Goal: Task Accomplishment & Management: Manage account settings

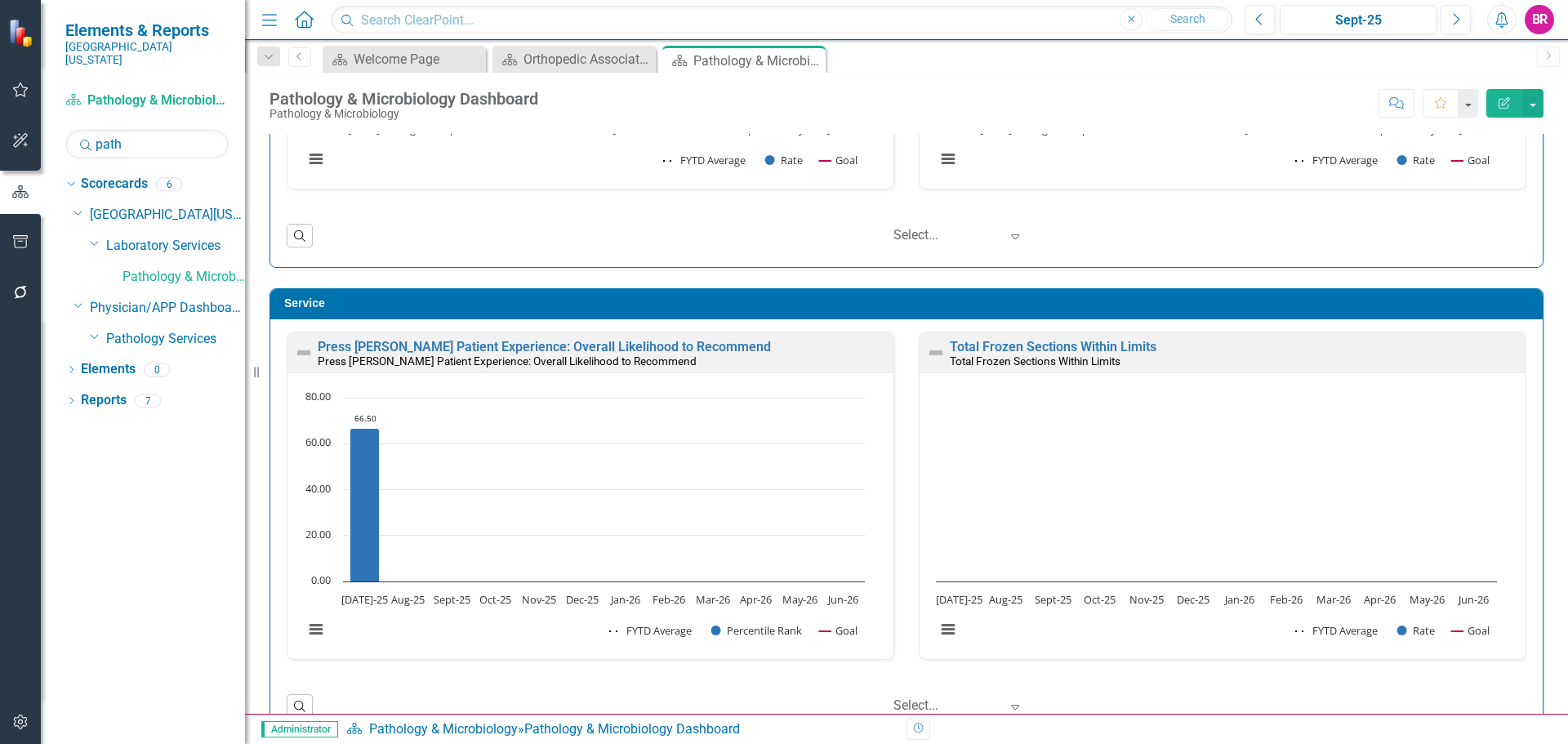
scroll to position [1307, 0]
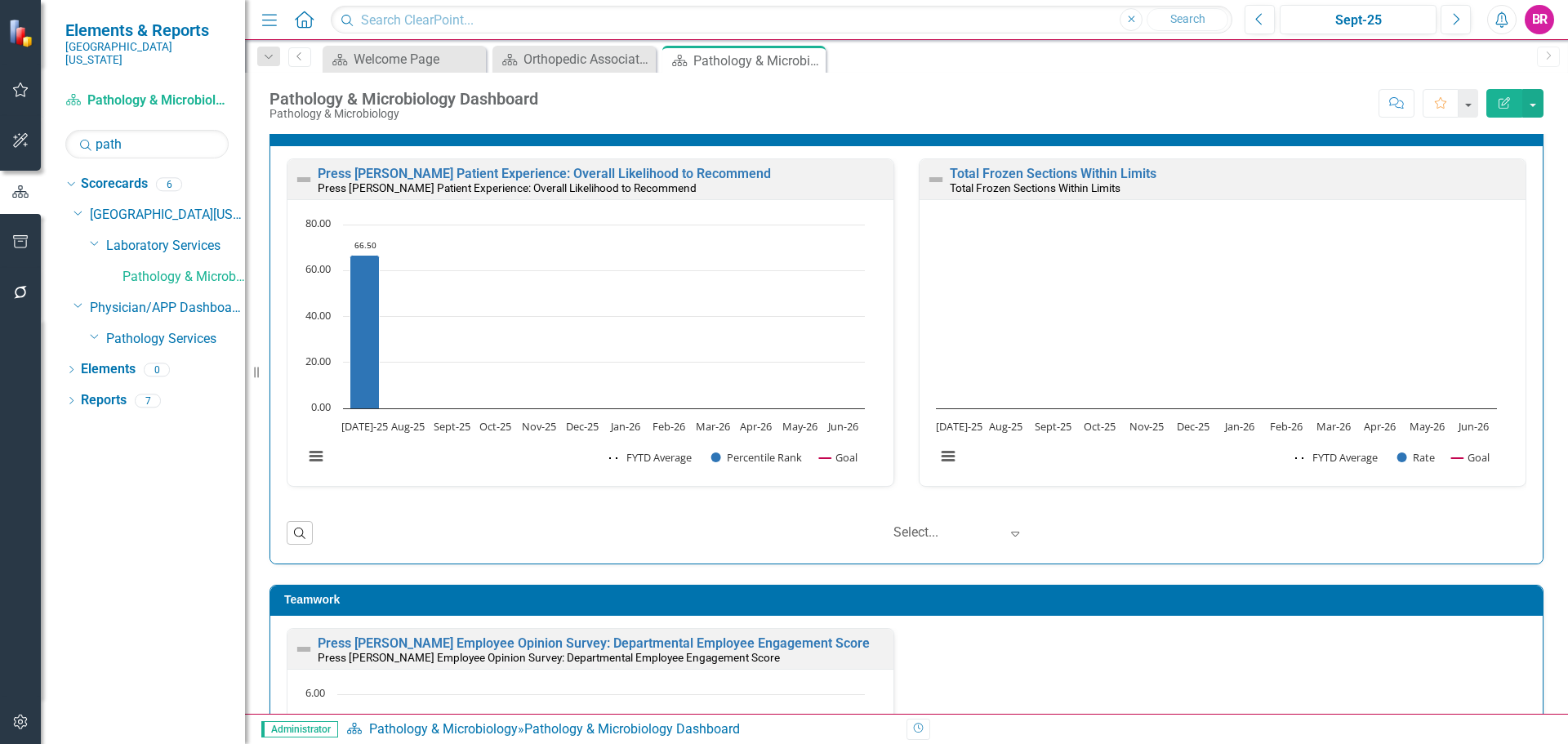
drag, startPoint x: 812, startPoint y: 60, endPoint x: 654, endPoint y: 209, distance: 217.2
click at [0, 0] on icon "Close" at bounding box center [0, 0] width 0 height 0
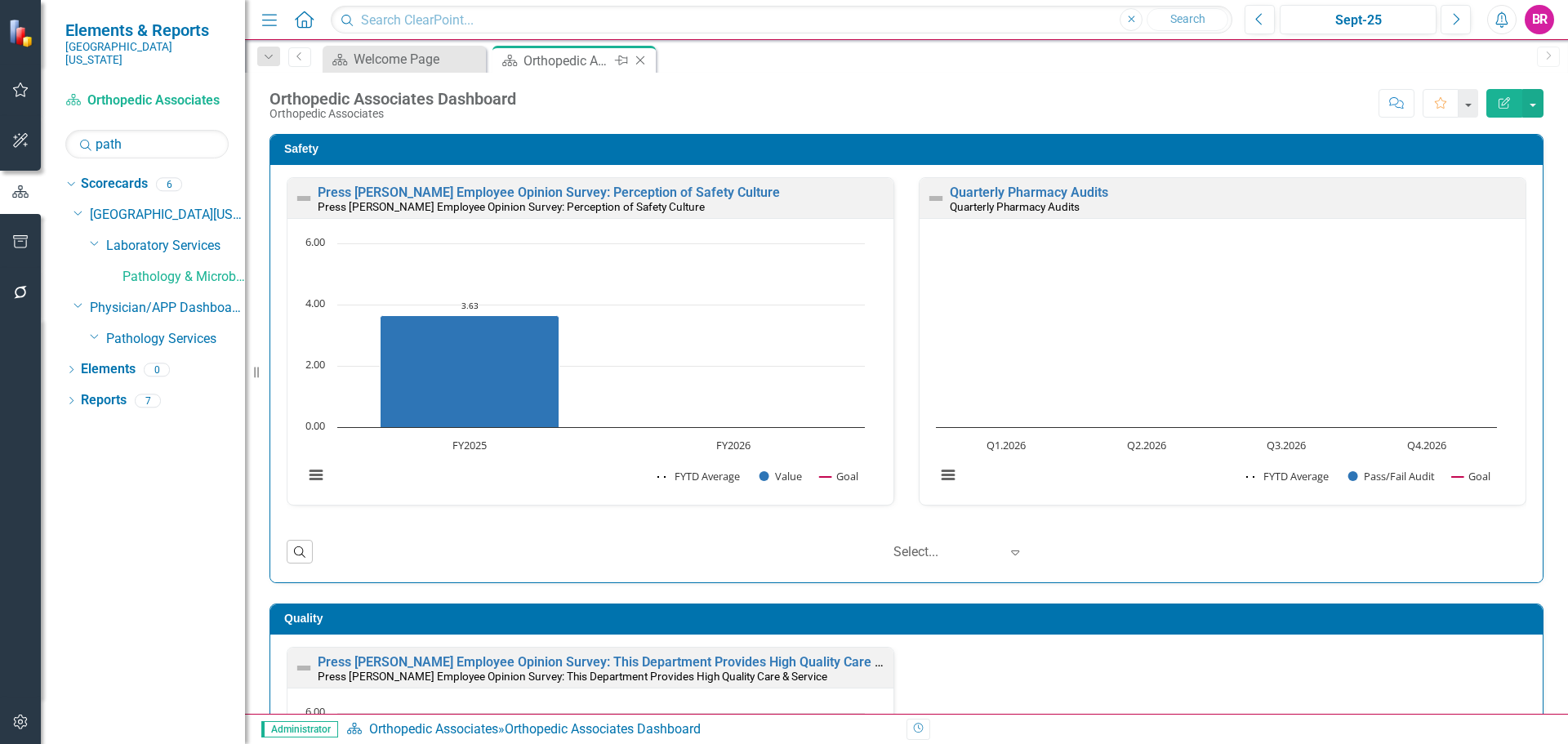
click at [642, 62] on icon "Close" at bounding box center [640, 61] width 16 height 13
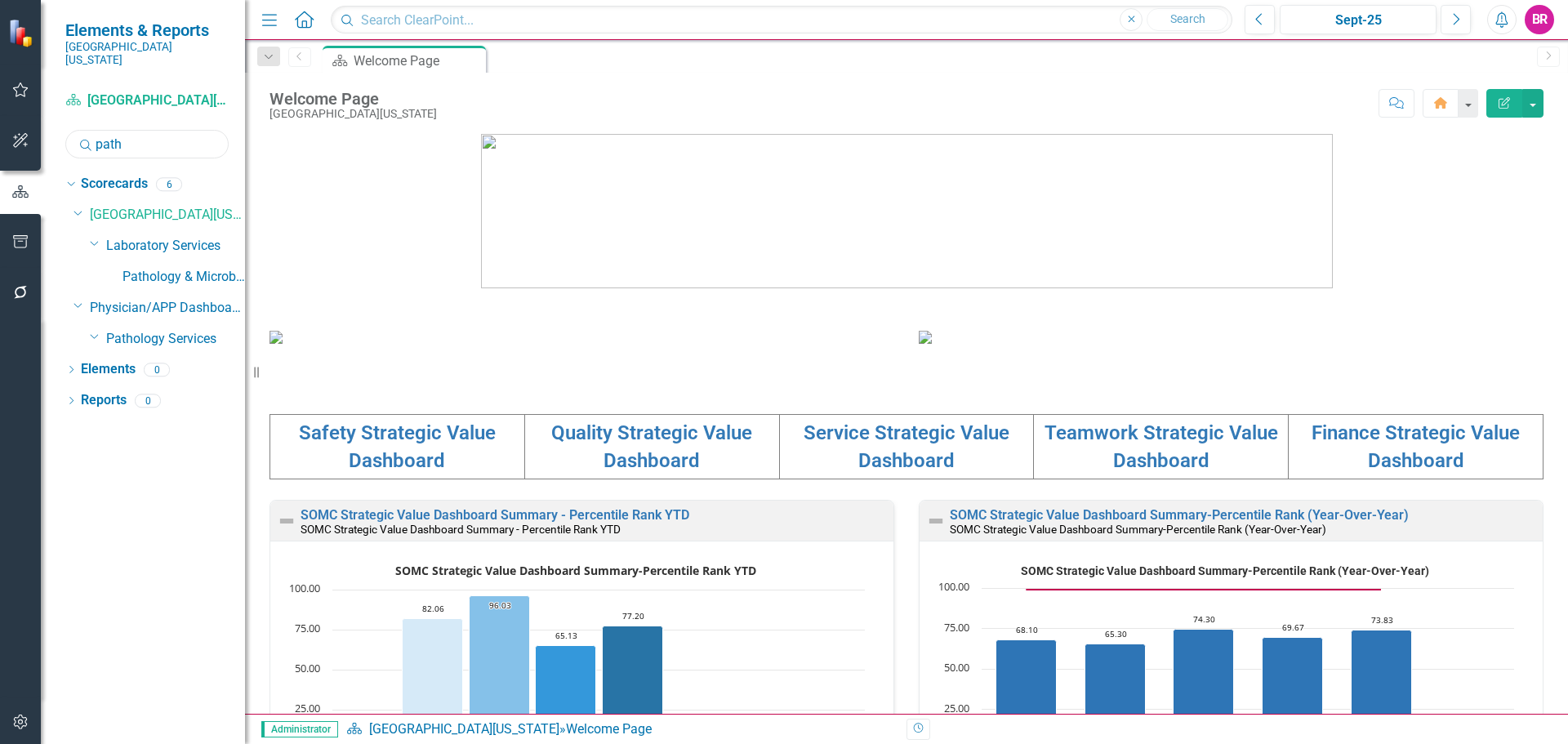
click at [140, 130] on input "path" at bounding box center [147, 144] width 163 height 29
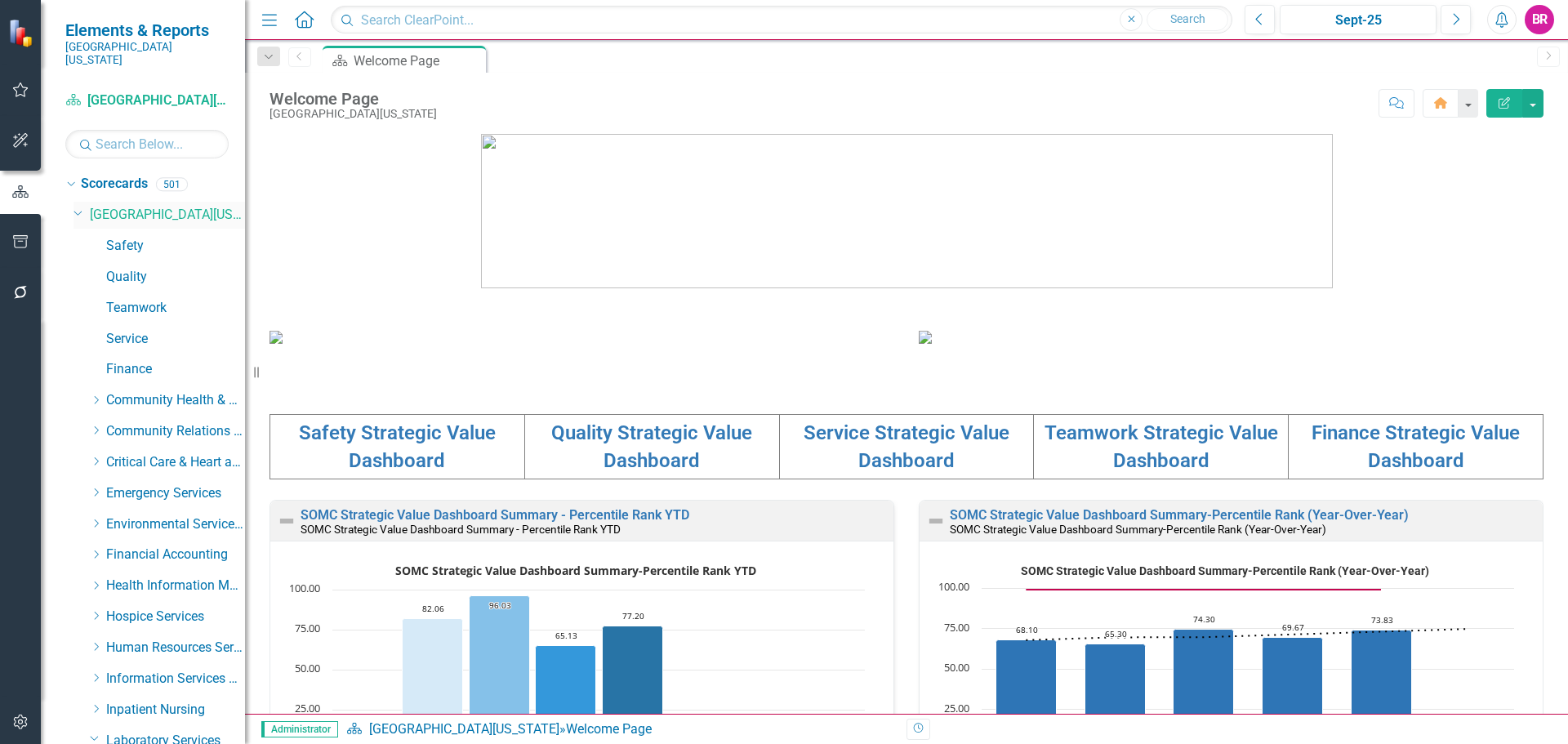
click at [75, 206] on icon "Dropdown" at bounding box center [78, 212] width 10 height 12
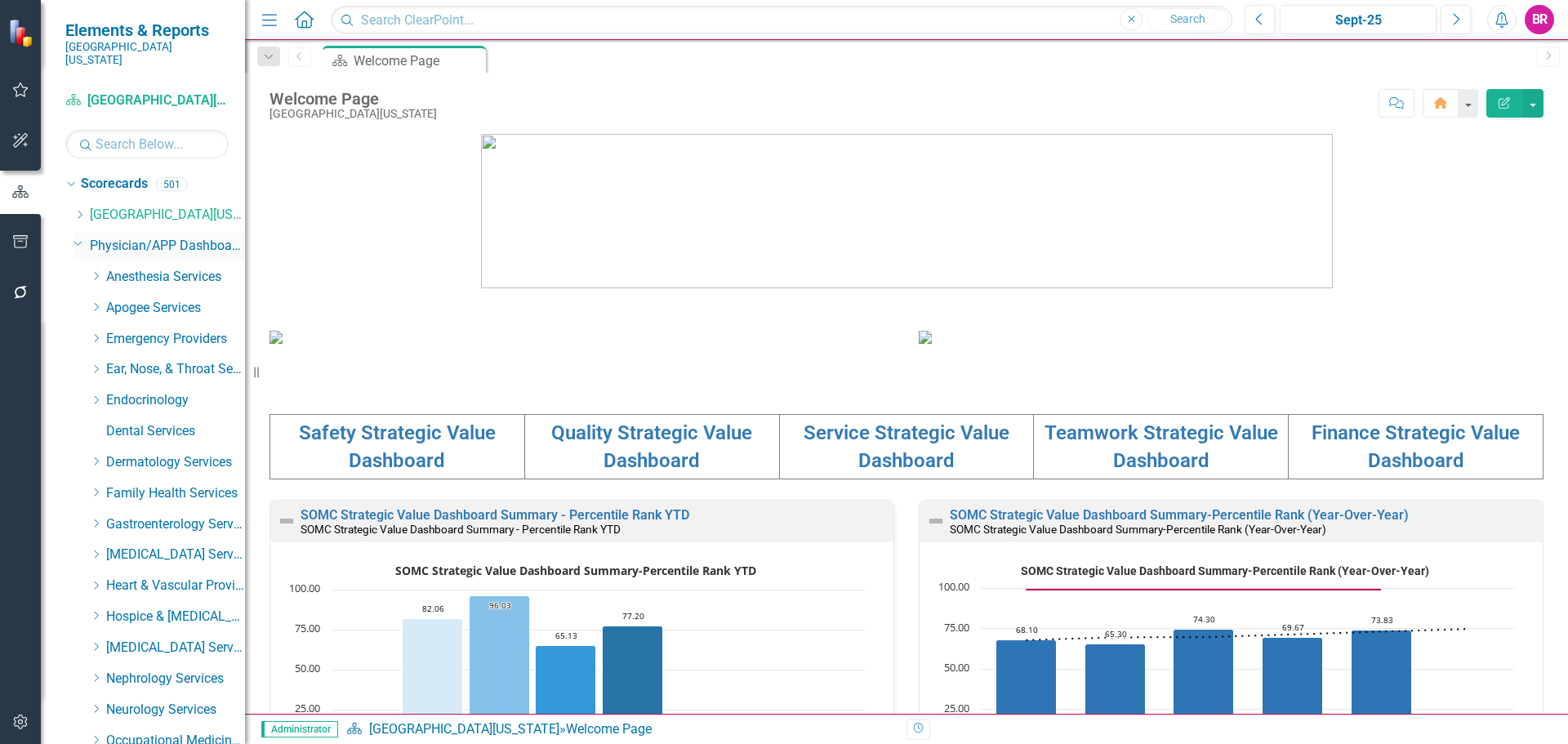
click at [80, 237] on icon "Dropdown" at bounding box center [78, 242] width 10 height 12
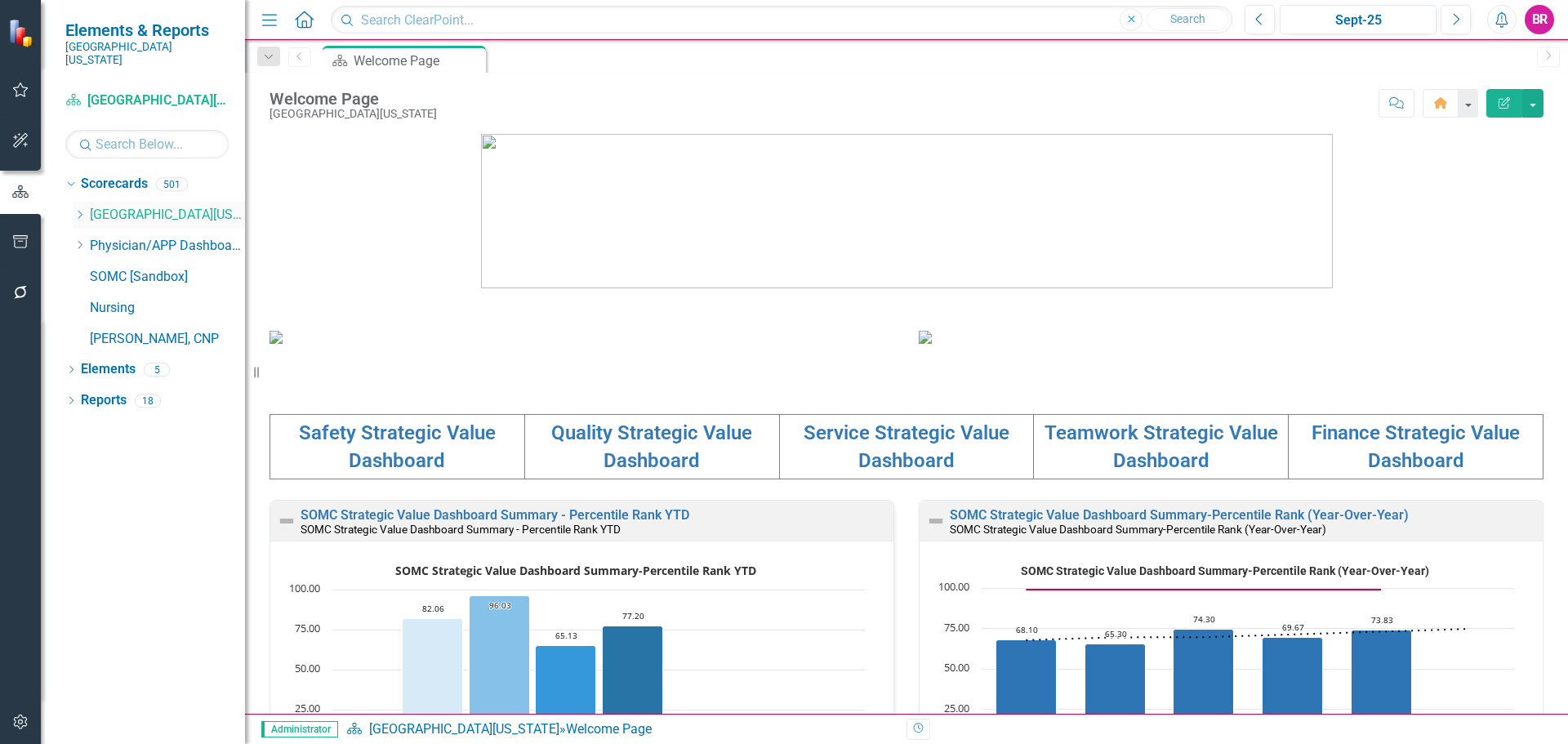
click at [87, 208] on div "Dropdown" at bounding box center [81, 214] width 16 height 14
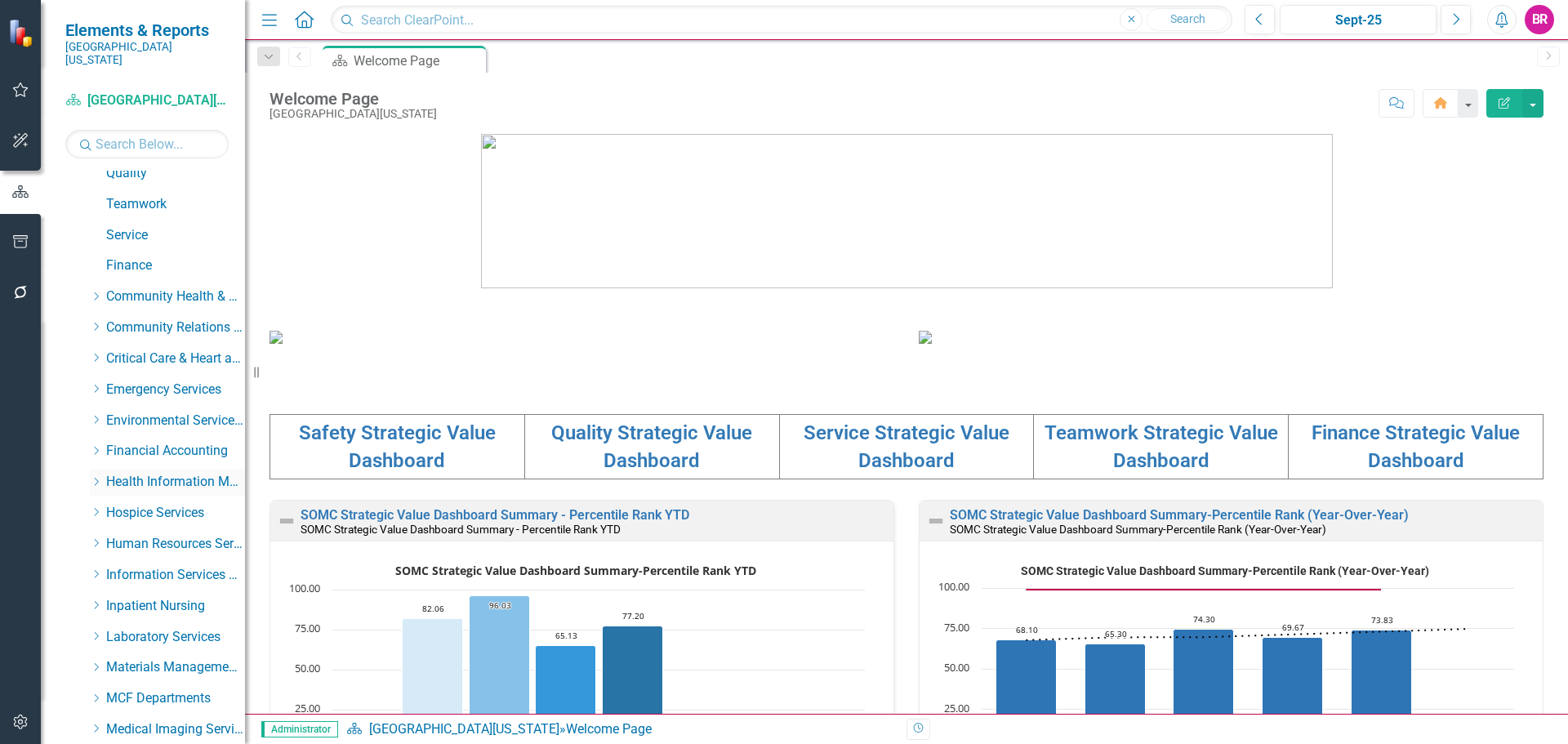
scroll to position [245, 0]
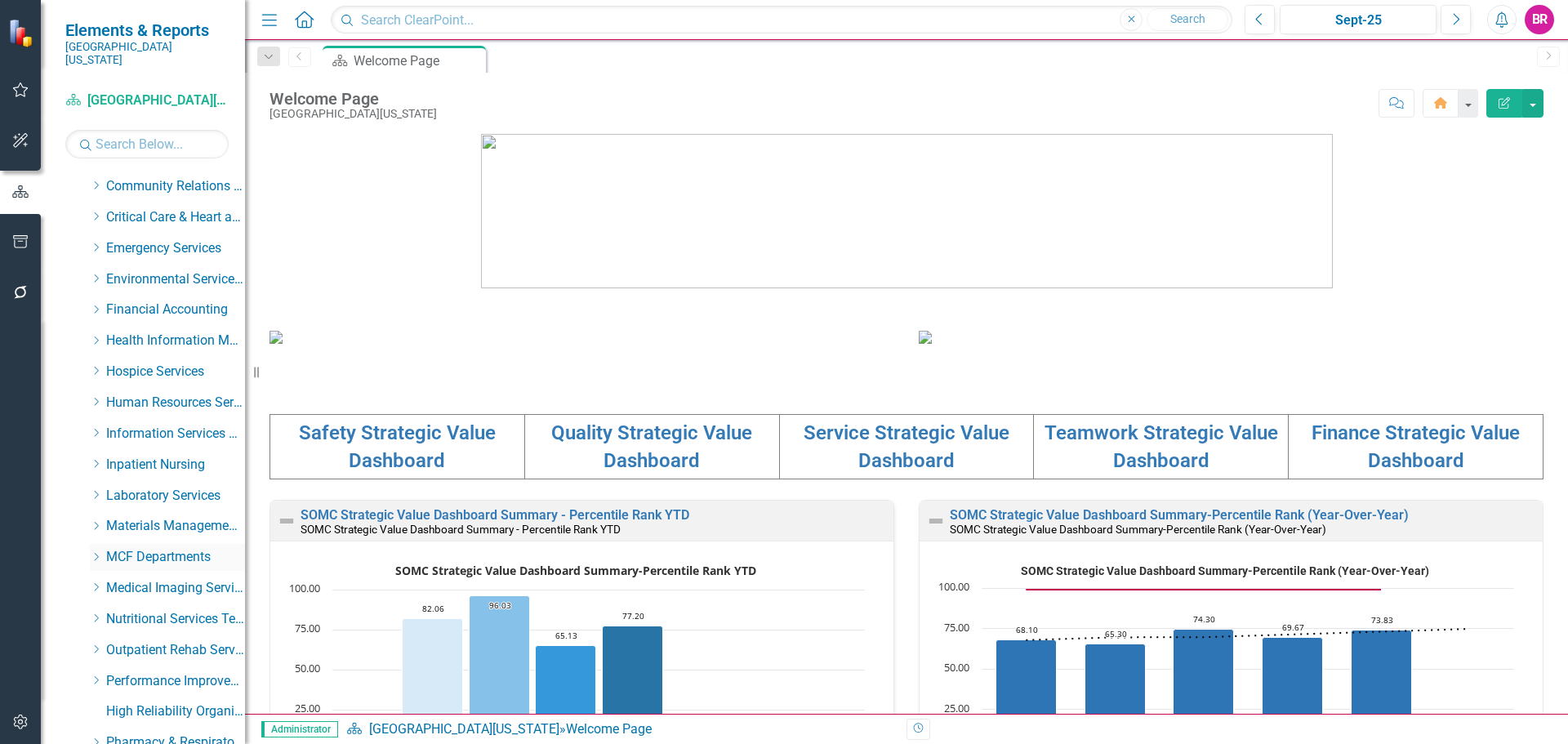
click at [94, 552] on icon "Dropdown" at bounding box center [95, 557] width 12 height 10
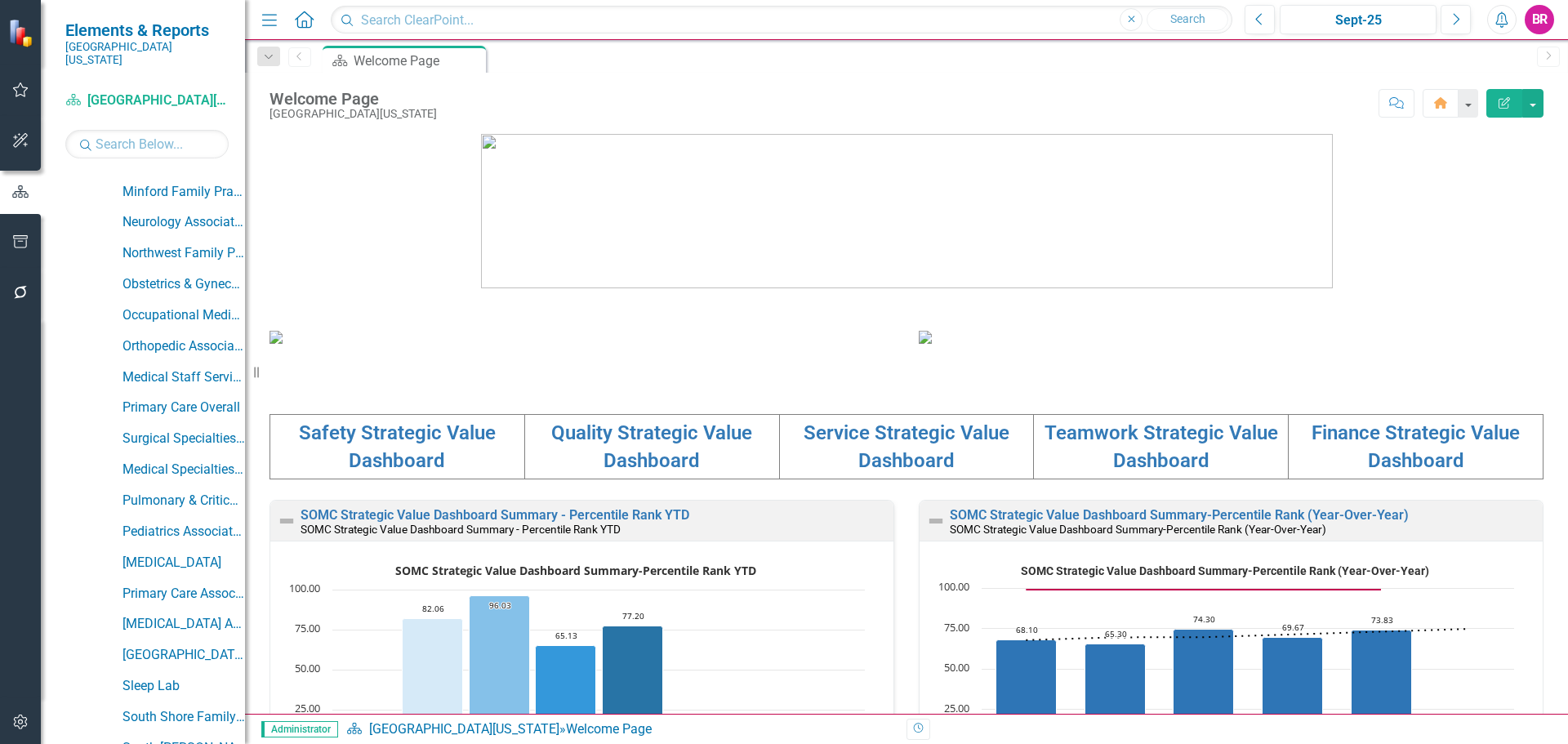
scroll to position [1143, 0]
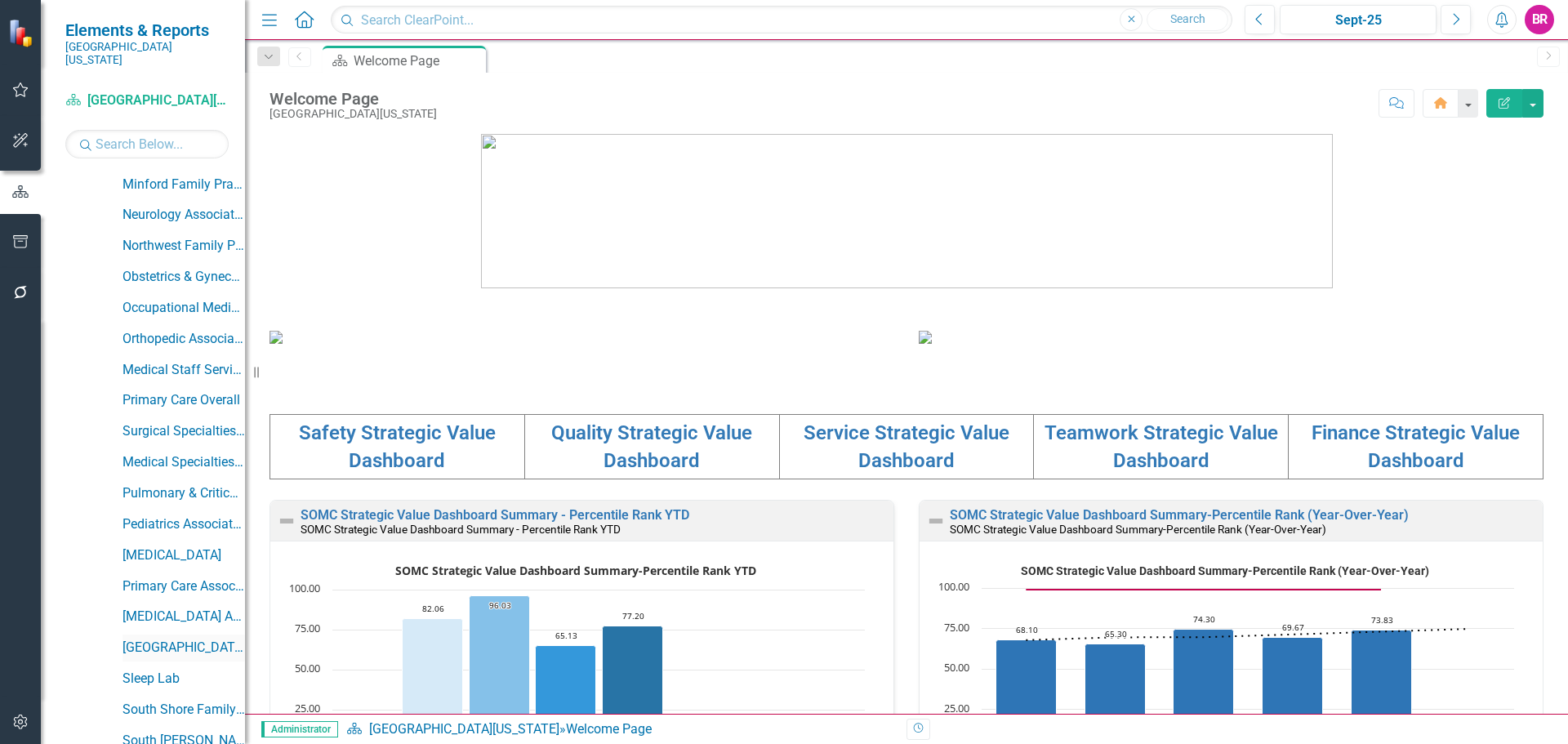
click at [176, 638] on link "[GEOGRAPHIC_DATA]" at bounding box center [183, 647] width 122 height 19
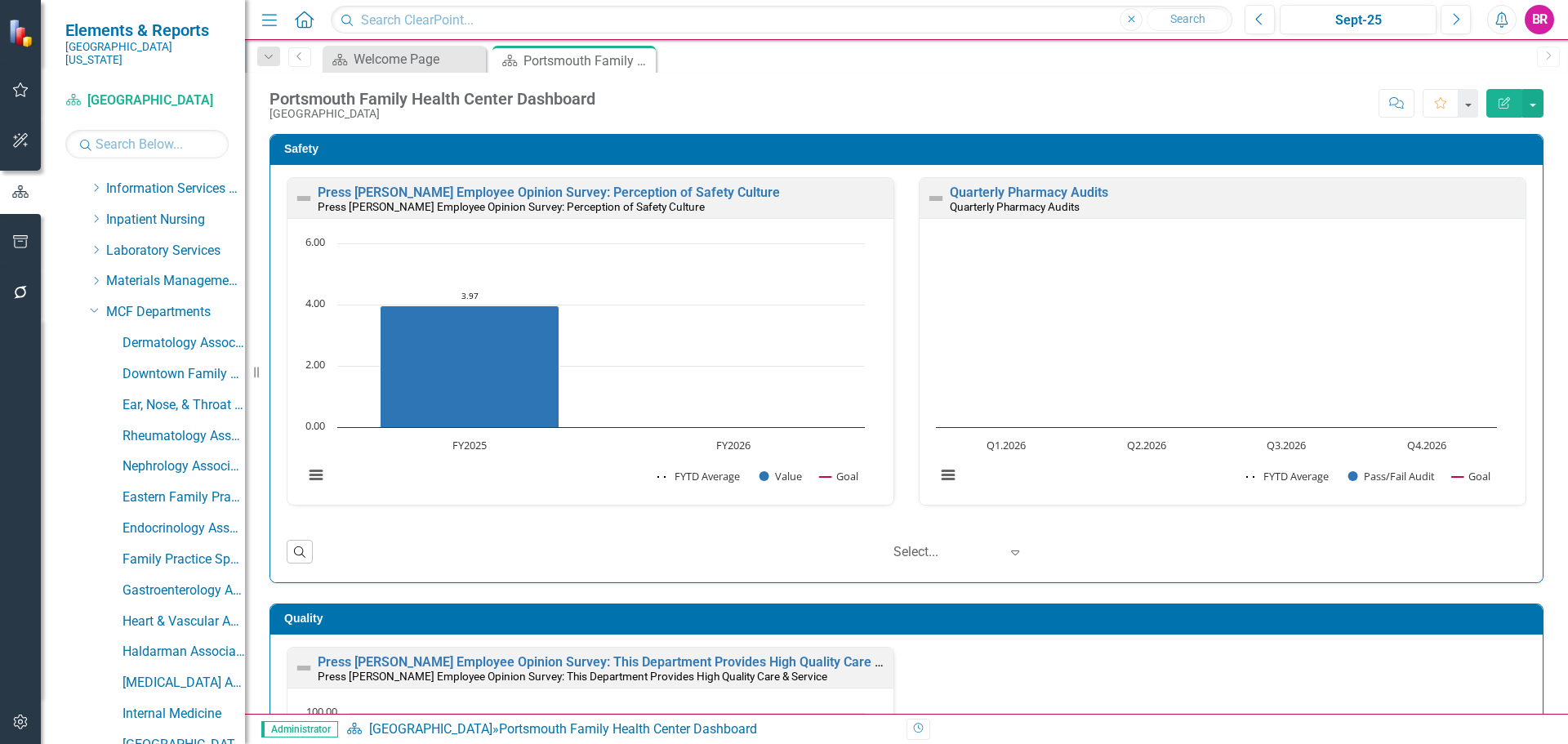
scroll to position [245, 0]
click at [96, 548] on icon "Dropdown" at bounding box center [94, 553] width 10 height 12
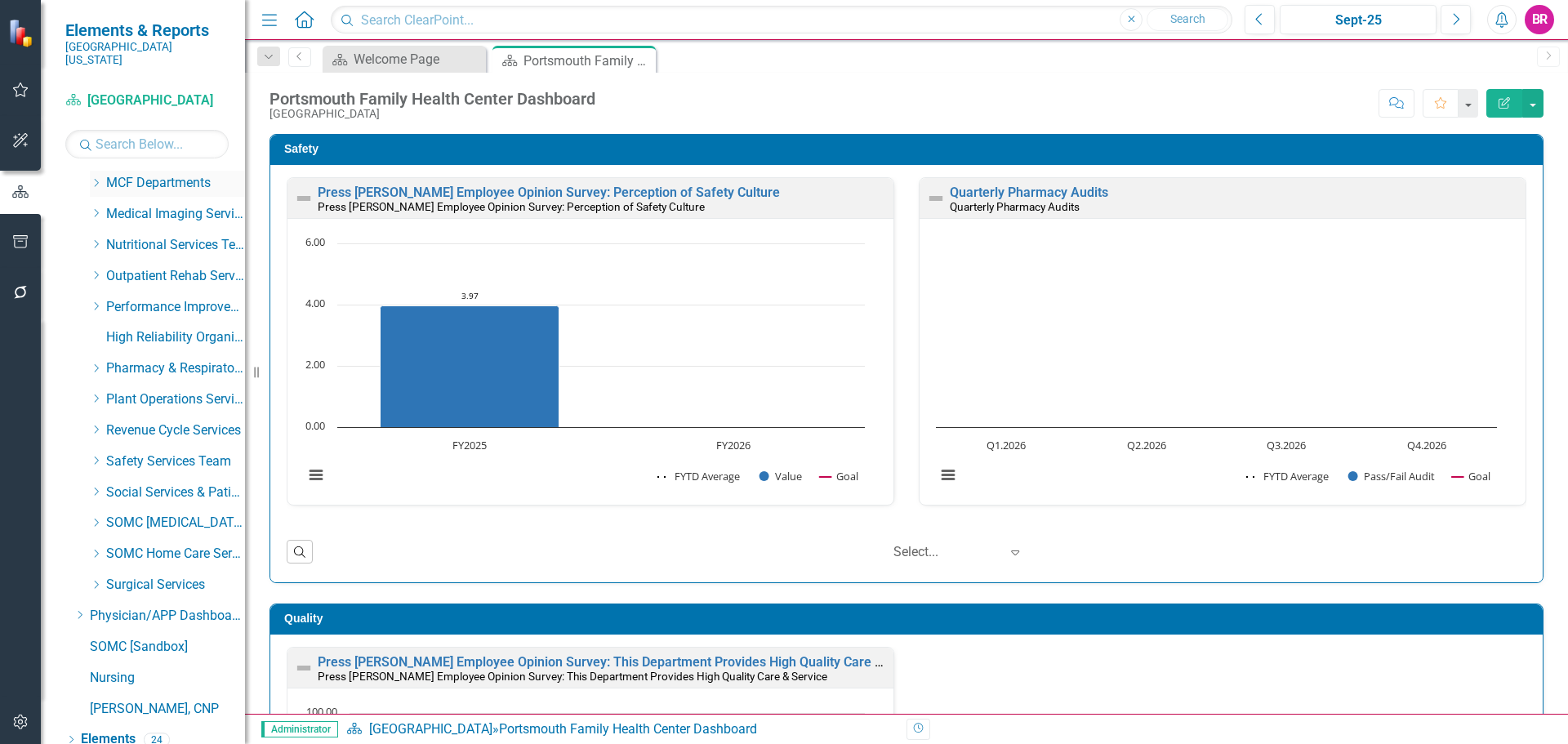
scroll to position [650, 0]
click at [119, 699] on link "Elements" at bounding box center [108, 708] width 55 height 19
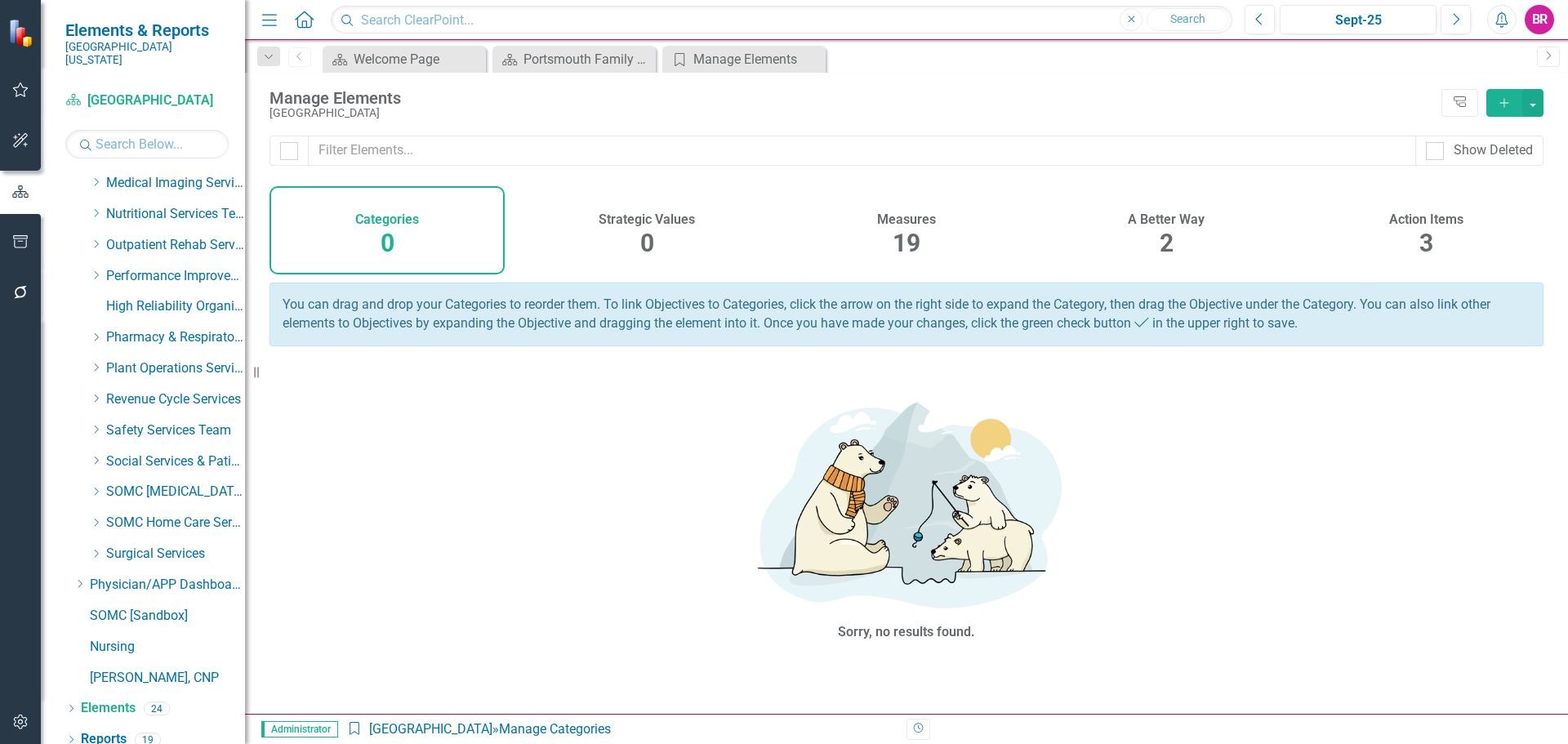
click at [1176, 244] on div "A Better Way 2" at bounding box center [1166, 230] width 235 height 88
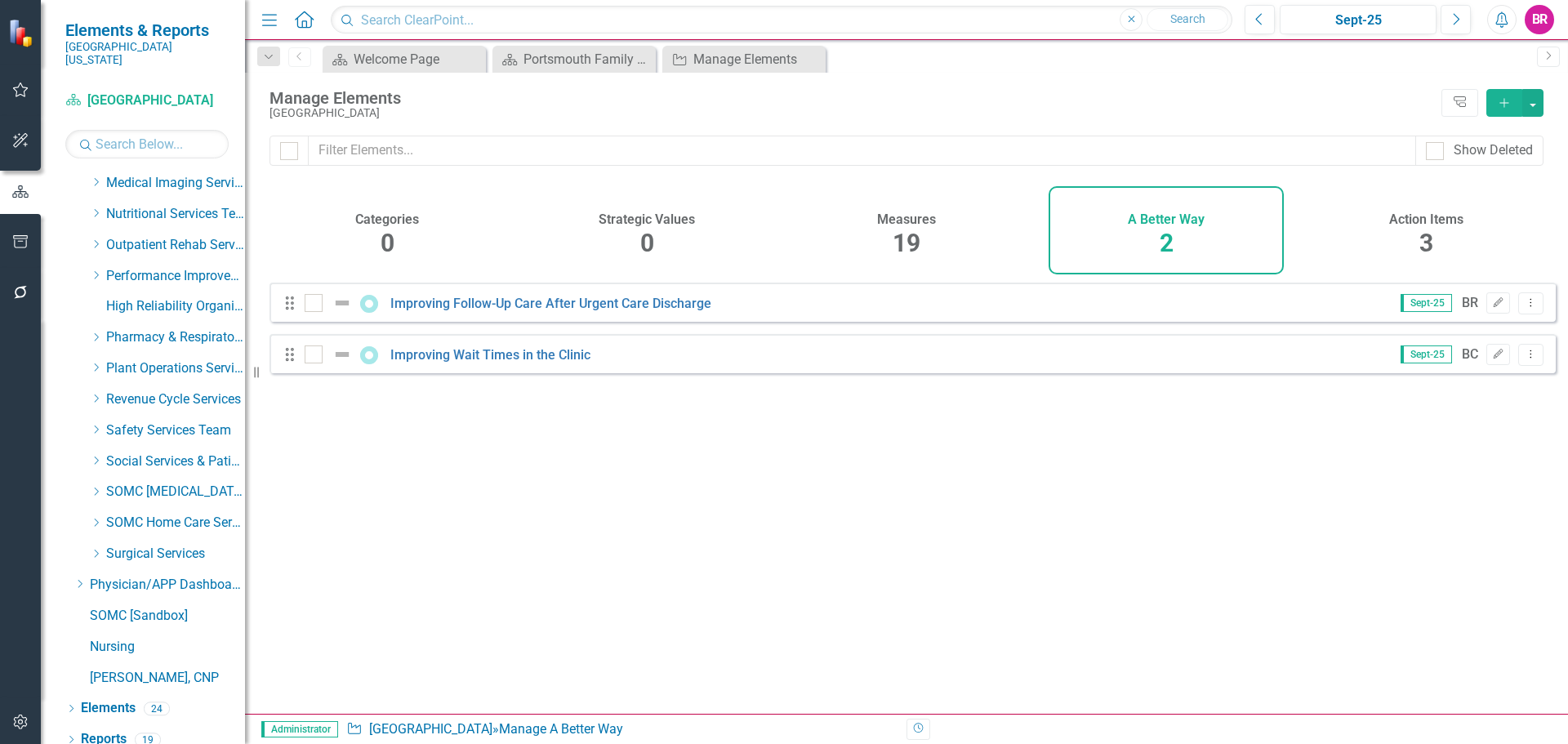
click at [1509, 110] on button "Add" at bounding box center [1504, 103] width 36 height 28
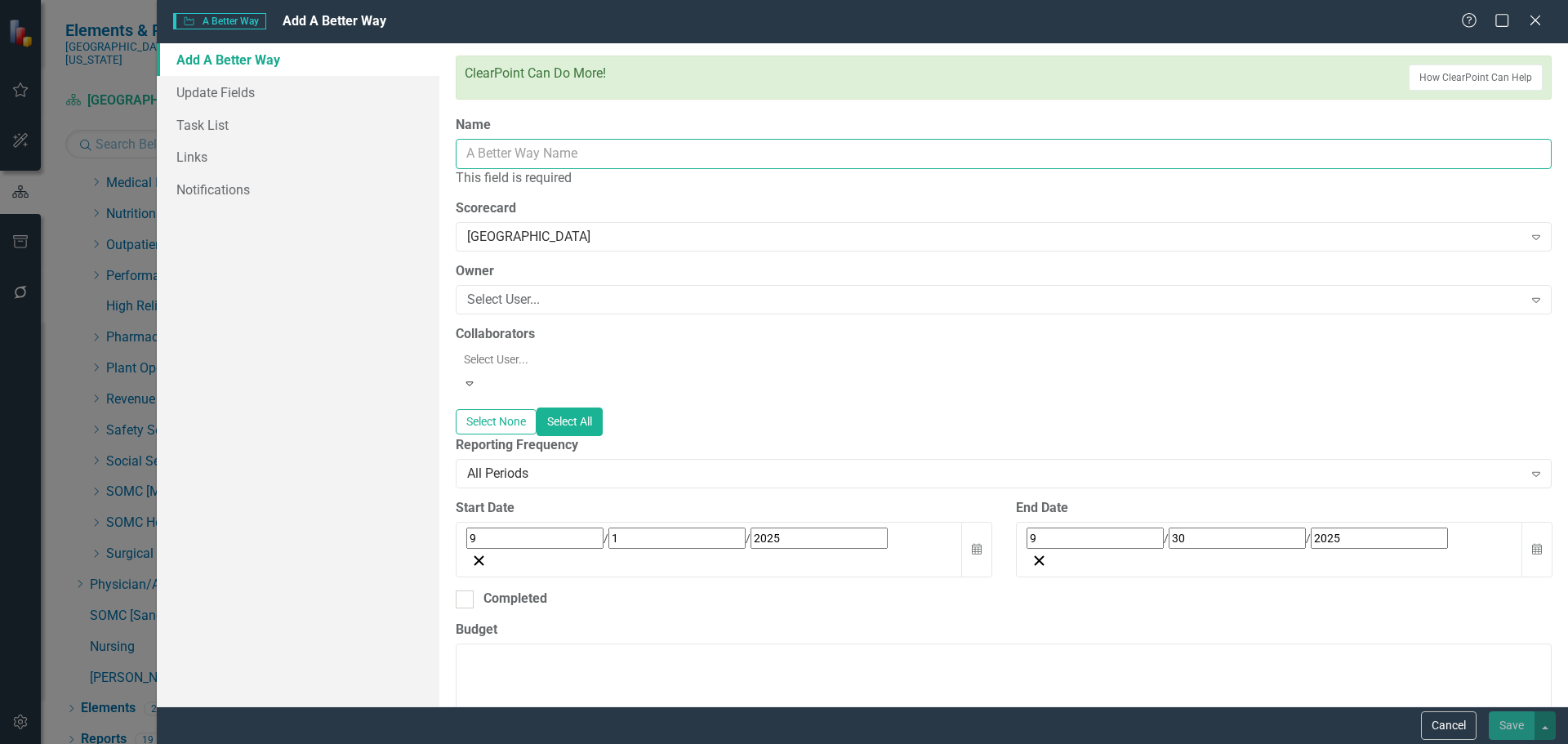
click at [585, 145] on input "Name" at bounding box center [1004, 154] width 1096 height 30
click at [563, 144] on input "Name" at bounding box center [1004, 154] width 1096 height 30
paste input "ABW-Staff Worked Together to Care for You"
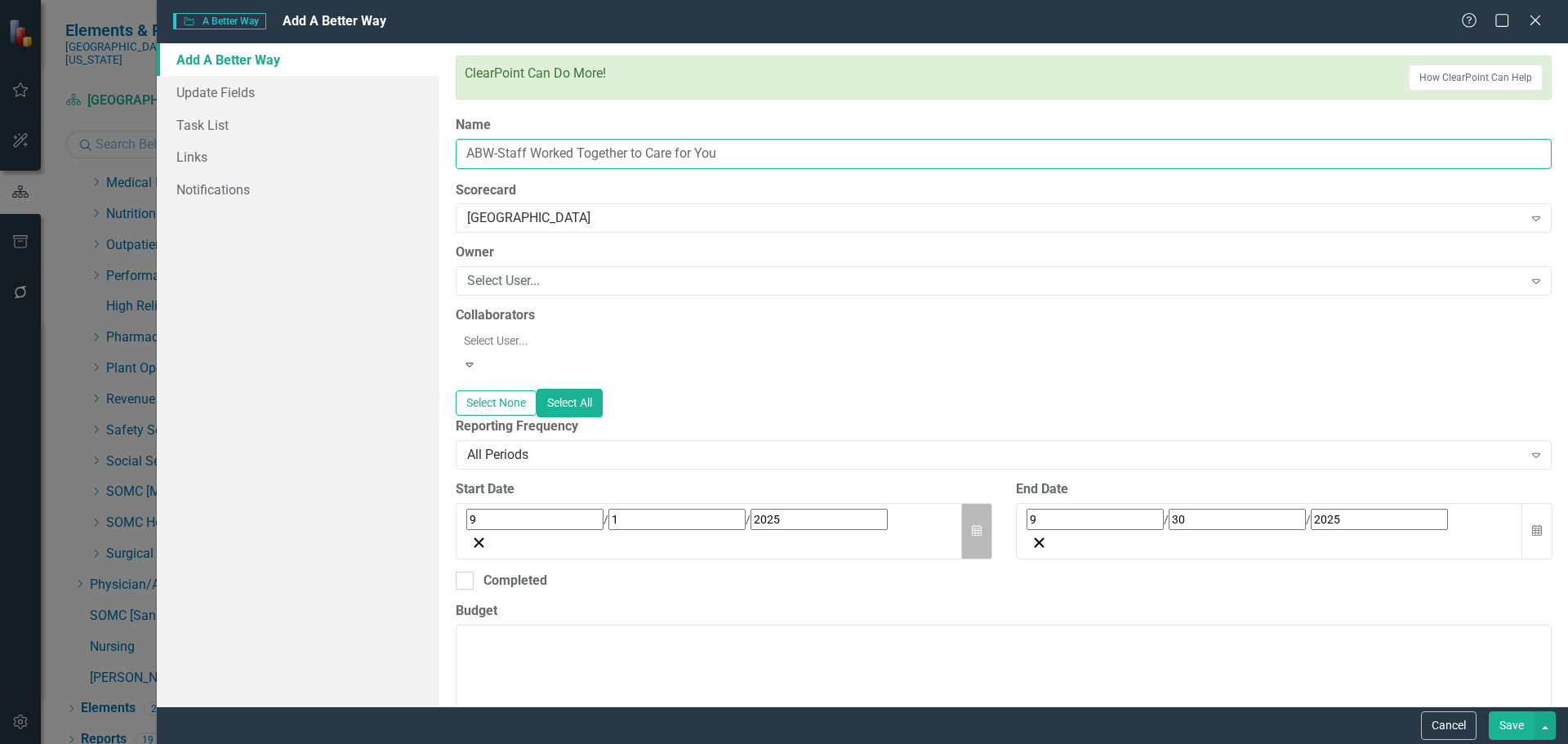
type input "ABW-Staff Worked Together to Care for You"
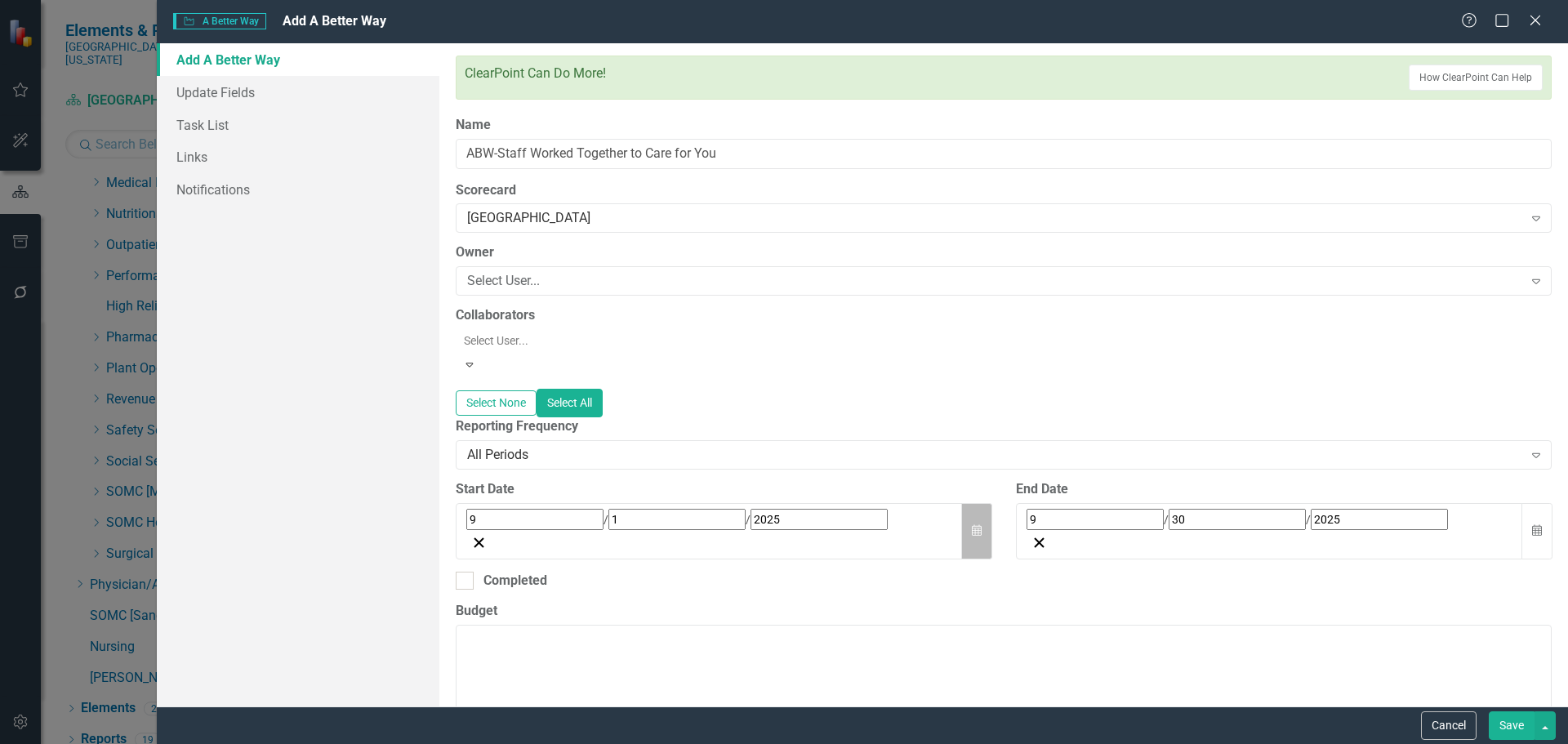
click at [963, 503] on button "Calendar" at bounding box center [977, 530] width 31 height 57
click at [618, 549] on span "September 2025" at bounding box center [600, 555] width 36 height 13
click at [669, 540] on button "2025" at bounding box center [599, 556] width 140 height 36
click at [824, 388] on div "Select None Select All" at bounding box center [1004, 402] width 1096 height 29
click at [1535, 510] on button "Calendar" at bounding box center [1537, 530] width 31 height 57
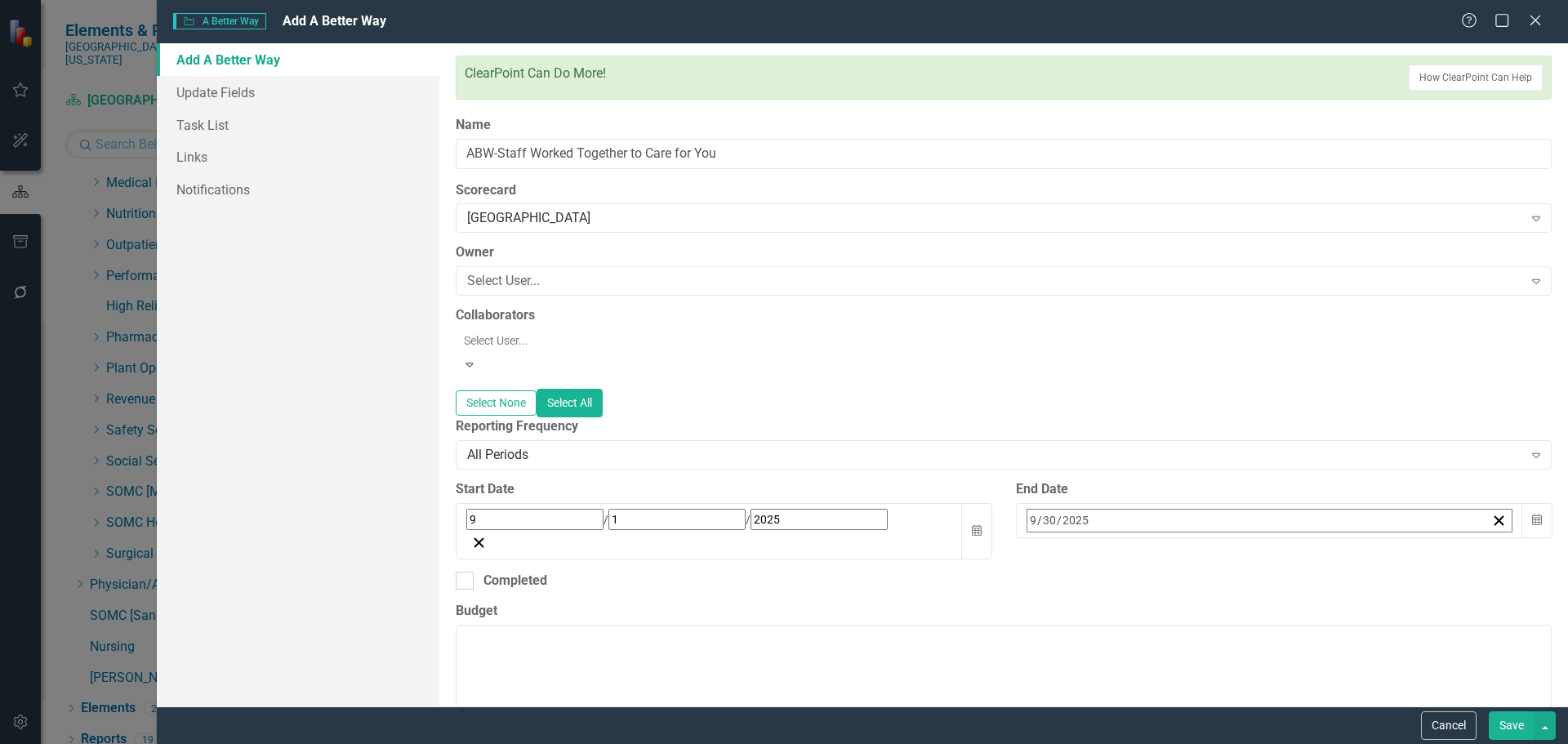
click at [1177, 549] on span "September 2025" at bounding box center [1160, 555] width 36 height 13
click at [1266, 548] on button "›" at bounding box center [1248, 556] width 36 height 36
click at [1302, 644] on button "June" at bounding box center [1253, 673] width 94 height 59
click at [1139, 724] on button "30" at bounding box center [1119, 739] width 41 height 30
click at [643, 446] on div "All Periods" at bounding box center [995, 455] width 1055 height 19
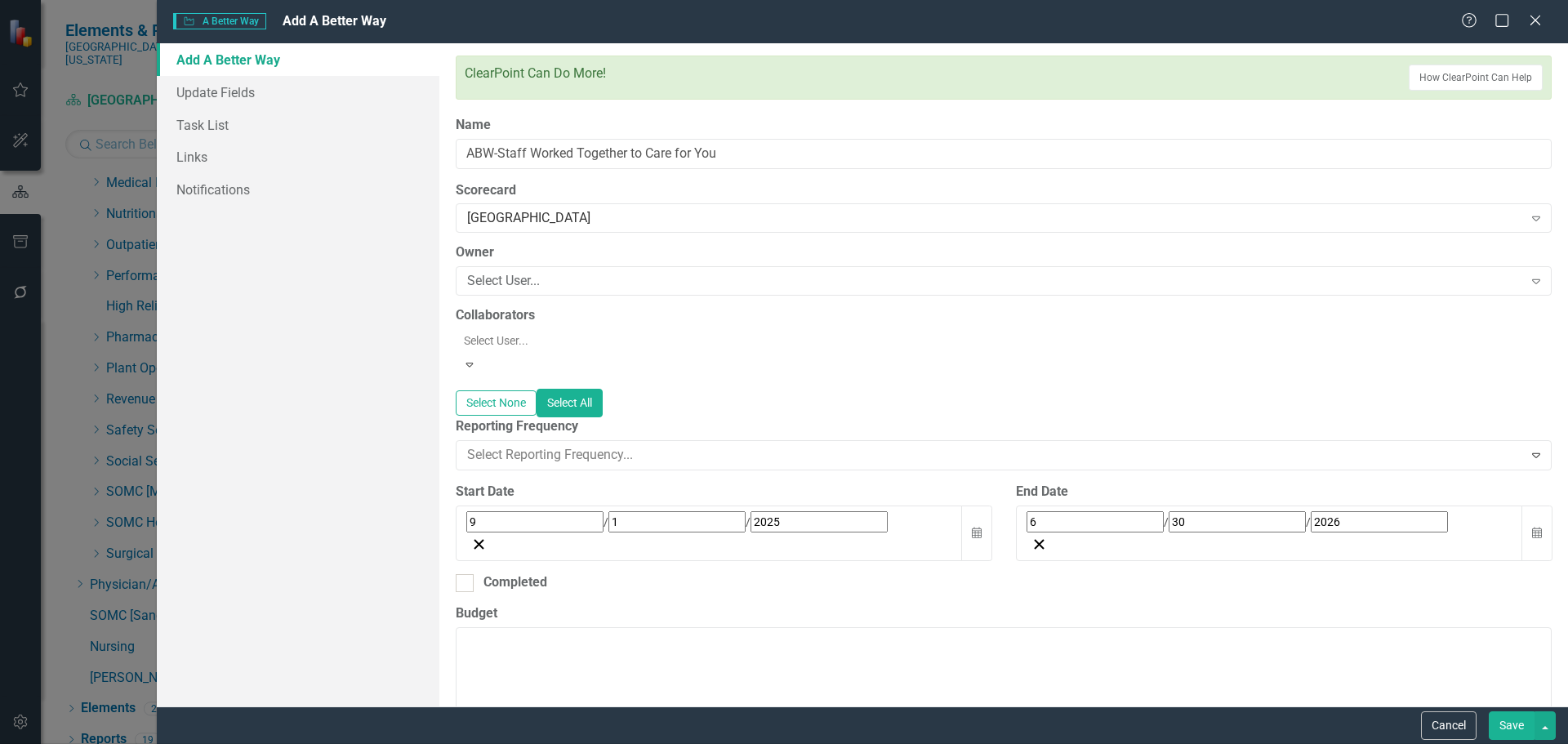
click at [1506, 718] on button "Save" at bounding box center [1511, 725] width 46 height 29
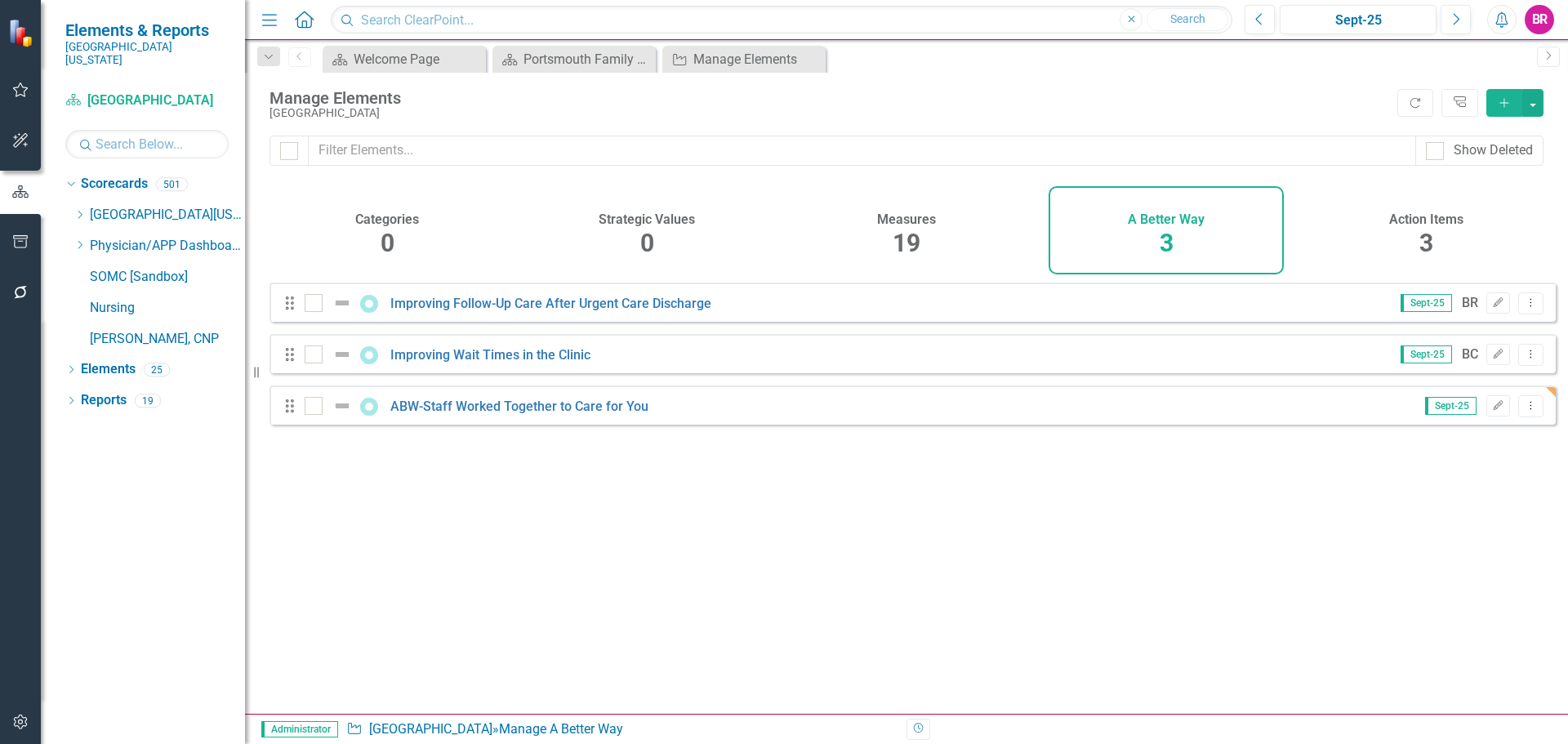
click at [540, 410] on div "ABW-Staff Worked Together to Care for You" at bounding box center [478, 406] width 347 height 20
click at [541, 414] on link "ABW-Staff Worked Together to Care for You" at bounding box center [519, 406] width 258 height 16
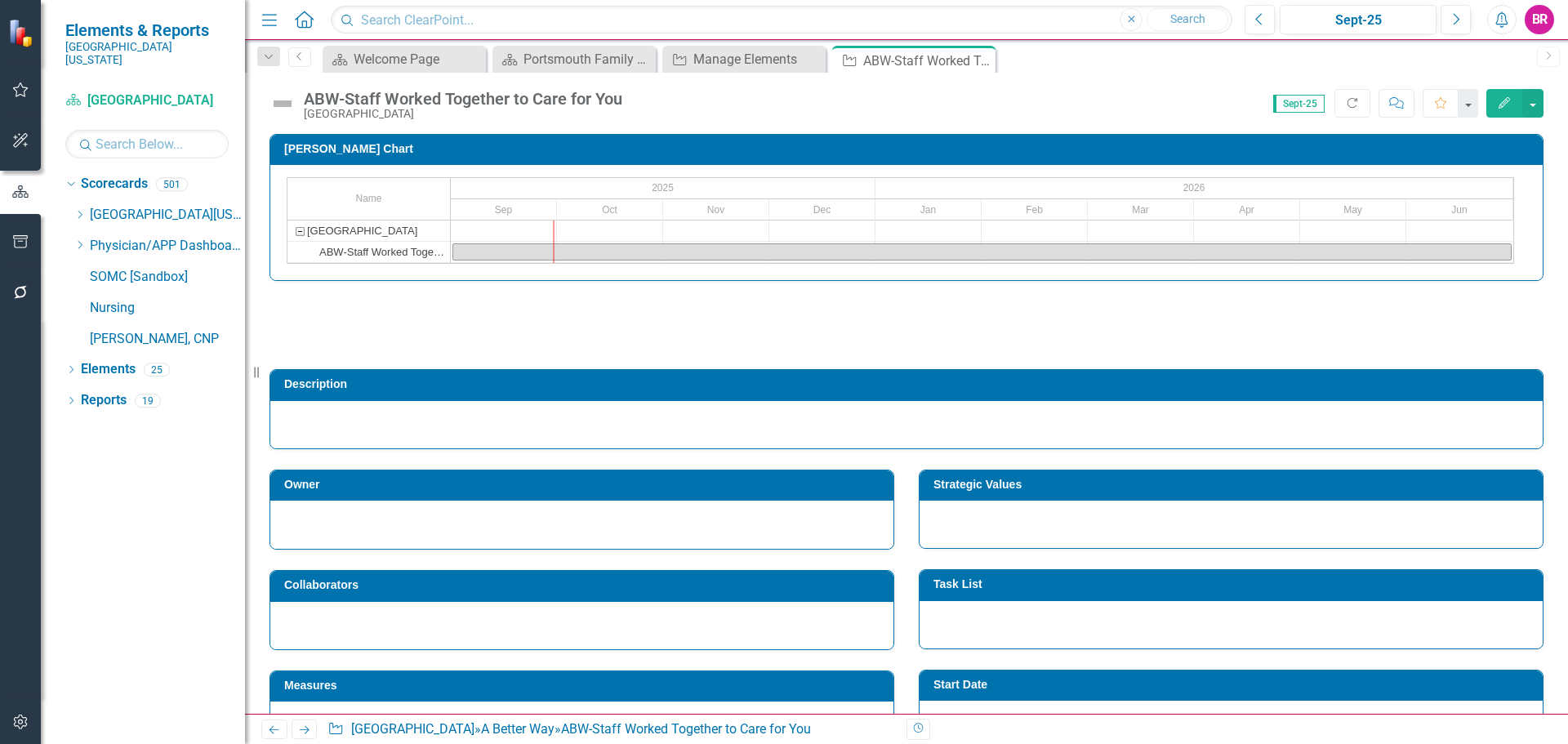
click at [497, 389] on td "Description" at bounding box center [909, 386] width 1250 height 25
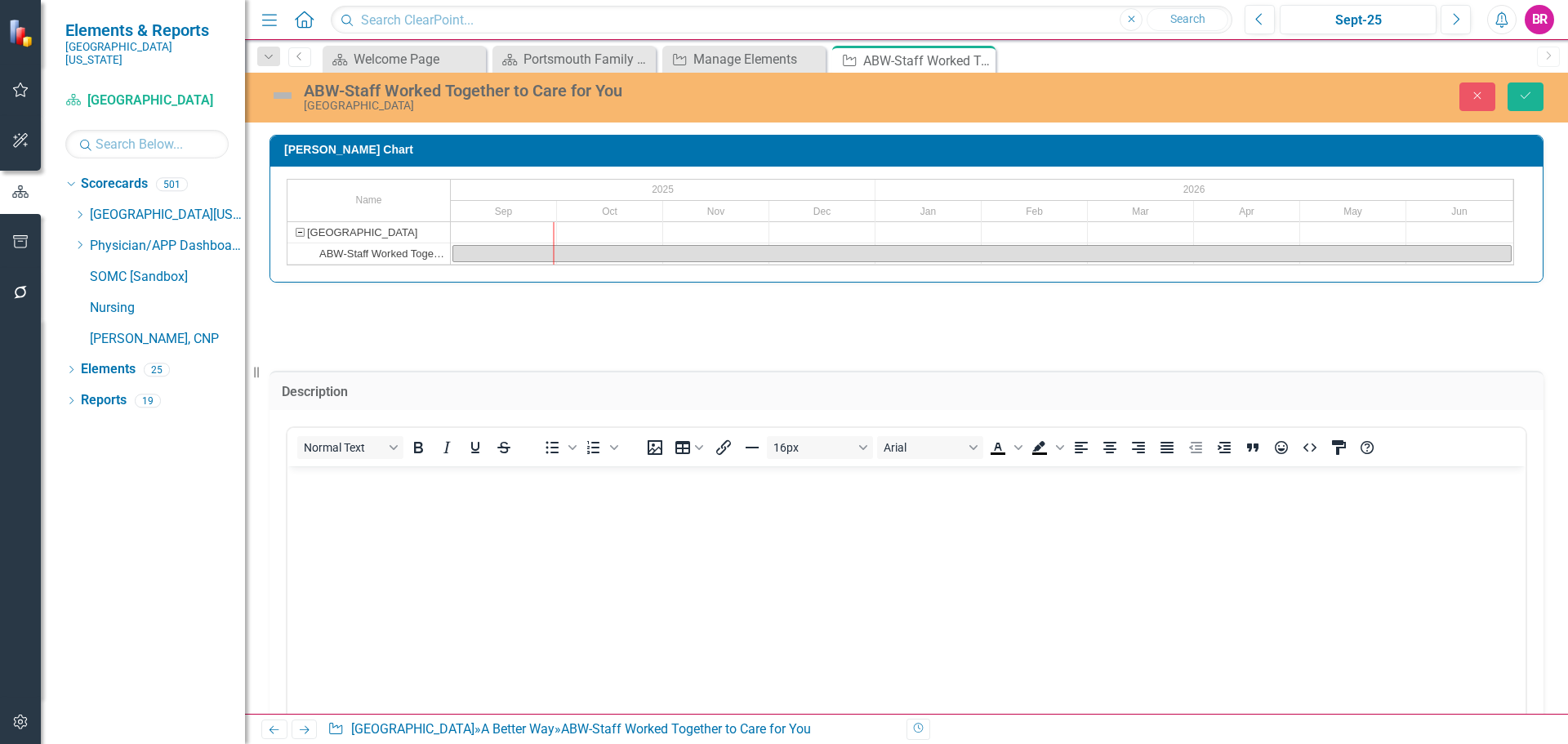
scroll to position [245, 0]
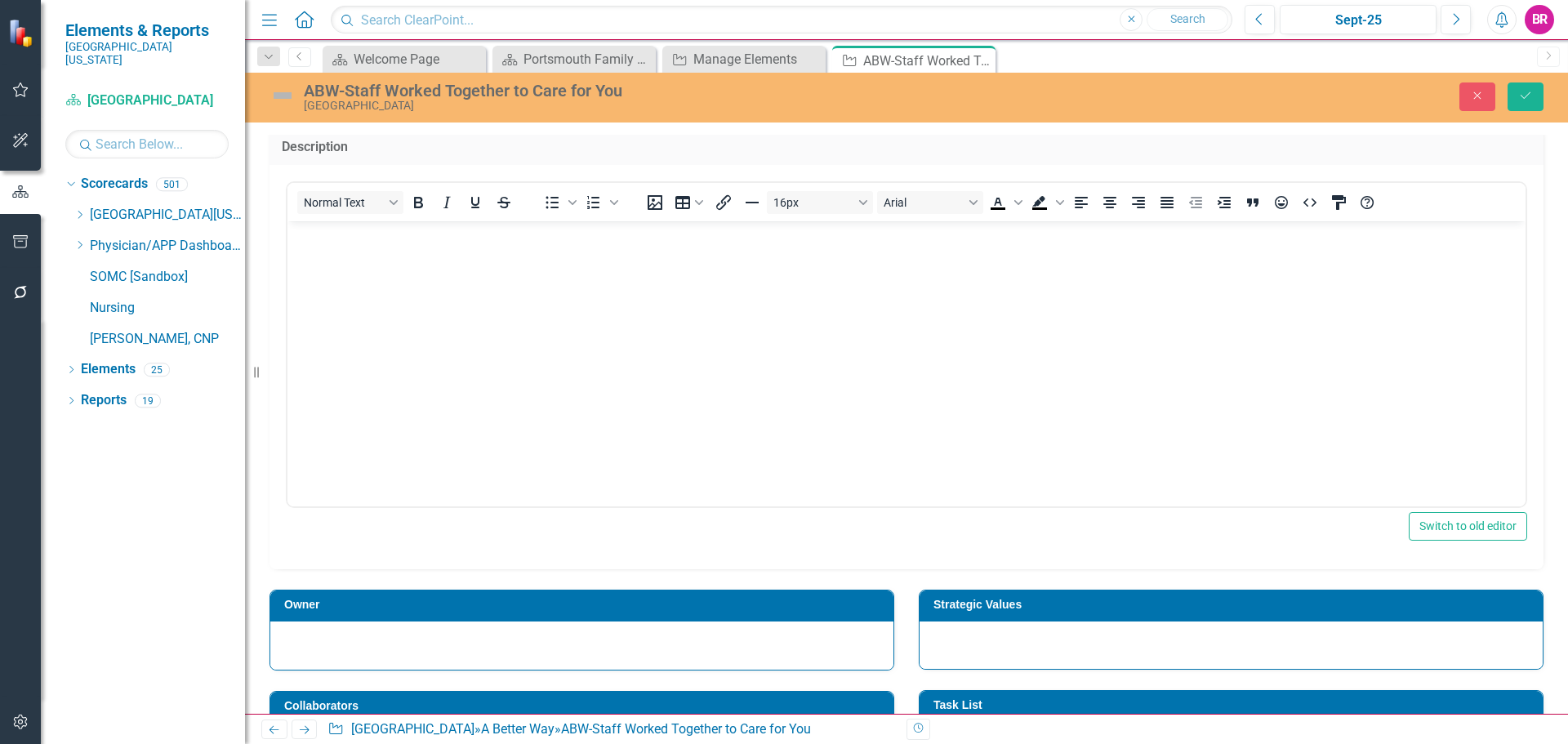
click at [415, 324] on body "Rich Text Area. Press ALT-0 for help." at bounding box center [906, 343] width 1238 height 245
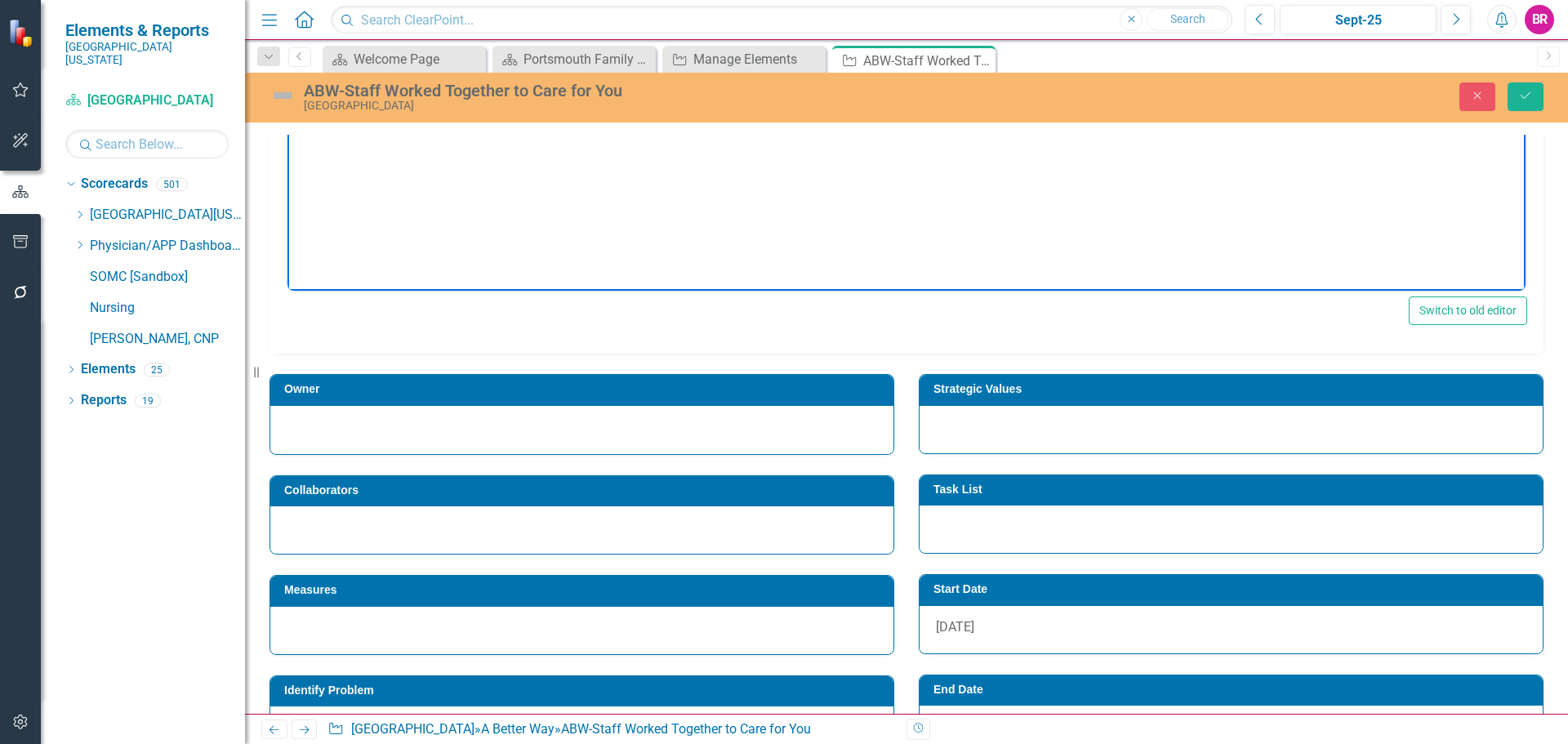
scroll to position [489, 0]
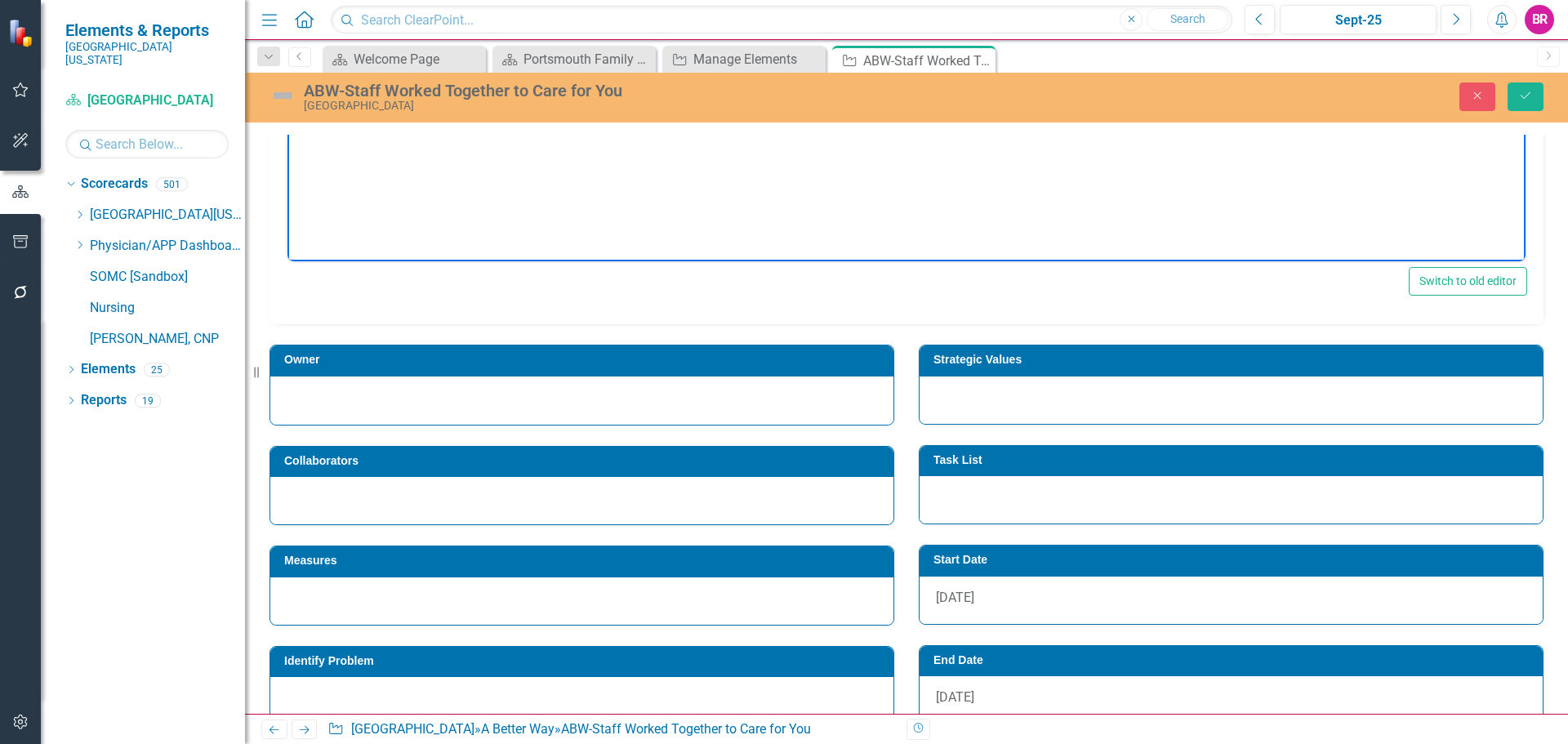
click at [660, 365] on td "Owner" at bounding box center [585, 361] width 601 height 25
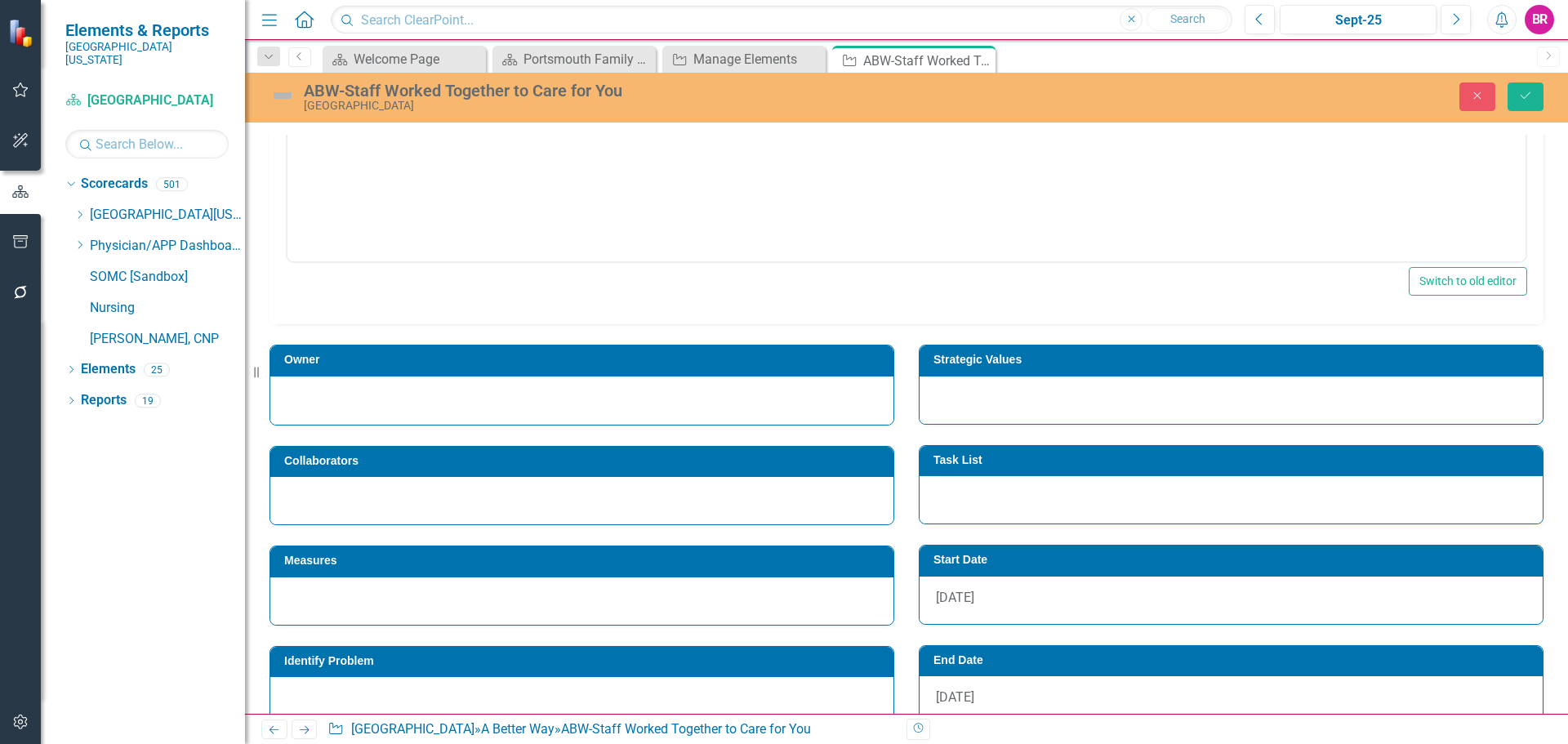
click at [660, 365] on td "Owner" at bounding box center [585, 361] width 601 height 25
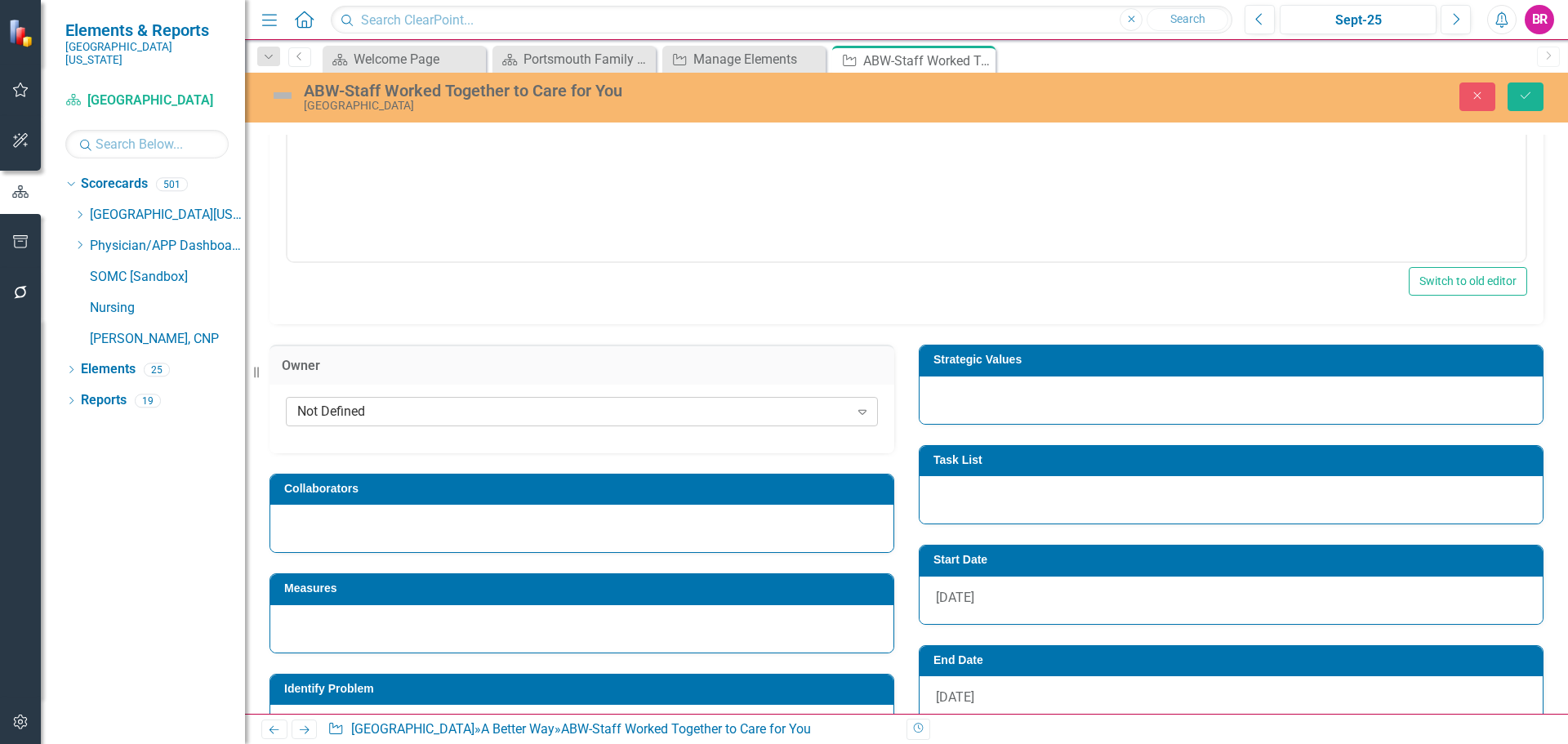
click at [537, 408] on div "Not Defined" at bounding box center [573, 411] width 552 height 19
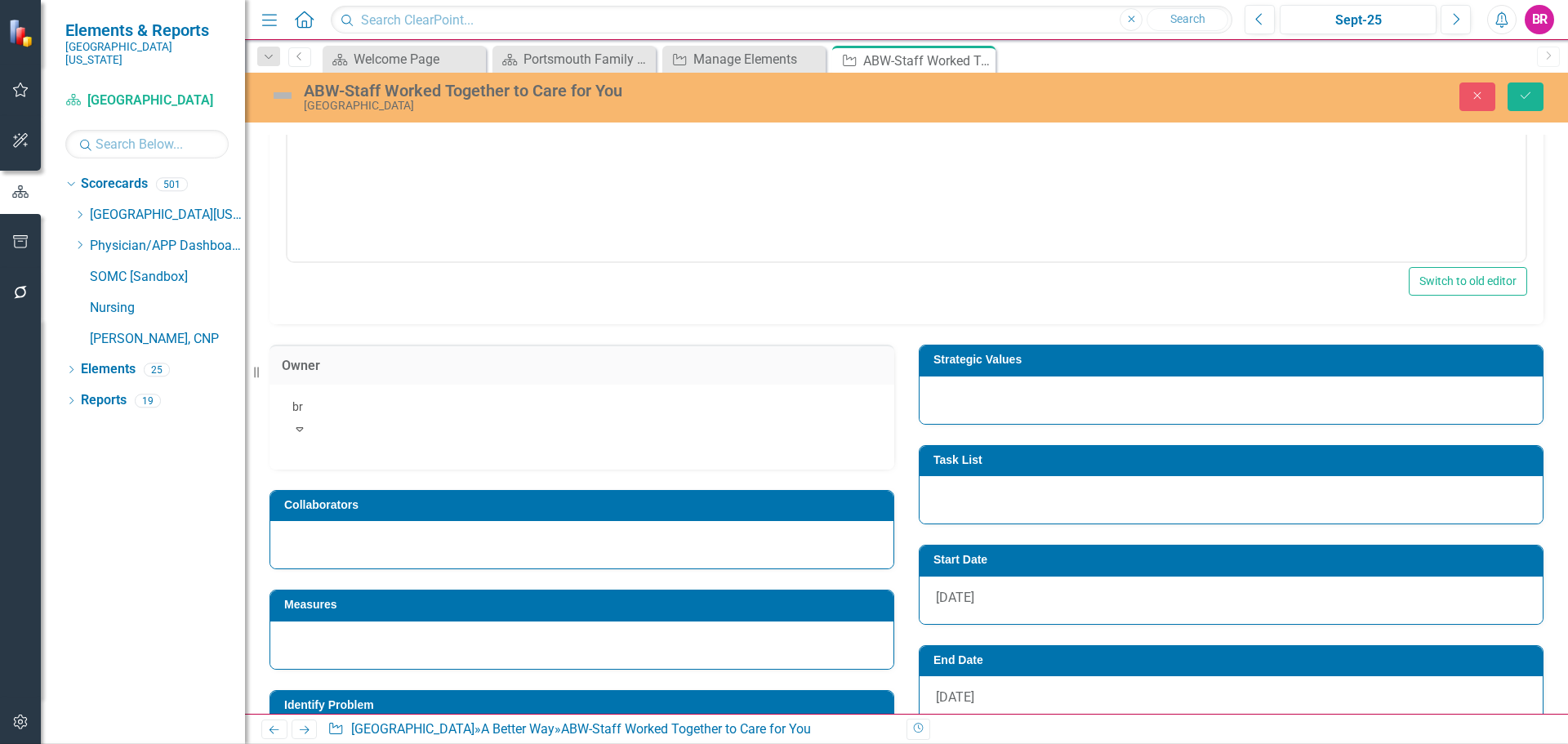
type input "bri"
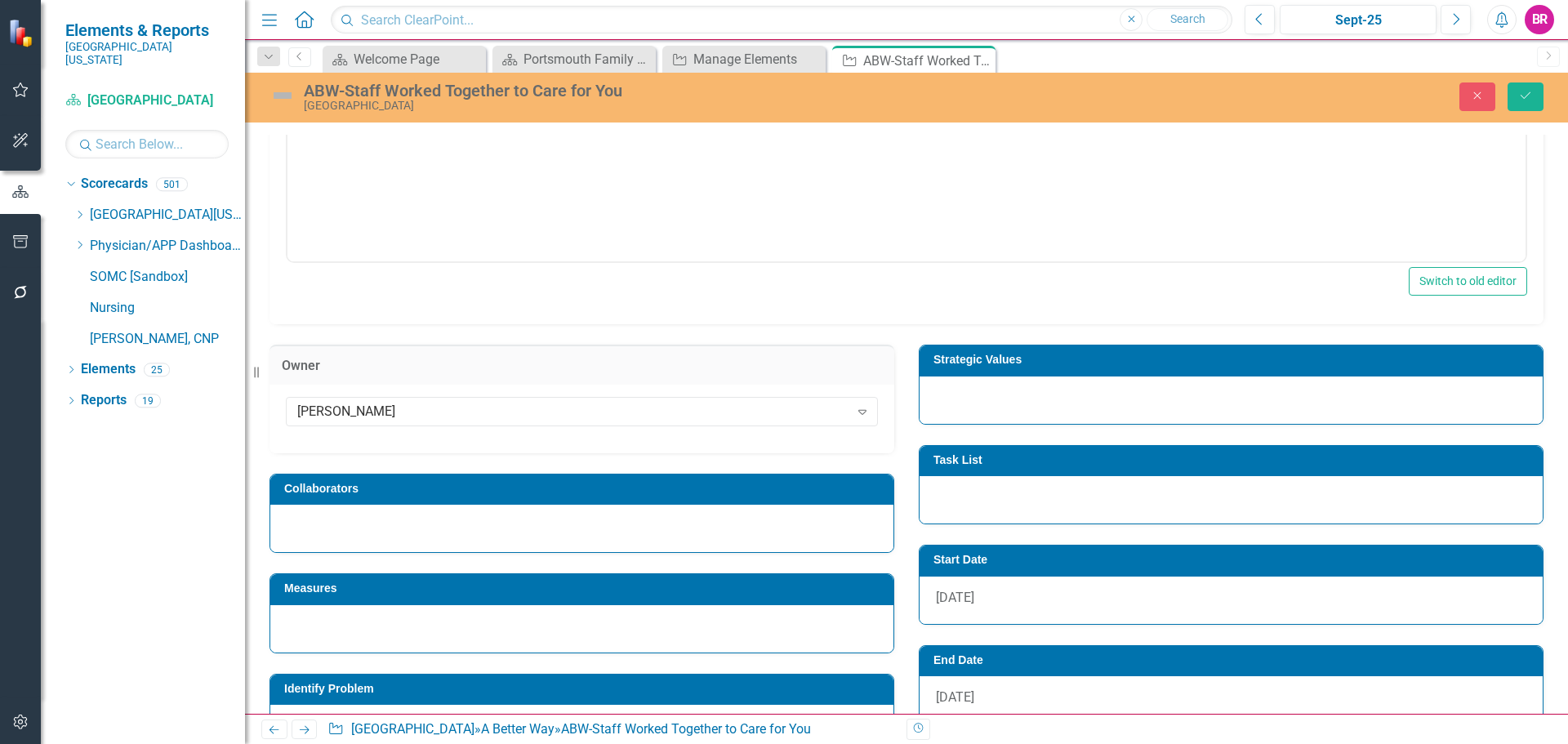
click at [1070, 361] on h3 "Strategic Values" at bounding box center [1234, 359] width 601 height 12
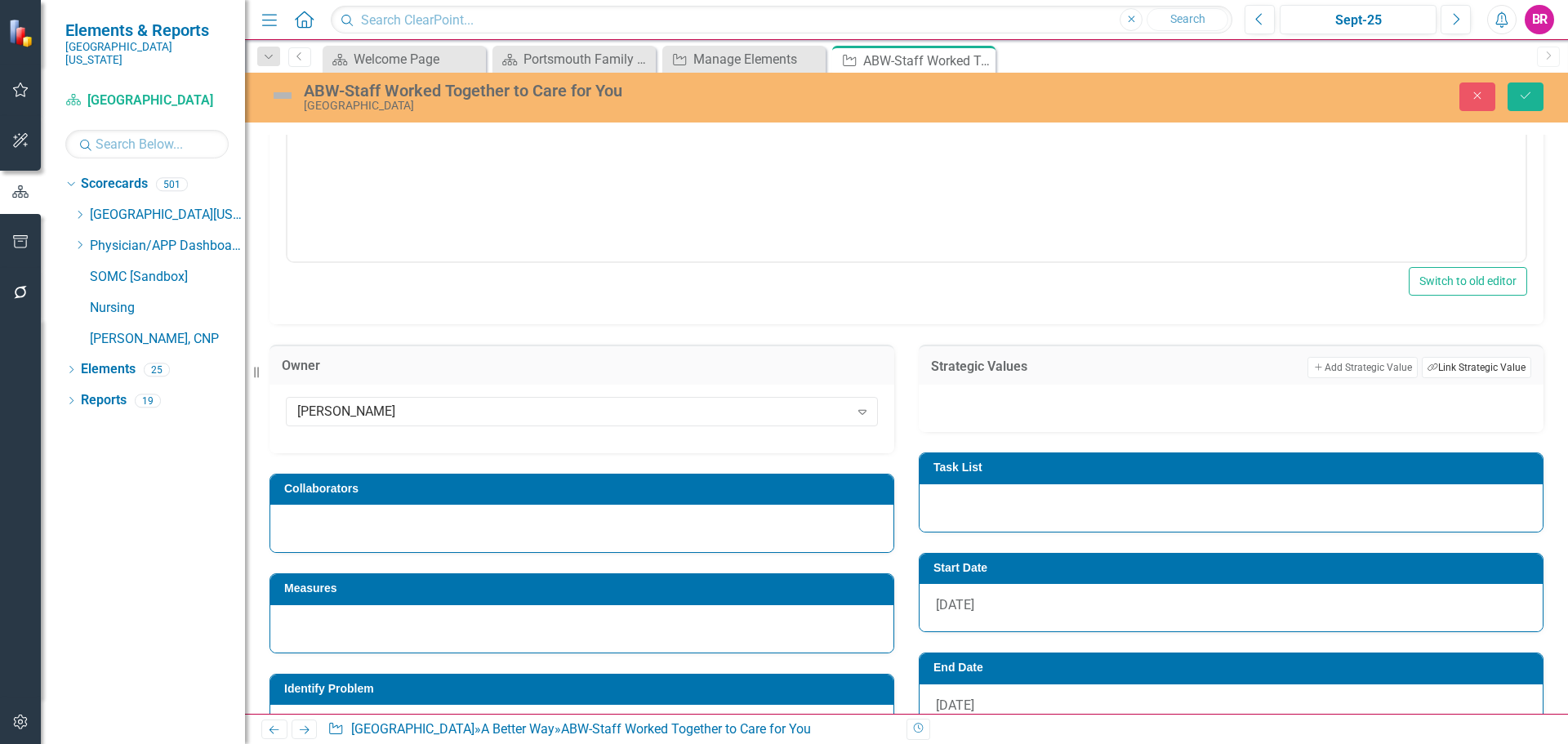
click at [1439, 368] on button "Link Tag Link Strategic Value" at bounding box center [1476, 367] width 109 height 21
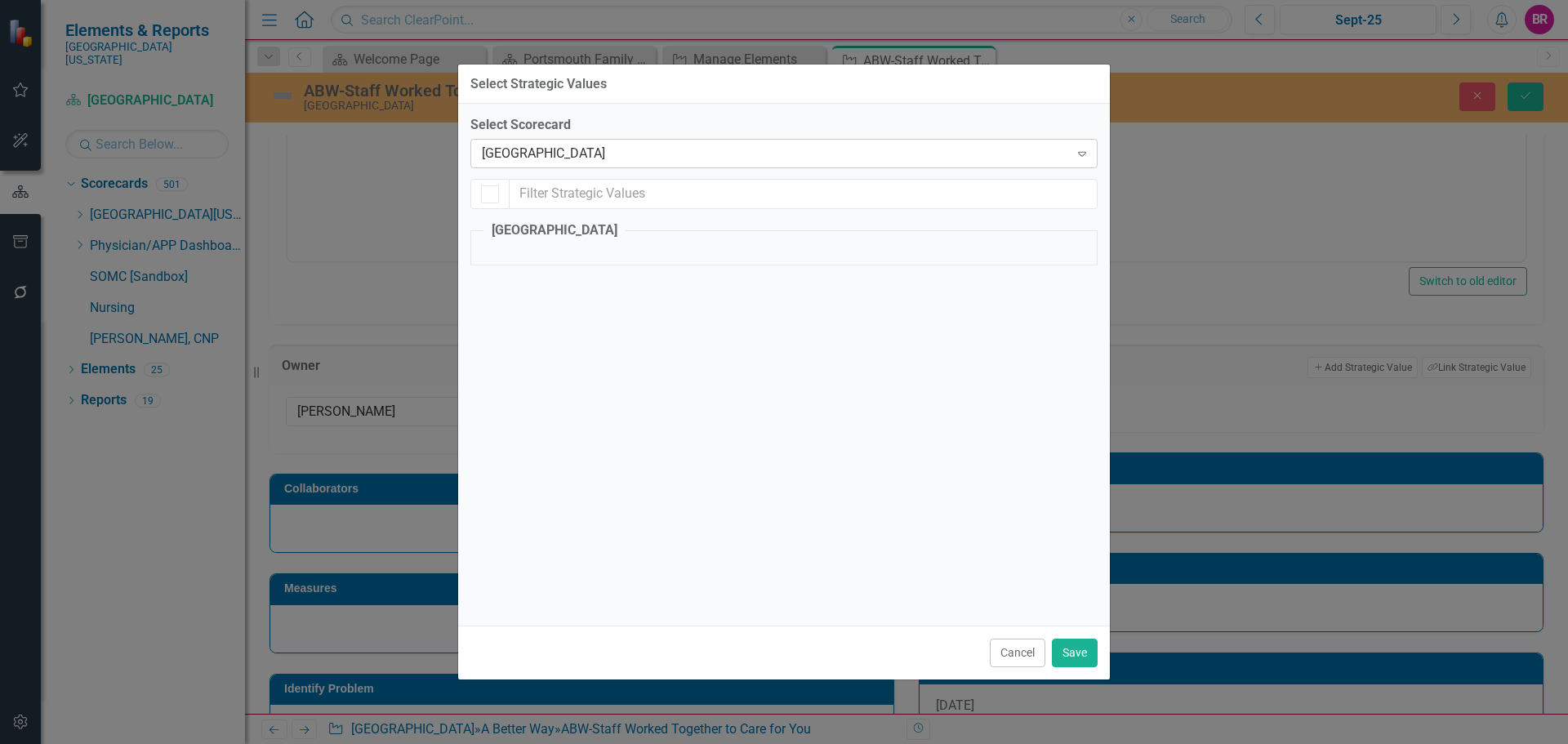
click at [685, 141] on div "Portsmouth Family Health Center Expand" at bounding box center [784, 154] width 627 height 30
click at [509, 317] on div "Service" at bounding box center [784, 319] width 601 height 19
click at [494, 317] on input "Service" at bounding box center [489, 315] width 11 height 11
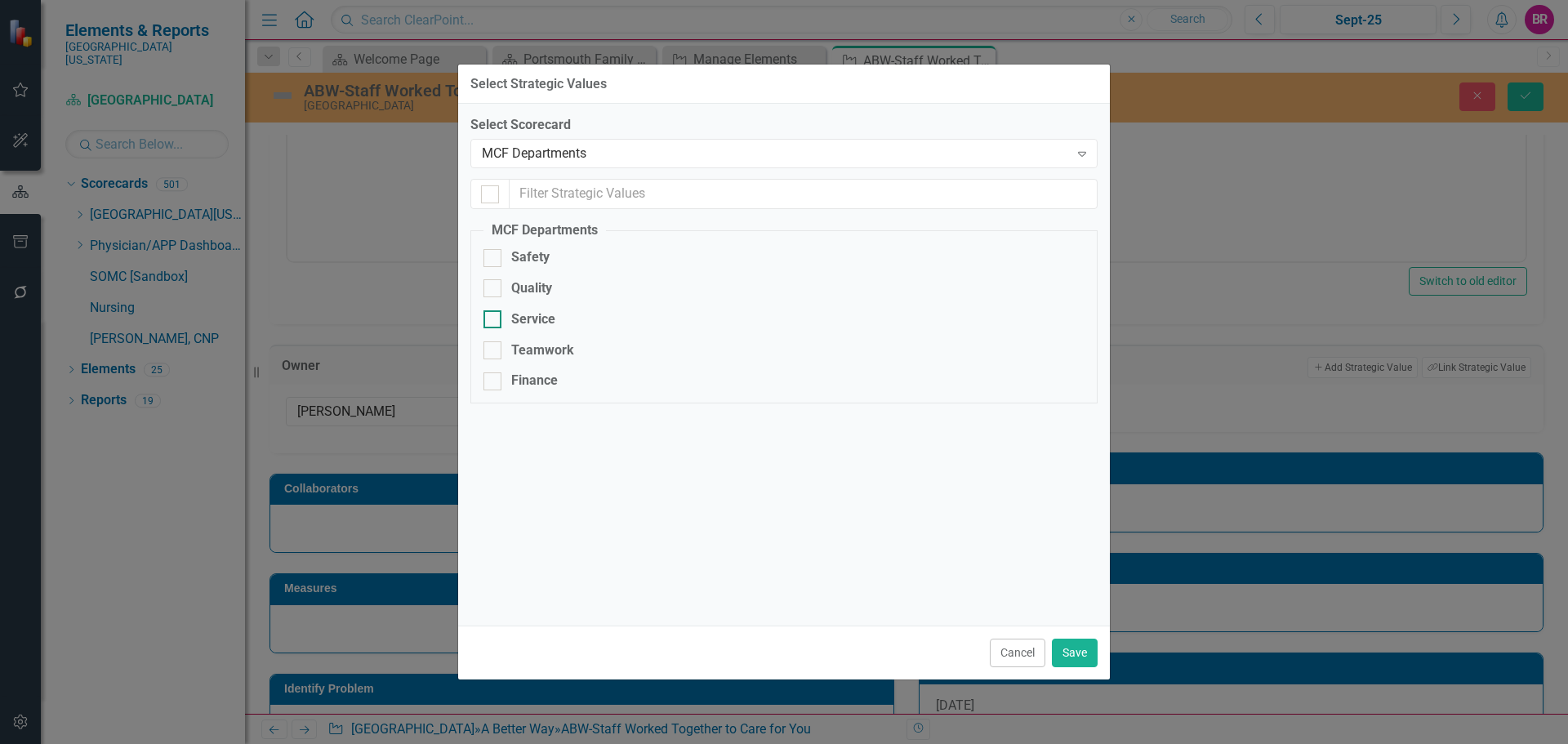
checkbox input "true"
click at [1078, 645] on button "Save" at bounding box center [1074, 652] width 46 height 29
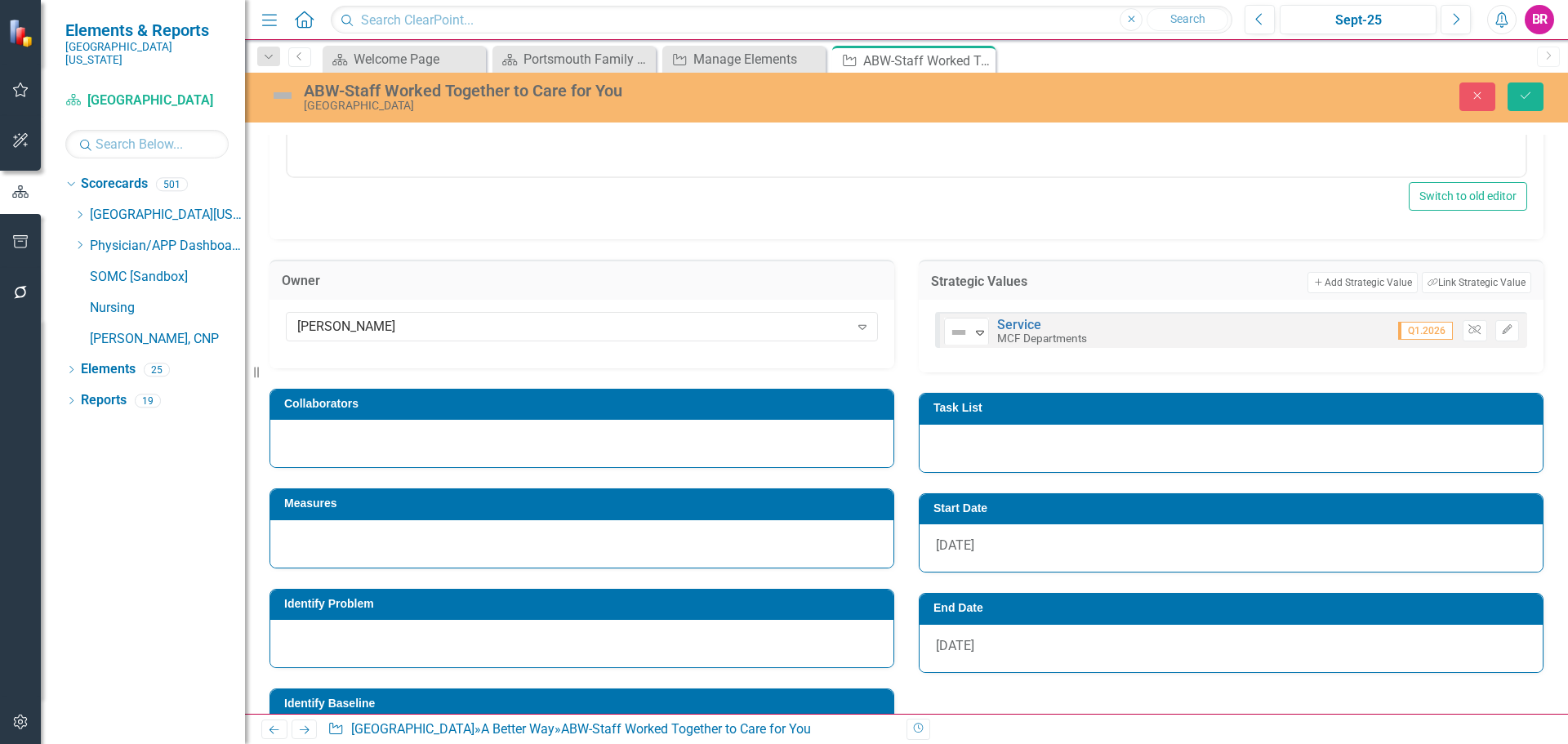
scroll to position [653, 0]
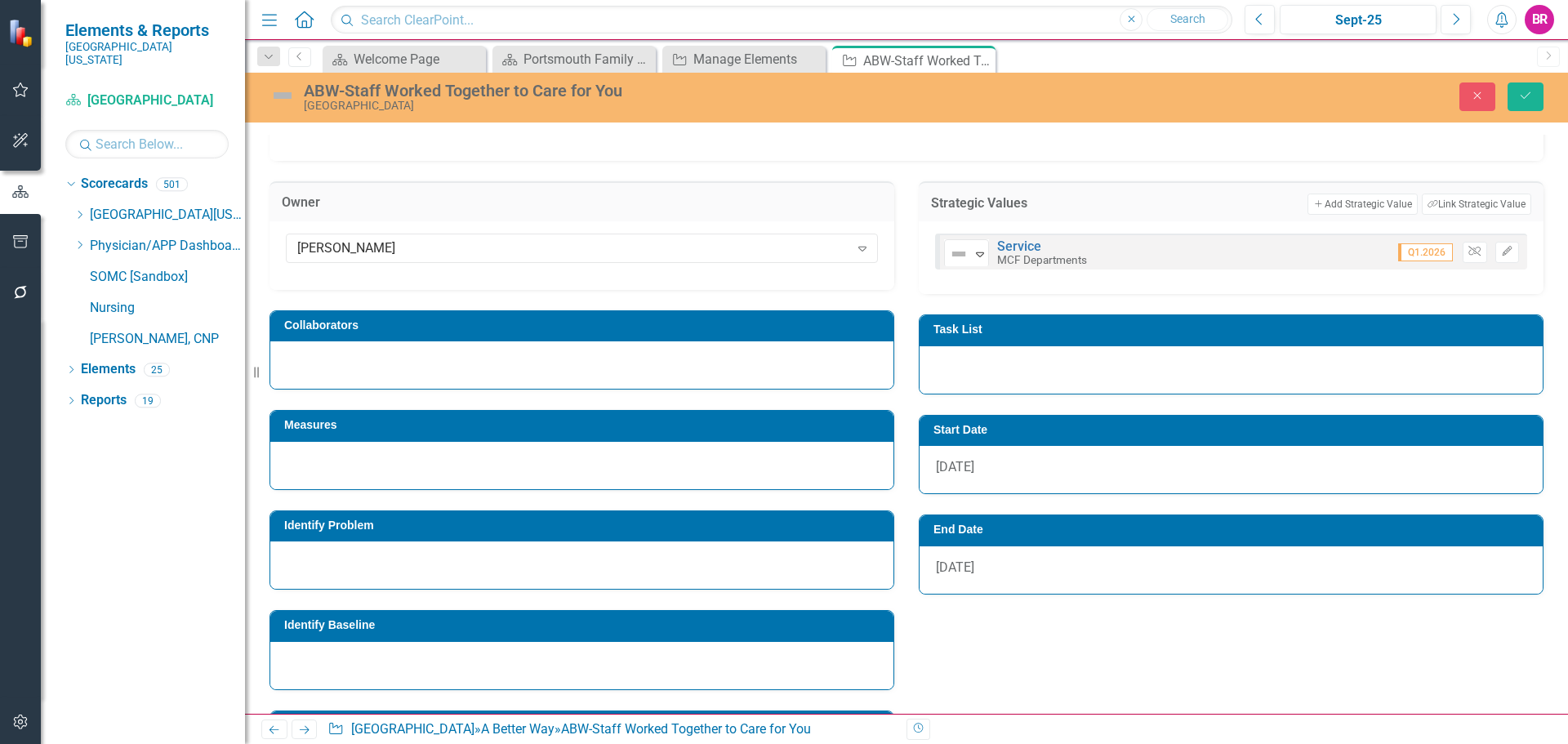
click at [381, 619] on h3 "Identify Baseline" at bounding box center [585, 625] width 601 height 12
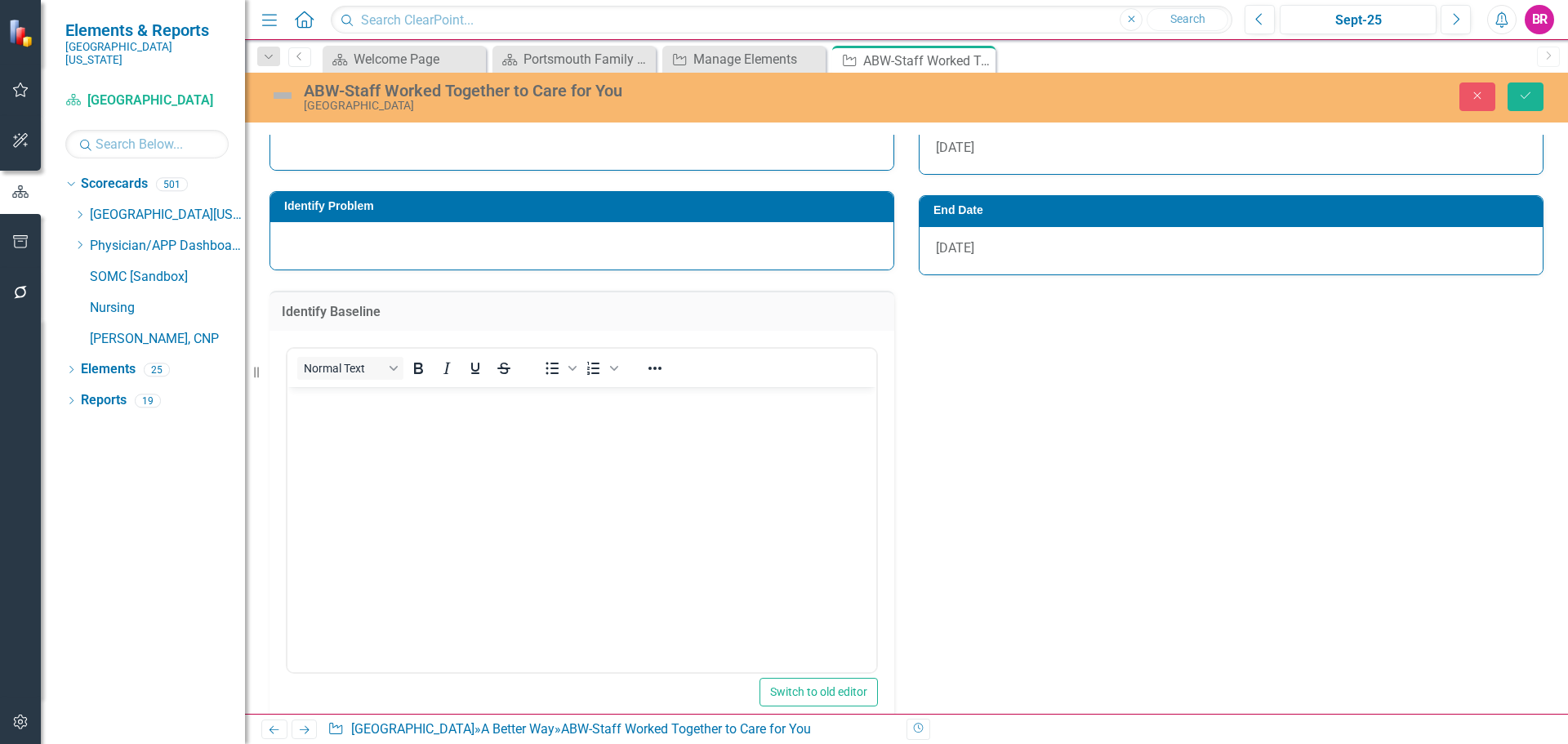
scroll to position [980, 0]
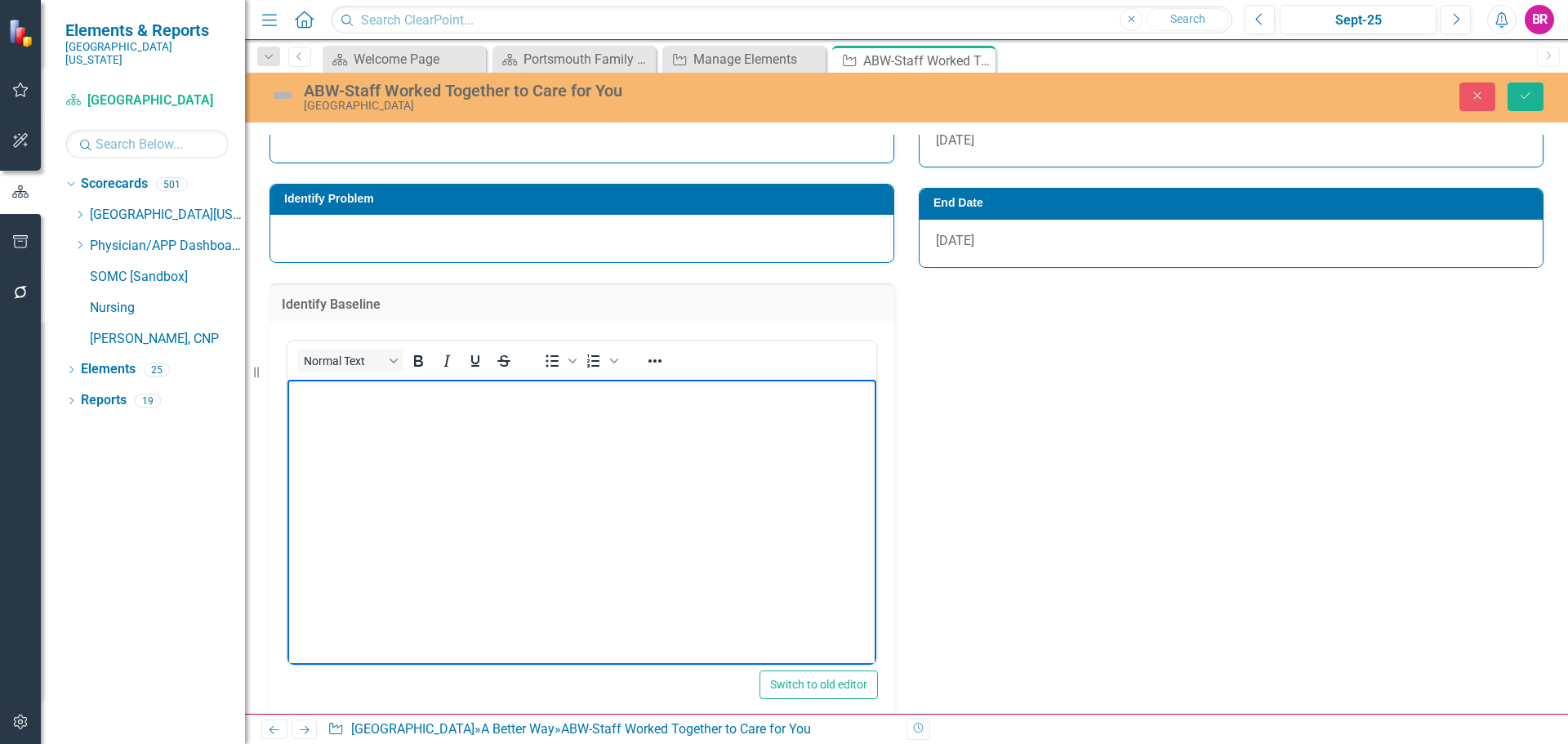
click at [412, 497] on body "Rich Text Area. Press ALT-0 for help." at bounding box center [582, 501] width 589 height 245
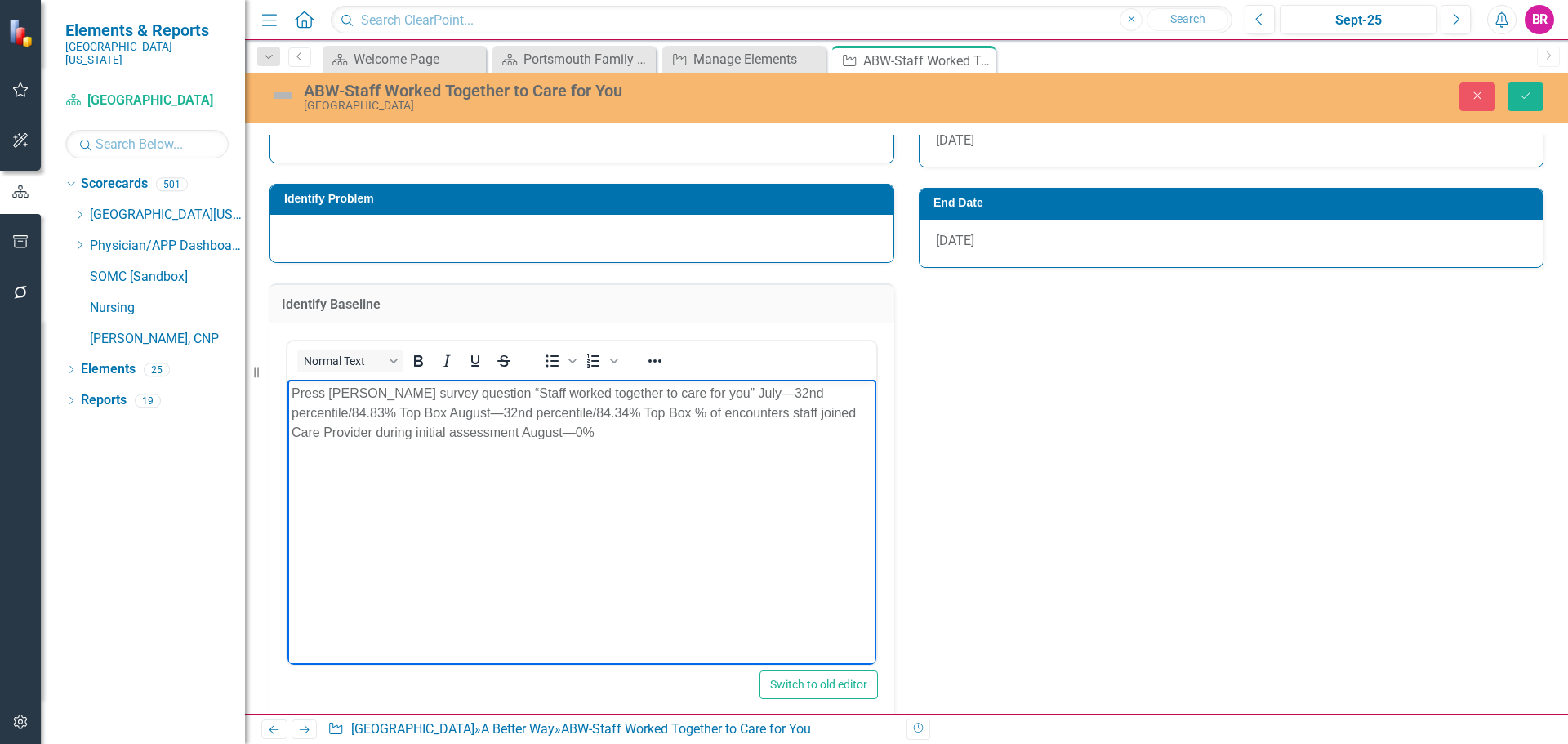
click at [1106, 567] on div "Owner Brittany Cable Expand Collaborators Measures Identify Problem Identify Ba…" at bounding box center [906, 580] width 1299 height 1492
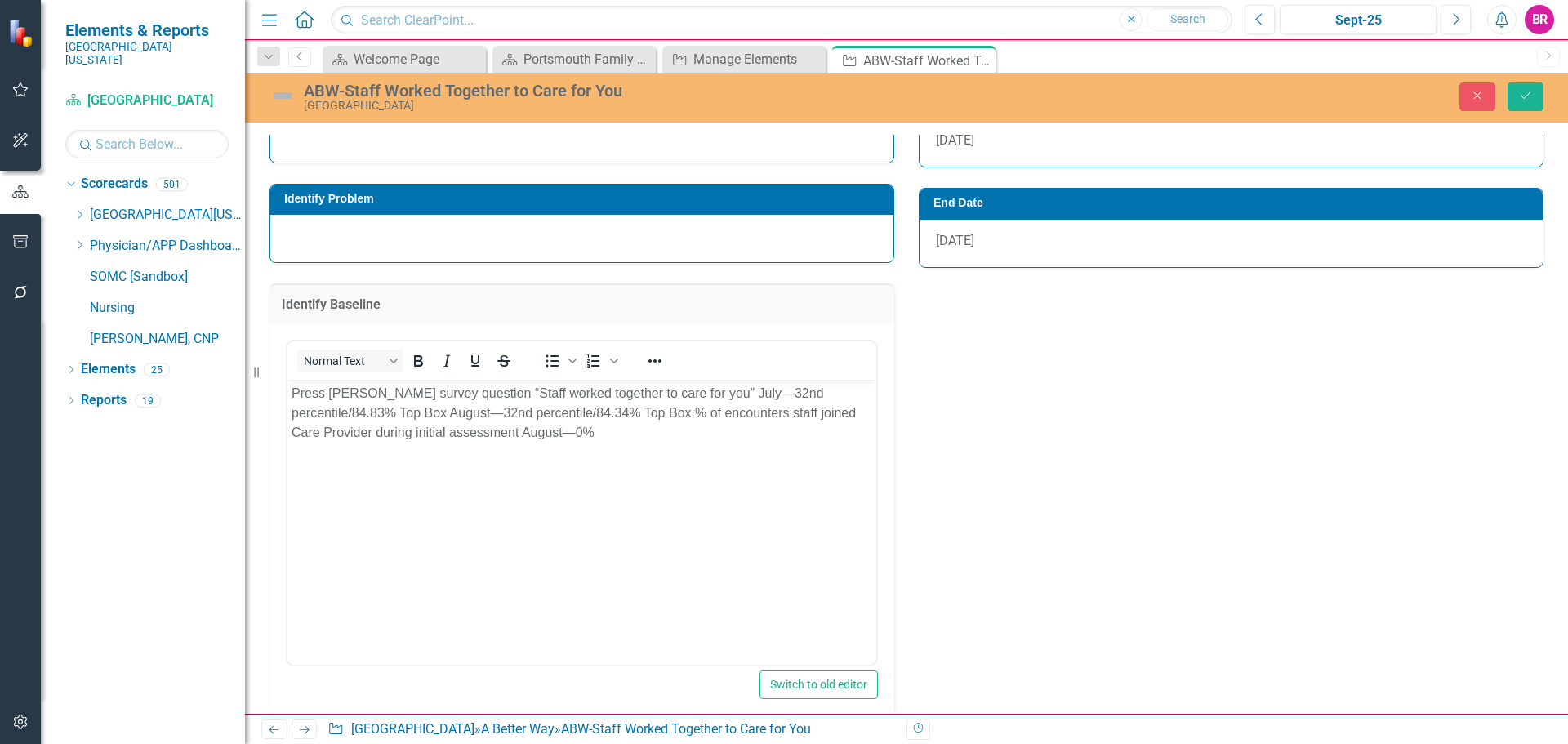
scroll to position [816, 0]
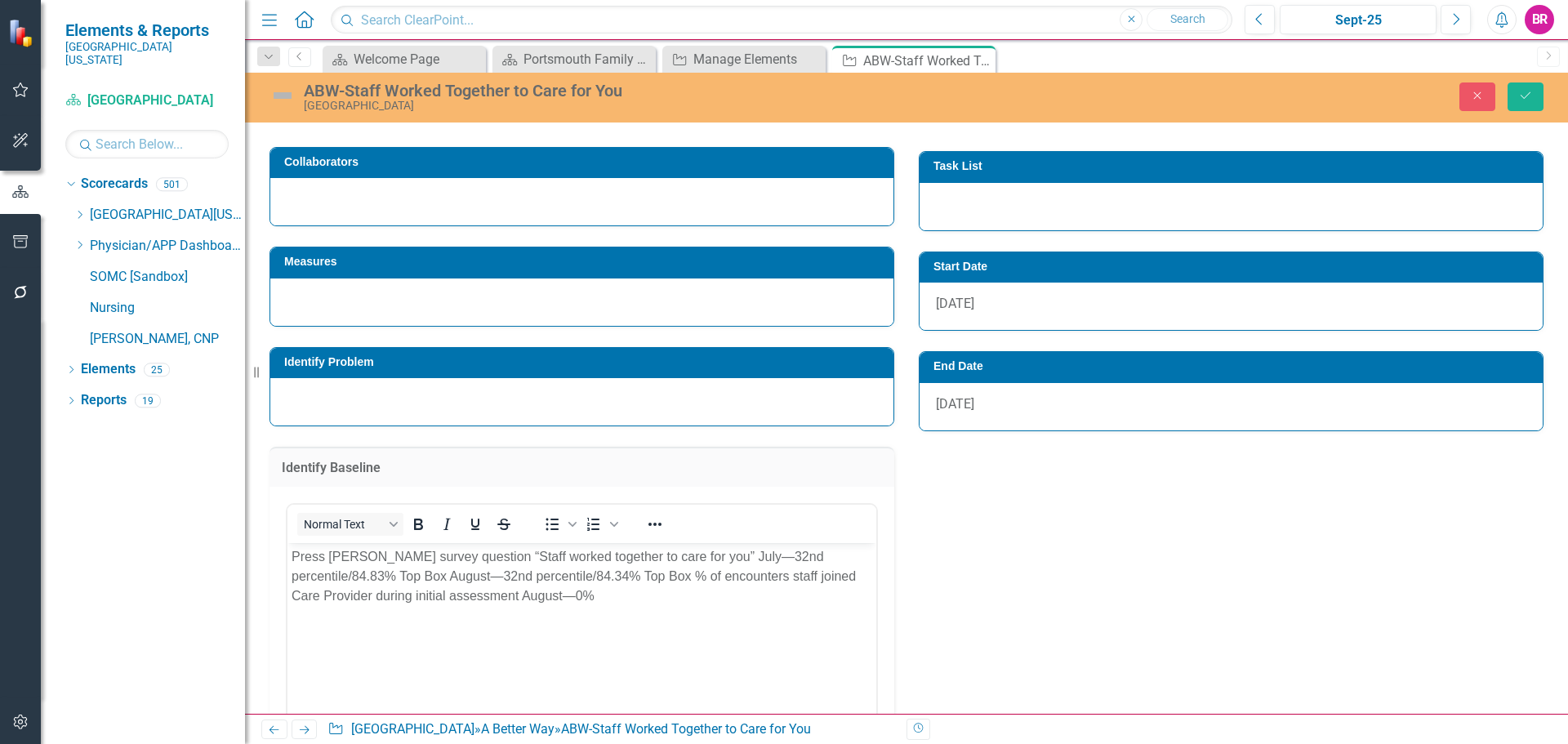
click at [346, 356] on h3 "Identify Problem" at bounding box center [585, 361] width 601 height 12
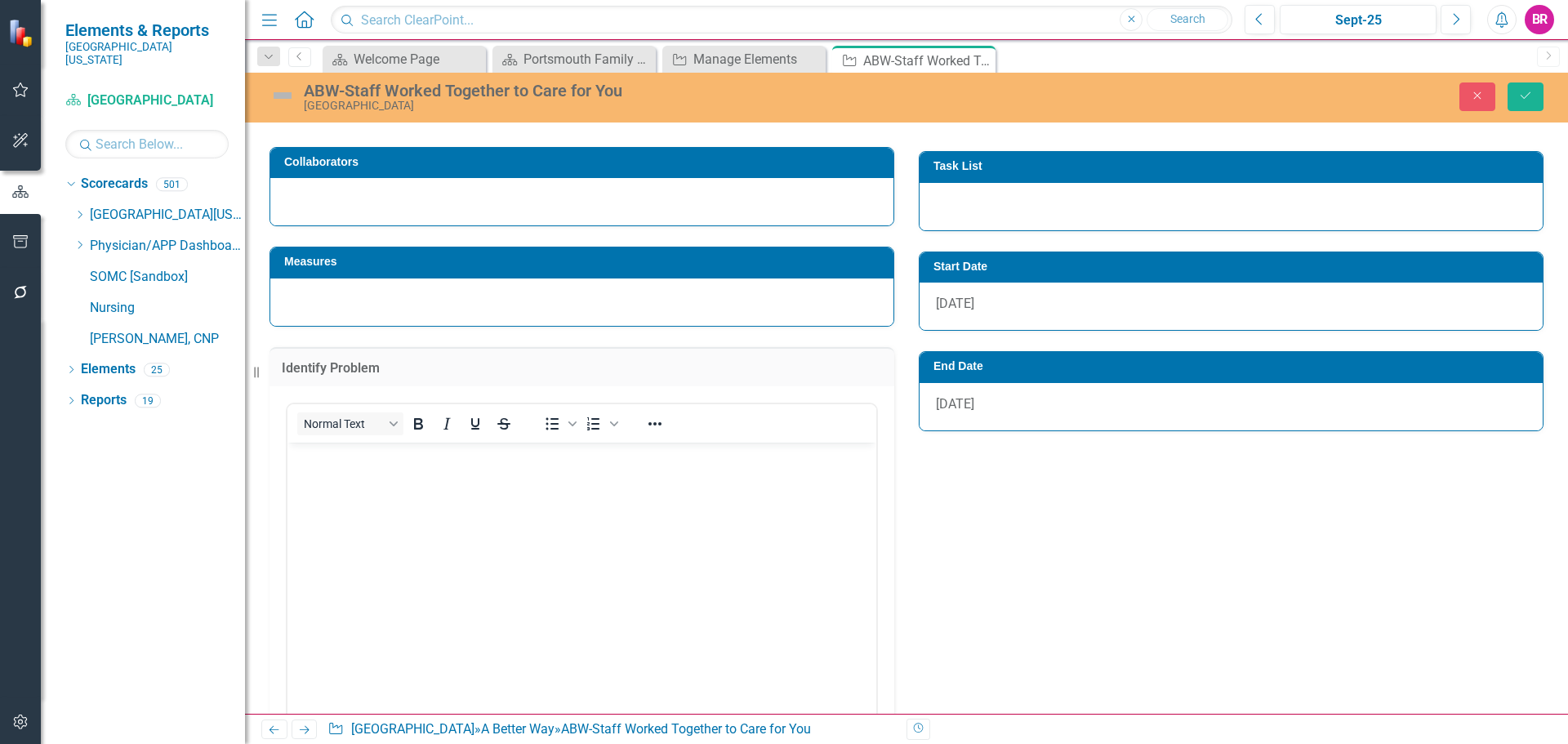
scroll to position [0, 0]
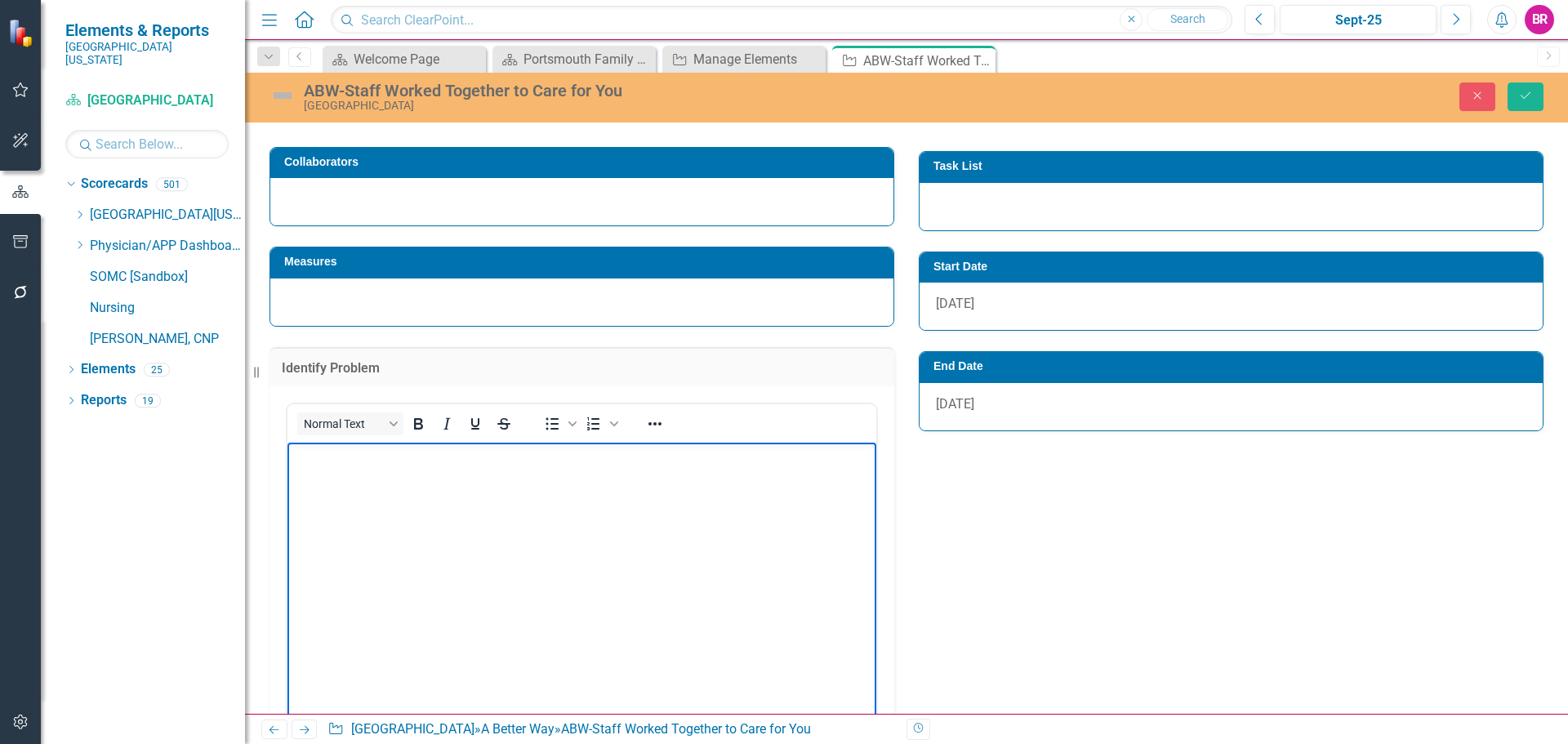
click at [370, 478] on body "Rich Text Area. Press ALT-0 for help." at bounding box center [582, 565] width 589 height 245
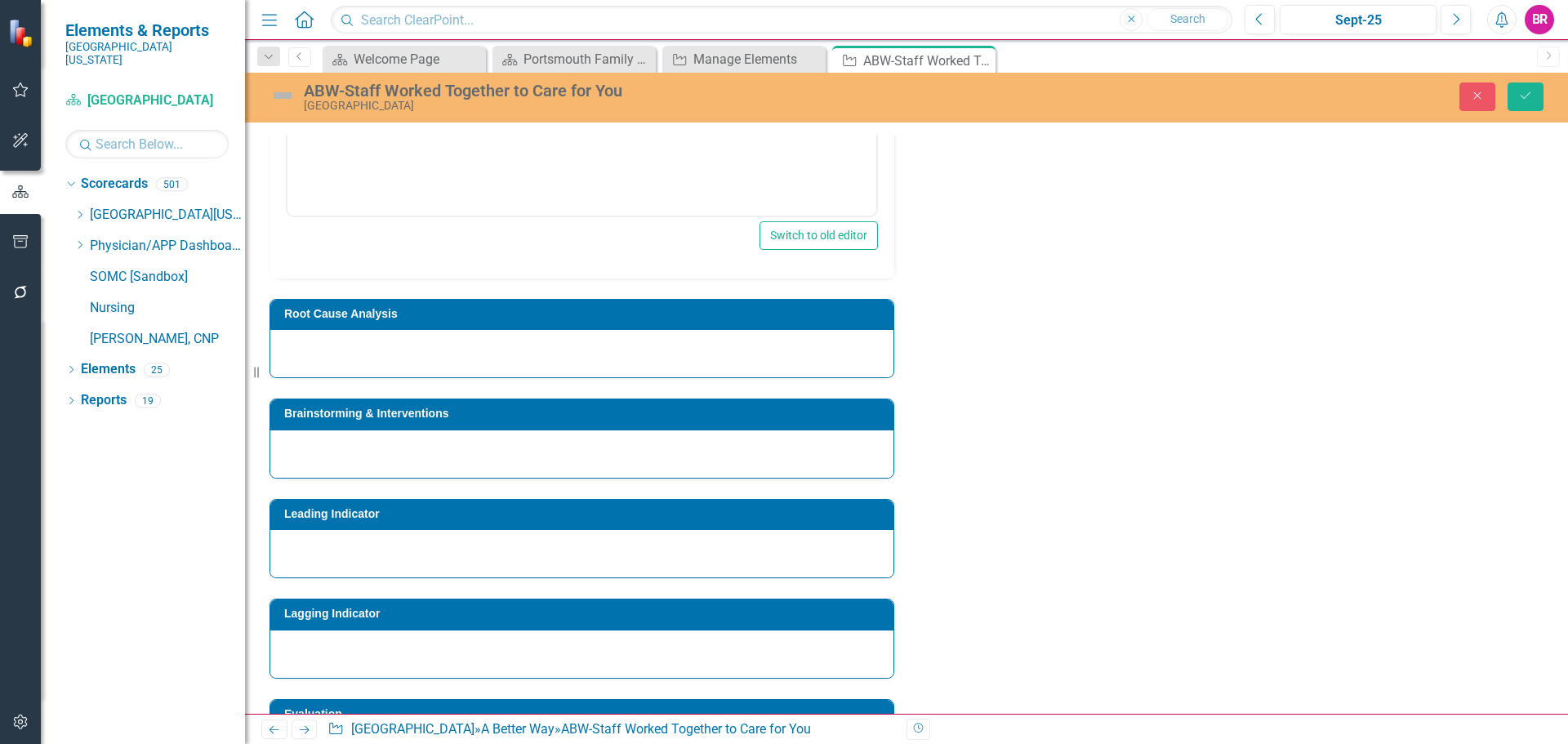
scroll to position [1796, 0]
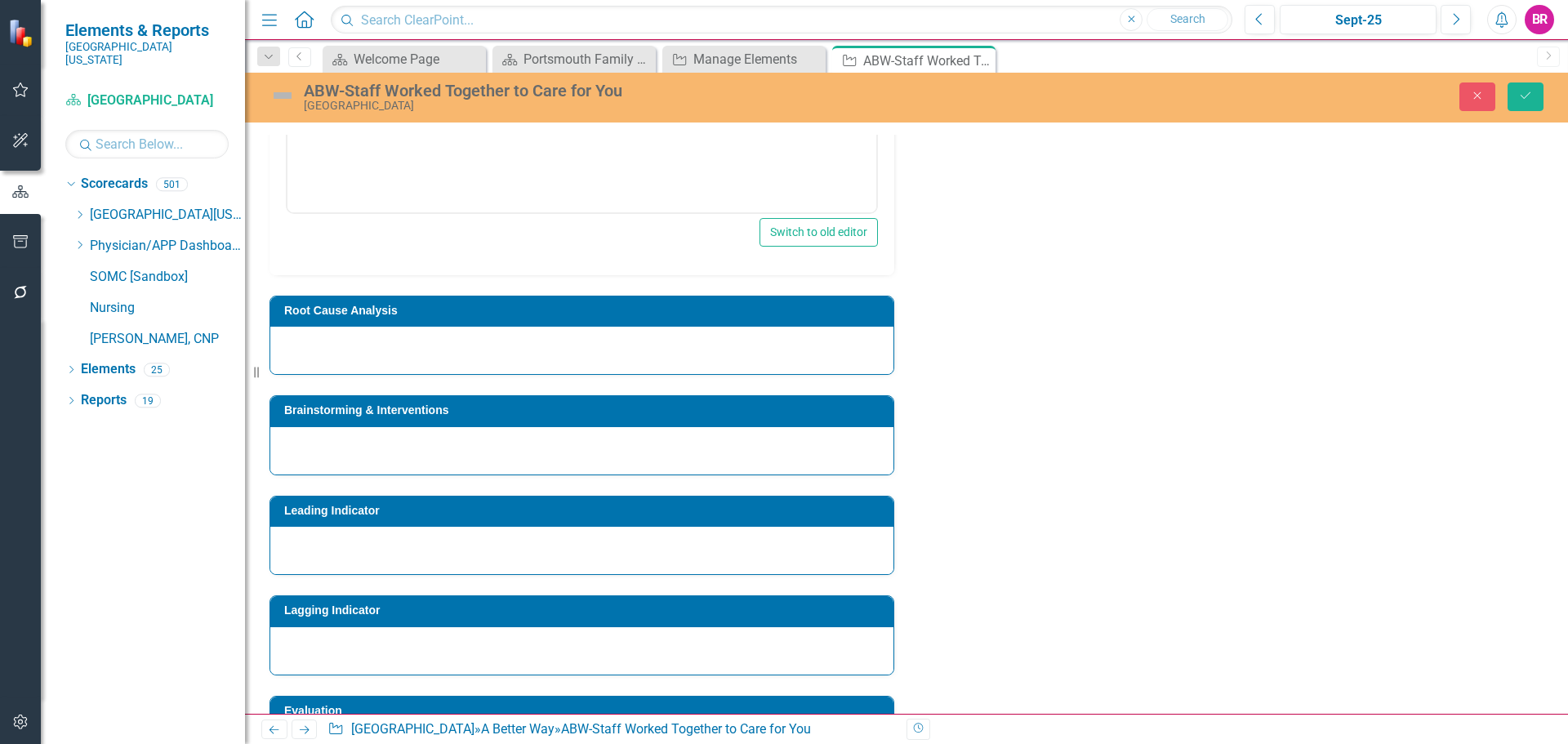
click at [404, 305] on td "Root Cause Analysis" at bounding box center [585, 313] width 601 height 25
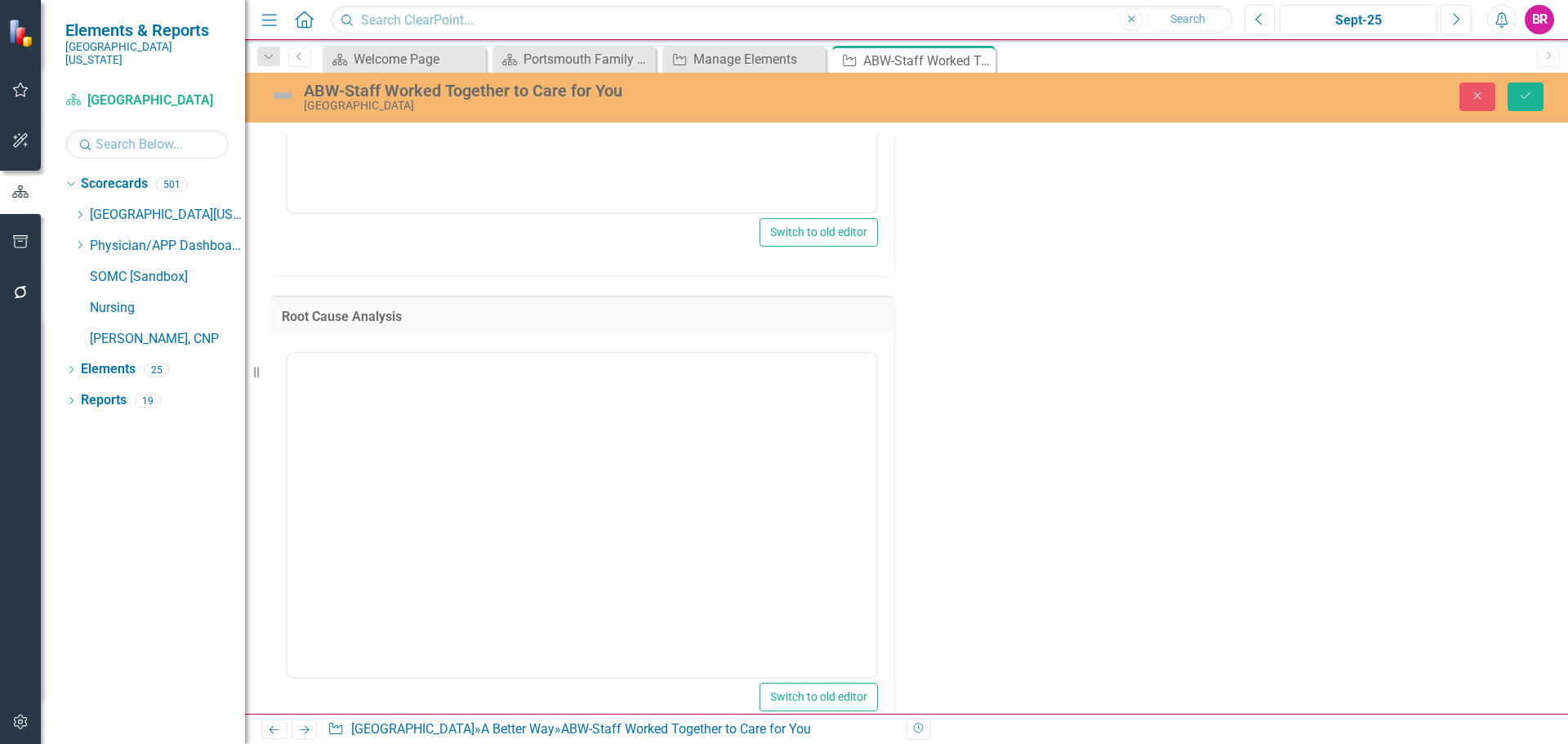
scroll to position [0, 0]
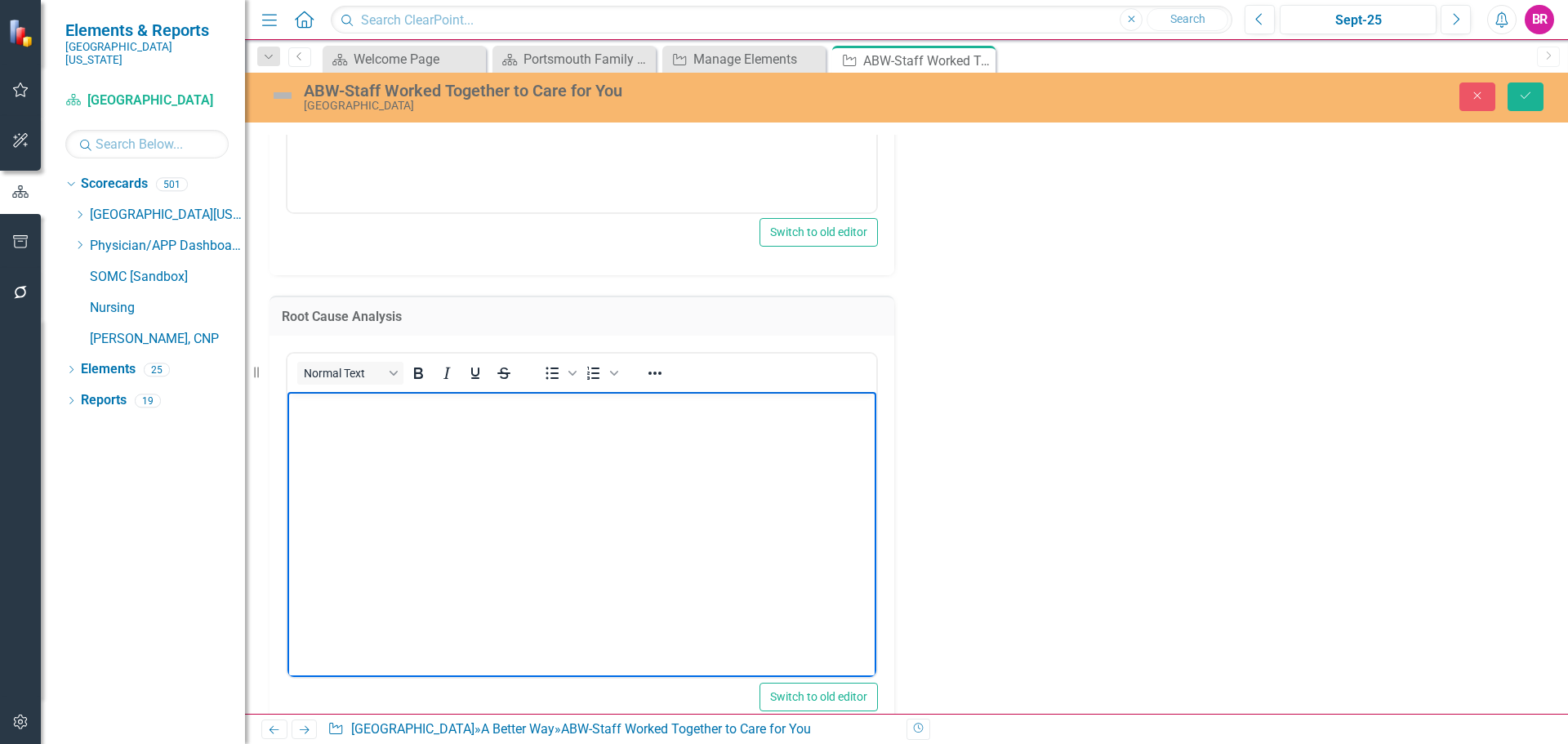
click at [337, 425] on body "Rich Text Area. Press ALT-0 for help." at bounding box center [582, 513] width 589 height 245
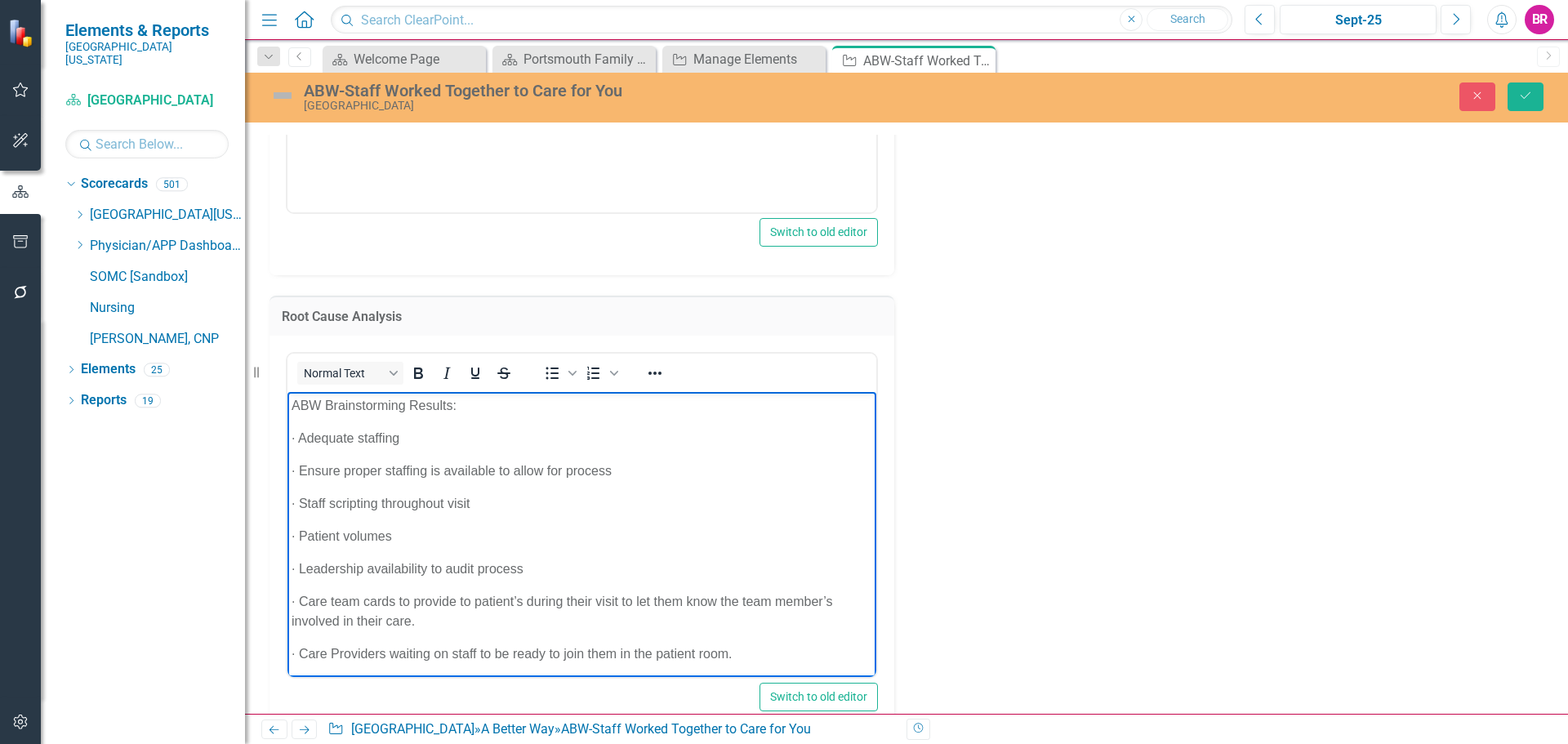
click at [1086, 516] on div "Owner Brittany Cable Expand Collaborators Measures Identify Problem Normal Text…" at bounding box center [906, 128] width 1299 height 2221
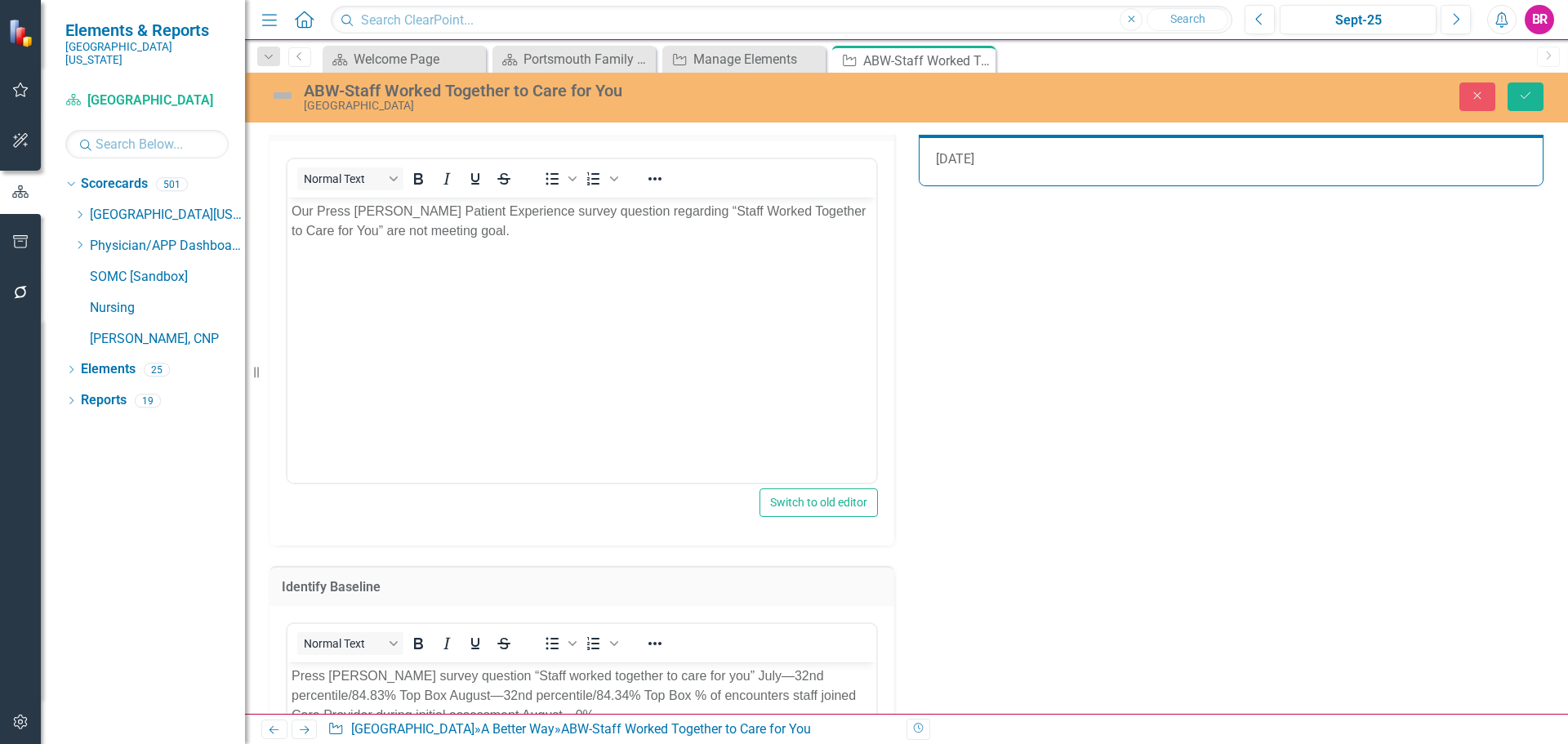
scroll to position [653, 0]
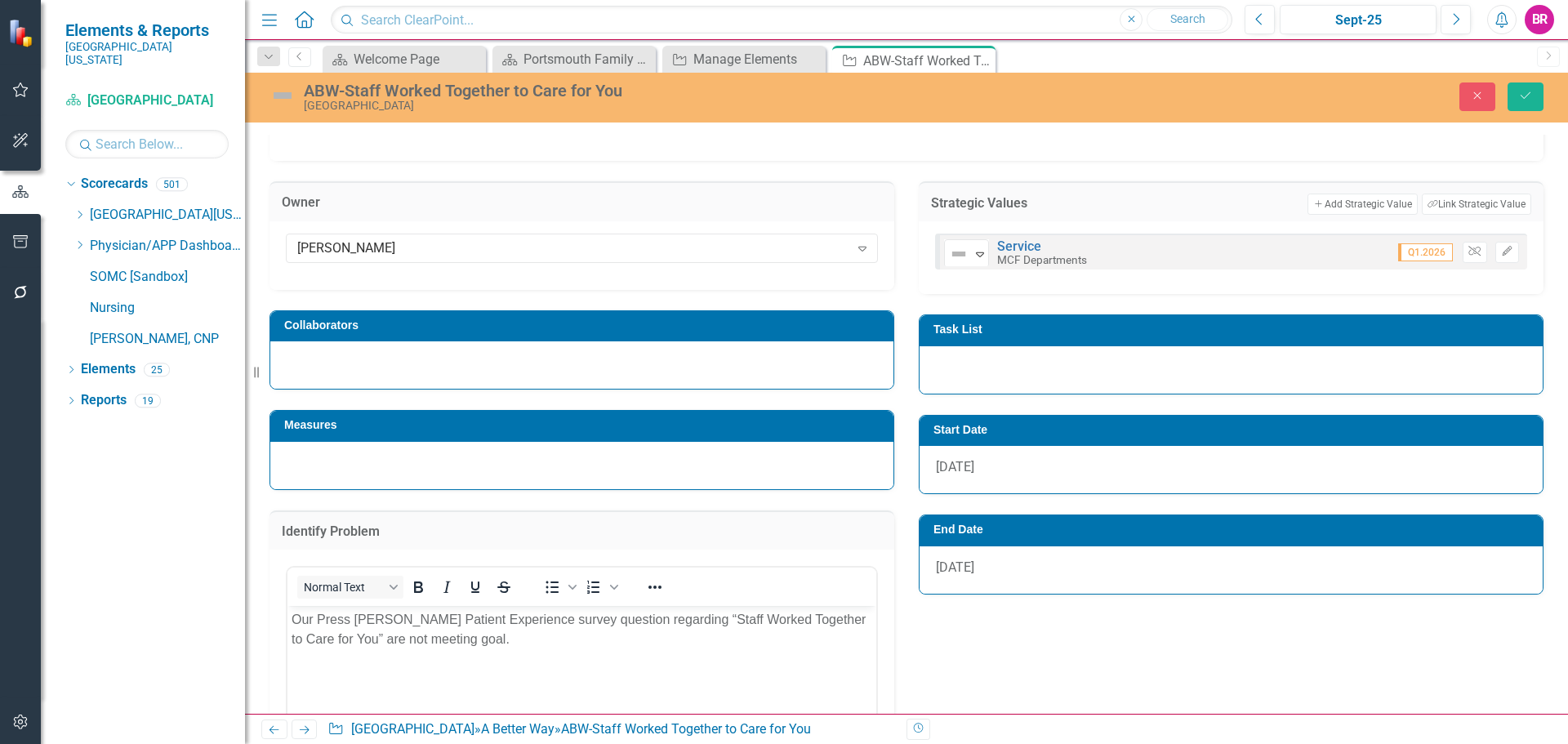
click at [997, 334] on h3 "Task List" at bounding box center [1234, 329] width 601 height 12
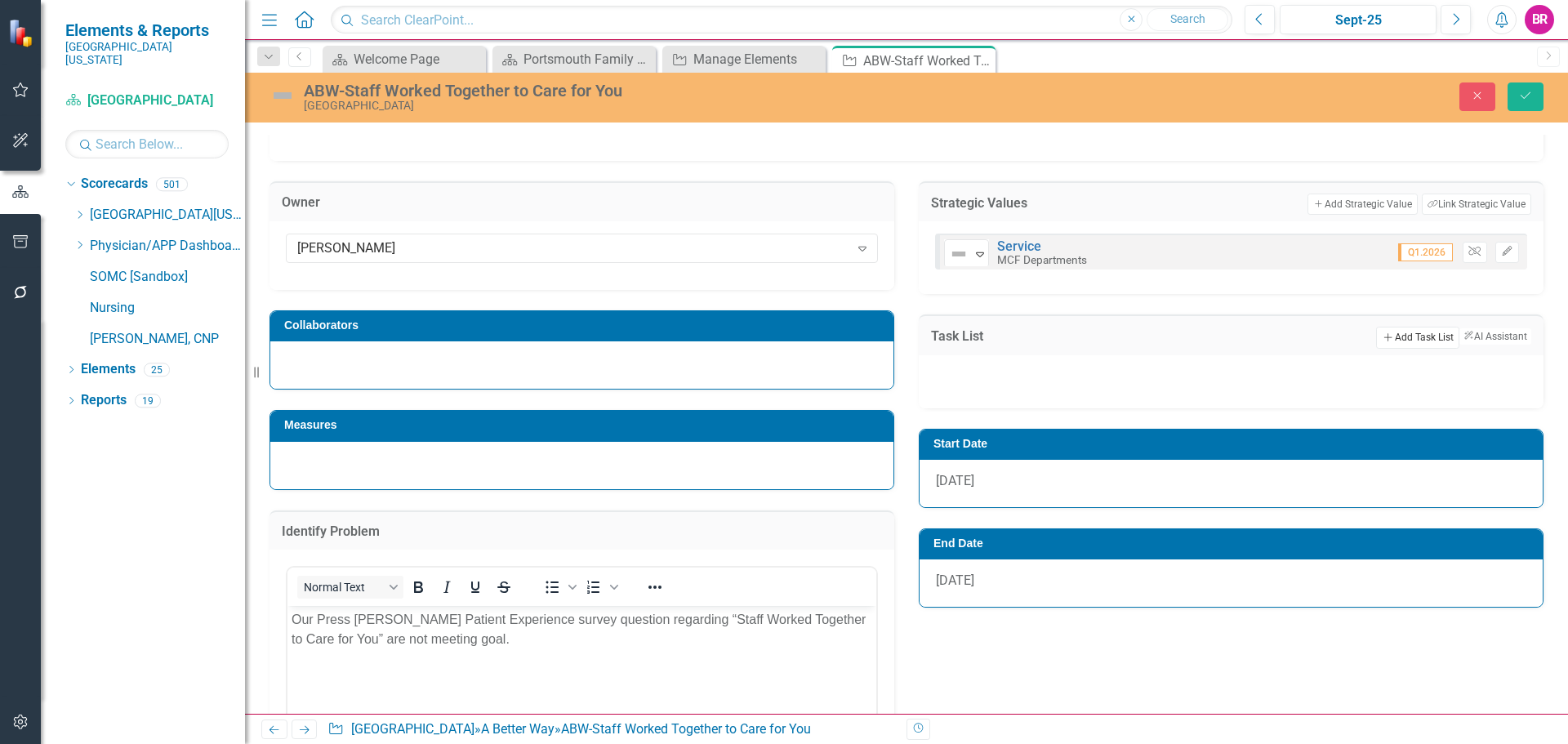
click at [1383, 331] on button "Add Add Task List" at bounding box center [1417, 338] width 82 height 21
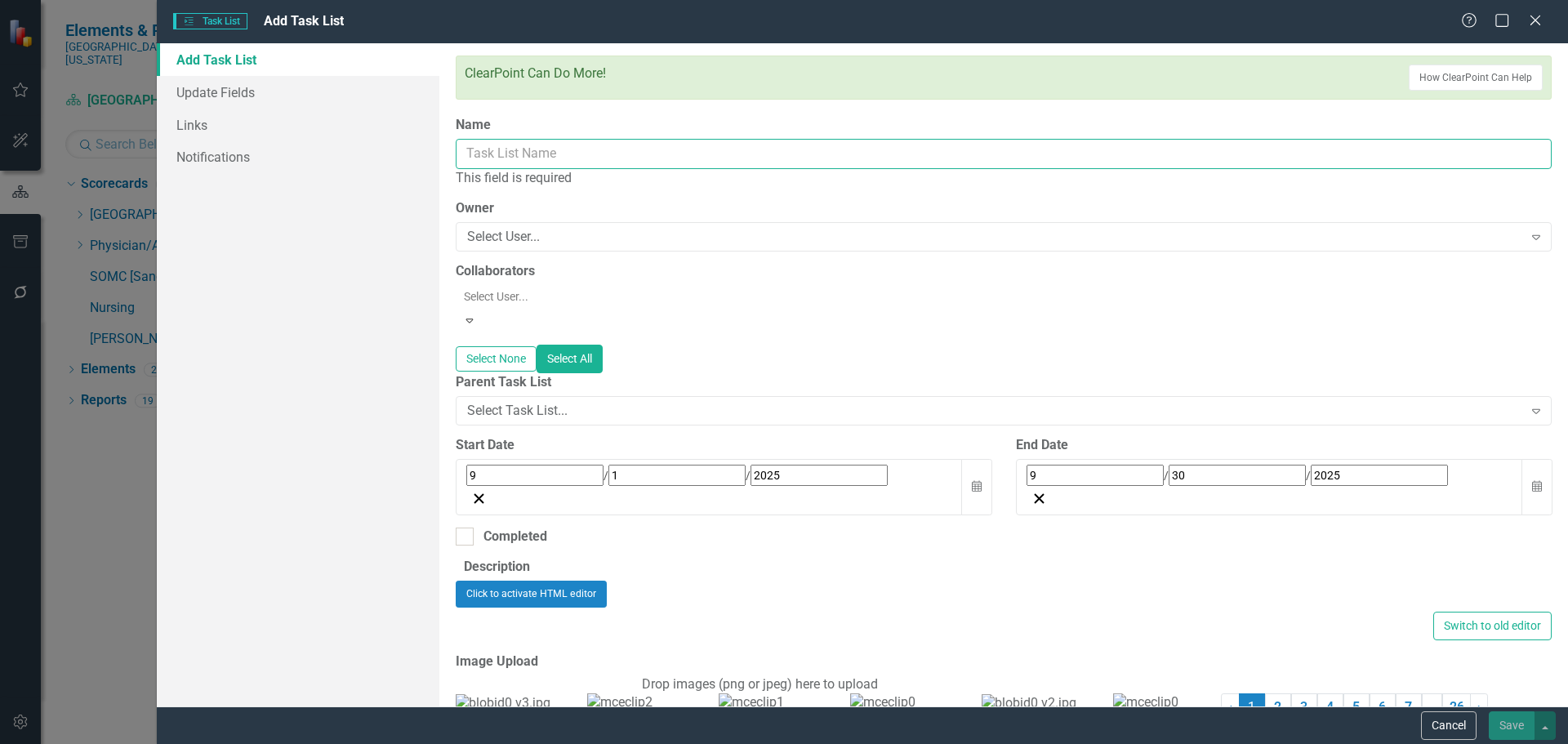
click at [487, 150] on input "Name" at bounding box center [1004, 154] width 1096 height 30
paste input "Complete focus groups"
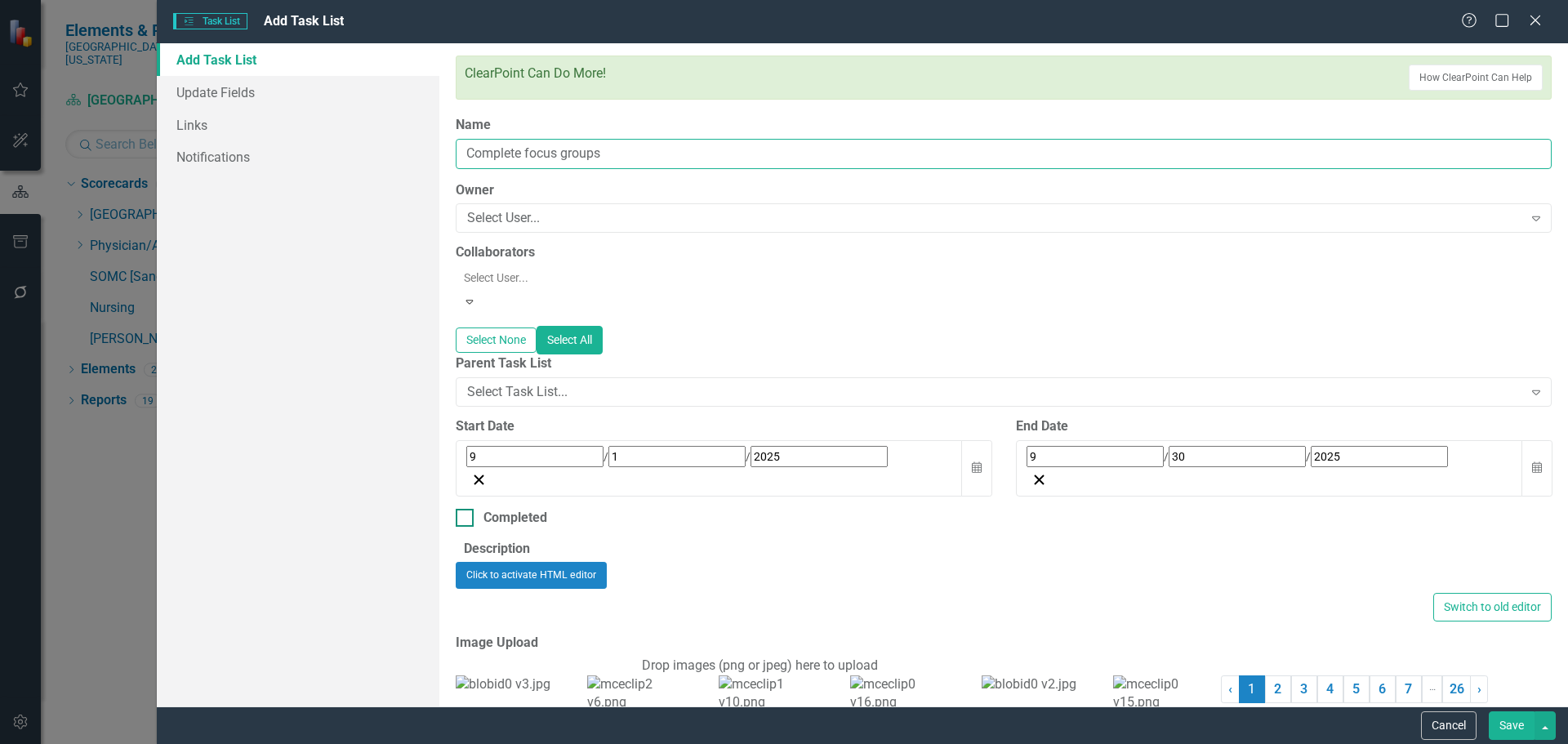
type input "Complete focus groups"
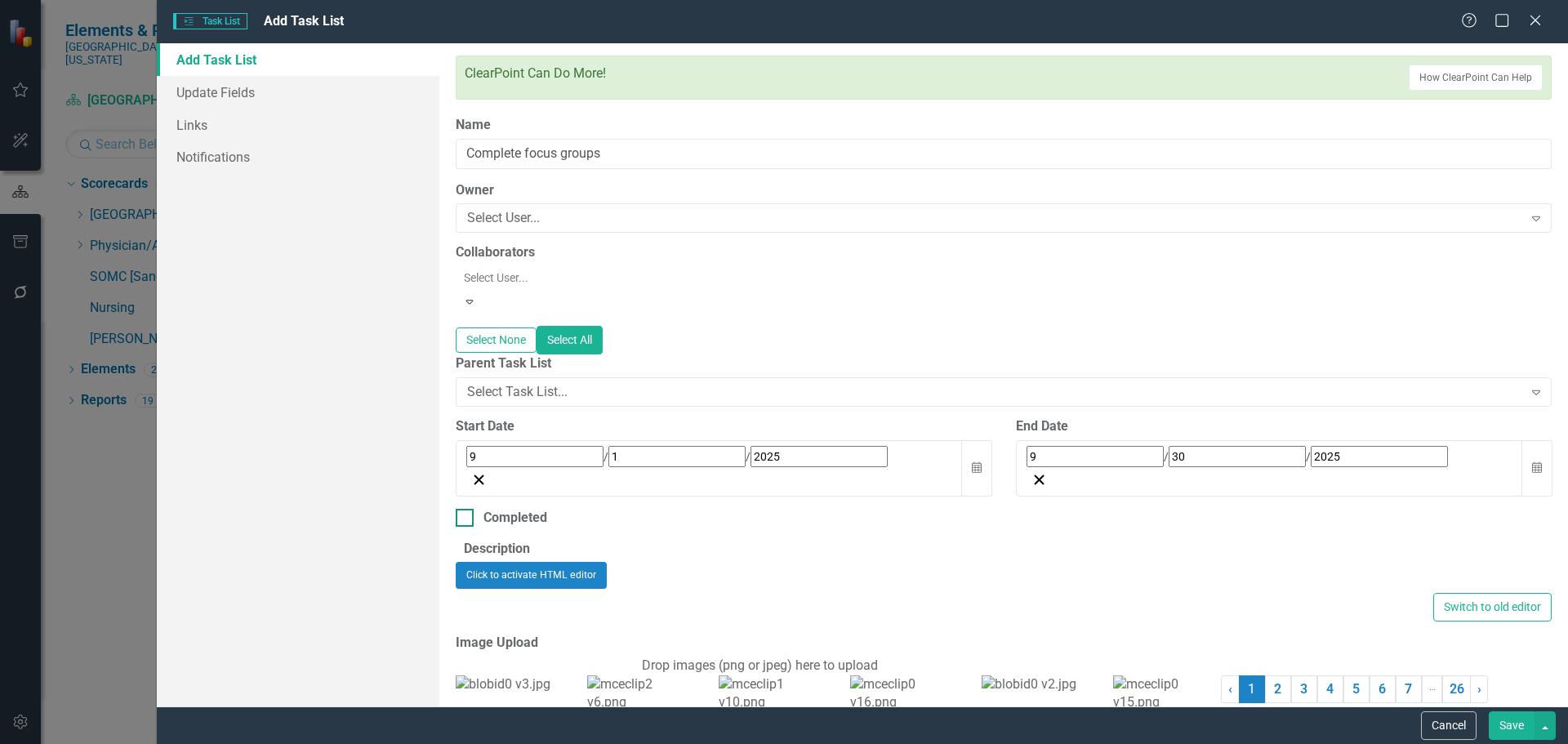
click at [488, 508] on div "Completed" at bounding box center [516, 517] width 64 height 19
click at [467, 508] on input "Completed" at bounding box center [461, 513] width 11 height 11
checkbox input "true"
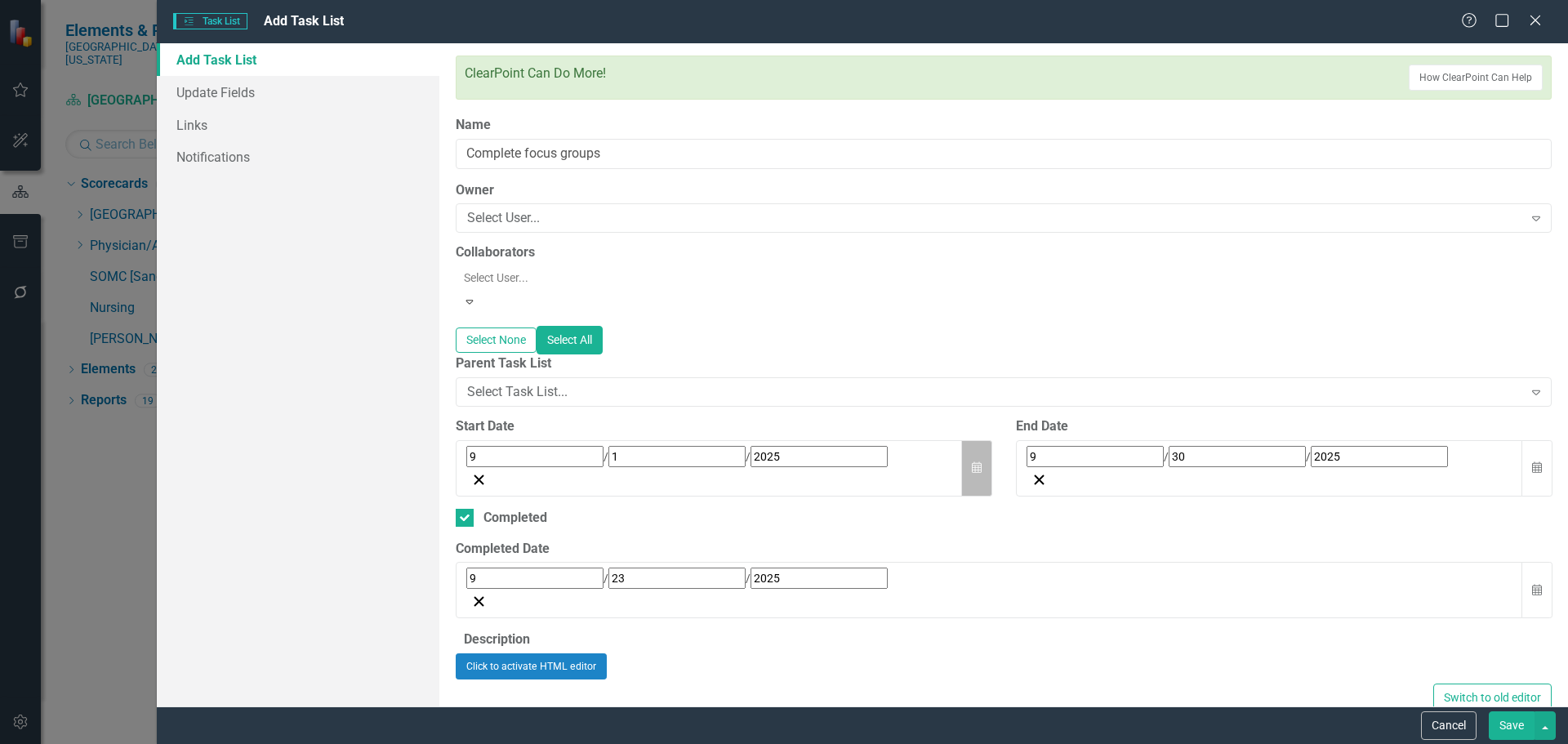
click at [964, 447] on button "Calendar" at bounding box center [977, 468] width 31 height 57
click at [538, 544] on button "1" at bounding box center [517, 558] width 41 height 30
click at [1532, 462] on icon "Calendar" at bounding box center [1537, 468] width 10 height 11
click at [1179, 573] on button "10" at bounding box center [1160, 588] width 41 height 30
click at [1532, 562] on button "Calendar" at bounding box center [1537, 590] width 31 height 57
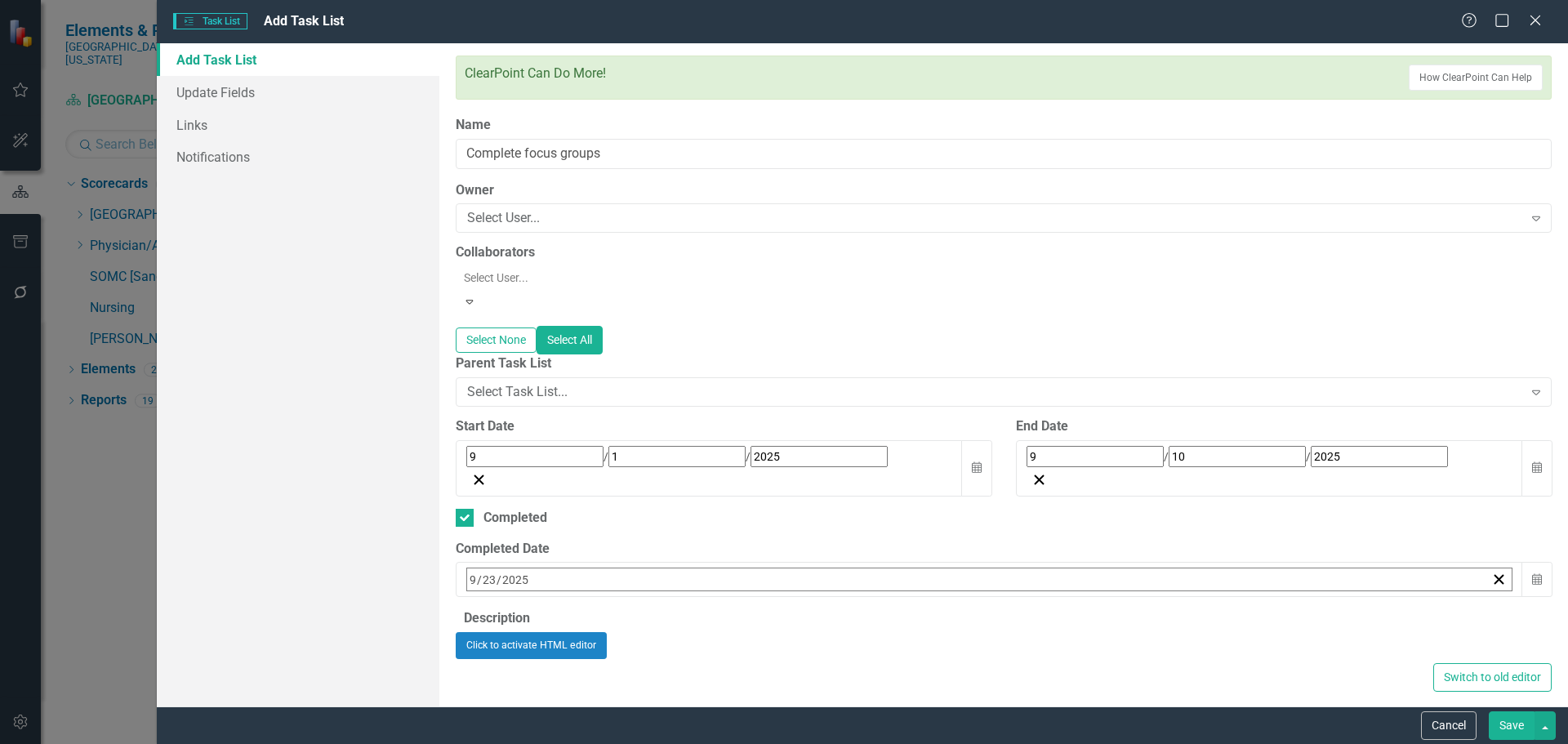
click at [620, 696] on button "10" at bounding box center [600, 710] width 41 height 30
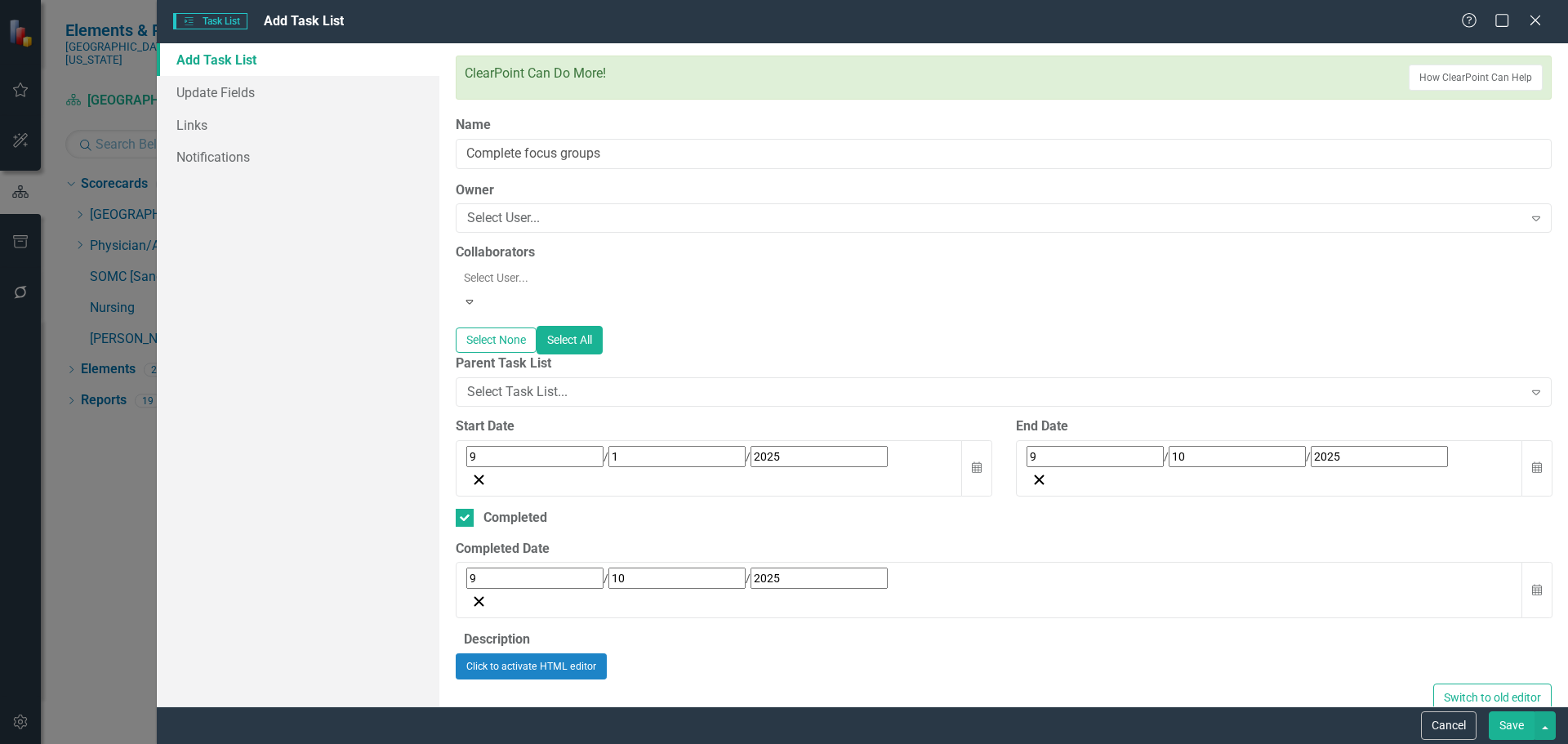
click at [1512, 726] on button "Save" at bounding box center [1511, 725] width 46 height 29
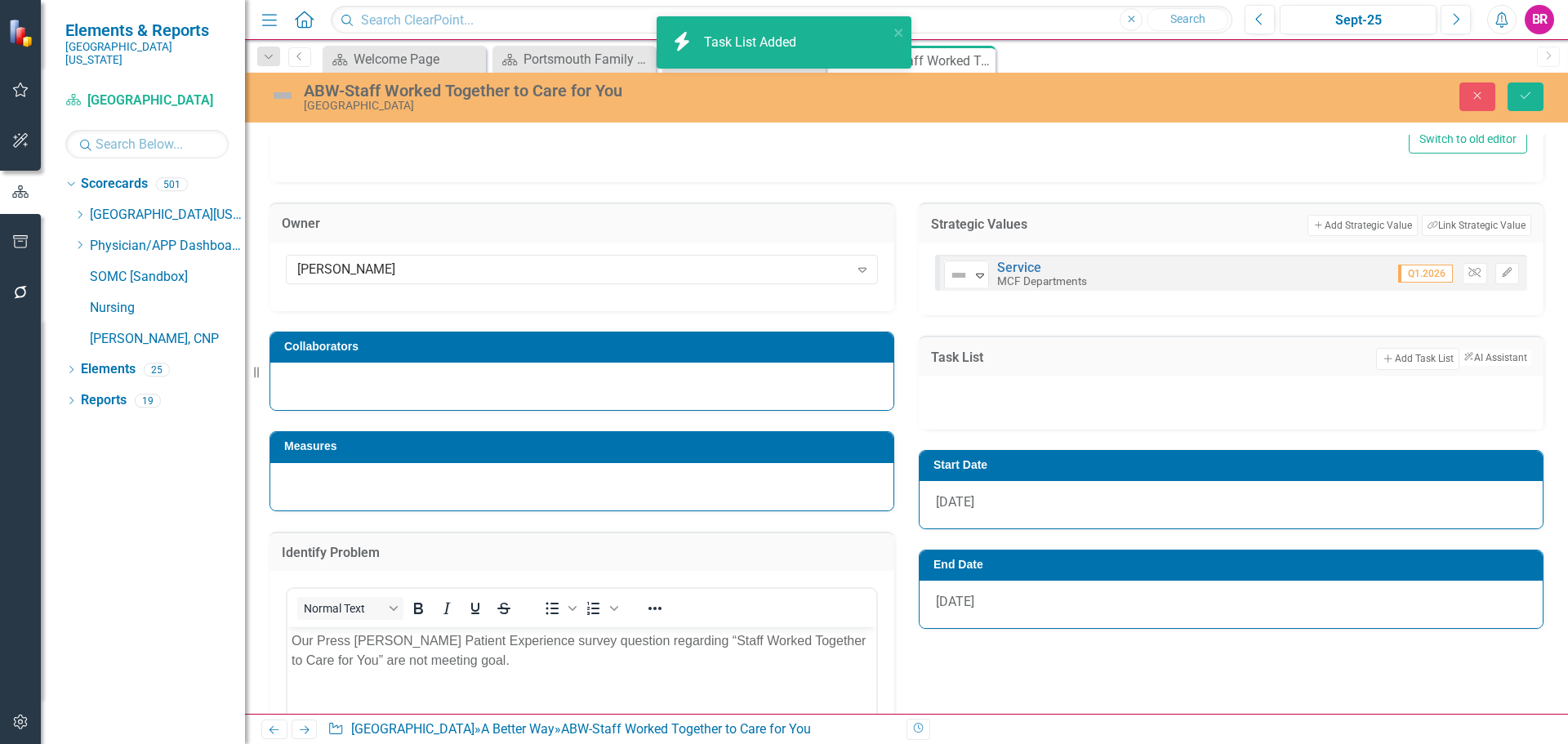
scroll to position [674, 0]
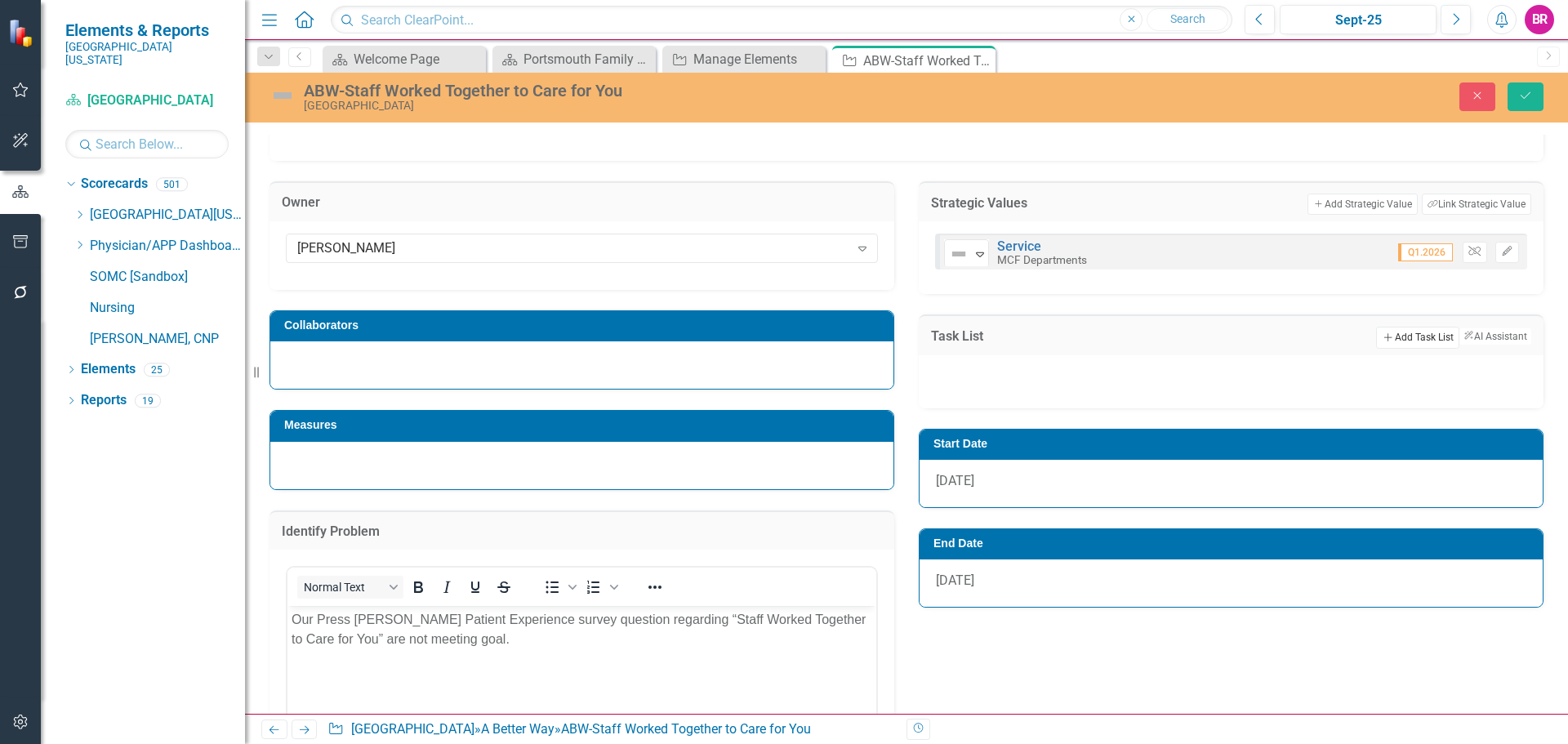
click at [1393, 332] on button "Add Add Task List" at bounding box center [1417, 338] width 82 height 21
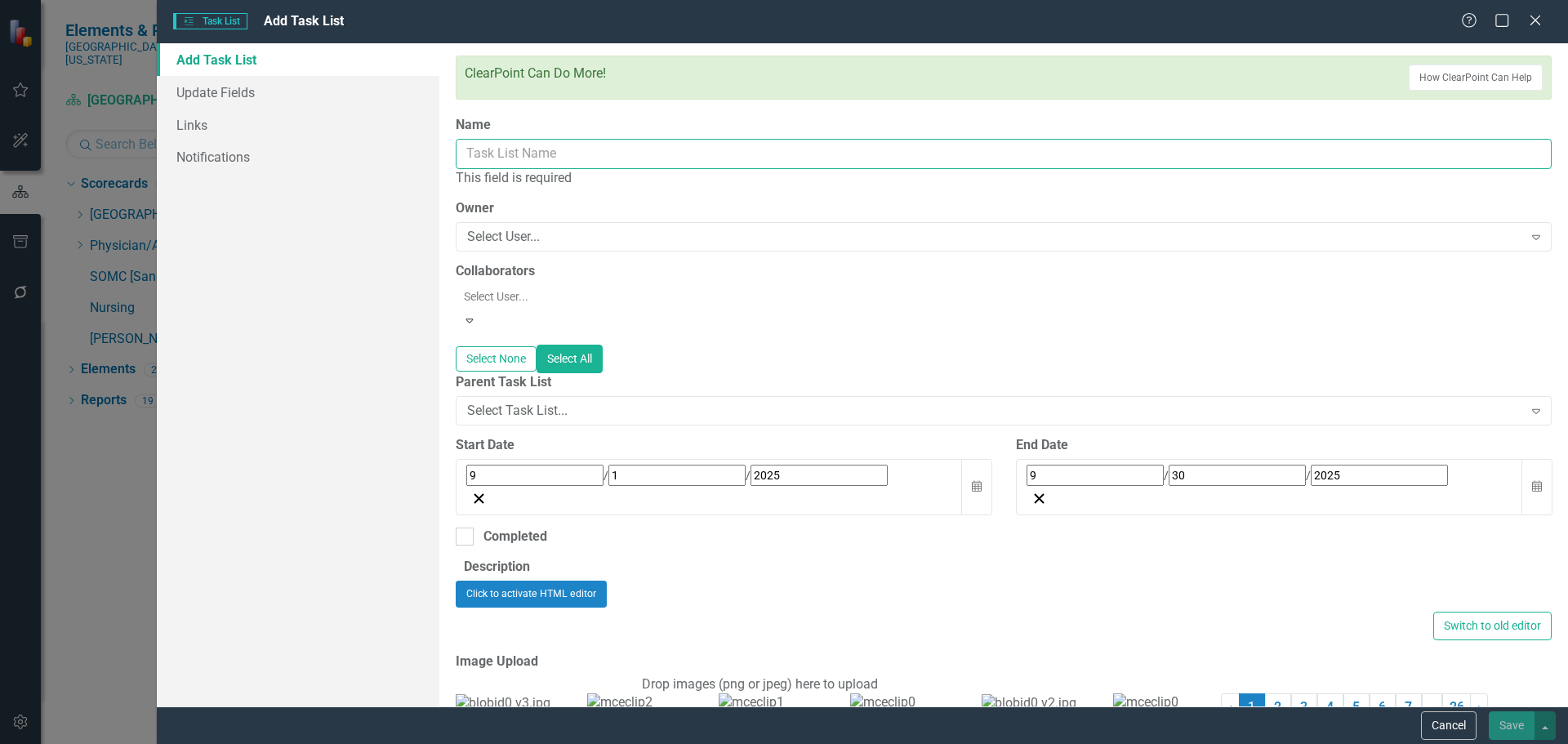
click at [476, 151] on input "Name" at bounding box center [1004, 154] width 1096 height 30
paste input "Implement process for staff to join Care Provider during initial patient assess…"
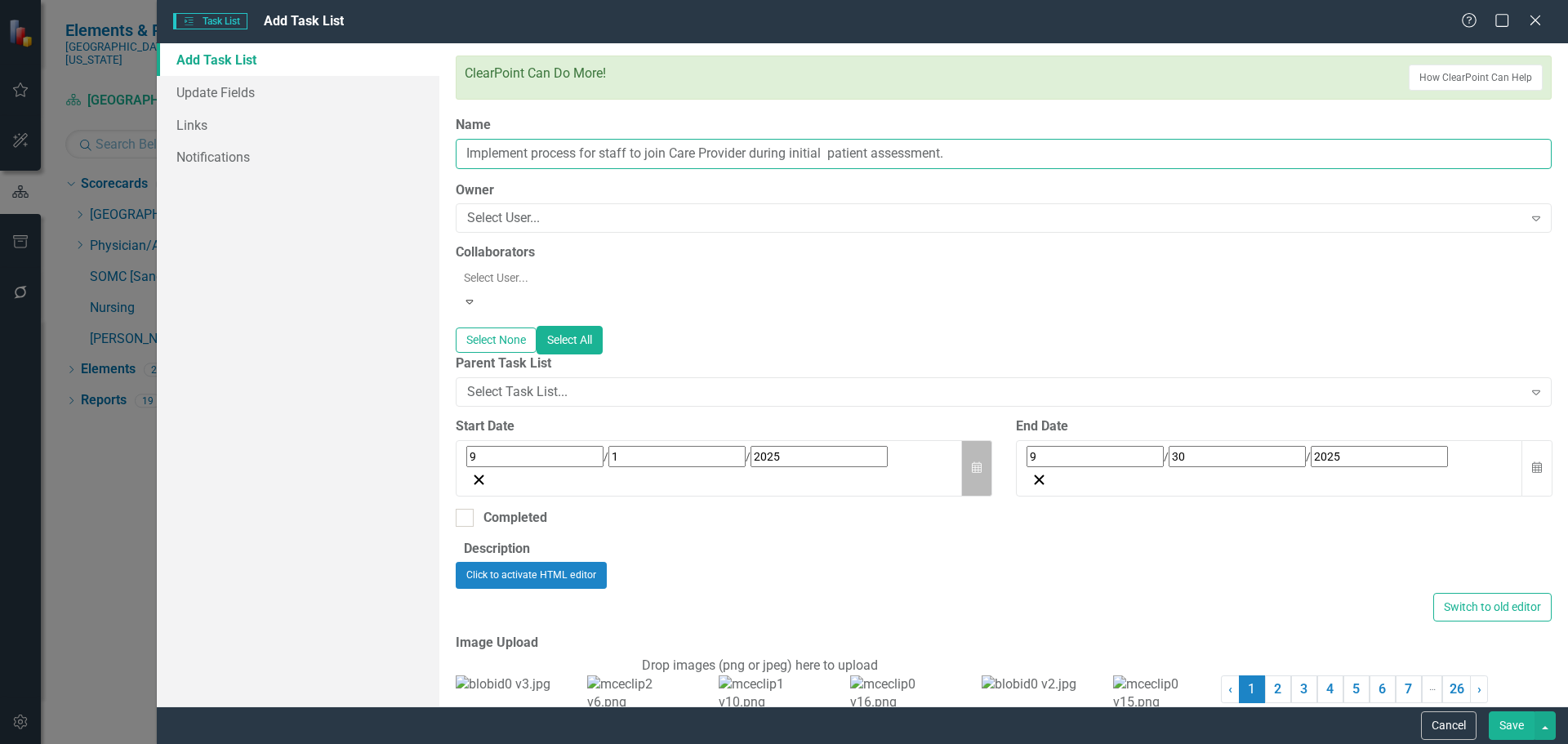
type input "Implement process for staff to join Care Provider during initial patient assess…"
click at [963, 440] on button "Calendar" at bounding box center [977, 468] width 31 height 57
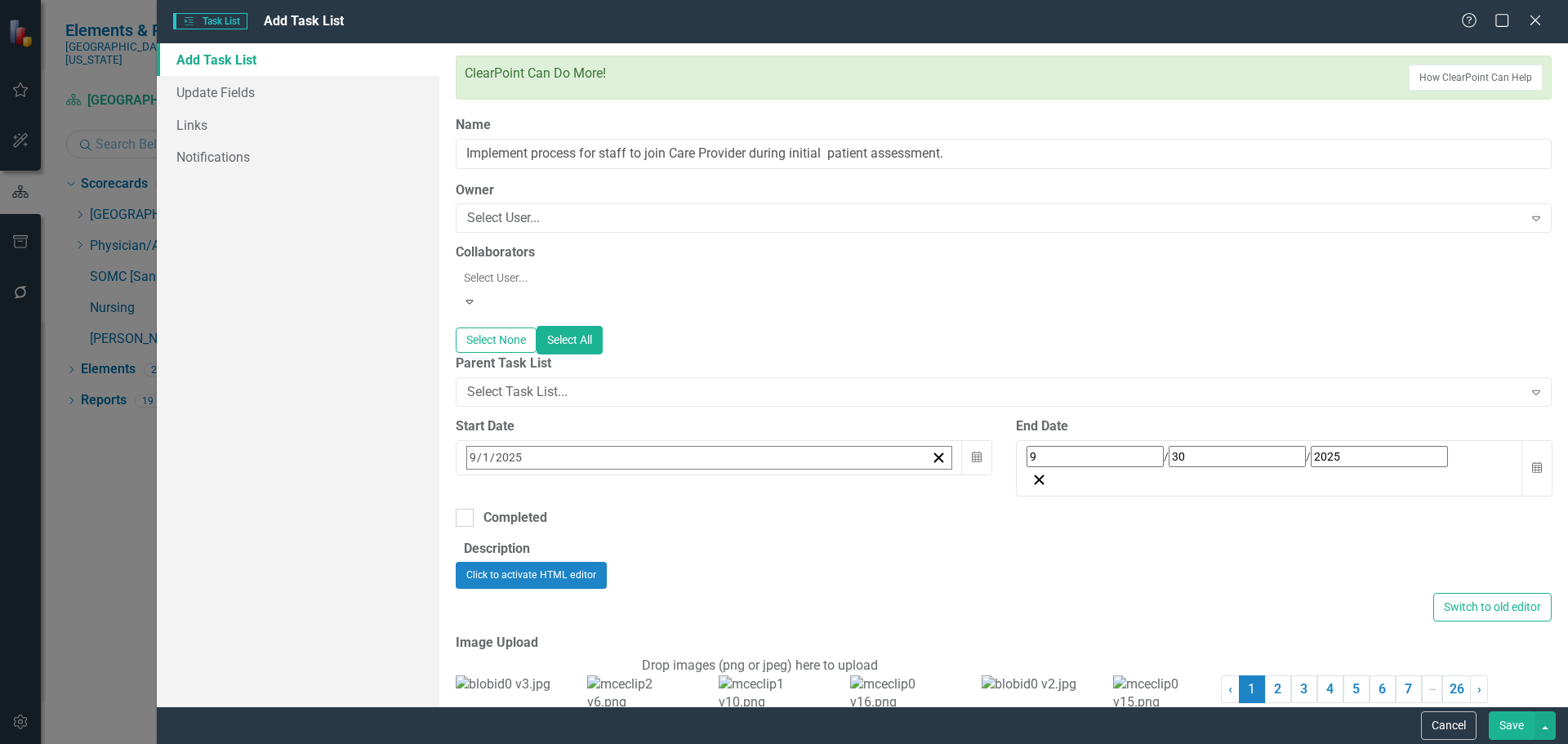
click at [538, 603] on button "15" at bounding box center [517, 618] width 41 height 30
click at [1540, 439] on div "End Date 9 / 30 / 2025 Calendar" at bounding box center [1284, 462] width 560 height 91
click at [1532, 462] on icon "button" at bounding box center [1537, 467] width 10 height 11
click at [1177, 485] on span "September 2025" at bounding box center [1160, 492] width 36 height 13
click at [1230, 475] on button "2025" at bounding box center [1159, 494] width 140 height 36
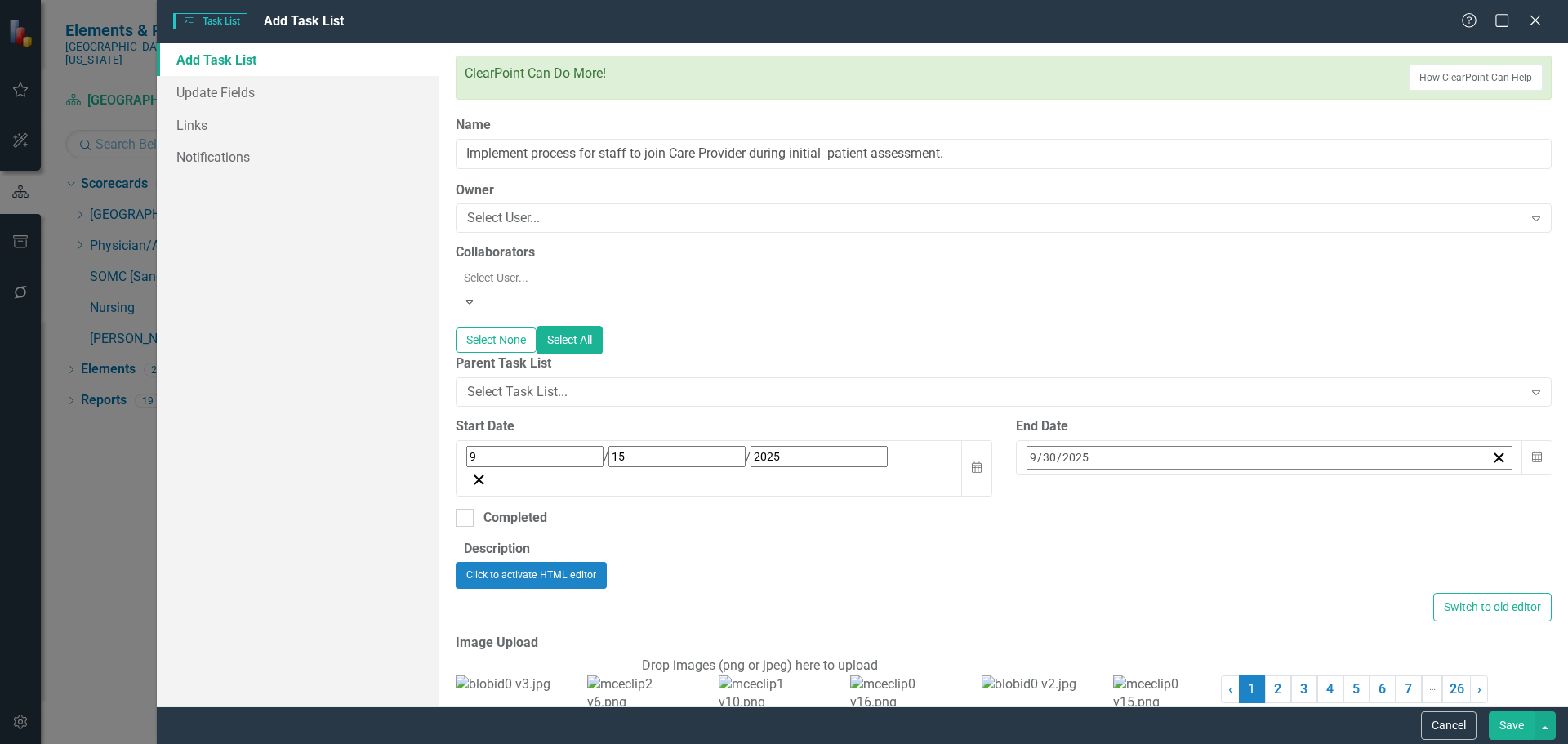
click at [1302, 581] on button "2026" at bounding box center [1253, 611] width 94 height 59
click at [1302, 591] on button "June" at bounding box center [1253, 611] width 94 height 59
click at [1125, 669] on abbr "30" at bounding box center [1119, 676] width 13 height 13
click at [1519, 736] on button "Save" at bounding box center [1511, 725] width 46 height 29
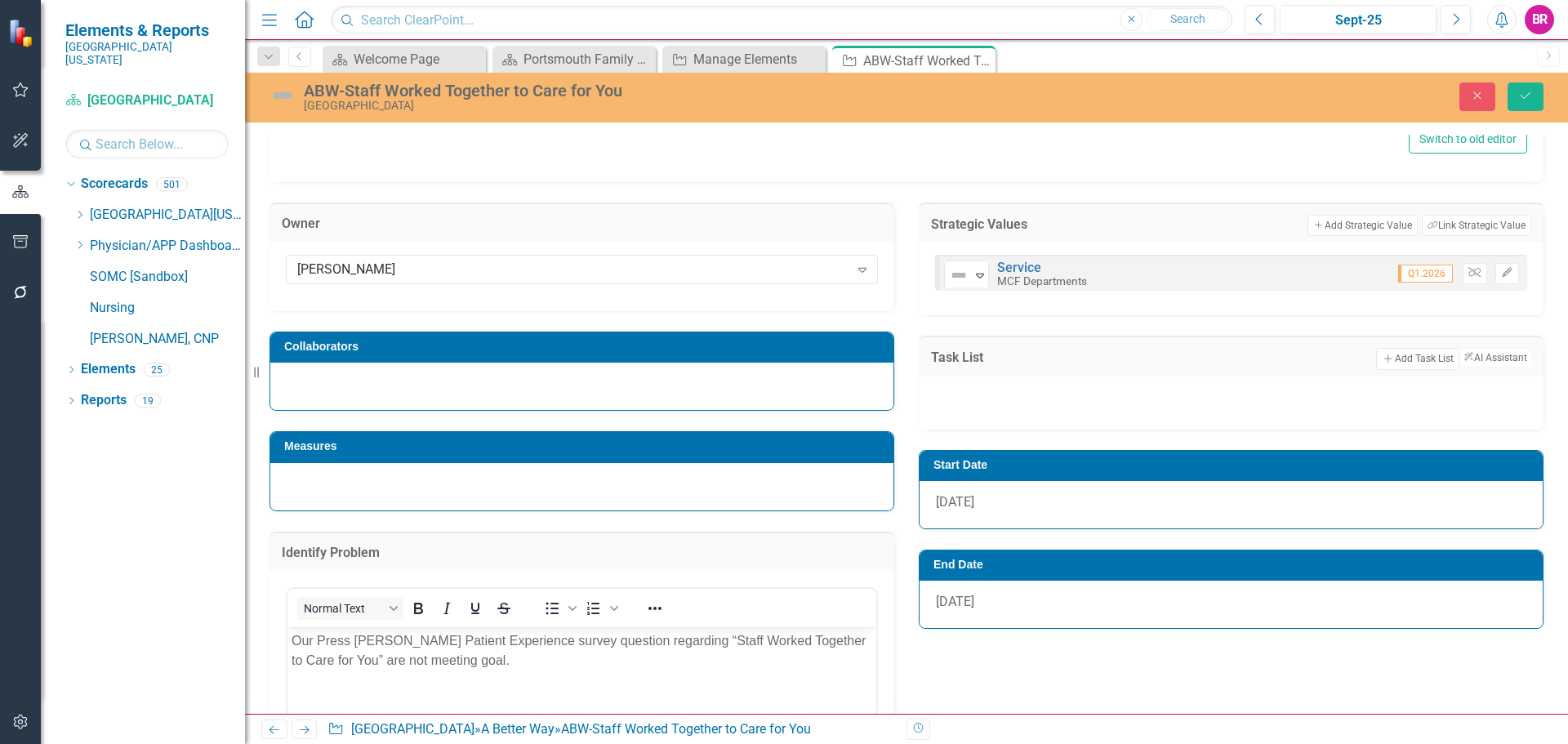
scroll to position [696, 0]
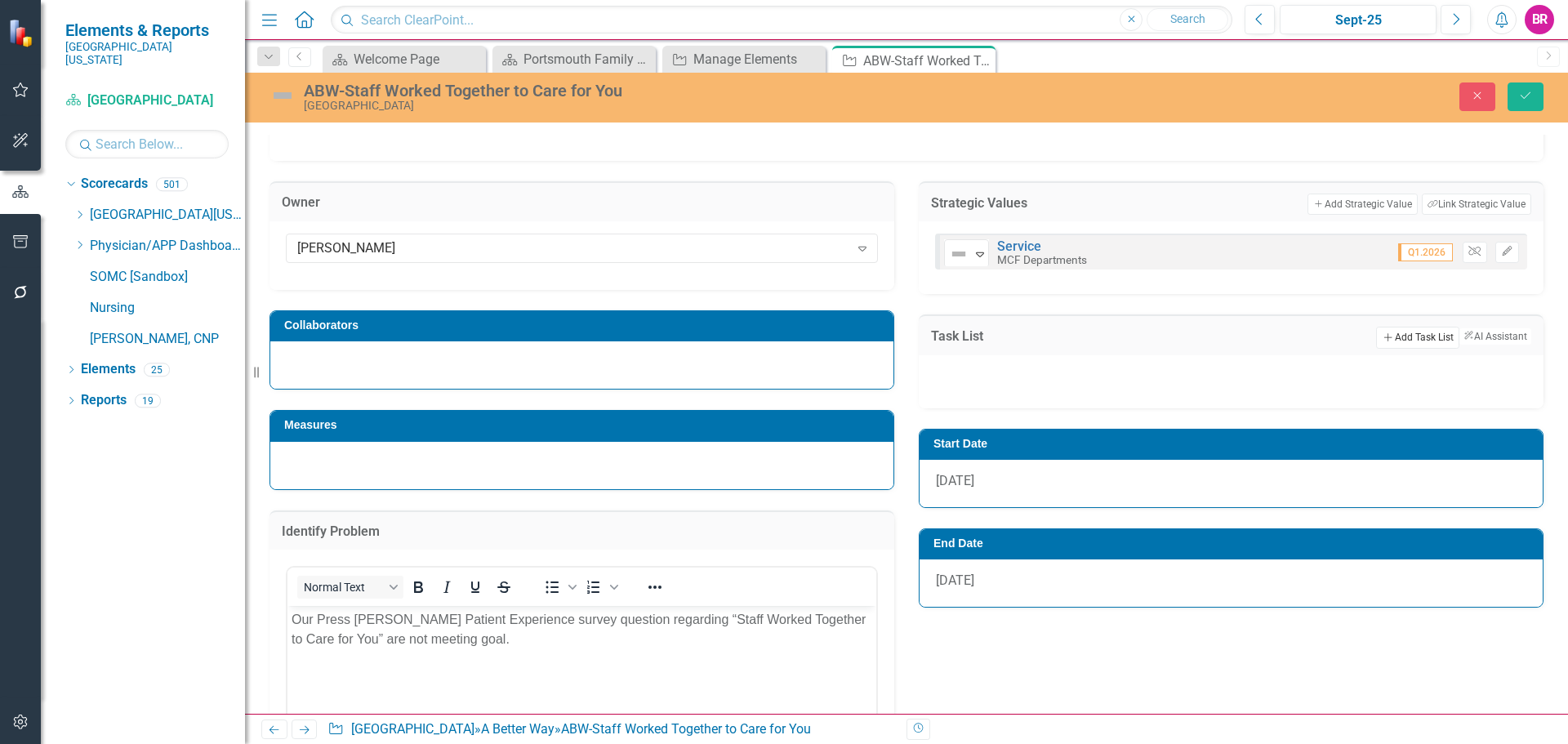
click at [1410, 338] on button "Add Add Task List" at bounding box center [1417, 338] width 82 height 21
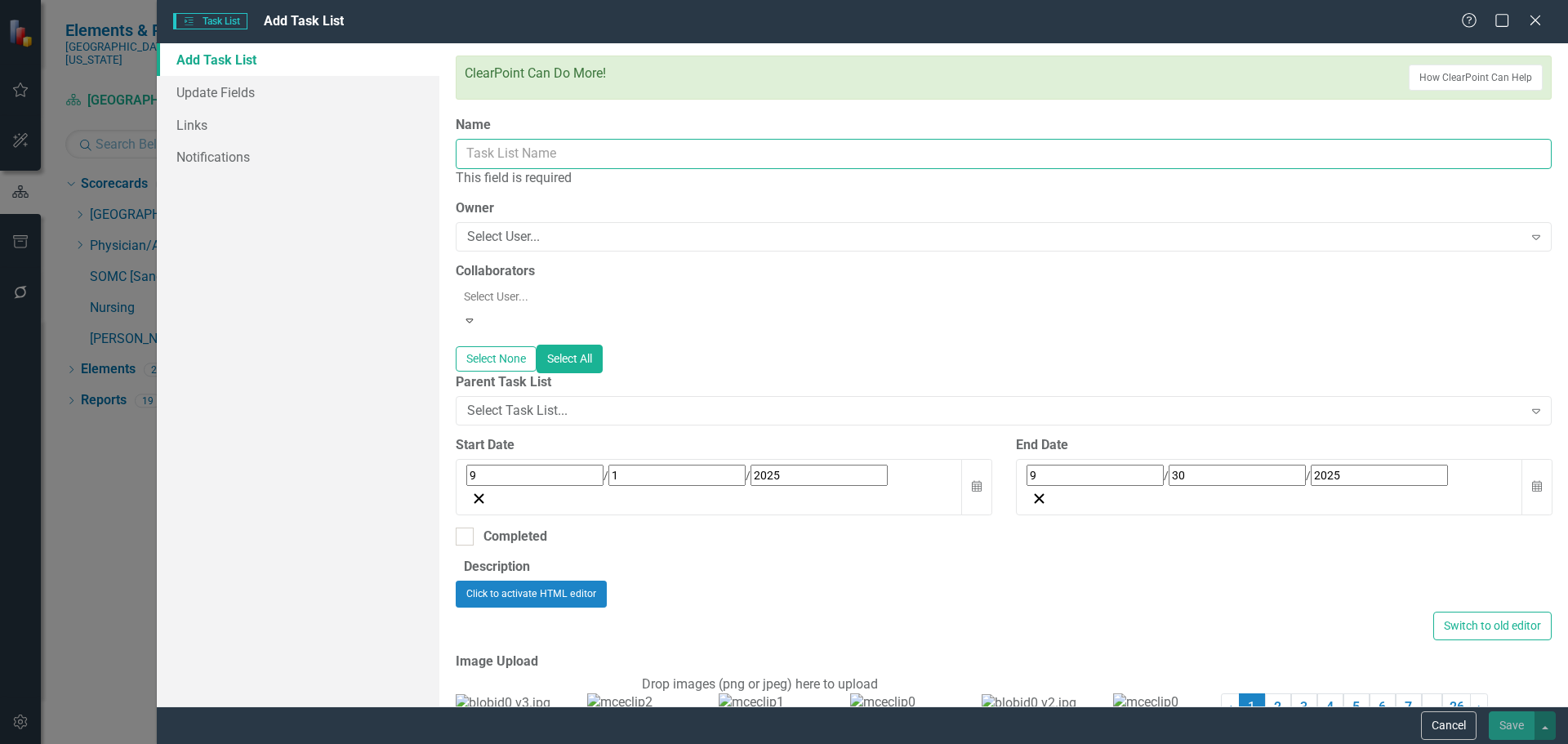
click at [523, 145] on input "Name" at bounding box center [1004, 154] width 1096 height 30
paste input "Work with print shop to develop Care Team Cards to provide to patient at the en…"
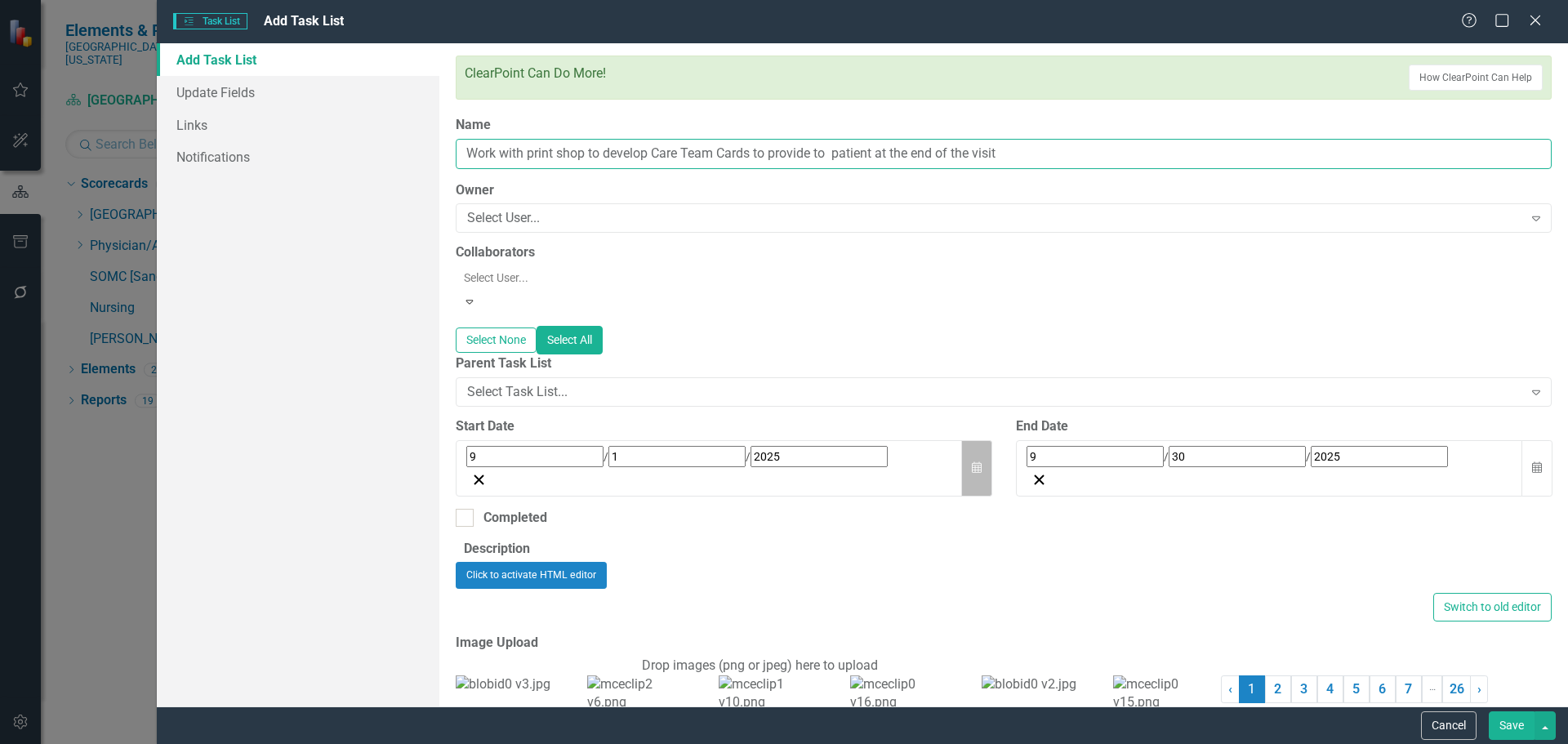
type input "Work with print shop to develop Care Team Cards to provide to patient at the en…"
click at [972, 462] on icon "Calendar" at bounding box center [977, 468] width 10 height 11
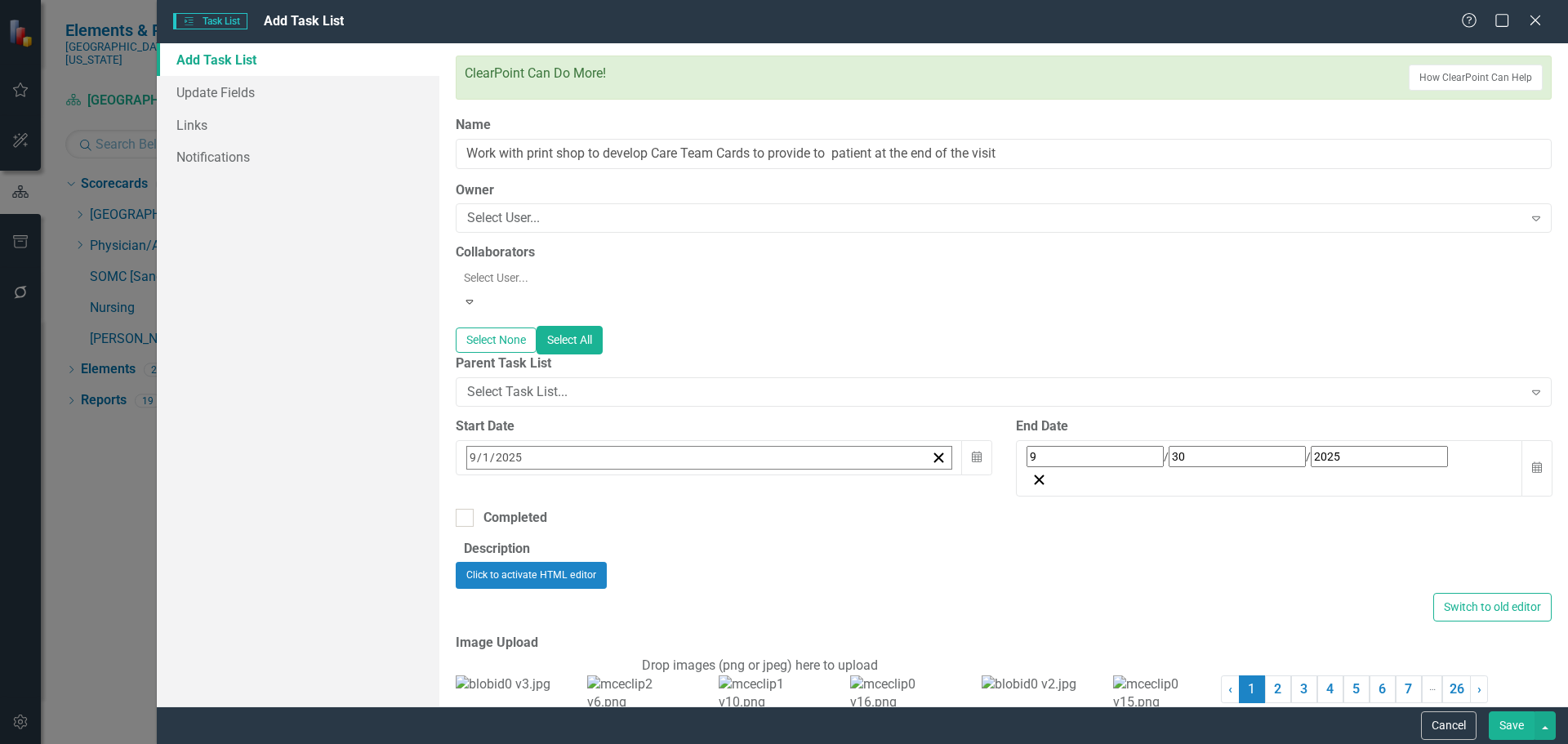
click at [606, 581] on abbr "10" at bounding box center [600, 588] width 13 height 13
click at [1532, 462] on icon "Calendar" at bounding box center [1537, 468] width 10 height 11
click at [1225, 493] on button "September 2025" at bounding box center [1159, 494] width 140 height 36
click at [1266, 482] on button "›" at bounding box center [1248, 494] width 36 height 36
click at [1267, 604] on abbr "June" at bounding box center [1254, 611] width 25 height 13
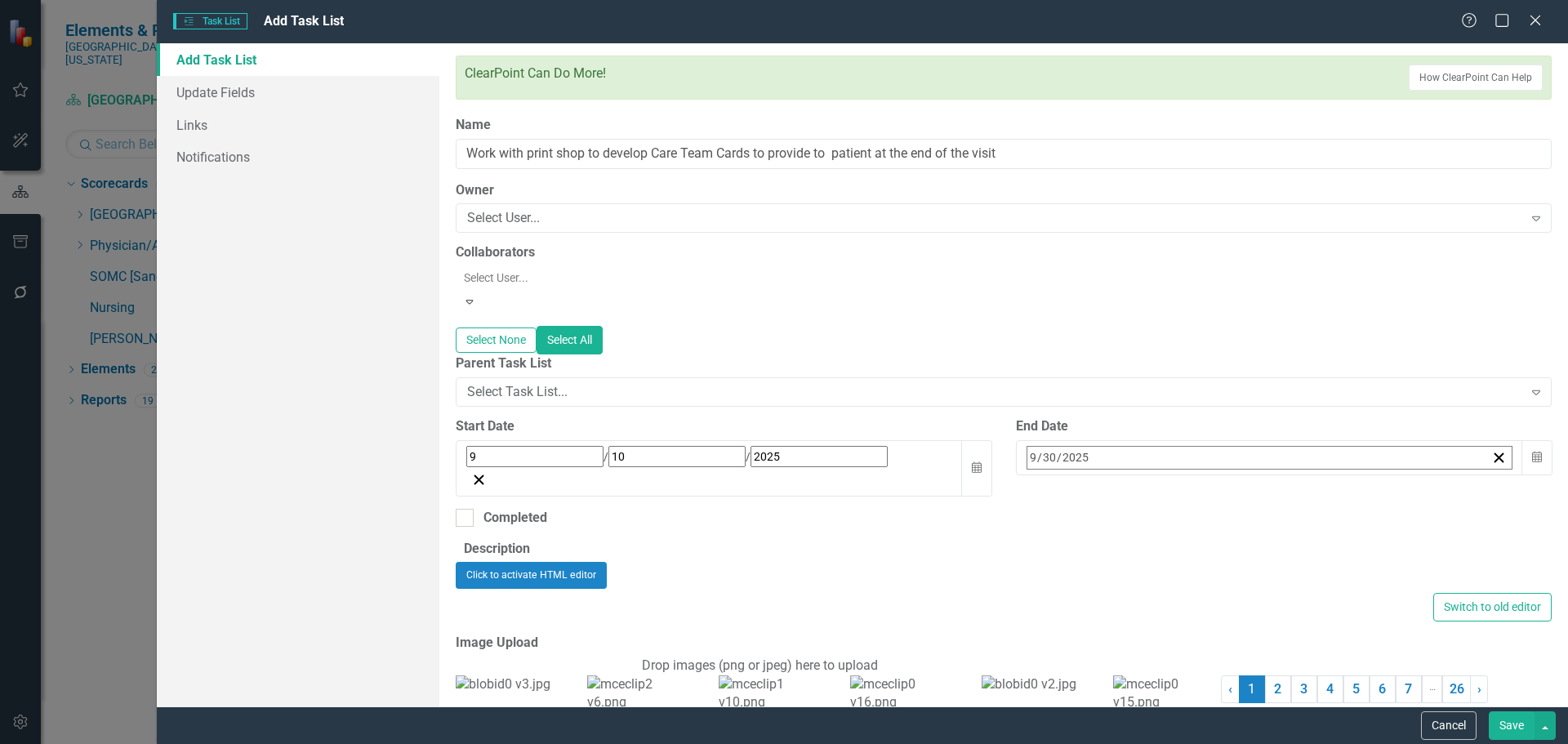
click at [1125, 669] on abbr "30" at bounding box center [1119, 676] width 13 height 13
click at [1515, 714] on button "Save" at bounding box center [1511, 725] width 46 height 29
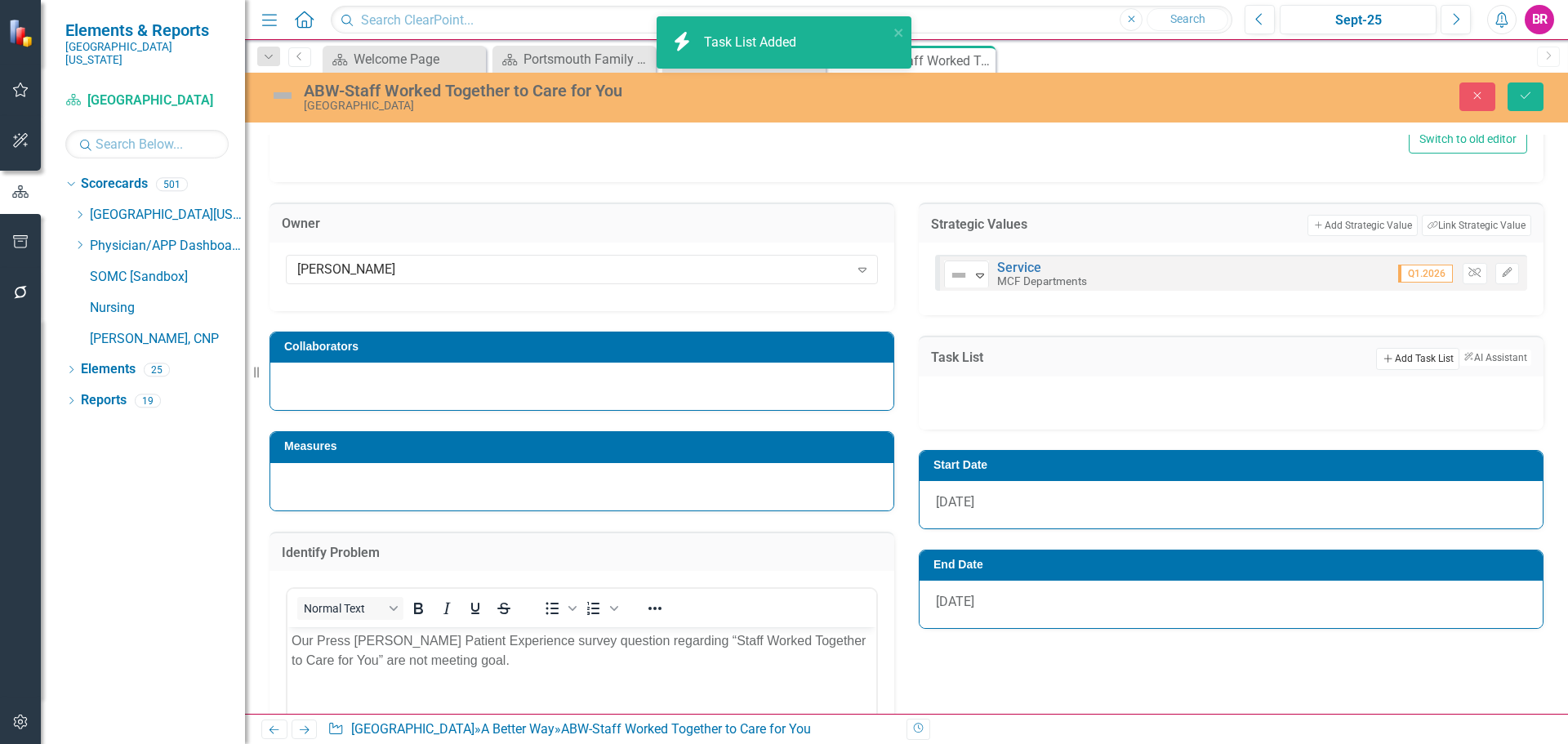
scroll to position [717, 0]
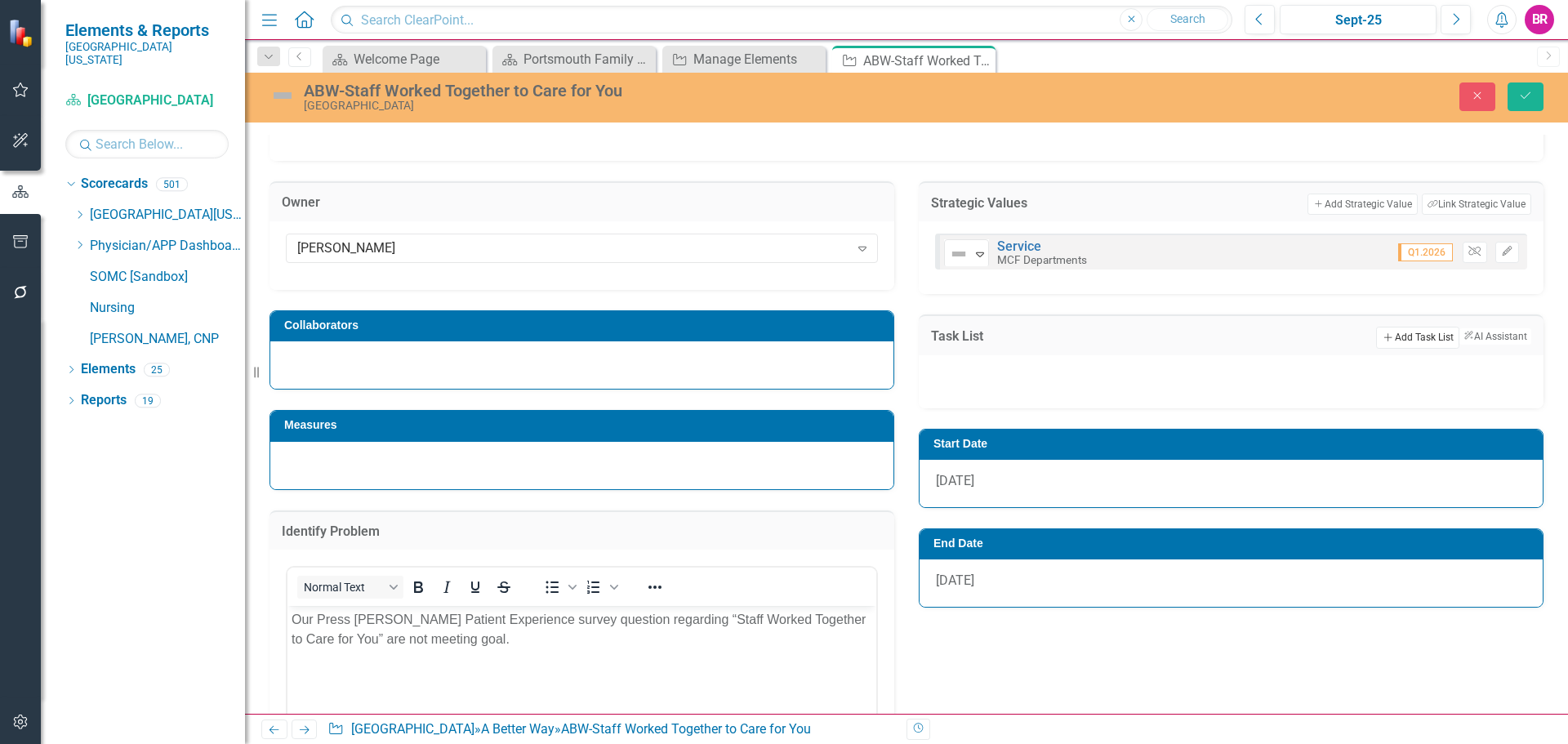
click at [1394, 342] on button "Add Add Task List" at bounding box center [1417, 338] width 82 height 21
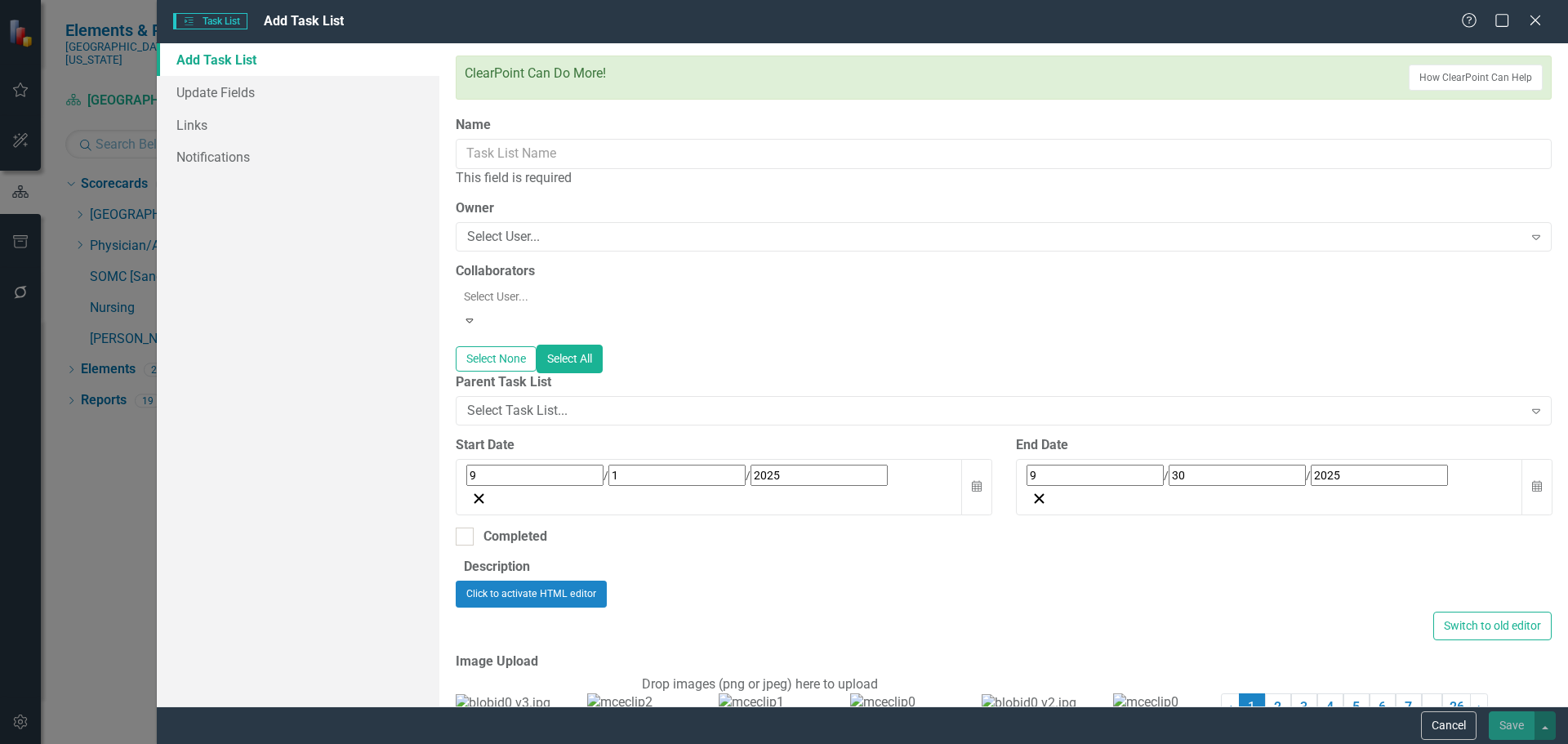
click at [547, 169] on div "This field is required" at bounding box center [1004, 178] width 1096 height 19
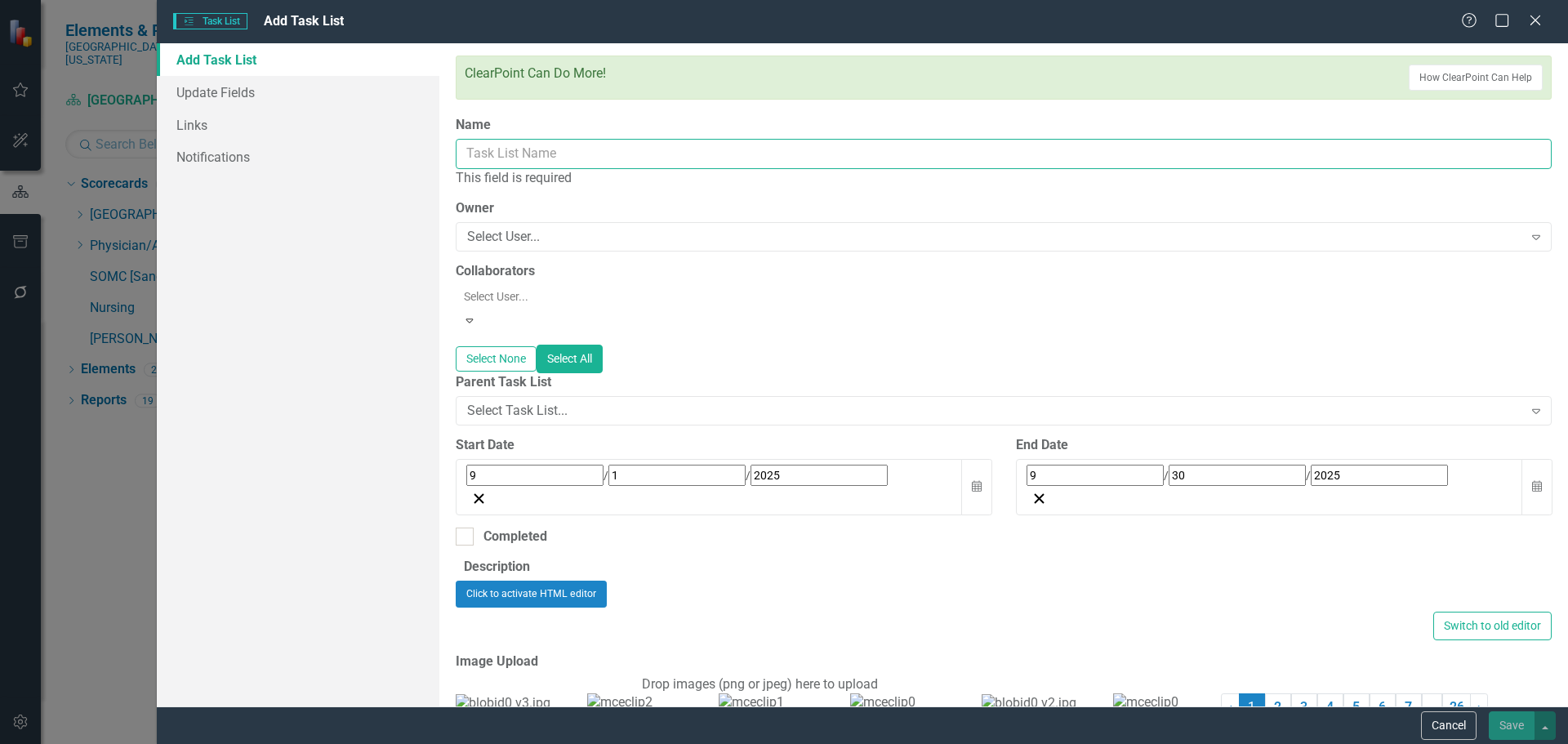
click at [556, 149] on input "Name" at bounding box center [1004, 154] width 1096 height 30
paste input "Audit initial patient encounters"
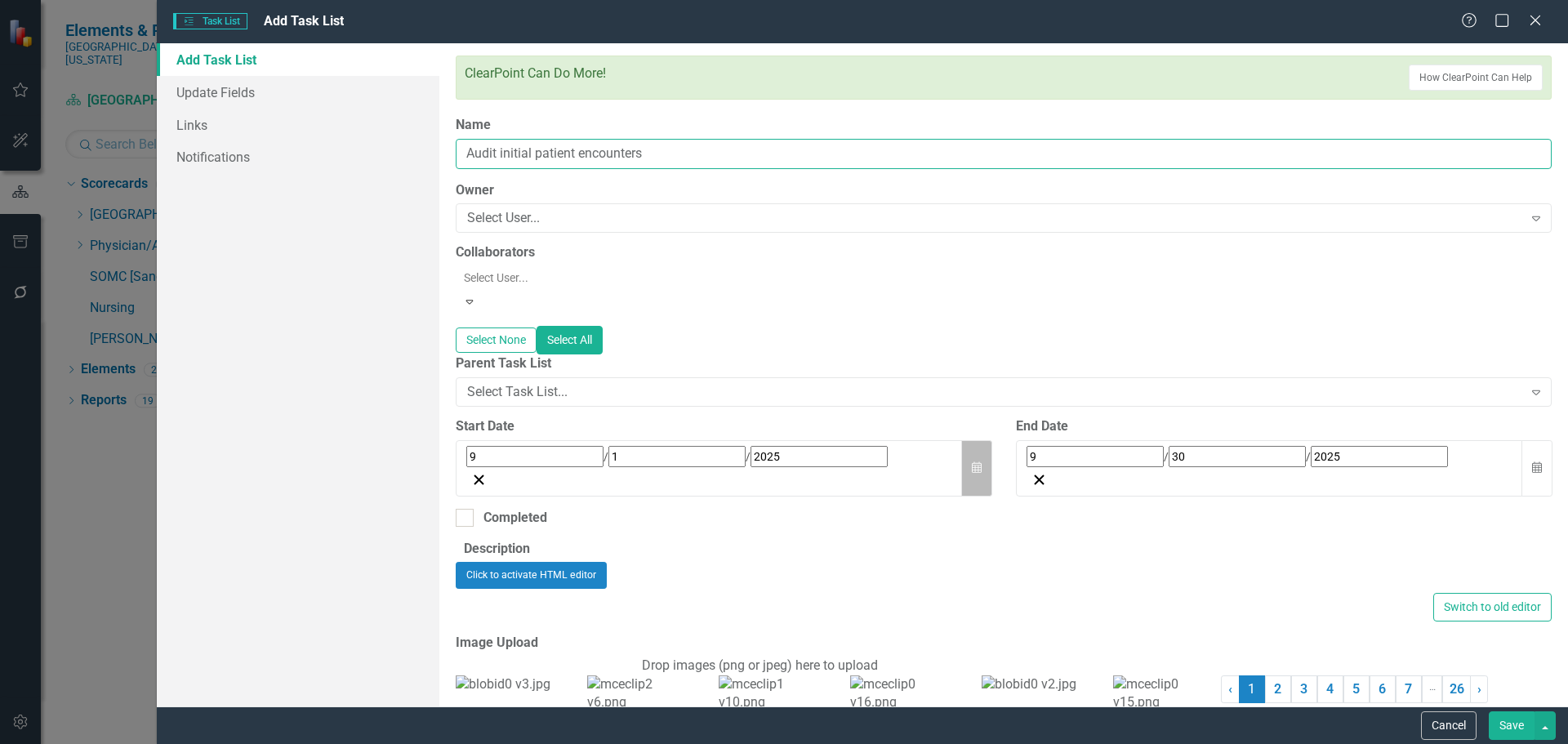
type input "Audit initial patient encounters"
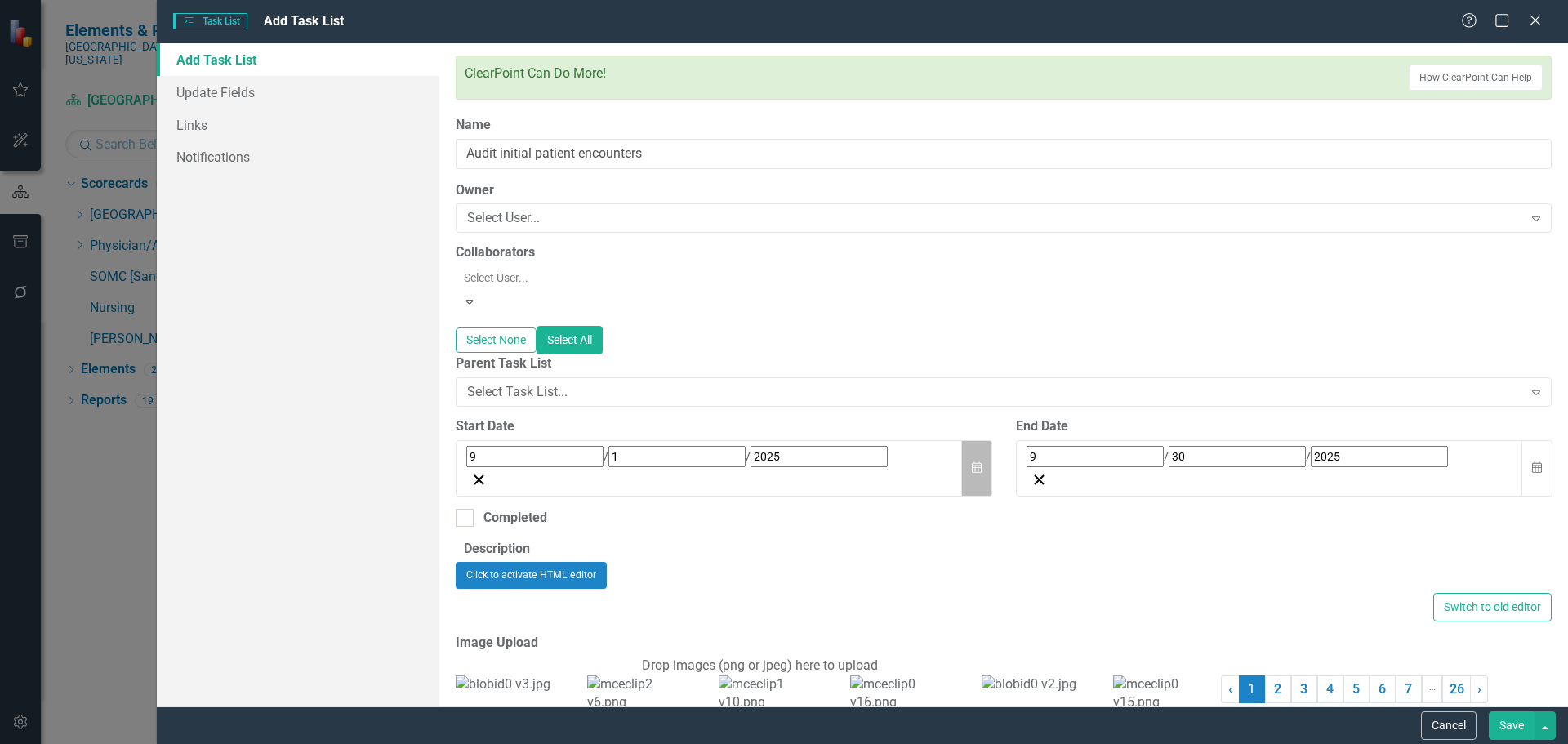
click at [974, 462] on icon "Calendar" at bounding box center [977, 468] width 10 height 11
click at [524, 611] on abbr "15" at bounding box center [517, 618] width 13 height 13
click at [1532, 462] on icon "Calendar" at bounding box center [1537, 468] width 10 height 11
click at [1177, 485] on span "September 2025" at bounding box center [1160, 492] width 36 height 13
click at [1266, 481] on button "›" at bounding box center [1248, 494] width 36 height 36
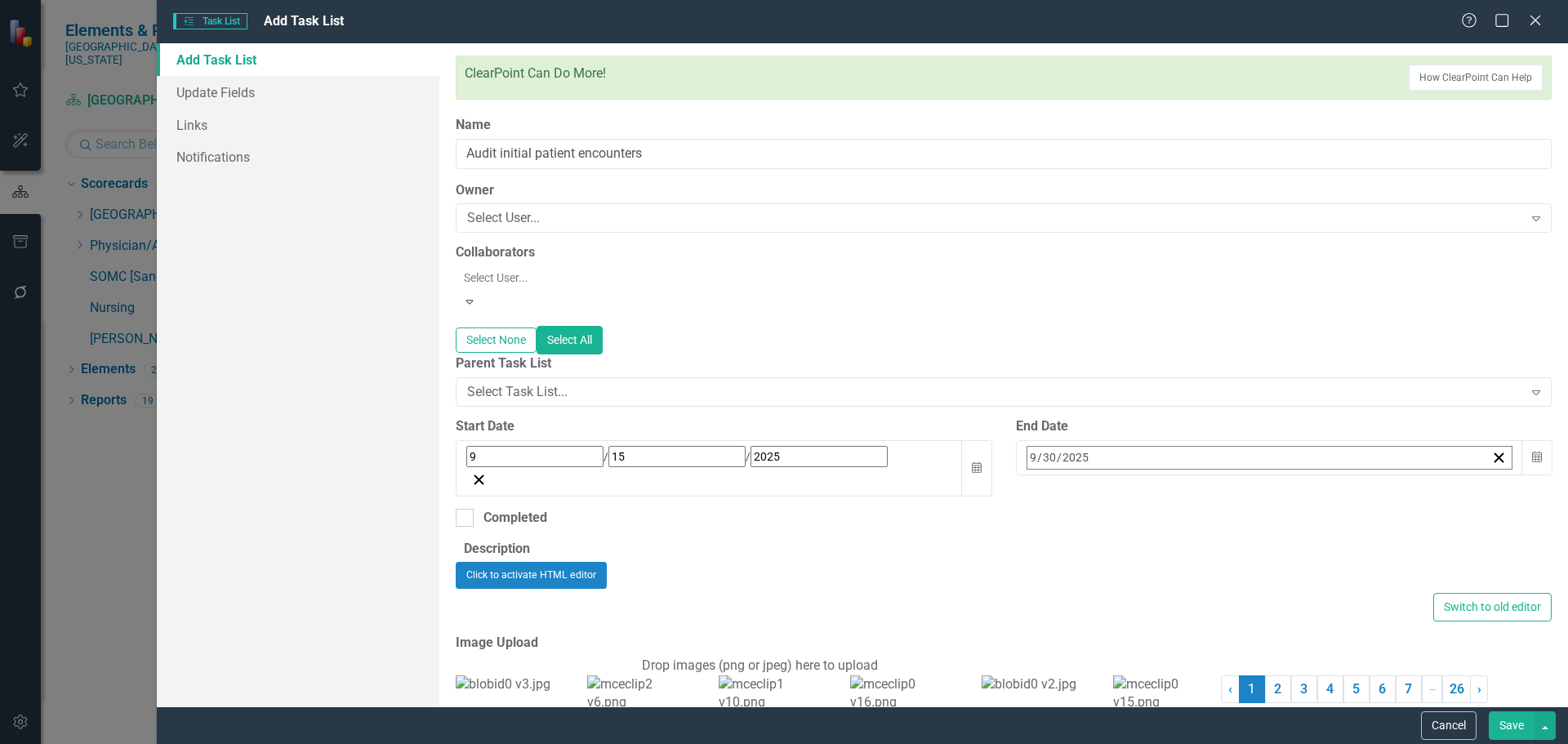
click at [1267, 604] on abbr "June" at bounding box center [1254, 611] width 25 height 13
click at [1139, 661] on button "30" at bounding box center [1119, 676] width 41 height 30
click at [1507, 719] on button "Save" at bounding box center [1511, 725] width 46 height 29
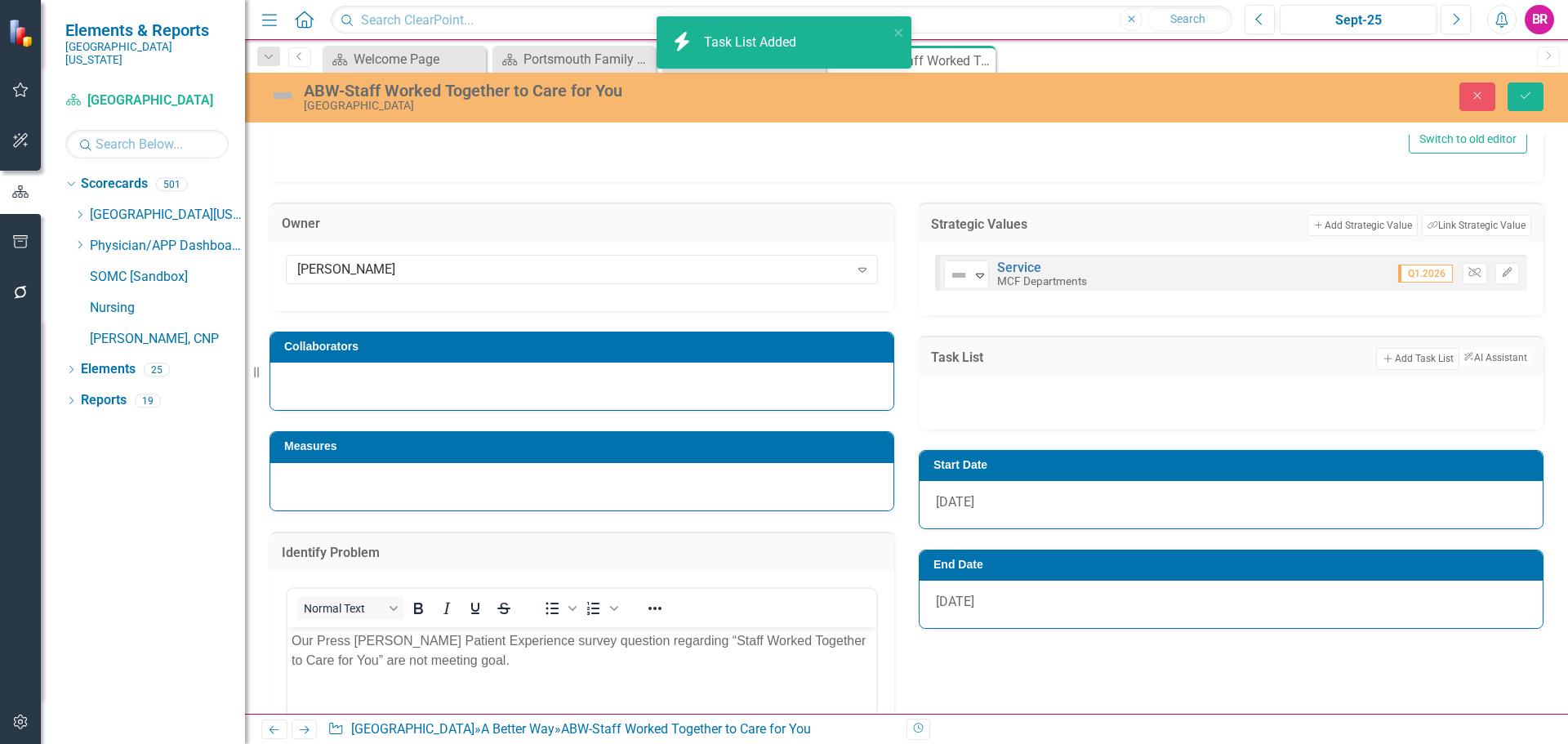
scroll to position [738, 0]
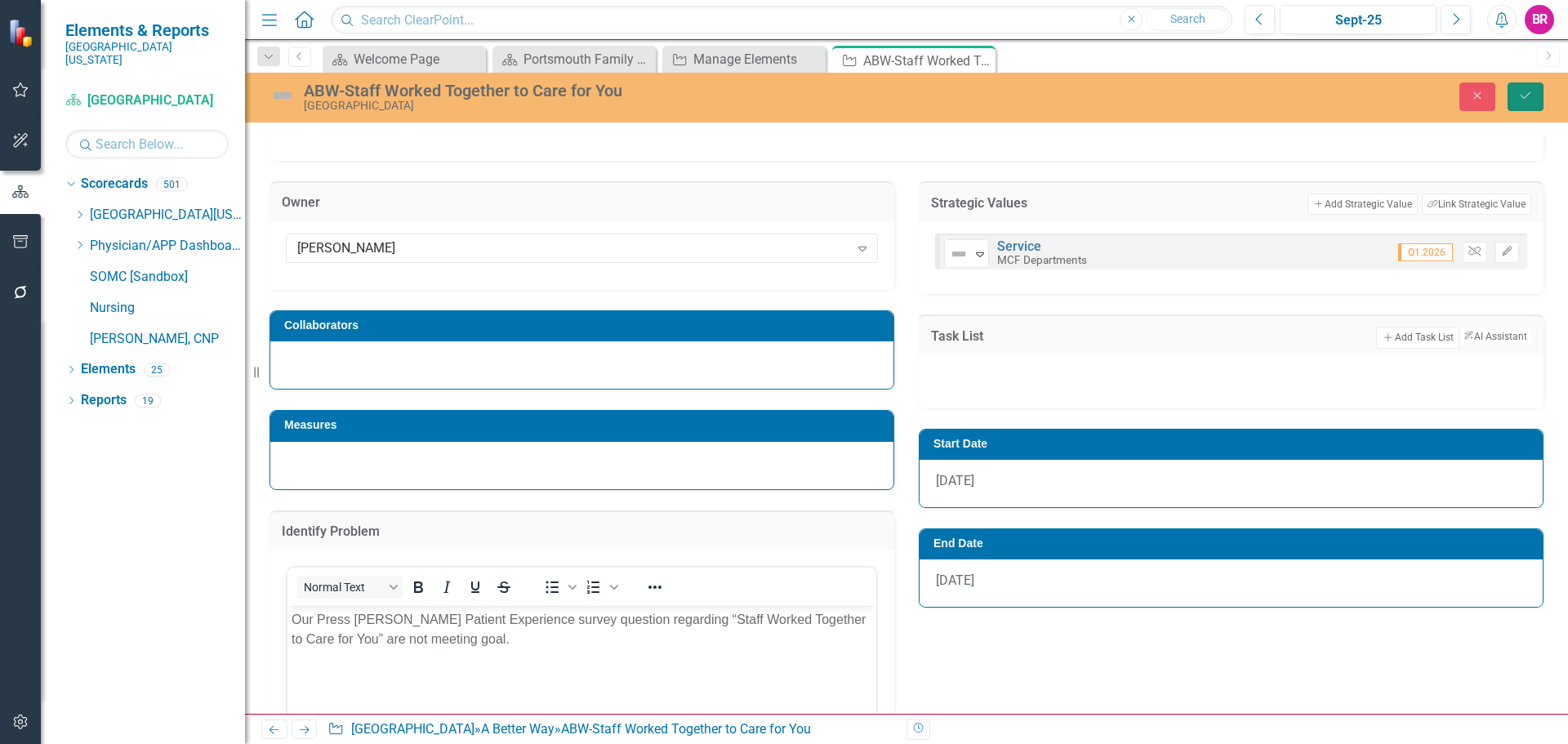
drag, startPoint x: 1531, startPoint y: 104, endPoint x: 1547, endPoint y: 93, distance: 19.4
click at [1532, 103] on button "Save" at bounding box center [1525, 96] width 36 height 29
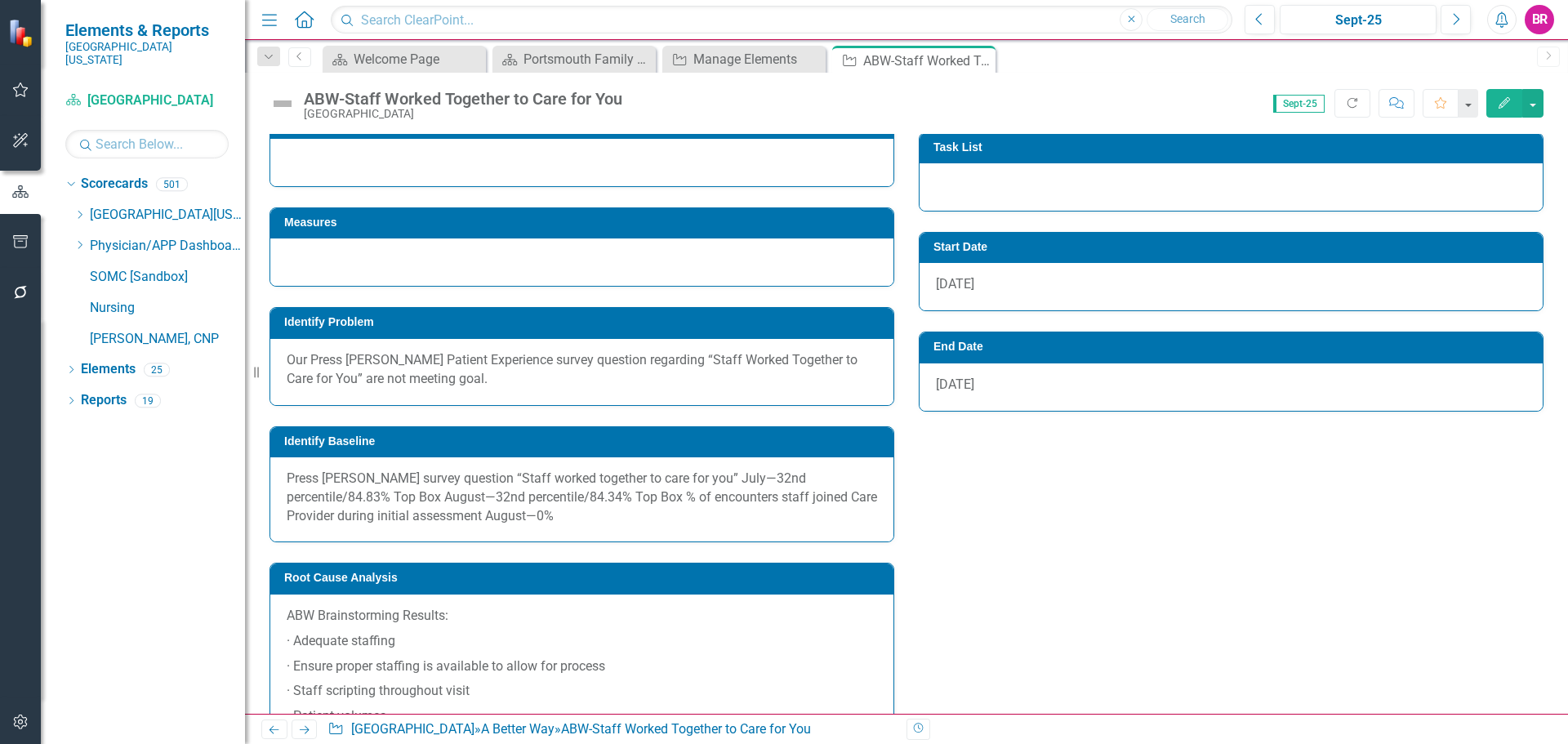
scroll to position [572, 0]
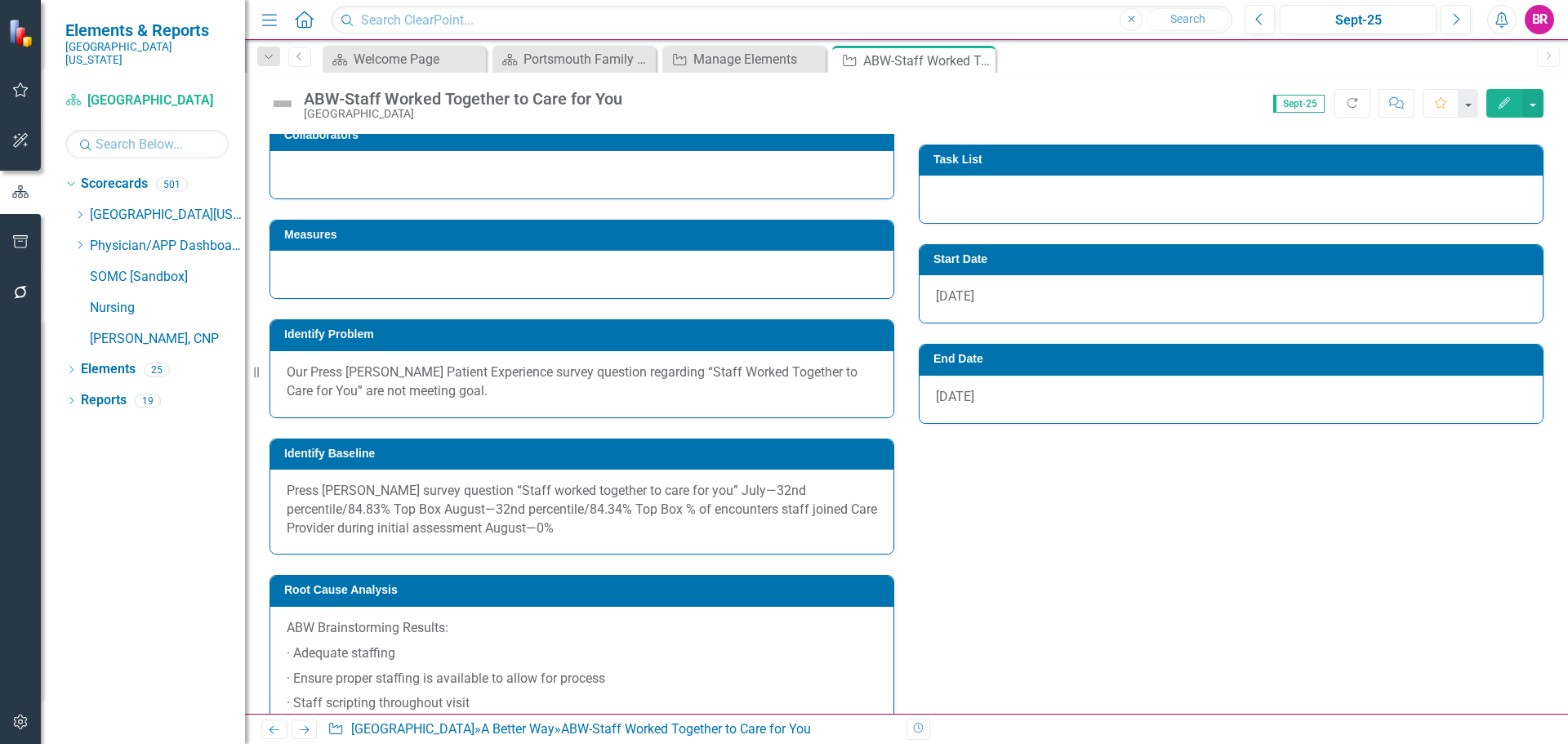
click at [1010, 156] on h3 "Task List" at bounding box center [1234, 159] width 601 height 12
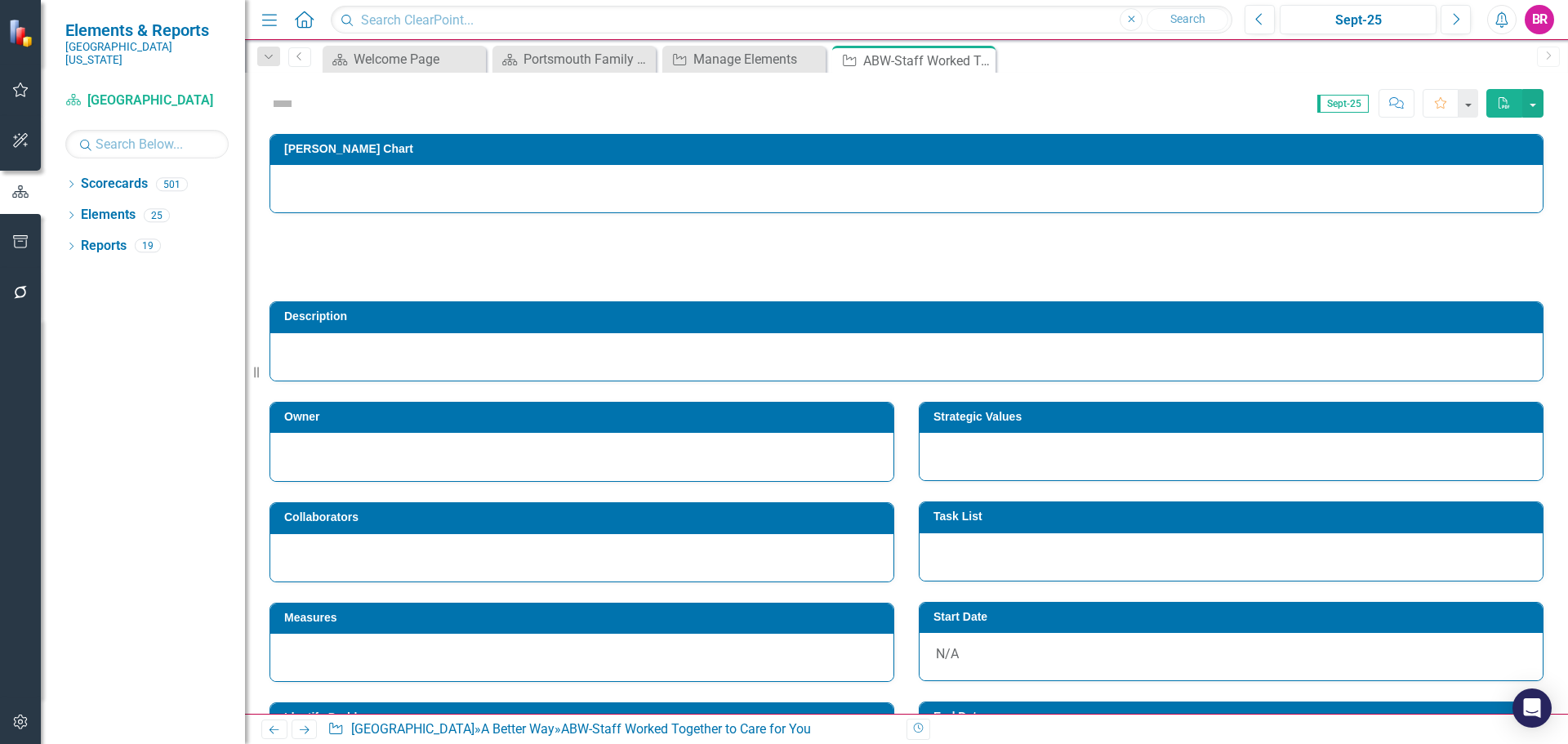
scroll to position [81, 0]
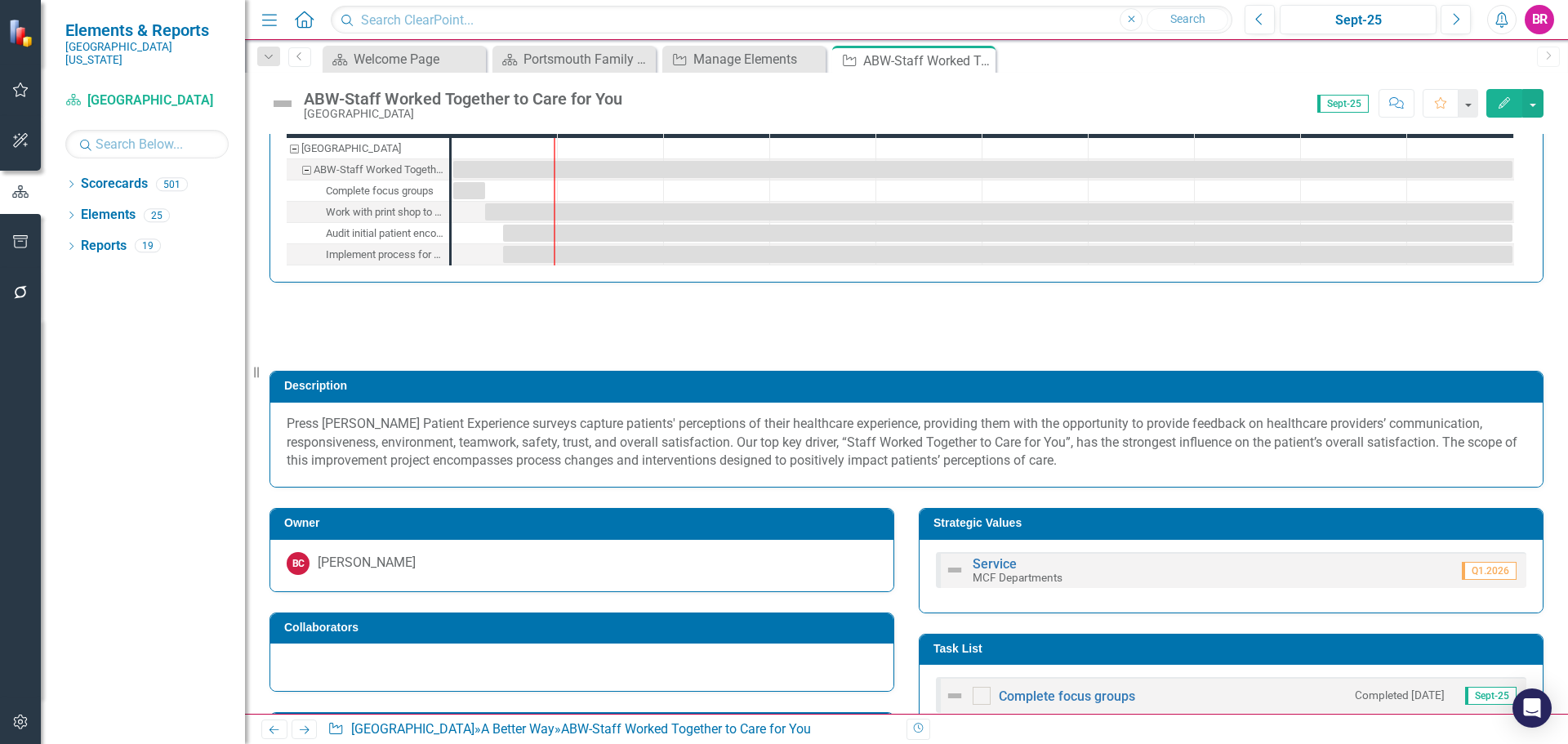
checkbox input "true"
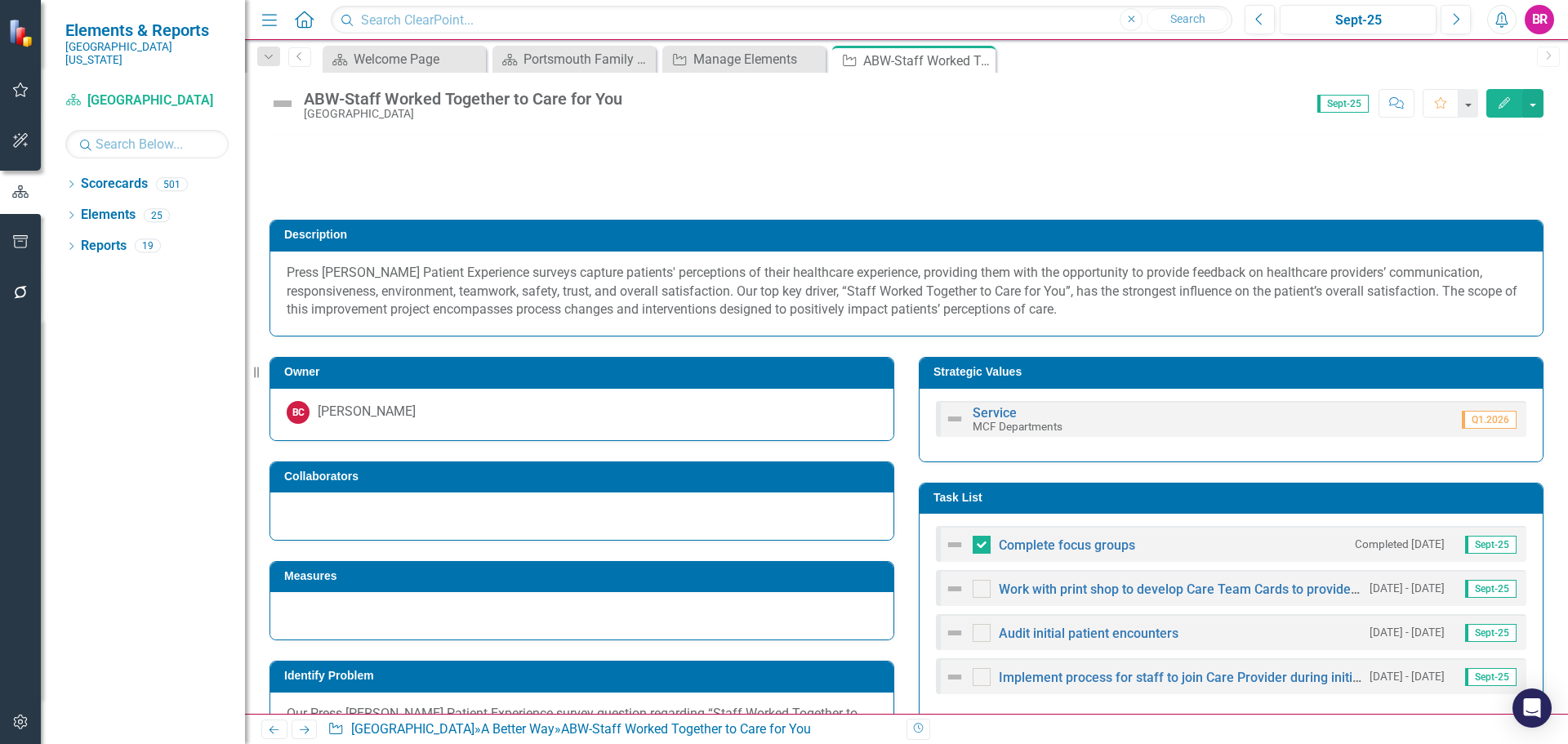
scroll to position [478, 0]
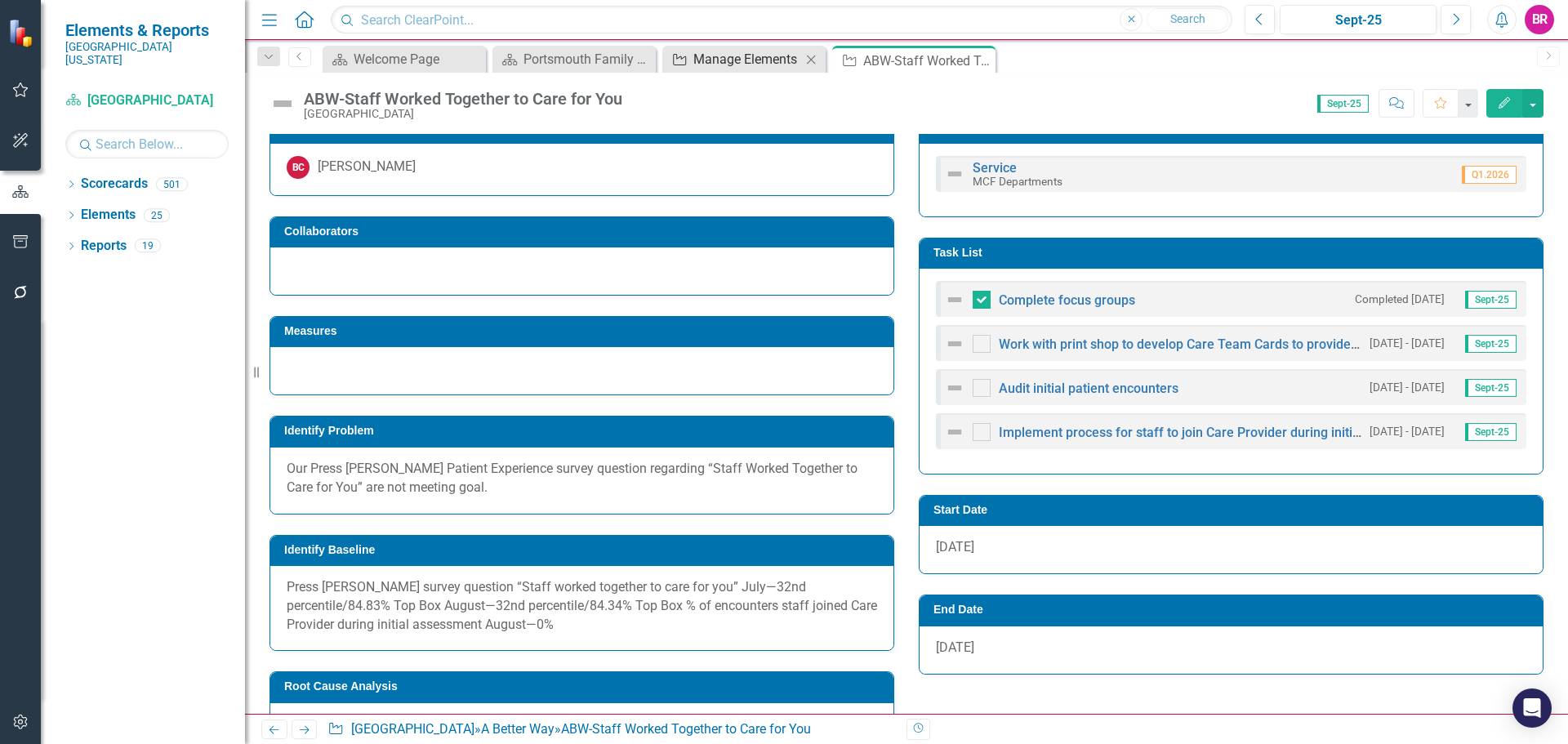
click at [759, 57] on div "Manage Elements" at bounding box center [747, 59] width 108 height 21
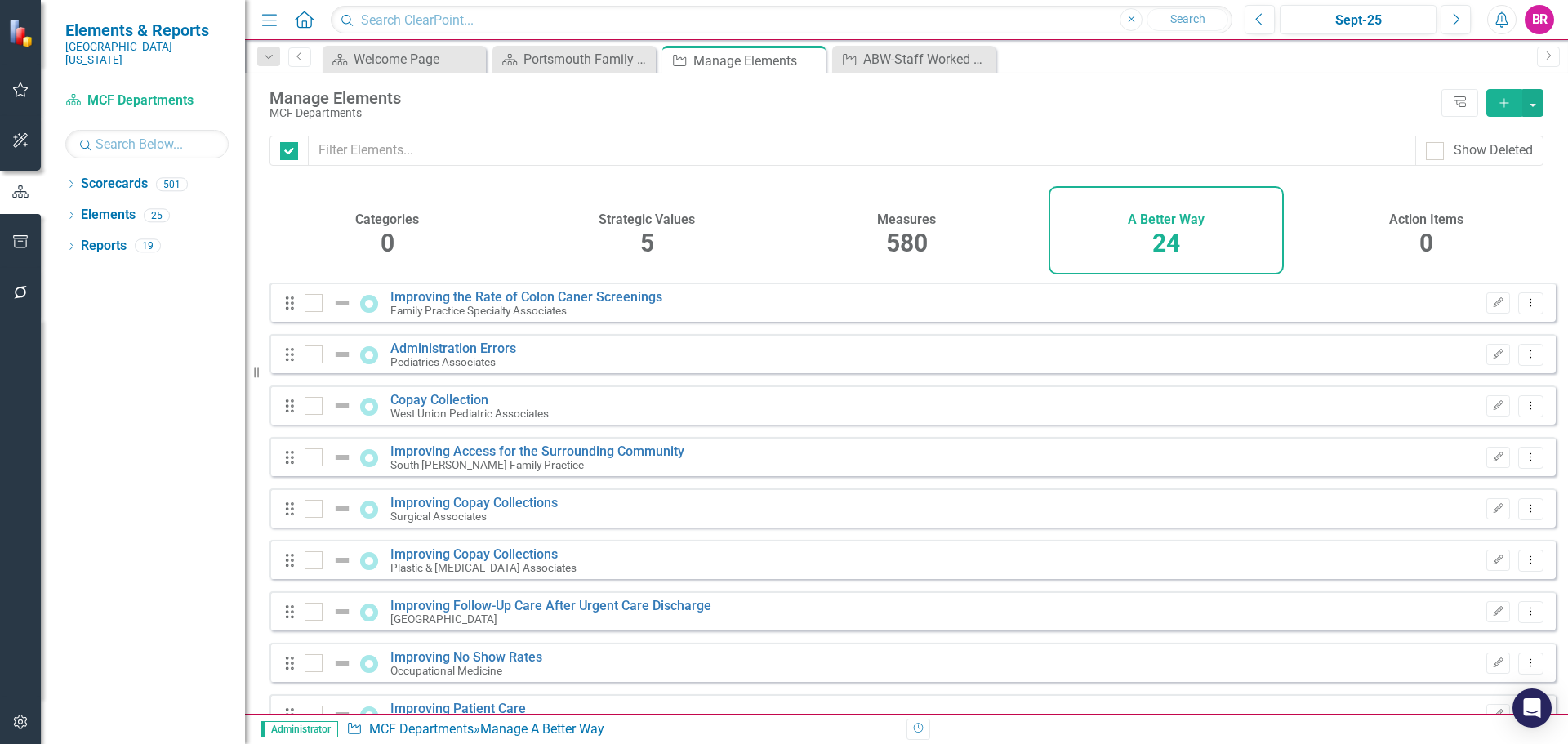
checkbox input "false"
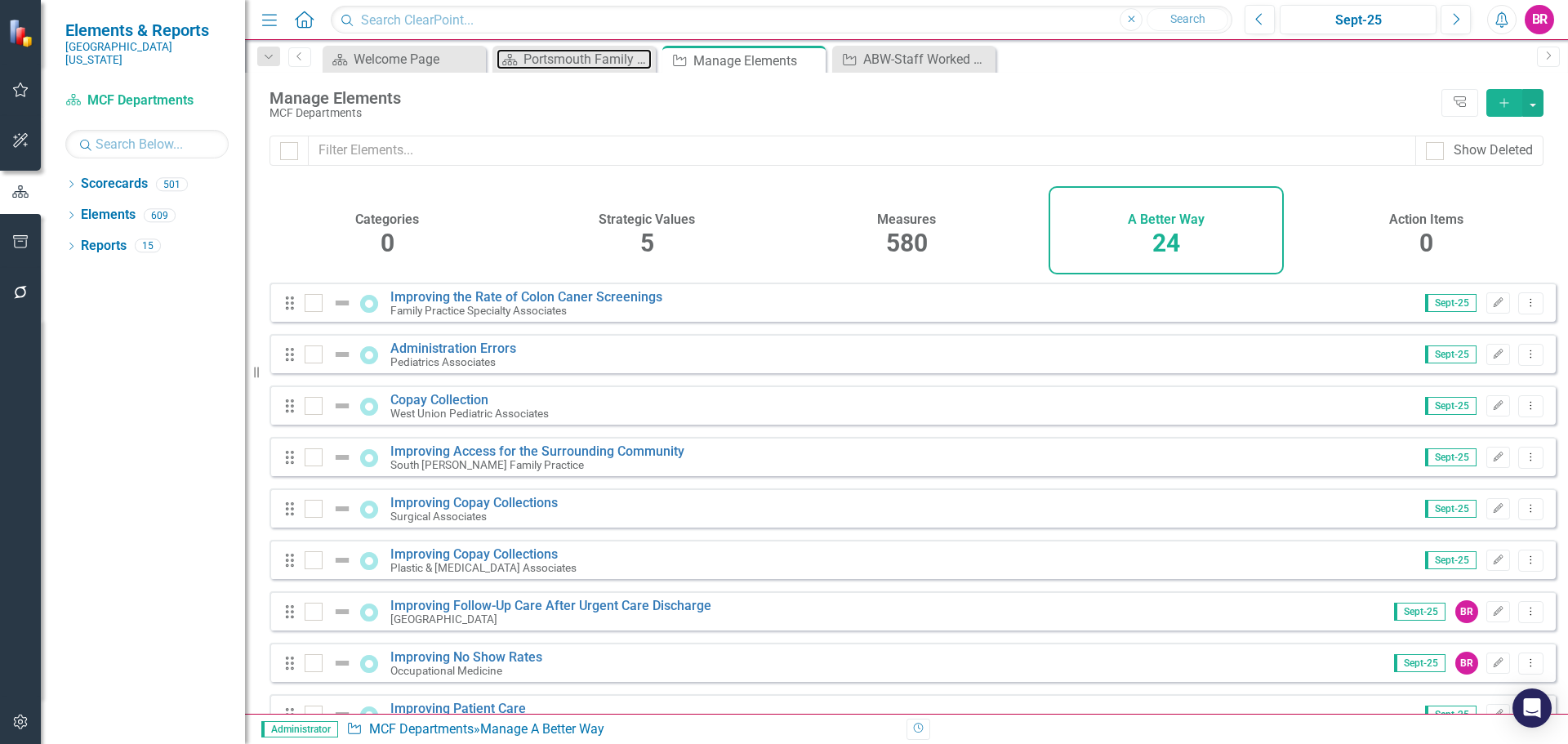
click at [582, 53] on div "Portsmouth Family Health Center Dashboard" at bounding box center [587, 59] width 128 height 21
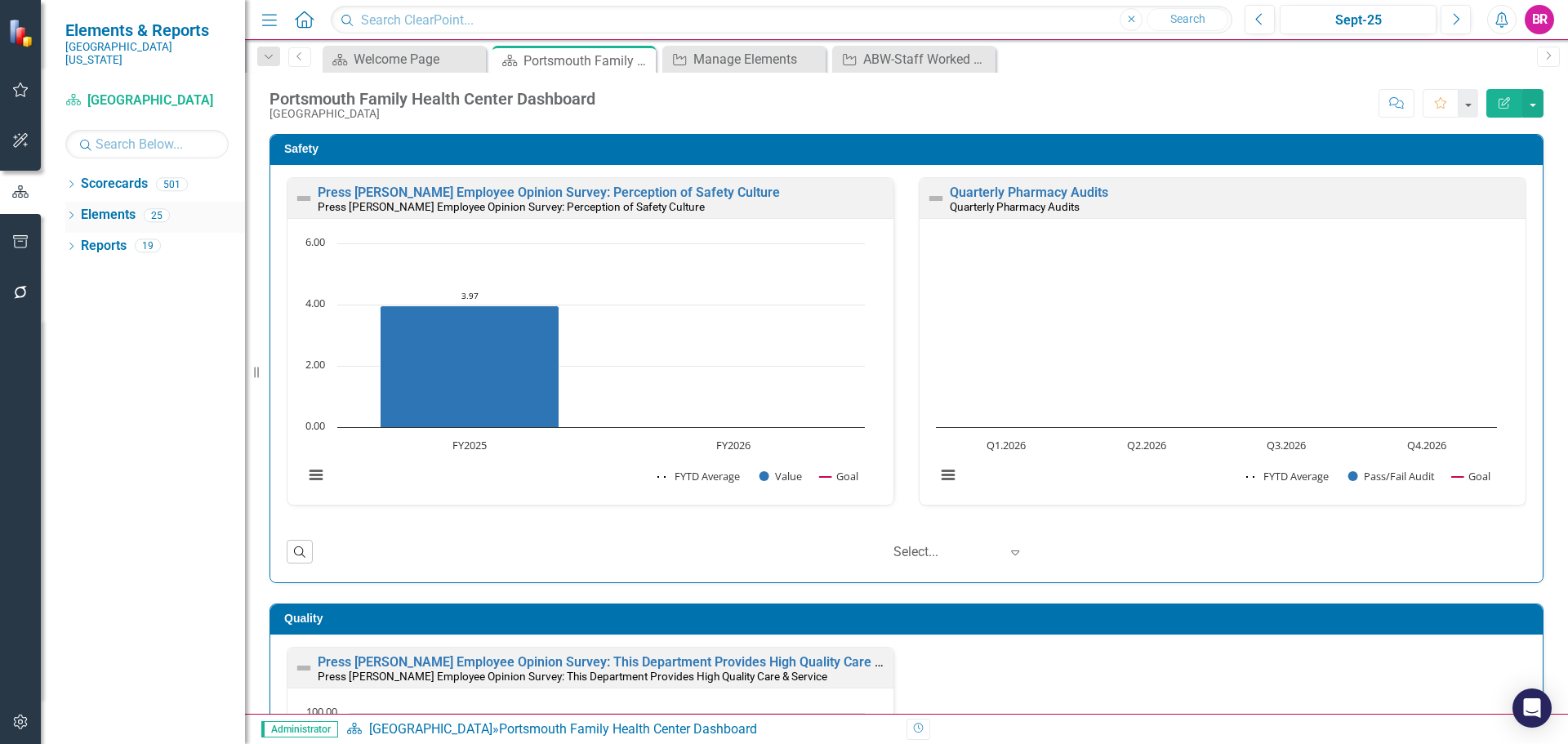
click at [115, 206] on link "Elements" at bounding box center [108, 215] width 55 height 19
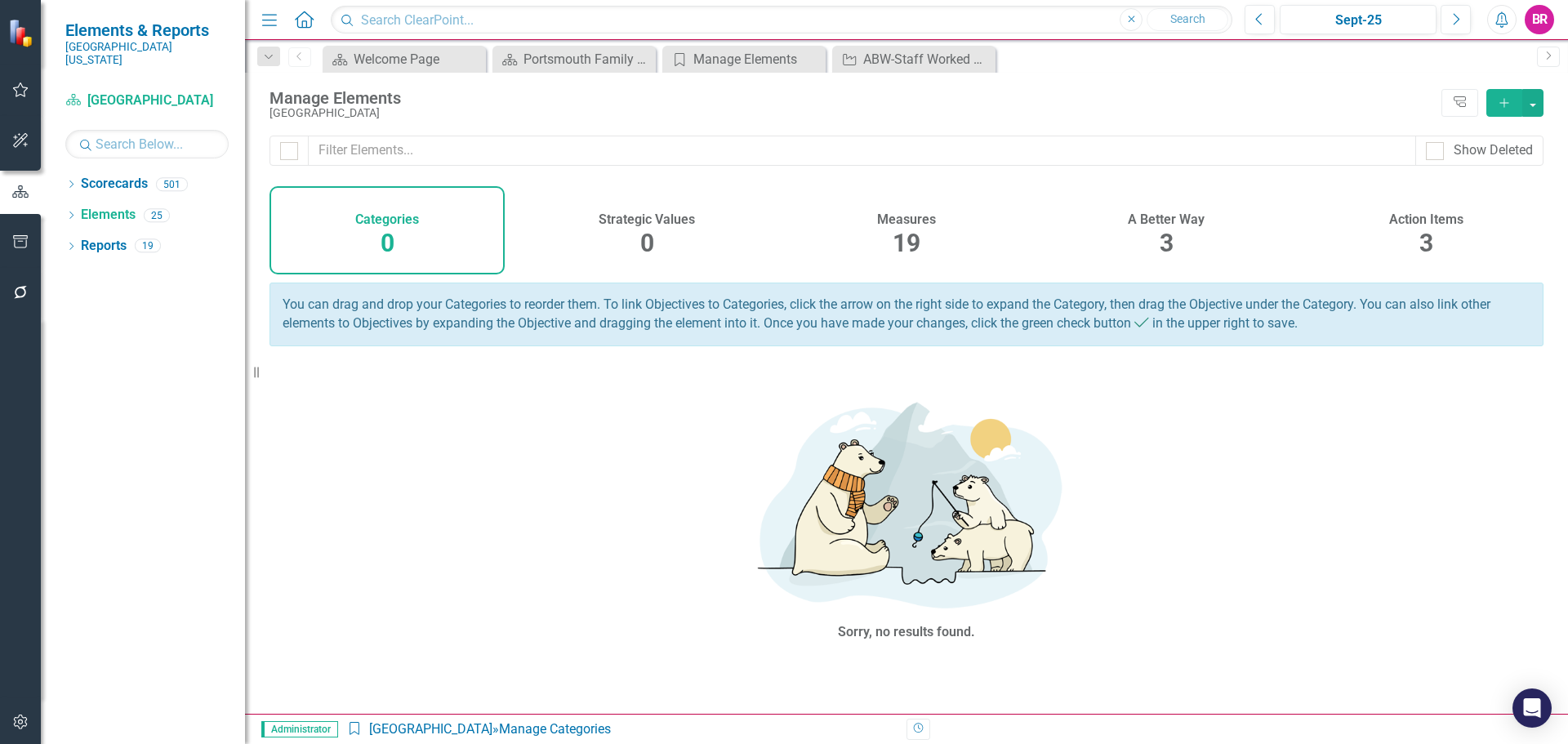
click at [894, 247] on span "19" at bounding box center [907, 242] width 28 height 29
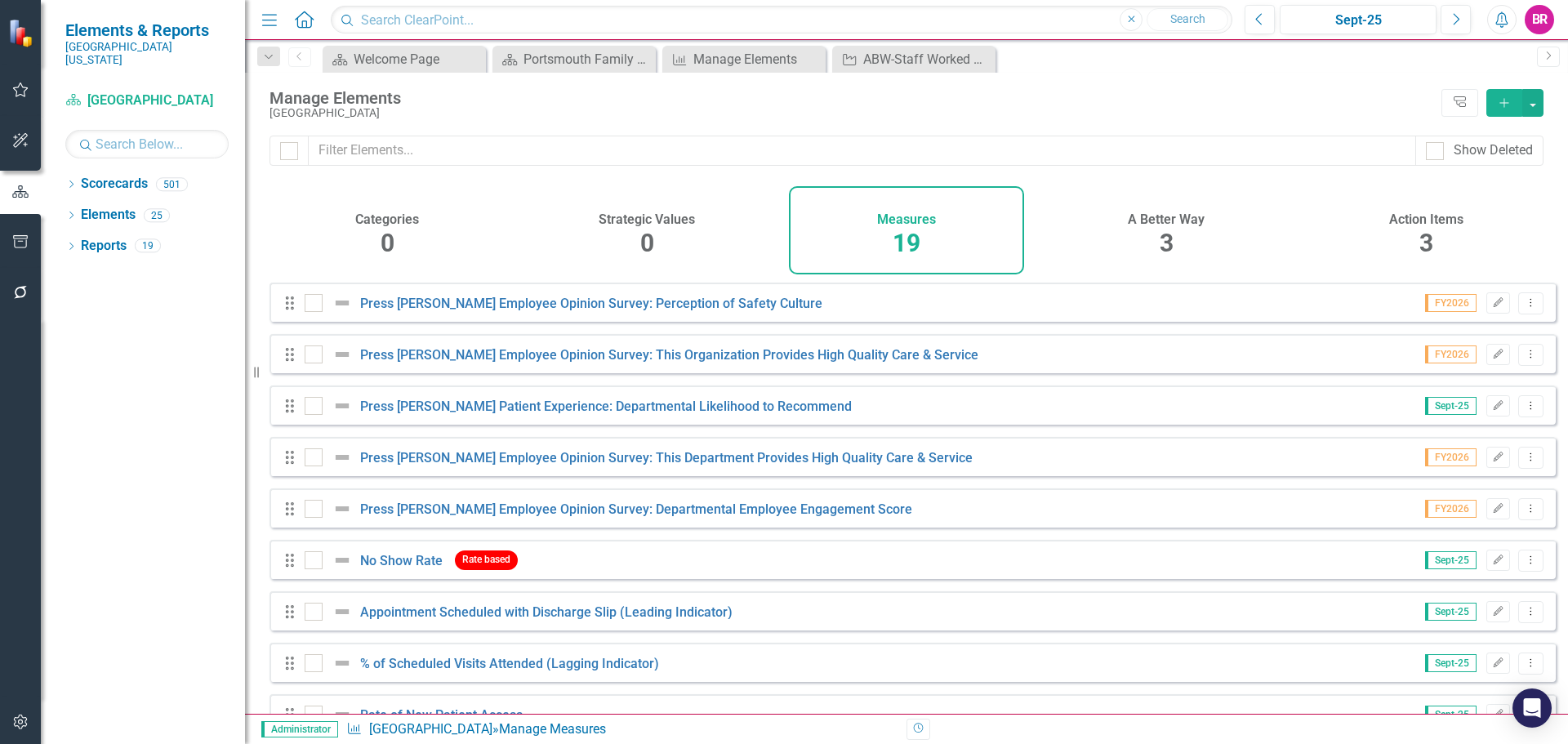
click at [1496, 103] on button "Add" at bounding box center [1504, 103] width 36 height 28
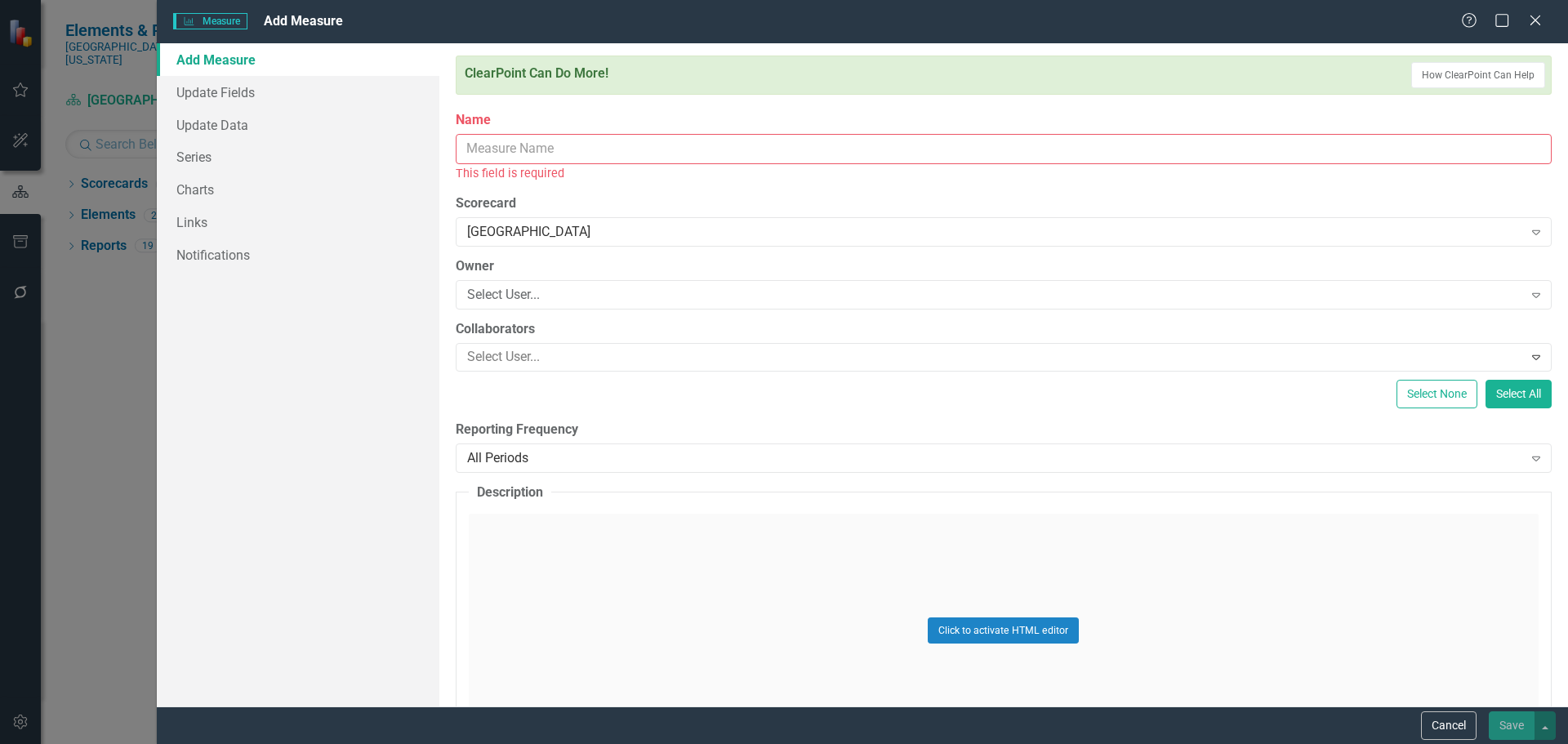
click at [483, 138] on input "Name" at bounding box center [1004, 149] width 1096 height 30
click at [572, 157] on input "Name" at bounding box center [1004, 149] width 1096 height 30
click at [547, 153] on input "Name" at bounding box center [1004, 149] width 1096 height 30
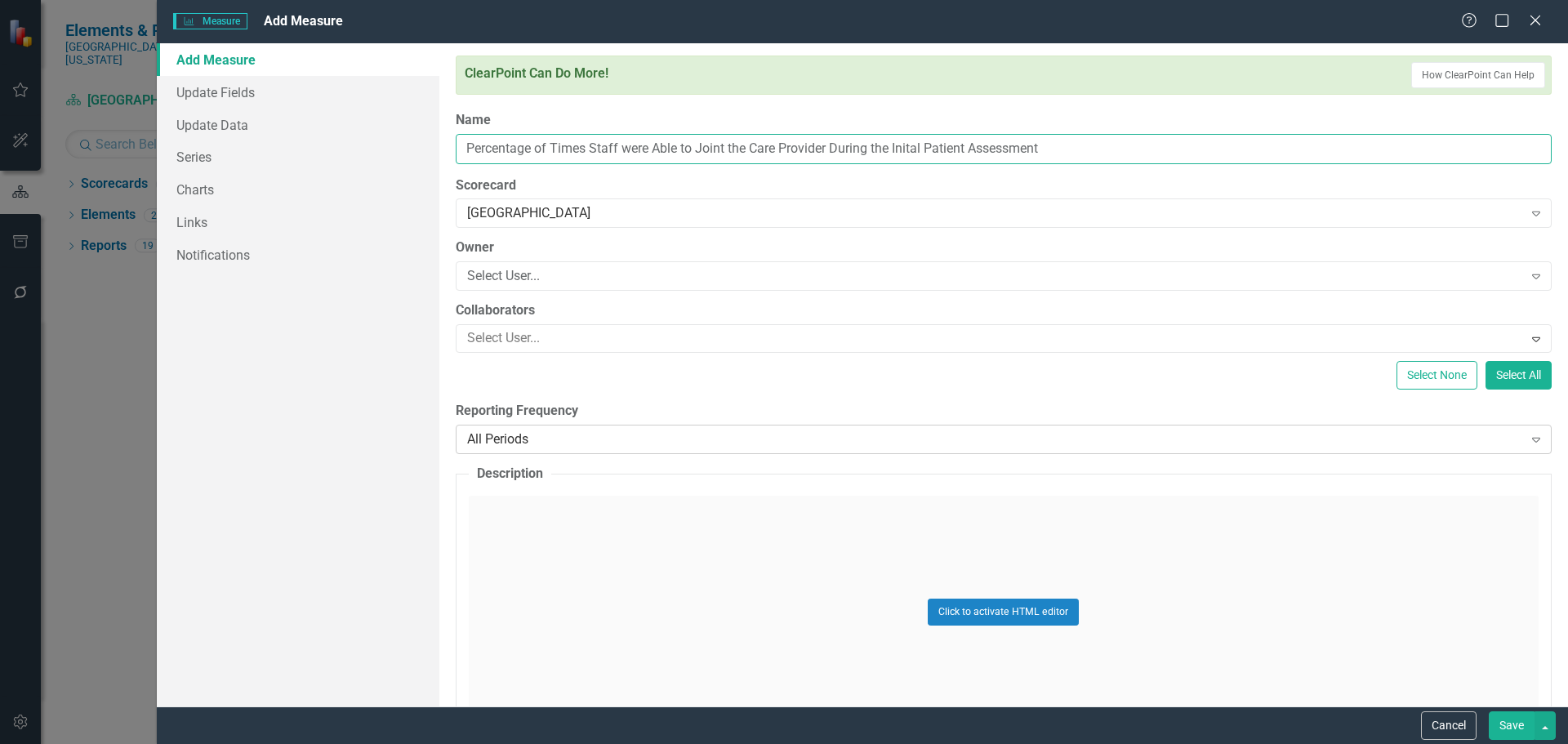
type input "Percentage of Times Staff were Able to Joint the Care Provider During the Inita…"
click at [615, 435] on div "All Periods" at bounding box center [995, 439] width 1055 height 19
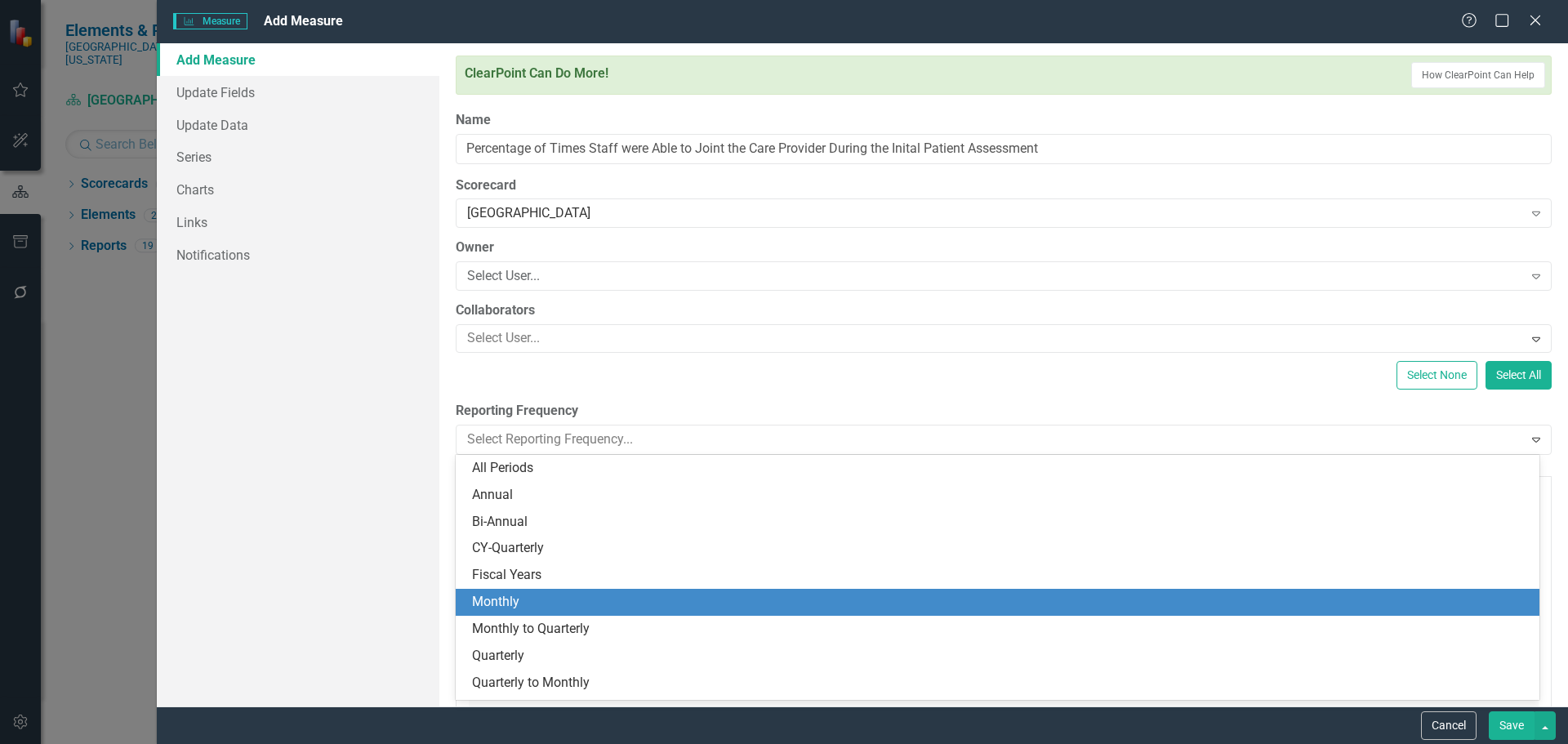
click at [536, 596] on div "Monthly" at bounding box center [1000, 602] width 1057 height 19
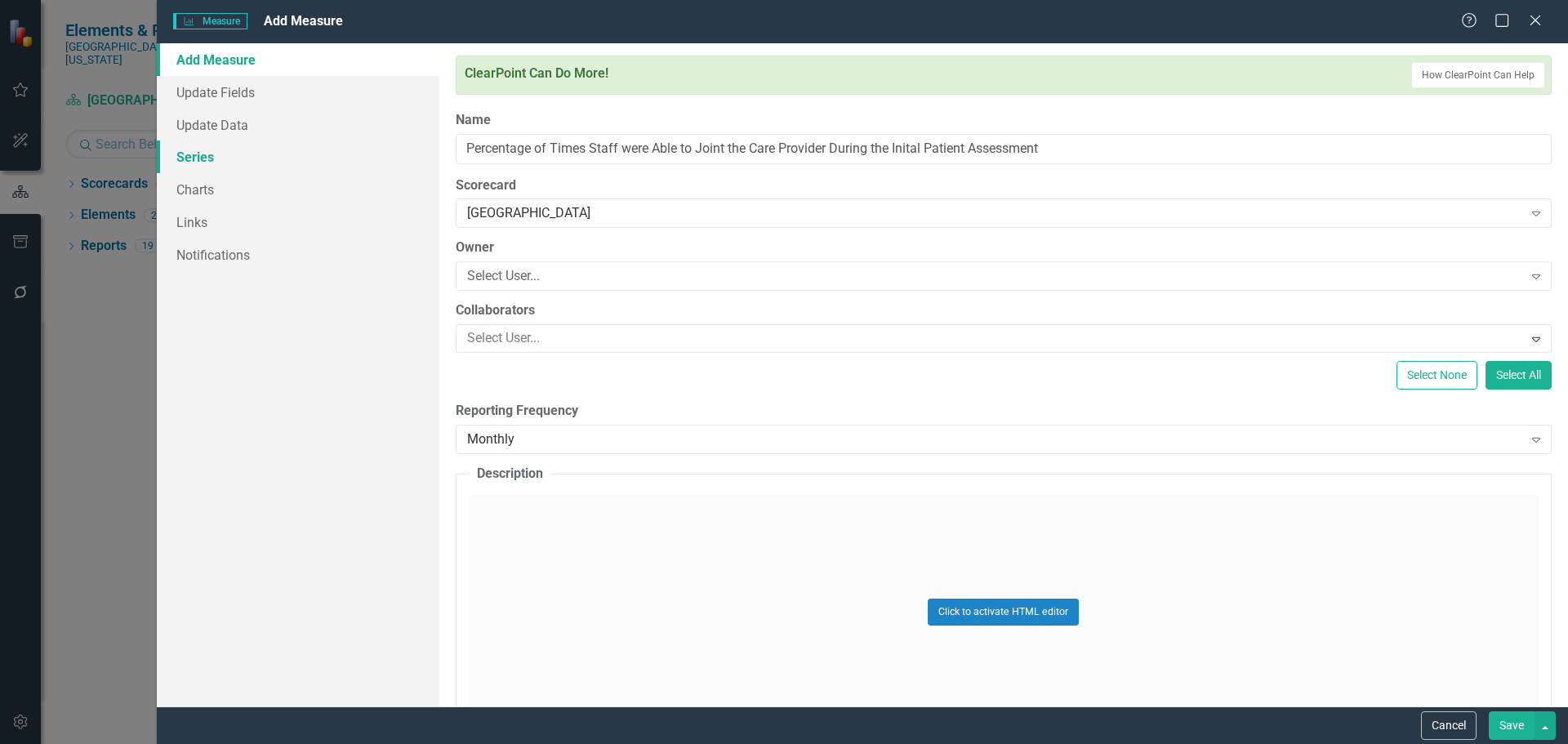
click at [199, 158] on link "Series" at bounding box center [298, 157] width 283 height 33
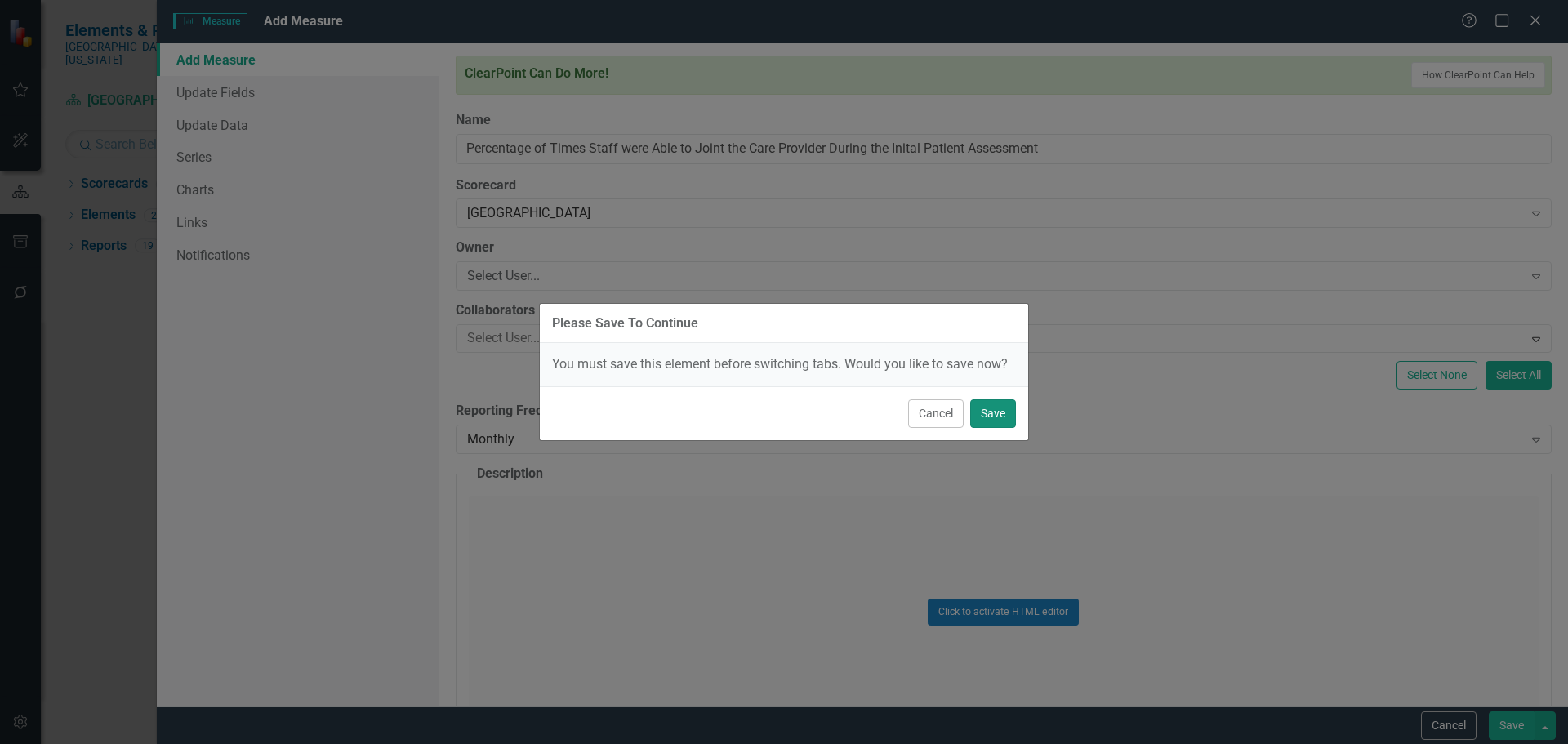
click at [997, 416] on button "Save" at bounding box center [993, 413] width 46 height 29
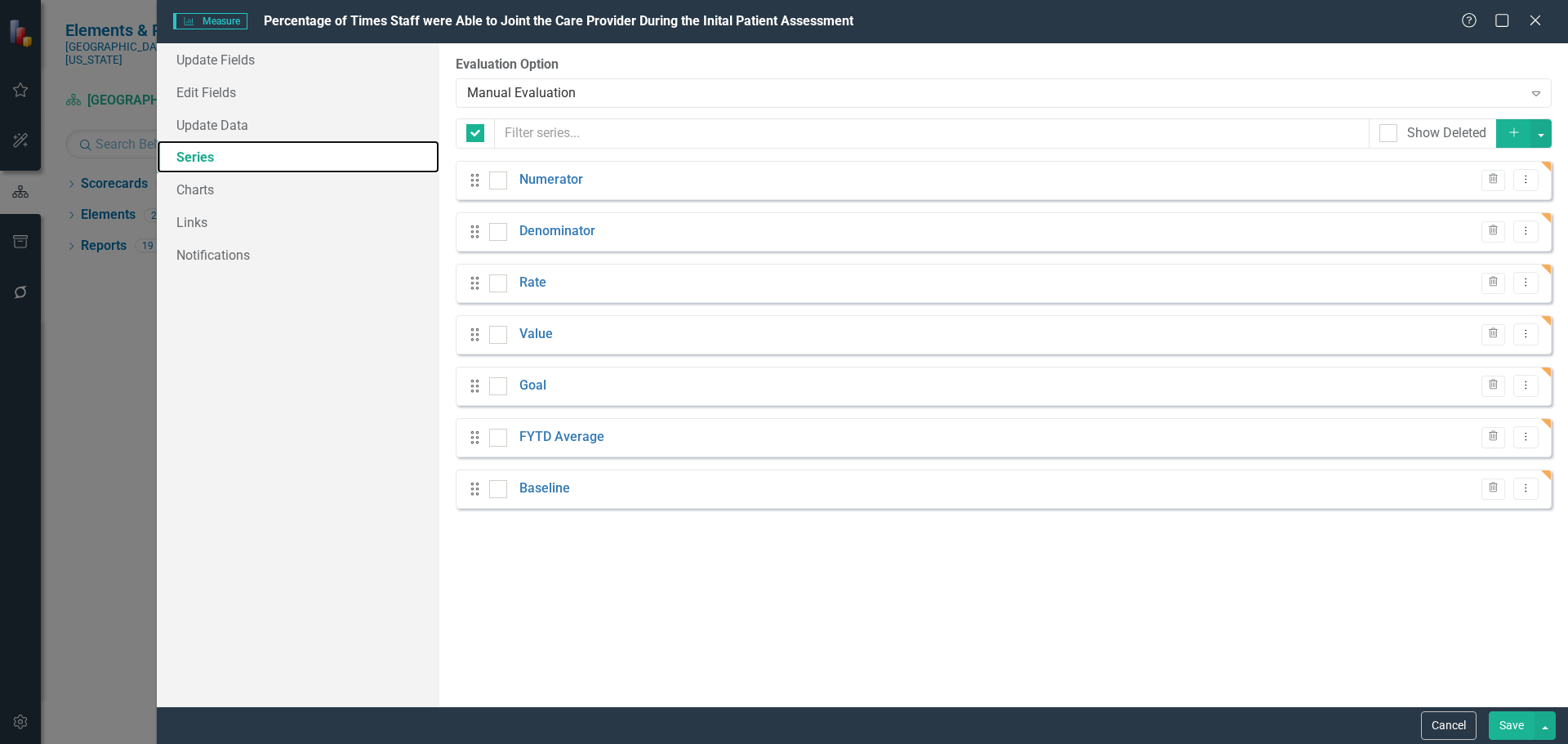
checkbox input "false"
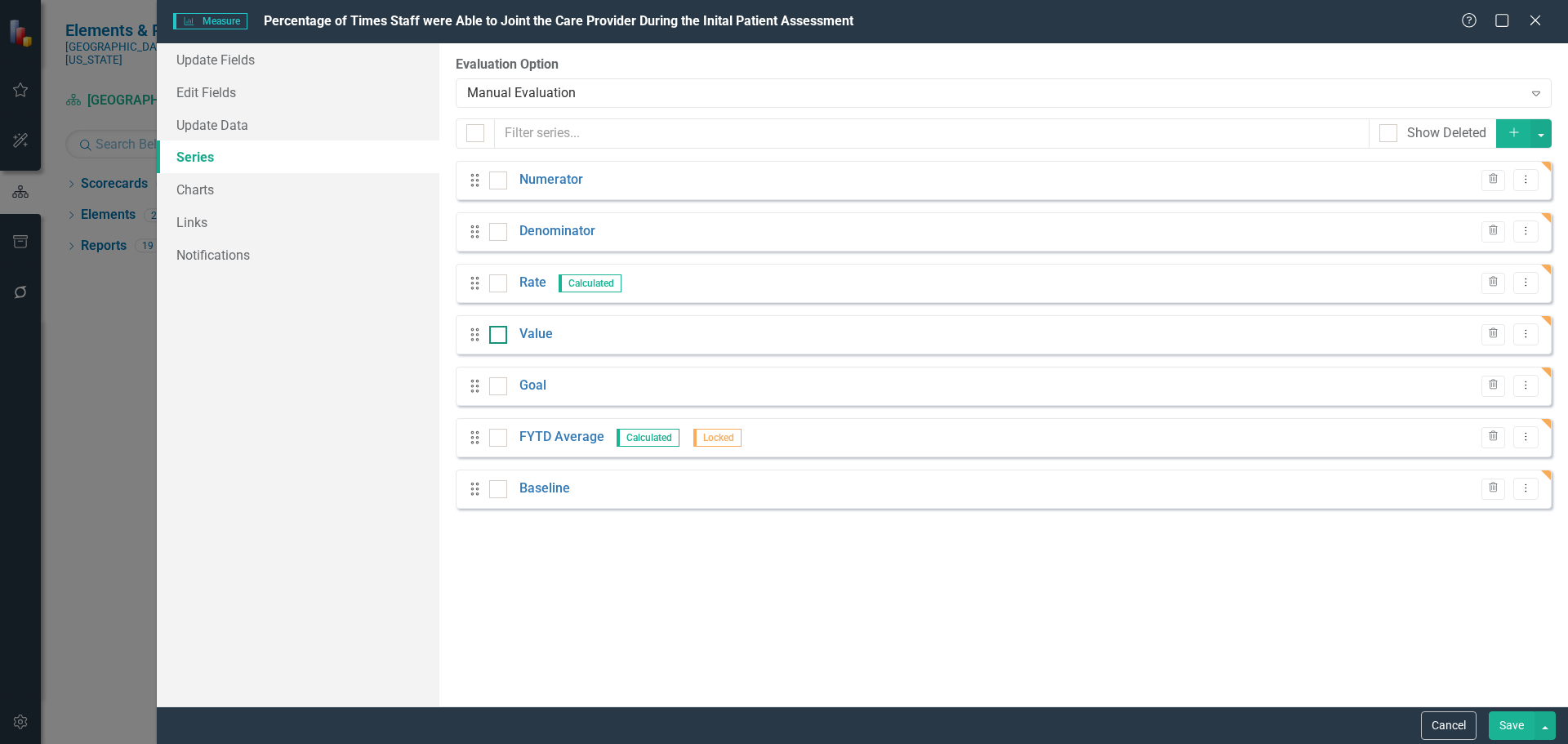
click at [490, 338] on div at bounding box center [498, 335] width 18 height 18
click at [490, 337] on input "checkbox" at bounding box center [494, 331] width 11 height 11
checkbox input "true"
click at [497, 485] on input "checkbox" at bounding box center [494, 485] width 11 height 11
checkbox input "true"
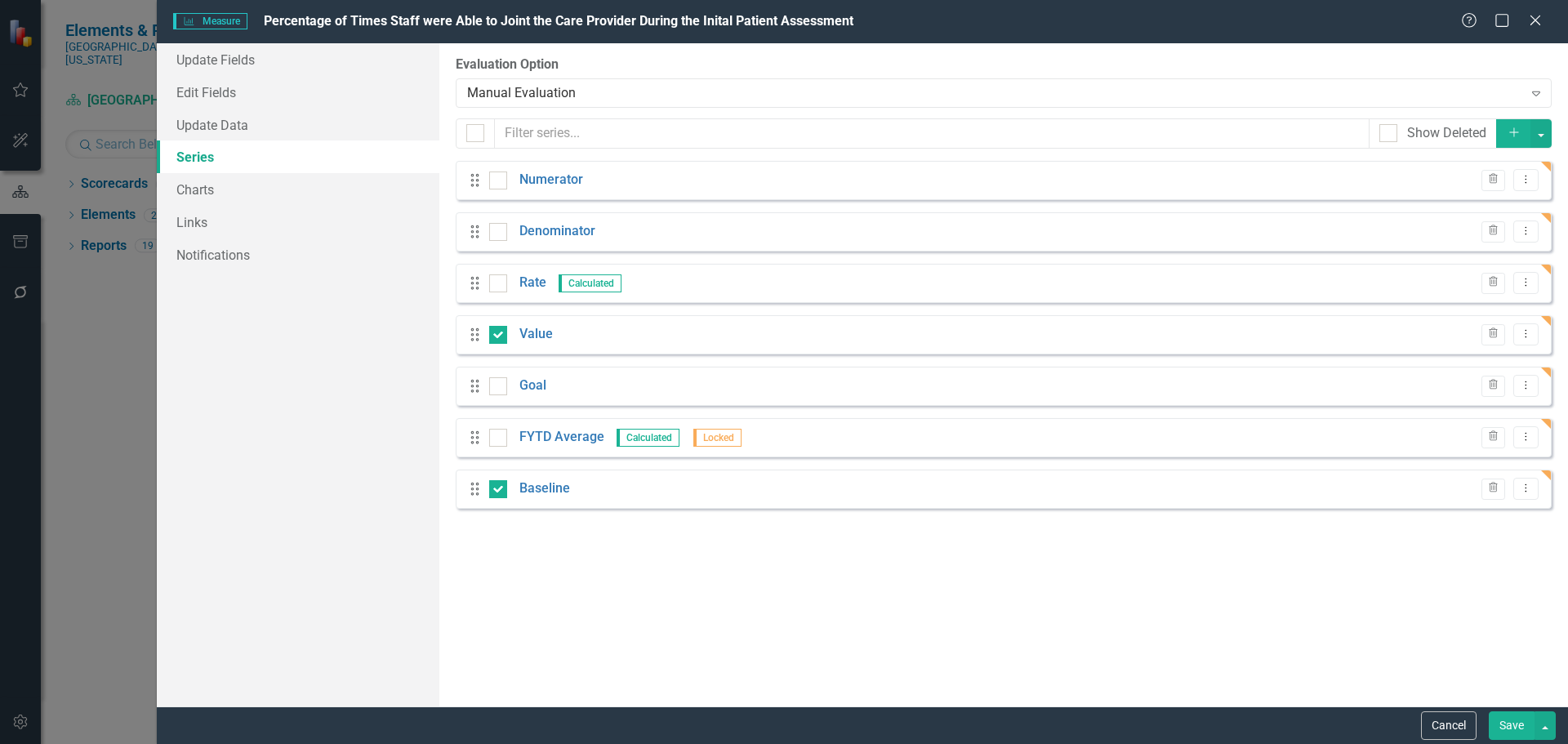
click at [1554, 139] on div "From this page, you can add, edit, delete, or duplicate the measure series for …" at bounding box center [1004, 374] width 1129 height 663
click at [1539, 136] on button "button" at bounding box center [1541, 133] width 21 height 29
click at [1480, 253] on link "Trash Delete Multiple" at bounding box center [1486, 254] width 129 height 30
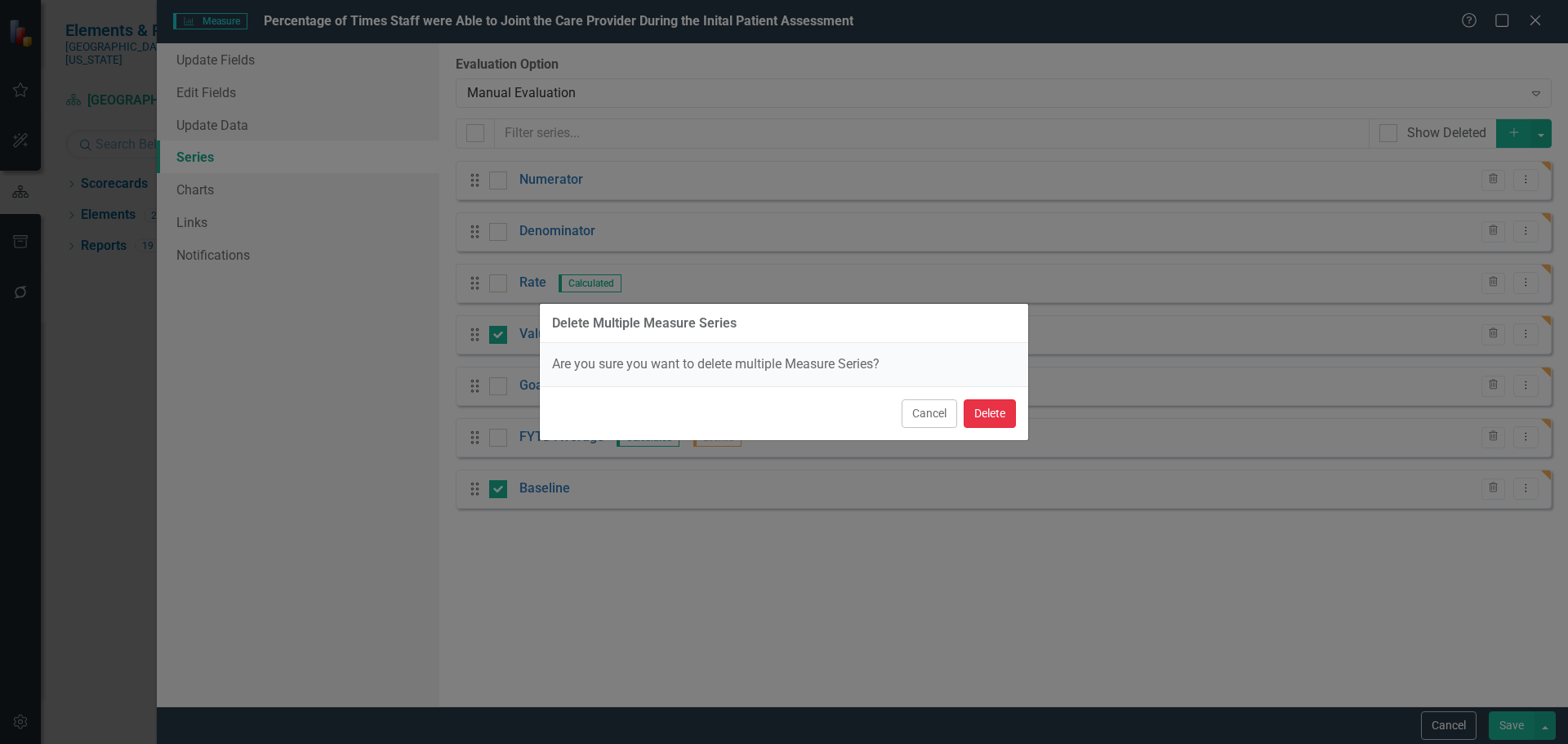
drag, startPoint x: 1002, startPoint y: 411, endPoint x: 974, endPoint y: 361, distance: 57.3
click at [1003, 411] on button "Delete" at bounding box center [990, 413] width 53 height 29
checkbox input "false"
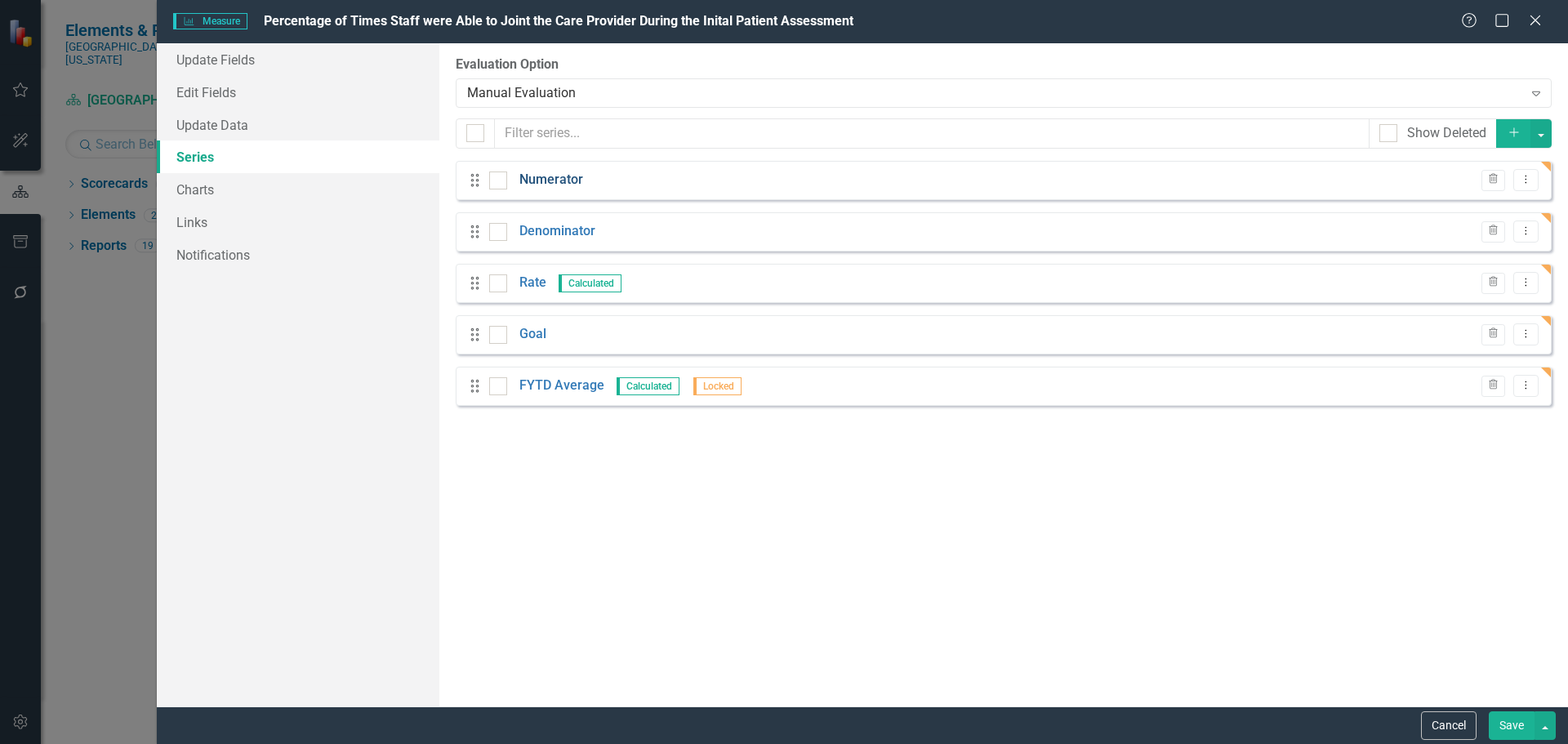
click at [551, 178] on link "Numerator" at bounding box center [551, 180] width 64 height 19
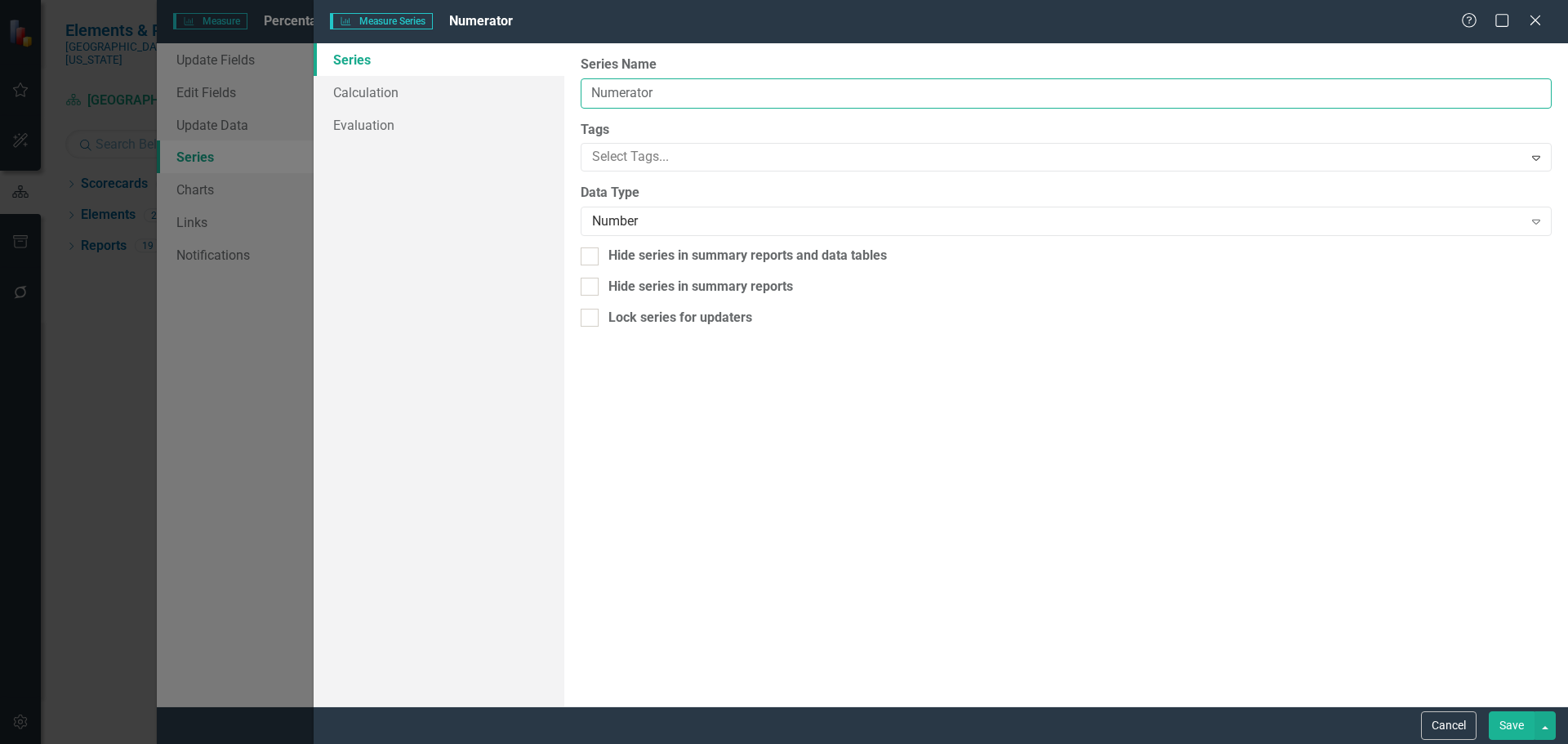
click at [710, 99] on input "Numerator" at bounding box center [1066, 93] width 971 height 30
type input "Number of Times Staff Joined Provider"
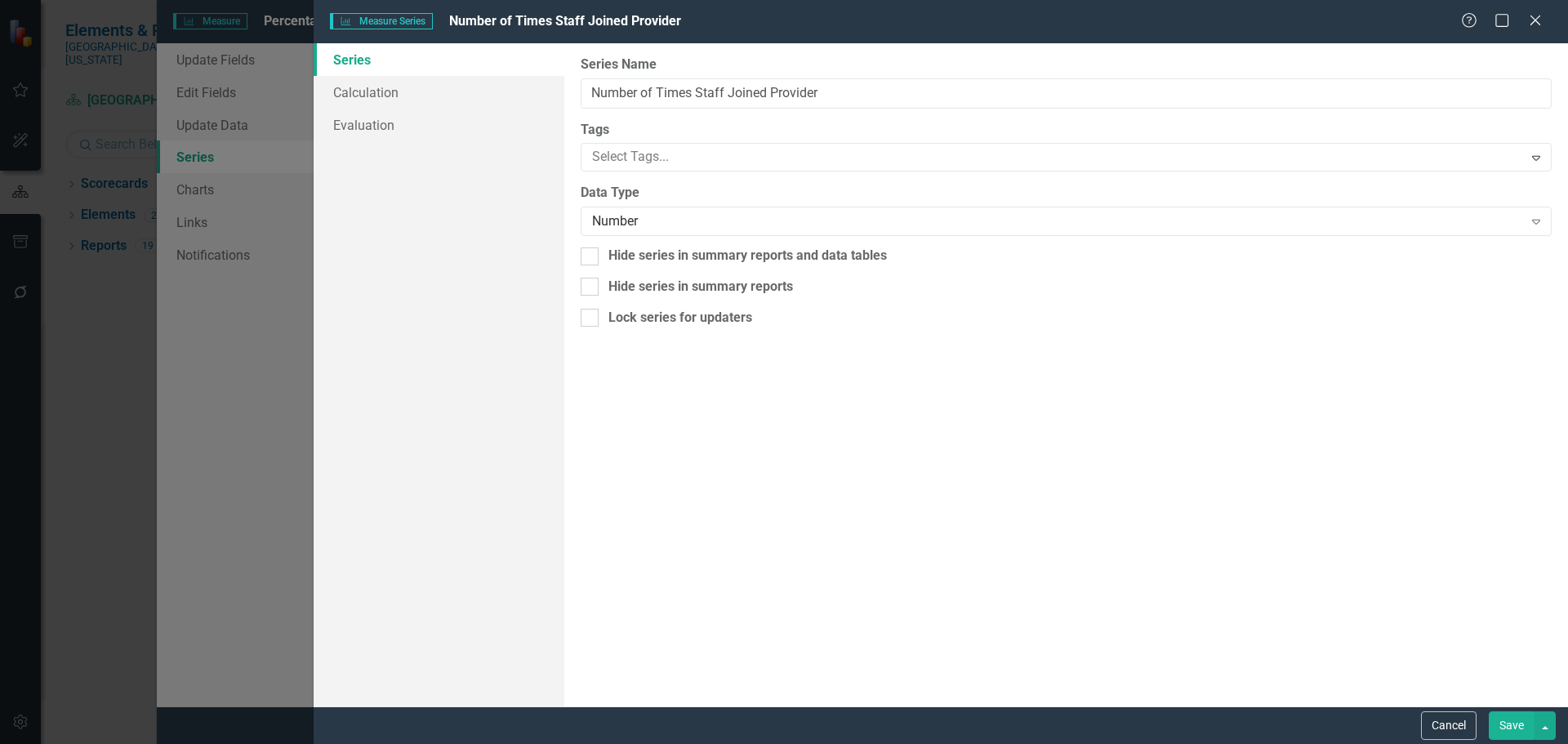
click at [1524, 733] on button "Save" at bounding box center [1511, 725] width 46 height 29
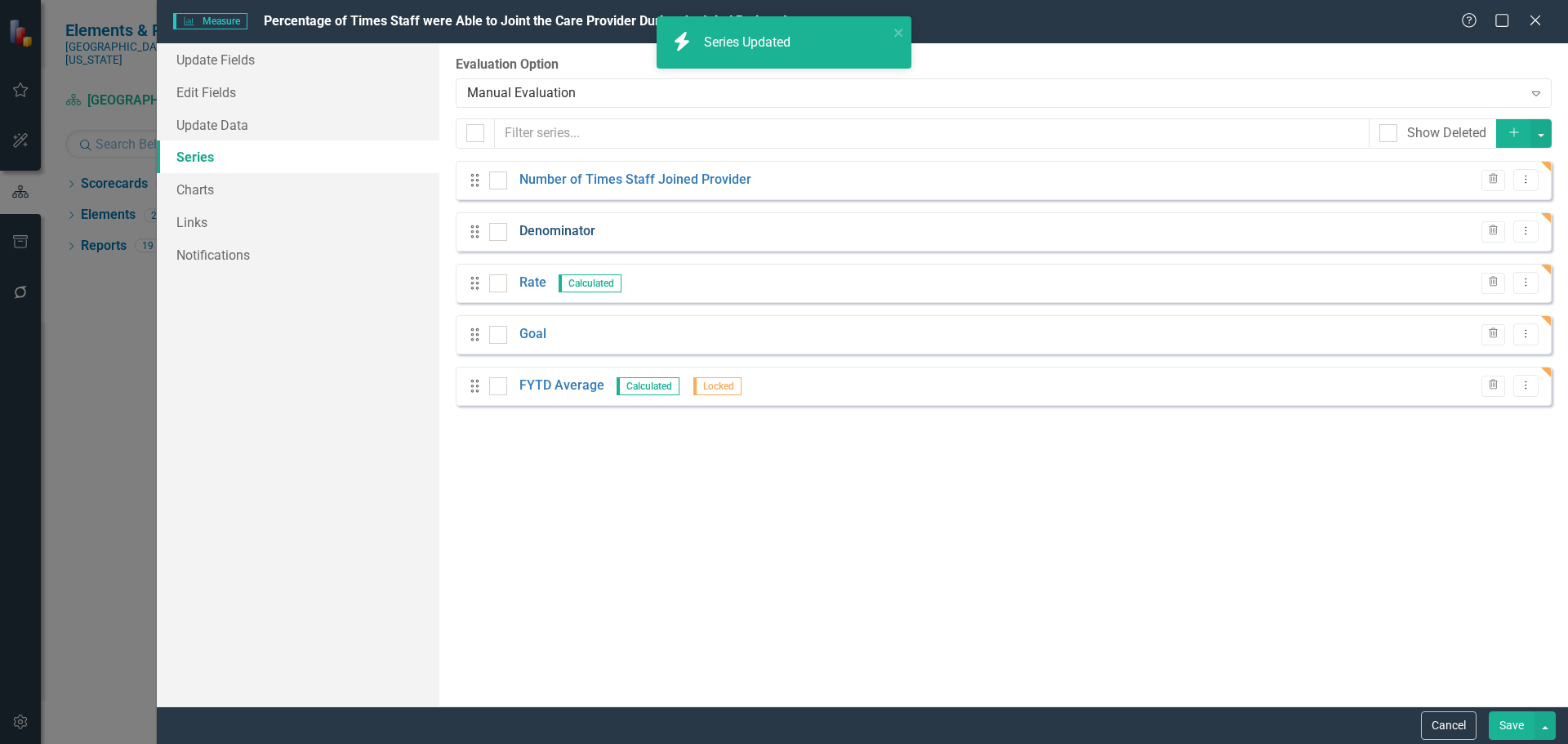
click at [565, 230] on link "Denominator" at bounding box center [557, 231] width 76 height 19
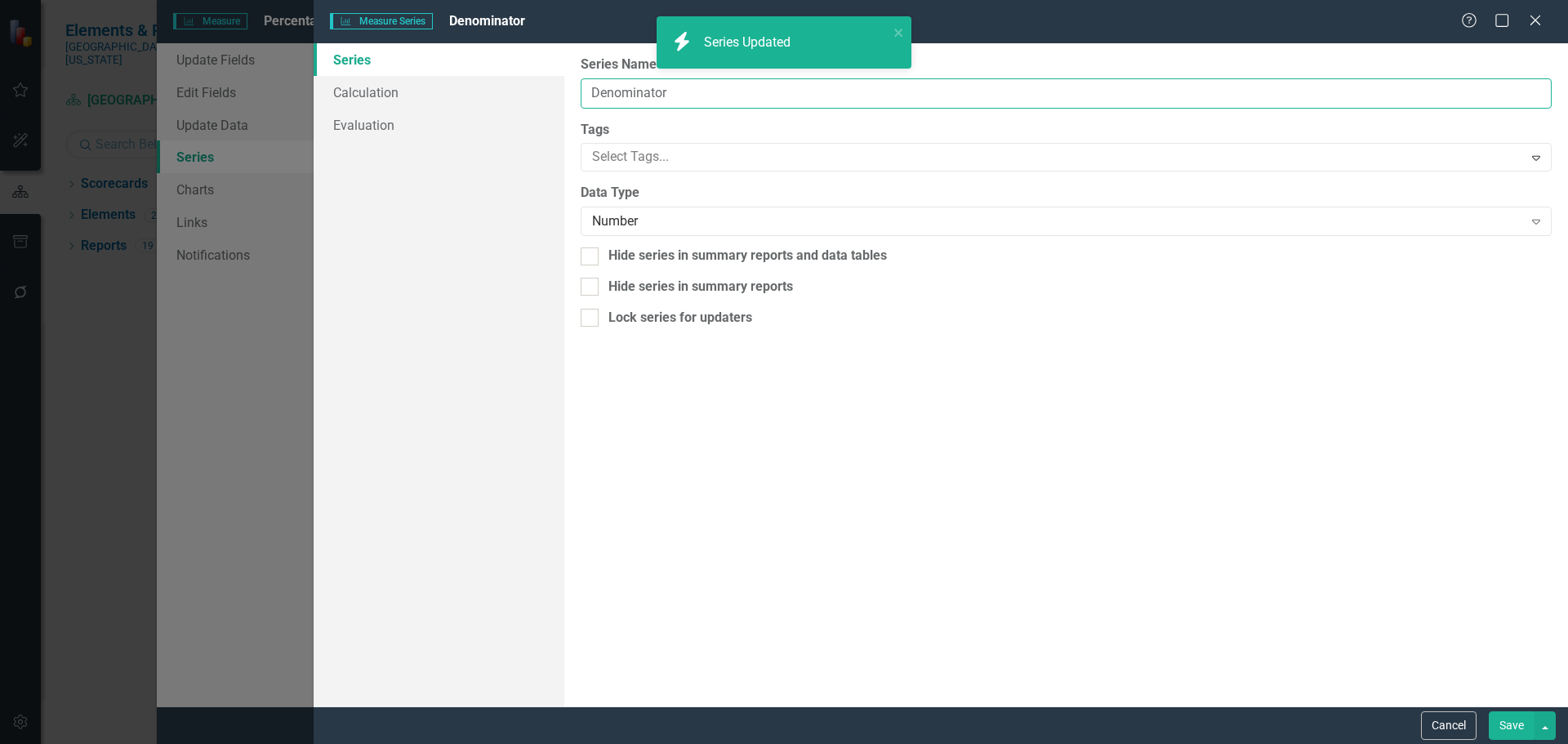
click at [667, 94] on input "Denominator" at bounding box center [1066, 93] width 971 height 30
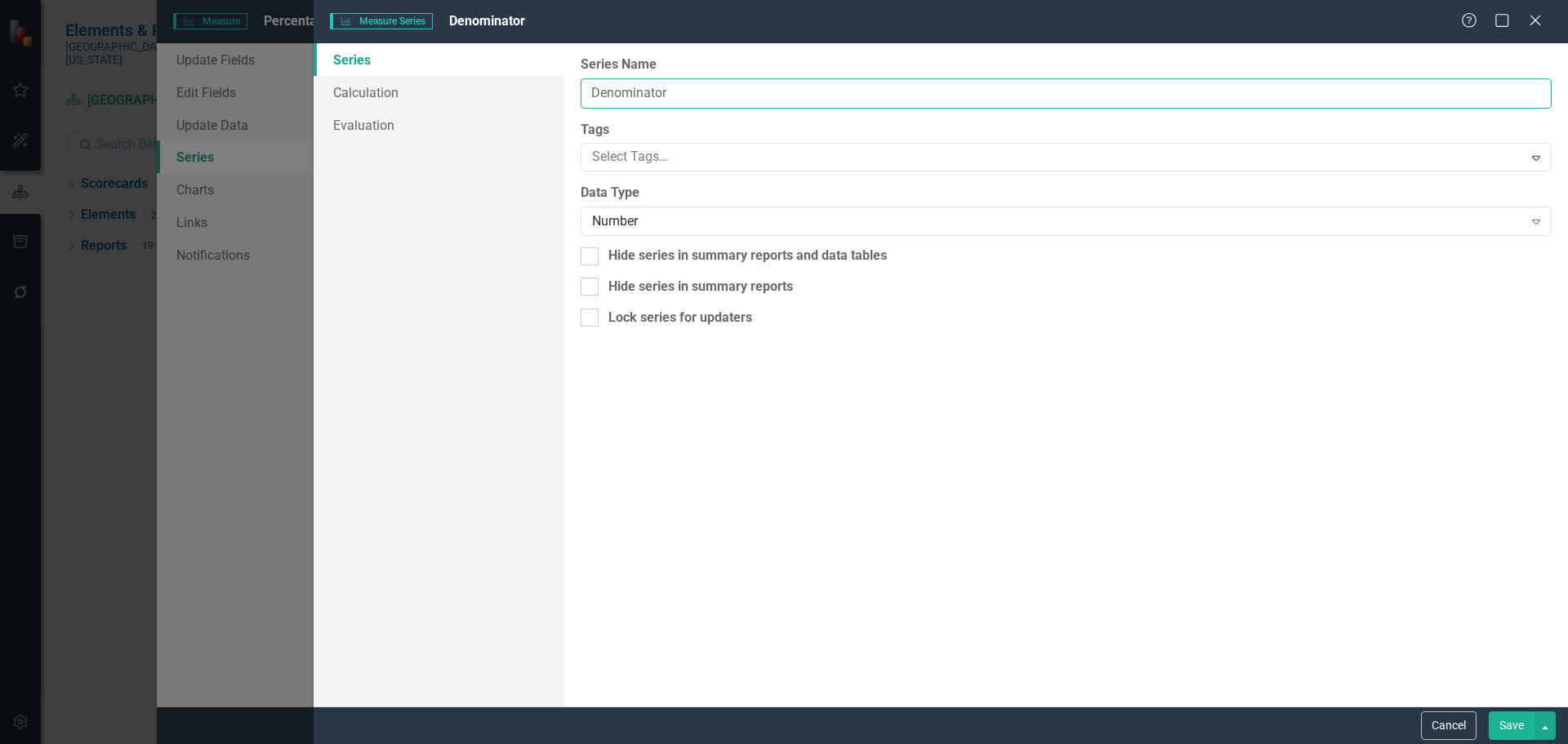
click at [667, 94] on input "Denominator" at bounding box center [1066, 93] width 971 height 30
type input "Number of Encounters Observed"
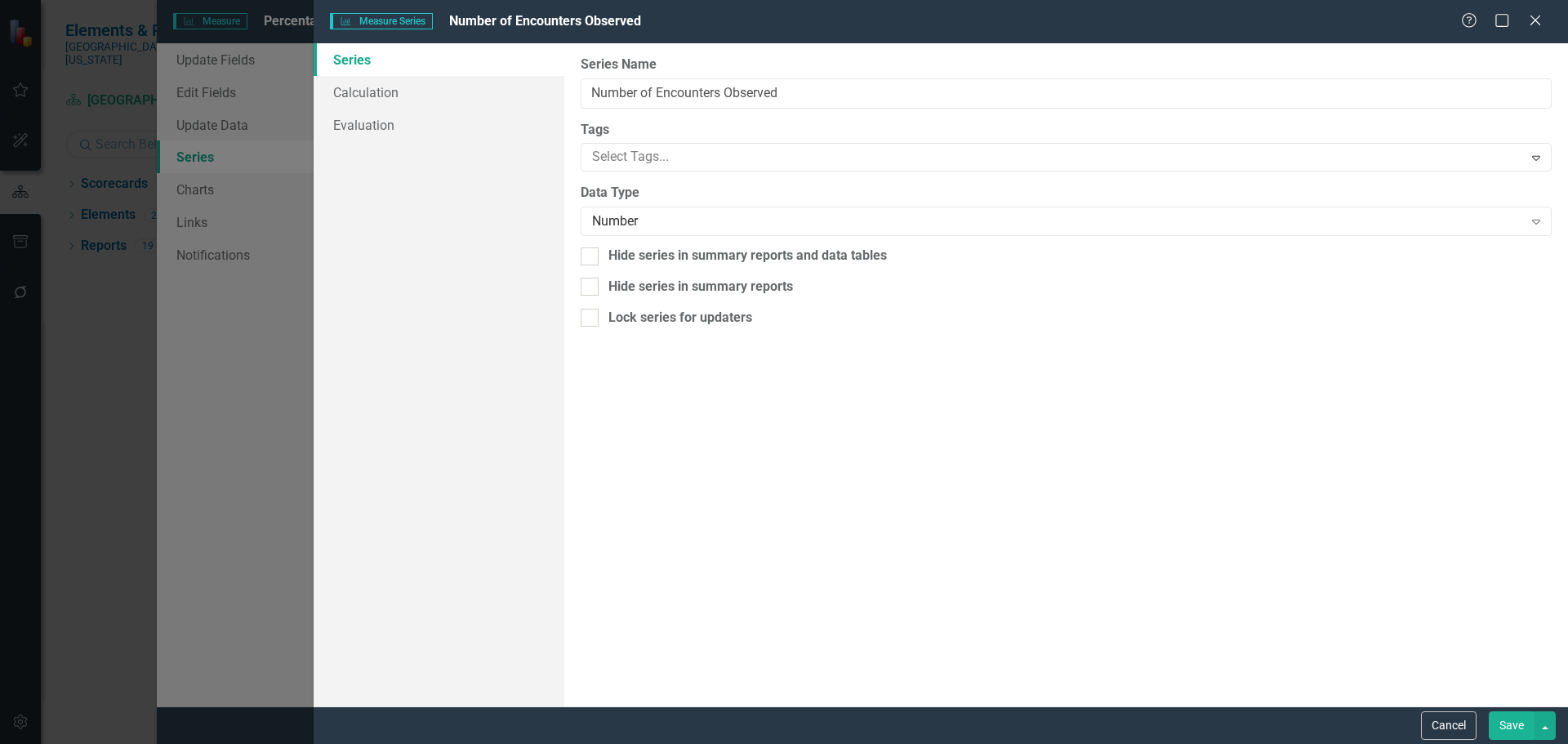
click at [1511, 720] on button "Save" at bounding box center [1511, 725] width 46 height 29
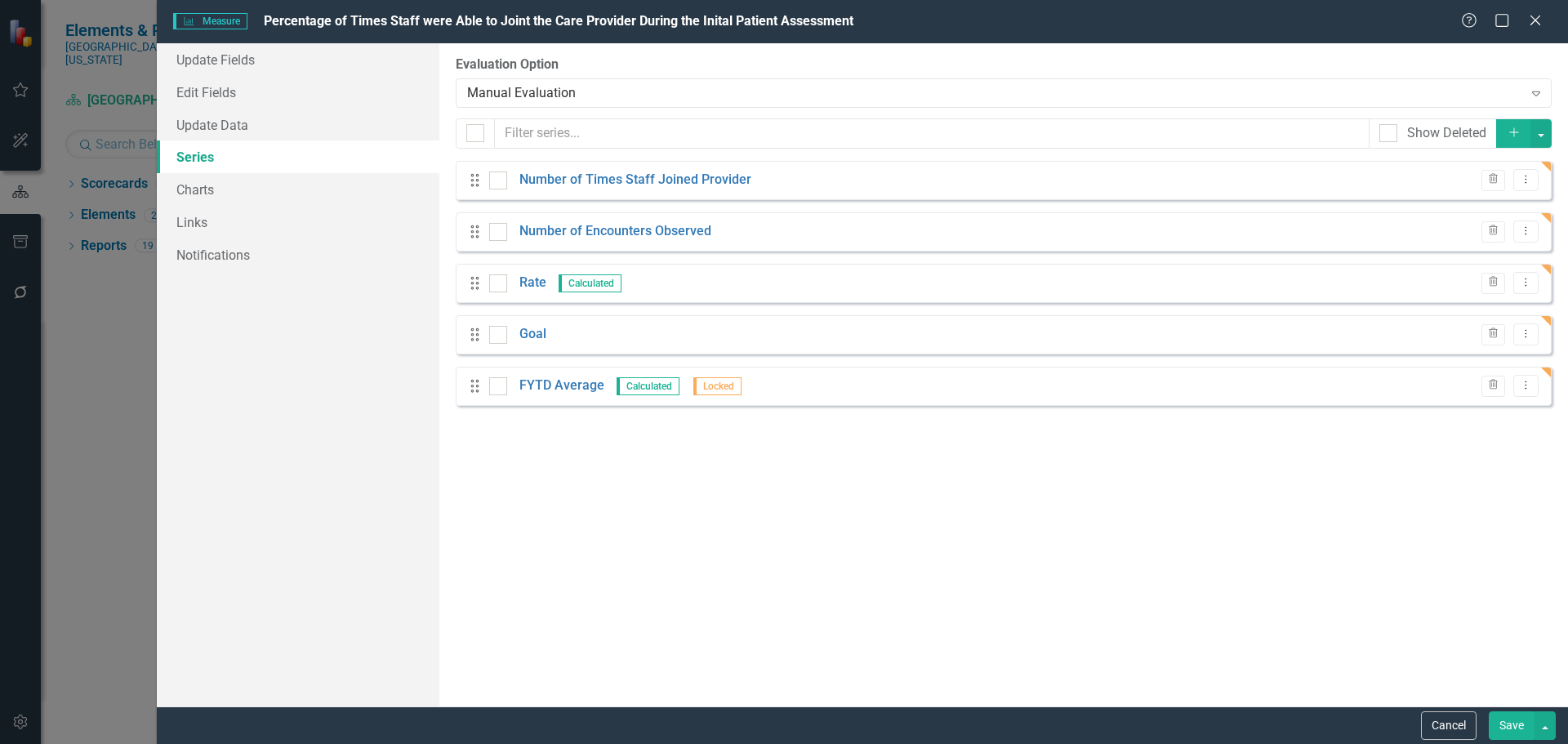
click at [1508, 721] on button "Save" at bounding box center [1511, 725] width 46 height 29
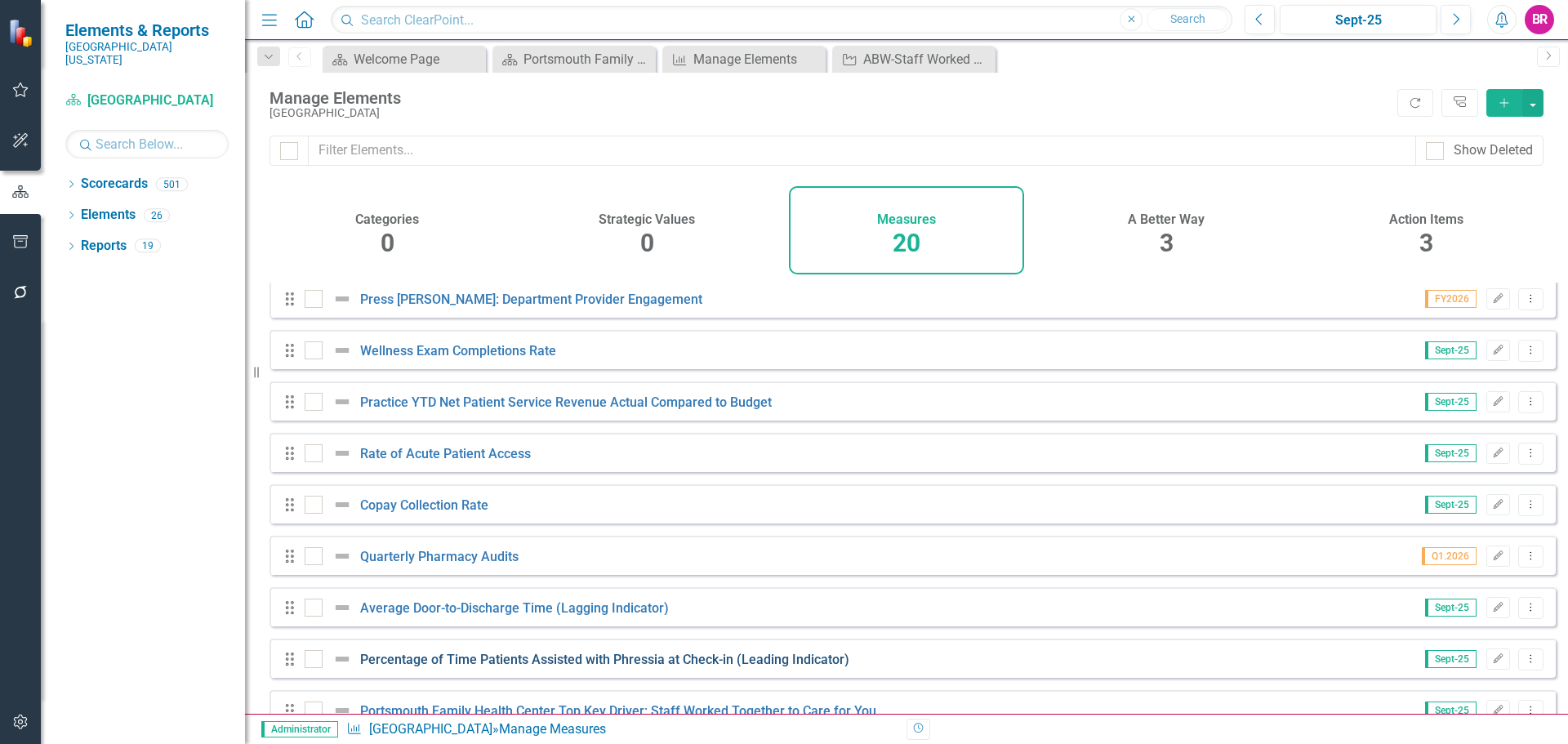
scroll to position [610, 0]
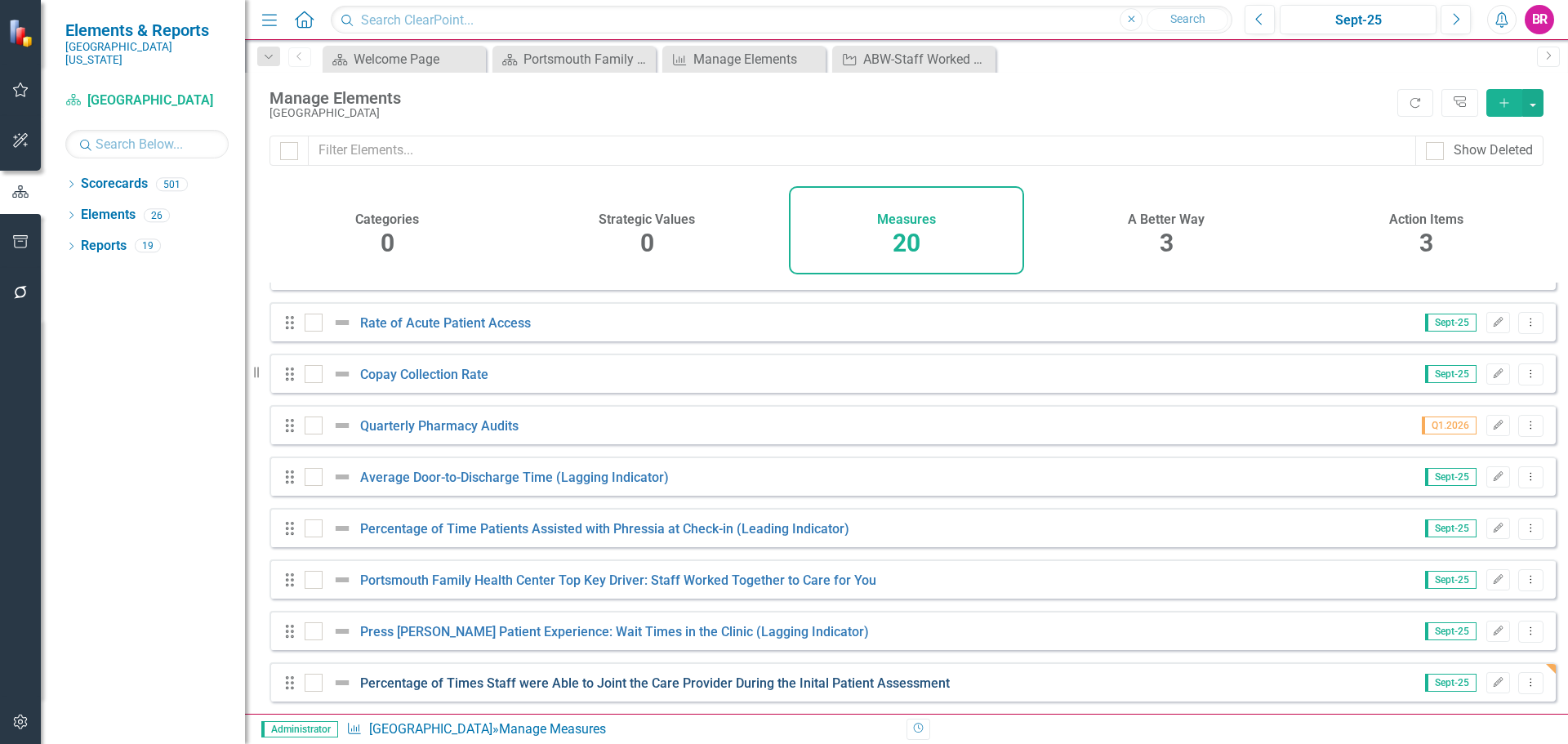
click at [759, 682] on link "Percentage of Times Staff were Able to Joint the Care Provider During the Inita…" at bounding box center [655, 682] width 590 height 16
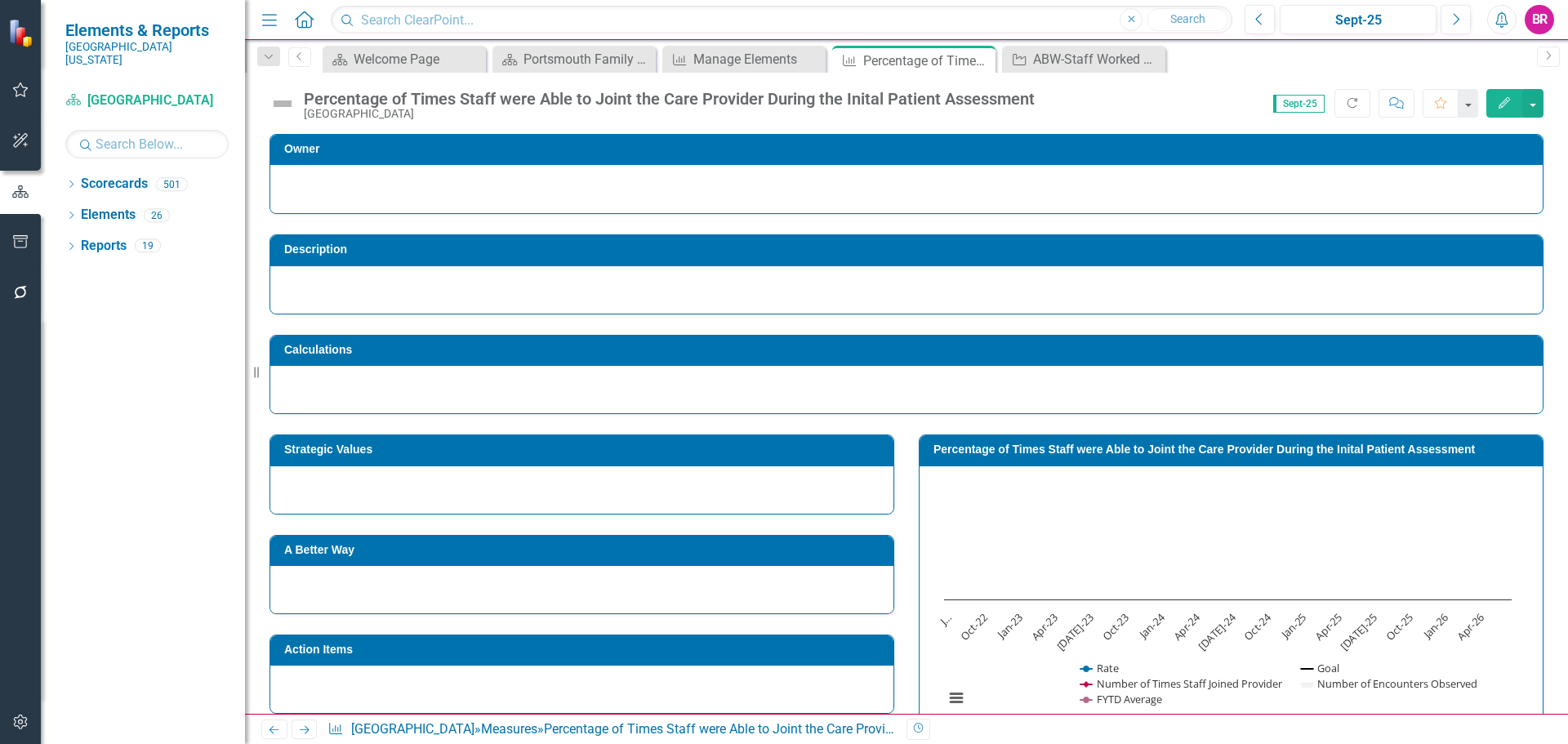
click at [715, 103] on div "Percentage of Times Staff were Able to Joint the Care Provider During the Inita…" at bounding box center [669, 99] width 731 height 18
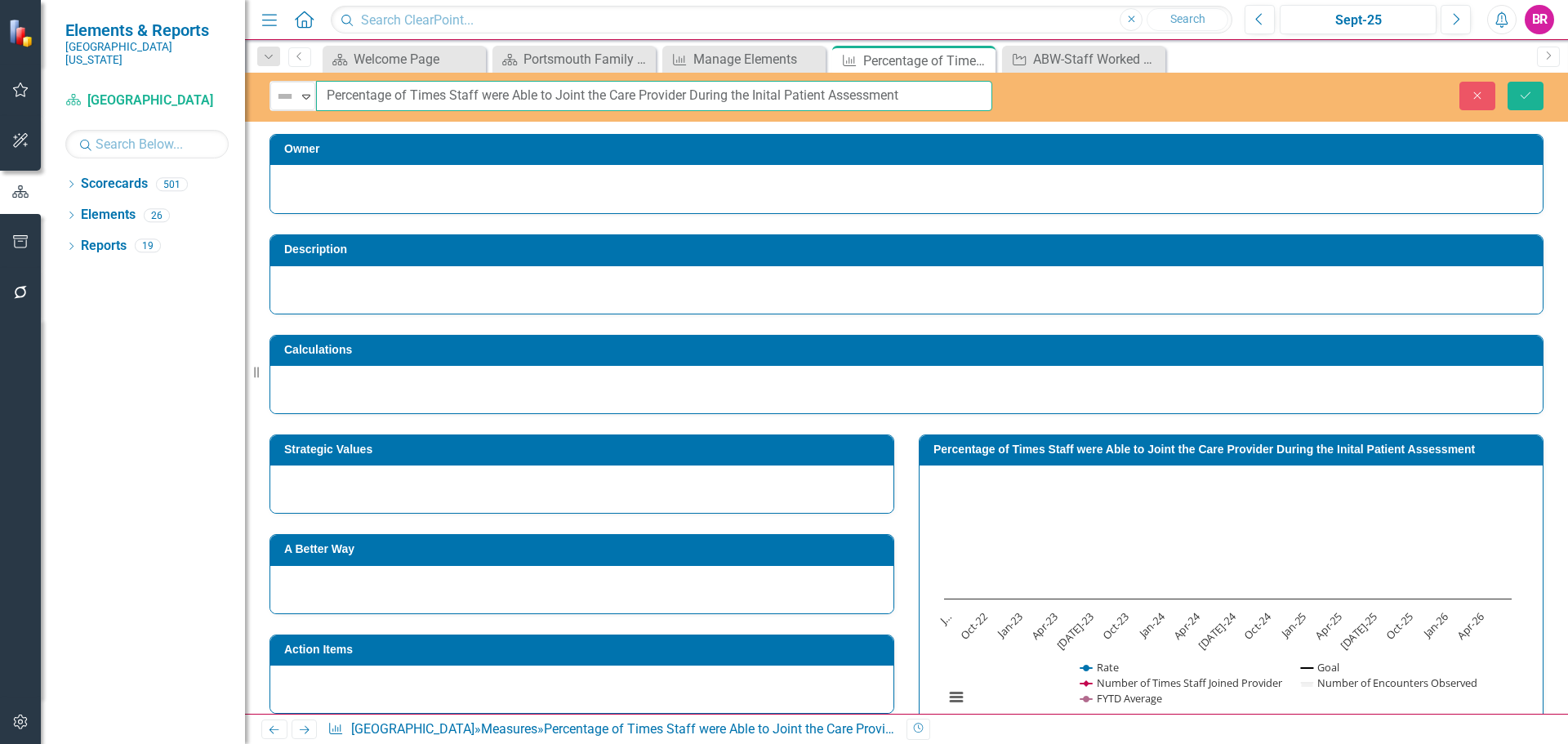
click at [923, 89] on input "Percentage of Times Staff were Able to Joint the Care Provider During the Inita…" at bounding box center [654, 95] width 676 height 30
type input "Percentage of Times Staff were Able to Joint the Care Provider During the Inita…"
click at [1531, 99] on icon "Save" at bounding box center [1525, 95] width 15 height 11
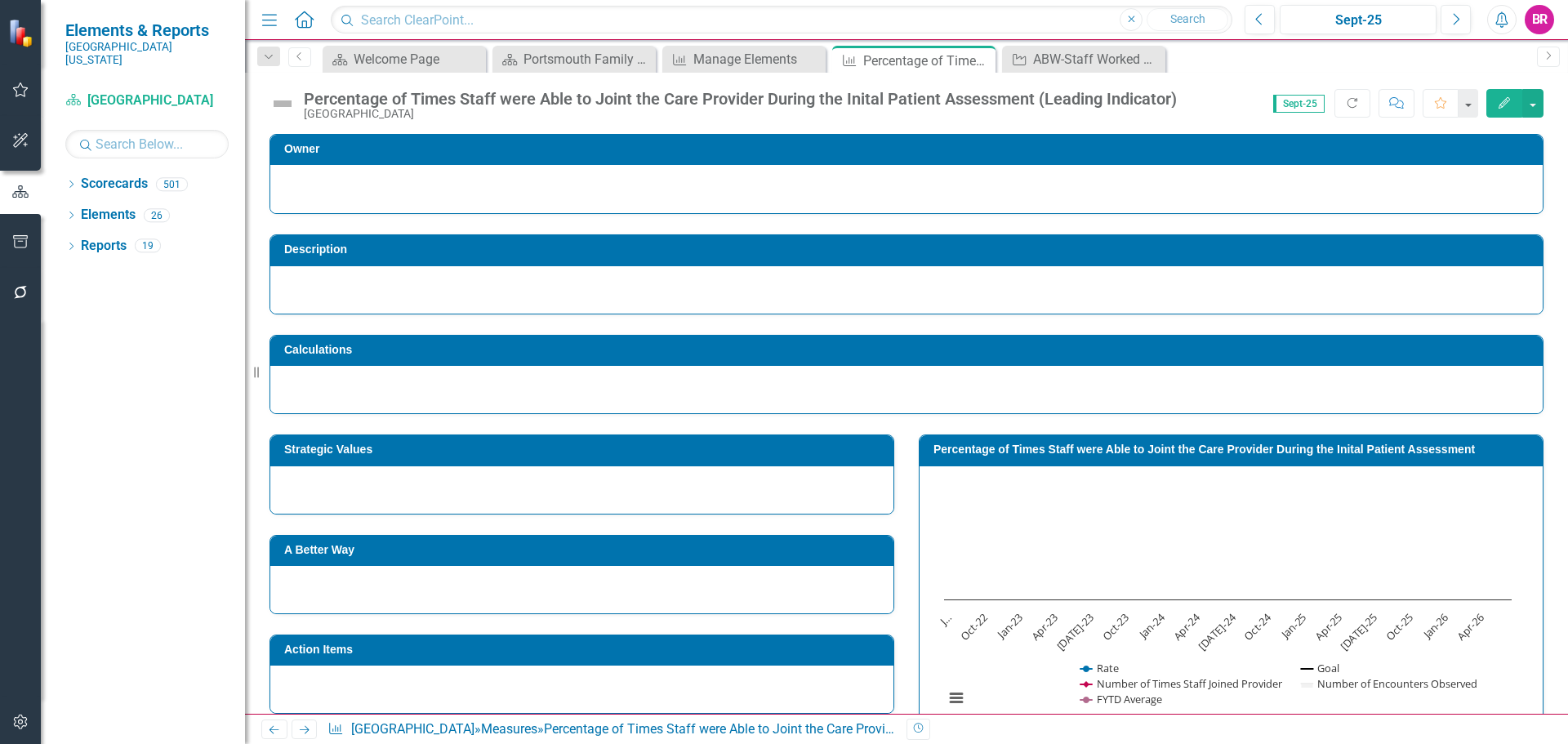
click at [1042, 447] on h3 "Percentage of Times Staff were Able to Joint the Care Provider During the Inita…" at bounding box center [1234, 449] width 601 height 12
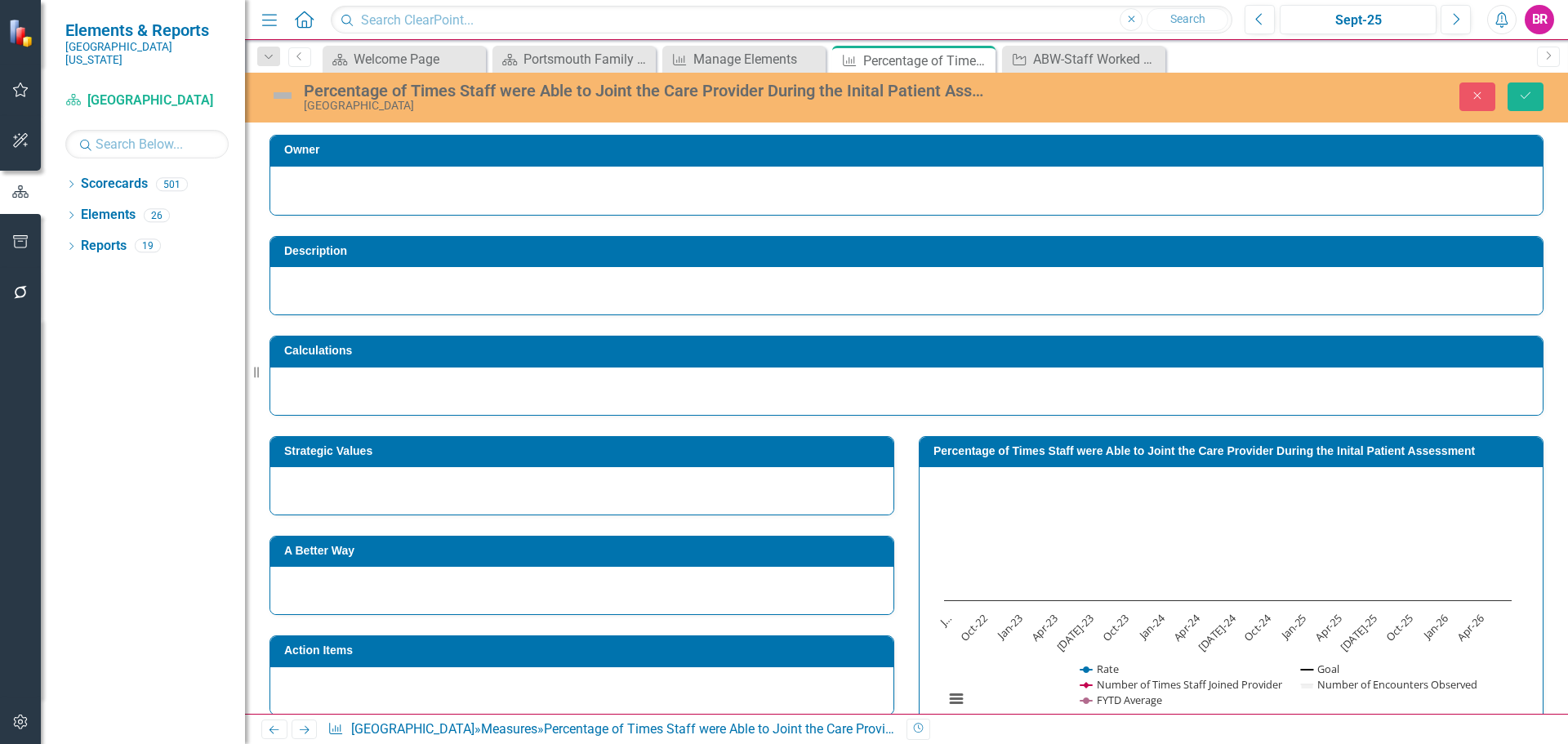
click at [1062, 453] on h3 "Percentage of Times Staff were Able to Joint the Care Provider During the Inita…" at bounding box center [1234, 451] width 601 height 12
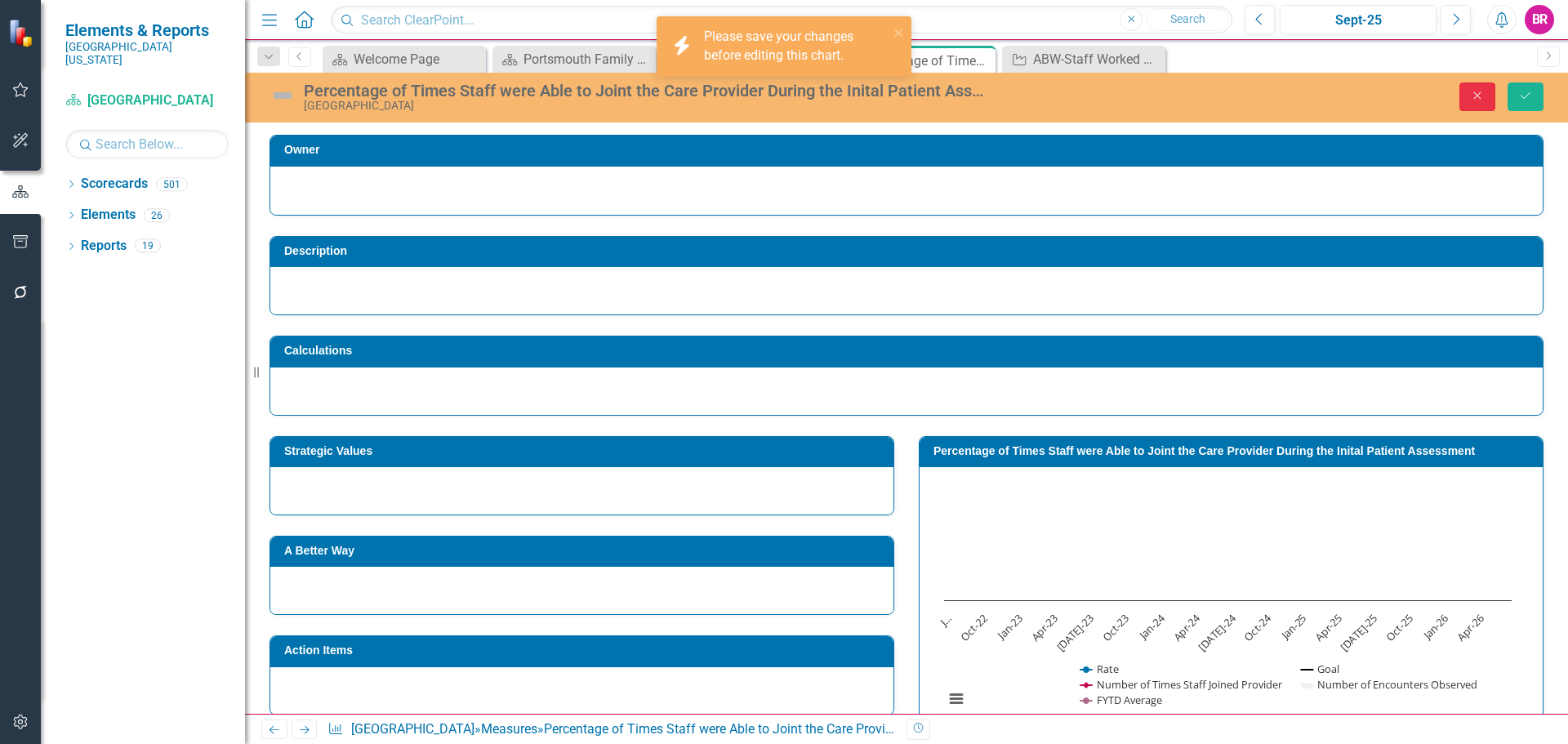
click at [1476, 101] on icon "Close" at bounding box center [1477, 95] width 15 height 11
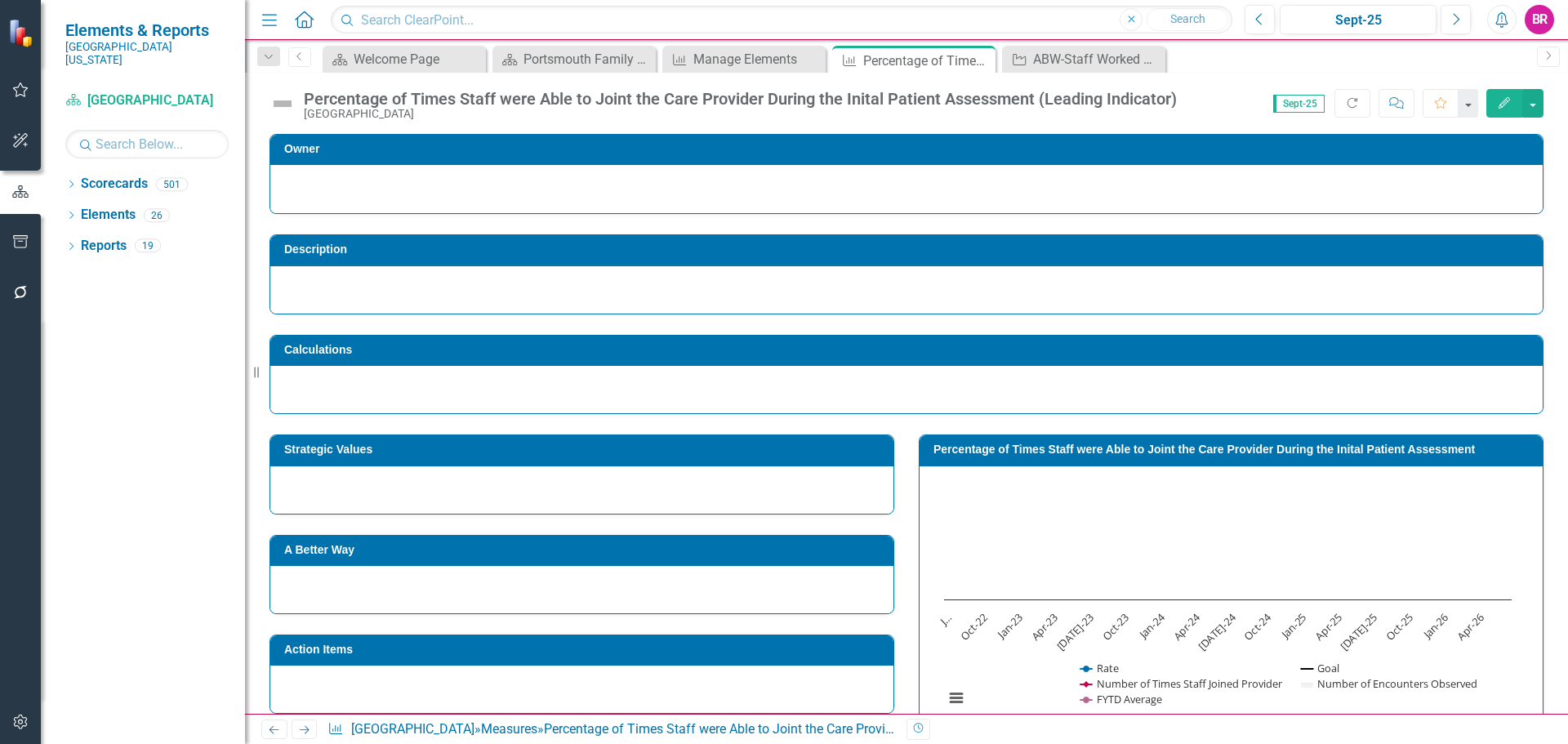
click at [1263, 453] on h3 "Percentage of Times Staff were Able to Joint the Care Provider During the Inita…" at bounding box center [1234, 449] width 601 height 12
click at [970, 451] on h3 "Percentage of Times Staff were Able to Joint the Care Provider During the Inita…" at bounding box center [1234, 449] width 601 height 12
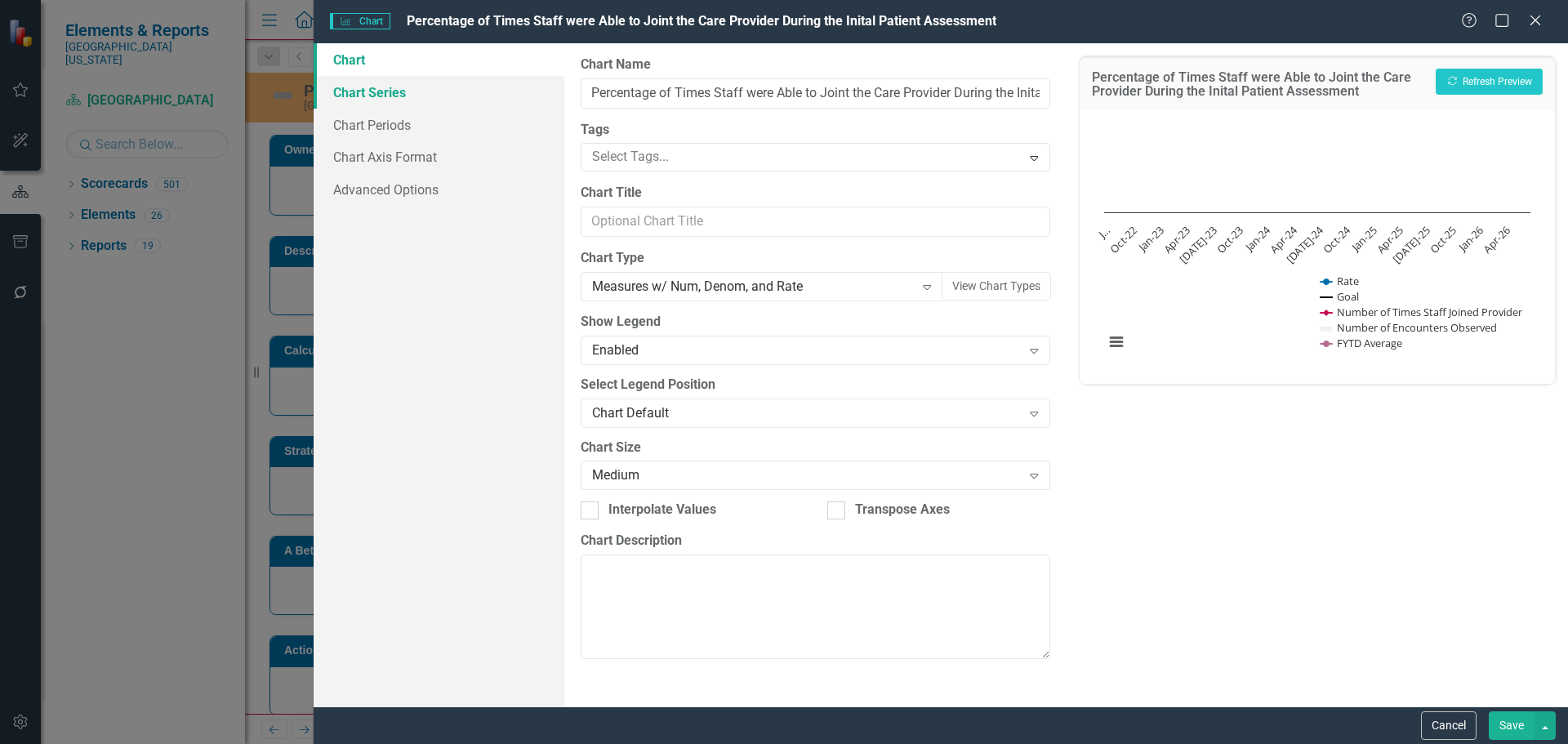
click at [398, 103] on link "Chart Series" at bounding box center [439, 92] width 251 height 33
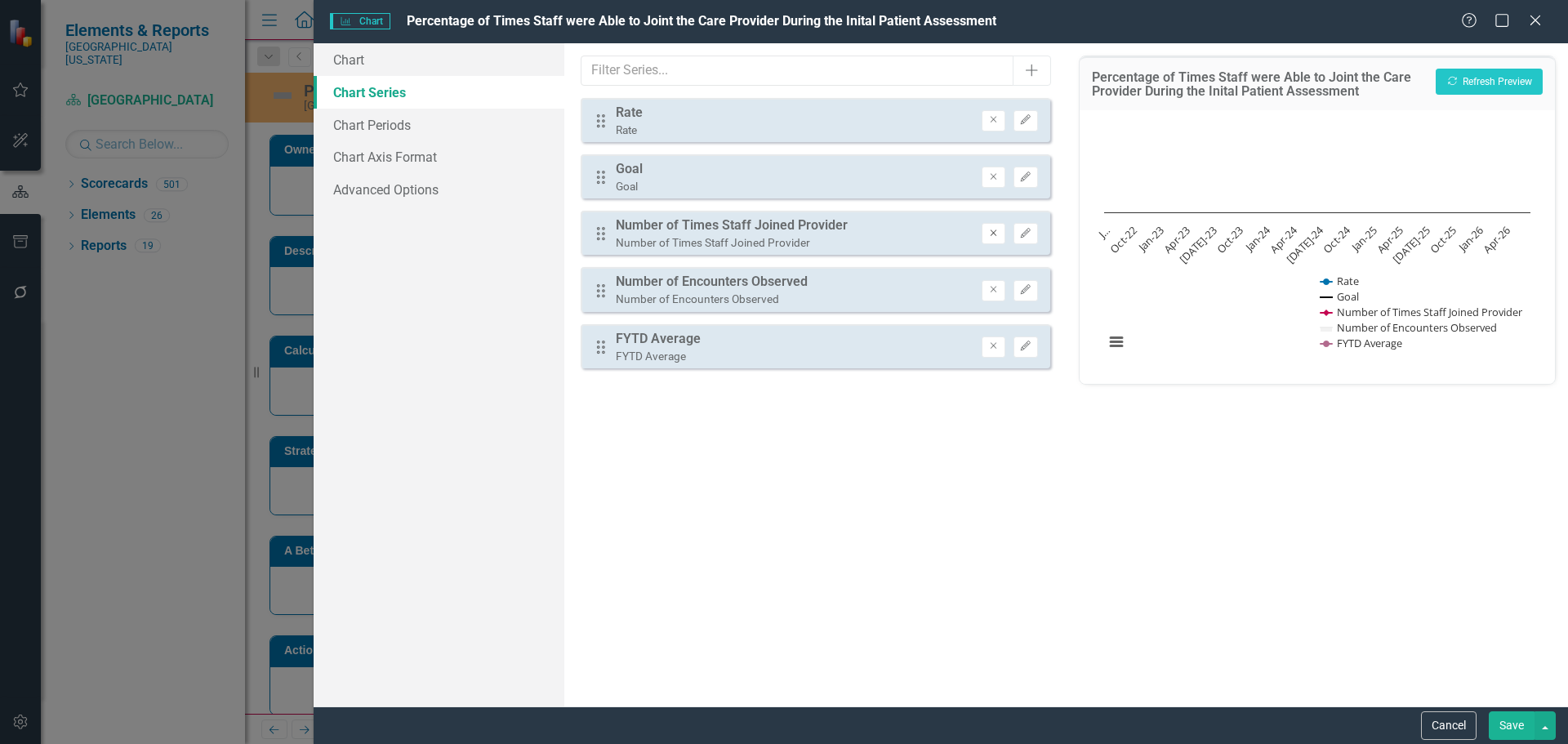
click at [990, 232] on icon "Remove" at bounding box center [993, 233] width 12 height 10
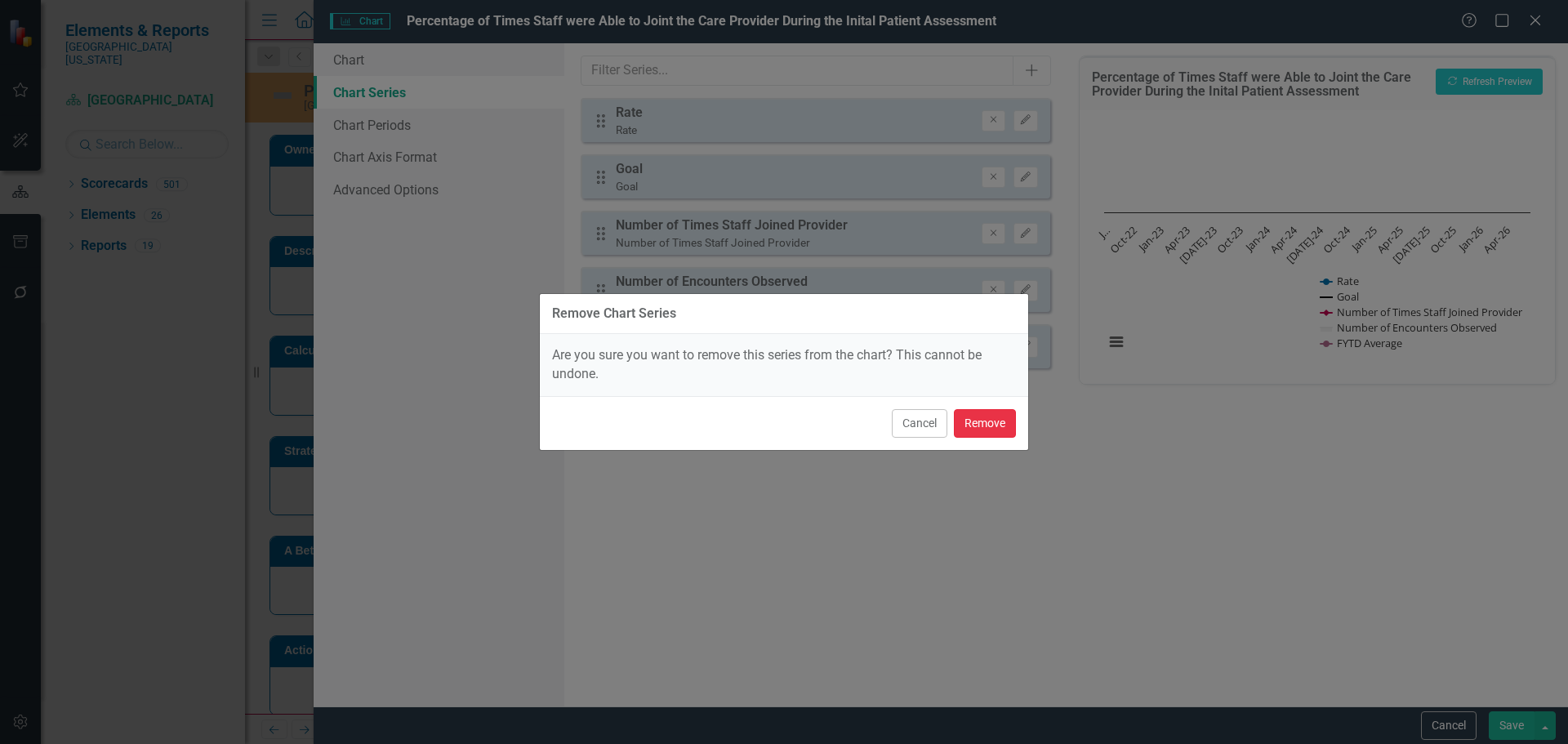
click at [1002, 425] on button "Remove" at bounding box center [985, 423] width 62 height 29
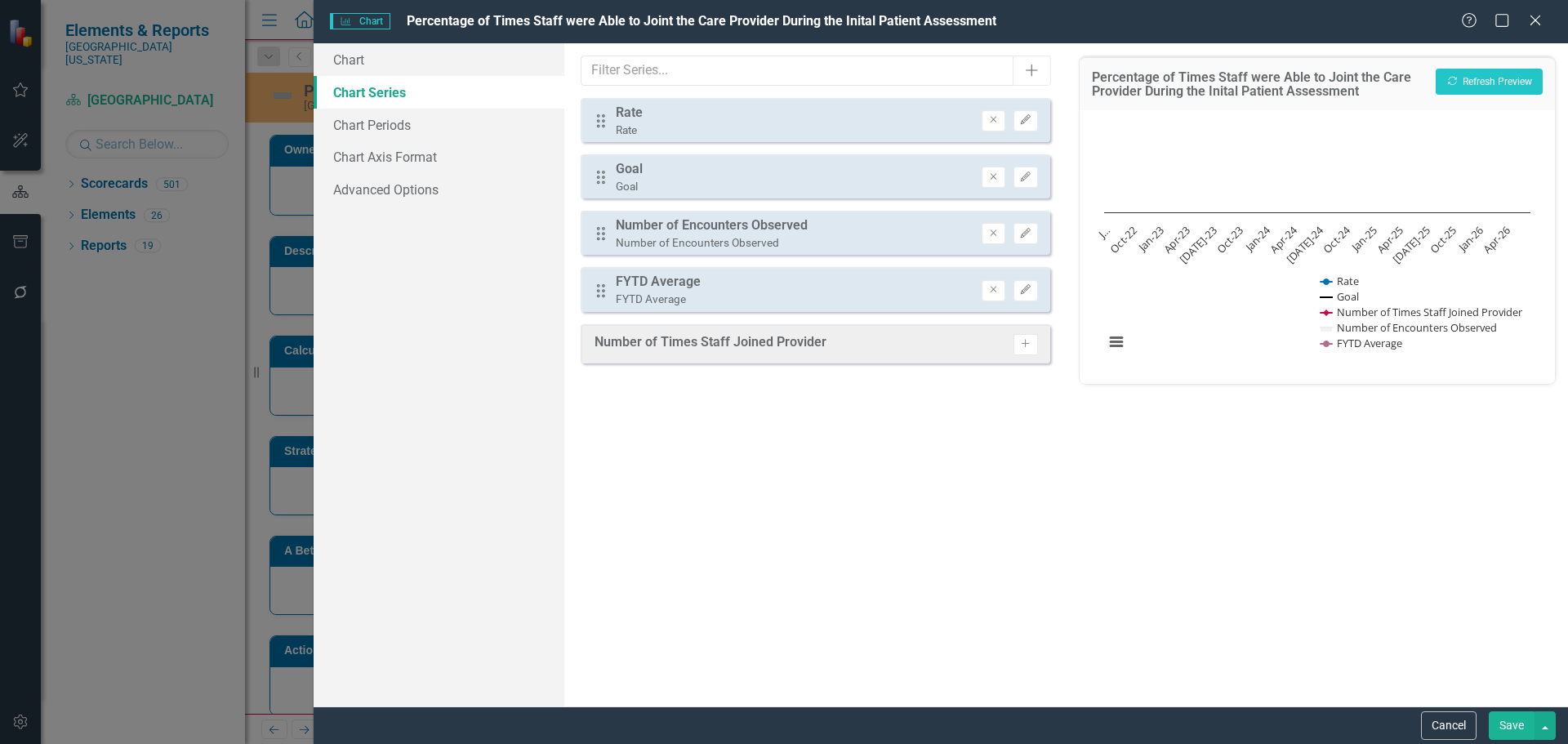
click at [996, 246] on div "Drag Number of Encounters Observed Number of Encounters Observed Remove Edit" at bounding box center [815, 232] width 469 height 44
click at [994, 228] on icon "Remove" at bounding box center [993, 233] width 12 height 10
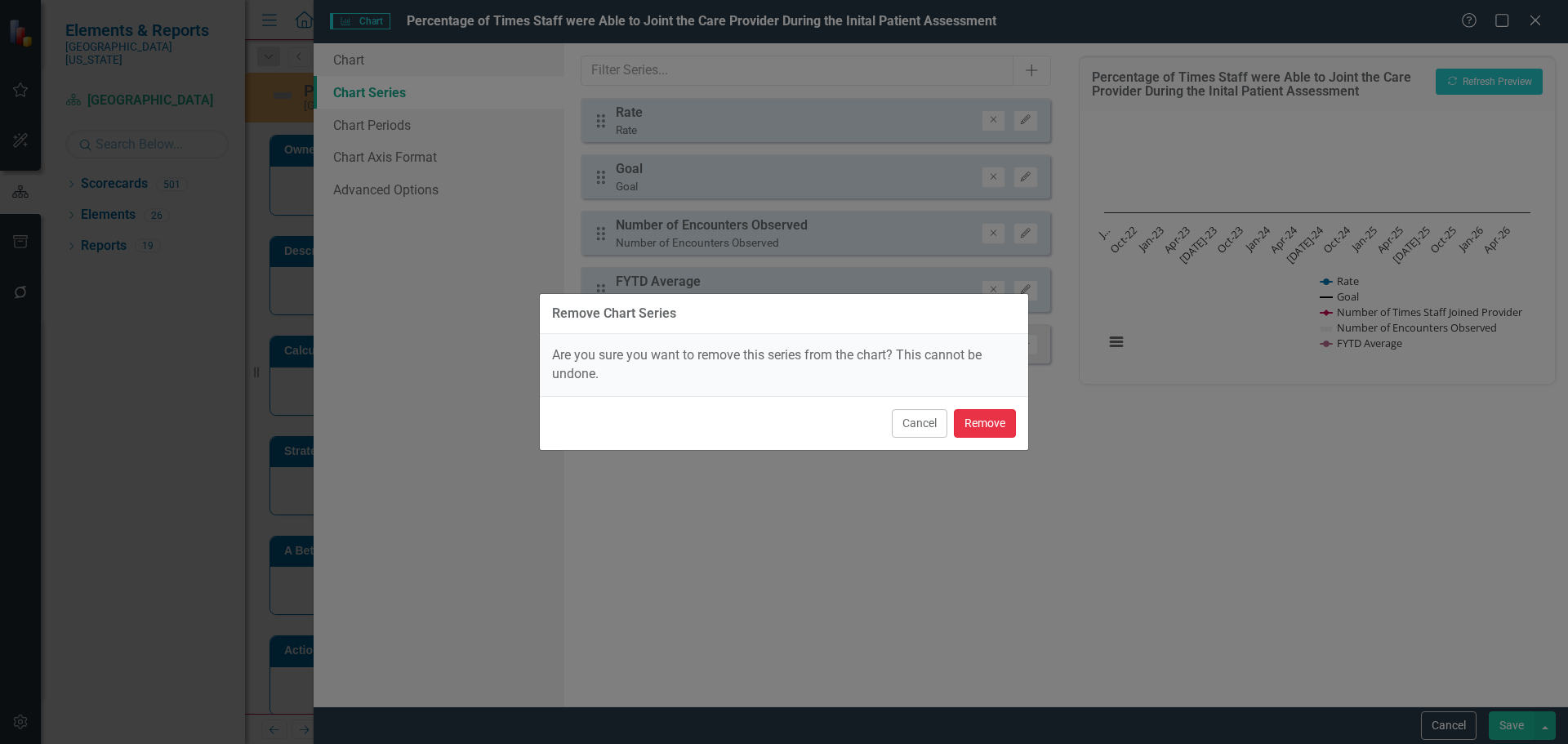
click at [1005, 419] on button "Remove" at bounding box center [985, 423] width 62 height 29
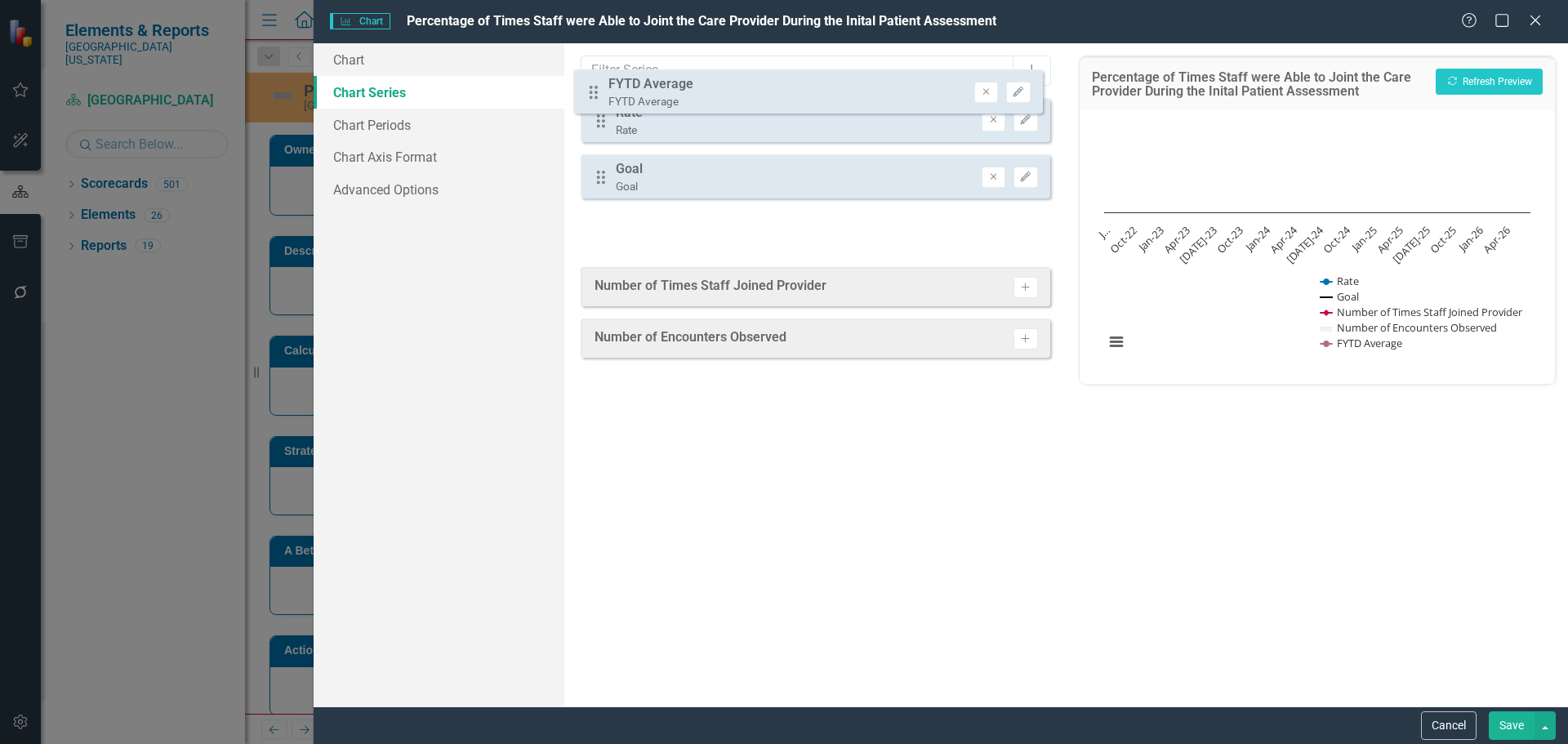
drag, startPoint x: 609, startPoint y: 237, endPoint x: 602, endPoint y: 96, distance: 141.2
click at [602, 96] on div "From this tab, you can select the series that you want to include in your chart…" at bounding box center [815, 374] width 501 height 663
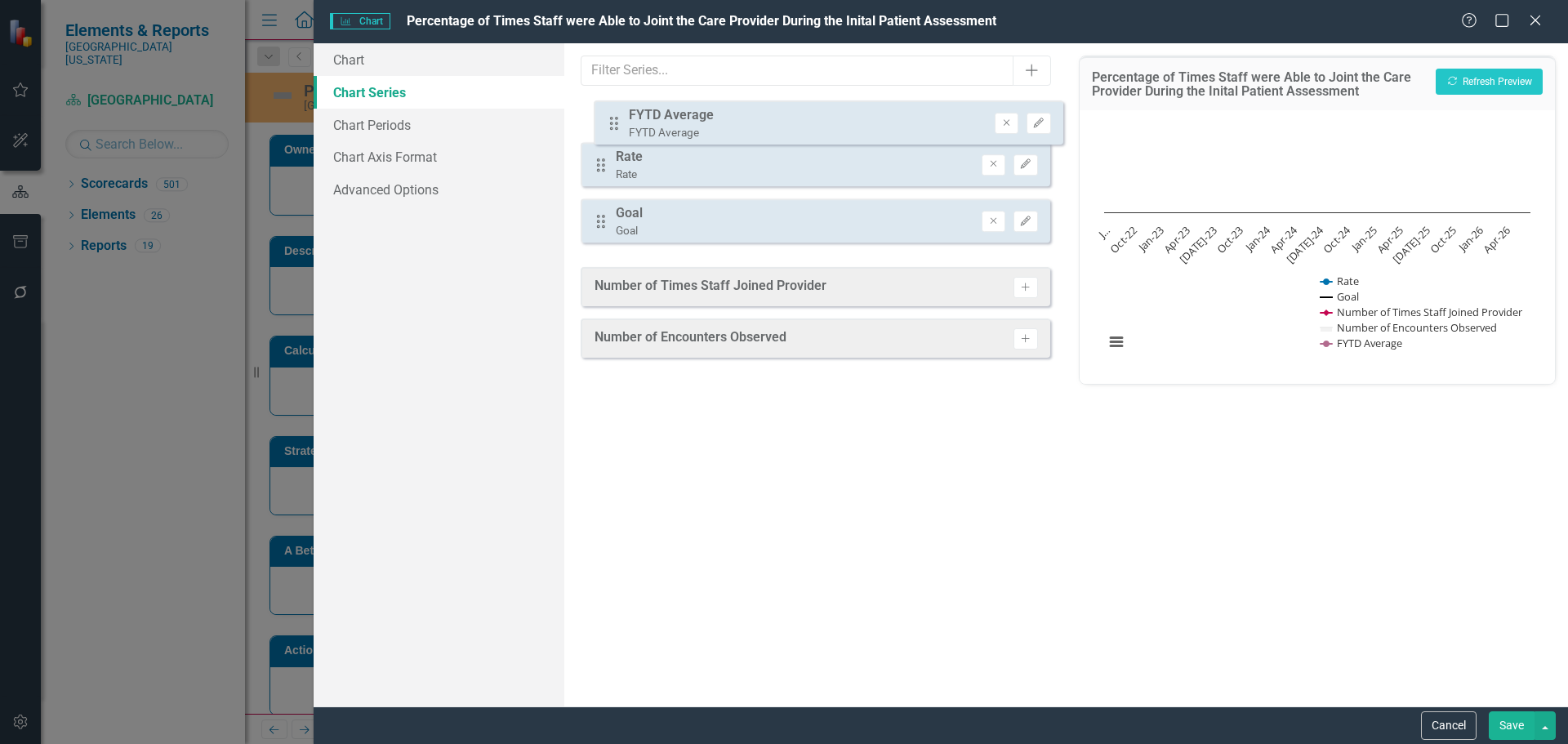
drag, startPoint x: 603, startPoint y: 229, endPoint x: 616, endPoint y: 119, distance: 110.8
click at [616, 119] on div "Drag Rate Rate Remove Edit Drag Goal Goal Remove Edit Drag FYTD Average FYTD Av…" at bounding box center [815, 177] width 469 height 158
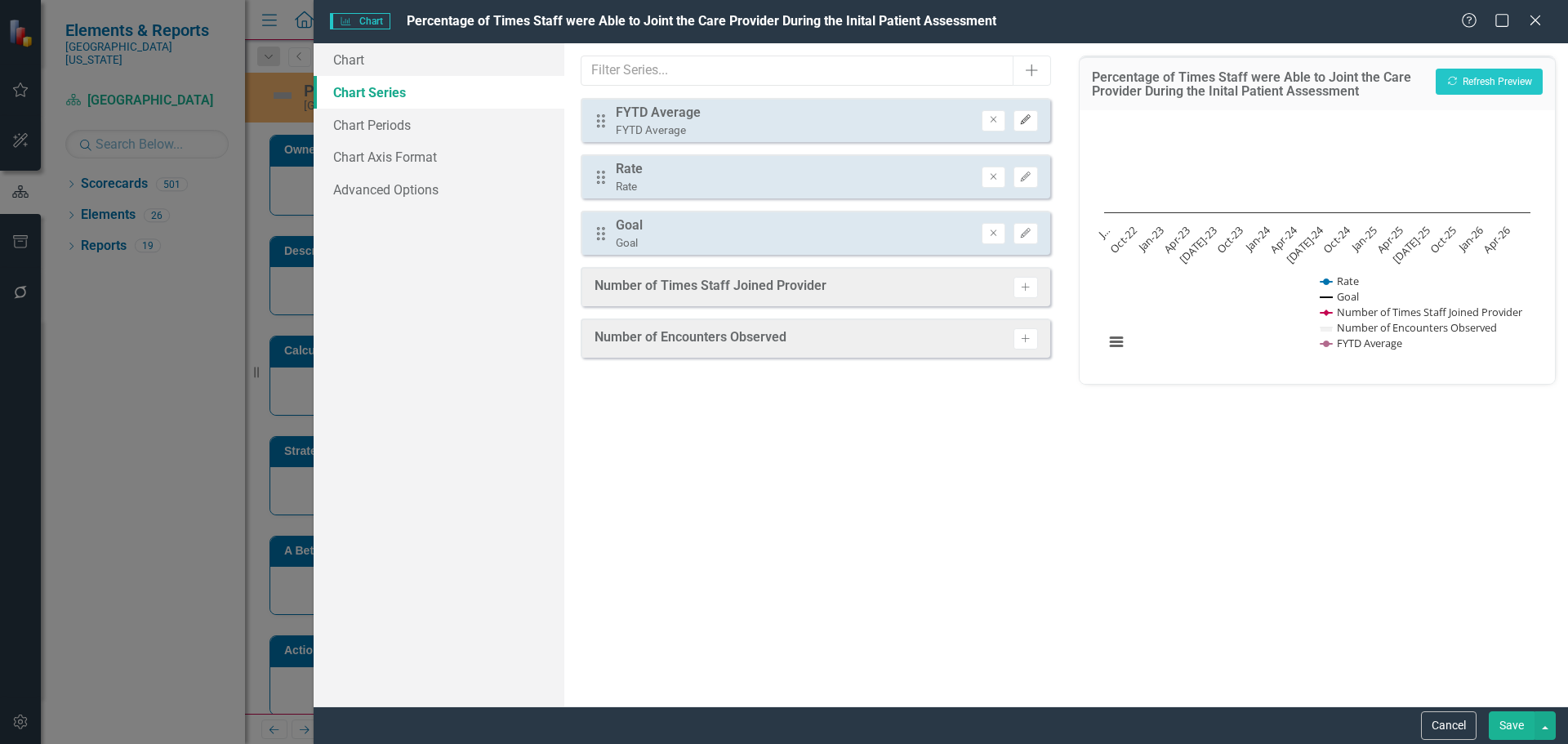
click at [1022, 118] on icon "Edit" at bounding box center [1025, 120] width 12 height 10
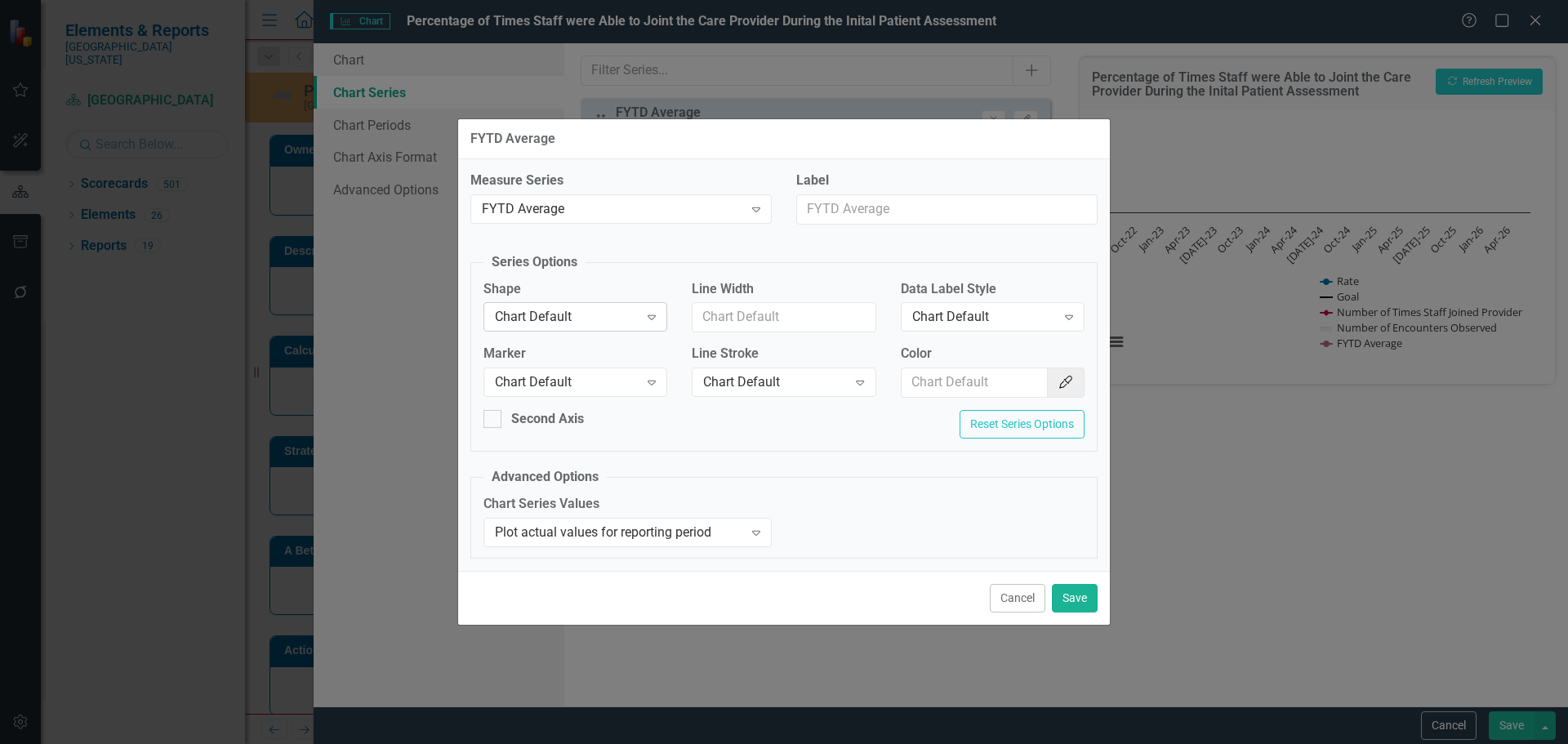
click at [633, 325] on div "Chart Default" at bounding box center [566, 317] width 144 height 19
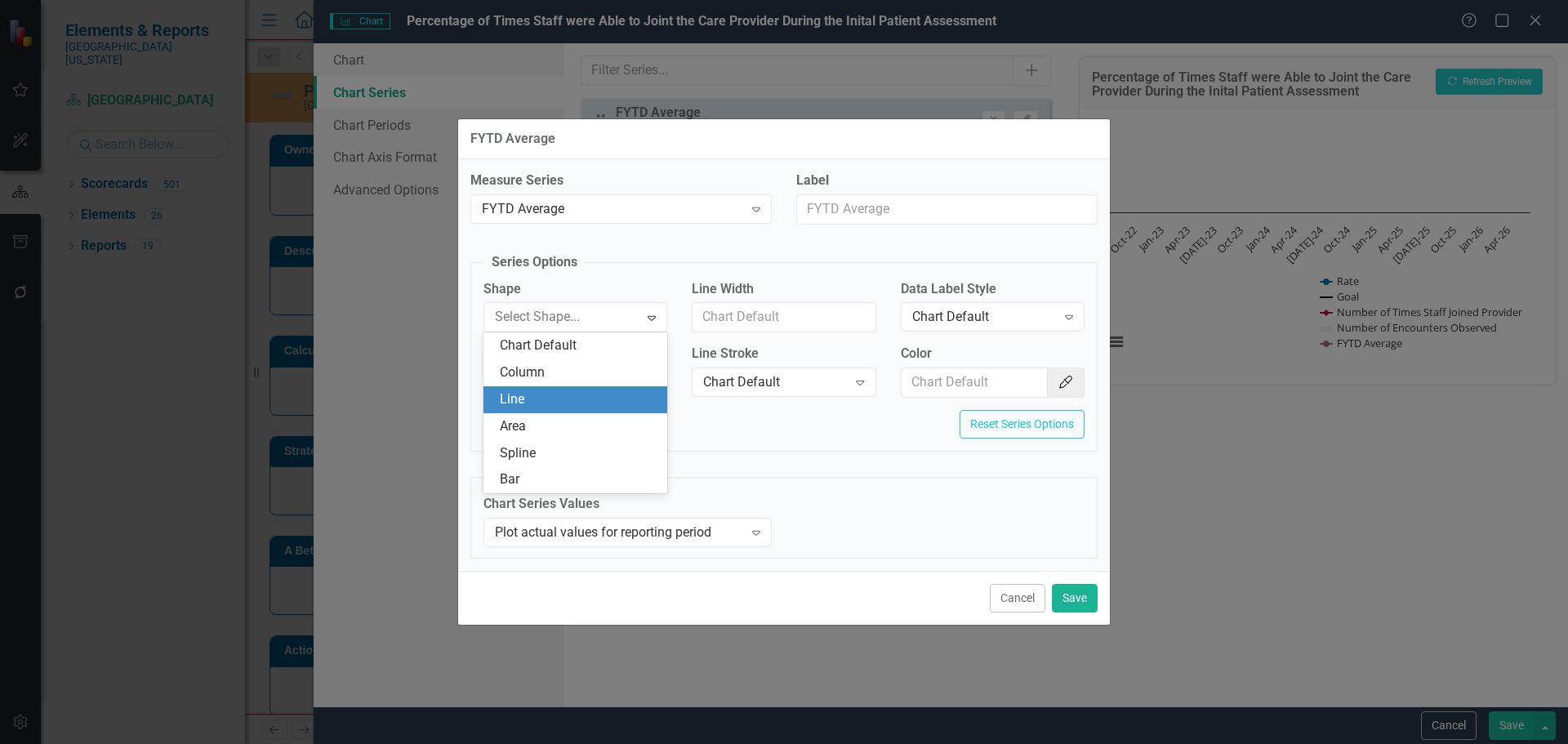
click at [568, 396] on div "Line" at bounding box center [578, 399] width 158 height 19
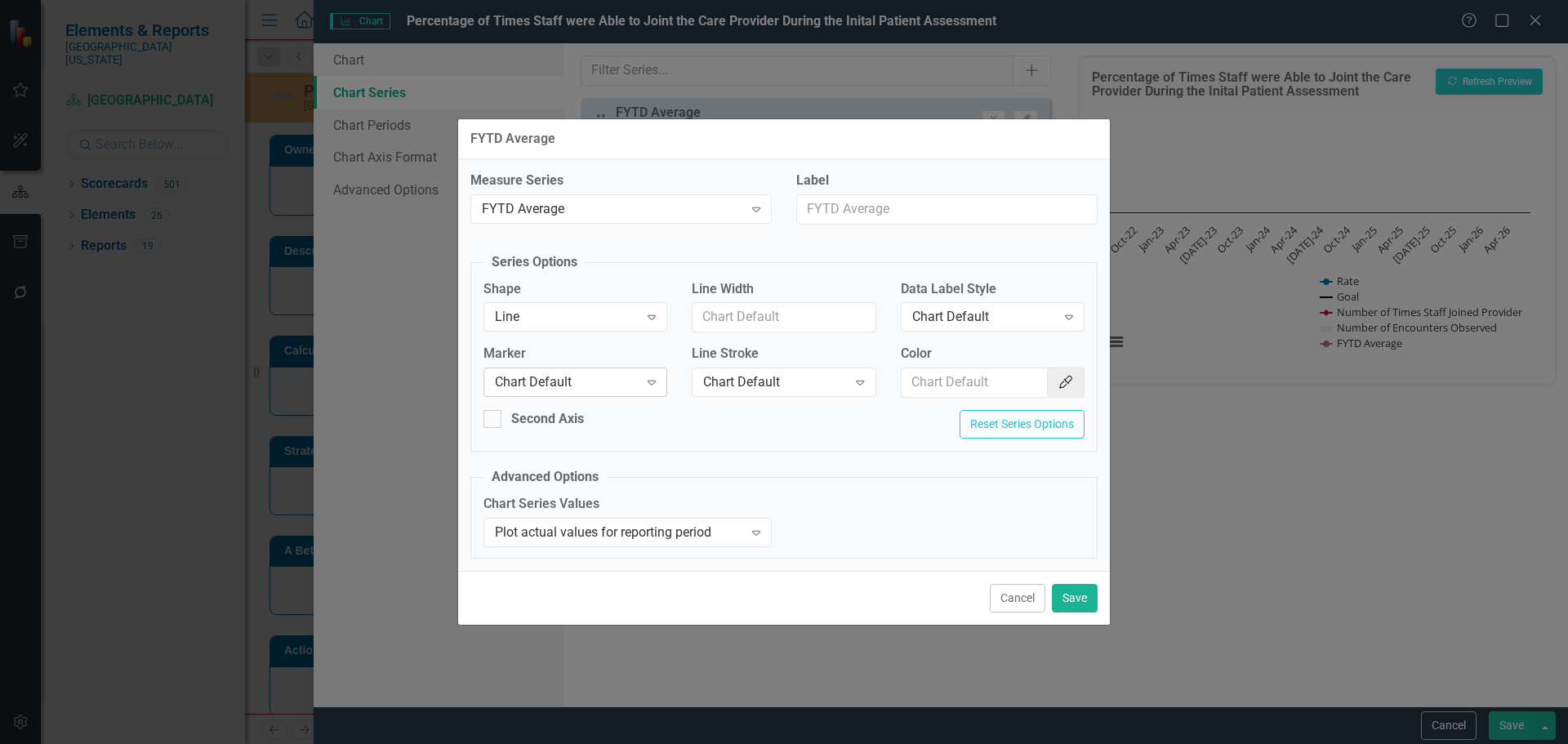
click at [573, 395] on div "Chart Default Expand" at bounding box center [576, 382] width 184 height 30
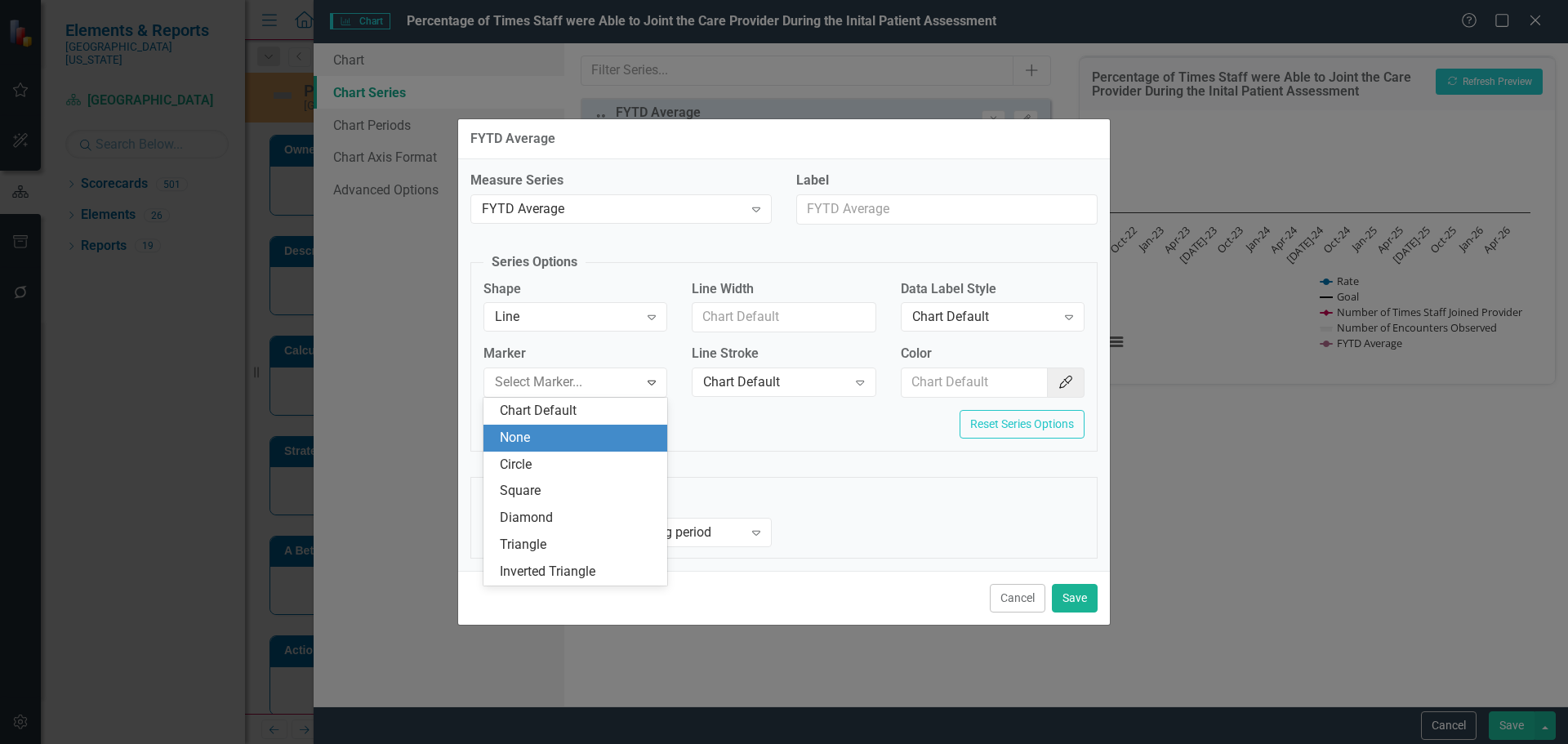
click at [572, 435] on div "None" at bounding box center [578, 438] width 158 height 19
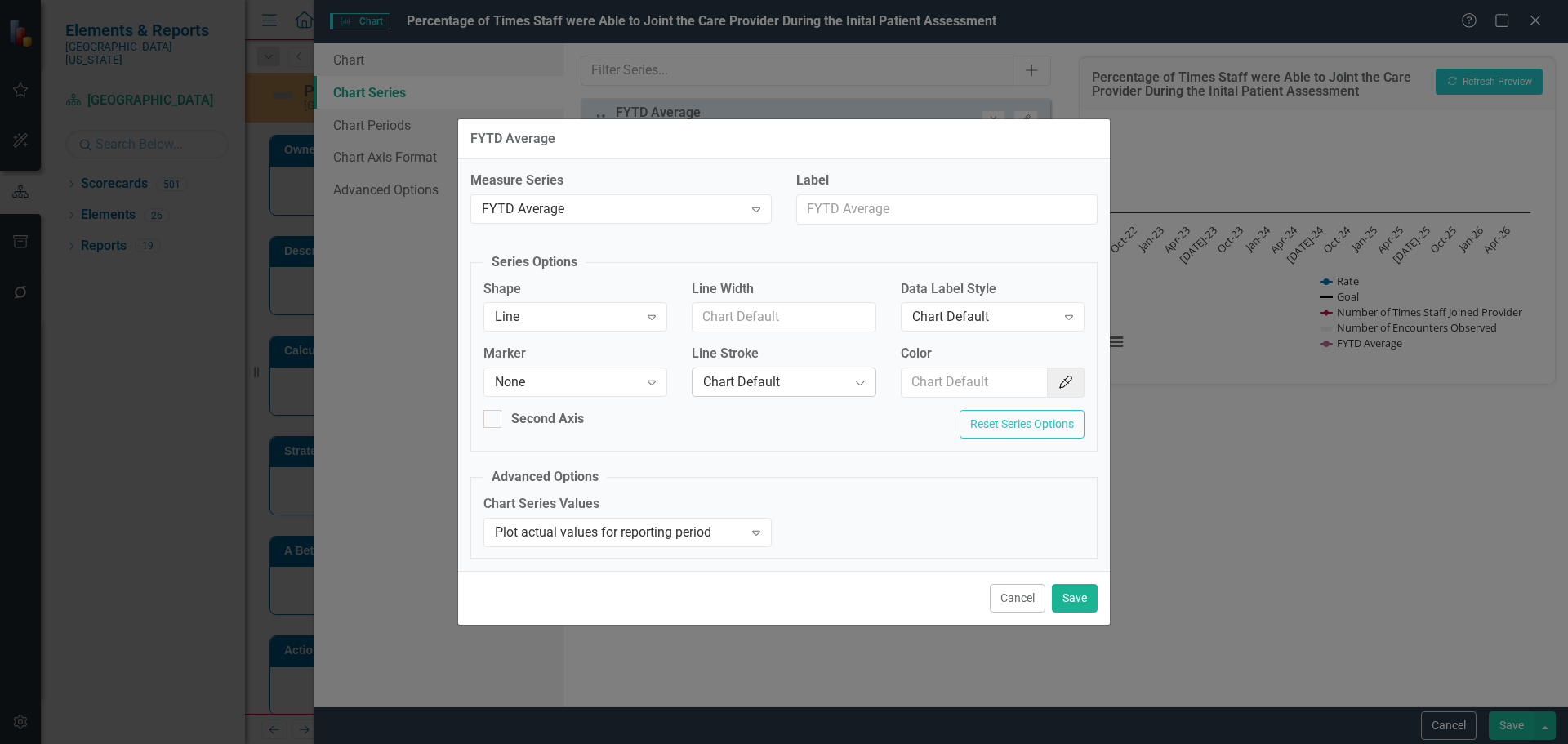
click at [761, 387] on div "Chart Default" at bounding box center [775, 382] width 144 height 19
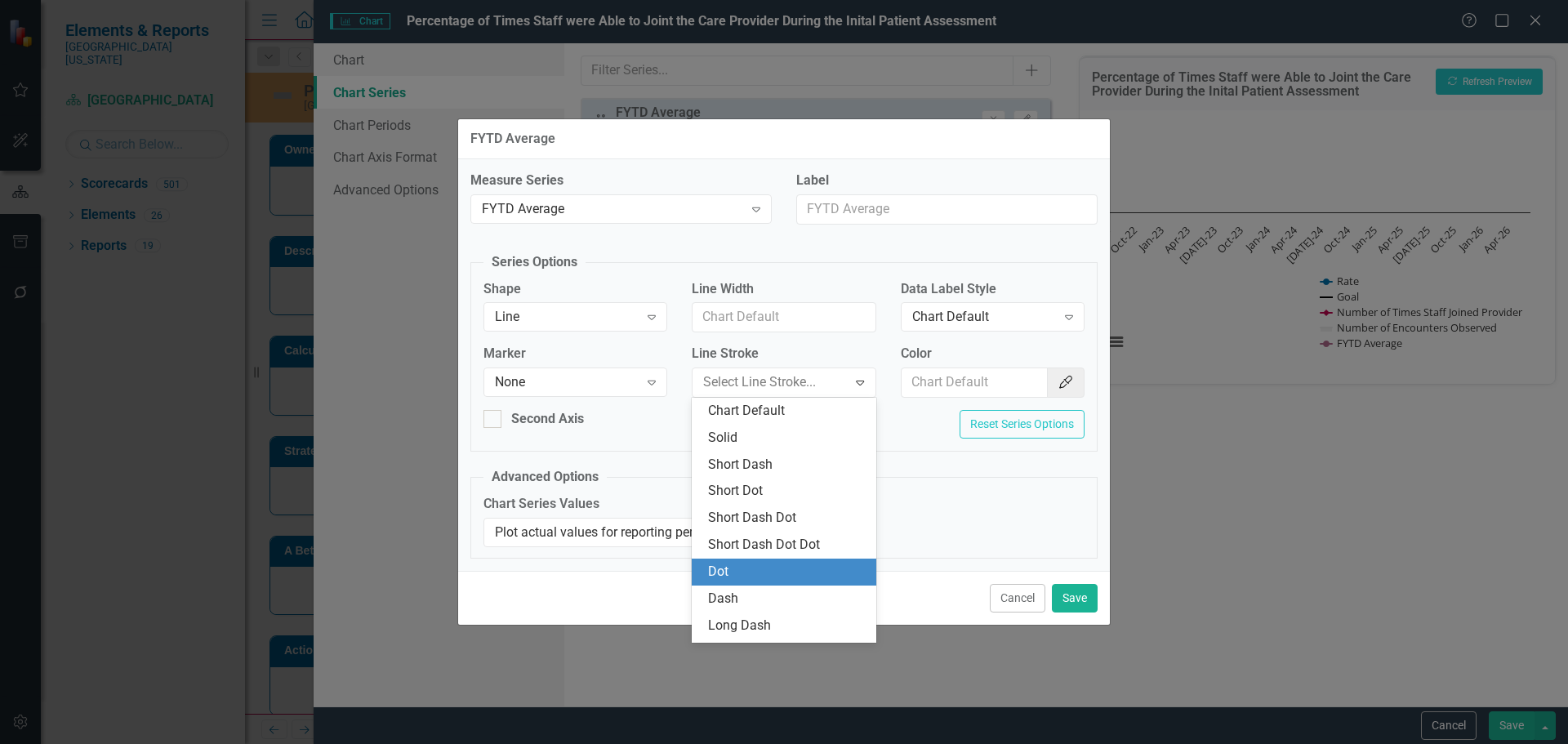
drag, startPoint x: 765, startPoint y: 569, endPoint x: 888, endPoint y: 416, distance: 196.3
click at [766, 568] on div "Dot" at bounding box center [787, 572] width 158 height 19
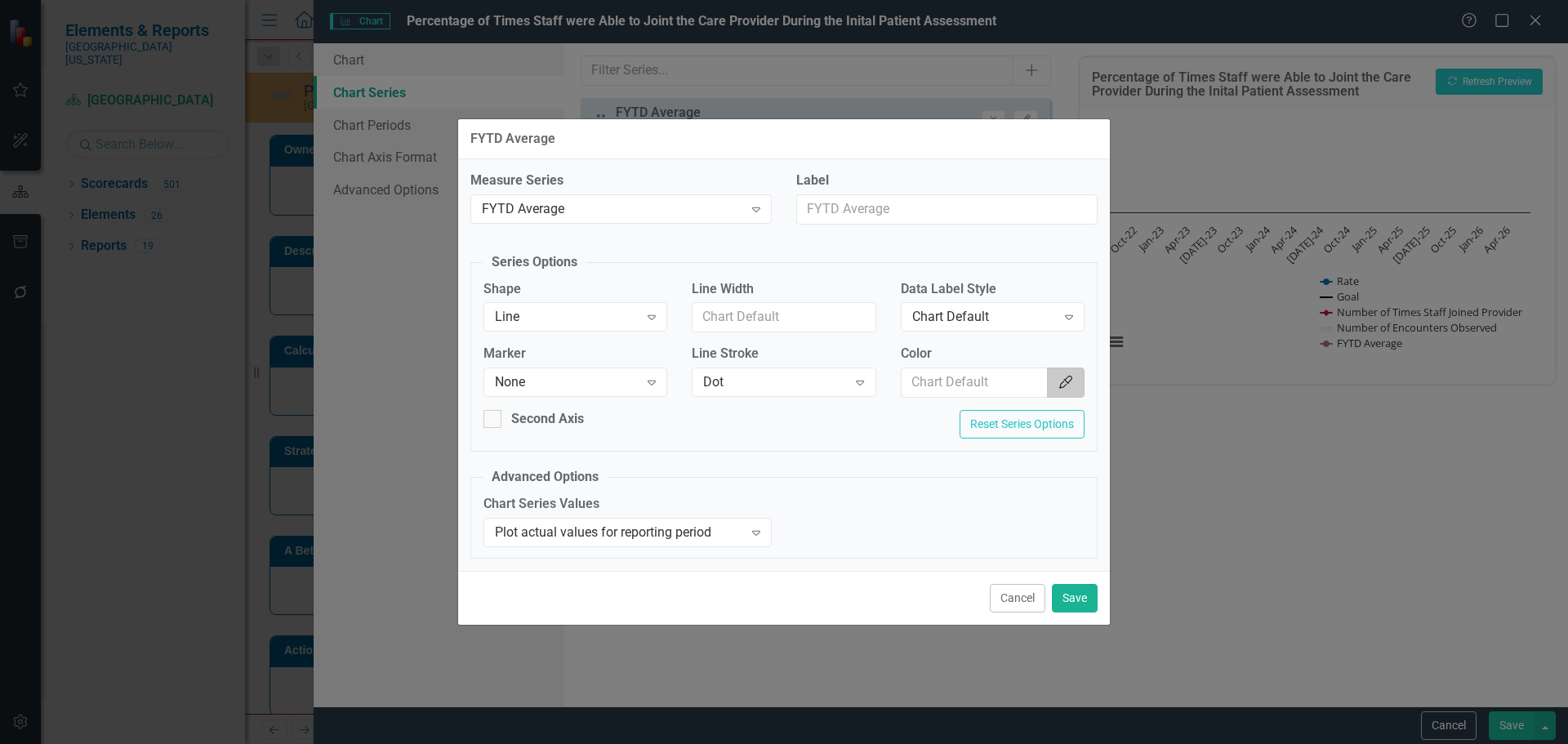
click at [1059, 393] on button "Color Picker" at bounding box center [1065, 382] width 38 height 30
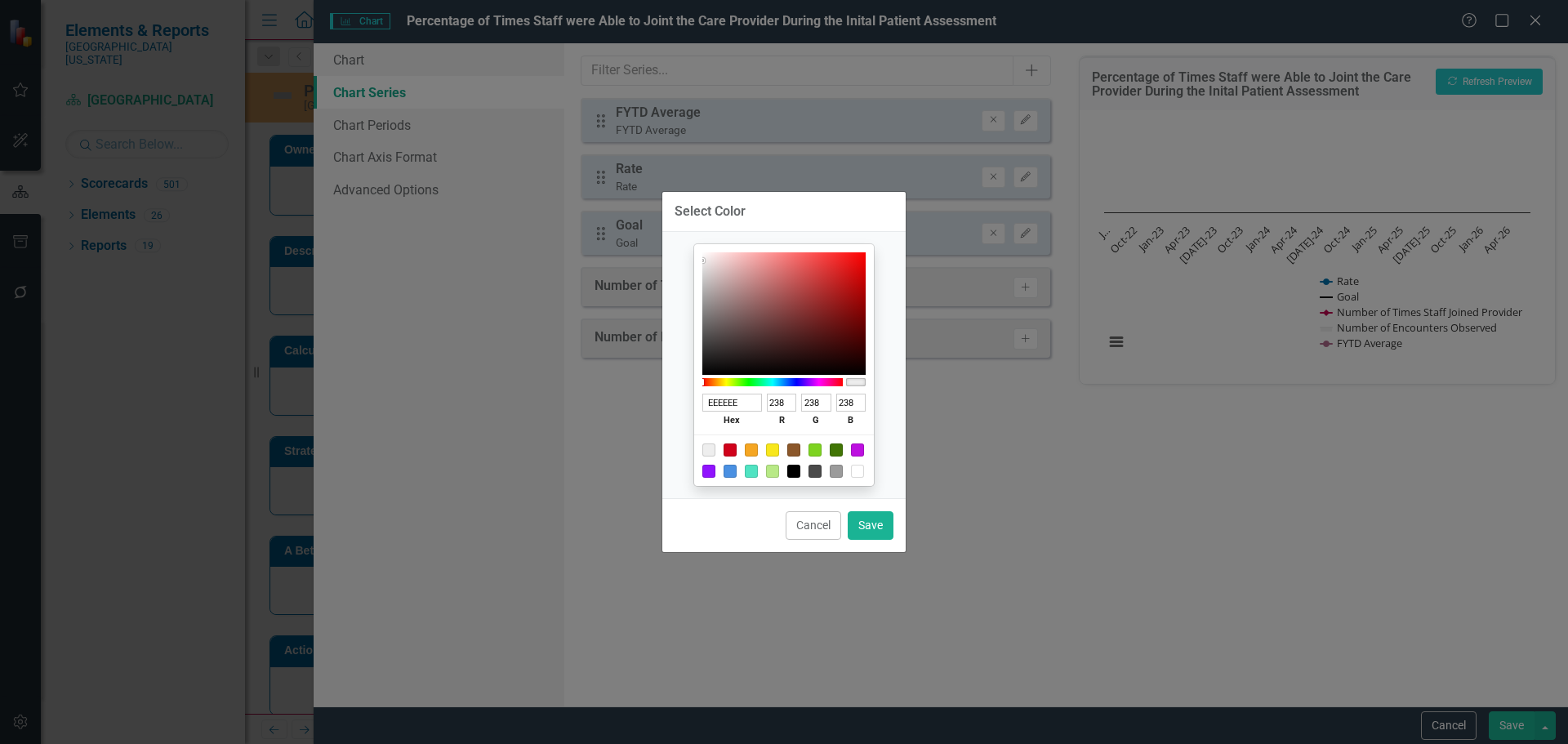
click at [789, 475] on div at bounding box center [793, 471] width 13 height 13
type input "000000"
type input "0"
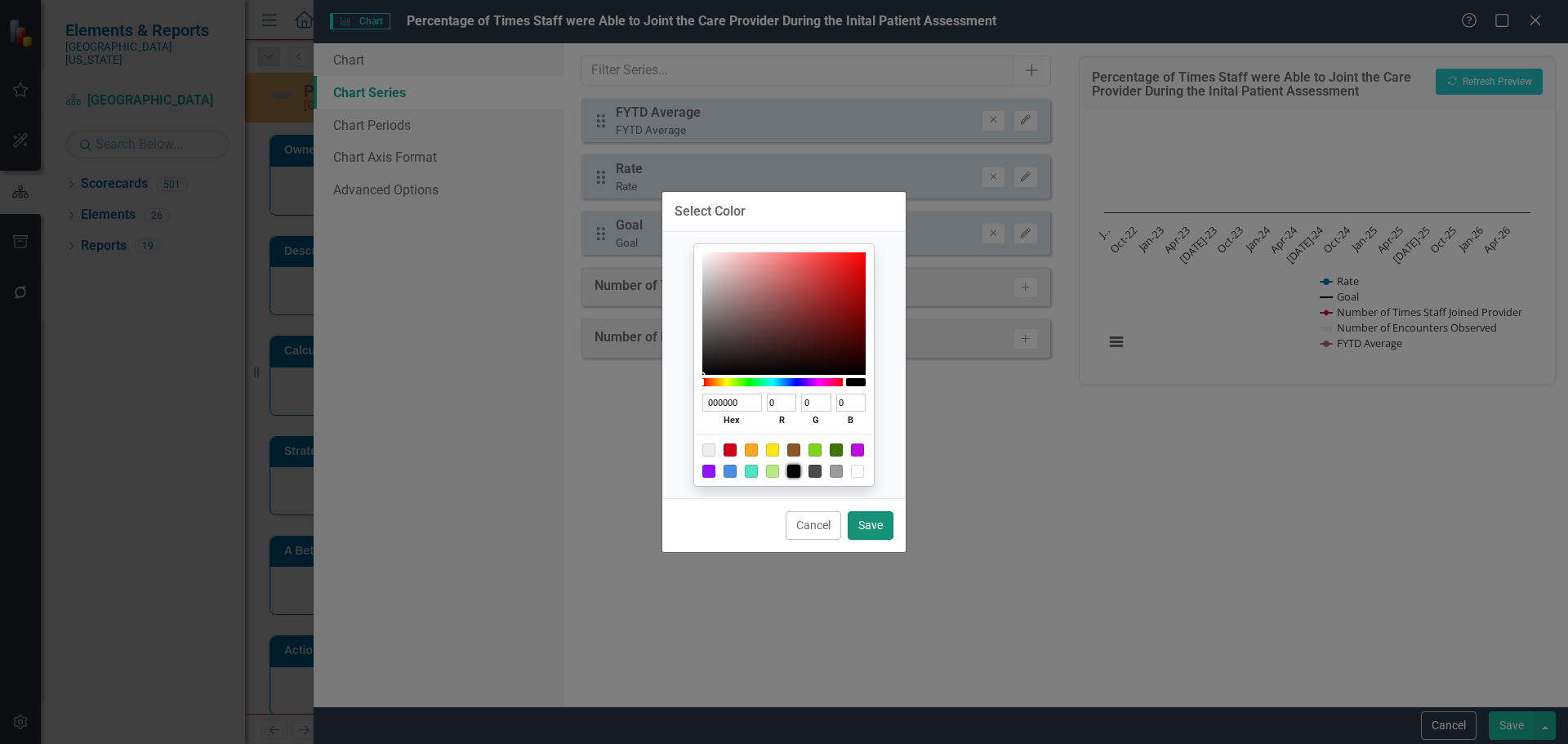
click at [862, 518] on button "Save" at bounding box center [871, 525] width 46 height 29
type input "#000000"
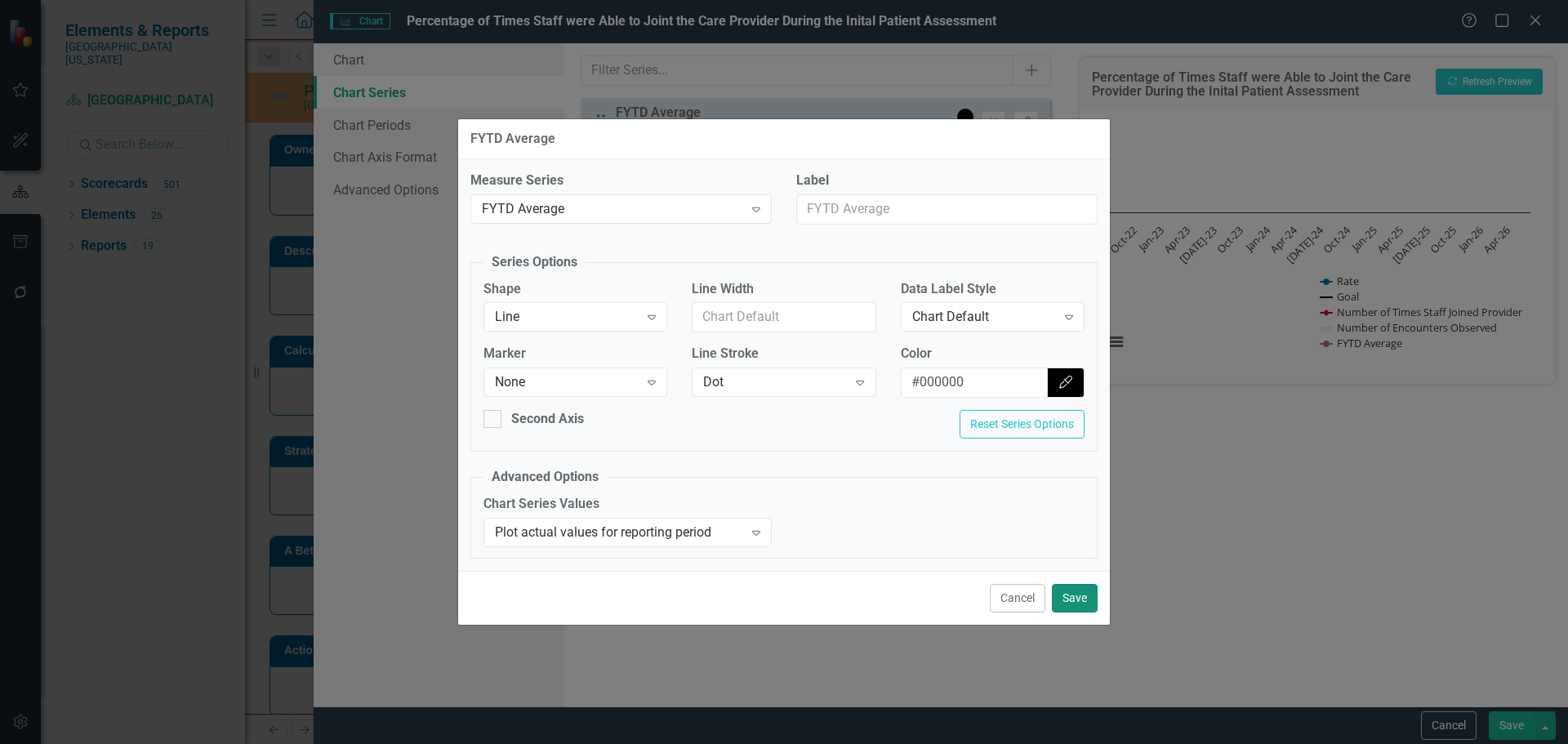
click at [1076, 603] on button "Save" at bounding box center [1074, 598] width 46 height 29
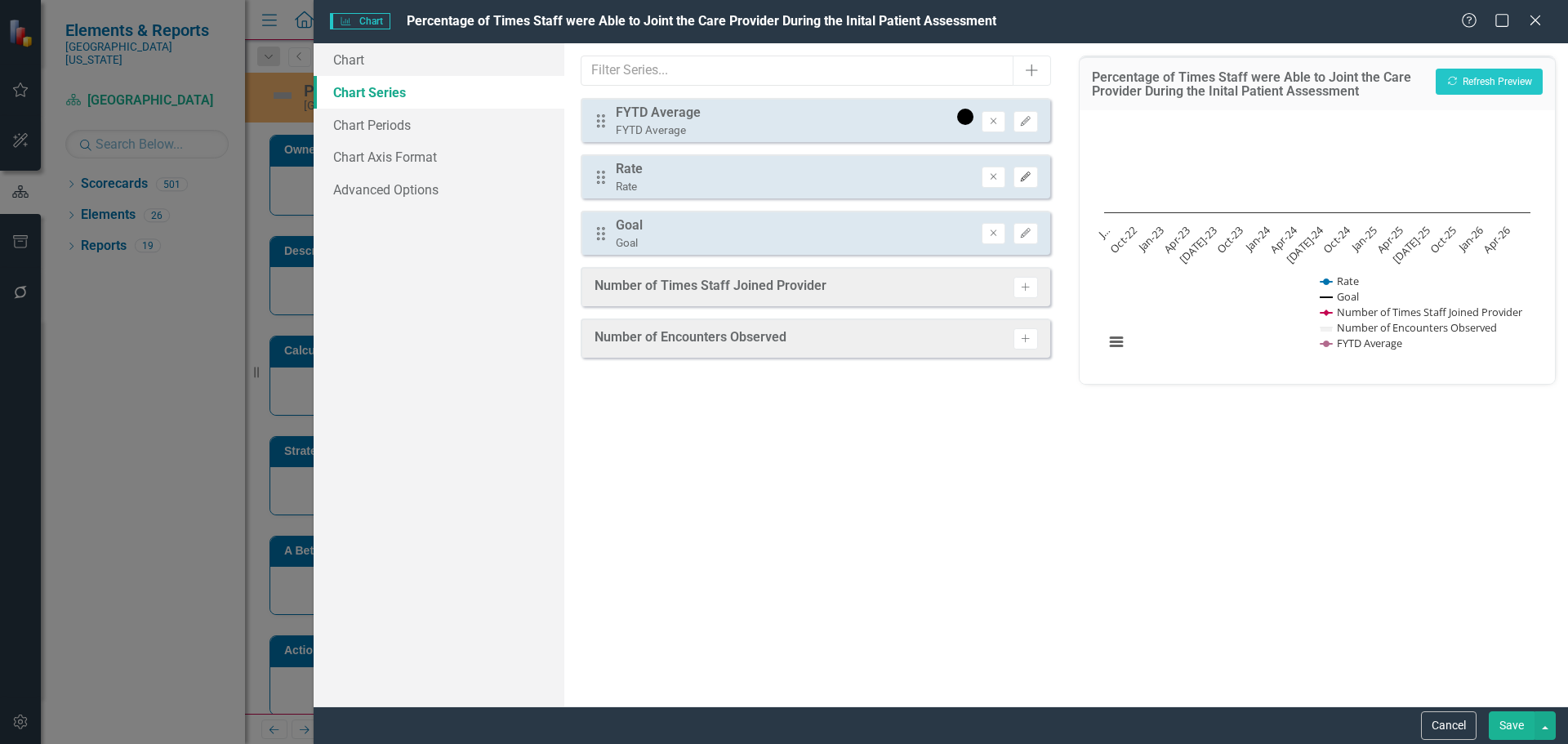
click at [1037, 184] on button "Edit" at bounding box center [1025, 177] width 24 height 21
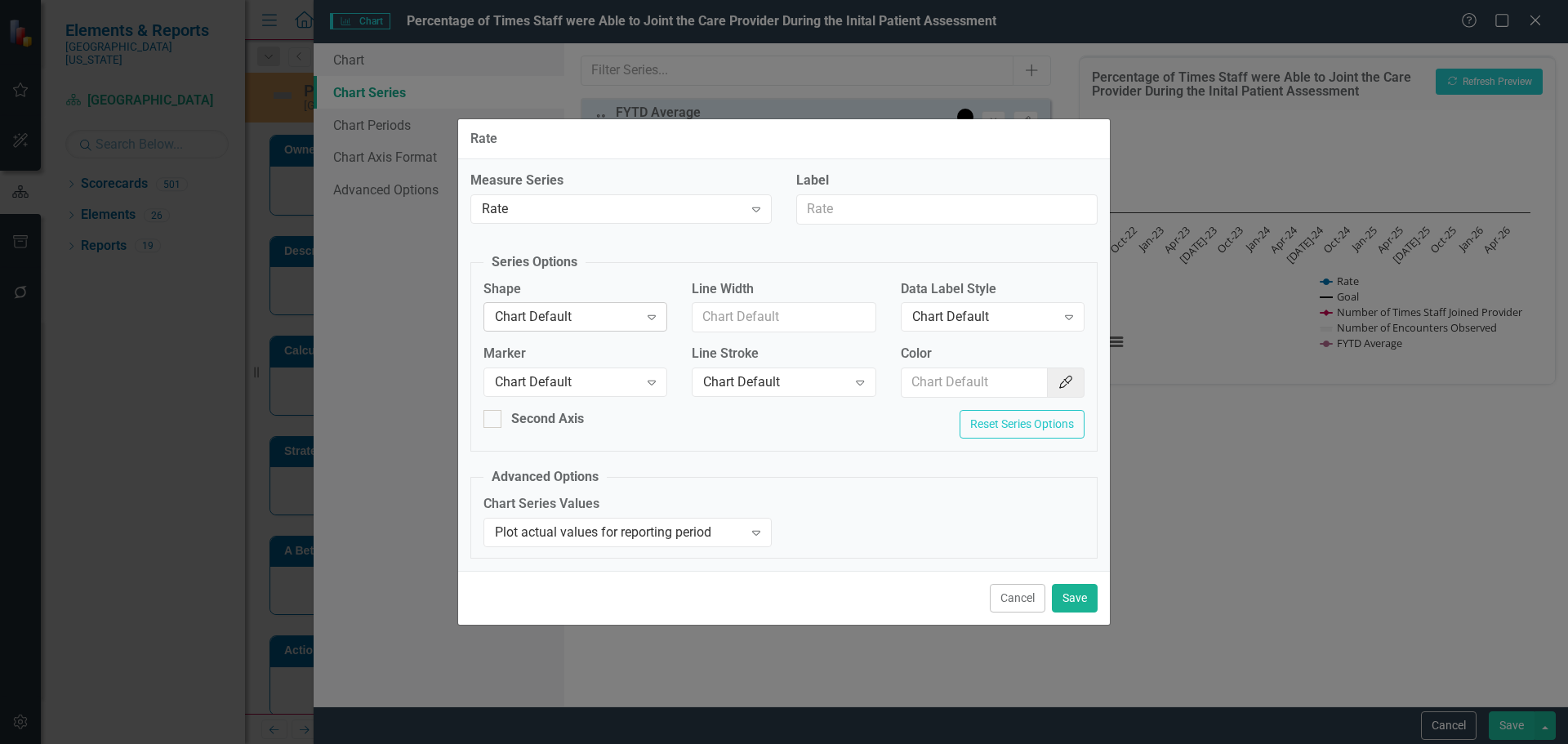
click at [624, 320] on div "Chart Default" at bounding box center [566, 317] width 144 height 19
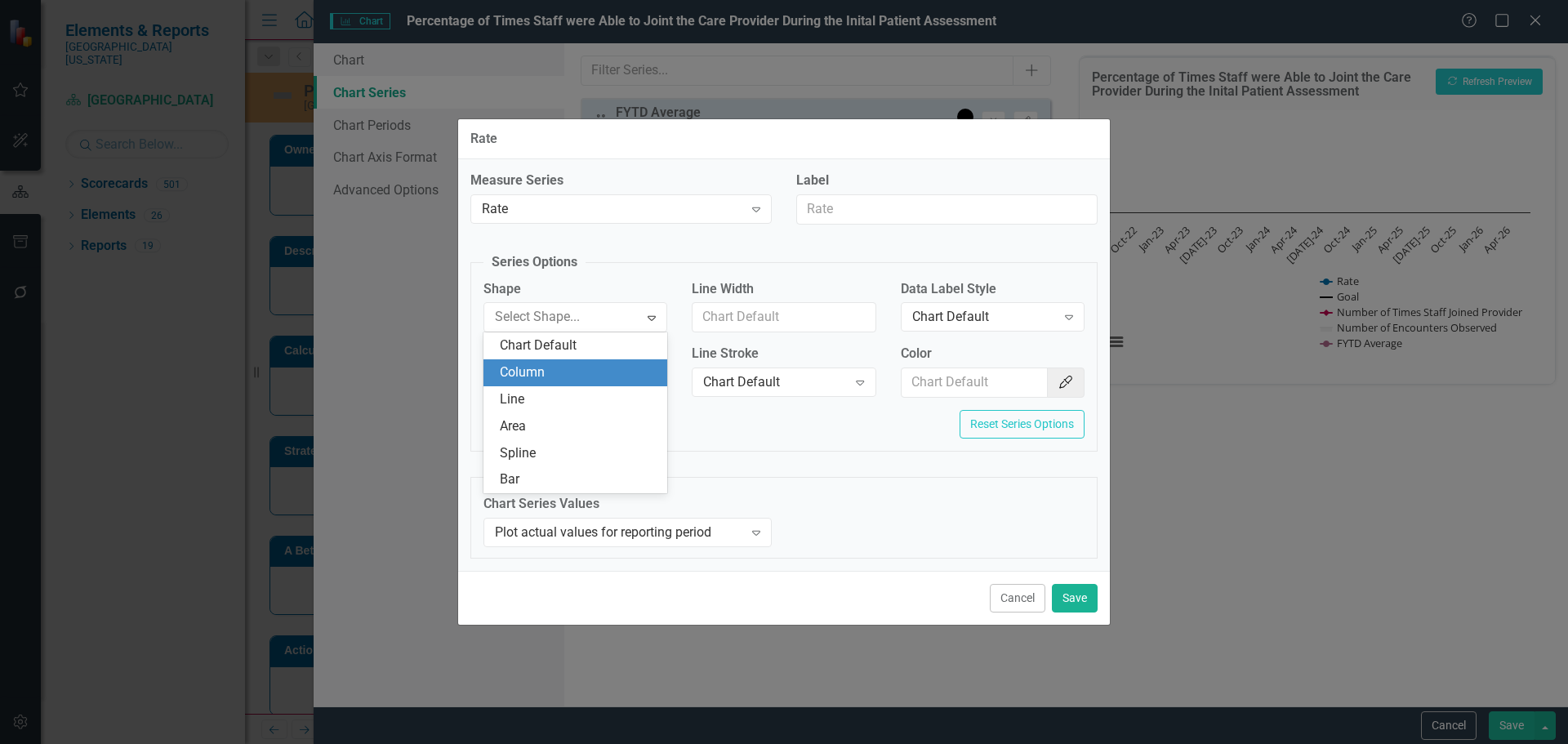
click at [619, 374] on div "Column" at bounding box center [578, 372] width 158 height 19
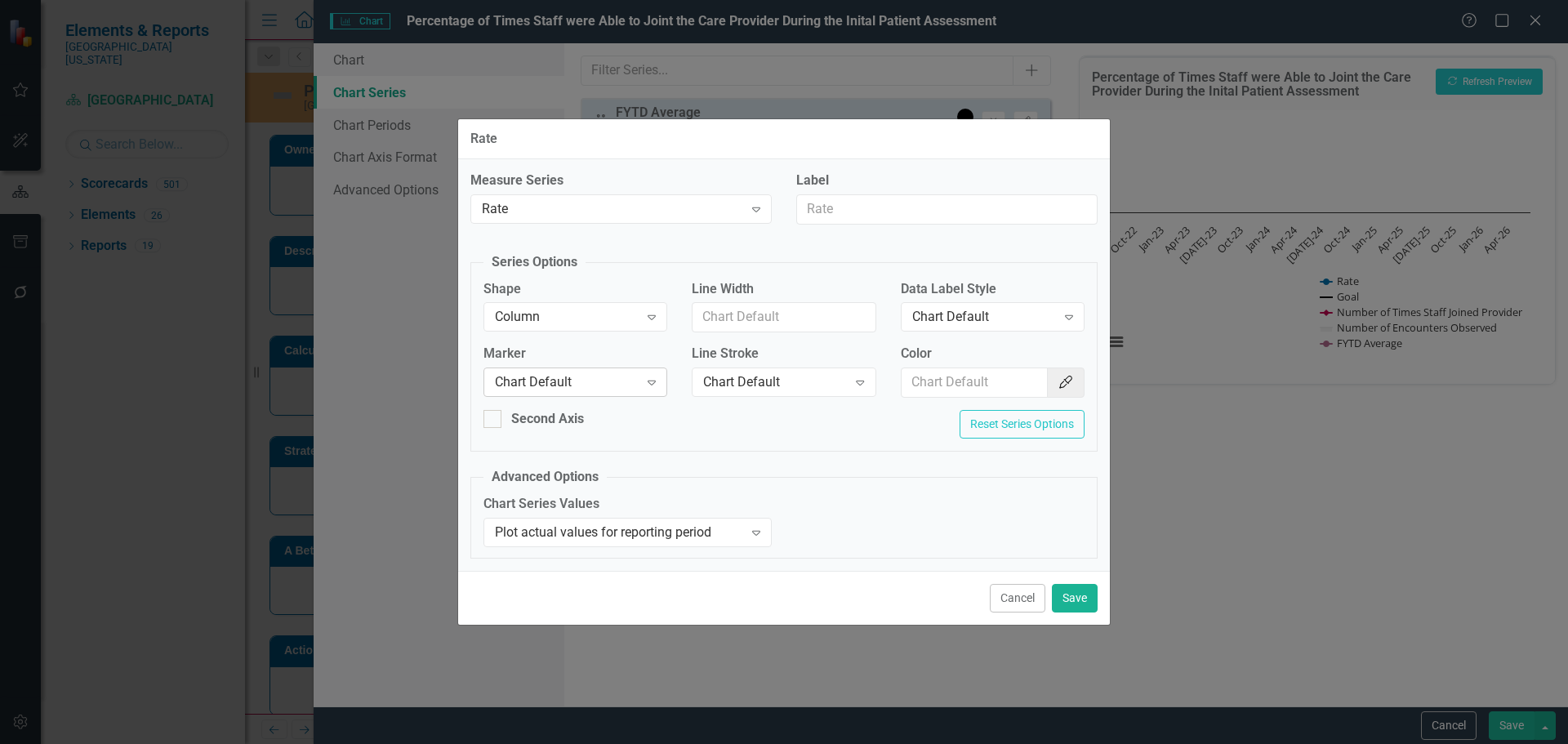
click at [619, 374] on div "Chart Default" at bounding box center [566, 382] width 144 height 19
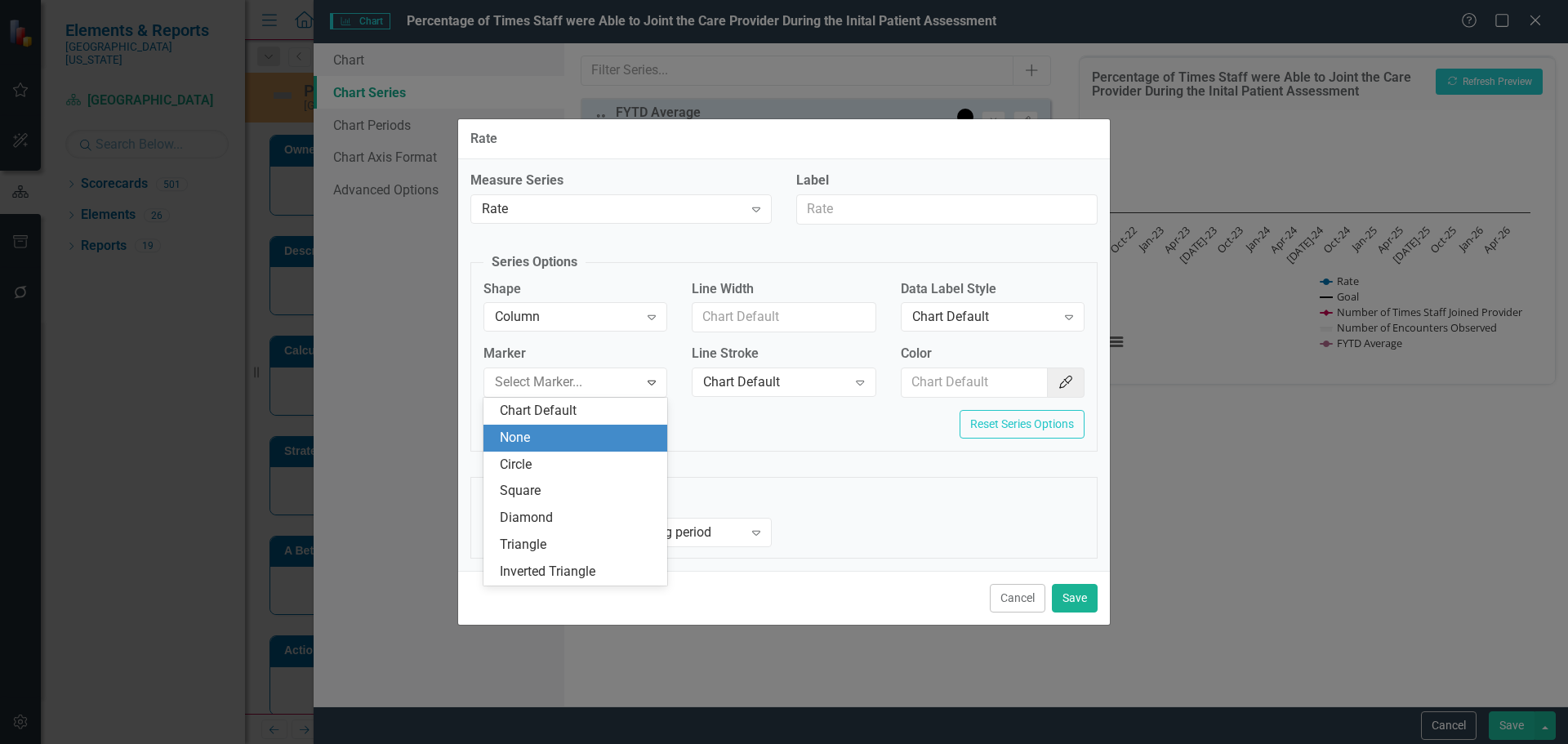
click at [614, 438] on div "None" at bounding box center [578, 438] width 158 height 19
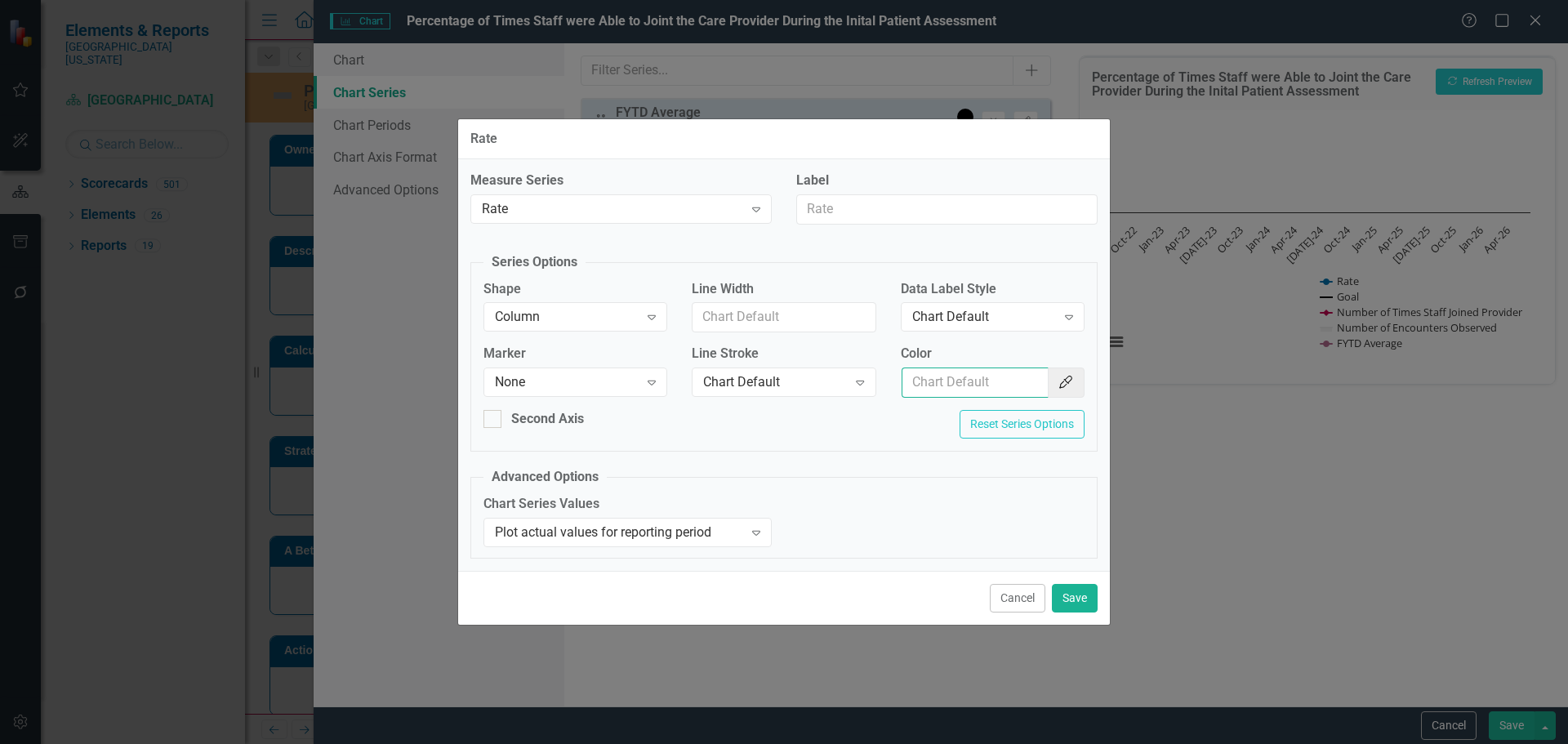
click at [927, 380] on input "Color" at bounding box center [974, 382] width 147 height 30
type input "#2e75b6"
click at [985, 324] on div "Chart Default" at bounding box center [983, 317] width 144 height 19
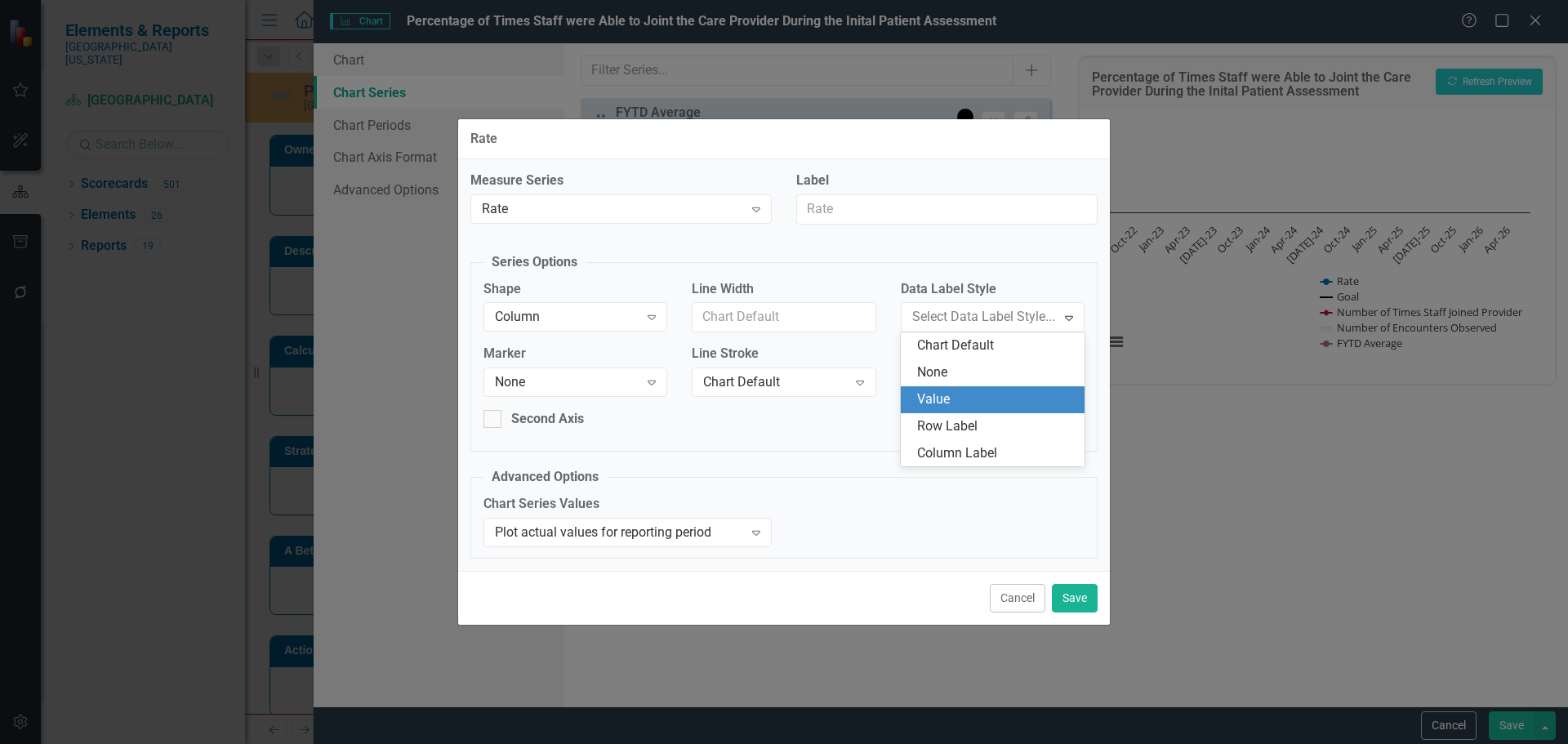
click at [973, 394] on div "Value" at bounding box center [996, 399] width 158 height 19
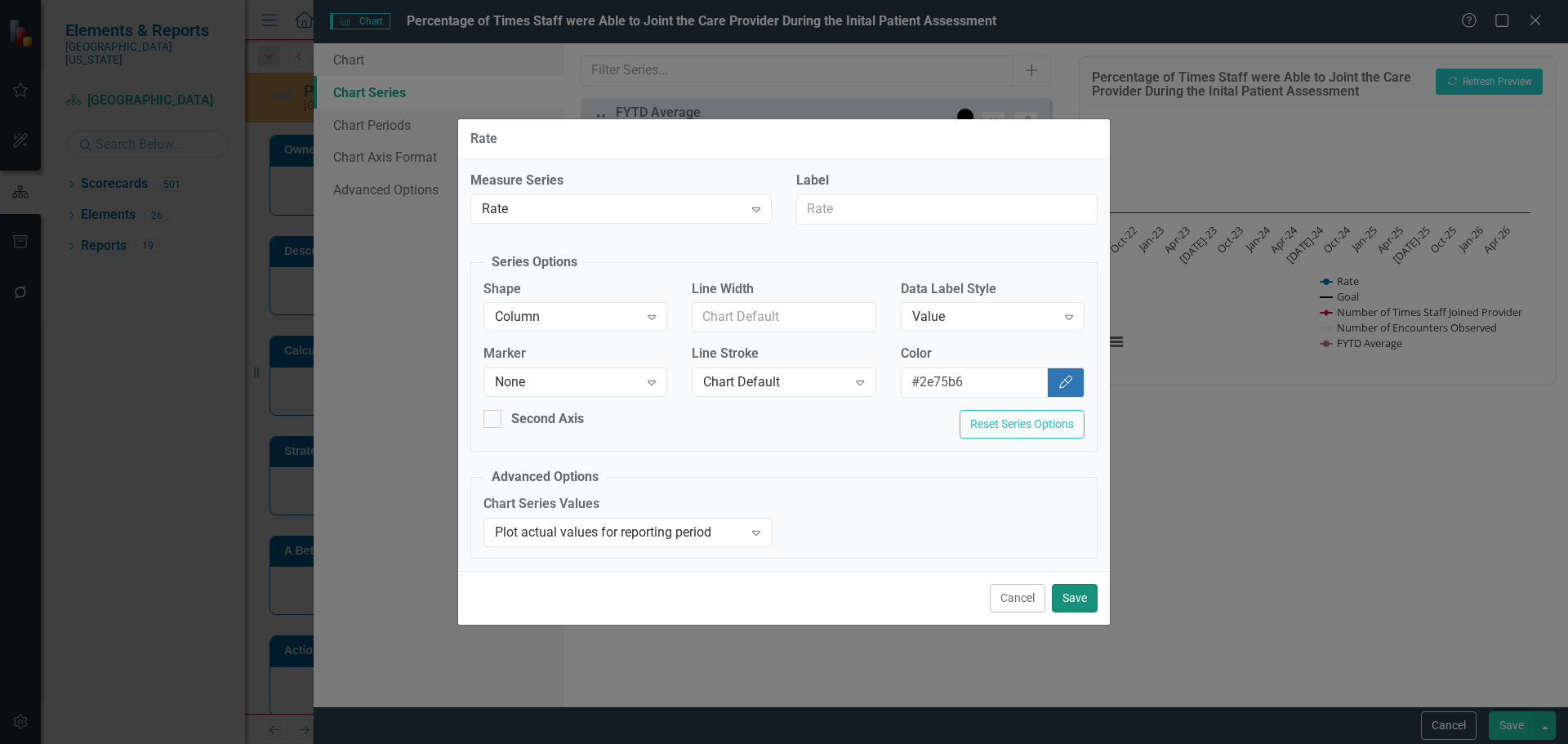
click at [1081, 603] on button "Save" at bounding box center [1074, 598] width 46 height 29
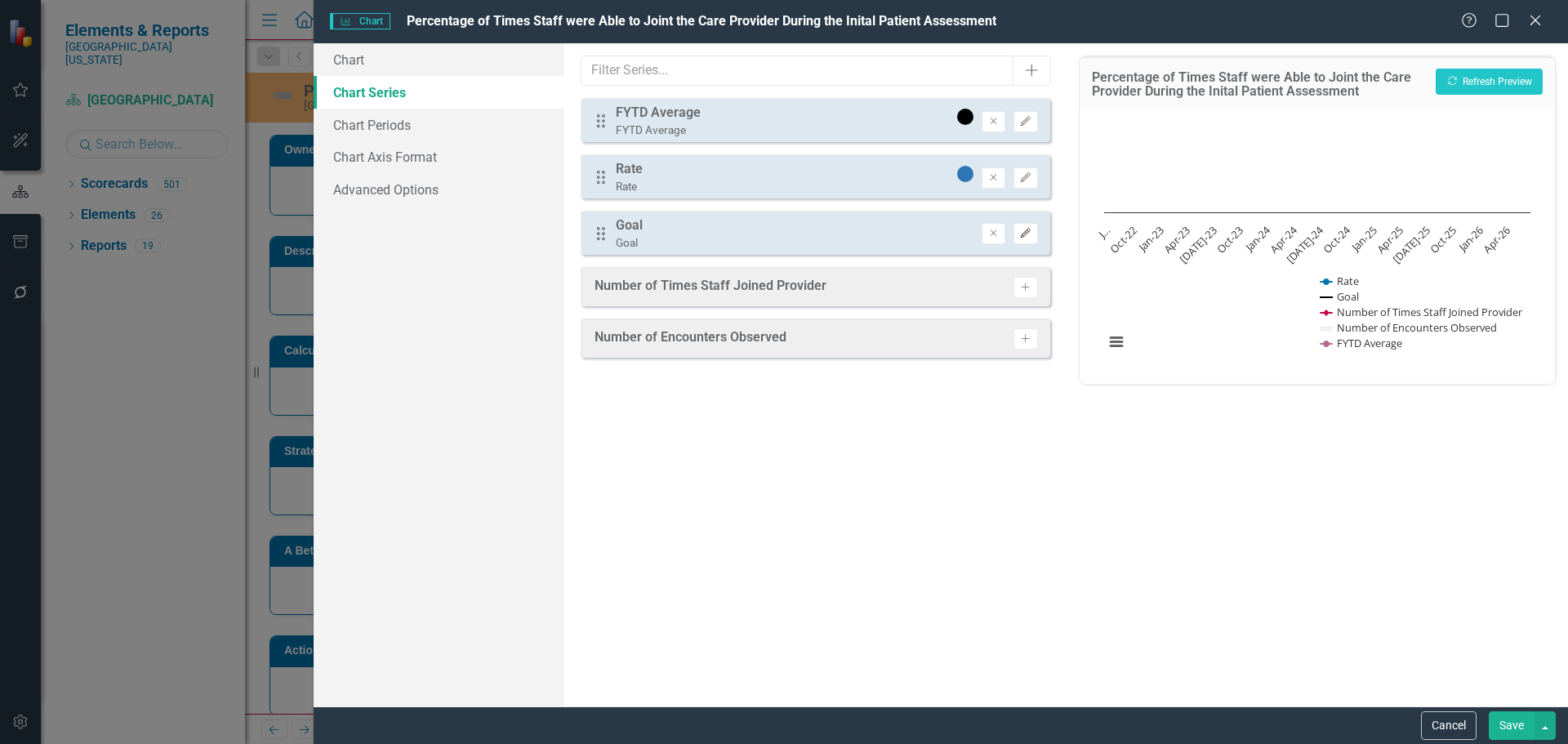
click at [1025, 236] on icon "Edit" at bounding box center [1025, 233] width 12 height 10
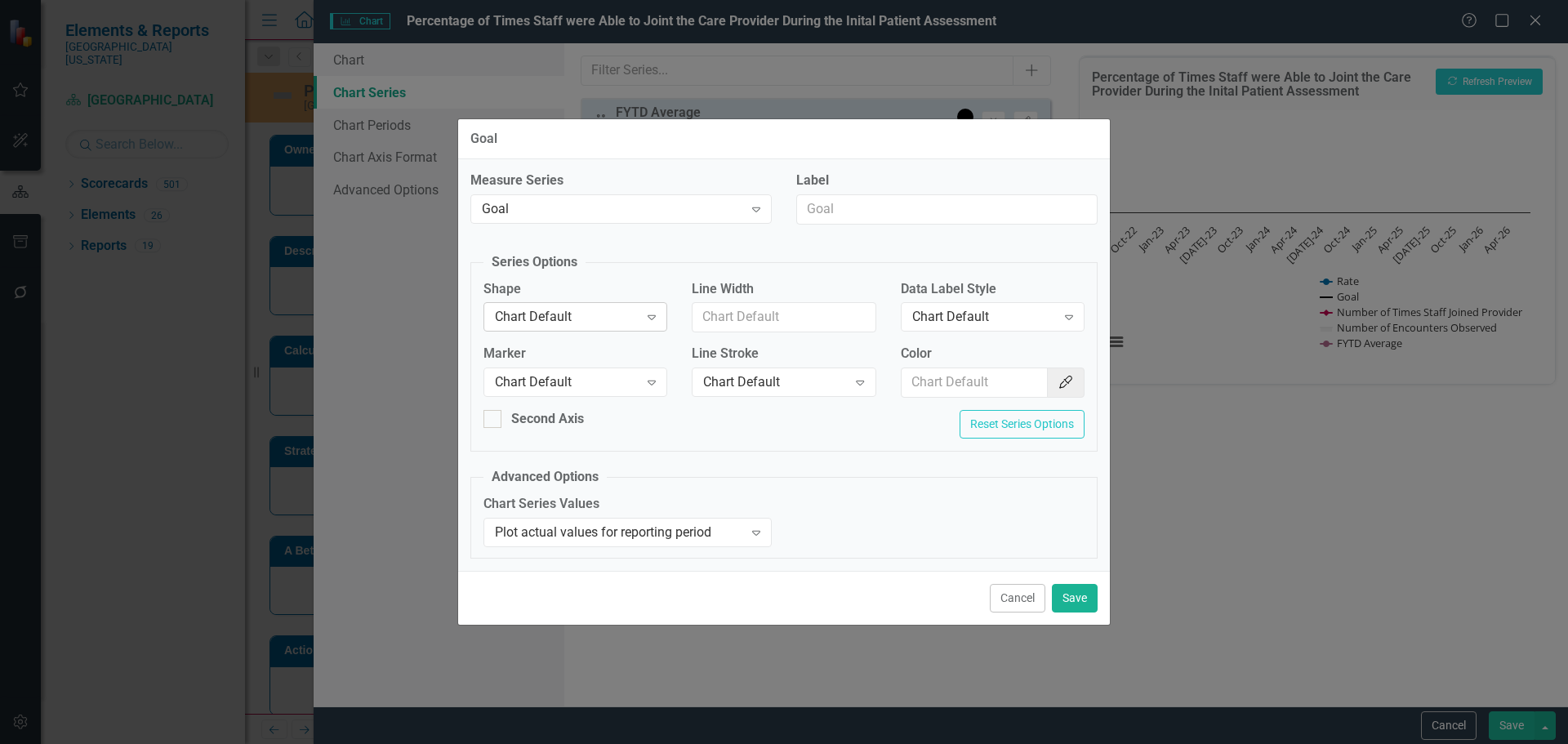
click at [611, 310] on div "Chart Default" at bounding box center [566, 317] width 144 height 19
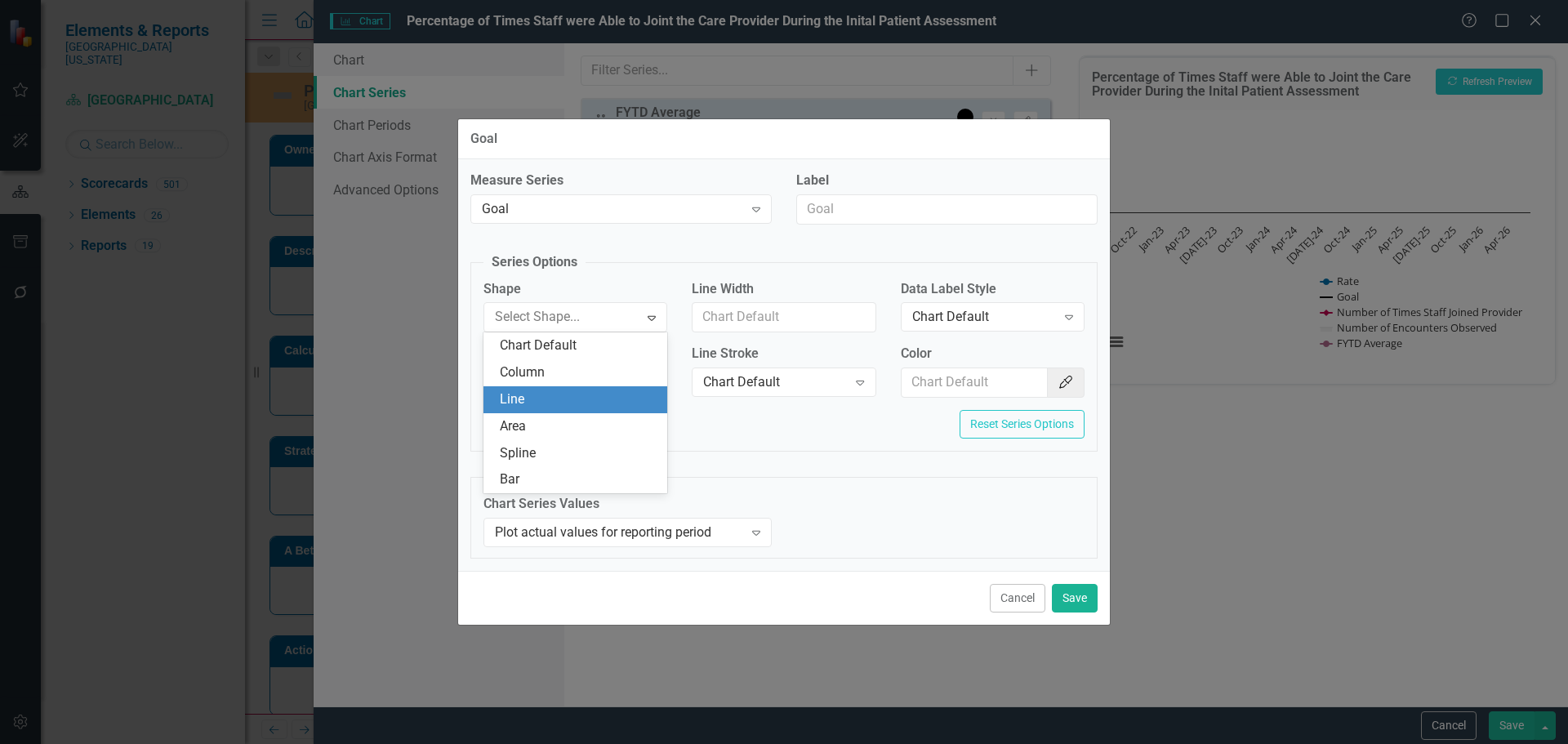
click at [605, 401] on div "Line" at bounding box center [578, 399] width 158 height 19
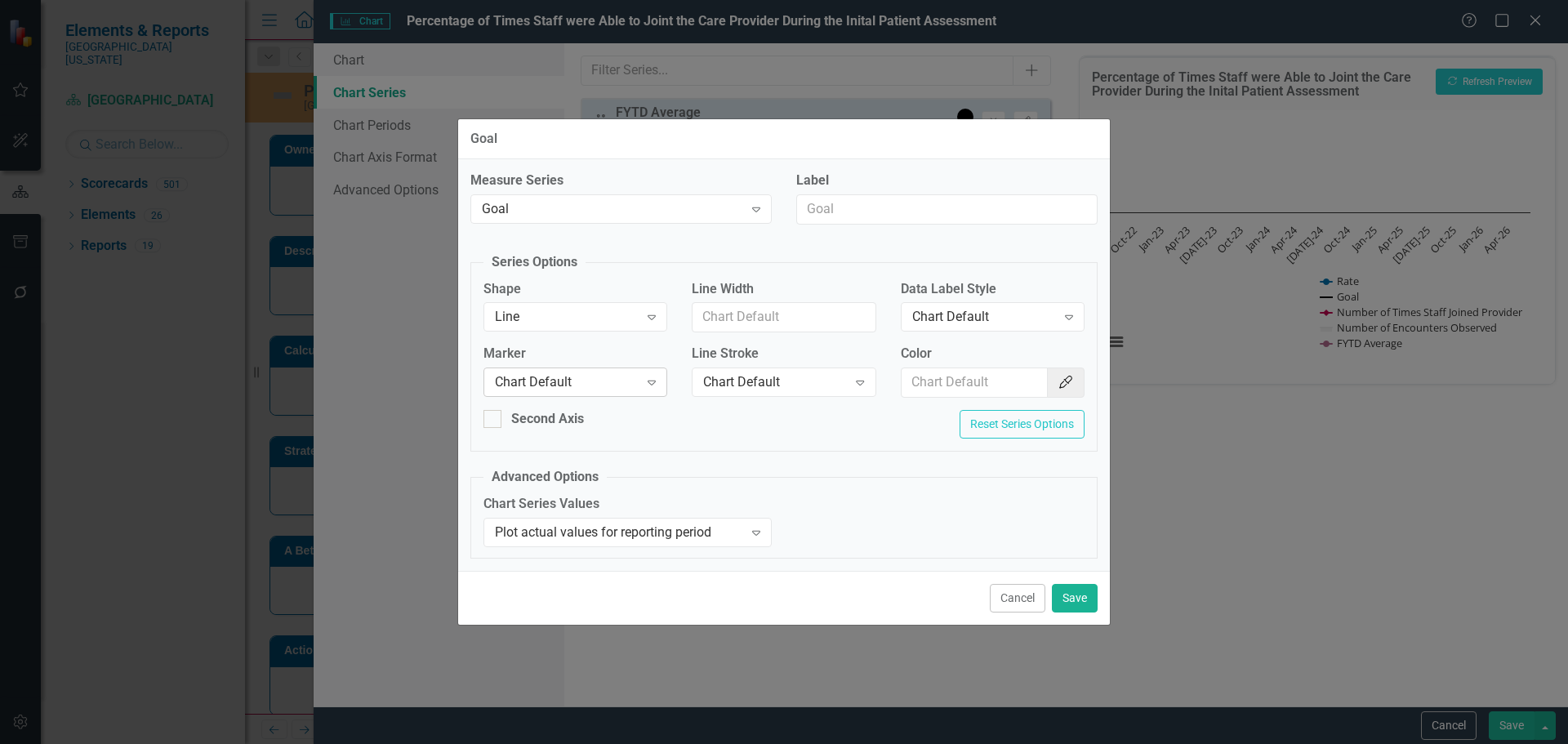
click at [609, 393] on div "Chart Default Expand" at bounding box center [576, 382] width 184 height 30
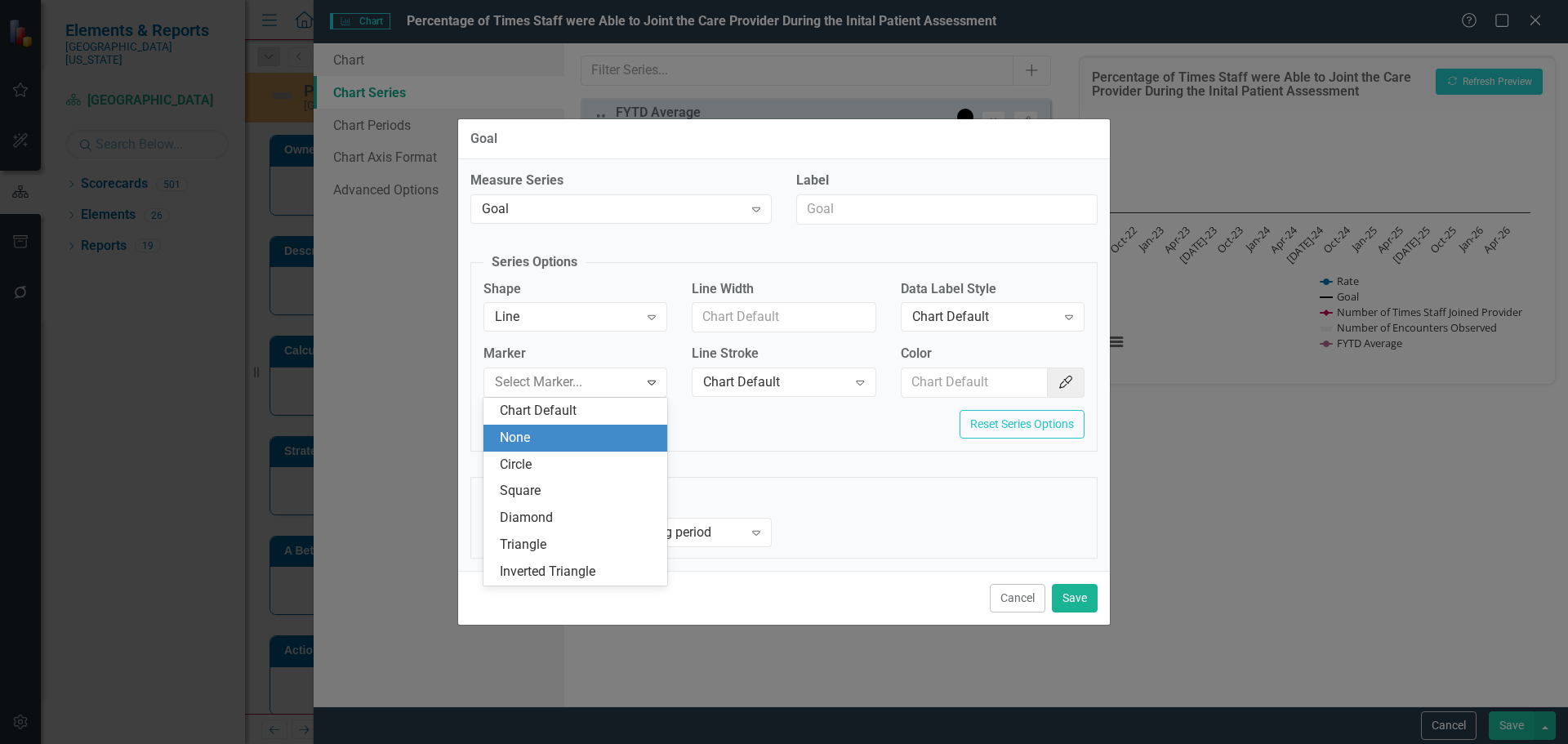
click at [608, 440] on div "None" at bounding box center [578, 438] width 158 height 19
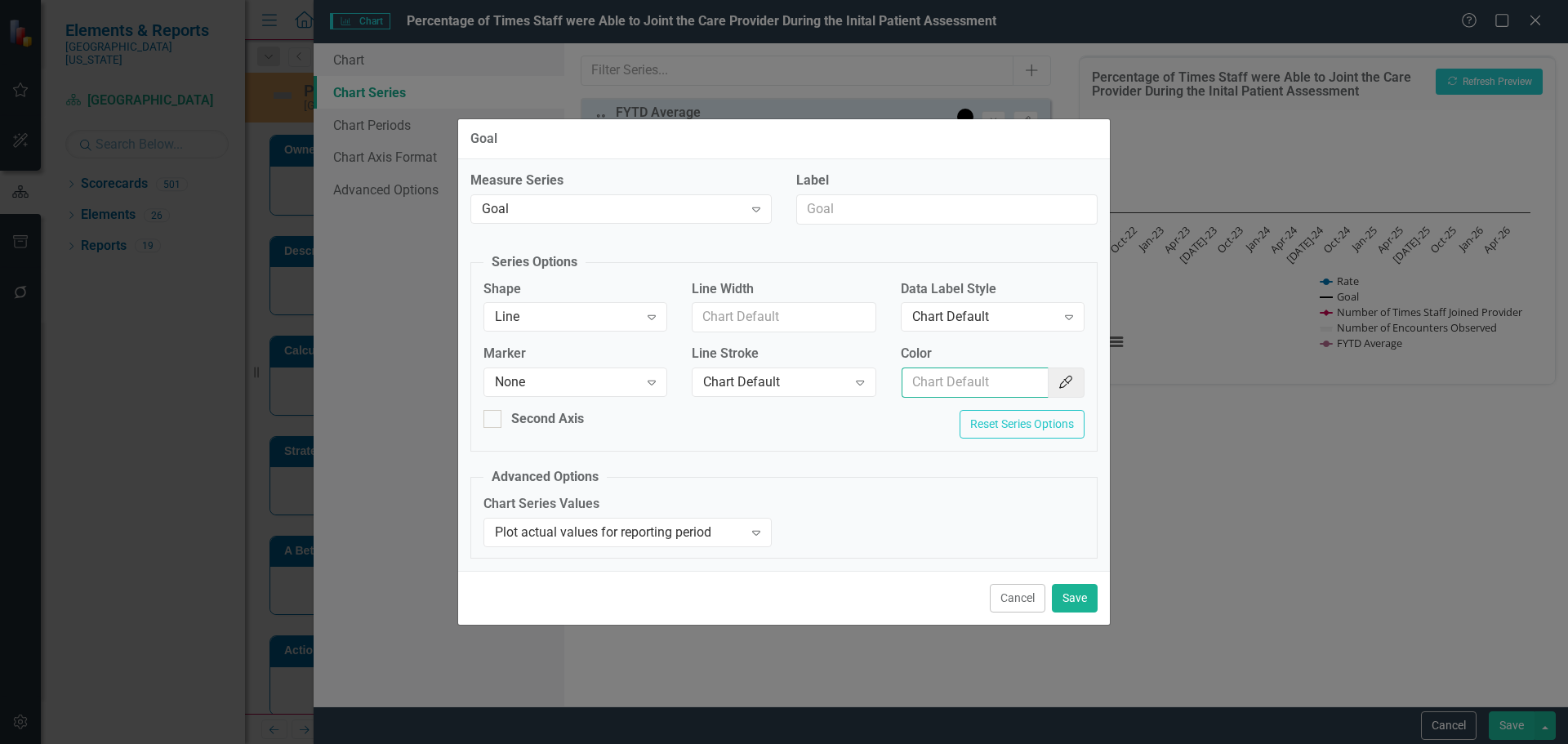
click at [938, 379] on input "Color" at bounding box center [974, 382] width 147 height 30
type input "#c40650"
click at [1062, 592] on button "Save" at bounding box center [1074, 598] width 46 height 29
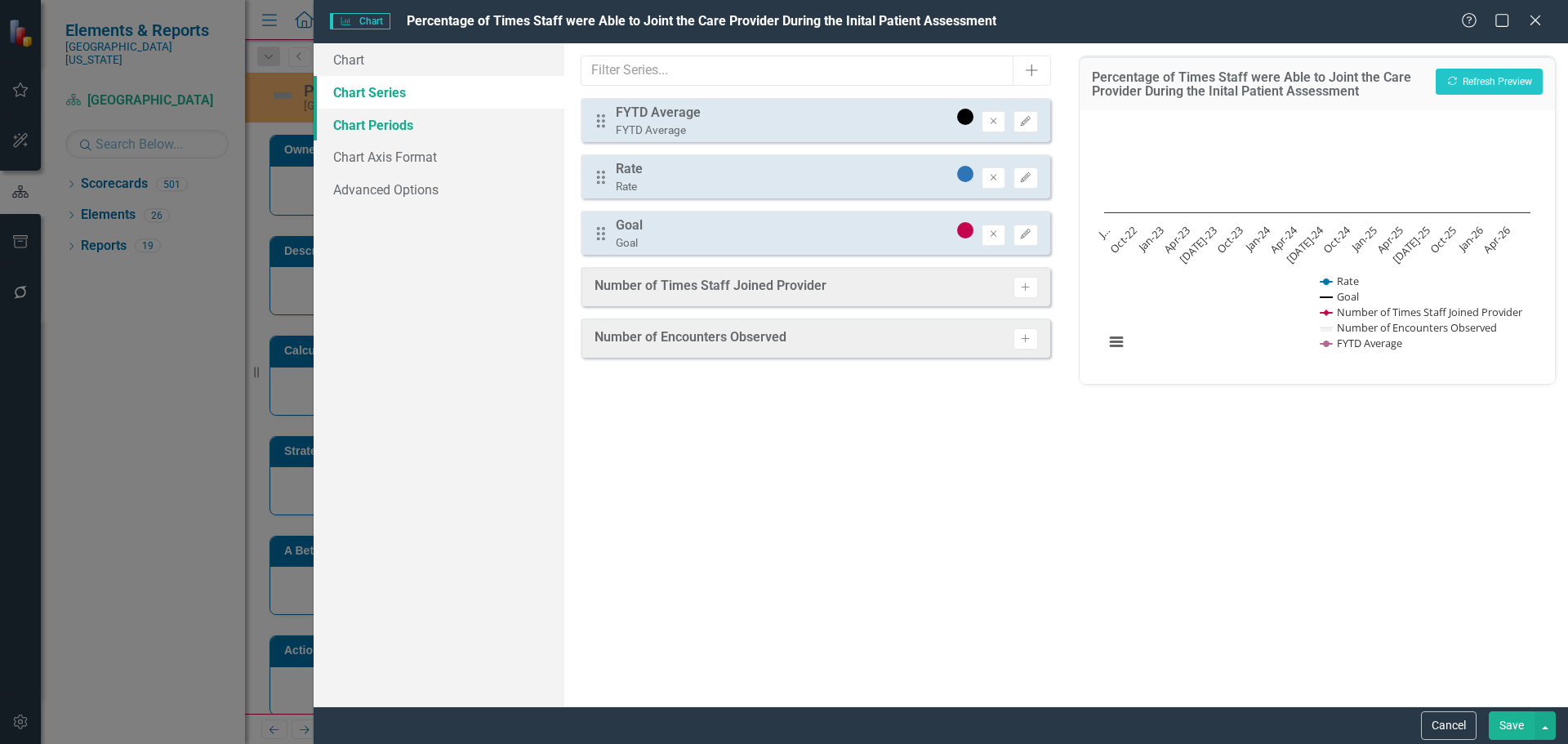
drag, startPoint x: 402, startPoint y: 129, endPoint x: 415, endPoint y: 117, distance: 17.7
click at [402, 129] on link "Chart Periods" at bounding box center [439, 125] width 251 height 33
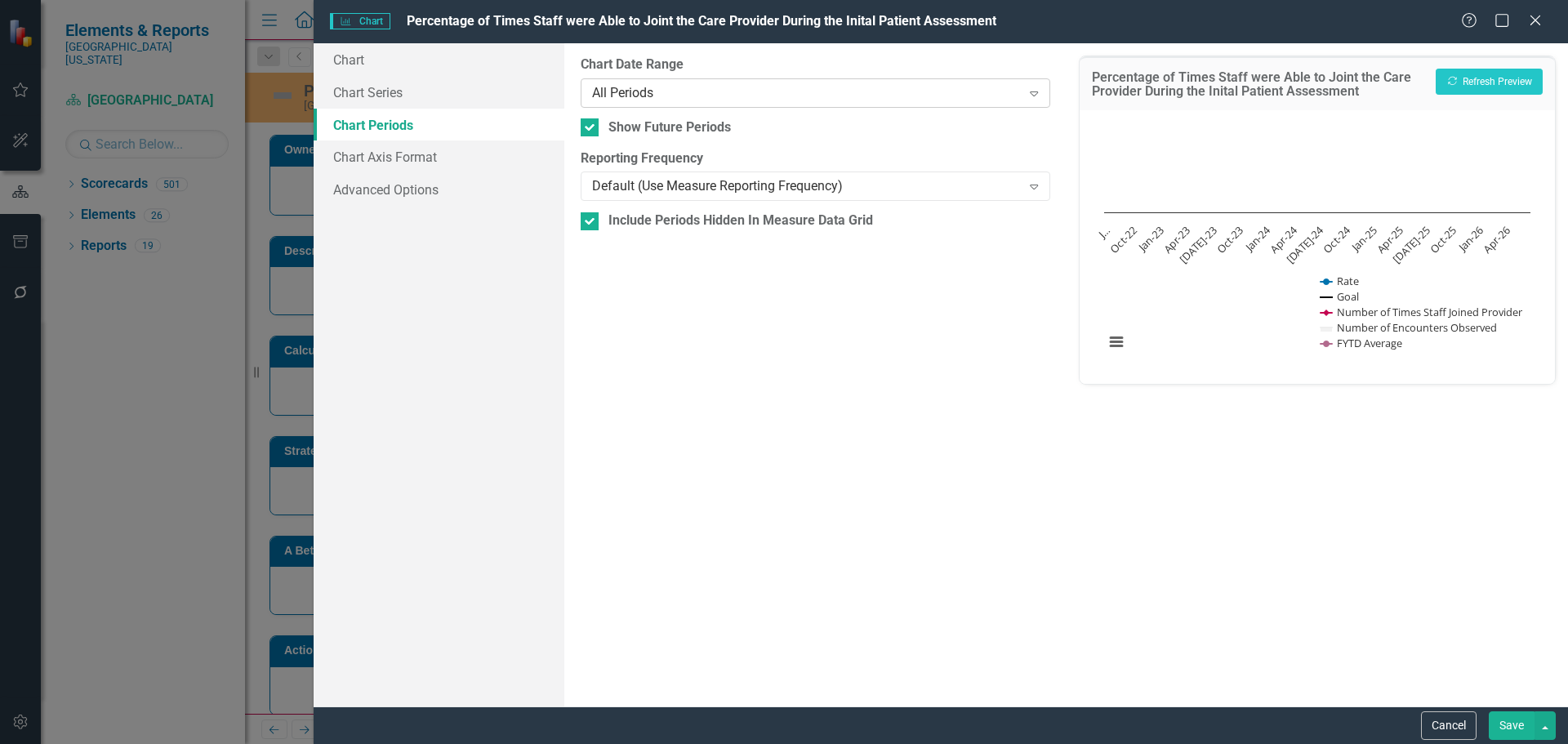
click at [657, 99] on div "All Periods" at bounding box center [807, 92] width 429 height 19
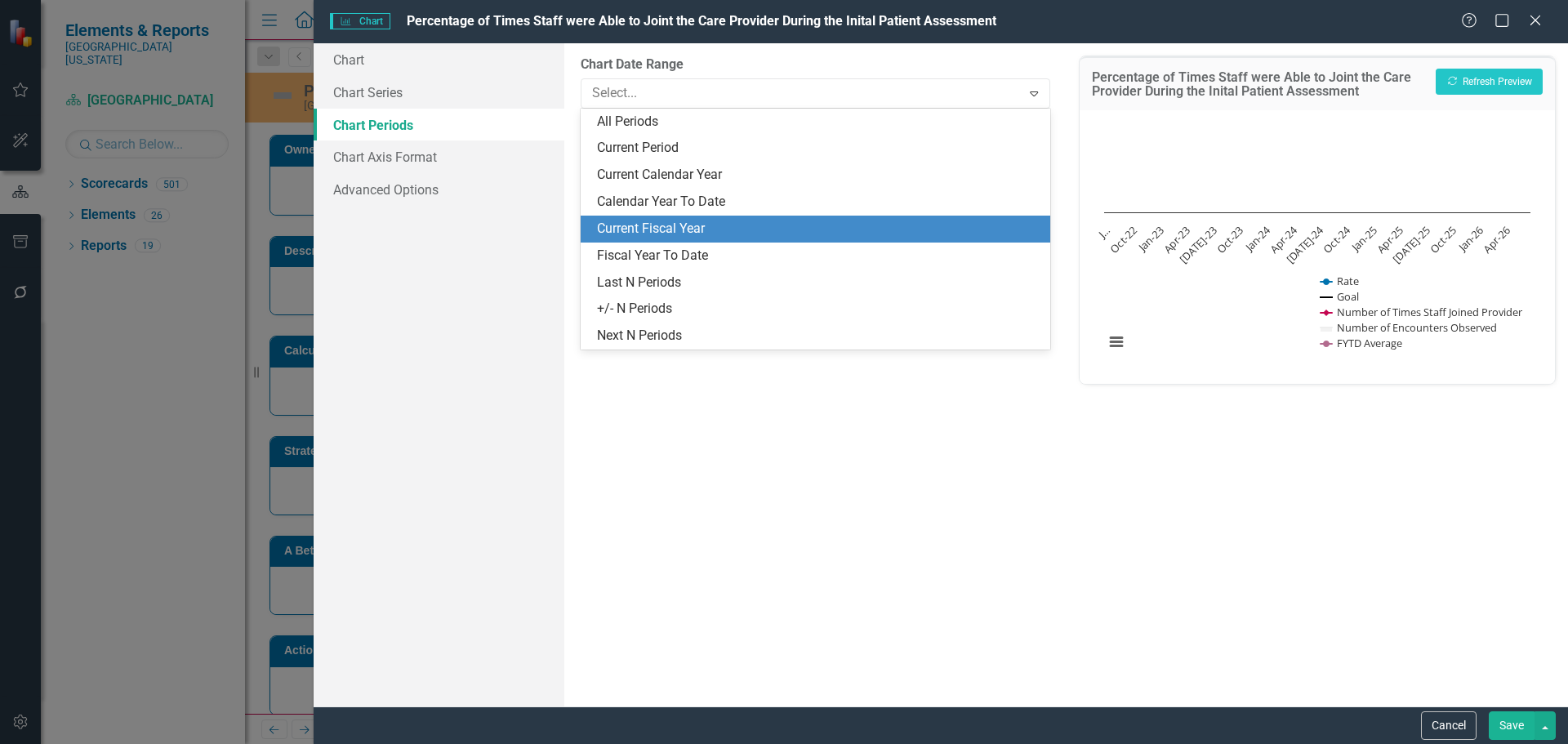
click at [729, 235] on div "Current Fiscal Year" at bounding box center [818, 228] width 443 height 19
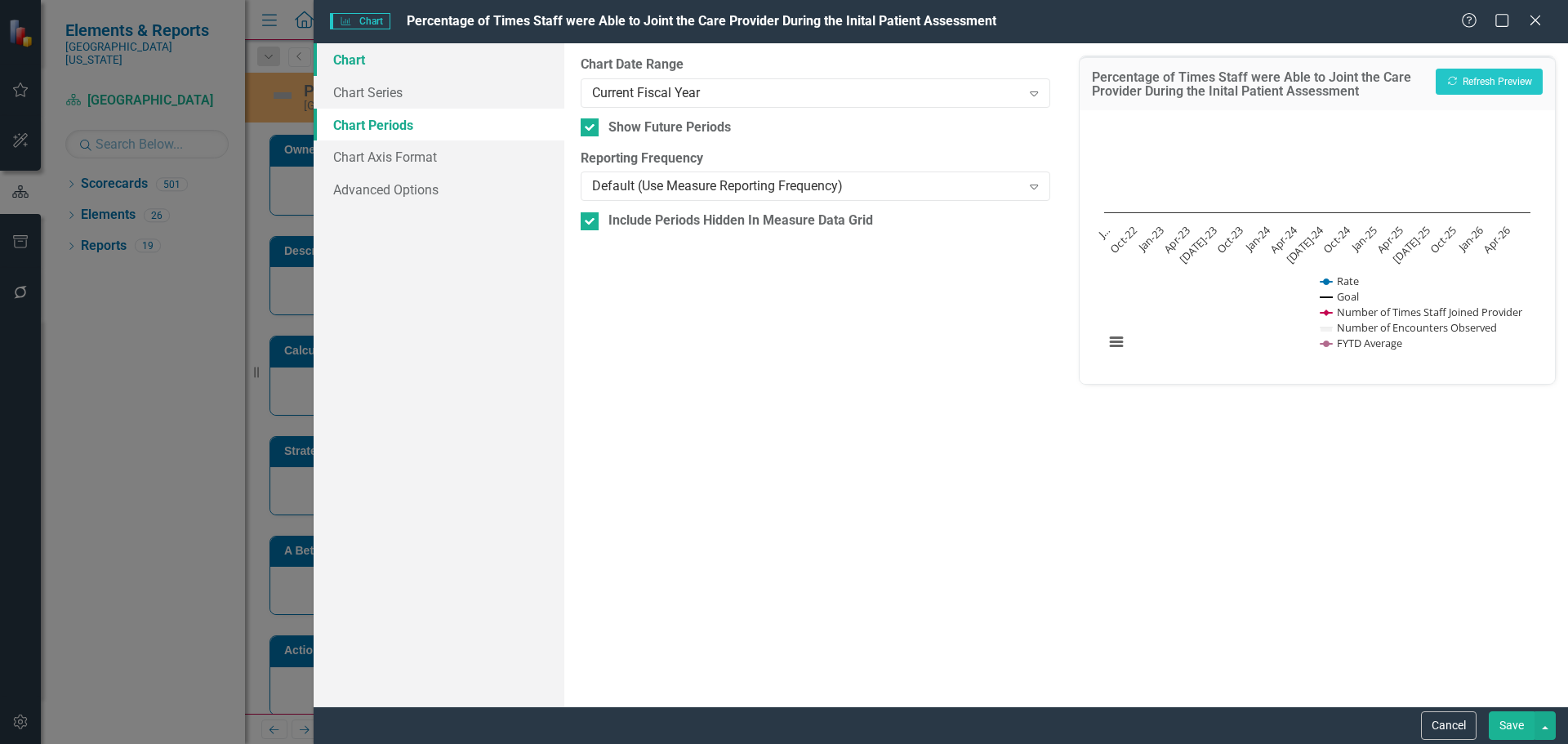
click at [357, 62] on link "Chart" at bounding box center [439, 60] width 251 height 33
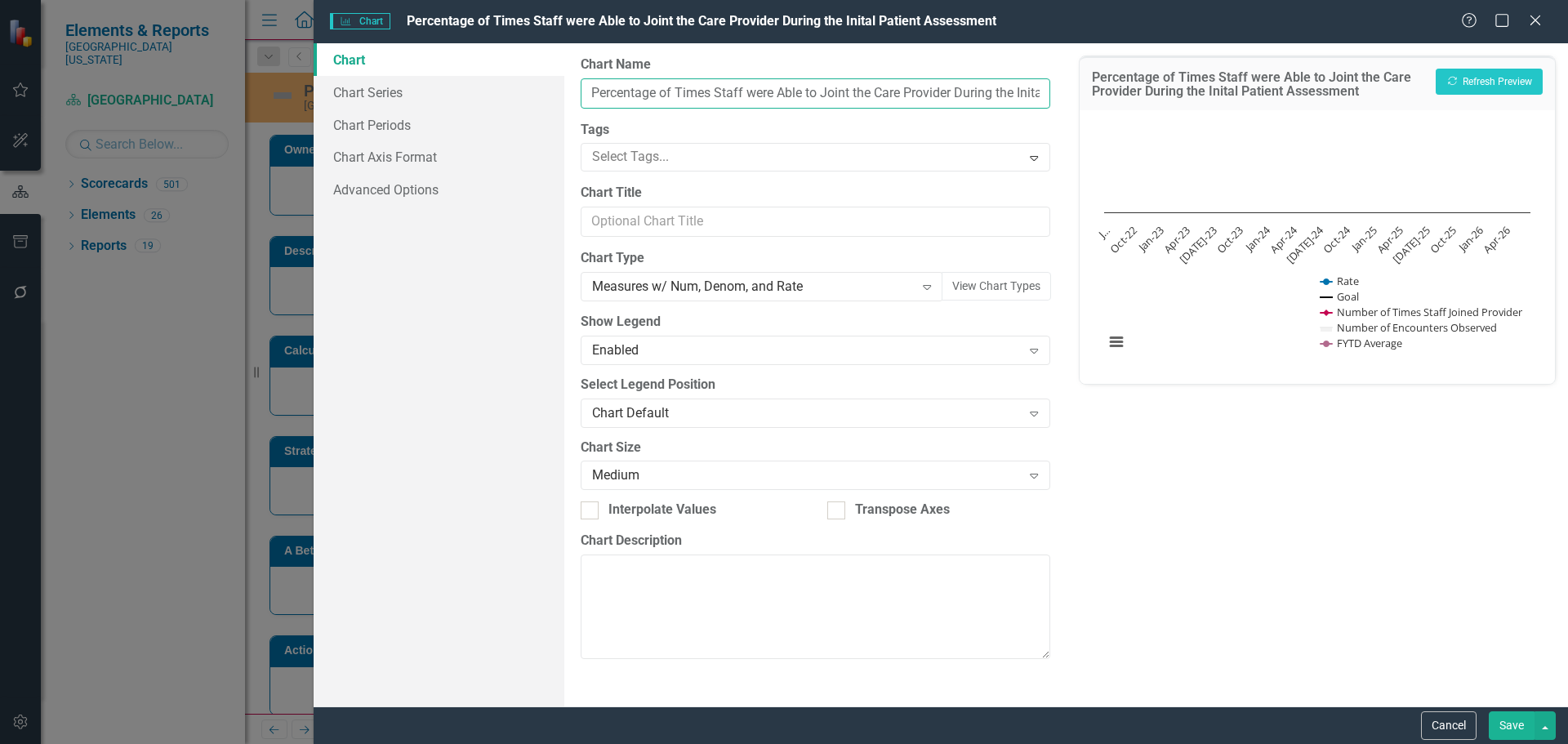
click at [900, 90] on input "Percentage of Times Staff were Able to Joint the Care Provider During the Inita…" at bounding box center [815, 93] width 469 height 30
type input "Percentage of Times Staff were Able to Joint the Care Provider During the Inita…"
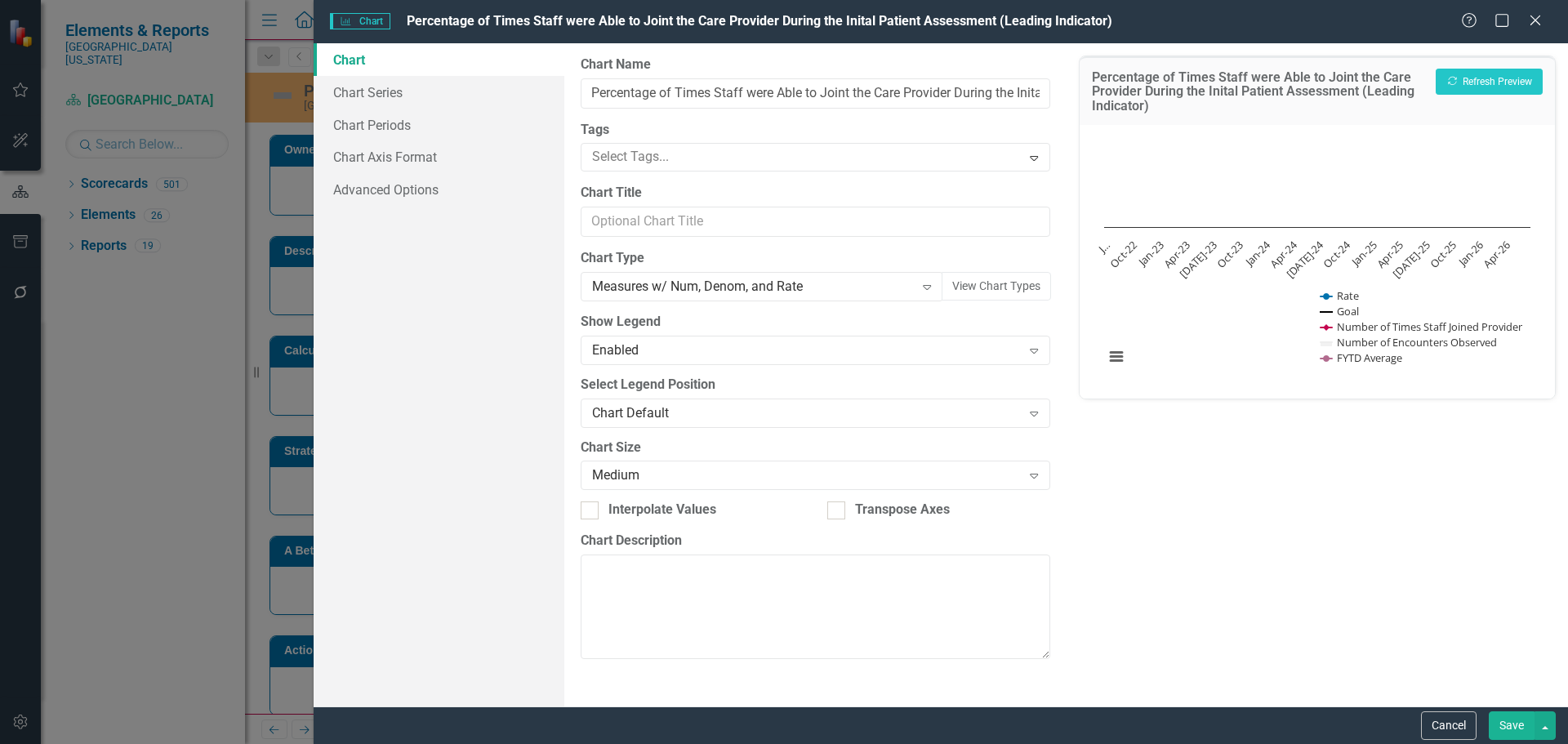
click at [1522, 722] on button "Save" at bounding box center [1511, 725] width 46 height 29
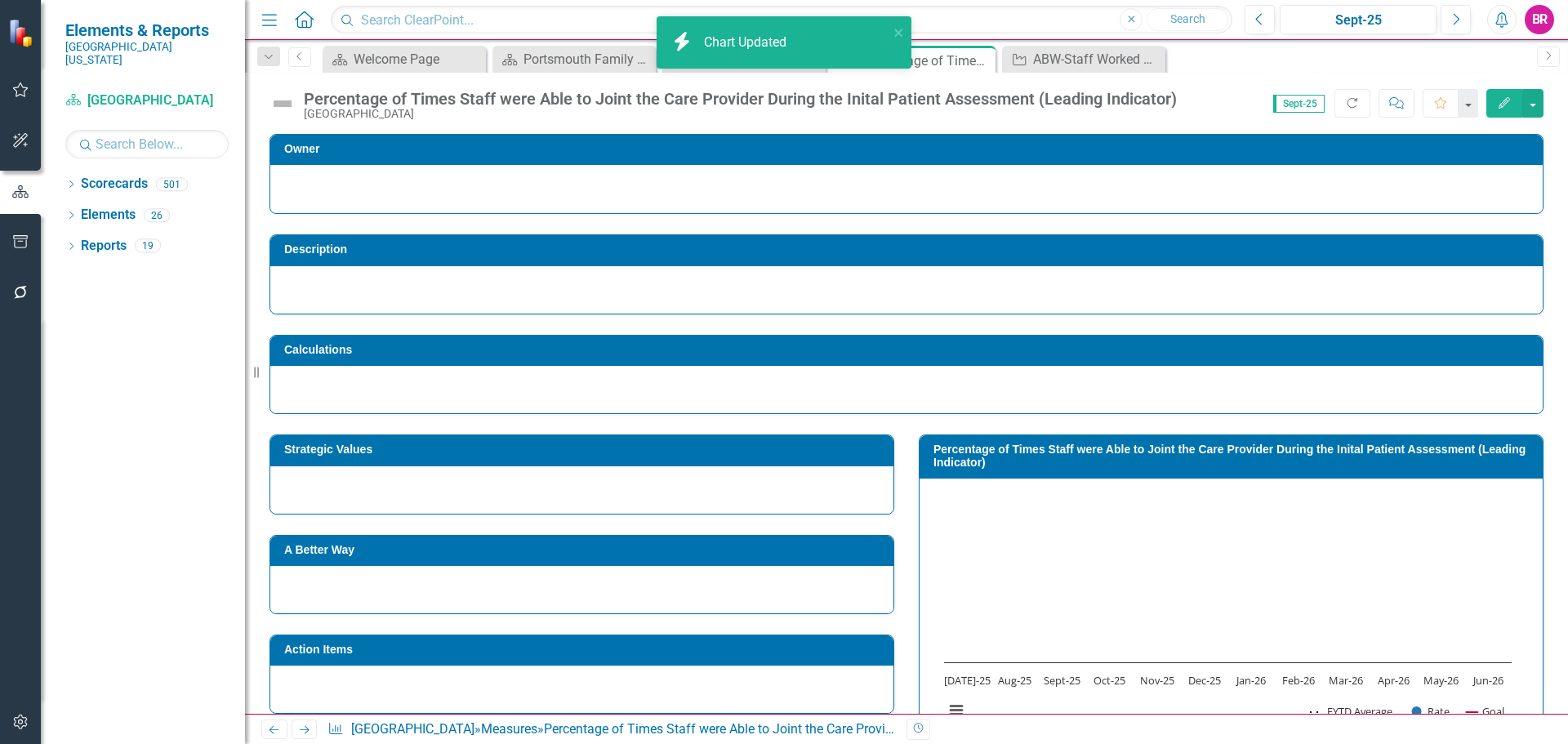
scroll to position [81, 0]
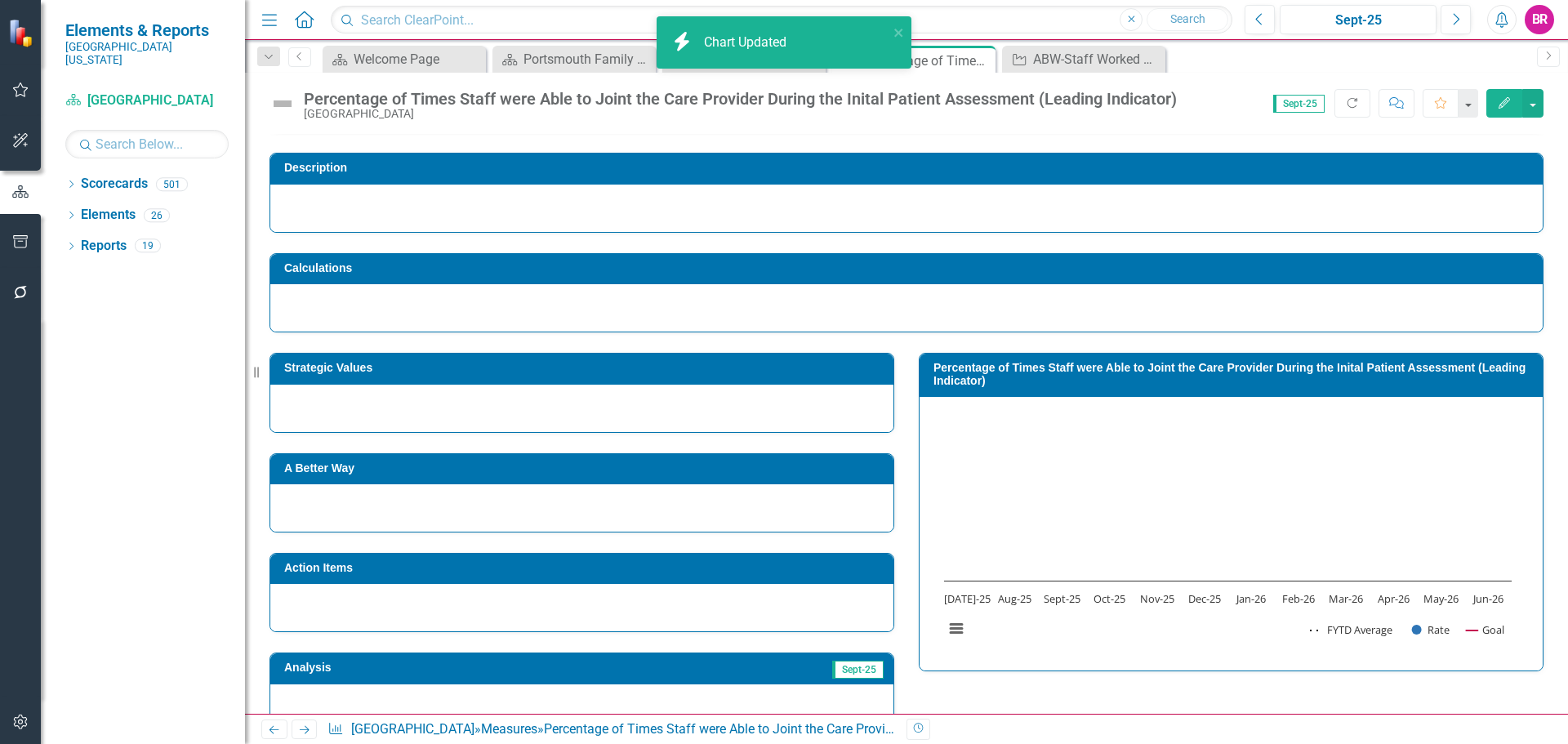
click at [671, 378] on td "Strategic Values" at bounding box center [585, 370] width 601 height 25
click at [674, 378] on td "Strategic Values" at bounding box center [585, 370] width 601 height 25
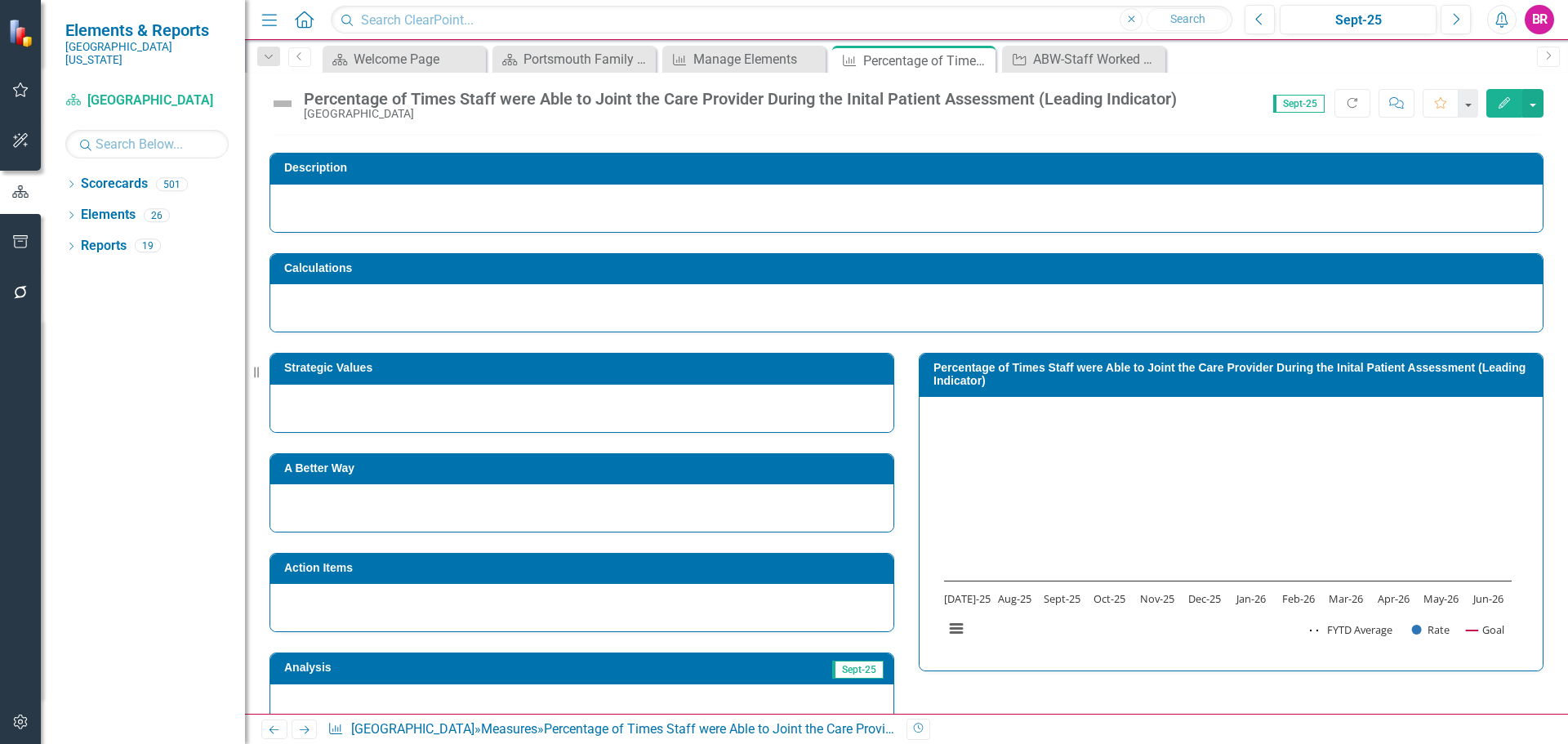
click at [771, 365] on h3 "Strategic Values" at bounding box center [585, 367] width 601 height 12
click at [522, 473] on h3 "A Better Way" at bounding box center [585, 468] width 601 height 12
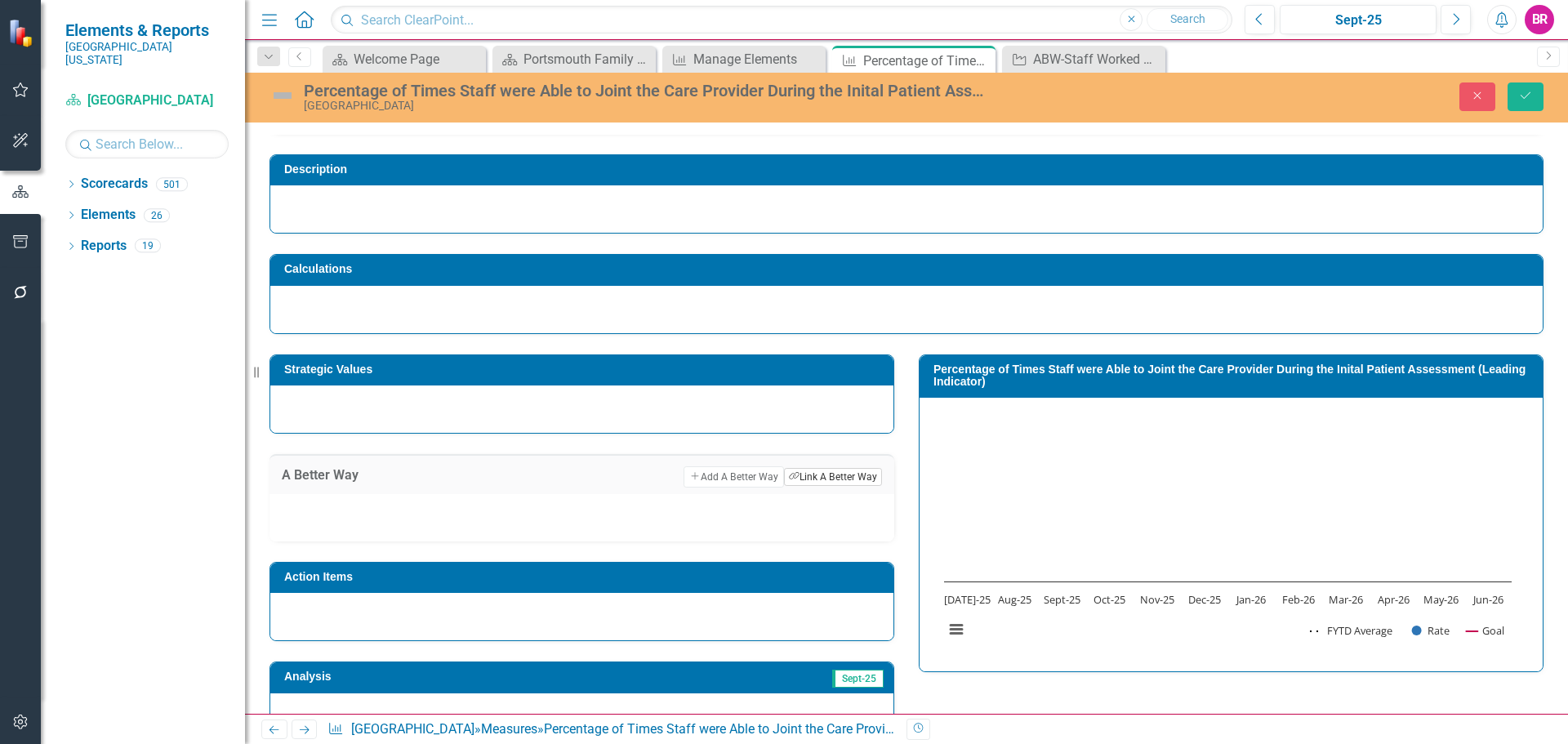
click at [821, 480] on button "Link Tag Link A Better Way" at bounding box center [832, 477] width 98 height 18
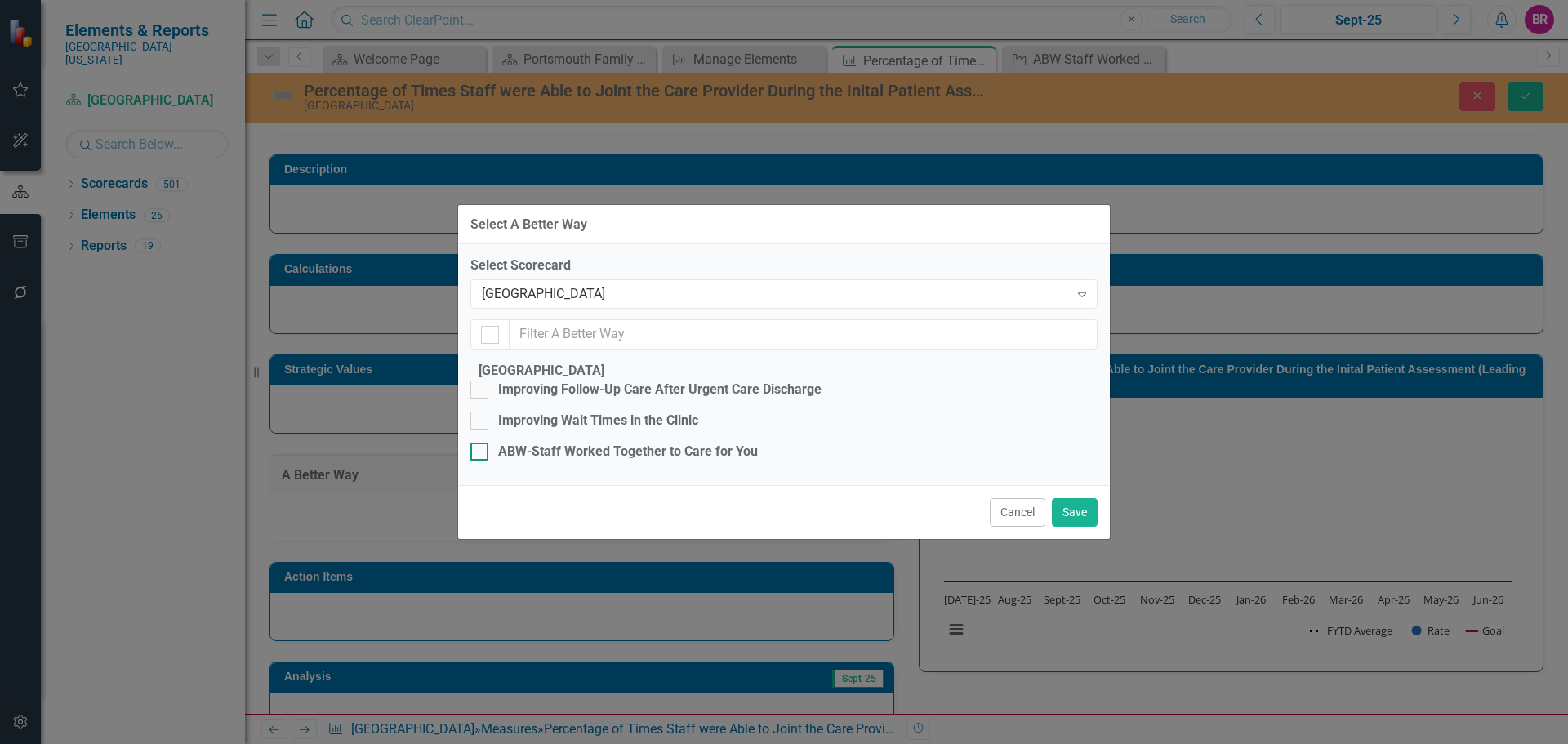
click at [646, 443] on div "ABW-Staff Worked Together to Care for You" at bounding box center [628, 452] width 260 height 19
click at [481, 443] on input "ABW-Staff Worked Together to Care for You" at bounding box center [476, 448] width 11 height 11
checkbox input "true"
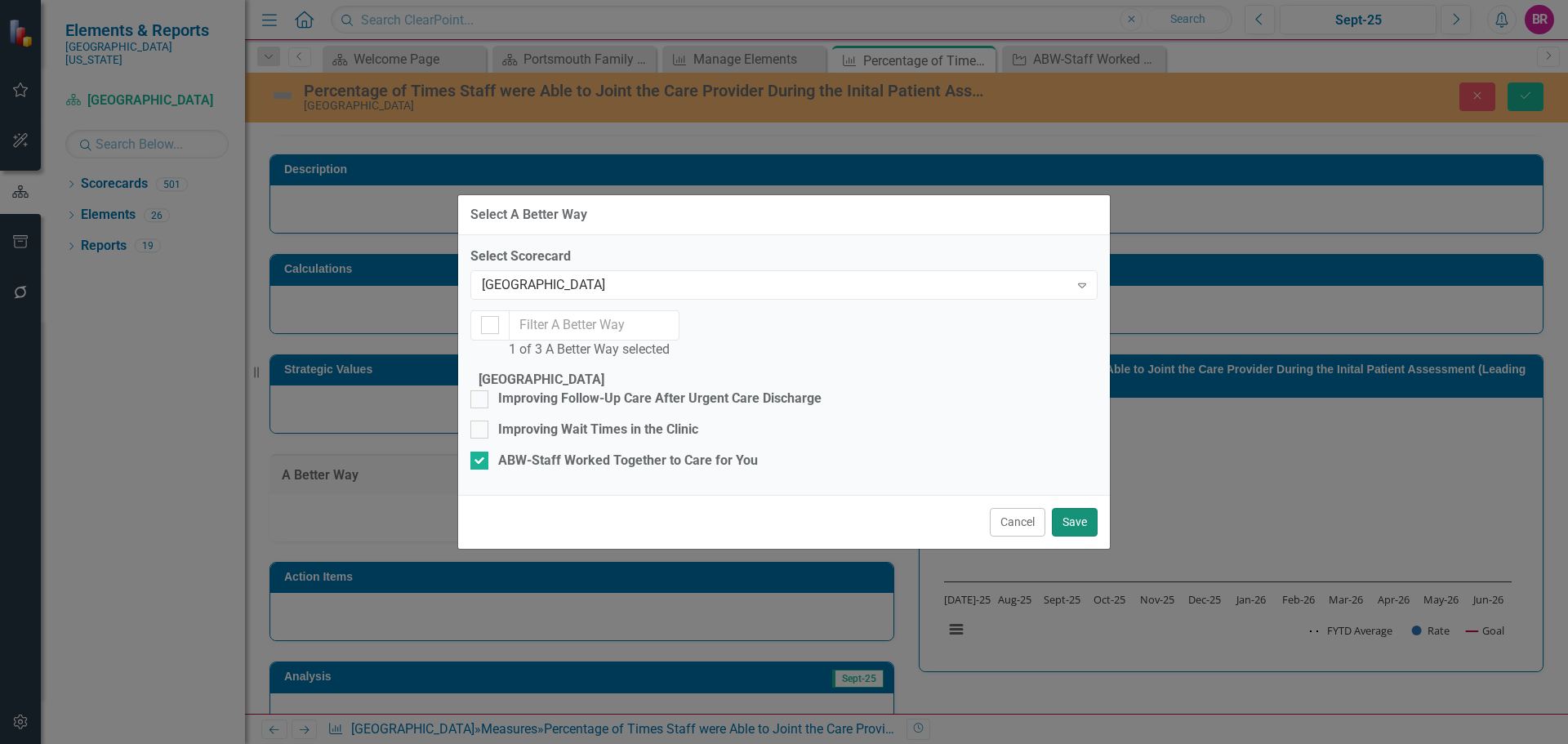
click at [1092, 536] on button "Save" at bounding box center [1074, 521] width 46 height 29
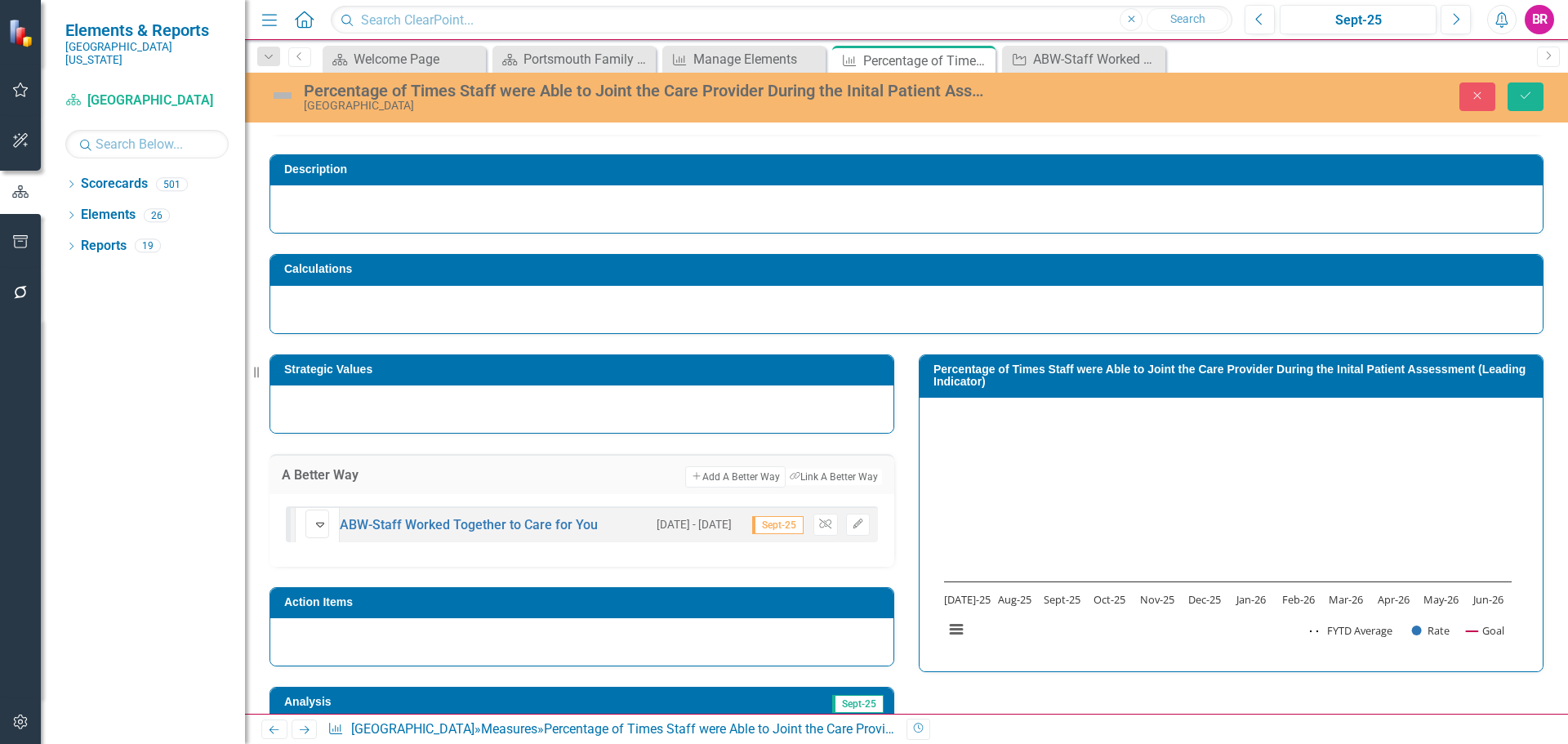
click at [480, 361] on td "Strategic Values" at bounding box center [585, 371] width 601 height 25
click at [479, 361] on td "Strategic Values" at bounding box center [585, 371] width 601 height 25
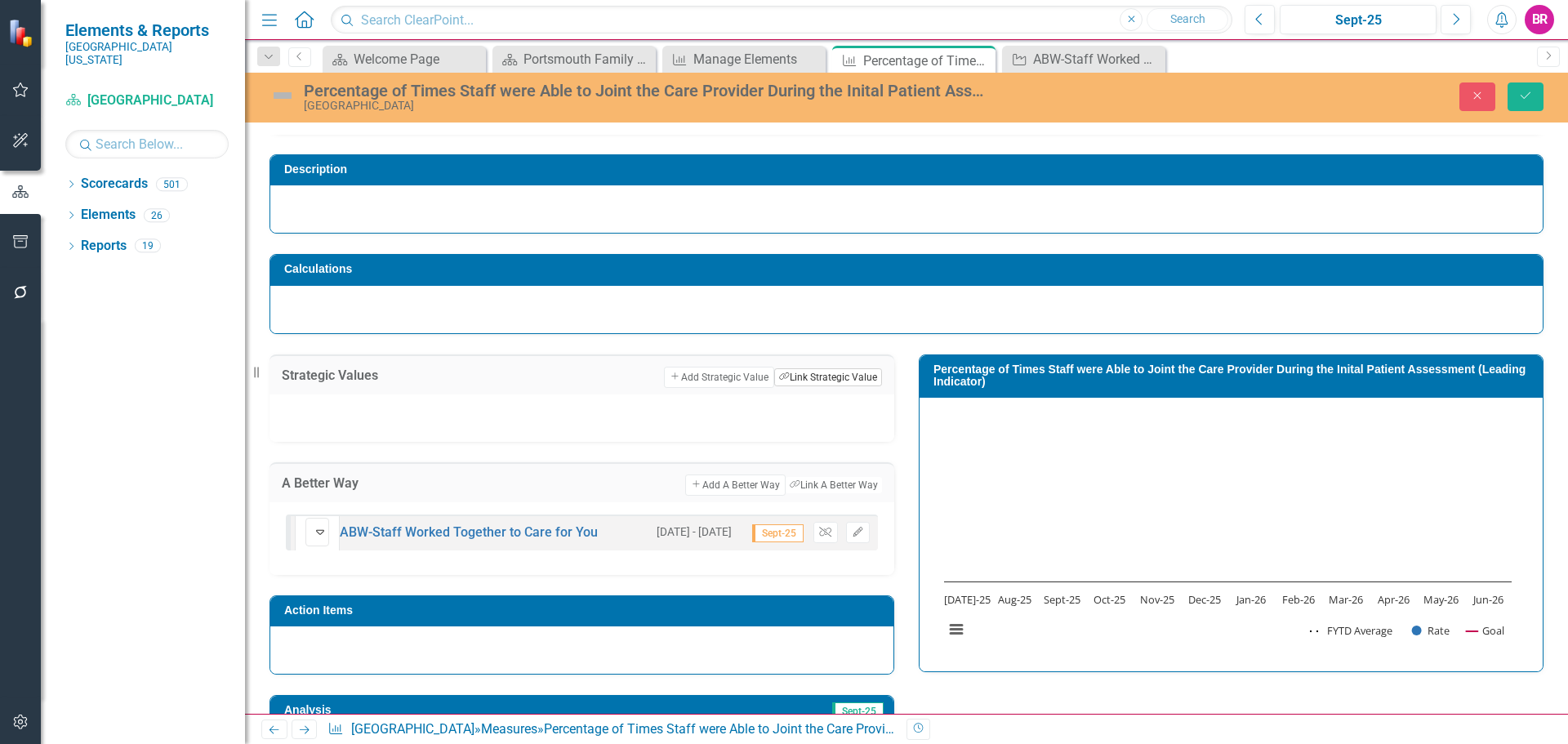
click at [810, 377] on button "Link Tag Link Strategic Value" at bounding box center [827, 377] width 108 height 18
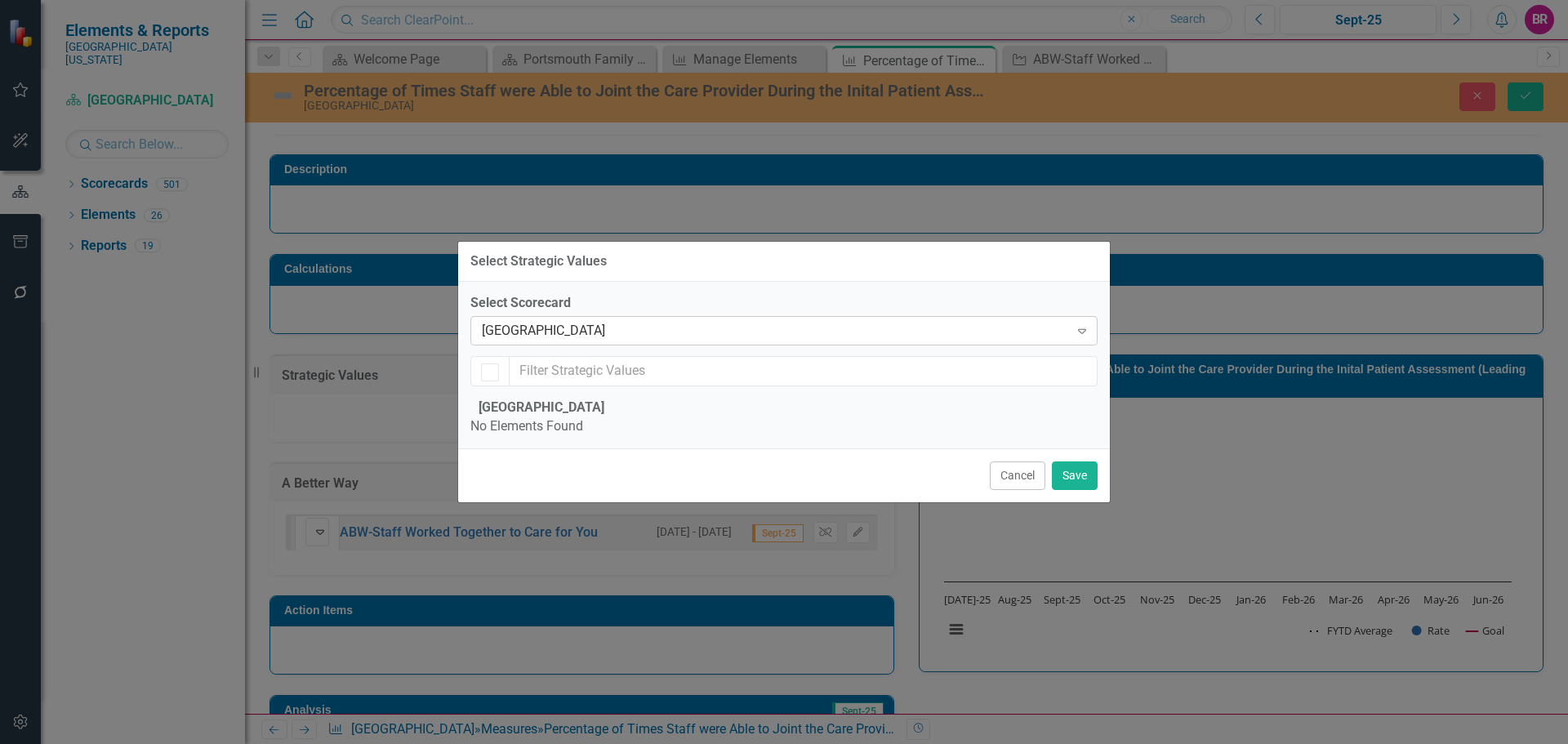
click at [568, 322] on div "[GEOGRAPHIC_DATA]" at bounding box center [775, 331] width 587 height 19
type input "mcf"
click at [611, 743] on div "MCF Departments" at bounding box center [787, 757] width 1542 height 19
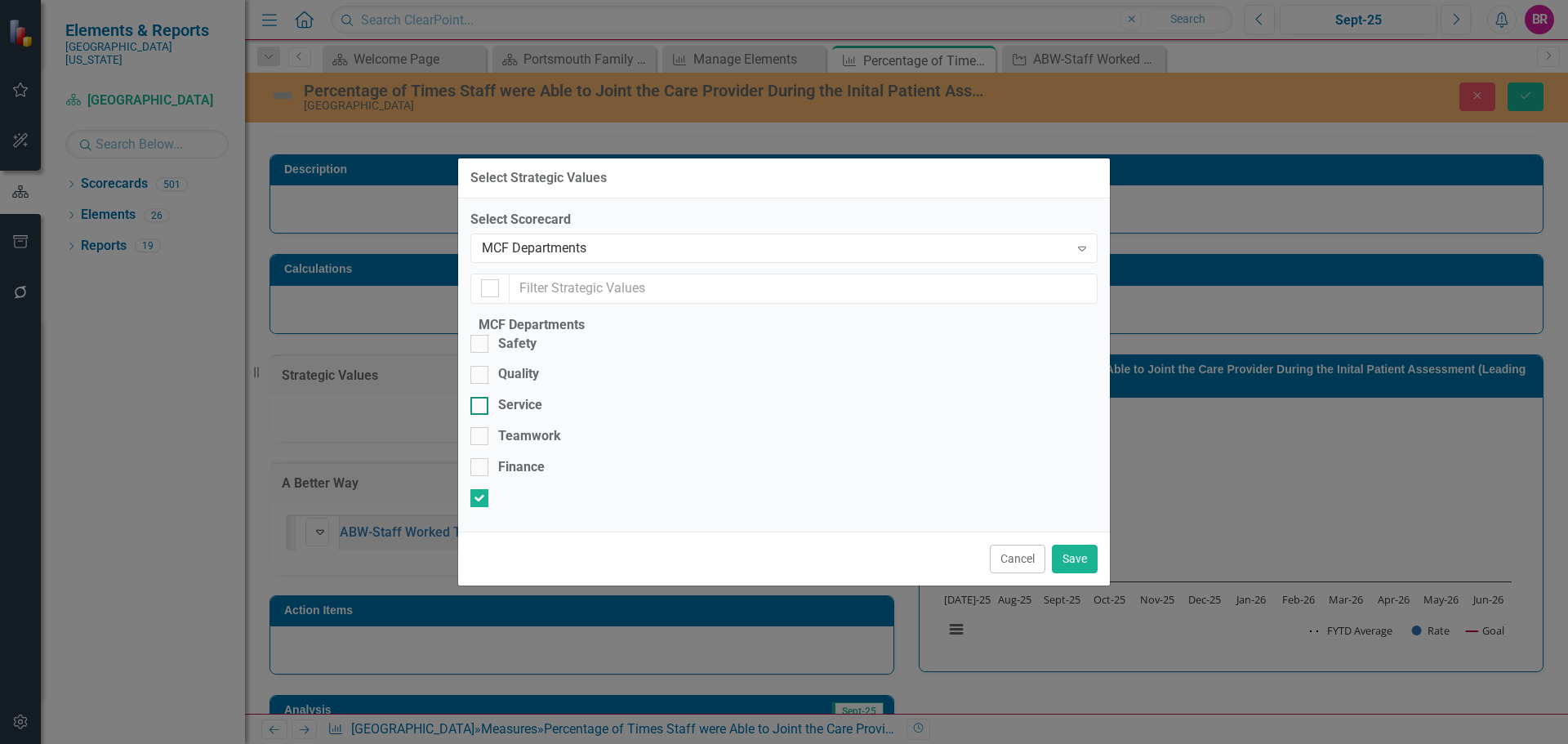
click at [537, 396] on div "Service" at bounding box center [520, 405] width 44 height 19
click at [481, 397] on input "Service" at bounding box center [476, 402] width 11 height 11
checkbox input "true"
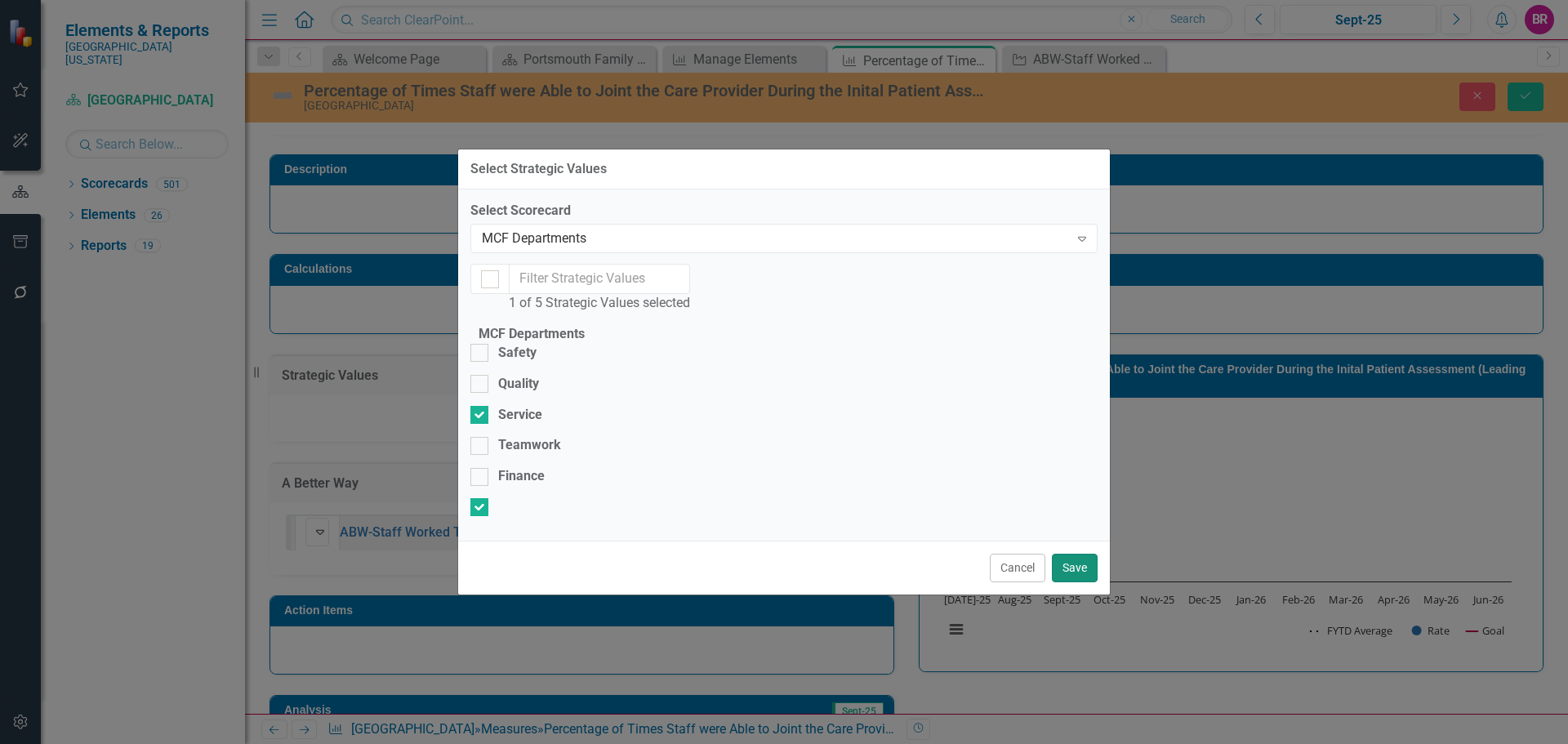
click at [1078, 582] on button "Save" at bounding box center [1074, 567] width 46 height 29
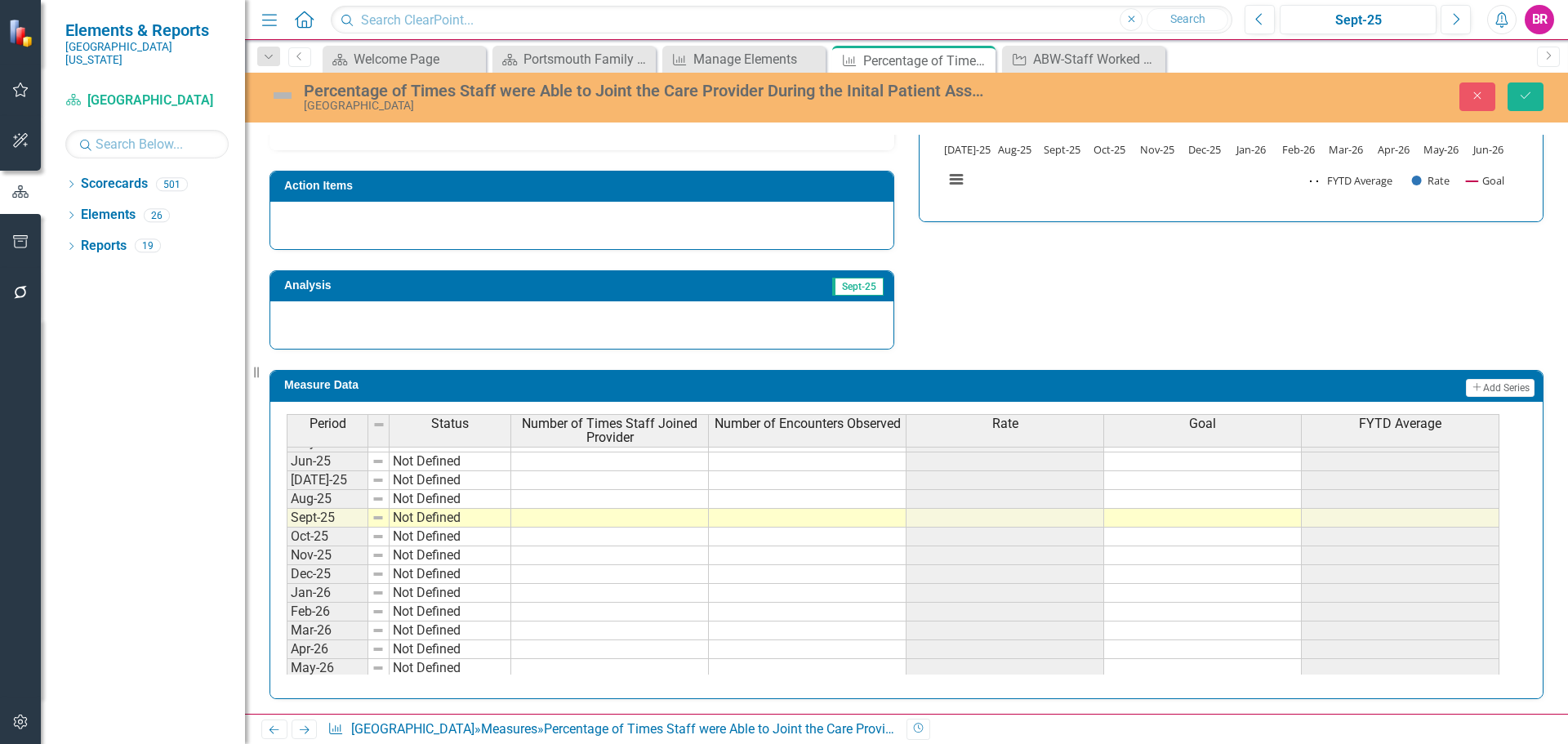
scroll to position [675, 0]
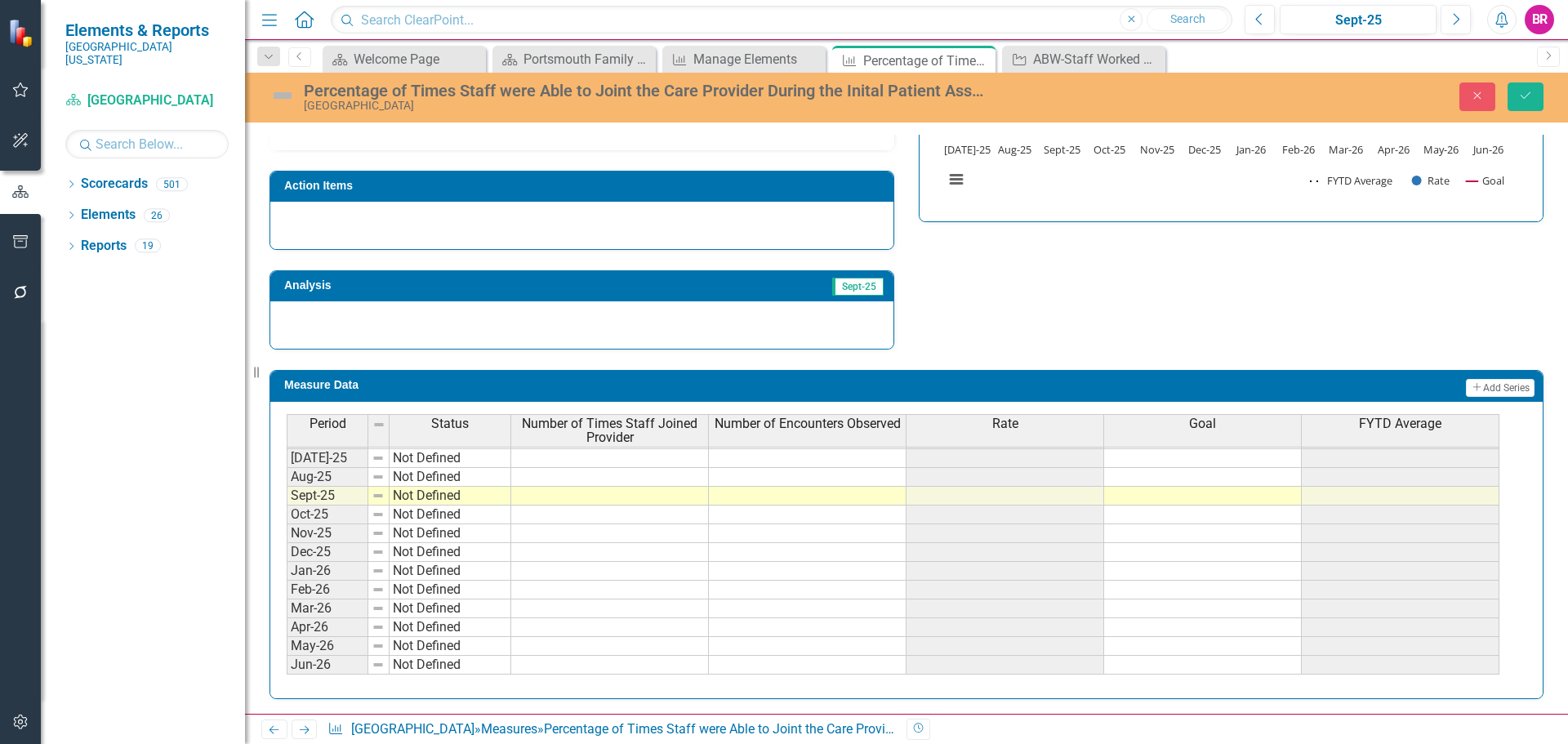
click at [1184, 455] on tbody "Oct-23 Not Defined Nov-23 Not Defined Dec-23 Not Defined Jan-24 Not Defined Feb…" at bounding box center [893, 365] width 1212 height 621
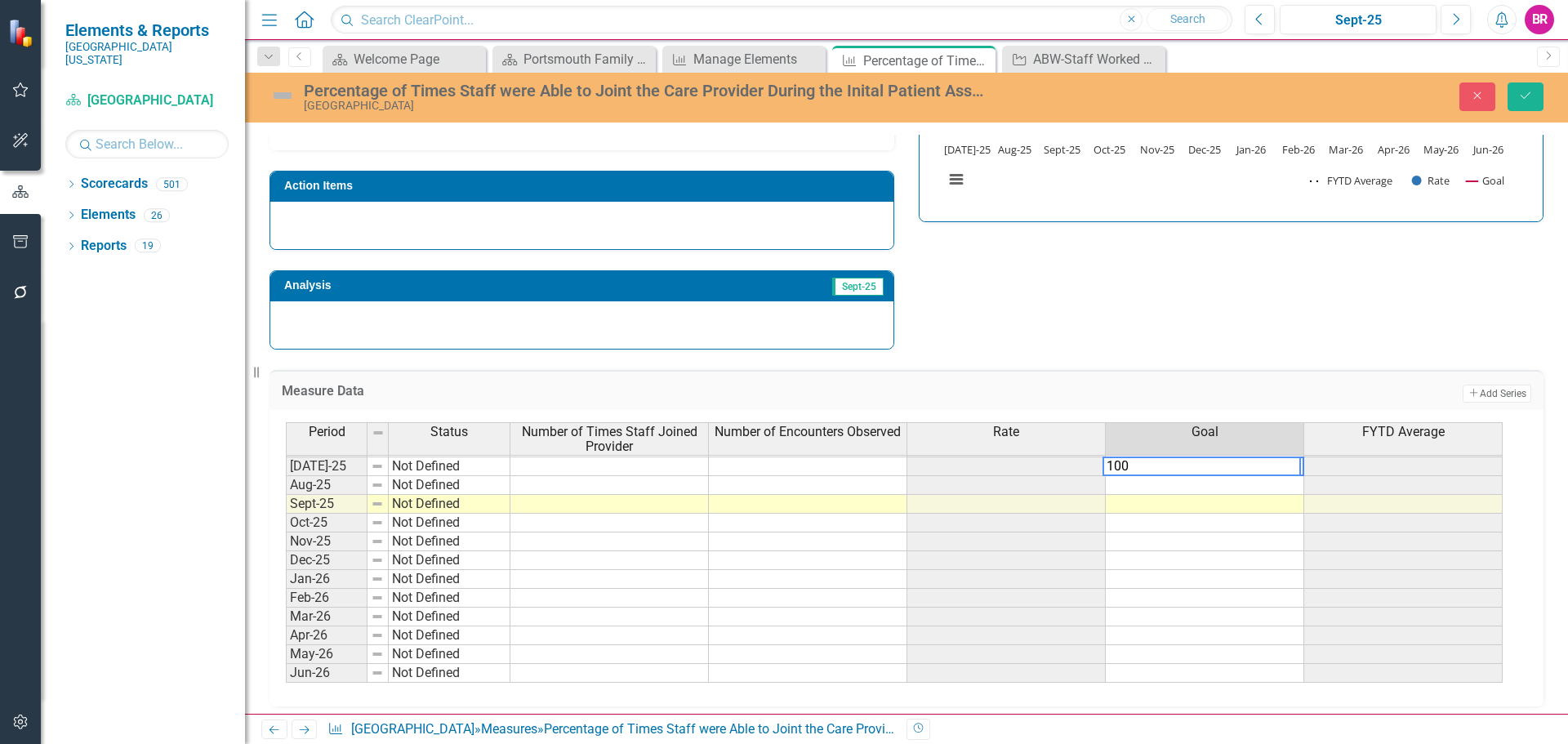
type textarea "100"
drag, startPoint x: 1064, startPoint y: 252, endPoint x: 1130, endPoint y: 282, distance: 72.5
click at [1075, 254] on div "Strategic Values Add Add Strategic Value Link Tag Link Strategic Value Not Defi…" at bounding box center [906, 117] width 1299 height 466
click at [1287, 462] on td "100.00" at bounding box center [1205, 466] width 199 height 19
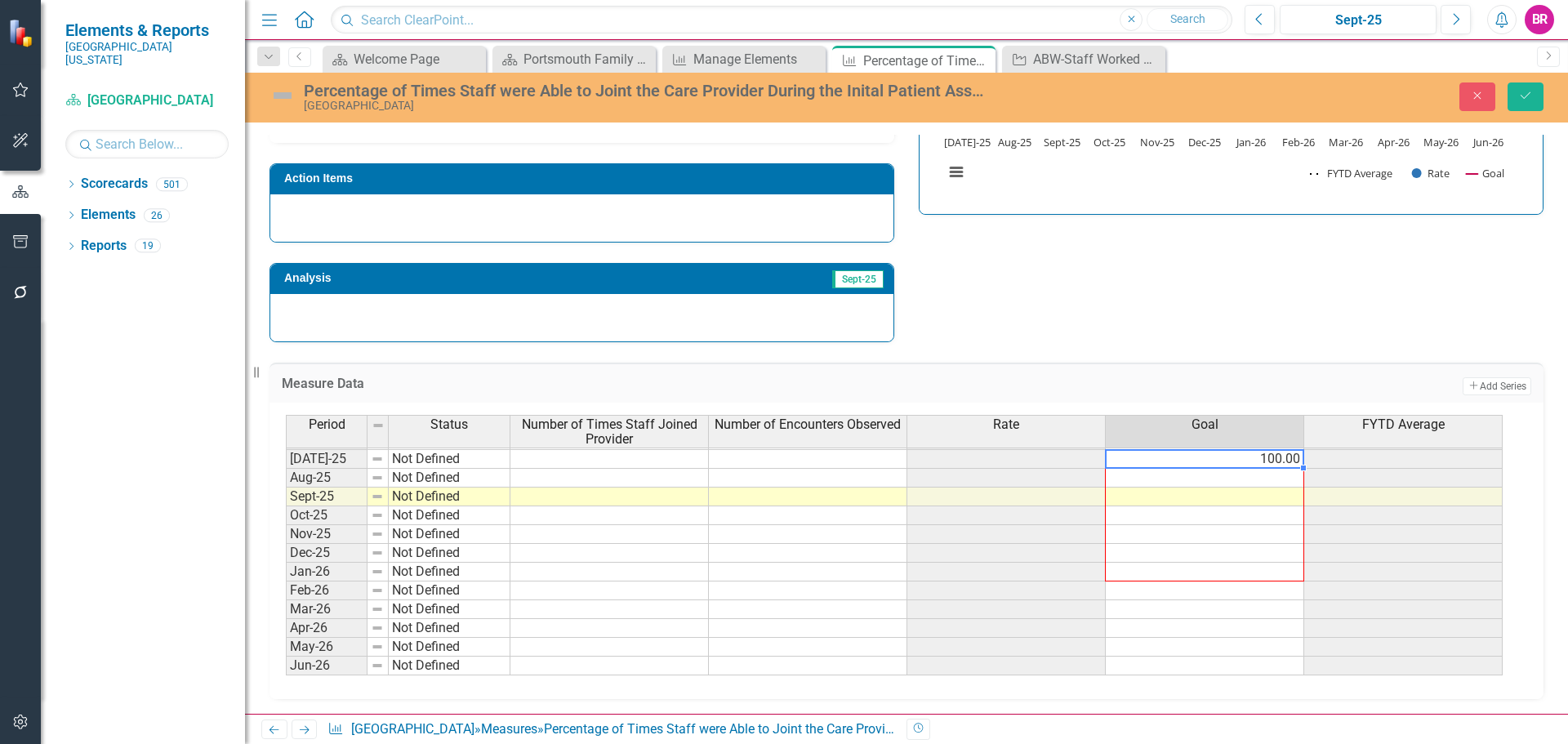
scroll to position [540, 0]
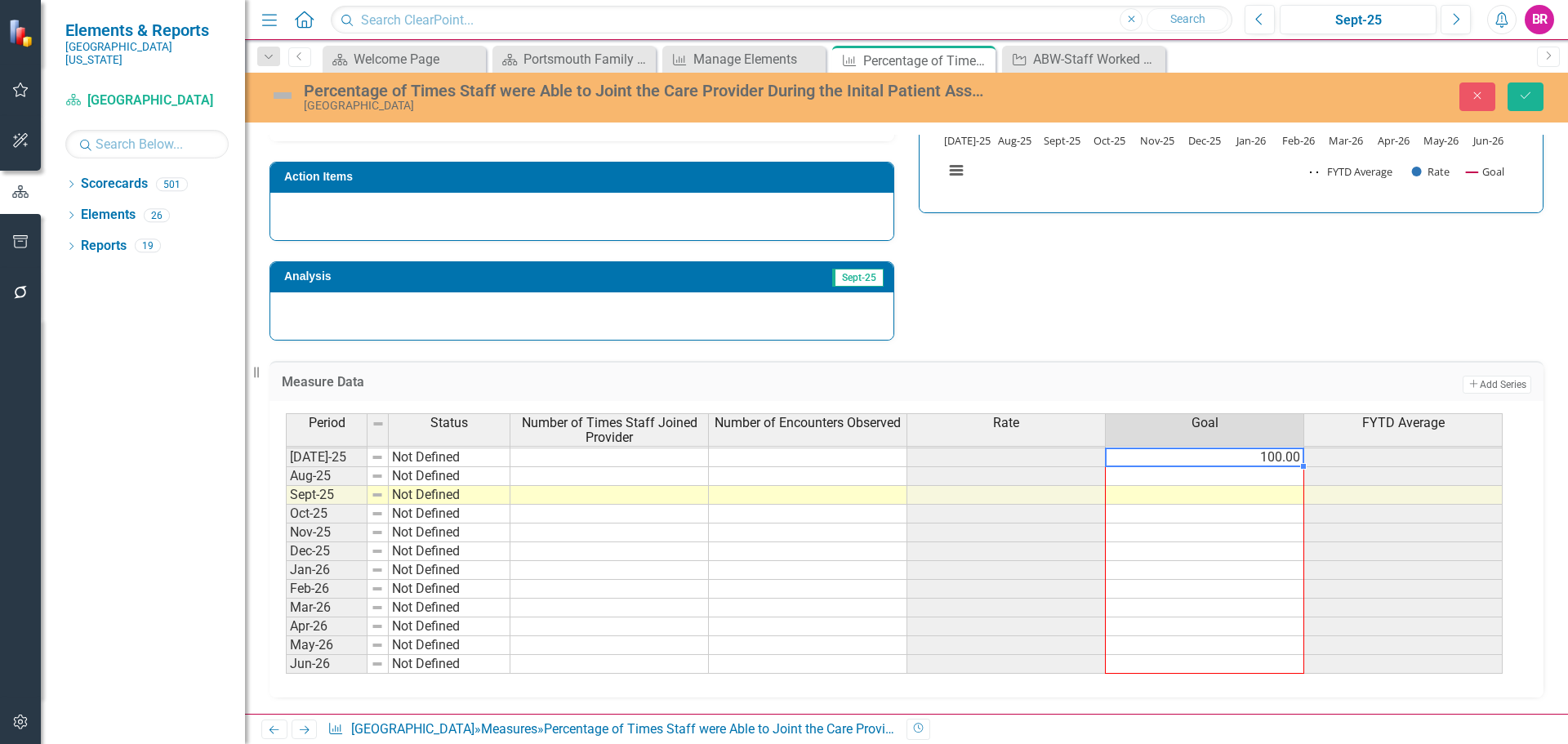
drag, startPoint x: 1304, startPoint y: 473, endPoint x: 1262, endPoint y: 656, distance: 187.8
click at [286, 656] on div "Period Status Number of Times Staff Joined Provider Number of Encounters Observ…" at bounding box center [286, 421] width 0 height 503
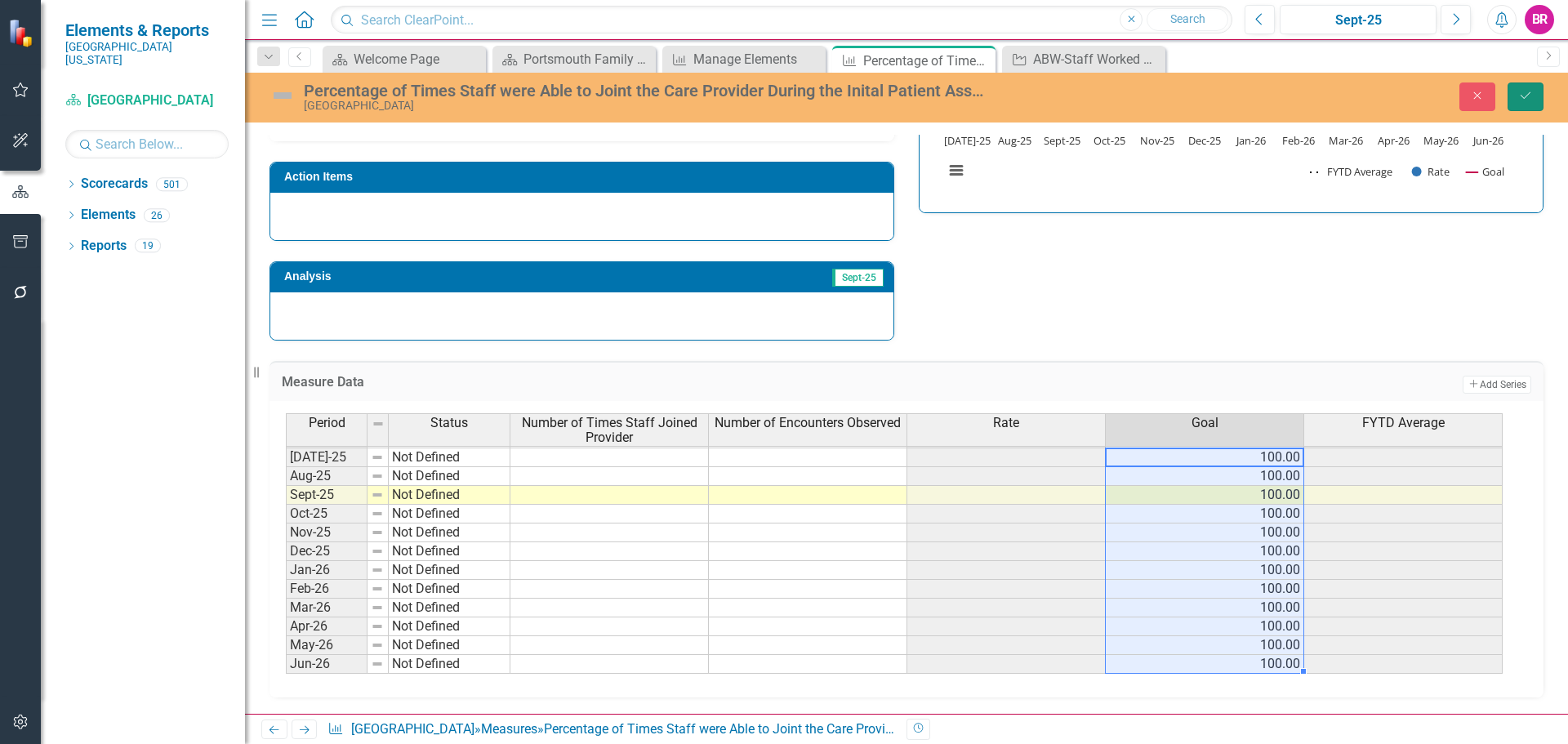
click at [1531, 94] on icon "Save" at bounding box center [1525, 95] width 15 height 11
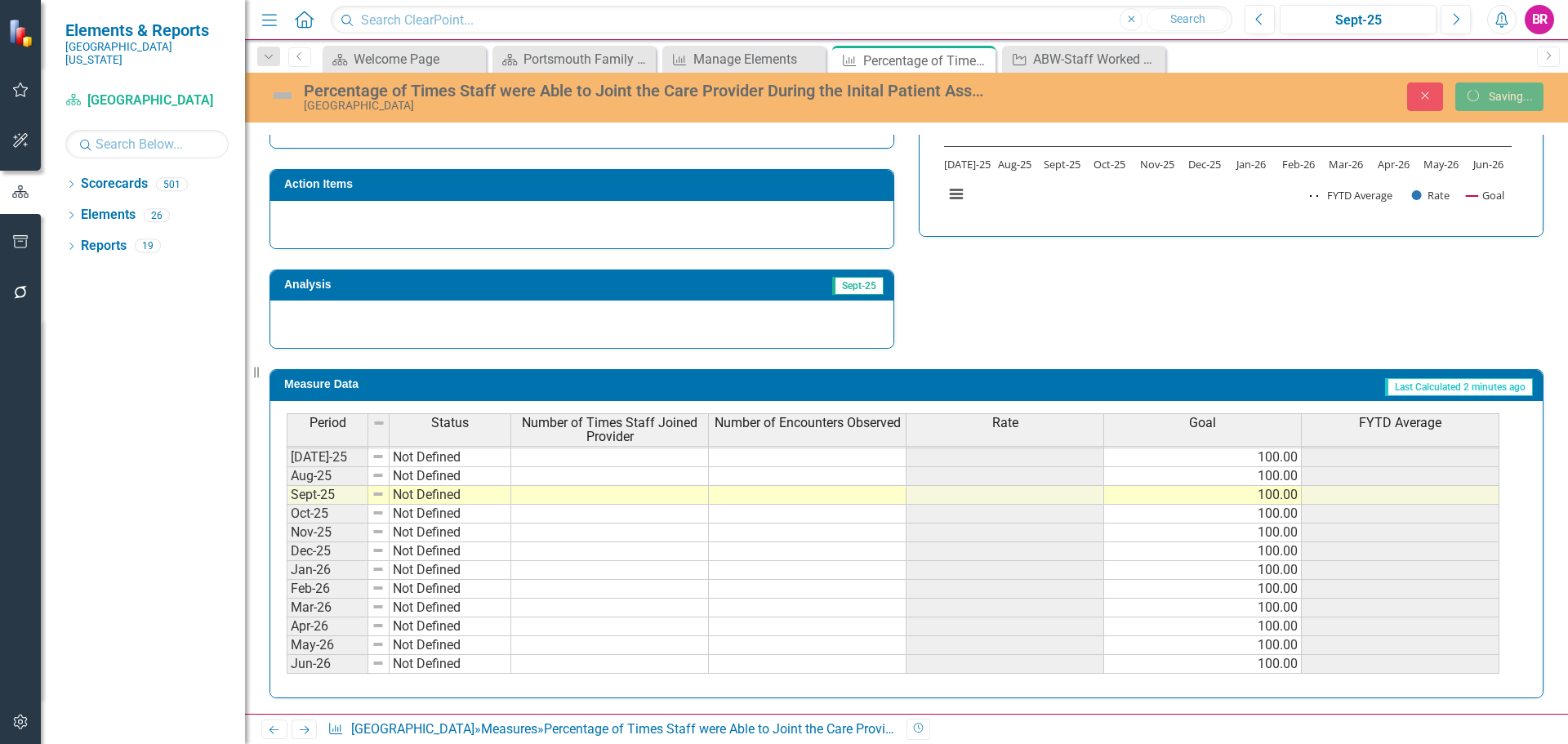
scroll to position [517, 0]
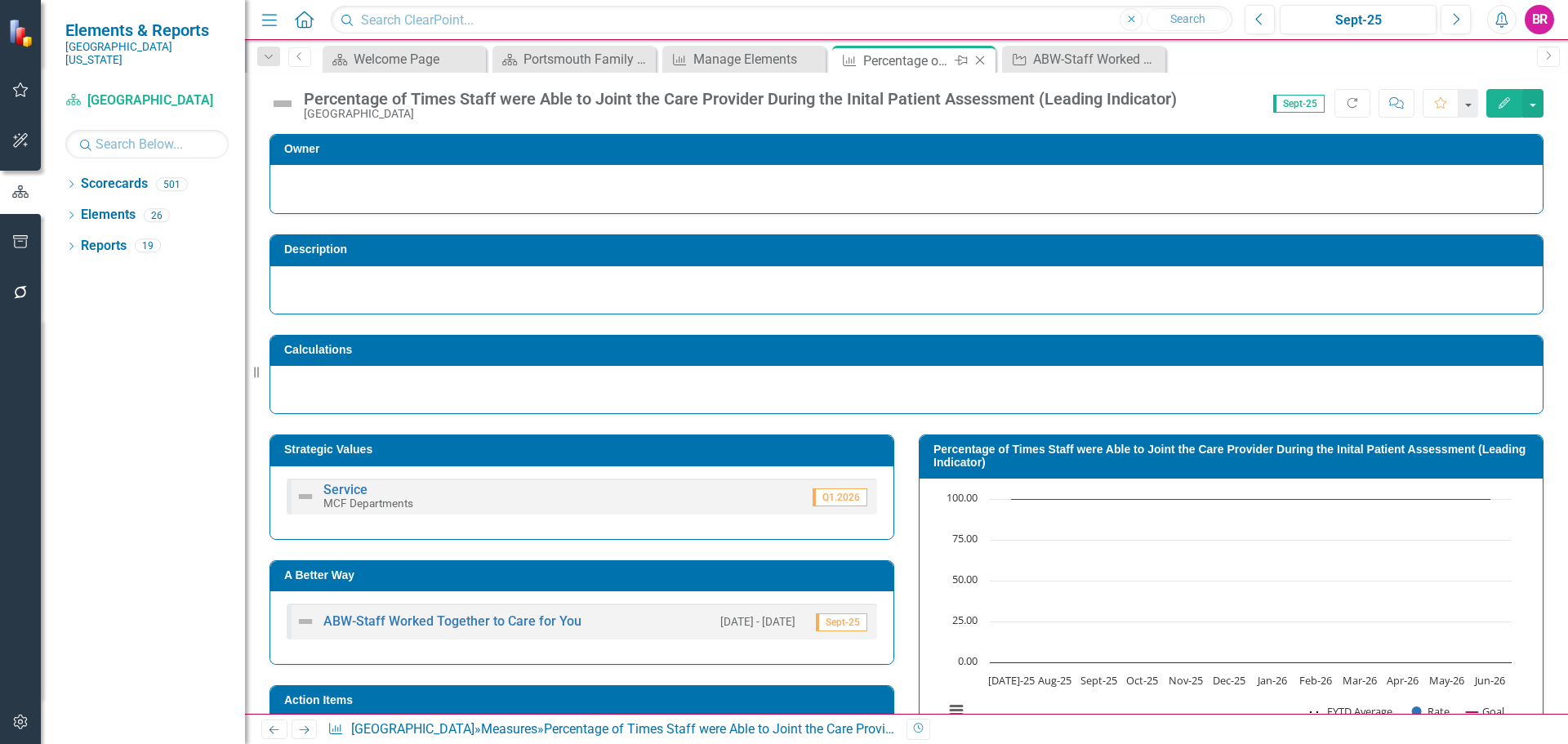
click at [982, 61] on icon "Close" at bounding box center [980, 61] width 16 height 13
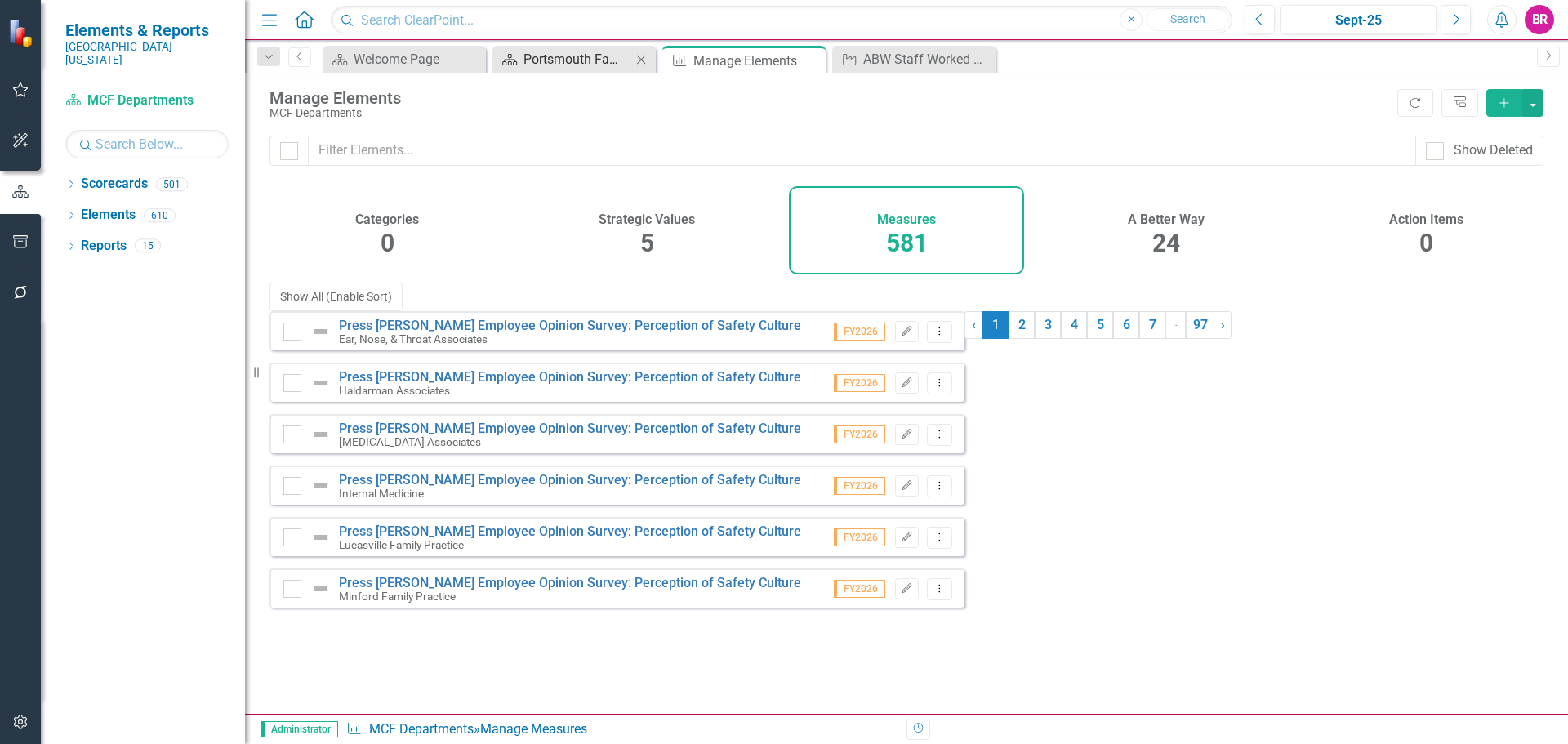
click at [569, 53] on div "Portsmouth Family Health Center Dashboard" at bounding box center [577, 59] width 108 height 21
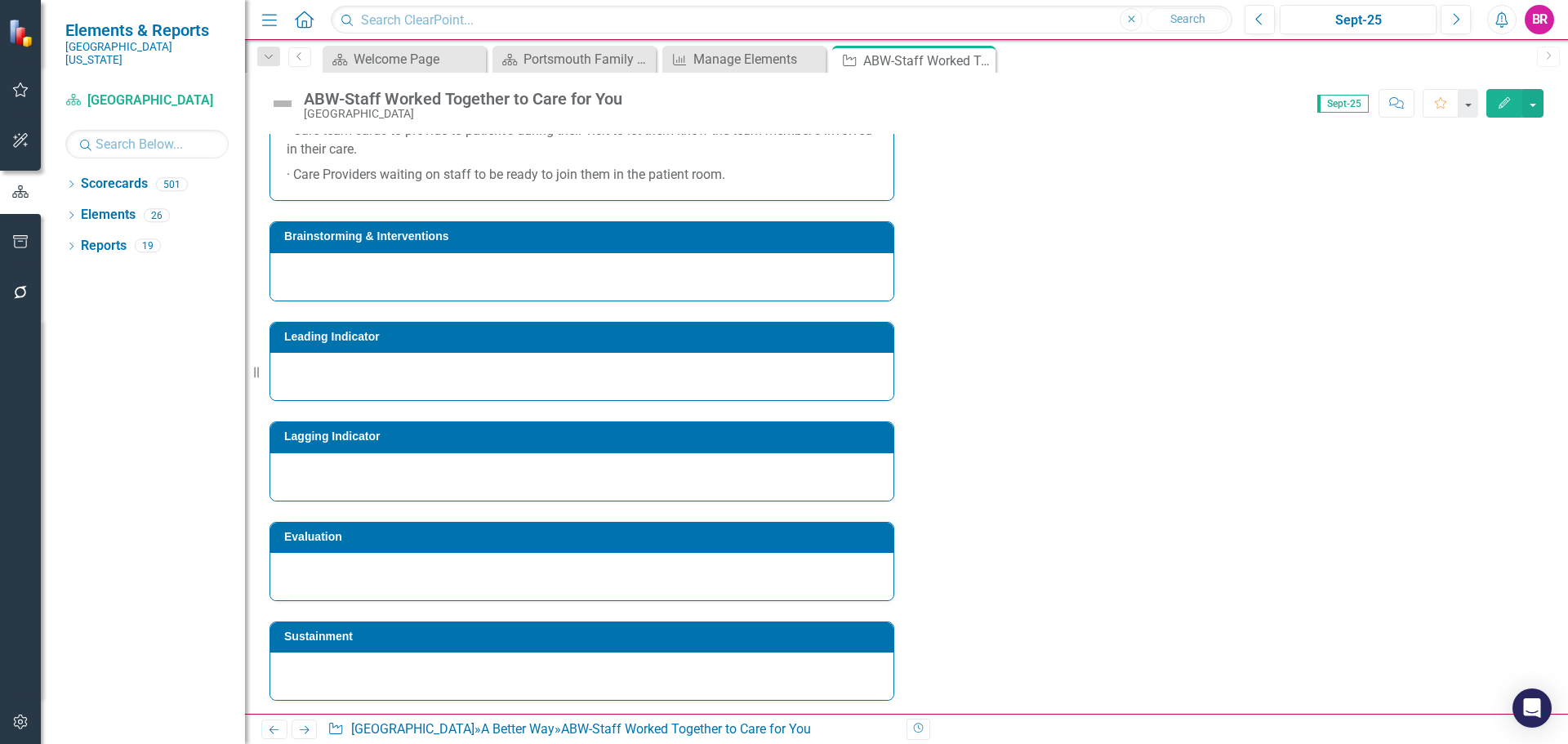
scroll to position [1295, 0]
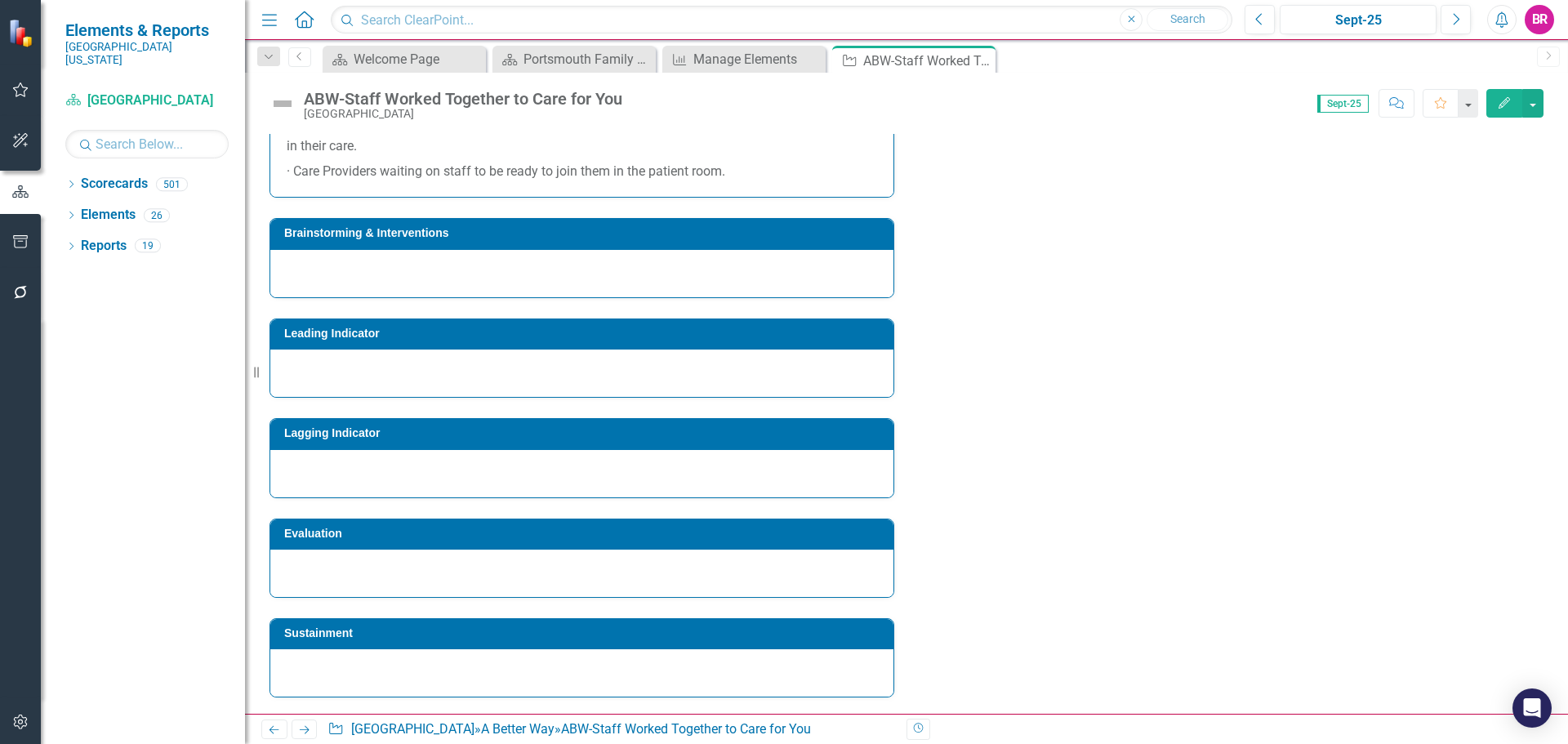
click at [579, 346] on td "Leading Indicator" at bounding box center [585, 336] width 601 height 25
click at [582, 346] on td "Leading Indicator" at bounding box center [585, 336] width 601 height 25
click at [660, 342] on td "Leading Indicator" at bounding box center [585, 336] width 601 height 25
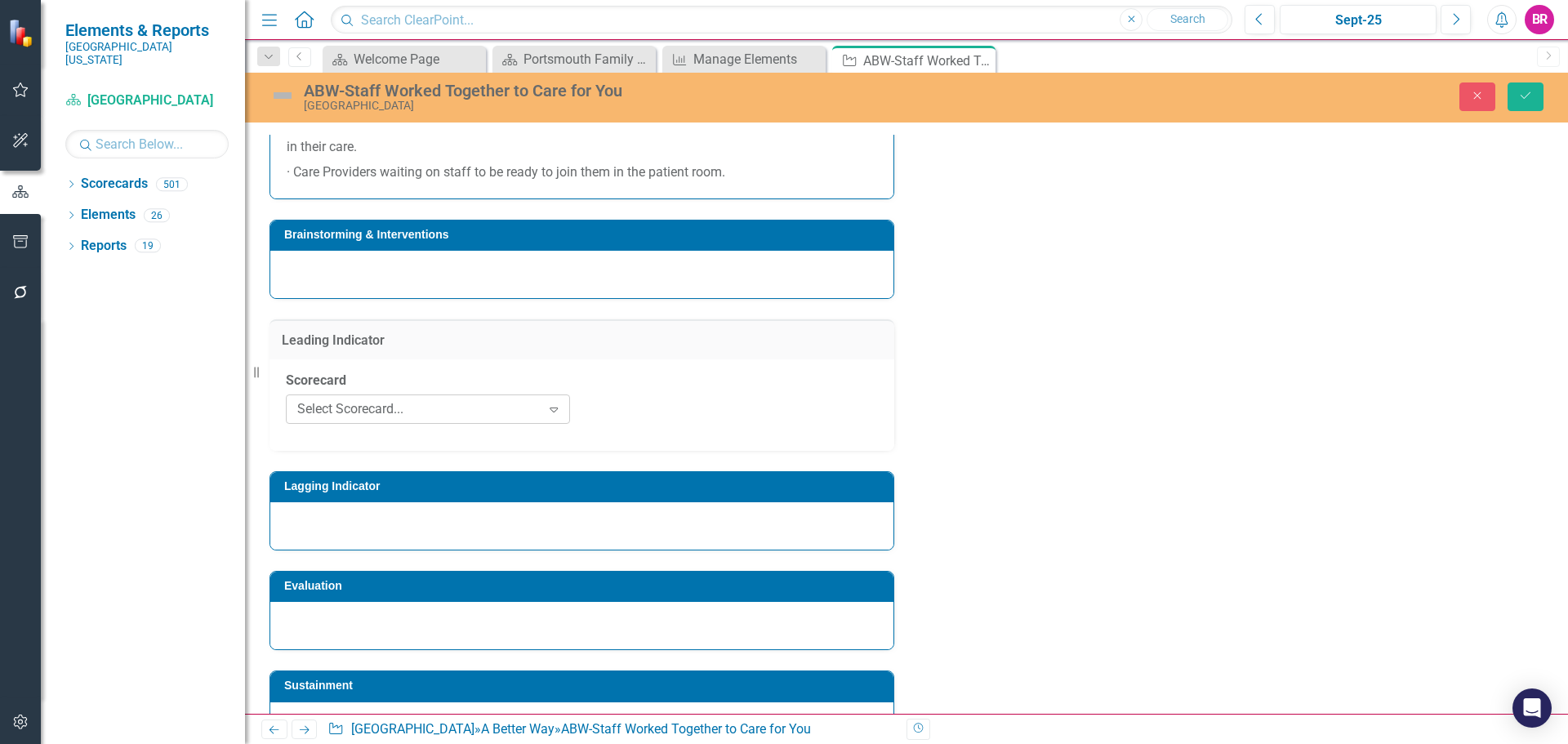
click at [556, 418] on div "Expand" at bounding box center [554, 409] width 30 height 26
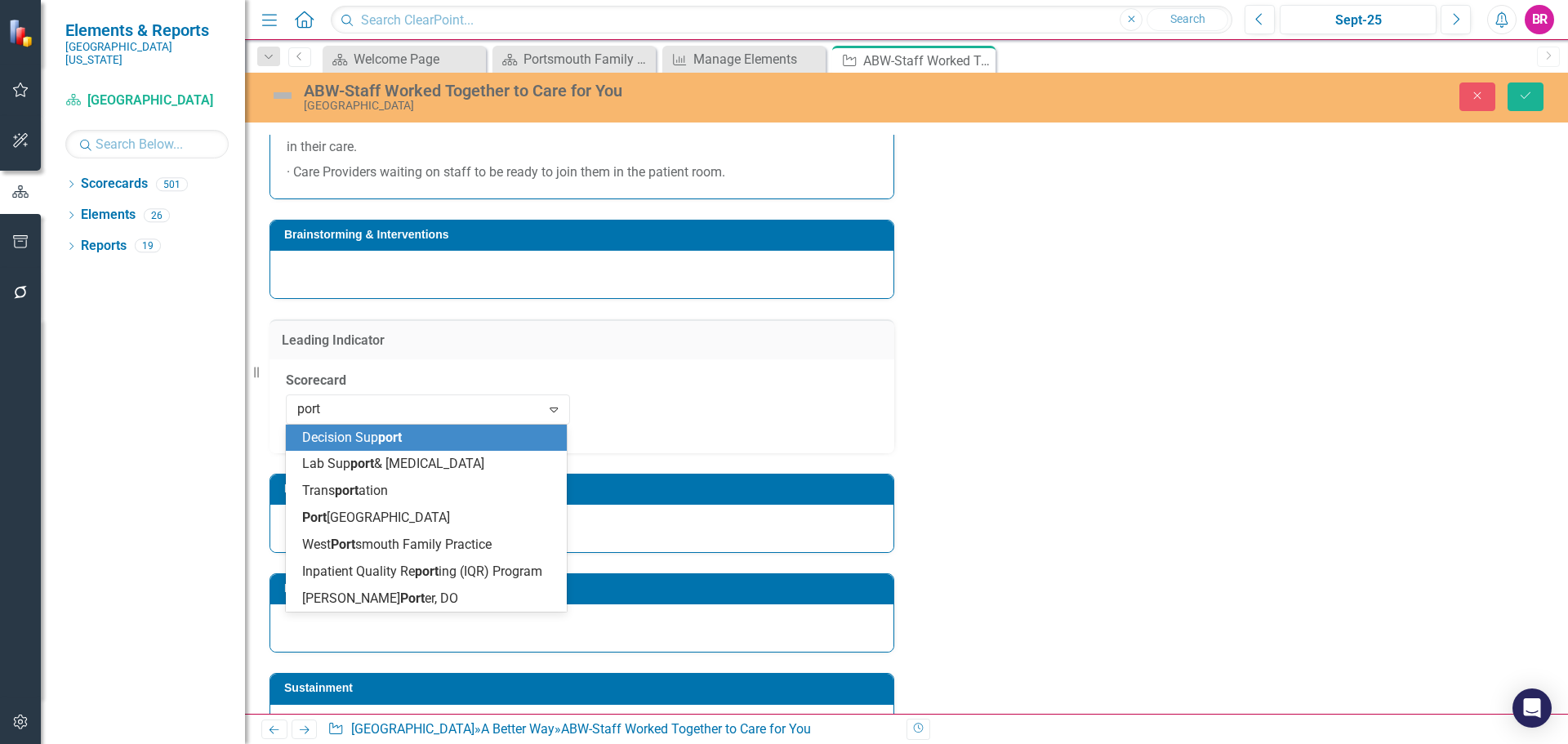
type input "ports"
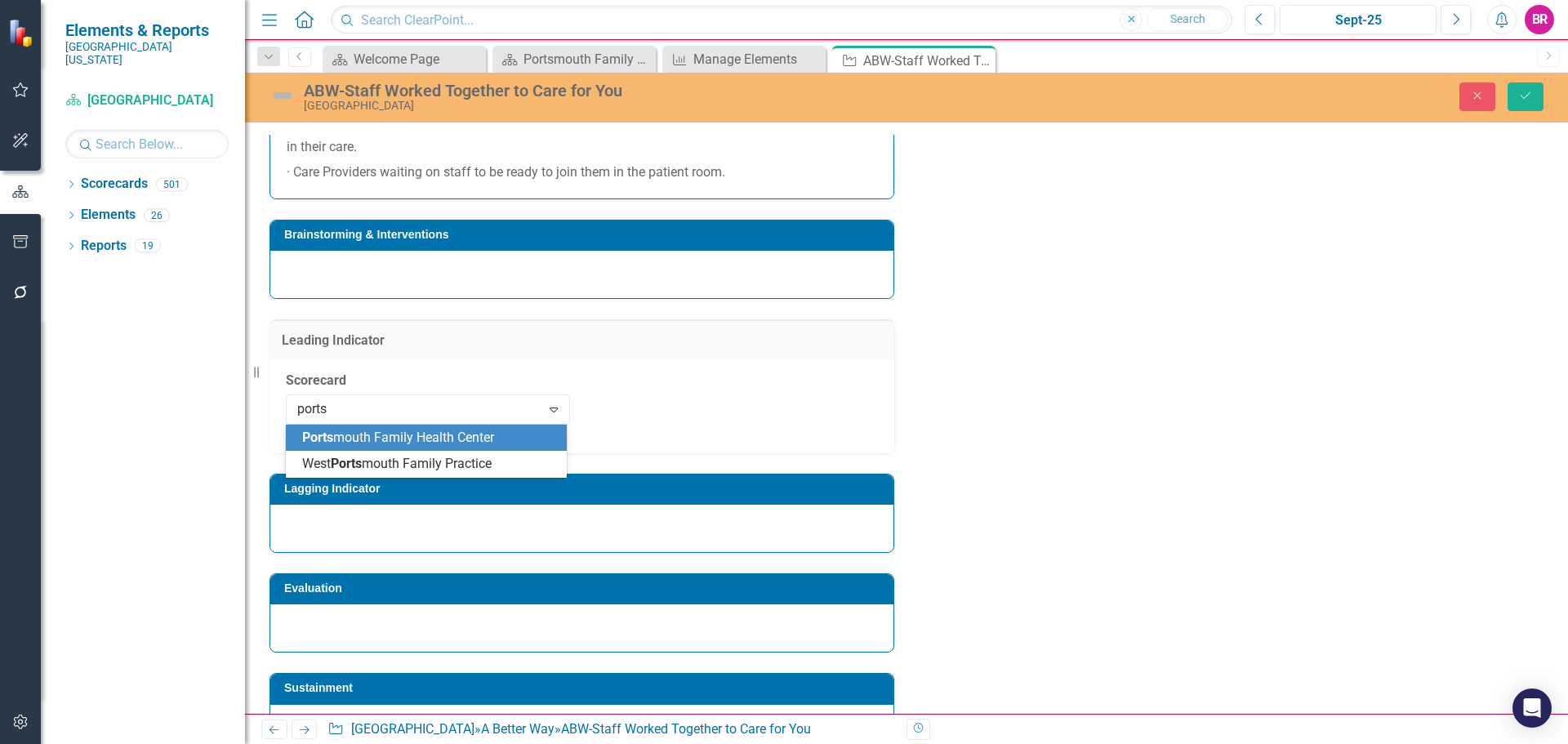
click at [533, 433] on div "Ports mouth Family Health Center" at bounding box center [430, 438] width 255 height 19
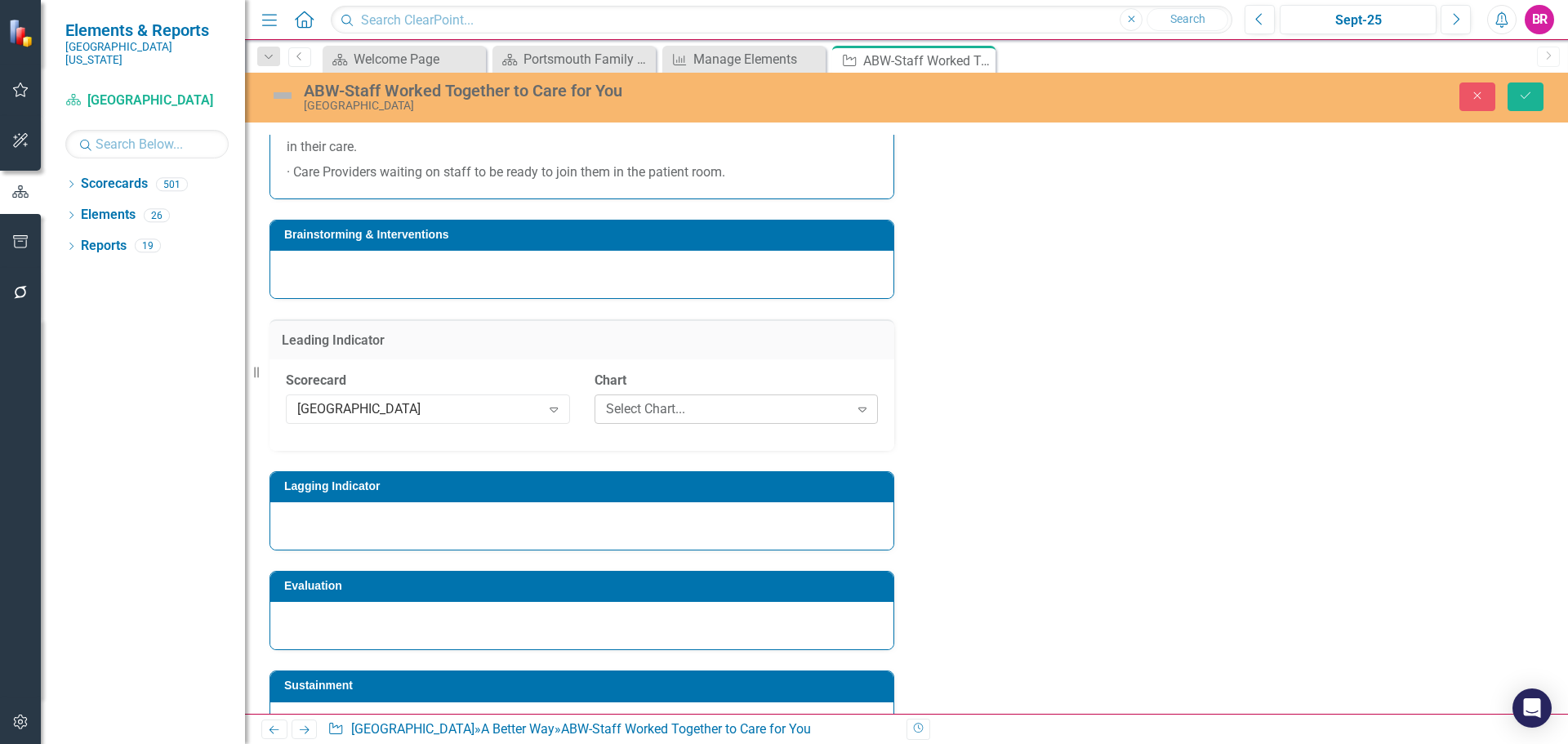
click at [618, 402] on div "Select Chart..." at bounding box center [728, 408] width 243 height 19
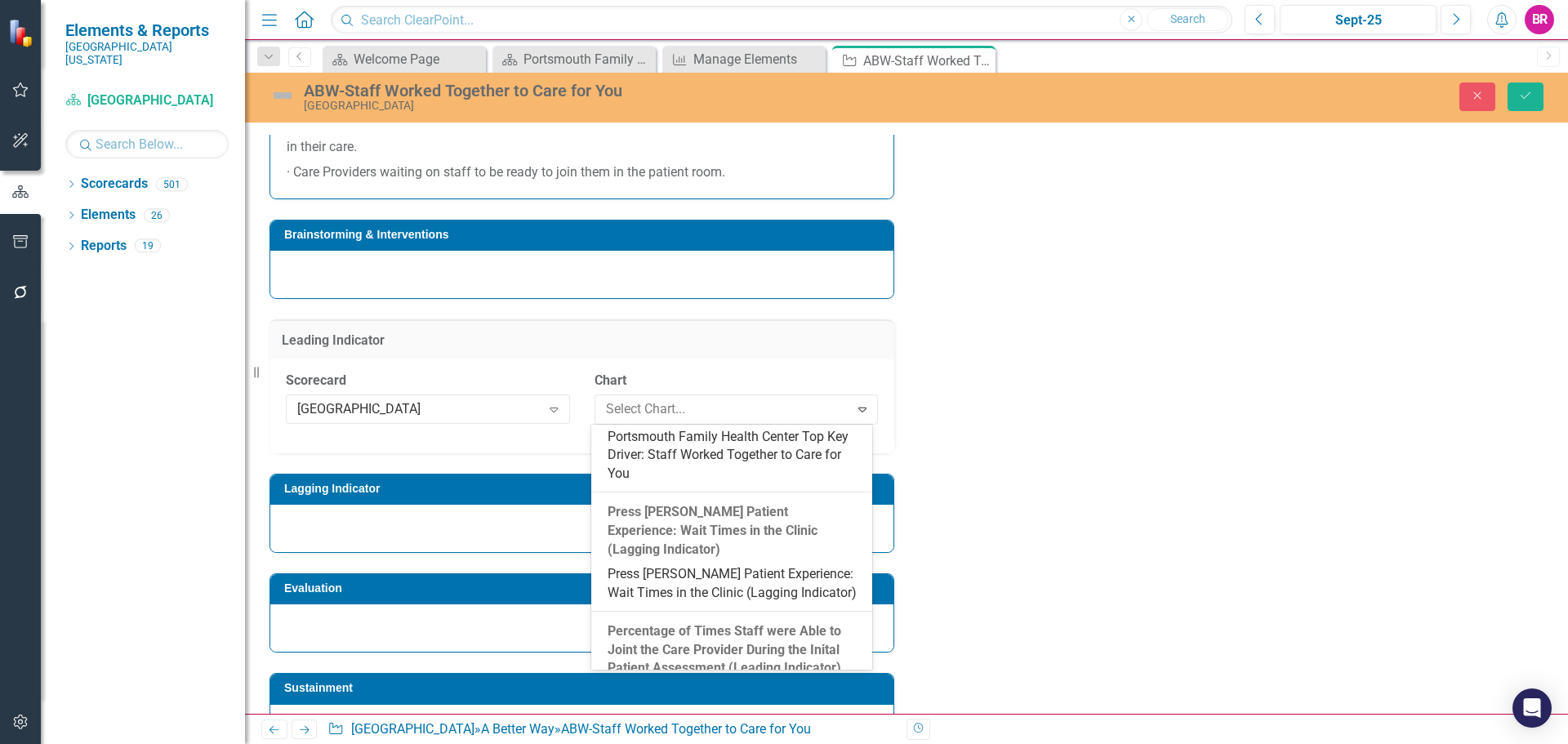
scroll to position [2039, 0]
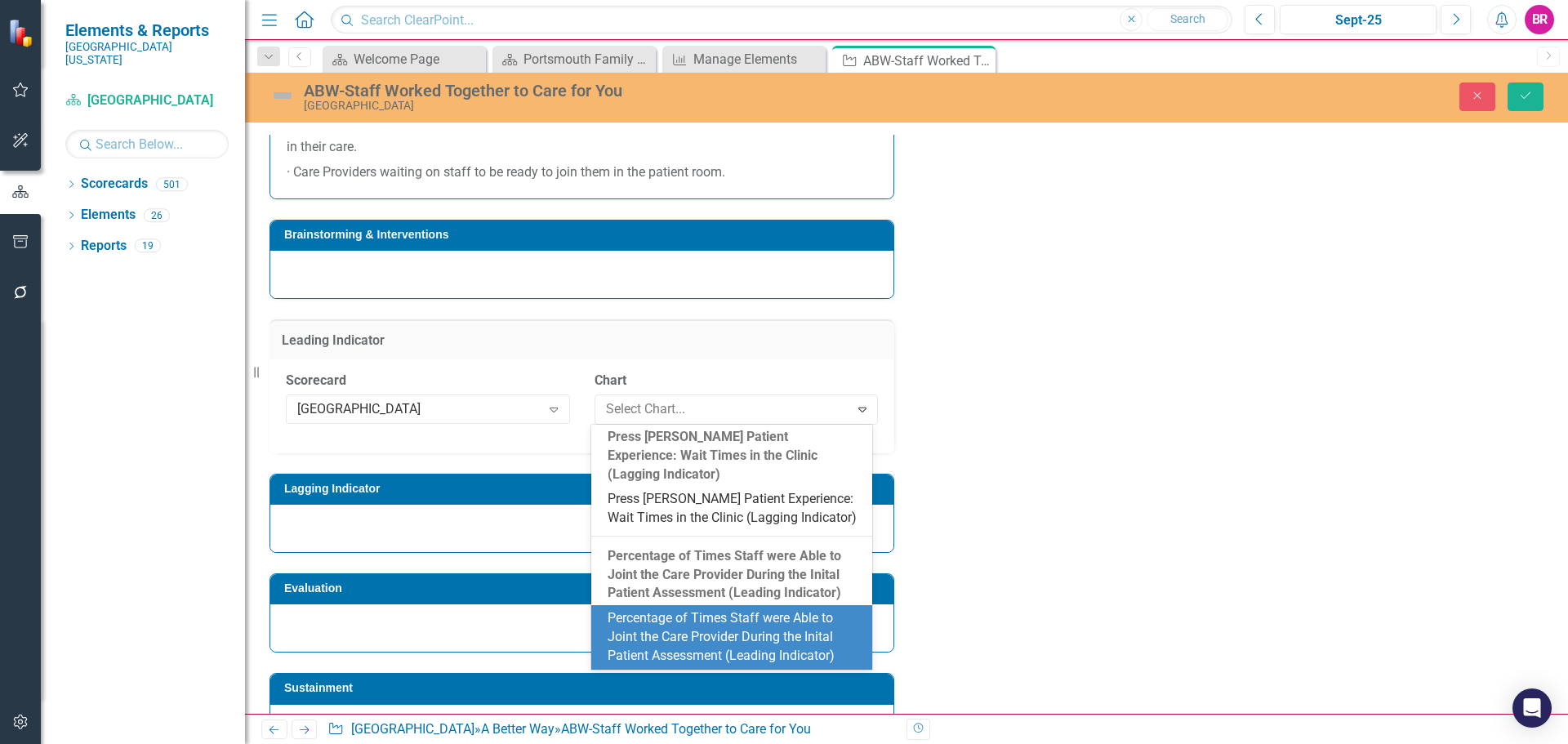
click at [685, 629] on div "Percentage of Times Staff were Able to Joint the Care Provider During the Inita…" at bounding box center [735, 637] width 255 height 57
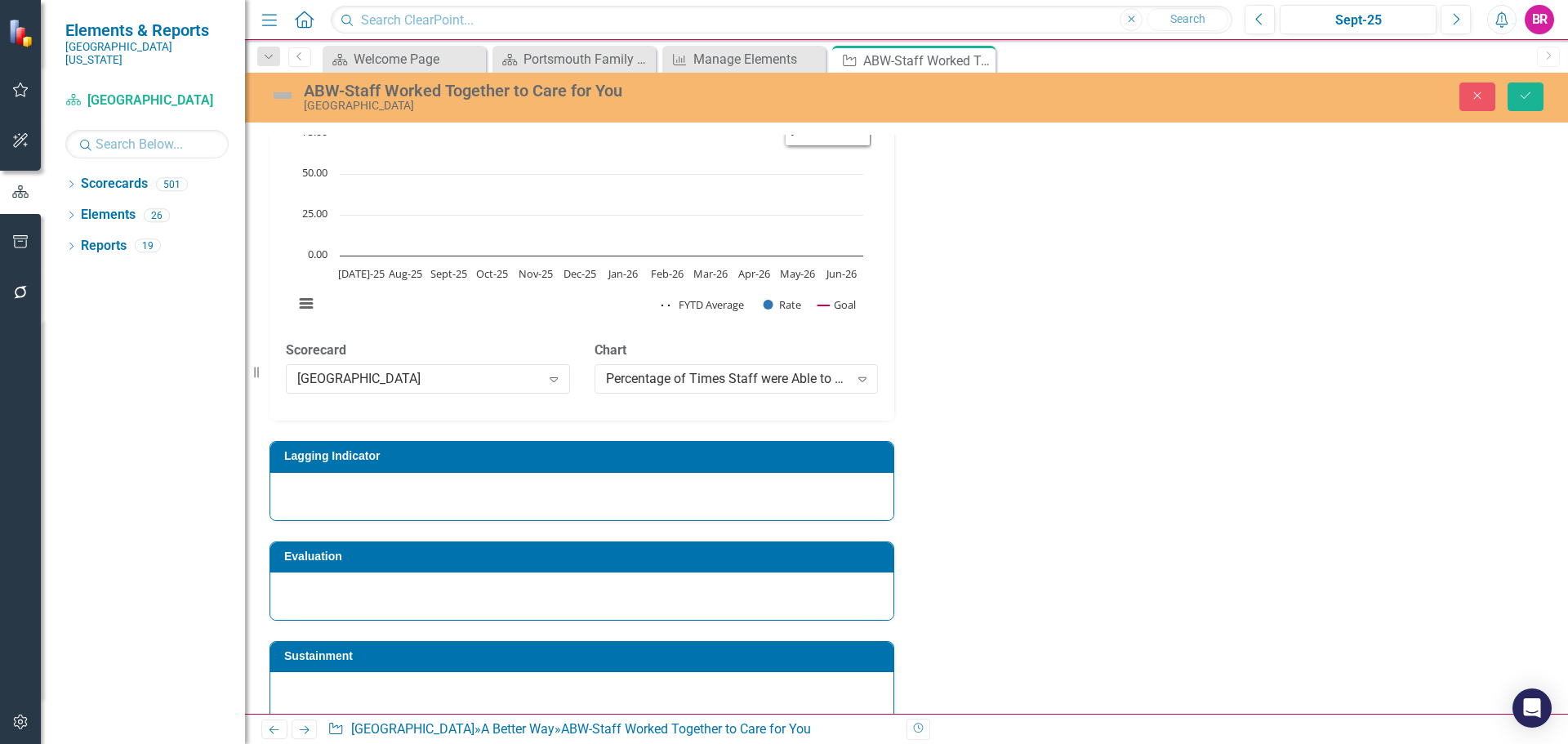
scroll to position [1619, 0]
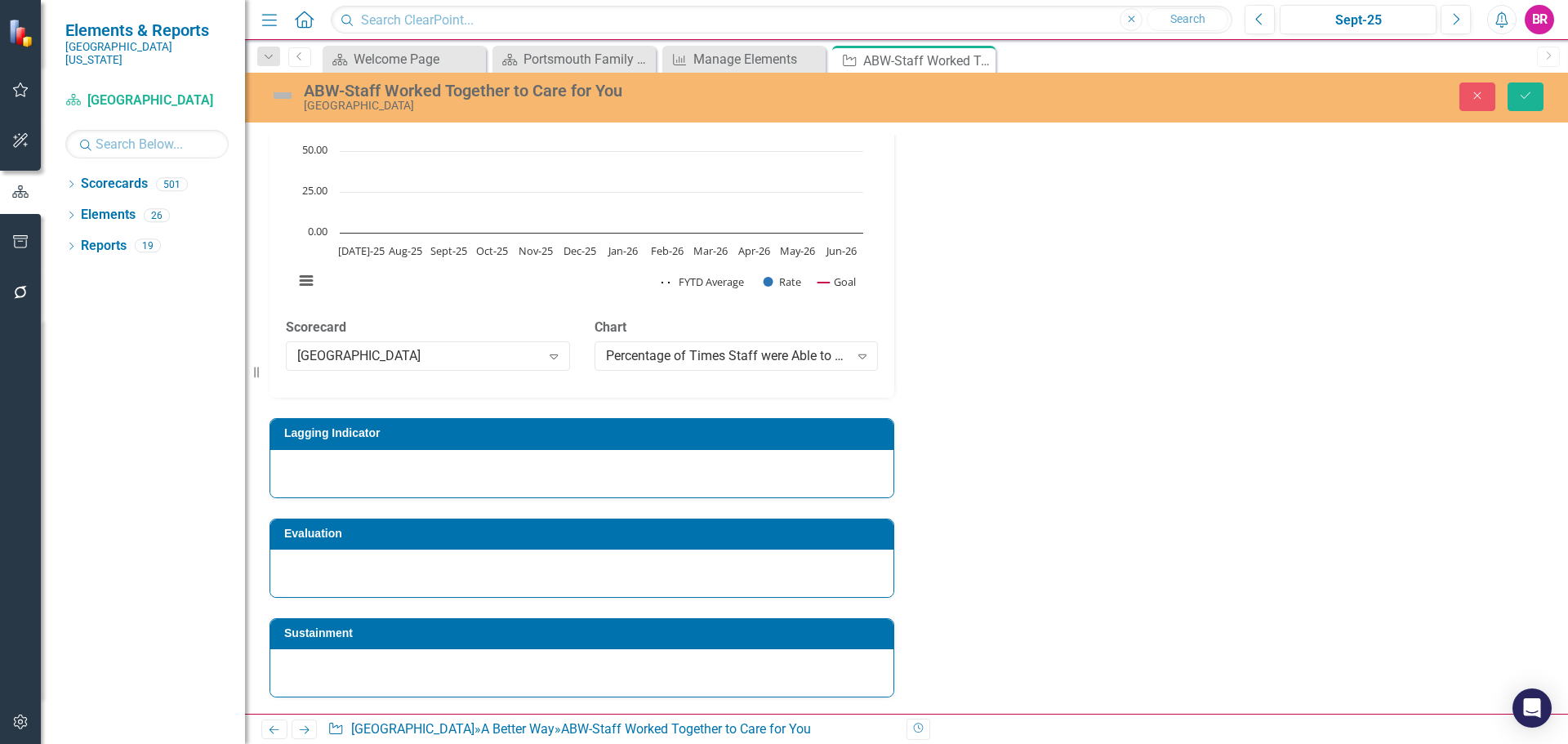
click at [616, 438] on h3 "Lagging Indicator" at bounding box center [585, 433] width 601 height 12
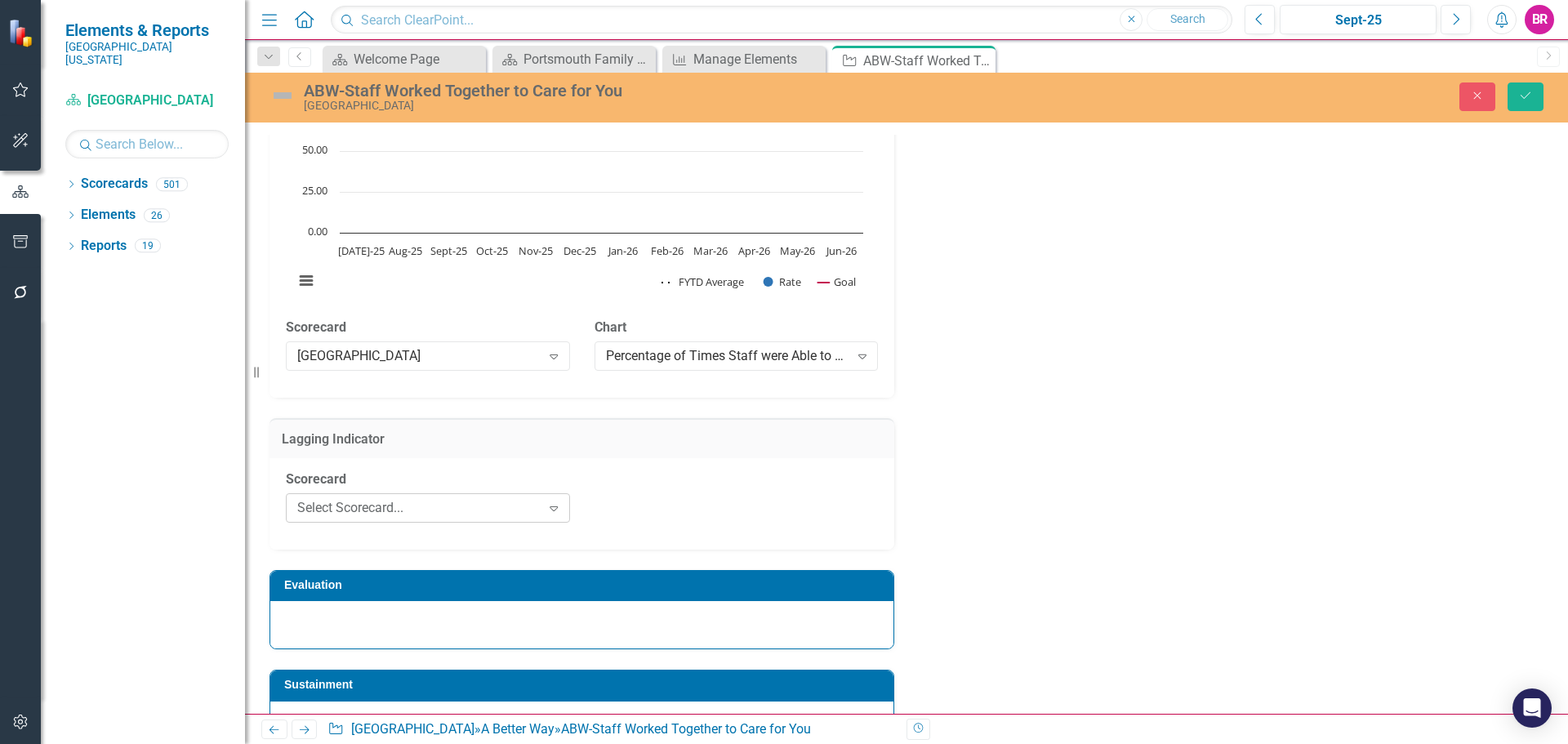
click at [489, 507] on div "Select Scorecard..." at bounding box center [419, 507] width 243 height 19
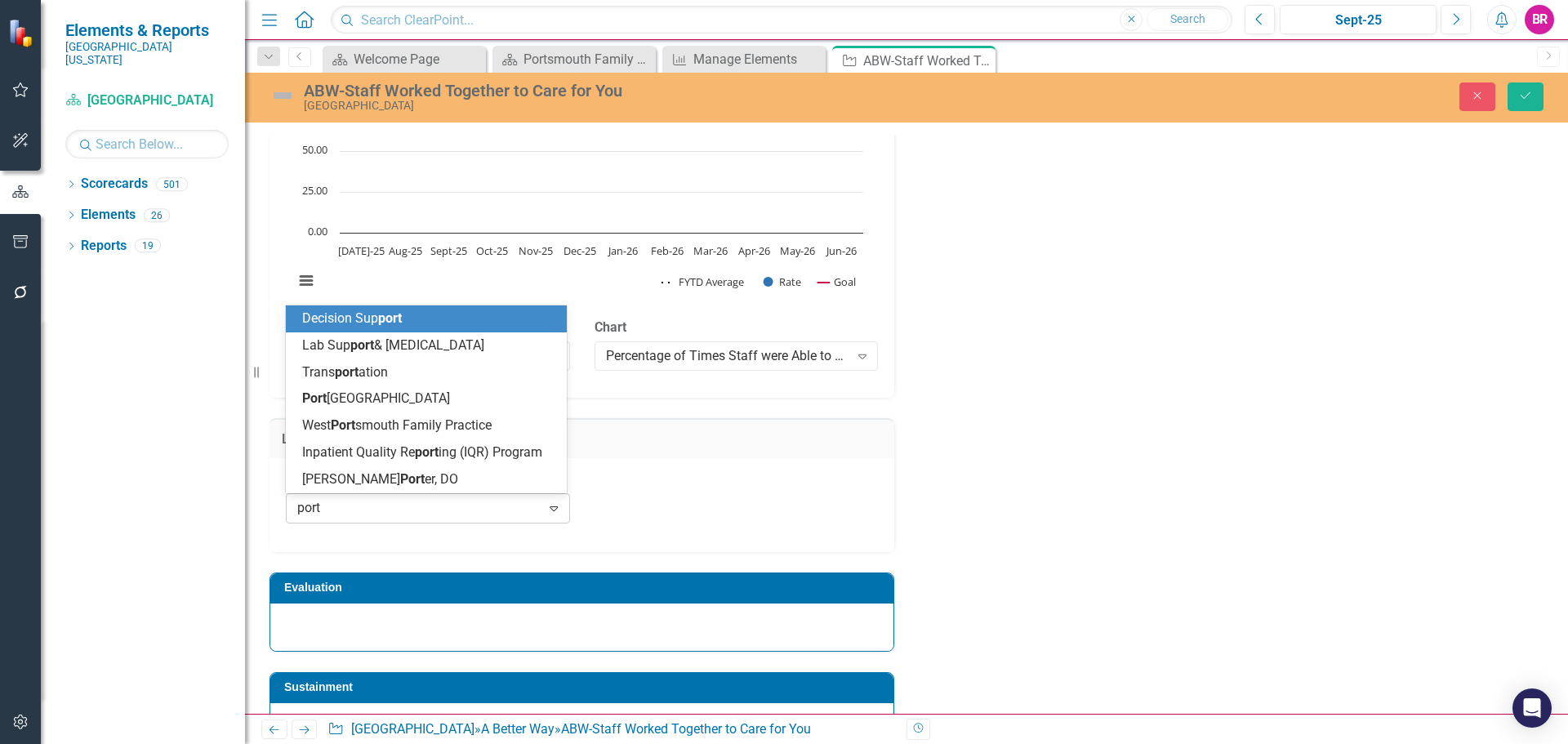
type input "ports"
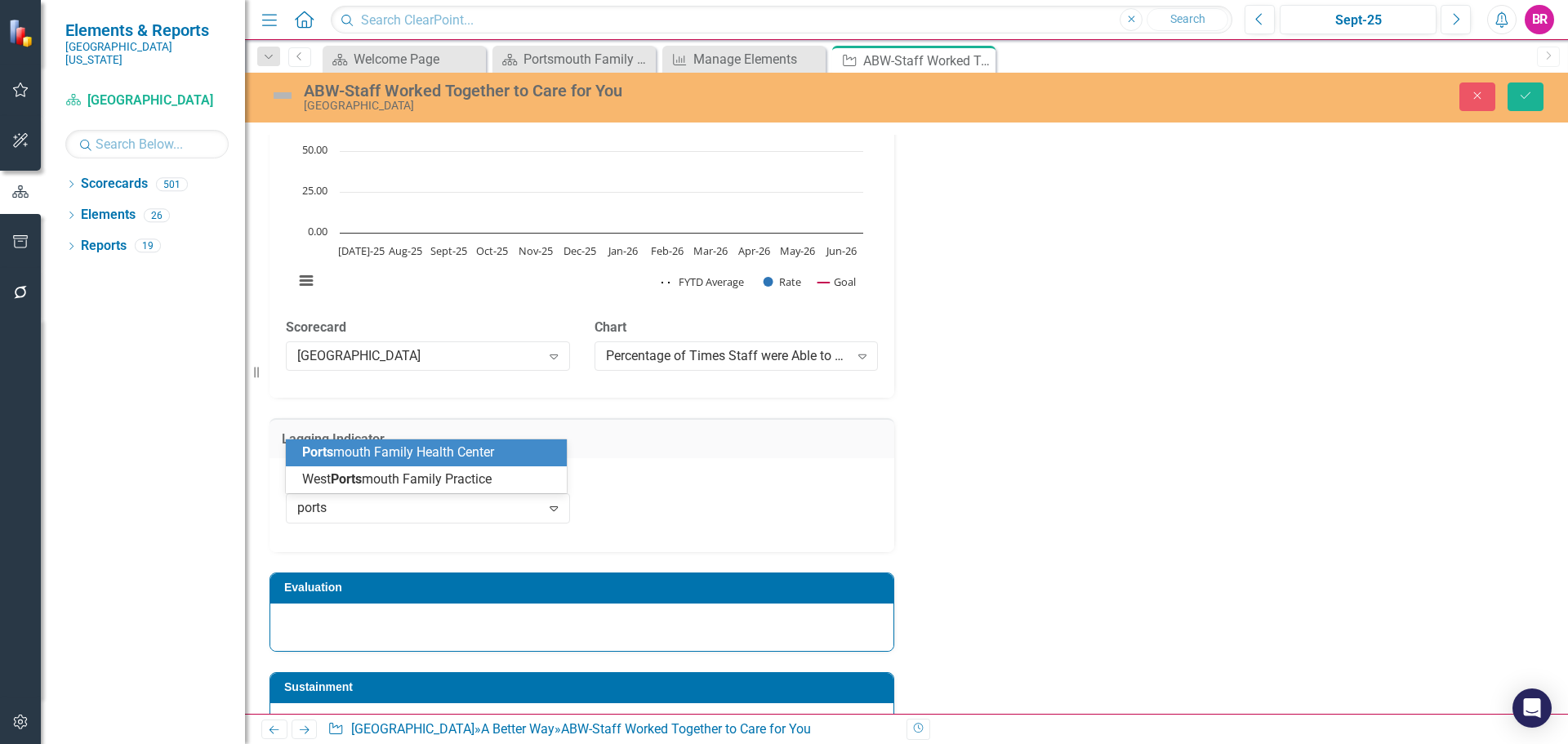
click at [490, 445] on span "Ports mouth Family Health Center" at bounding box center [398, 452] width 192 height 16
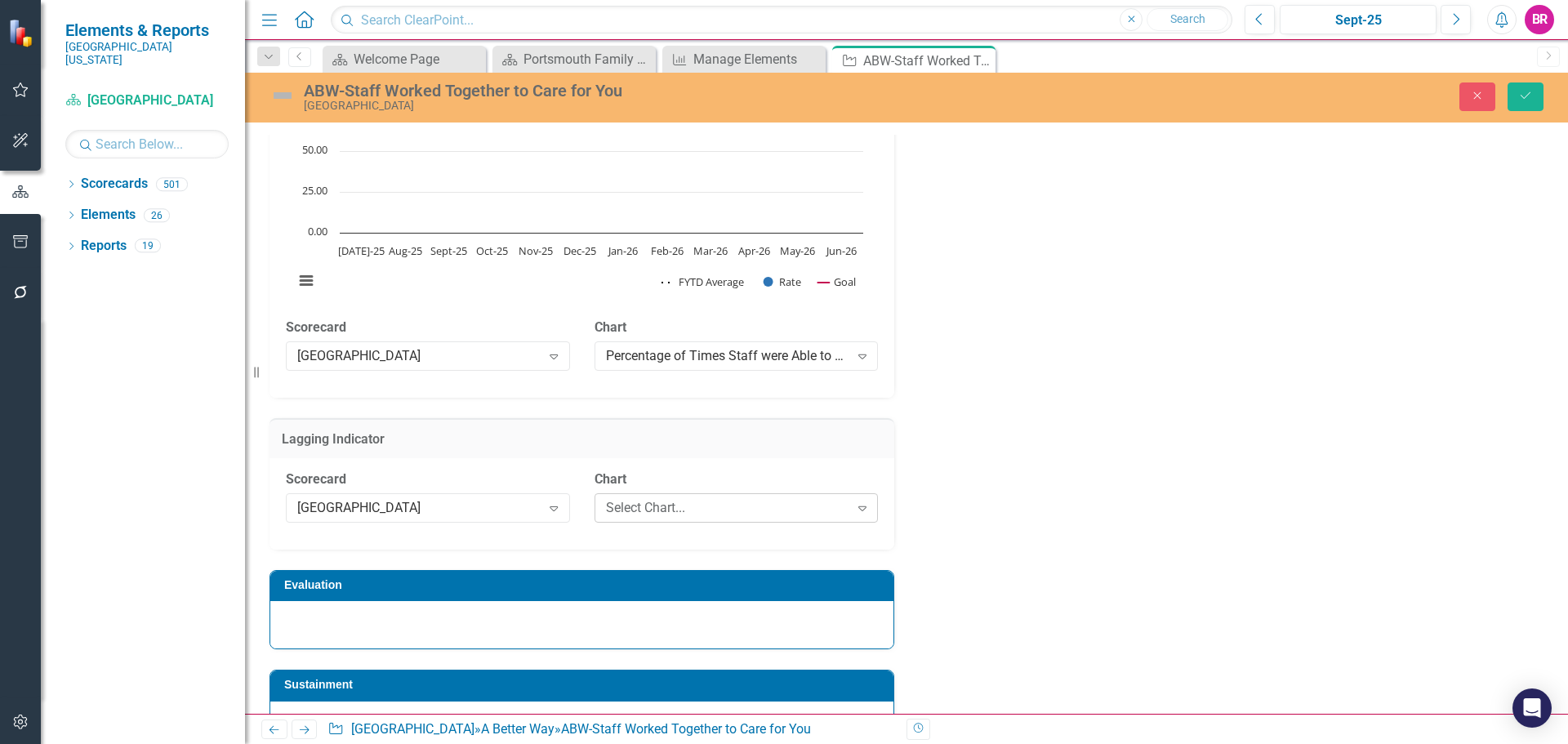
click at [751, 508] on div "Select Chart..." at bounding box center [728, 507] width 243 height 19
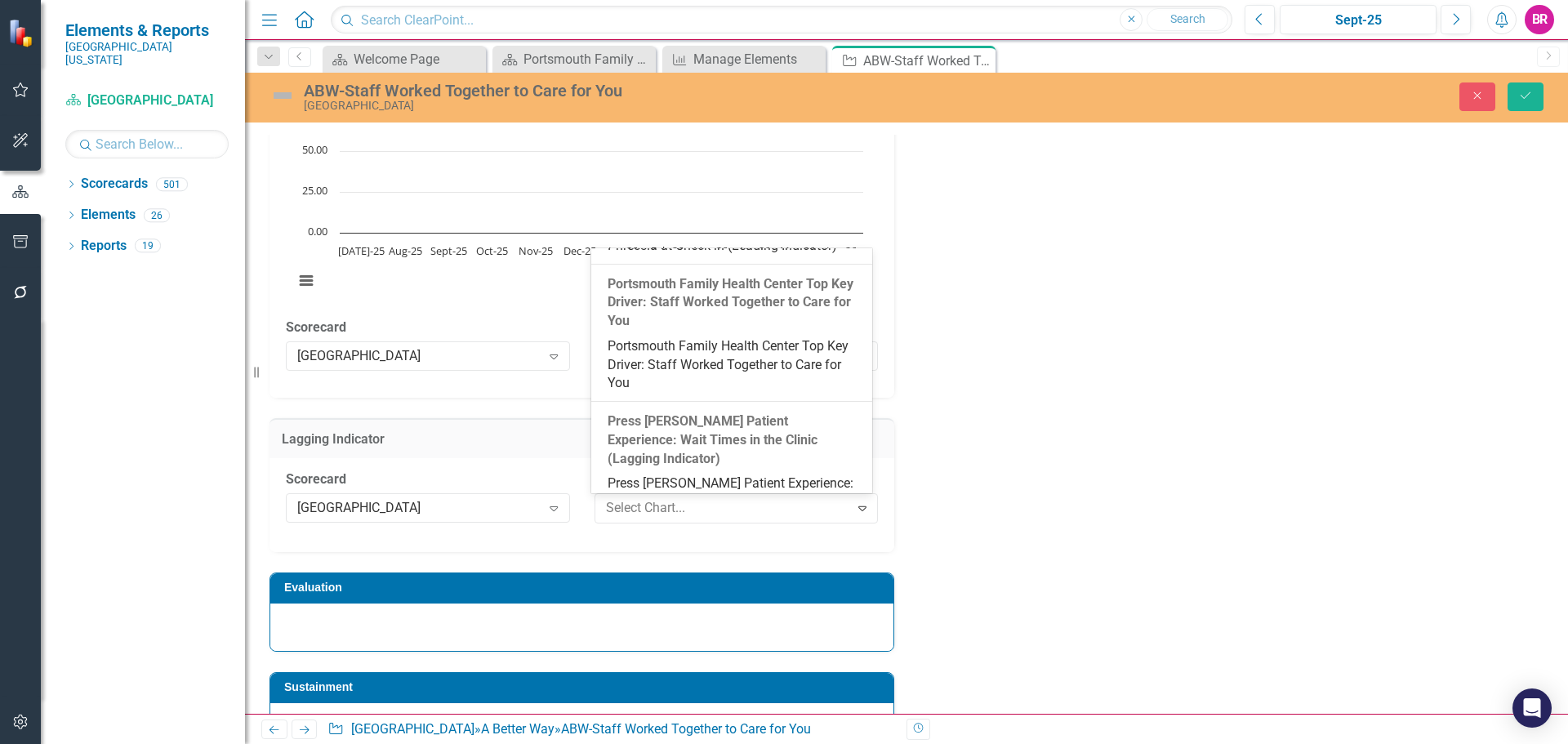
scroll to position [2039, 0]
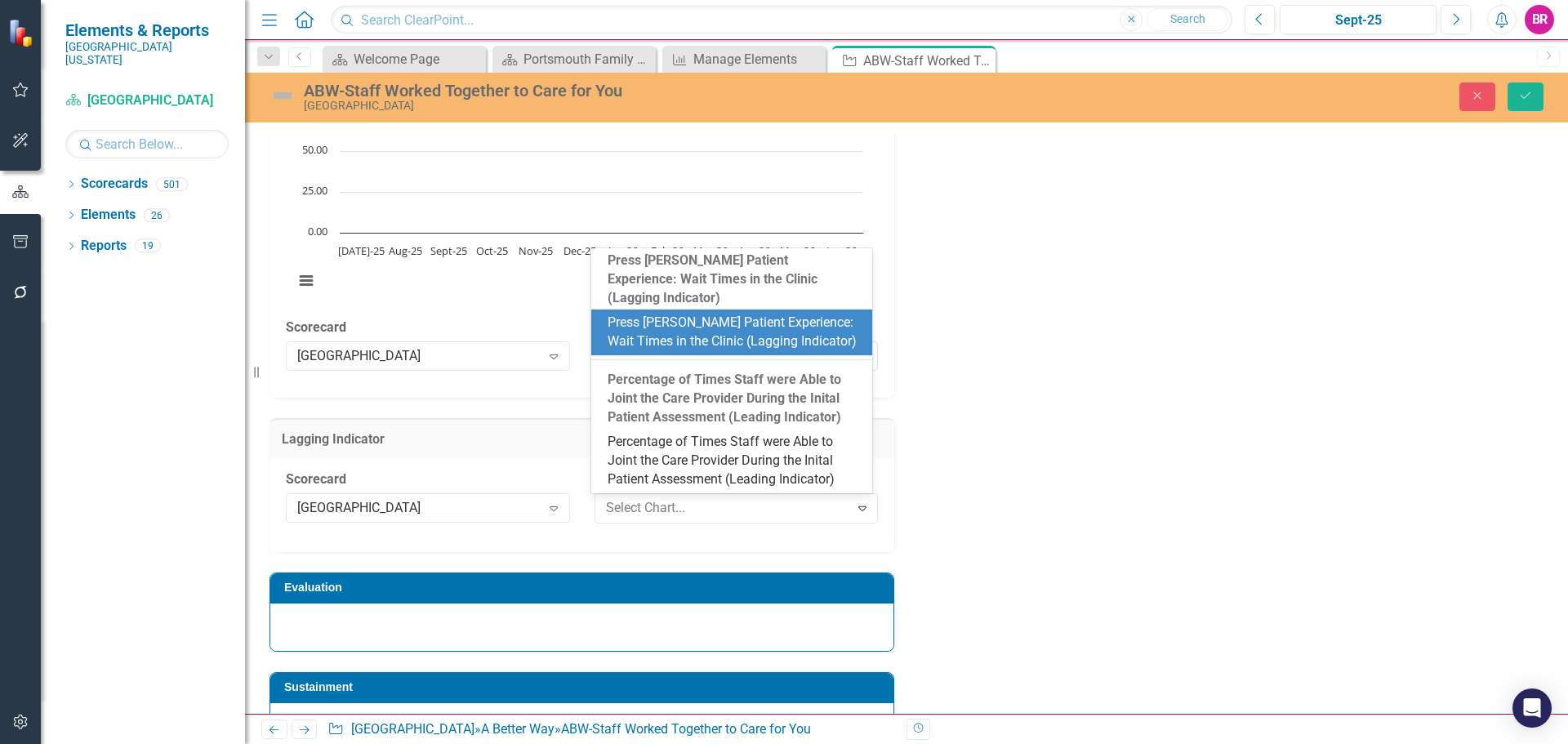
click at [678, 339] on div "Press [PERSON_NAME] Patient Experience: Wait Times in the Clinic (Lagging Indic…" at bounding box center [735, 333] width 255 height 38
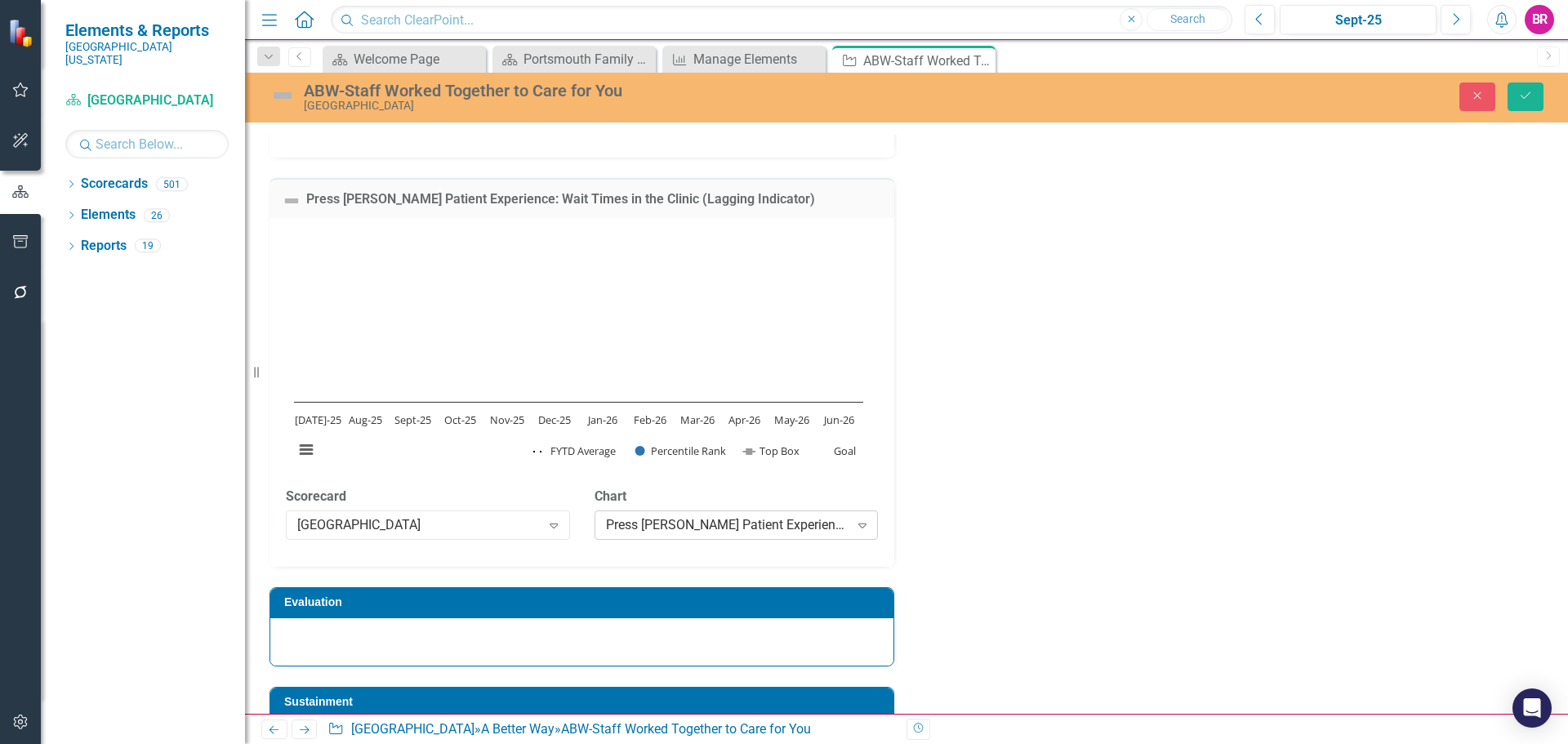
scroll to position [1864, 0]
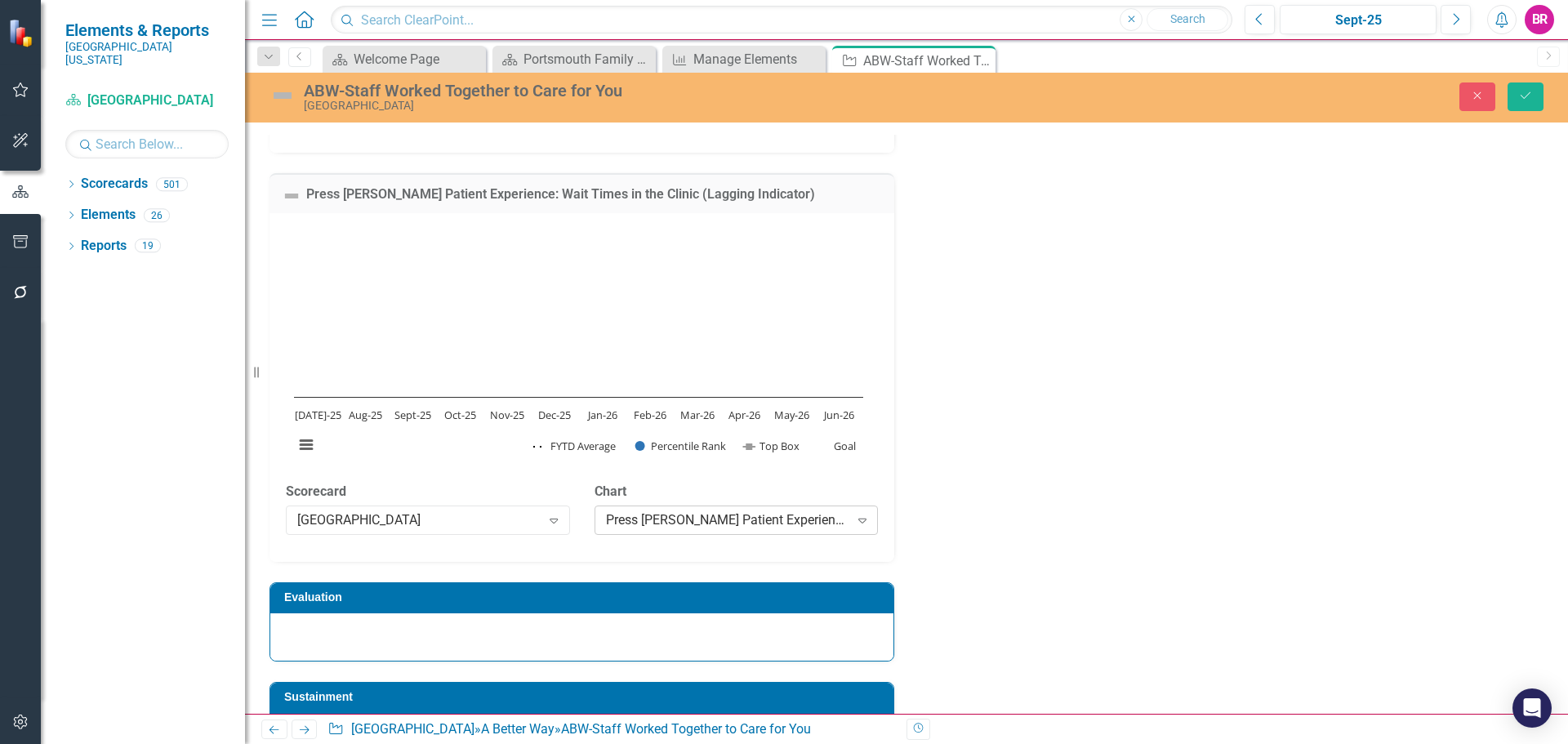
click at [854, 517] on icon "Expand" at bounding box center [862, 520] width 16 height 13
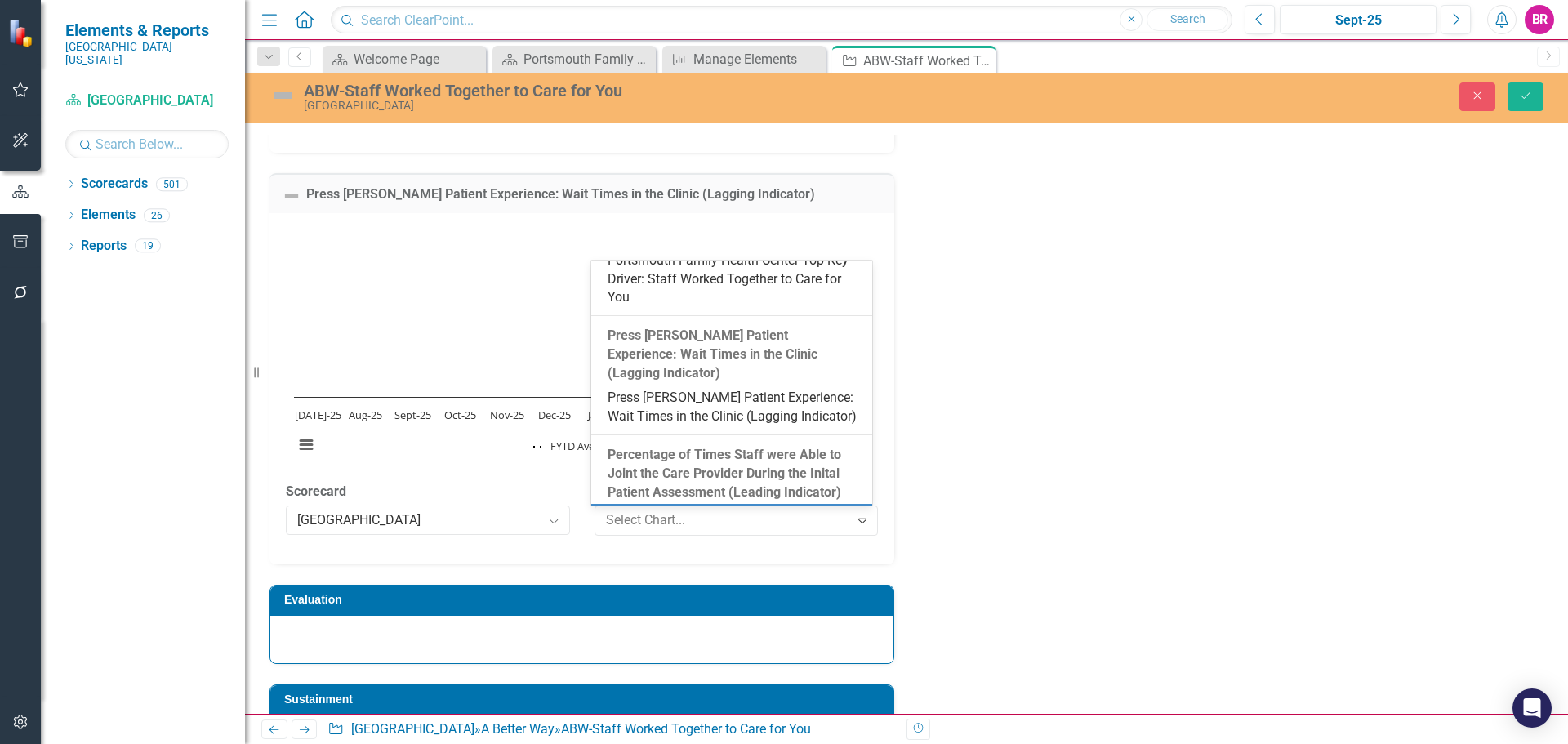
scroll to position [1876, 0]
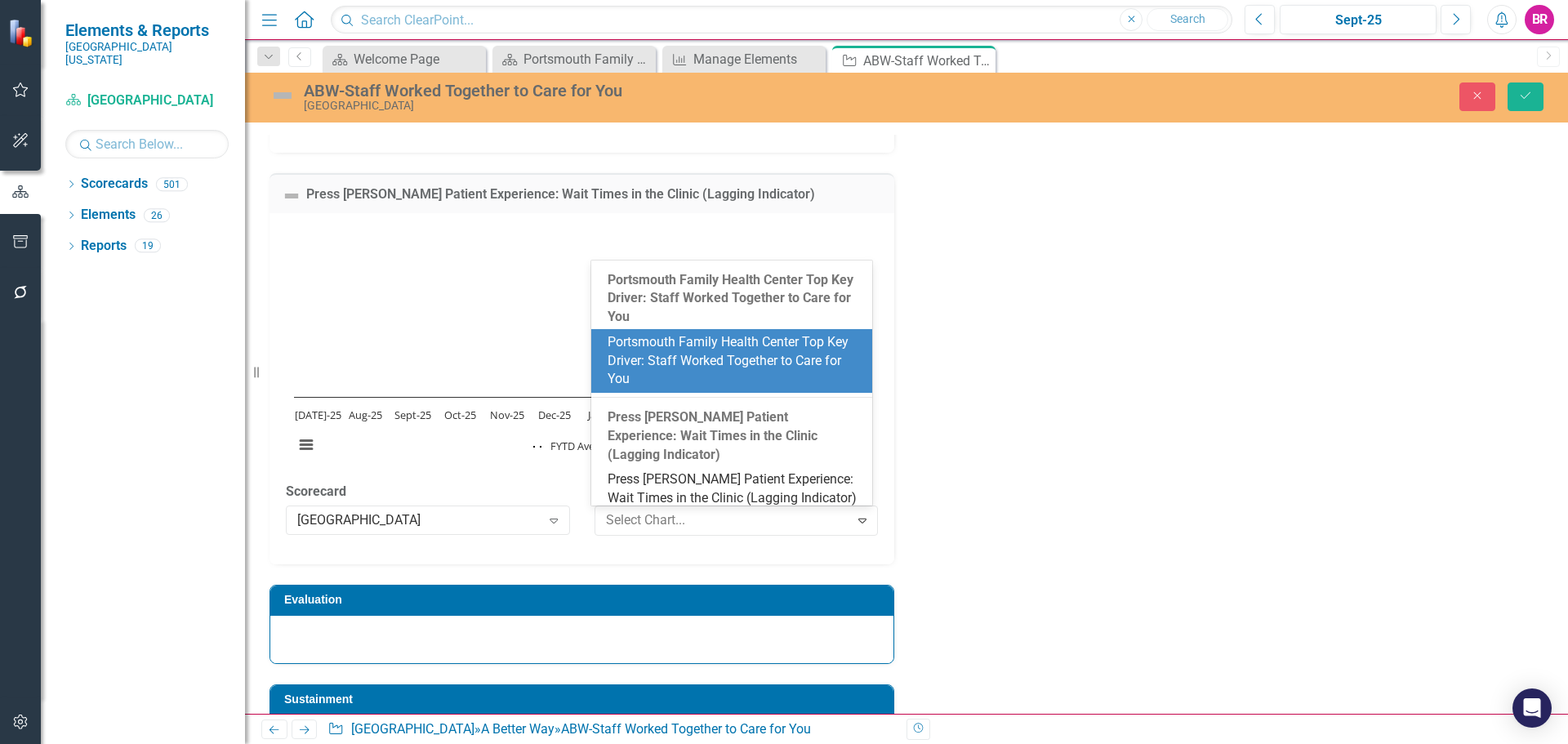
click at [719, 387] on div "Portsmouth Family Health Center Top Key Driver: Staff Worked Together to Care f…" at bounding box center [735, 361] width 255 height 57
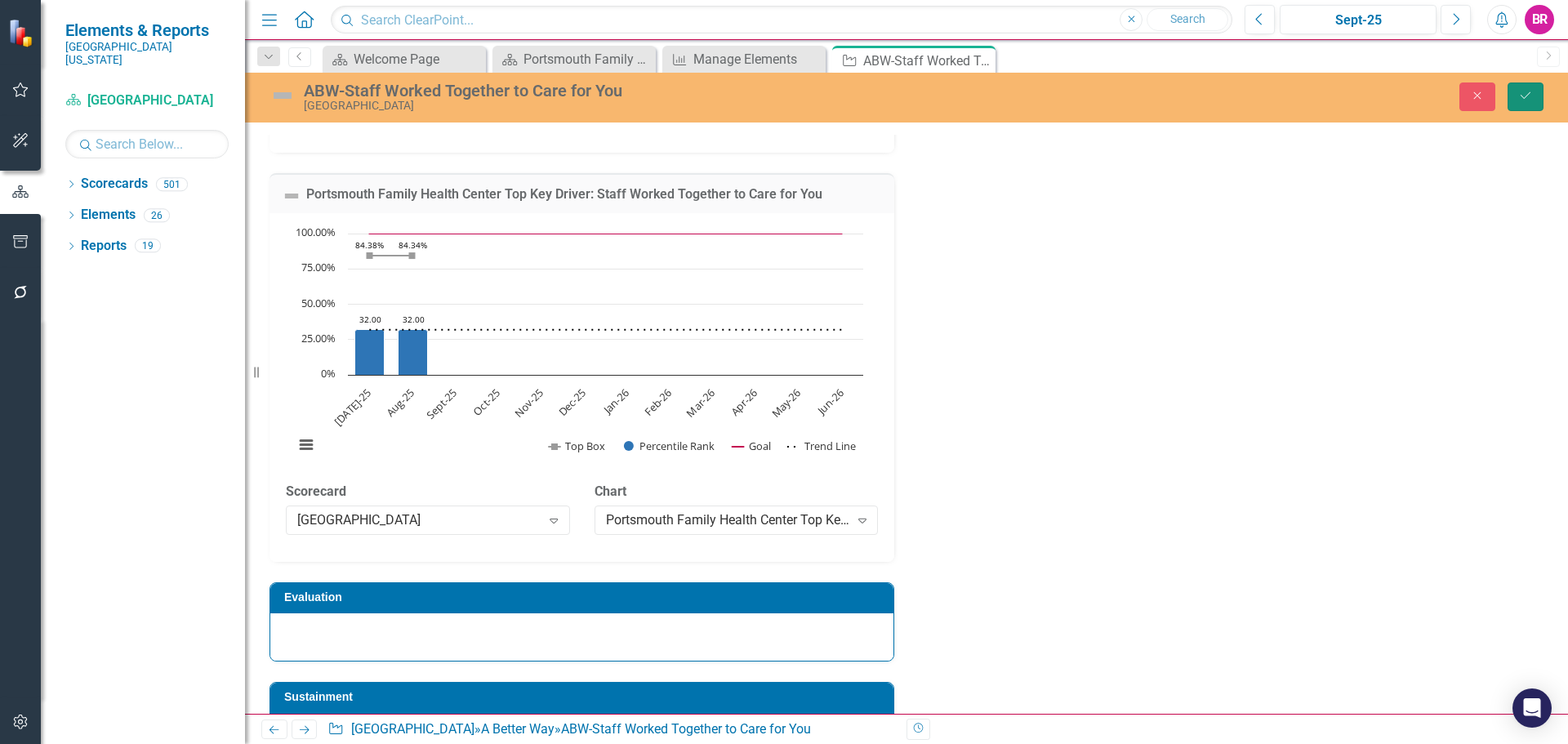
click at [1513, 105] on button "Save" at bounding box center [1525, 96] width 36 height 29
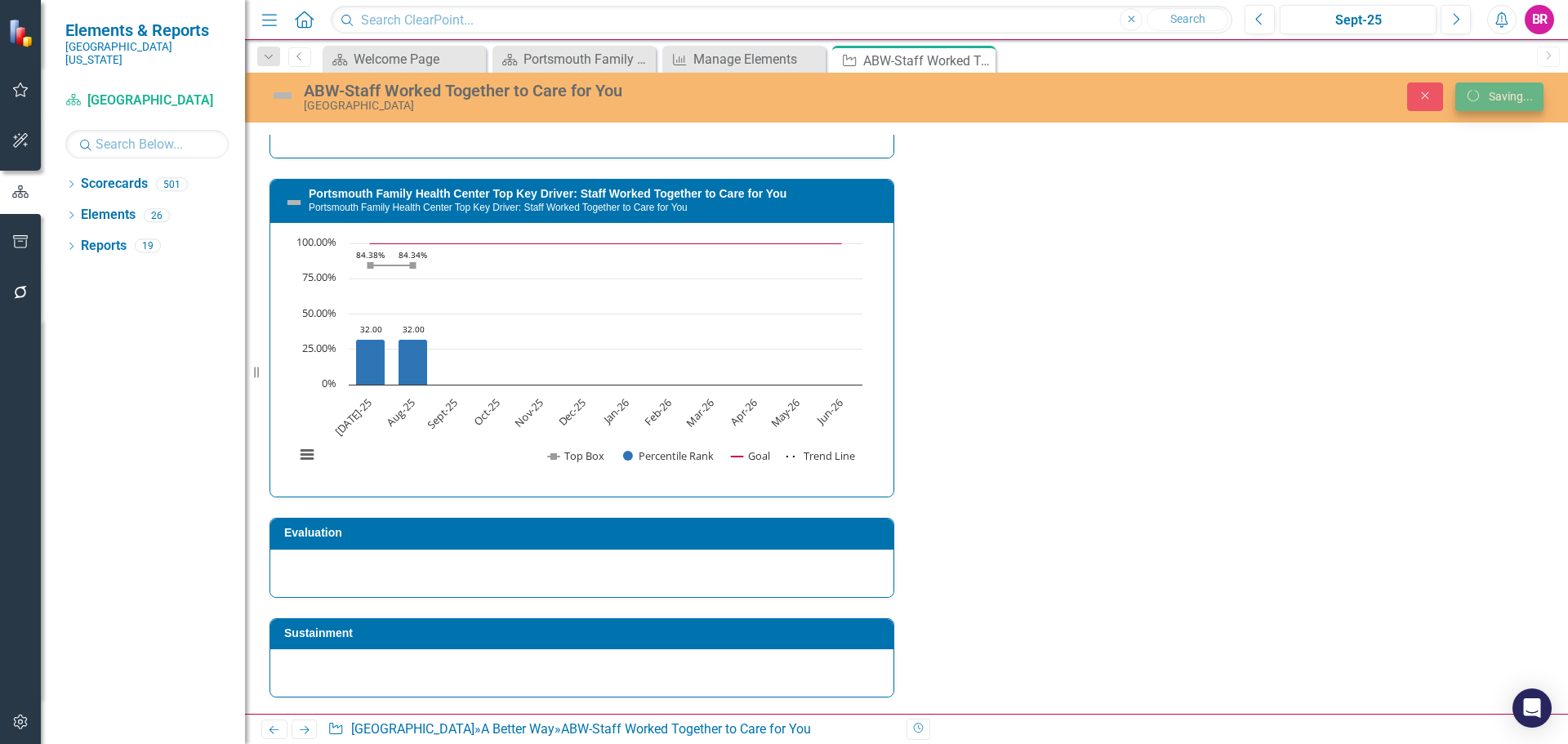
scroll to position [1786, 0]
checkbox input "false"
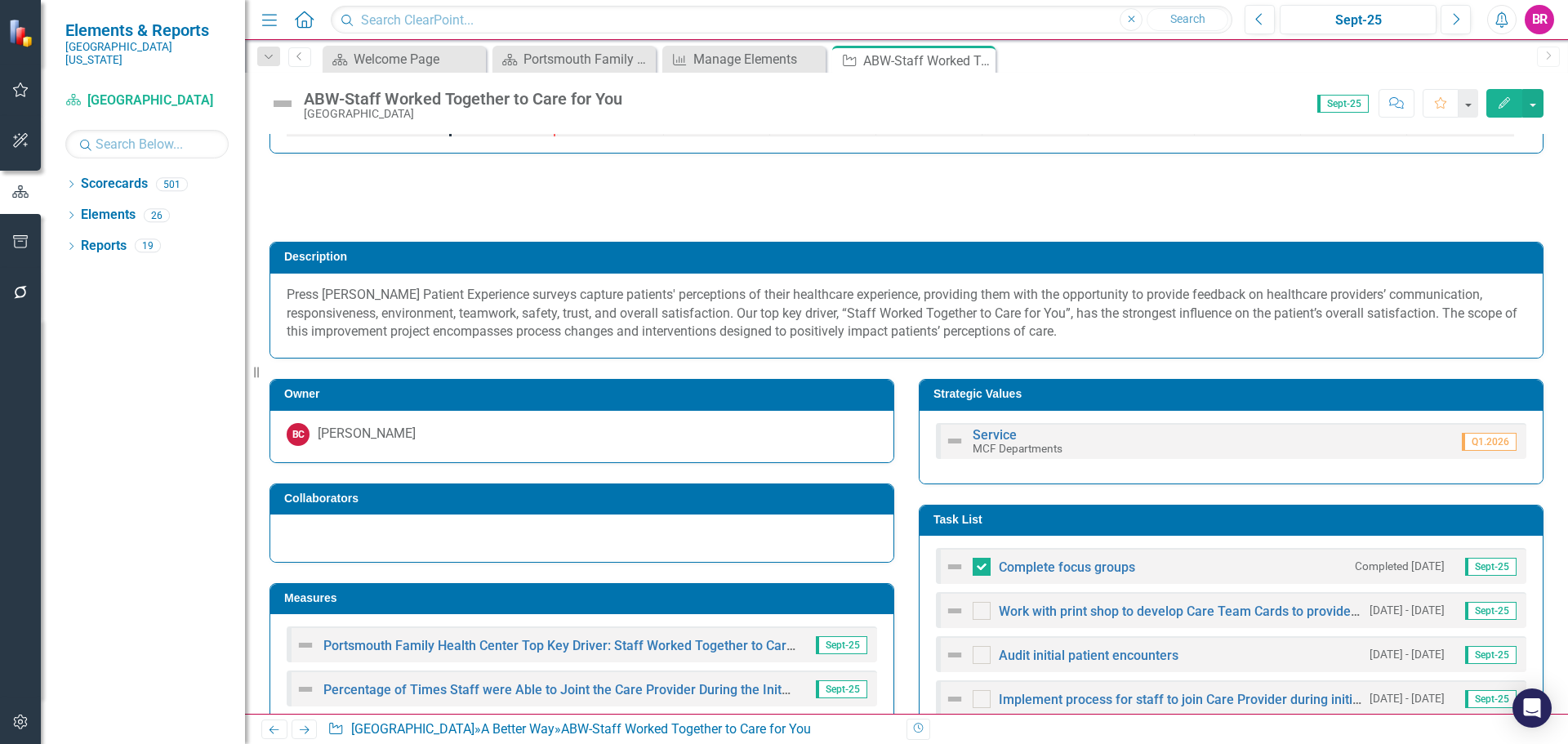
scroll to position [71, 0]
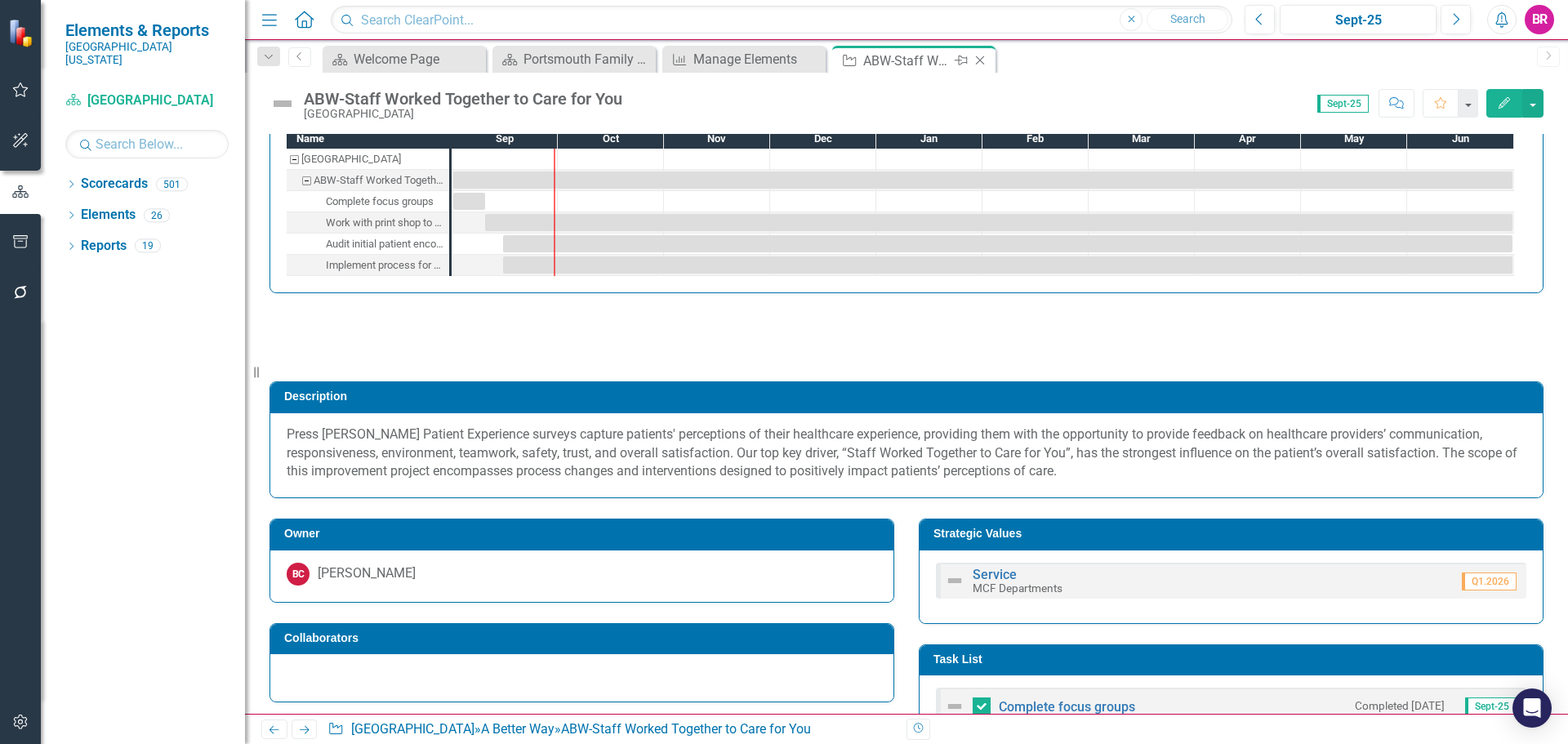
click at [977, 57] on icon "Close" at bounding box center [980, 61] width 16 height 13
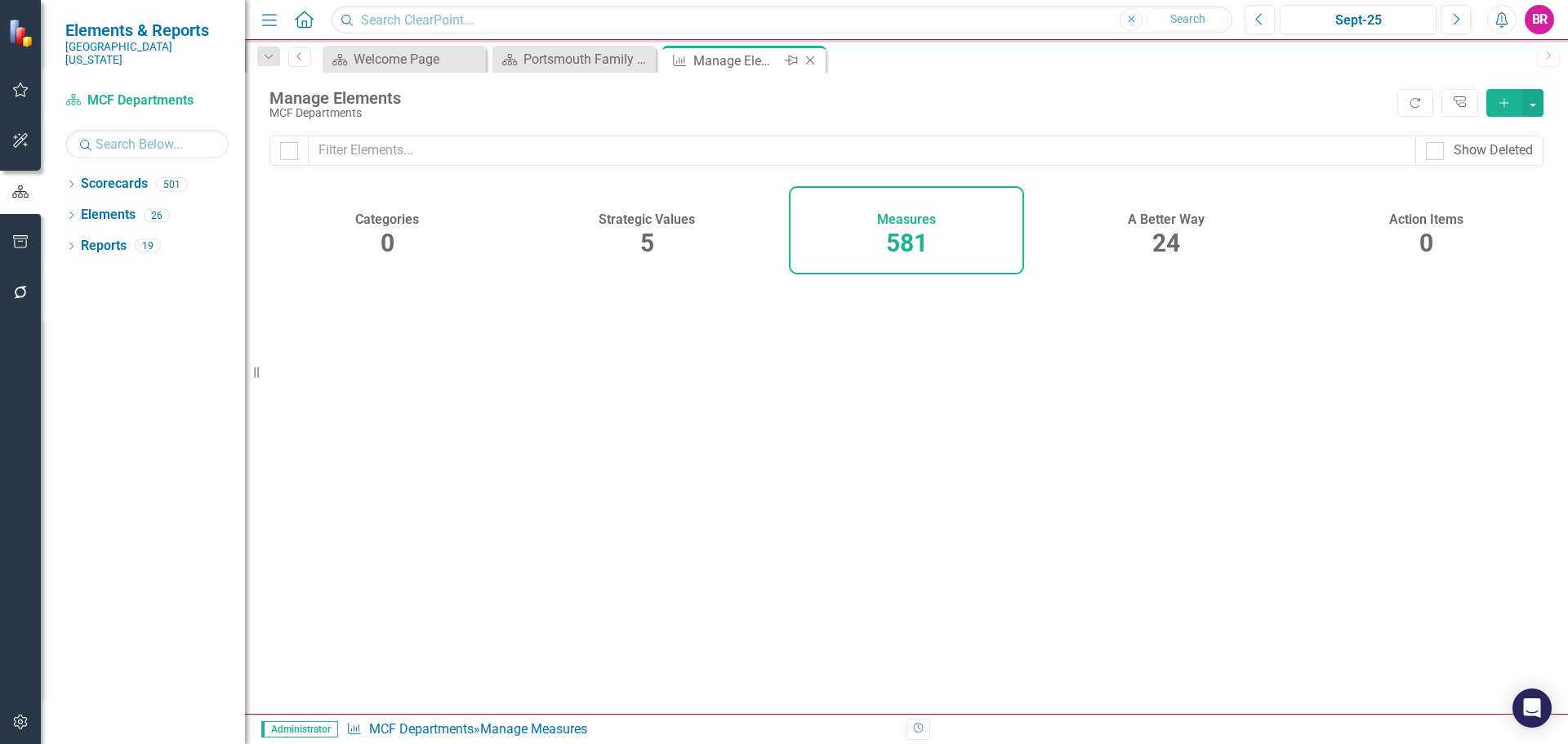
click at [812, 61] on icon "Close" at bounding box center [810, 61] width 16 height 13
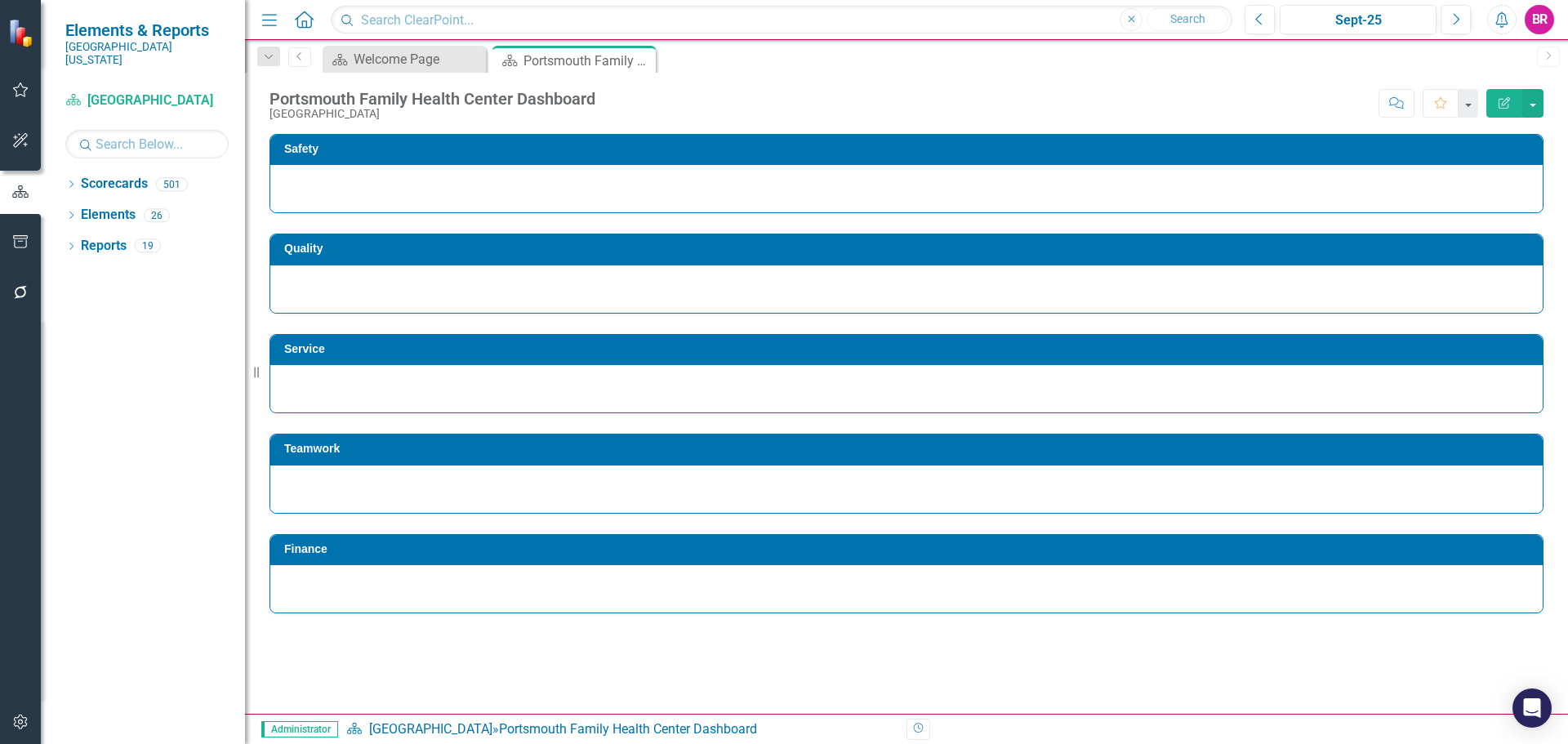
click at [27, 241] on icon "button" at bounding box center [21, 241] width 17 height 13
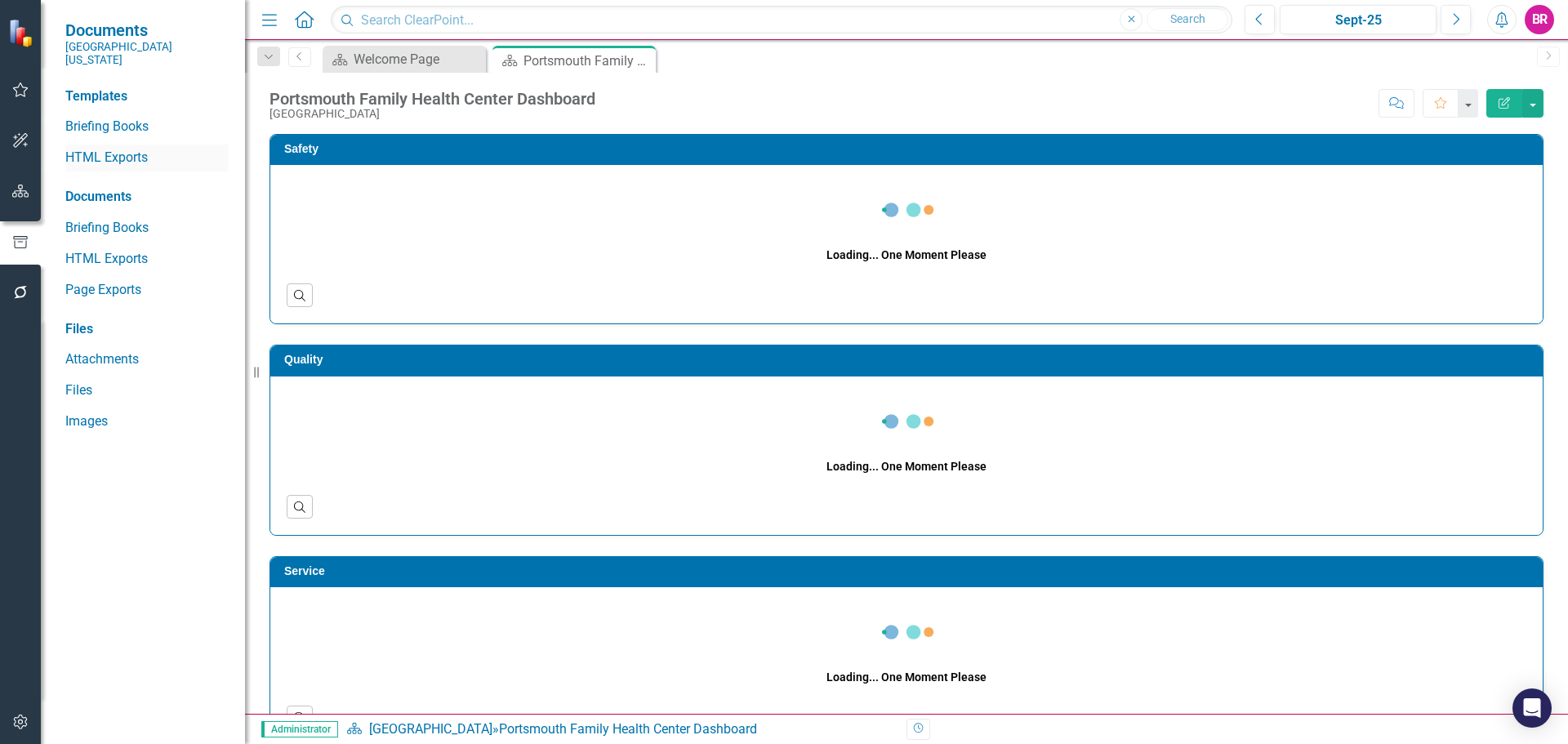
click at [113, 149] on link "HTML Exports" at bounding box center [147, 158] width 163 height 19
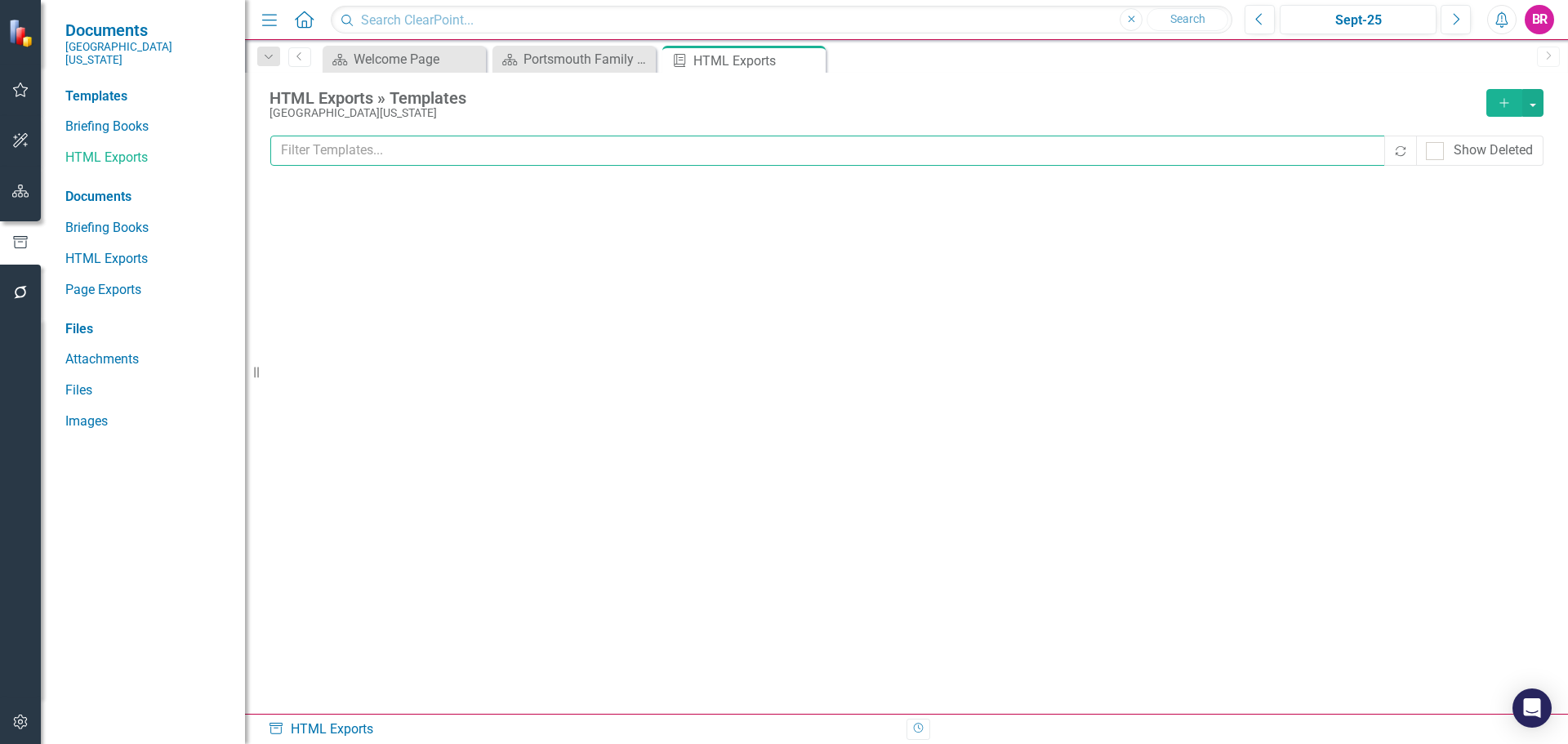
click at [526, 148] on input "text" at bounding box center [828, 150] width 1116 height 30
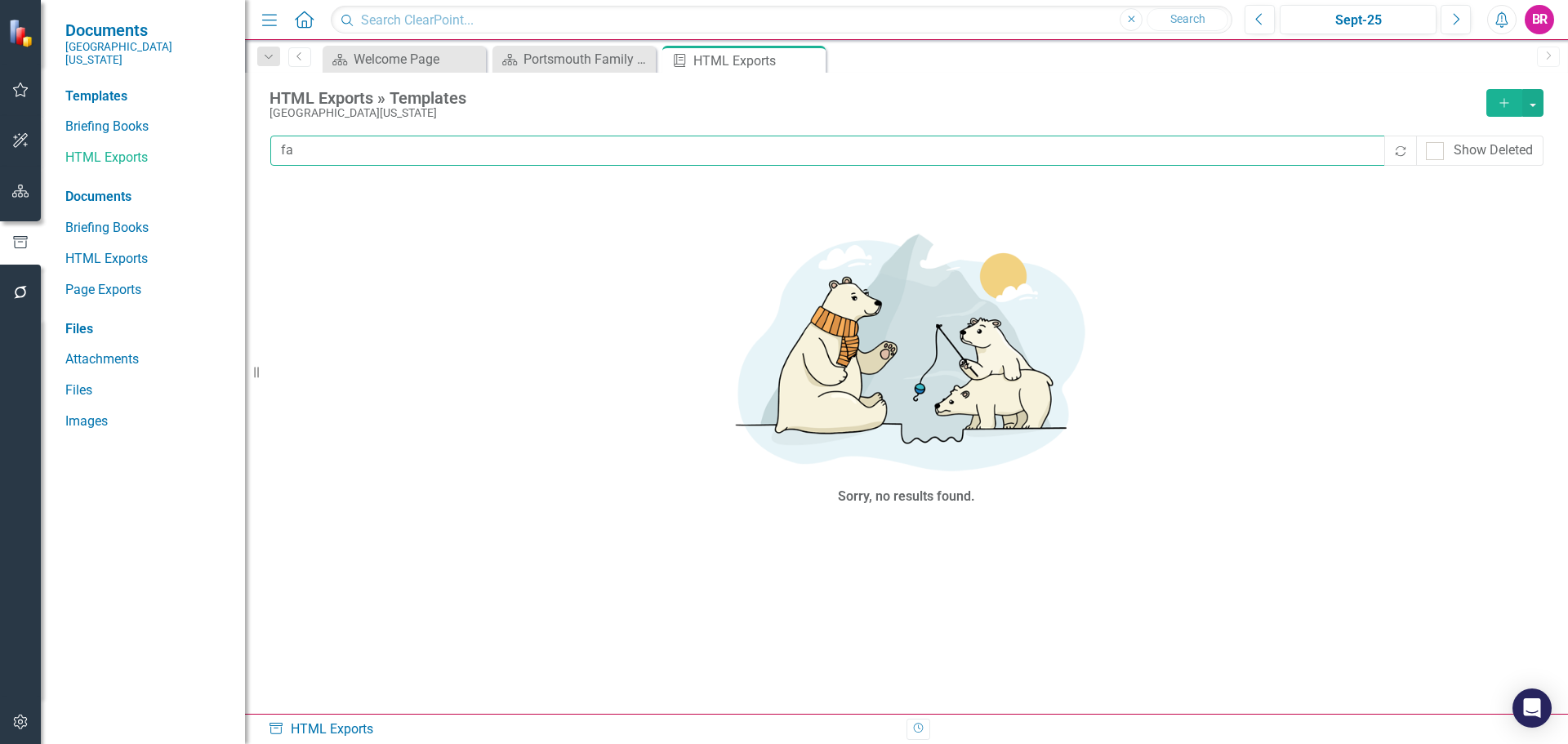
type input "f"
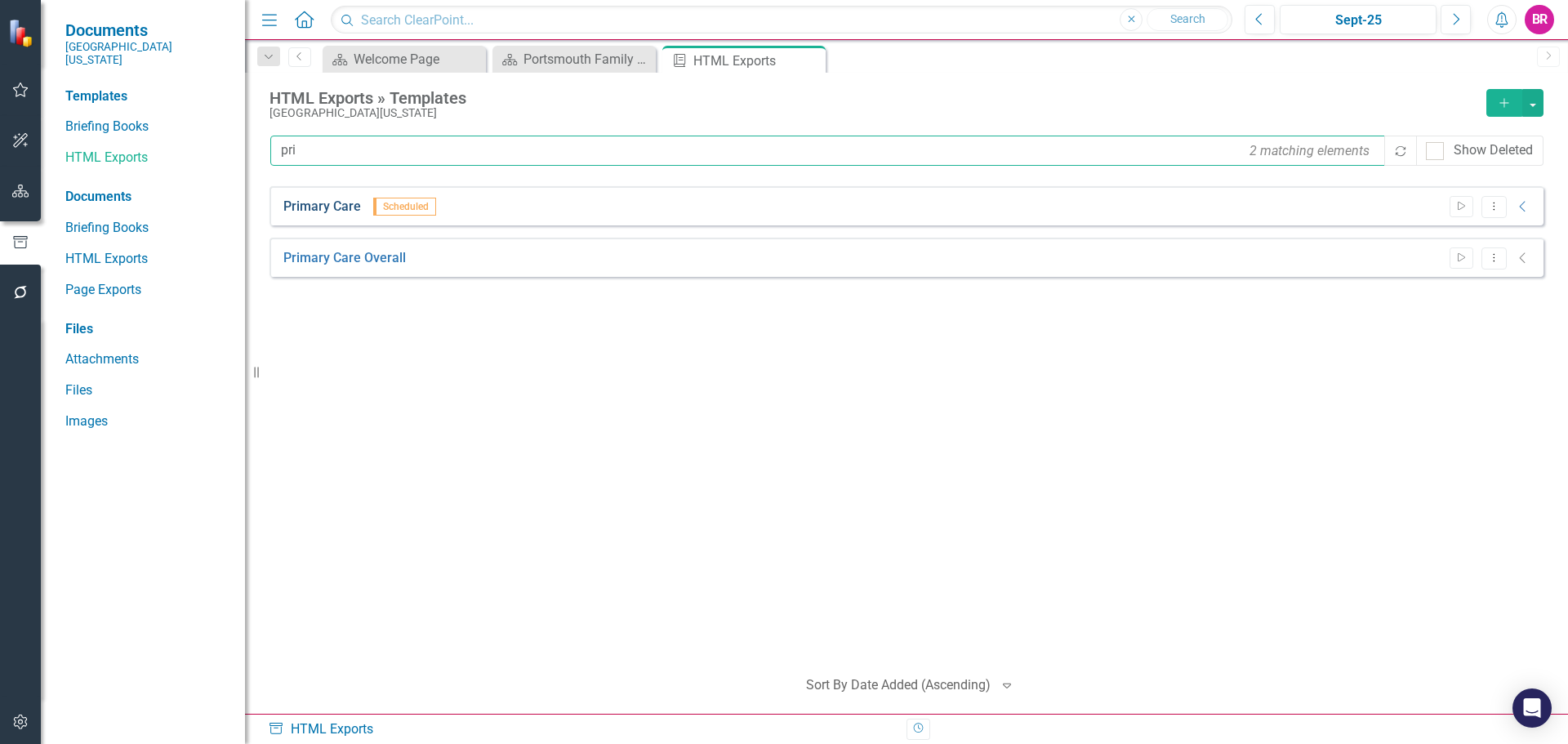
type input "pri"
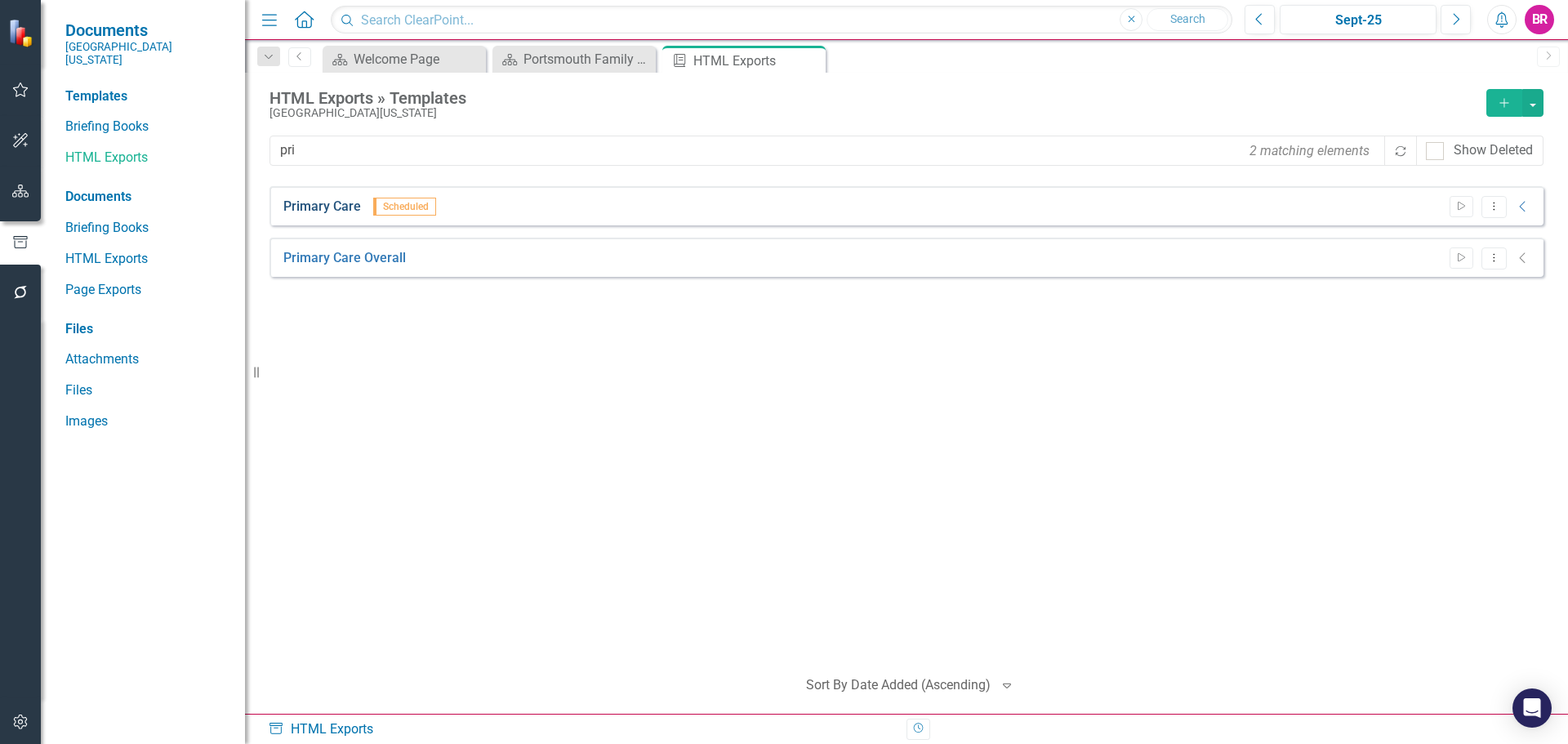
click at [305, 212] on link "Primary Care" at bounding box center [322, 207] width 77 height 19
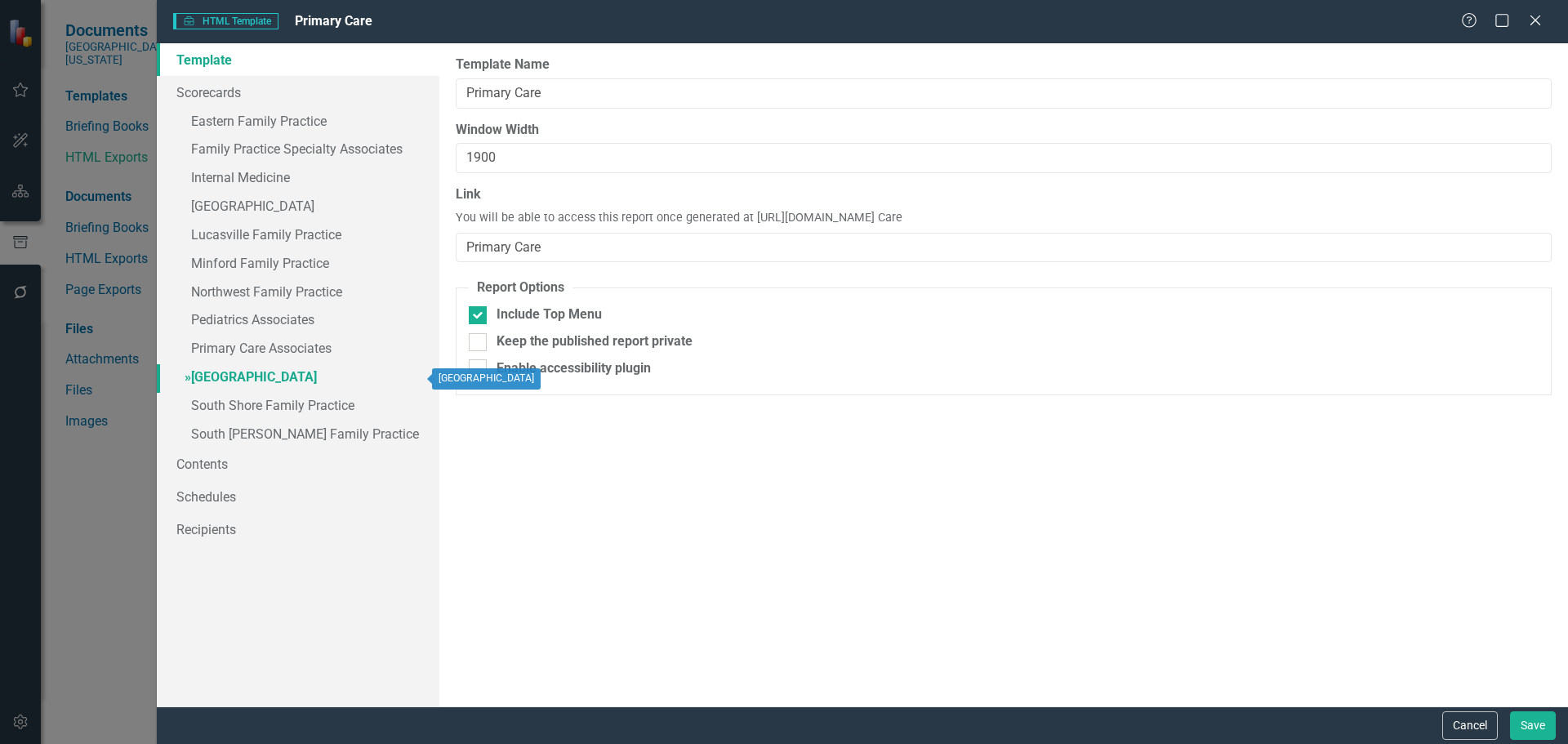
click at [328, 381] on link "» Portsmouth Family Health Center" at bounding box center [298, 378] width 283 height 29
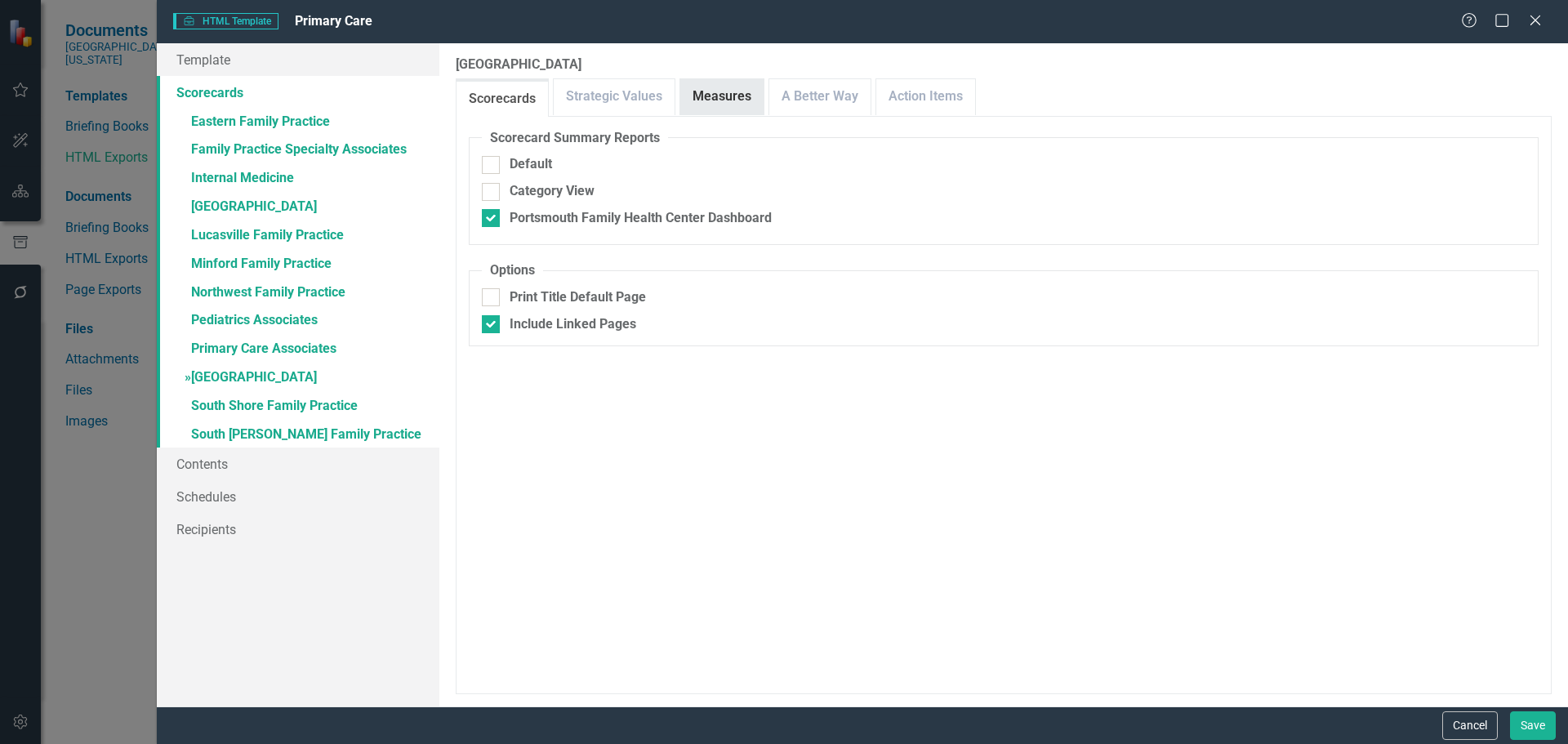
click at [713, 99] on link "Measures" at bounding box center [721, 96] width 83 height 35
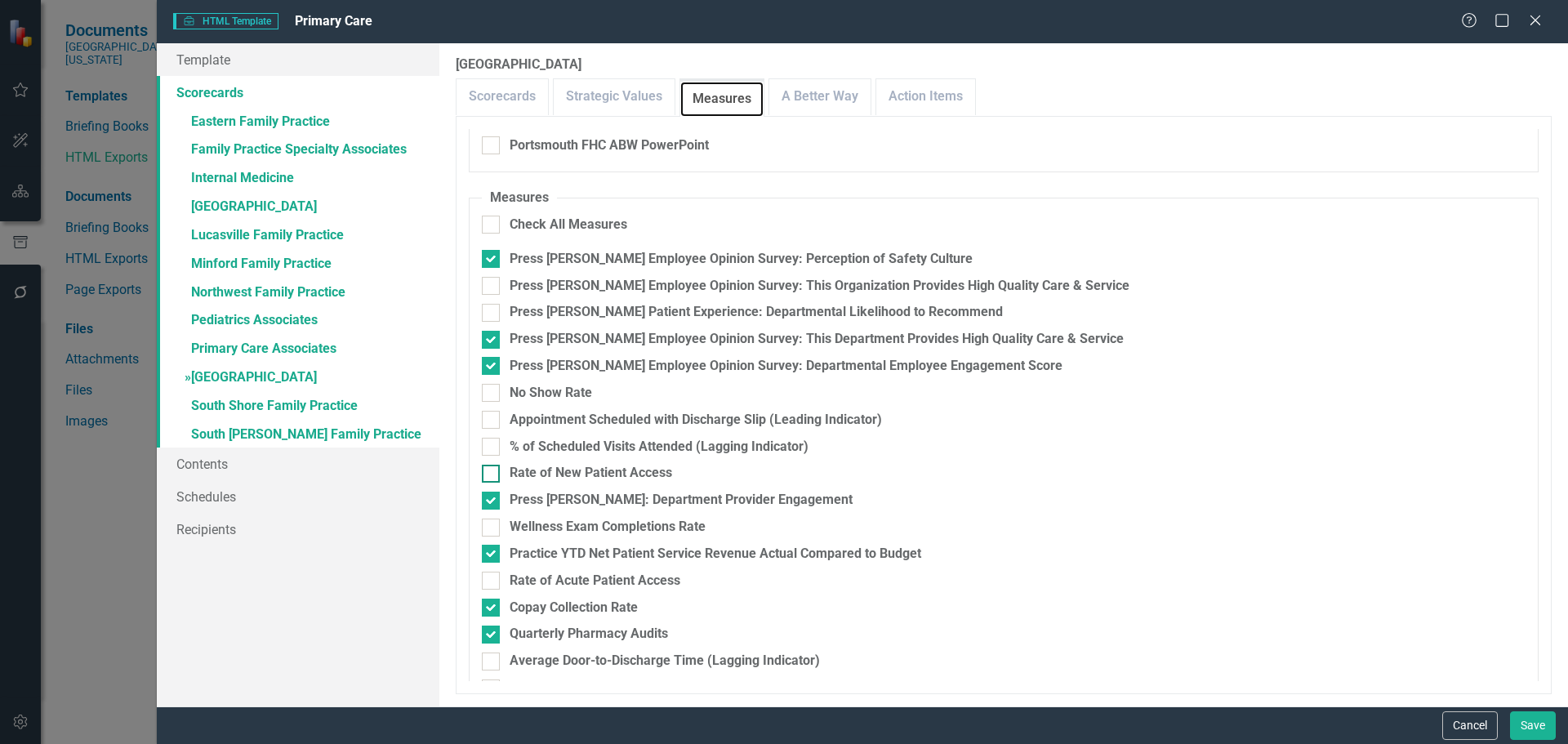
scroll to position [374, 0]
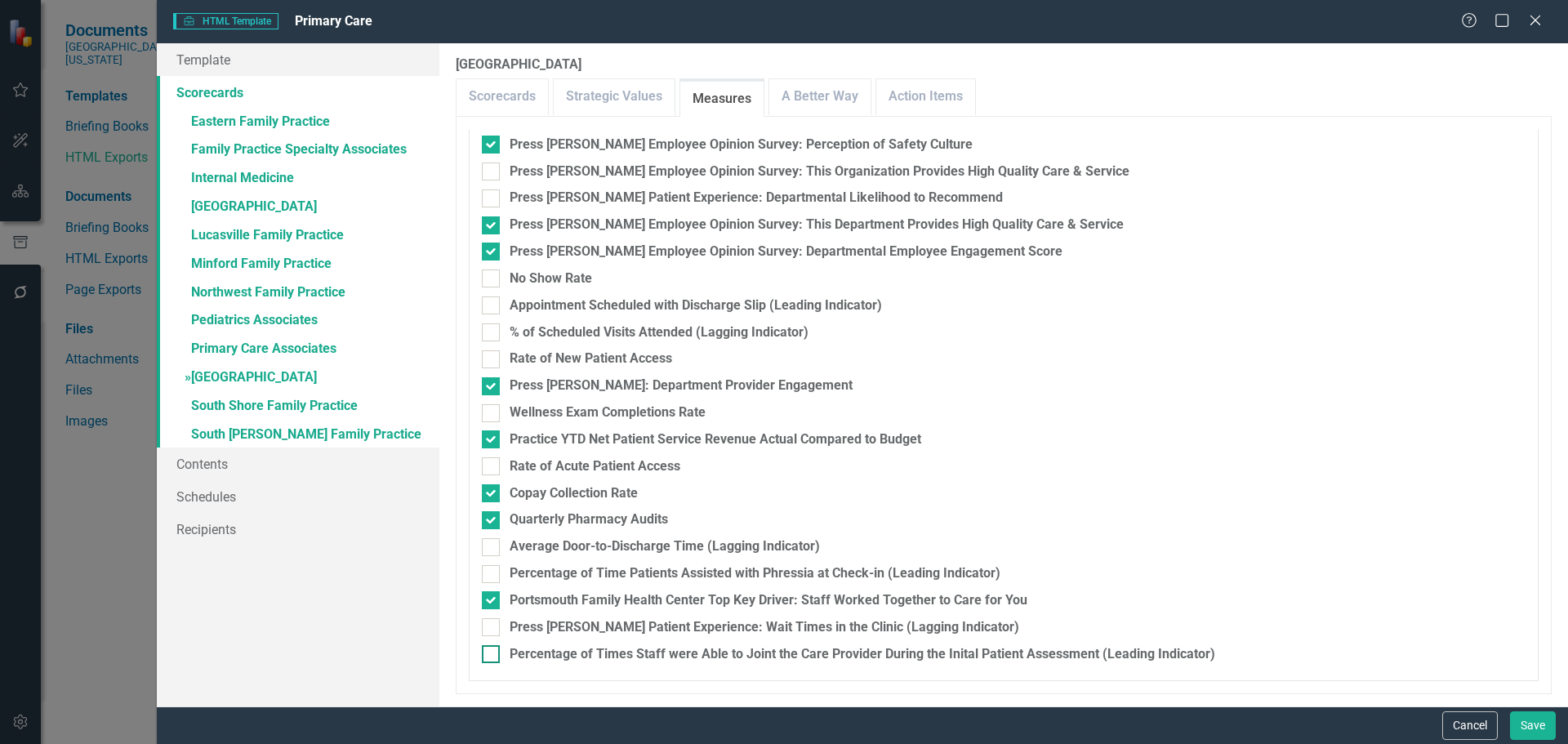
click at [664, 653] on div "Percentage of Times Staff were Able to Joint the Care Provider During the Inita…" at bounding box center [862, 654] width 706 height 19
click at [492, 653] on input "Percentage of Times Staff were Able to Joint the Care Provider During the Inita…" at bounding box center [487, 650] width 11 height 11
checkbox input "true"
click at [918, 96] on link "Action Items" at bounding box center [926, 96] width 99 height 35
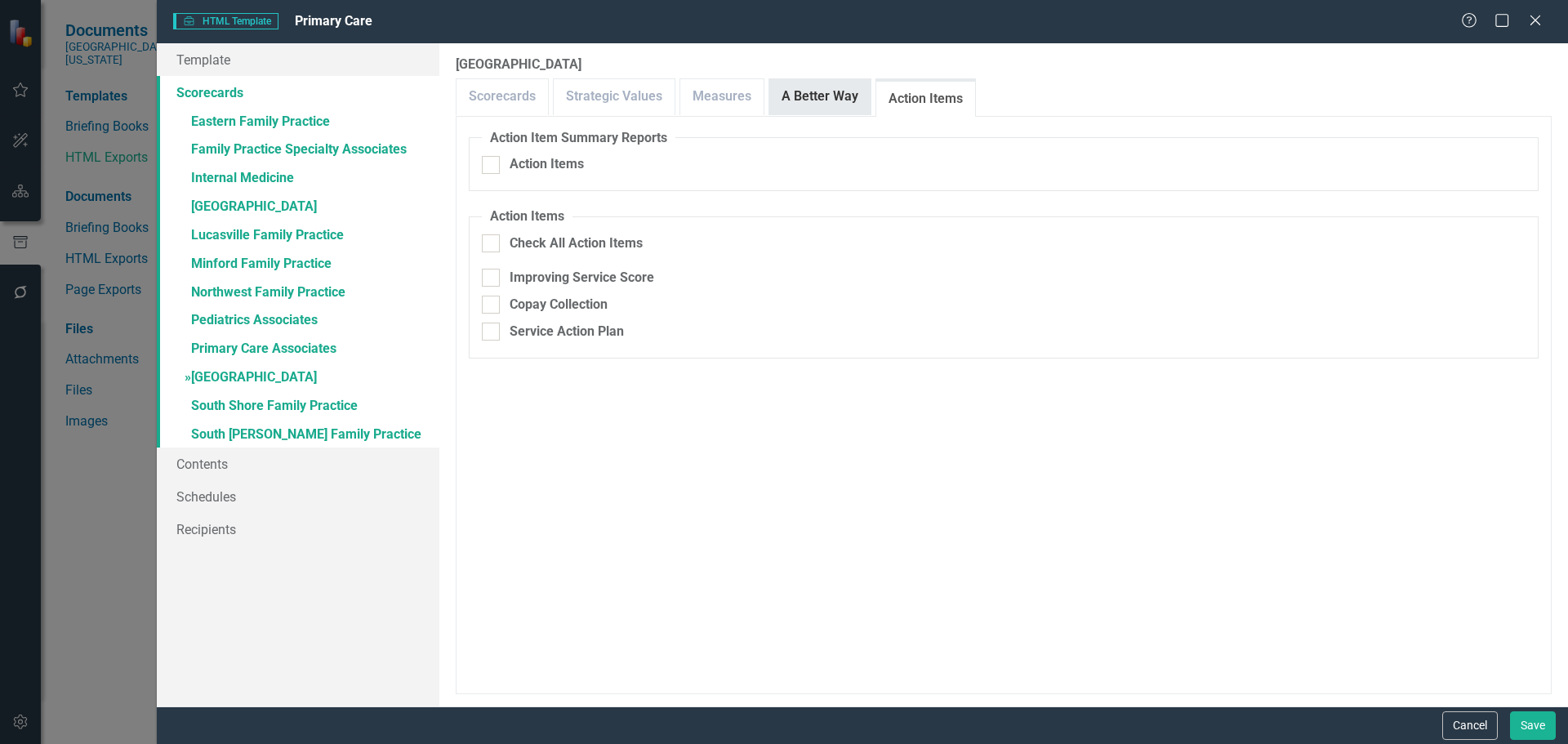
click at [802, 107] on link "A Better Way" at bounding box center [819, 96] width 101 height 35
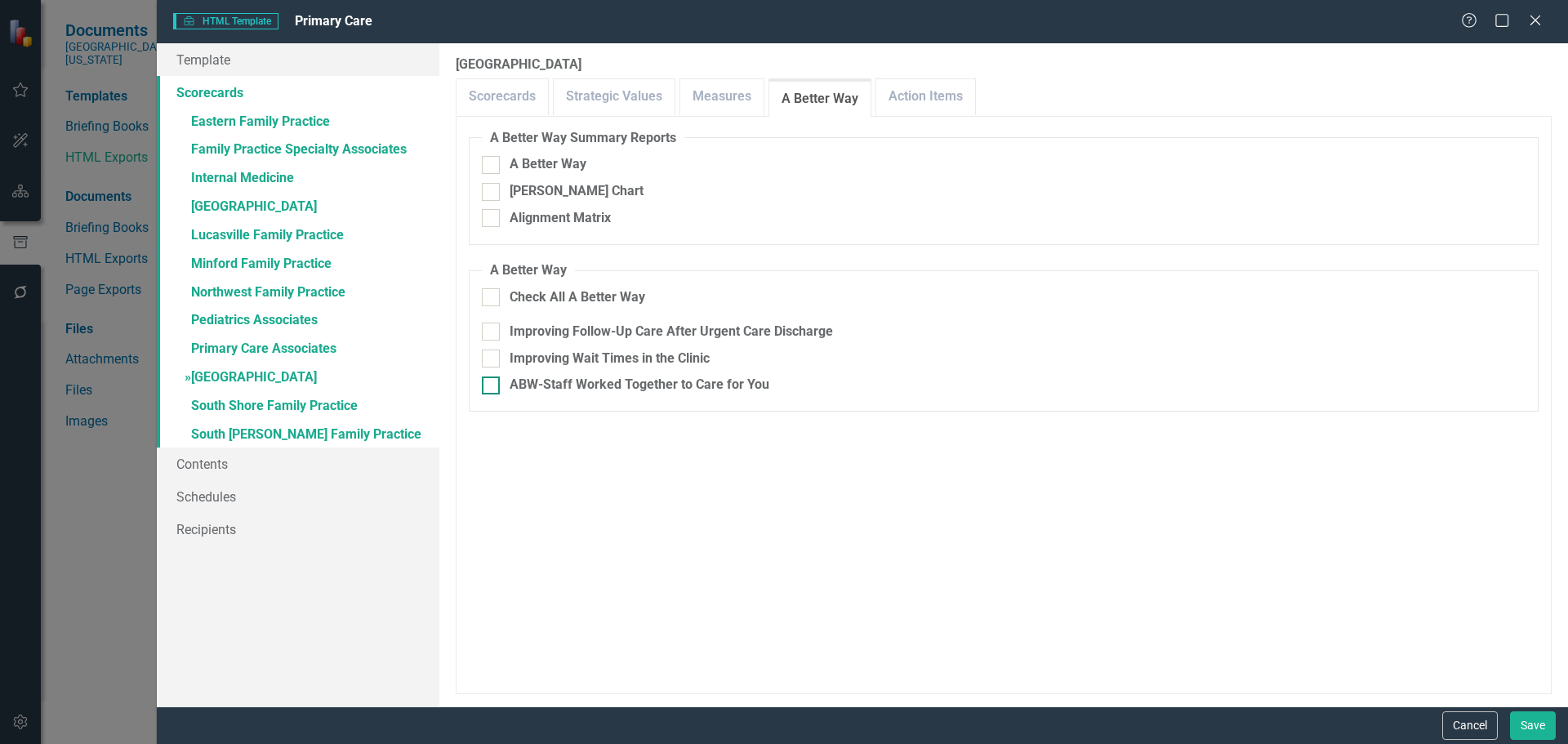
click at [603, 383] on div "ABW-Staff Worked Together to Care for You" at bounding box center [639, 384] width 260 height 19
click at [492, 383] on input "ABW-Staff Worked Together to Care for You" at bounding box center [487, 381] width 11 height 11
checkbox input "true"
click at [1531, 736] on button "Save" at bounding box center [1533, 725] width 46 height 29
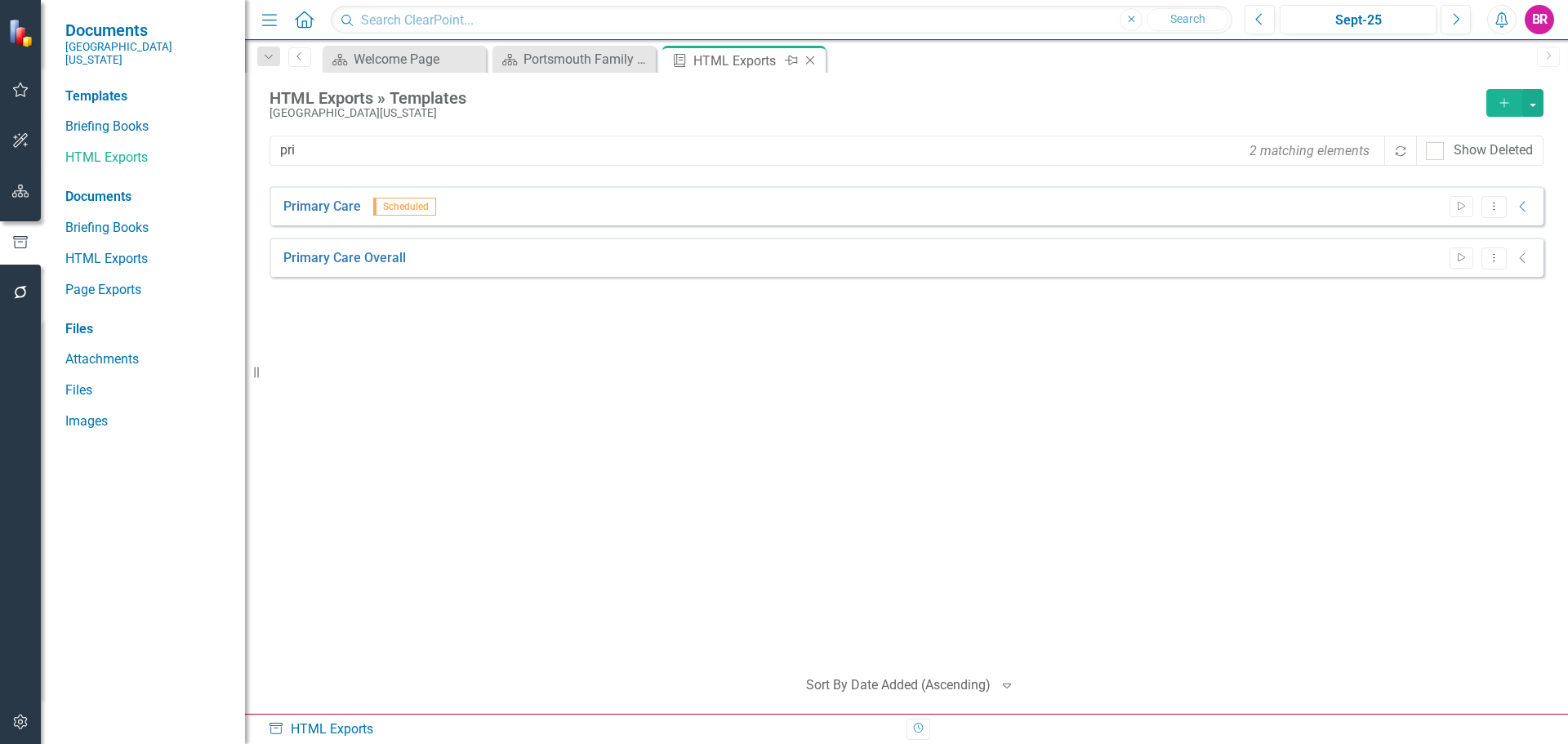
click at [810, 58] on icon "Close" at bounding box center [810, 61] width 16 height 13
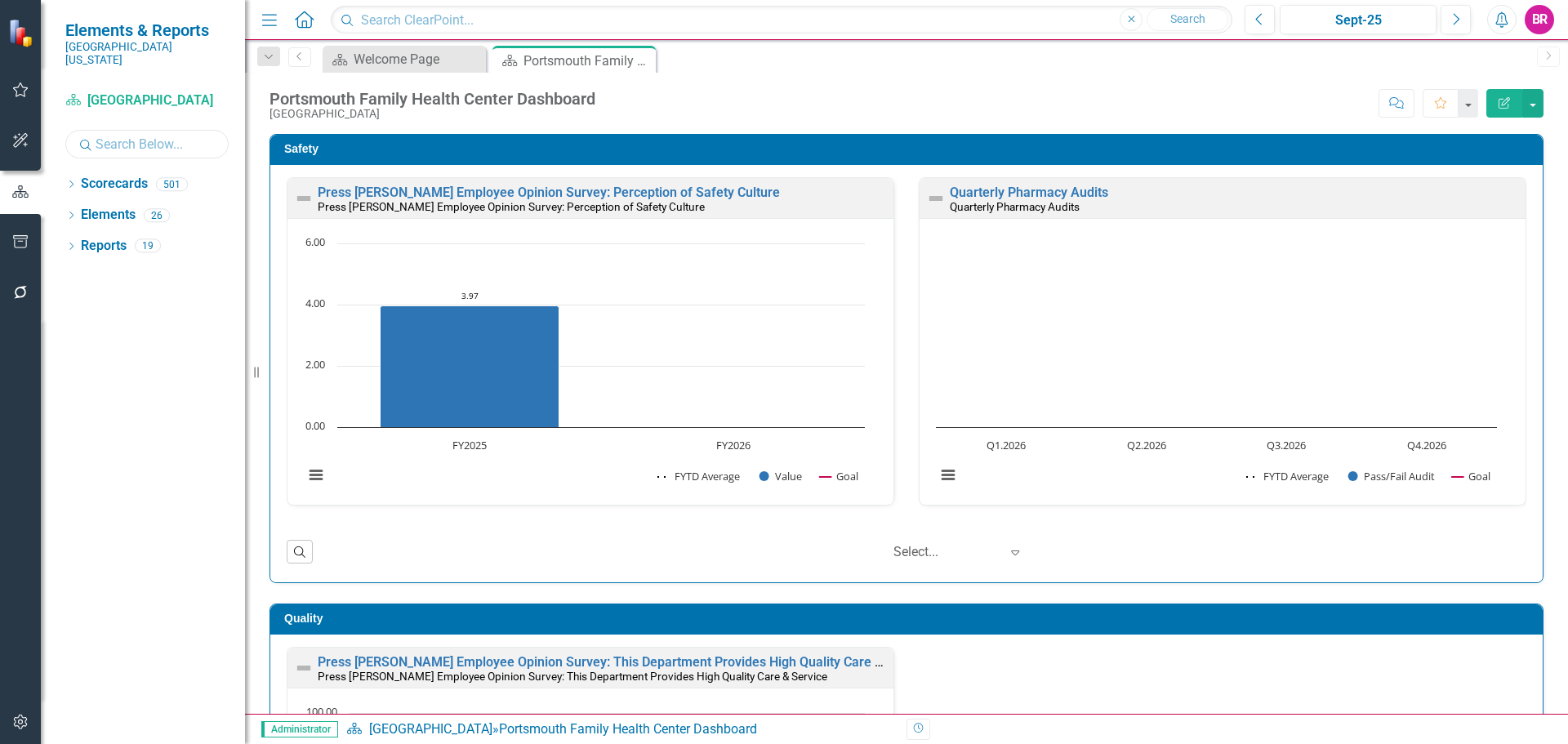
click at [130, 130] on input "text" at bounding box center [147, 144] width 163 height 29
type input "brea"
click at [69, 180] on div "Dropdown" at bounding box center [71, 186] width 11 height 14
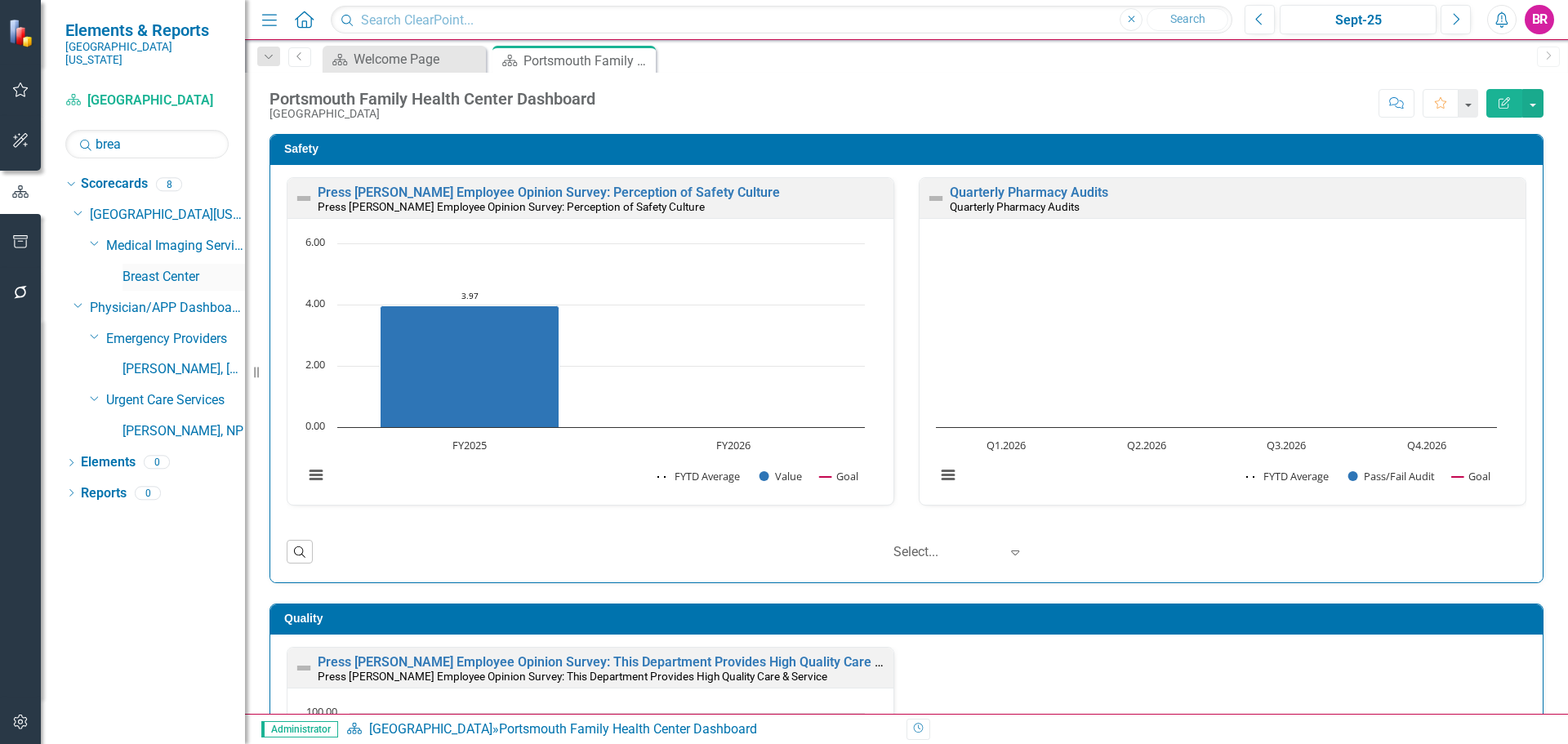
click at [173, 271] on link "Breast Center" at bounding box center [183, 277] width 122 height 19
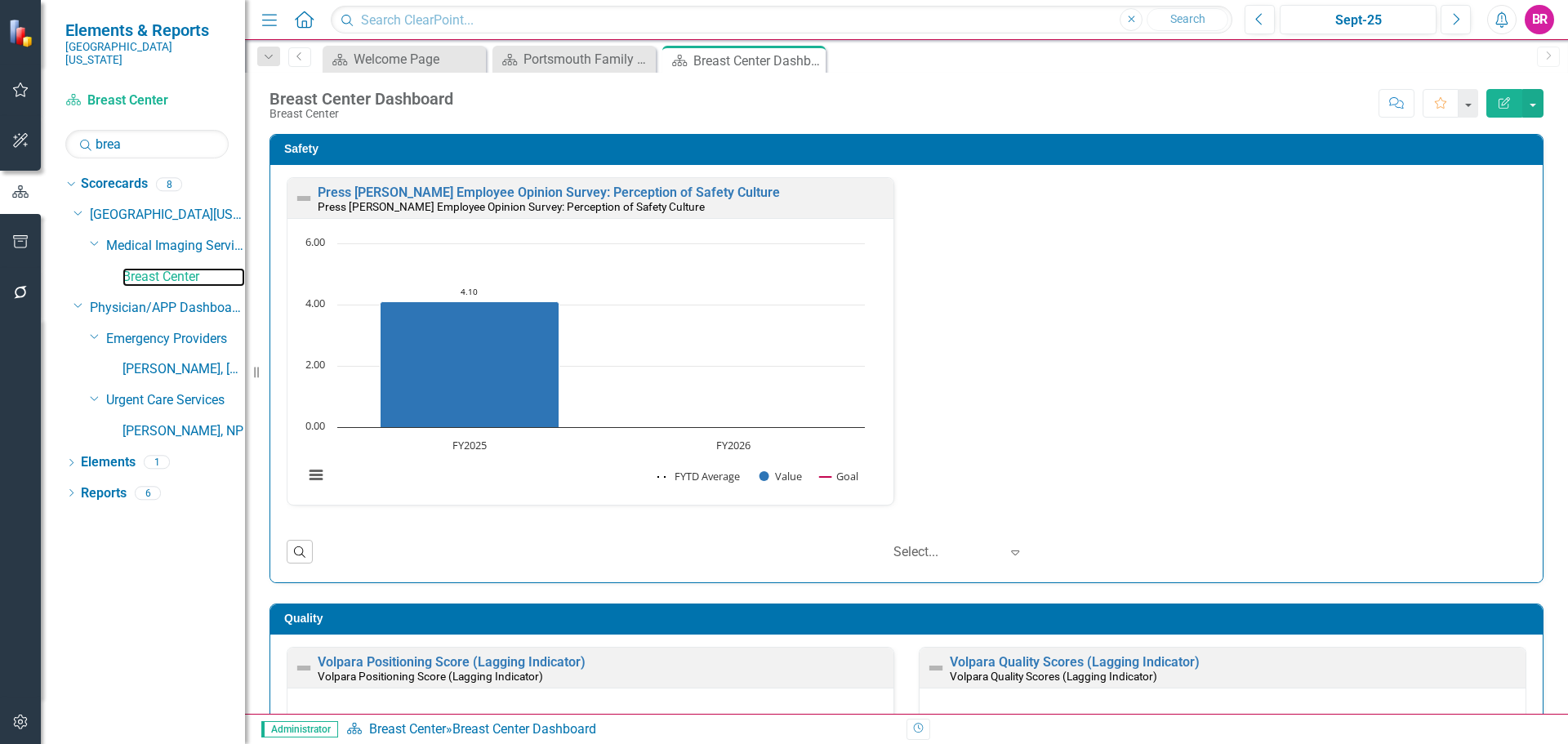
scroll to position [1, 0]
click at [1266, 392] on div "Press Ganey Employee Opinion Survey: Perception of Safety Culture Press Ganey E…" at bounding box center [906, 351] width 1264 height 348
click at [106, 453] on link "Elements" at bounding box center [108, 462] width 55 height 19
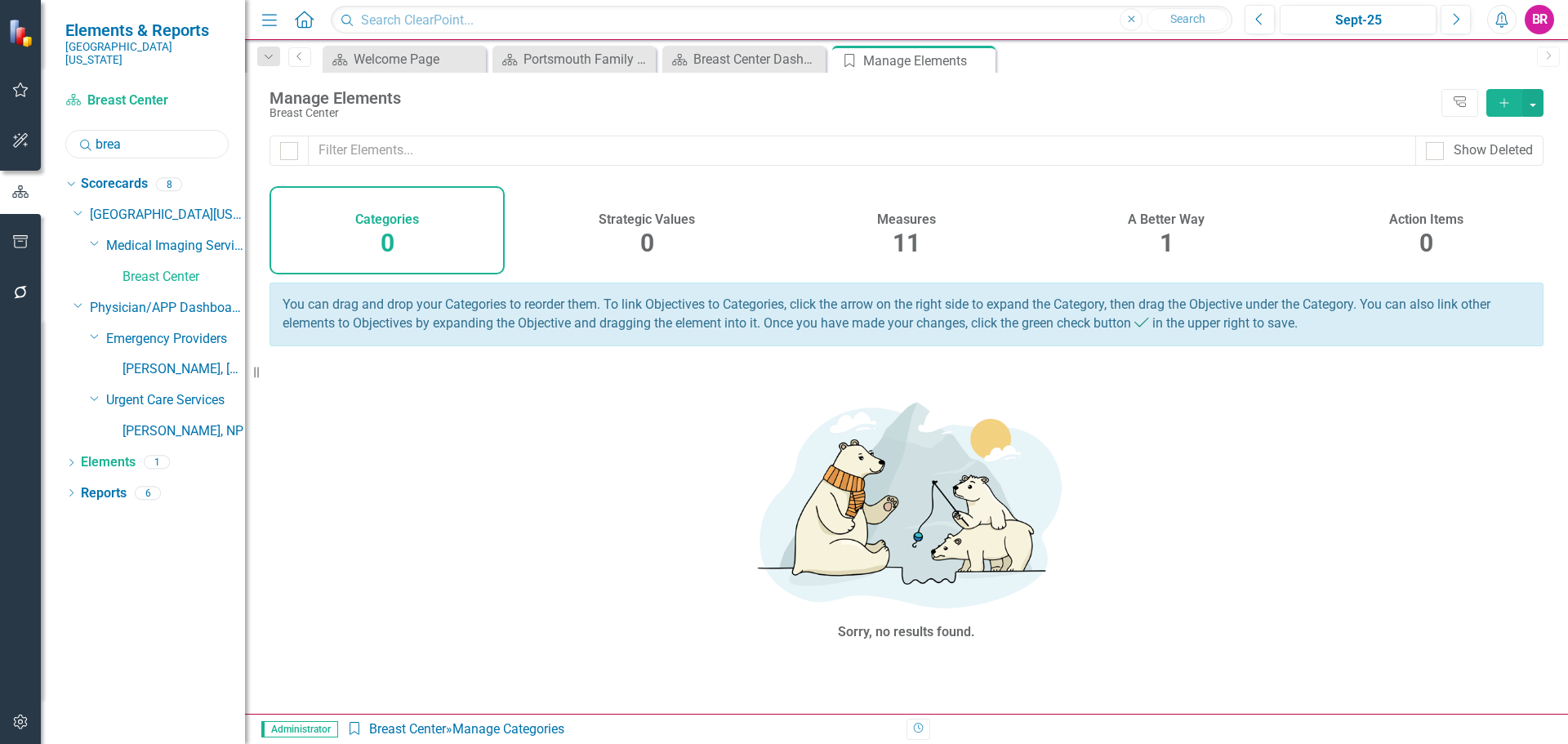
click at [148, 130] on input "brea" at bounding box center [147, 144] width 163 height 29
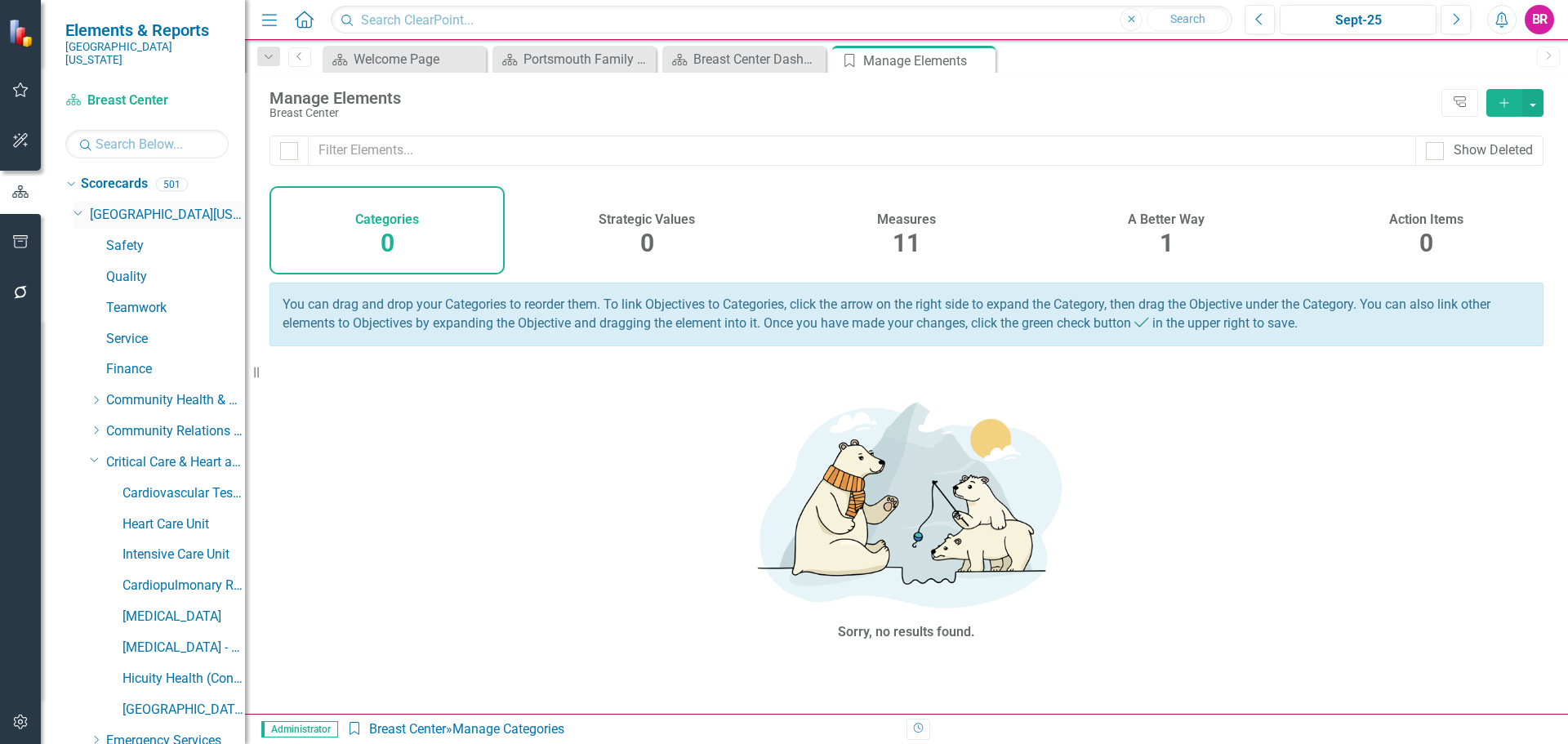
click at [73, 206] on icon "Dropdown" at bounding box center [78, 212] width 10 height 12
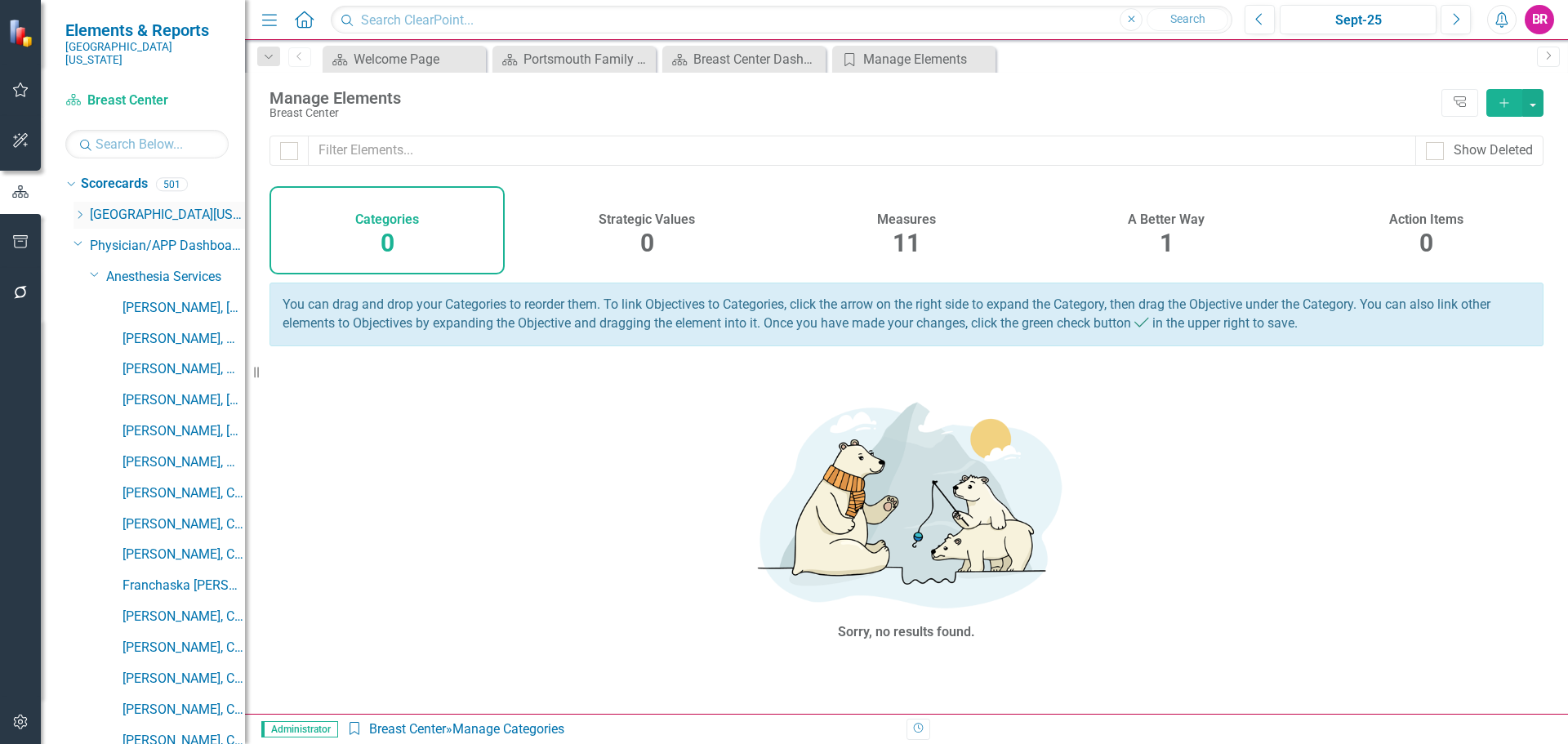
click at [74, 241] on icon at bounding box center [78, 243] width 8 height 4
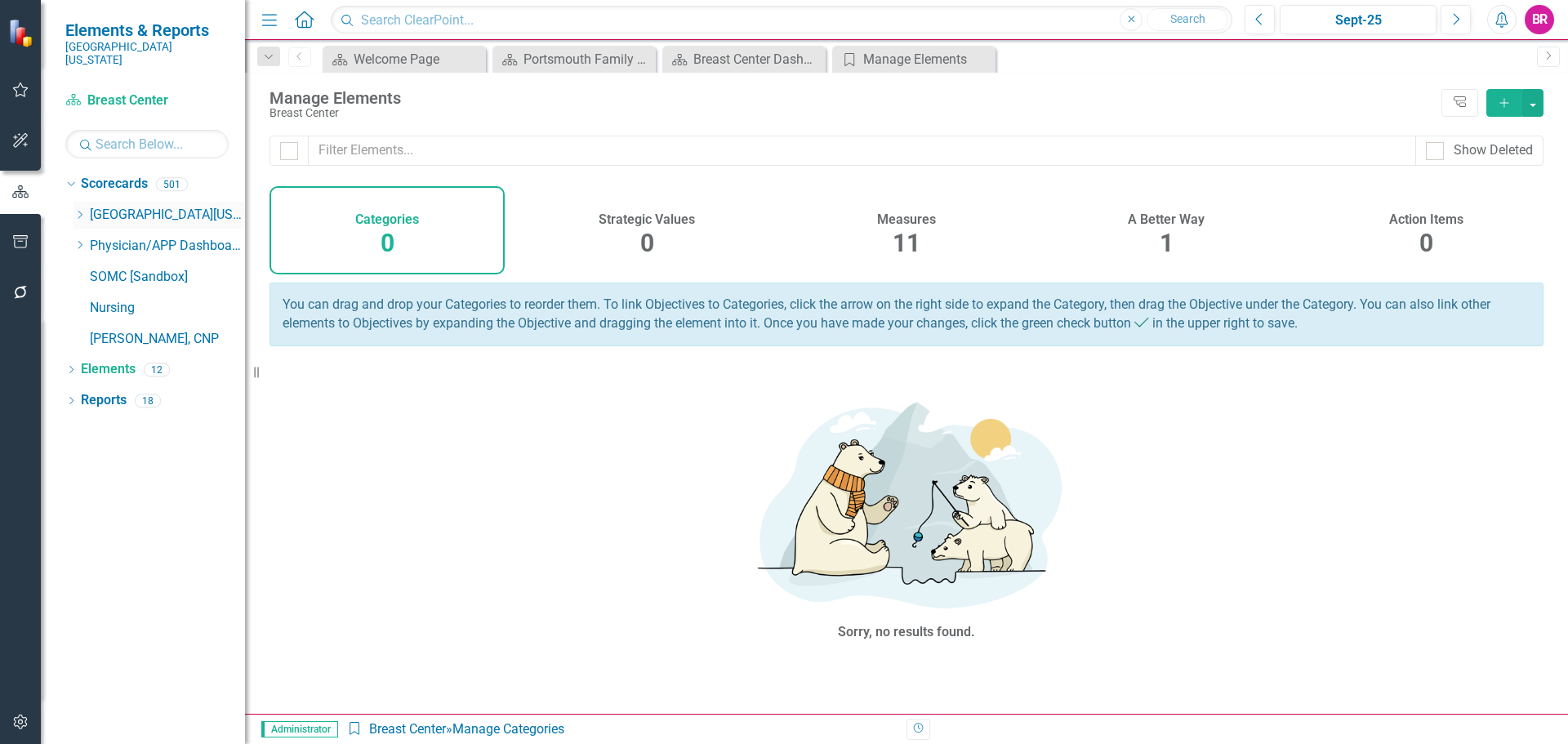
click at [76, 202] on div "Dropdown Southern Ohio Medical Center" at bounding box center [159, 215] width 172 height 27
click at [78, 209] on icon "Dropdown" at bounding box center [79, 214] width 12 height 10
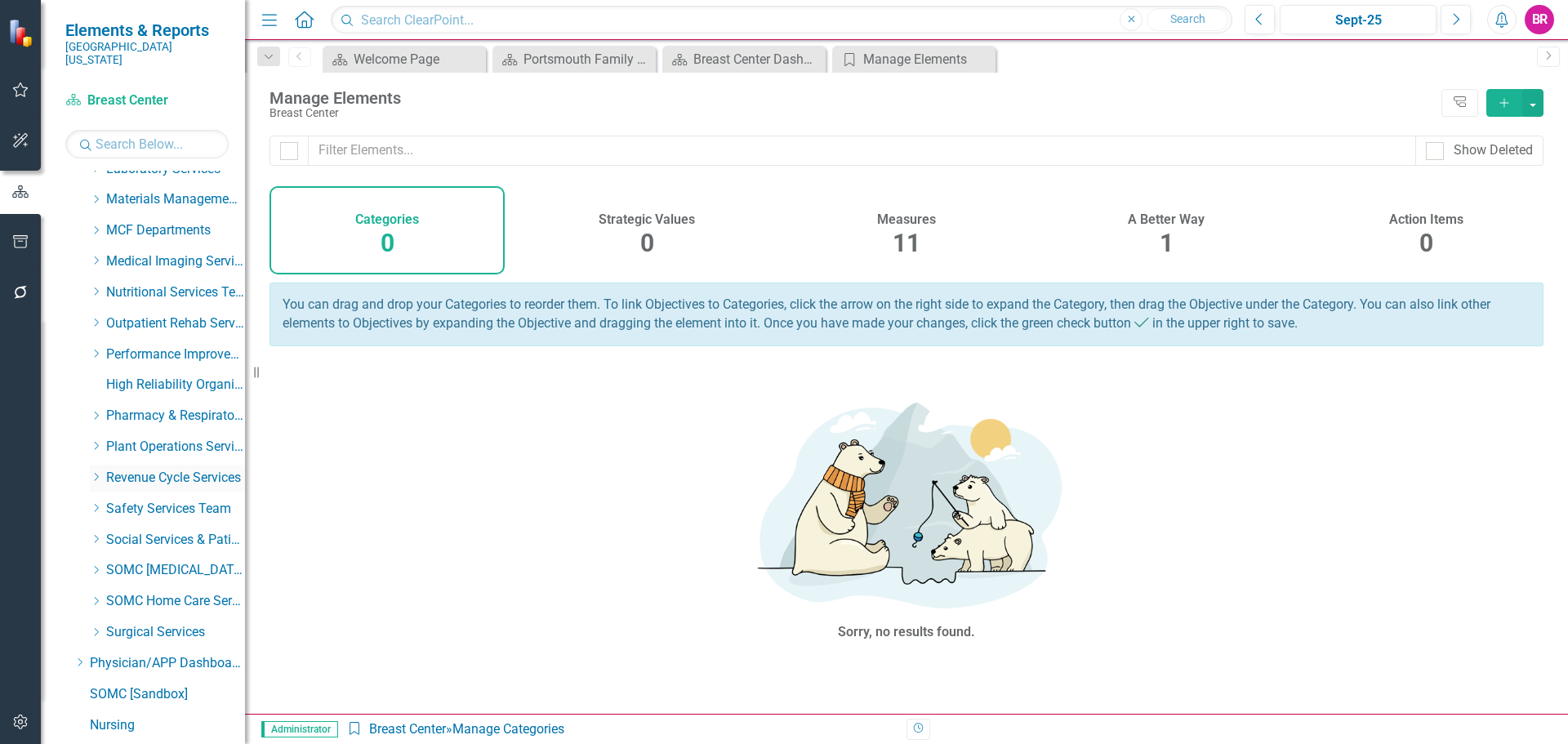
scroll to position [650, 0]
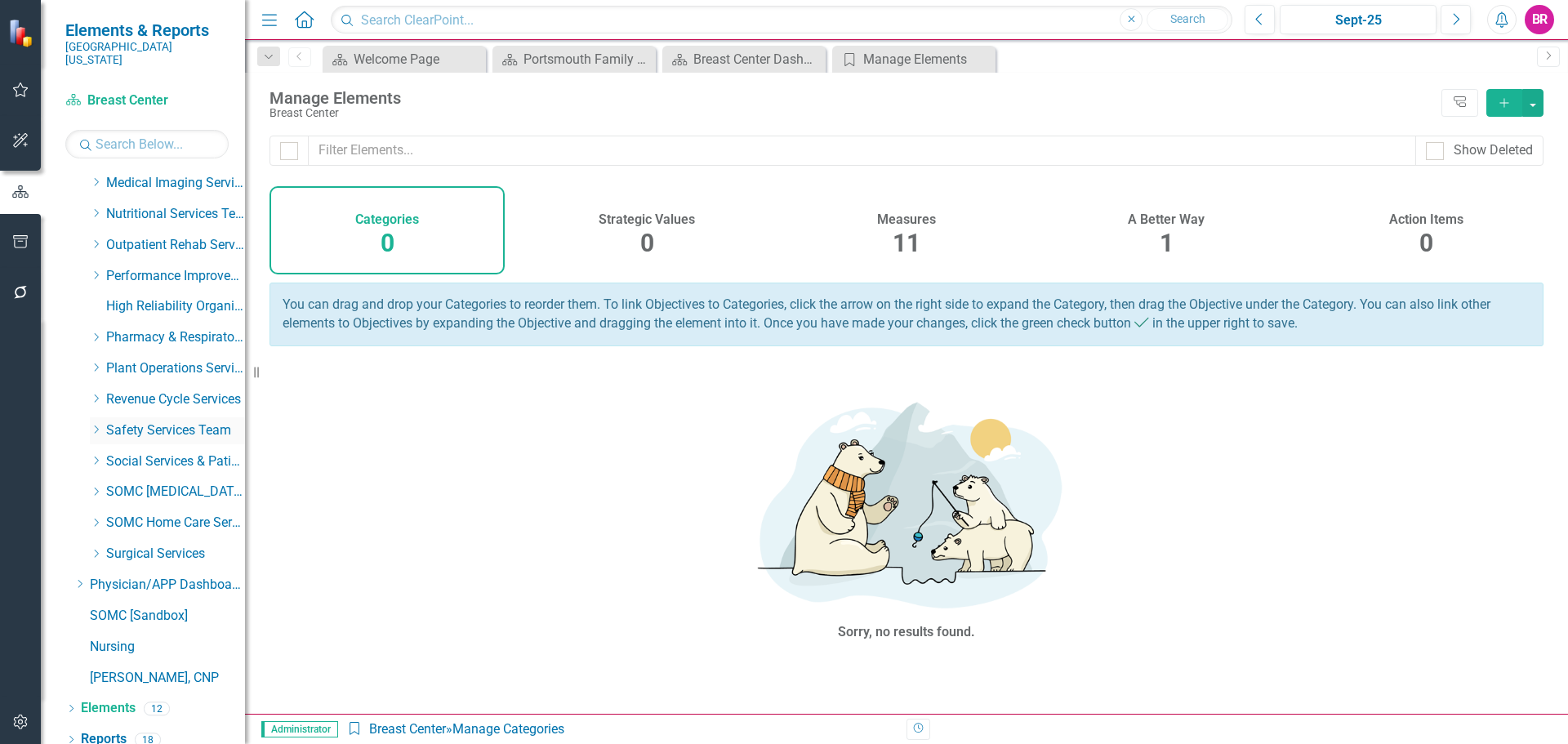
click at [98, 425] on icon "Dropdown" at bounding box center [95, 429] width 12 height 10
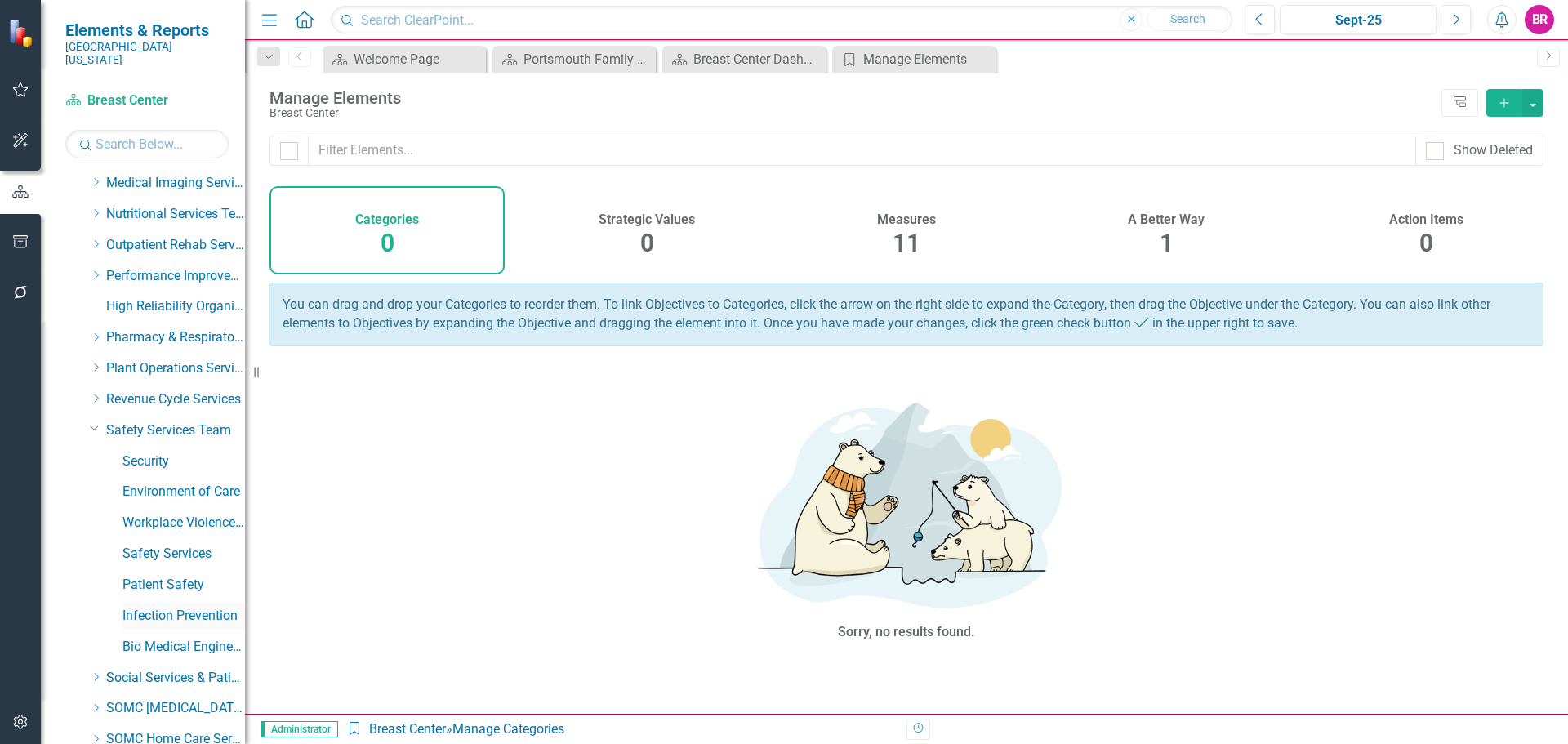
click at [133, 607] on link "Infection Prevention" at bounding box center [183, 616] width 122 height 19
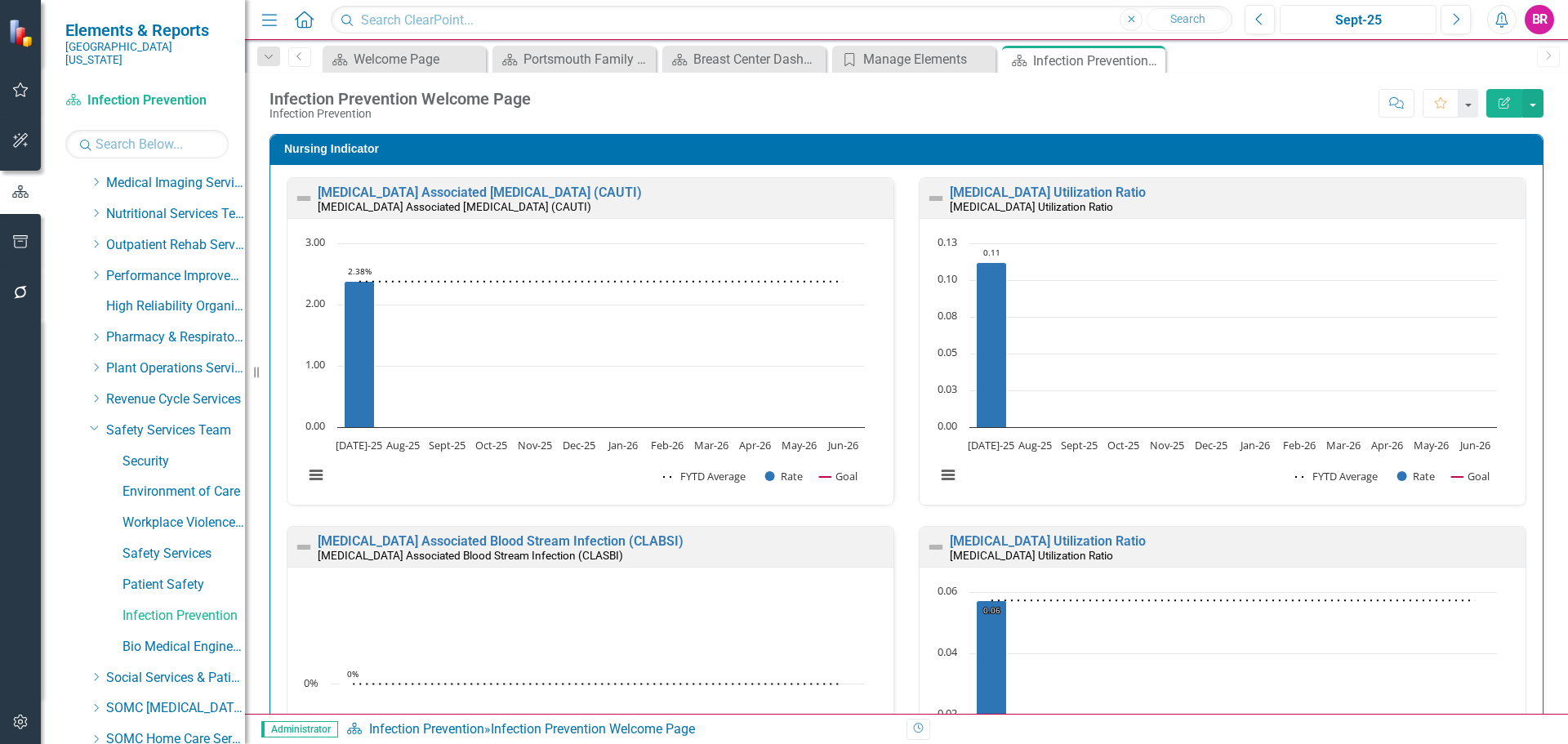
click at [1364, 24] on div "Sept-25" at bounding box center [1358, 21] width 145 height 20
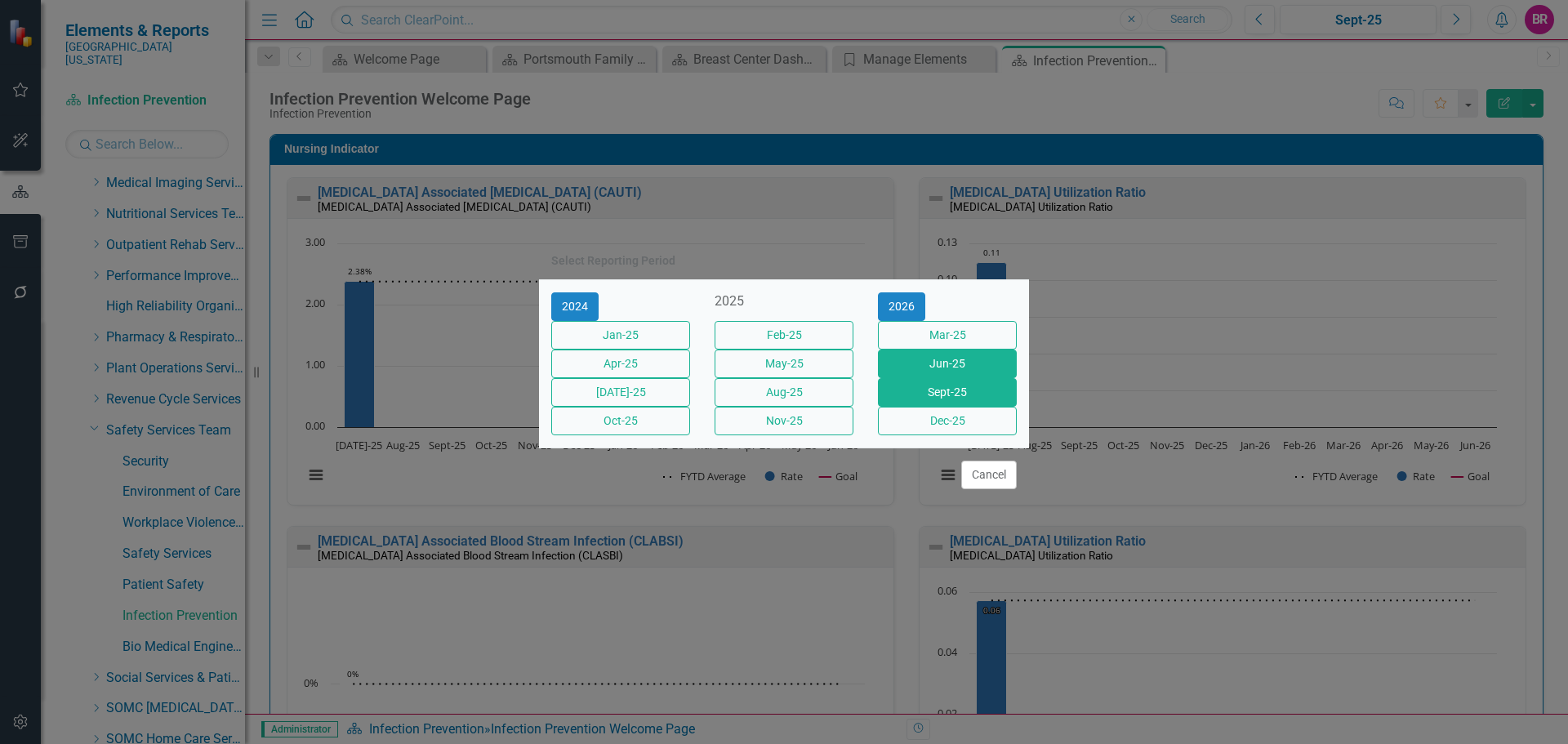
click at [904, 367] on button "Jun-25" at bounding box center [947, 363] width 139 height 29
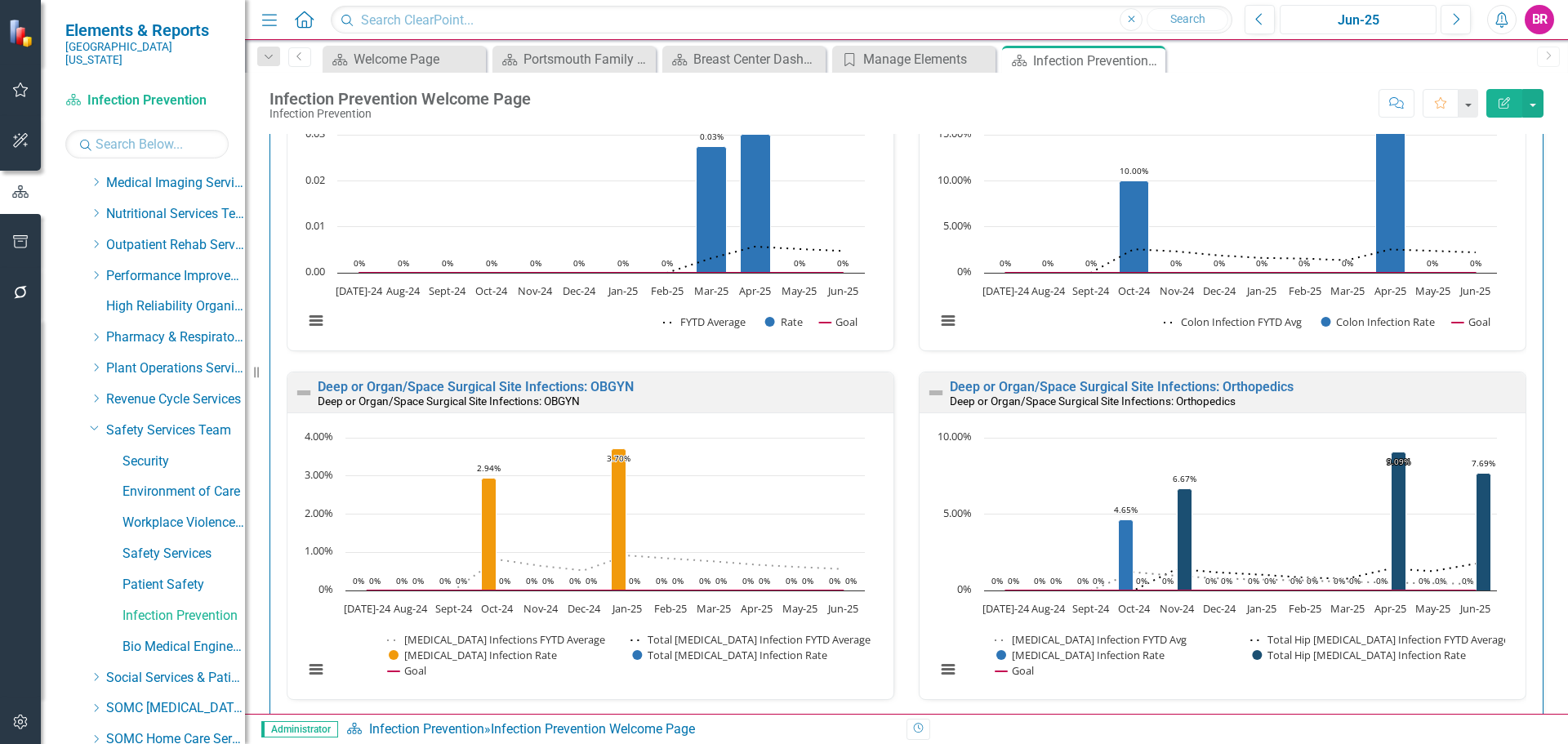
scroll to position [2041, 0]
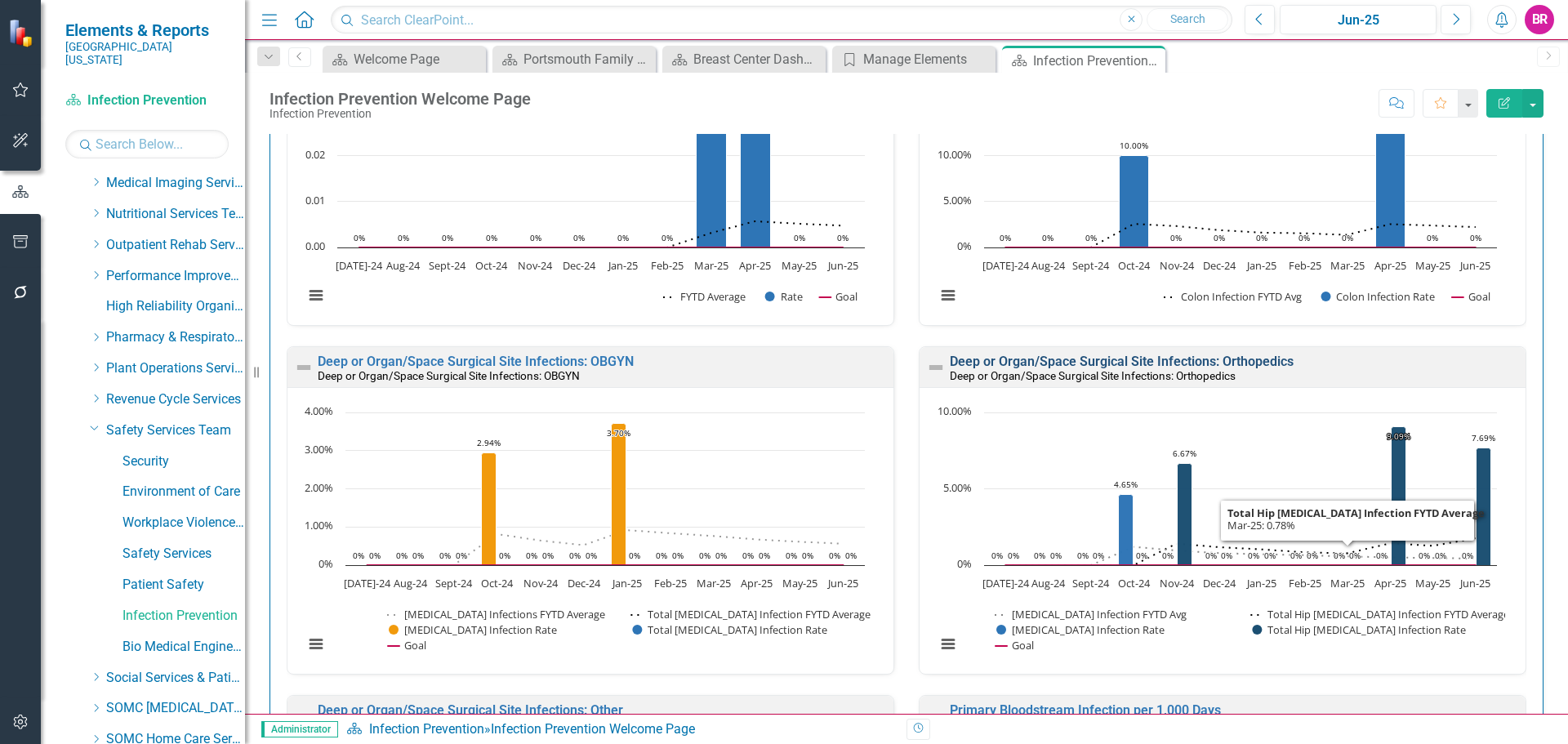
click at [1114, 356] on link "Deep or Organ/Space Surgical Site Infections: Orthopedics" at bounding box center [1121, 361] width 344 height 16
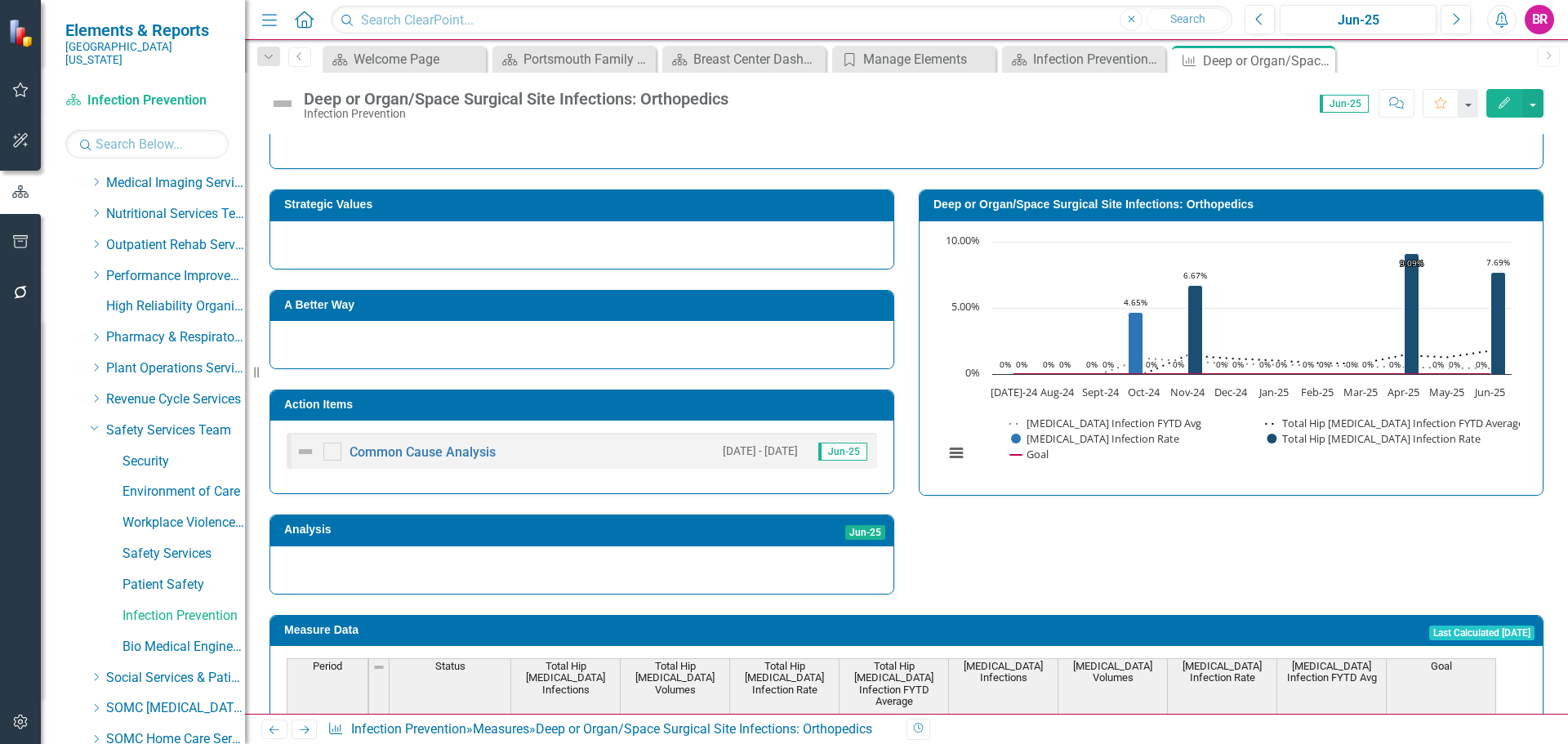
scroll to position [163, 0]
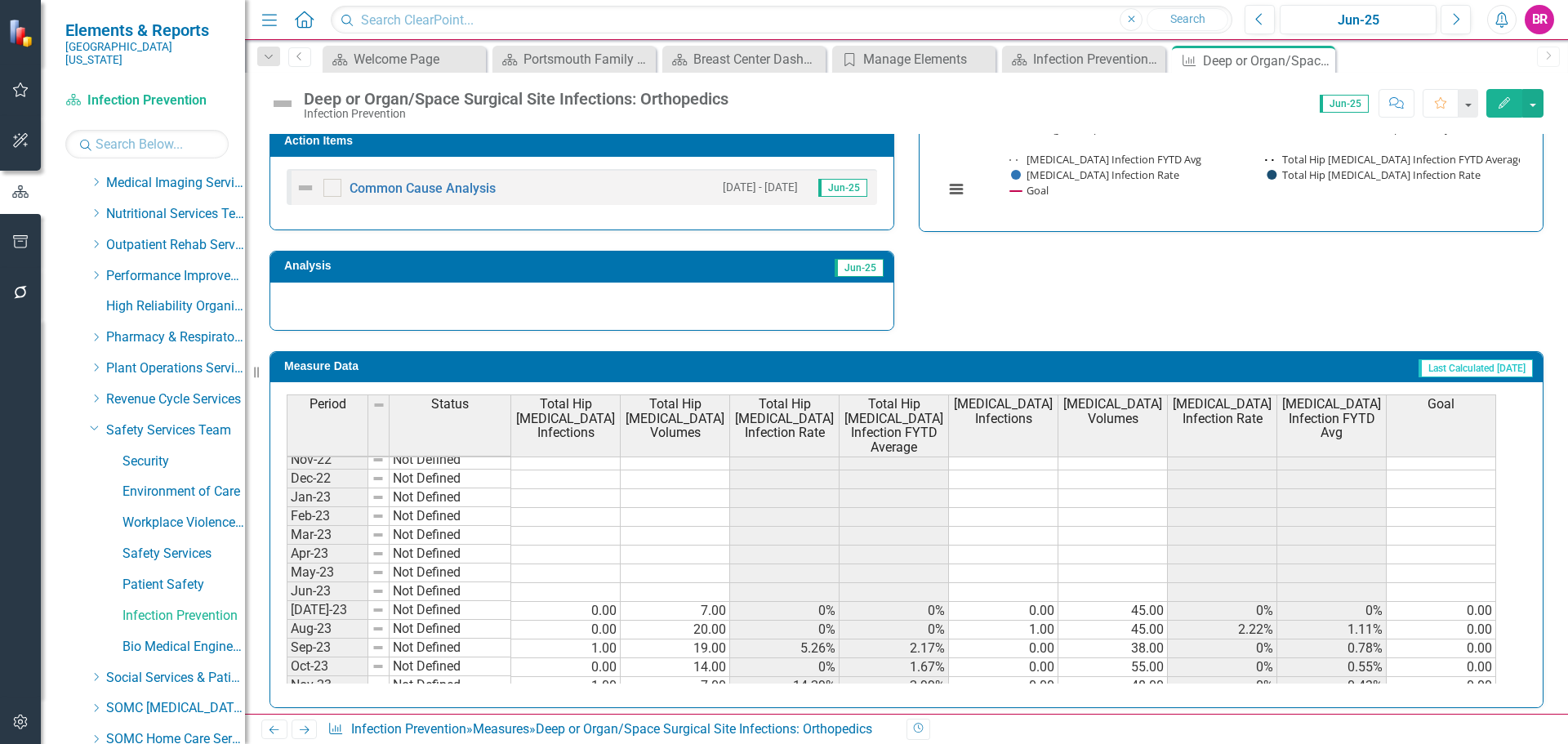
scroll to position [519, 0]
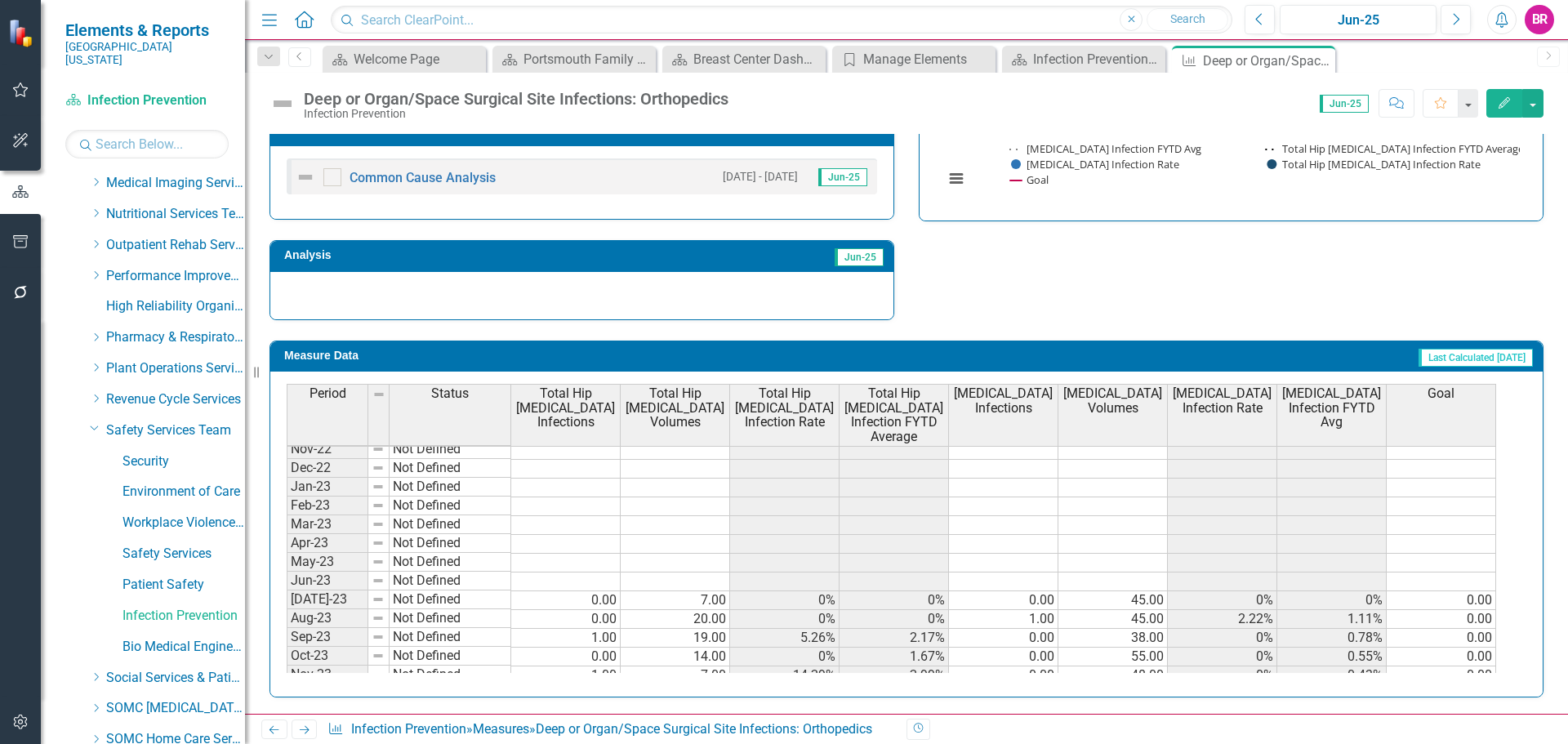
drag, startPoint x: 1319, startPoint y: 62, endPoint x: 1322, endPoint y: 70, distance: 8.5
click at [0, 0] on icon "Close" at bounding box center [0, 0] width 0 height 0
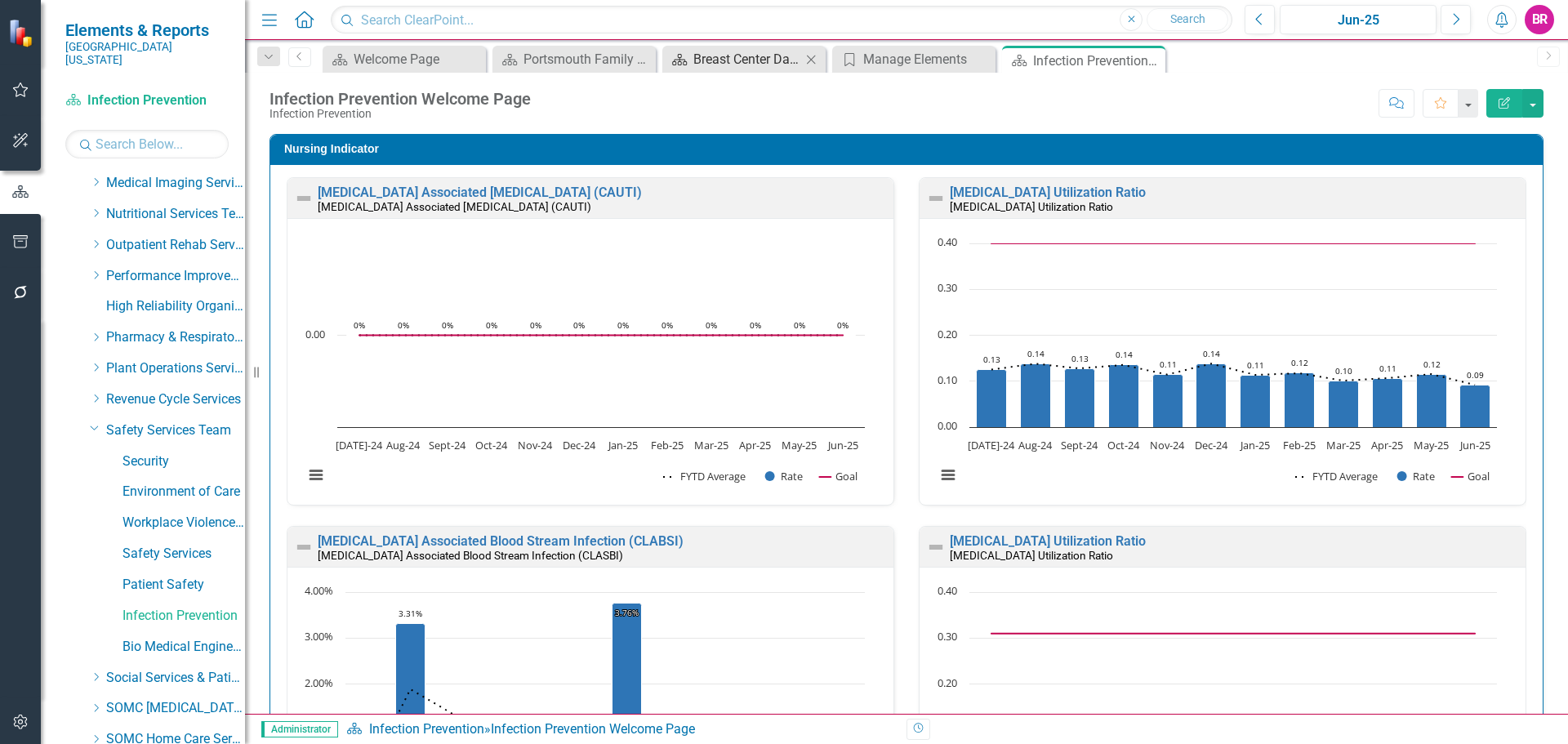
click at [729, 60] on div "Breast Center Dashboard" at bounding box center [747, 59] width 108 height 21
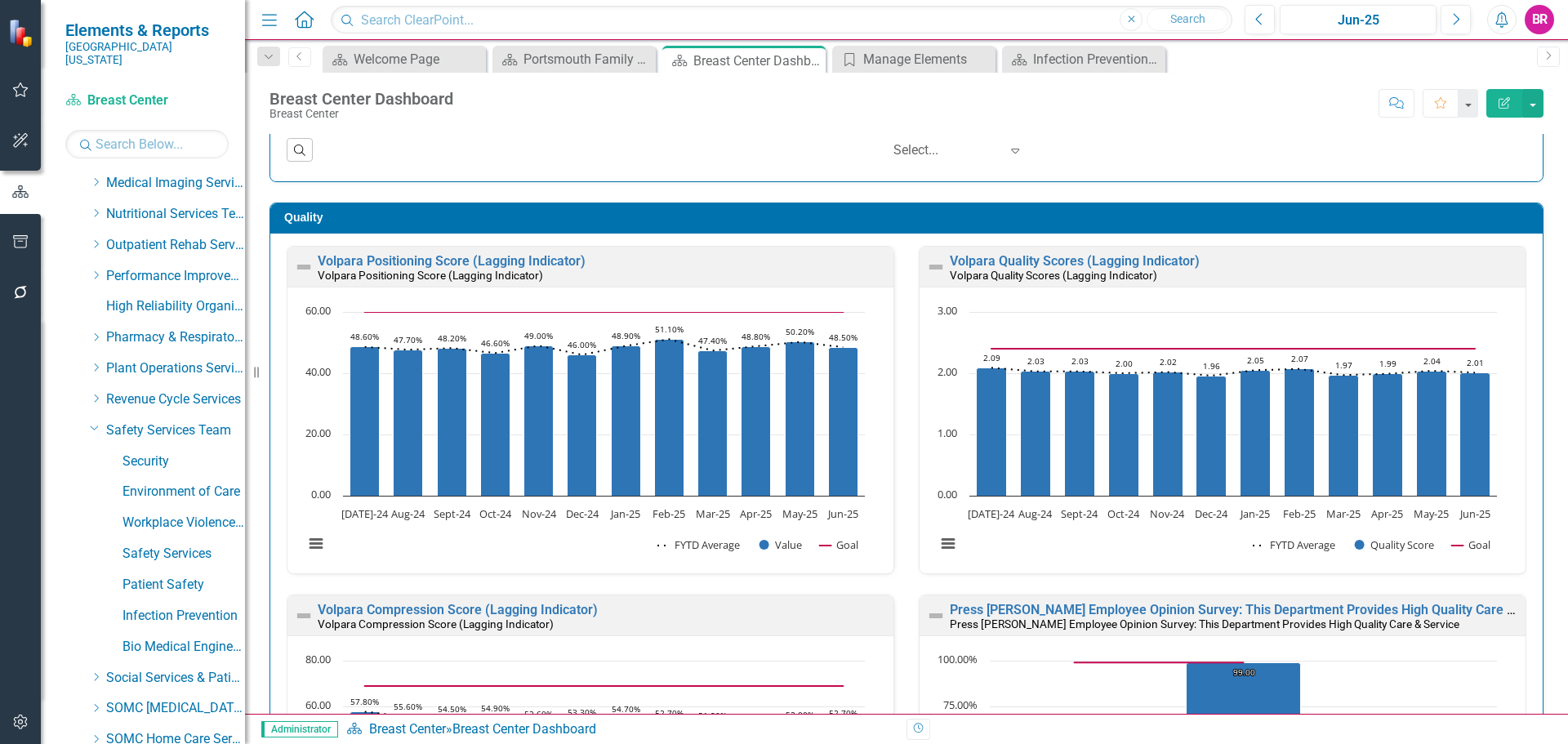
scroll to position [653, 0]
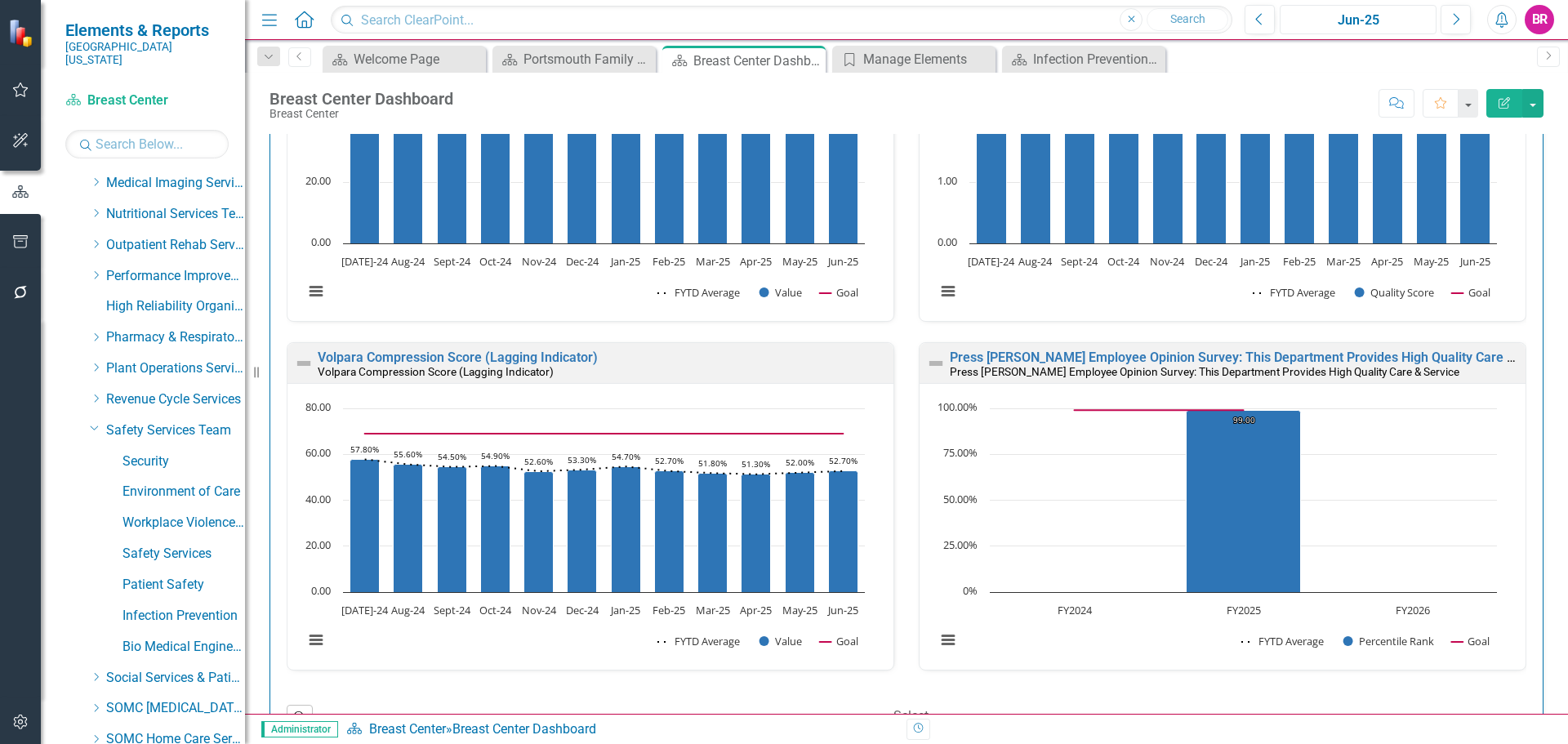
click at [1370, 29] on div "Jun-25" at bounding box center [1358, 21] width 145 height 20
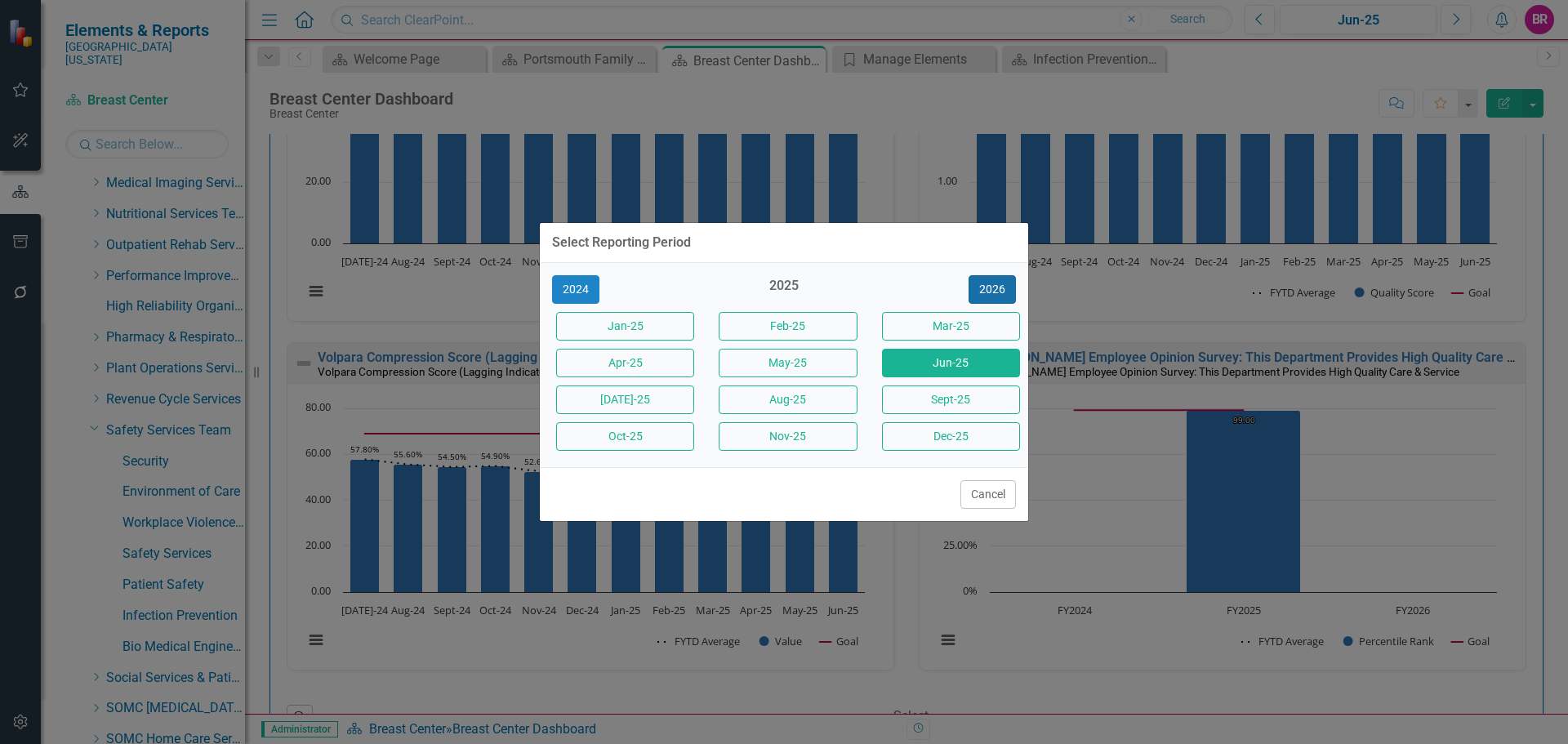
click at [995, 284] on button "2026" at bounding box center [992, 289] width 48 height 29
click at [582, 295] on button "2025" at bounding box center [576, 289] width 48 height 29
click at [925, 402] on button "Sept-25" at bounding box center [951, 399] width 138 height 29
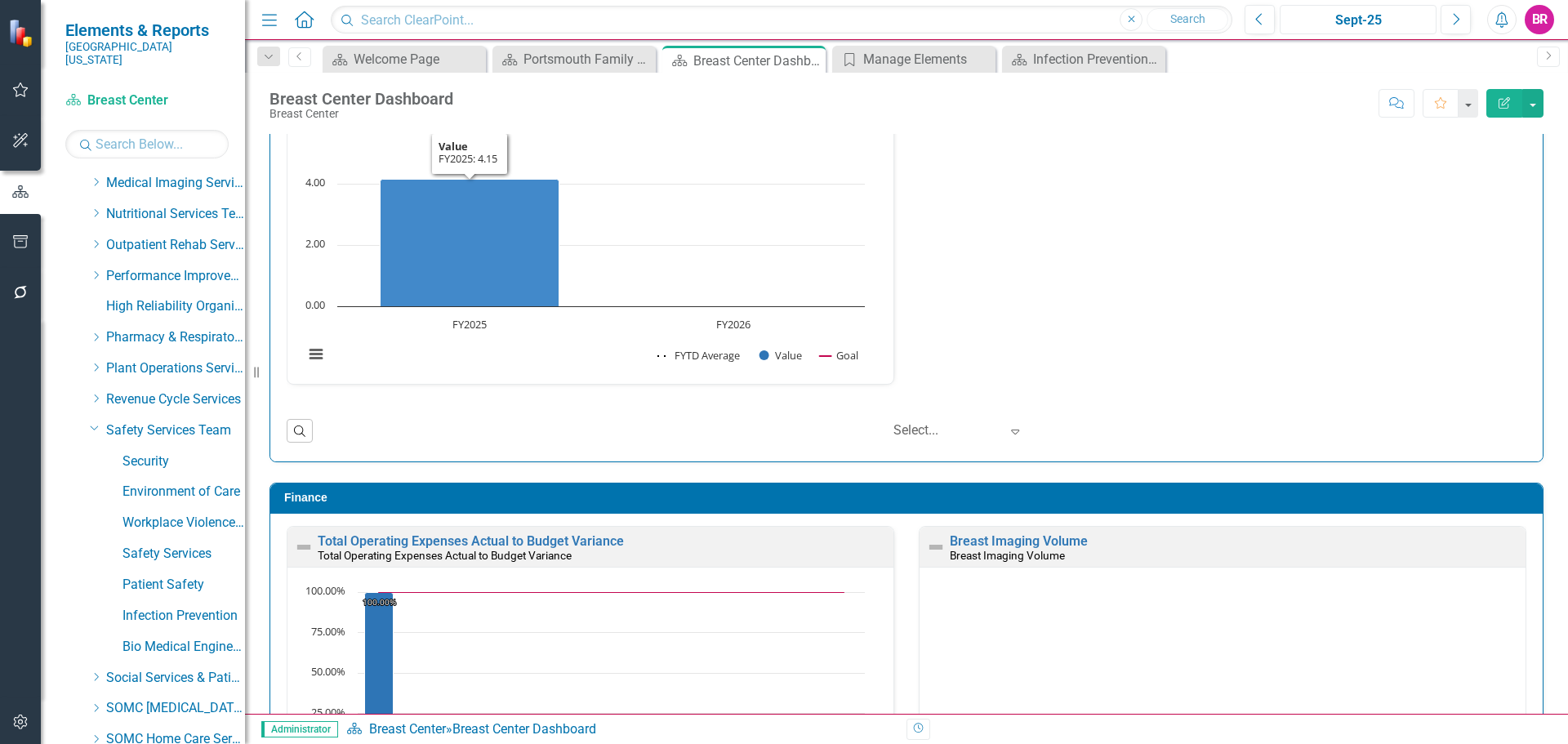
scroll to position [1715, 0]
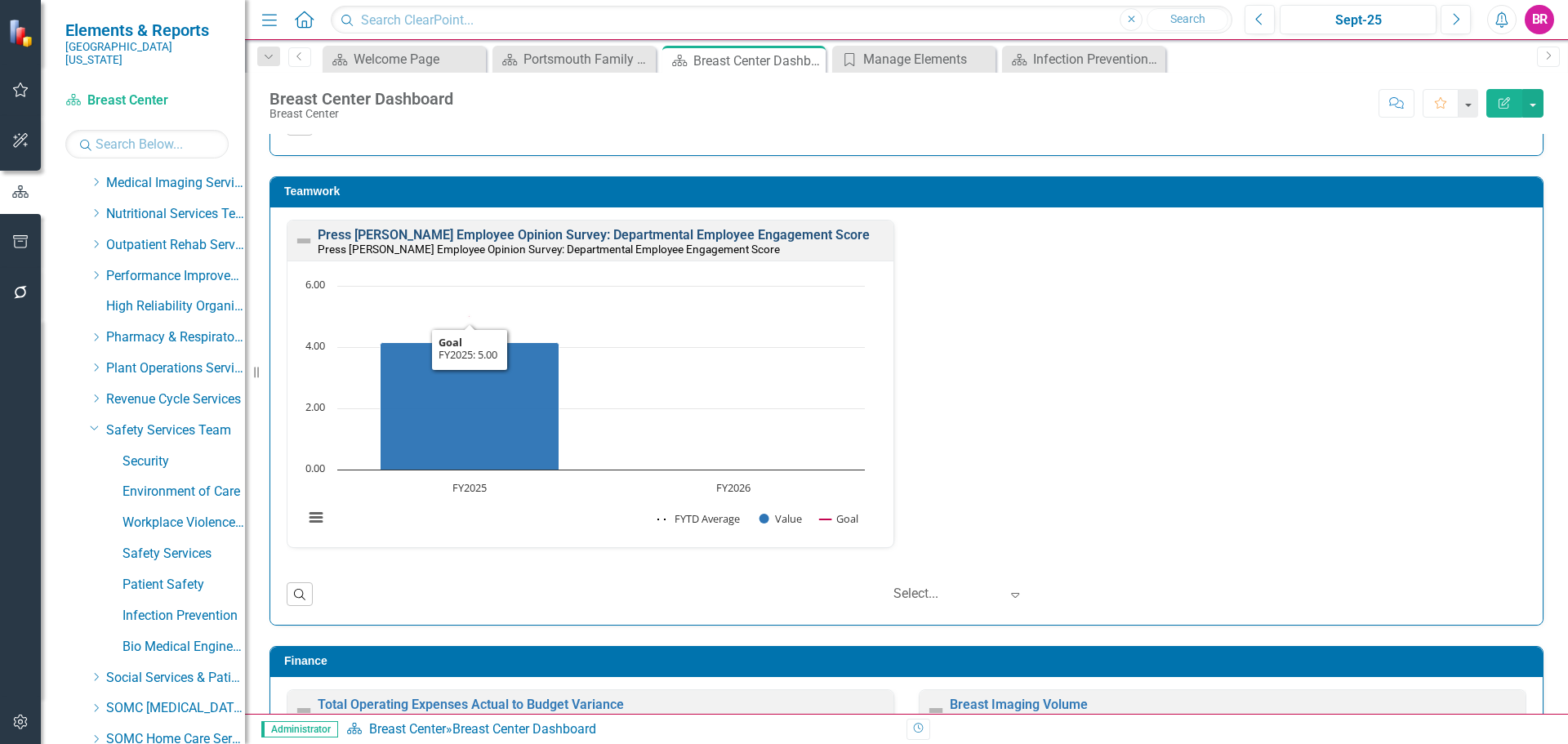
click at [514, 237] on link "Press [PERSON_NAME] Employee Opinion Survey: Departmental Employee Engagement S…" at bounding box center [594, 234] width 552 height 16
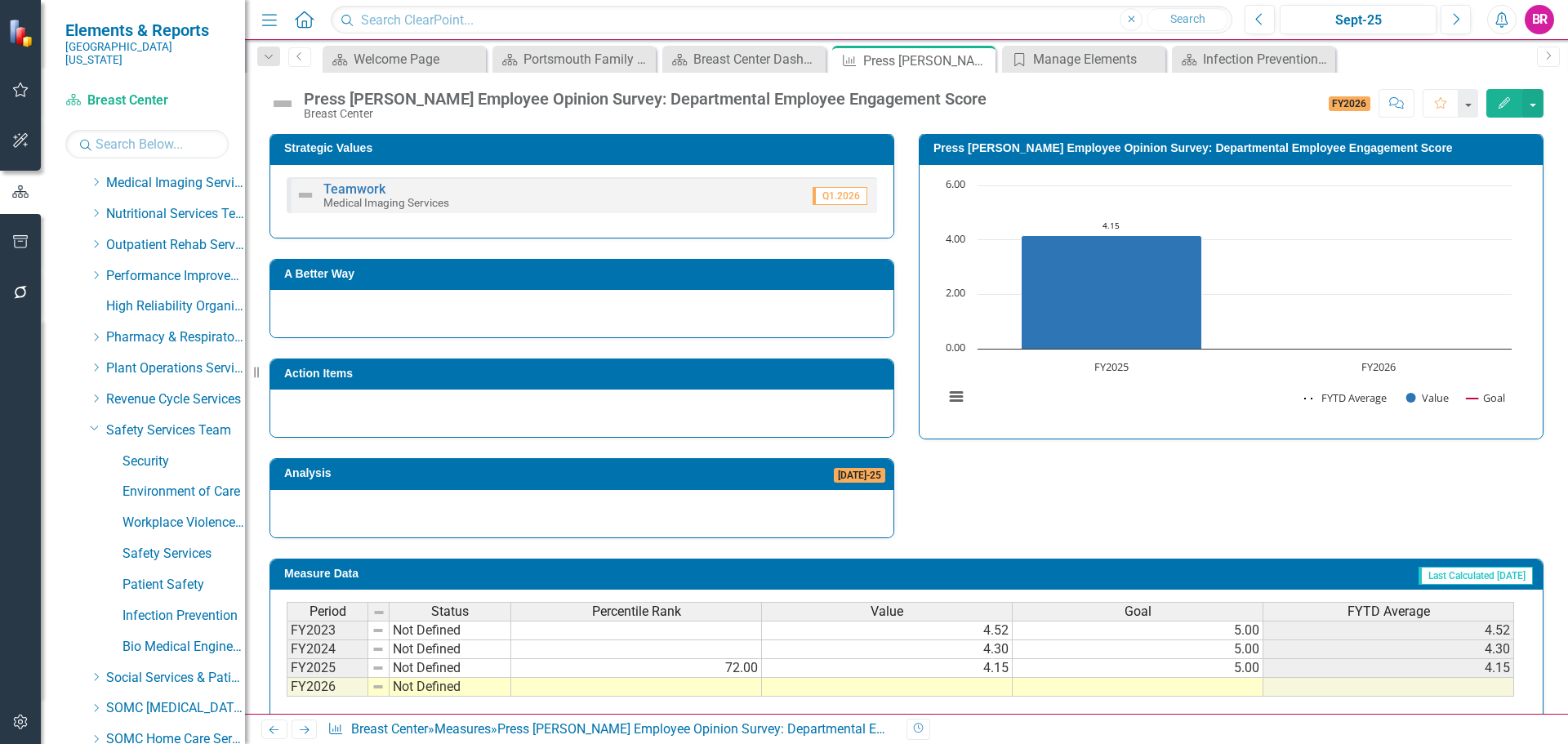
scroll to position [327, 0]
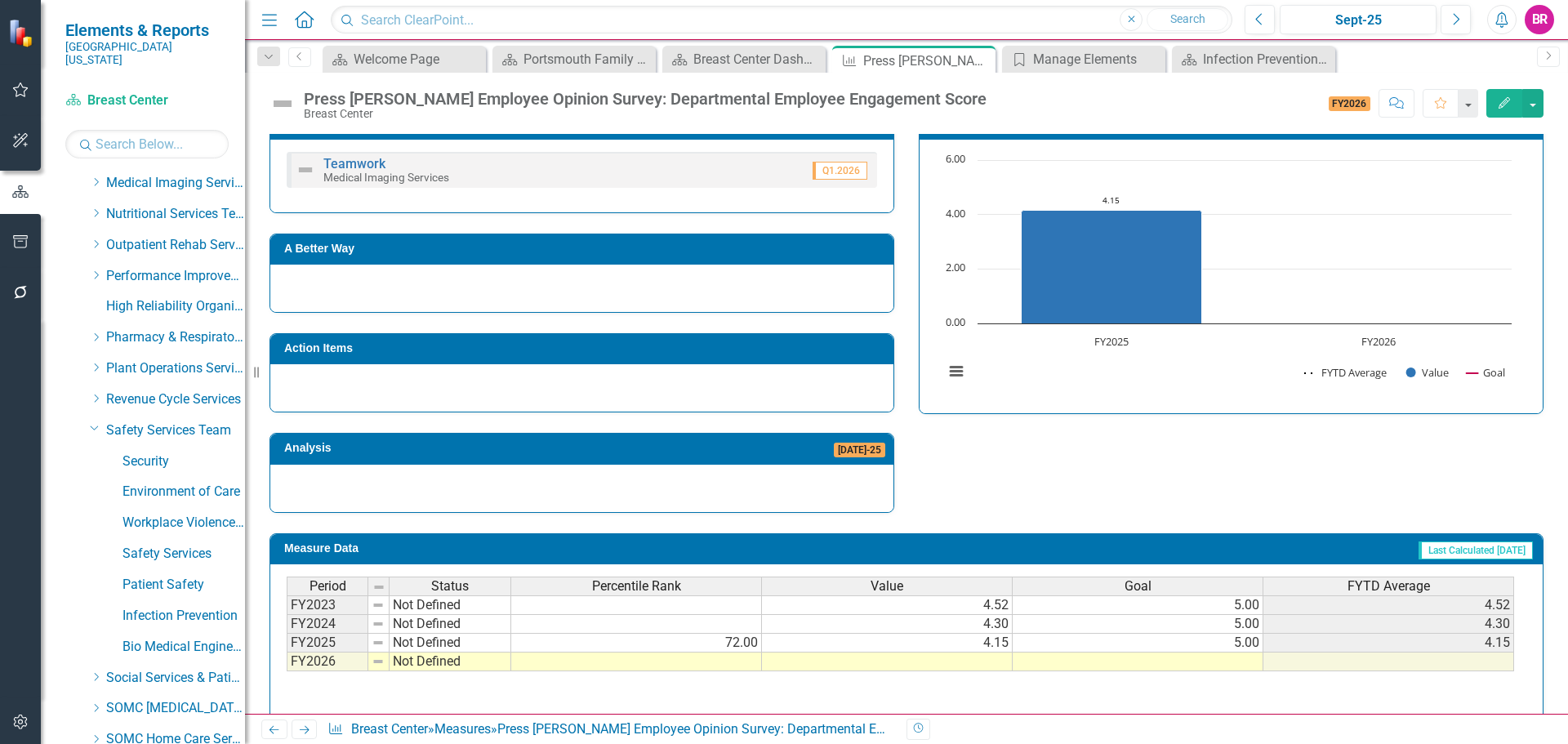
click at [655, 351] on h3 "Action Items" at bounding box center [585, 348] width 601 height 12
click at [652, 351] on h3 "Action Items" at bounding box center [585, 348] width 601 height 12
click at [742, 354] on h3 "Action Items" at bounding box center [585, 348] width 601 height 12
click at [740, 353] on h3 "Action Items" at bounding box center [585, 348] width 601 height 12
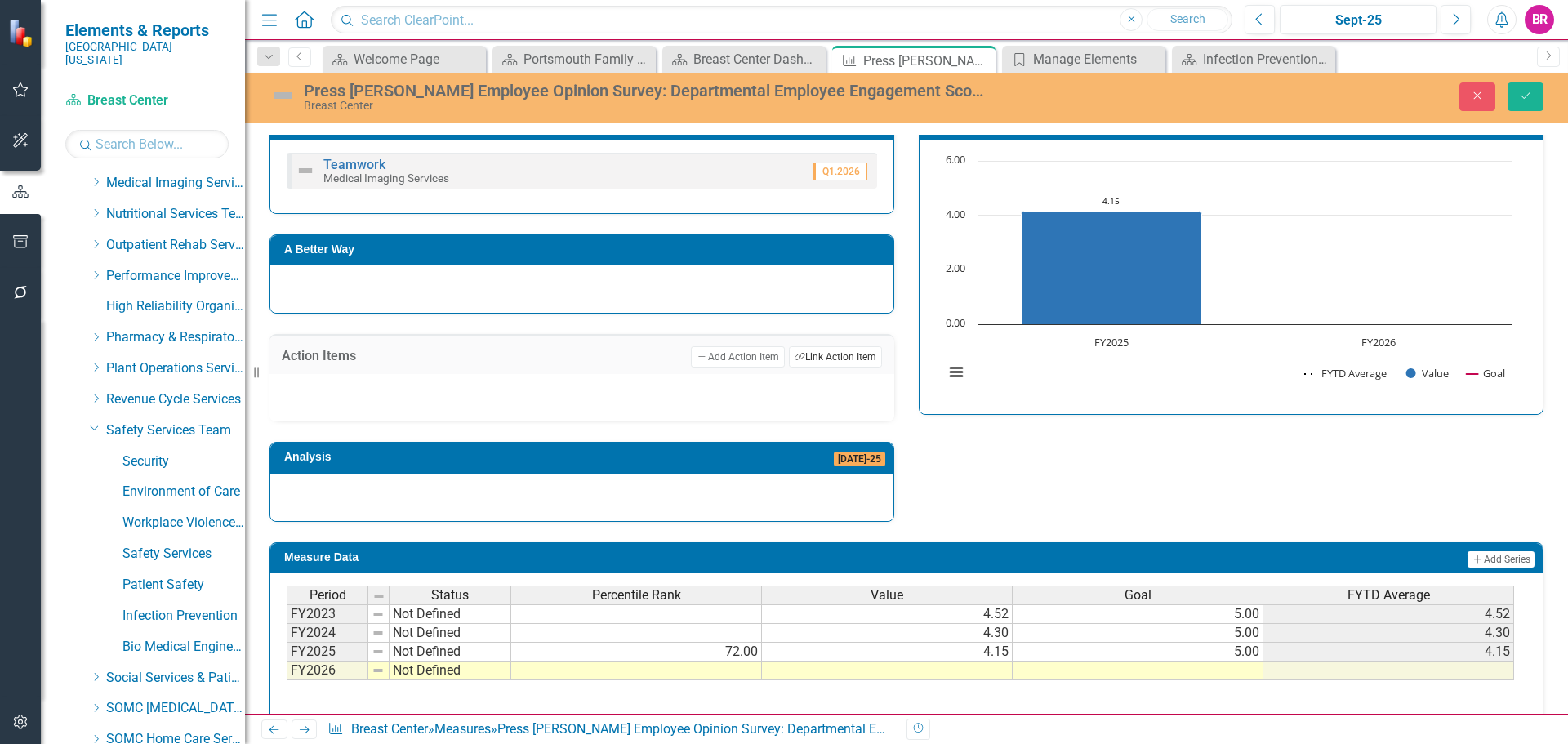
click at [794, 357] on icon "Link Tag" at bounding box center [799, 356] width 11 height 9
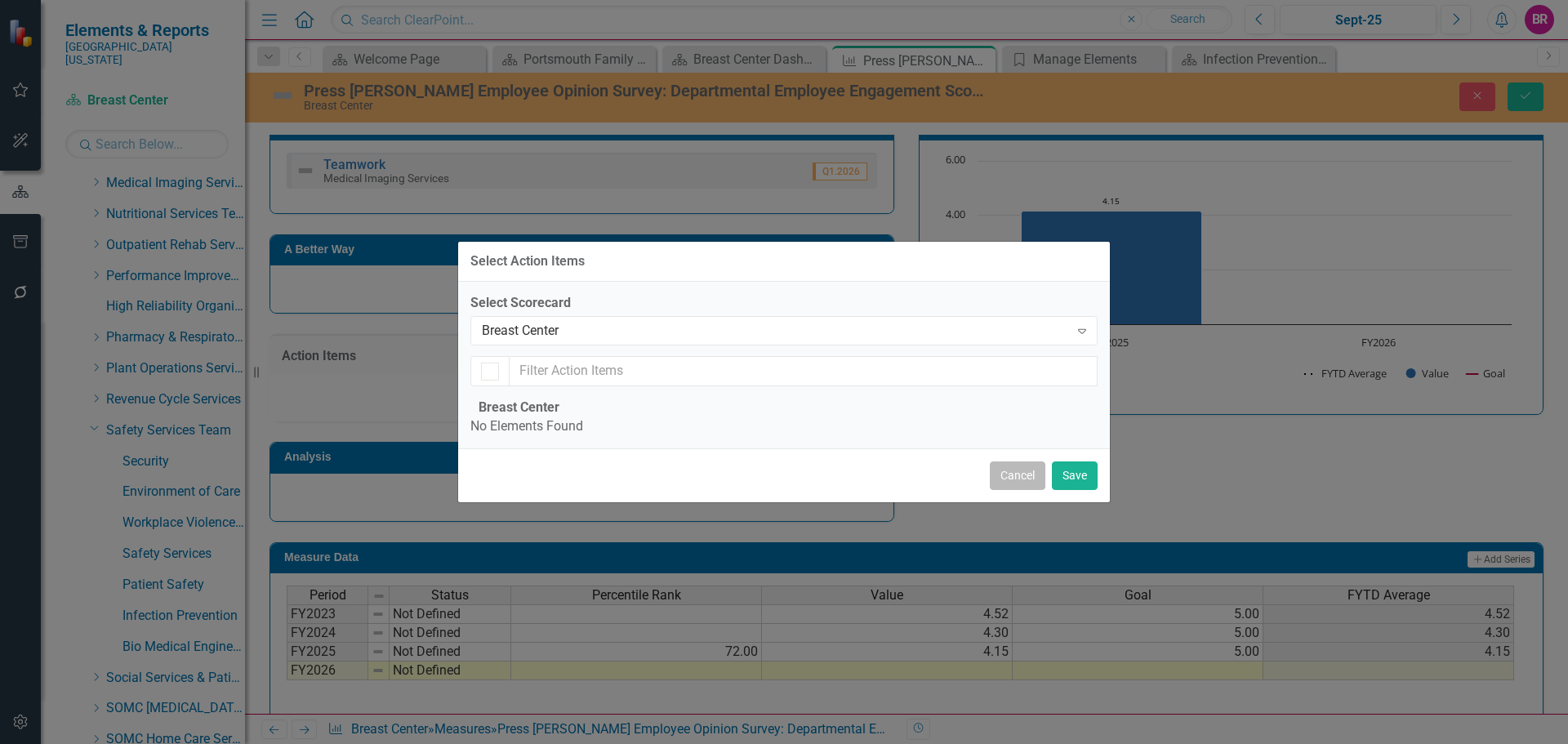
click at [1009, 489] on button "Cancel" at bounding box center [1018, 475] width 56 height 29
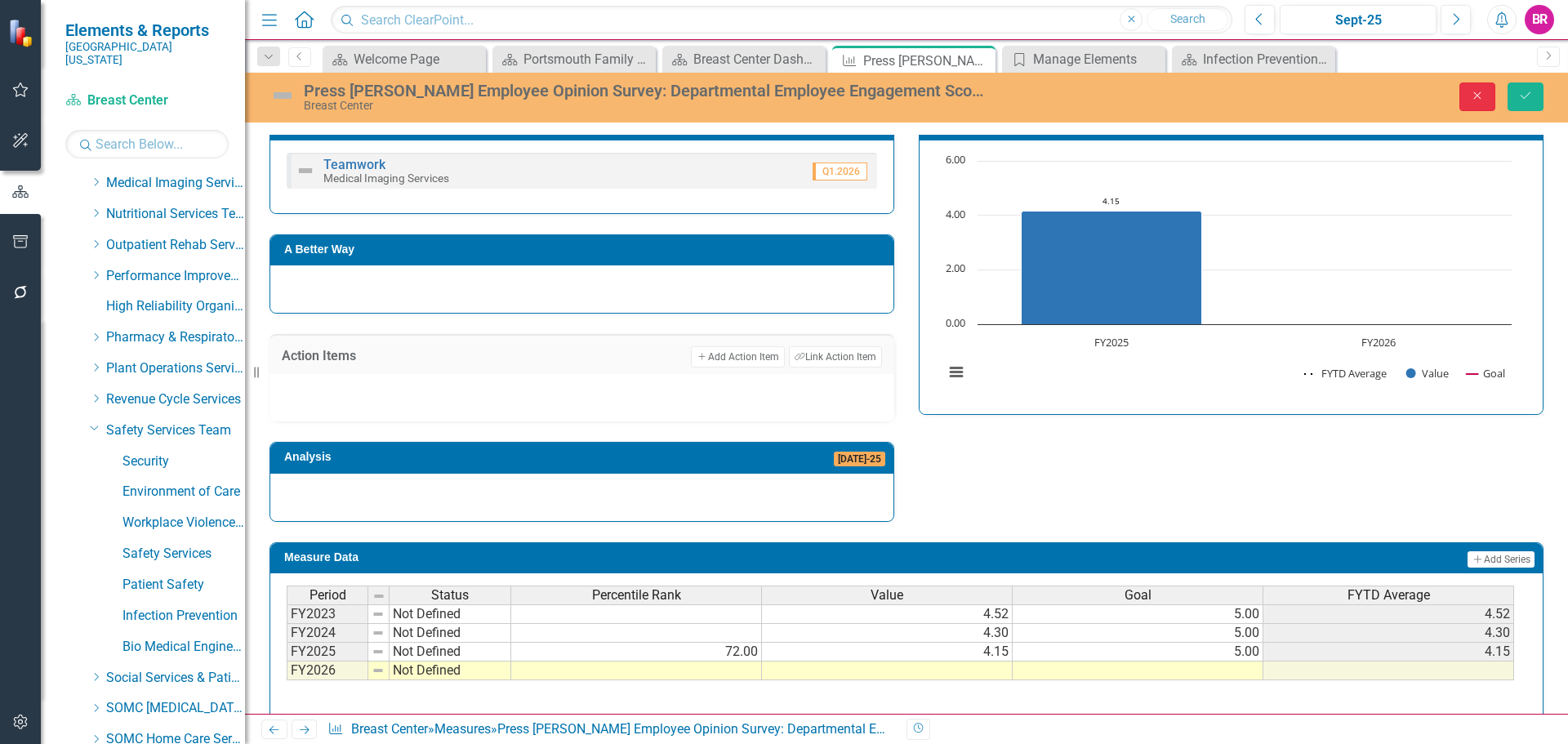
click at [1482, 102] on button "Close" at bounding box center [1477, 96] width 36 height 29
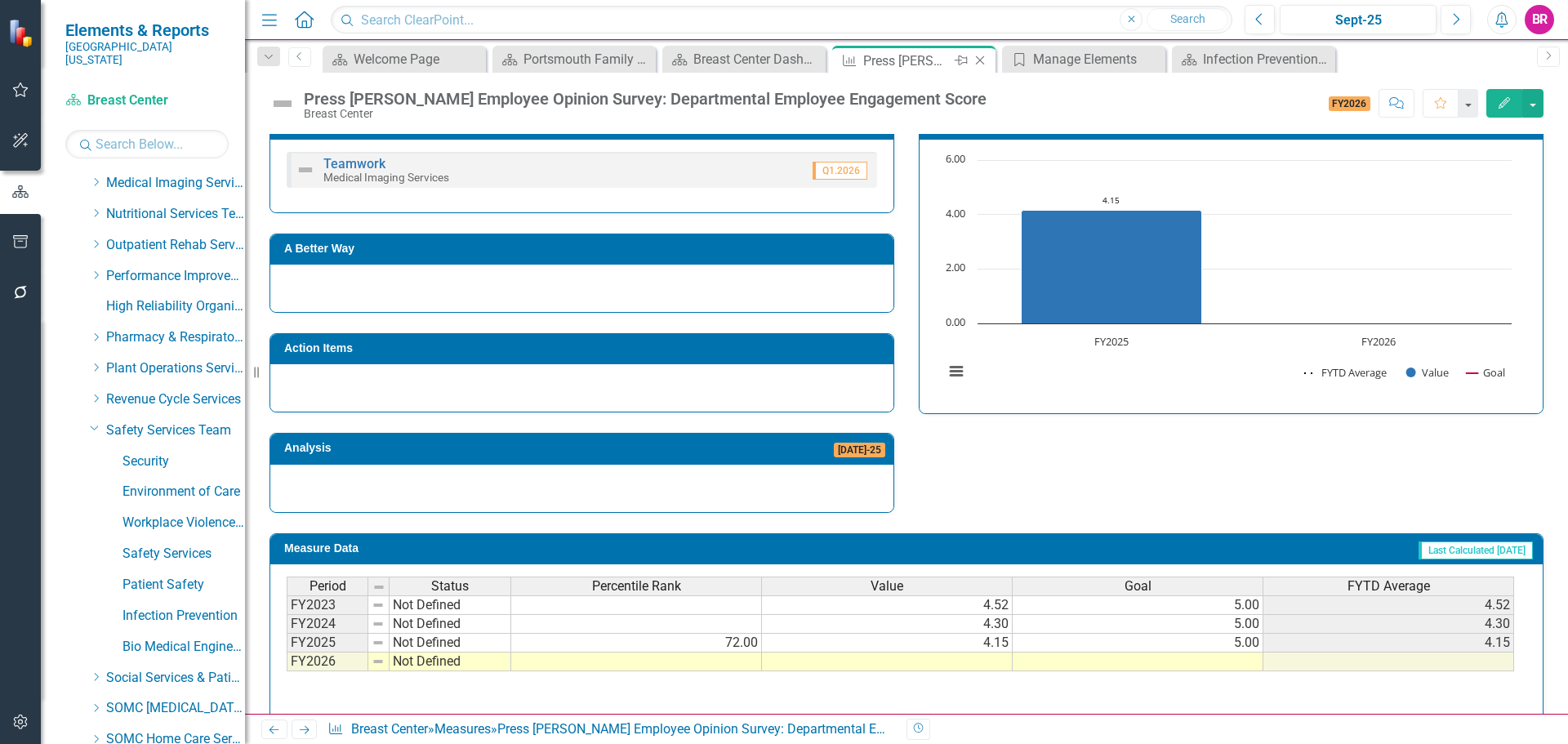
click at [981, 56] on icon "Close" at bounding box center [980, 61] width 16 height 13
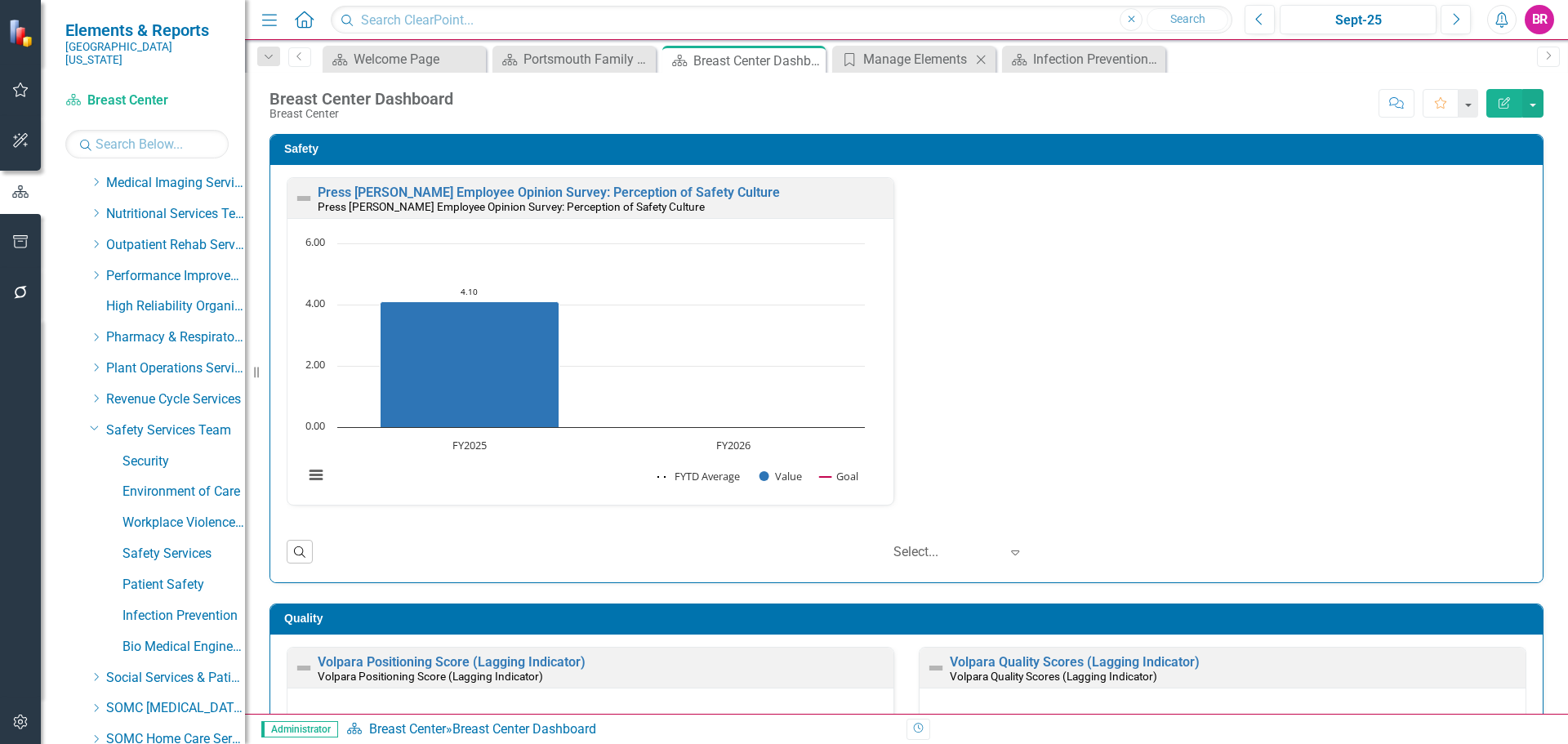
click at [979, 58] on icon "Close" at bounding box center [981, 60] width 16 height 13
click at [982, 58] on icon at bounding box center [981, 59] width 9 height 9
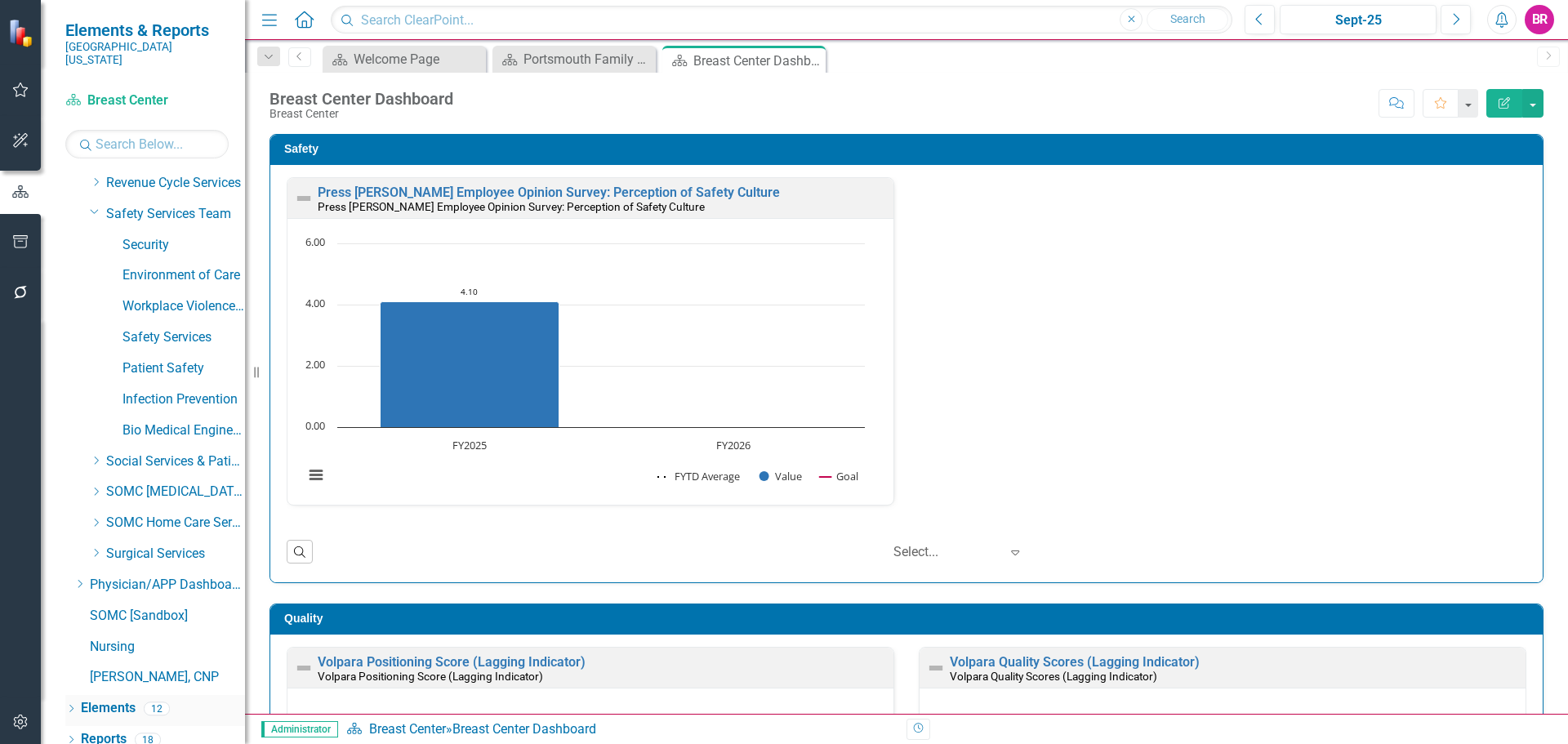
click at [108, 699] on link "Elements" at bounding box center [108, 708] width 55 height 19
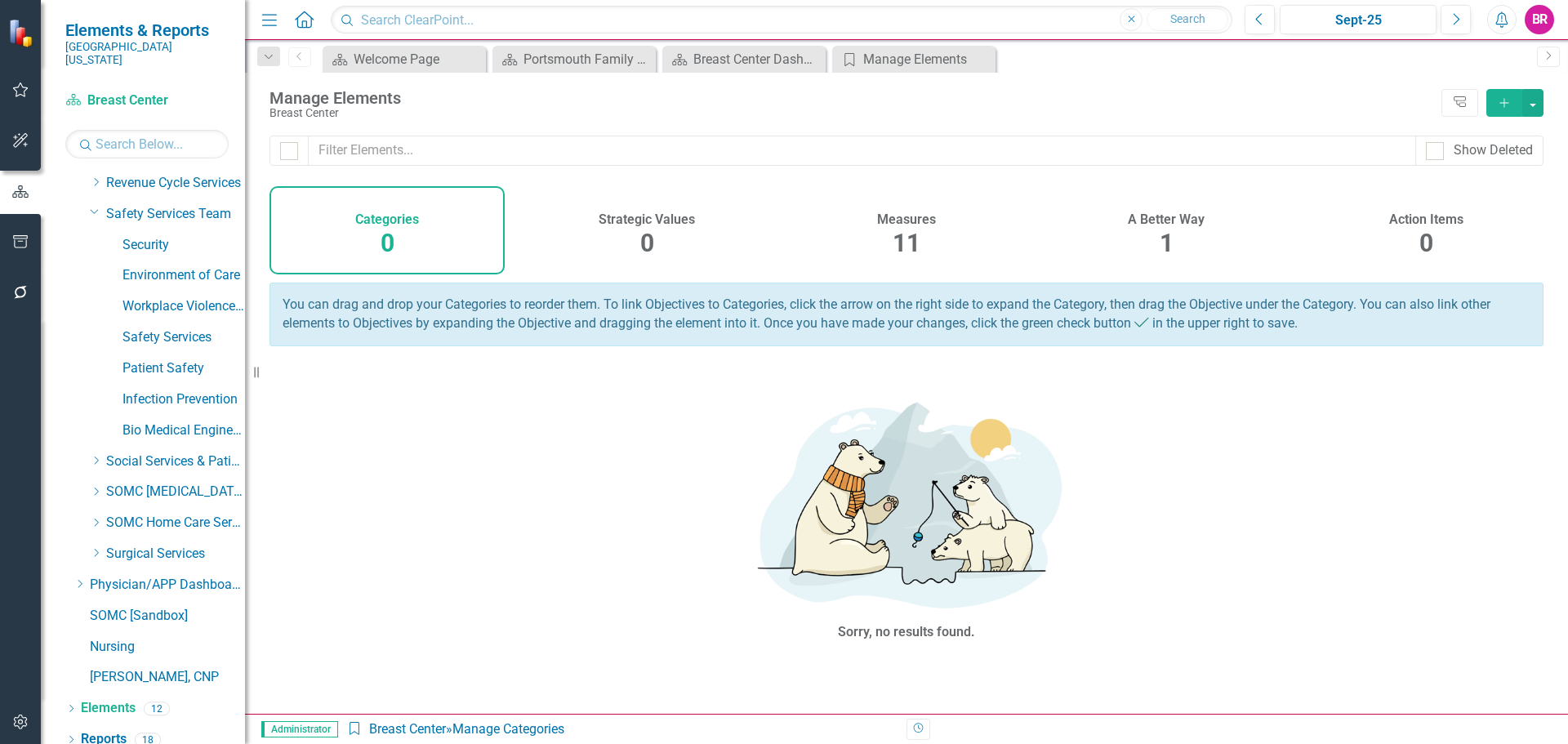
click at [911, 237] on span "11" at bounding box center [907, 242] width 28 height 29
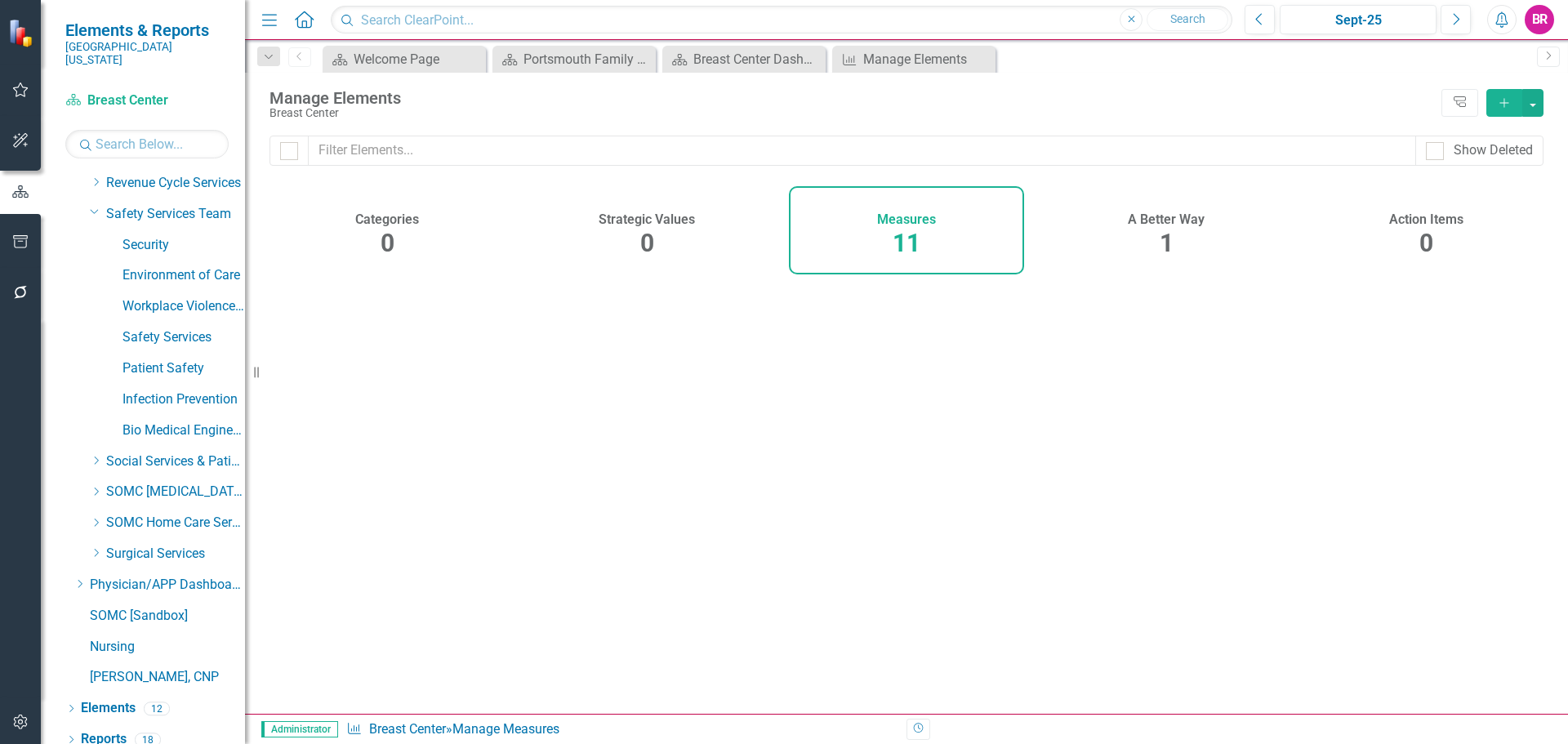
click at [1423, 231] on span "0" at bounding box center [1426, 242] width 14 height 29
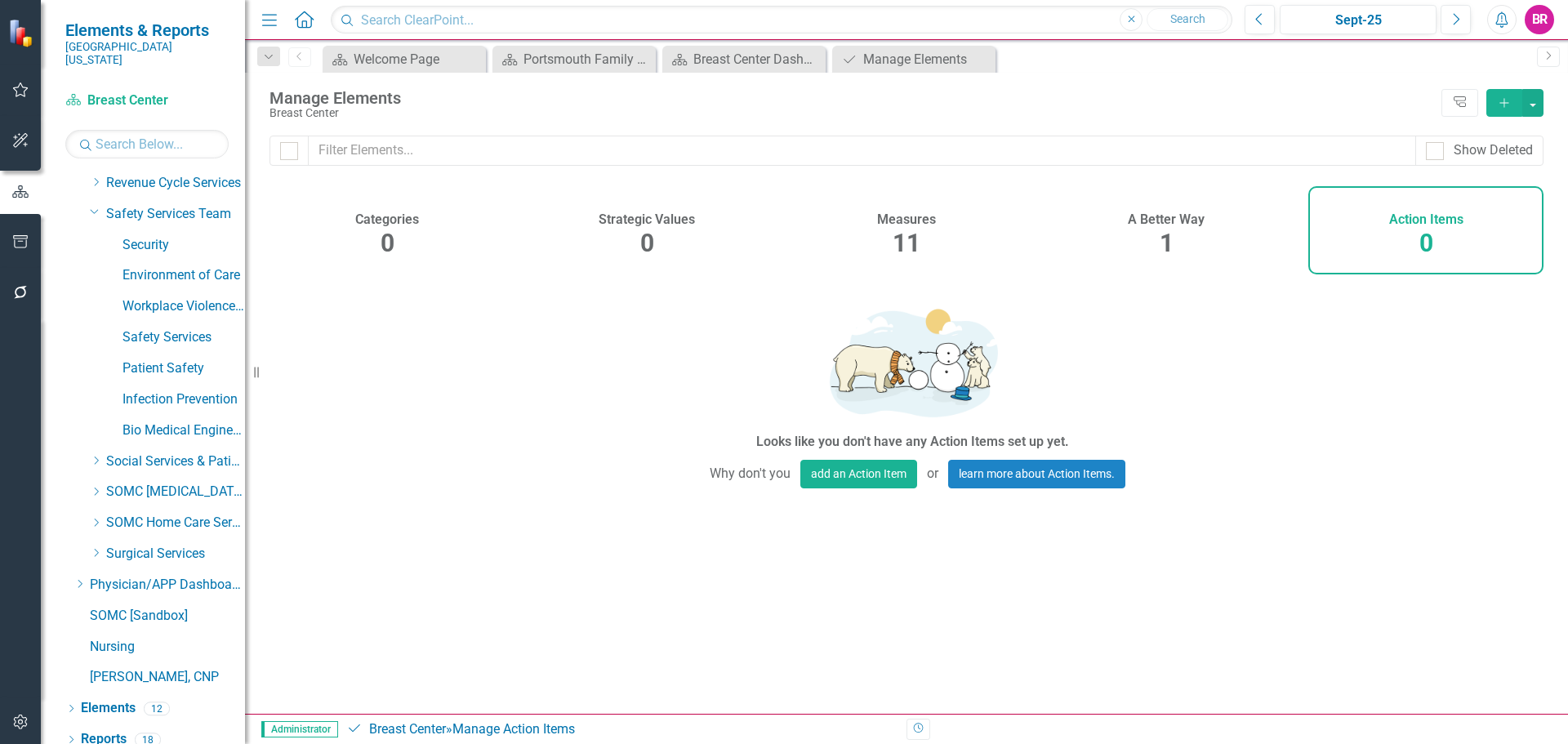
click at [1510, 106] on icon "Add" at bounding box center [1504, 103] width 15 height 11
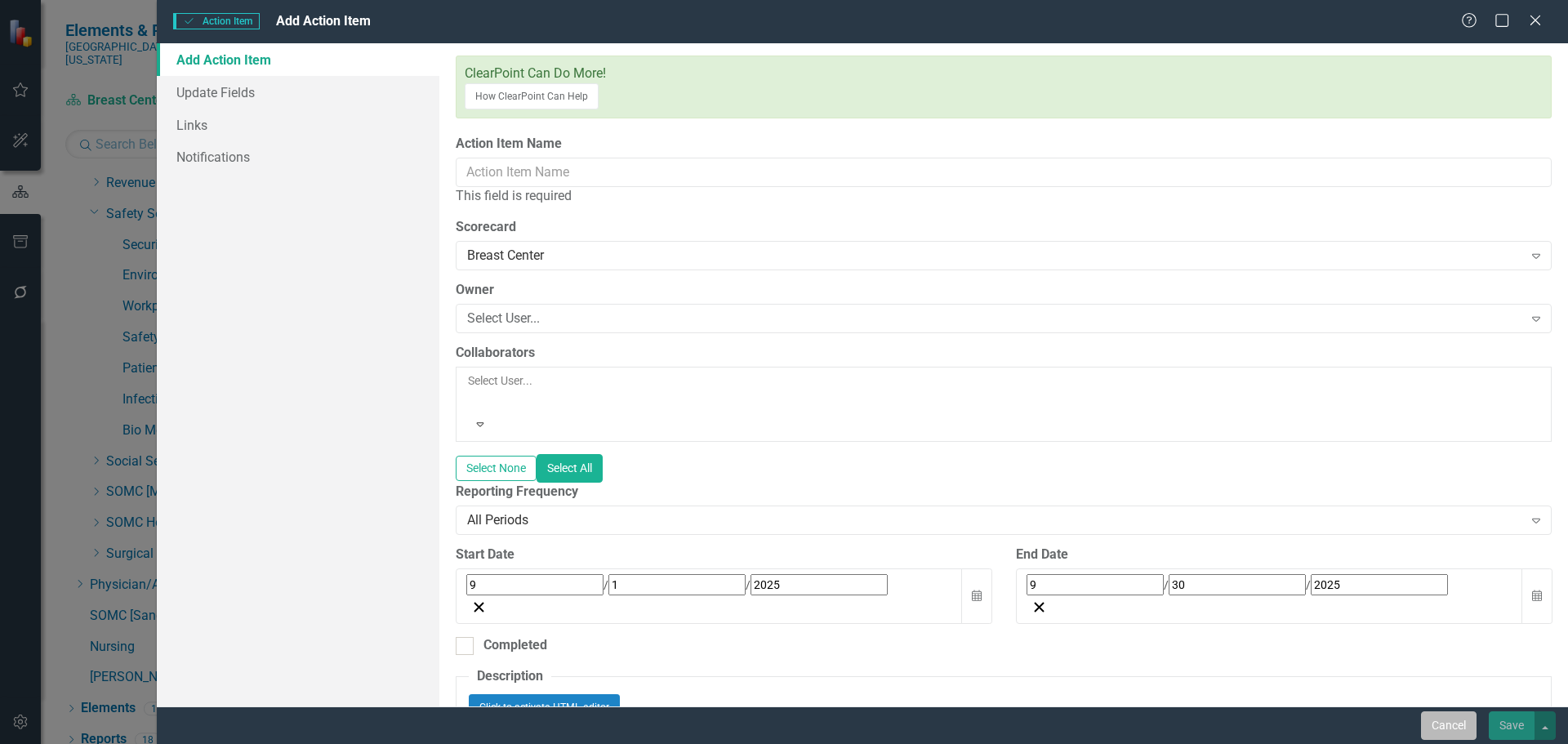
click at [1446, 727] on button "Cancel" at bounding box center [1449, 725] width 56 height 29
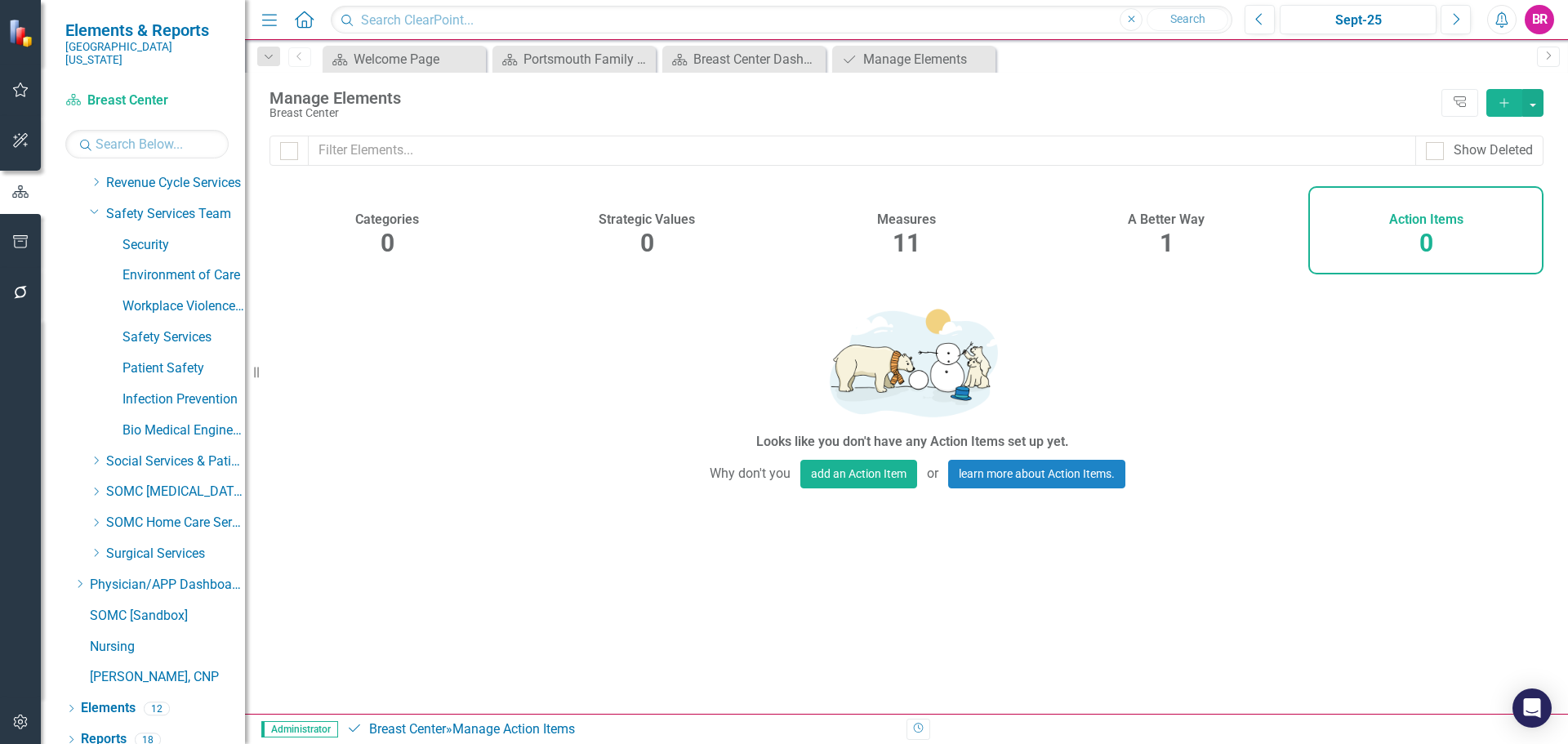
click at [1484, 232] on div "Action Items 0" at bounding box center [1426, 230] width 235 height 88
click at [182, 421] on link "Bio Medical Engineering" at bounding box center [183, 430] width 122 height 19
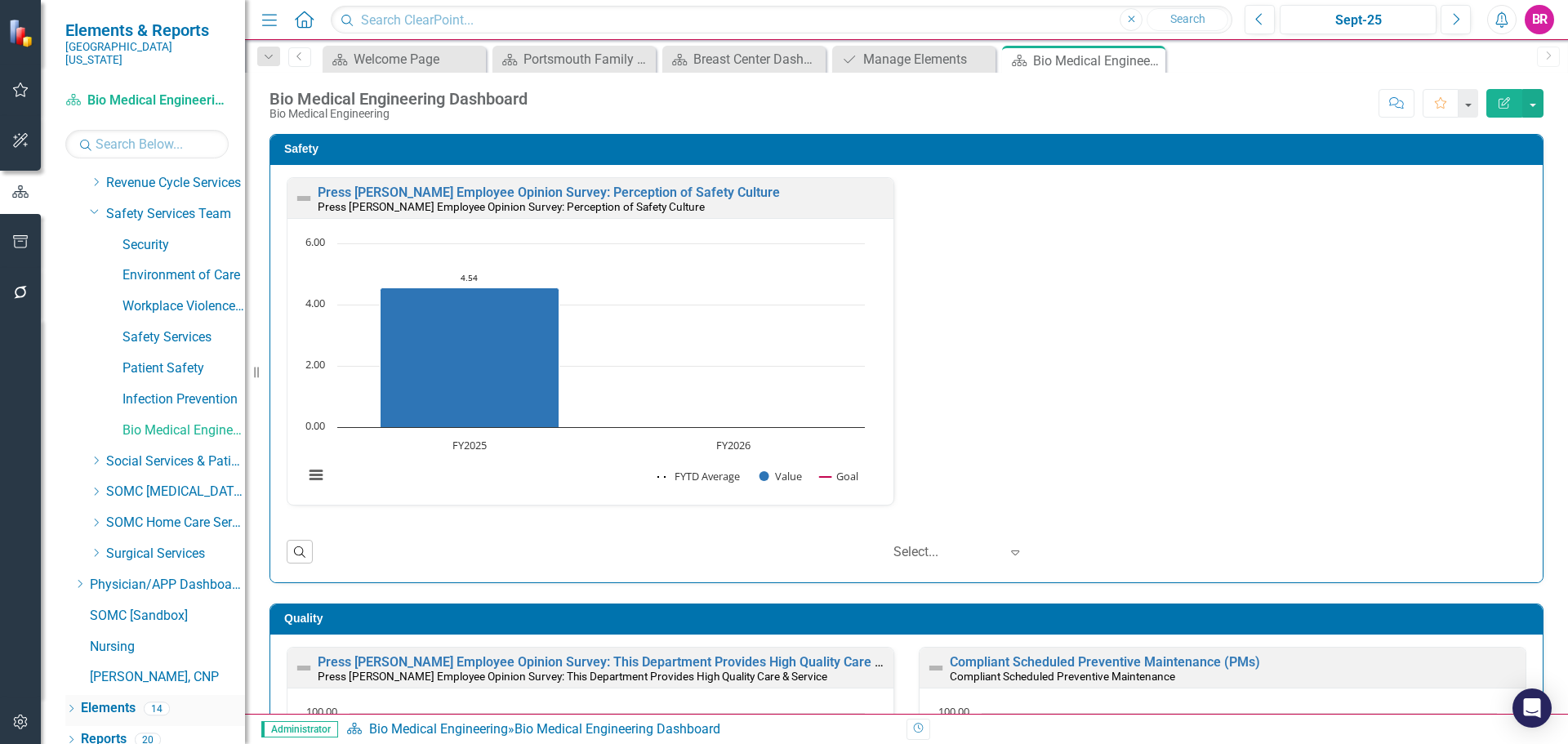
click at [113, 695] on div "Elements" at bounding box center [108, 708] width 55 height 27
click at [107, 699] on link "Elements" at bounding box center [108, 708] width 55 height 19
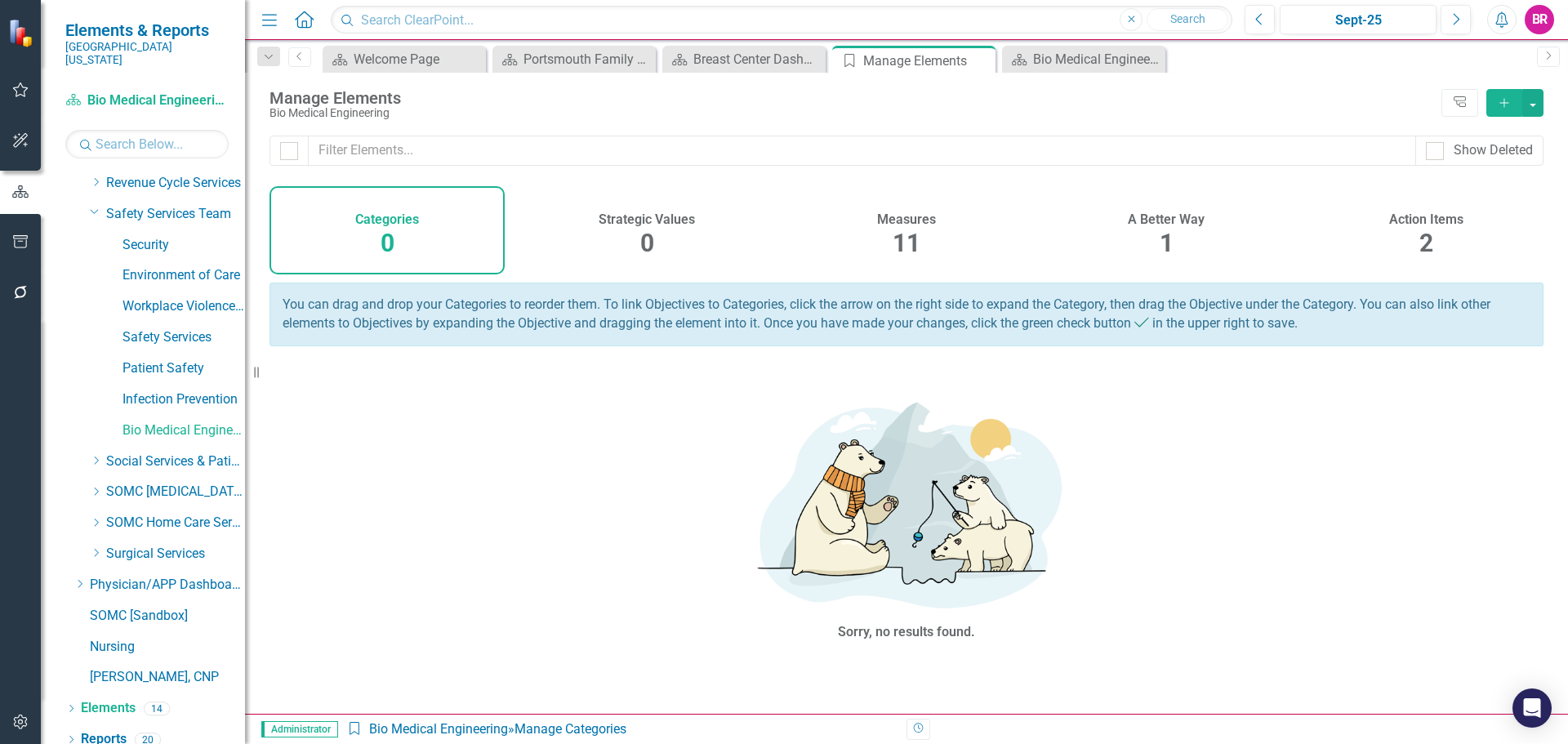
click at [1441, 227] on div "Action Items 2" at bounding box center [1426, 230] width 235 height 88
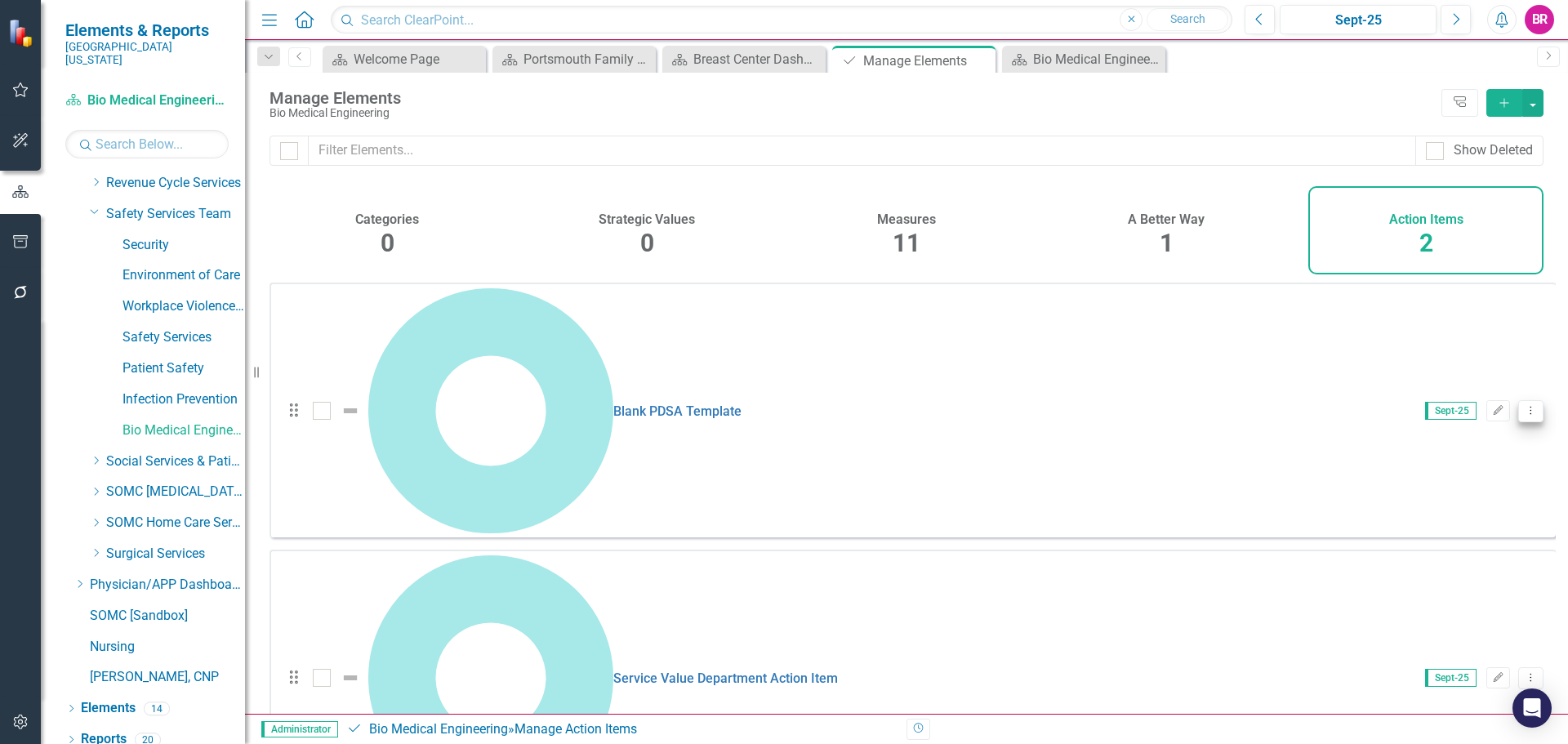
click at [1501, 400] on div "Sept-25 Edit Dropdown Menu" at bounding box center [1474, 411] width 139 height 22
click at [1530, 406] on icon at bounding box center [1531, 410] width 2 height 8
click at [1469, 397] on link "Copy Duplicate Action Item" at bounding box center [1449, 402] width 163 height 30
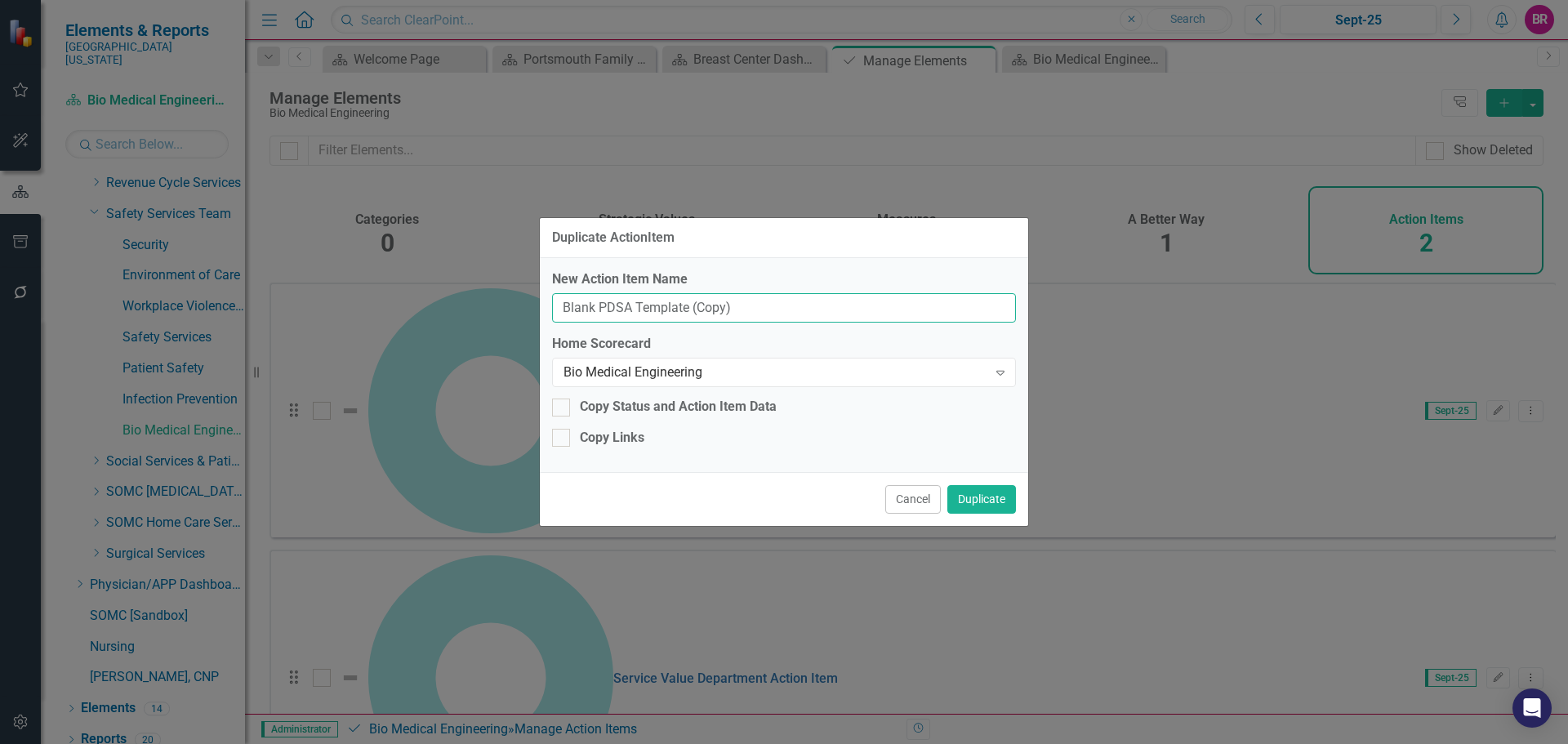
drag, startPoint x: 784, startPoint y: 309, endPoint x: 689, endPoint y: 314, distance: 95.1
click at [689, 314] on input "Blank PDSA Template (Copy)" at bounding box center [784, 308] width 464 height 30
type input "Blank PDSA Template"
click at [1001, 372] on icon "Expand" at bounding box center [1000, 372] width 16 height 13
type input "brea"
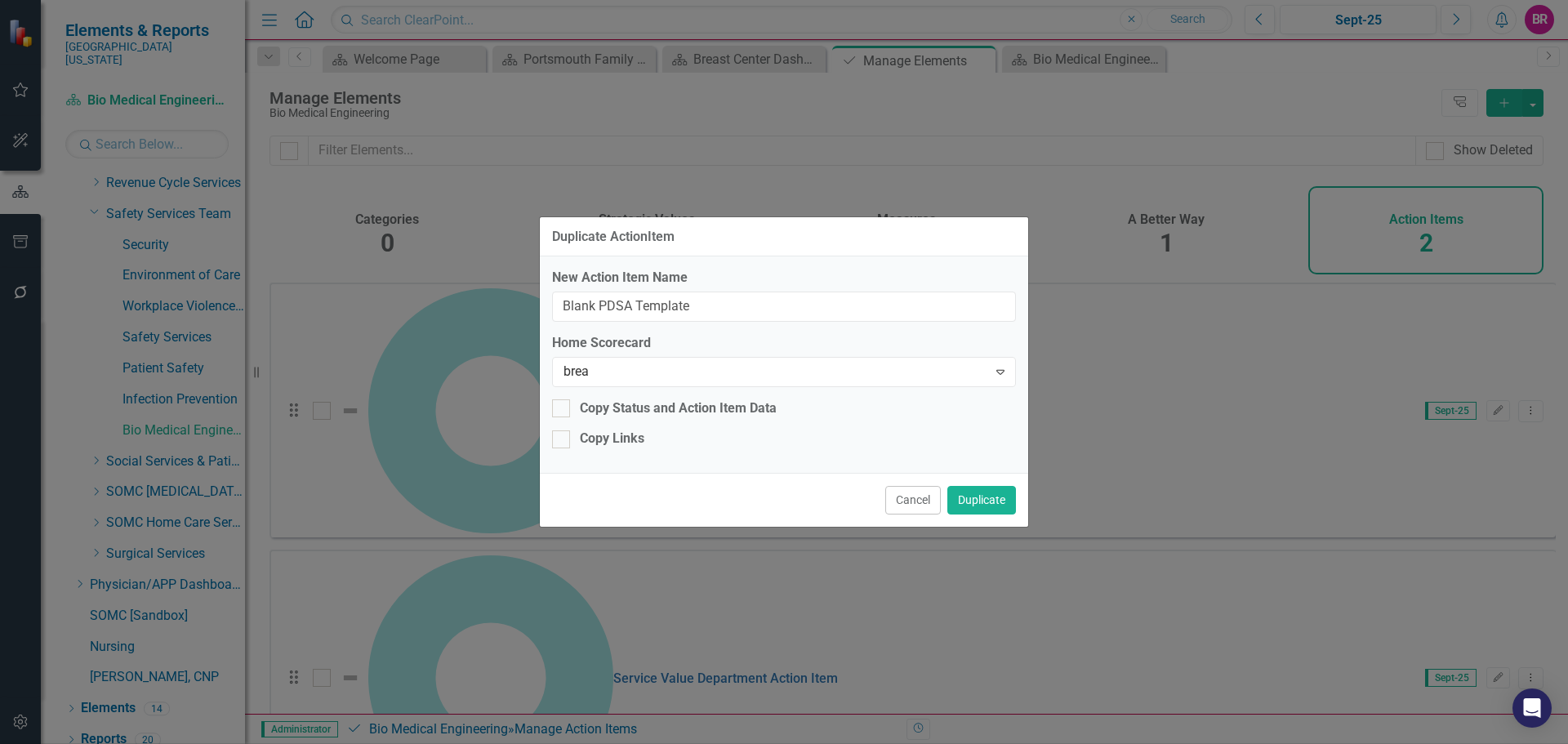
click at [674, 743] on div "Brea st Center" at bounding box center [787, 757] width 1542 height 19
click at [981, 506] on button "Duplicate" at bounding box center [982, 498] width 69 height 29
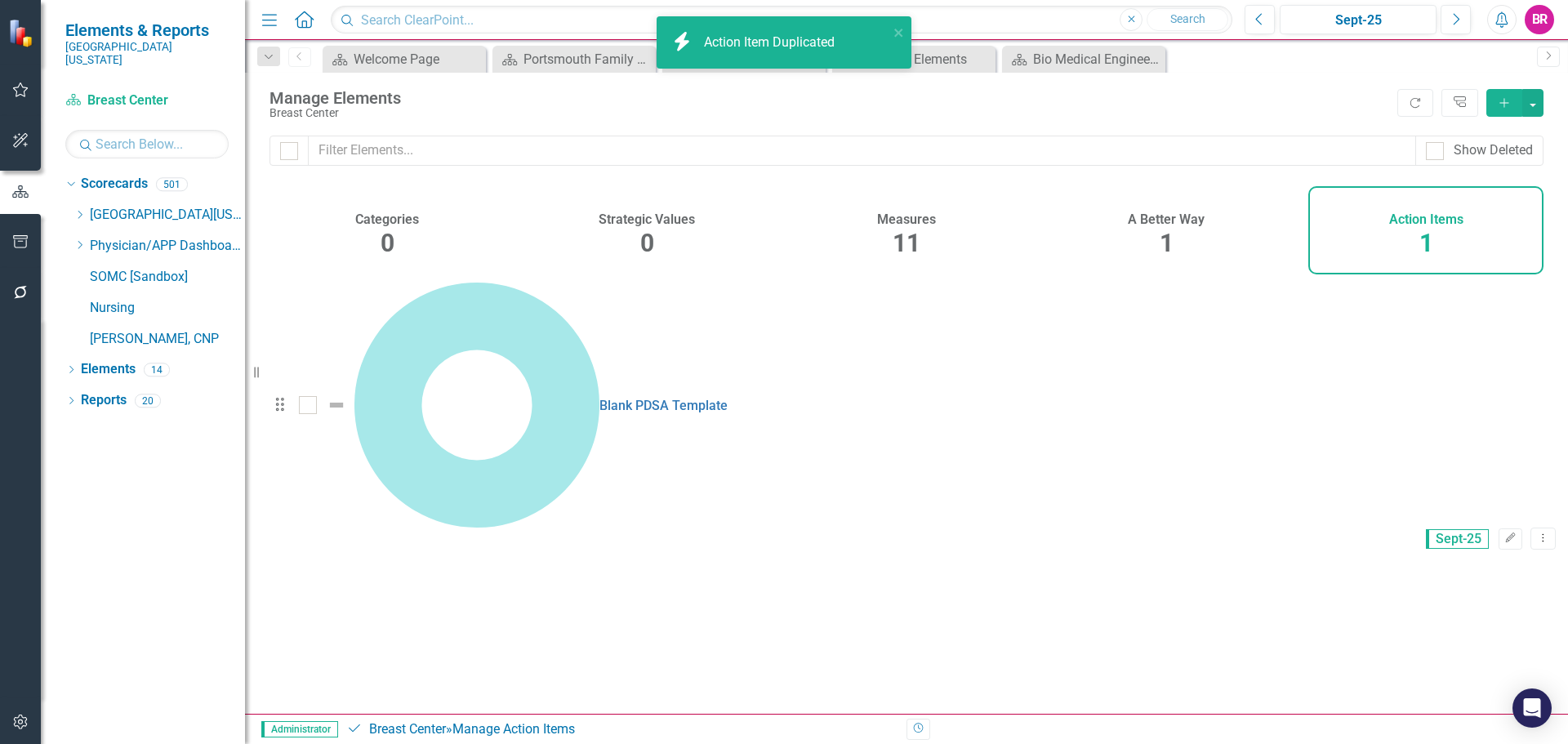
checkbox input "false"
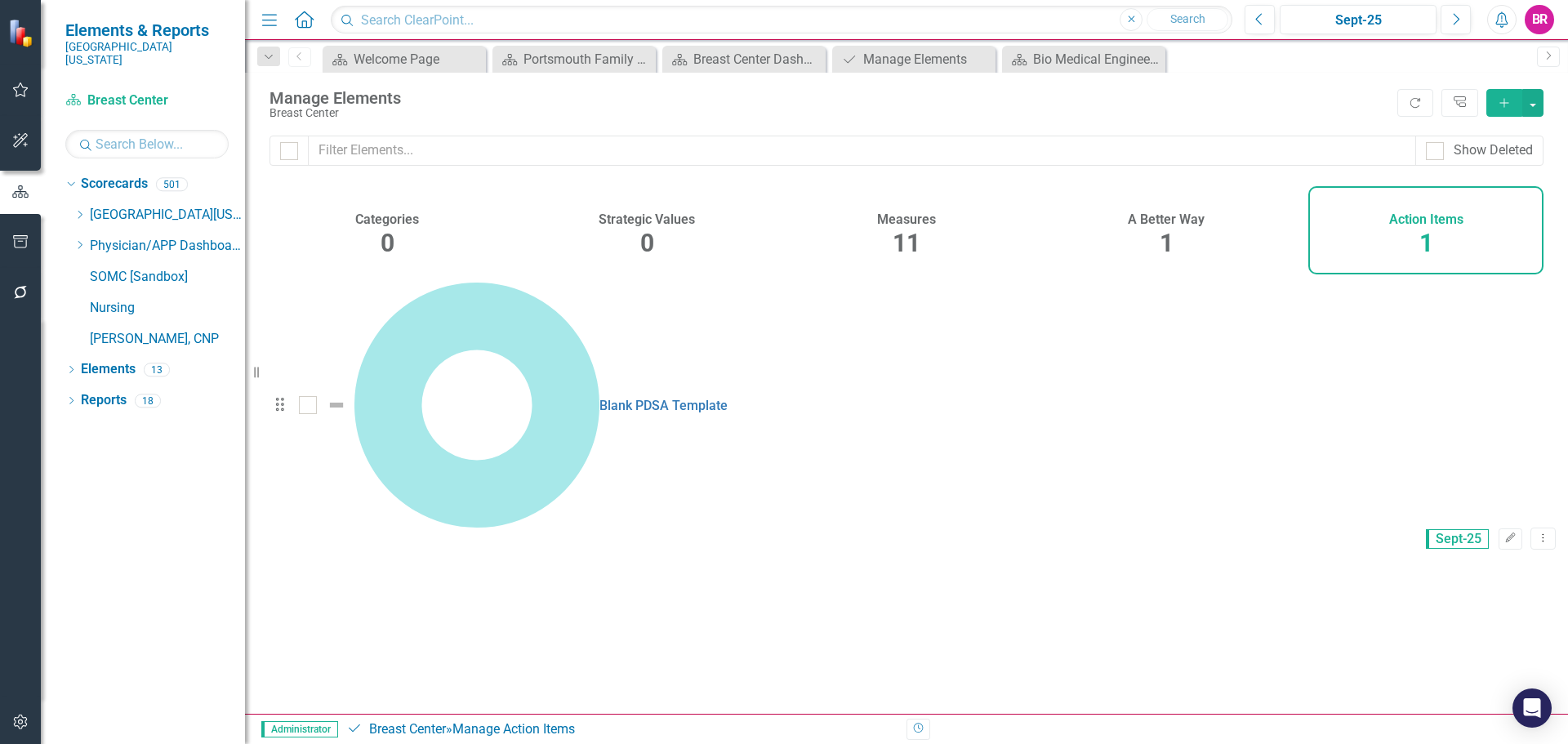
drag, startPoint x: 1522, startPoint y: 319, endPoint x: 1460, endPoint y: 319, distance: 62.0
click at [1536, 532] on icon "Dropdown Menu" at bounding box center [1543, 537] width 14 height 11
click at [1478, 393] on link "Copy Duplicate Action Item" at bounding box center [1449, 402] width 163 height 30
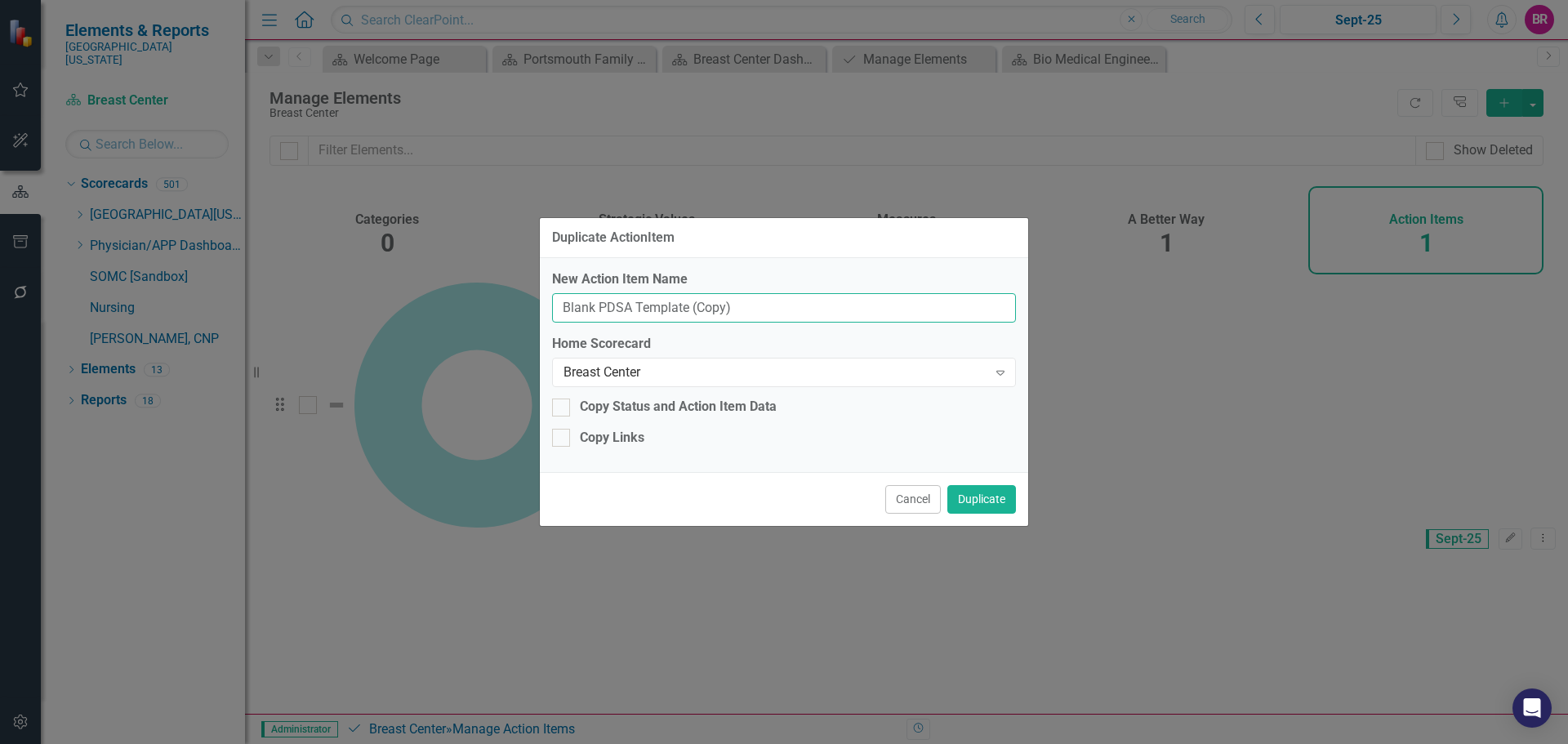
click at [805, 303] on input "Blank PDSA Template (Copy)" at bounding box center [784, 308] width 464 height 30
click at [805, 302] on input "Blank PDSA Template (Copy)" at bounding box center [784, 308] width 464 height 30
type input "FY26 Service Value"
click at [996, 498] on button "Duplicate" at bounding box center [982, 498] width 69 height 29
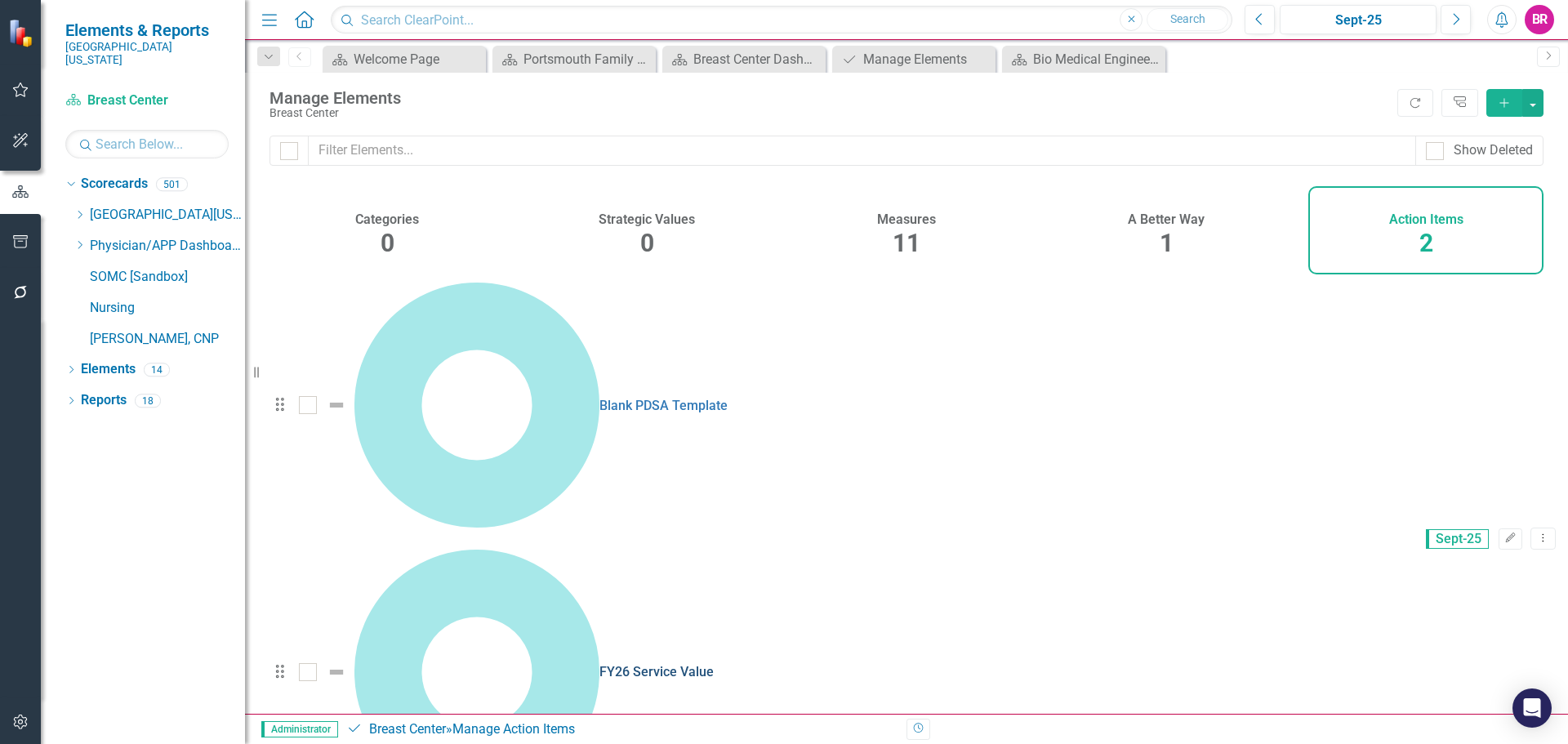
click at [600, 664] on link "FY26 Service Value" at bounding box center [656, 671] width 114 height 16
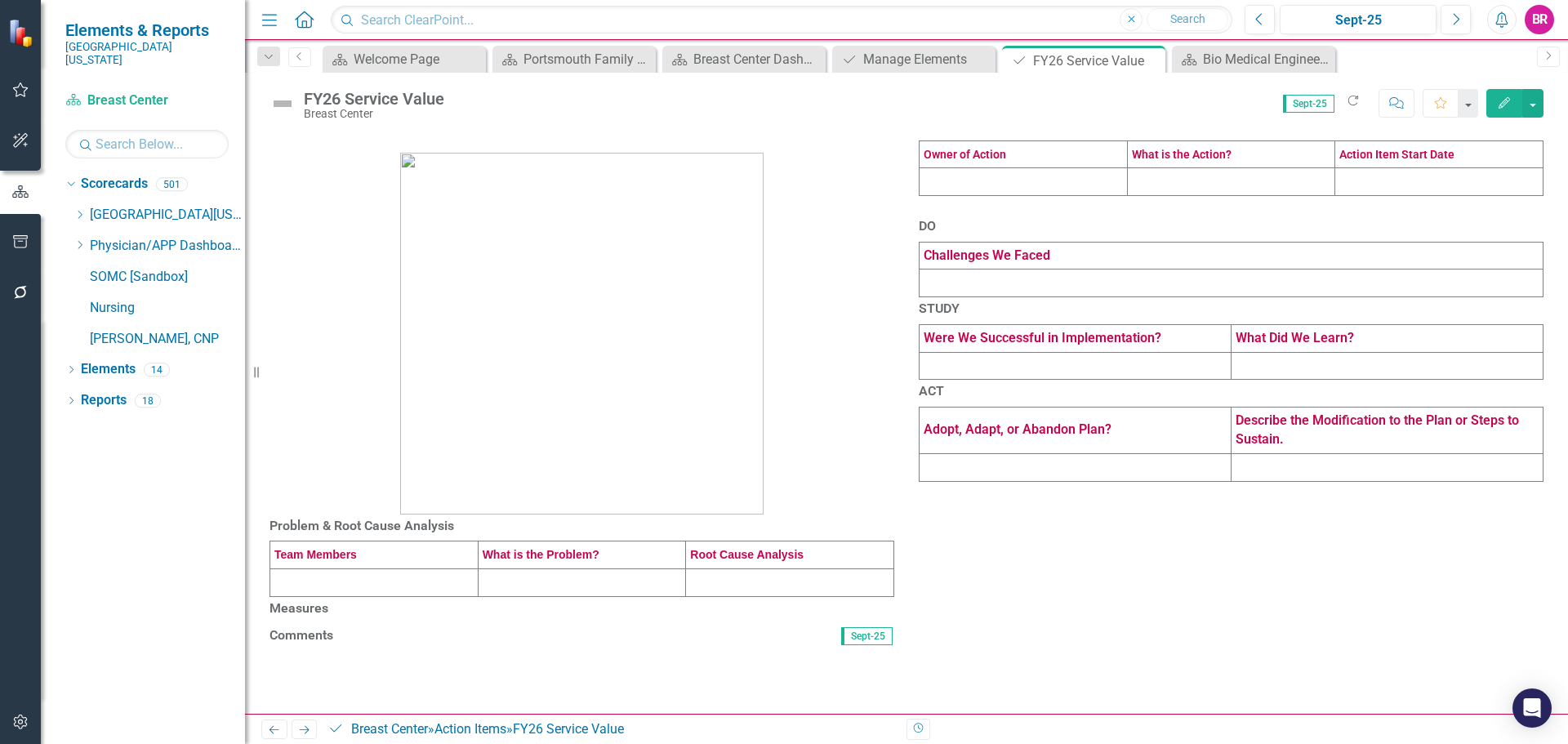
click at [1001, 196] on td at bounding box center [1023, 182] width 208 height 28
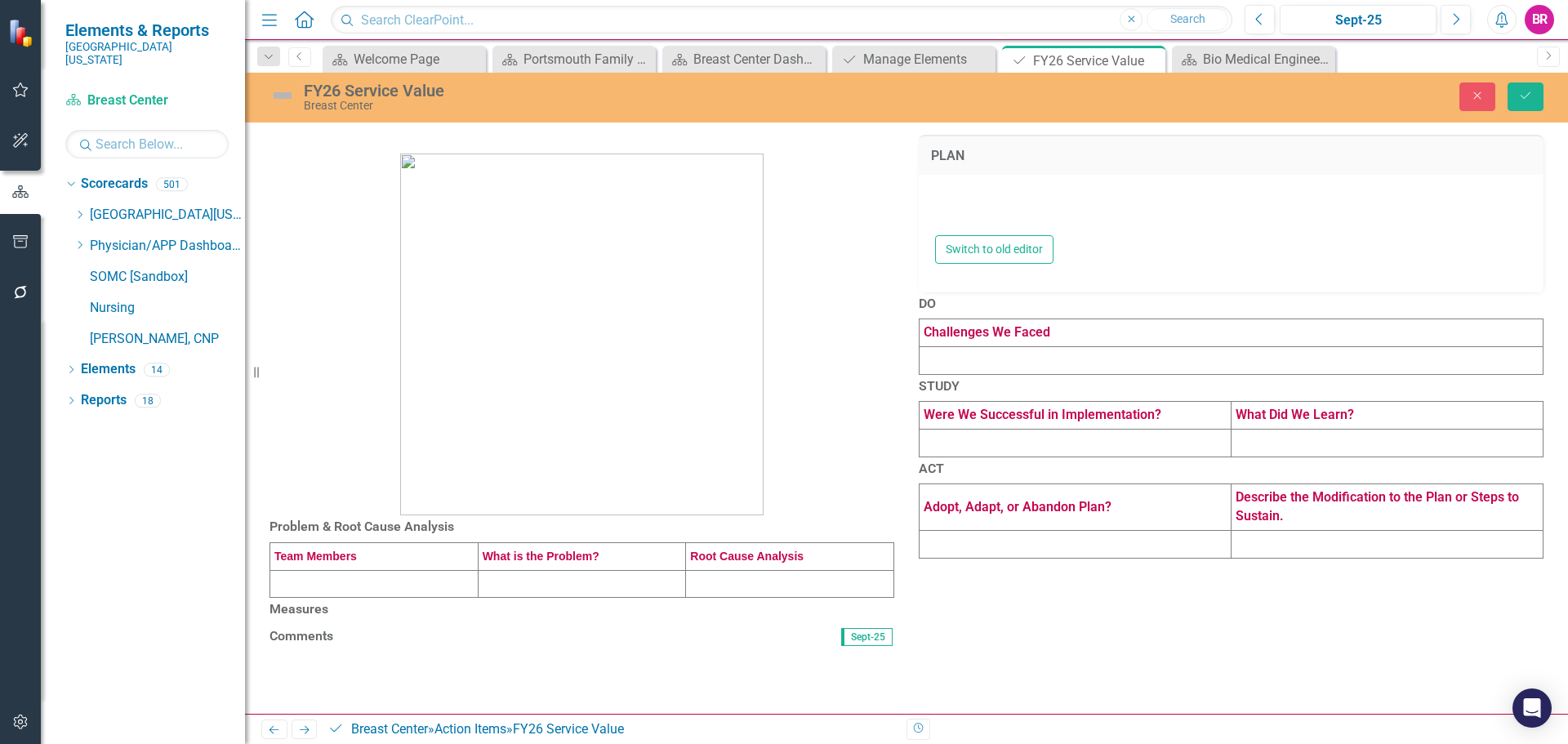
type textarea "<table style="border-collapse: collapse; width: 100%; height: 57px;" border="1"…"
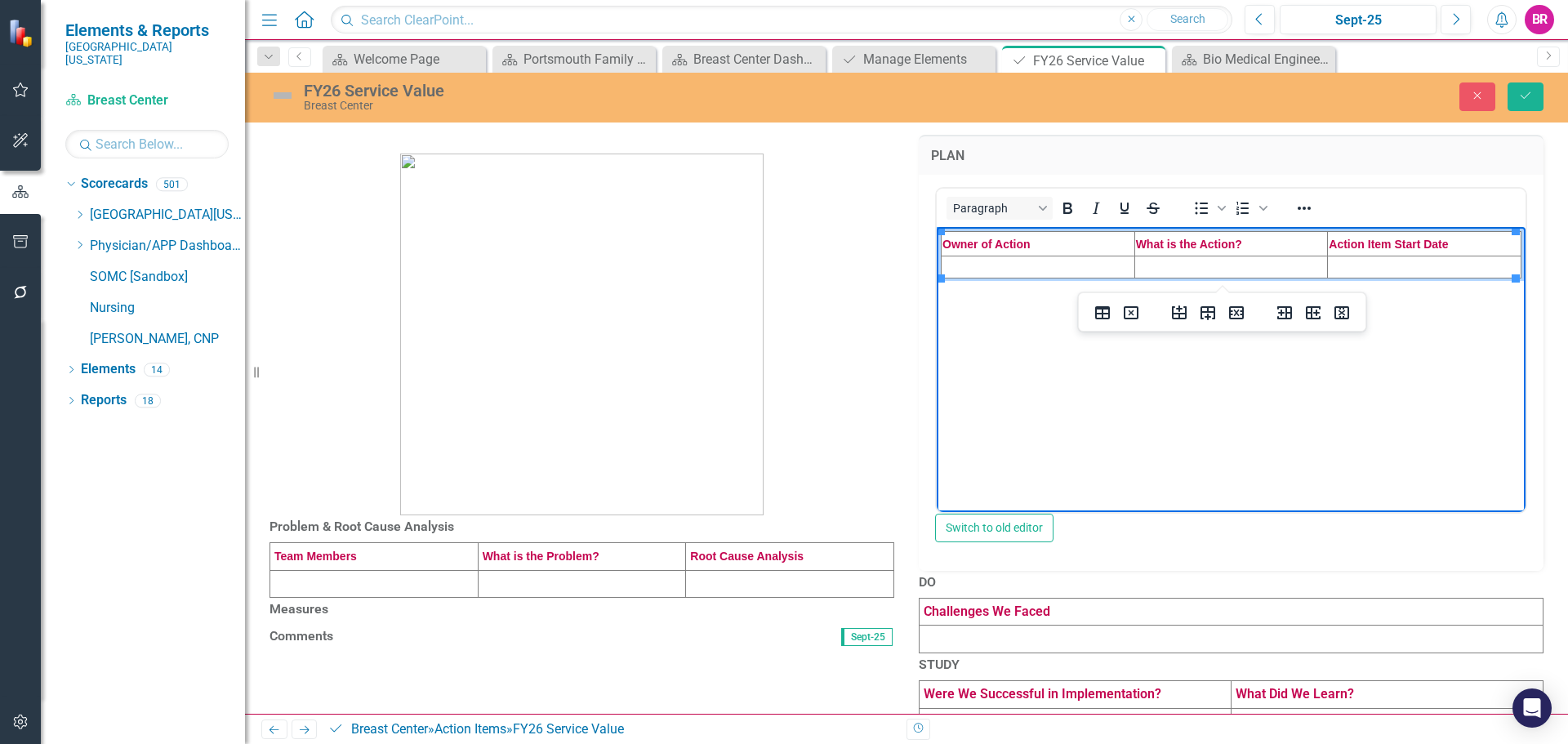
click at [1041, 269] on td "Rich Text Area. Press ALT-0 for help." at bounding box center [1038, 266] width 194 height 22
click at [980, 269] on td "Rich Text Area. Press ALT-0 for help." at bounding box center [1038, 266] width 194 height 22
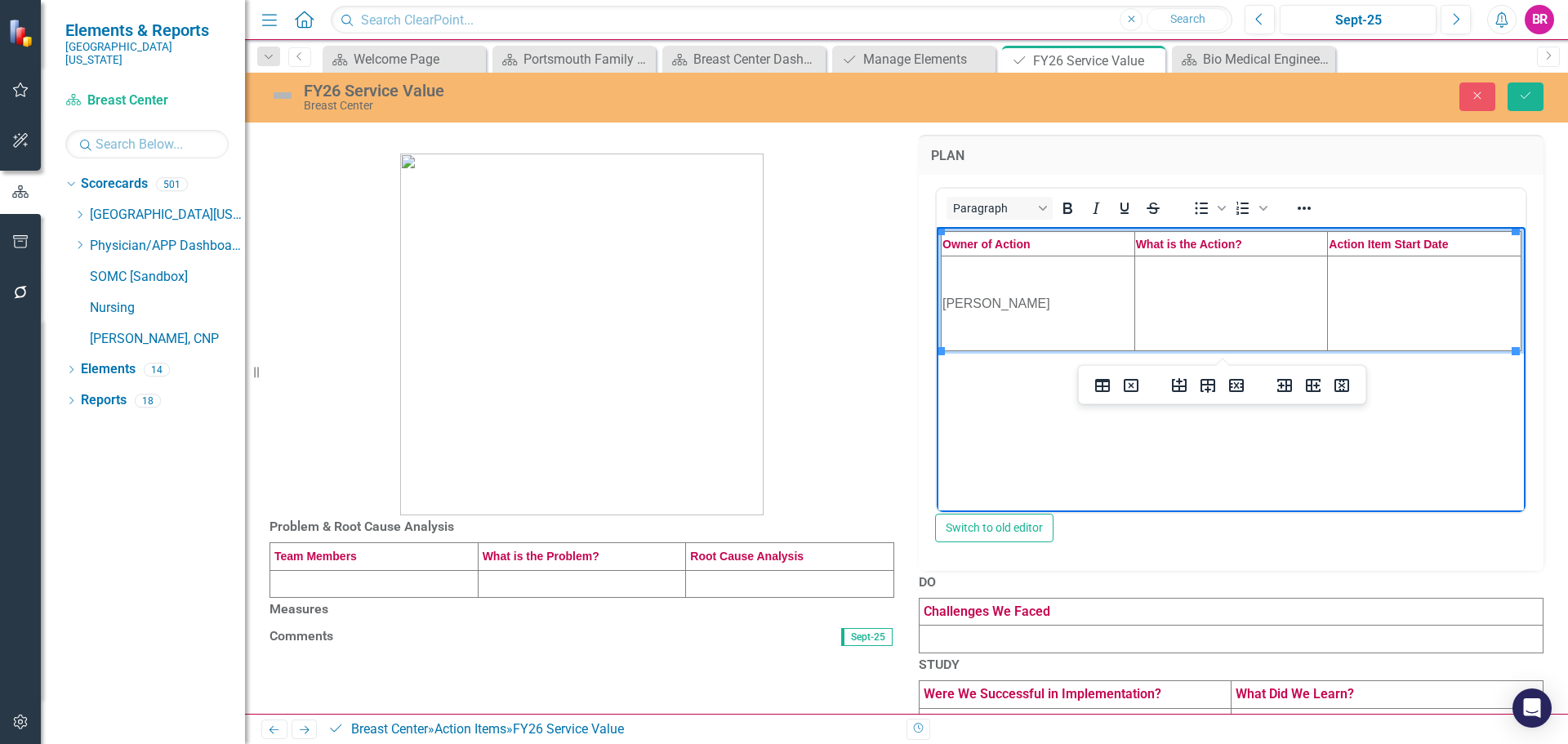
click at [1244, 296] on td "Rich Text Area. Press ALT-0 for help." at bounding box center [1231, 302] width 194 height 94
click at [1188, 305] on td "Rich Text Area. Press ALT-0 for help." at bounding box center [1231, 302] width 194 height 94
paste body "Rich Text Area. Press ALT-0 for help."
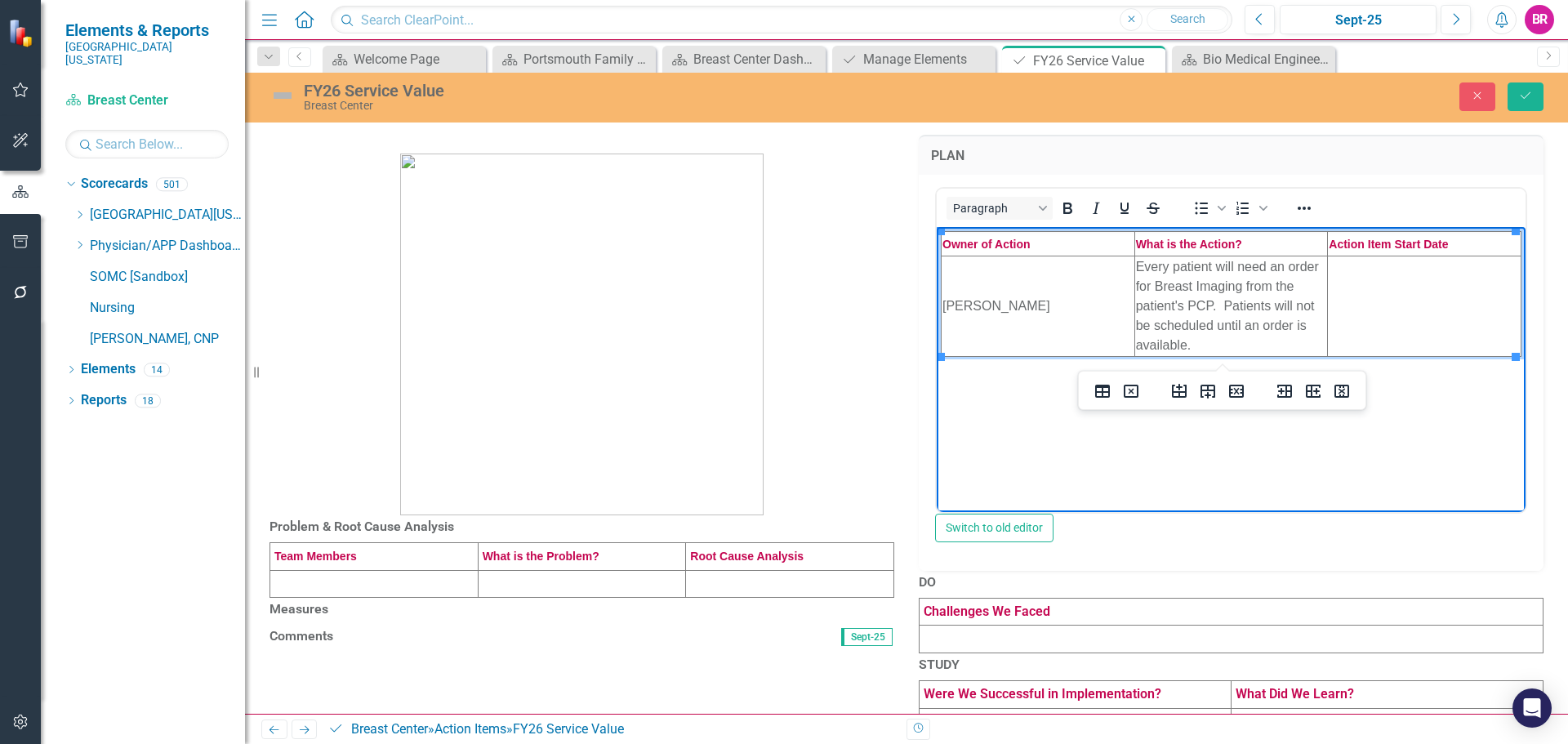
click at [1385, 319] on td "Rich Text Area. Press ALT-0 for help." at bounding box center [1424, 305] width 194 height 100
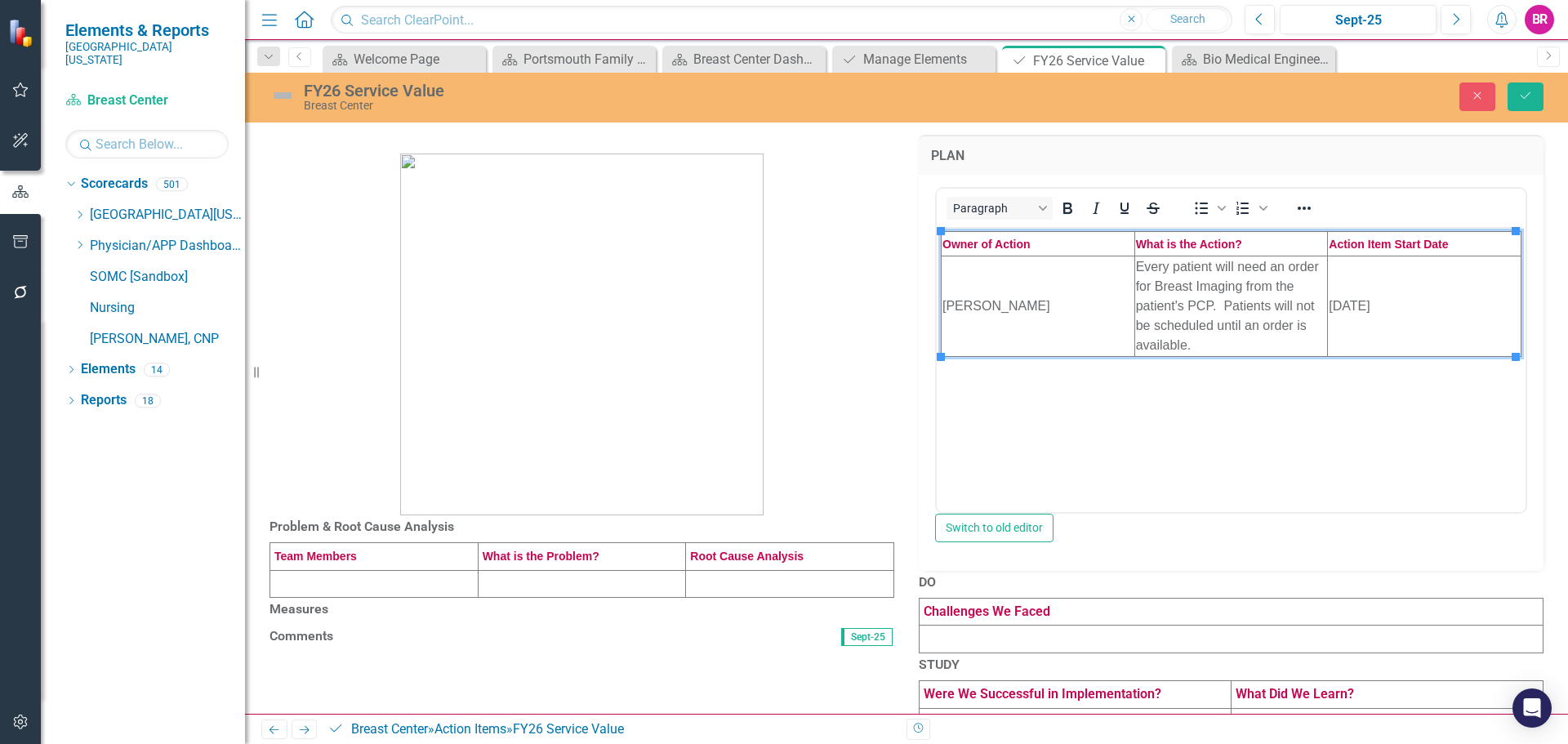
click at [411, 598] on td at bounding box center [374, 584] width 208 height 28
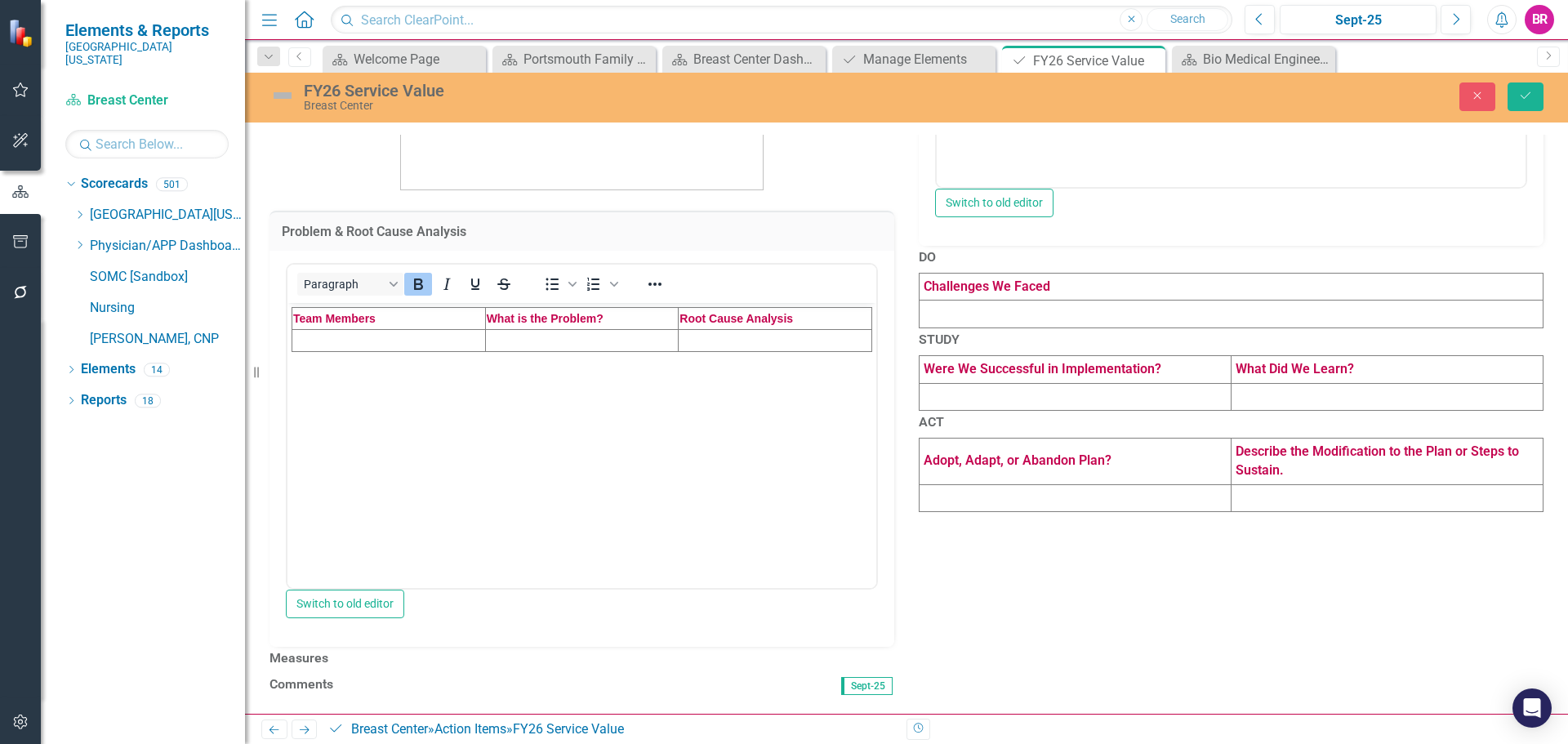
scroll to position [327, 0]
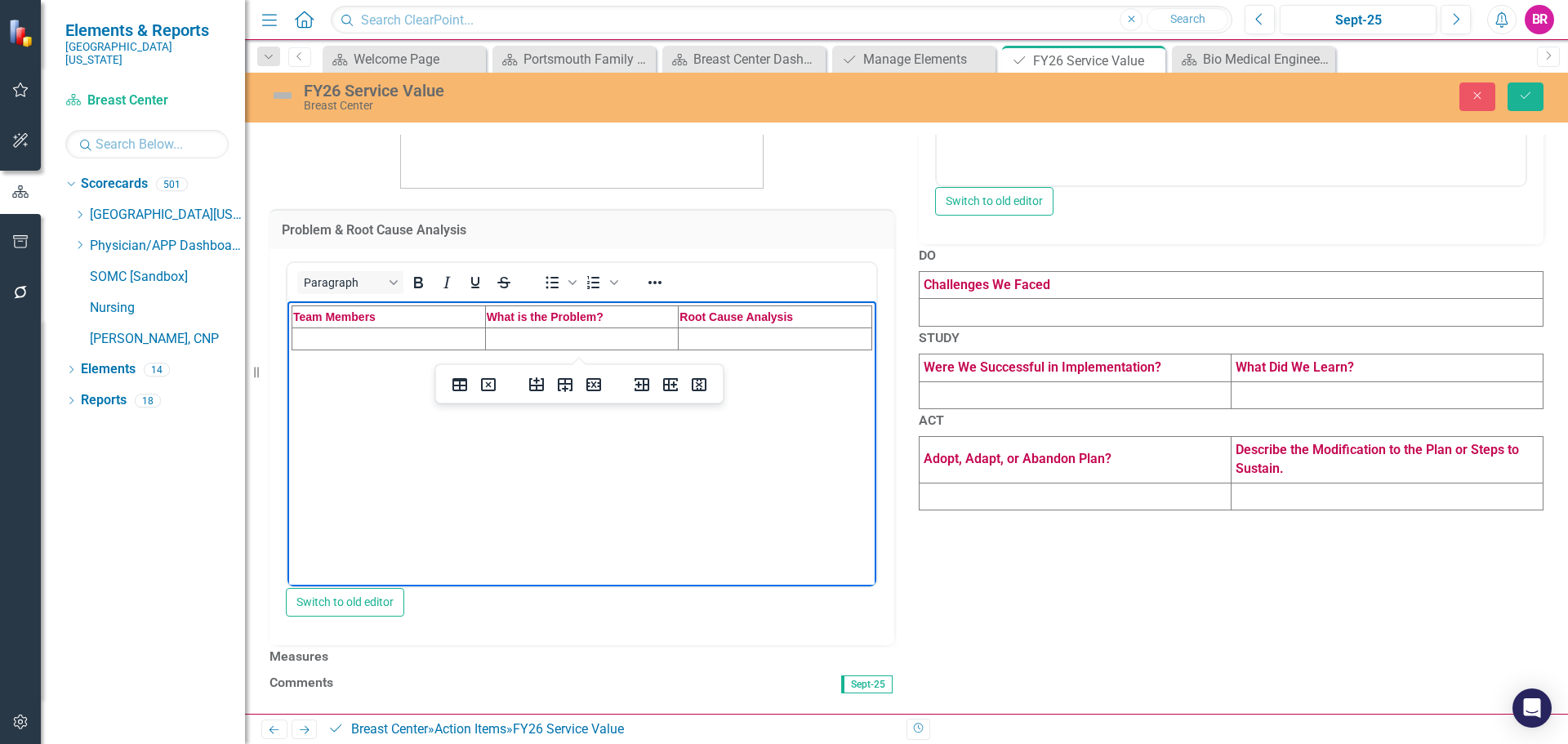
click at [362, 342] on td "Rich Text Area. Press ALT-0 for help." at bounding box center [389, 338] width 194 height 22
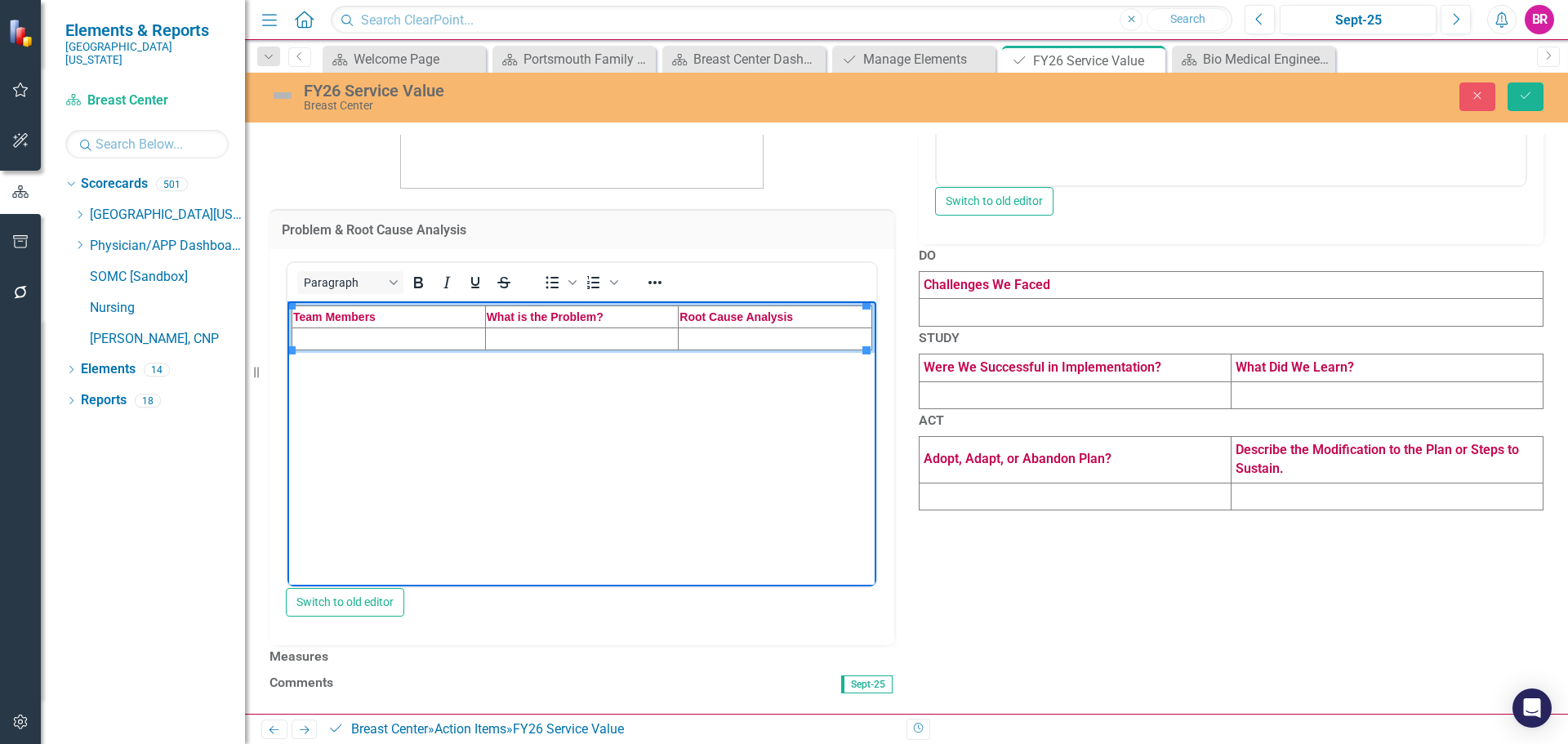
click at [318, 342] on td "Rich Text Area. Press ALT-0 for help." at bounding box center [389, 338] width 194 height 22
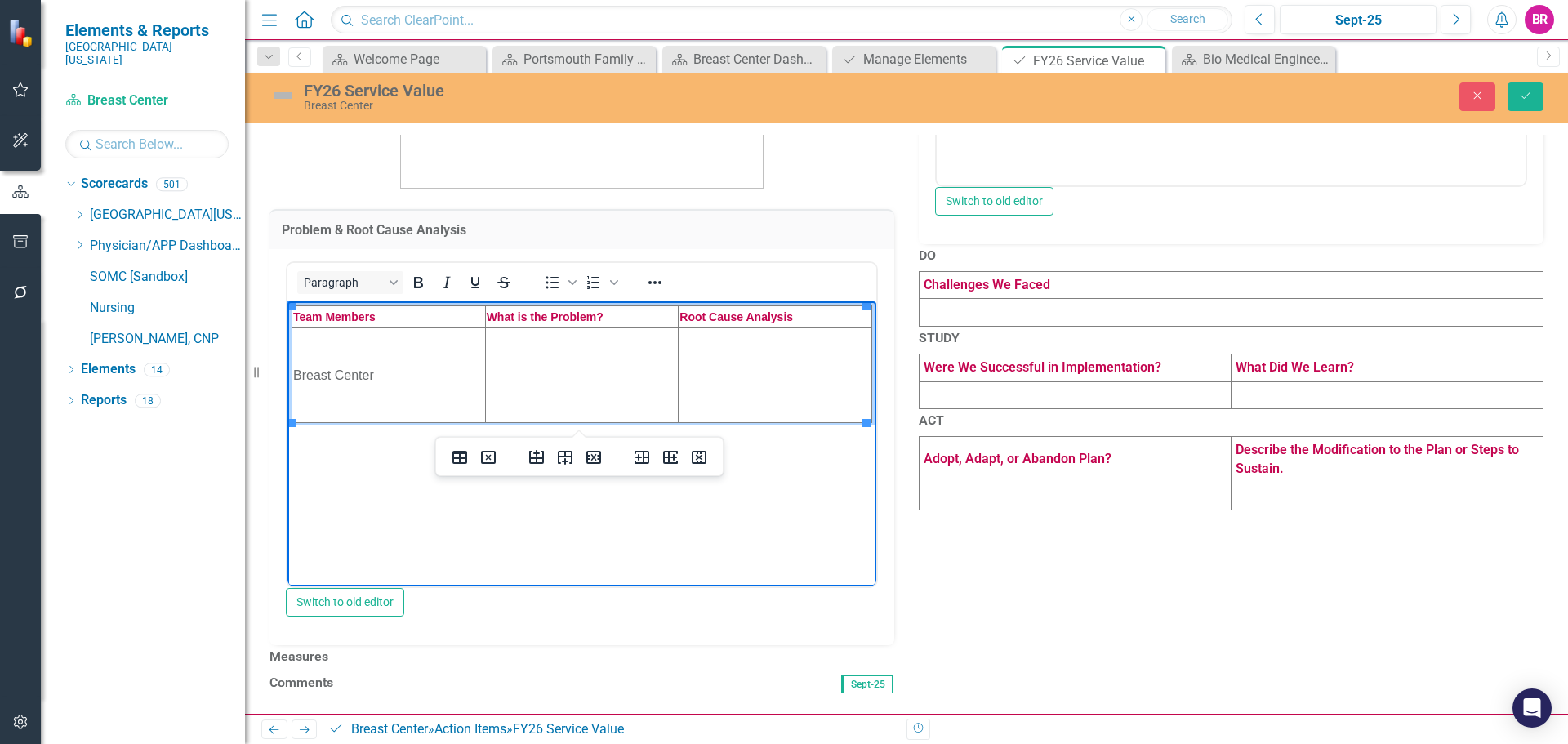
click at [526, 386] on td "Rich Text Area. Press ALT-0 for help." at bounding box center [582, 374] width 194 height 94
click at [550, 374] on td "Rich Text Area. Press ALT-0 for help." at bounding box center [582, 374] width 194 height 94
click at [720, 416] on td "Rich Text Area. Press ALT-0 for help." at bounding box center [775, 374] width 194 height 94
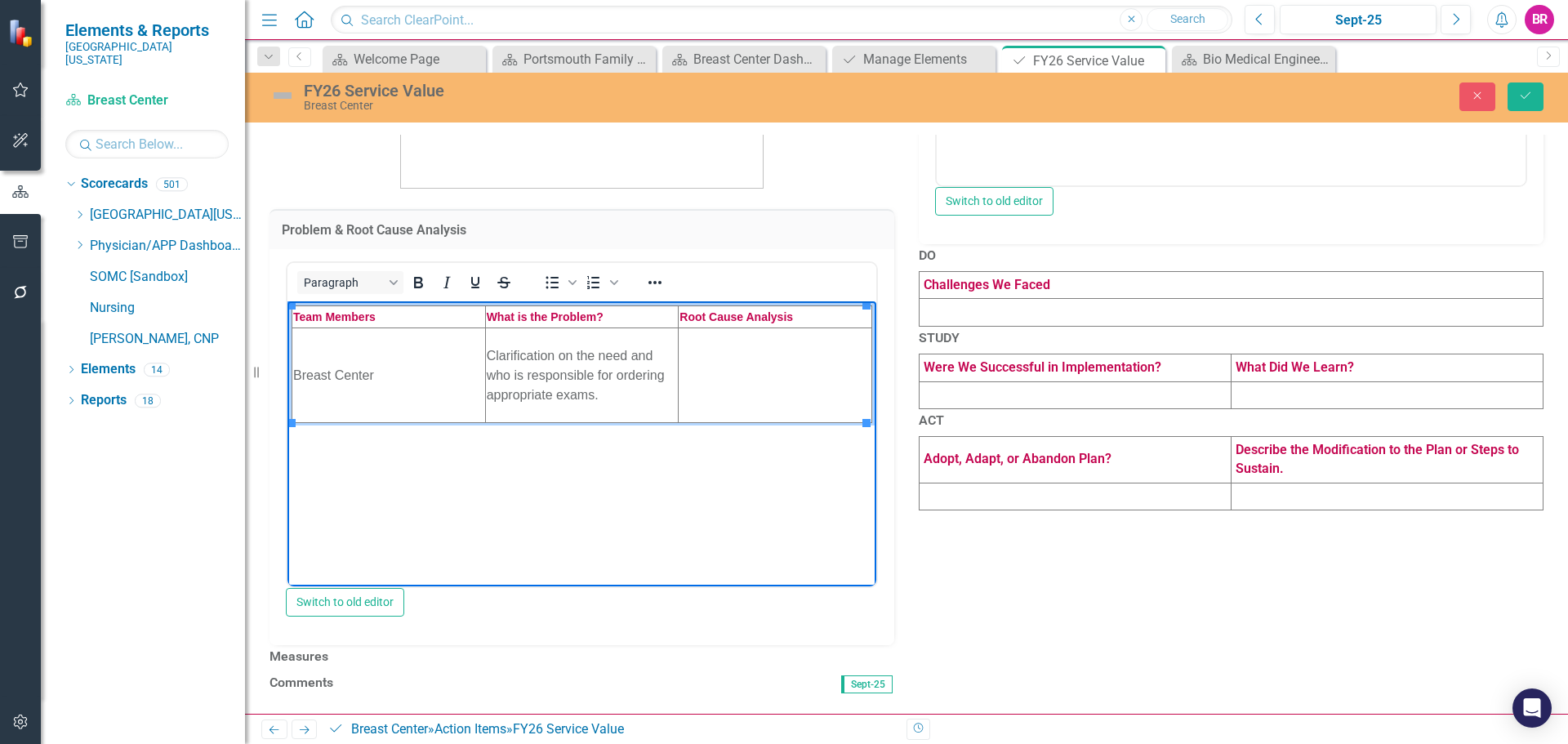
click at [758, 393] on td "Rich Text Area. Press ALT-0 for help." at bounding box center [775, 374] width 194 height 94
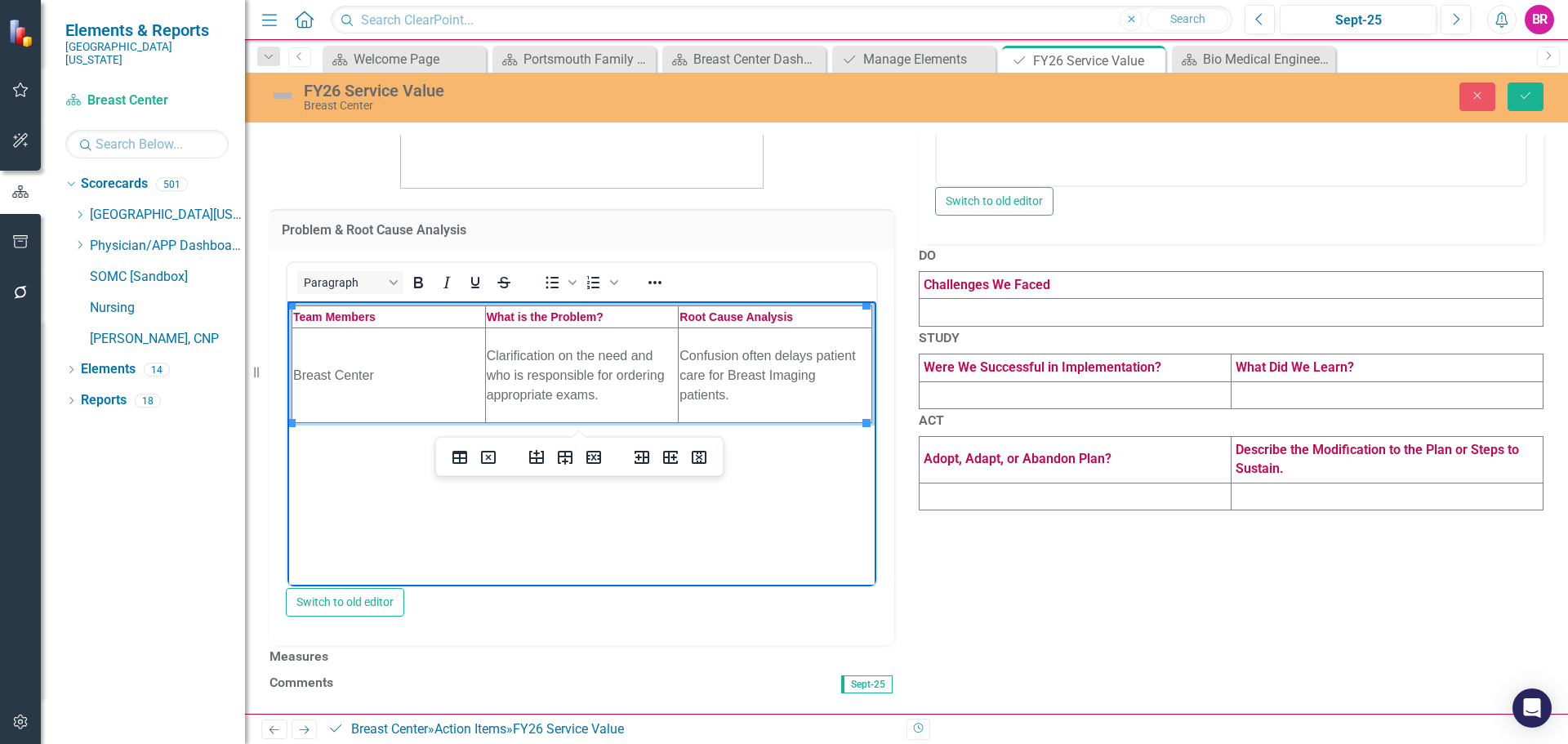
scroll to position [489, 0]
click at [601, 649] on h3 "Measures" at bounding box center [582, 656] width 624 height 15
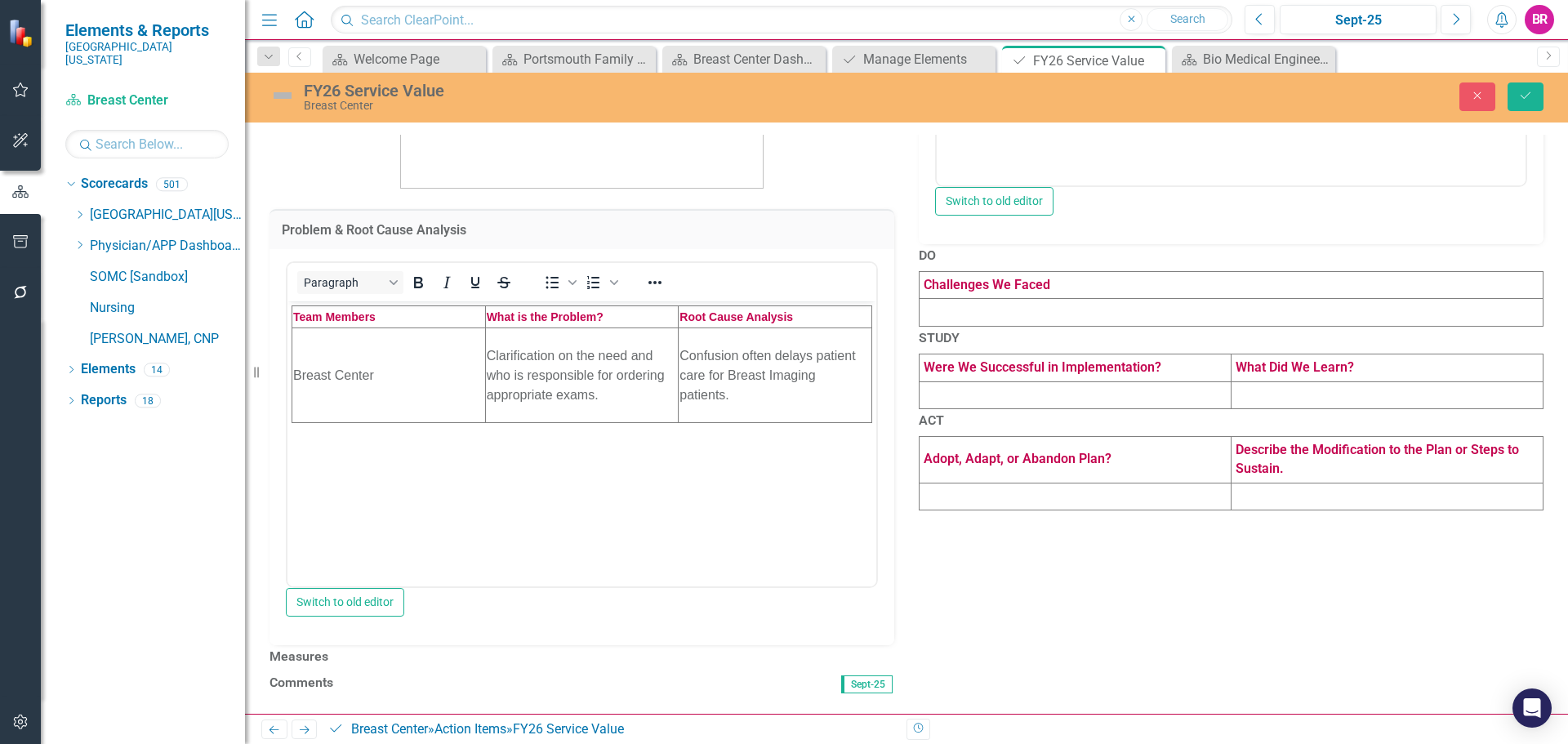
click at [601, 649] on h3 "Measures" at bounding box center [582, 656] width 624 height 15
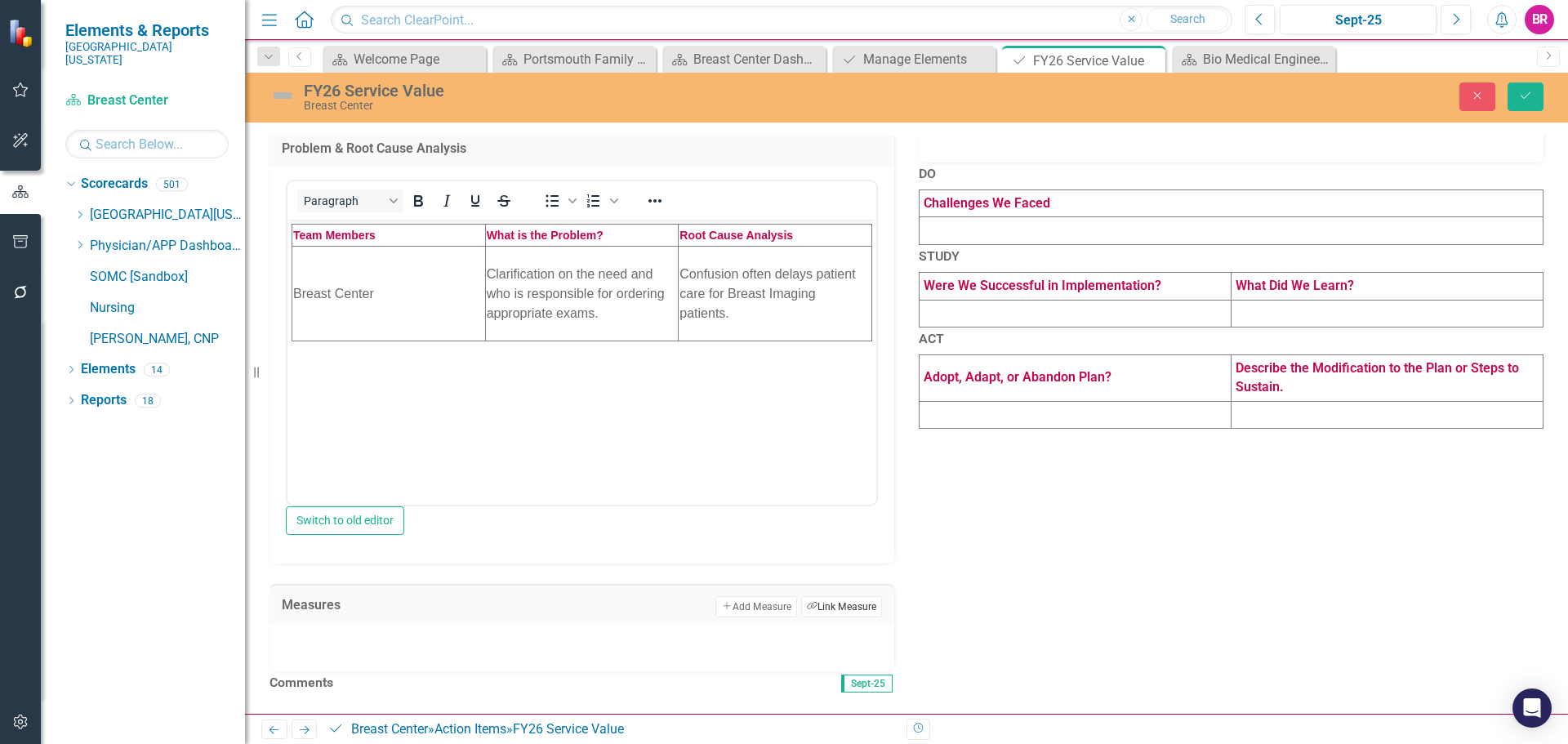
click at [845, 596] on button "Link Tag Link Measure" at bounding box center [841, 607] width 80 height 21
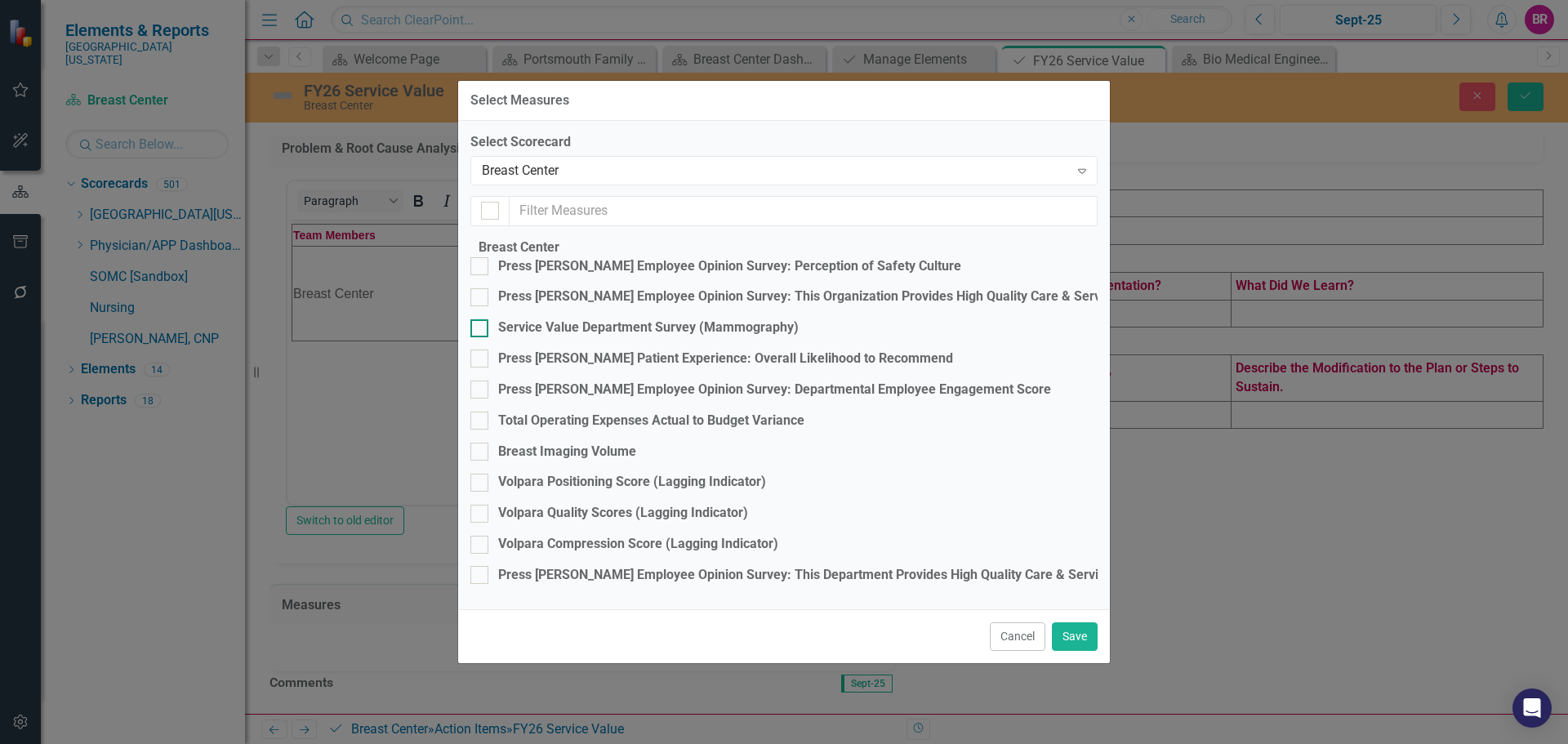
click at [576, 325] on div "Service Value Department Survey (Mammography)" at bounding box center [648, 328] width 301 height 19
click at [481, 325] on input "Service Value Department Survey (Mammography)" at bounding box center [476, 324] width 11 height 11
checkbox input "true"
click at [1078, 650] on button "Save" at bounding box center [1074, 636] width 46 height 29
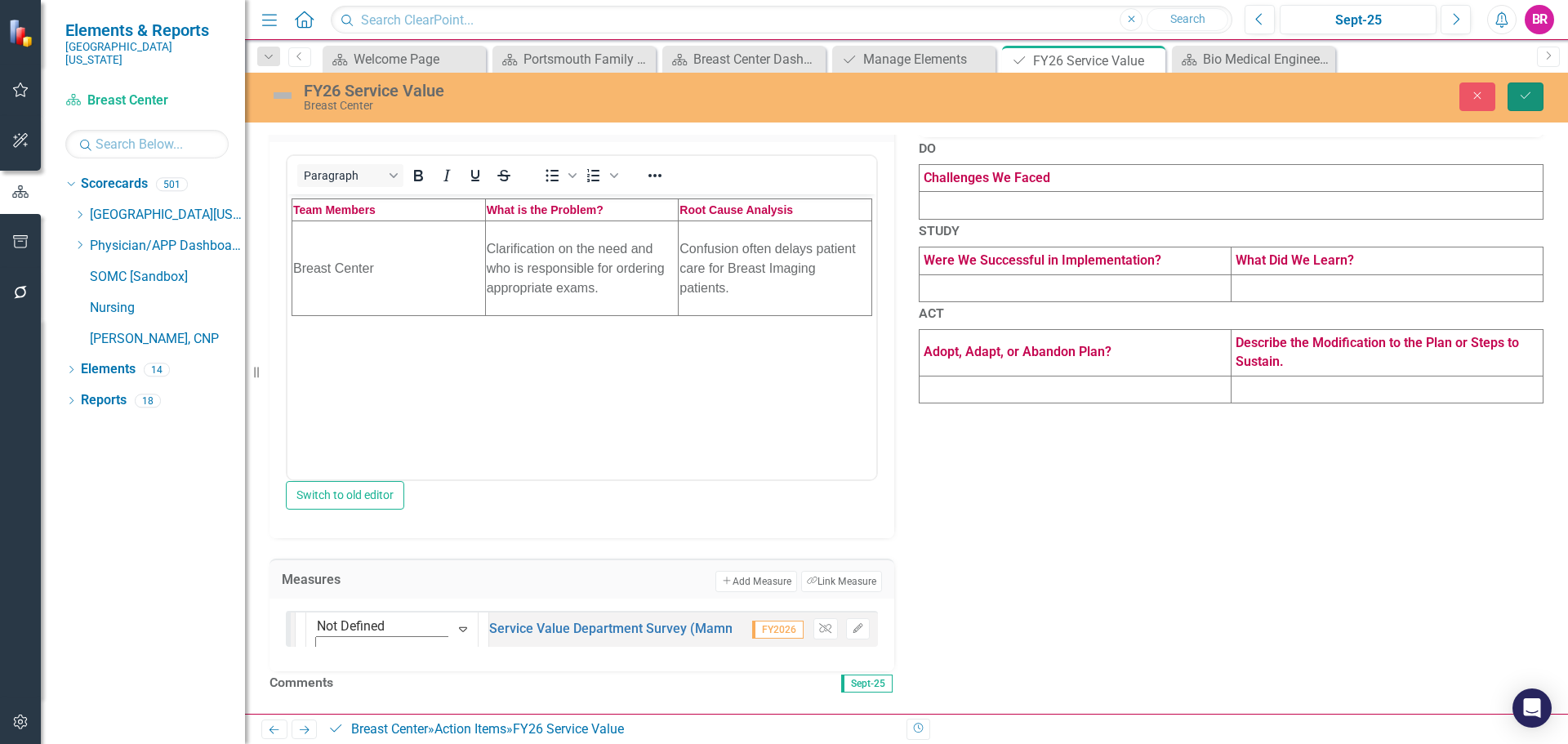
click at [1523, 91] on icon "Save" at bounding box center [1525, 95] width 15 height 11
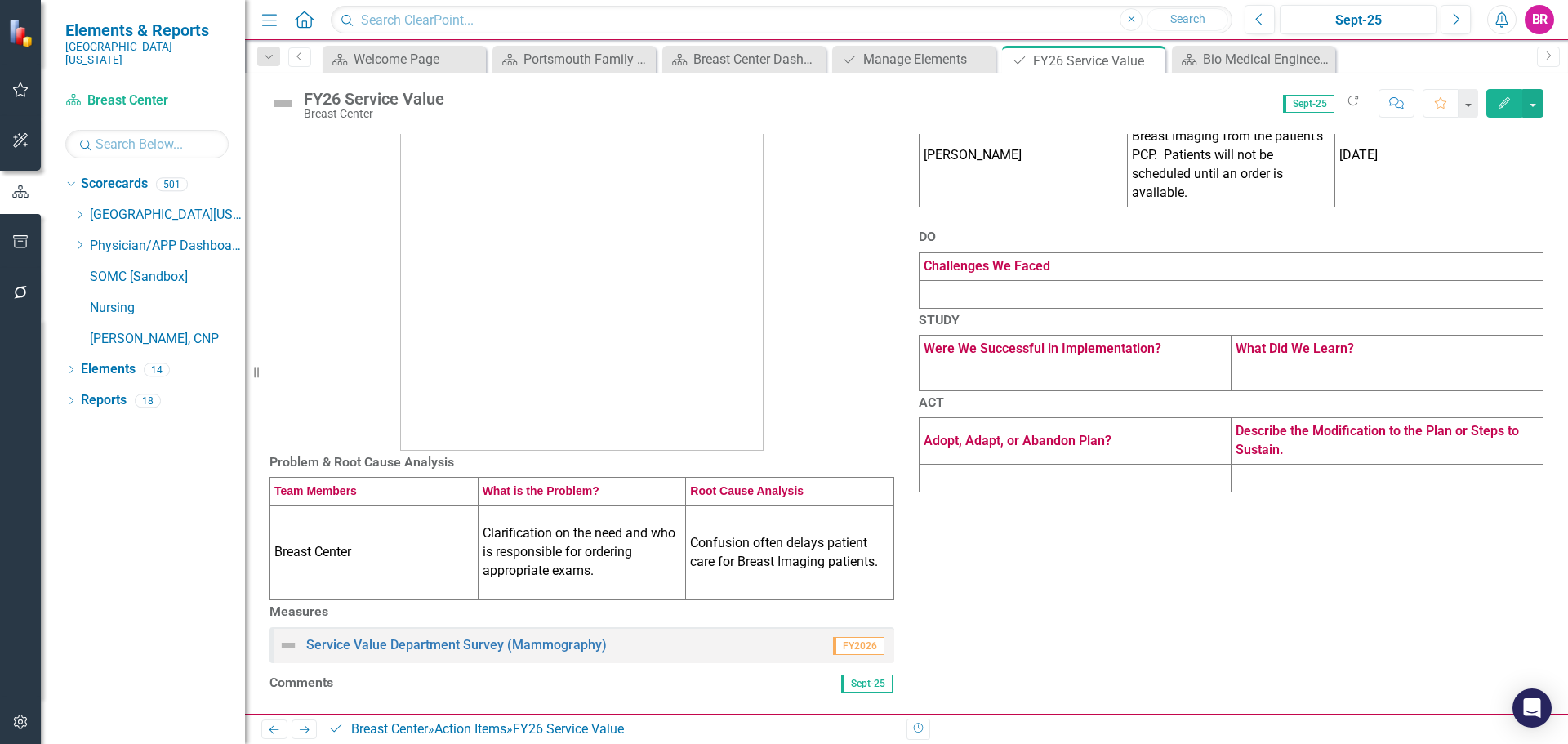
scroll to position [259, 0]
click at [503, 636] on link "Service Value Department Survey (Mammography)" at bounding box center [457, 644] width 301 height 16
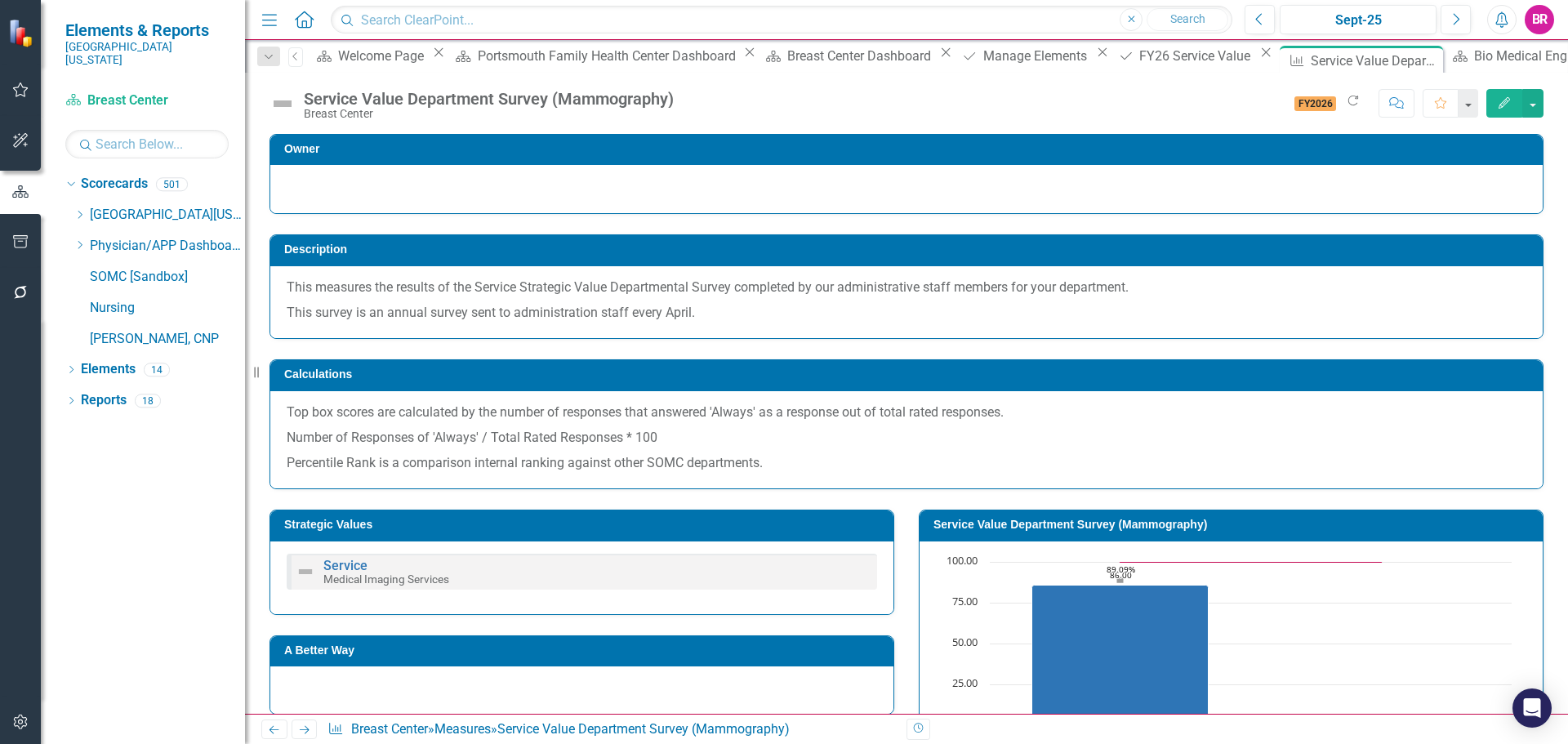
scroll to position [163, 0]
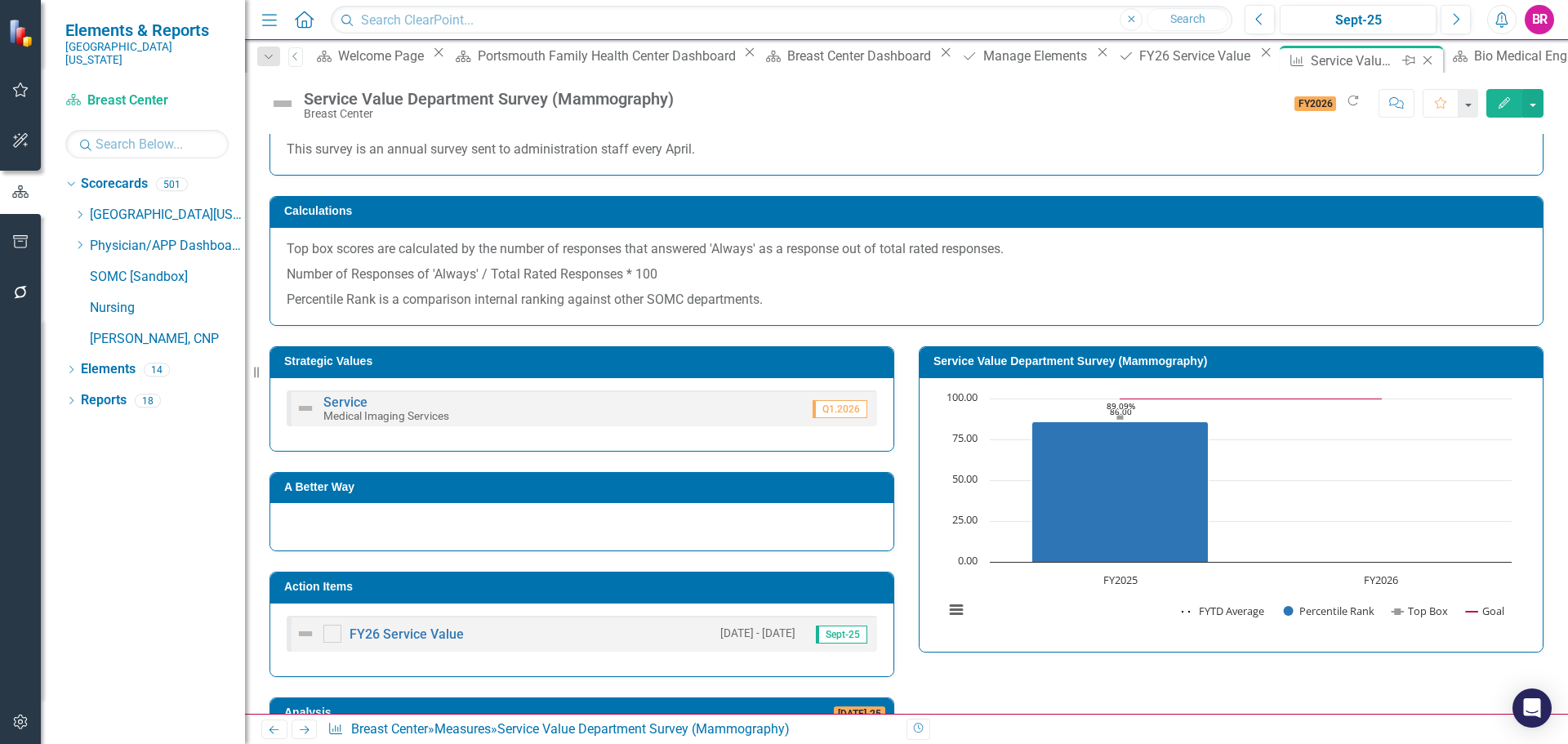
click at [1419, 63] on icon "Close" at bounding box center [1428, 61] width 16 height 13
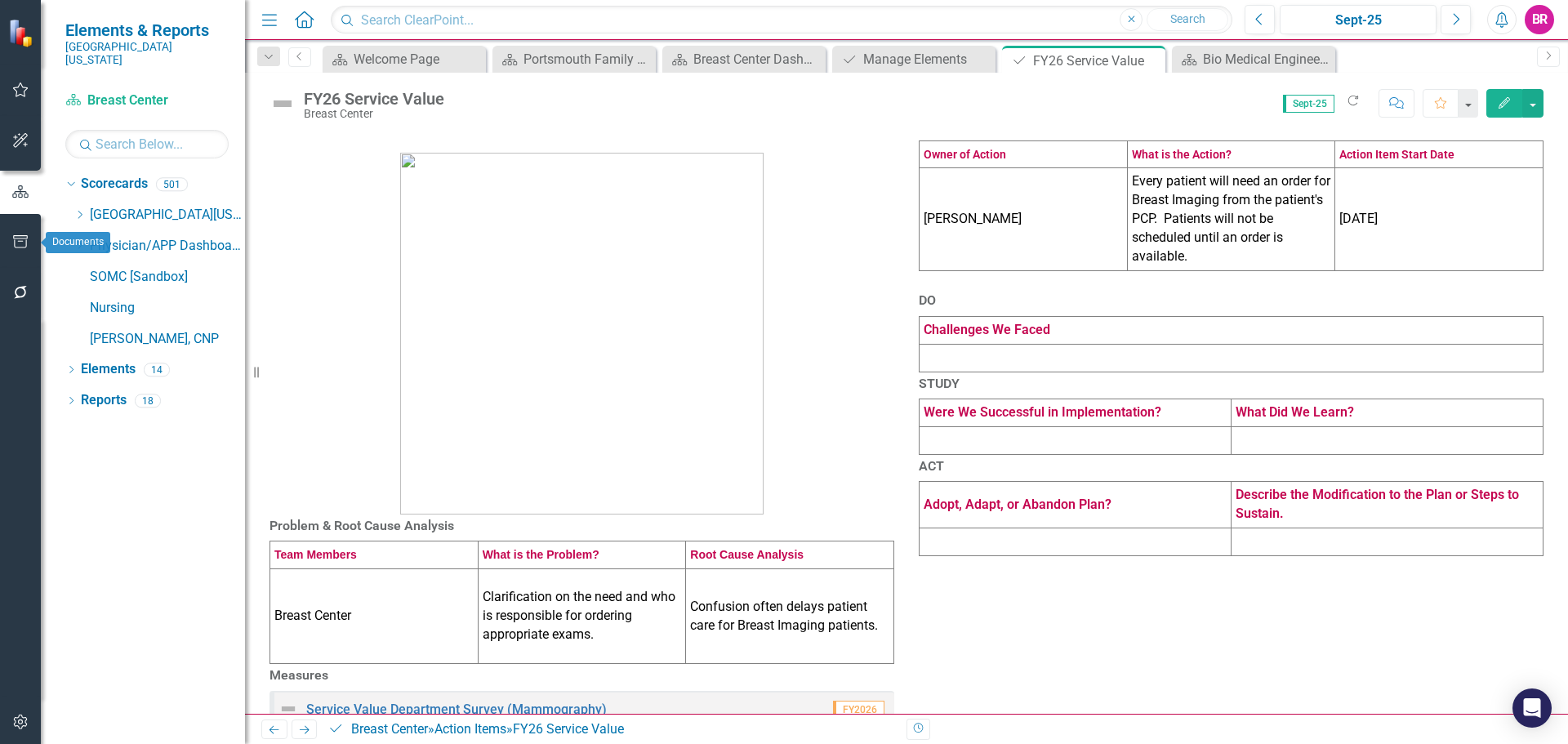
click at [34, 250] on button "button" at bounding box center [21, 242] width 37 height 34
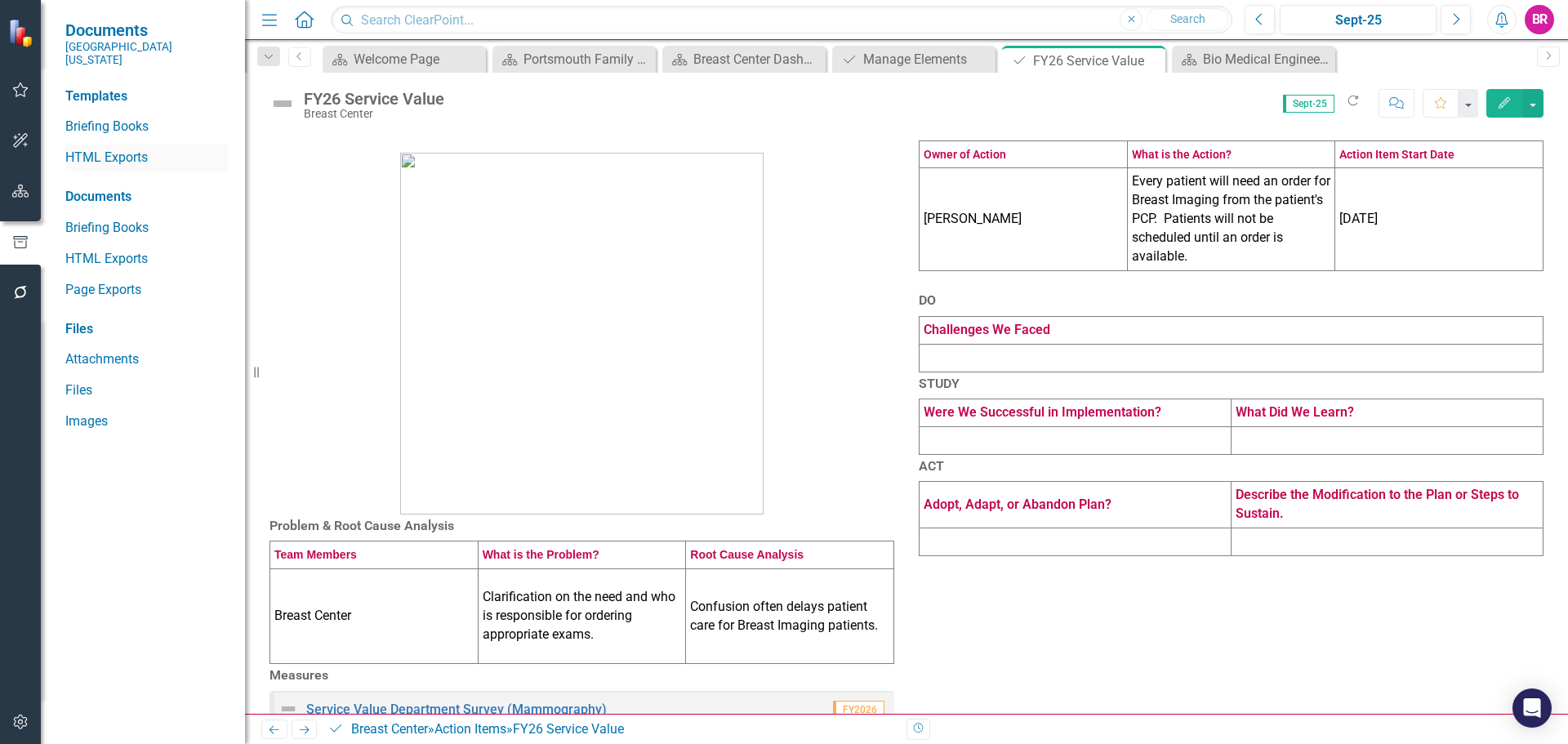
click at [121, 157] on div "HTML Exports" at bounding box center [147, 158] width 163 height 27
click at [128, 149] on link "HTML Exports" at bounding box center [147, 158] width 163 height 19
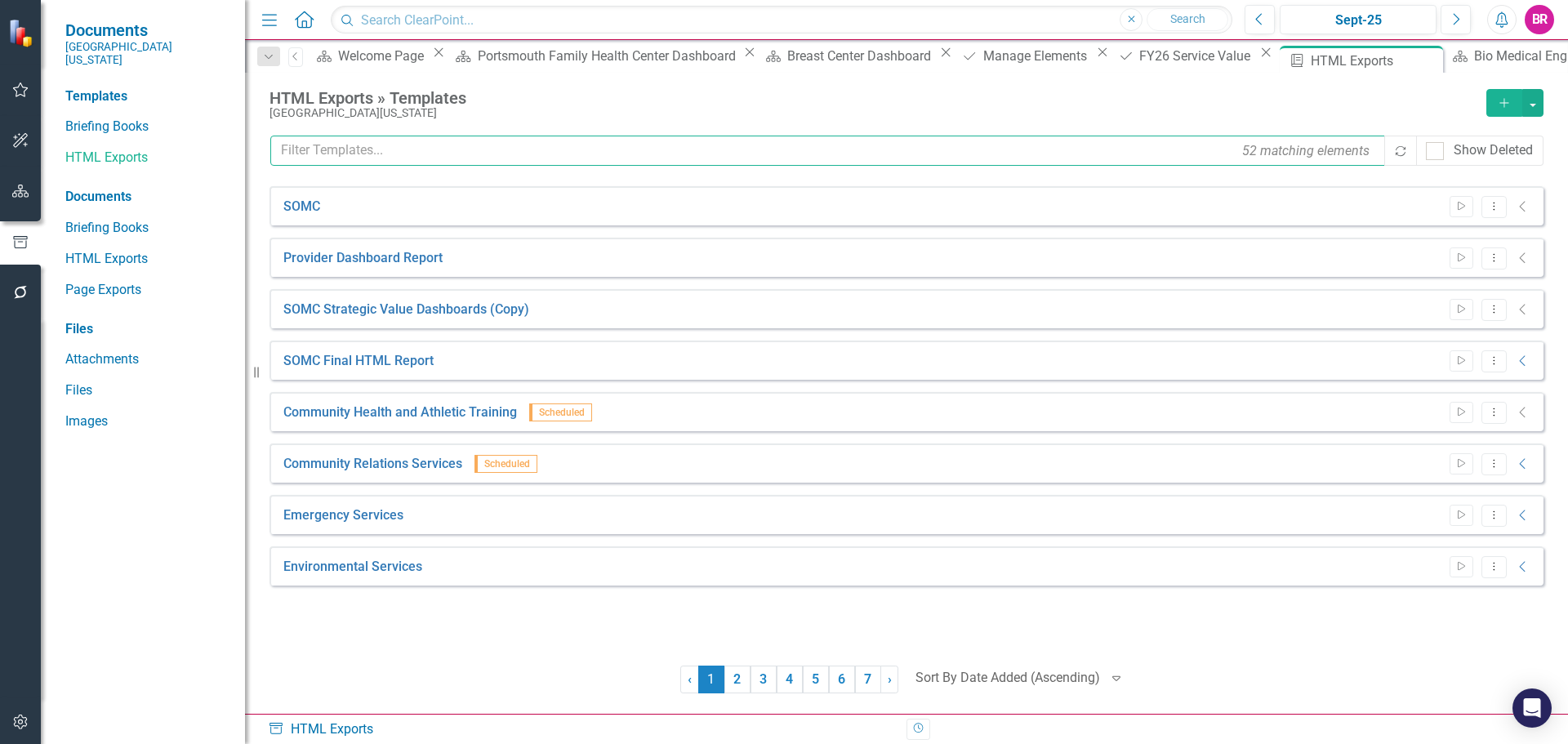
click at [388, 156] on input "text" at bounding box center [828, 150] width 1116 height 30
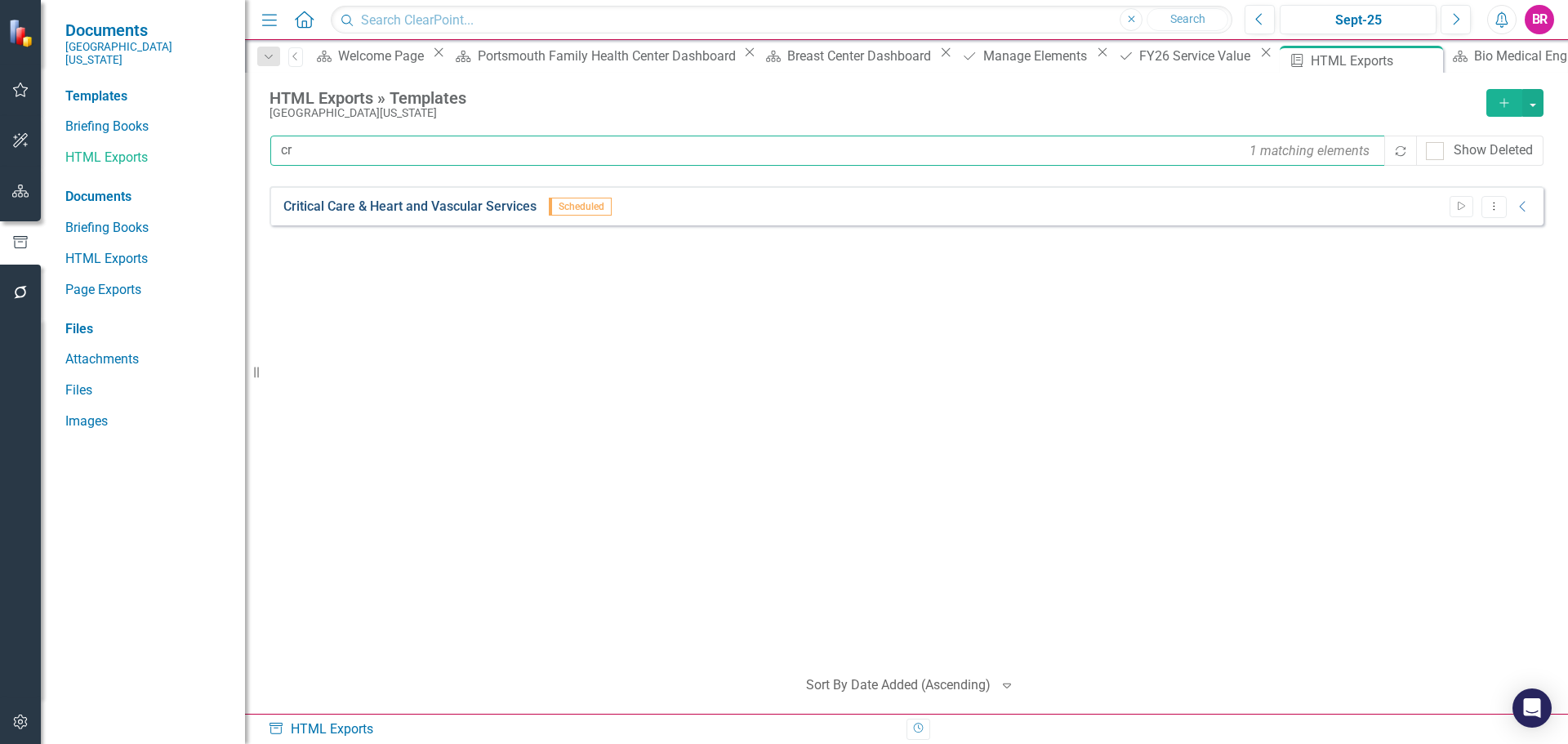
type input "cr"
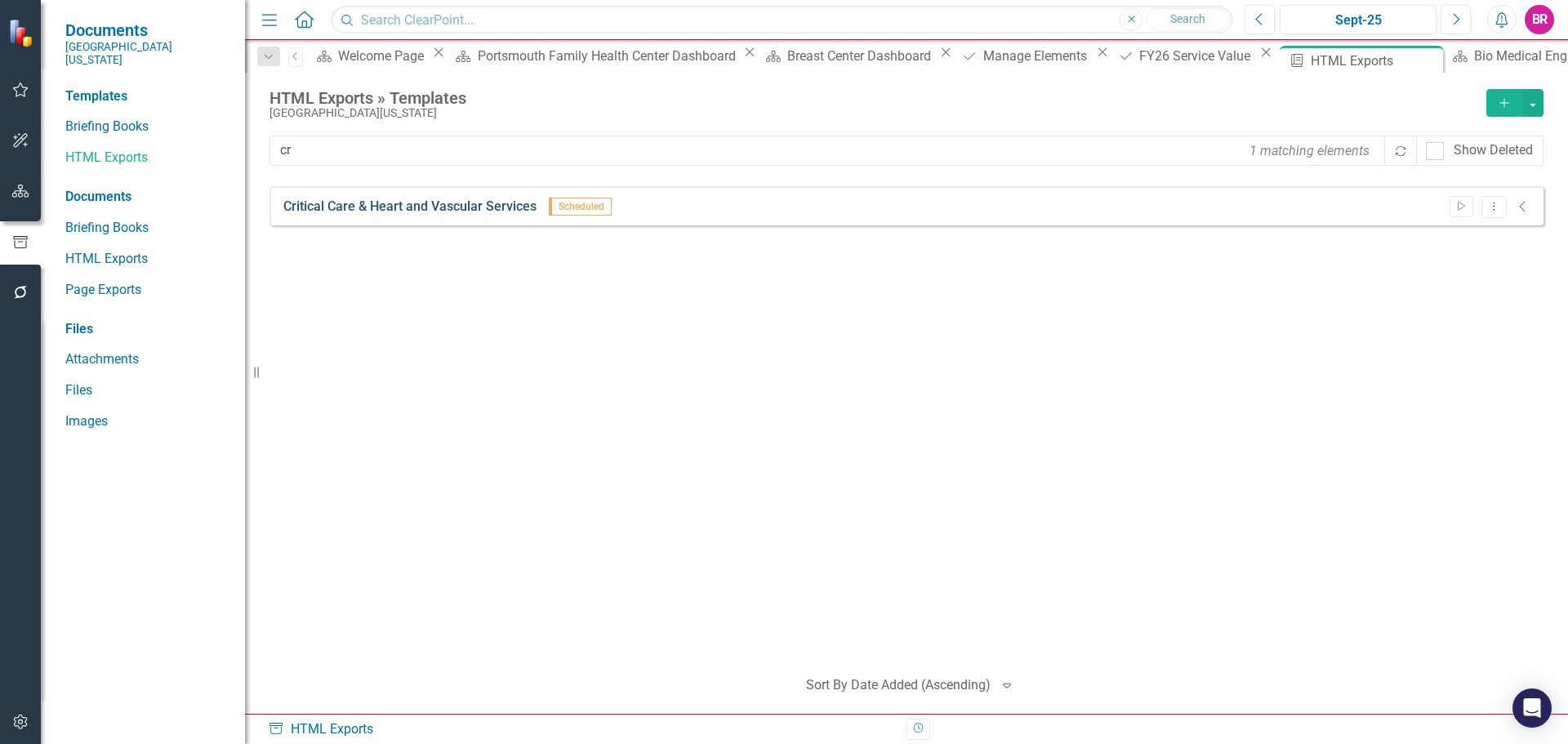
click at [401, 204] on link "Critical Care & Heart and Vascular Services" at bounding box center [410, 207] width 253 height 19
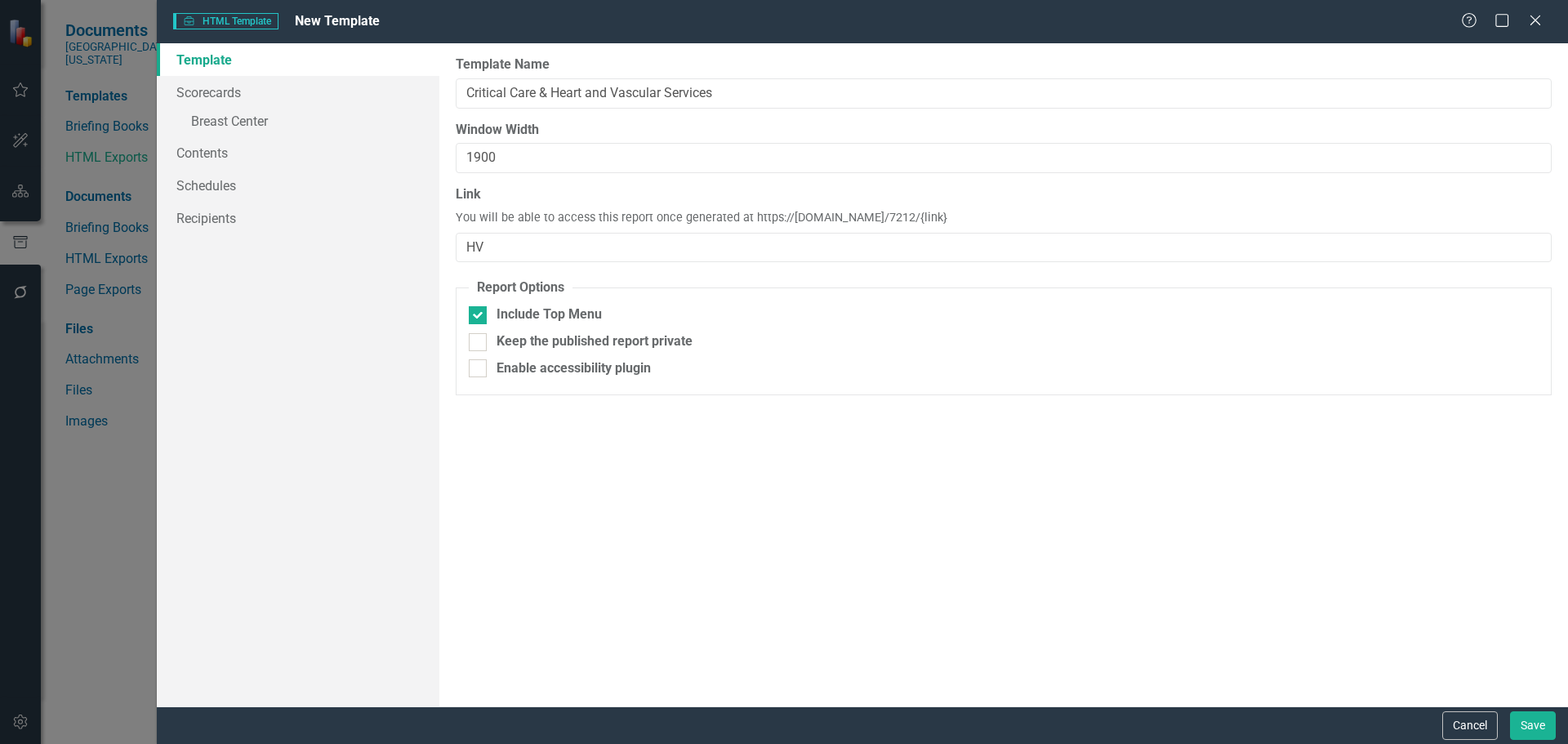
type input "Critical Care & Heart and Vascular Services"
type input "1900"
type input "HV"
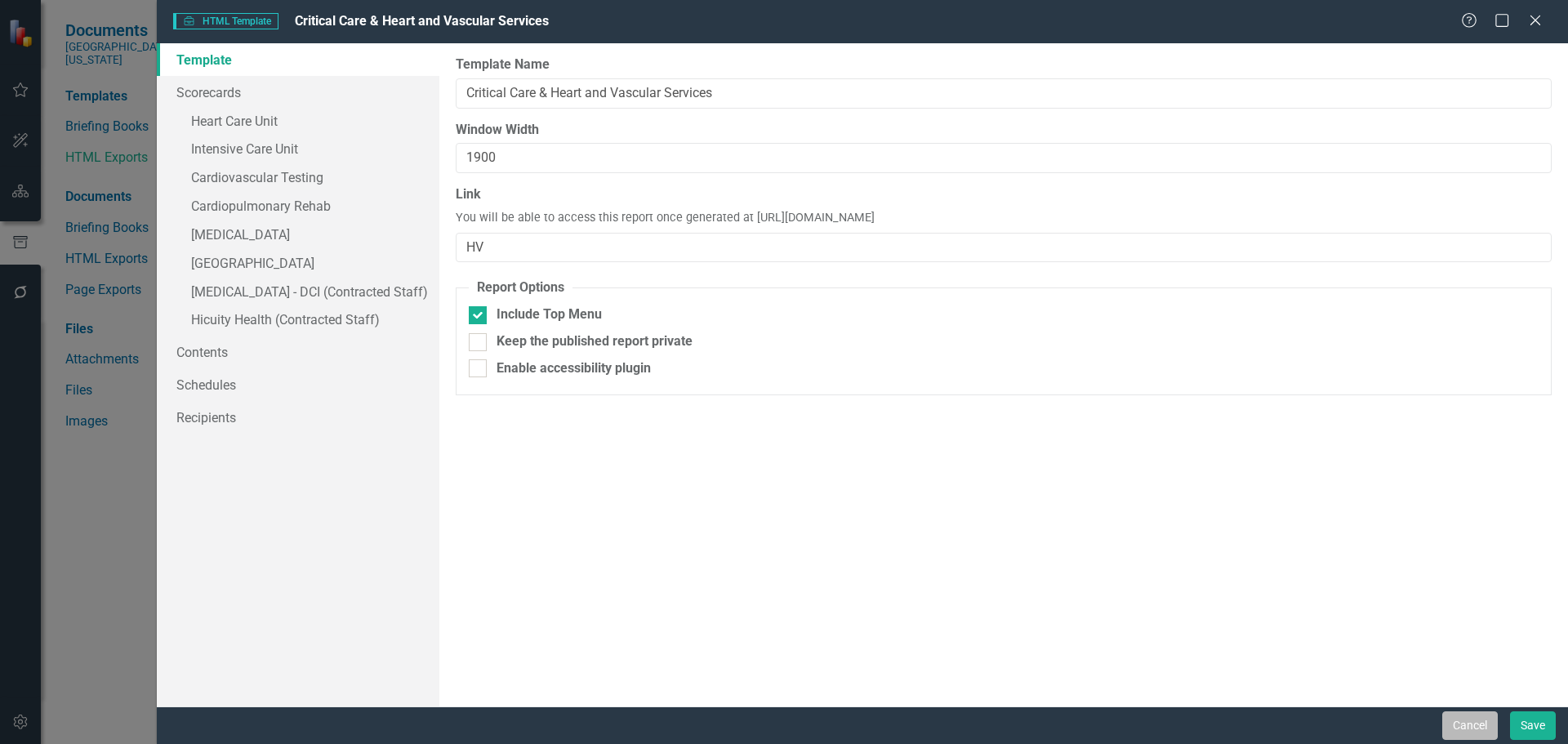
click at [1460, 727] on button "Cancel" at bounding box center [1470, 725] width 56 height 29
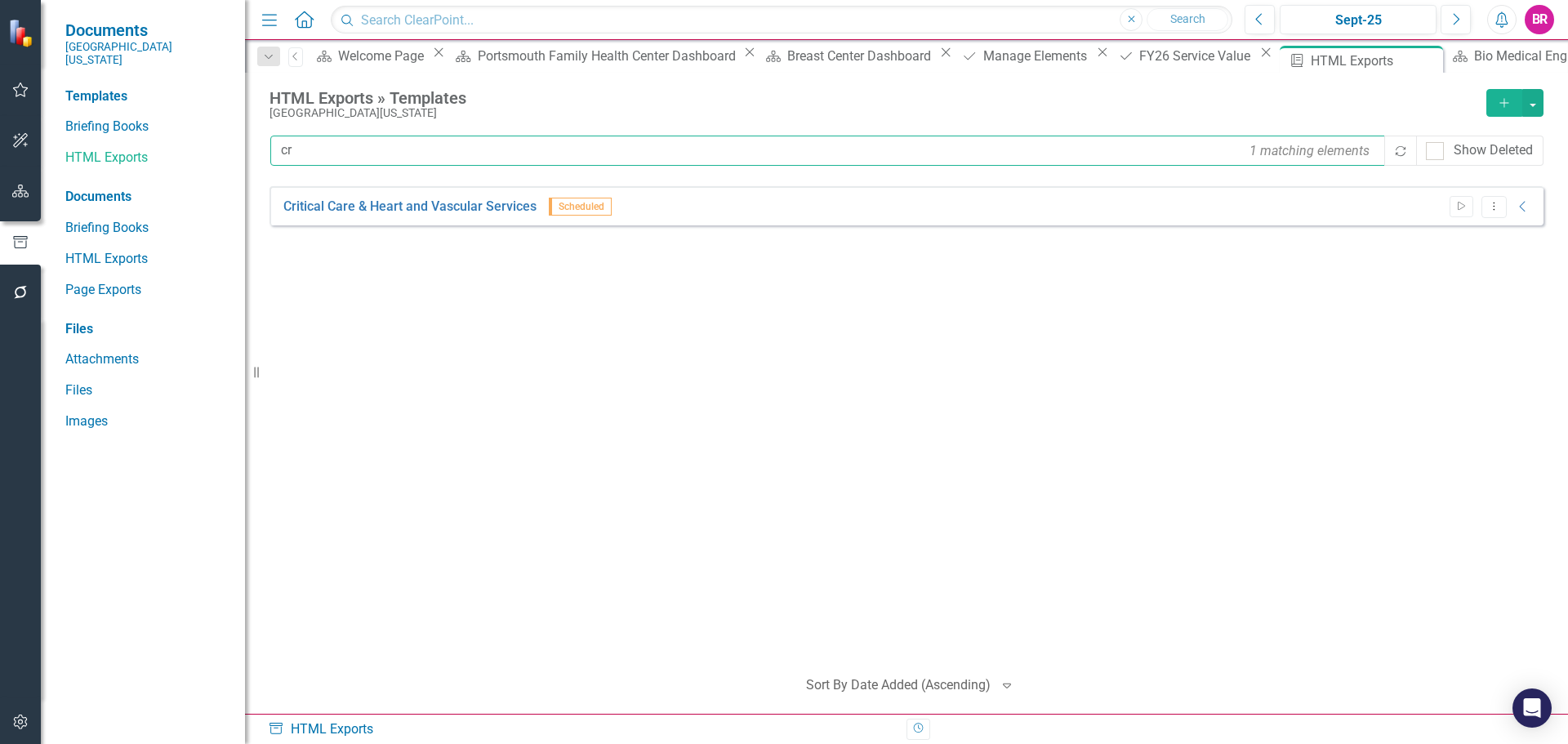
drag, startPoint x: 311, startPoint y: 146, endPoint x: 324, endPoint y: 148, distance: 13.2
click at [312, 147] on input "cr" at bounding box center [828, 150] width 1116 height 30
click at [324, 148] on input "cr" at bounding box center [828, 150] width 1116 height 30
click at [325, 148] on input "cr" at bounding box center [828, 150] width 1116 height 30
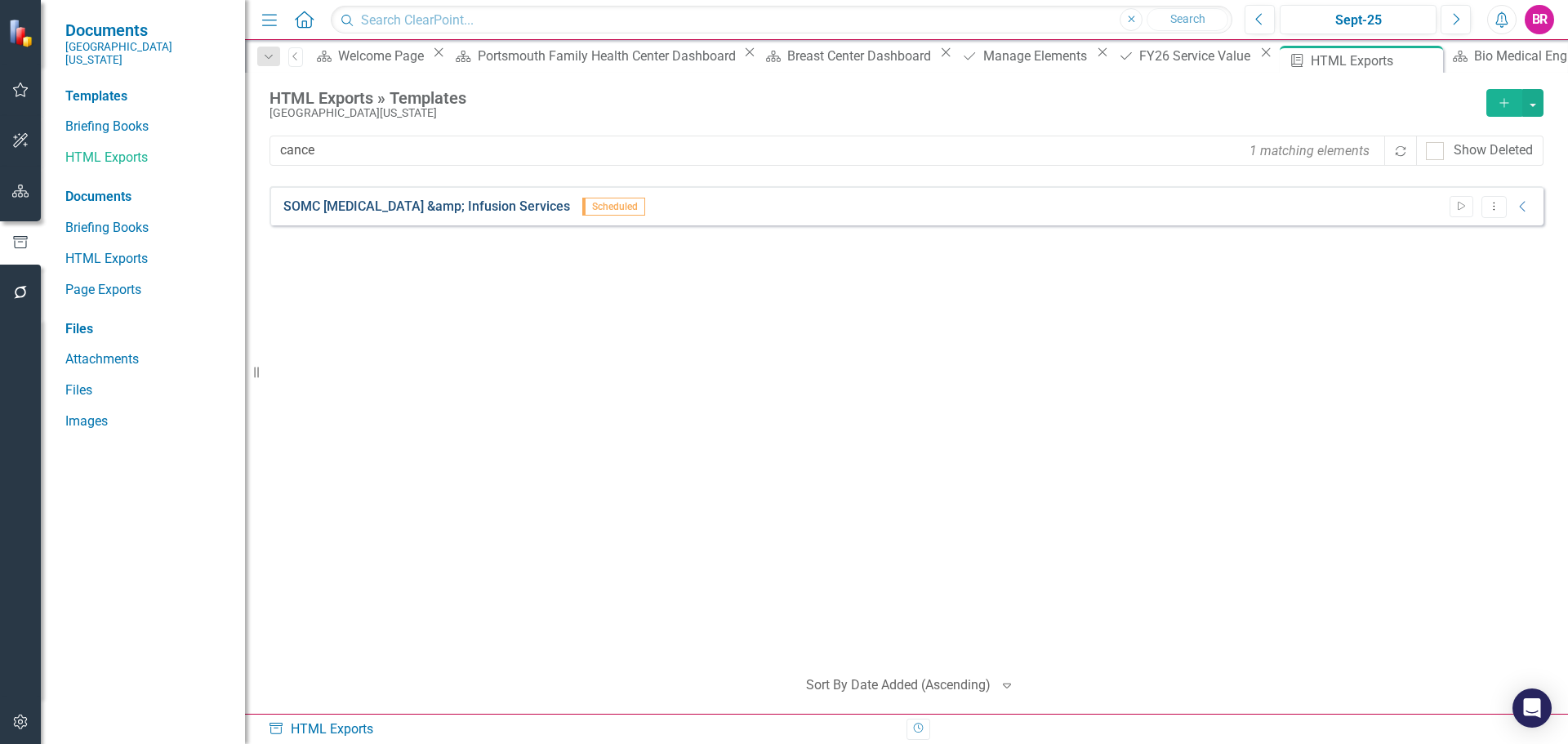
click at [341, 208] on link "SOMC [MEDICAL_DATA] &amp; Infusion Services" at bounding box center [426, 207] width 287 height 19
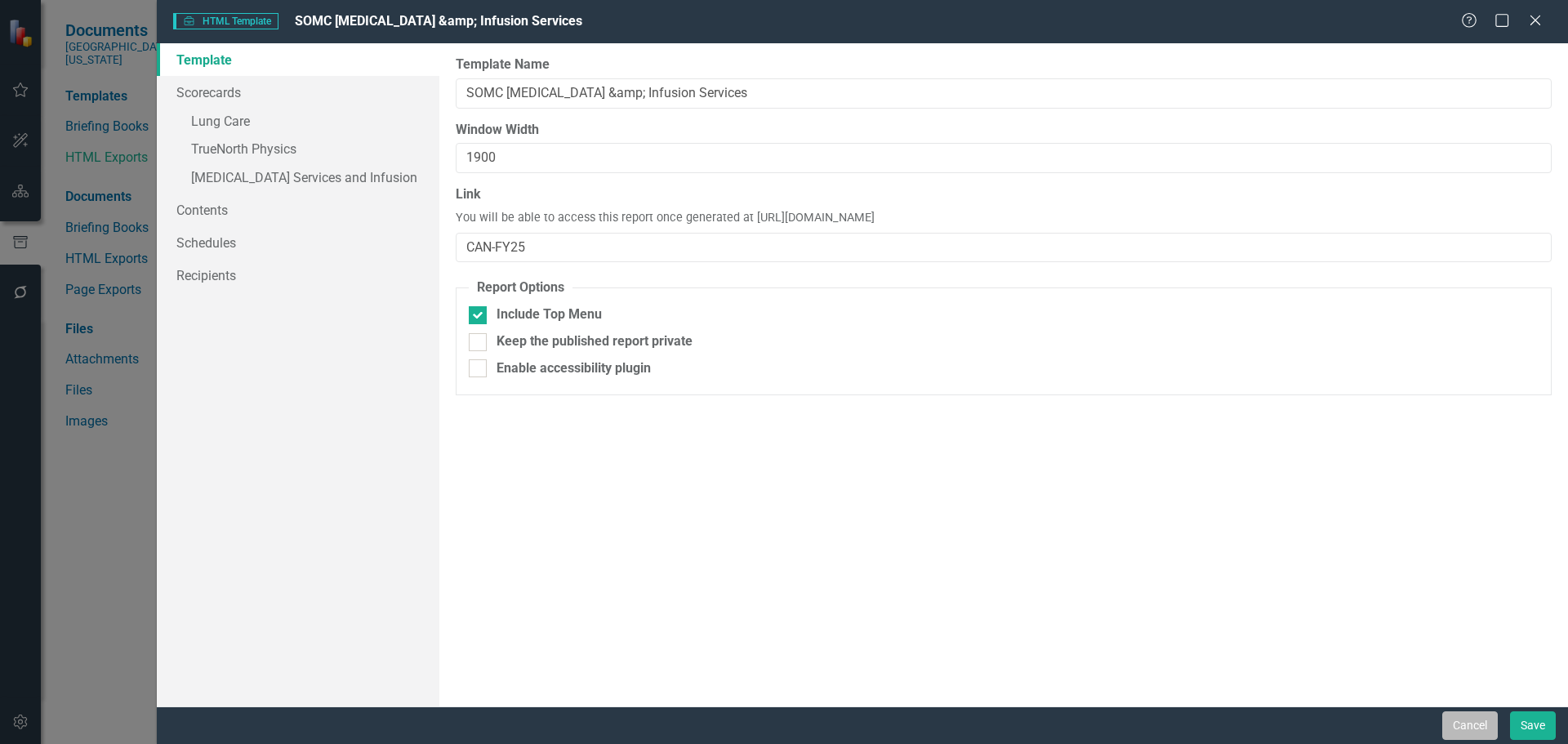
click at [1482, 731] on button "Cancel" at bounding box center [1470, 725] width 56 height 29
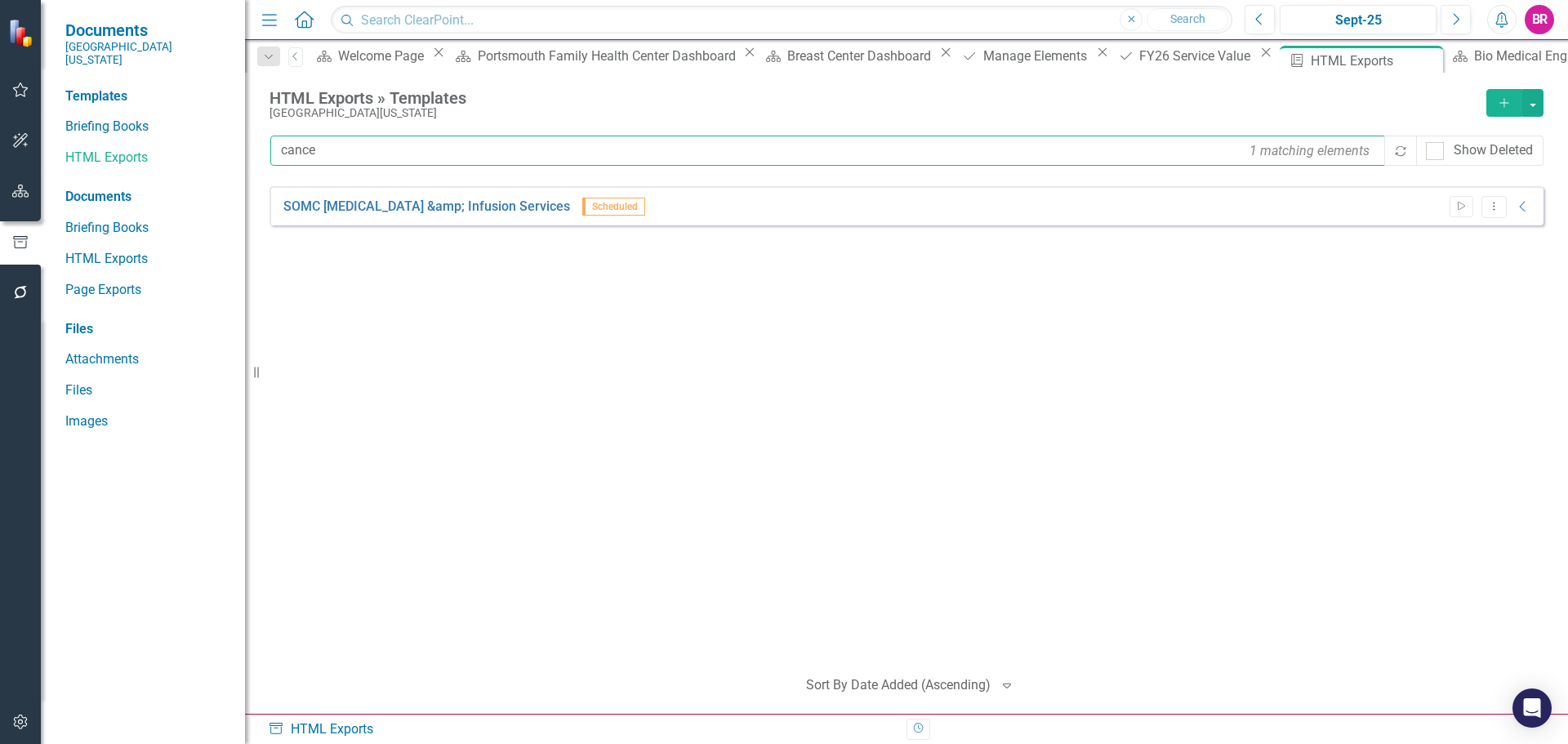
click at [387, 158] on input "cance" at bounding box center [828, 150] width 1116 height 30
click at [379, 155] on input "cance" at bounding box center [828, 150] width 1116 height 30
click at [379, 155] on input "cance" at bounding box center [828, 150] width 1116 height 30
click at [374, 149] on input "cance" at bounding box center [828, 150] width 1116 height 30
click at [374, 146] on input "cance" at bounding box center [828, 150] width 1116 height 30
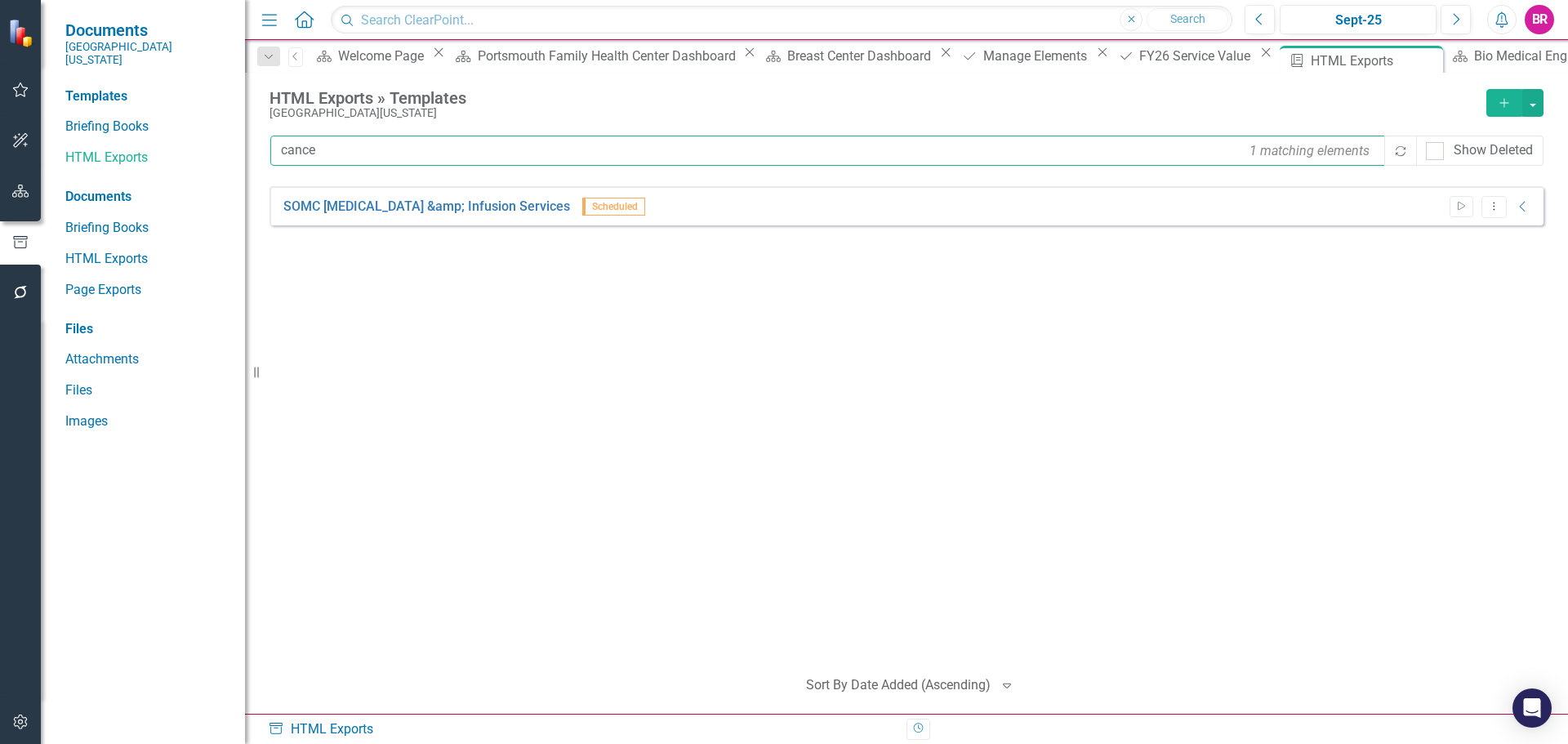
drag, startPoint x: 374, startPoint y: 146, endPoint x: 359, endPoint y: 144, distance: 15.1
click at [365, 145] on input "cance" at bounding box center [828, 150] width 1116 height 30
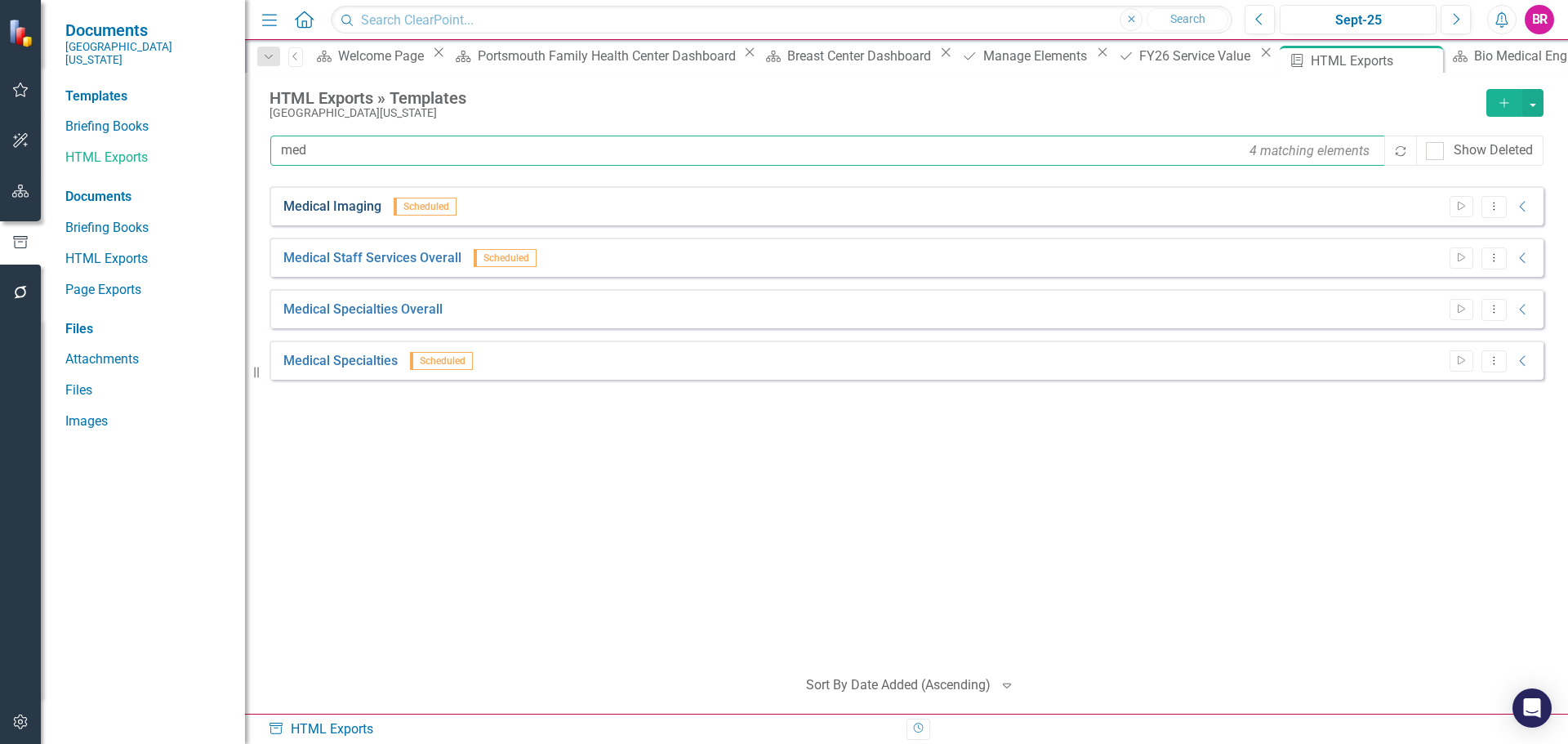
type input "med"
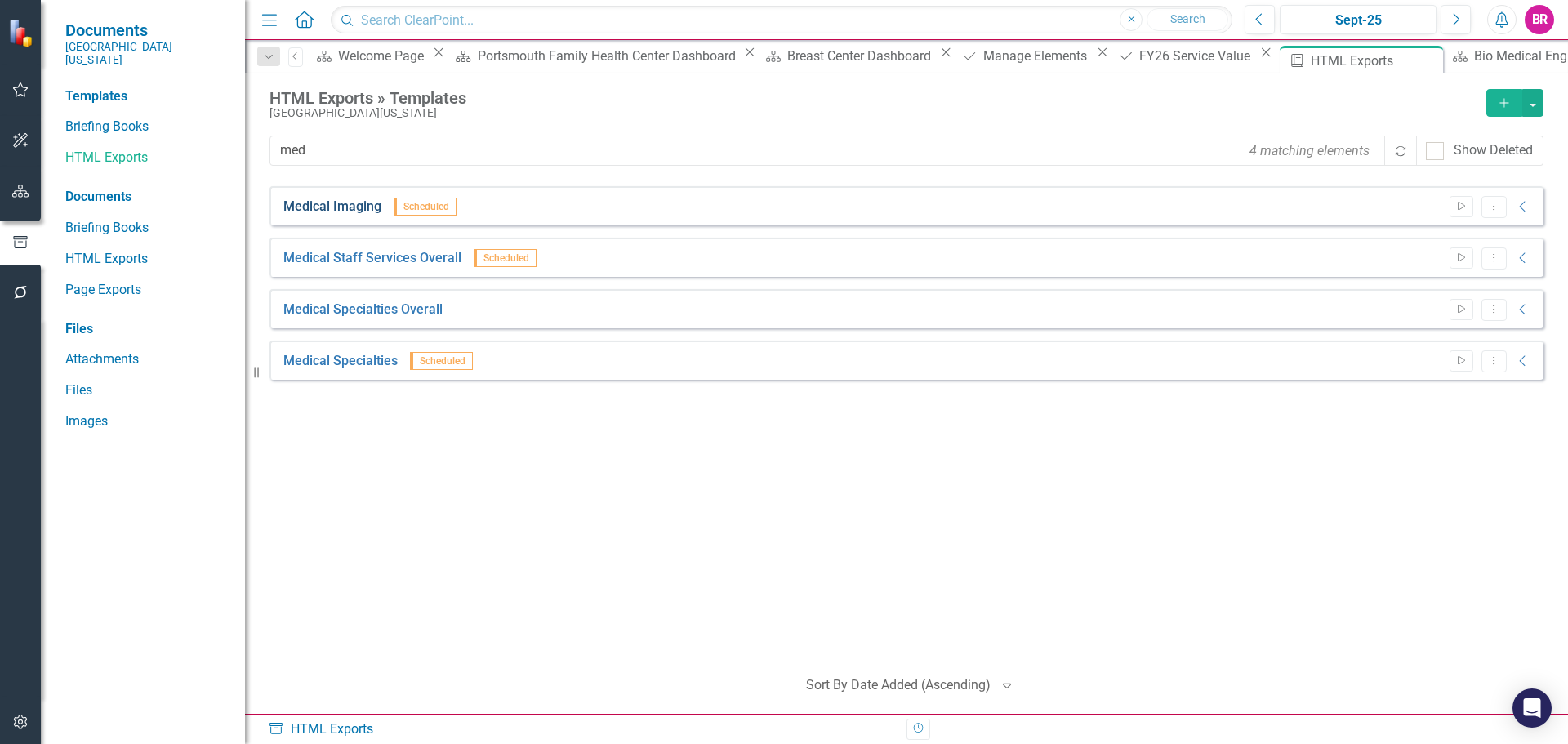
click at [347, 210] on link "Medical Imaging" at bounding box center [332, 207] width 98 height 19
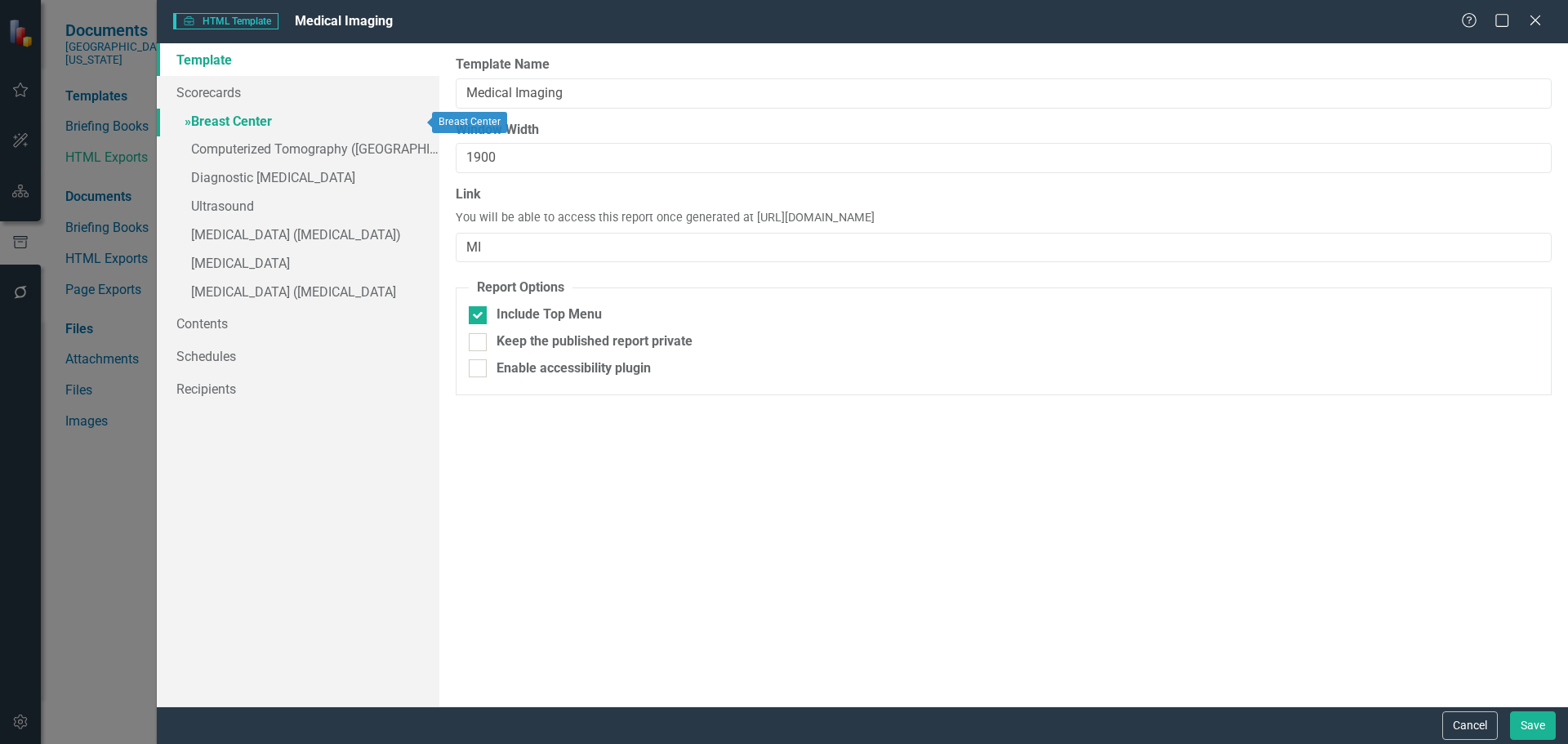
click at [267, 117] on link "» Breast Center" at bounding box center [298, 122] width 283 height 29
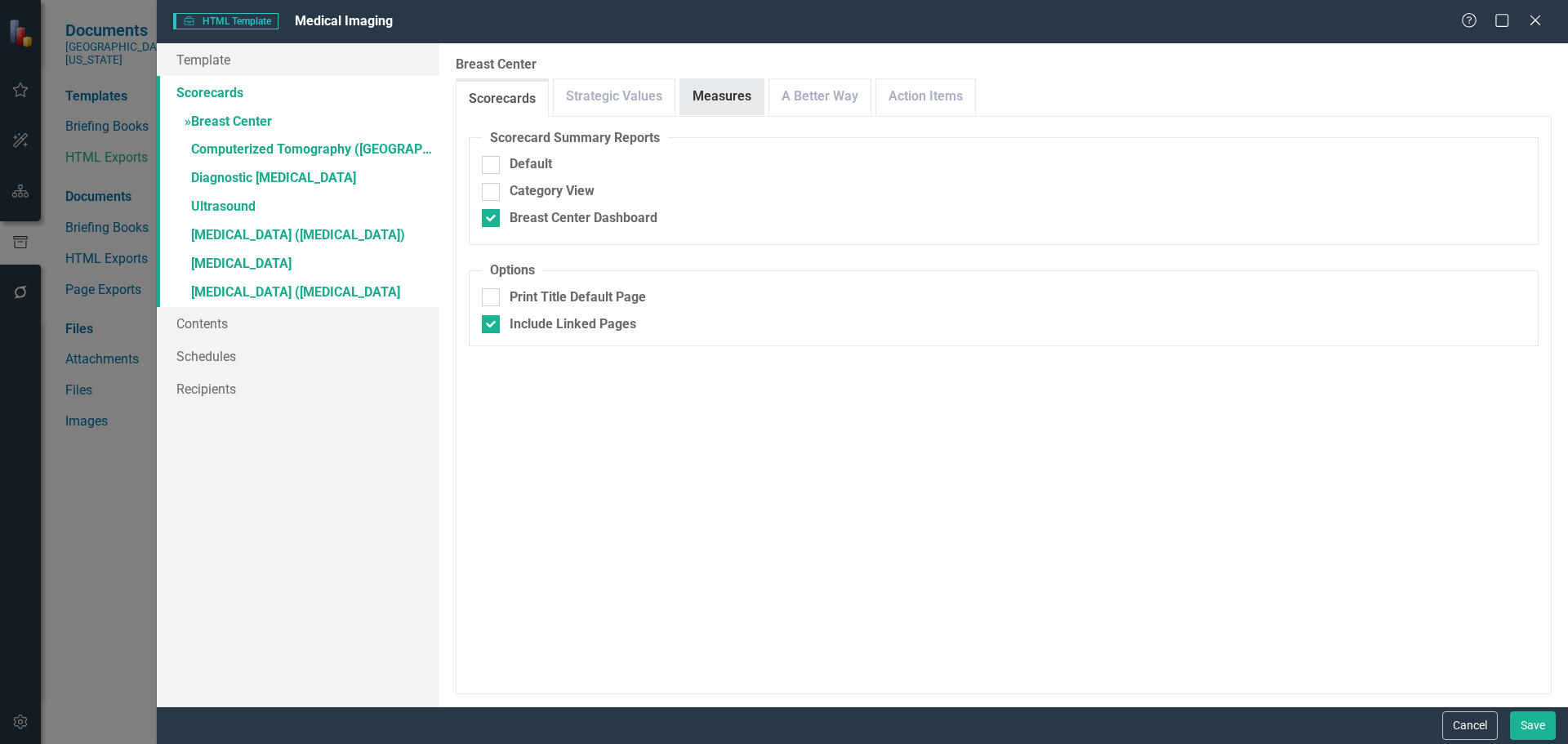
click at [684, 86] on link "Measures" at bounding box center [721, 96] width 83 height 35
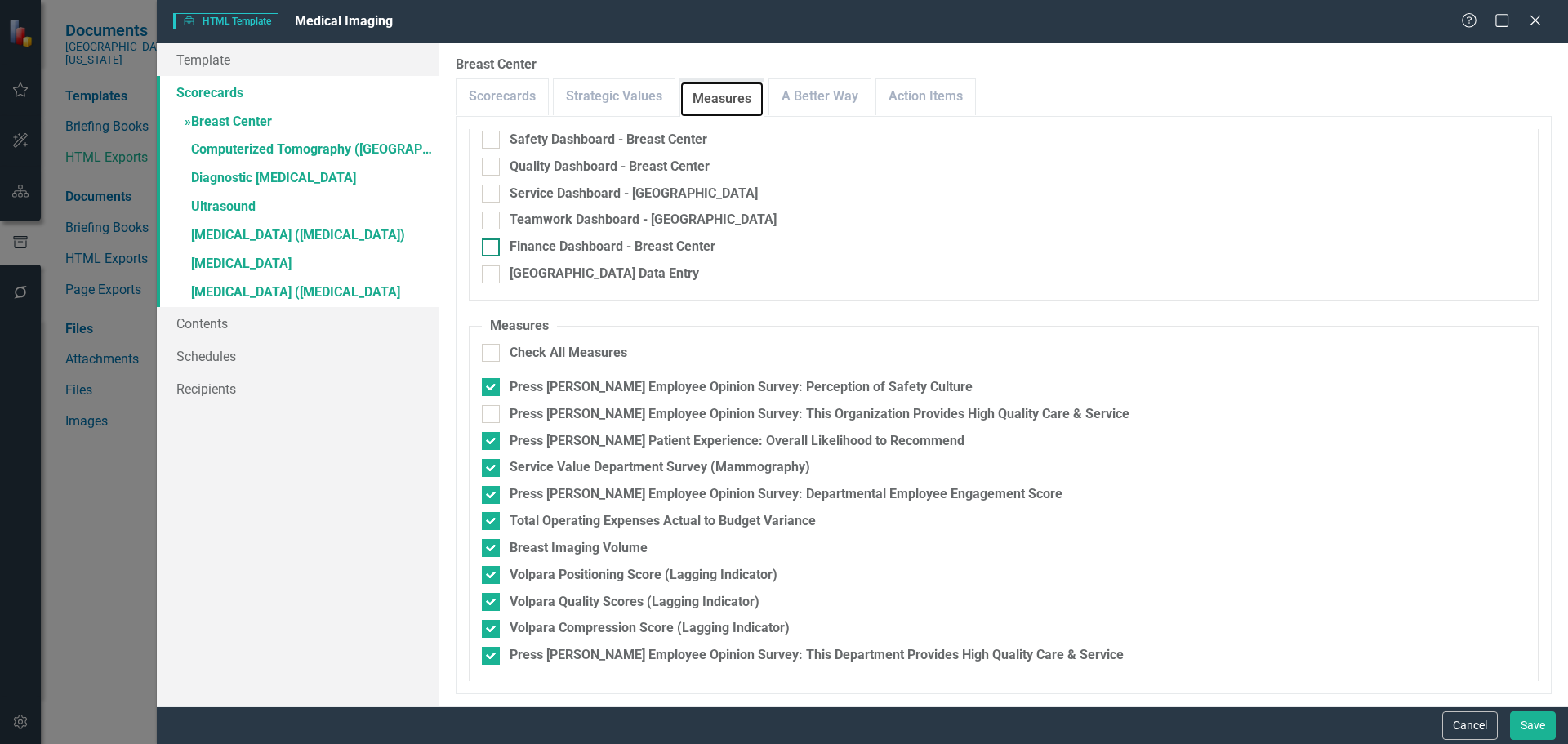
scroll to position [106, 0]
click at [892, 101] on link "Action Items" at bounding box center [926, 96] width 99 height 35
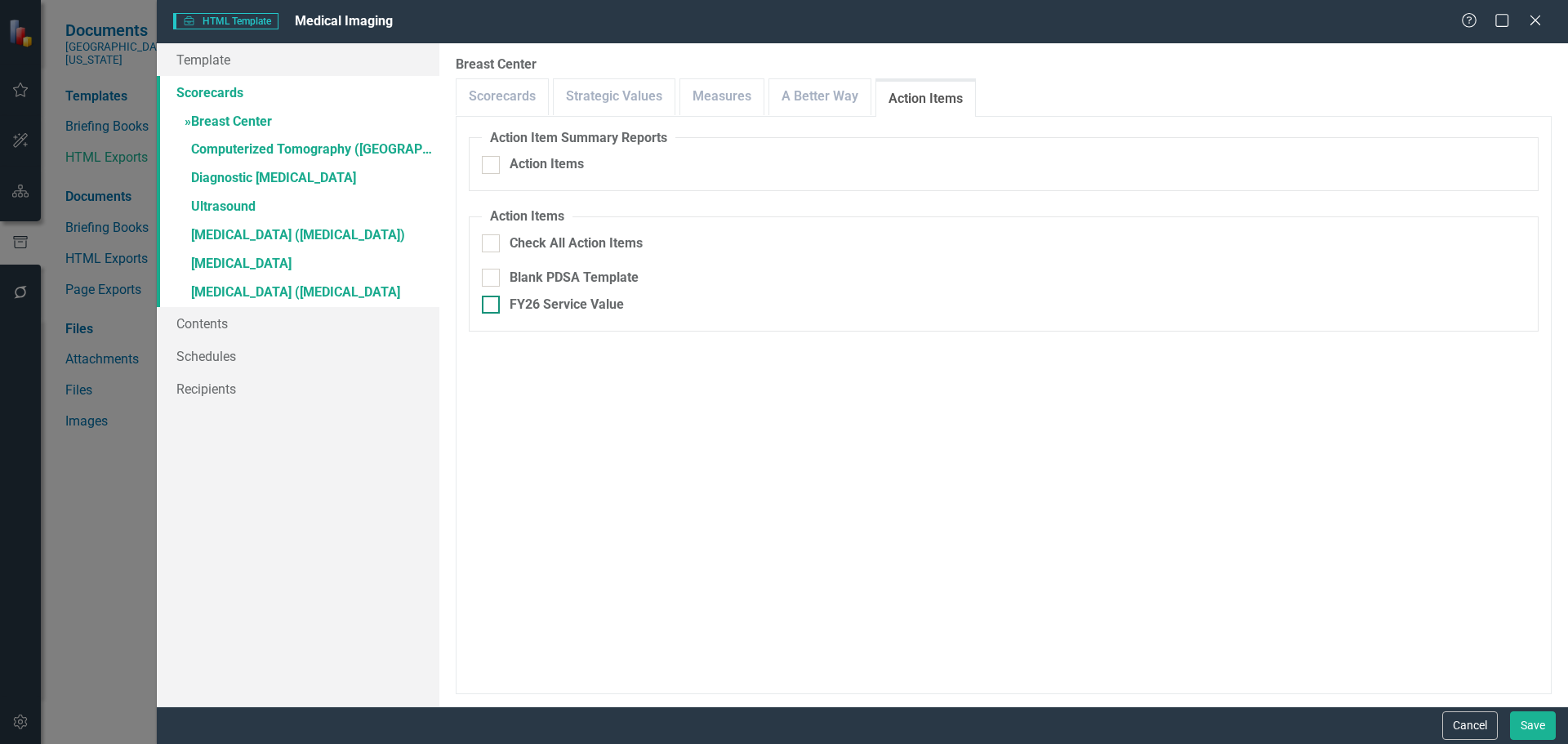
click at [536, 296] on div "FY26 Service Value" at bounding box center [566, 305] width 114 height 19
click at [492, 296] on input "FY26 Service Value" at bounding box center [487, 301] width 11 height 11
checkbox input "true"
click at [1529, 722] on button "Save" at bounding box center [1533, 725] width 46 height 29
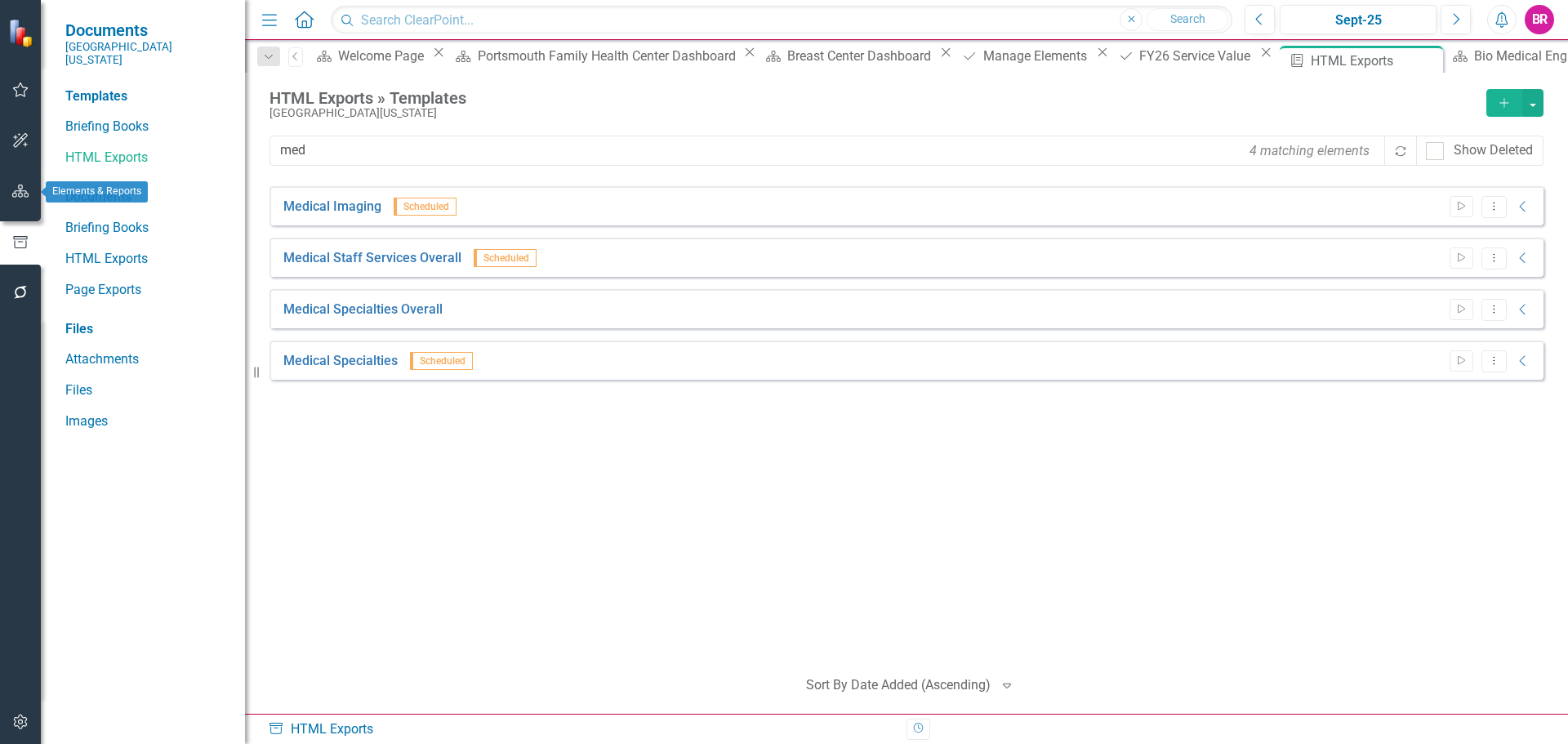
click at [15, 179] on button "button" at bounding box center [21, 192] width 37 height 34
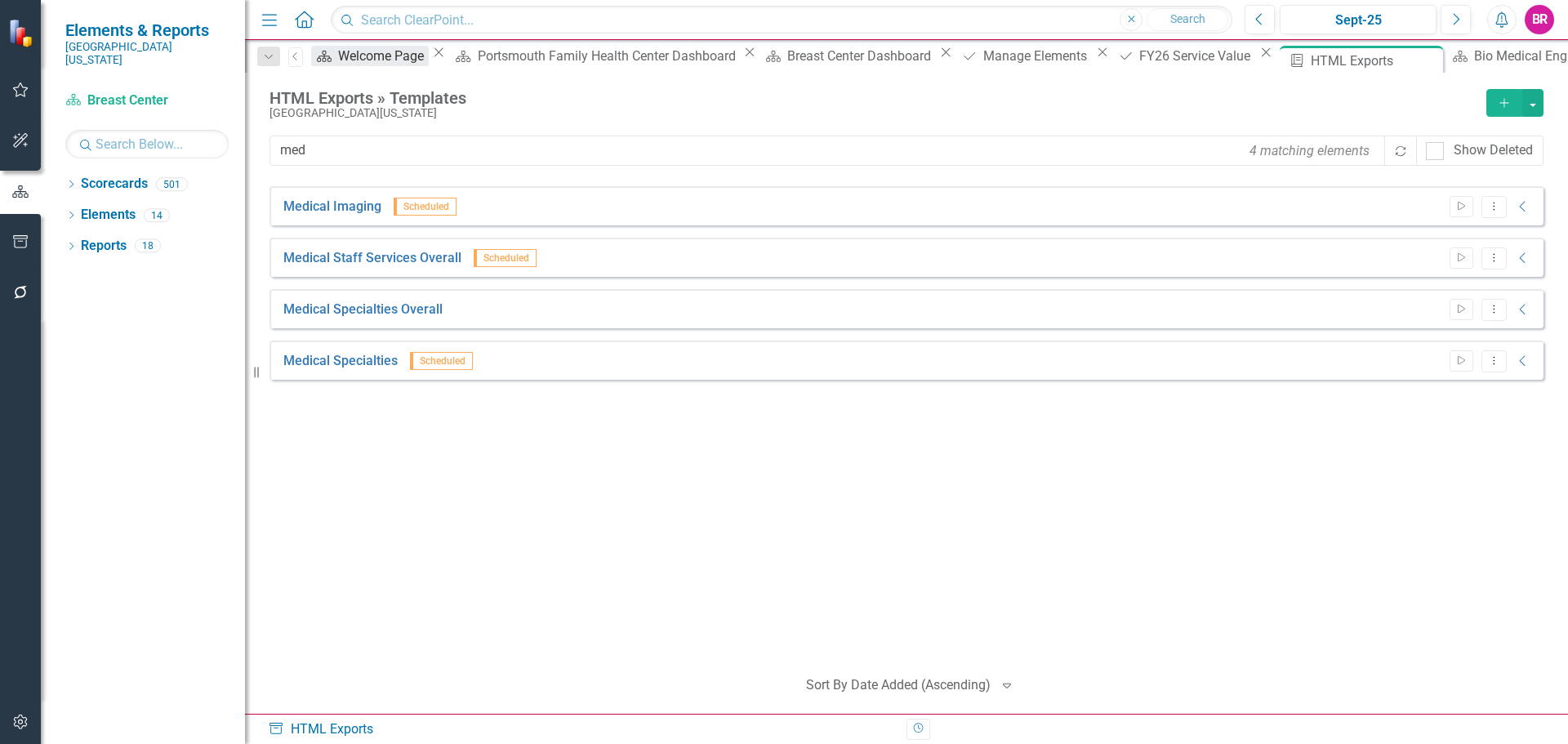
click at [375, 56] on div "Welcome Page" at bounding box center [384, 56] width 90 height 21
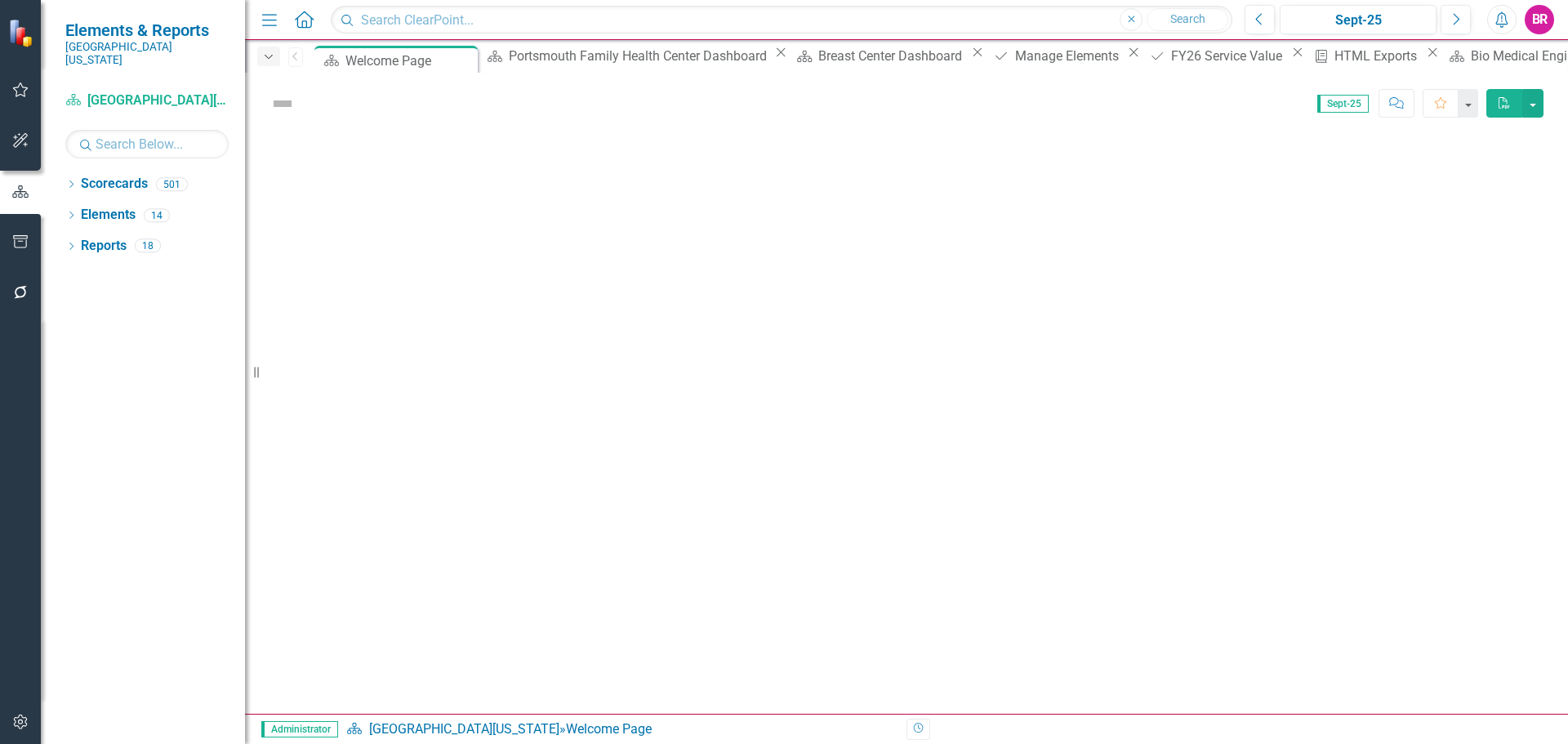
click at [274, 53] on icon "Dropdown" at bounding box center [269, 57] width 15 height 11
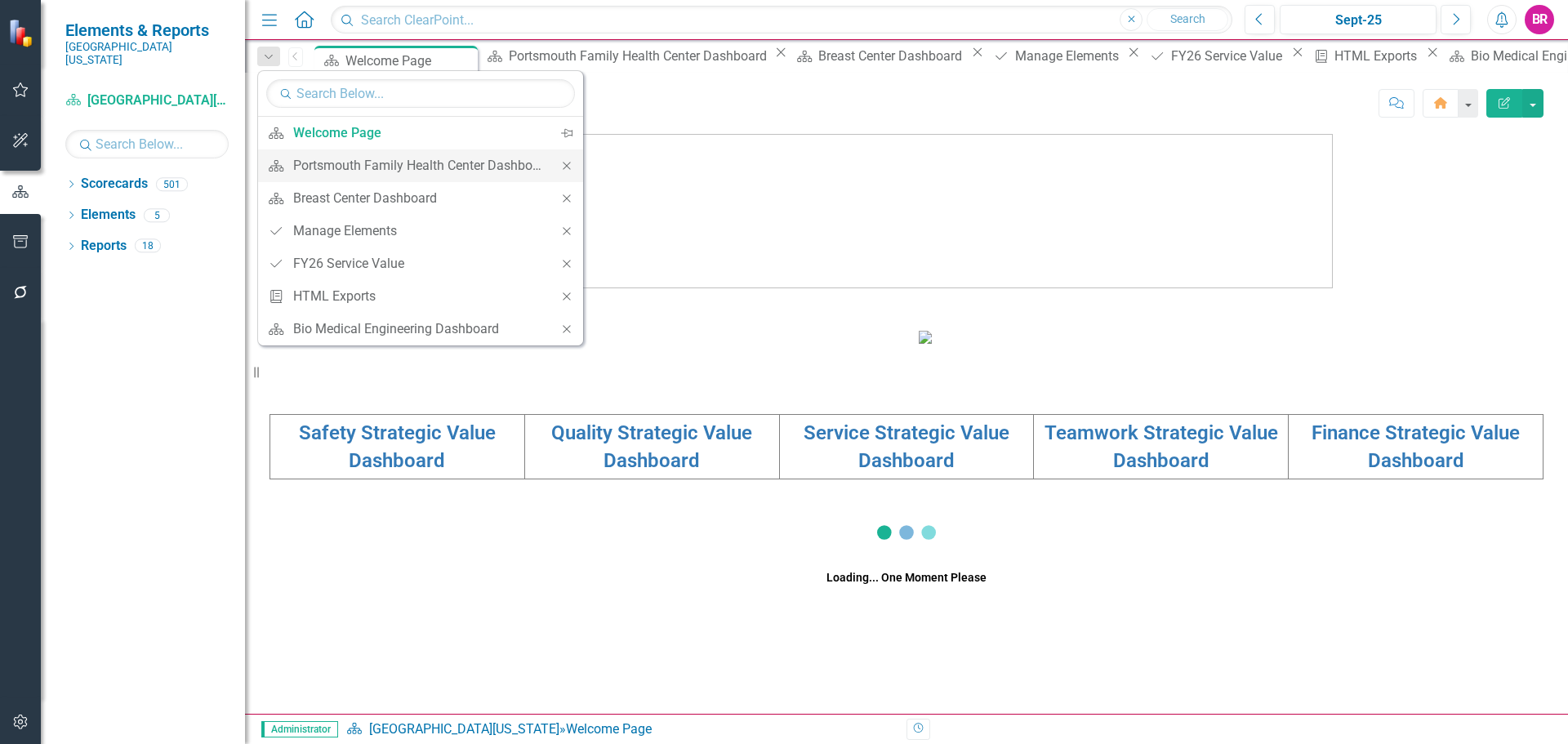
click at [571, 170] on icon "Close" at bounding box center [567, 166] width 15 height 11
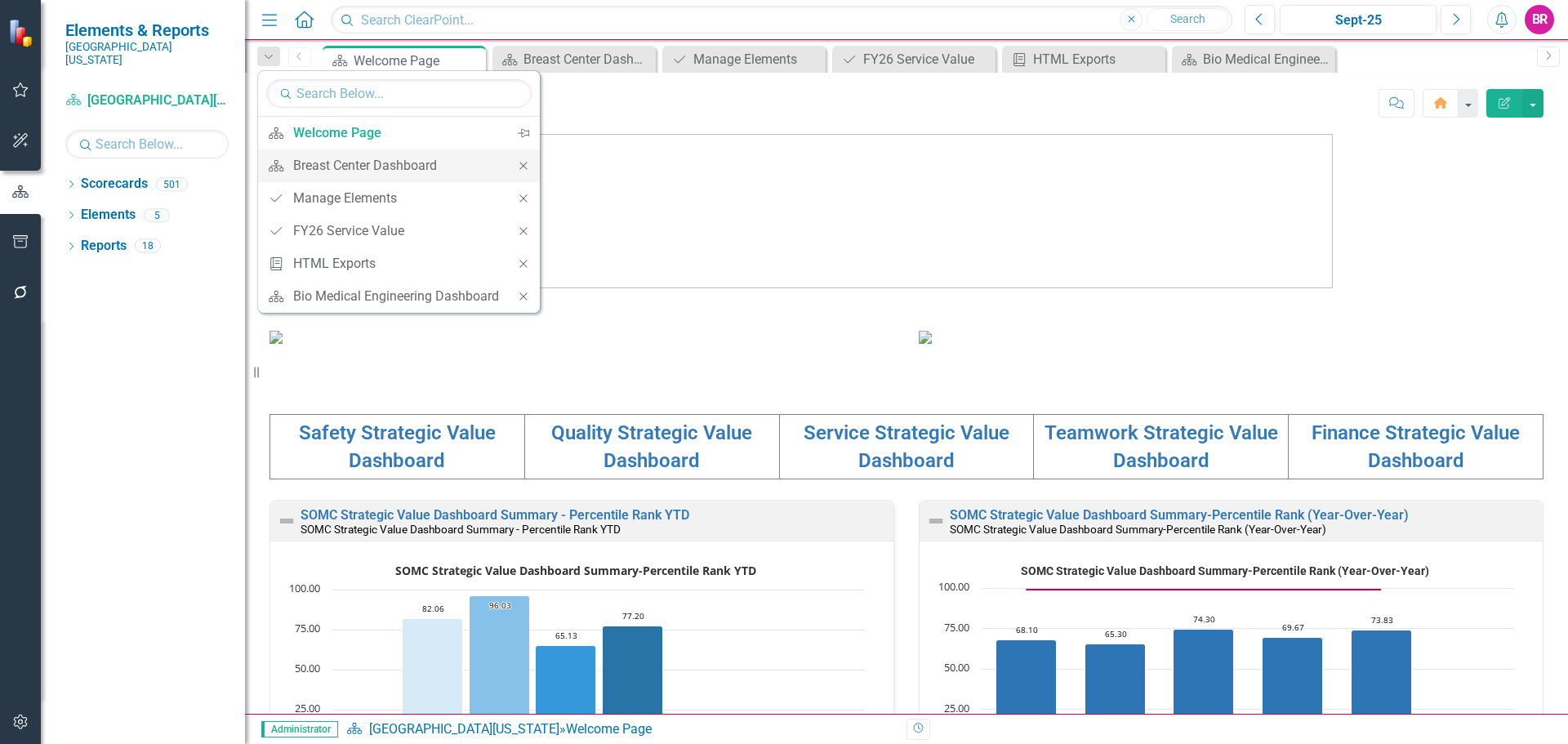
click at [524, 160] on icon "Close" at bounding box center [523, 166] width 15 height 11
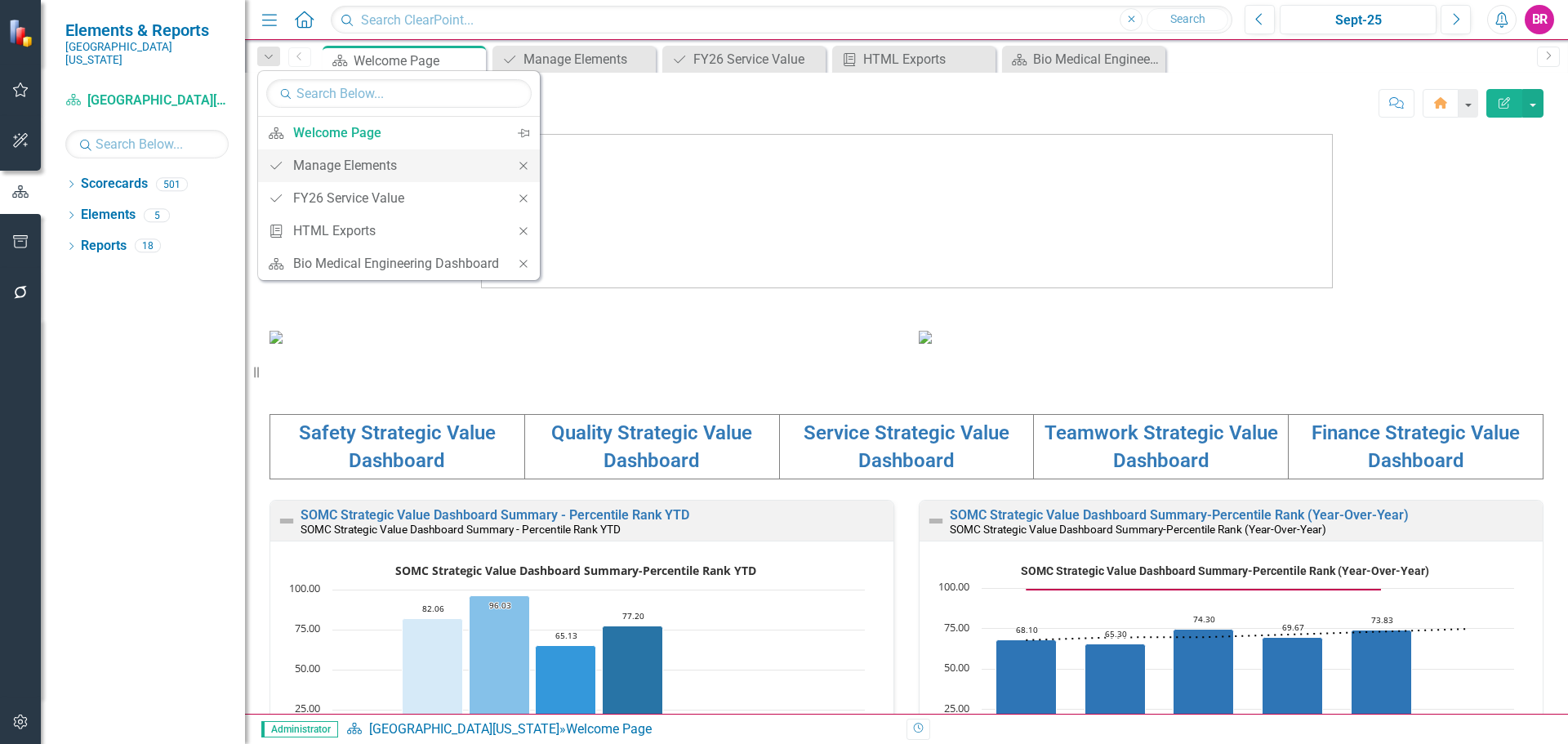
click at [522, 167] on icon at bounding box center [522, 165] width 7 height 7
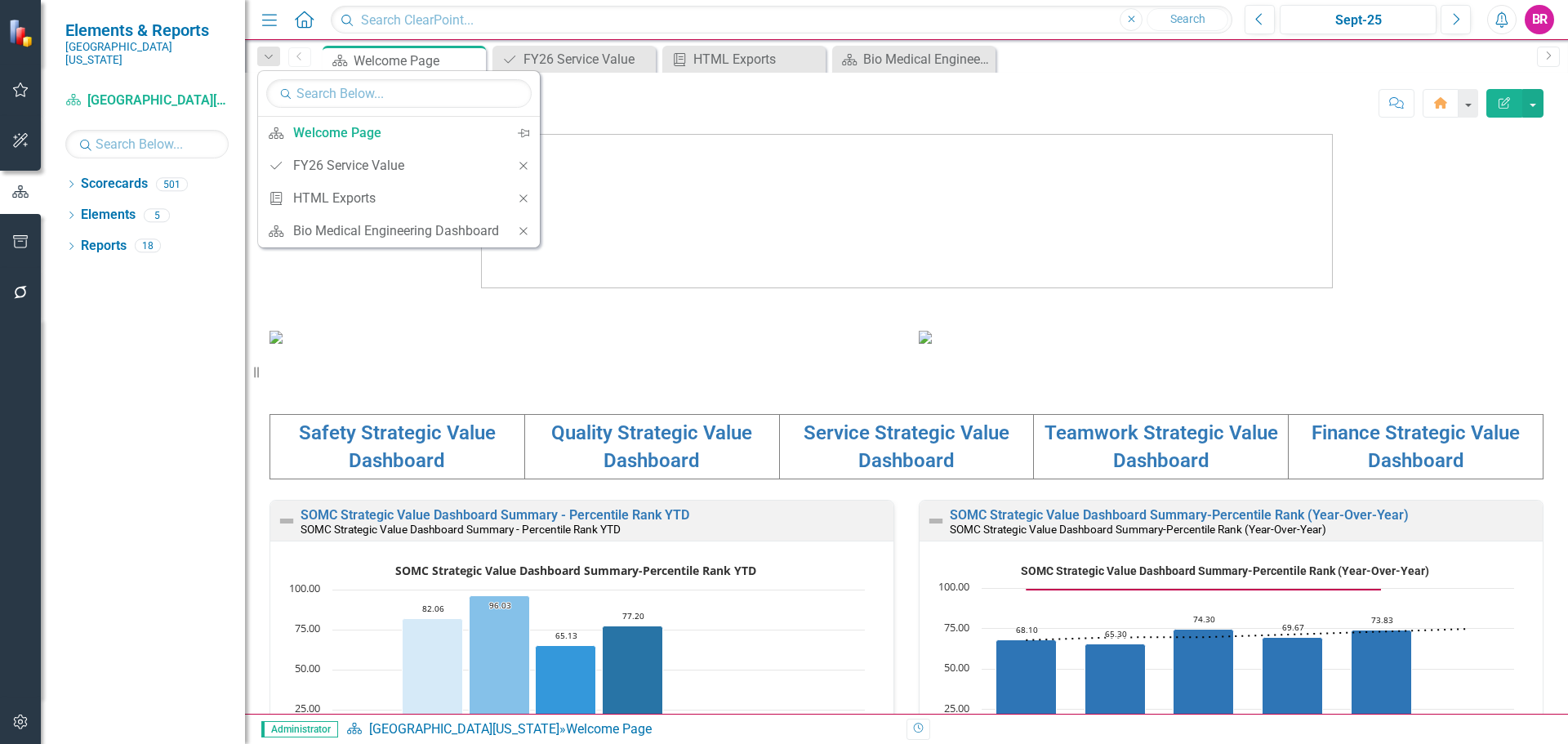
click at [522, 167] on icon at bounding box center [522, 165] width 7 height 7
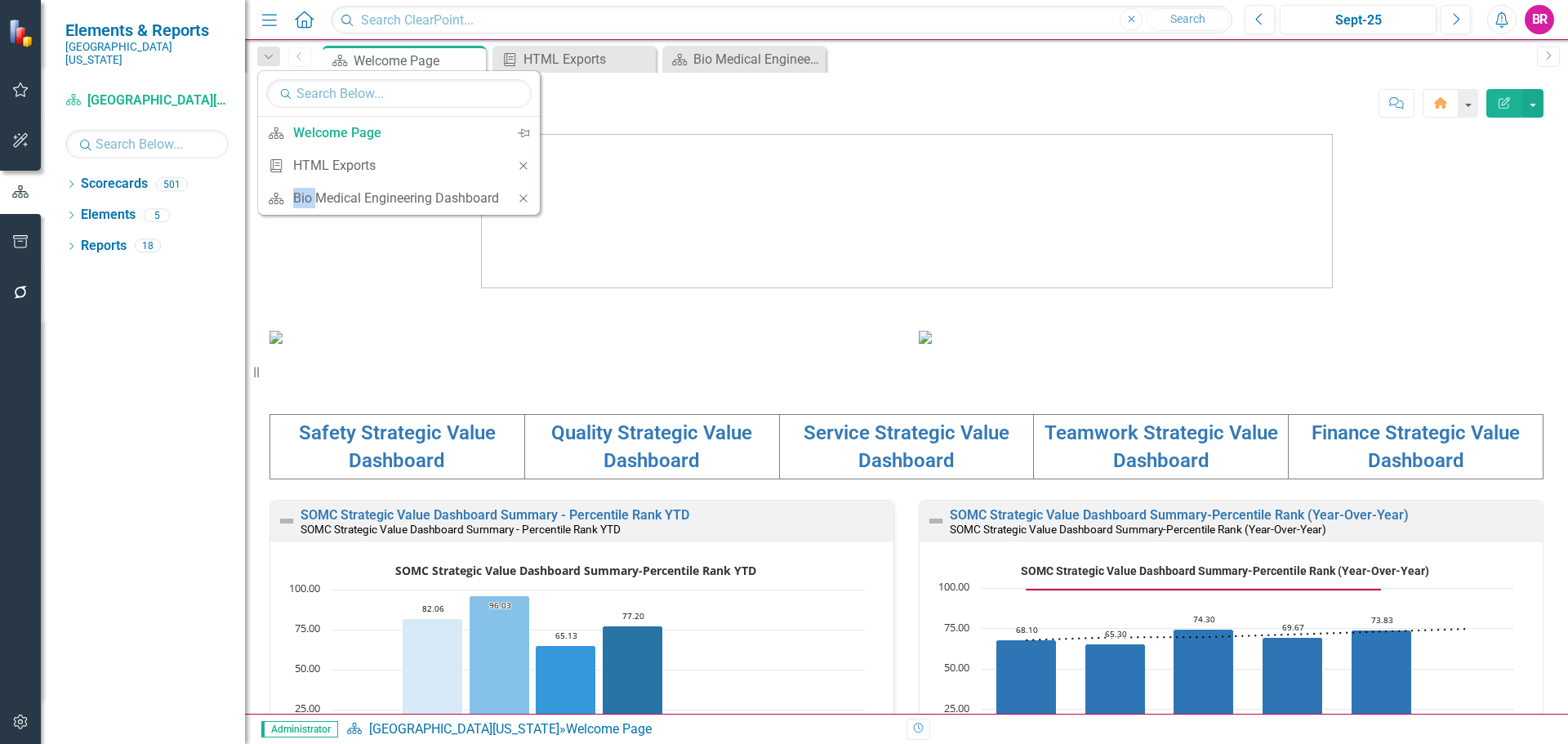
click at [522, 167] on icon at bounding box center [522, 165] width 7 height 7
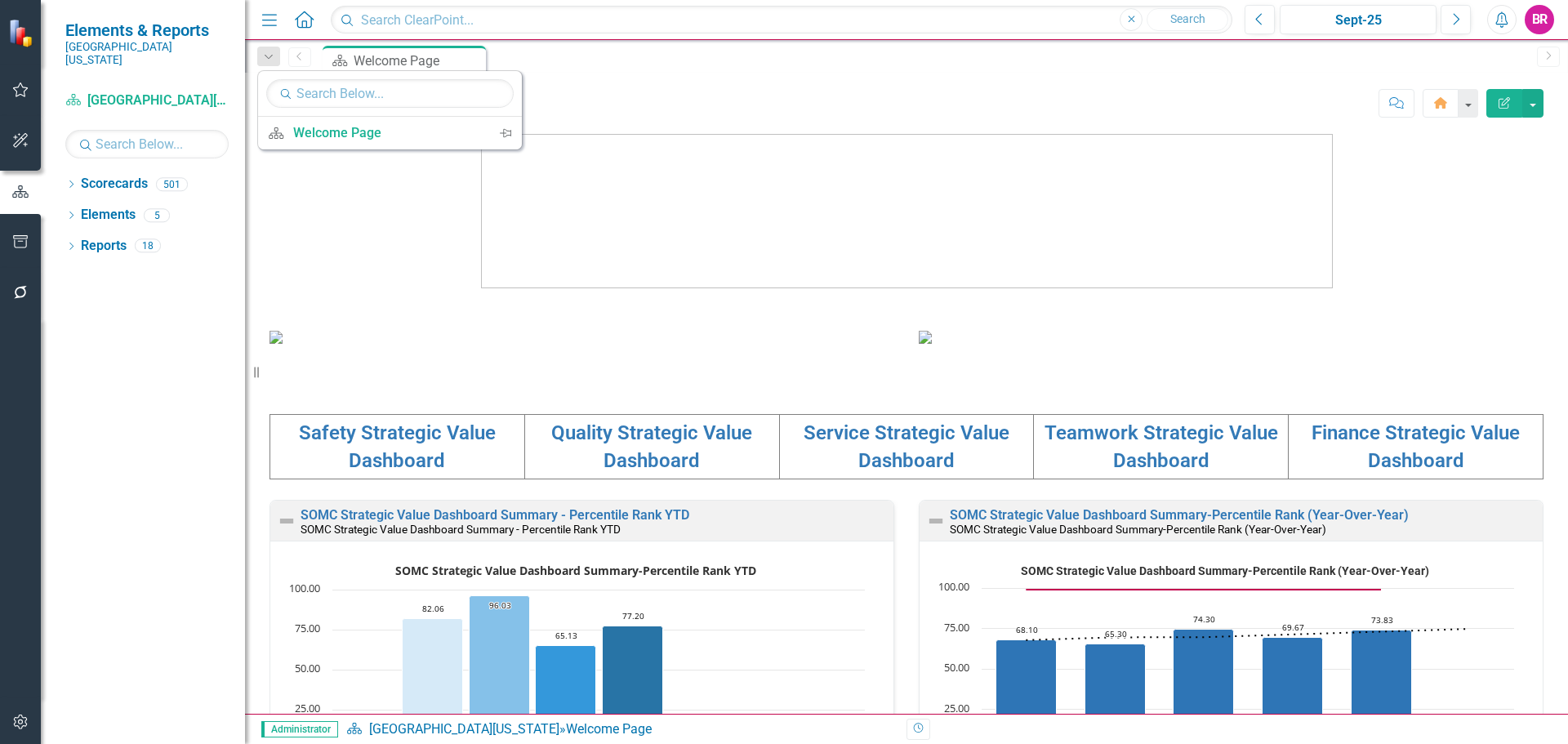
click at [549, 53] on div "Scorecard Welcome Page Pin" at bounding box center [924, 59] width 1209 height 26
click at [69, 181] on icon "Dropdown" at bounding box center [71, 186] width 11 height 9
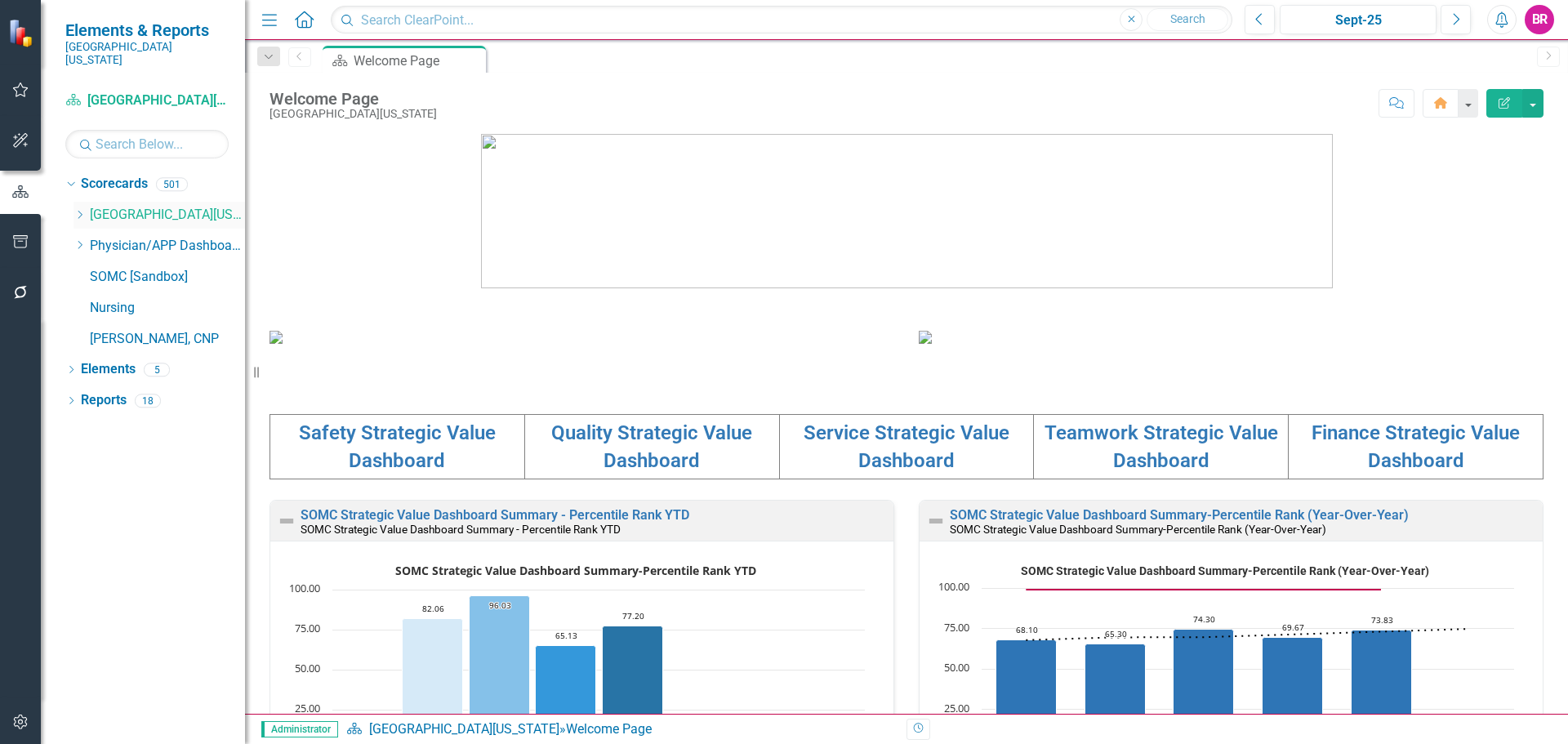
click at [74, 209] on icon "Dropdown" at bounding box center [79, 214] width 12 height 10
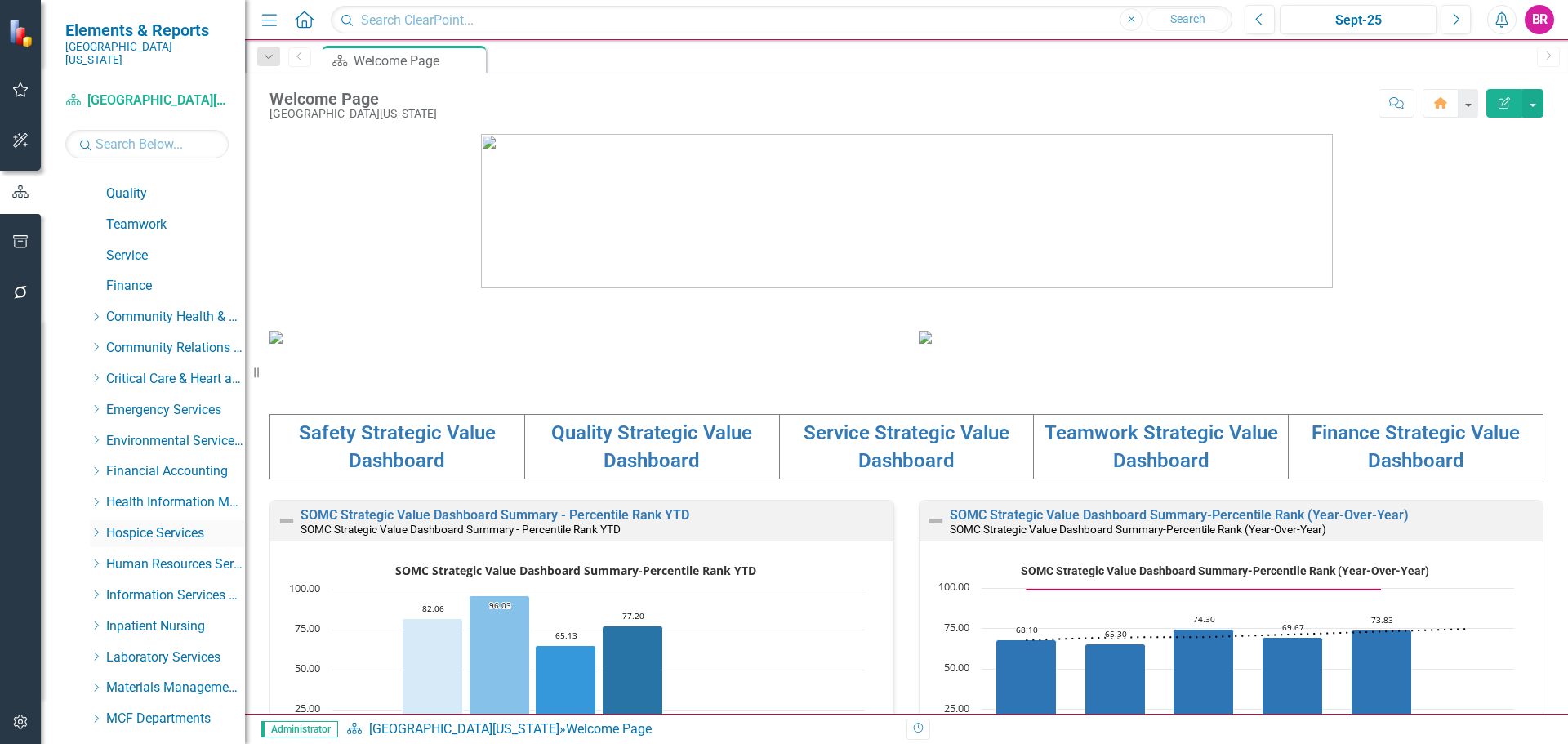
scroll to position [245, 0]
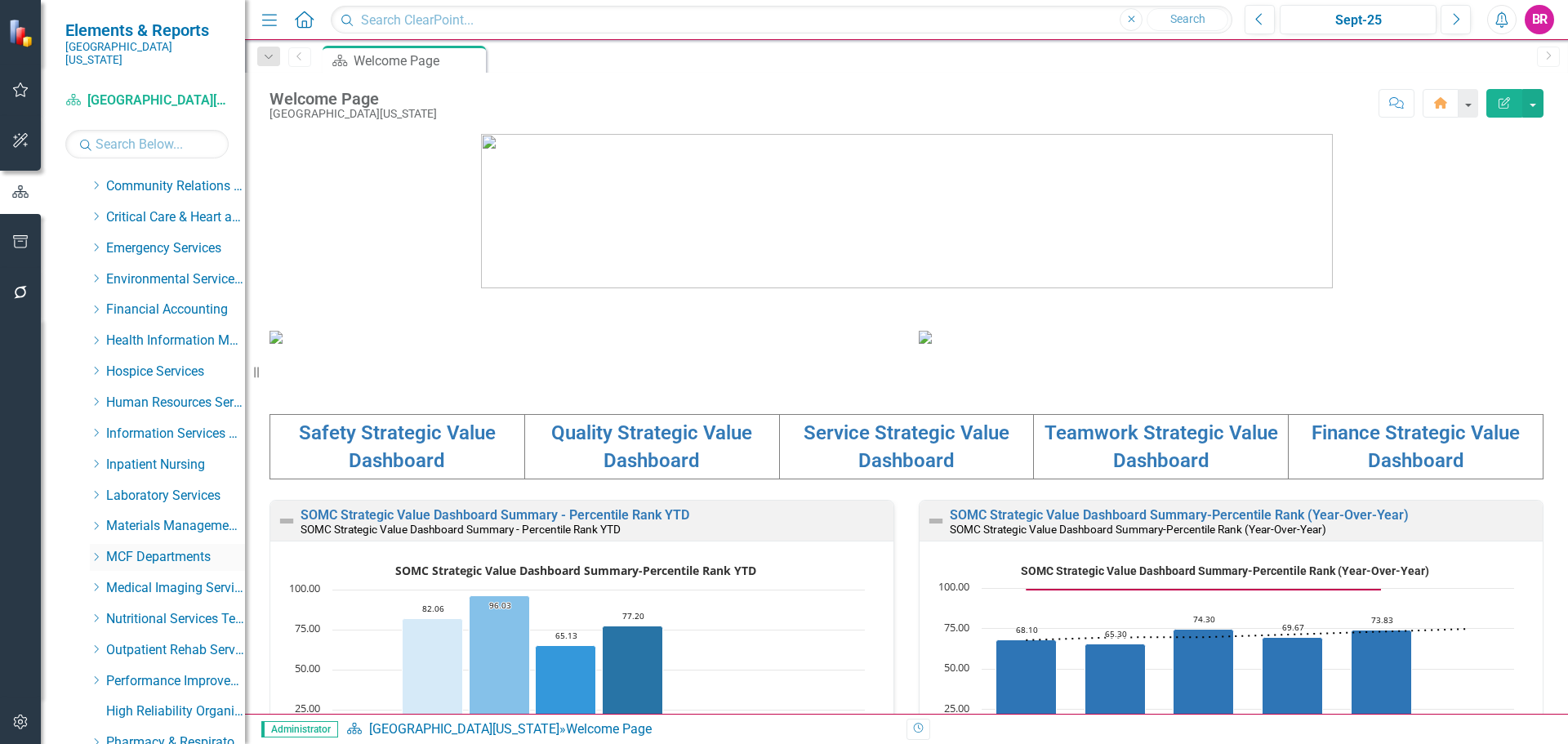
click at [91, 552] on icon "Dropdown" at bounding box center [95, 557] width 12 height 10
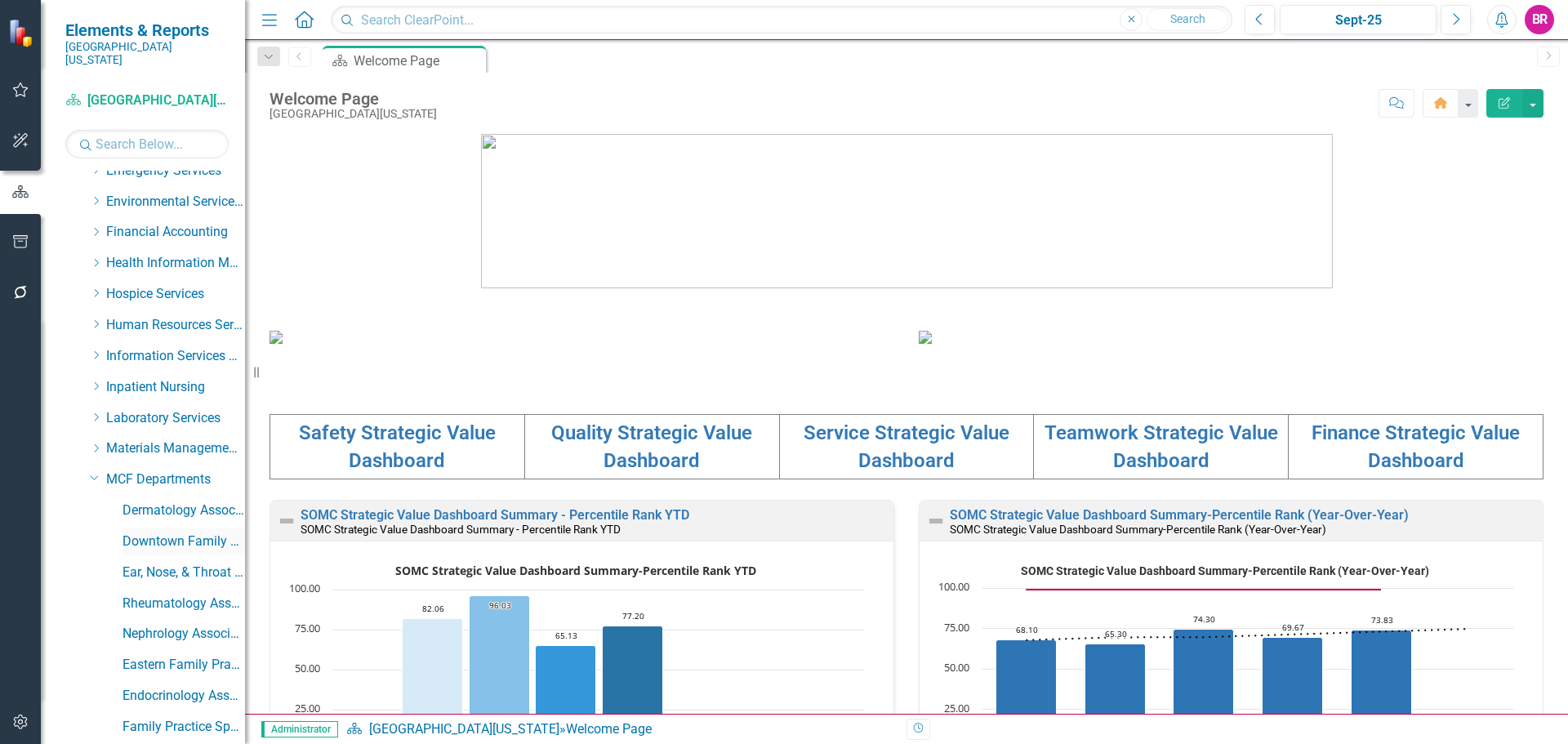
scroll to position [408, 0]
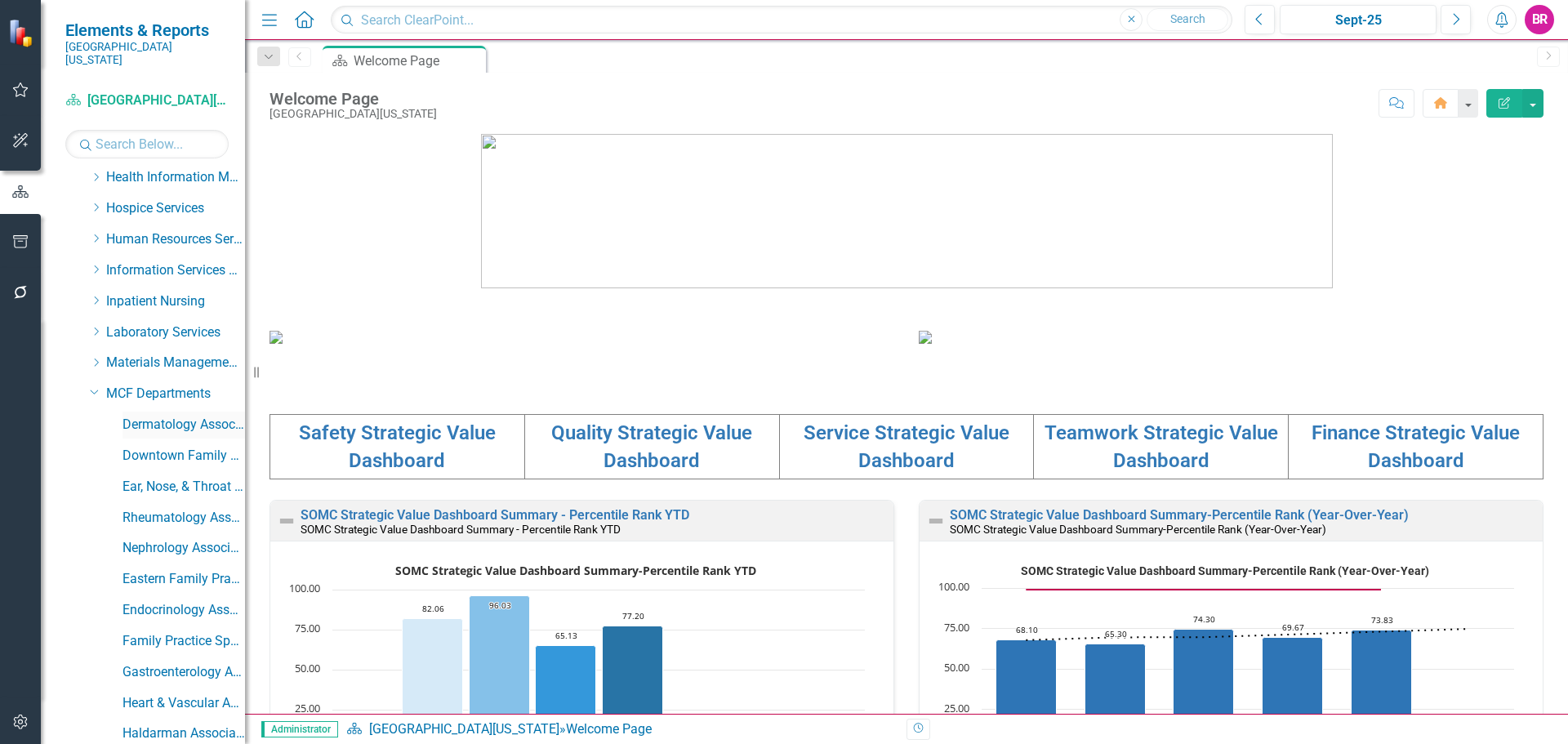
click at [181, 416] on link "Dermatology Associates" at bounding box center [183, 425] width 122 height 19
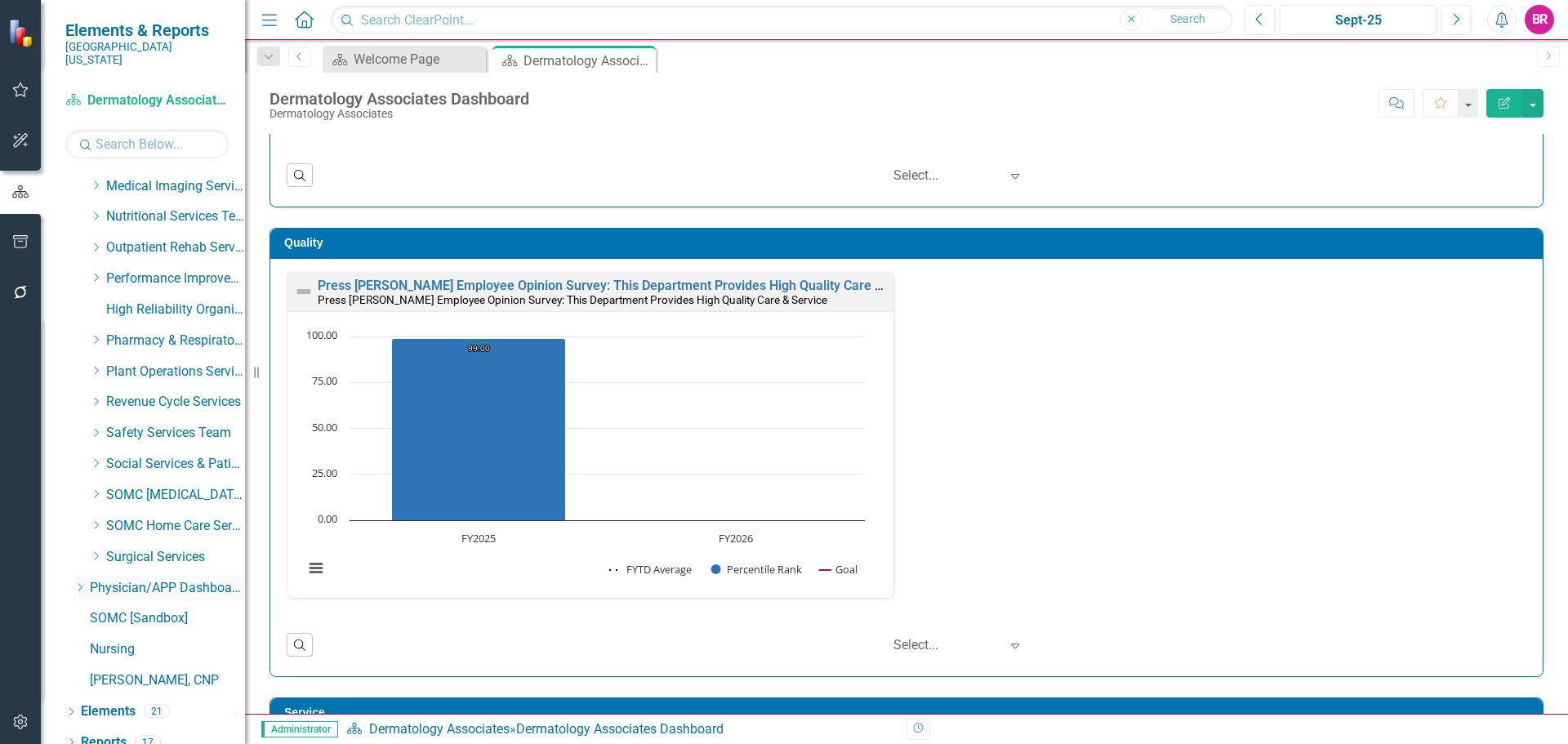
scroll to position [2133, 0]
drag, startPoint x: 90, startPoint y: 695, endPoint x: 115, endPoint y: 576, distance: 121.6
click at [90, 700] on link "Elements" at bounding box center [108, 709] width 55 height 19
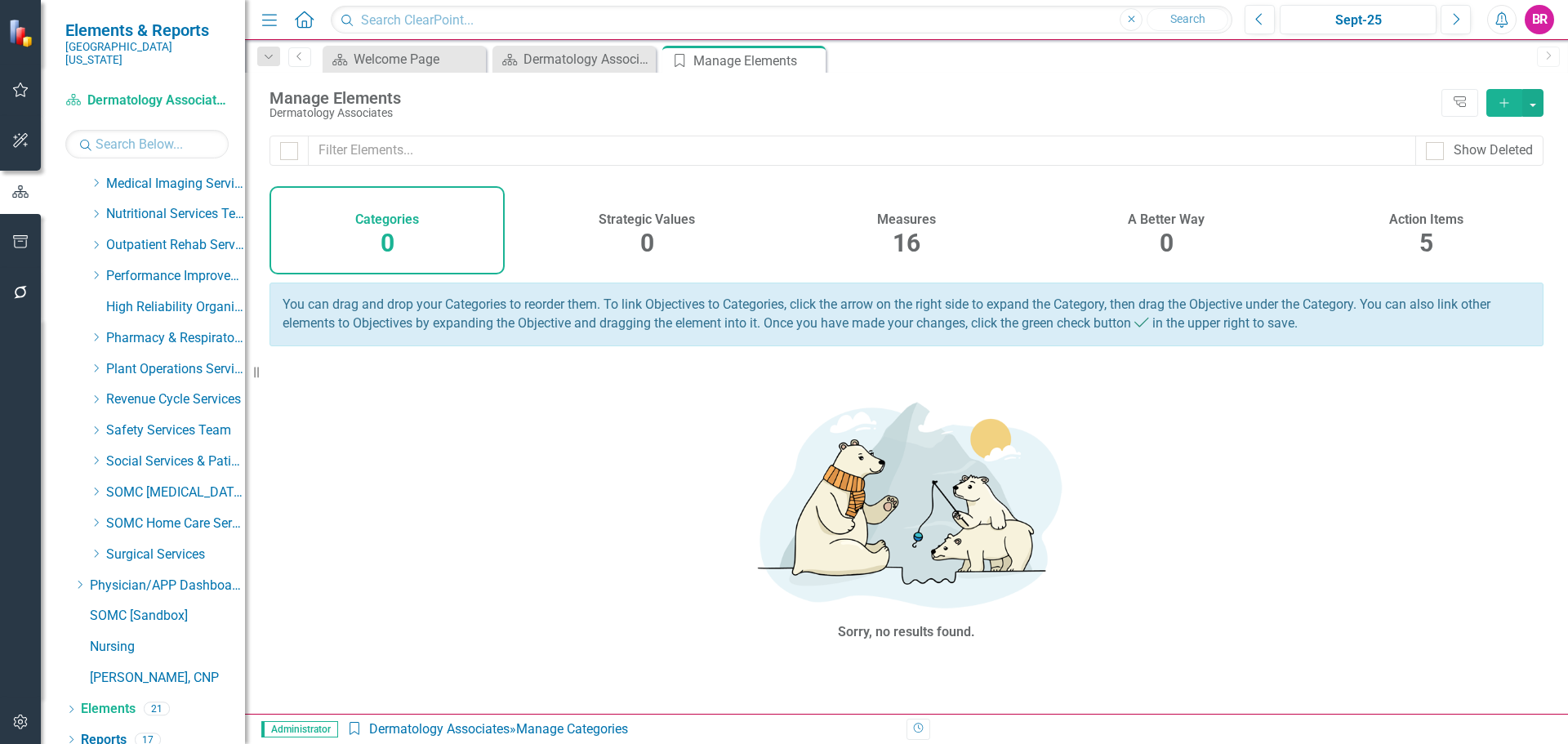
click at [922, 239] on div "Measures 16" at bounding box center [906, 230] width 235 height 88
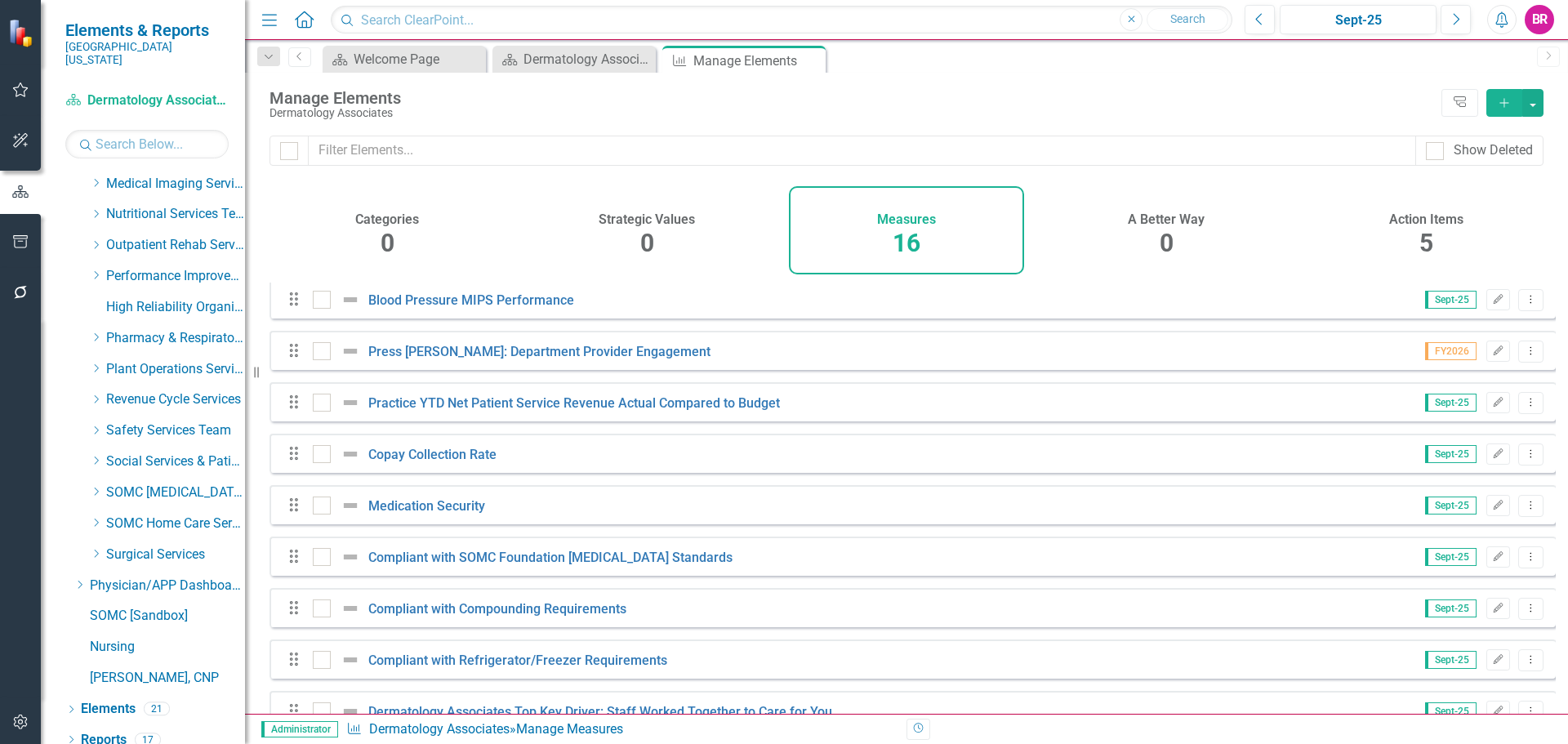
scroll to position [404, 0]
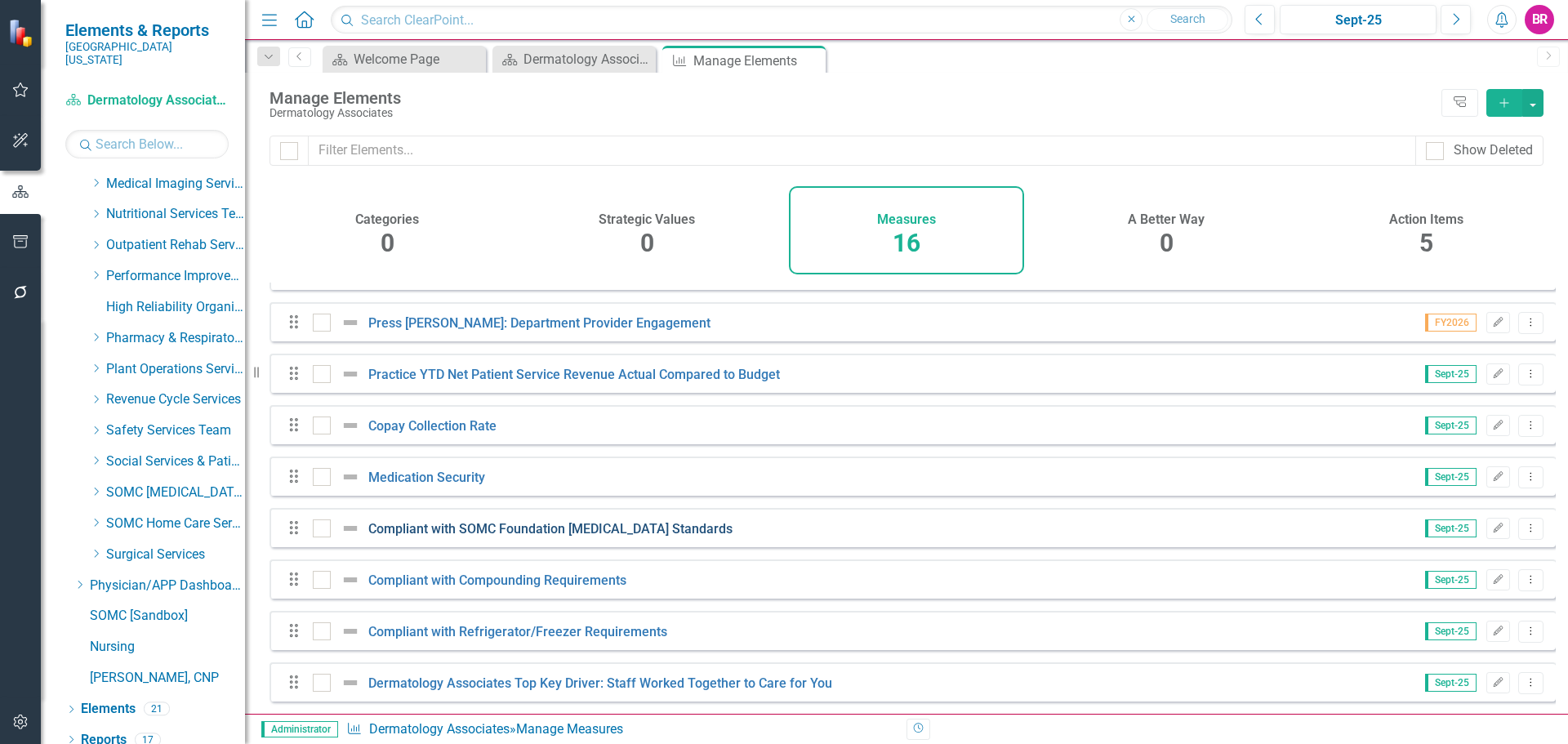
click at [580, 534] on link "Compliant with SOMC Foundation [MEDICAL_DATA] Standards" at bounding box center [549, 528] width 364 height 16
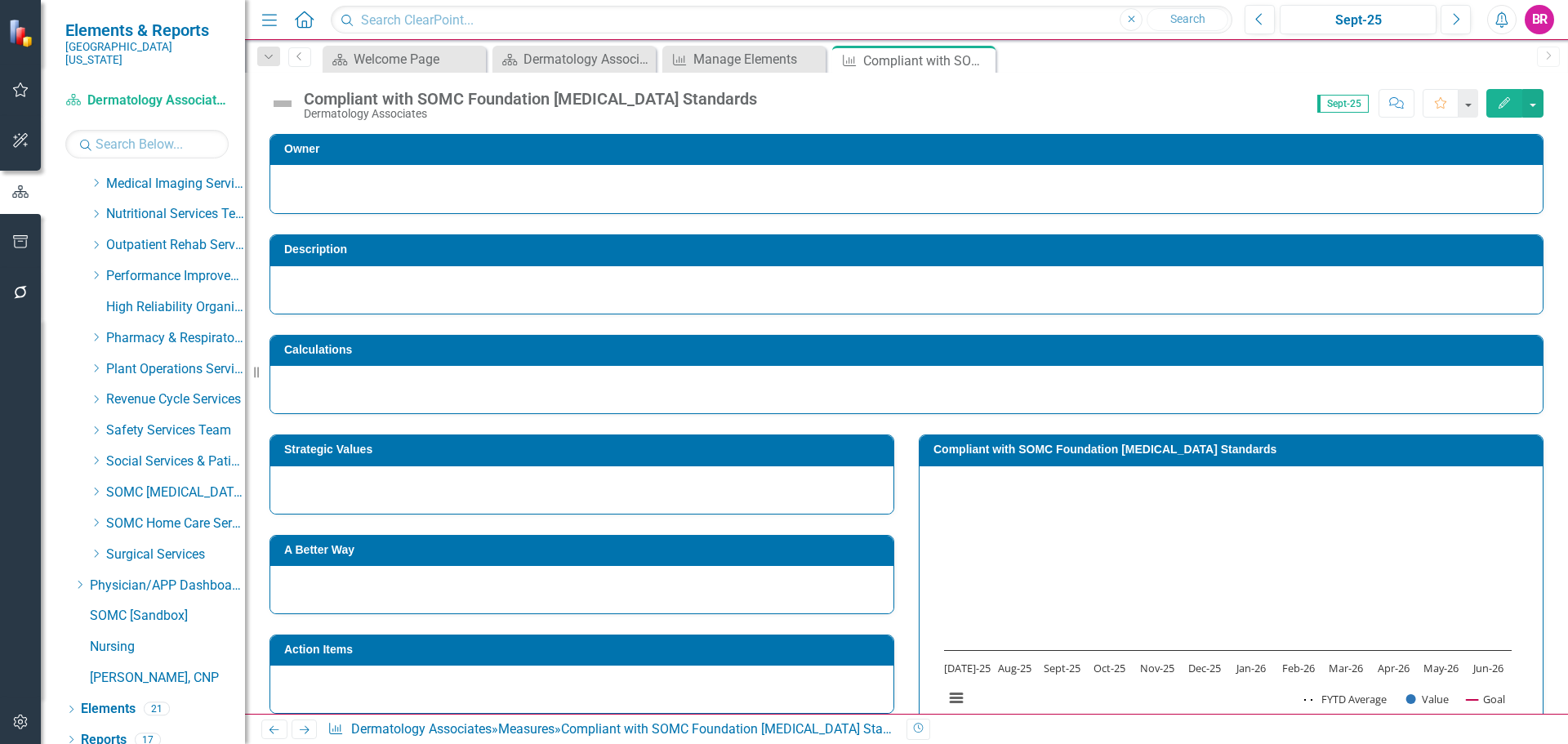
click at [411, 103] on div "Compliant with SOMC Foundation [MEDICAL_DATA] Standards" at bounding box center [531, 99] width 453 height 18
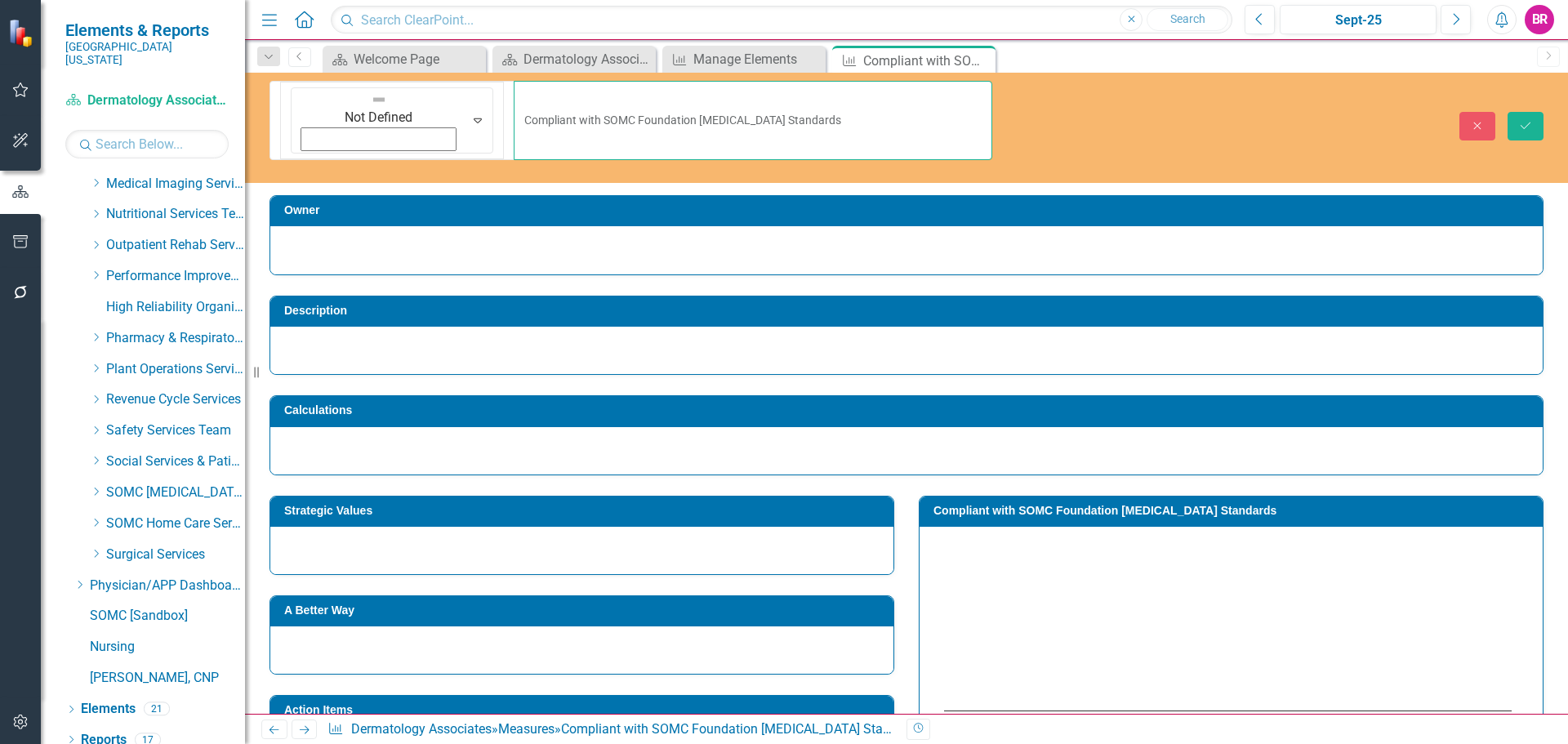
click at [706, 94] on input "Compliant with SOMC Foundation [MEDICAL_DATA] Standards" at bounding box center [752, 120] width 479 height 79
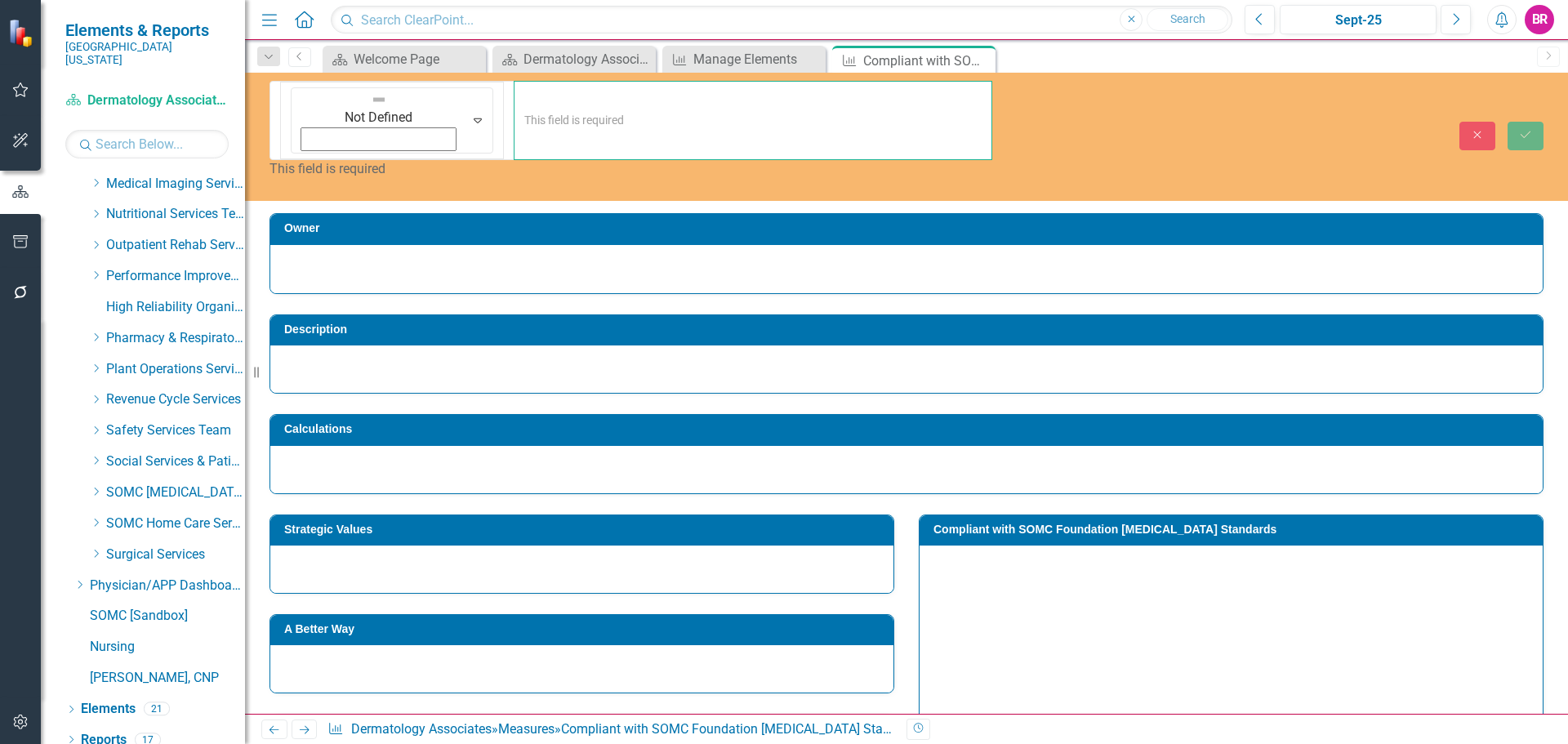
paste input "Medication Compliance score"
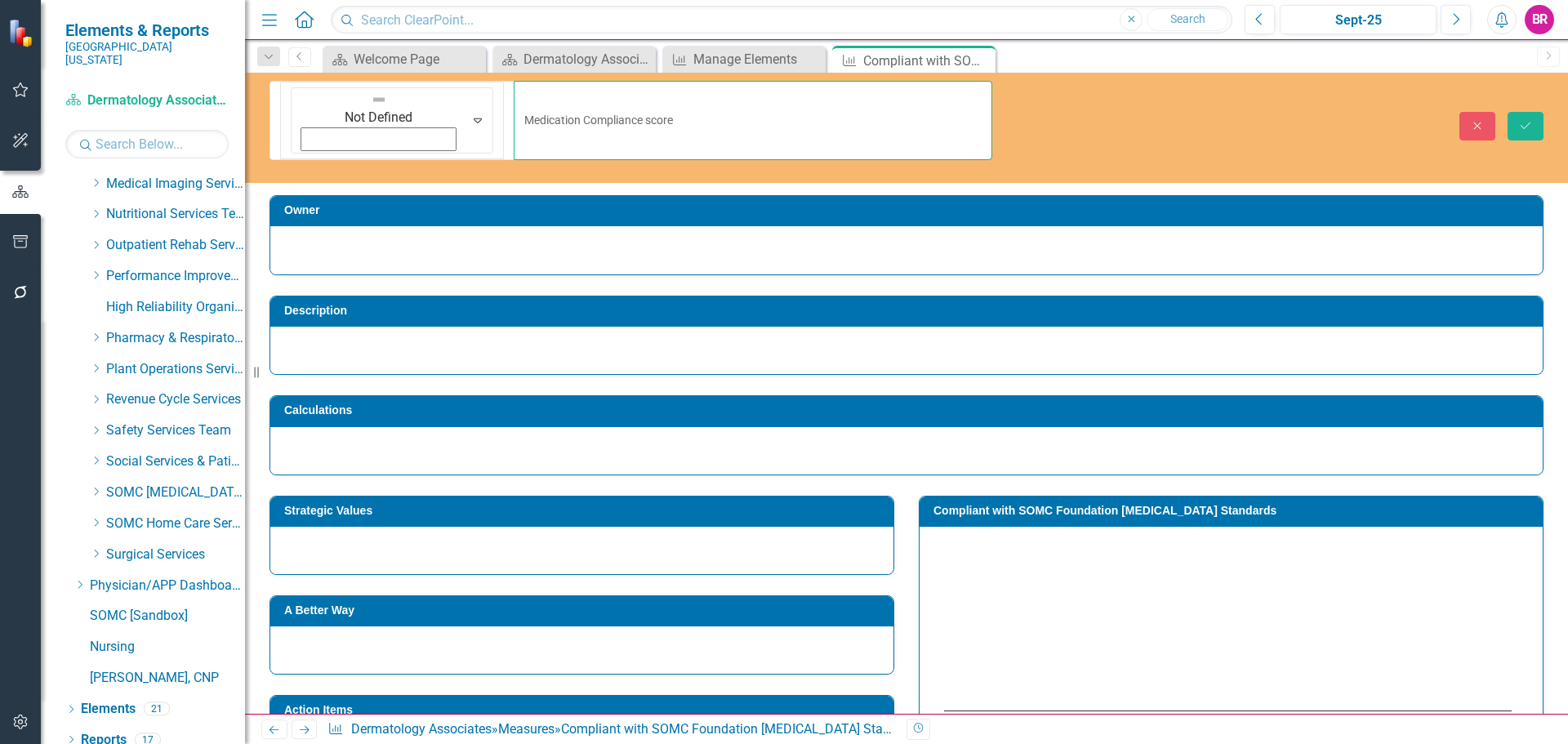
click at [513, 99] on input "Medication Compliance score" at bounding box center [752, 120] width 479 height 79
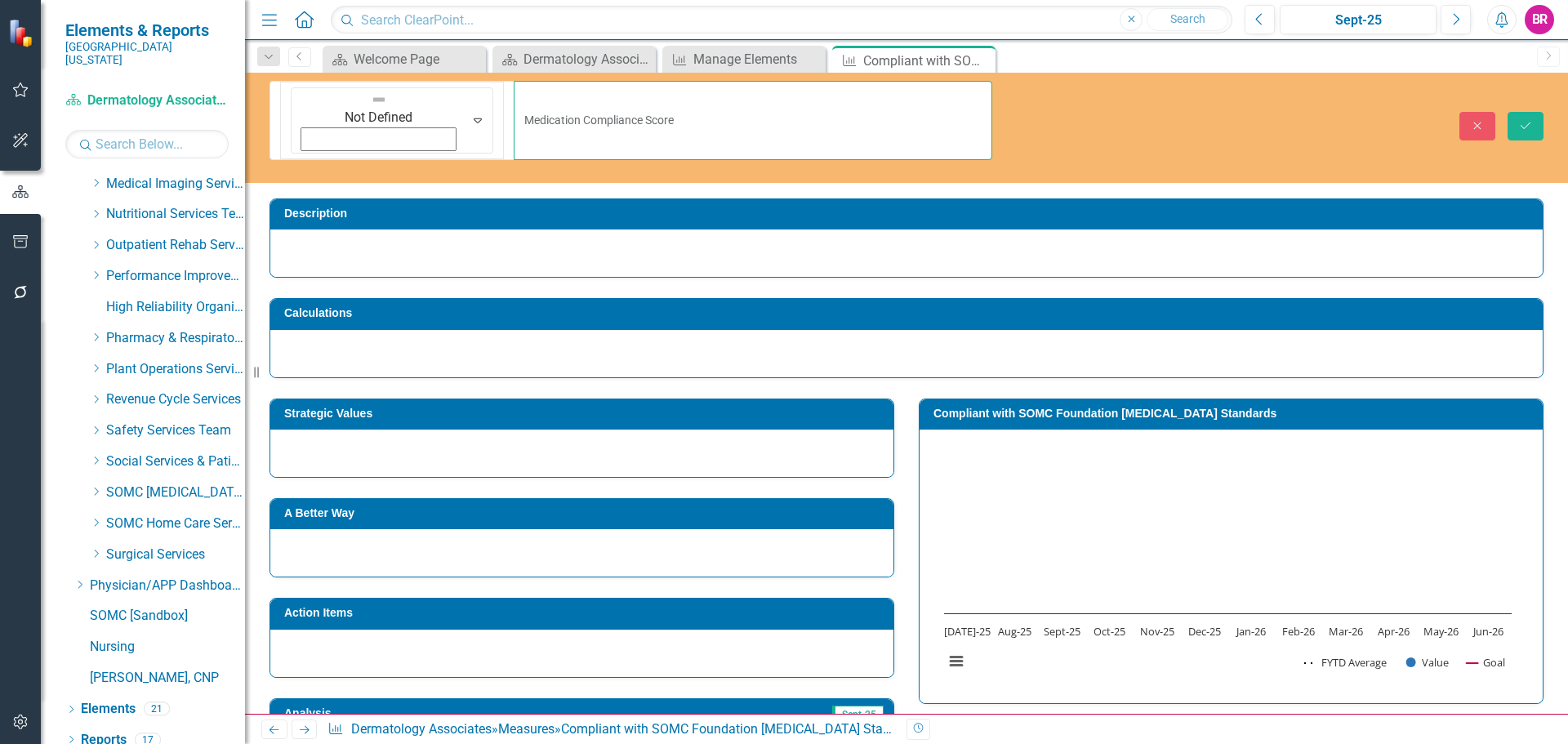
scroll to position [163, 0]
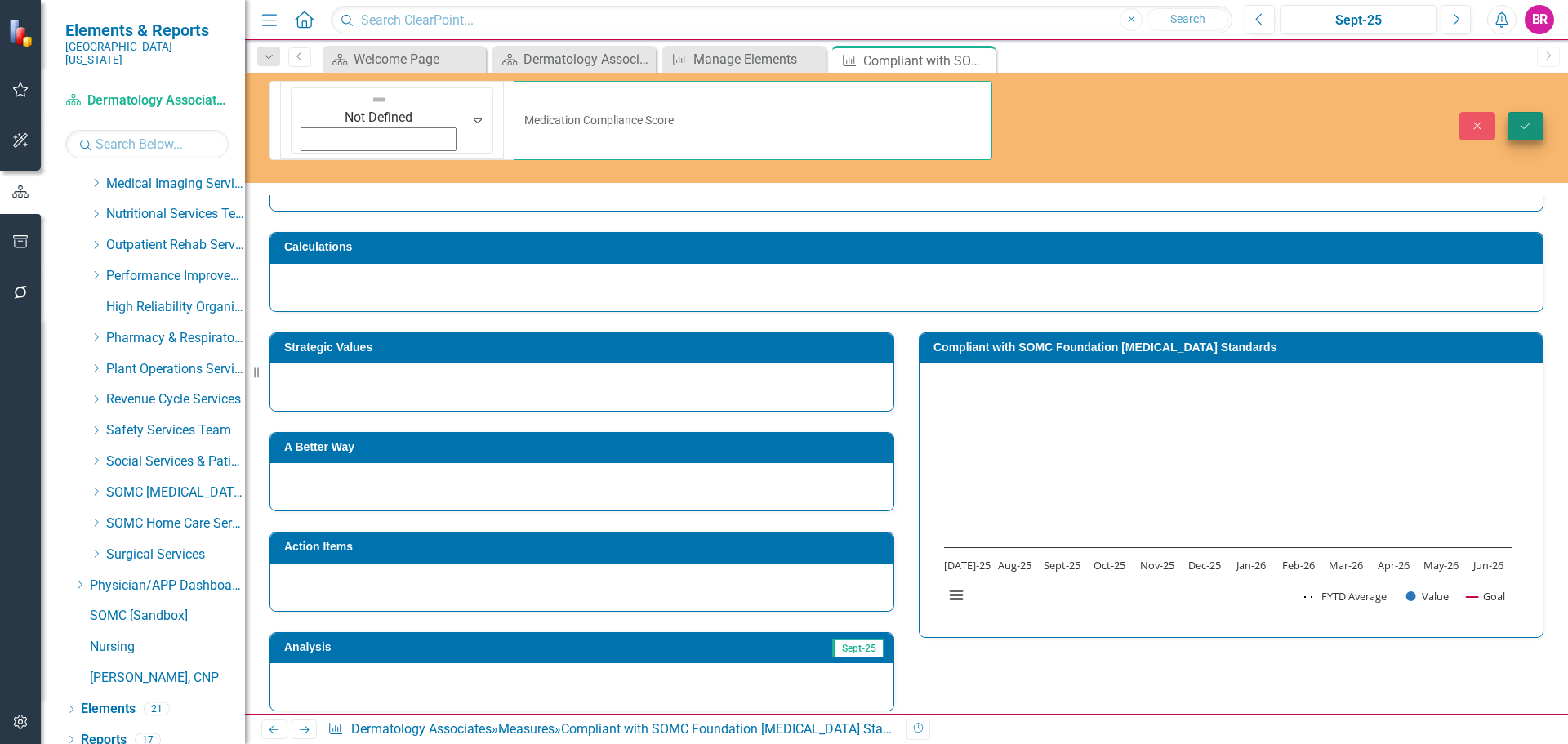
type input "Medication Compliance Score"
click at [1534, 112] on button "Save" at bounding box center [1525, 126] width 36 height 29
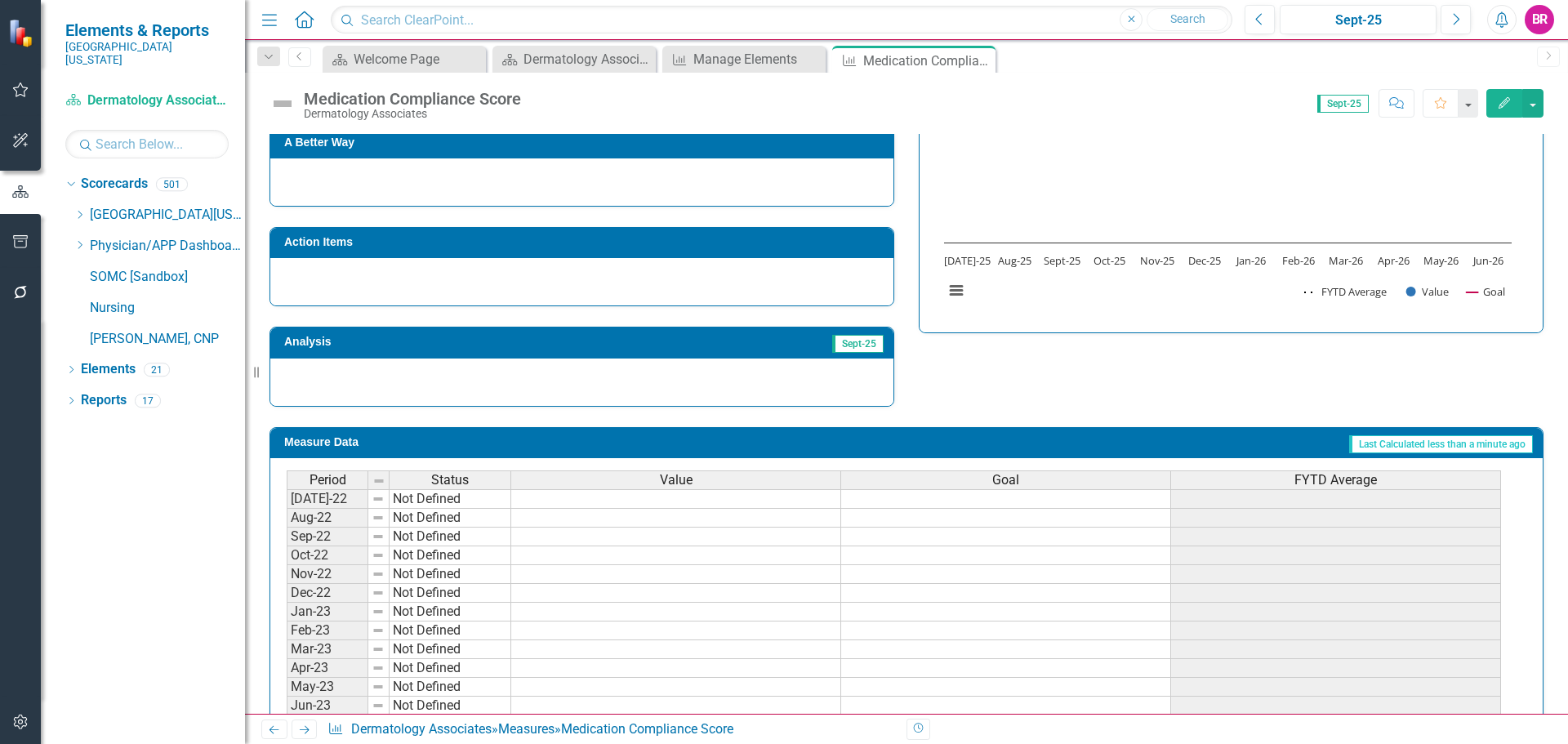
scroll to position [408, 0]
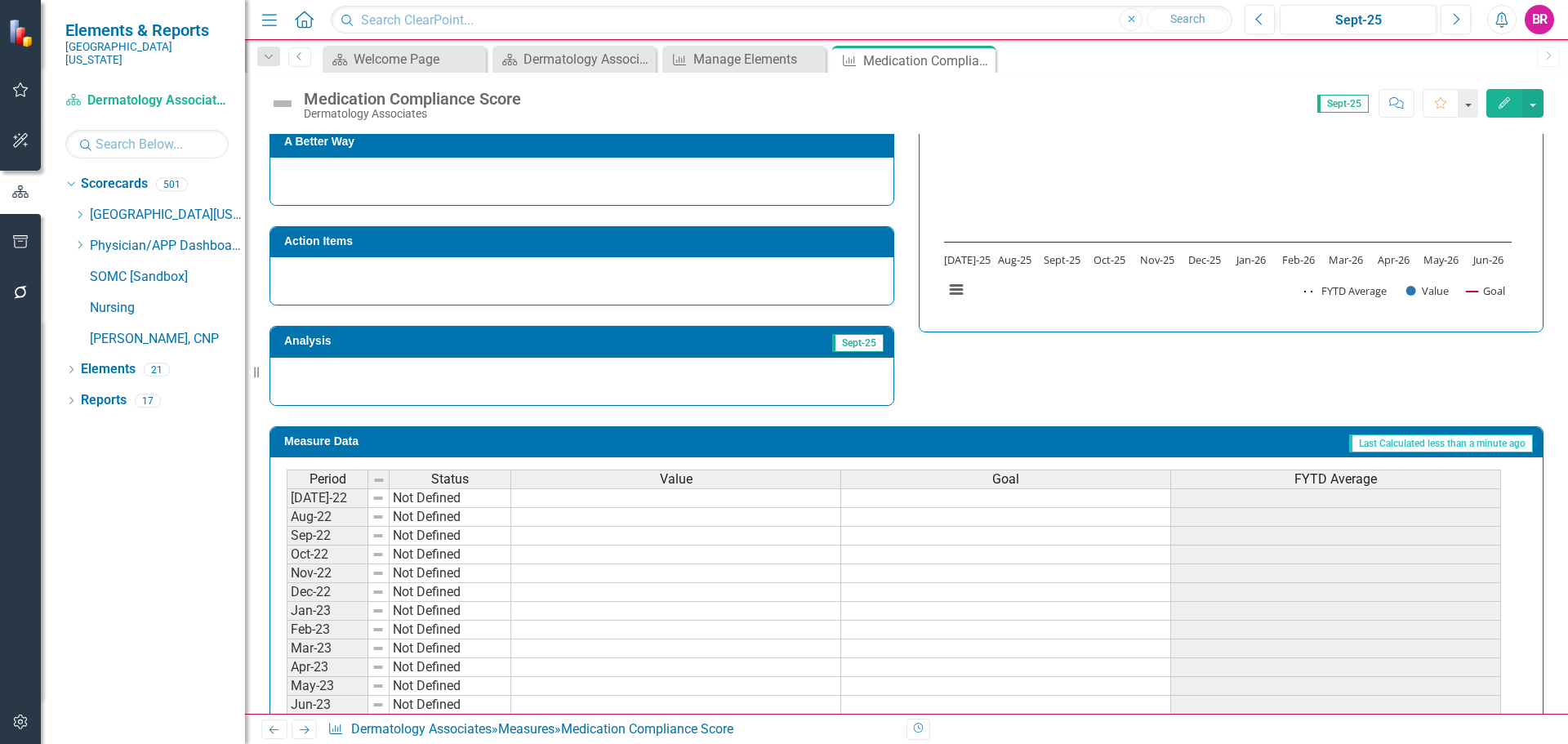
click at [1502, 103] on icon "Edit" at bounding box center [1504, 103] width 15 height 11
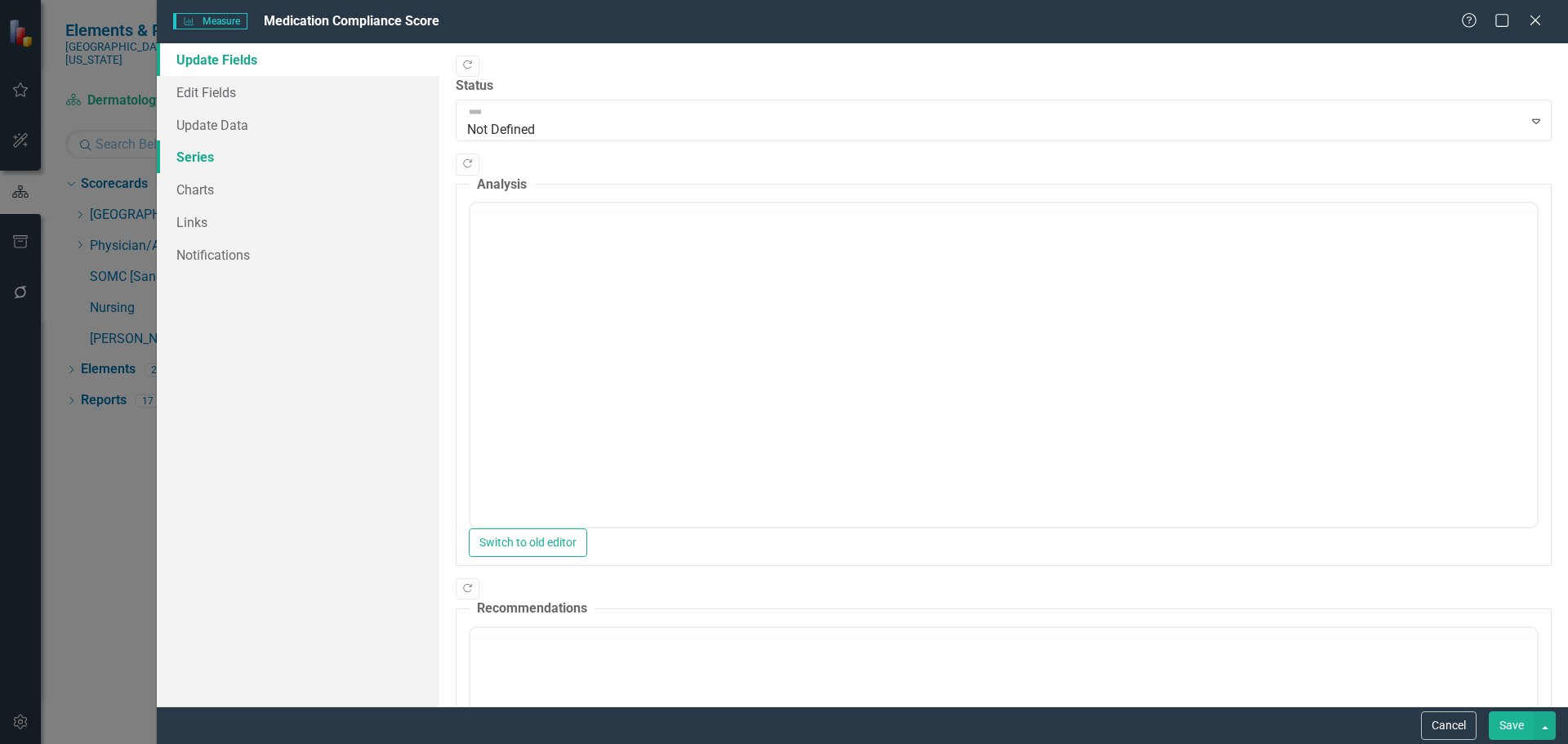
click at [190, 155] on link "Series" at bounding box center [298, 157] width 283 height 33
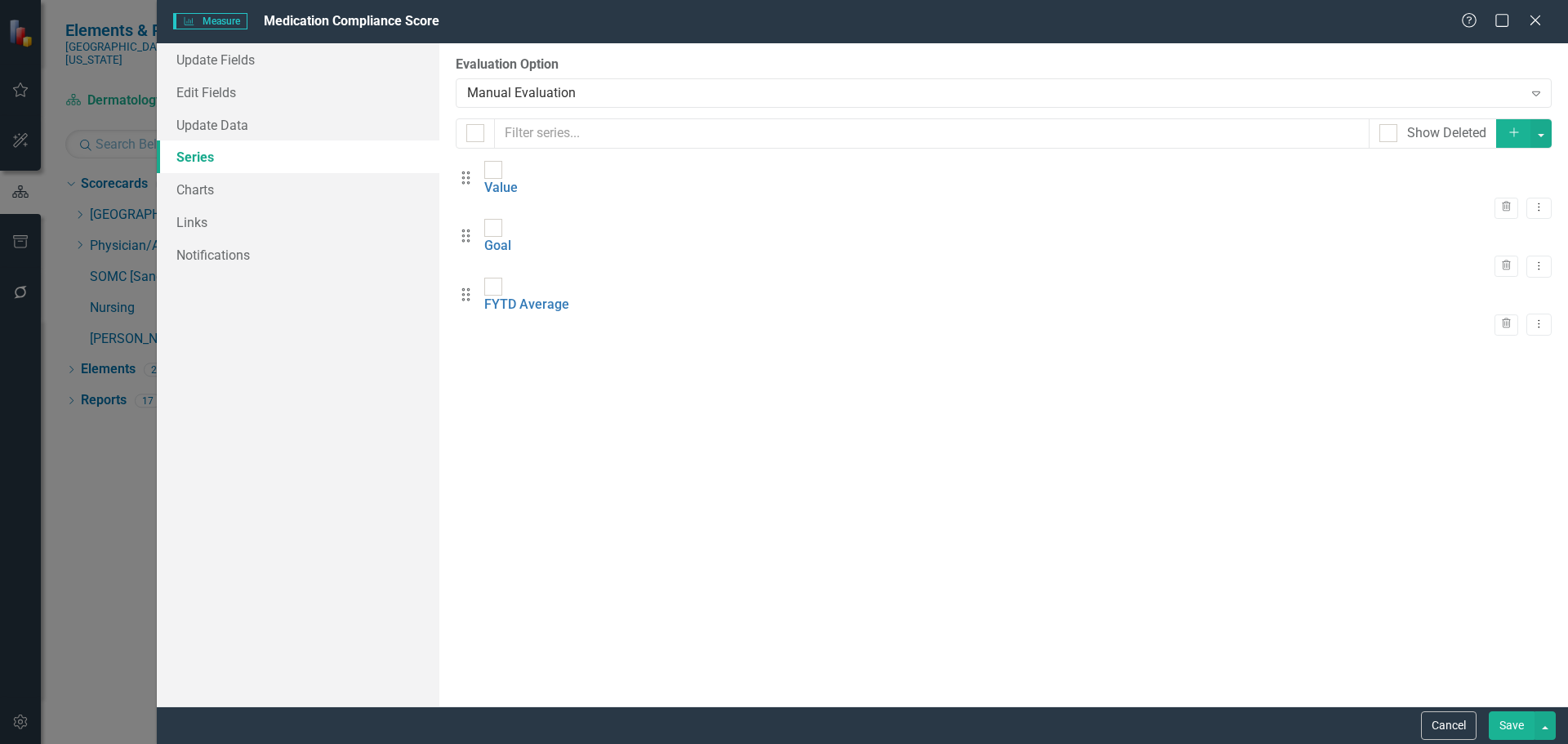
checkbox input "false"
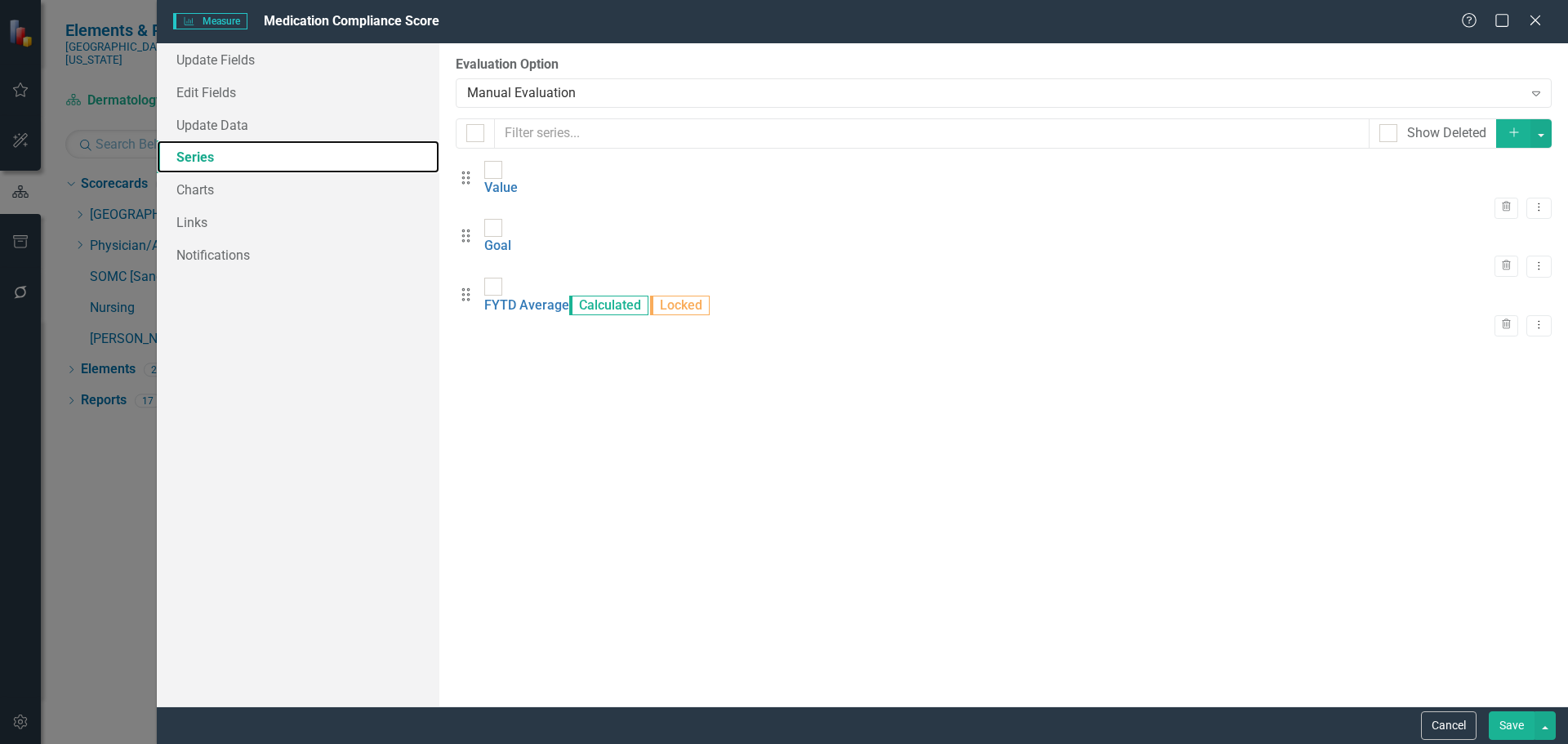
scroll to position [0, 0]
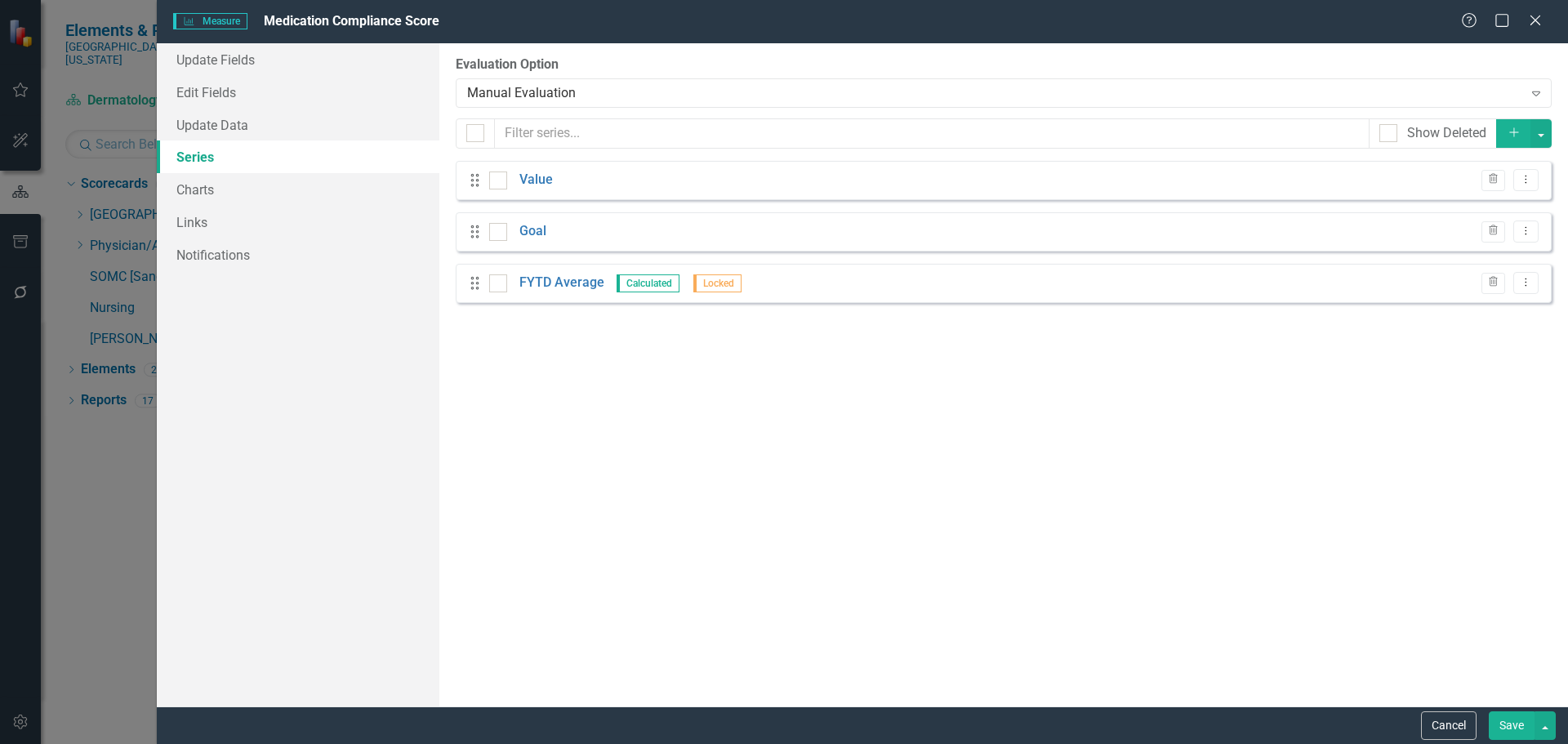
scroll to position [408, 0]
drag, startPoint x: 0, startPoint y: 0, endPoint x: 1511, endPoint y: 131, distance: 1516.7
click at [1511, 131] on icon "Add" at bounding box center [1514, 132] width 15 height 11
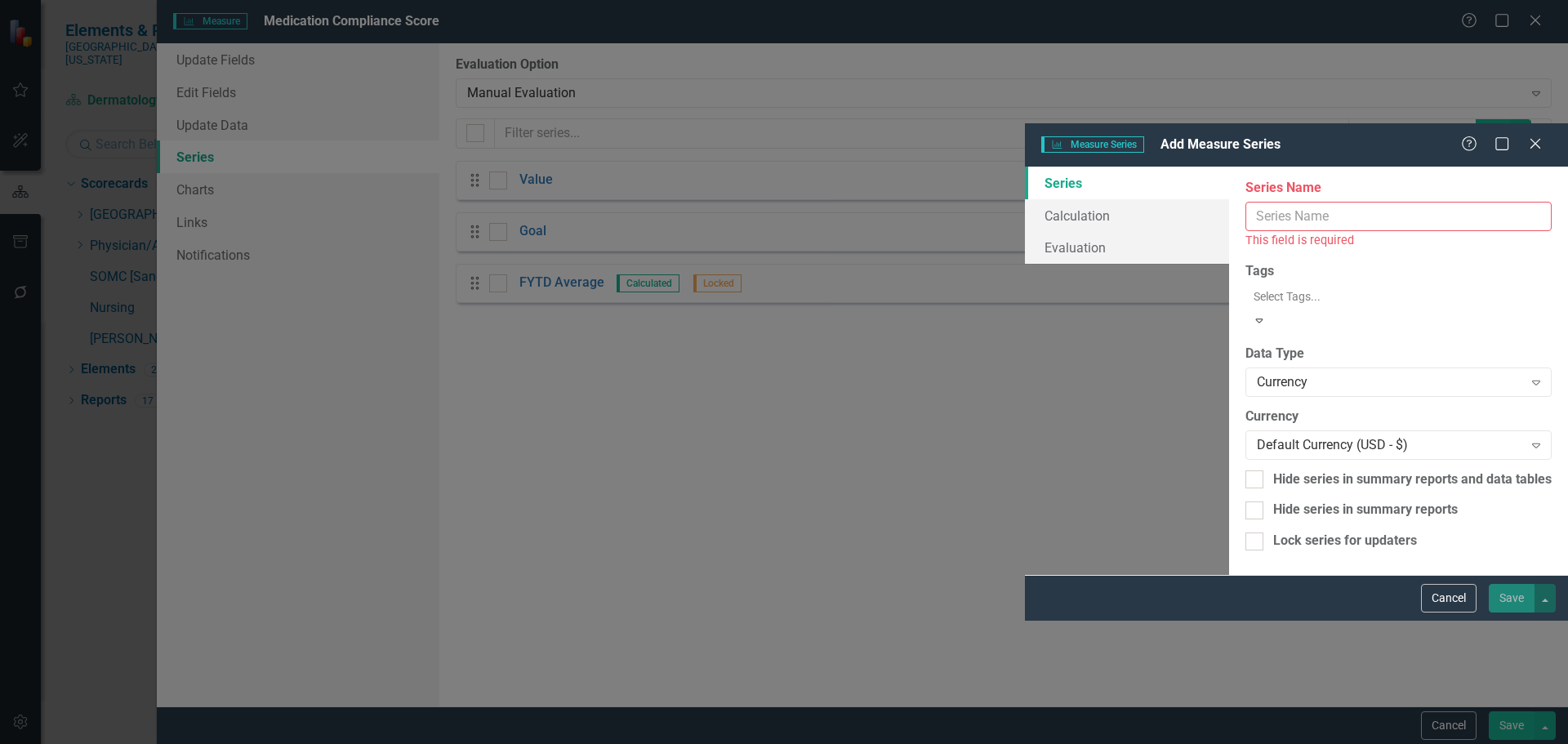
click at [1245, 202] on input "Series Name" at bounding box center [1398, 217] width 306 height 30
paste input "[MEDICAL_DATA]"
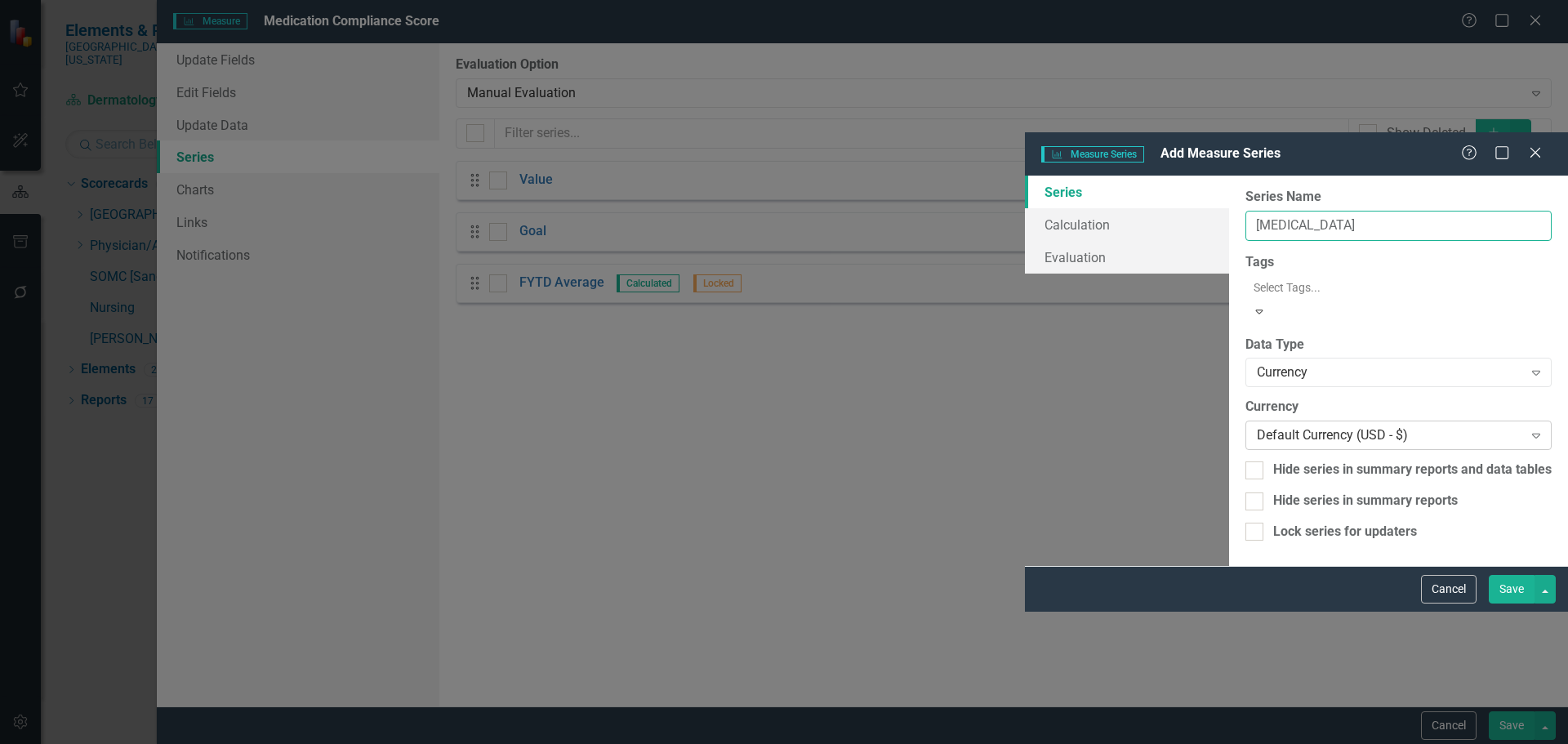
type input "[MEDICAL_DATA]"
click at [1257, 426] on div "Default Currency (USD - $)" at bounding box center [1390, 435] width 266 height 19
click at [1257, 362] on div "Currency" at bounding box center [1390, 371] width 266 height 19
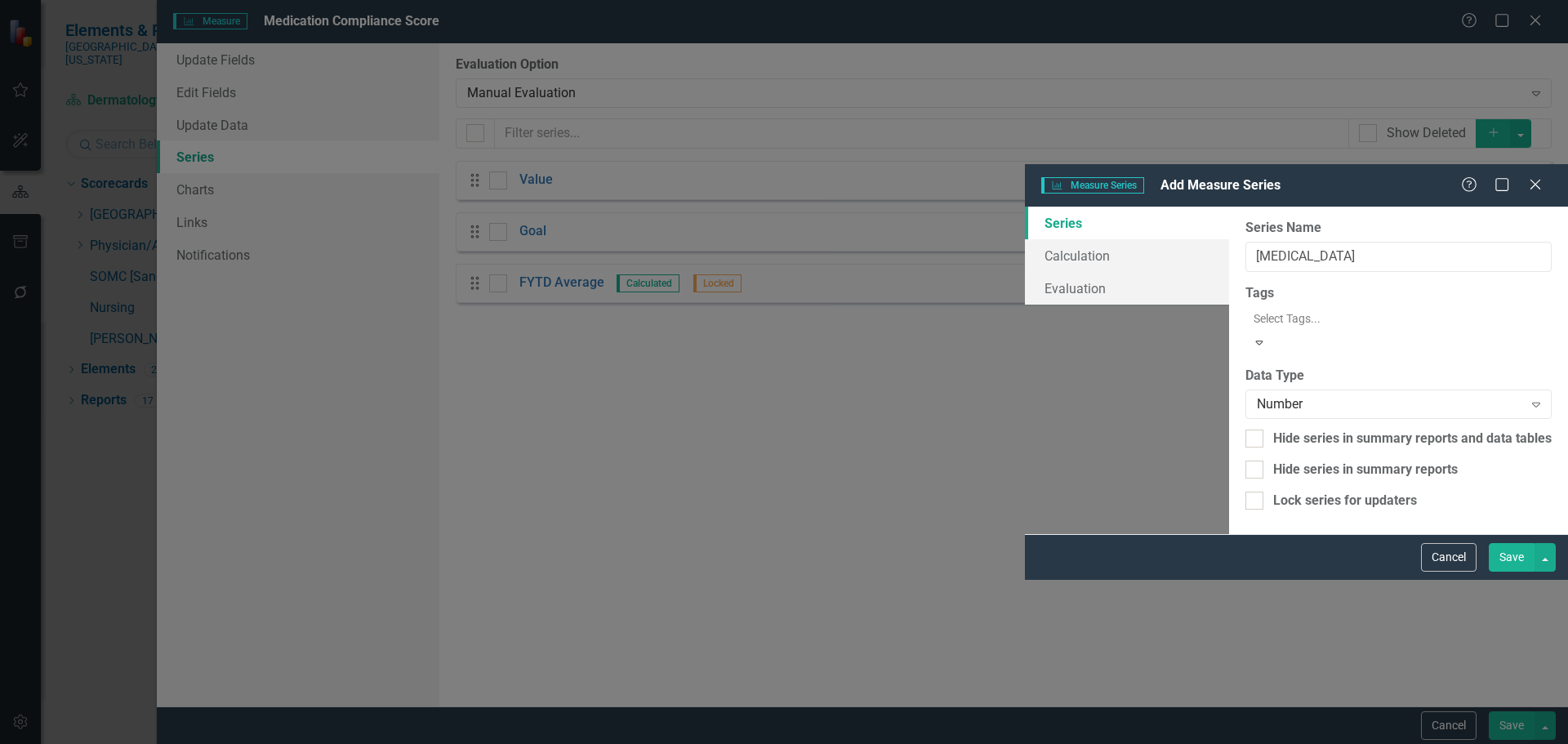
click at [1522, 572] on button "Save" at bounding box center [1511, 557] width 46 height 29
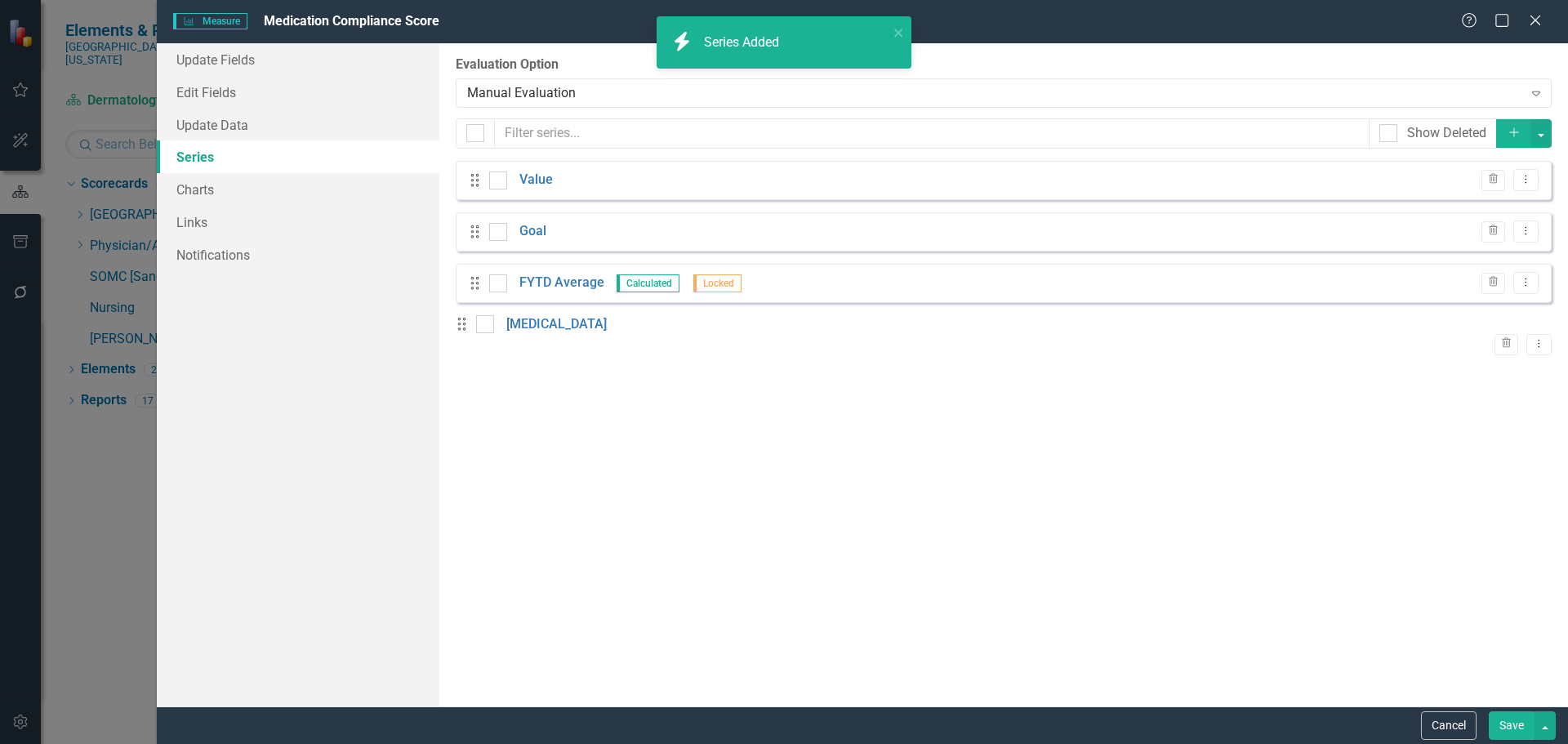
click at [539, 178] on link "Value" at bounding box center [536, 180] width 34 height 19
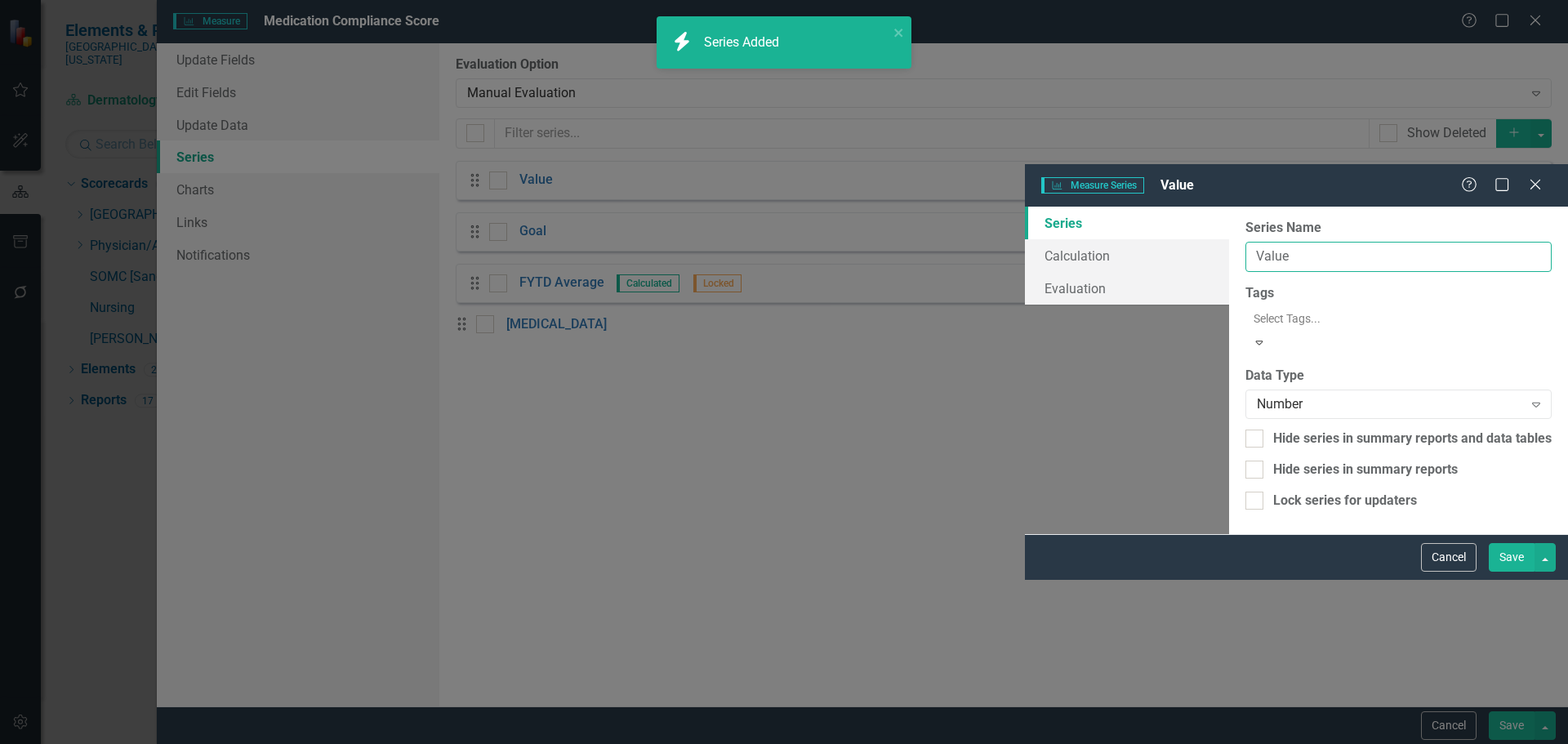
click at [1245, 241] on input "Value" at bounding box center [1398, 256] width 306 height 30
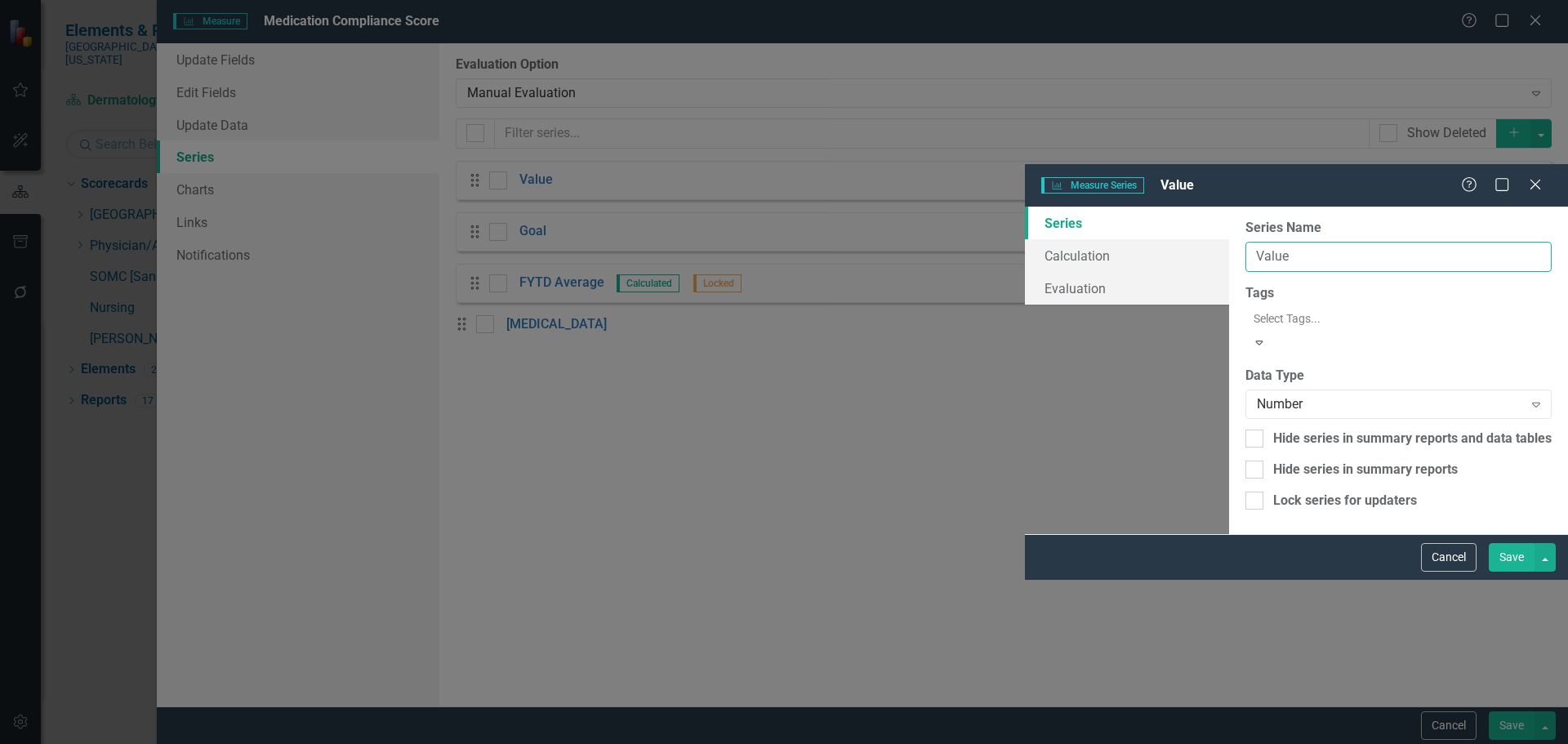
click at [1245, 241] on input "Value" at bounding box center [1398, 256] width 306 height 30
paste input "Compounding Complianc"
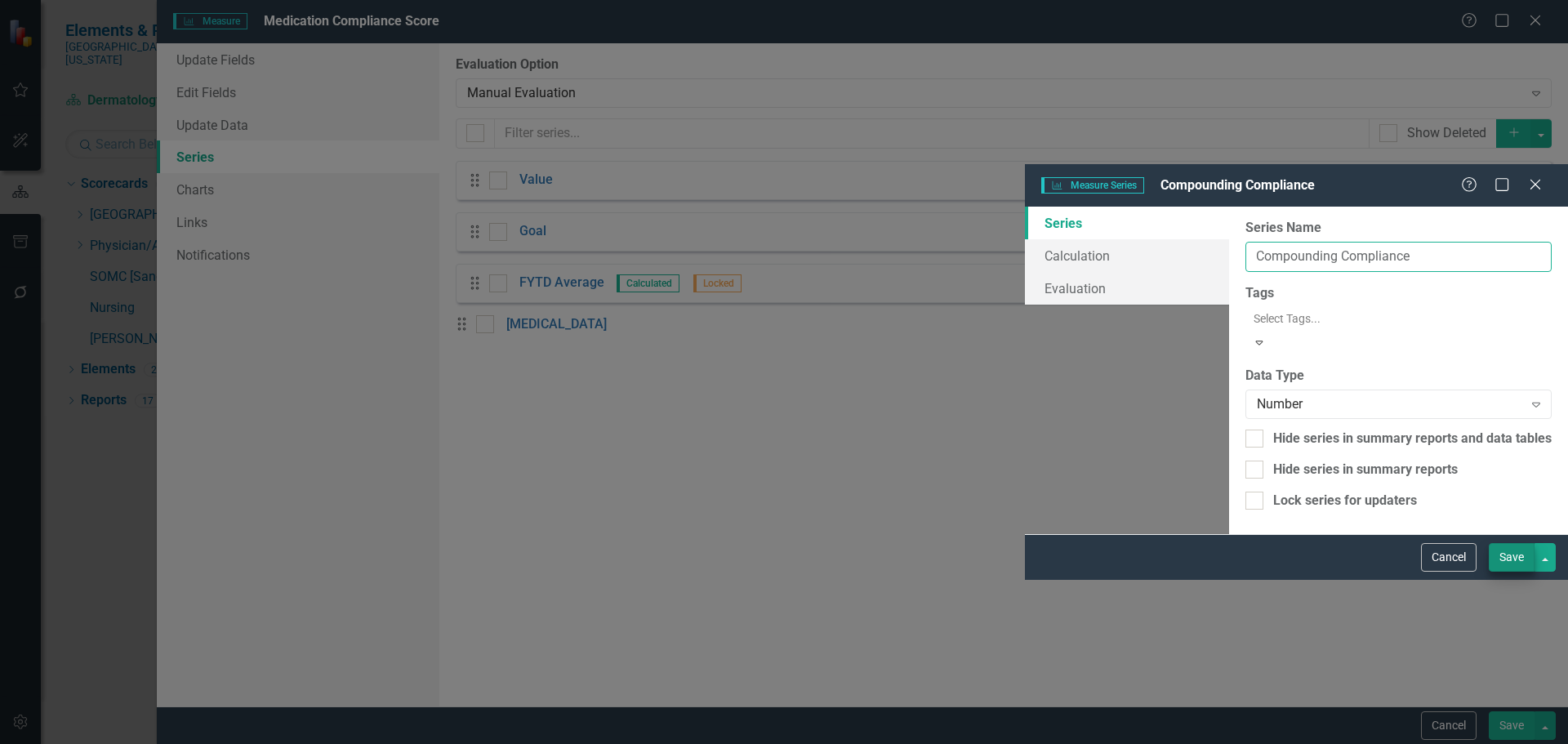
type input "Compounding Compliance"
click at [1509, 572] on button "Save" at bounding box center [1511, 557] width 46 height 29
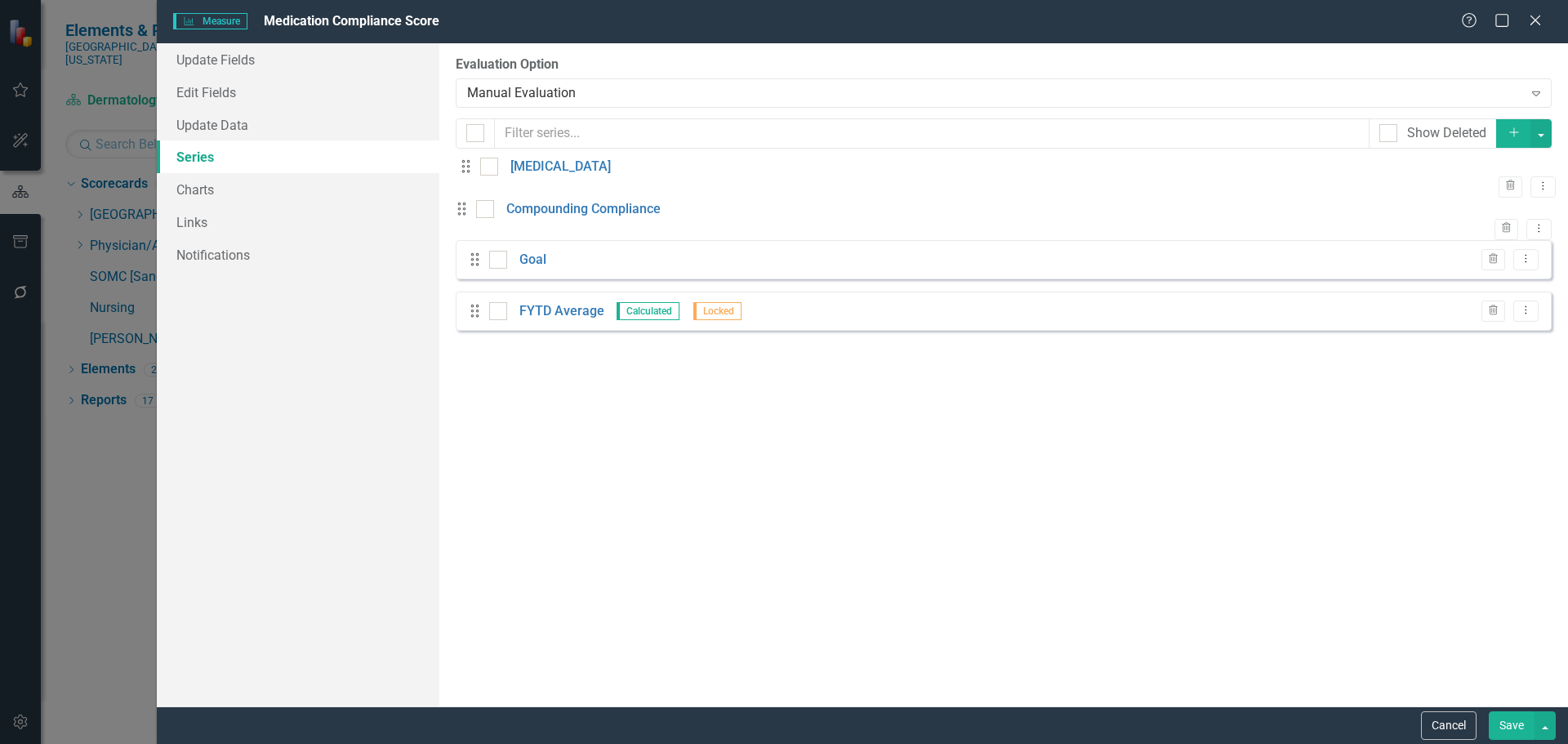
drag, startPoint x: 476, startPoint y: 340, endPoint x: 481, endPoint y: 182, distance: 158.1
click at [481, 182] on div "Drag Compounding Compliance Trash Dropdown Menu Drag Goal Trash Dropdown Menu D…" at bounding box center [1004, 253] width 1096 height 184
click at [1509, 723] on button "Save" at bounding box center [1511, 725] width 46 height 29
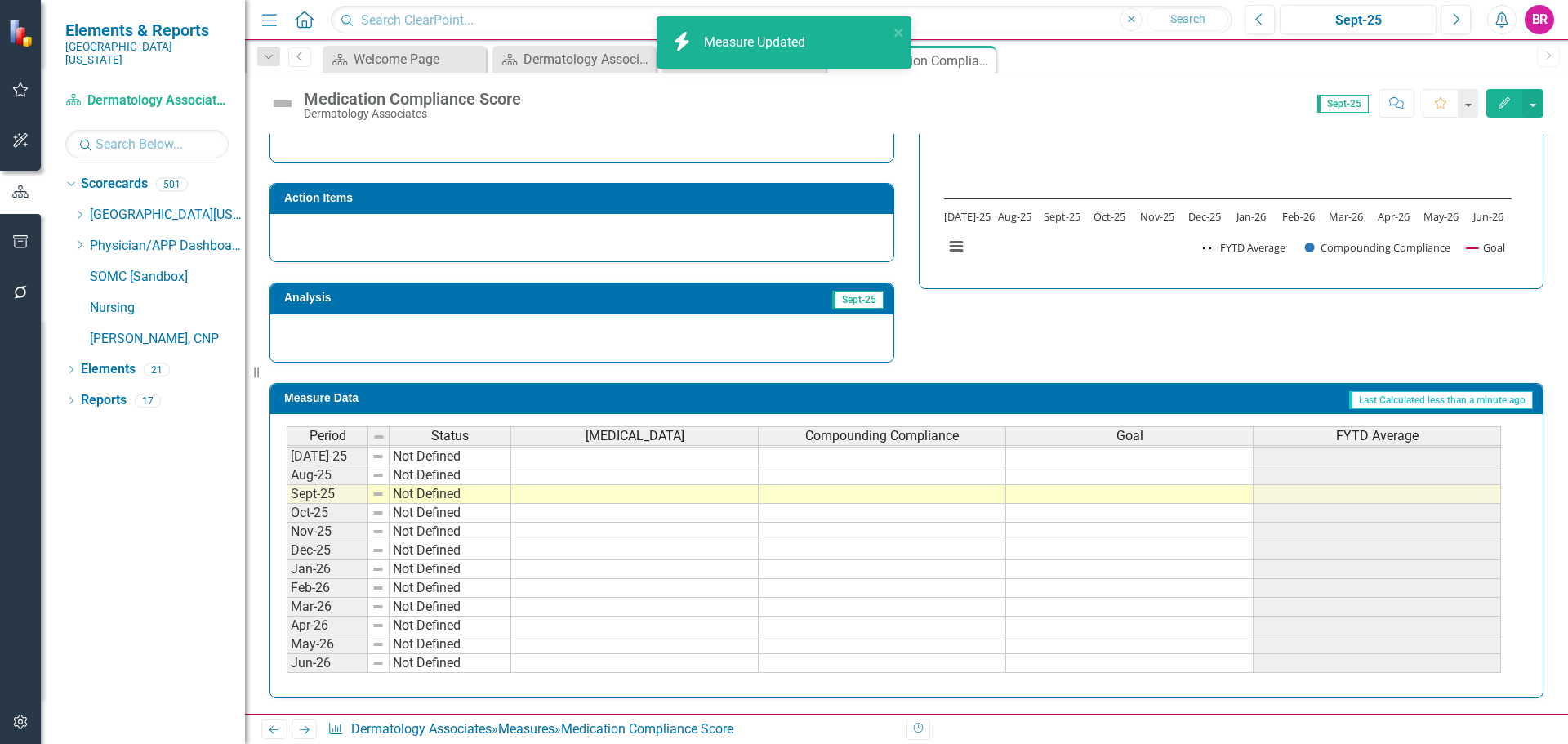
scroll to position [452, 0]
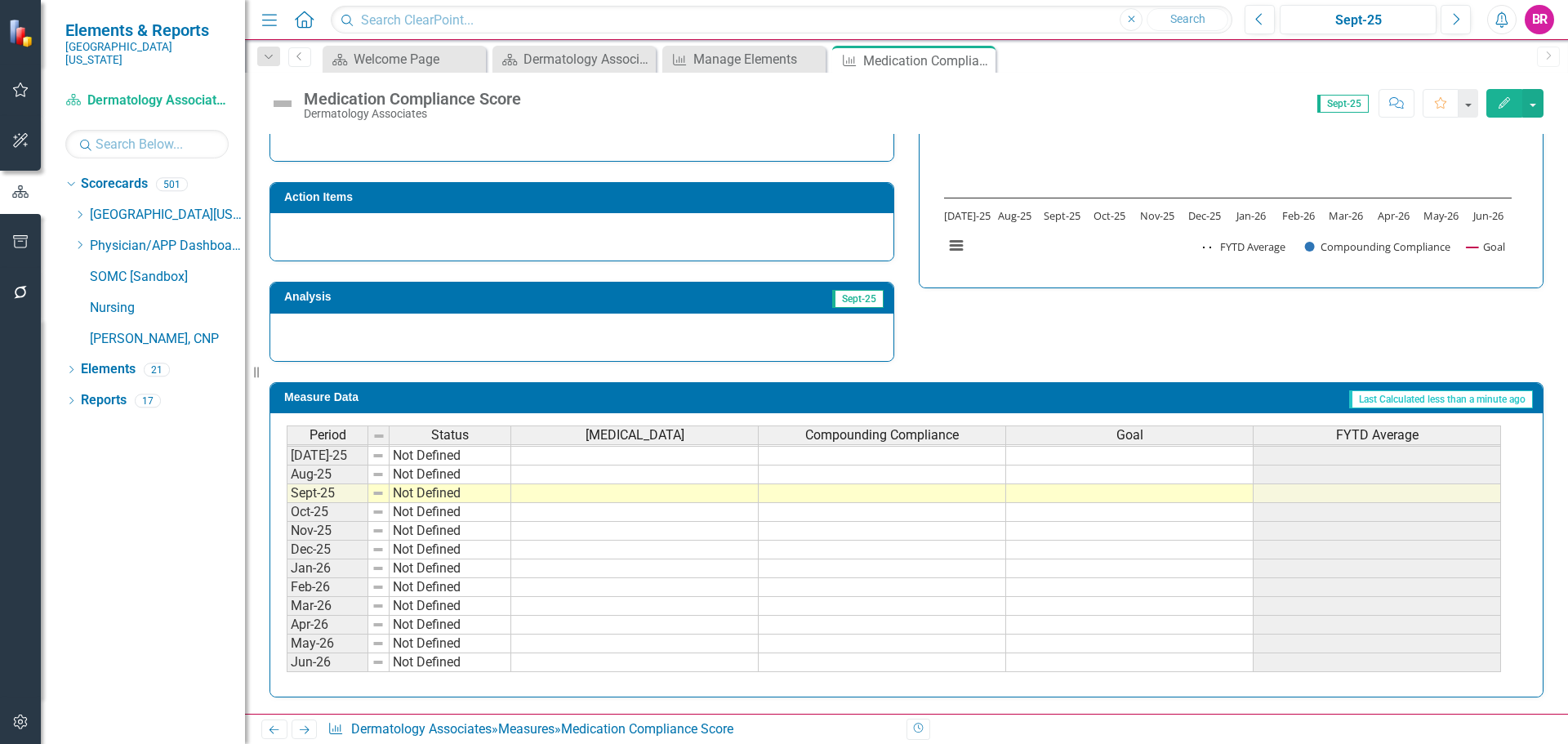
click at [1104, 455] on tbody "Apr-24 Not Defined May-24 Not Defined Jun-24 Not Defined [DATE]-24 Not Defined …" at bounding box center [894, 418] width 1214 height 507
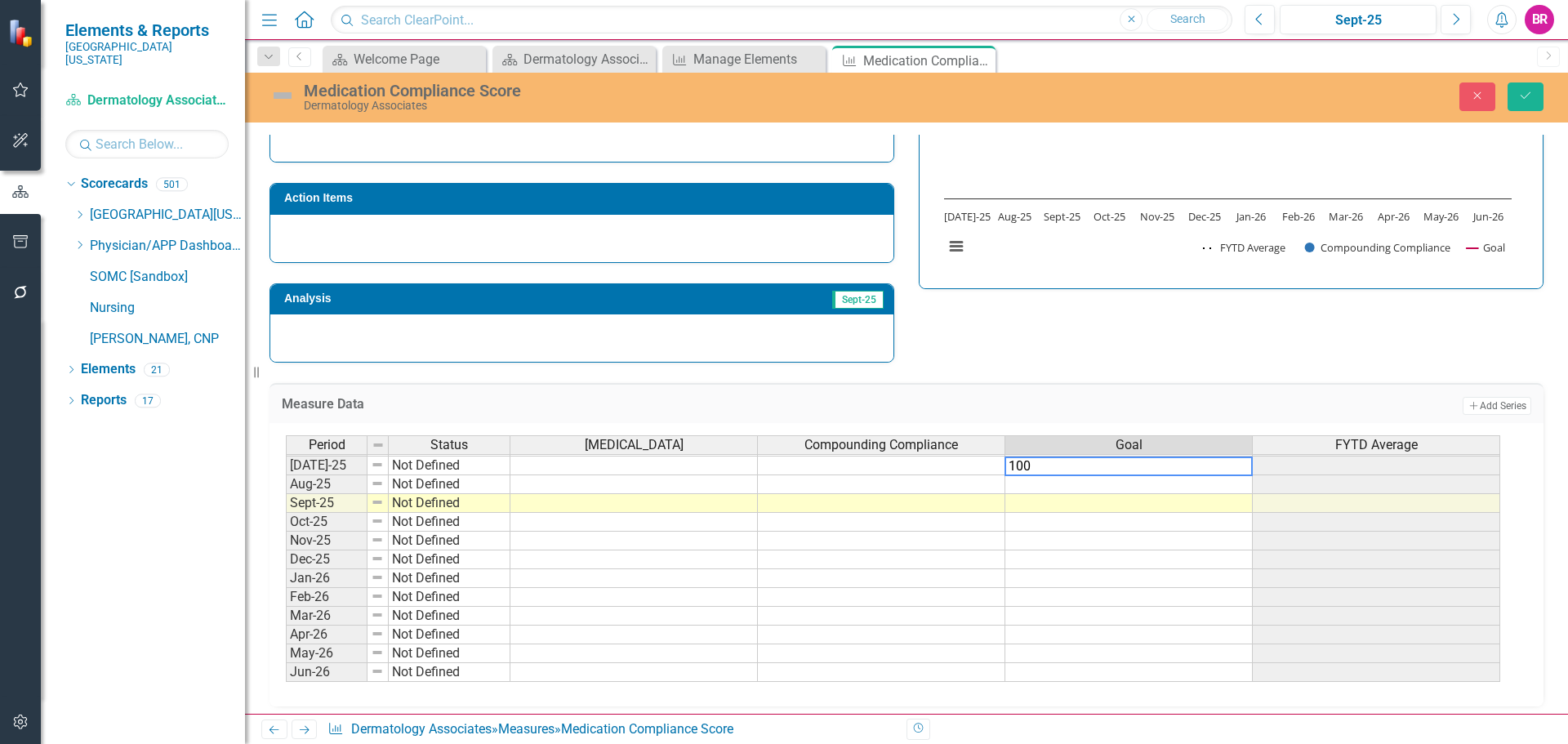
type textarea "100"
click at [1152, 342] on div "Strategic Values A Better Way Action Items Analysis Sept-25 Compliant with SOMC…" at bounding box center [906, 163] width 1299 height 400
click at [1231, 471] on td "100.00" at bounding box center [1129, 466] width 247 height 19
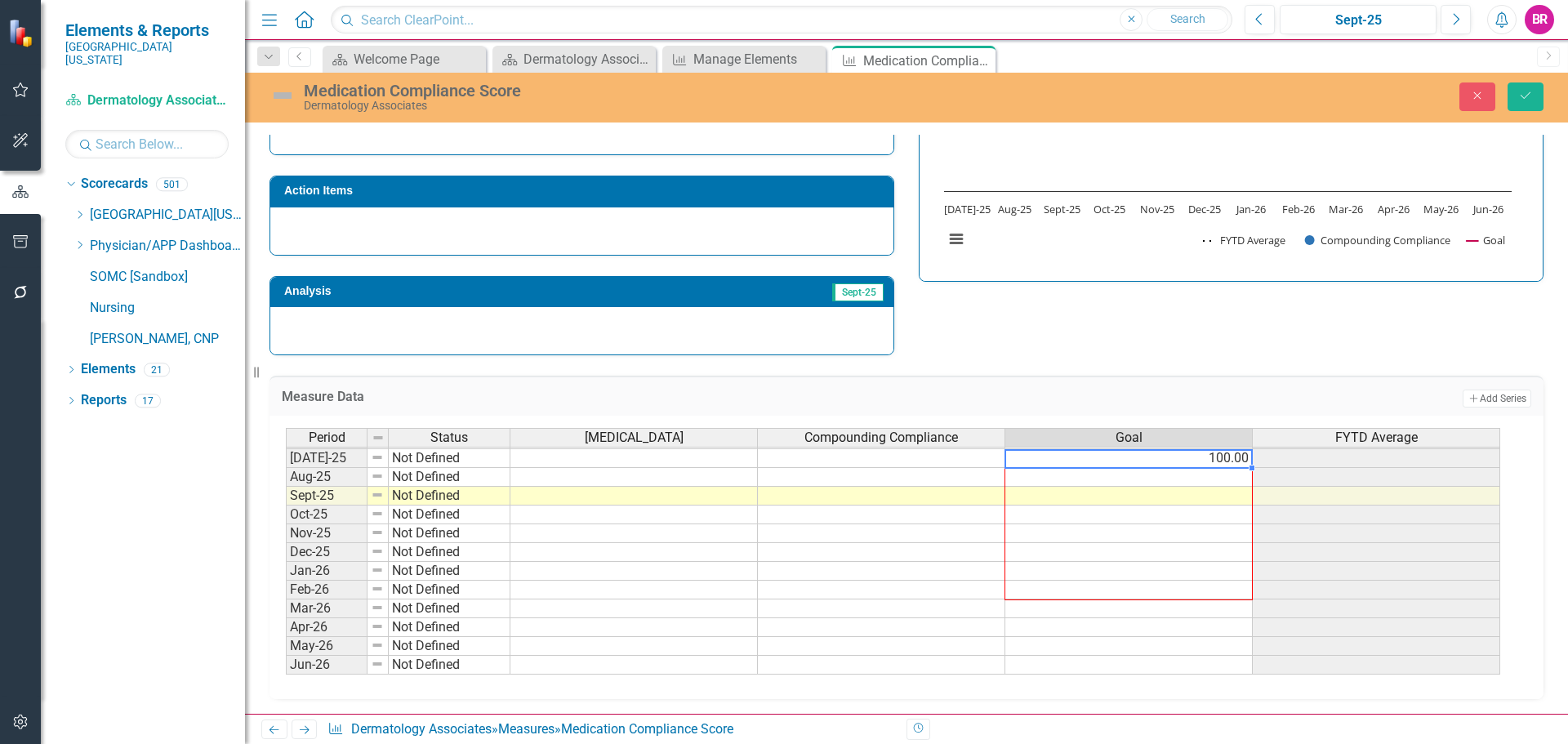
scroll to position [461, 0]
drag, startPoint x: 1254, startPoint y: 475, endPoint x: 1239, endPoint y: 659, distance: 184.6
click at [286, 659] on div "Period Status [MEDICAL_DATA] Compounding Compliance Goal FYTD Average Jun-24 No…" at bounding box center [286, 429] width 0 height 489
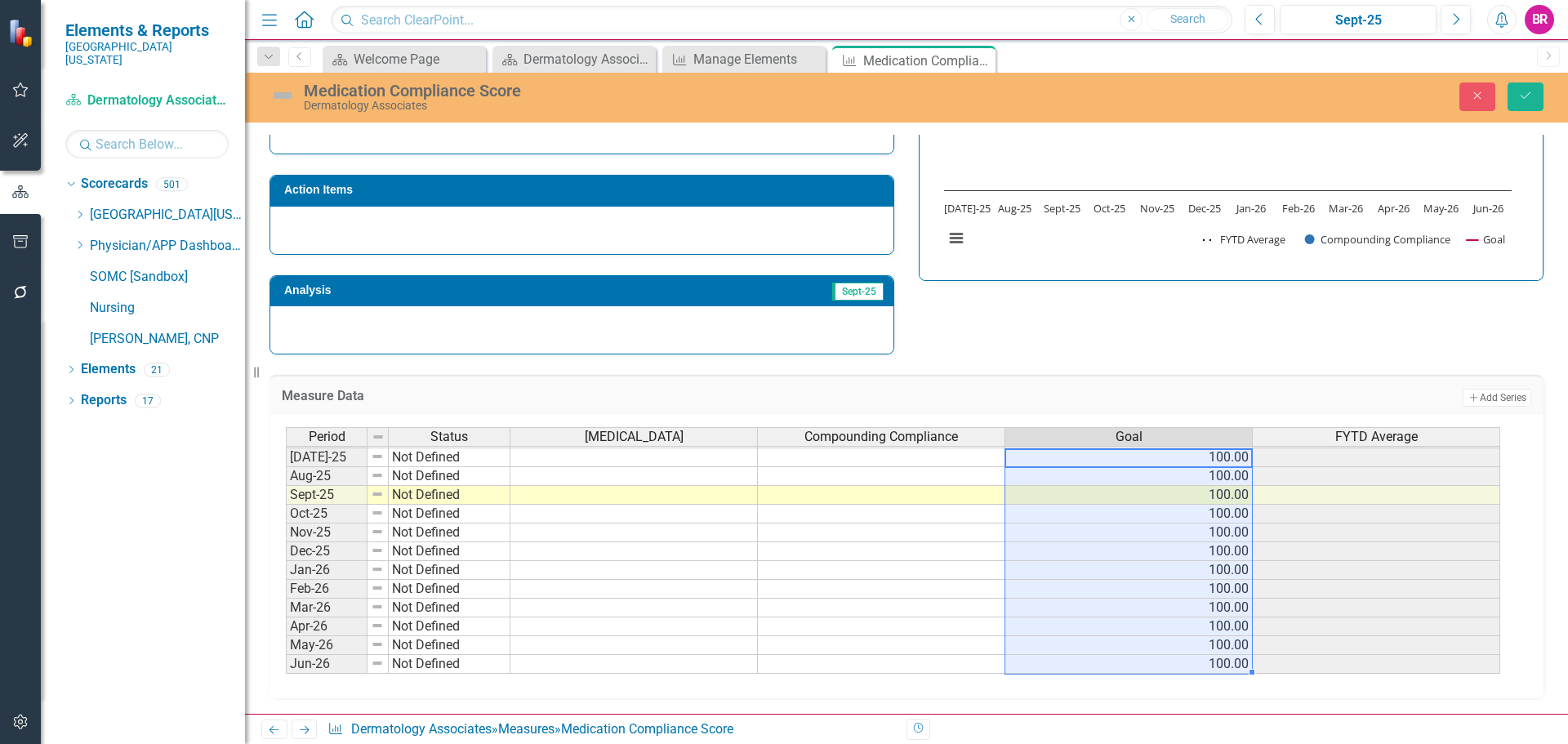
click at [1524, 78] on div "Medication Compliance Score Dermatology Associates Close Save" at bounding box center [906, 97] width 1322 height 50
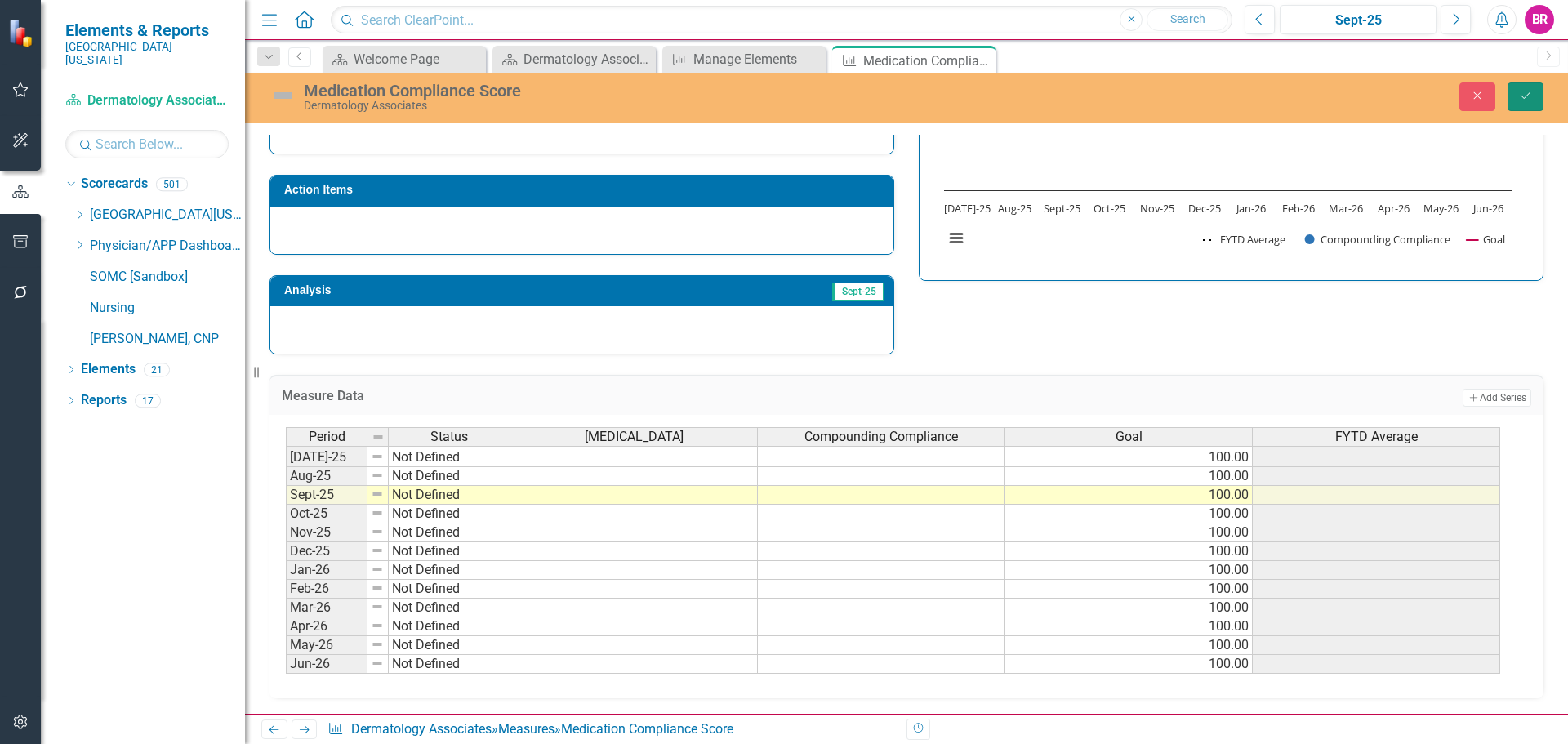
click at [1524, 99] on icon "submit" at bounding box center [1525, 95] width 10 height 7
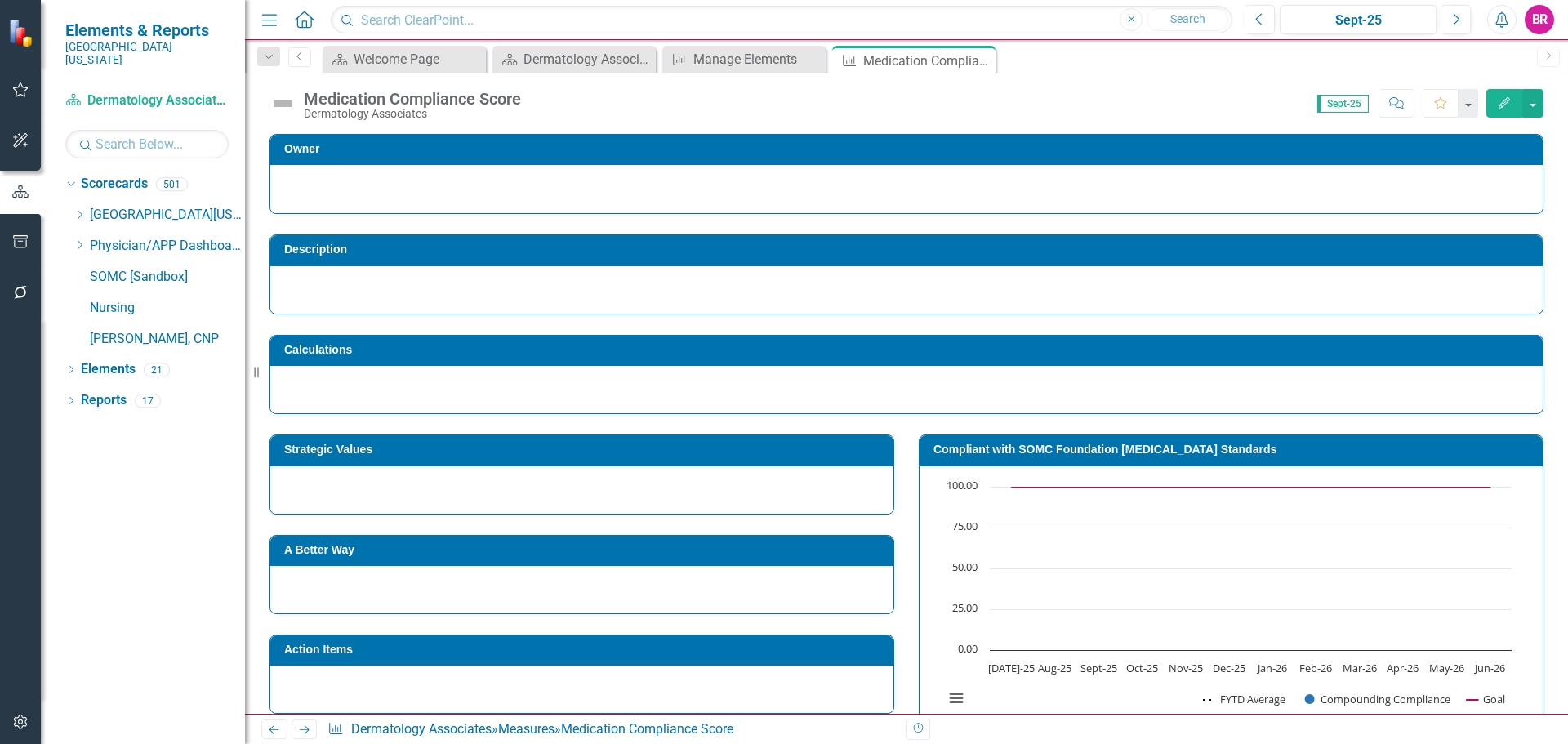
scroll to position [163, 0]
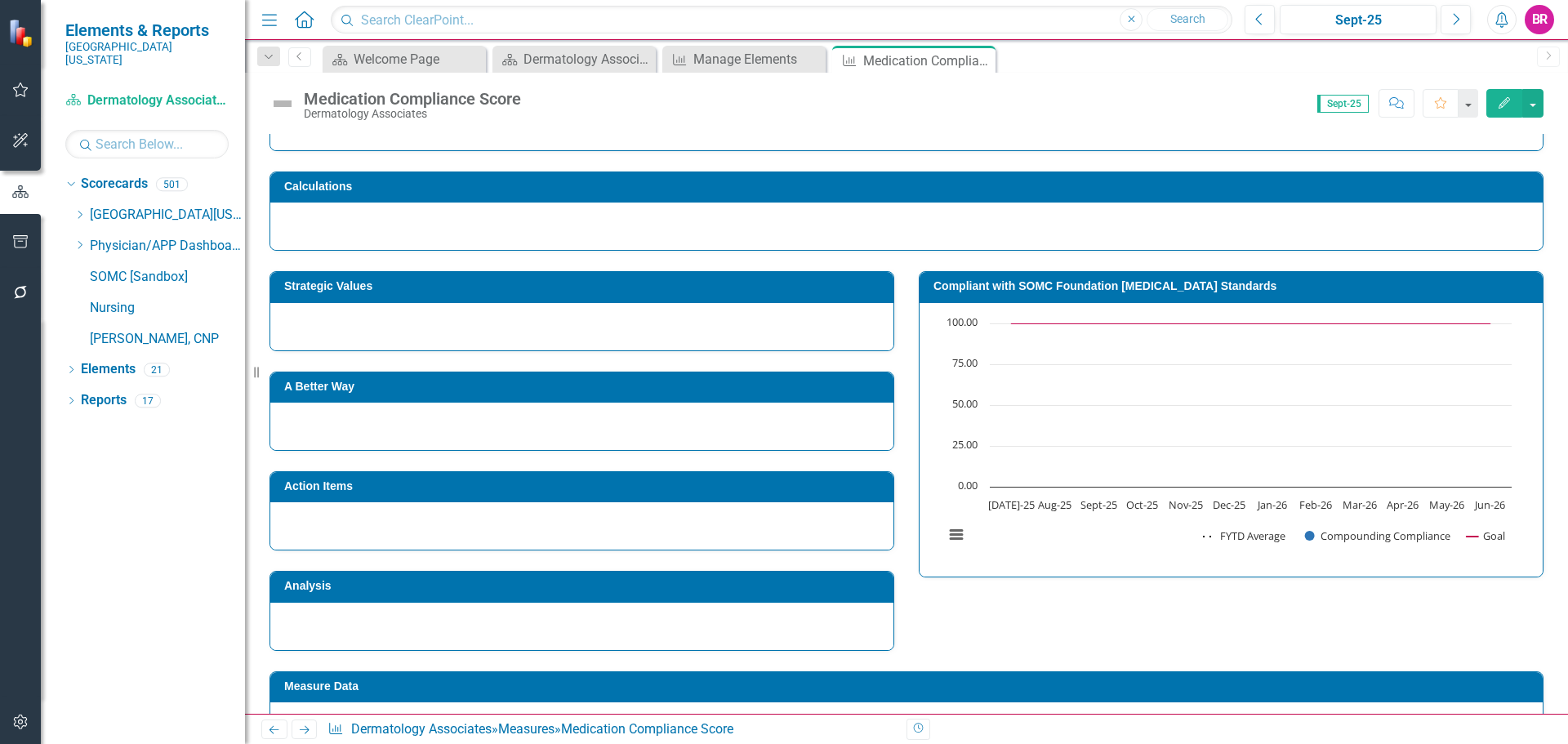
click at [1025, 287] on h3 "Compliant with SOMC Foundation [MEDICAL_DATA] Standards" at bounding box center [1234, 286] width 601 height 12
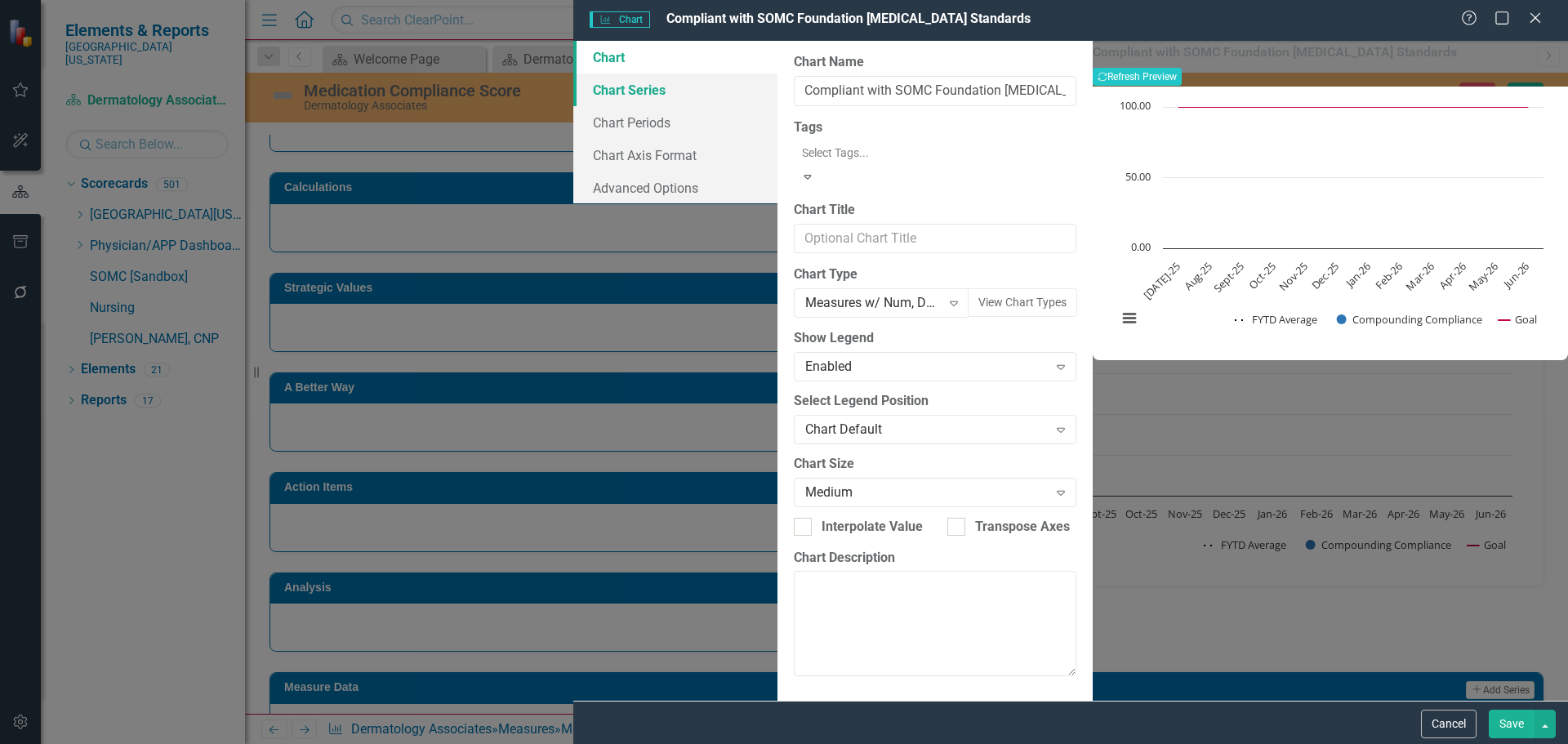
click at [573, 94] on link "Chart Series" at bounding box center [675, 90] width 205 height 33
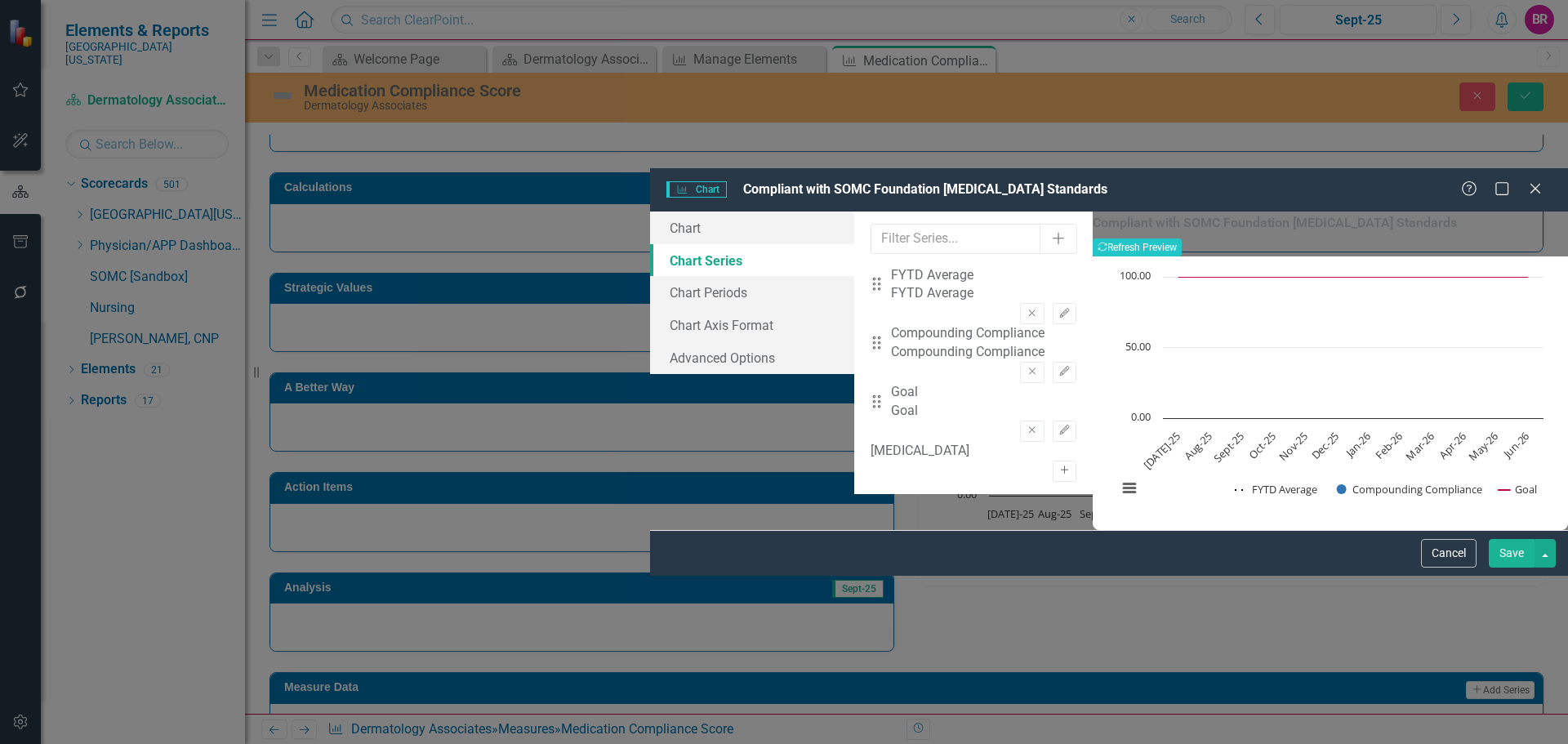
click at [1058, 466] on icon "Activate" at bounding box center [1064, 471] width 12 height 10
drag, startPoint x: 600, startPoint y: 299, endPoint x: 605, endPoint y: 230, distance: 69.2
click at [871, 266] on div "Drag FYTD Average FYTD Average Remove Edit Drag Compounding Compliance Compound…" at bounding box center [973, 383] width 206 height 234
click at [1059, 425] on icon "button" at bounding box center [1064, 429] width 10 height 10
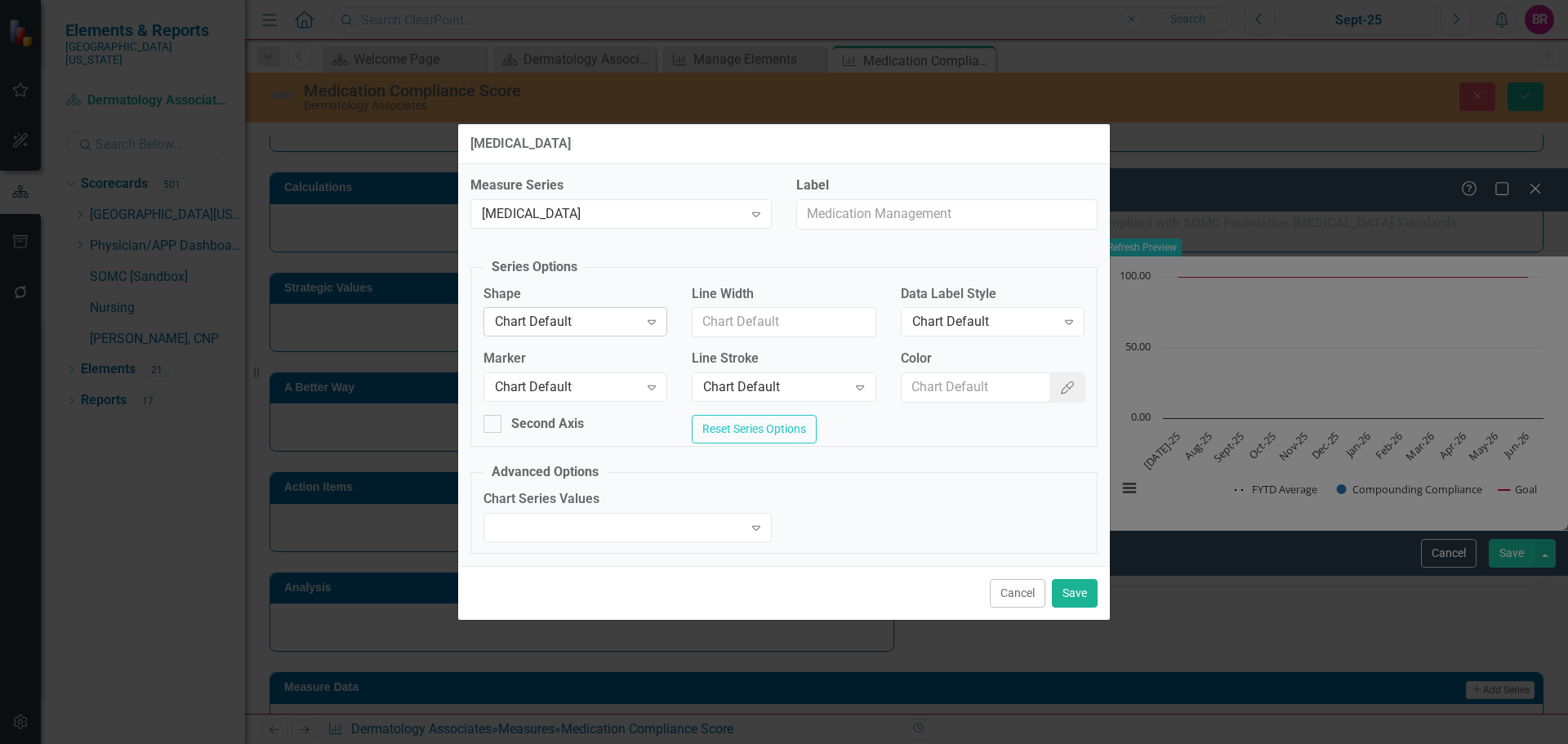
click at [578, 313] on div "Chart Default" at bounding box center [566, 322] width 144 height 19
click at [565, 313] on div "Line" at bounding box center [566, 322] width 144 height 19
click at [570, 379] on div "Chart Default" at bounding box center [566, 387] width 144 height 19
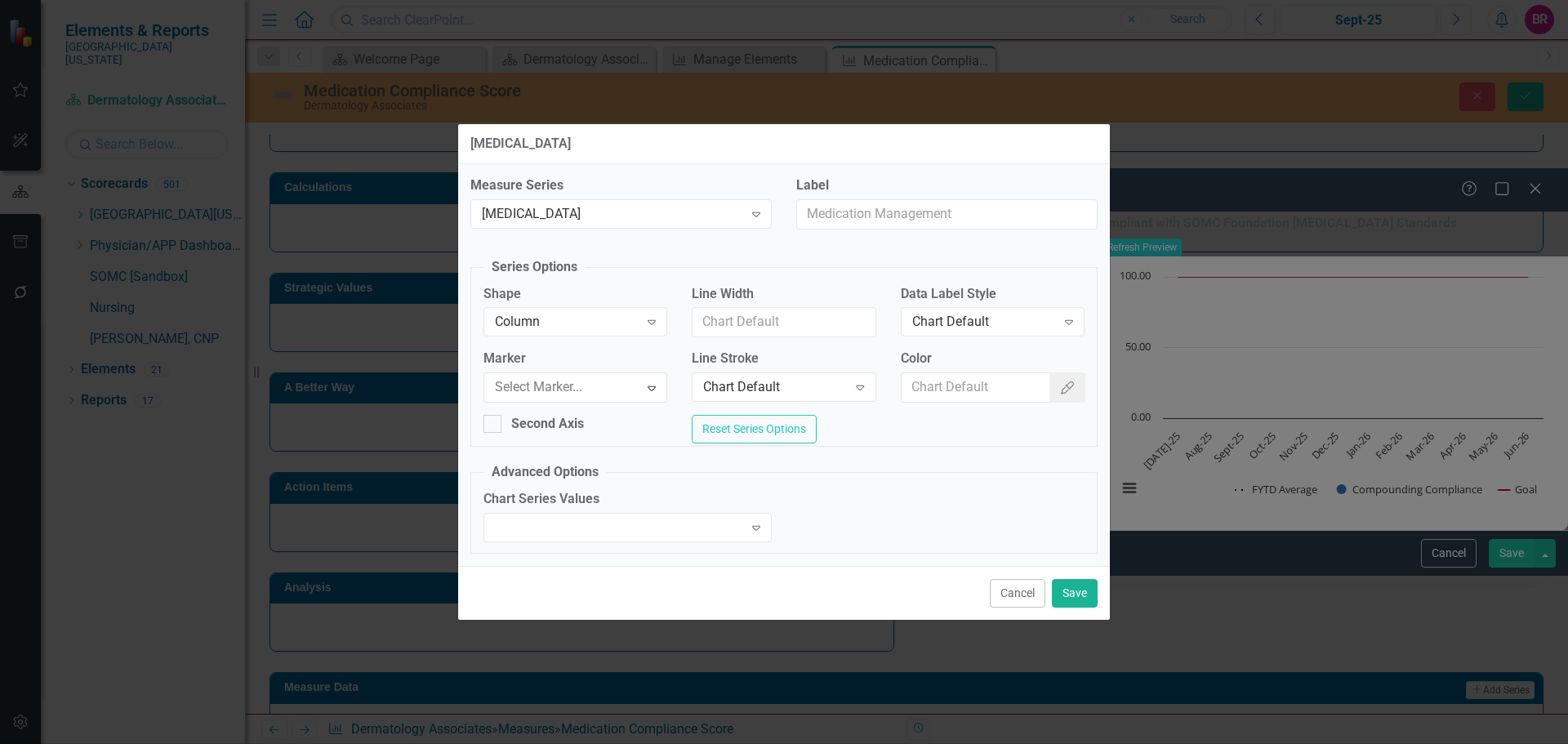
click at [910, 383] on input "Color" at bounding box center [976, 387] width 149 height 30
type input "#c40650"
click at [971, 377] on input "#c40650" at bounding box center [976, 387] width 149 height 30
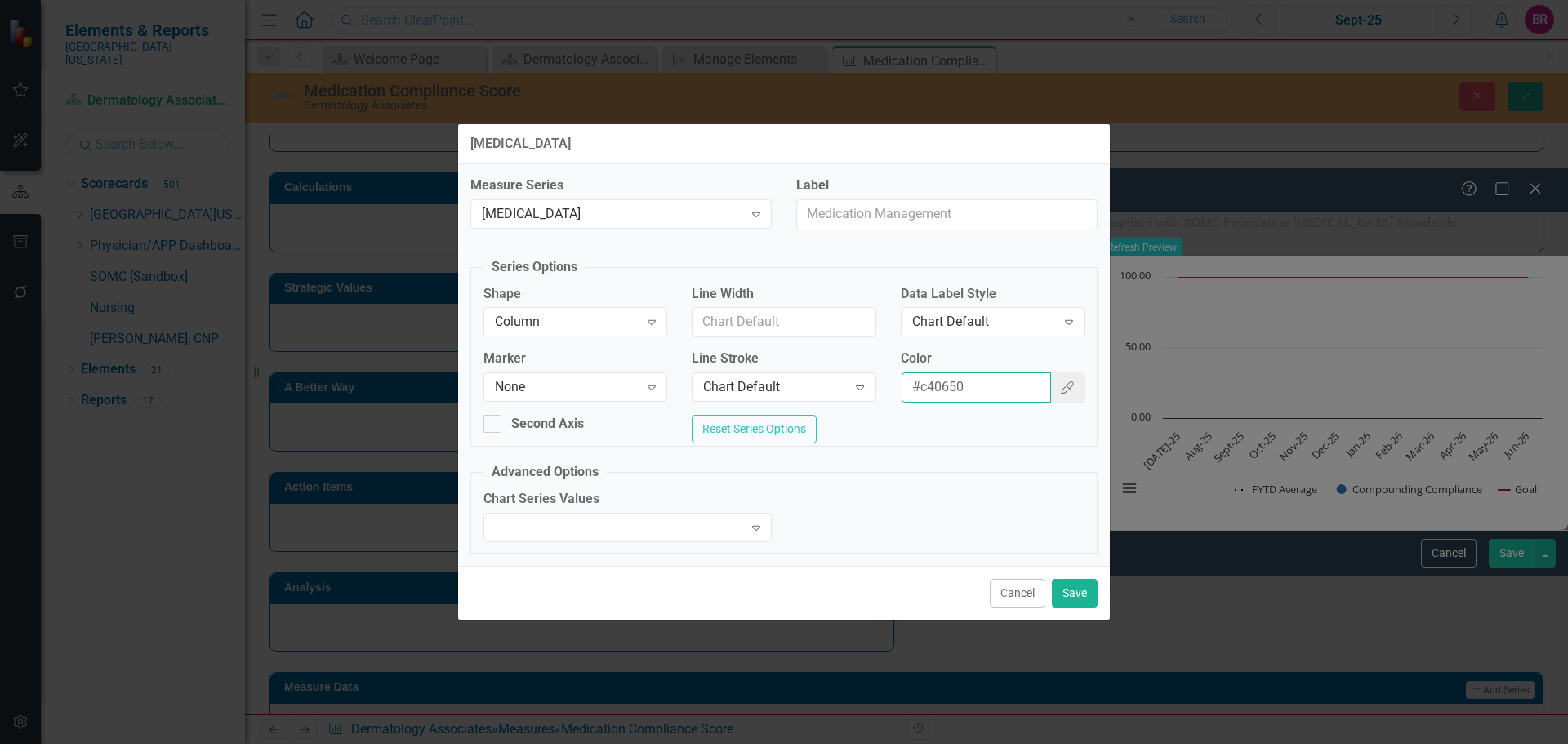
click at [971, 377] on input "#c40650" at bounding box center [976, 387] width 149 height 30
click at [972, 377] on input "Color" at bounding box center [976, 387] width 149 height 30
type input "#85C1E9"
click at [984, 319] on div "Chart Default" at bounding box center [983, 322] width 144 height 19
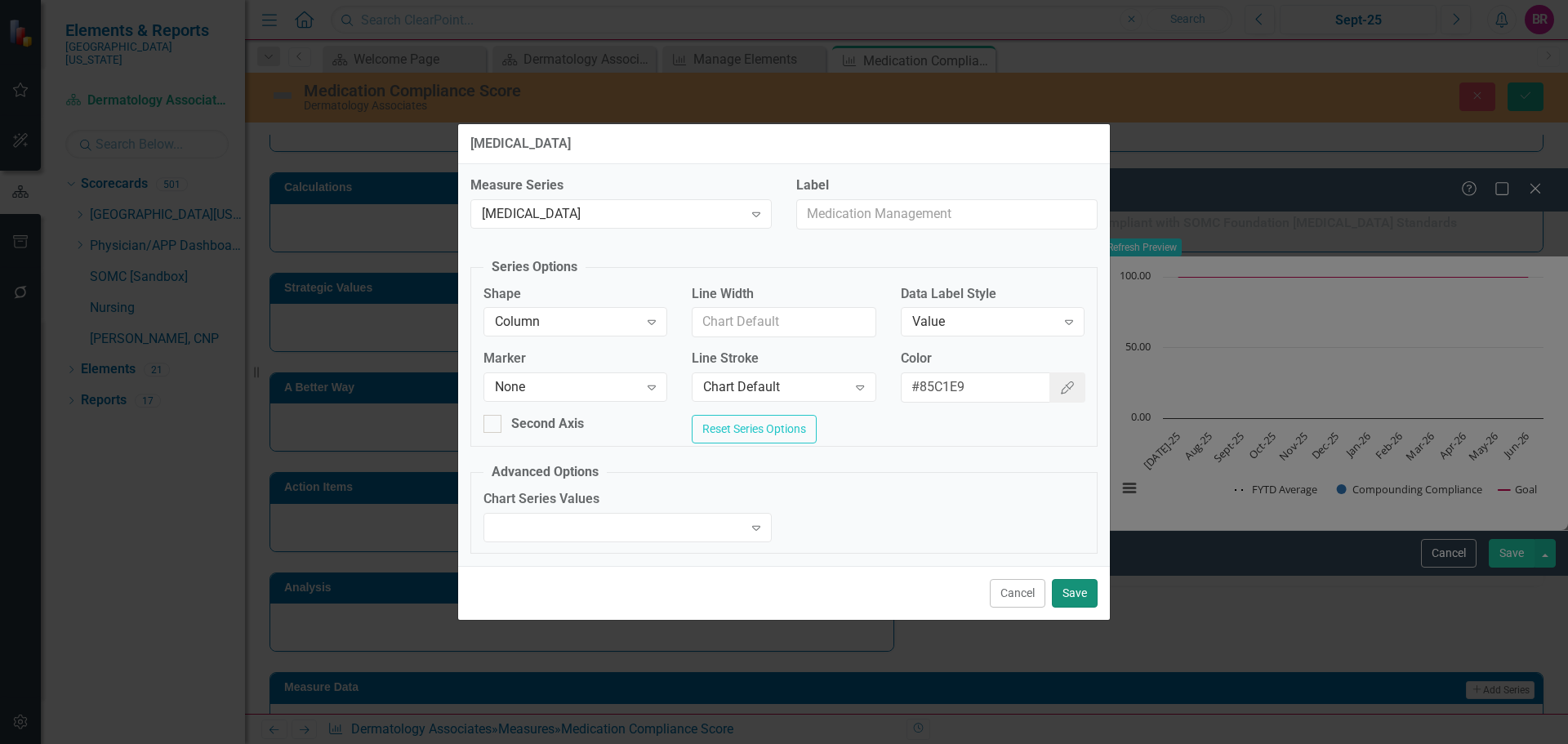
click at [1082, 599] on button "Save" at bounding box center [1074, 593] width 46 height 29
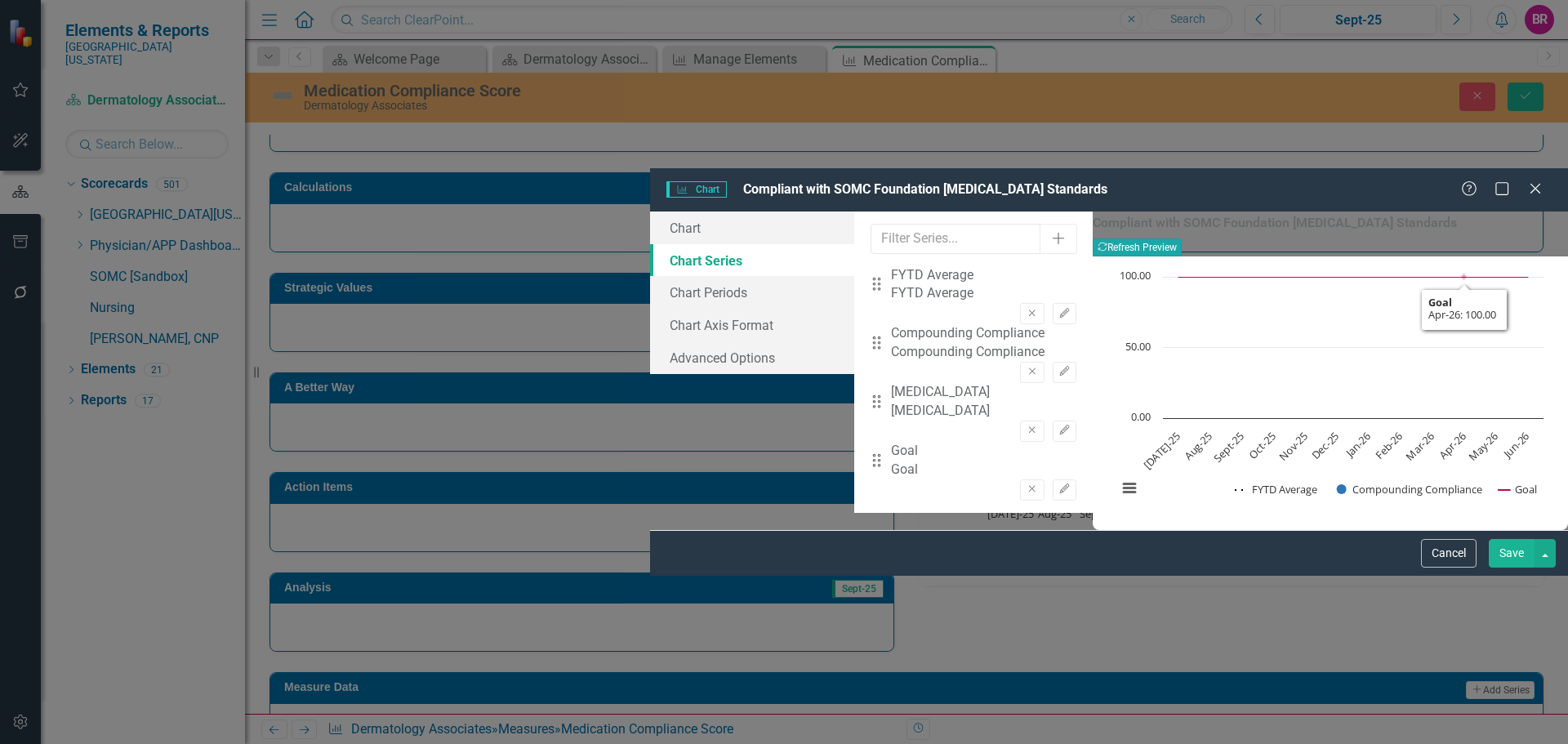
click at [1181, 238] on button "Recalculate Refresh Preview" at bounding box center [1137, 247] width 89 height 18
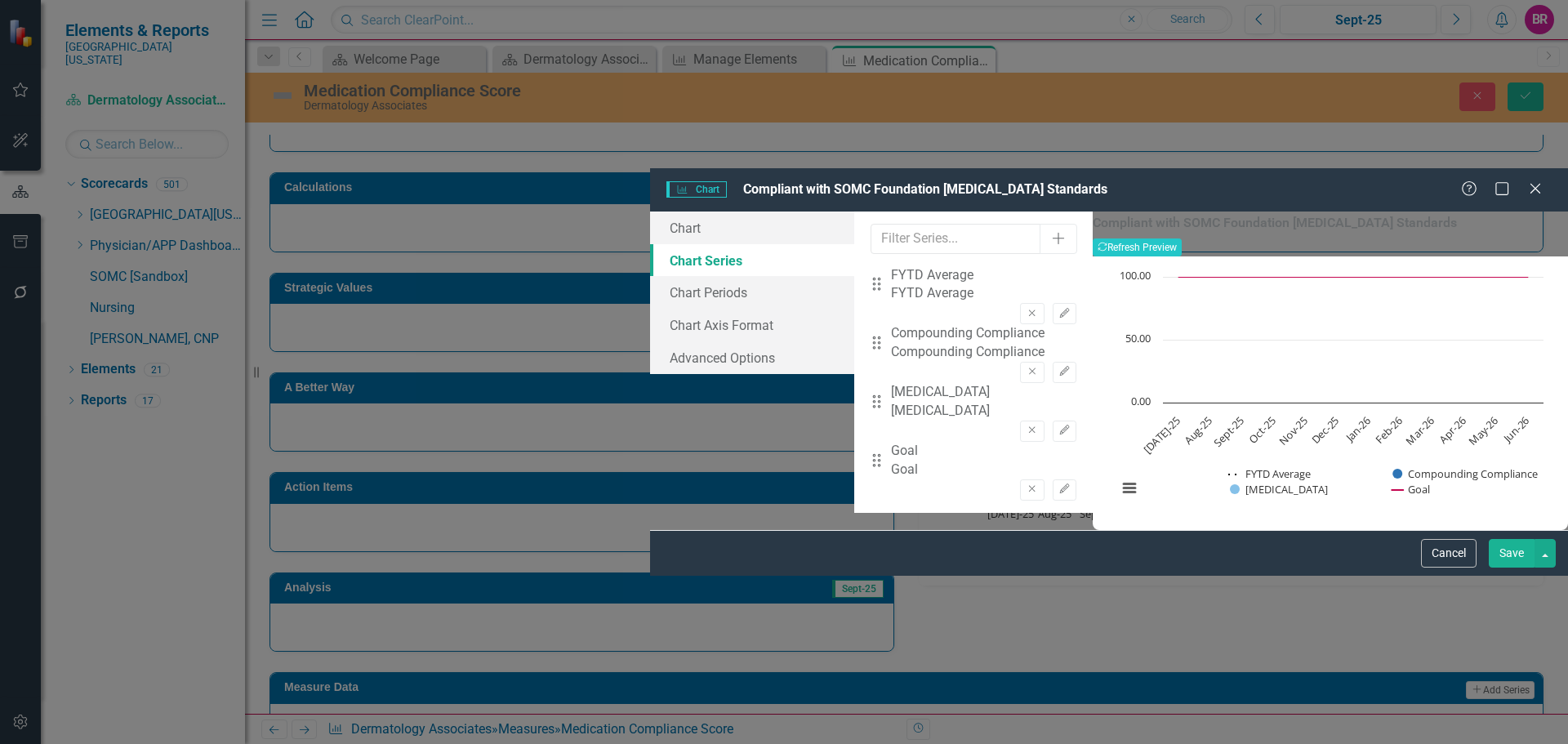
click at [1511, 567] on button "Save" at bounding box center [1511, 553] width 46 height 29
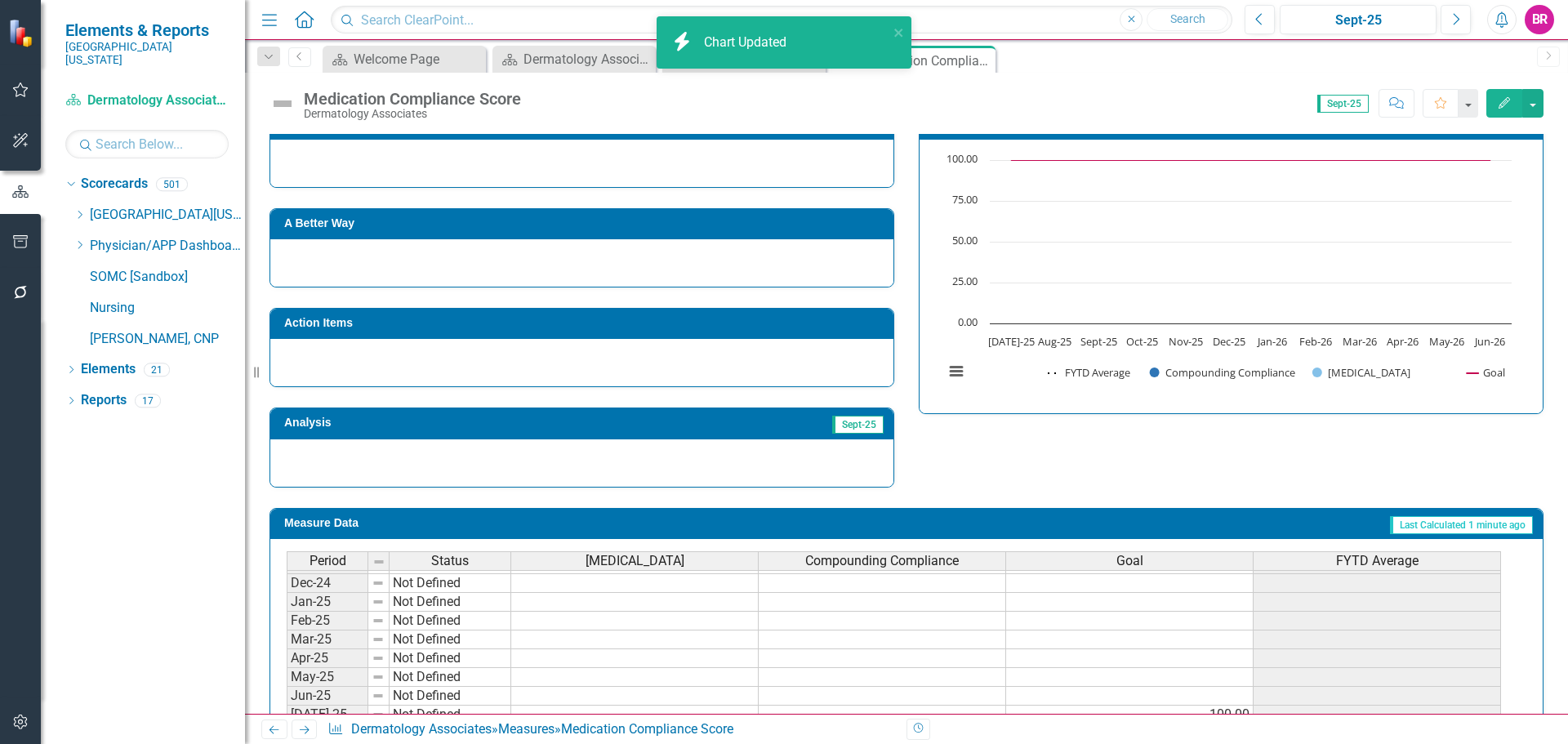
scroll to position [675, 0]
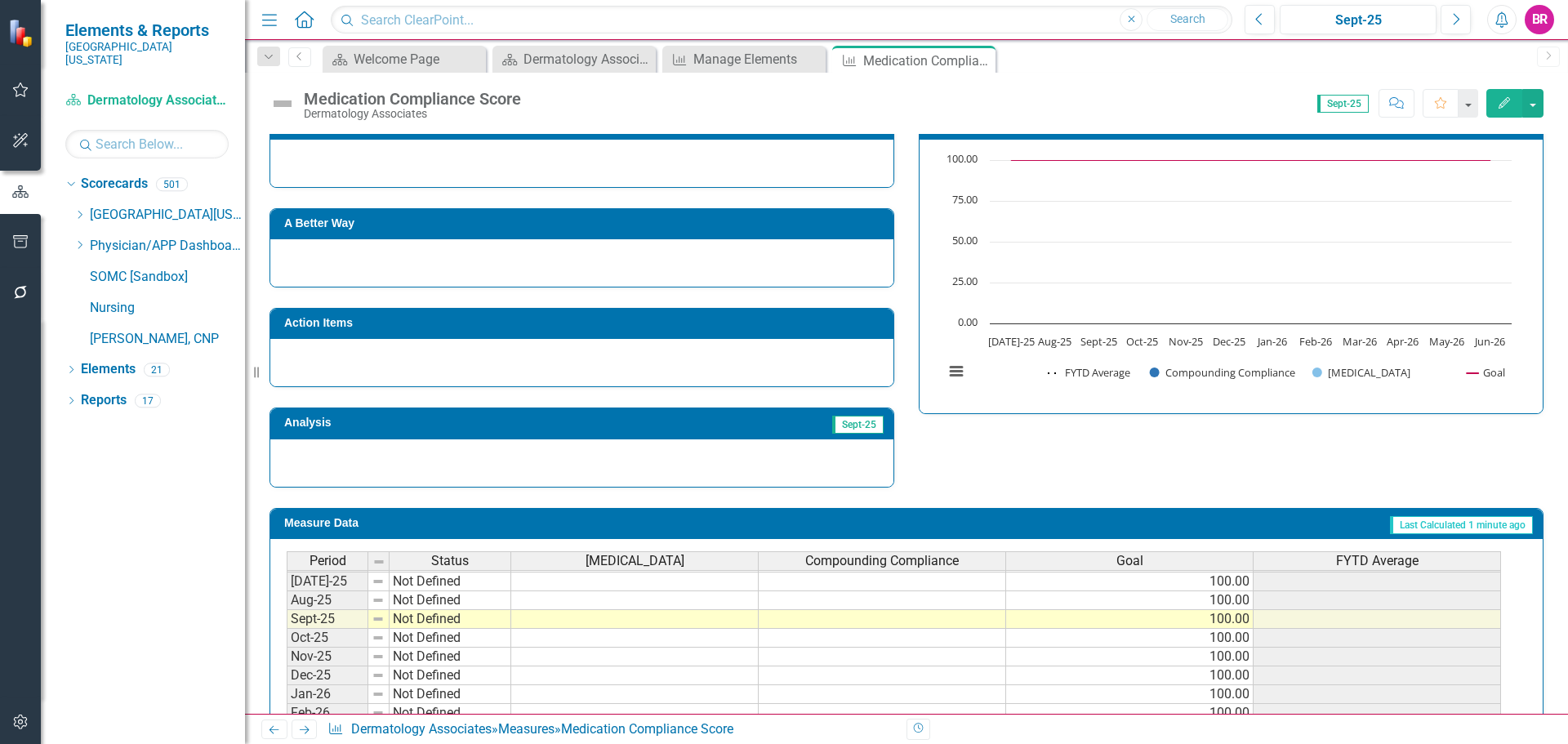
click at [651, 584] on tbody "Jan-24 Not Defined Feb-24 Not Defined Mar-24 Not Defined Apr-24 Not Defined May…" at bounding box center [894, 515] width 1214 height 564
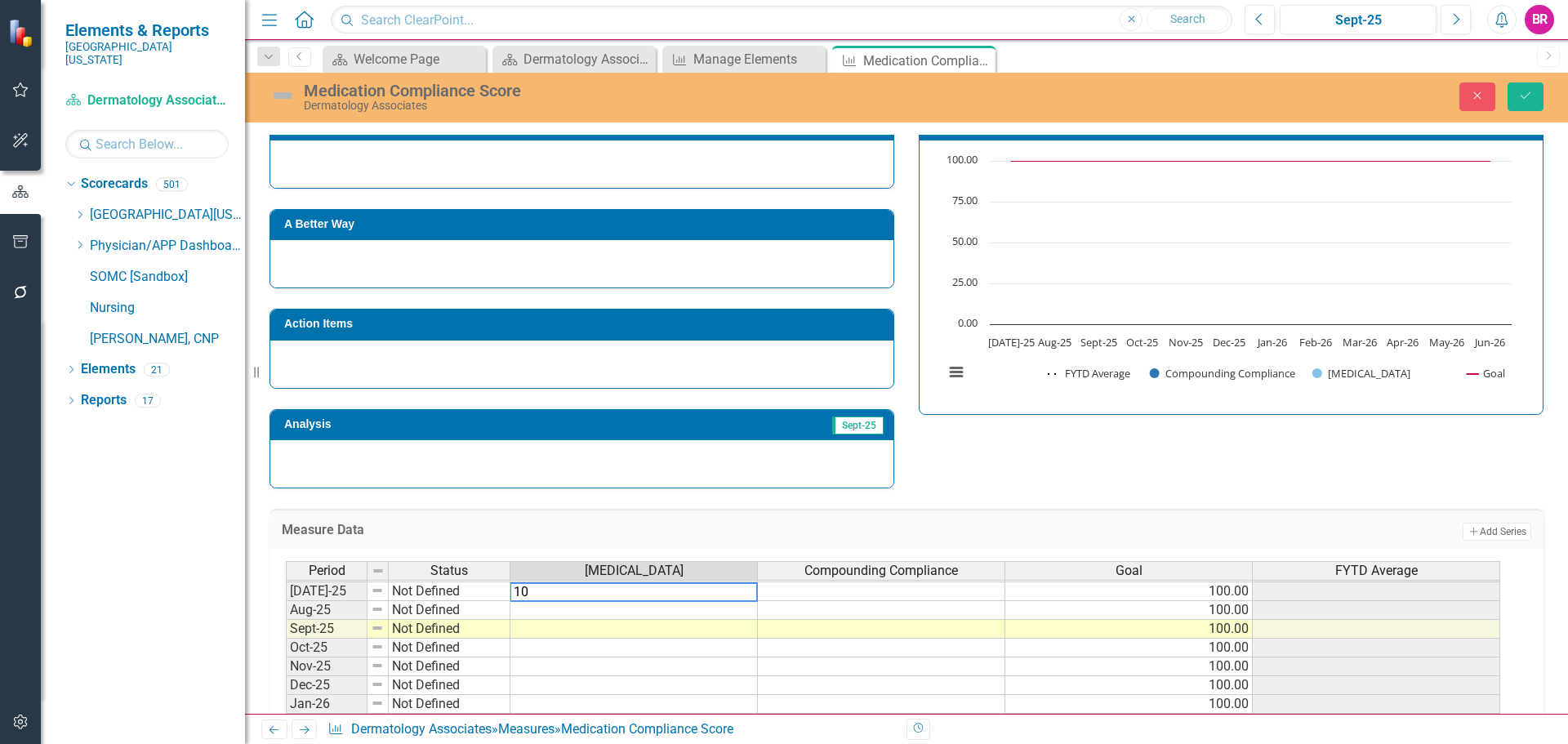
type textarea "100"
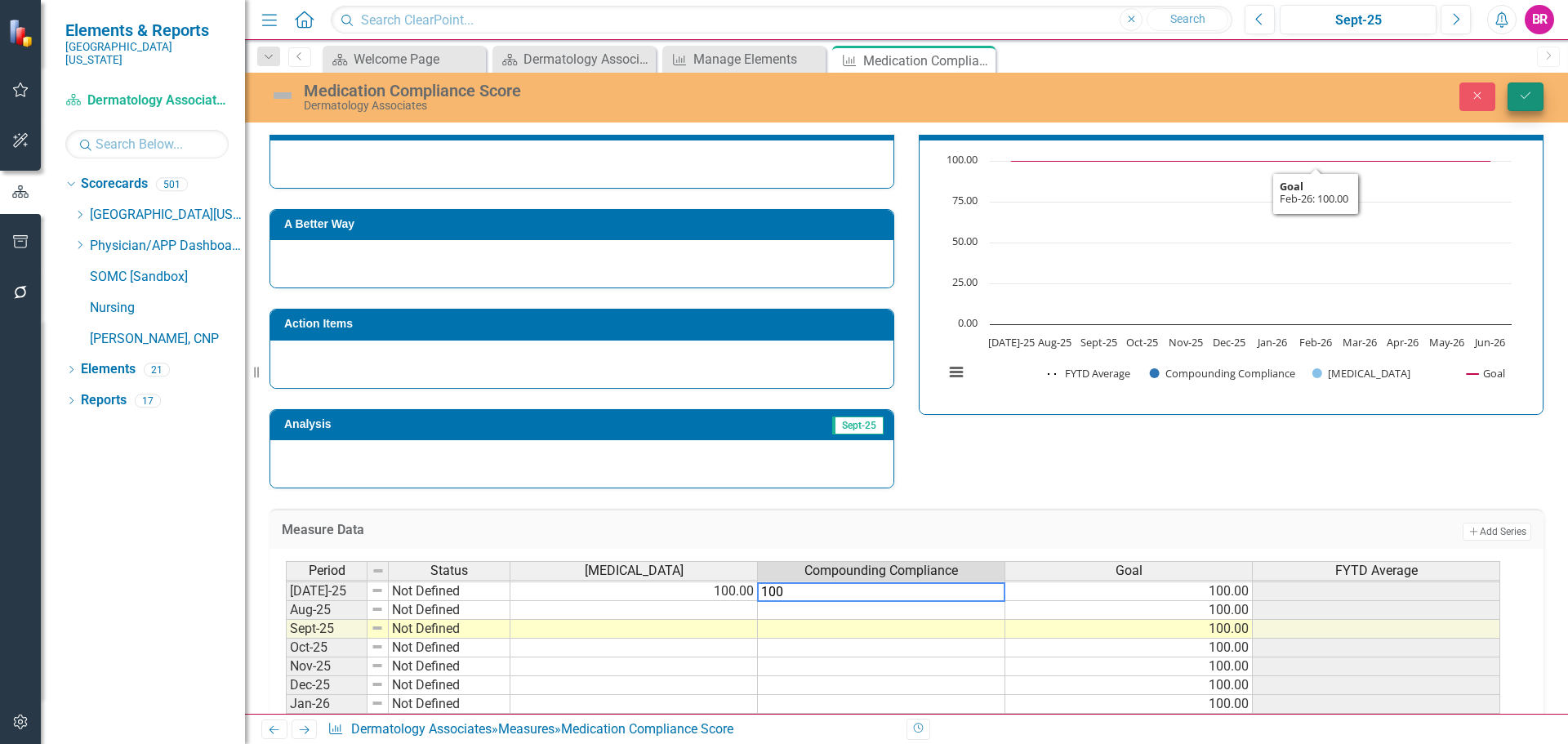
type textarea "100"
drag, startPoint x: 1528, startPoint y: 101, endPoint x: 1504, endPoint y: 135, distance: 41.6
click at [1528, 101] on icon "Save" at bounding box center [1525, 95] width 15 height 11
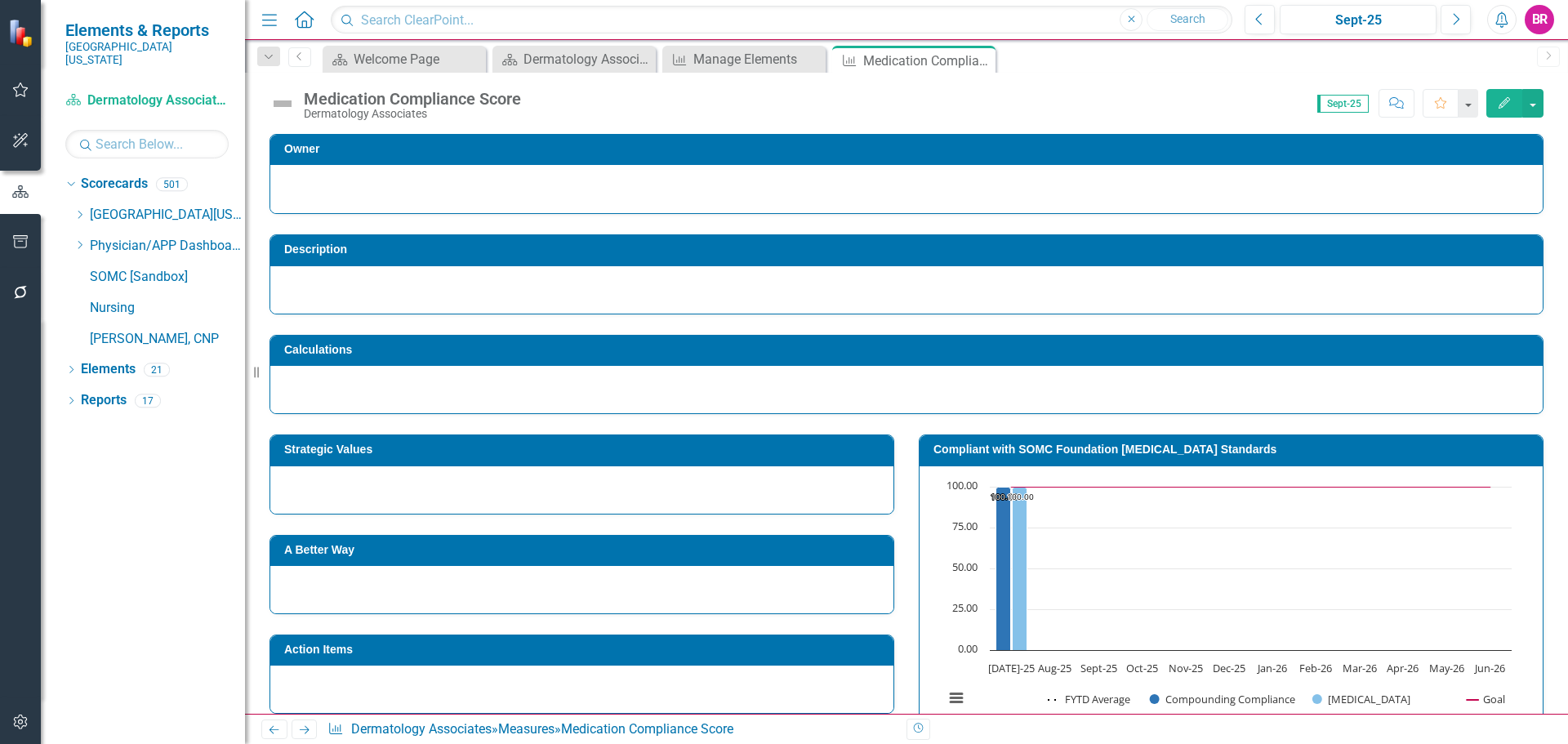
scroll to position [327, 0]
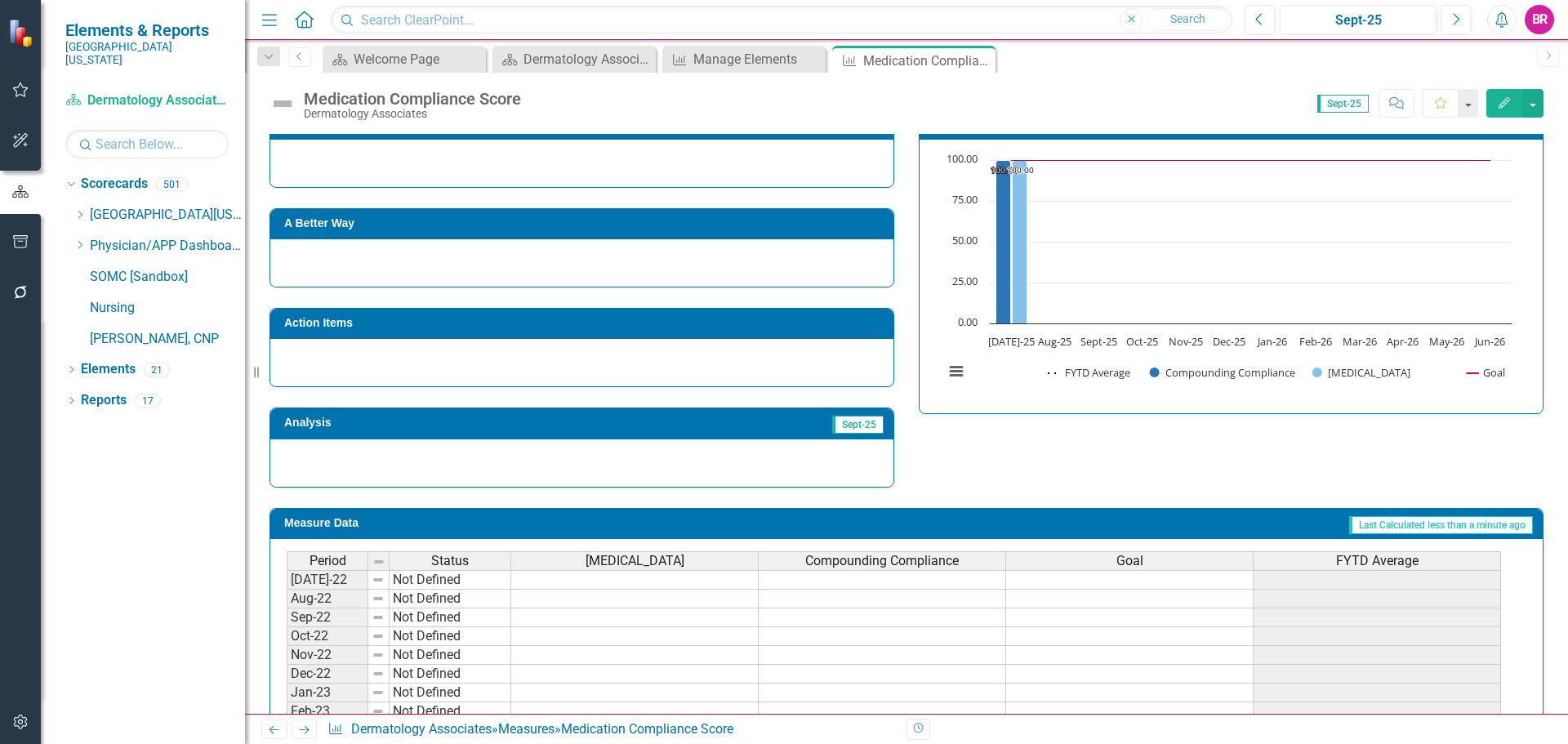
click at [652, 562] on span "Medication Management" at bounding box center [635, 561] width 99 height 15
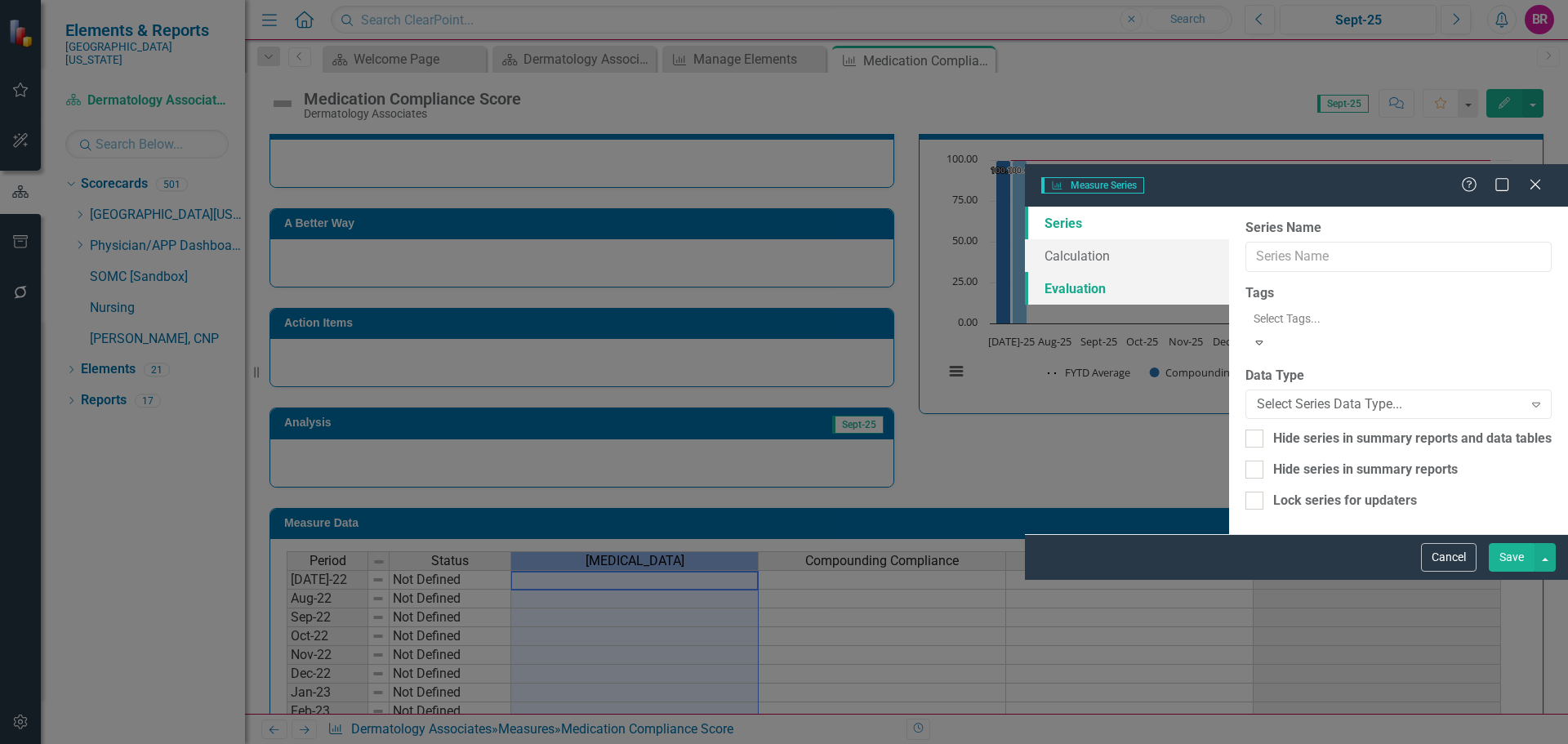
type input "Medication Management"
click at [1025, 239] on link "Calculation" at bounding box center [1127, 255] width 205 height 33
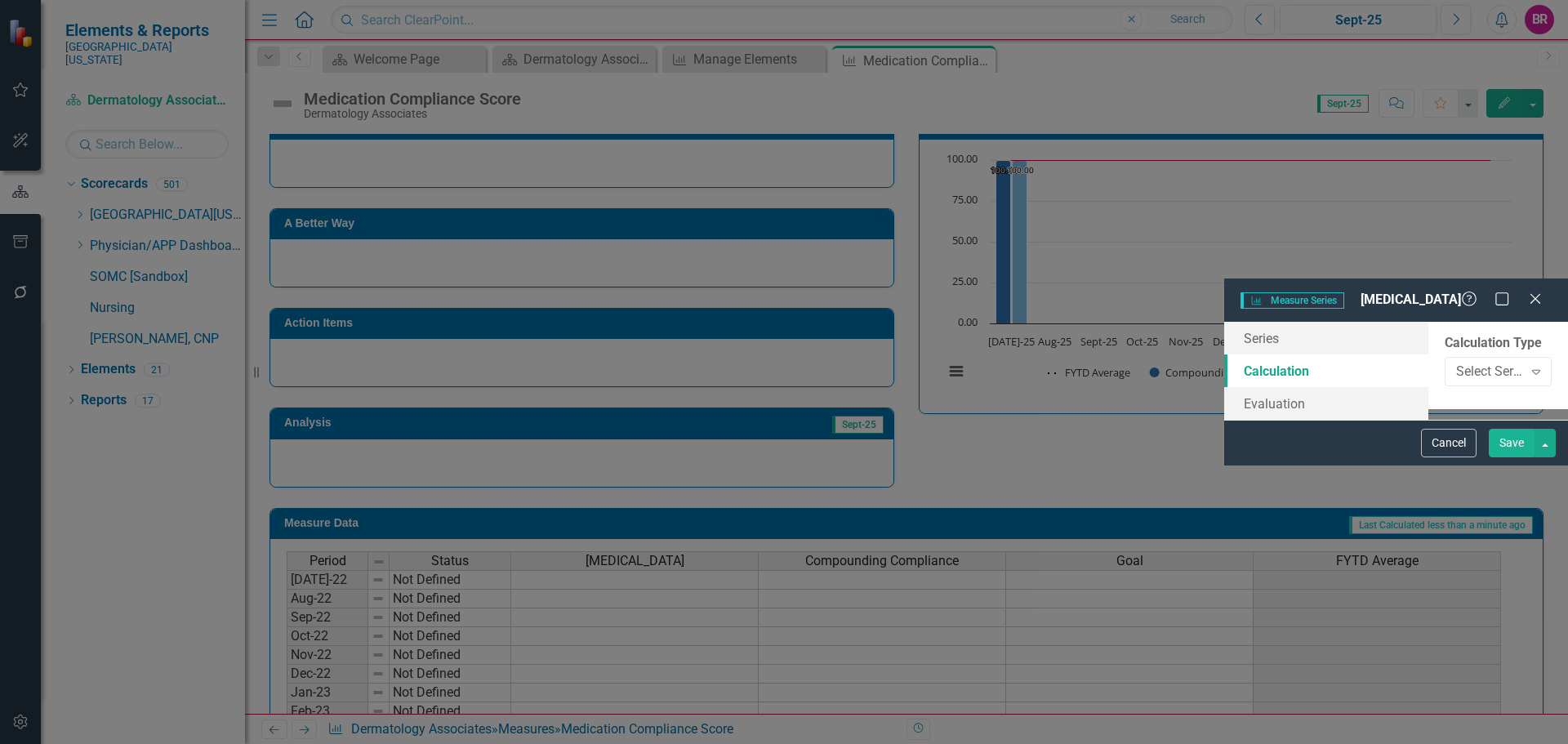
click at [1224, 354] on link "Calculation" at bounding box center [1326, 370] width 205 height 33
click at [1224, 322] on link "Series" at bounding box center [1326, 338] width 205 height 33
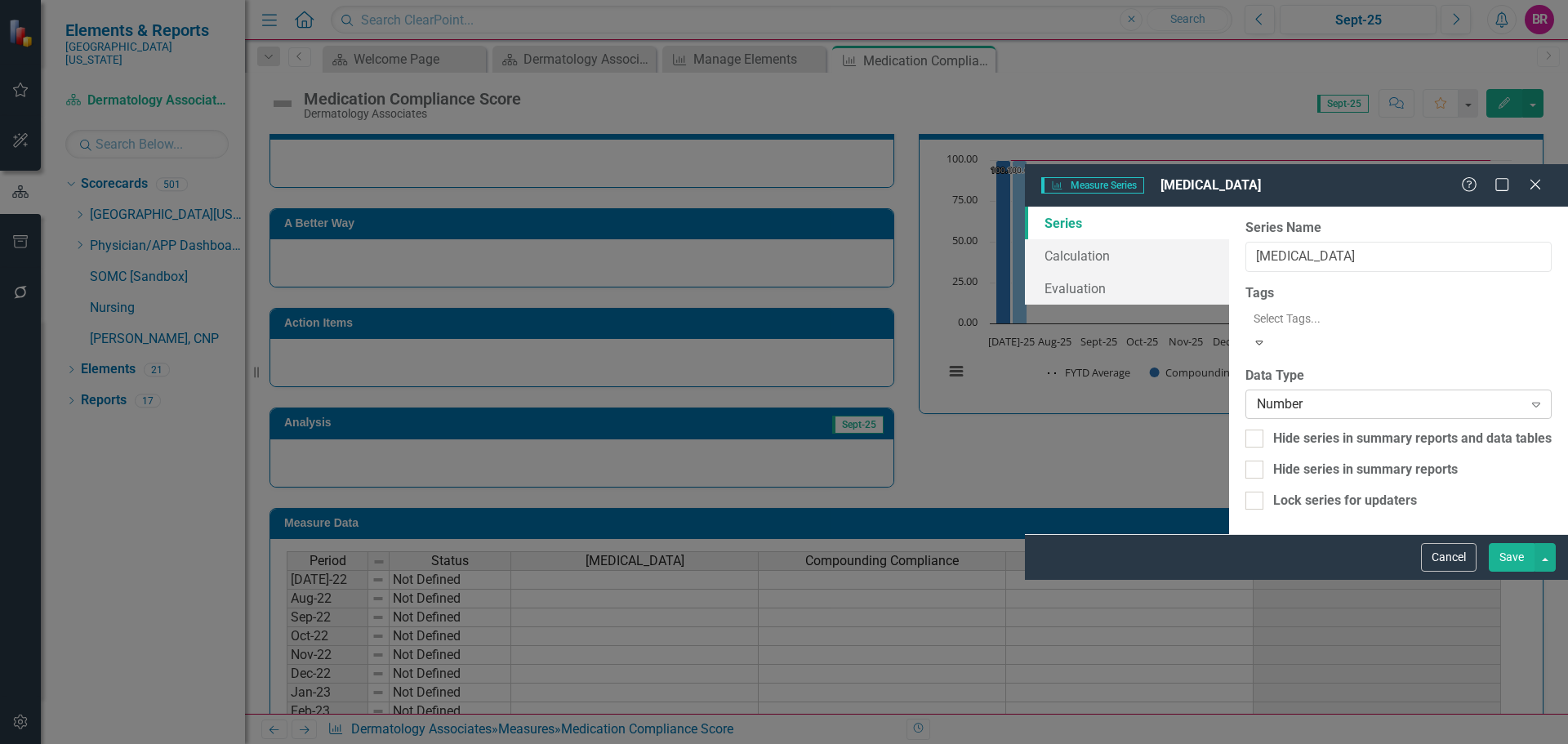
click at [1257, 394] on div "Number" at bounding box center [1390, 403] width 266 height 19
click at [1520, 572] on button "Save" at bounding box center [1511, 557] width 46 height 29
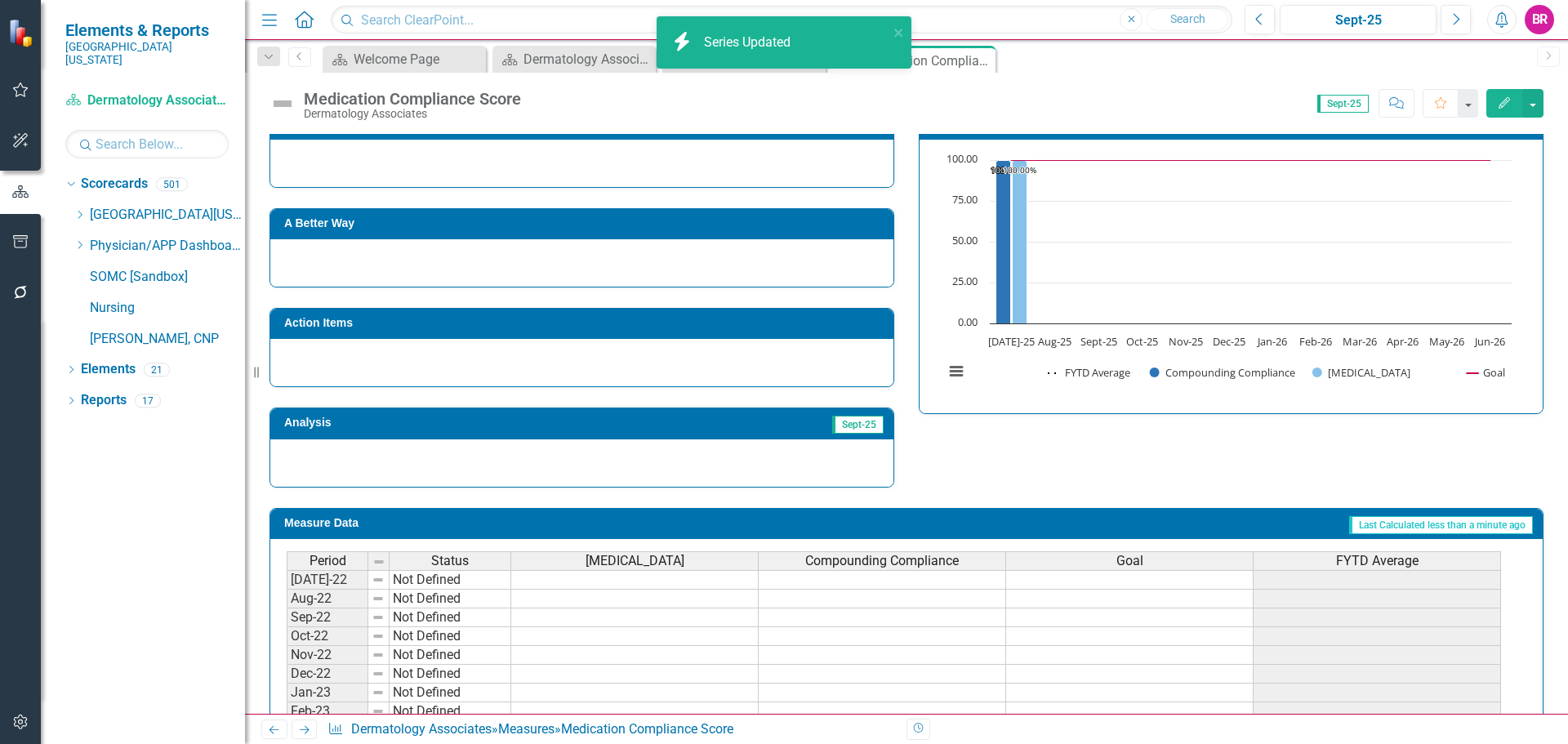
click at [921, 560] on span "Compounding Compliance" at bounding box center [881, 561] width 154 height 15
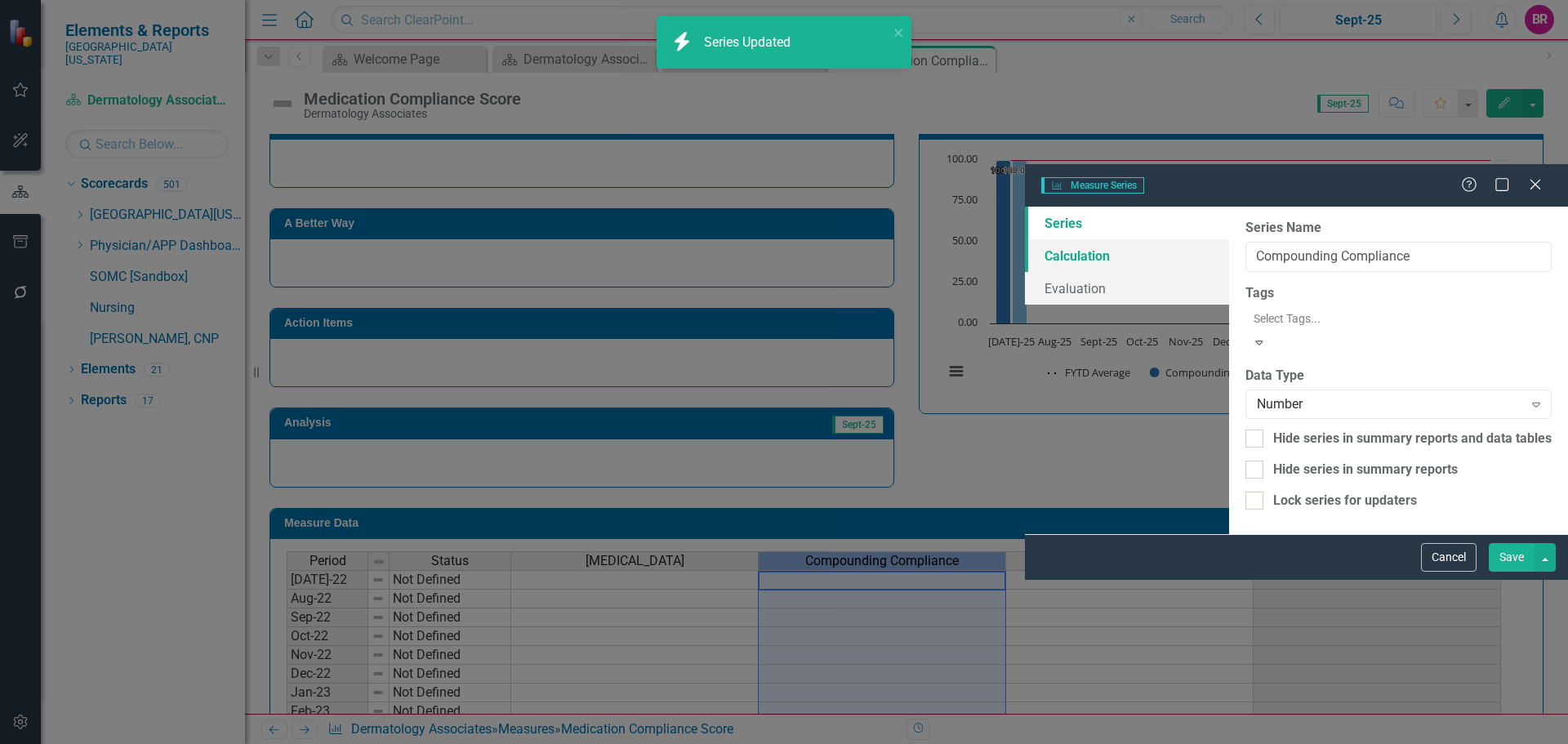
type input "Compounding Compliance"
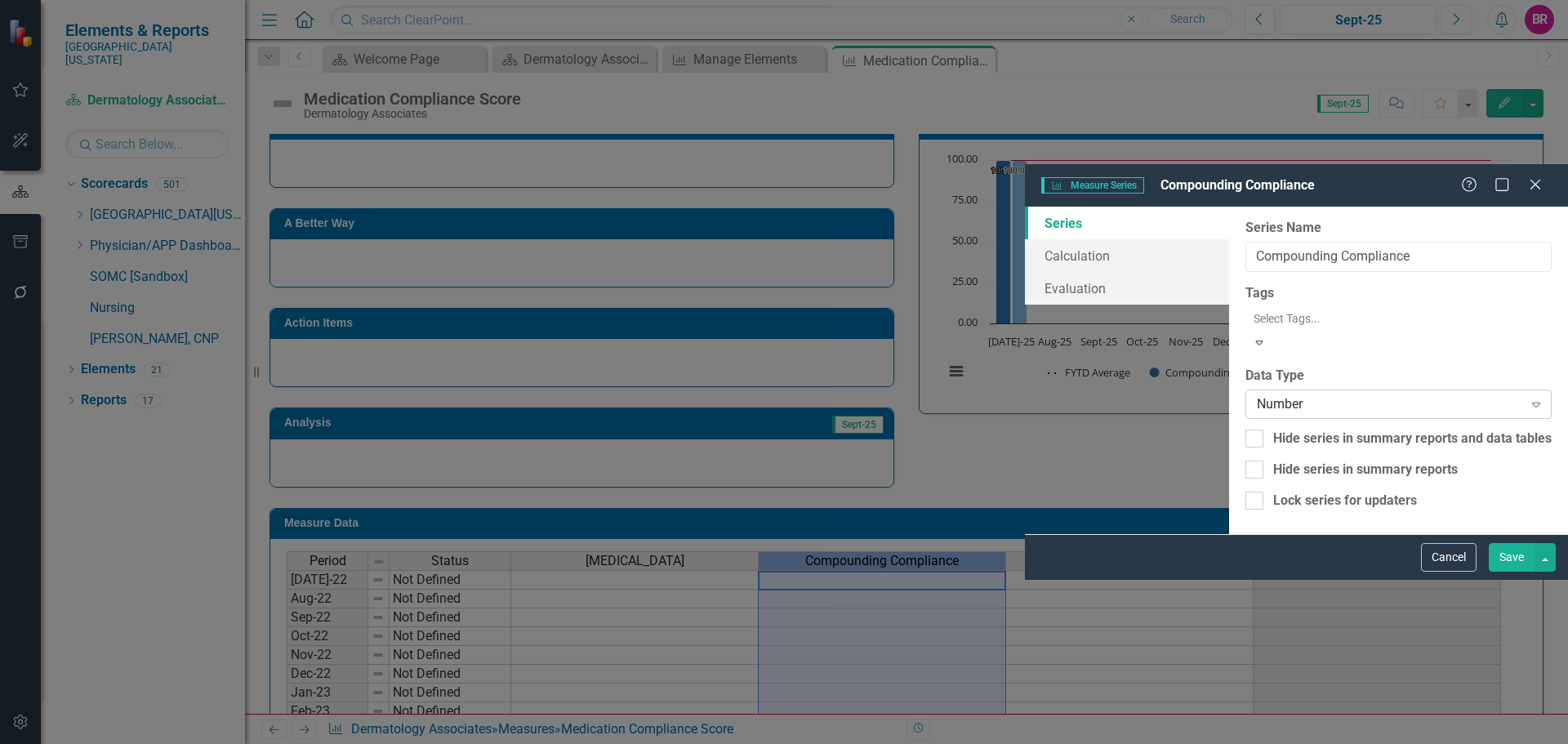
click at [1245, 389] on div "Number Expand" at bounding box center [1398, 404] width 306 height 30
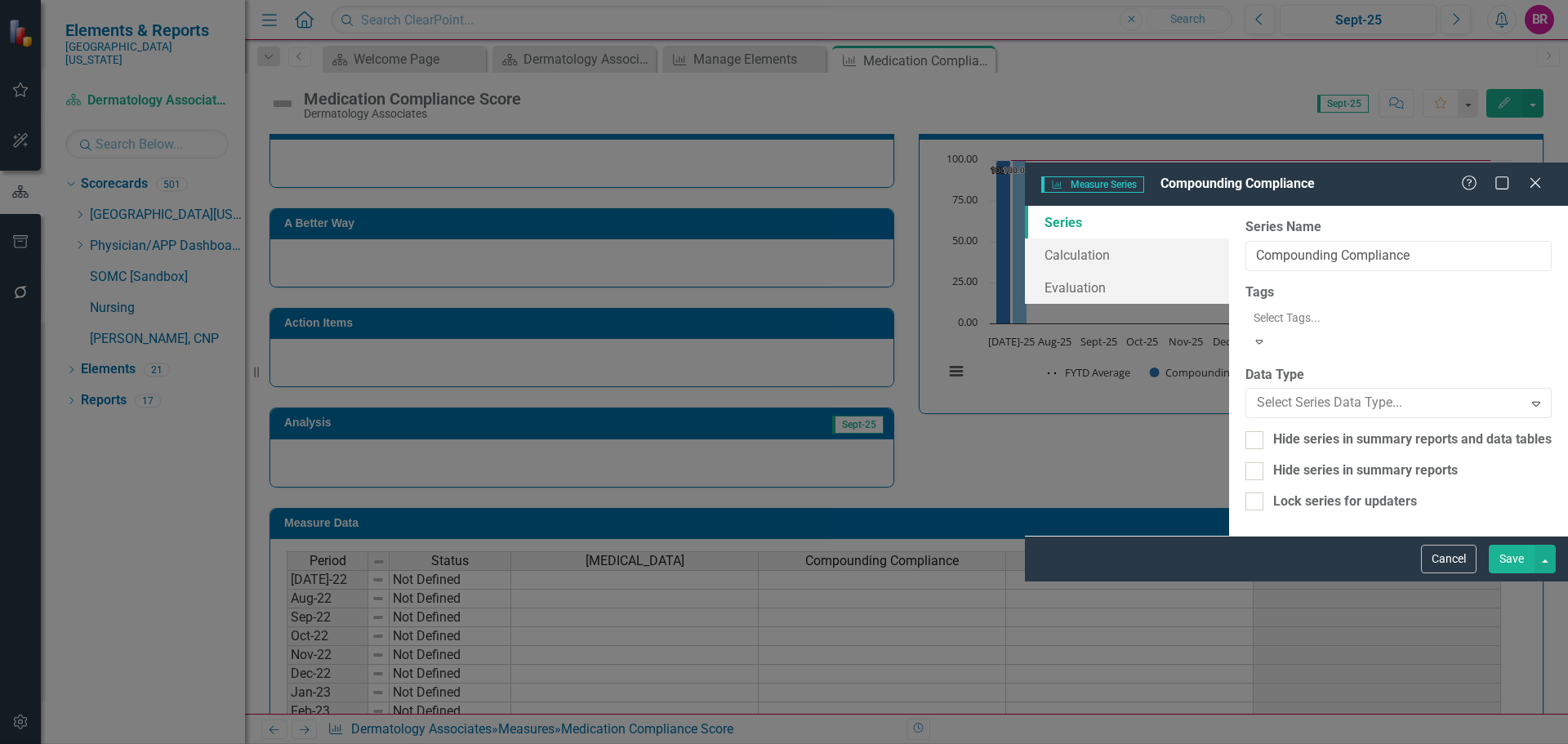
click at [1520, 572] on button "Save" at bounding box center [1511, 557] width 46 height 29
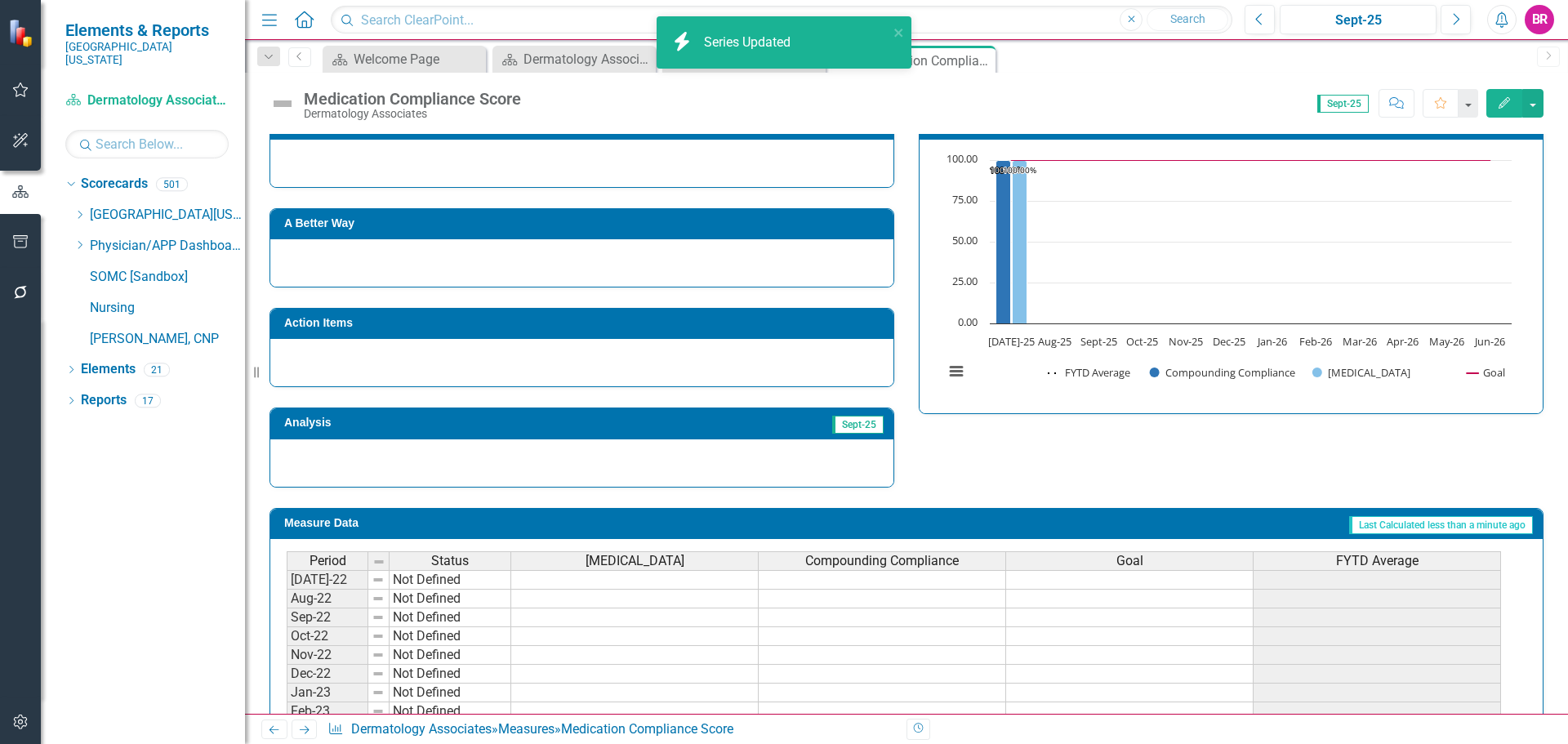
scroll to position [163, 0]
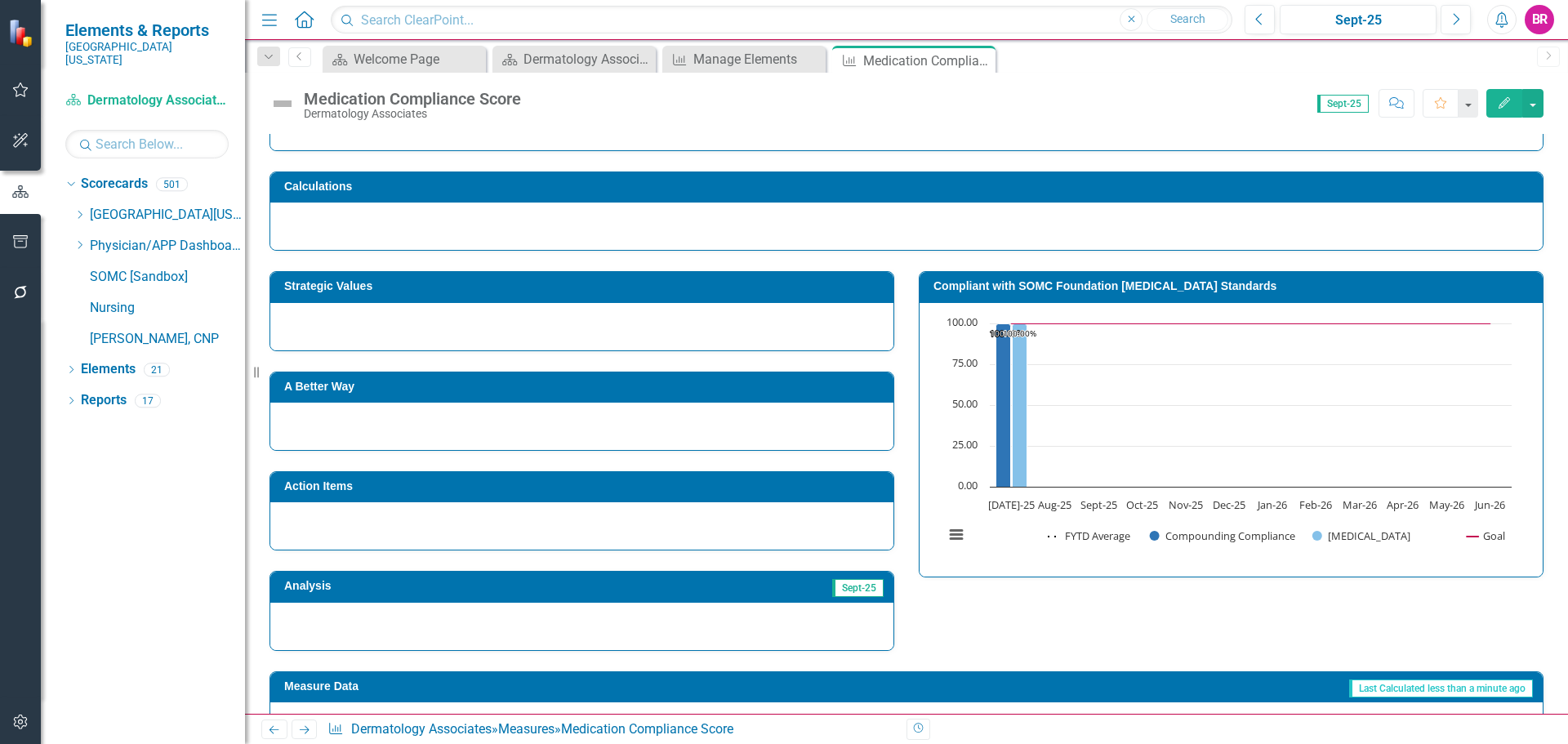
click at [975, 290] on h3 "Compliant with SOMC Foundation Medication Management Standards" at bounding box center [1234, 286] width 601 height 12
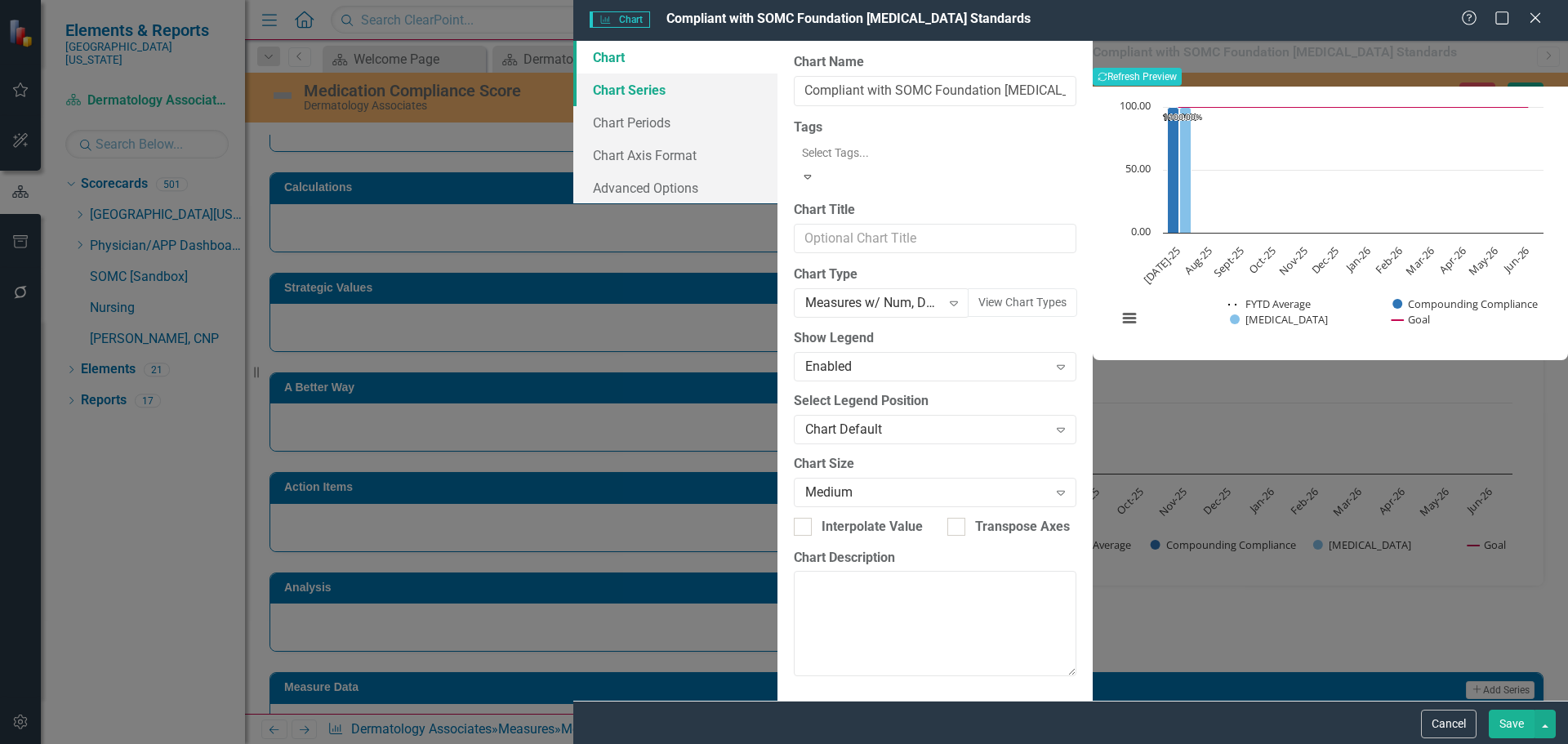
click at [573, 89] on link "Chart Series" at bounding box center [675, 90] width 205 height 33
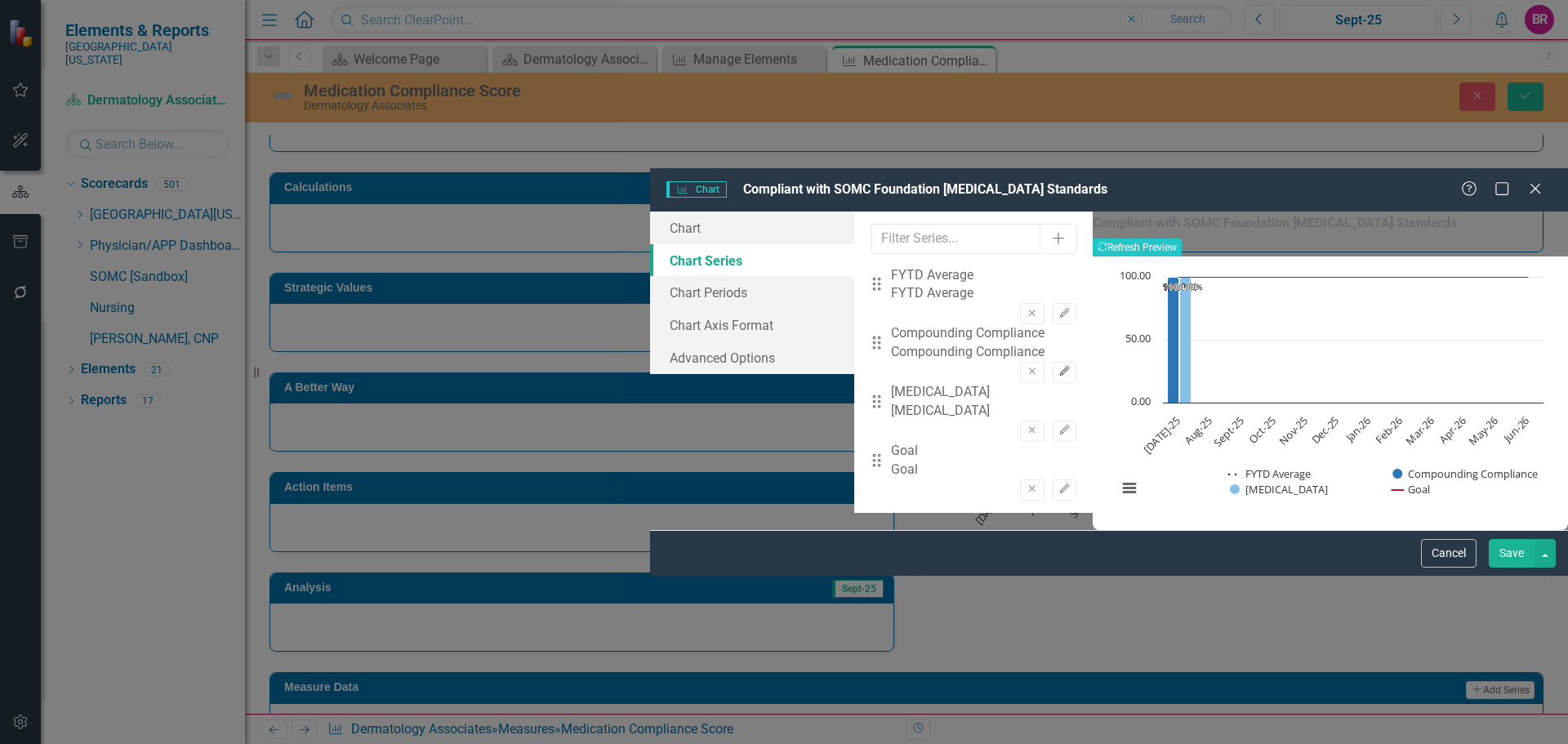
click at [1058, 366] on icon "Edit" at bounding box center [1064, 371] width 12 height 10
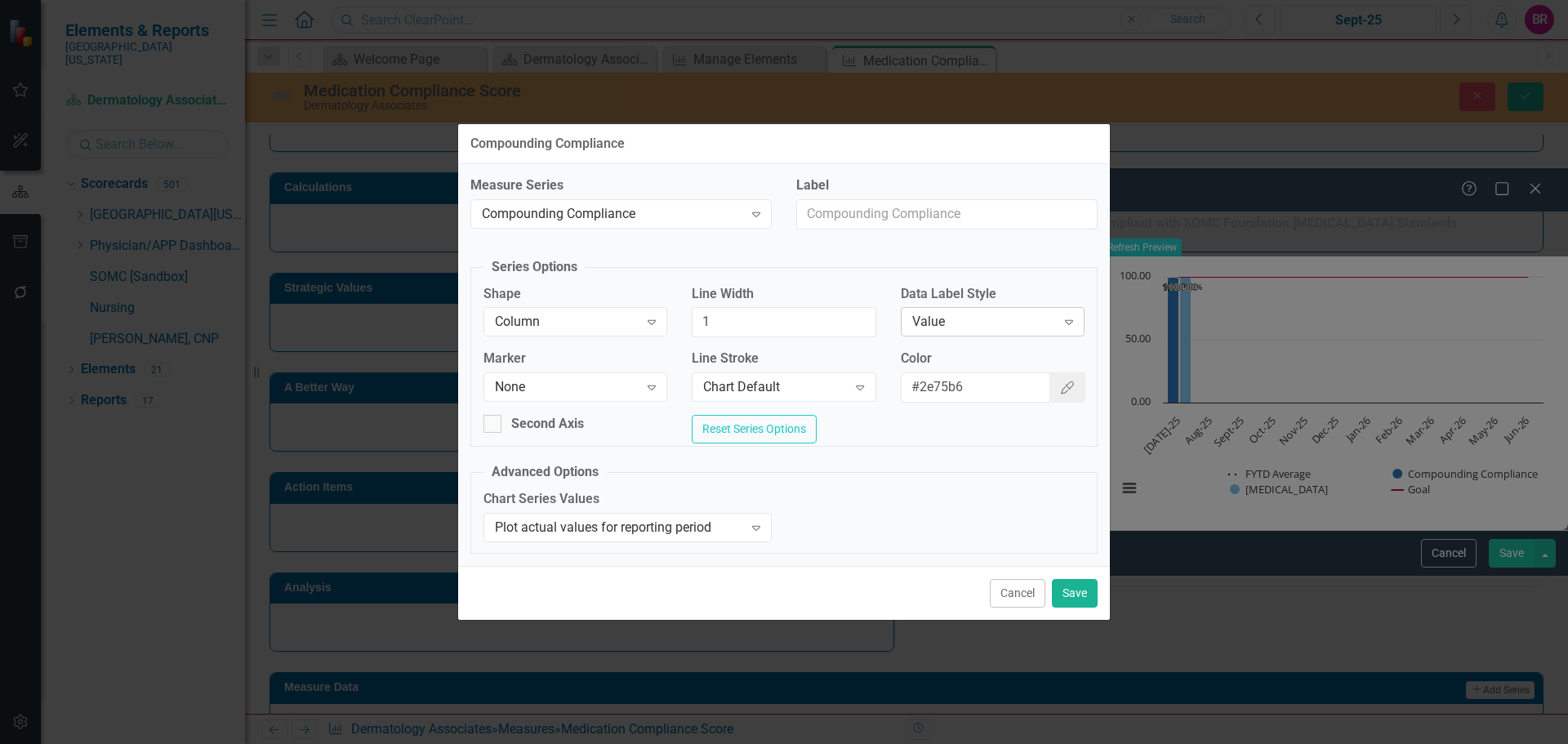
click at [1023, 314] on div "Value" at bounding box center [983, 322] width 144 height 19
click at [1081, 599] on button "Save" at bounding box center [1074, 593] width 46 height 29
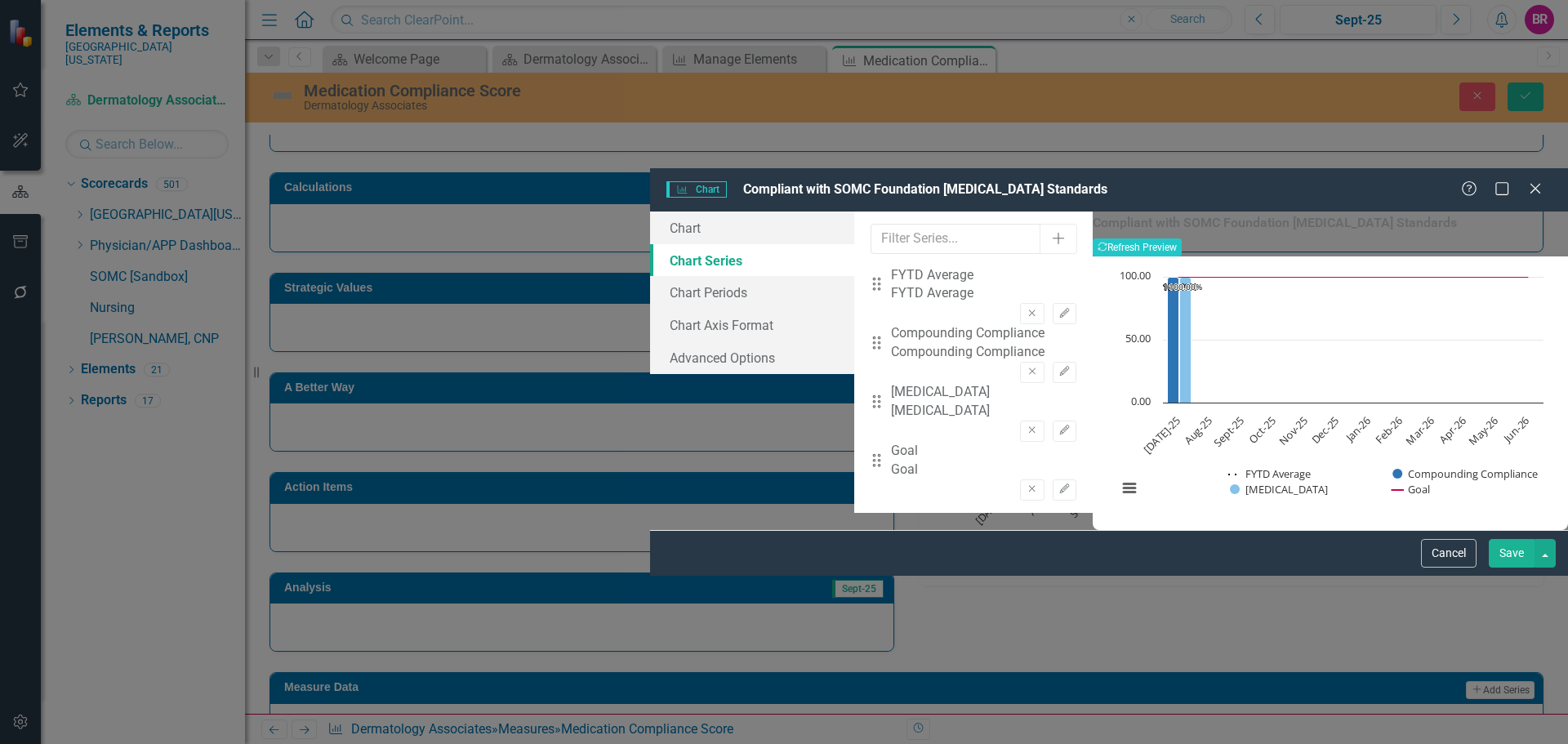
click at [1038, 383] on div "Drag Medication Management Medication Management Remove Edit" at bounding box center [973, 412] width 206 height 59
click at [1058, 425] on icon "Edit" at bounding box center [1064, 430] width 12 height 10
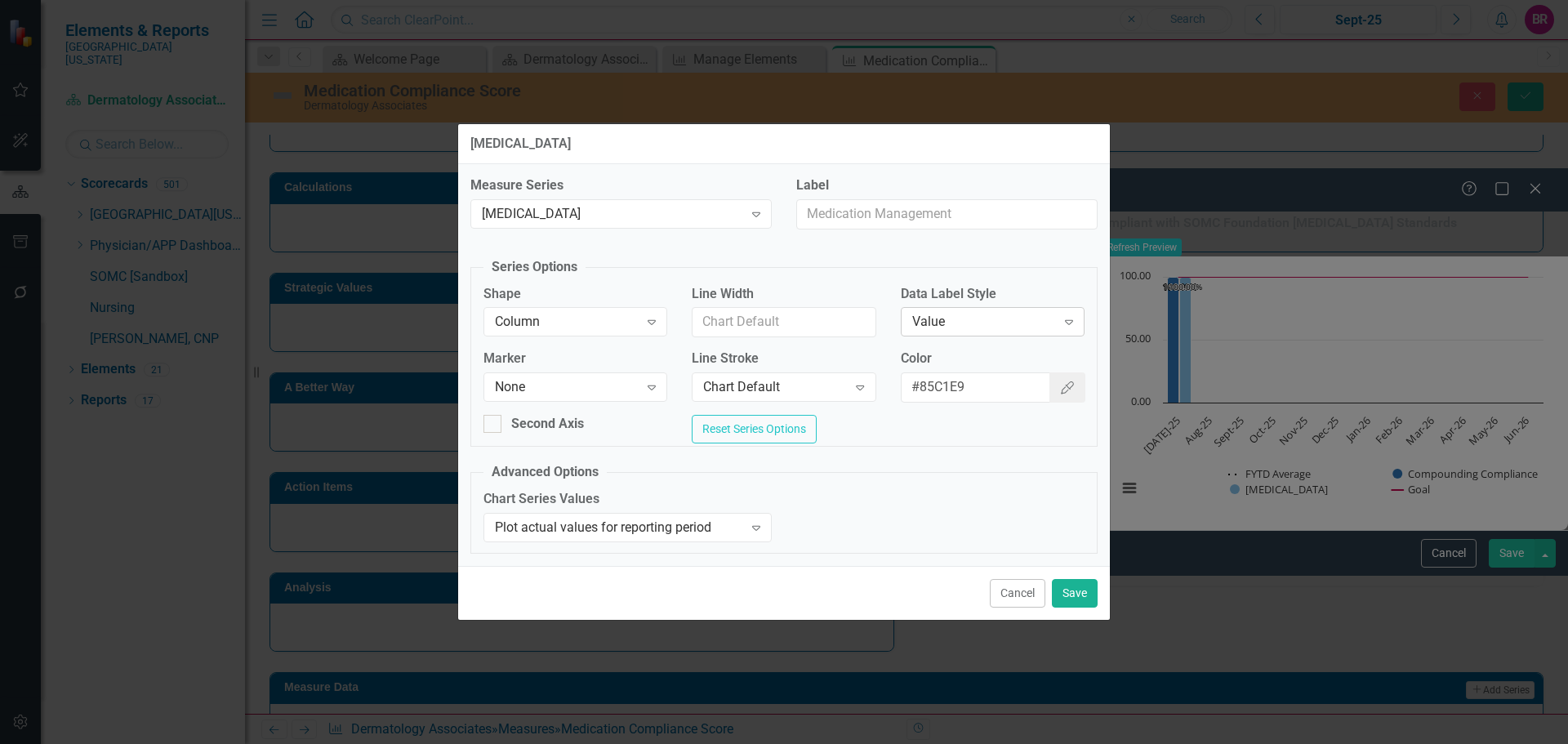
click at [970, 324] on div "Value" at bounding box center [983, 322] width 144 height 19
drag, startPoint x: 1065, startPoint y: 601, endPoint x: 1227, endPoint y: 638, distance: 166.2
click at [1065, 602] on button "Save" at bounding box center [1074, 593] width 46 height 29
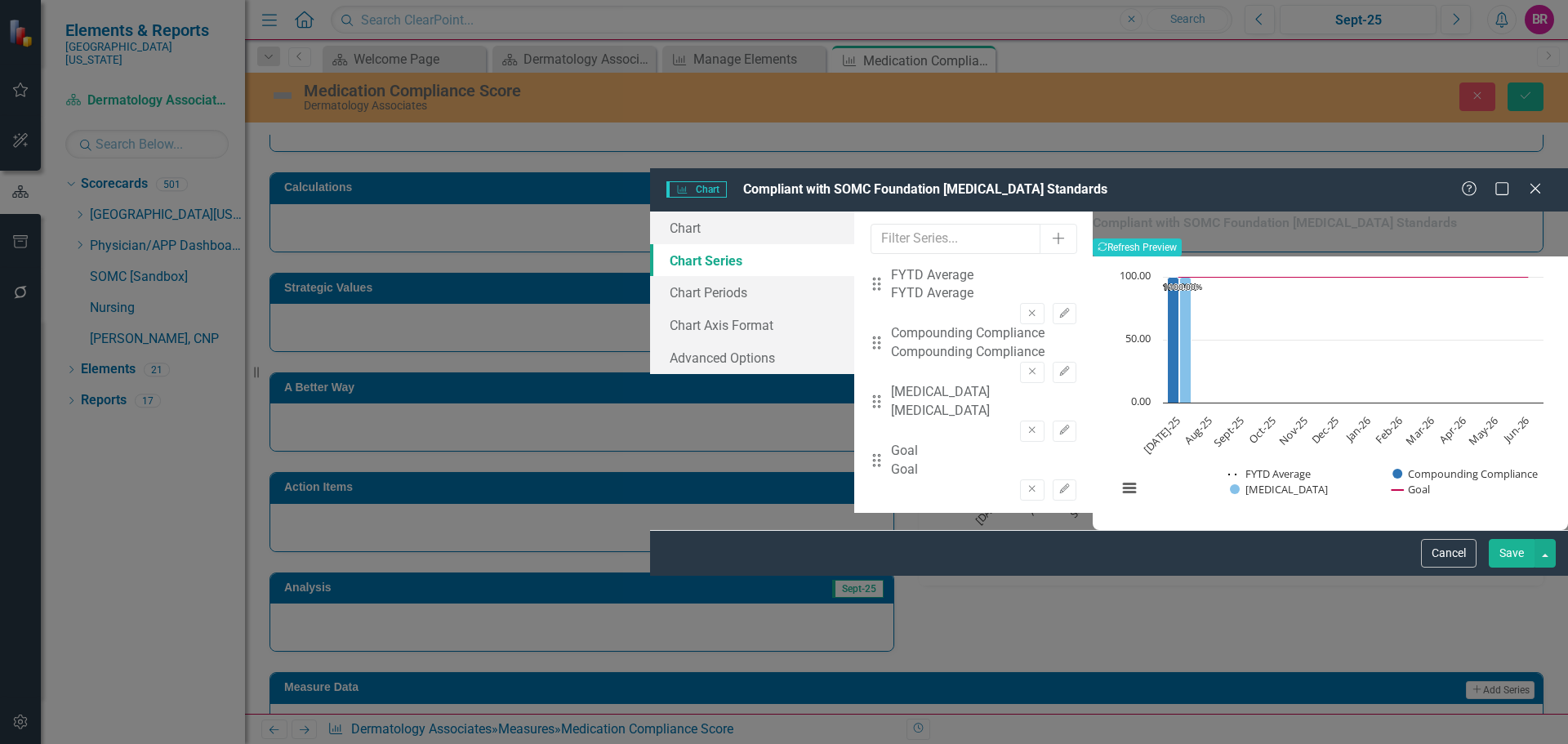
click at [1534, 567] on button "Save" at bounding box center [1511, 553] width 46 height 29
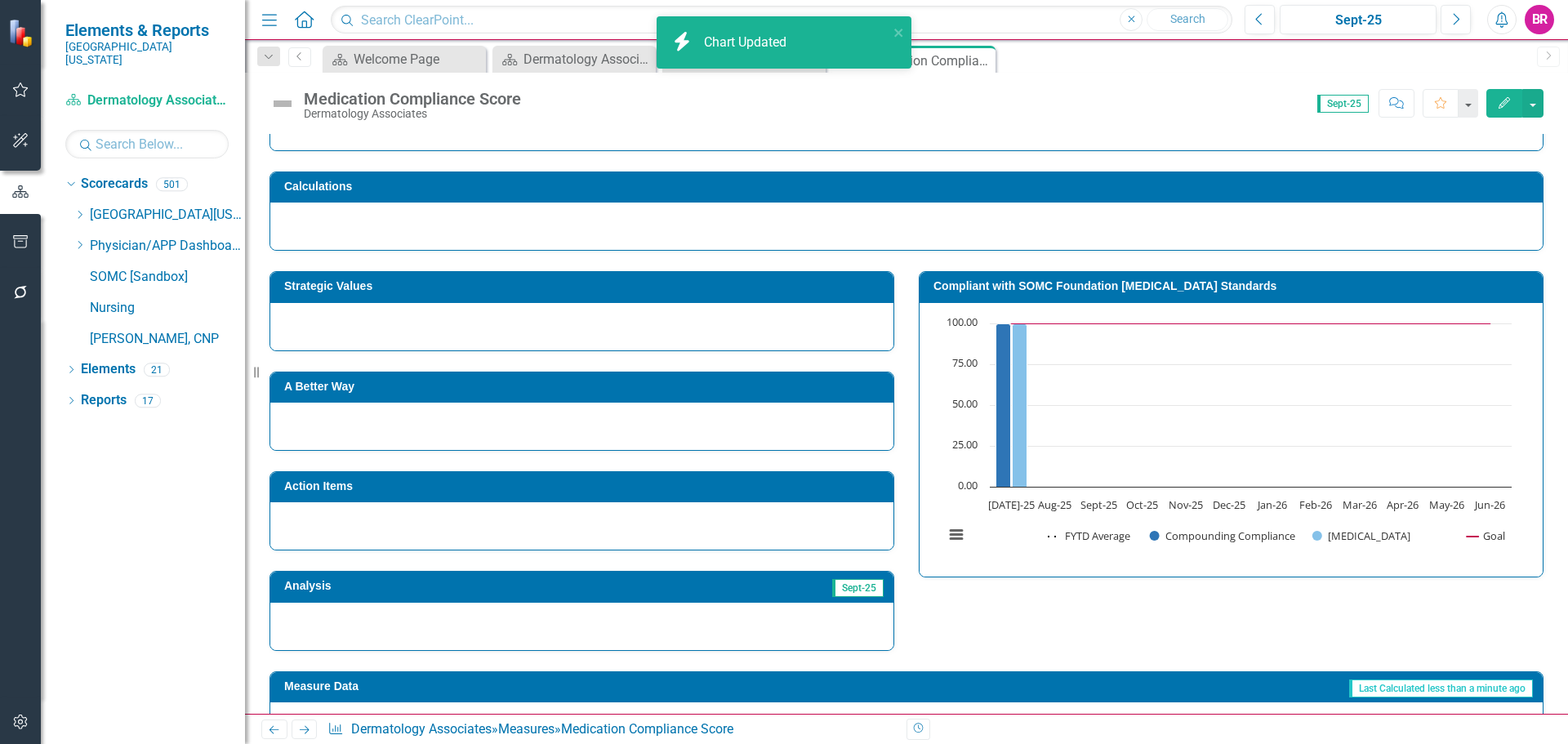
click at [537, 284] on h3 "Strategic Values" at bounding box center [585, 286] width 601 height 12
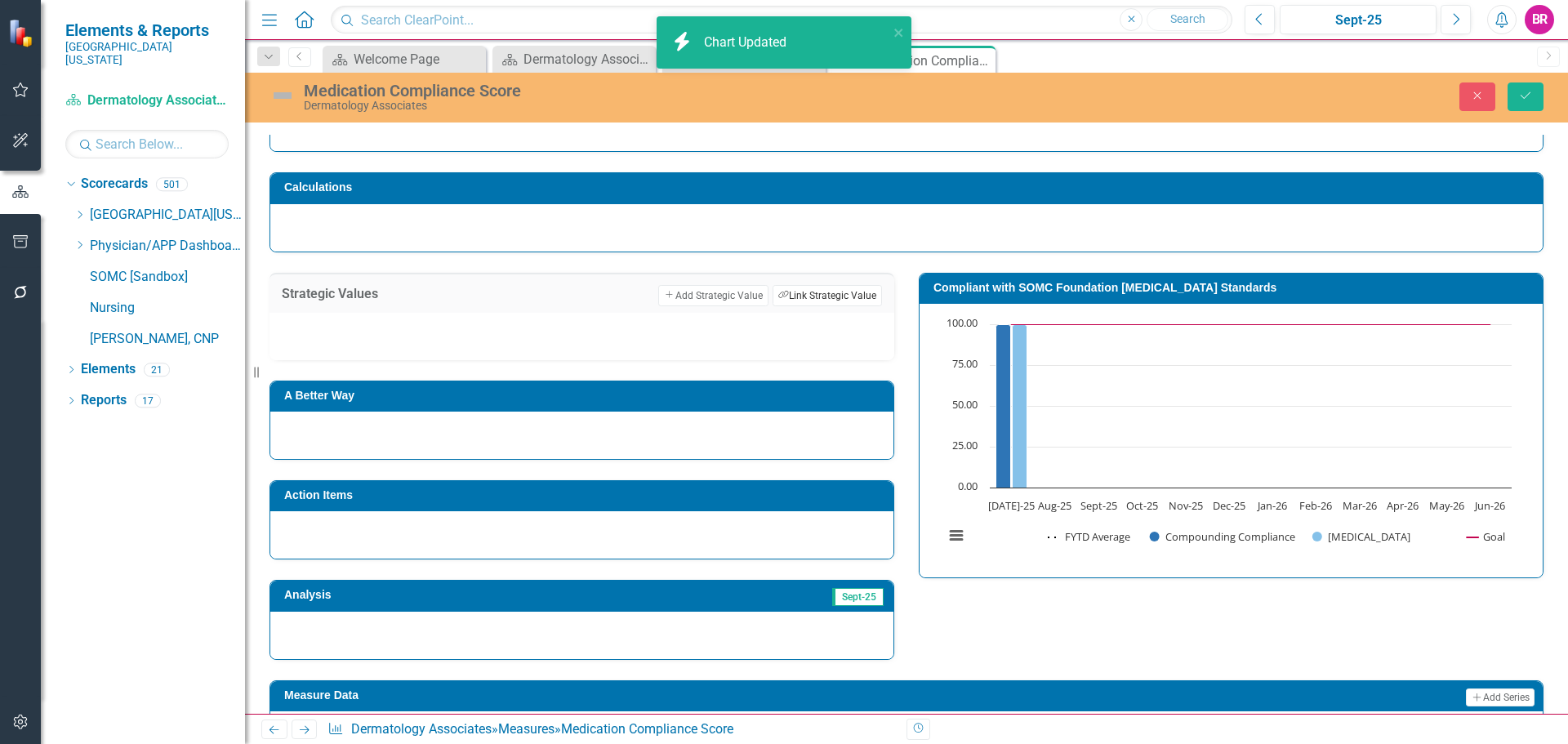
click at [772, 296] on button "Link Tag Link Strategic Value" at bounding box center [826, 296] width 109 height 21
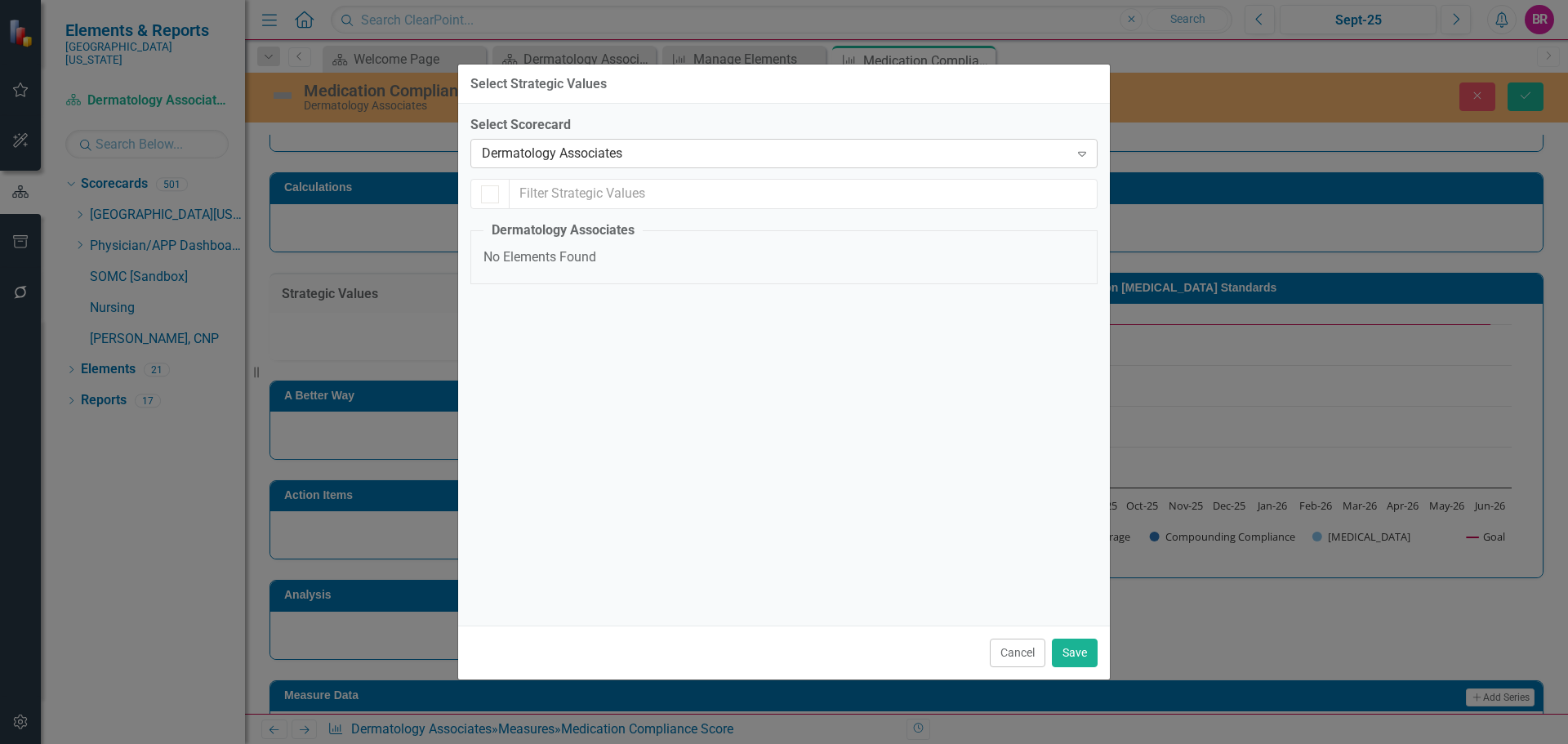
click at [520, 155] on div "Dermatology Associates" at bounding box center [775, 154] width 587 height 19
click at [534, 292] on div "Quality" at bounding box center [531, 288] width 41 height 19
click at [494, 290] on input "Quality" at bounding box center [489, 284] width 11 height 11
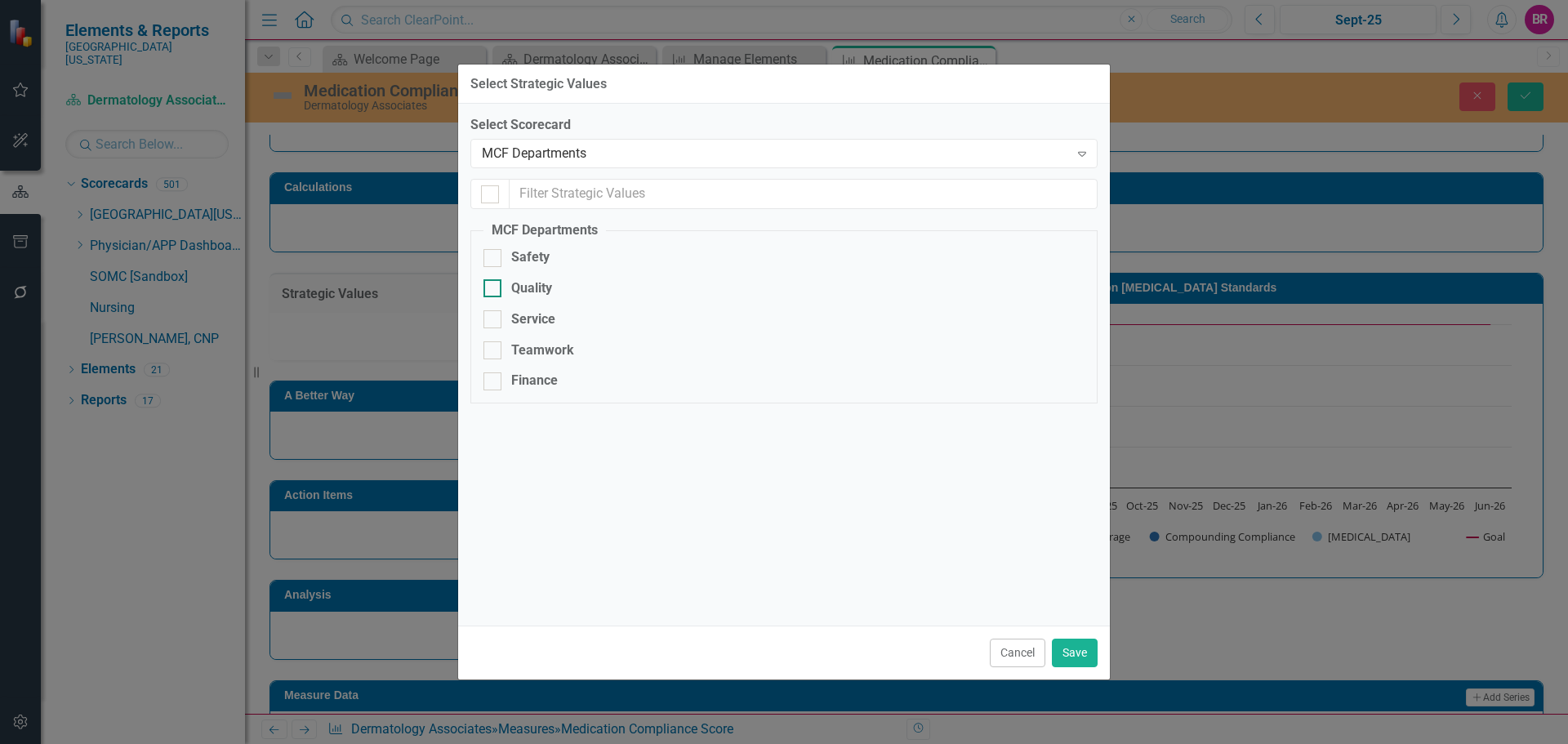
checkbox input "true"
click at [1071, 653] on button "Save" at bounding box center [1074, 652] width 46 height 29
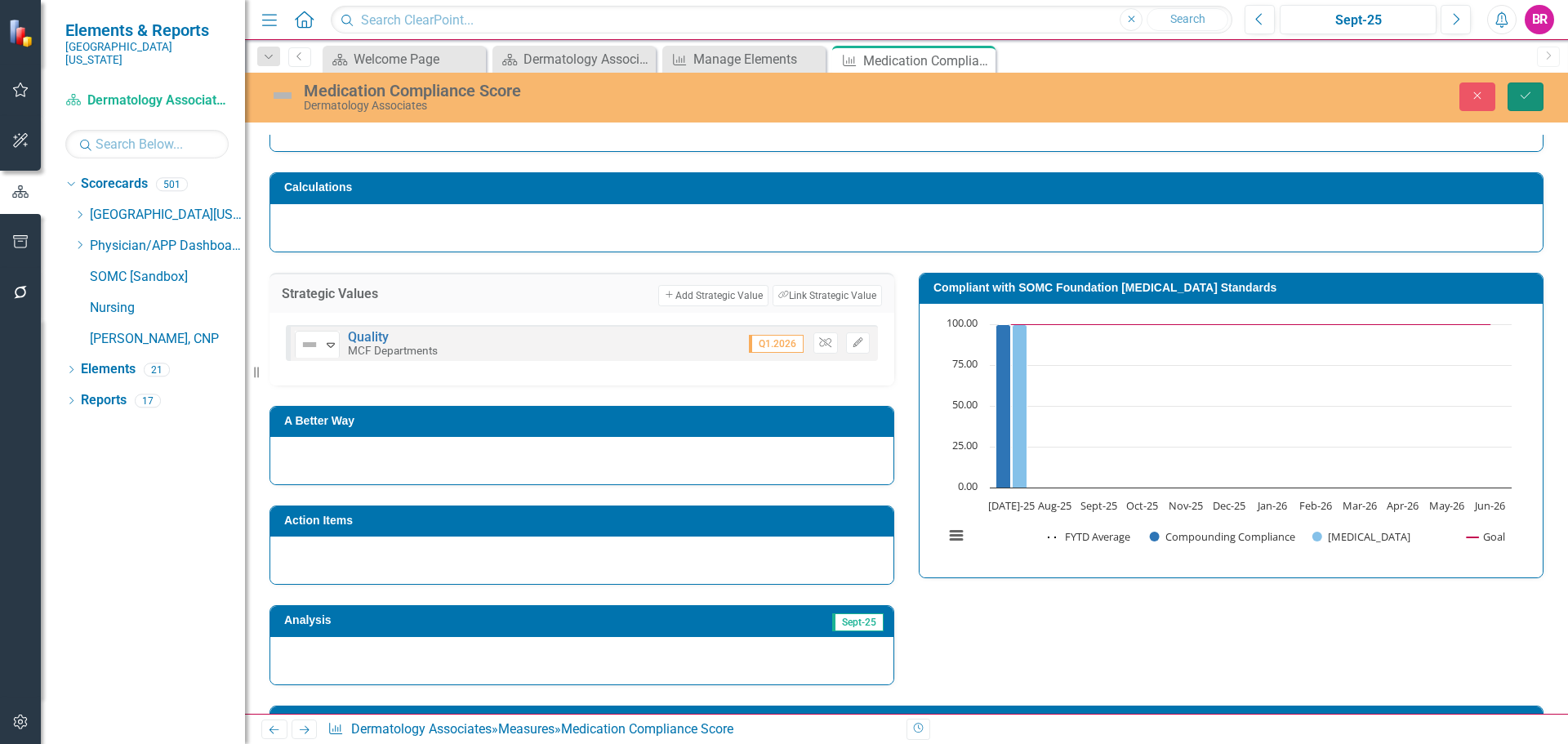
click at [1532, 94] on icon "Save" at bounding box center [1525, 95] width 15 height 11
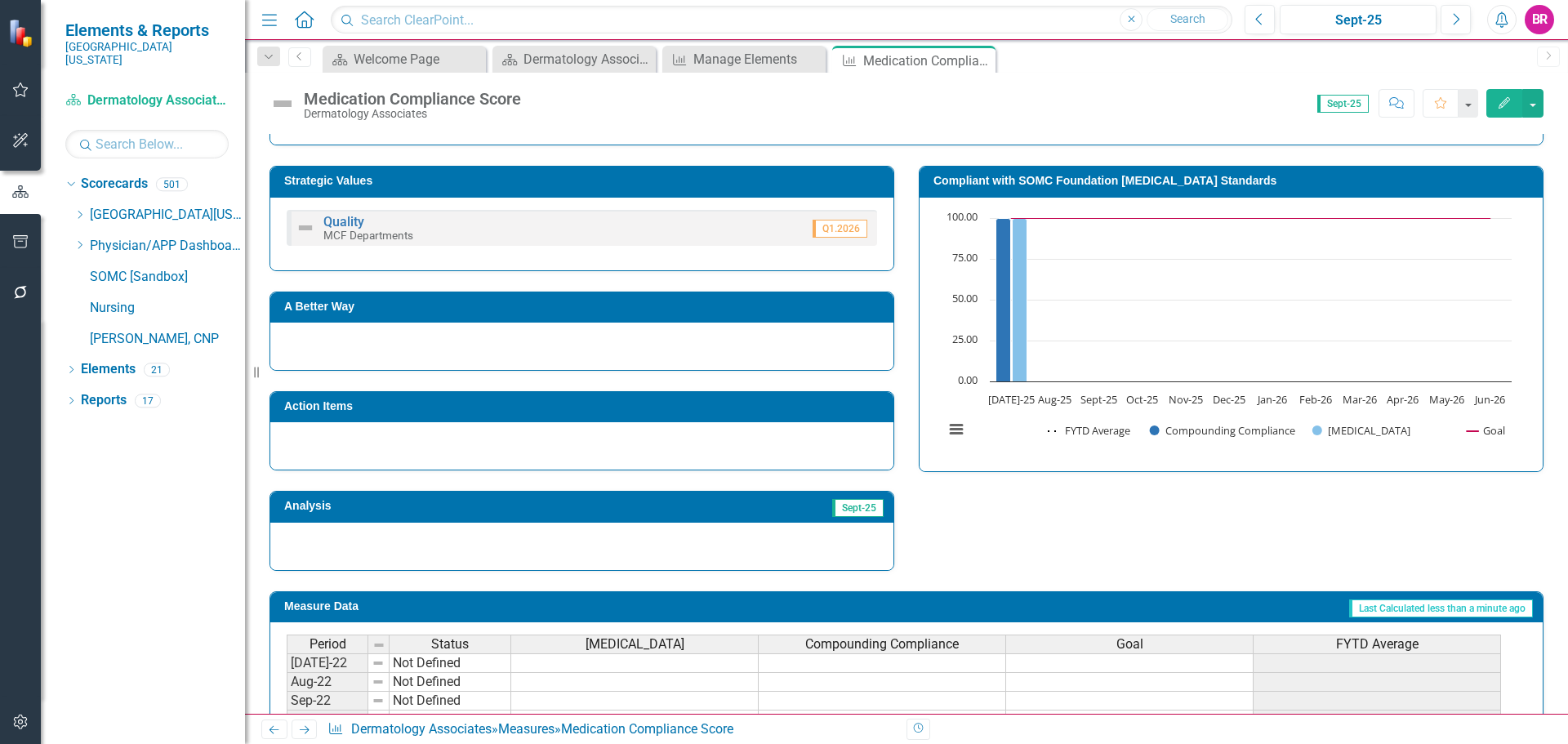
scroll to position [260, 0]
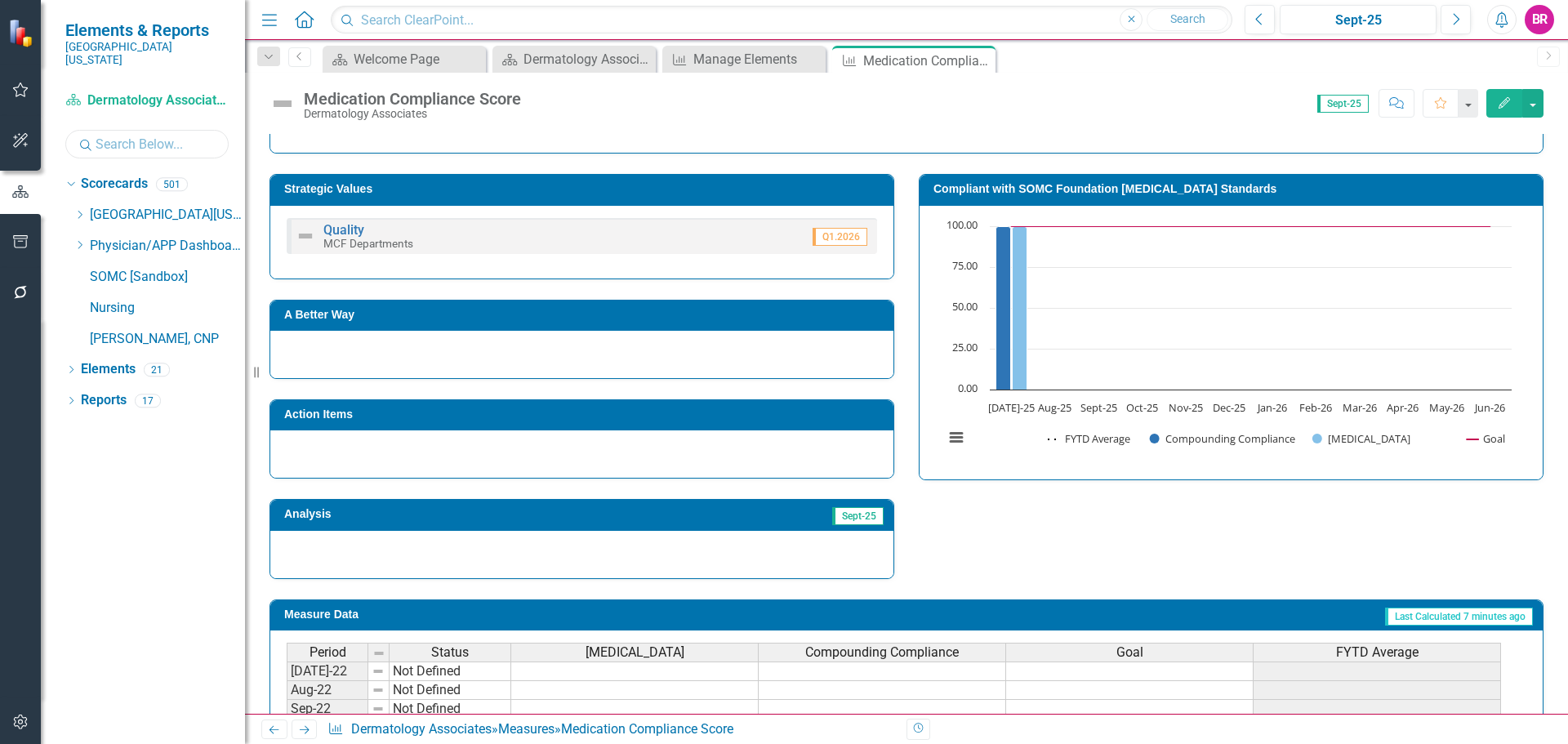
click at [130, 130] on input "text" at bounding box center [147, 144] width 163 height 29
click at [182, 330] on link "Interventional Pulmonary Diagnostics" at bounding box center [183, 339] width 122 height 19
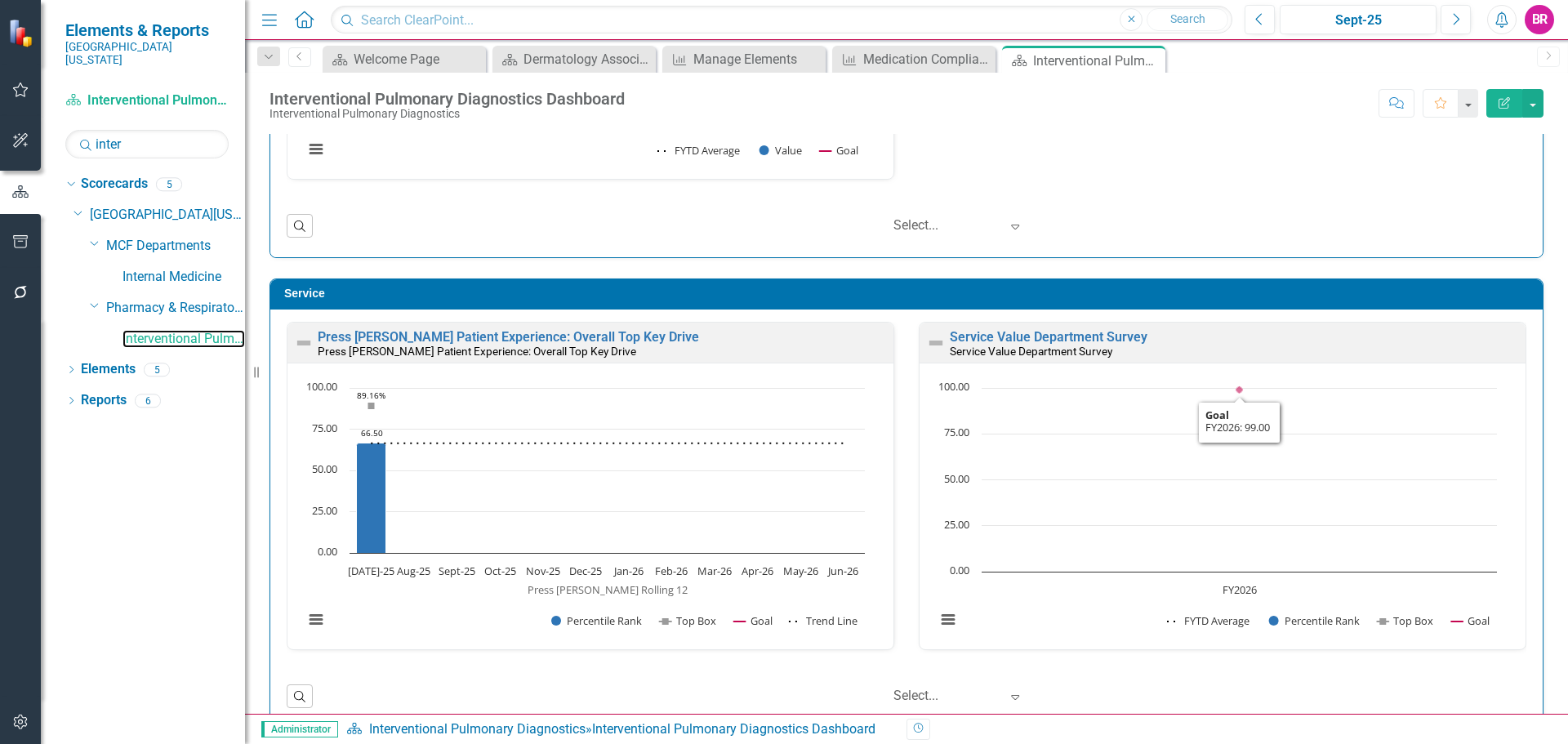
scroll to position [1, 0]
click at [565, 334] on link "Press [PERSON_NAME] Patient Experience: Overall Top Key Drive" at bounding box center [508, 336] width 381 height 16
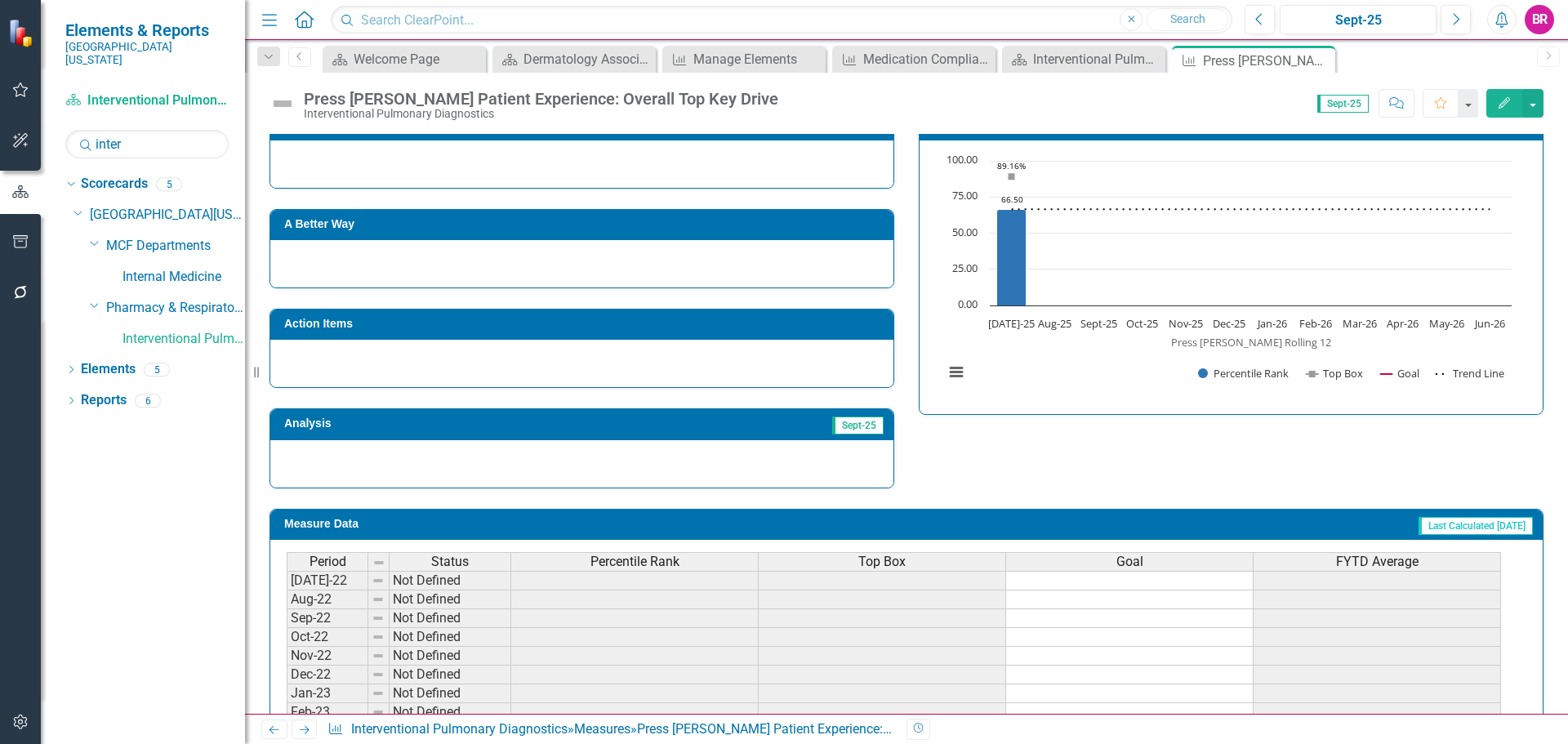
scroll to position [327, 0]
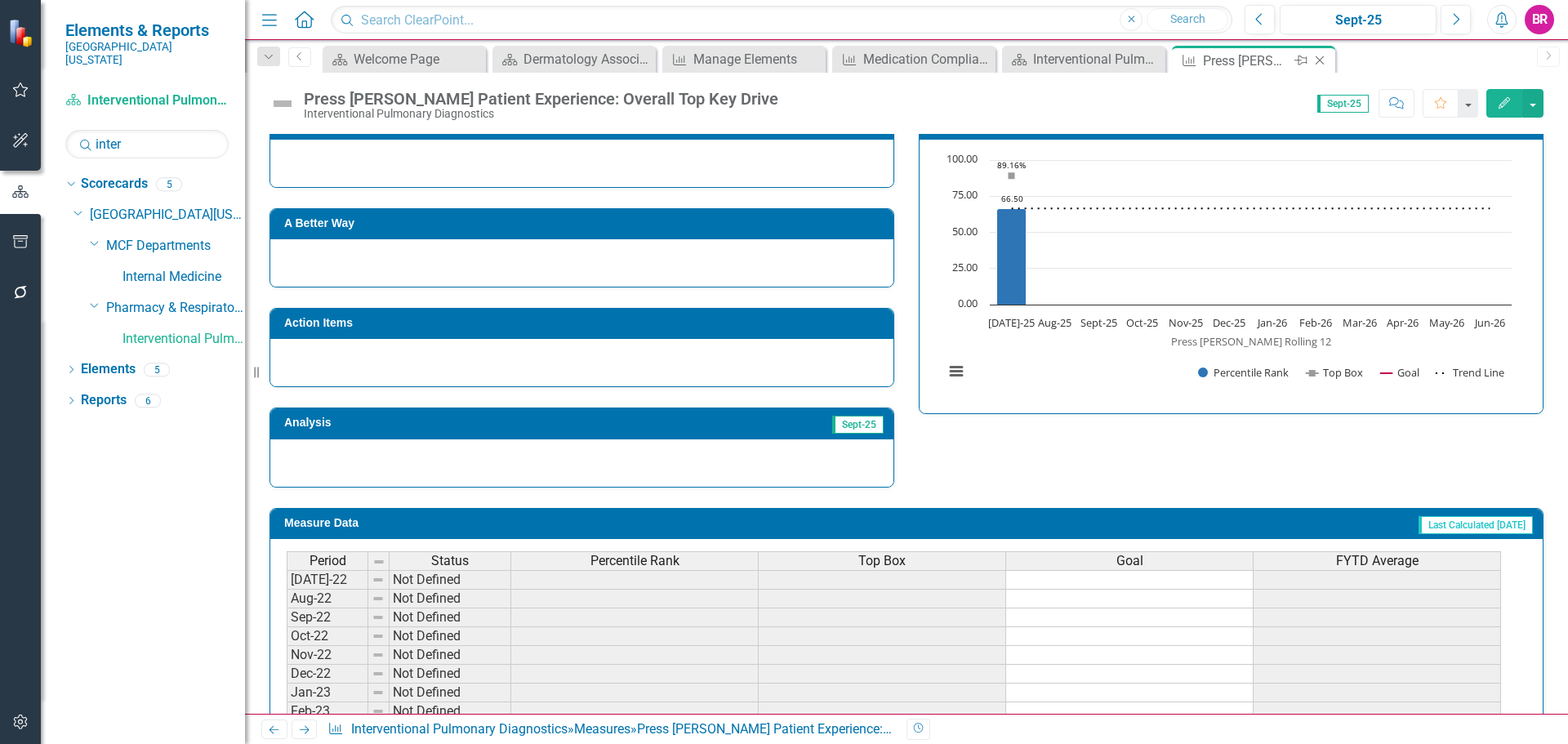
click at [1321, 62] on icon "Close" at bounding box center [1320, 61] width 16 height 13
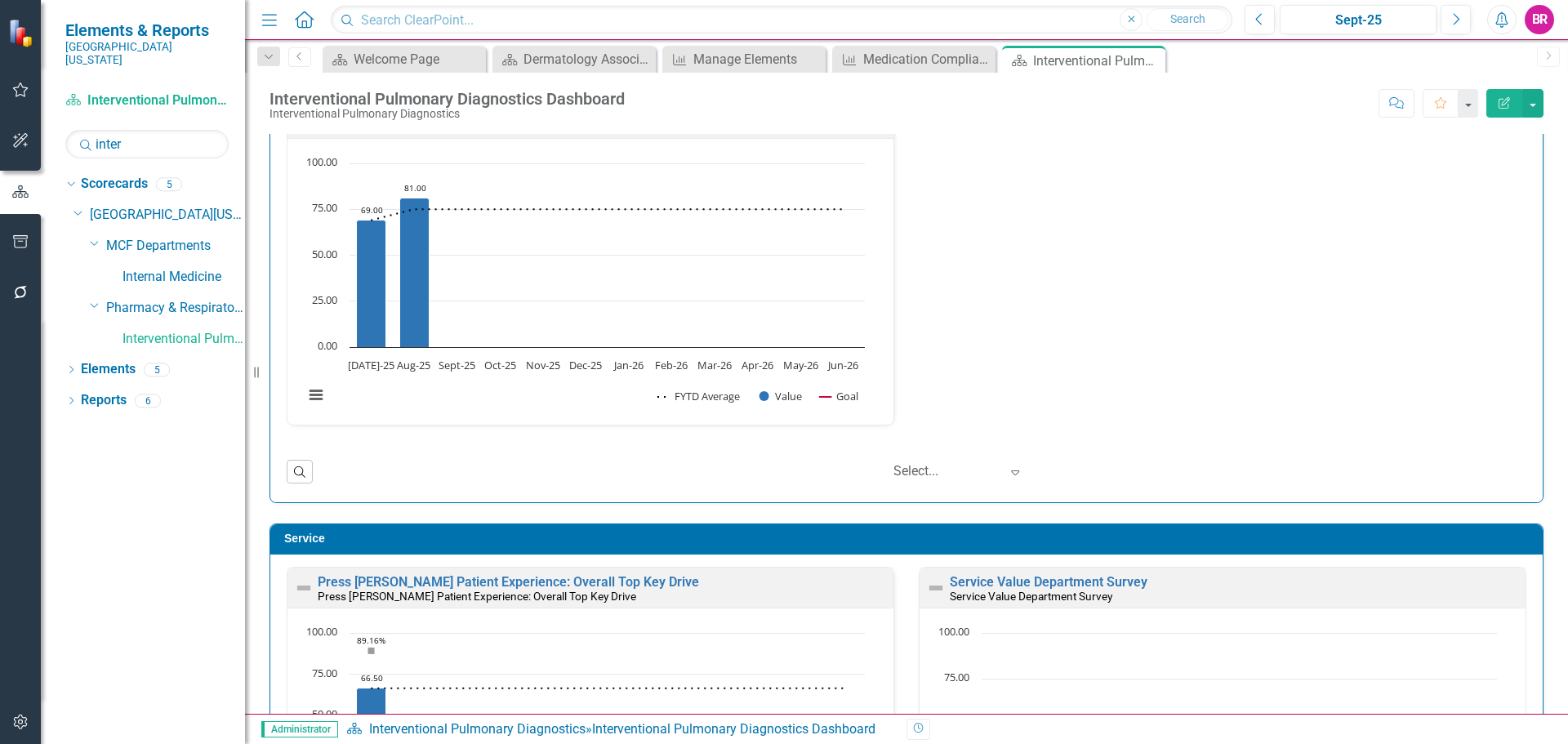
scroll to position [1224, 0]
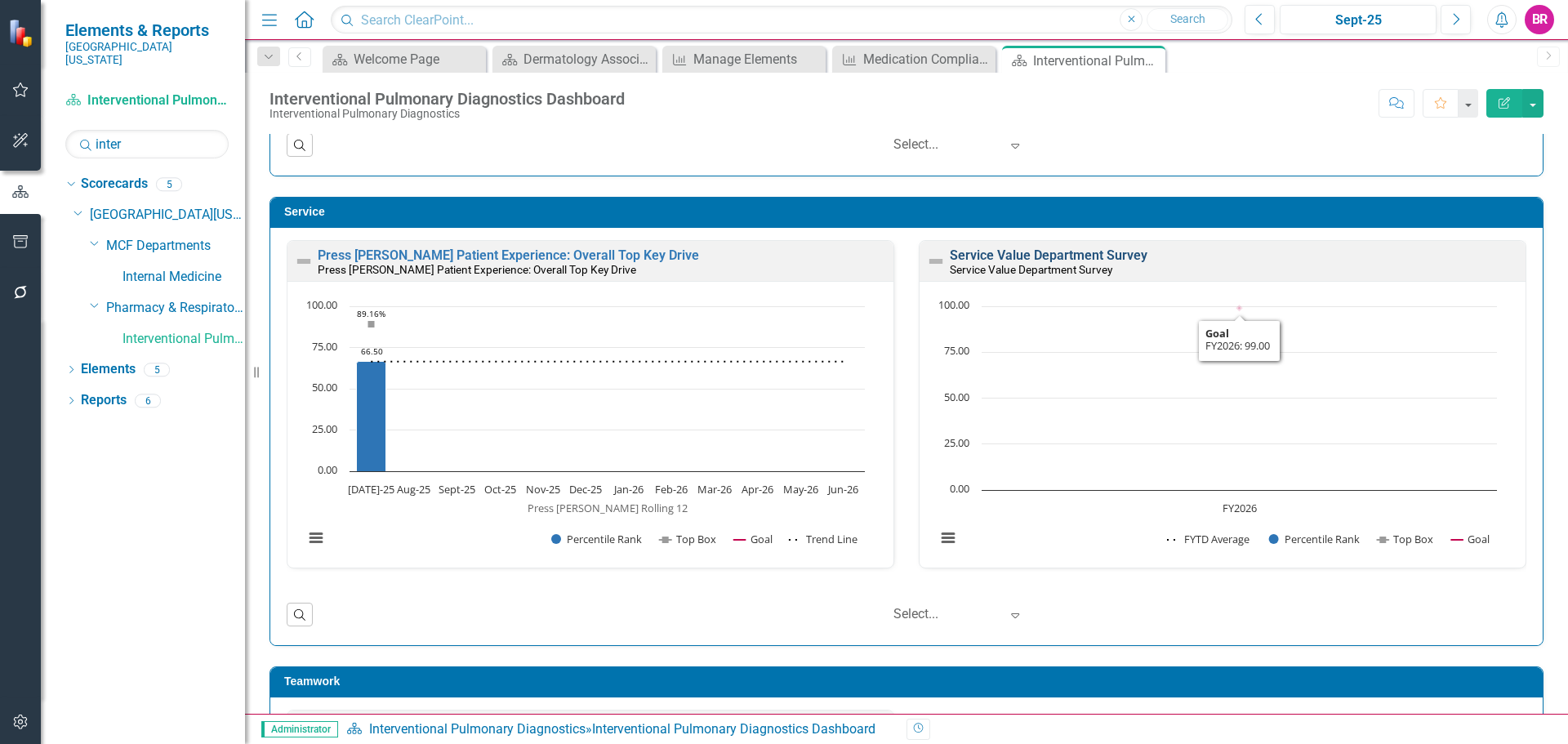
click at [1028, 252] on link "Service Value Department Survey" at bounding box center [1048, 255] width 198 height 16
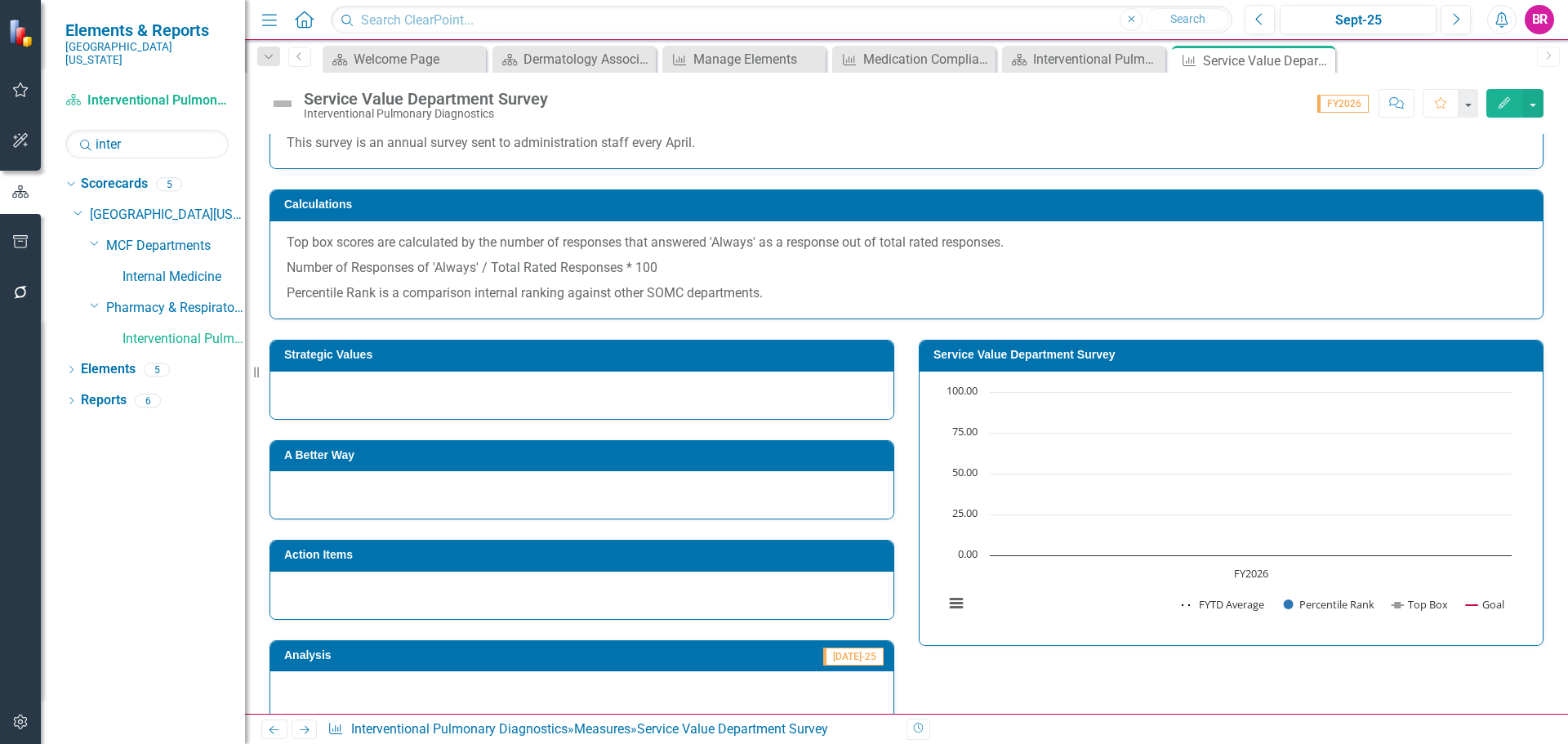
scroll to position [163, 0]
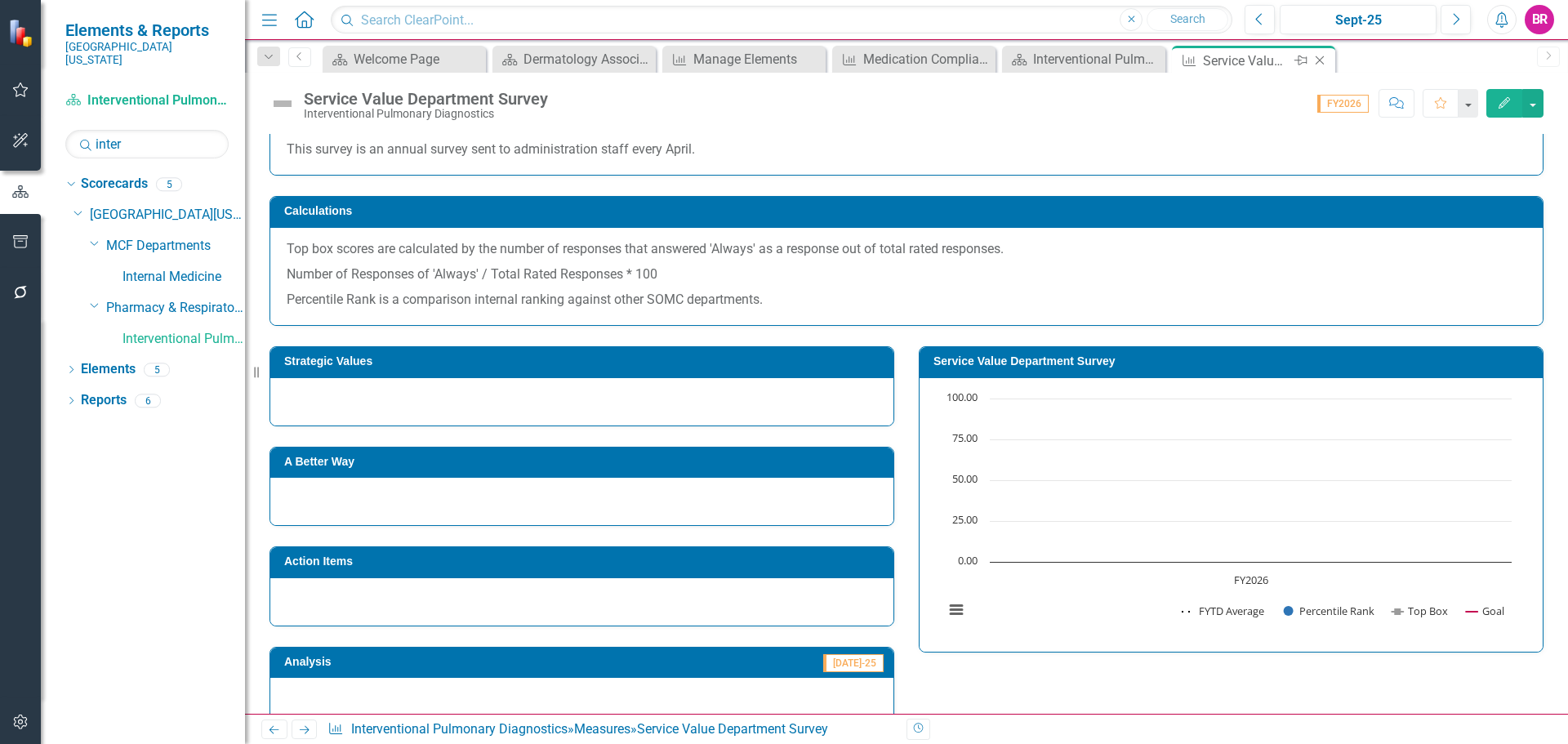
click at [1318, 60] on icon at bounding box center [1319, 61] width 9 height 9
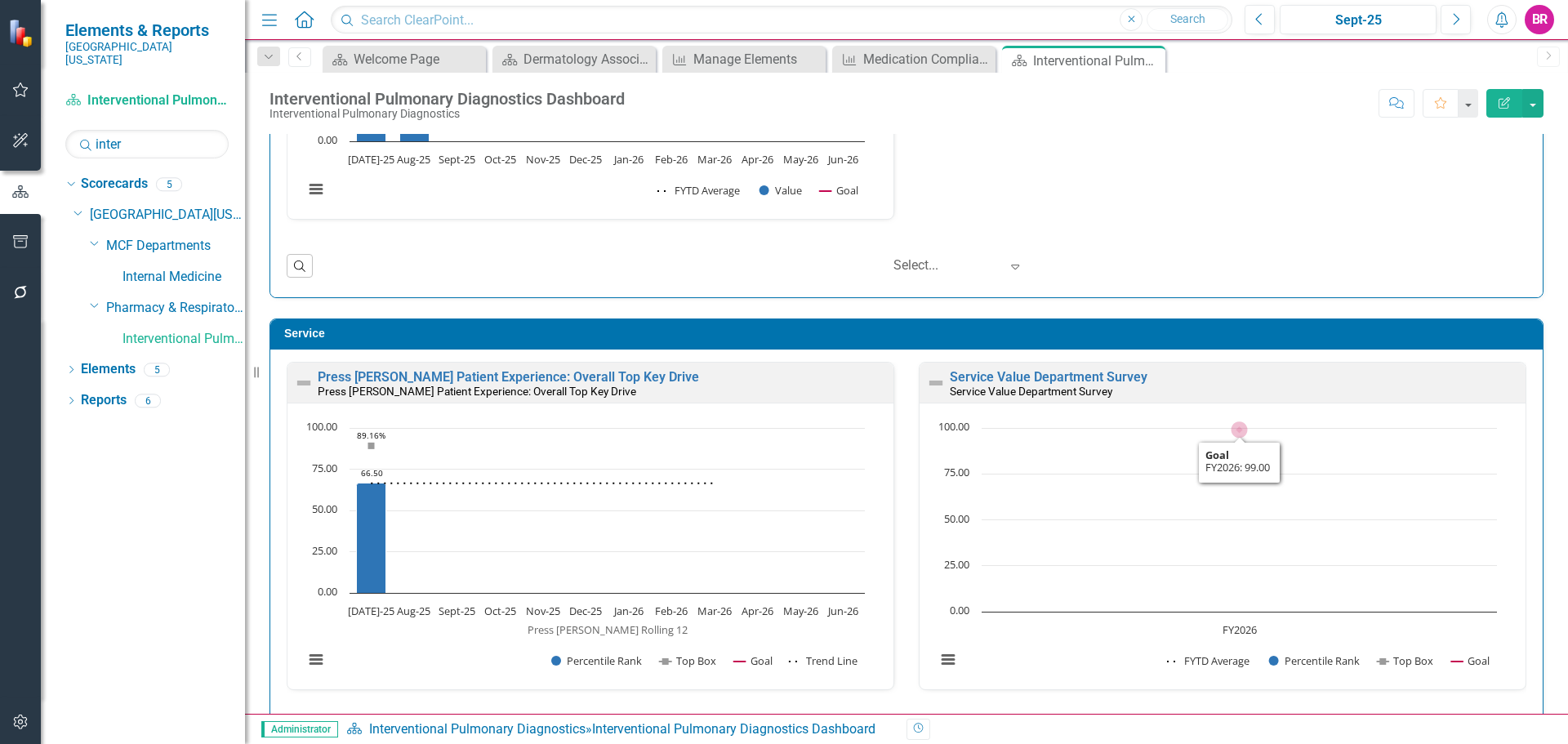
scroll to position [1224, 0]
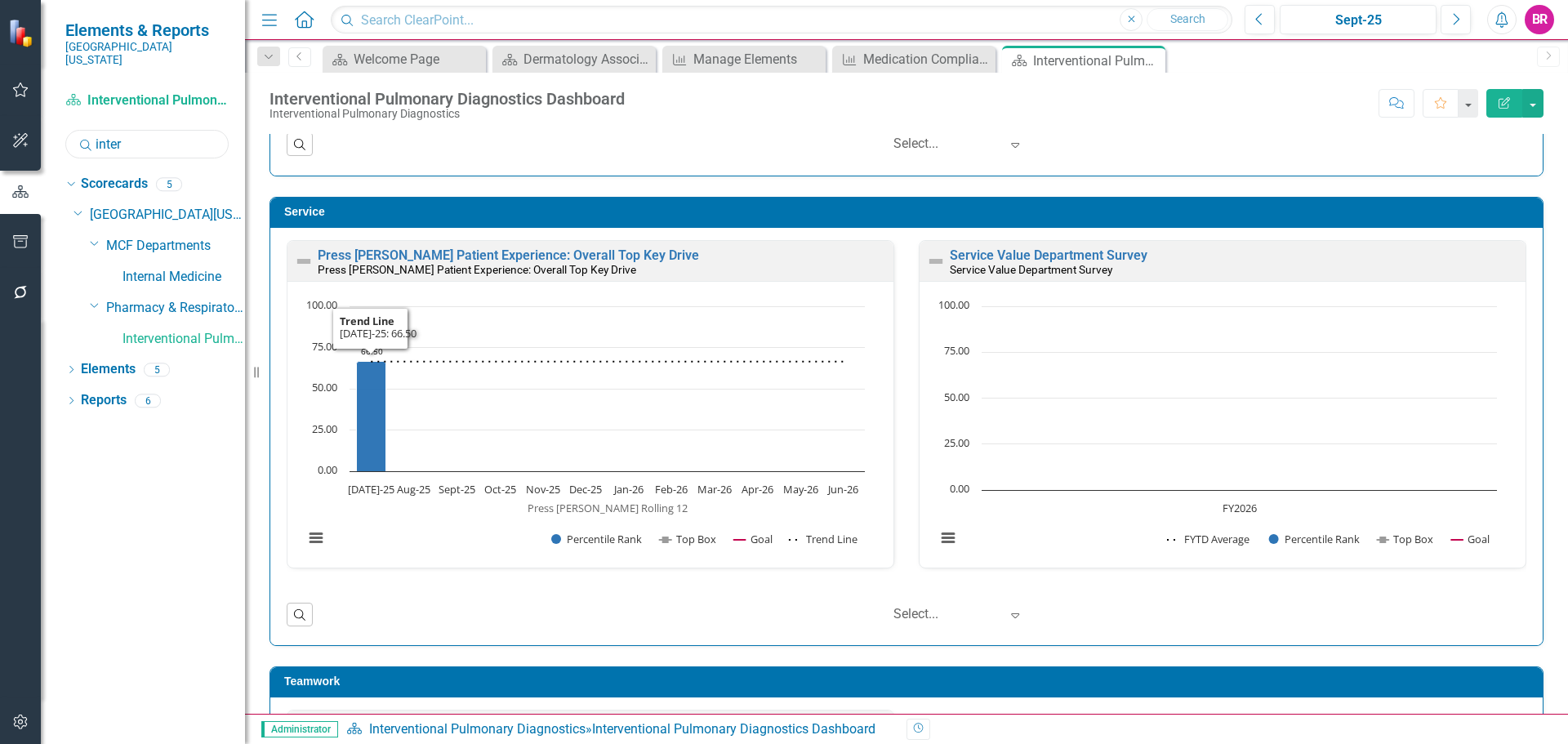
click at [163, 135] on input "inter" at bounding box center [147, 144] width 163 height 29
click at [163, 132] on input "inter" at bounding box center [147, 144] width 163 height 29
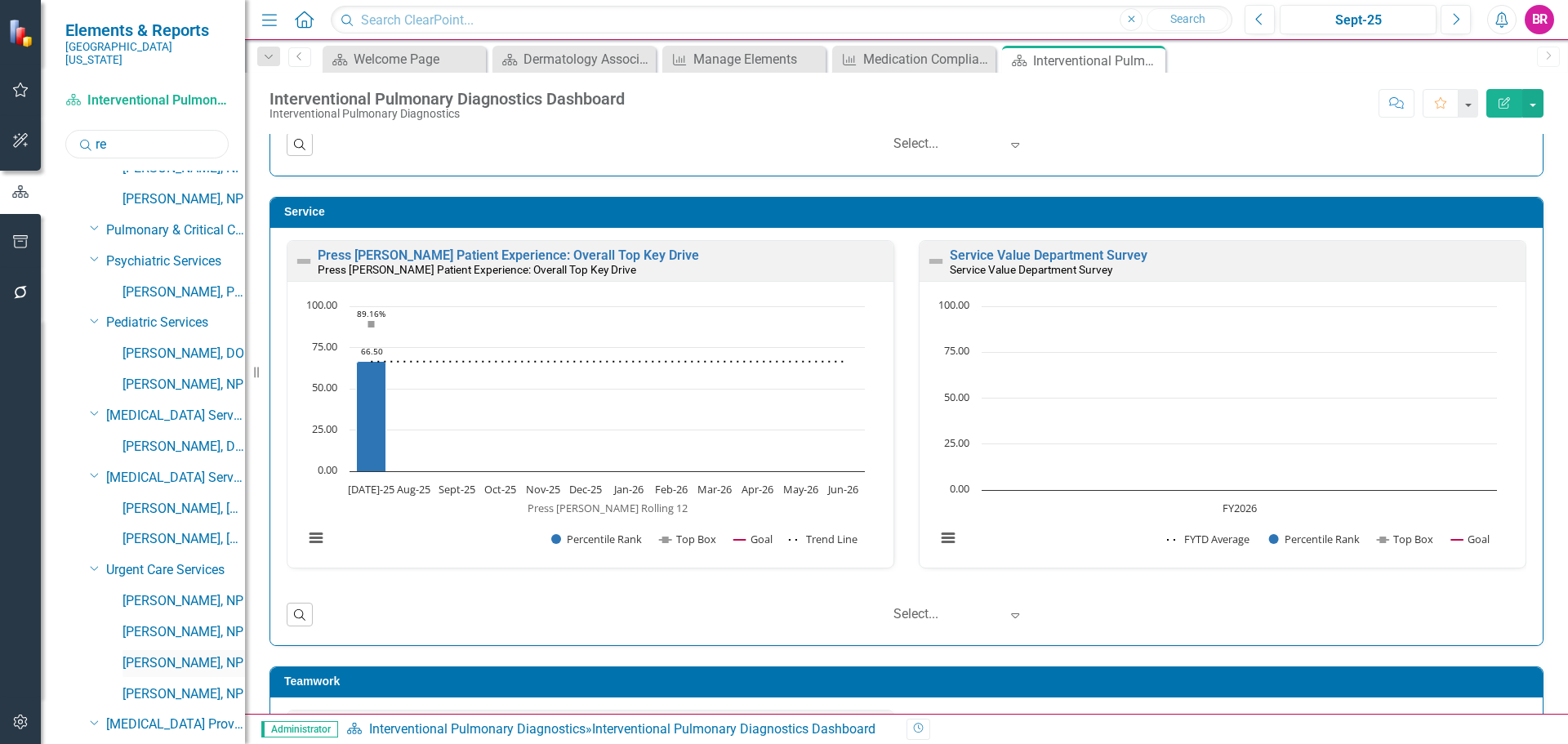
scroll to position [3275, 0]
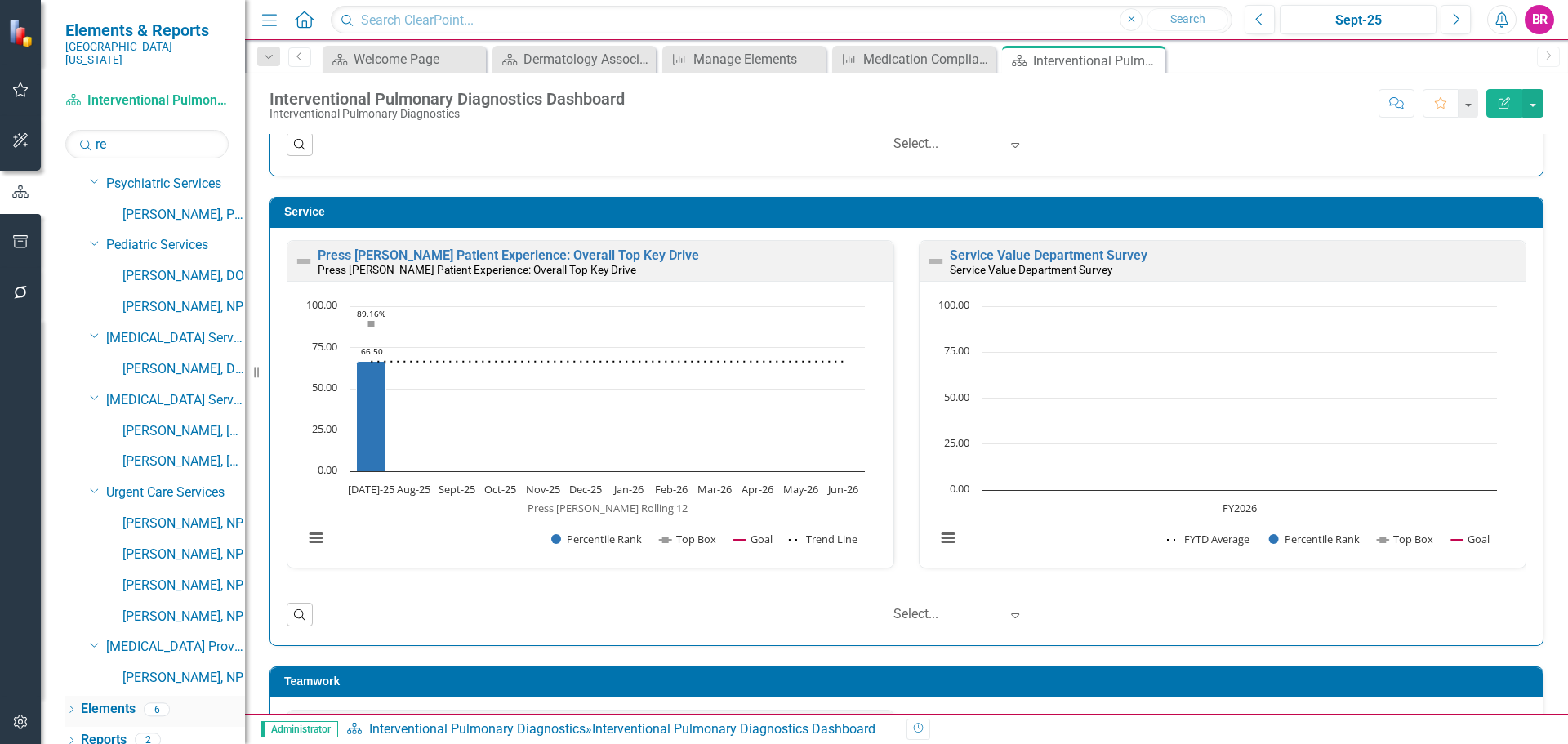
click at [120, 700] on link "Elements" at bounding box center [108, 709] width 55 height 19
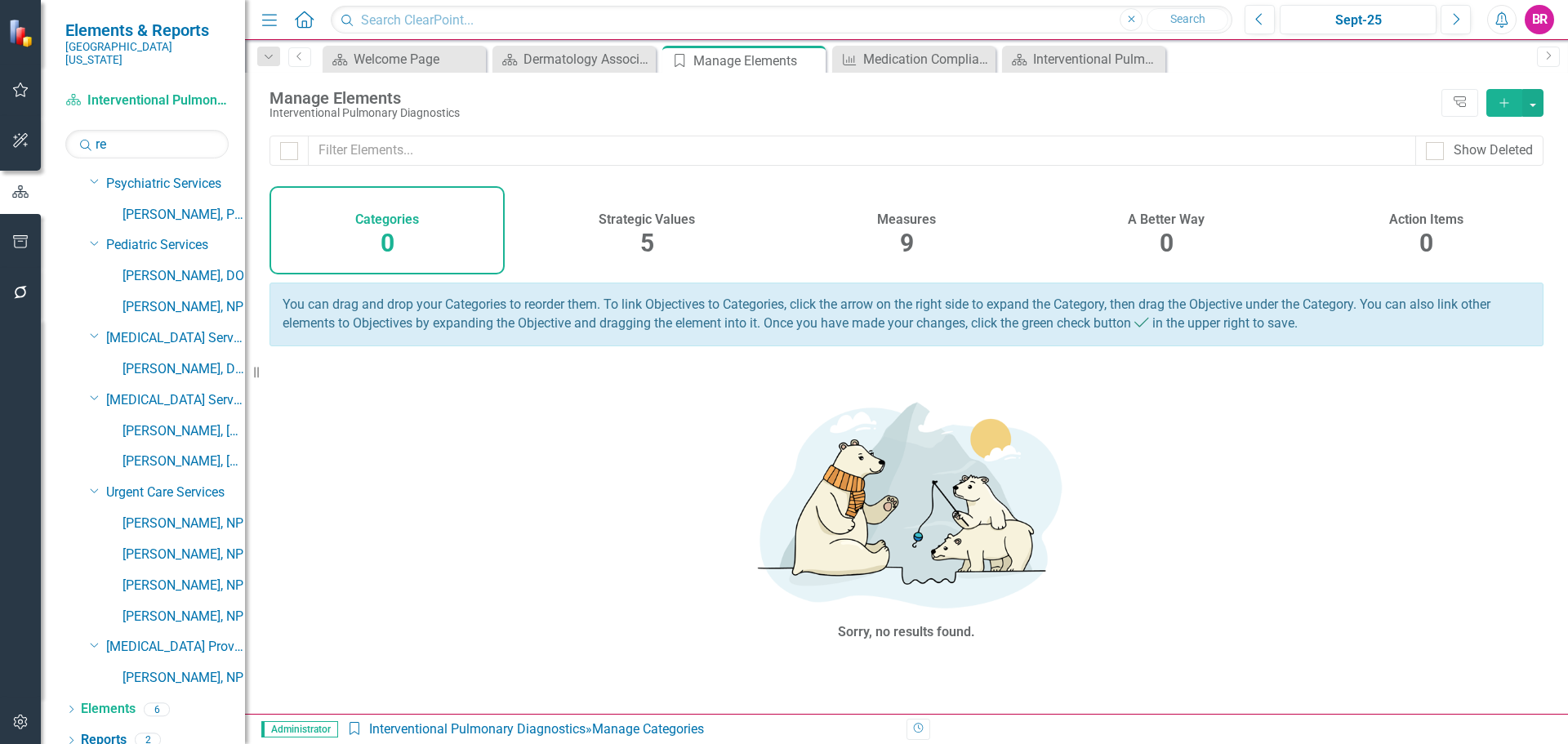
click at [1432, 231] on div "Action Items 0" at bounding box center [1426, 230] width 235 height 88
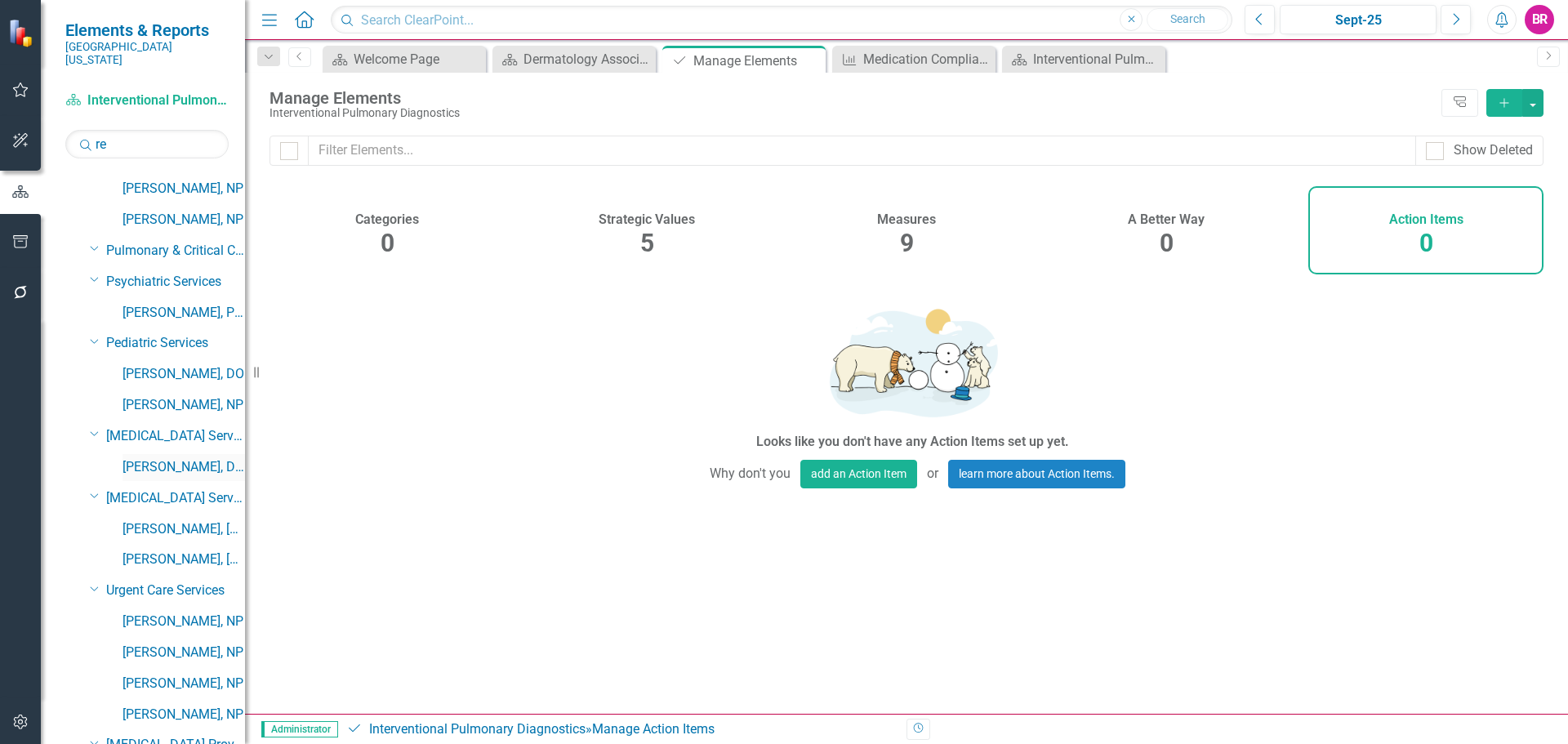
scroll to position [2949, 0]
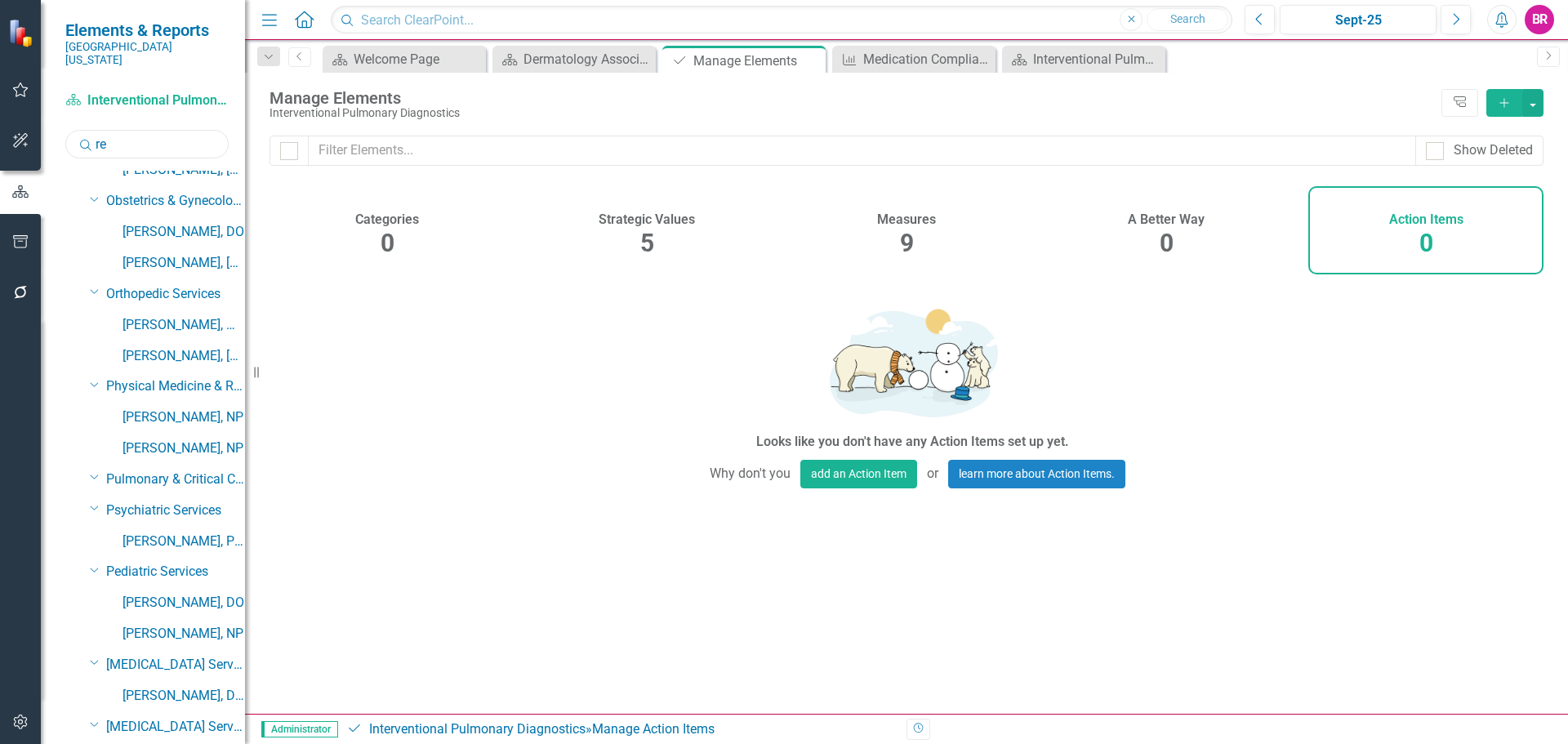
click at [113, 130] on input "re" at bounding box center [147, 144] width 163 height 29
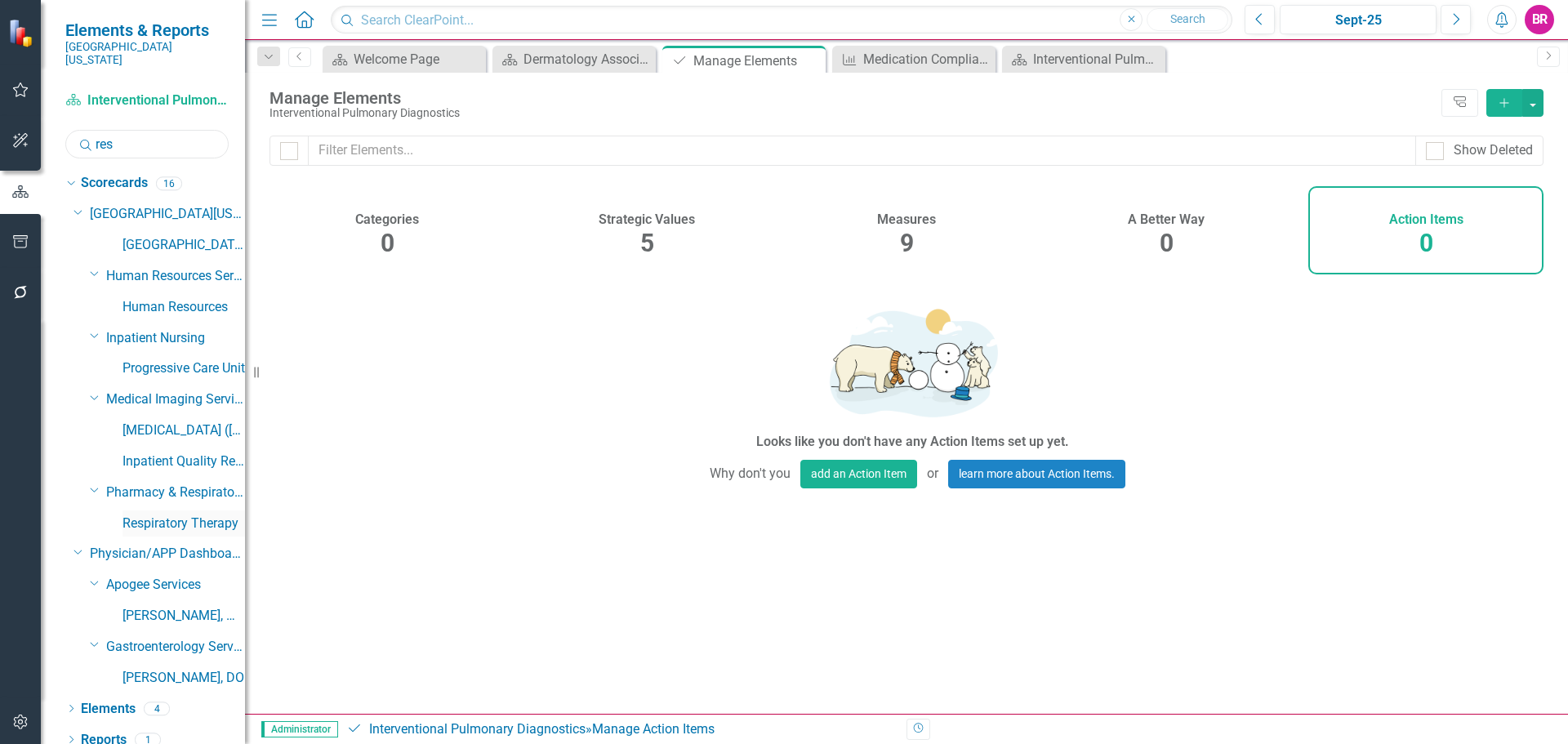
scroll to position [0, 0]
type input "res"
click at [189, 515] on link "Respiratory Therapy" at bounding box center [183, 524] width 122 height 19
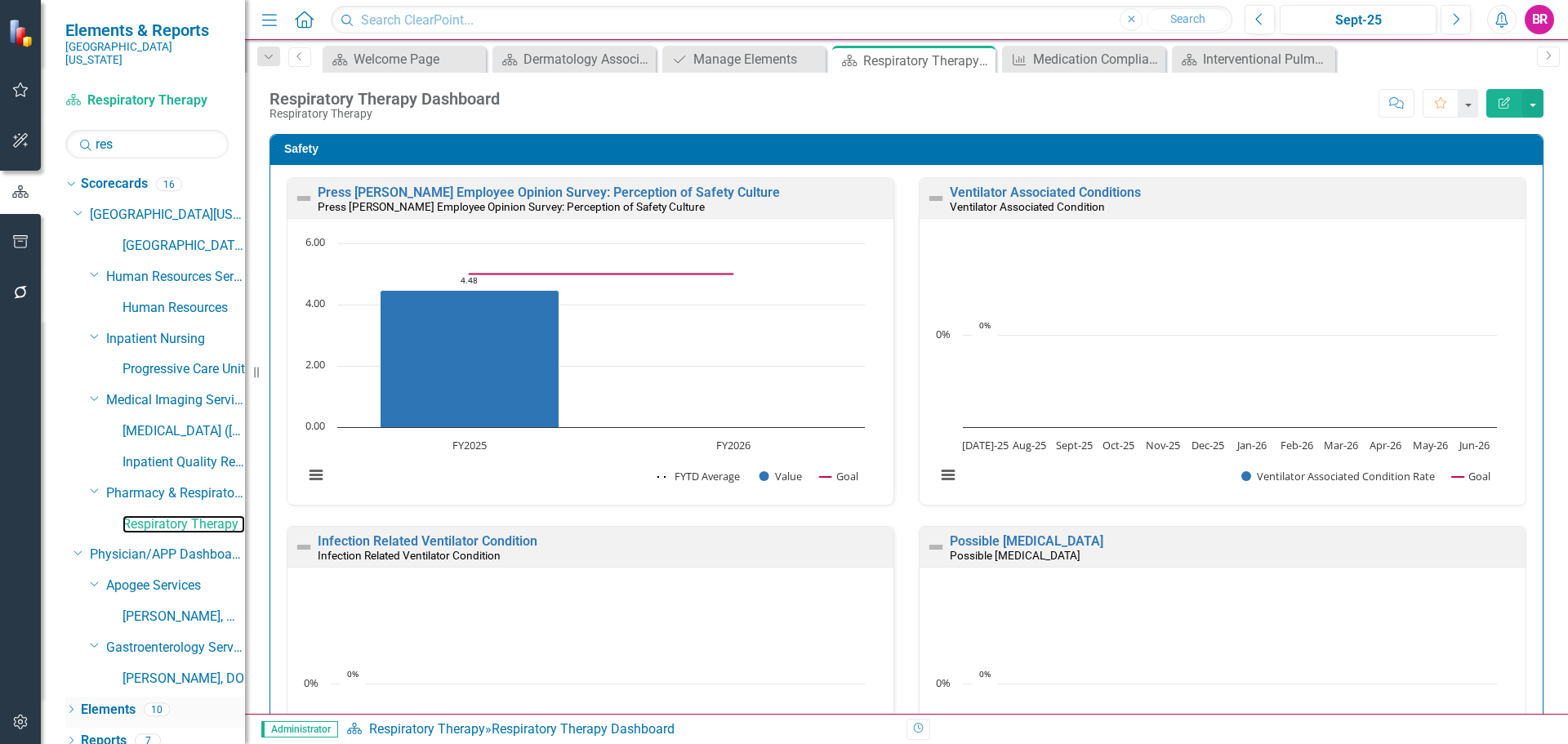
scroll to position [1, 0]
click at [124, 700] on link "Elements" at bounding box center [108, 709] width 55 height 19
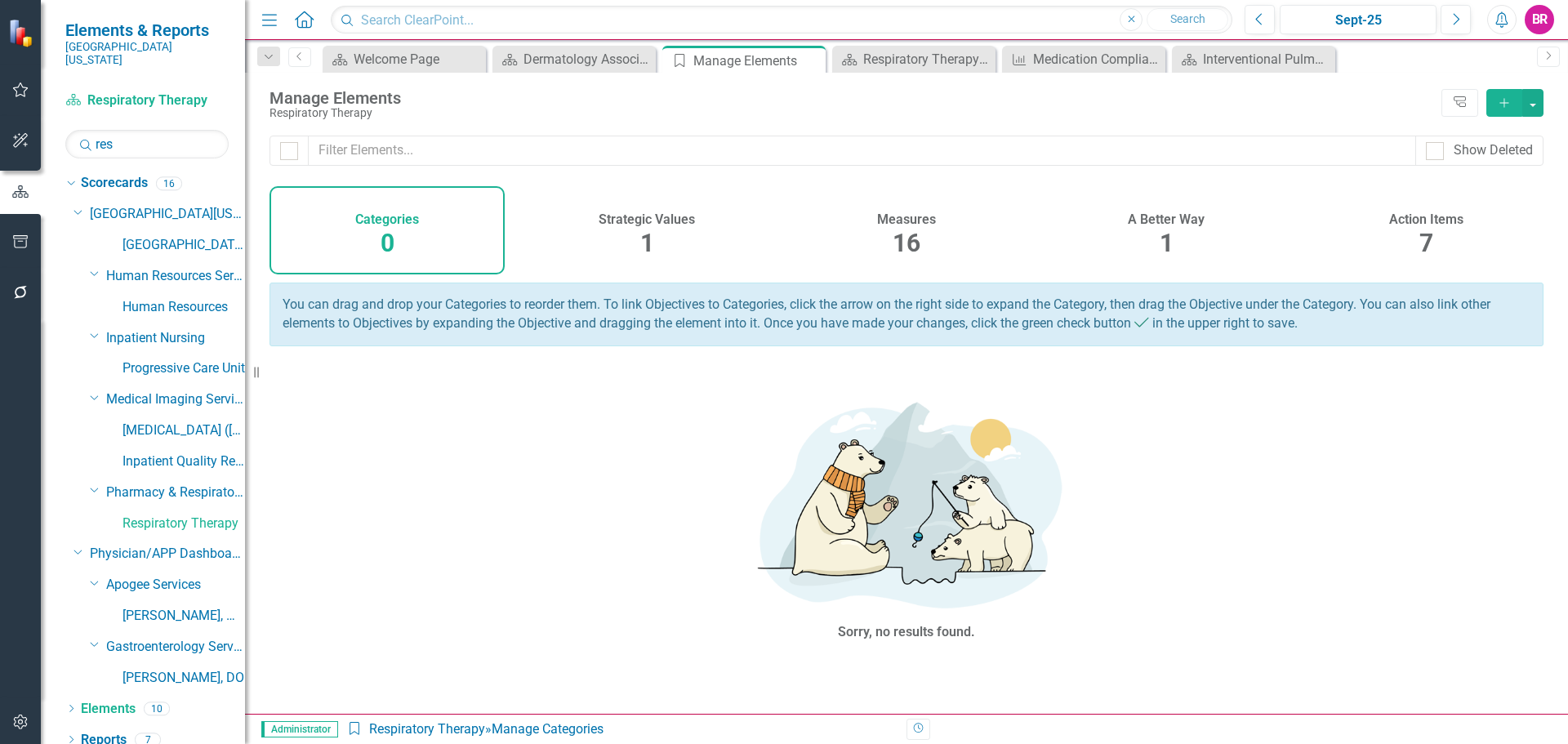
click at [1408, 223] on h4 "Action Items" at bounding box center [1426, 219] width 74 height 15
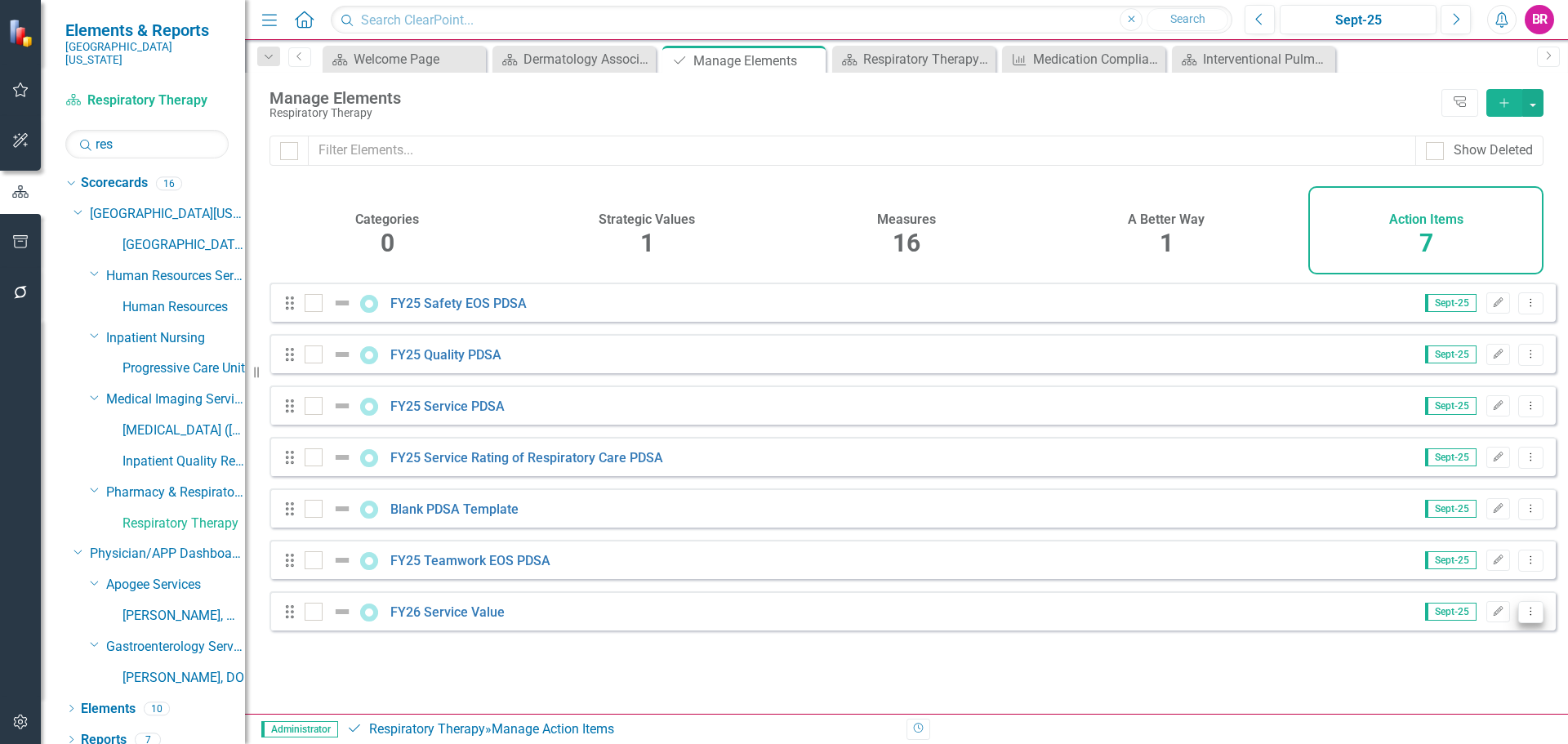
click at [1528, 623] on button "Dropdown Menu" at bounding box center [1530, 612] width 25 height 22
click at [1451, 564] on link "Copy Duplicate Action Item" at bounding box center [1449, 567] width 163 height 30
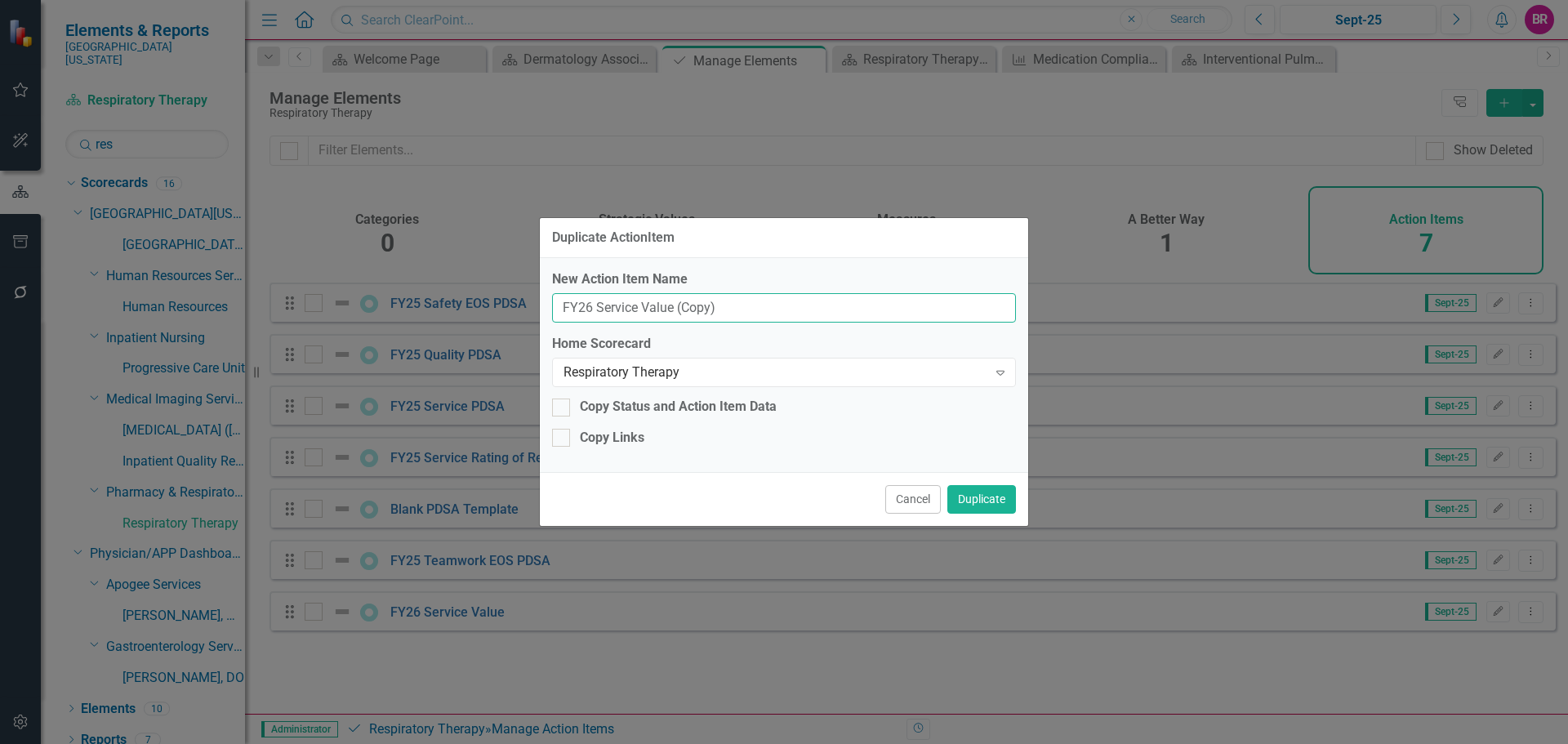
click at [759, 306] on input "FY26 Service Value (Copy)" at bounding box center [784, 308] width 464 height 30
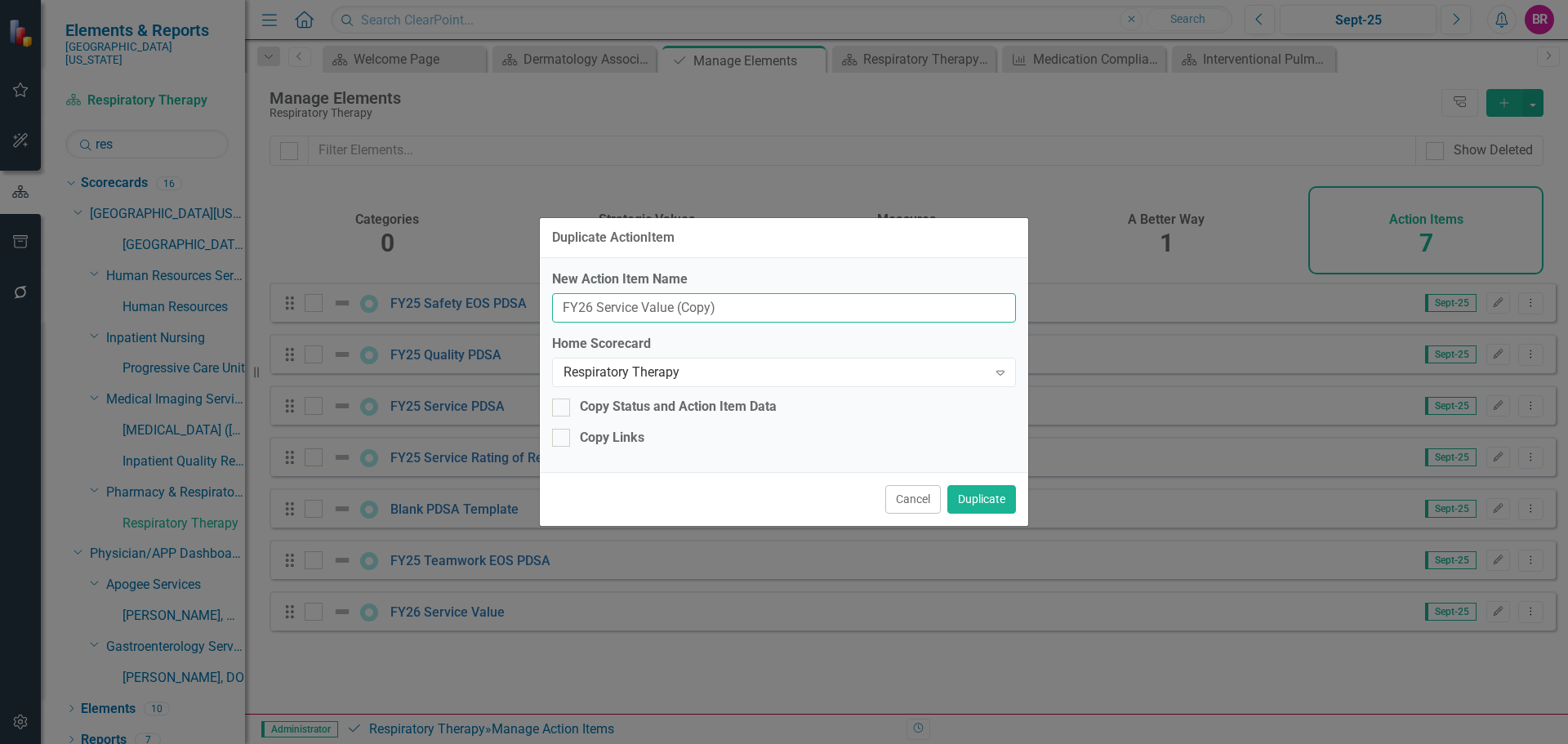
click at [698, 308] on input "FY26 Service Value (Copy)" at bounding box center [784, 308] width 464 height 30
click at [718, 310] on input "FY26 Service Value (Copy)" at bounding box center [784, 308] width 464 height 30
type input "FY26 Service Value"
click at [1014, 380] on div "Expand" at bounding box center [1000, 372] width 30 height 26
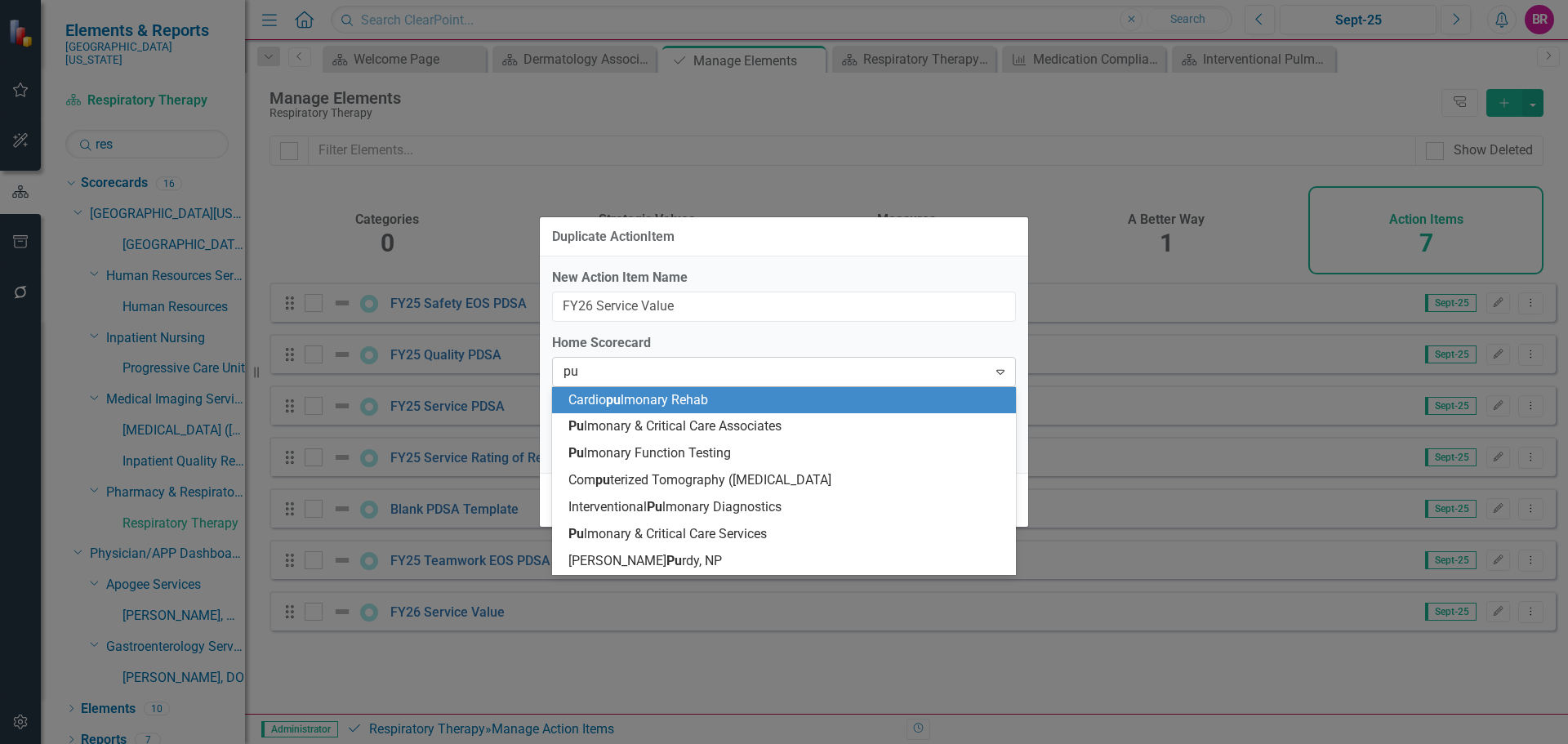
type input "pul"
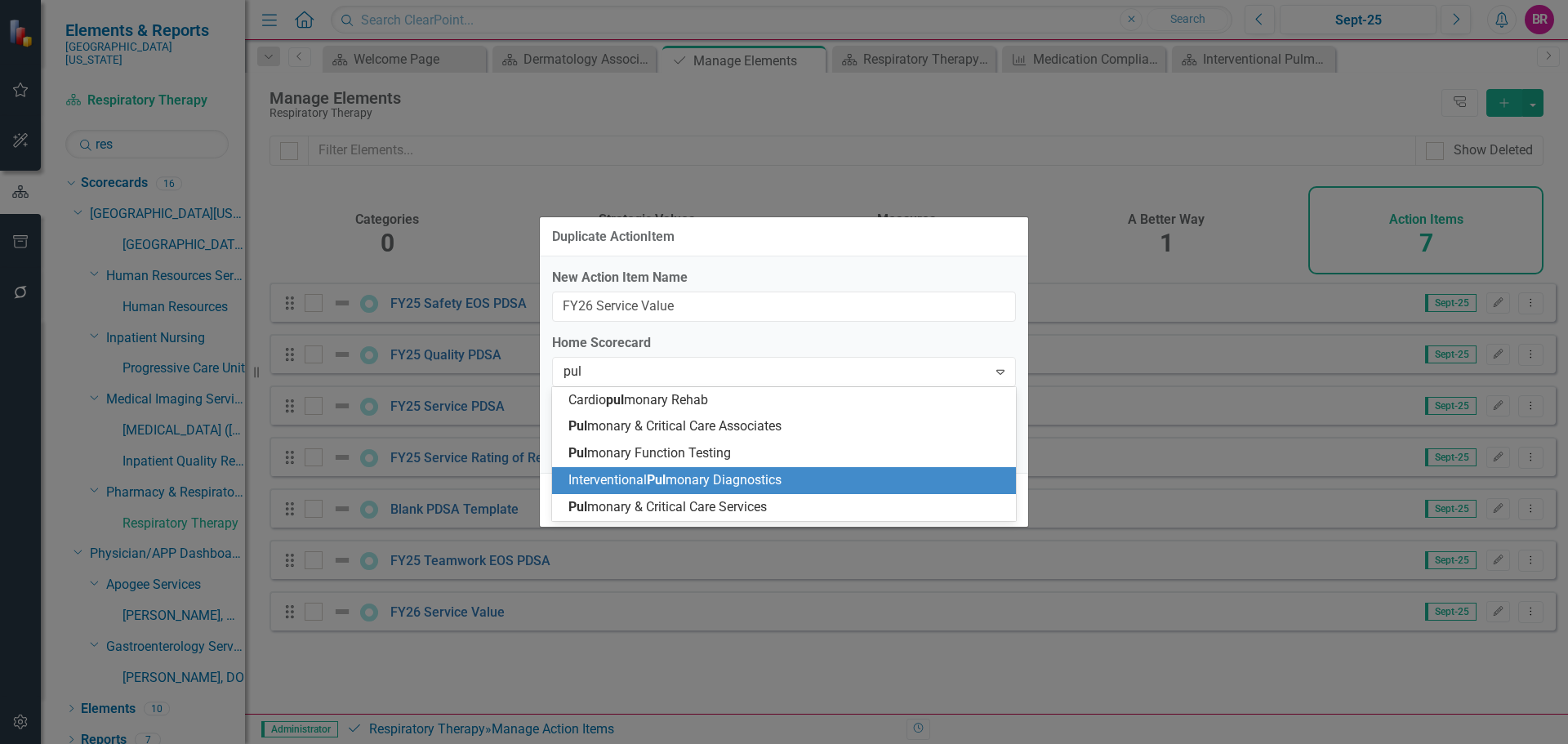
click at [720, 480] on span "Interventional Pul monary Diagnostics" at bounding box center [674, 480] width 213 height 16
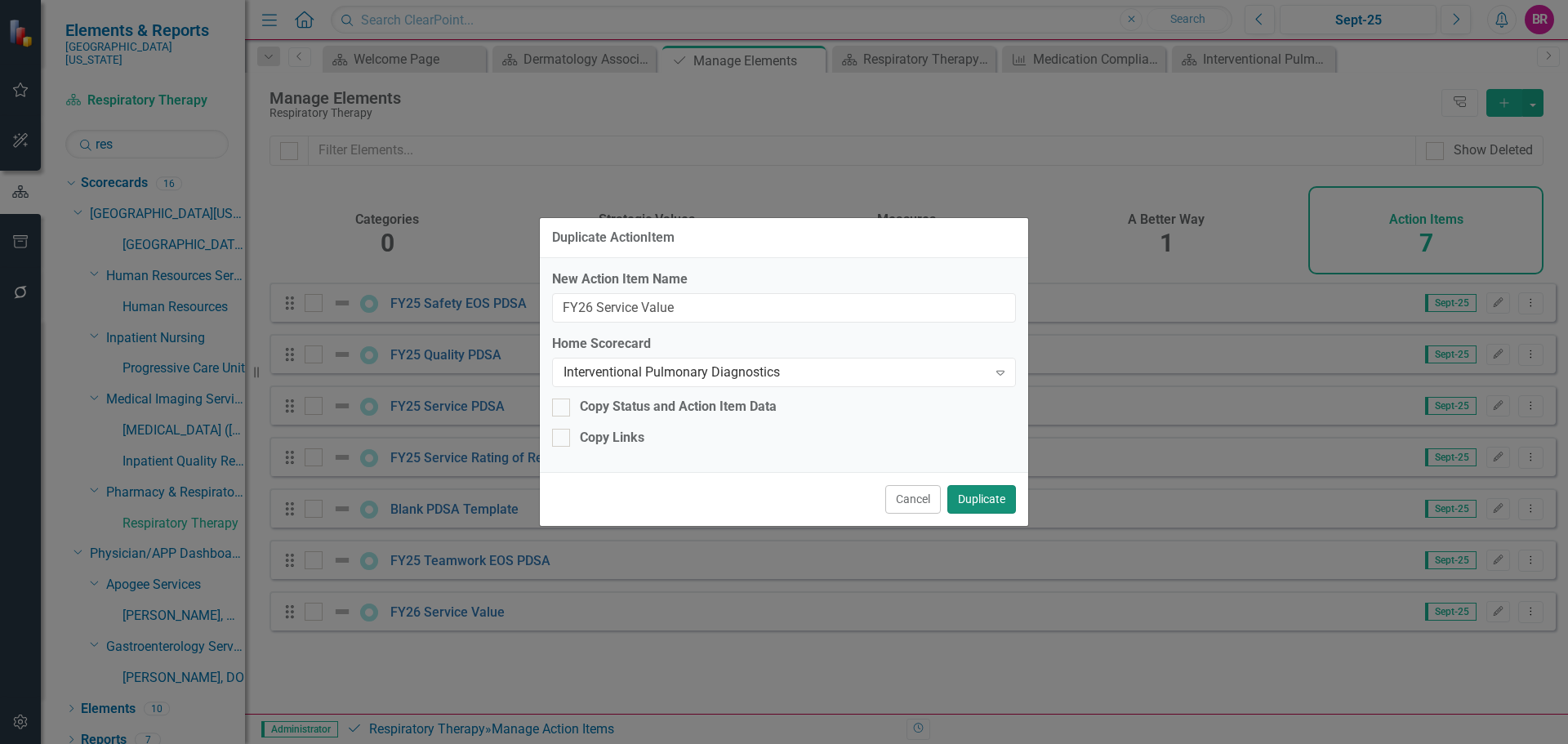
click at [985, 507] on button "Duplicate" at bounding box center [982, 498] width 69 height 29
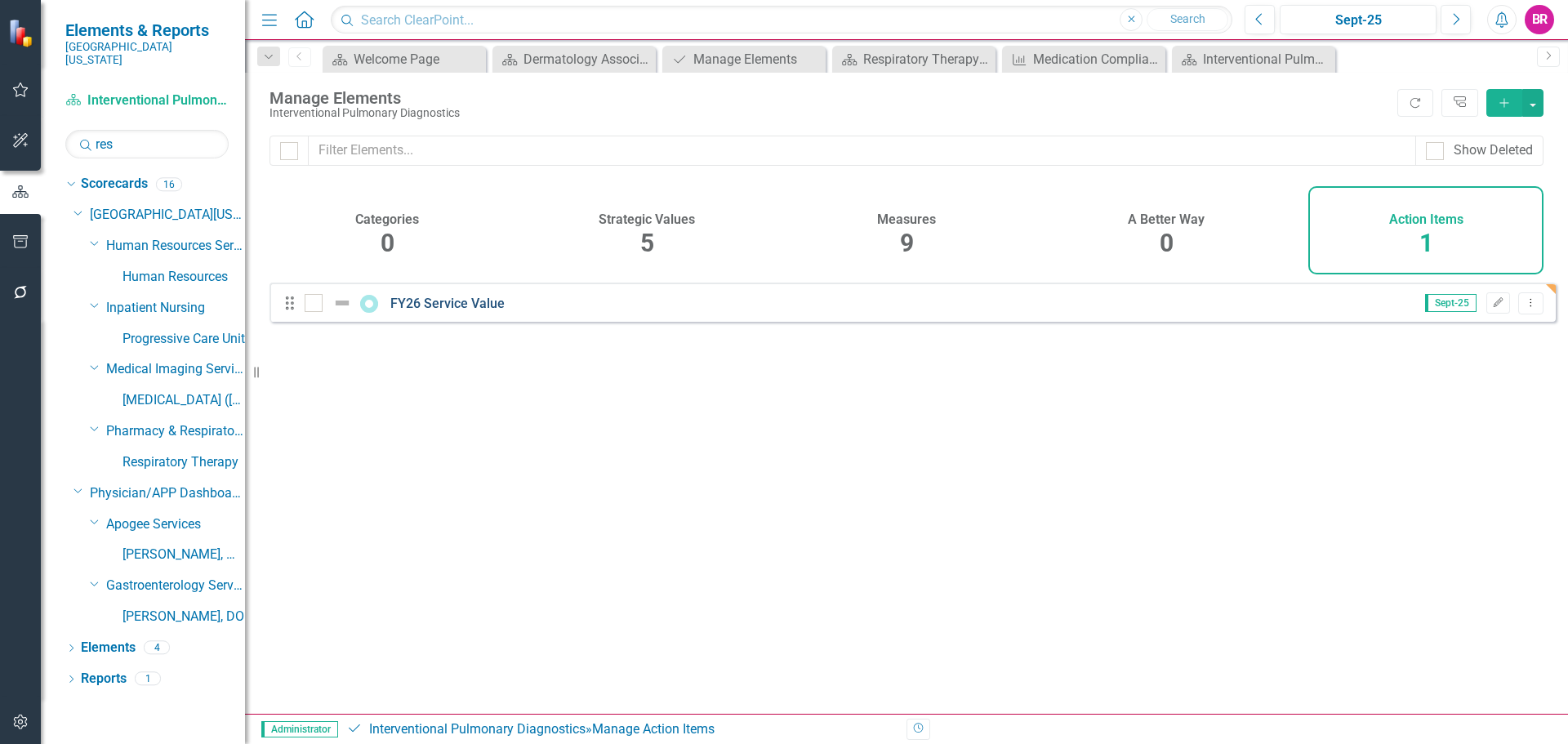
click at [478, 311] on link "FY26 Service Value" at bounding box center [447, 303] width 114 height 16
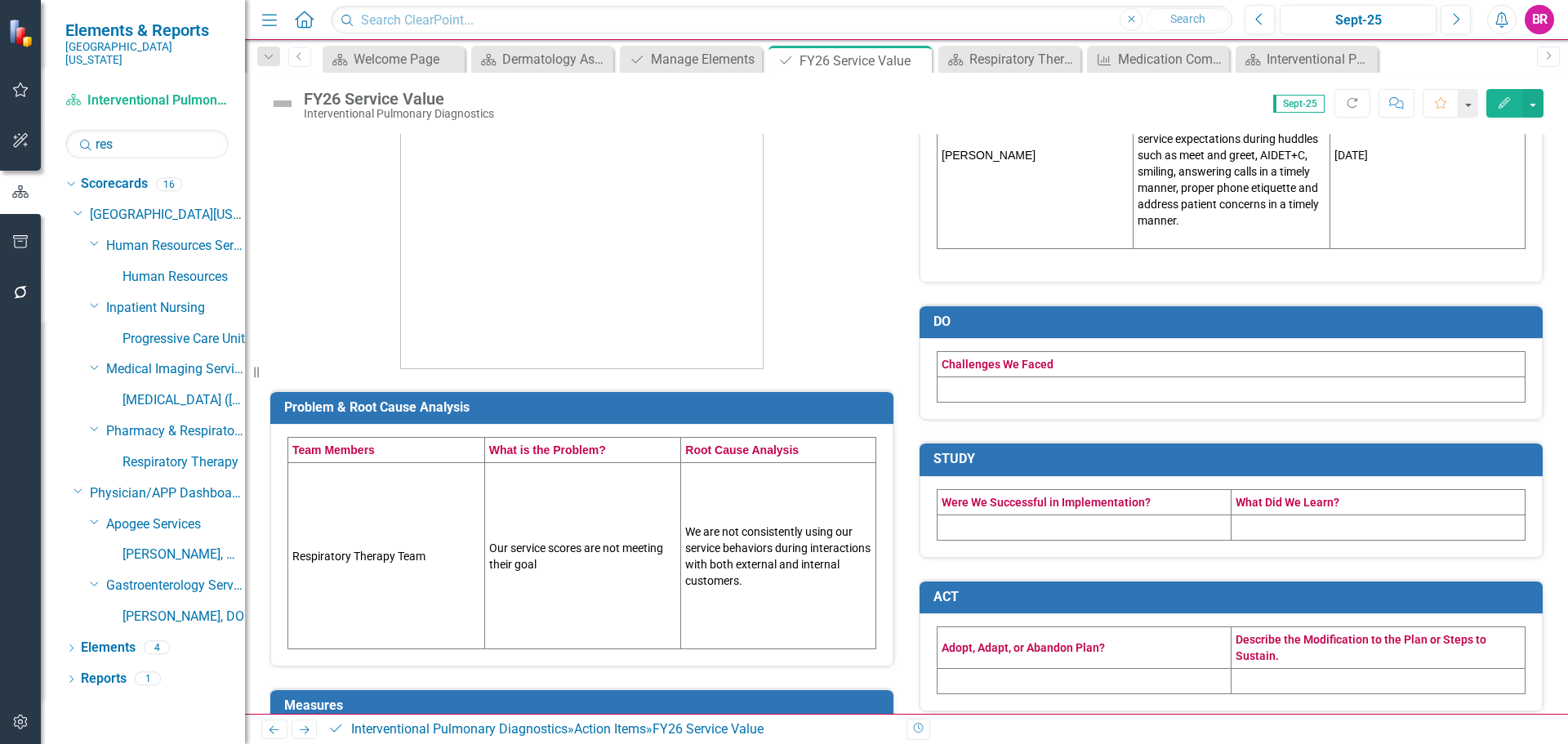
scroll to position [324, 0]
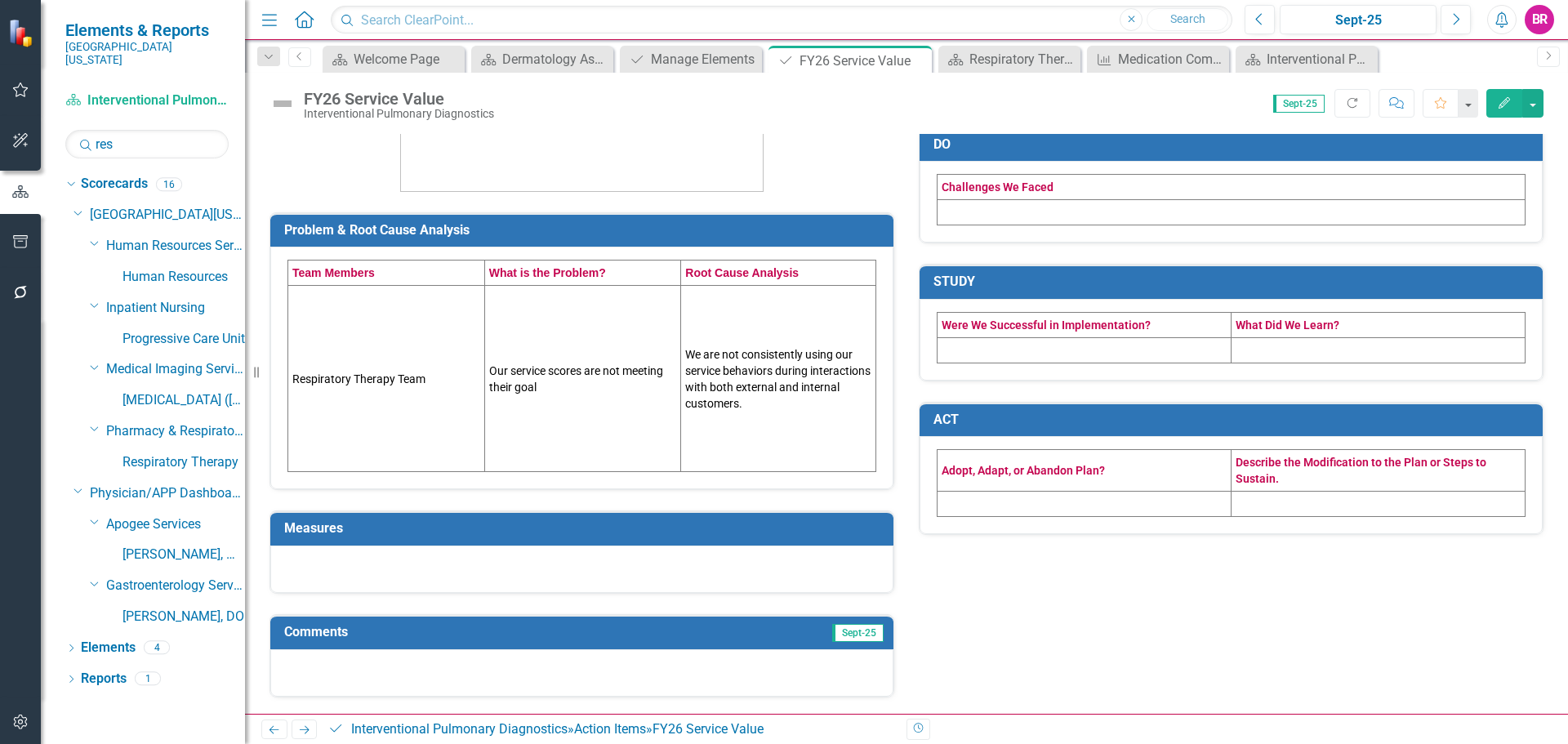
click at [487, 534] on h3 "Measures" at bounding box center [585, 528] width 601 height 15
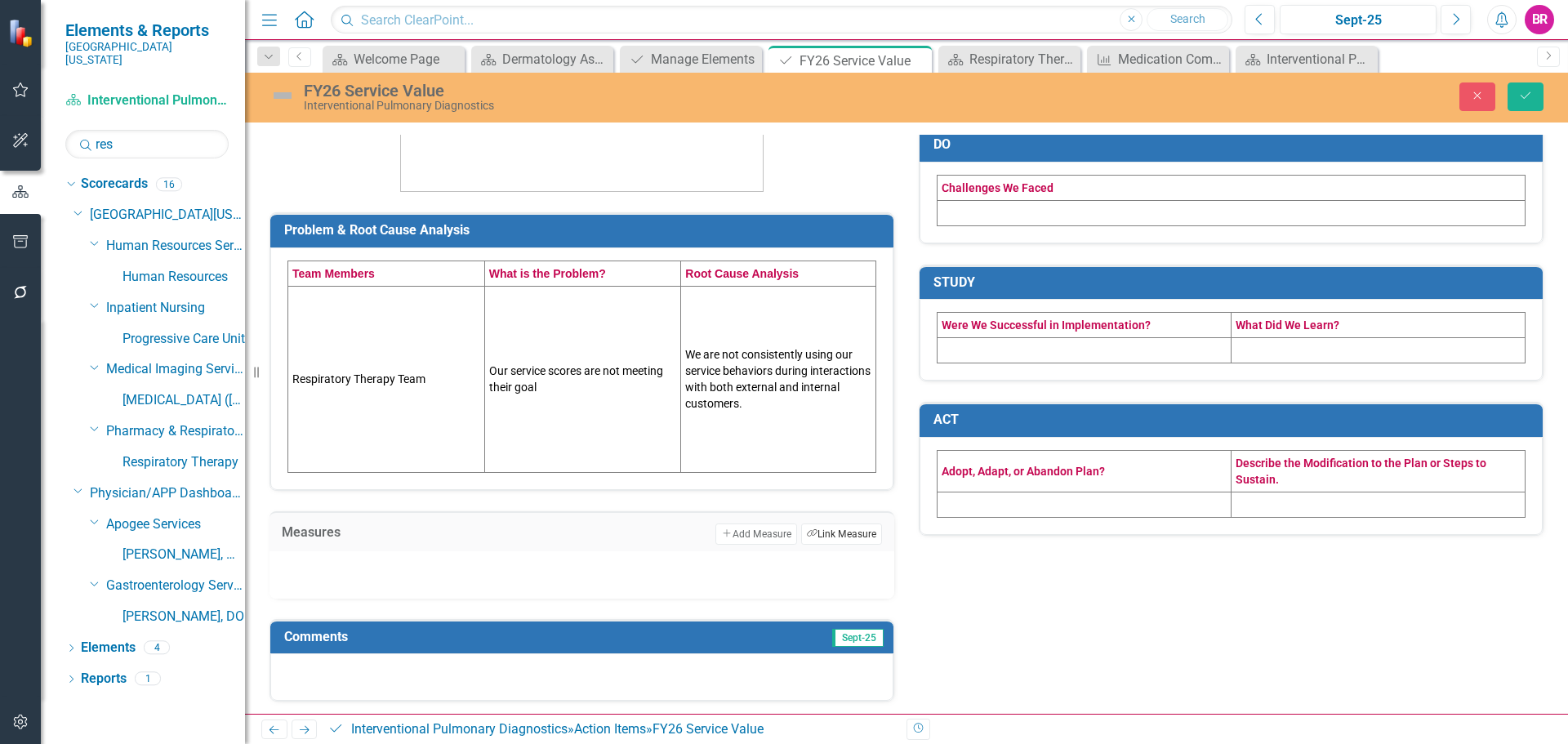
click at [832, 541] on button "Link Tag Link Measure" at bounding box center [841, 534] width 80 height 21
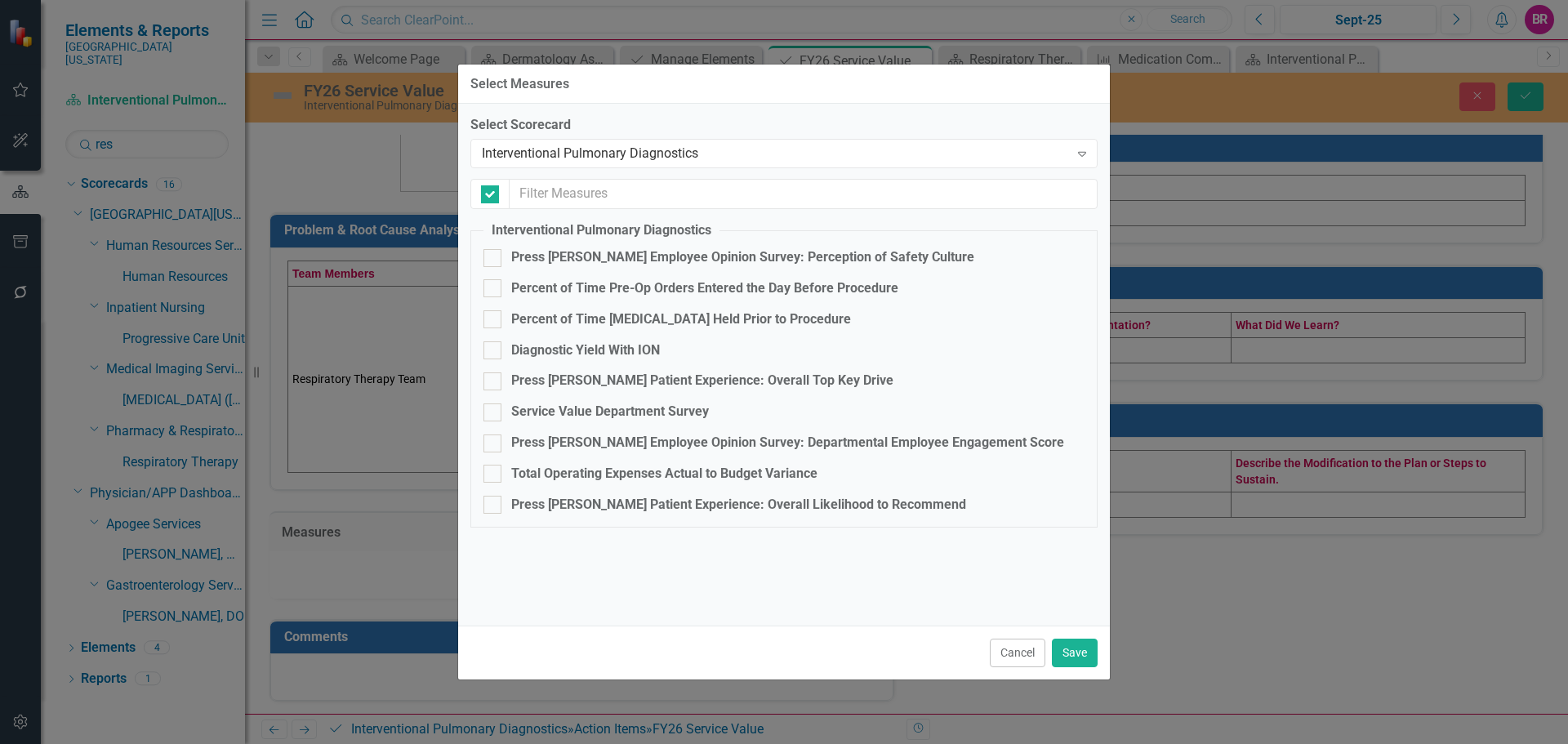
checkbox input "false"
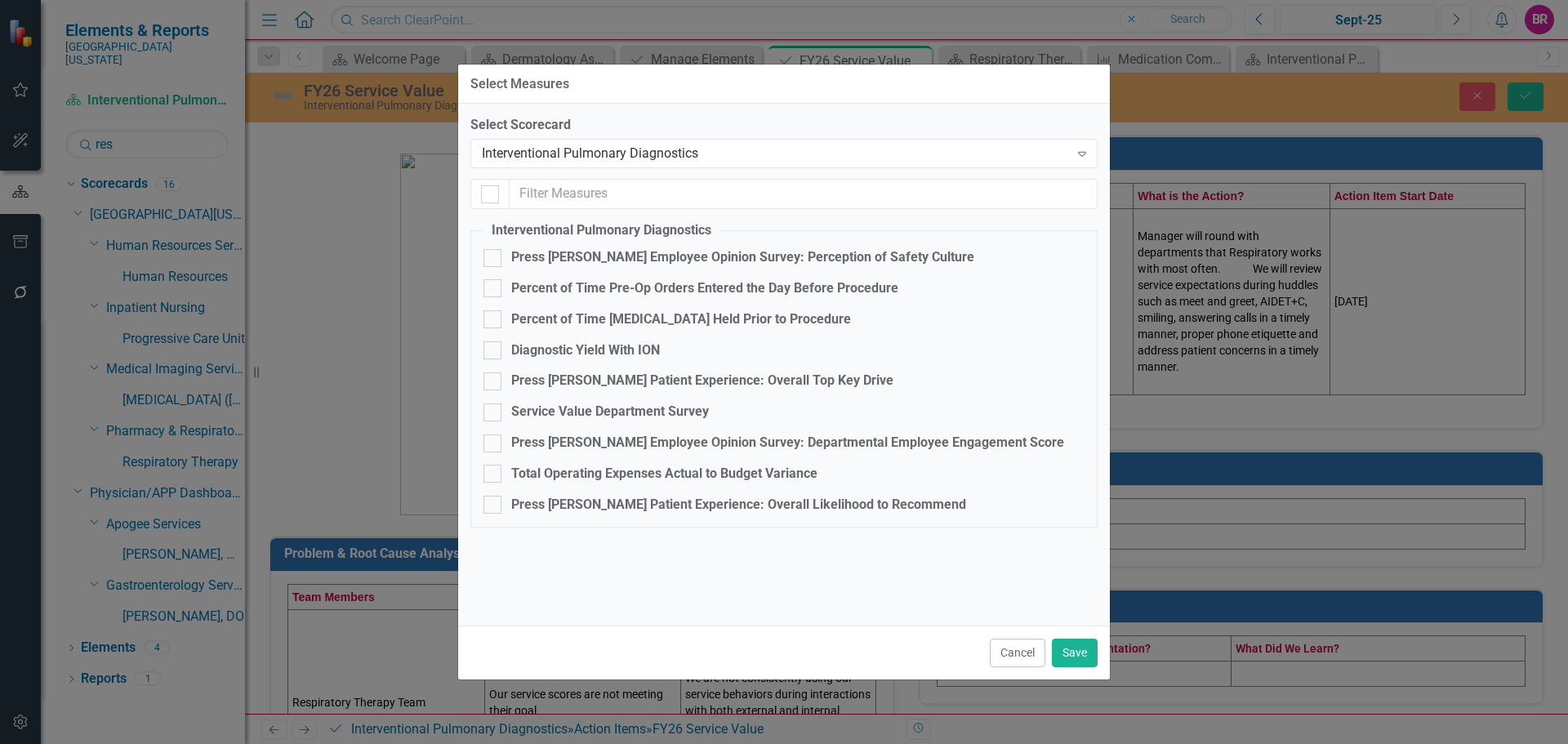
scroll to position [324, 0]
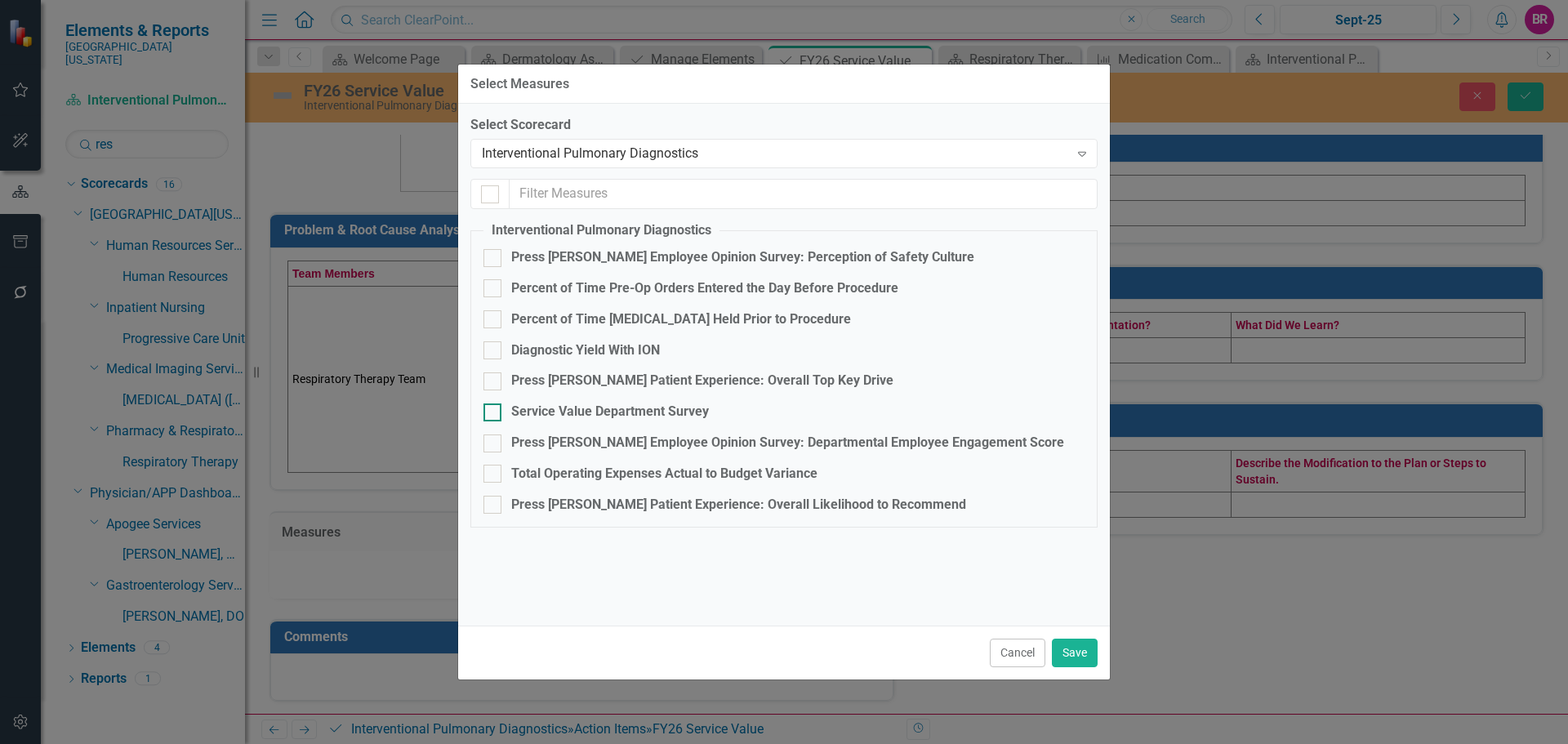
click at [540, 406] on div "Service Value Department Survey" at bounding box center [609, 411] width 198 height 19
click at [494, 406] on input "Service Value Department Survey" at bounding box center [489, 408] width 11 height 11
checkbox input "true"
click at [1074, 654] on button "Save" at bounding box center [1074, 652] width 46 height 29
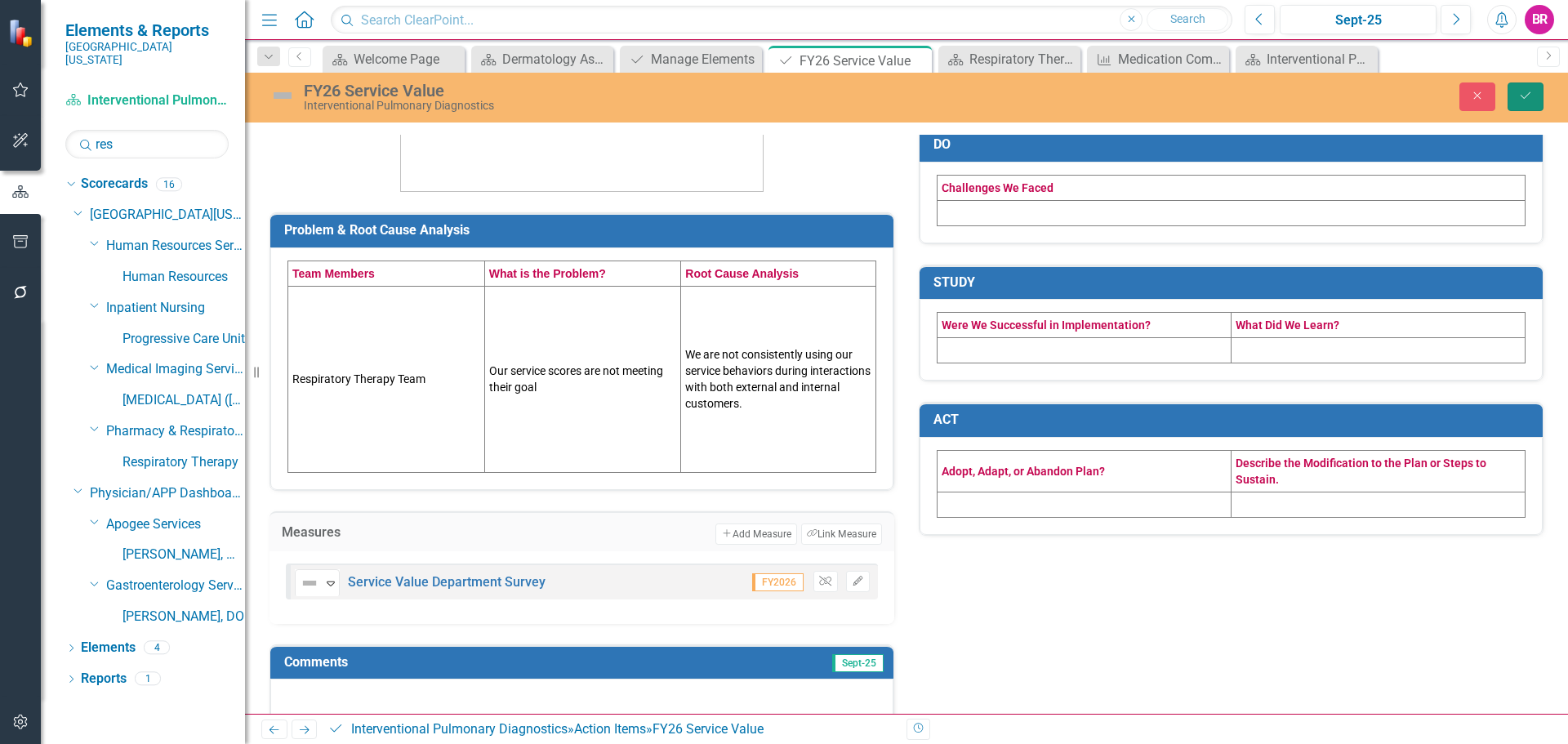
click at [1534, 90] on button "Save" at bounding box center [1525, 96] width 36 height 29
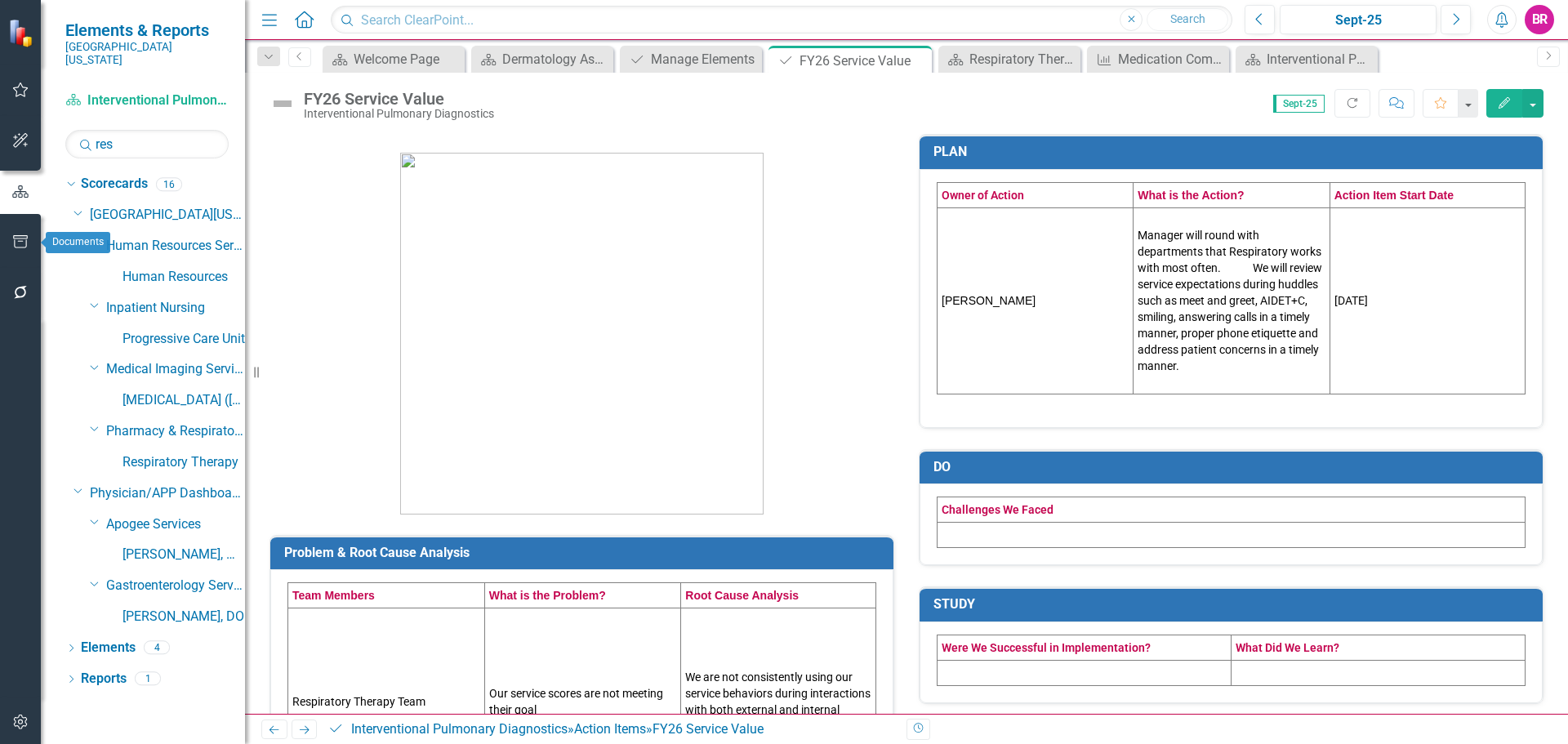
click at [24, 246] on icon "button" at bounding box center [21, 241] width 17 height 13
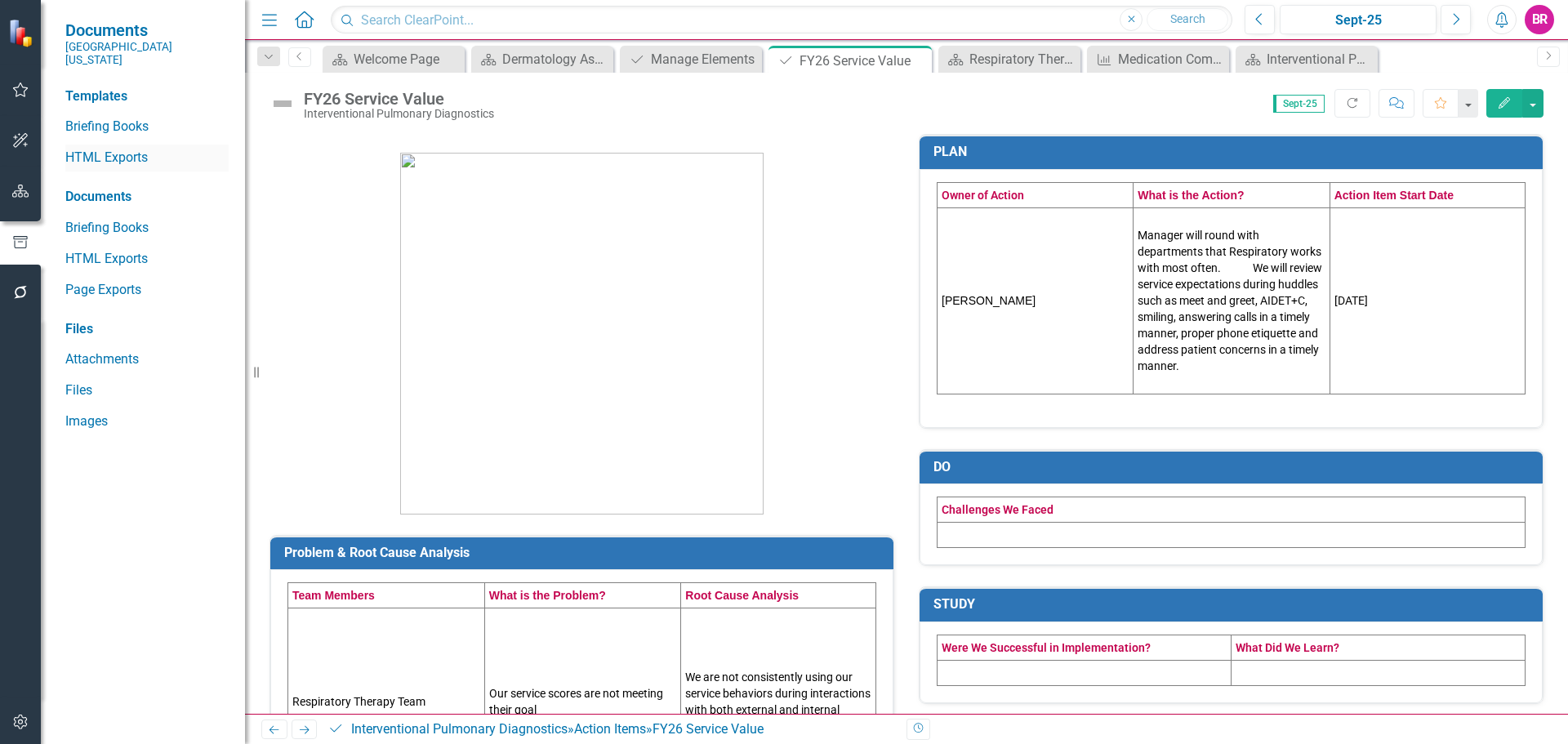
click at [94, 150] on link "HTML Exports" at bounding box center [147, 158] width 163 height 19
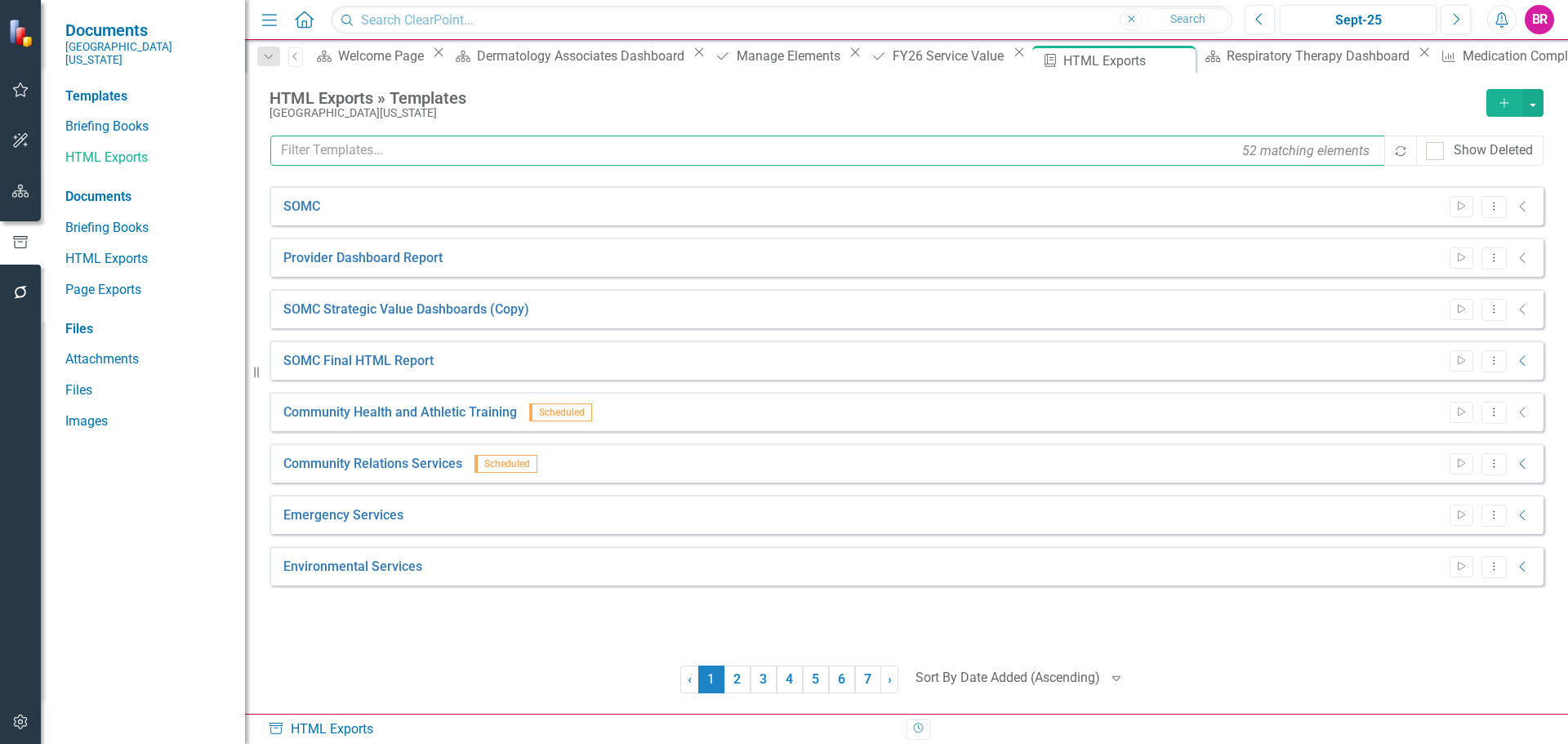
click at [471, 153] on input "text" at bounding box center [828, 150] width 1116 height 30
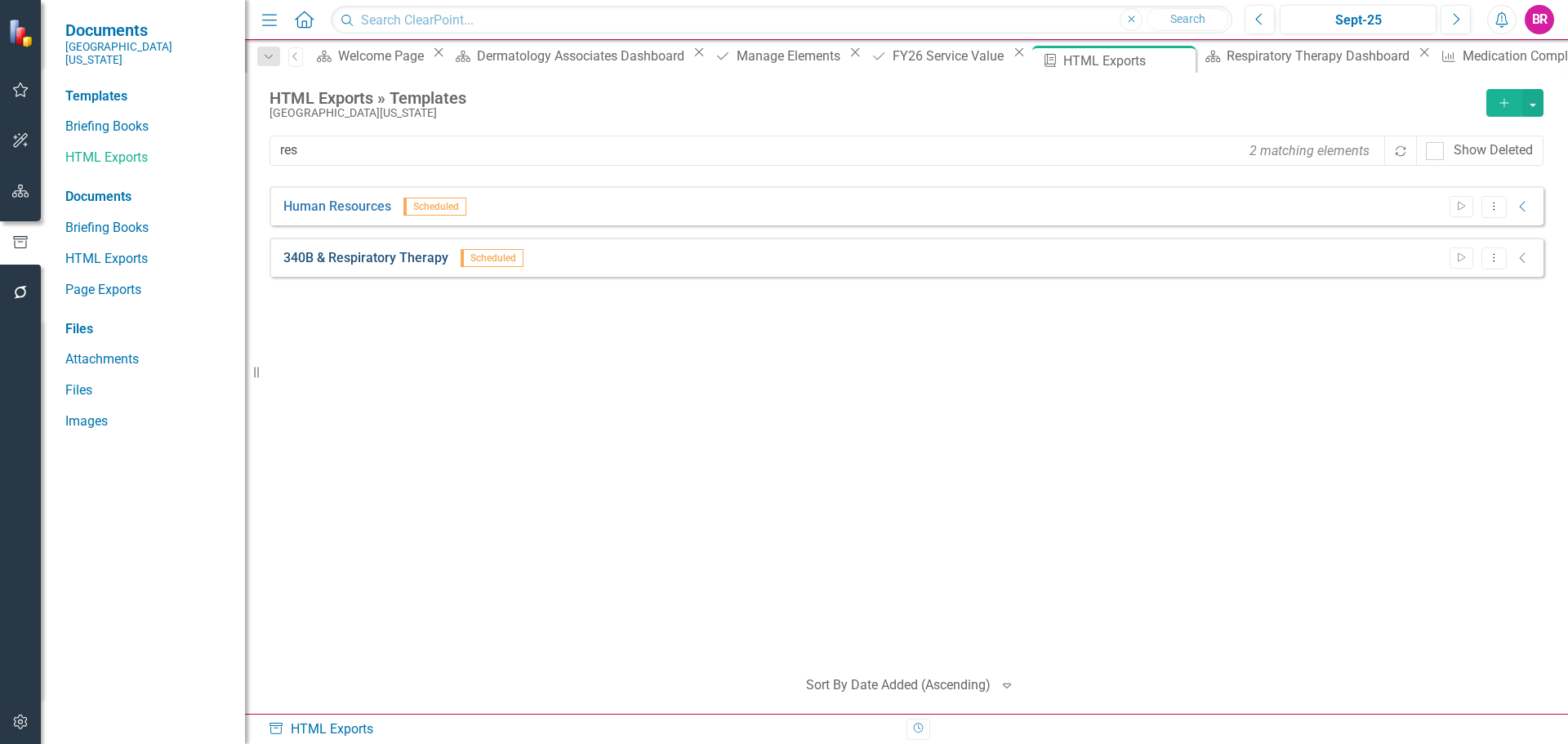
click at [360, 259] on link "340B & Respiratory Therapy" at bounding box center [366, 258] width 165 height 19
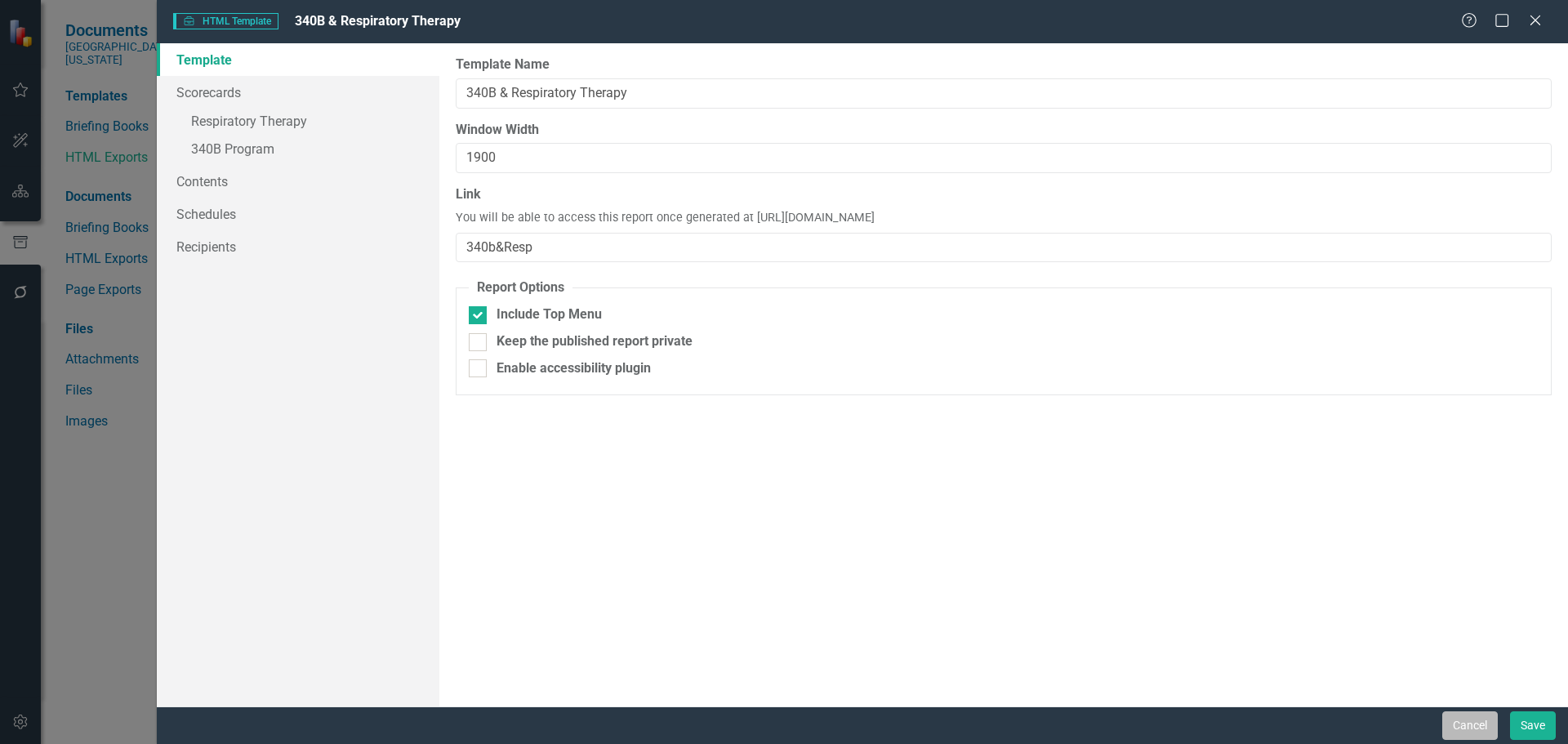
click at [1476, 726] on button "Cancel" at bounding box center [1470, 725] width 56 height 29
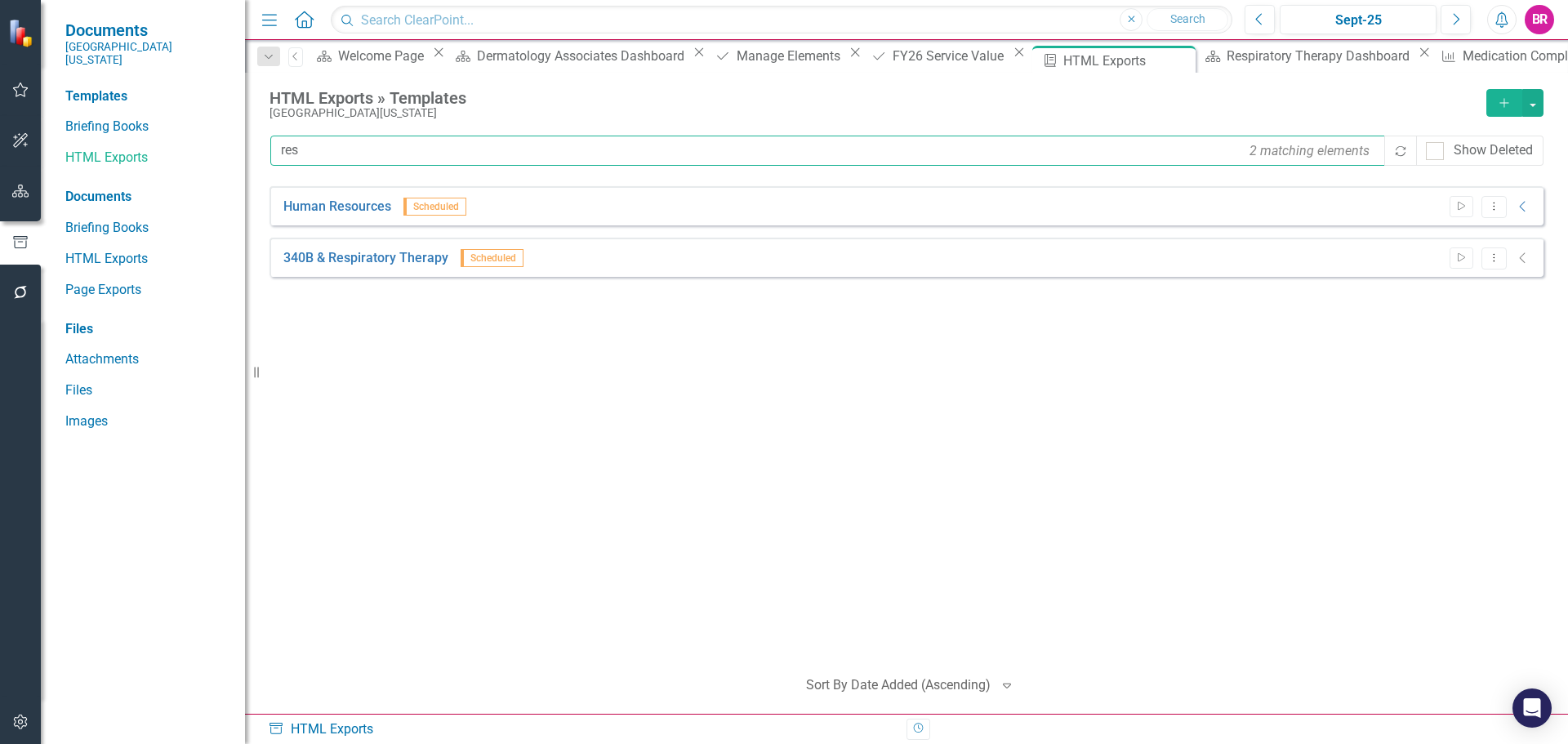
click at [328, 144] on input "res" at bounding box center [828, 150] width 1116 height 30
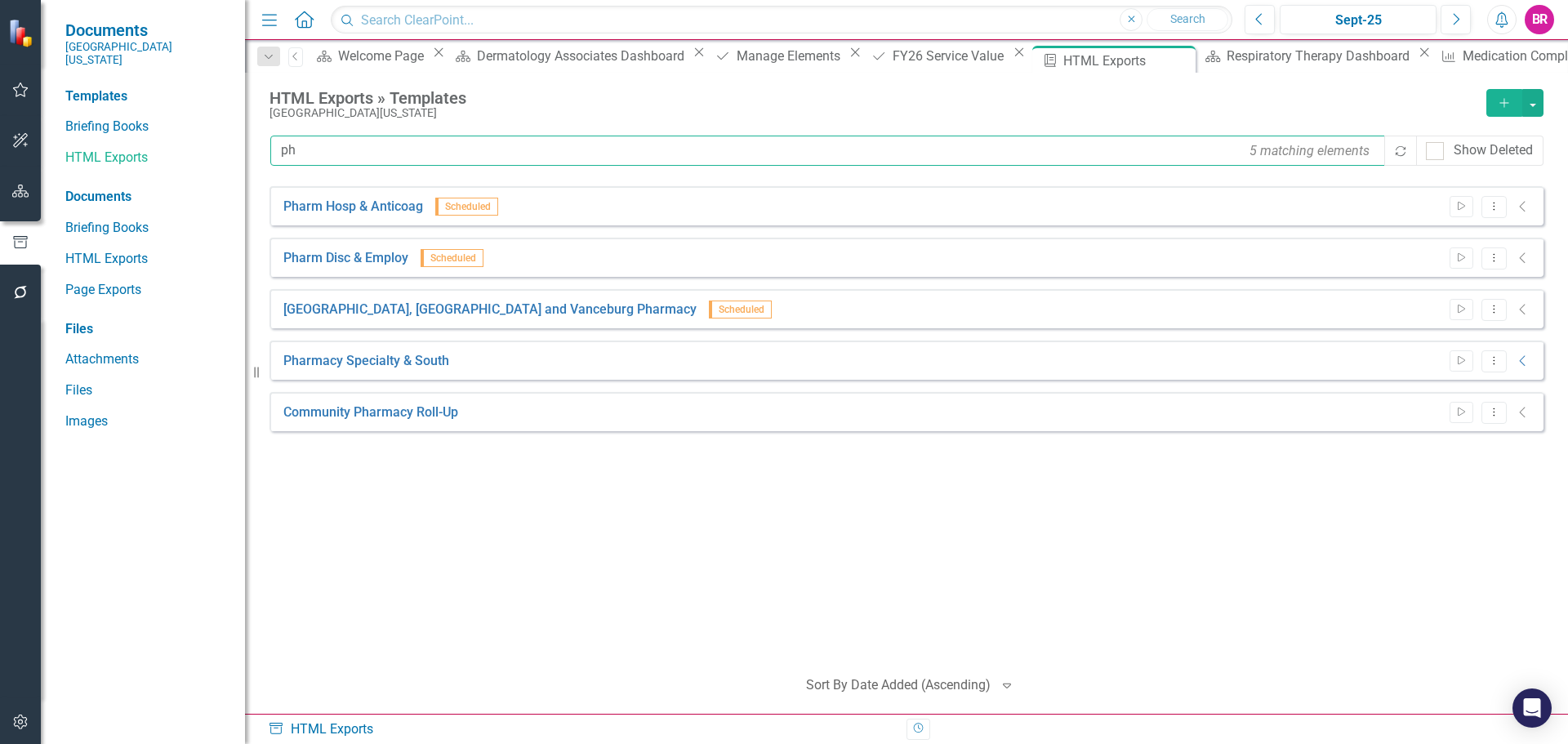
type input "ph"
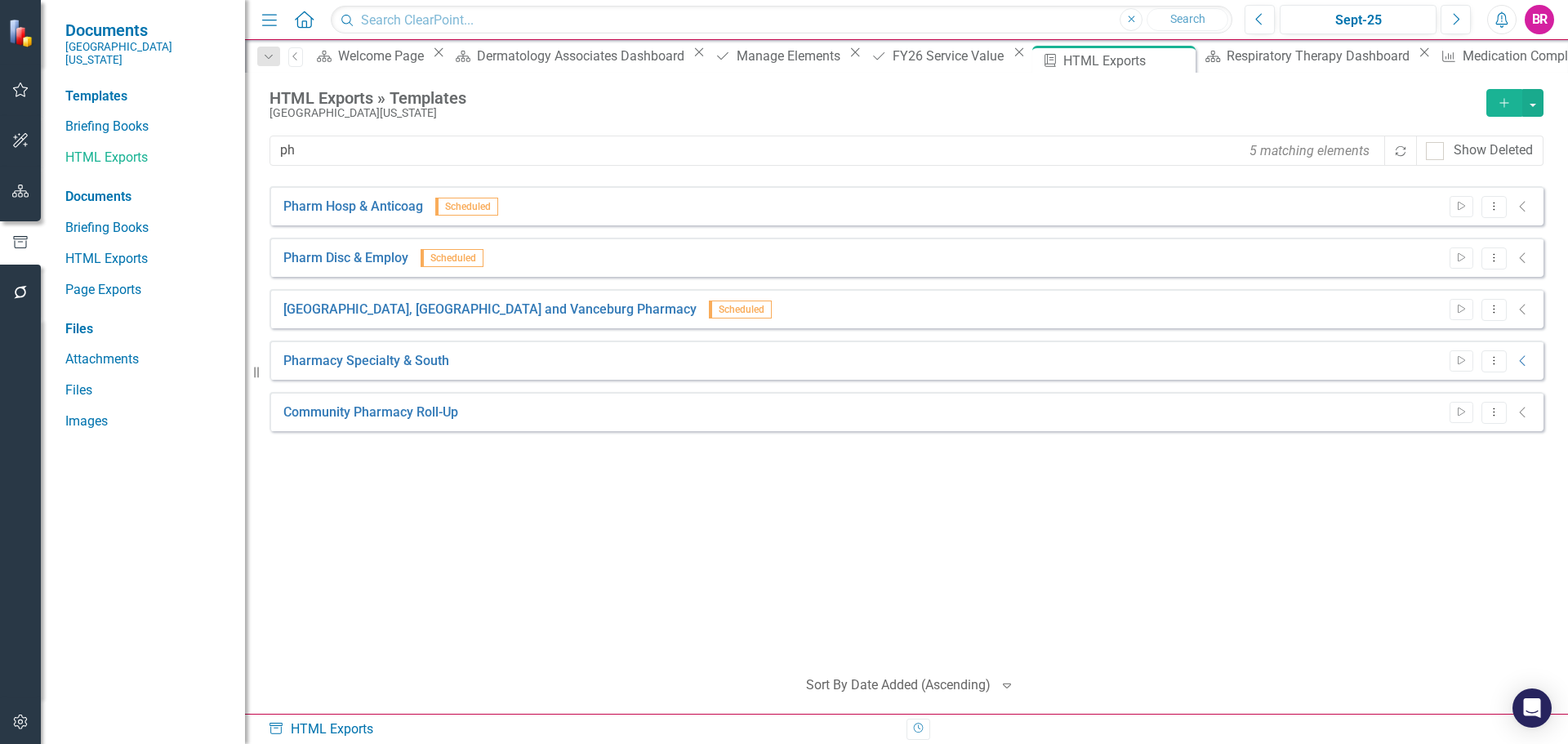
click at [13, 189] on icon "button" at bounding box center [21, 191] width 17 height 13
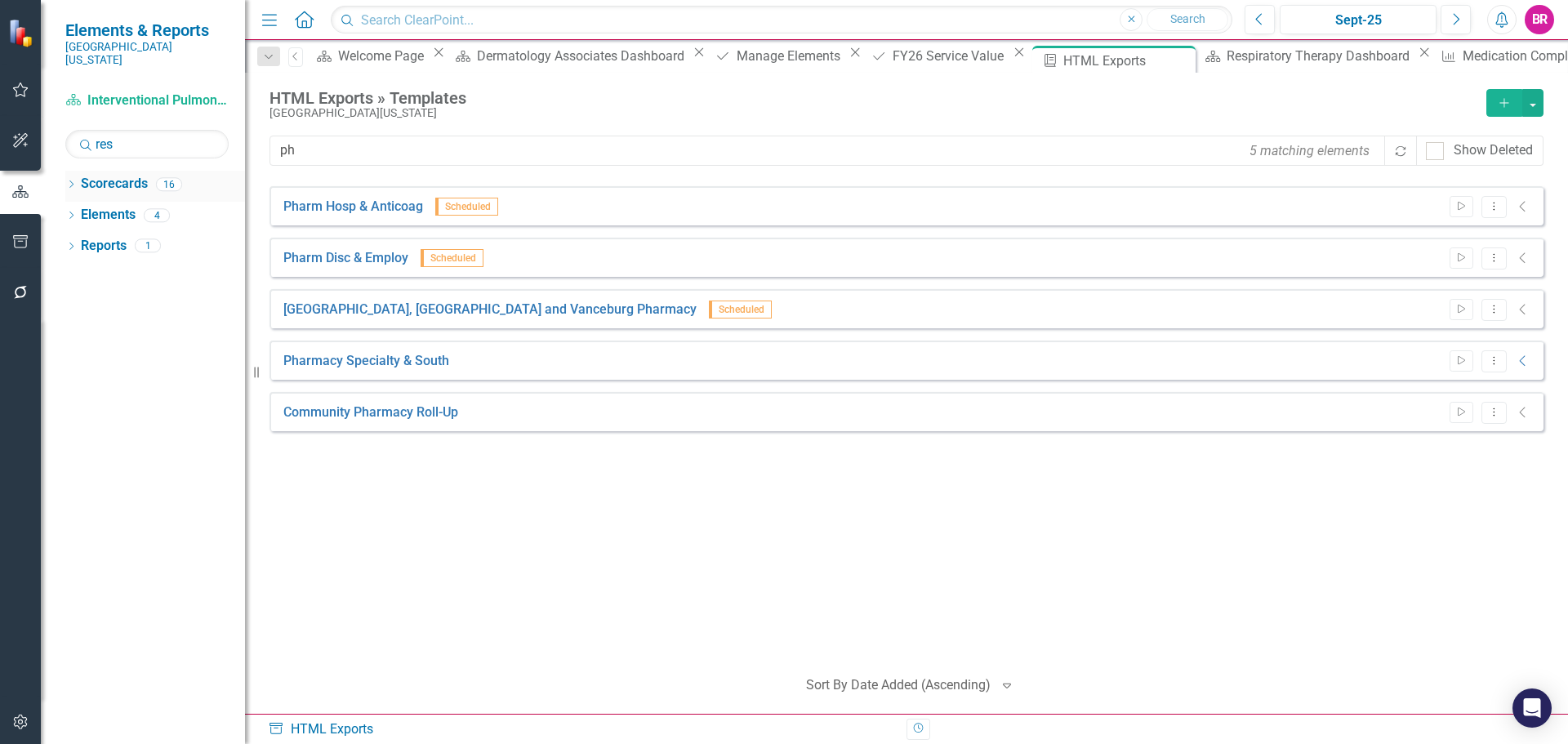
click at [72, 171] on div "Dropdown Scorecards 16" at bounding box center [155, 186] width 180 height 31
click at [141, 135] on input "res" at bounding box center [147, 144] width 163 height 29
type input "pul"
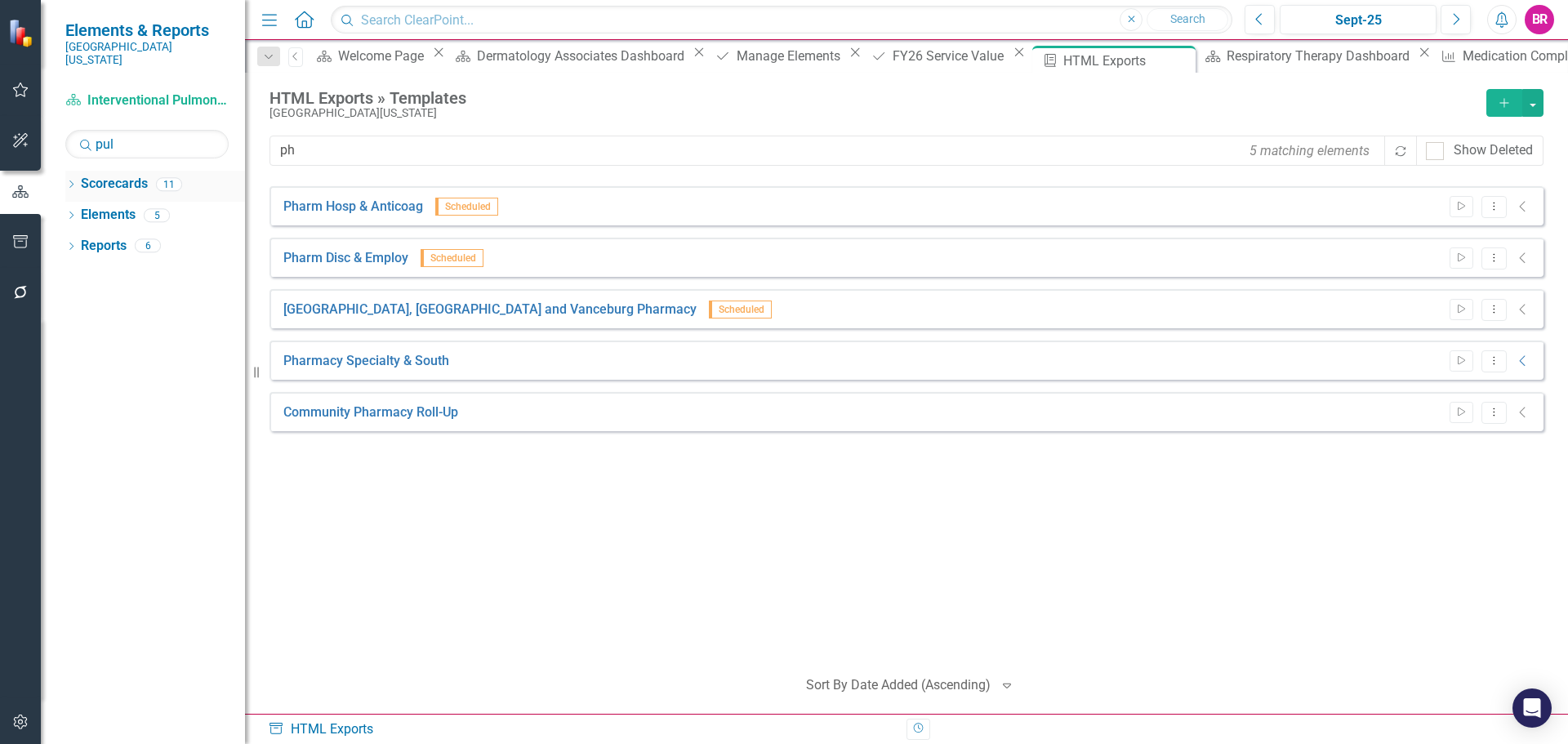
click at [67, 181] on icon "Dropdown" at bounding box center [71, 186] width 11 height 9
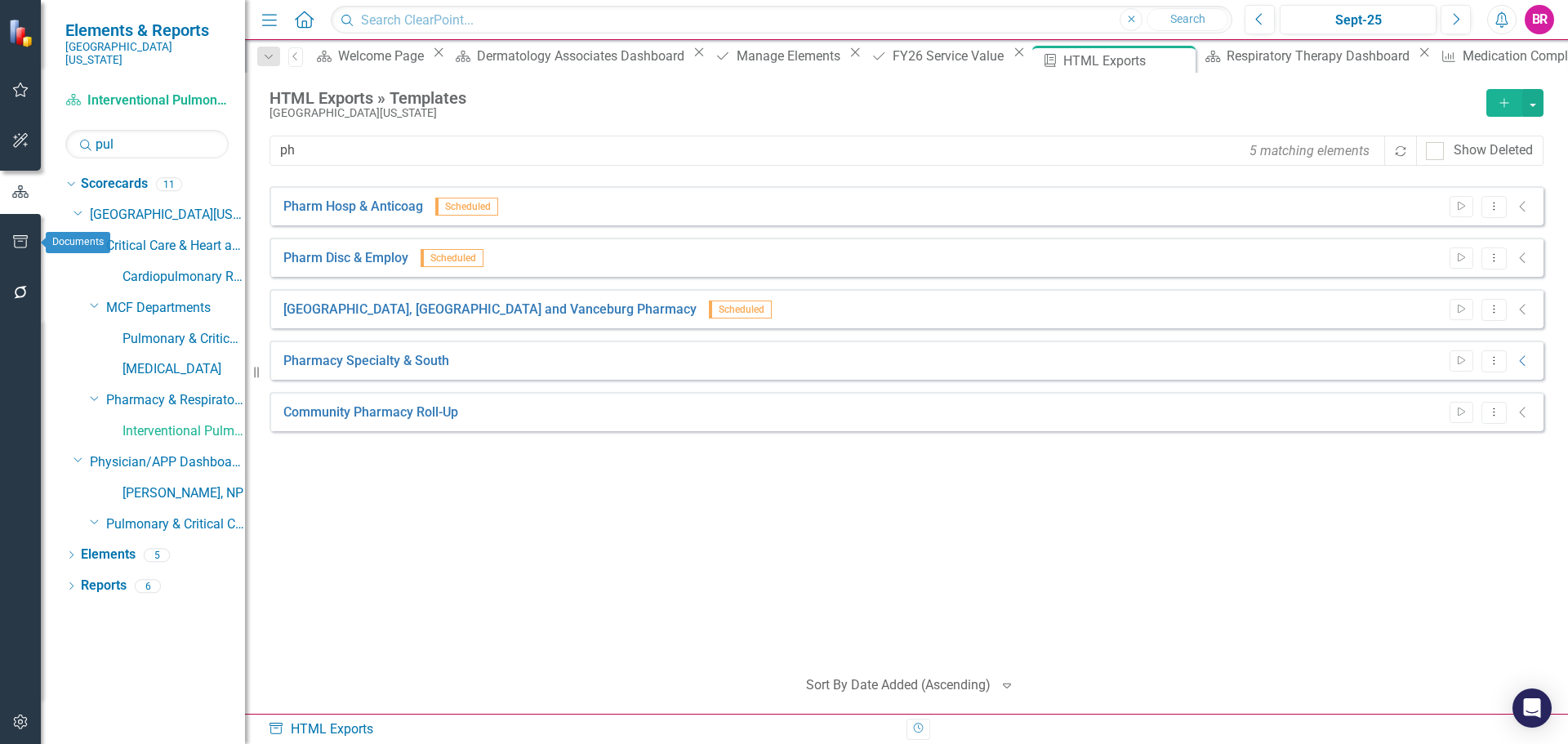
click at [26, 238] on icon "button" at bounding box center [21, 241] width 15 height 13
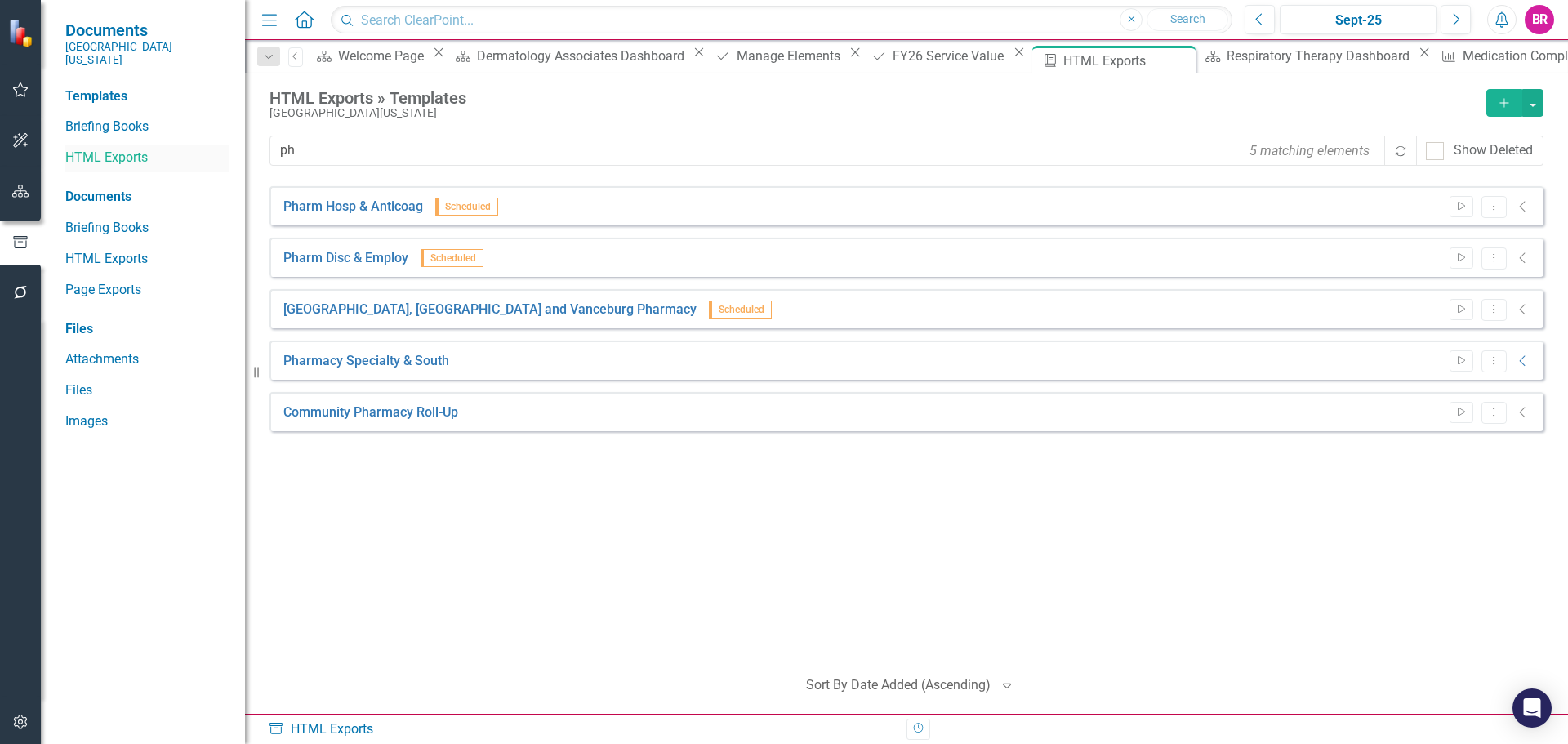
click at [115, 149] on link "HTML Exports" at bounding box center [147, 158] width 163 height 19
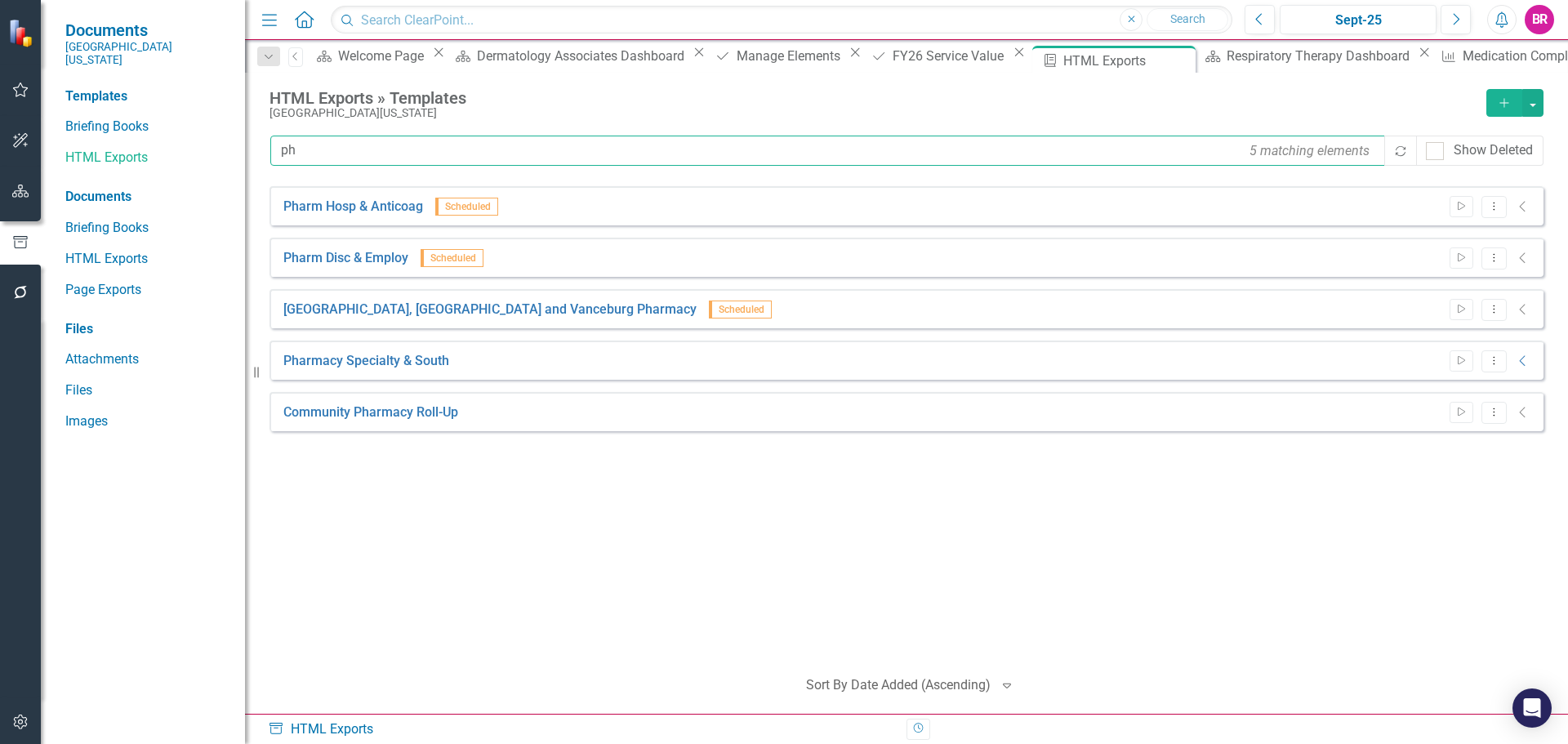
click at [337, 162] on input "ph" at bounding box center [828, 150] width 1116 height 30
click at [338, 162] on input "ph" at bounding box center [828, 150] width 1116 height 30
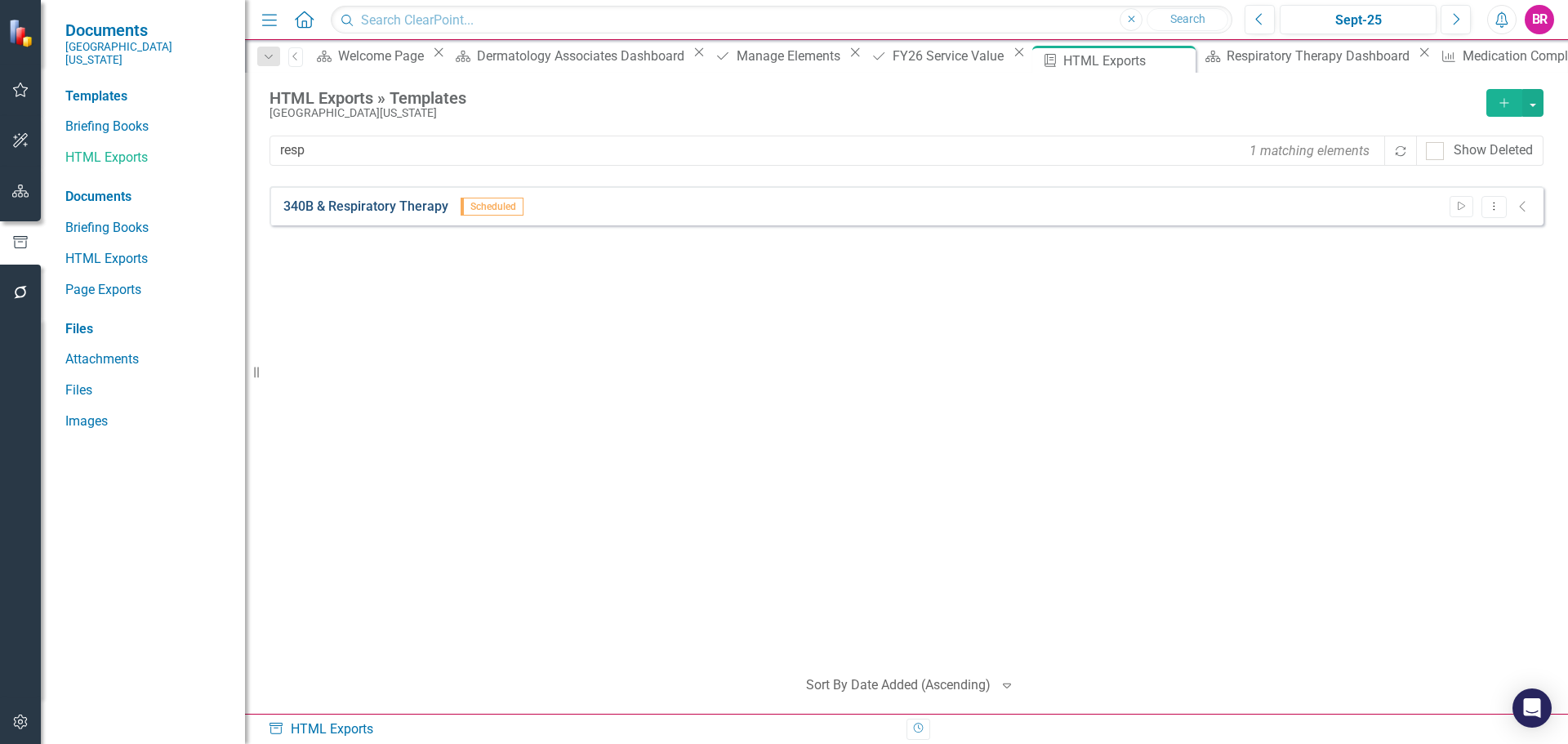
click at [344, 200] on link "340B & Respiratory Therapy" at bounding box center [366, 207] width 165 height 19
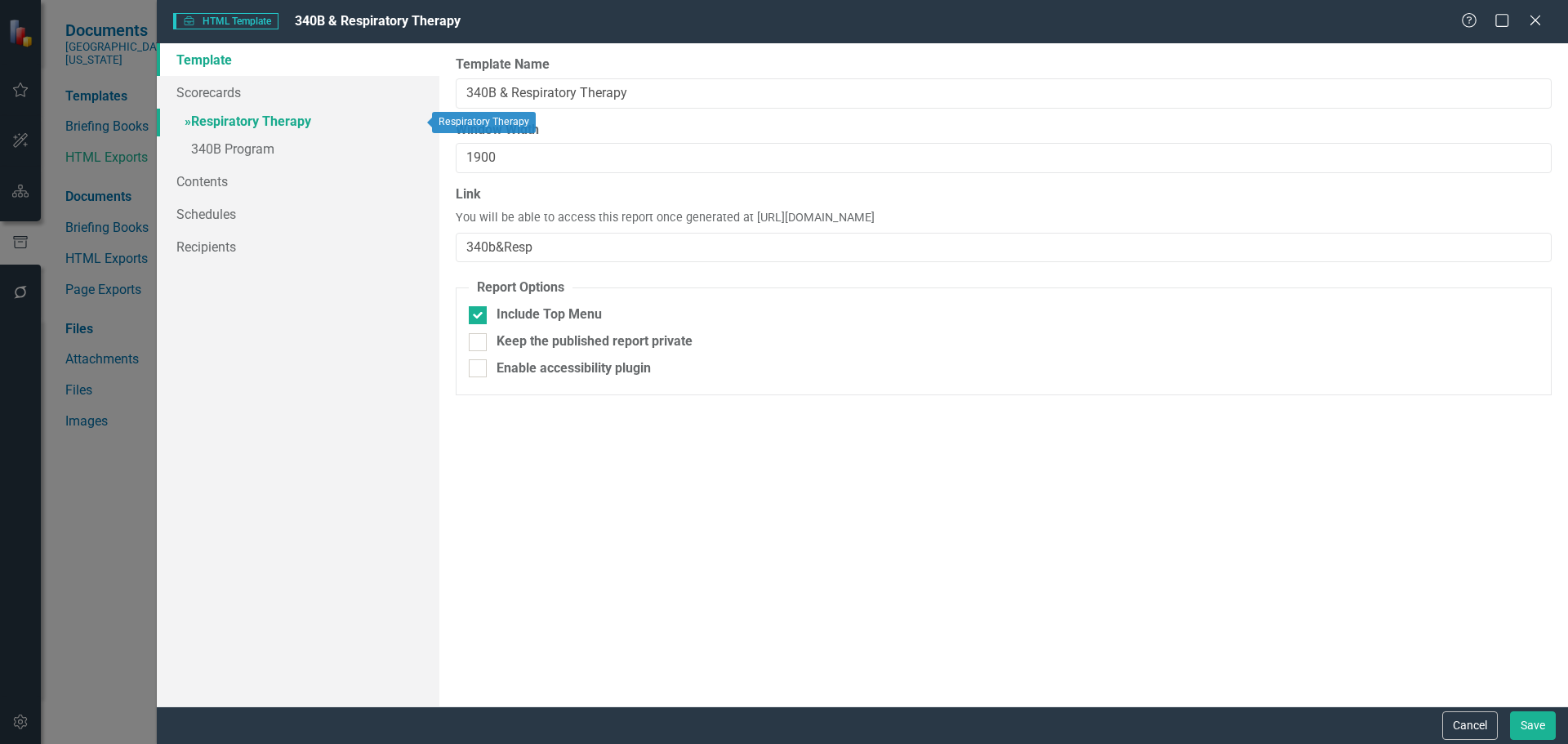
click at [283, 122] on link "» Respiratory Therapy" at bounding box center [298, 122] width 283 height 29
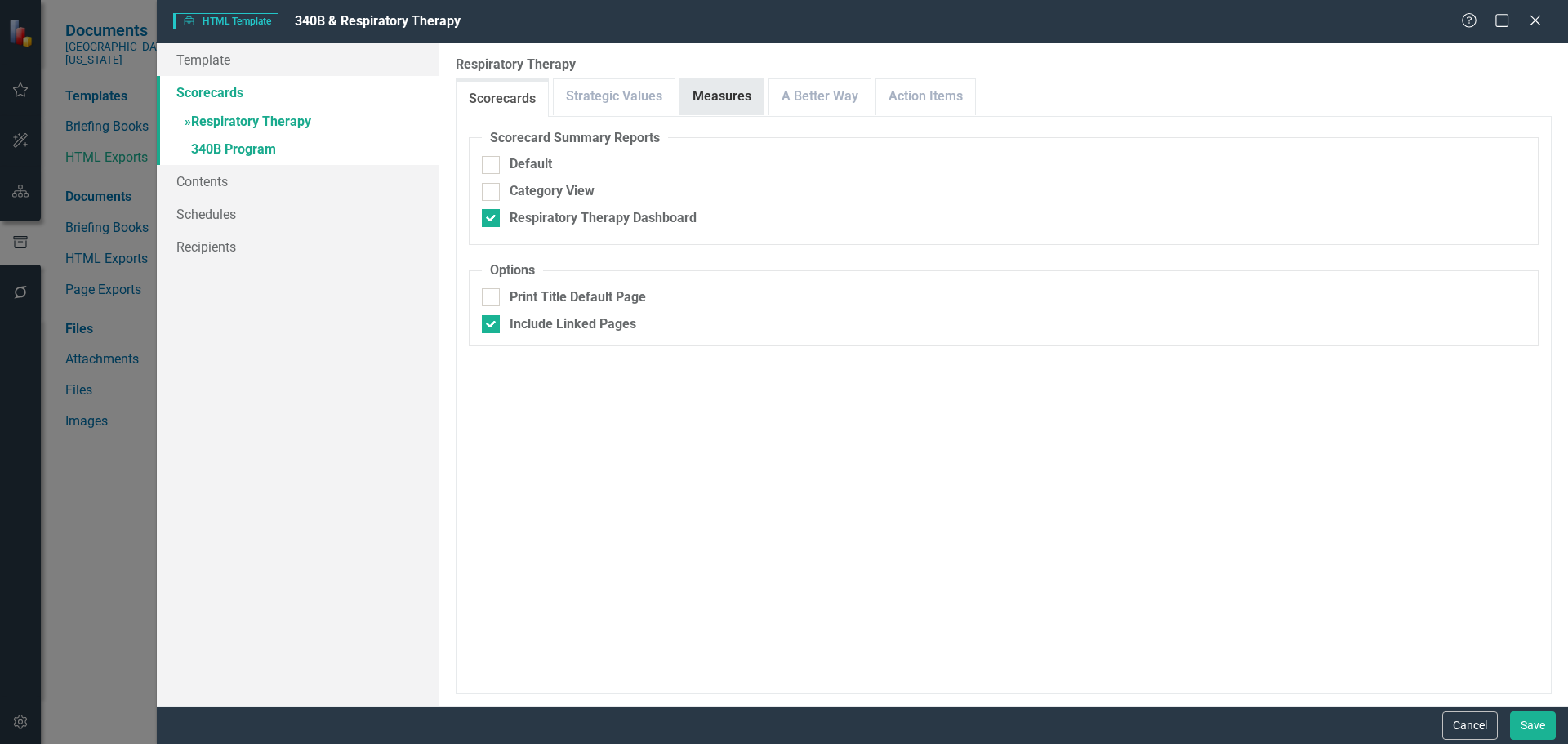
click at [713, 94] on link "Measures" at bounding box center [721, 96] width 83 height 35
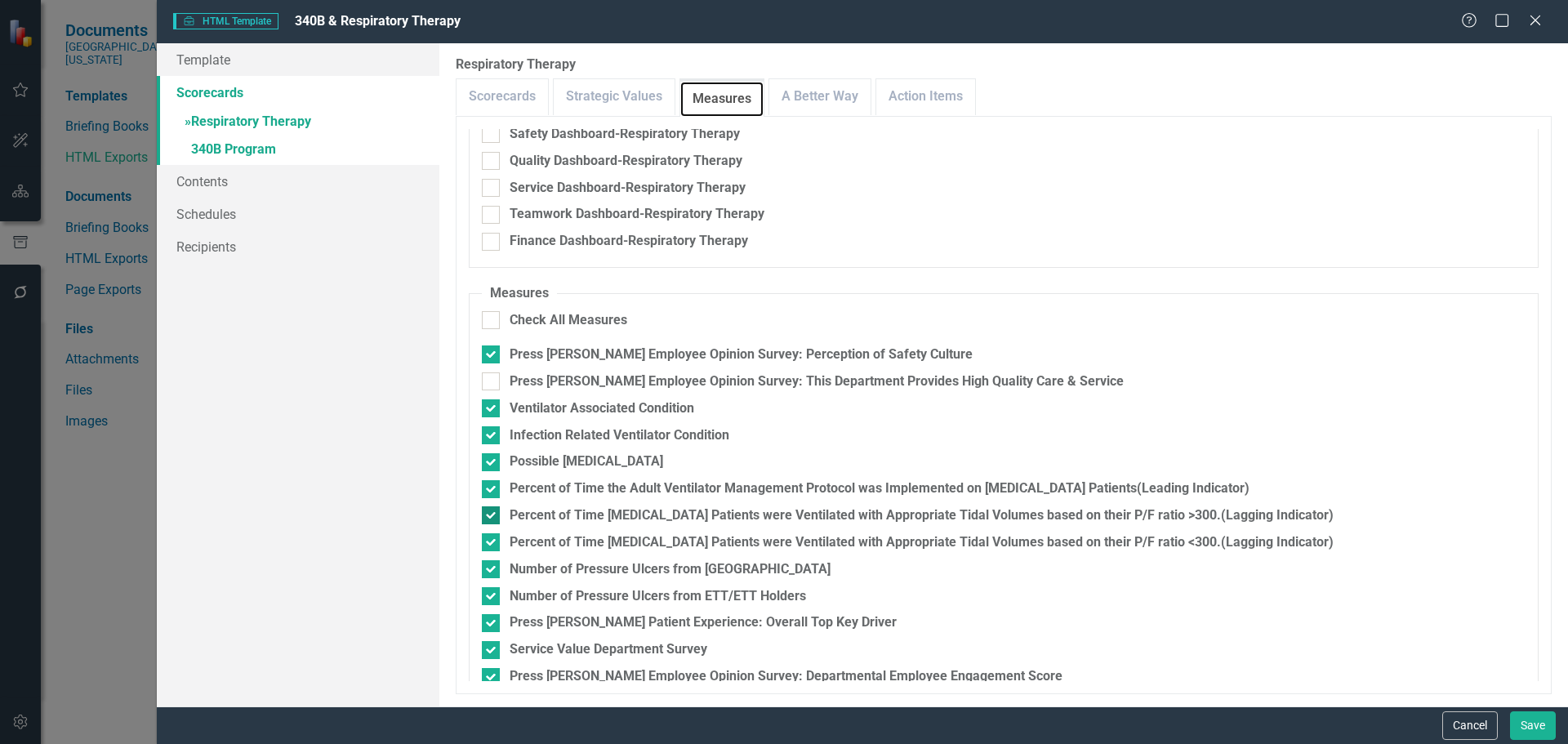
scroll to position [213, 0]
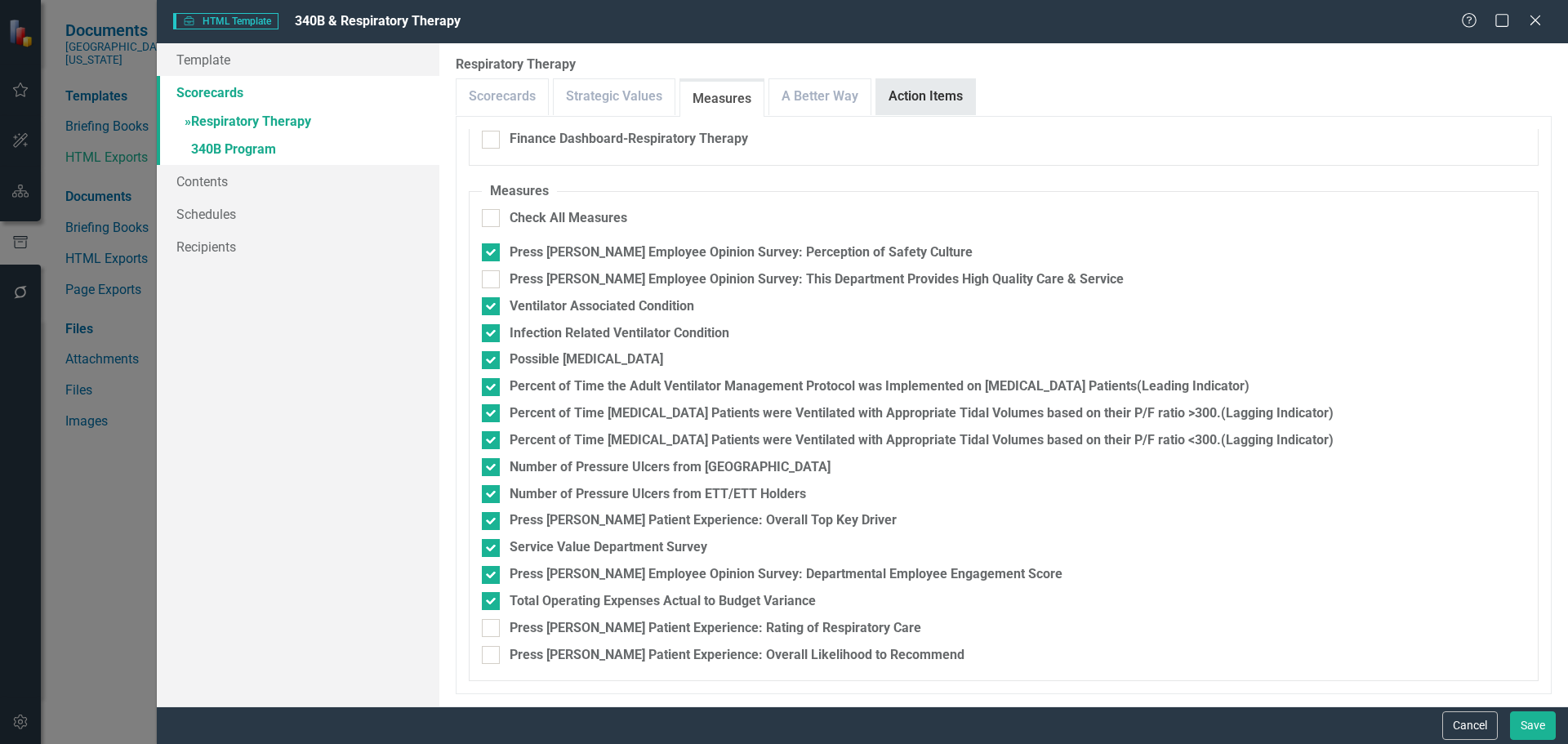
click at [908, 105] on link "Action Items" at bounding box center [926, 96] width 99 height 35
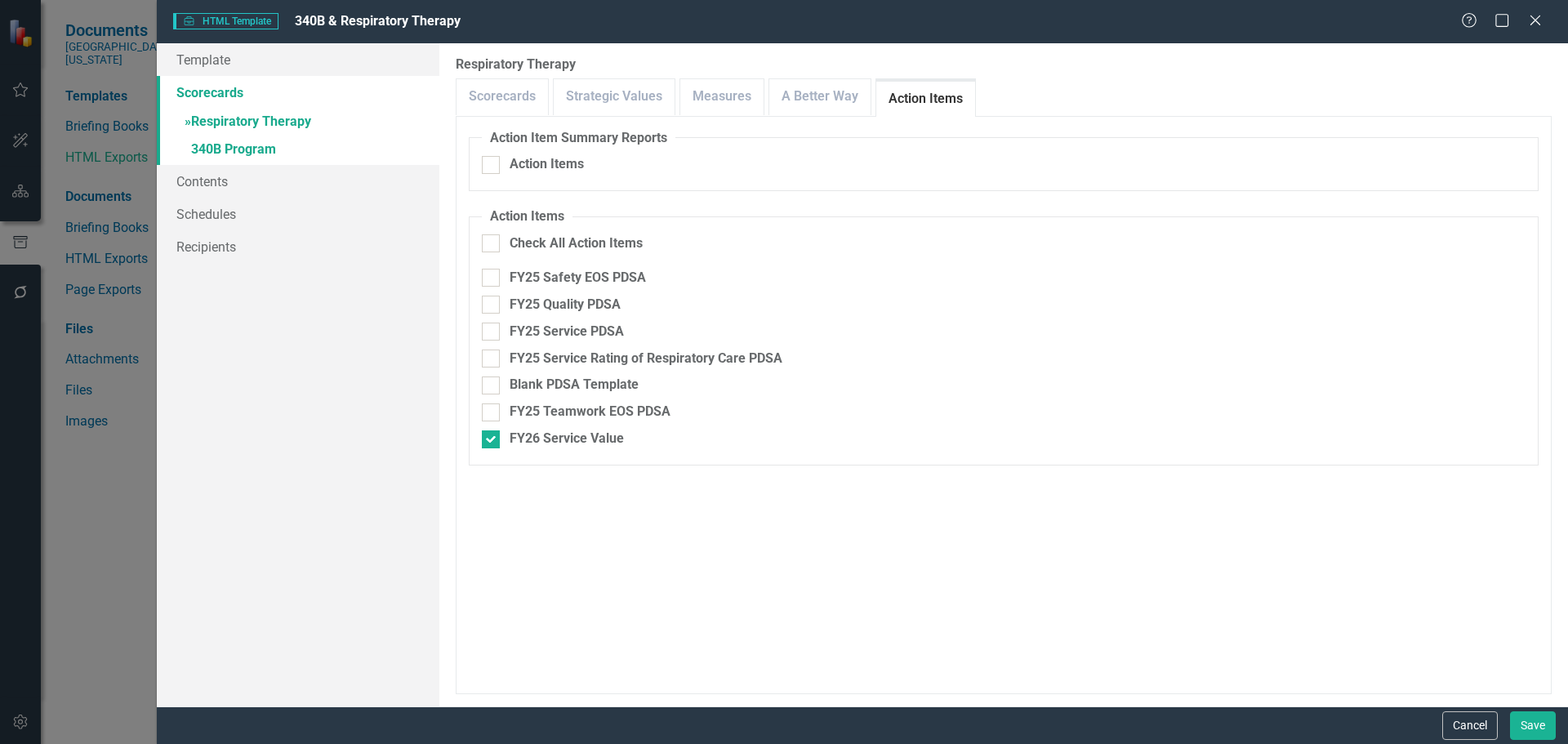
click at [908, 105] on link "Action Items" at bounding box center [926, 99] width 99 height 35
click at [219, 135] on link "» Respiratory Therapy" at bounding box center [298, 122] width 283 height 29
click at [229, 143] on link "» 340B Program" at bounding box center [298, 150] width 283 height 29
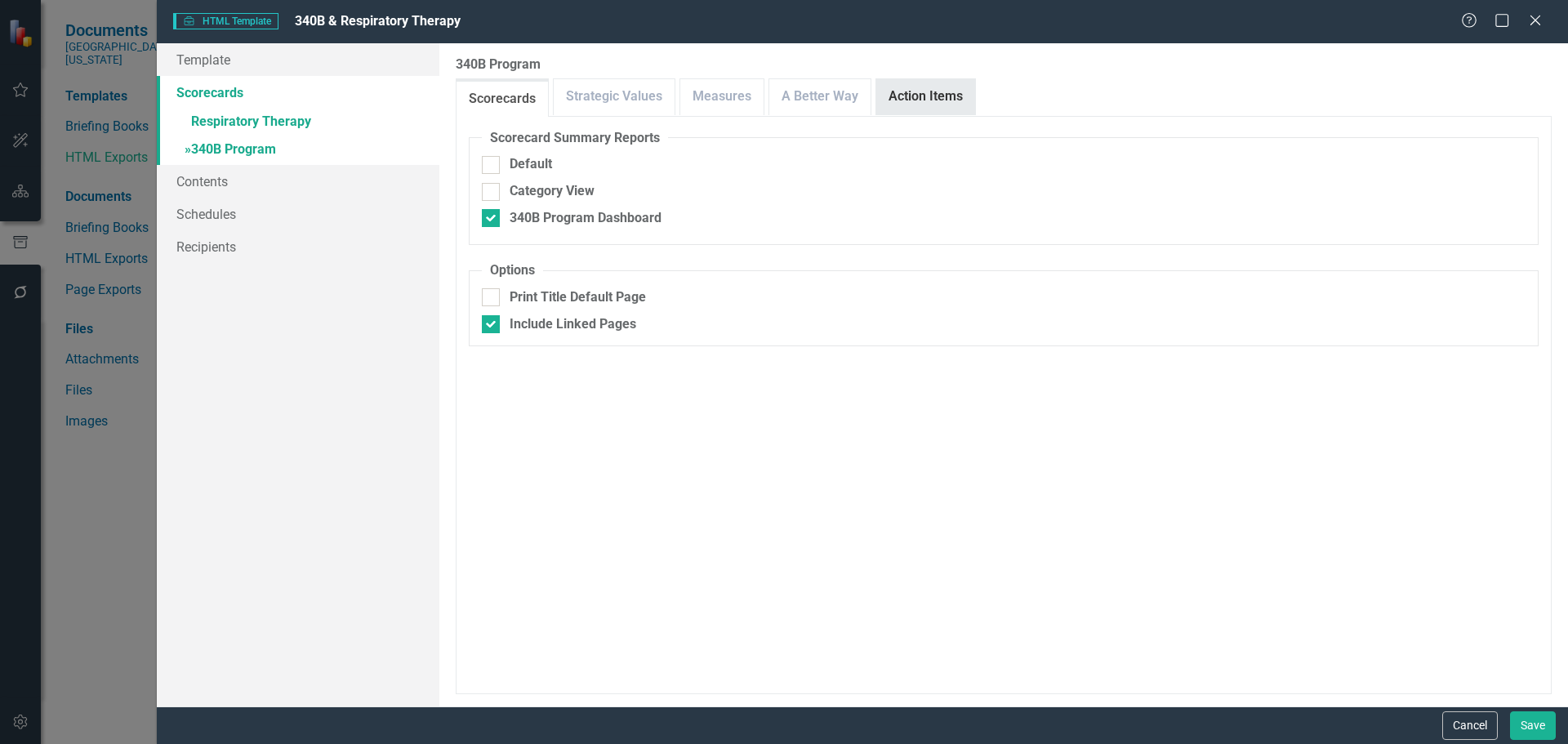
click at [940, 104] on link "Action Items" at bounding box center [926, 96] width 99 height 35
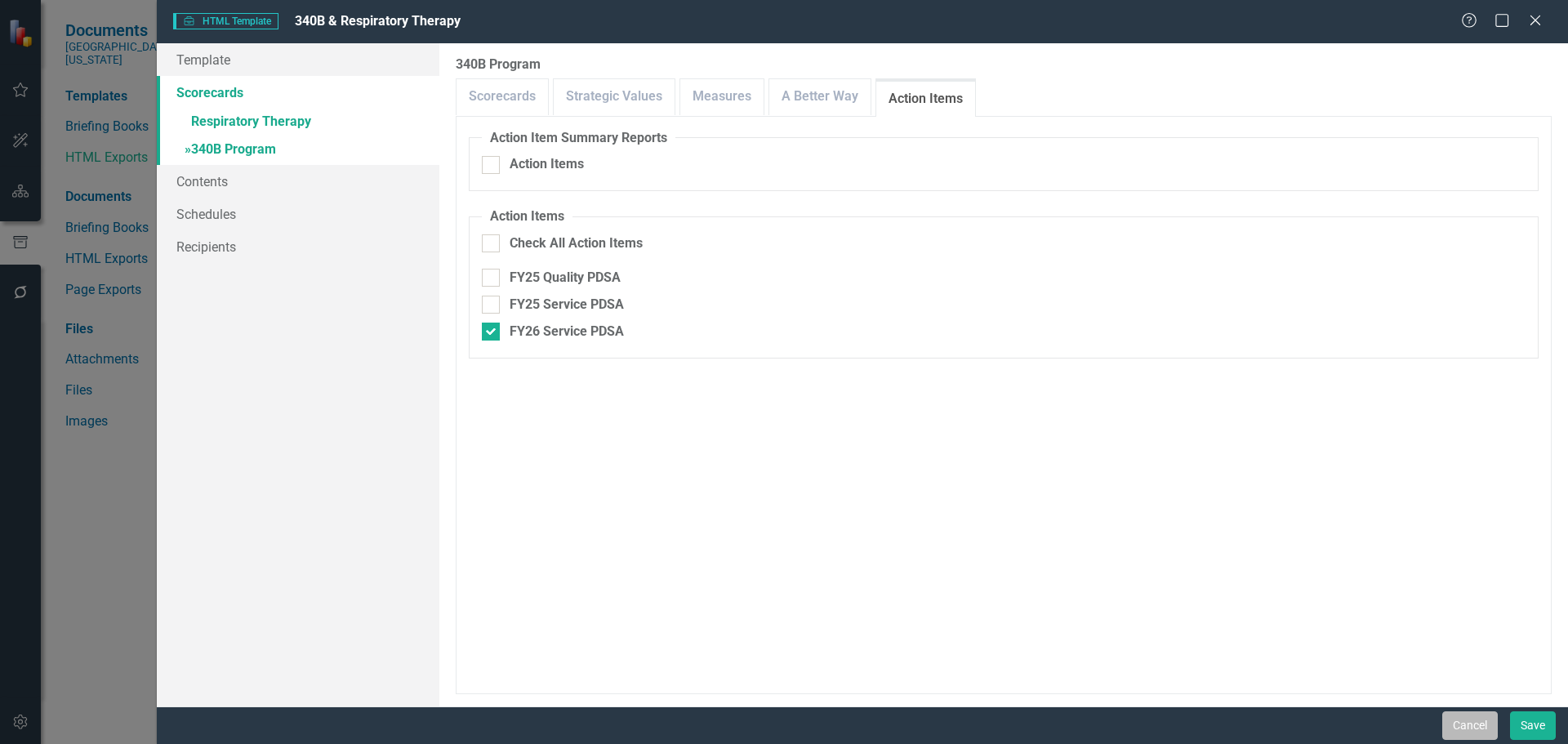
click at [1463, 731] on button "Cancel" at bounding box center [1470, 725] width 56 height 29
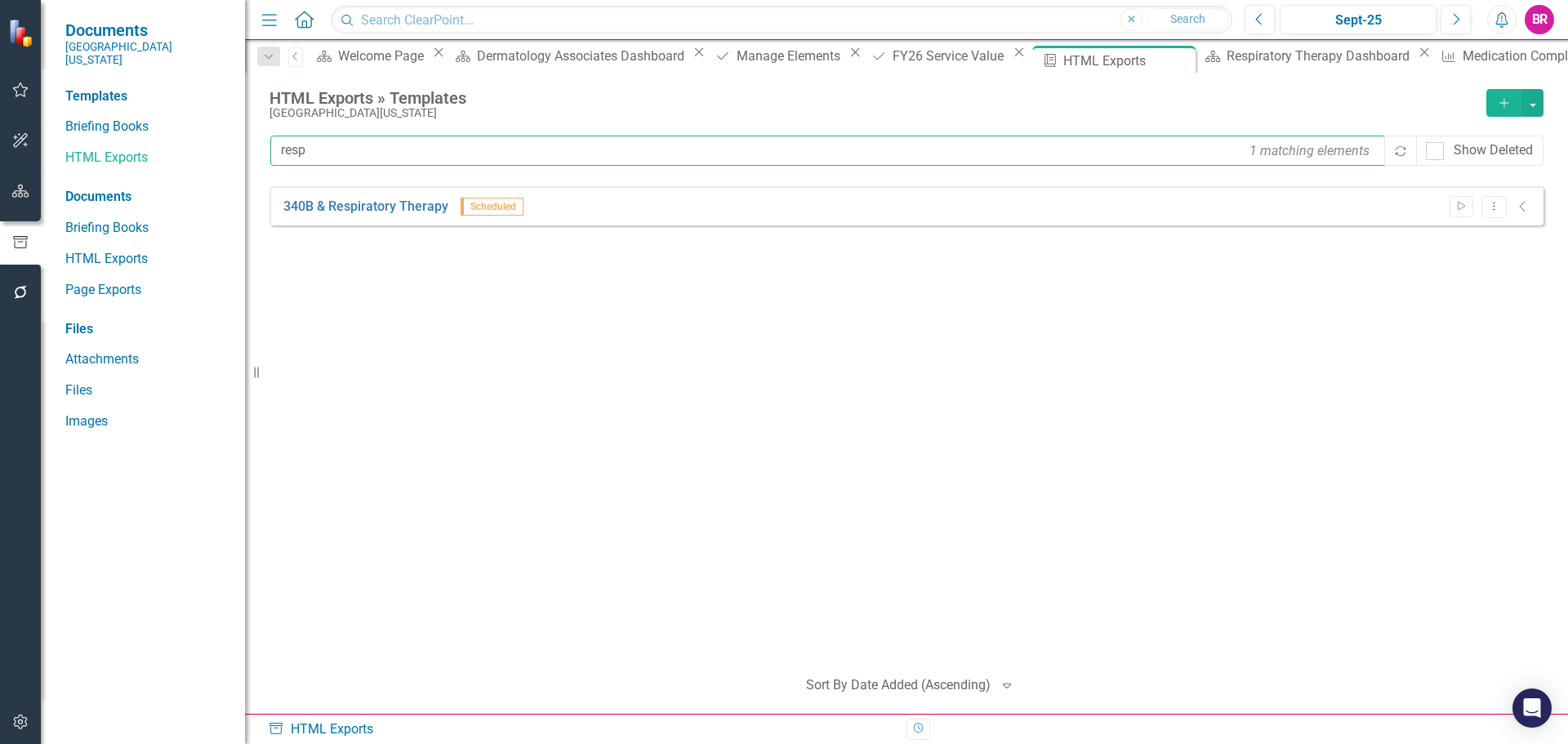
click at [343, 151] on input "resp" at bounding box center [828, 150] width 1116 height 30
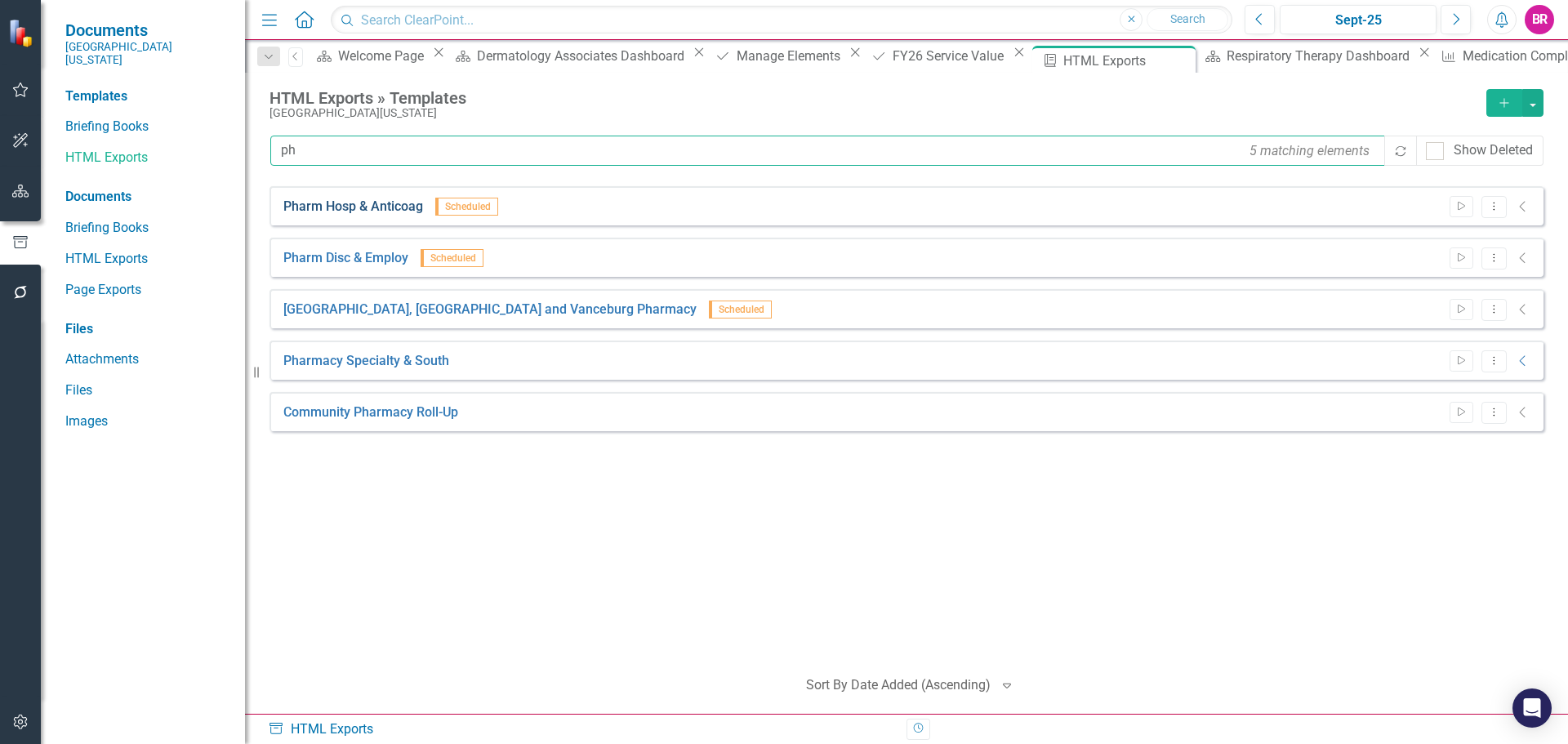
type input "ph"
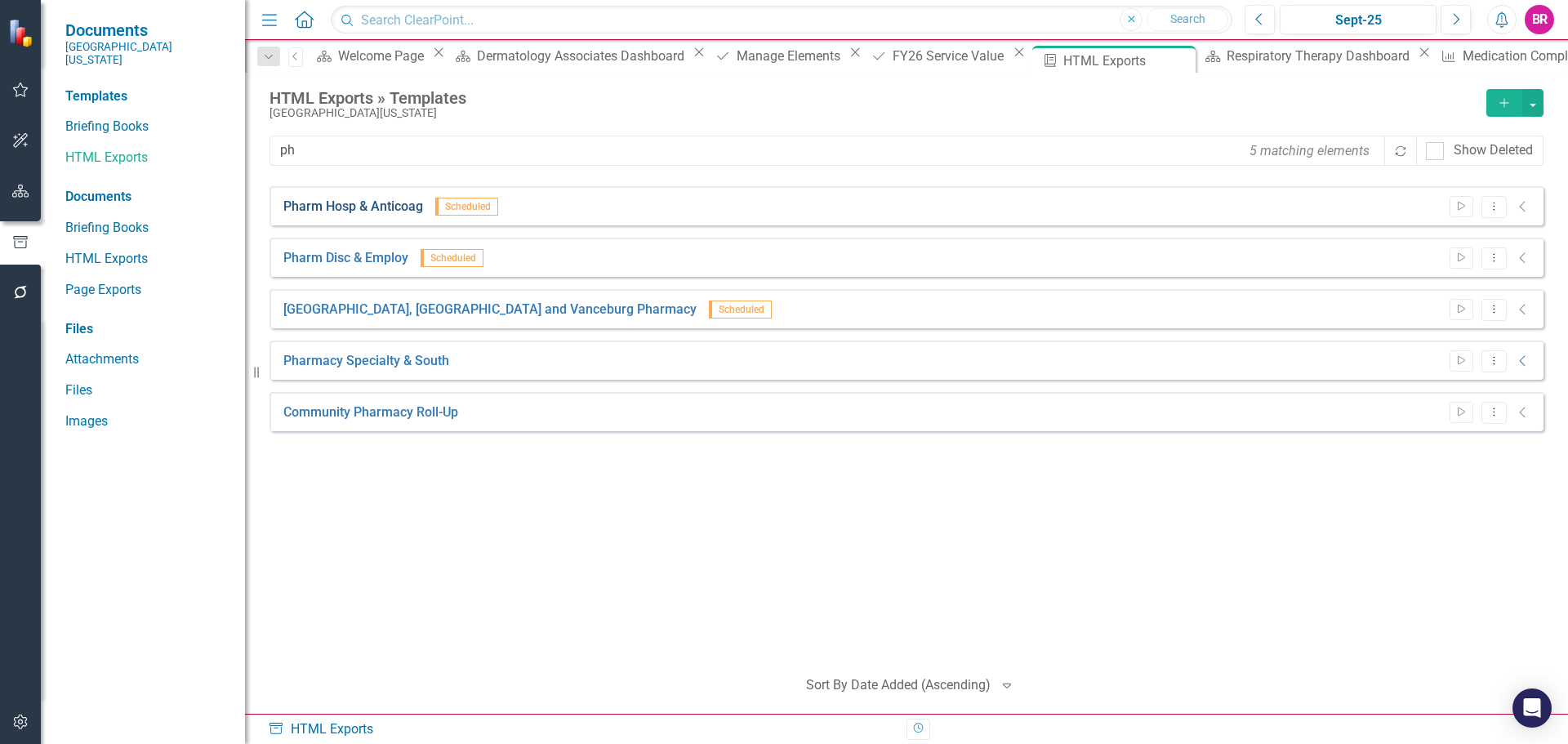
click at [335, 205] on link "Pharm Hosp & Anticoag" at bounding box center [353, 207] width 140 height 19
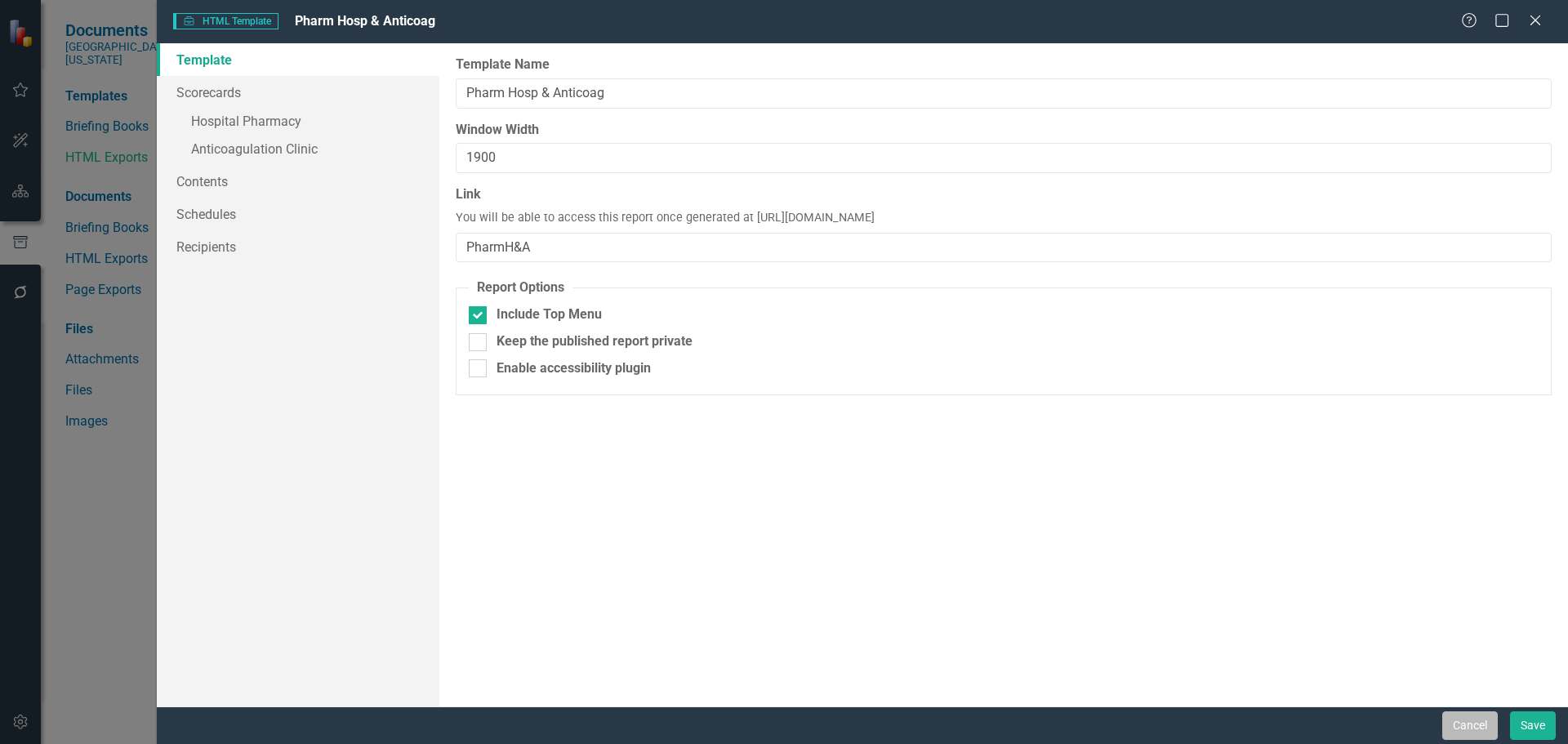
click at [1480, 728] on button "Cancel" at bounding box center [1470, 725] width 56 height 29
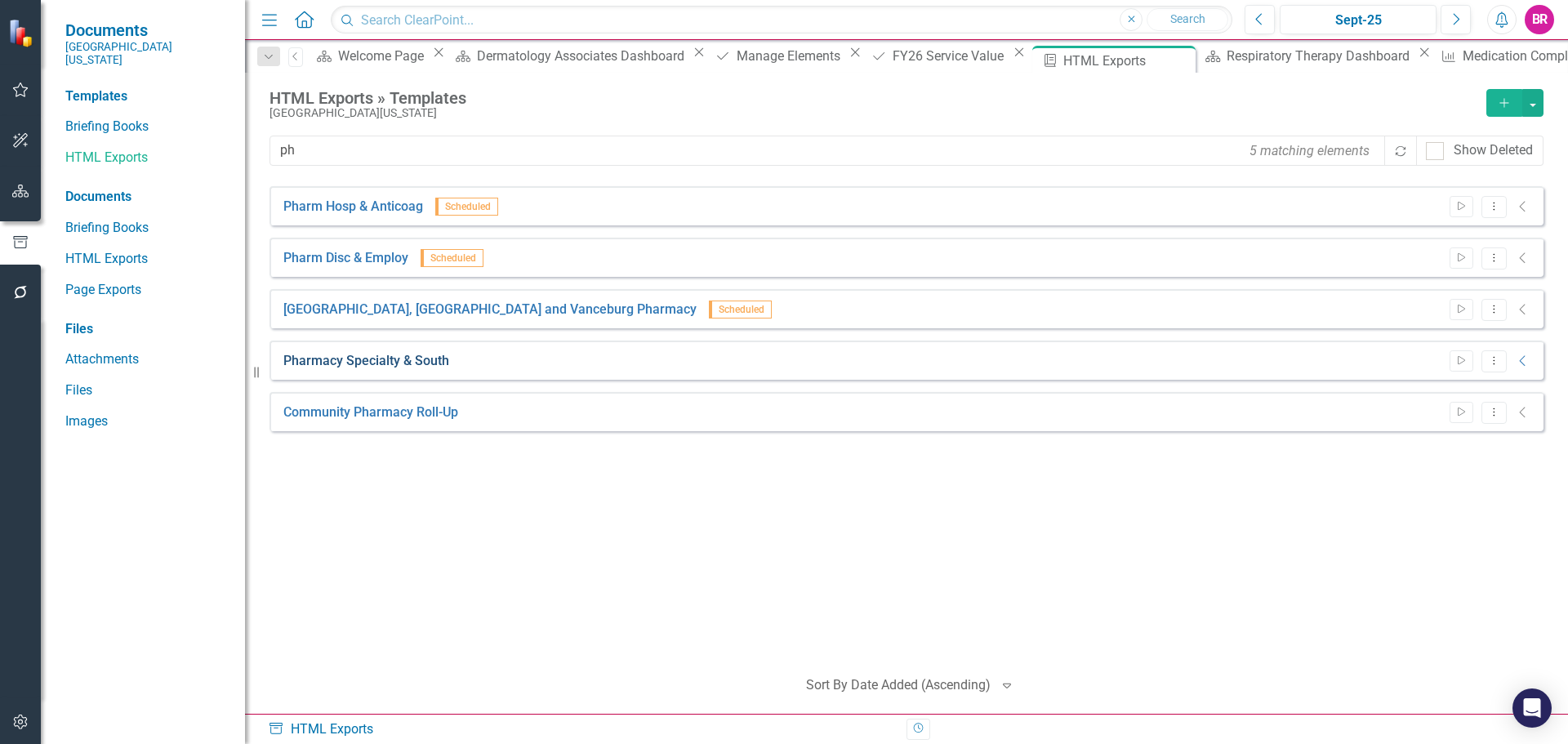
click at [369, 365] on link "Pharmacy Specialty & South" at bounding box center [366, 361] width 166 height 19
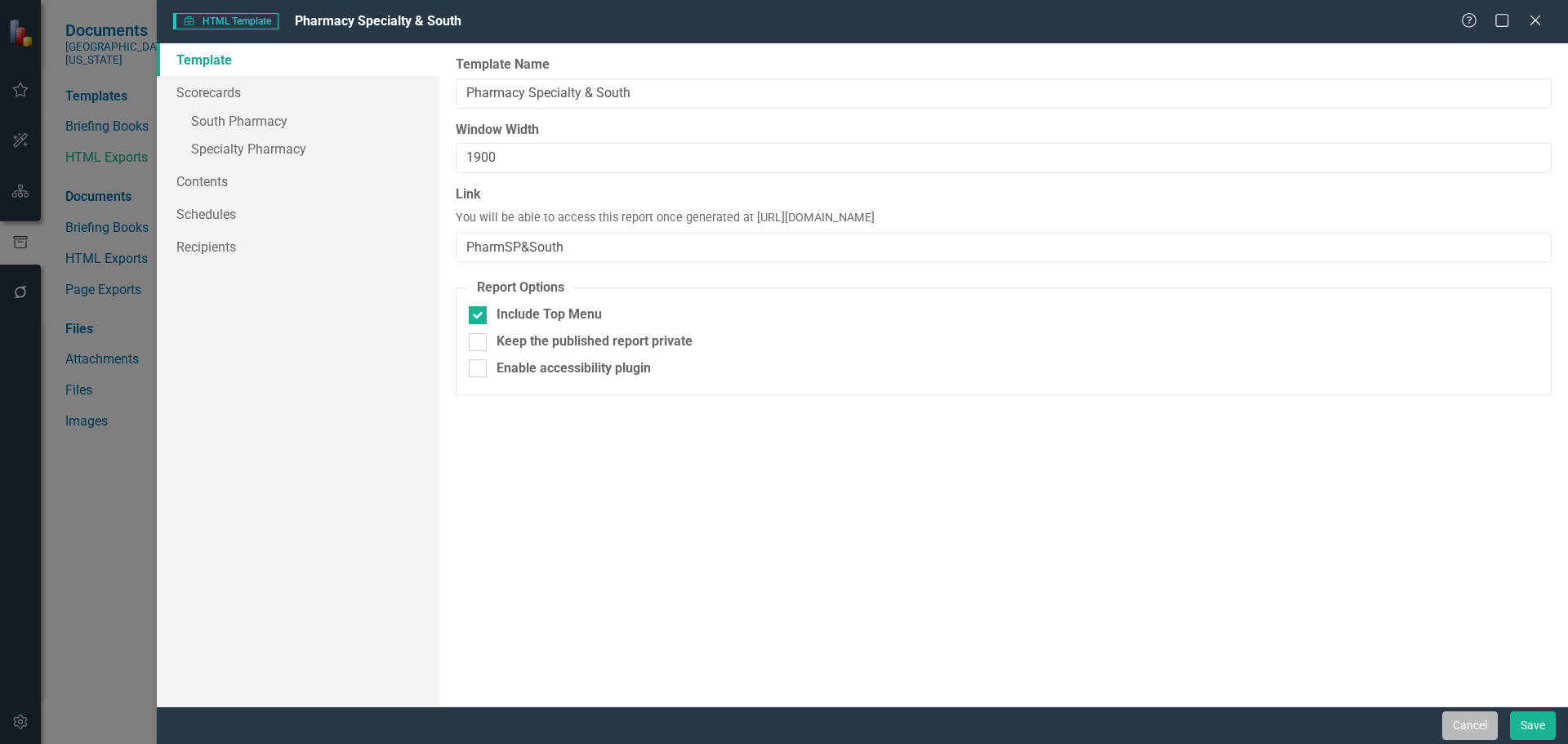
click at [1474, 733] on button "Cancel" at bounding box center [1470, 725] width 56 height 29
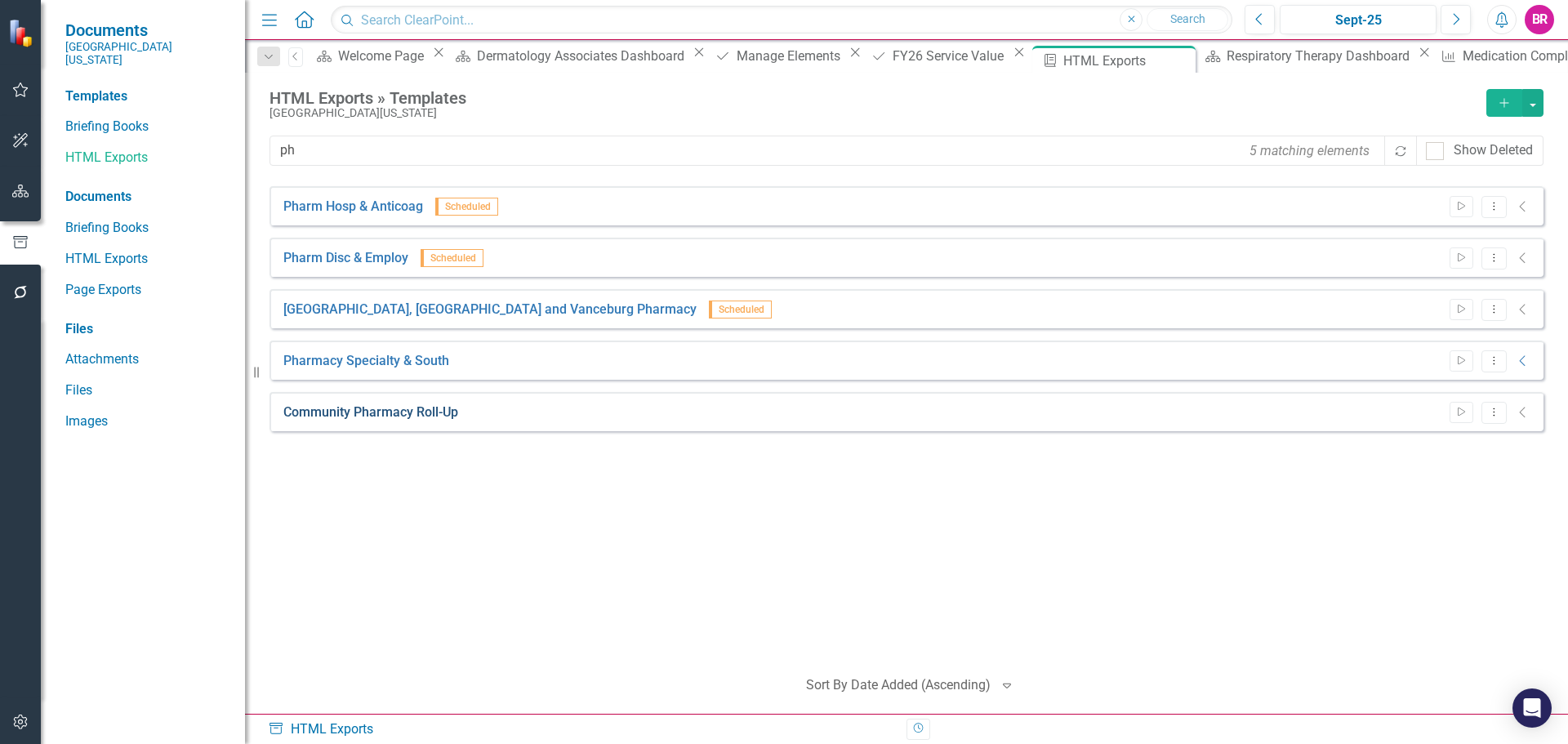
click at [384, 403] on link "Community Pharmacy Roll-Up" at bounding box center [370, 412] width 175 height 19
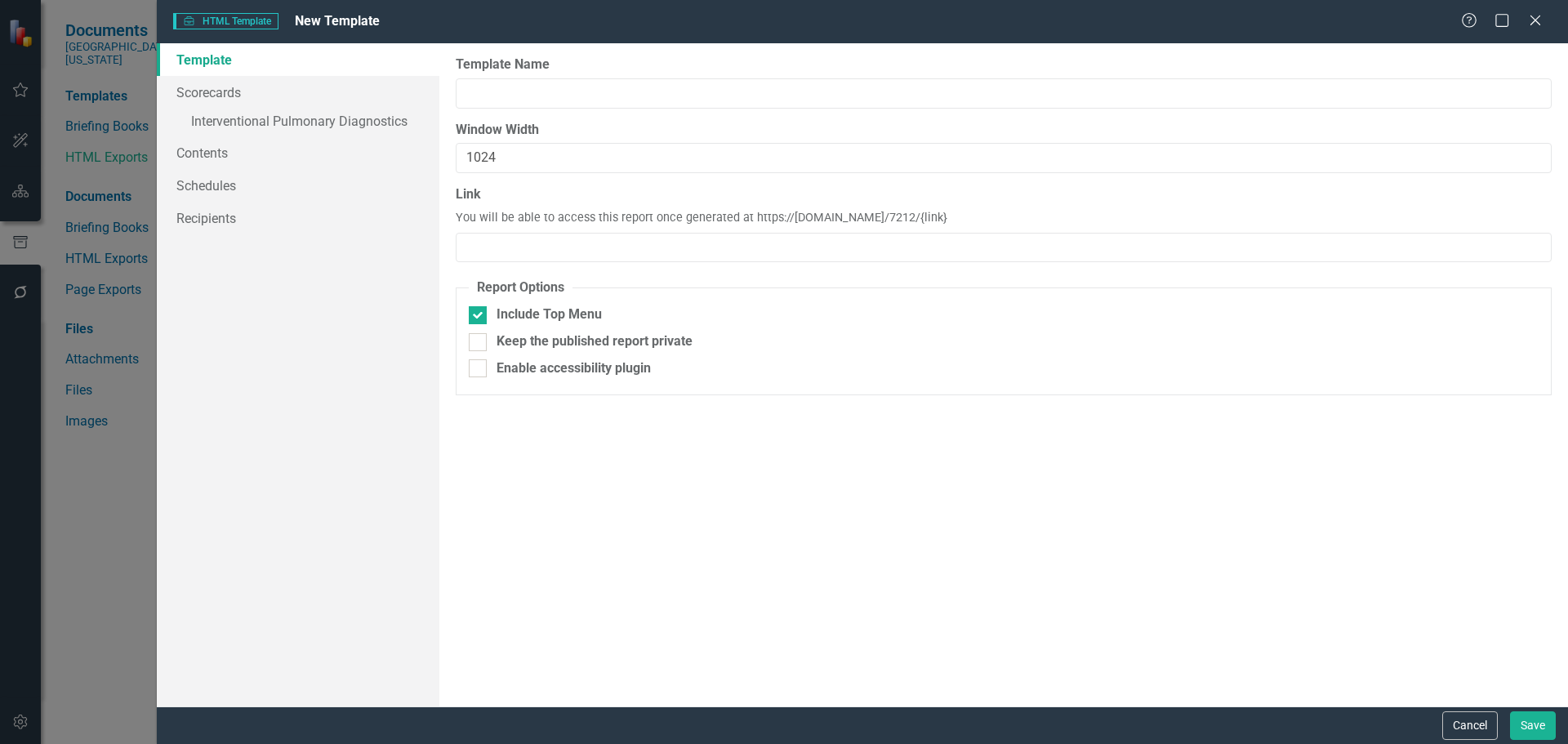
type input "Community Pharmacy Roll-Up"
type input "1900"
type input "CPRU"
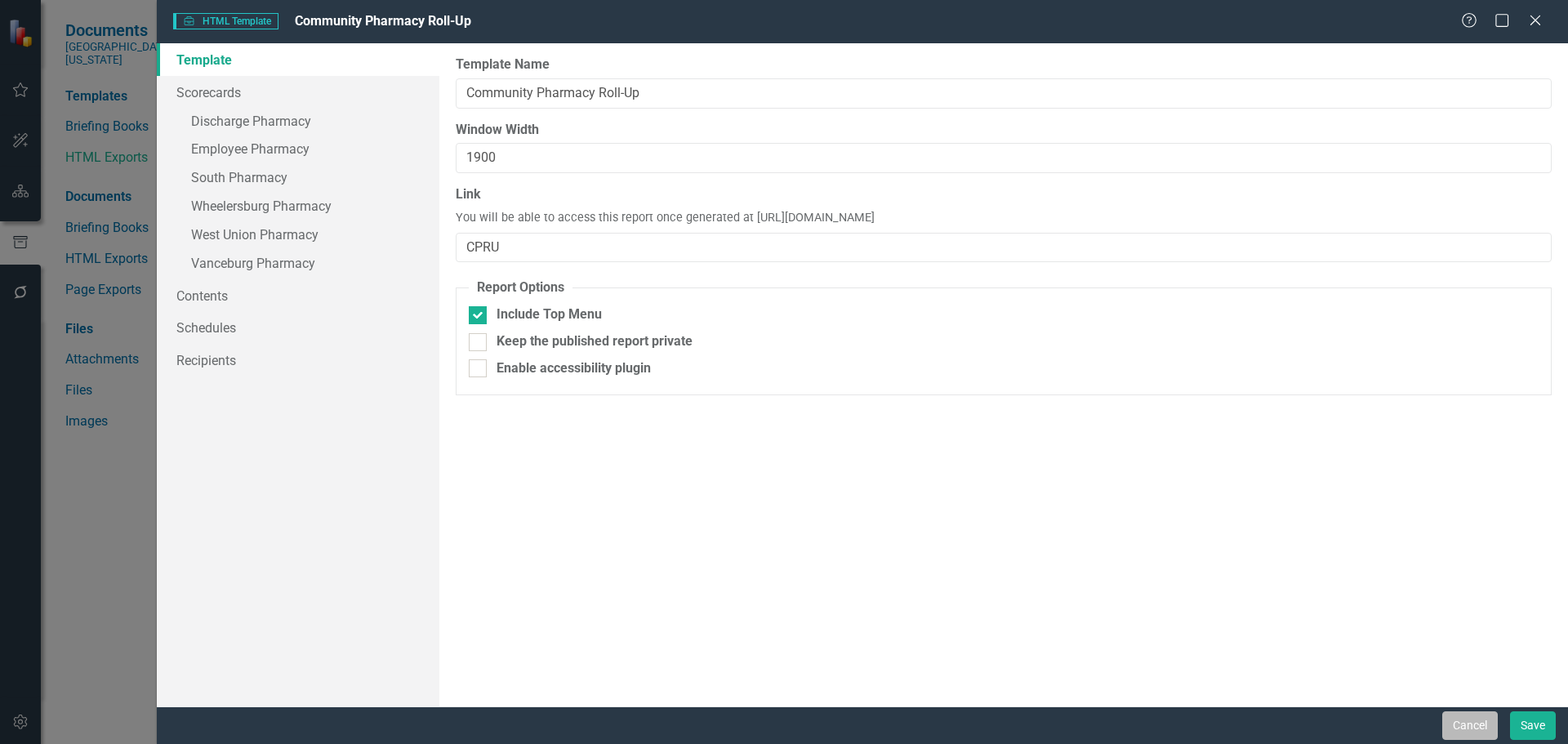
click at [1487, 728] on button "Cancel" at bounding box center [1470, 725] width 56 height 29
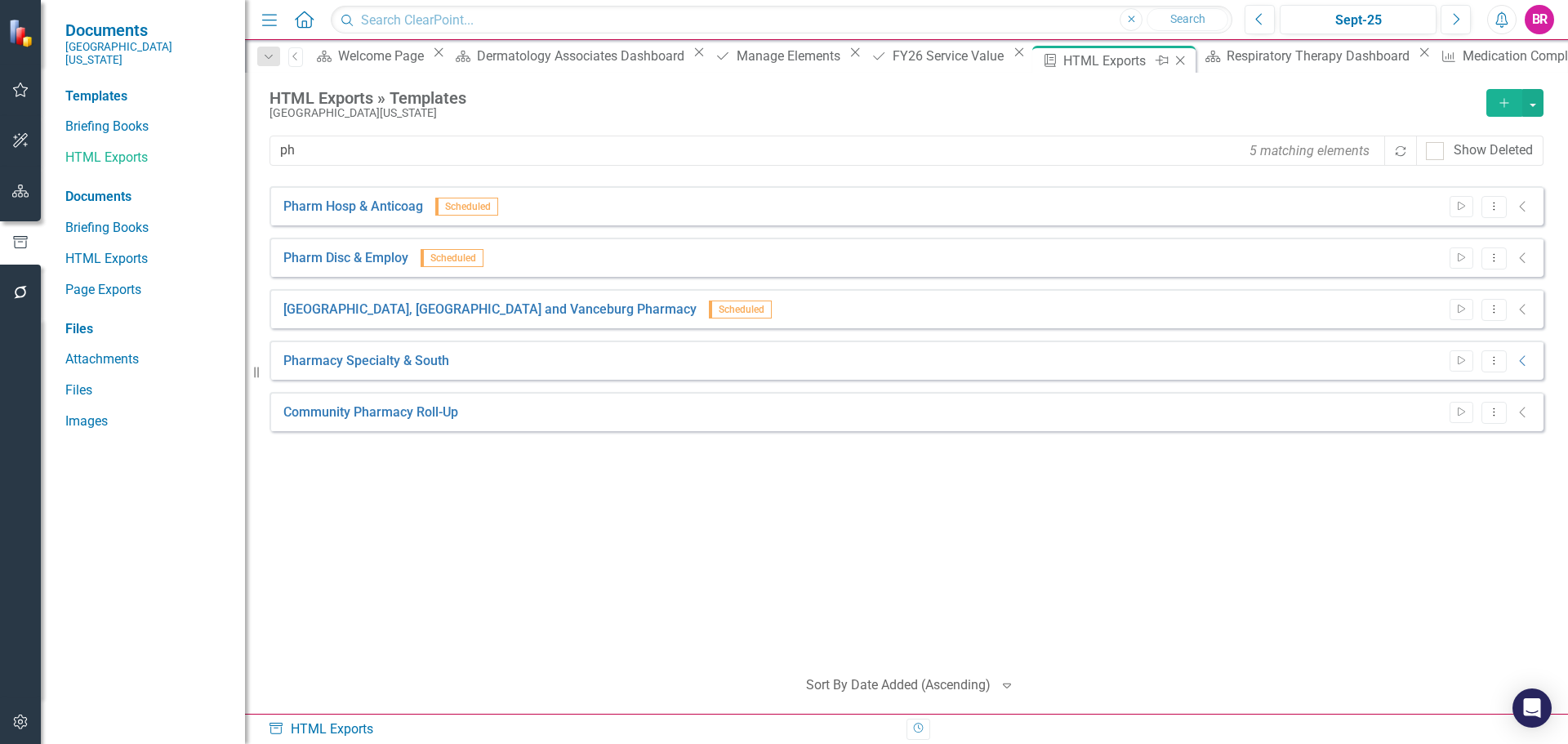
click at [1172, 62] on icon "Close" at bounding box center [1180, 61] width 16 height 13
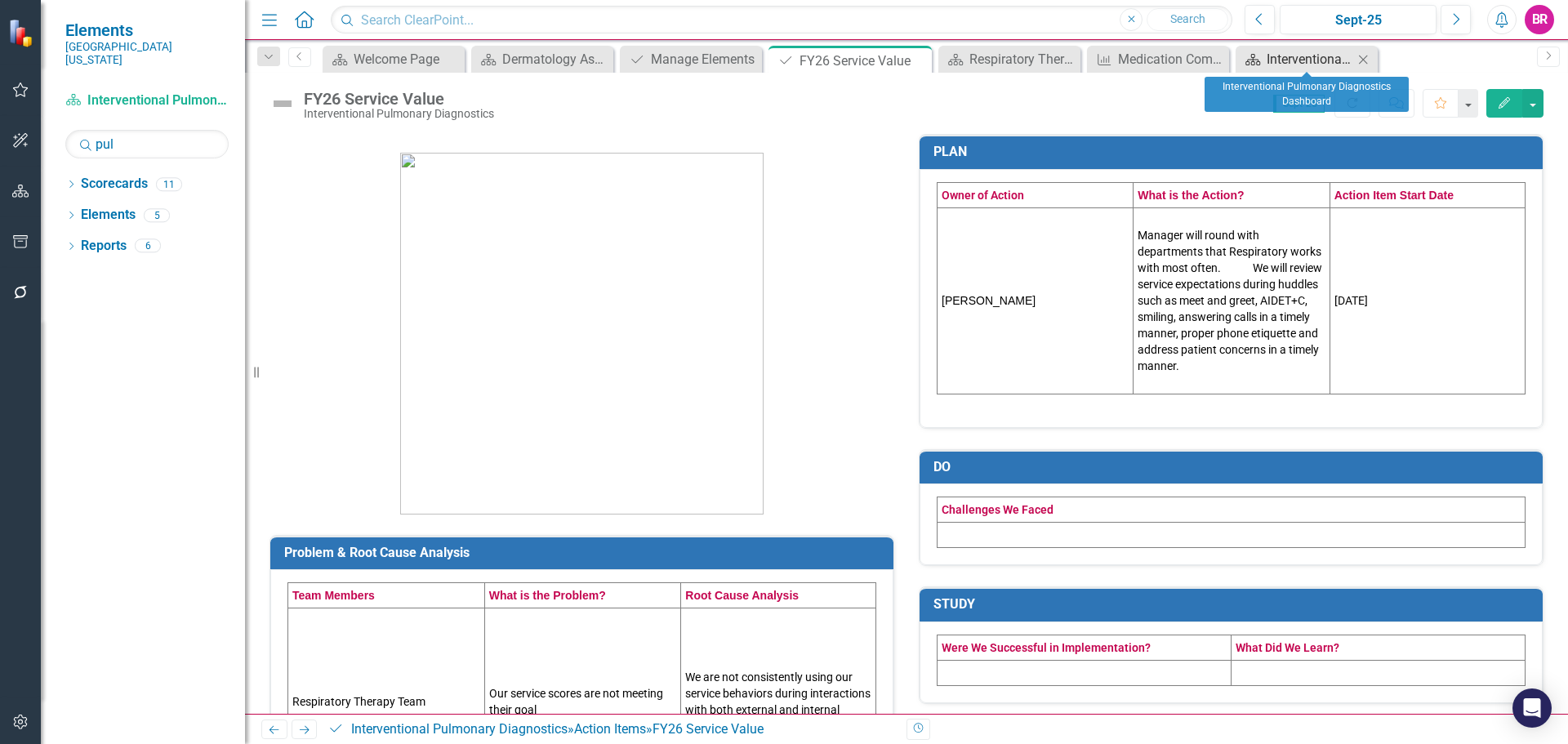
click at [1320, 62] on div "Interventional Pulmonary Diagnostics Dashboard" at bounding box center [1309, 59] width 86 height 21
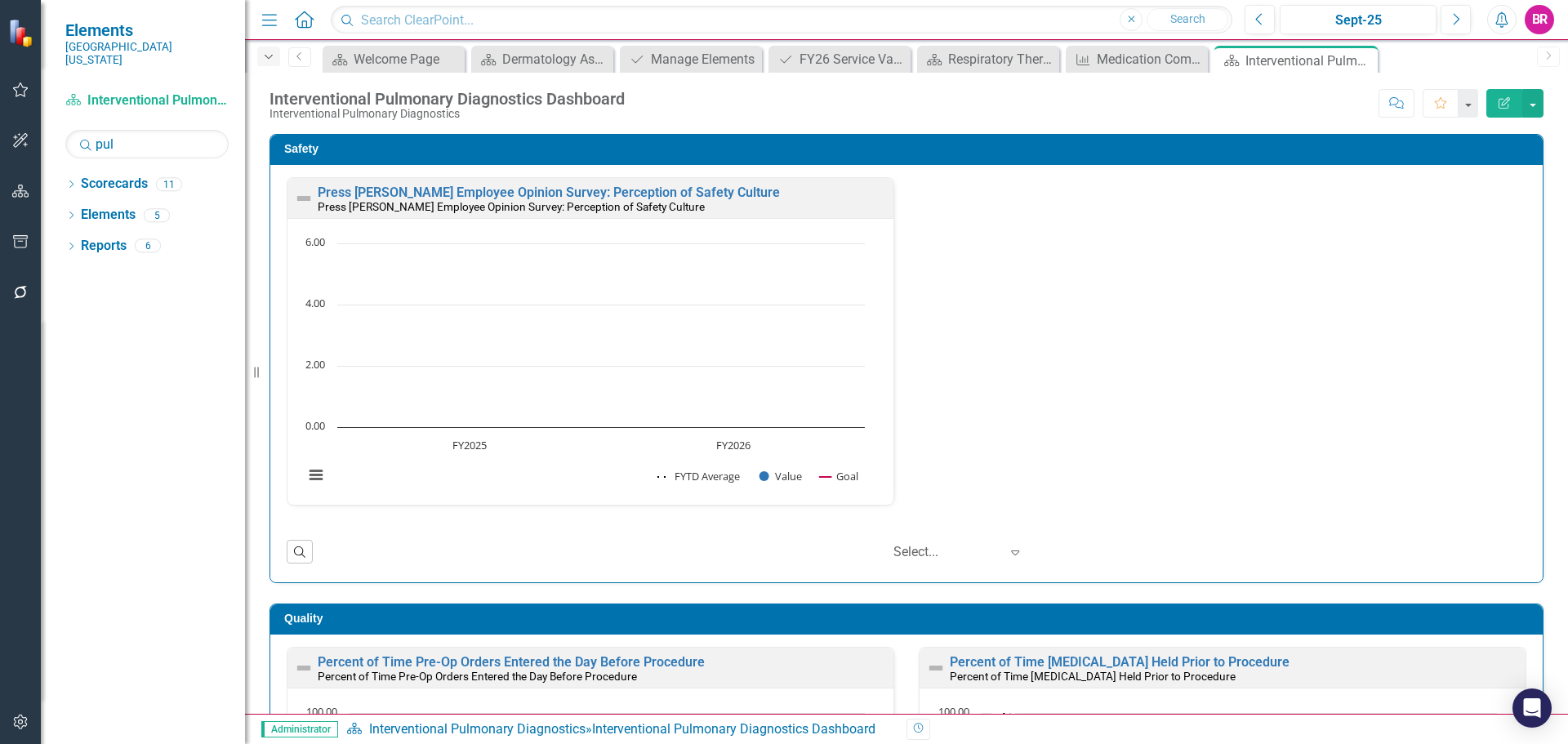
click at [270, 61] on icon "Dropdown" at bounding box center [269, 57] width 15 height 11
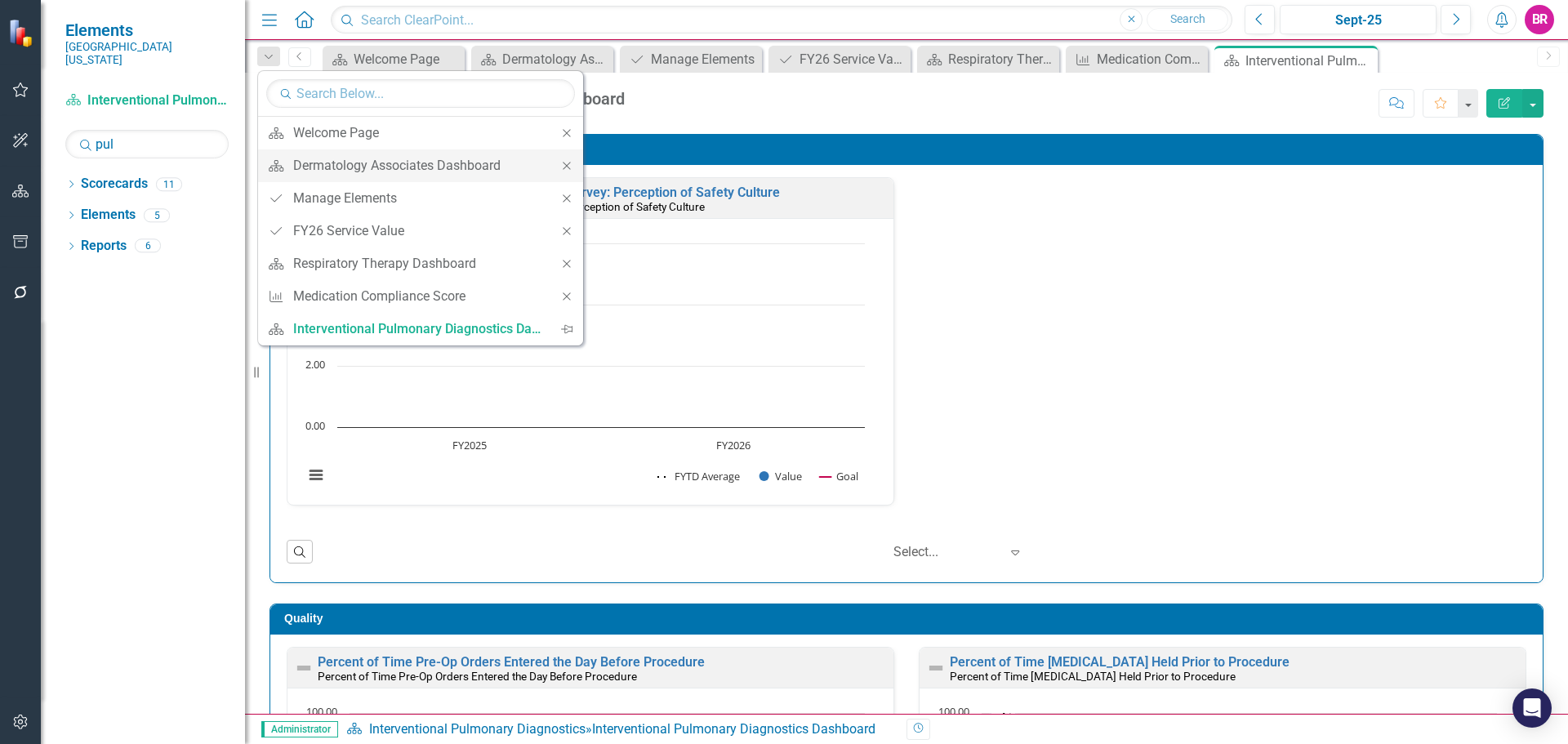
click at [561, 166] on icon "Close" at bounding box center [567, 166] width 15 height 11
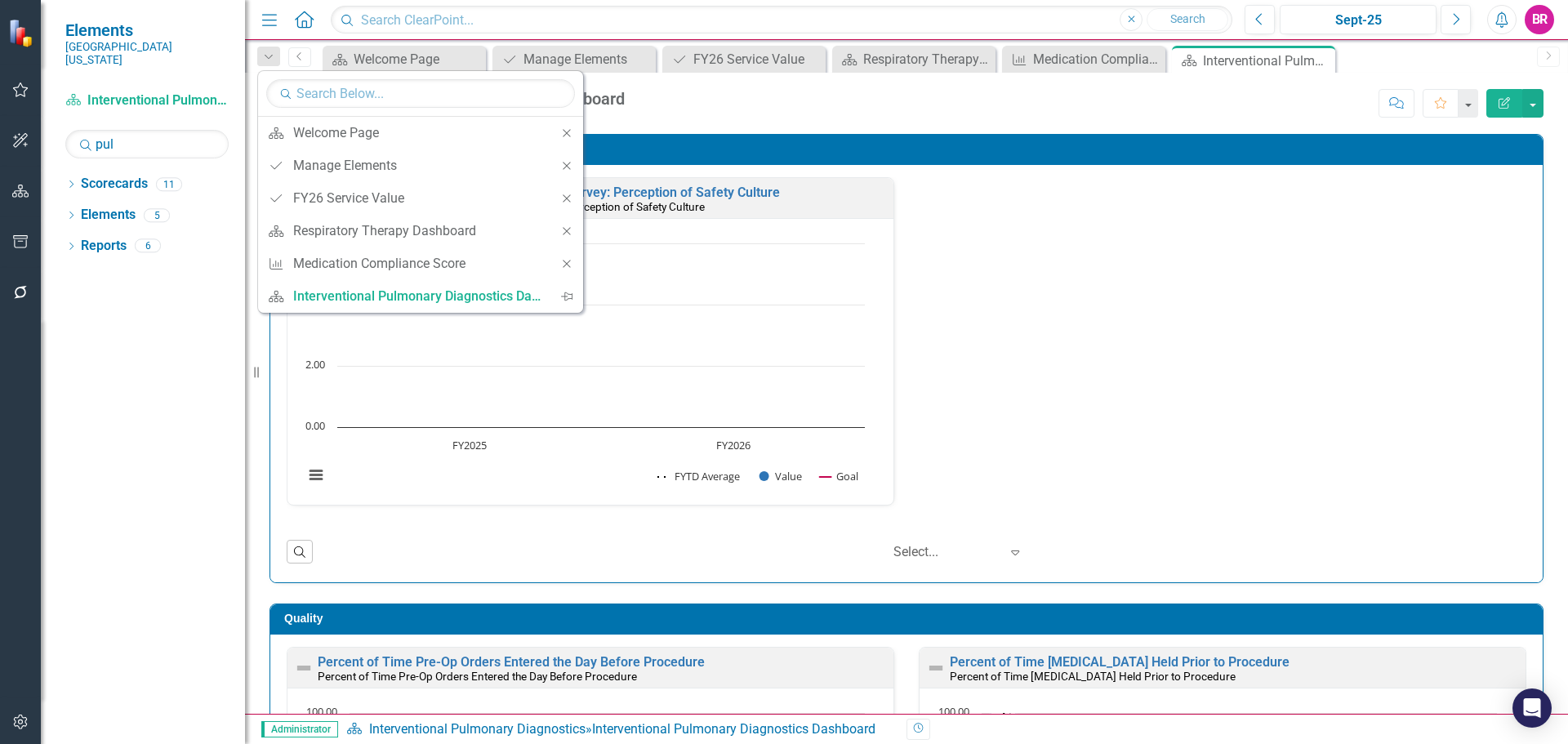
click at [561, 166] on icon "Close" at bounding box center [567, 166] width 15 height 11
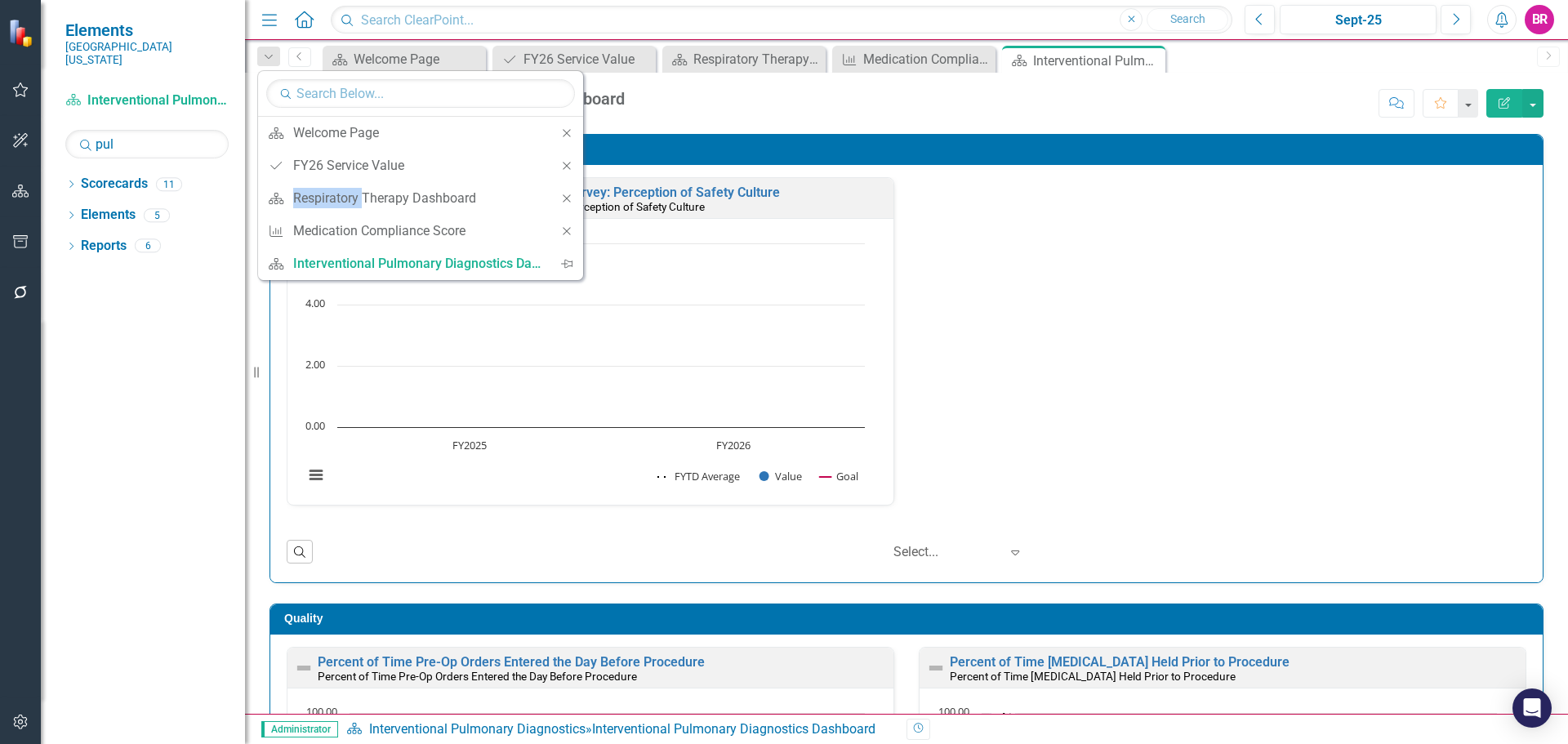
click at [561, 166] on icon "Close" at bounding box center [567, 166] width 15 height 11
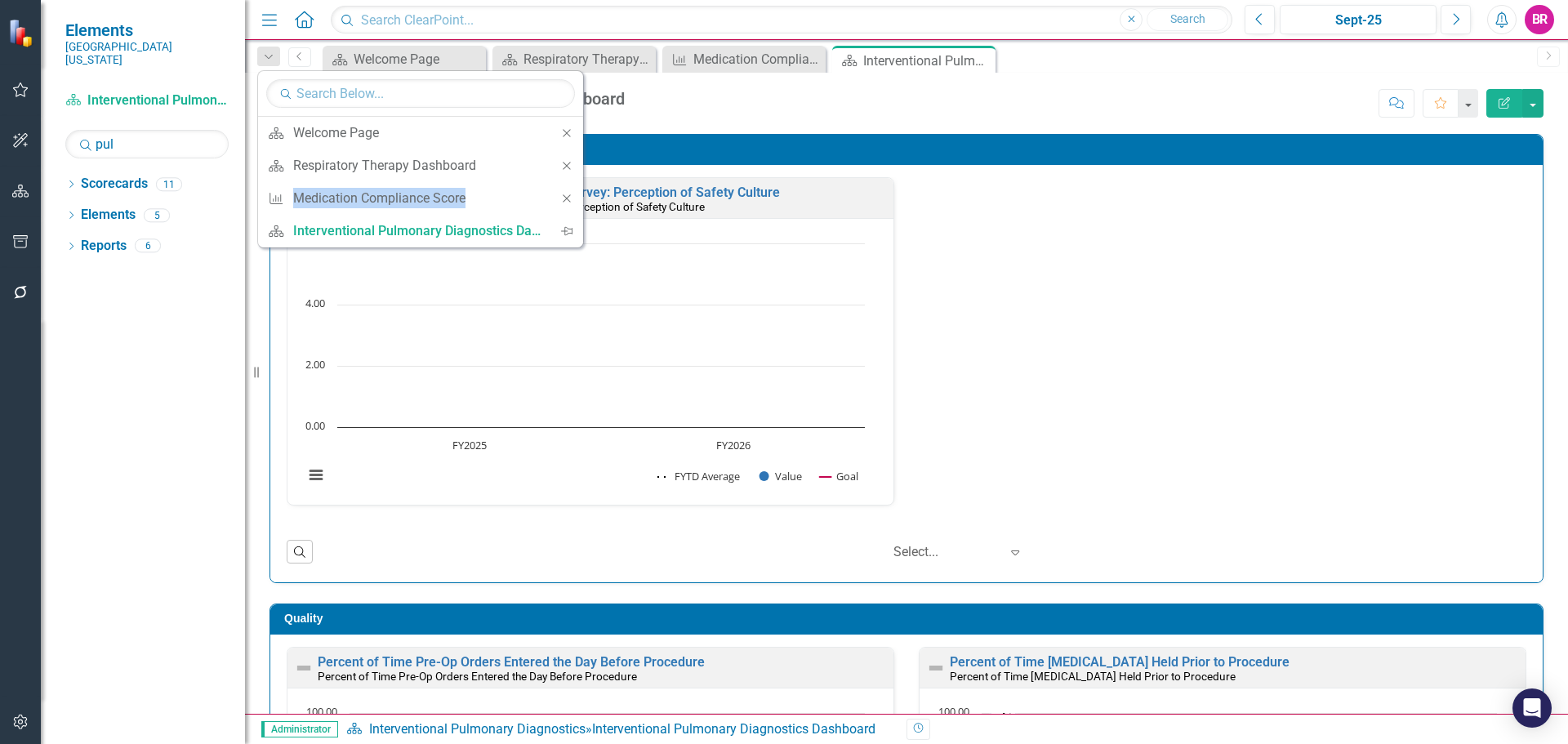
click at [561, 166] on icon "Close" at bounding box center [567, 166] width 15 height 11
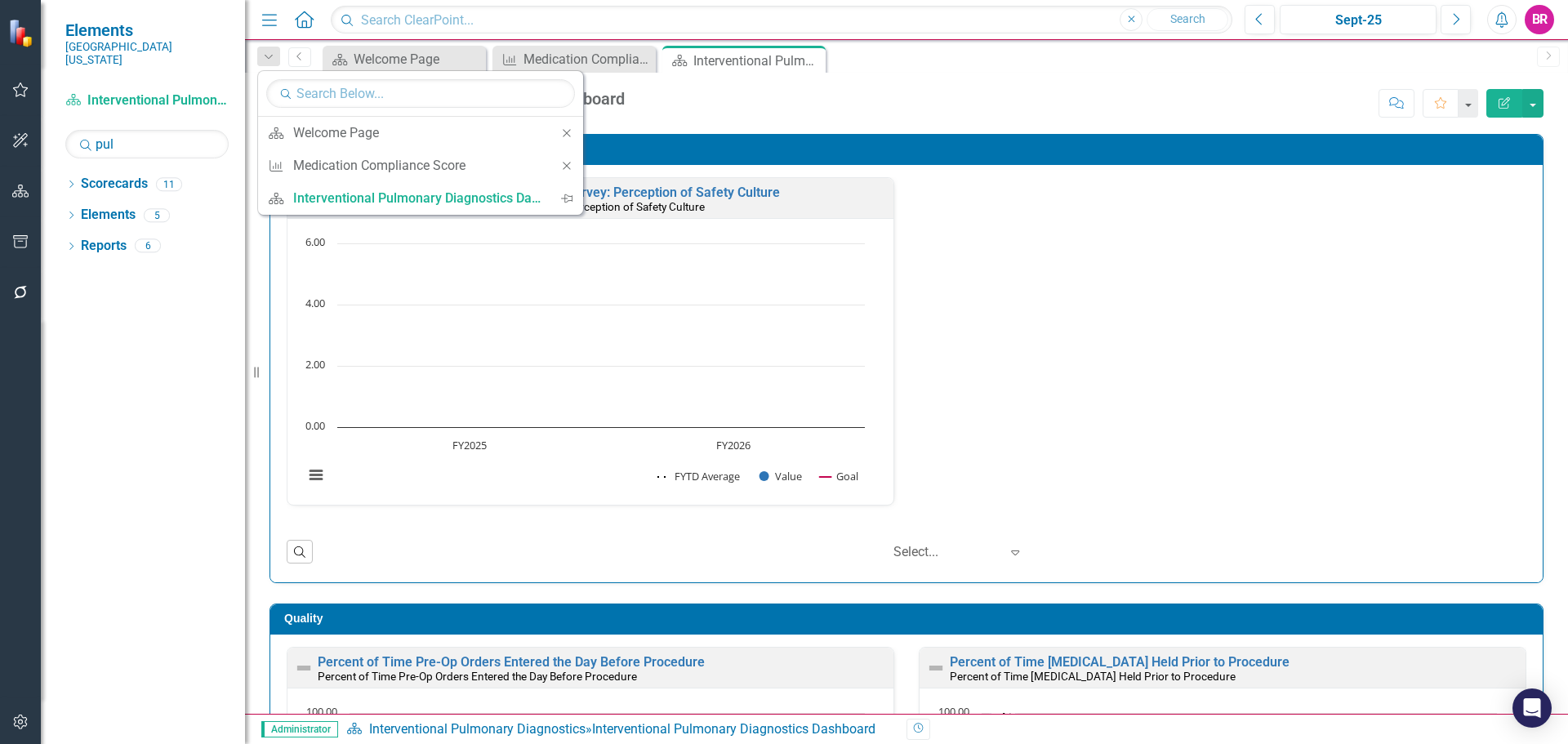
click at [561, 166] on icon "Close" at bounding box center [567, 166] width 15 height 11
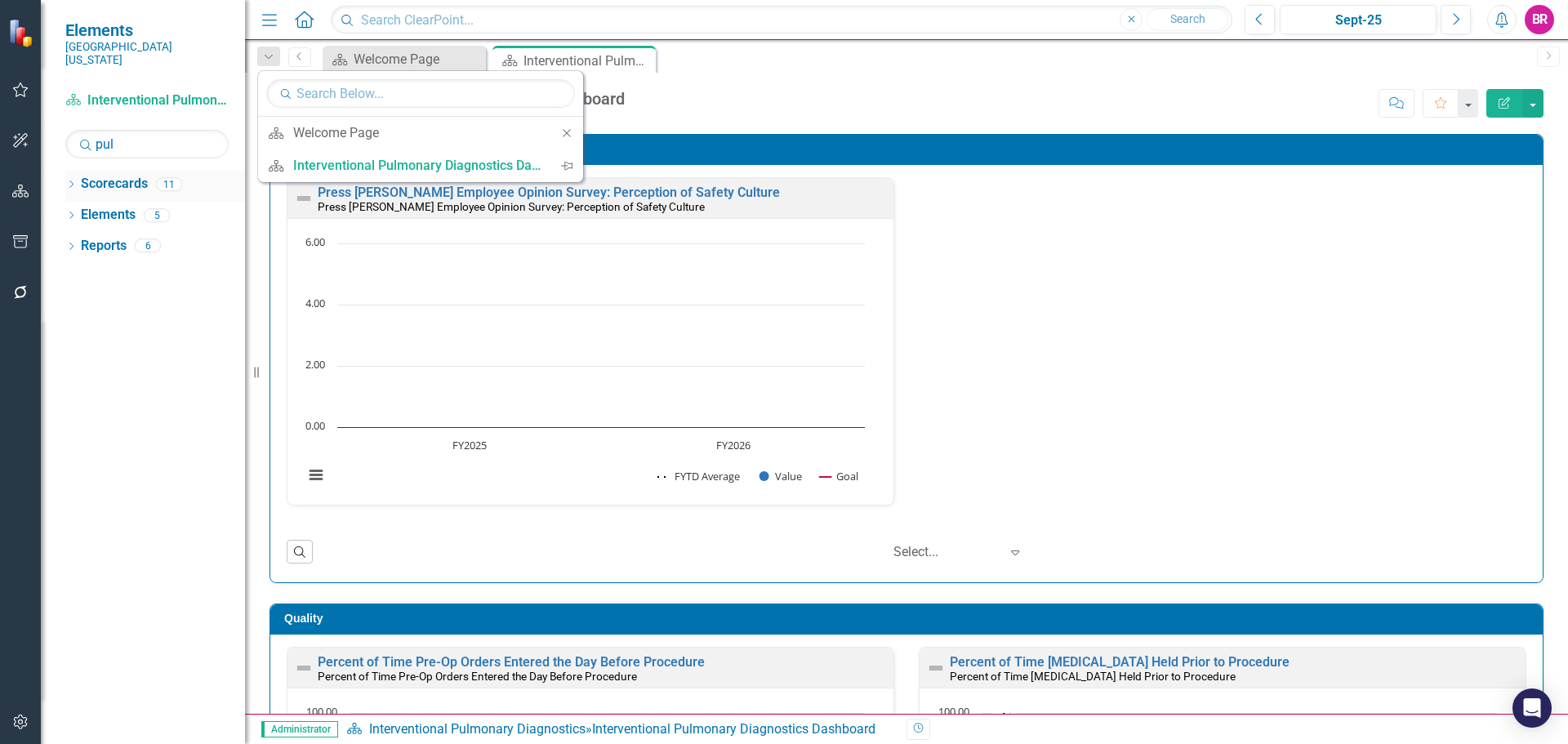
click at [67, 180] on div "Dropdown" at bounding box center [71, 186] width 11 height 14
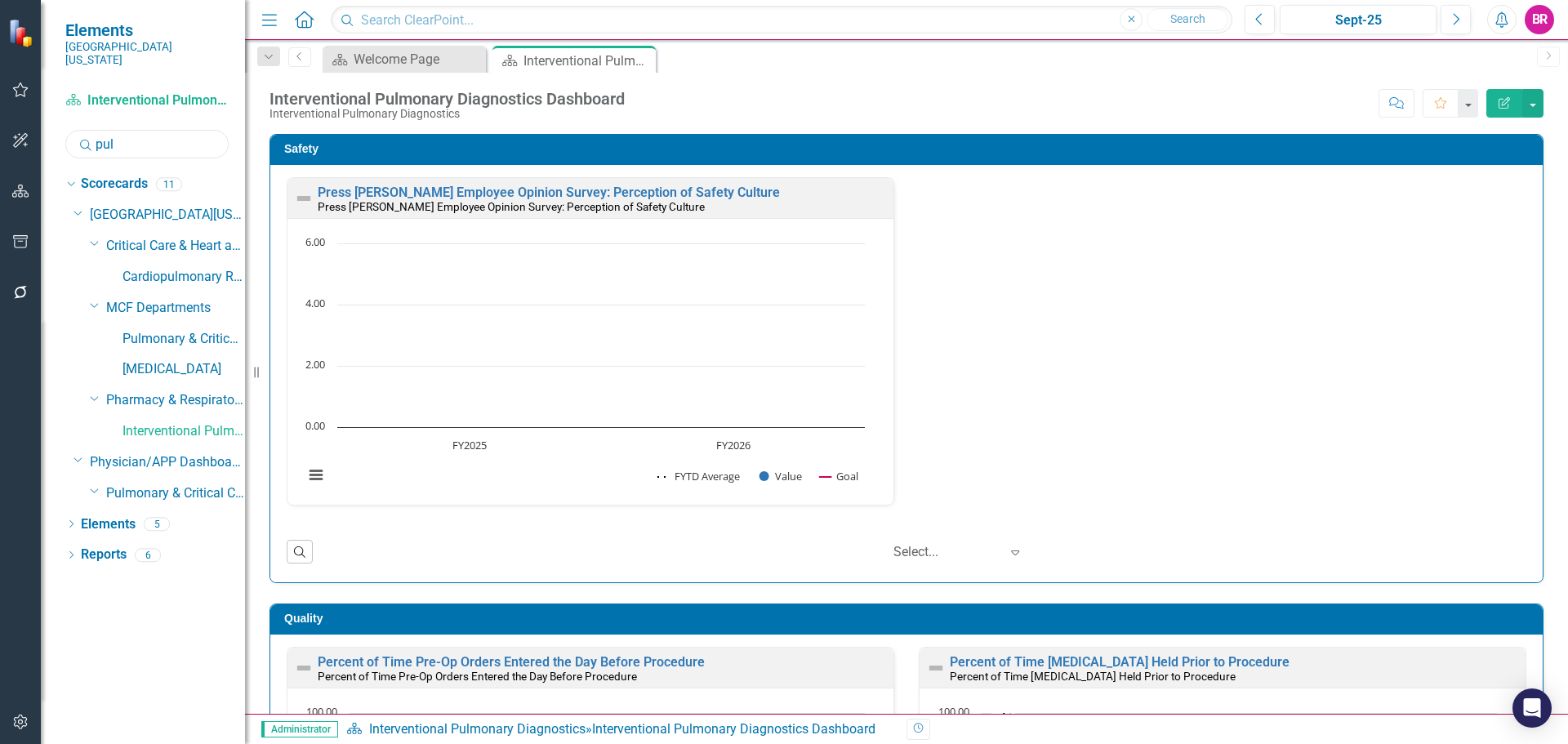
click at [133, 133] on input "pul" at bounding box center [147, 144] width 163 height 29
click at [134, 133] on input "pul" at bounding box center [147, 144] width 163 height 29
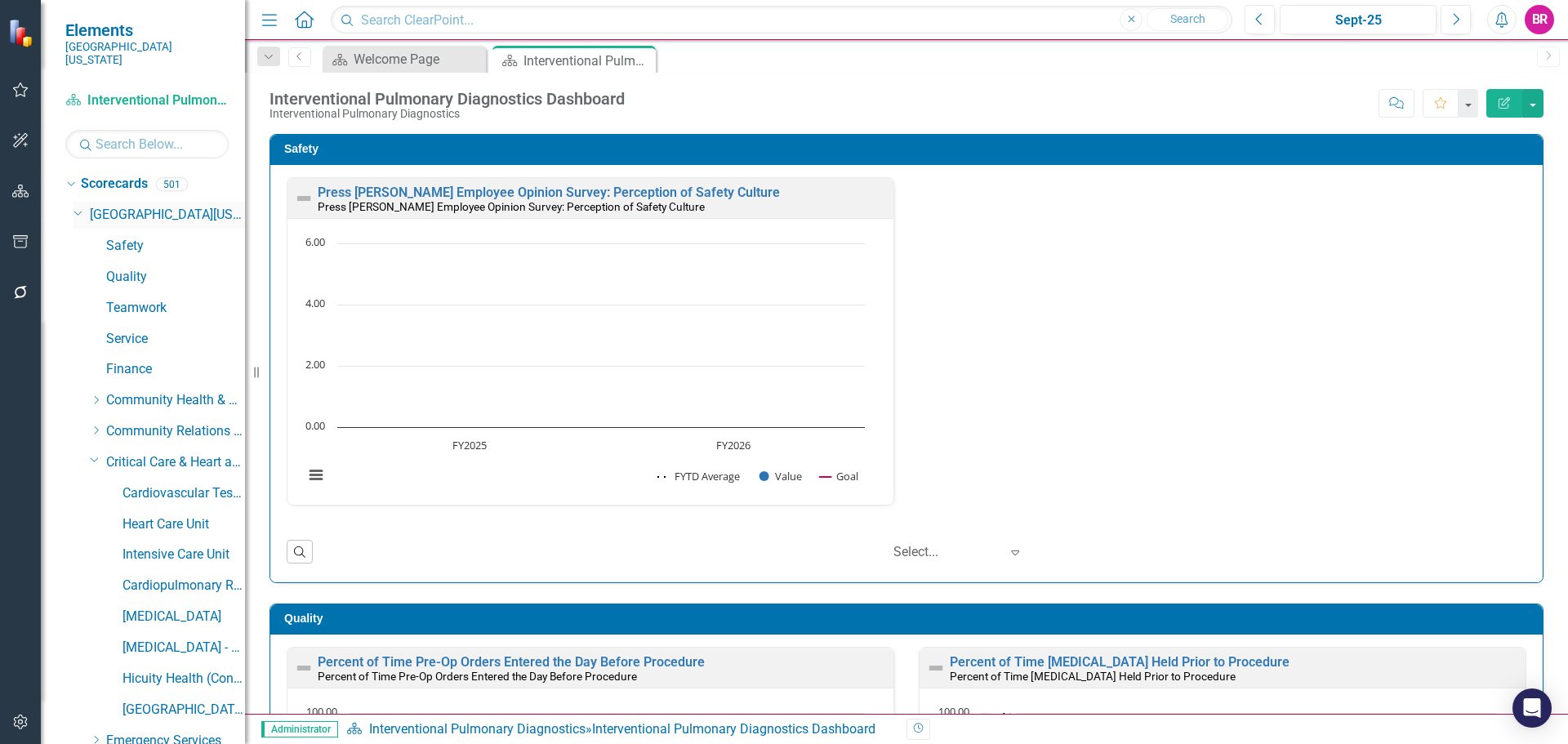
click at [80, 206] on icon "Dropdown" at bounding box center [78, 212] width 10 height 12
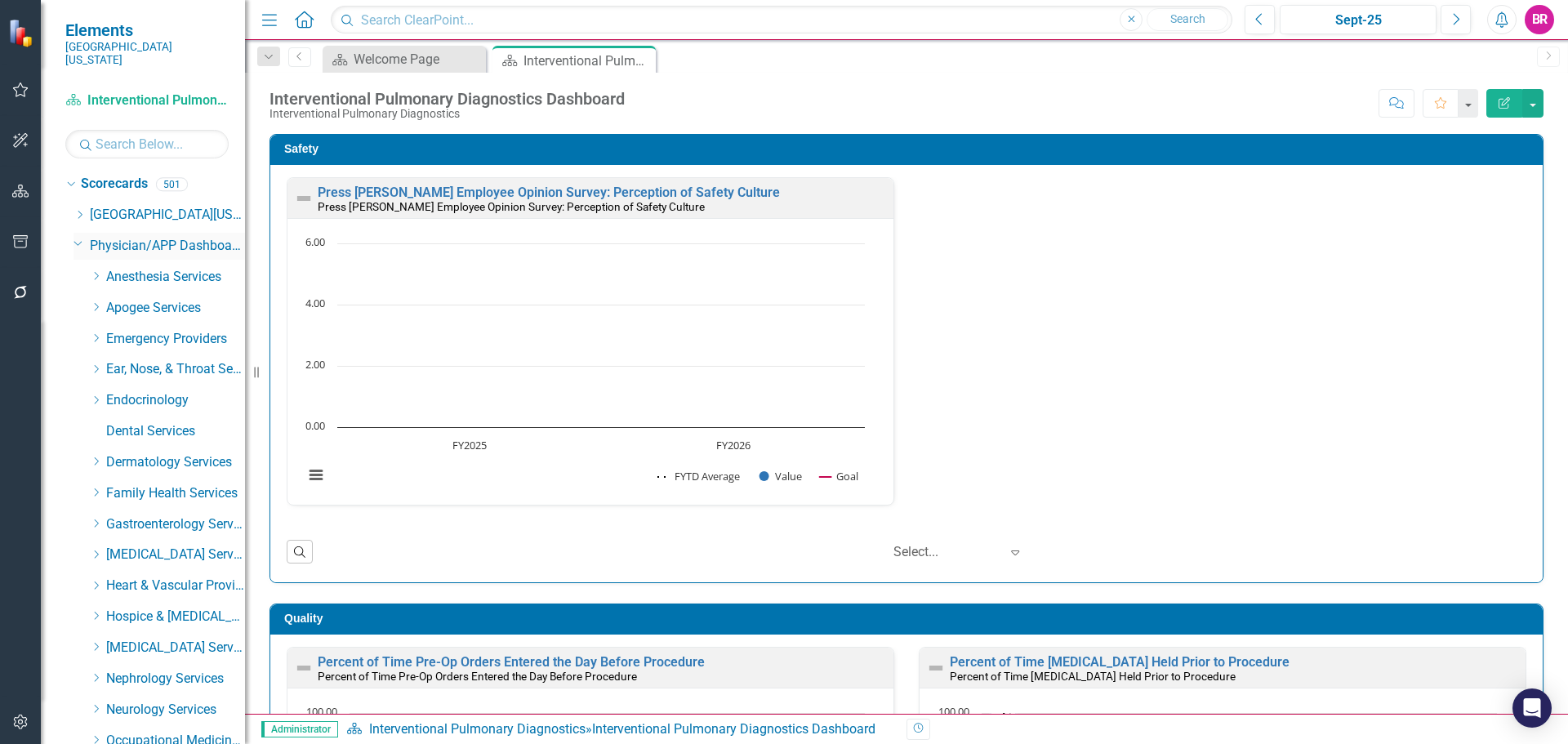
click at [76, 237] on icon "Dropdown" at bounding box center [78, 242] width 10 height 12
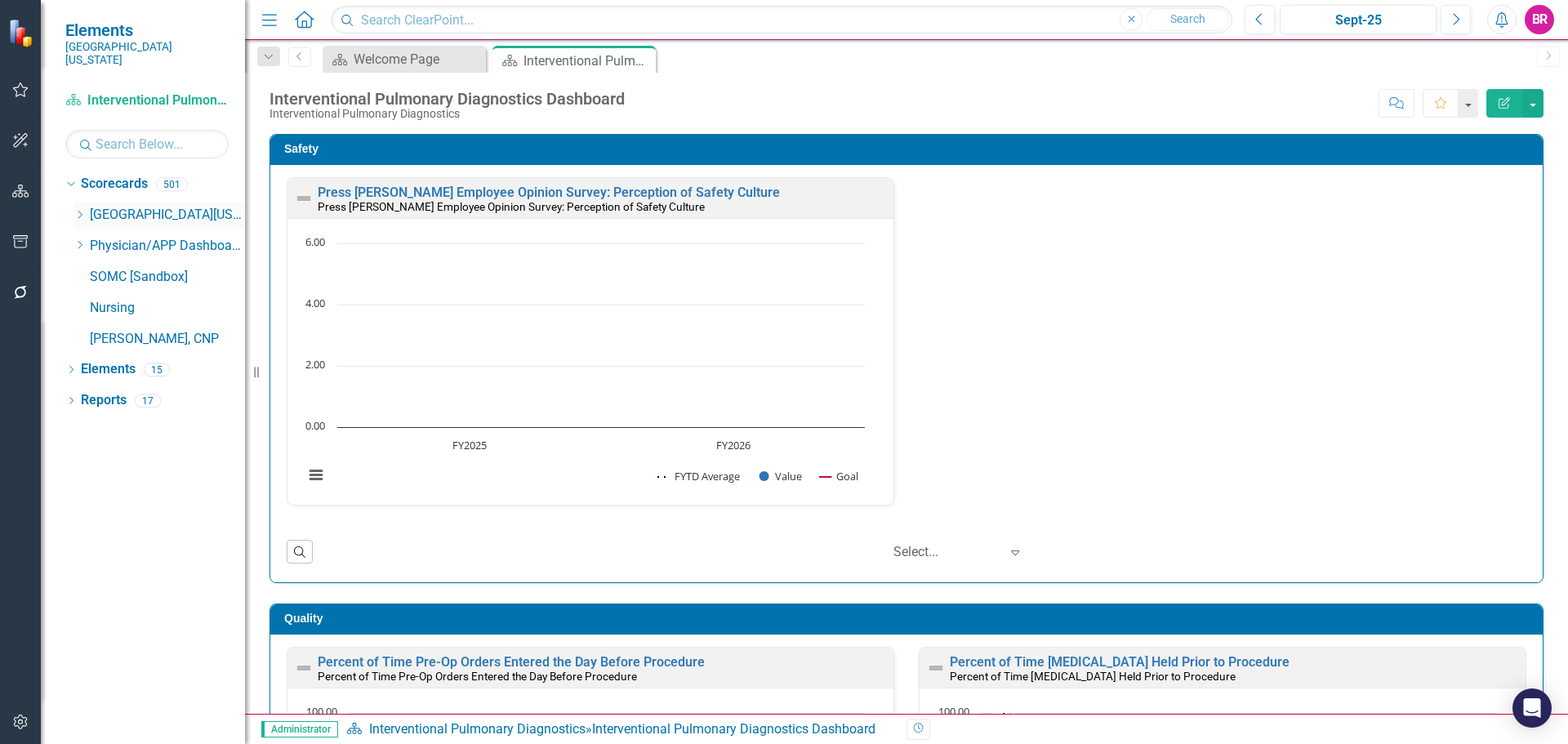
click at [80, 210] on icon at bounding box center [80, 214] width 4 height 8
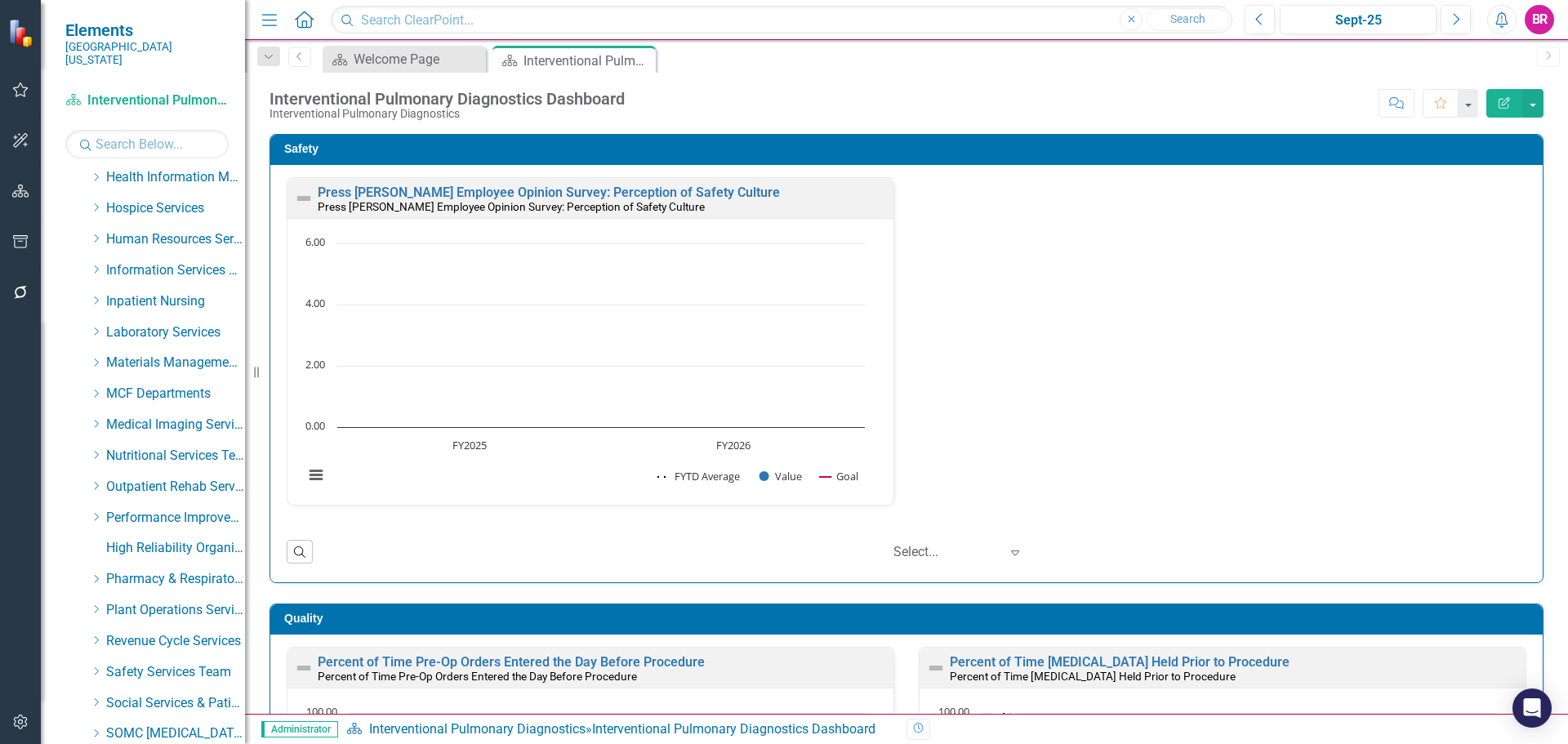
scroll to position [489, 0]
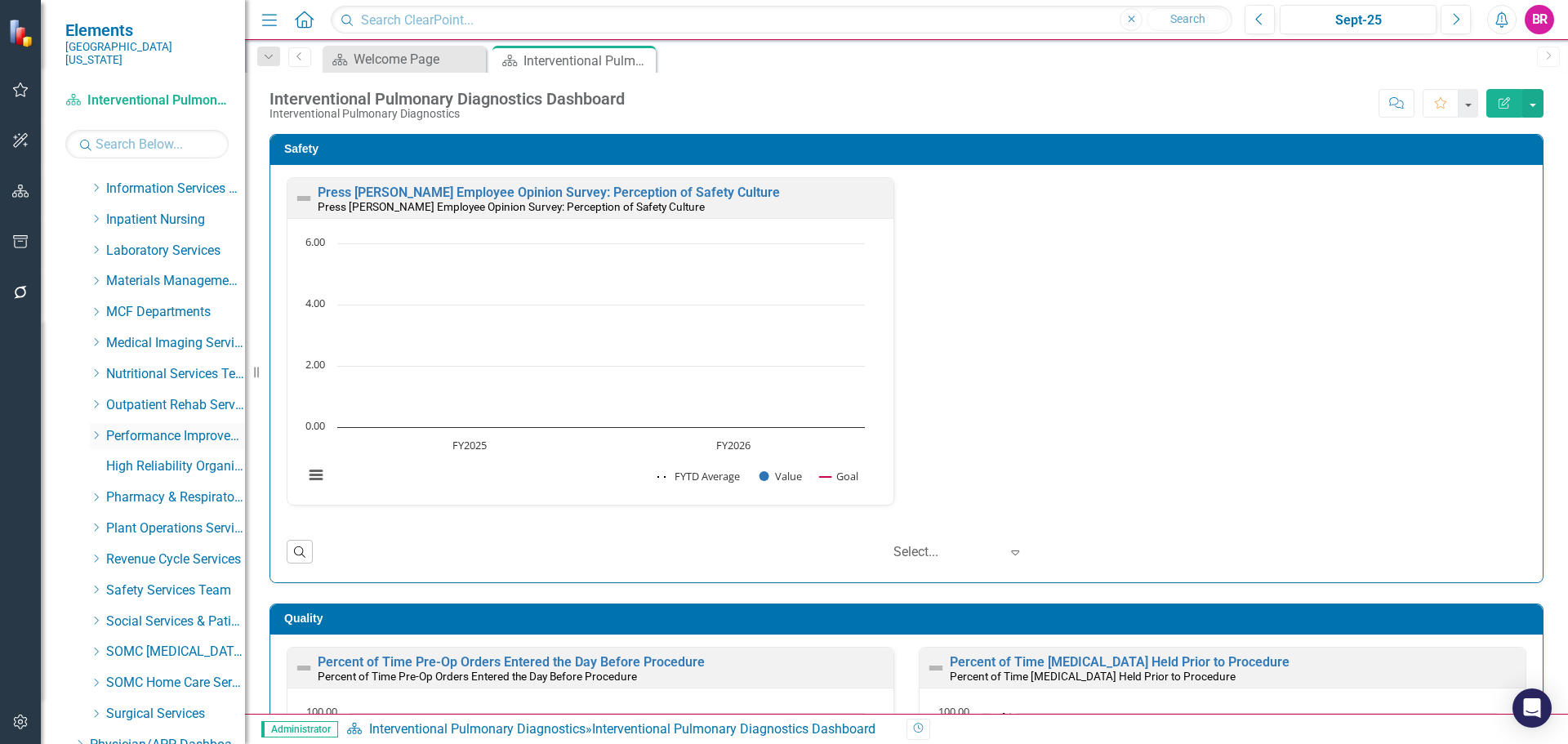
click at [98, 430] on icon "Dropdown" at bounding box center [95, 435] width 12 height 10
click at [154, 457] on link "Performance Improvement" at bounding box center [183, 466] width 122 height 19
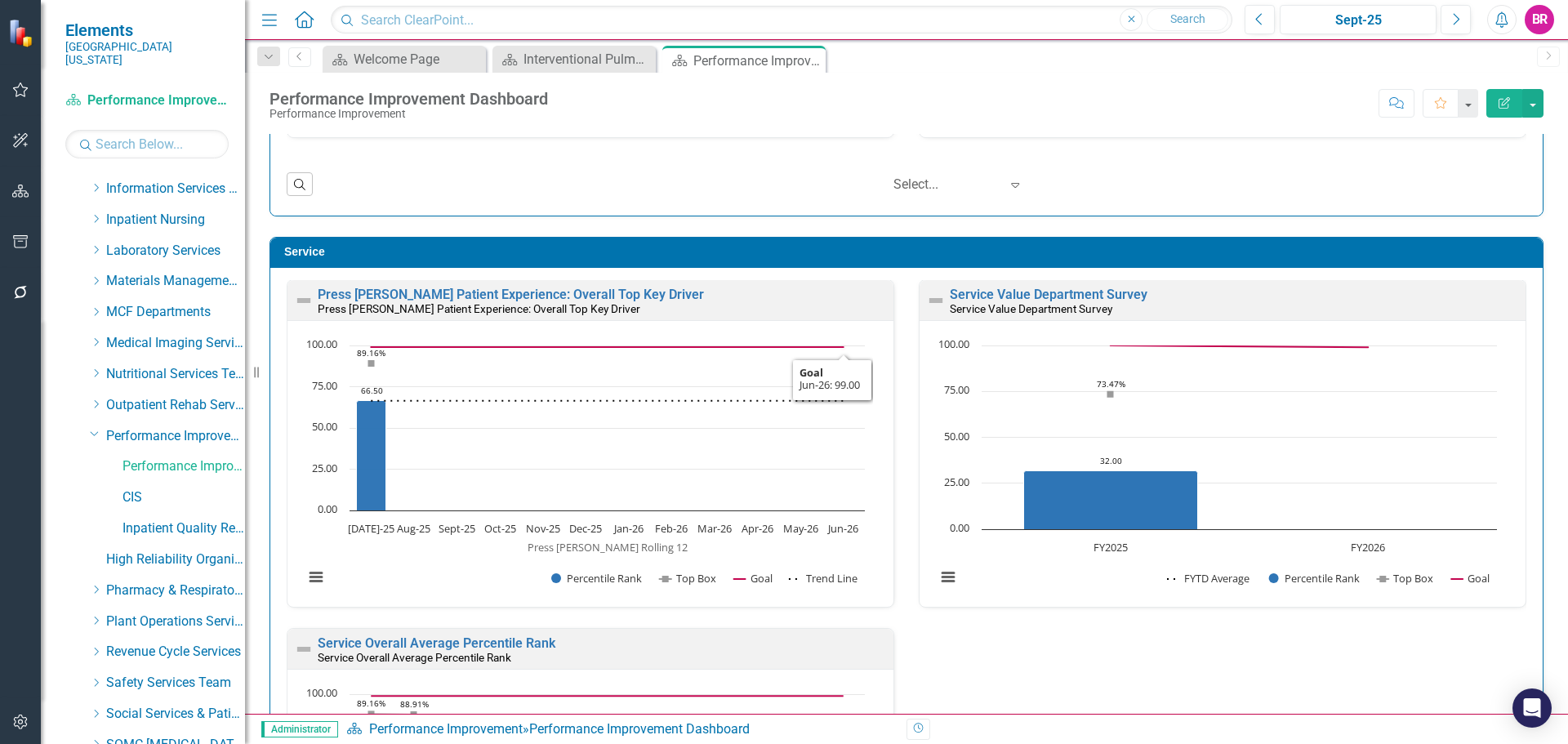
scroll to position [980, 0]
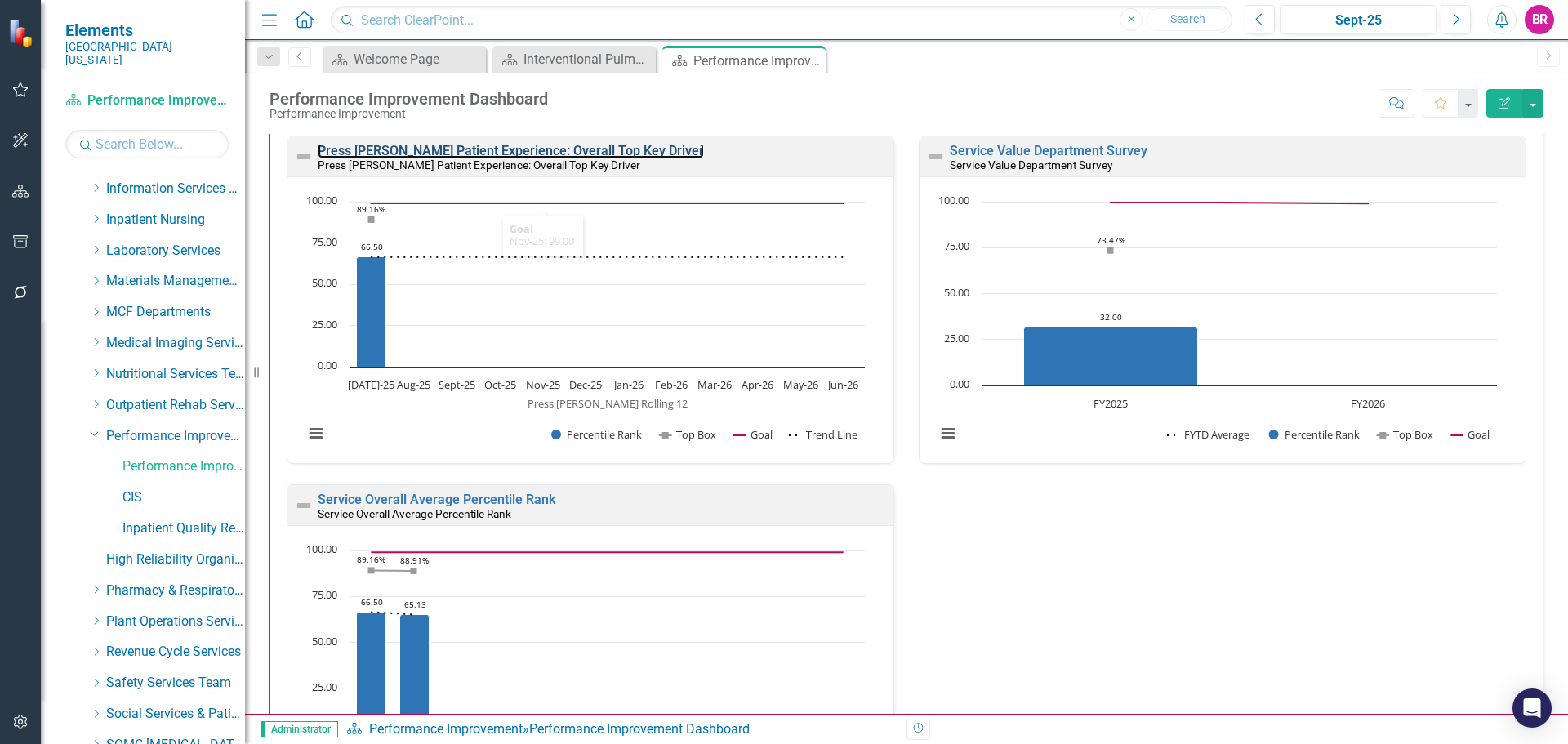
drag, startPoint x: 590, startPoint y: 153, endPoint x: 236, endPoint y: 466, distance: 472.5
click at [590, 153] on link "Press [PERSON_NAME] Patient Experience: Overall Top Key Driver" at bounding box center [511, 150] width 386 height 16
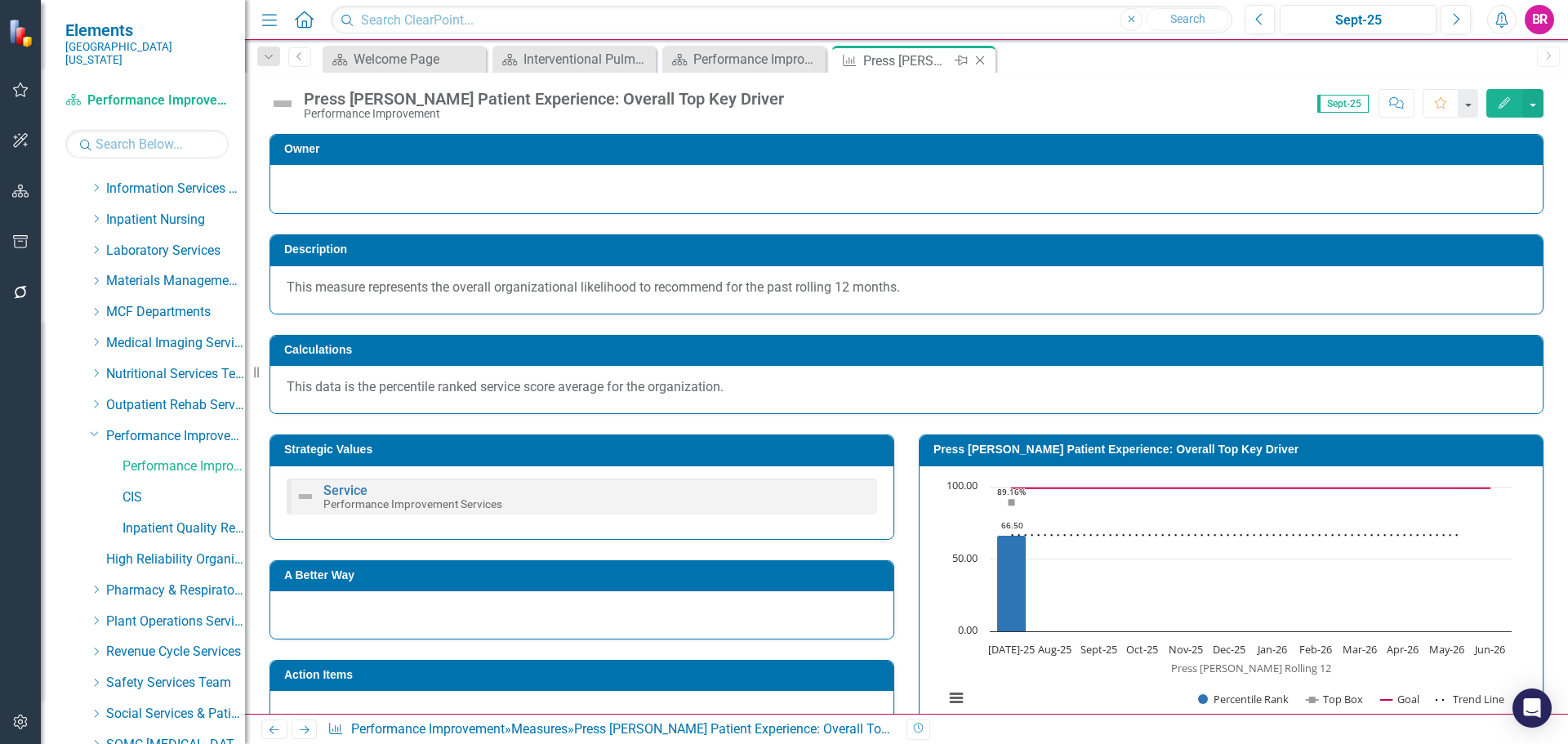
click at [975, 62] on icon "Close" at bounding box center [980, 61] width 16 height 13
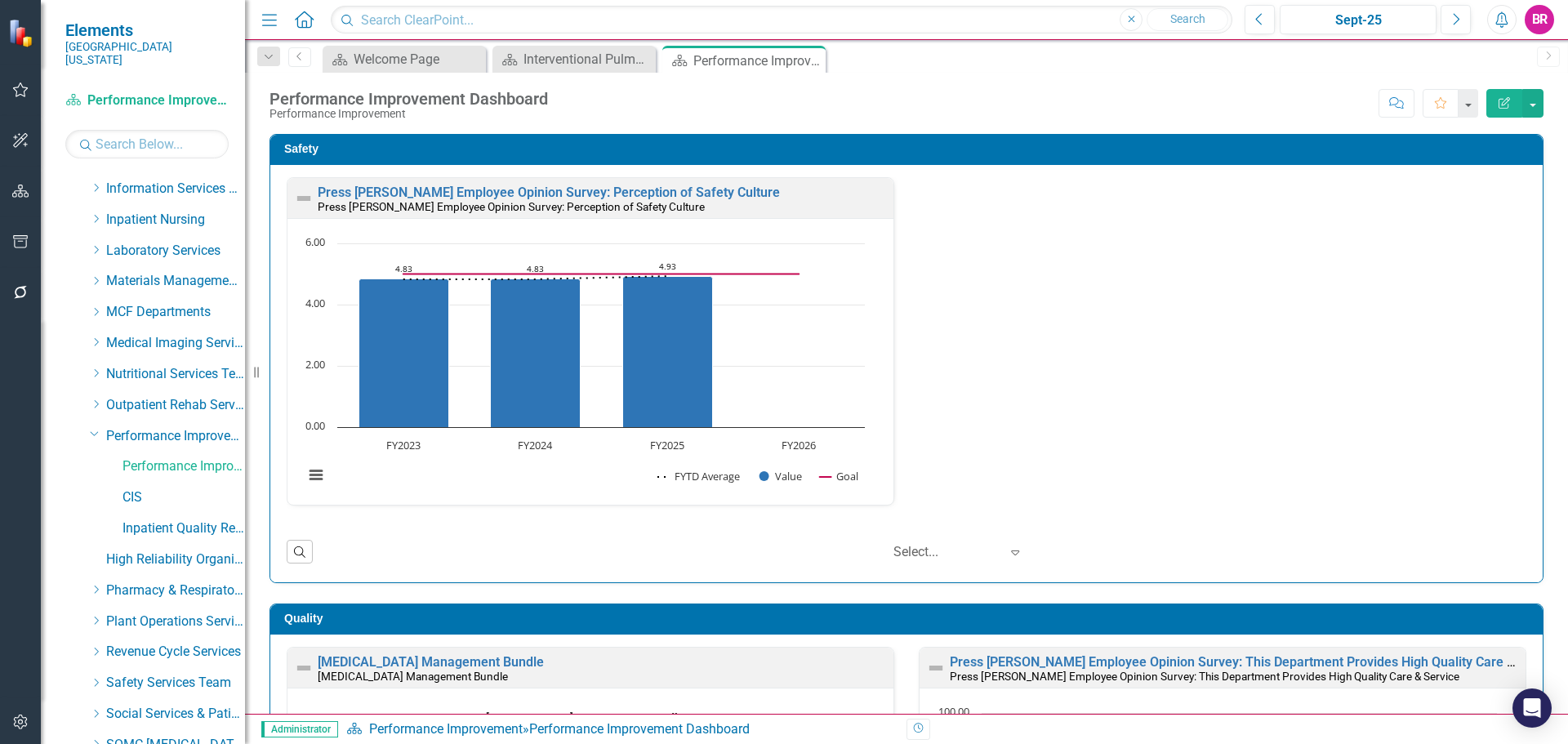
scroll to position [742, 0]
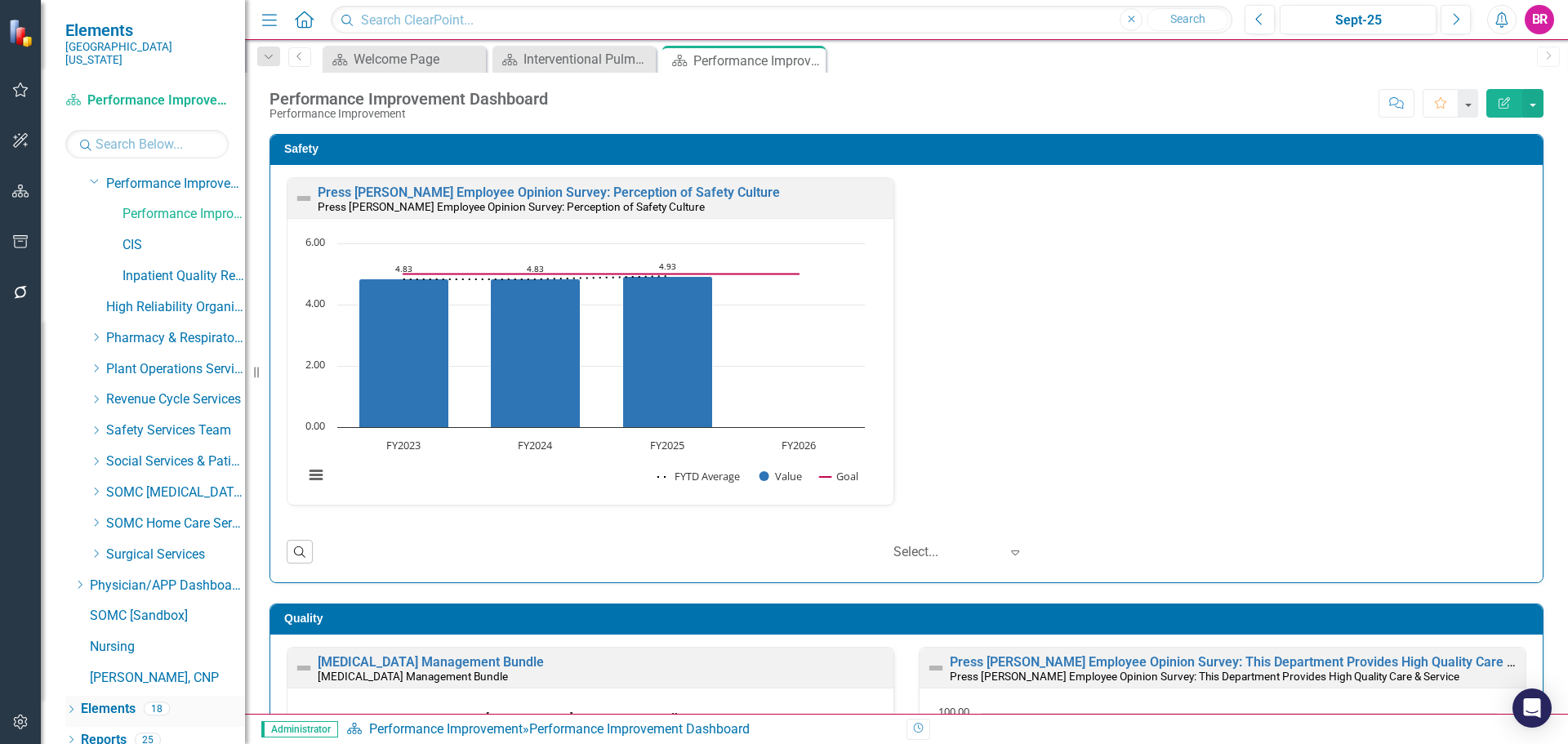
click at [129, 700] on link "Elements" at bounding box center [108, 709] width 55 height 19
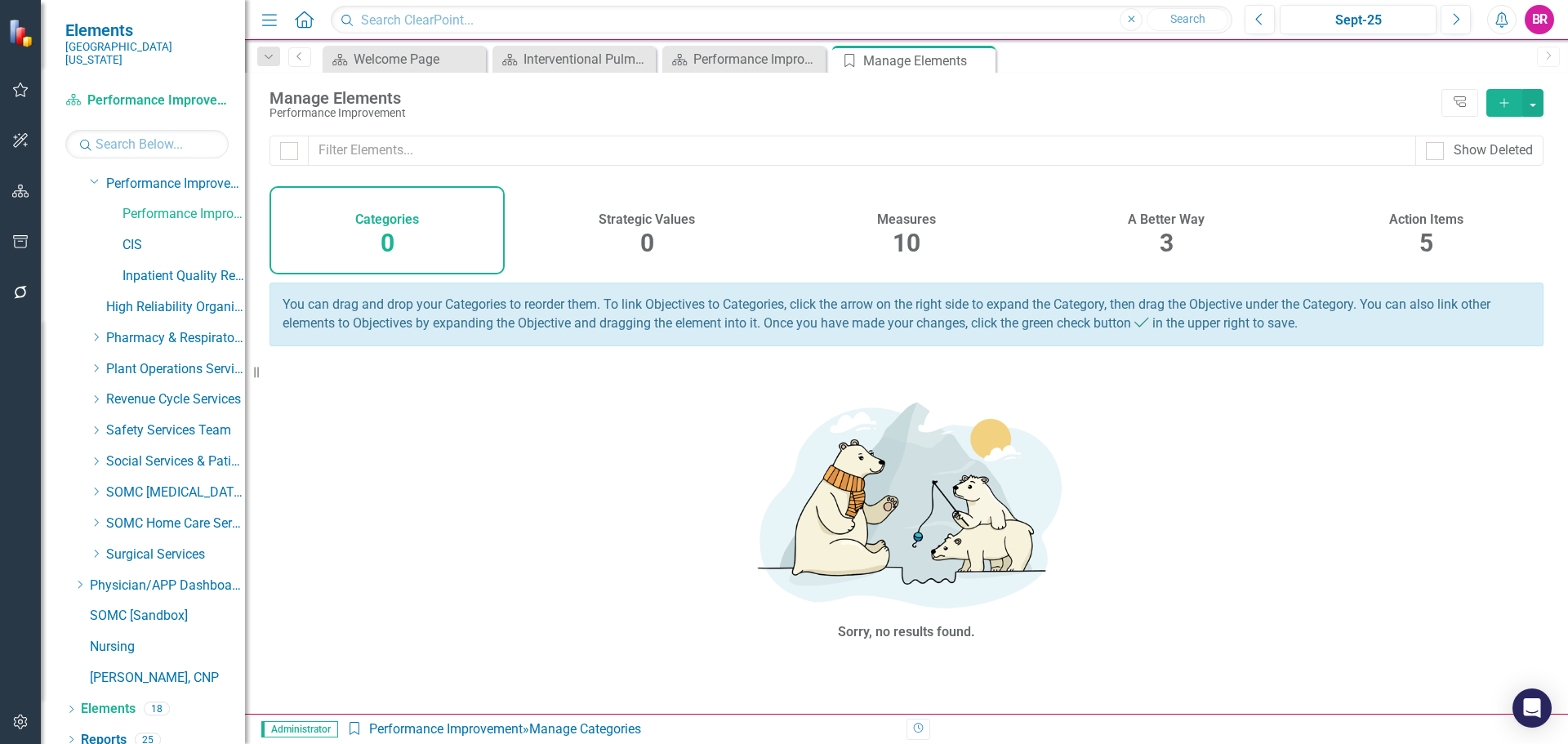
click at [927, 236] on div "Measures 10" at bounding box center [906, 230] width 235 height 88
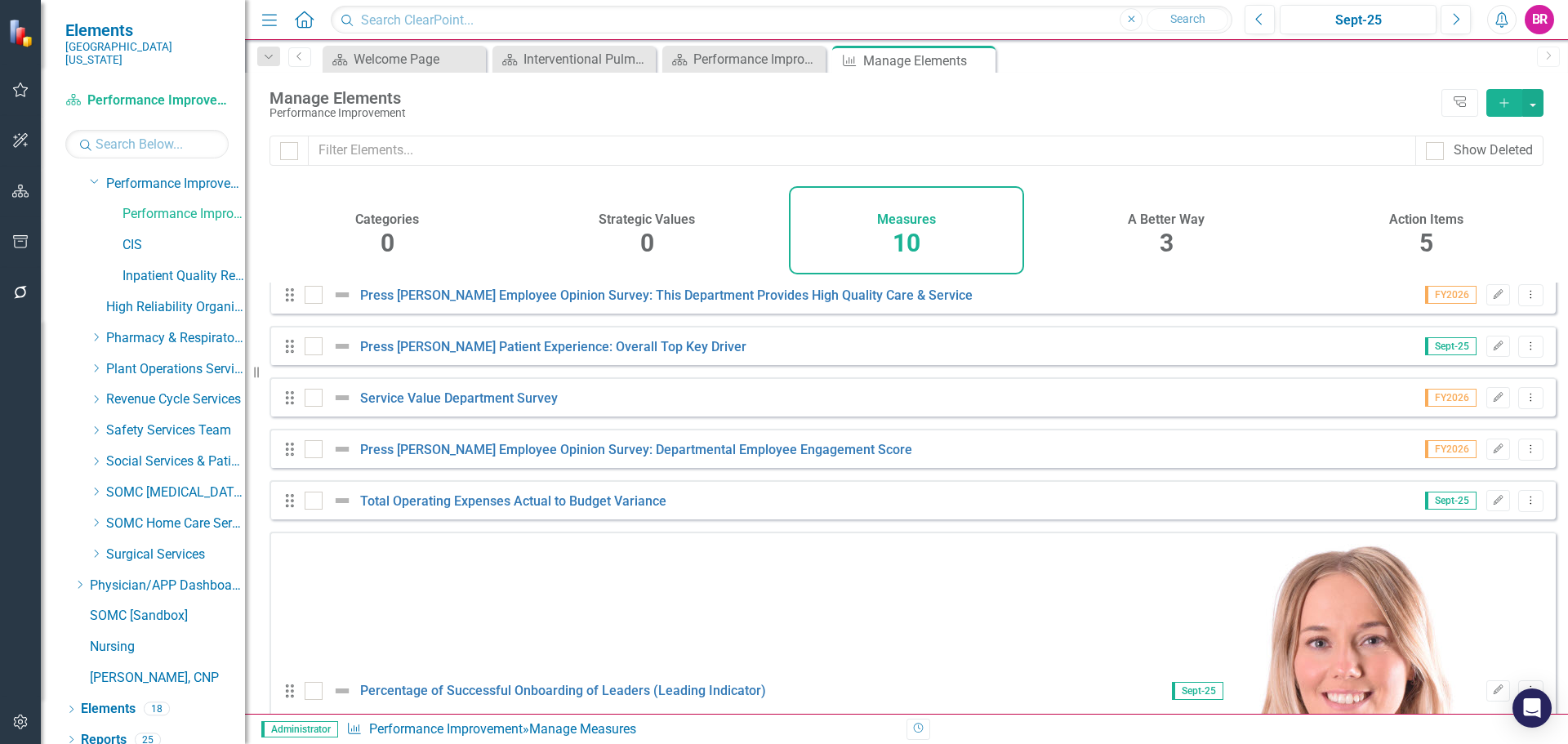
scroll to position [95, 0]
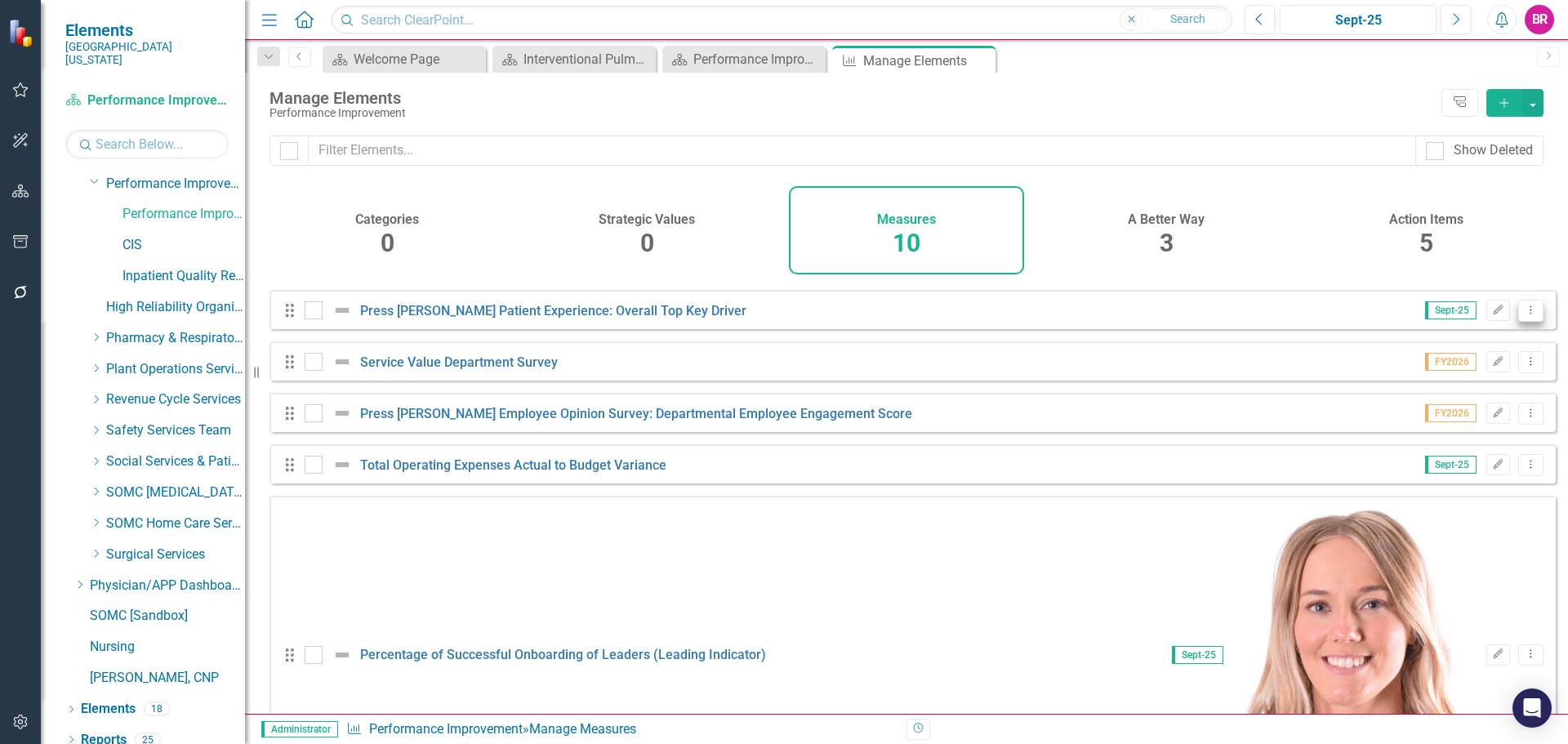
click at [1524, 315] on icon "Dropdown Menu" at bounding box center [1530, 310] width 14 height 11
click at [1442, 416] on link "Copy Duplicate Measure" at bounding box center [1456, 410] width 147 height 30
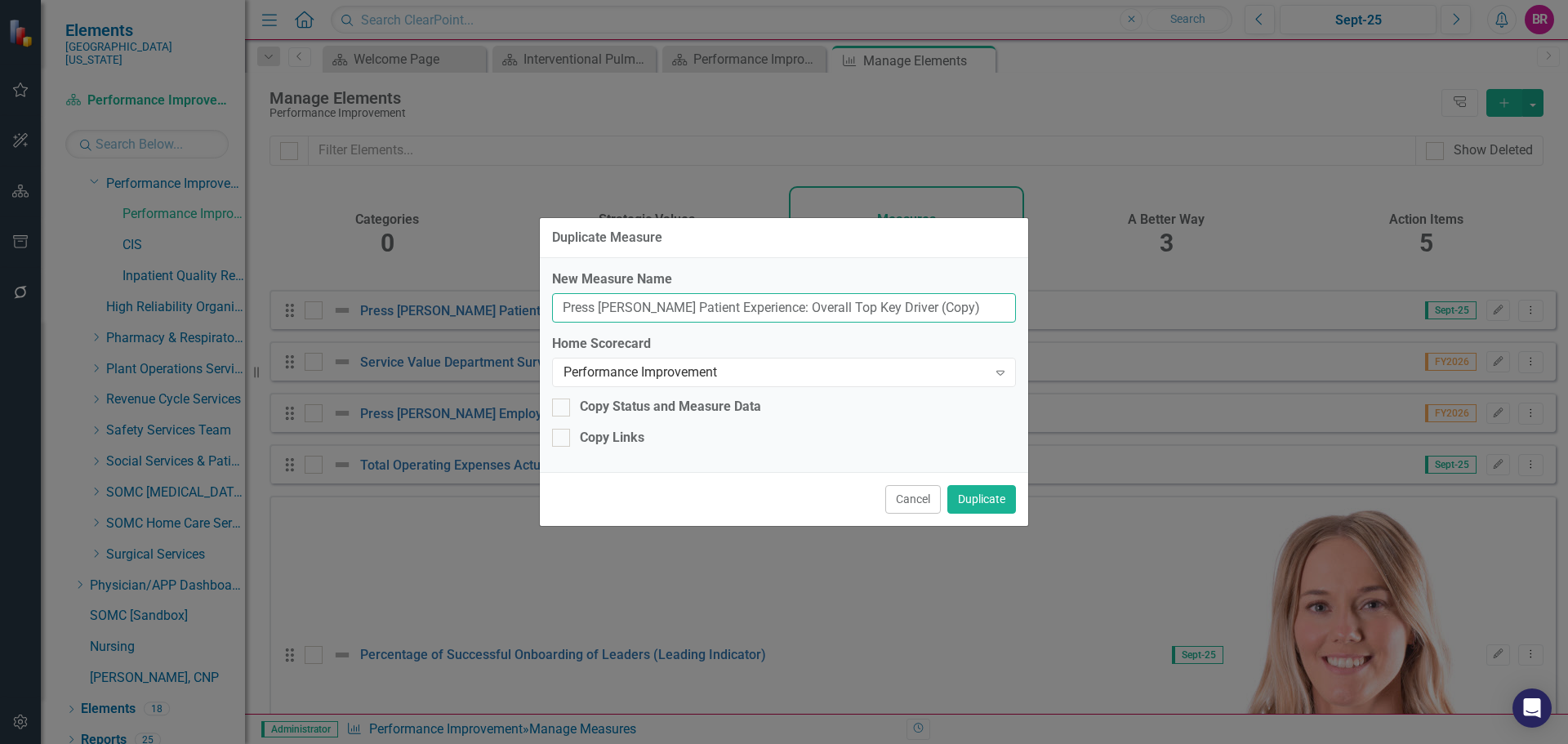
drag, startPoint x: 941, startPoint y: 311, endPoint x: 879, endPoint y: 301, distance: 62.8
click at [879, 301] on input "Press [PERSON_NAME] Patient Experience: Overall Top Key Driver (Copy)" at bounding box center [784, 308] width 464 height 30
type input "Press [PERSON_NAME] Patient Experience: Overall Top Key Driver"
click at [863, 369] on div "Performance Improvement" at bounding box center [775, 372] width 424 height 19
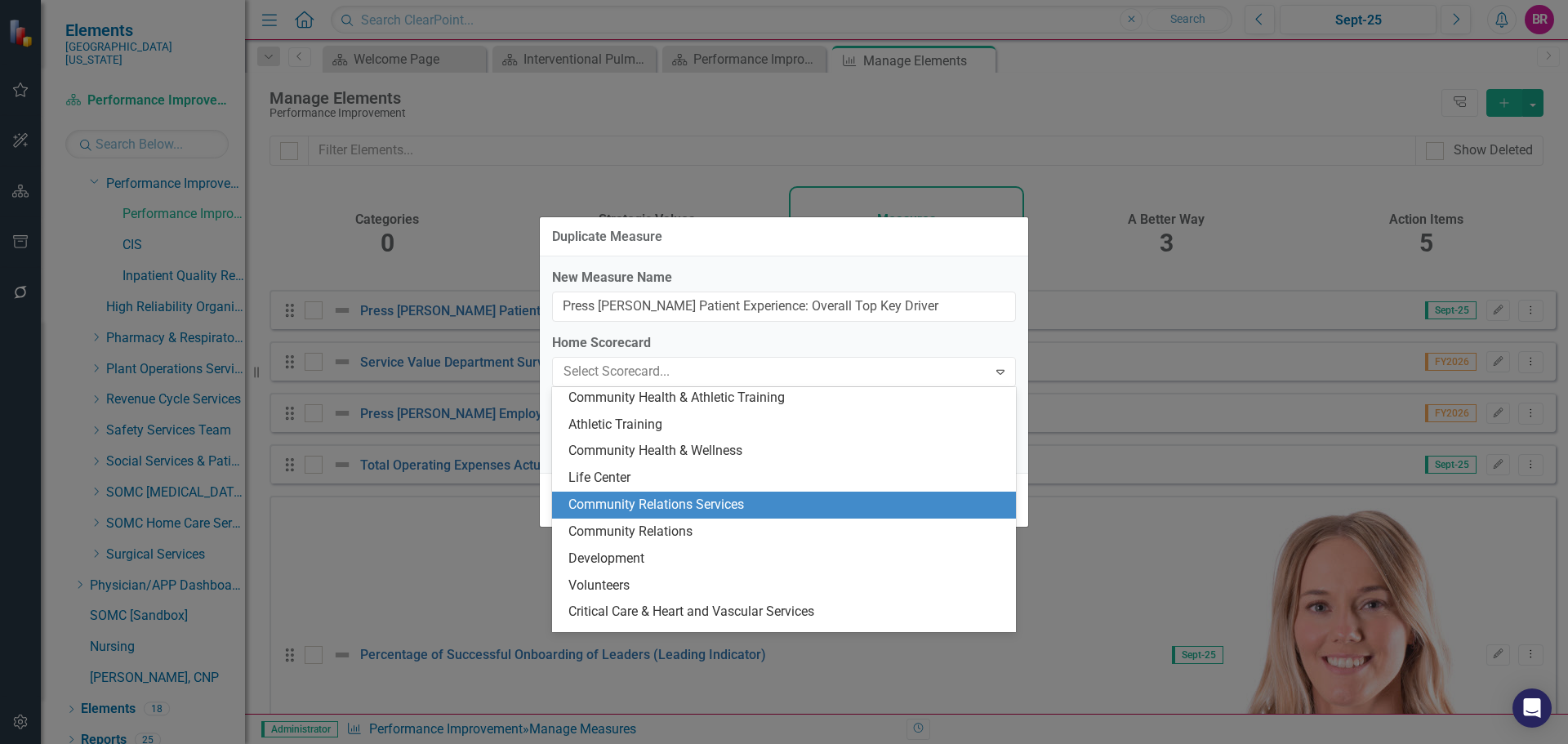
scroll to position [245, 0]
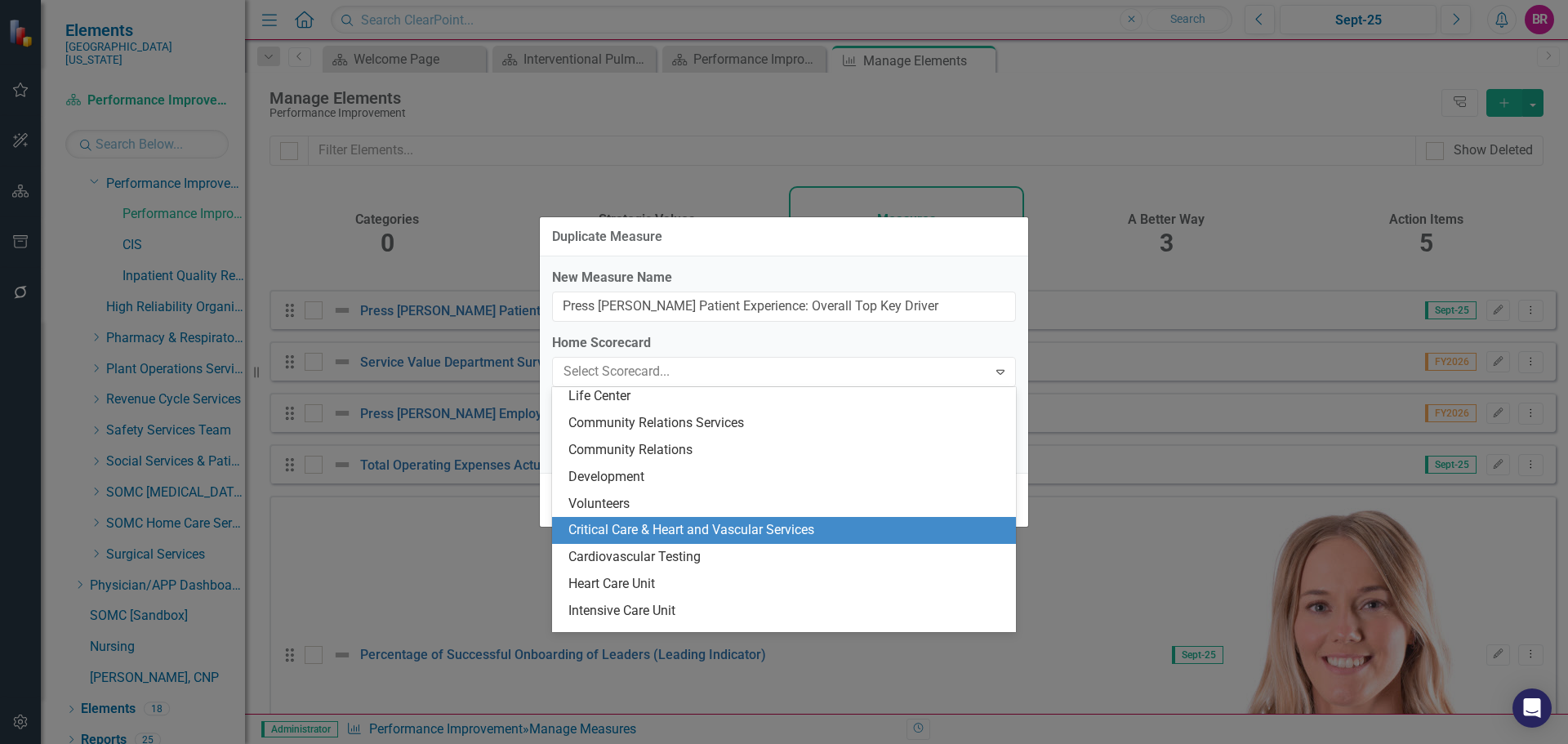
click at [836, 528] on div "Critical Care & Heart and Vascular Services" at bounding box center [787, 530] width 438 height 19
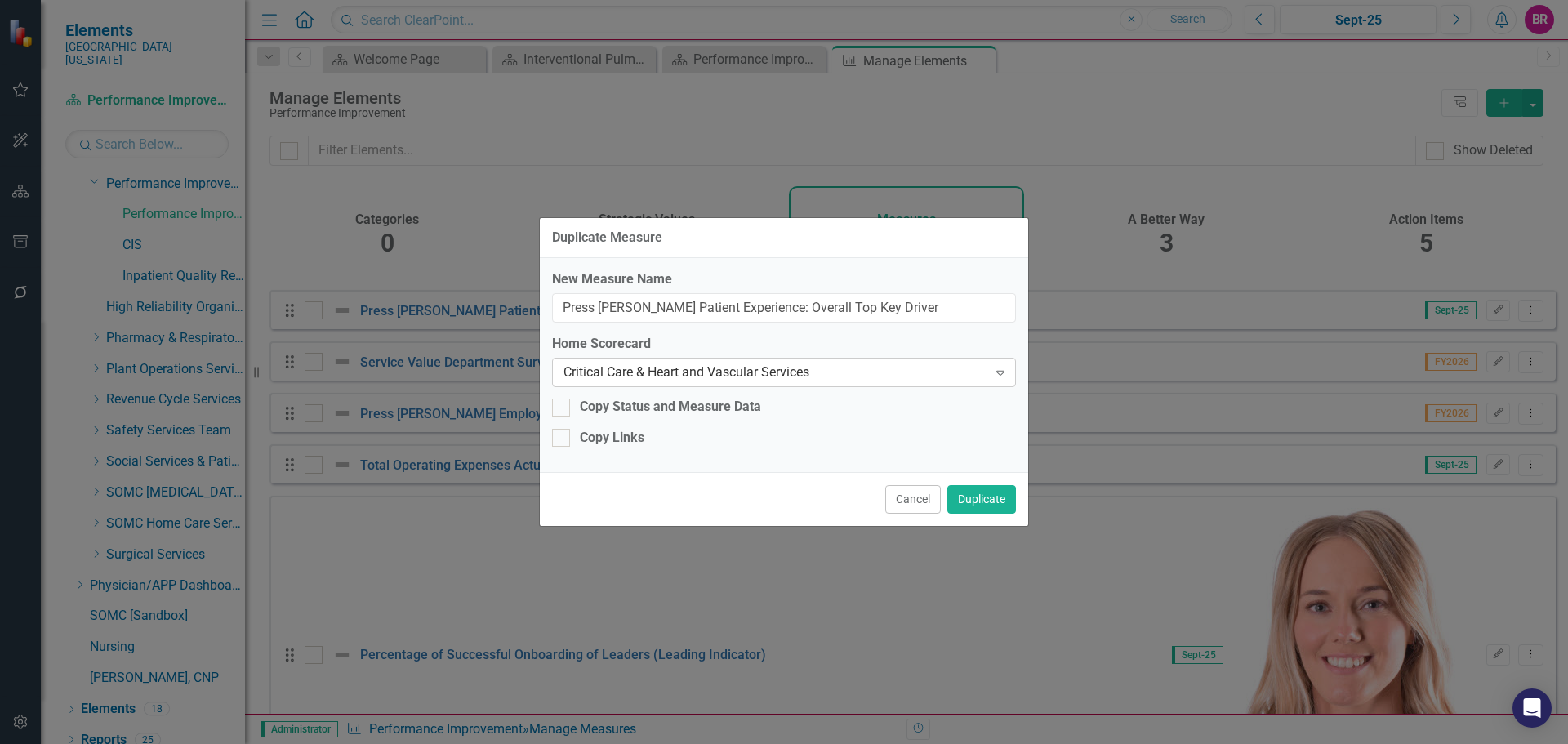
click at [890, 360] on div "Critical Care & Heart and Vascular Services Expand" at bounding box center [784, 372] width 464 height 30
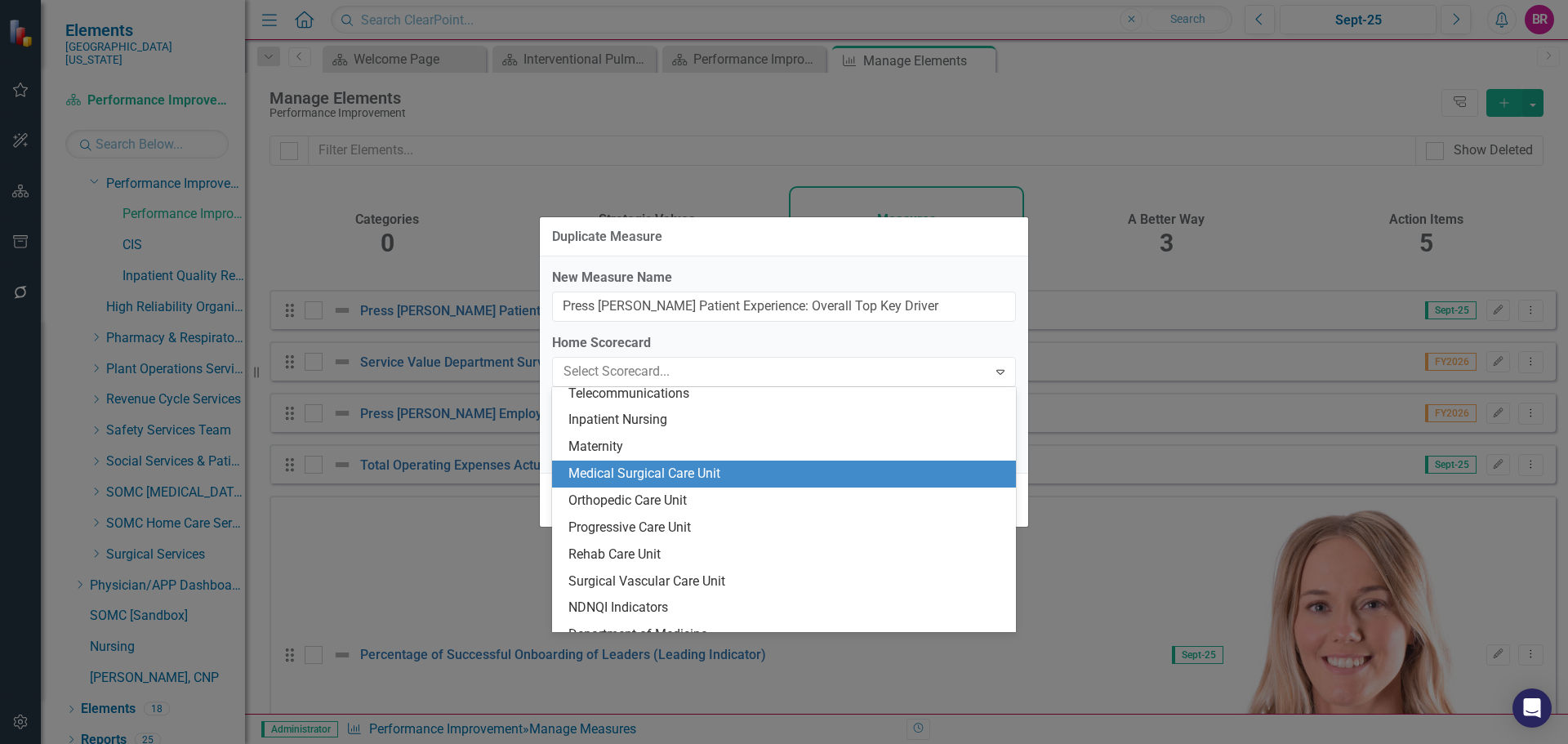
scroll to position [1192, 0]
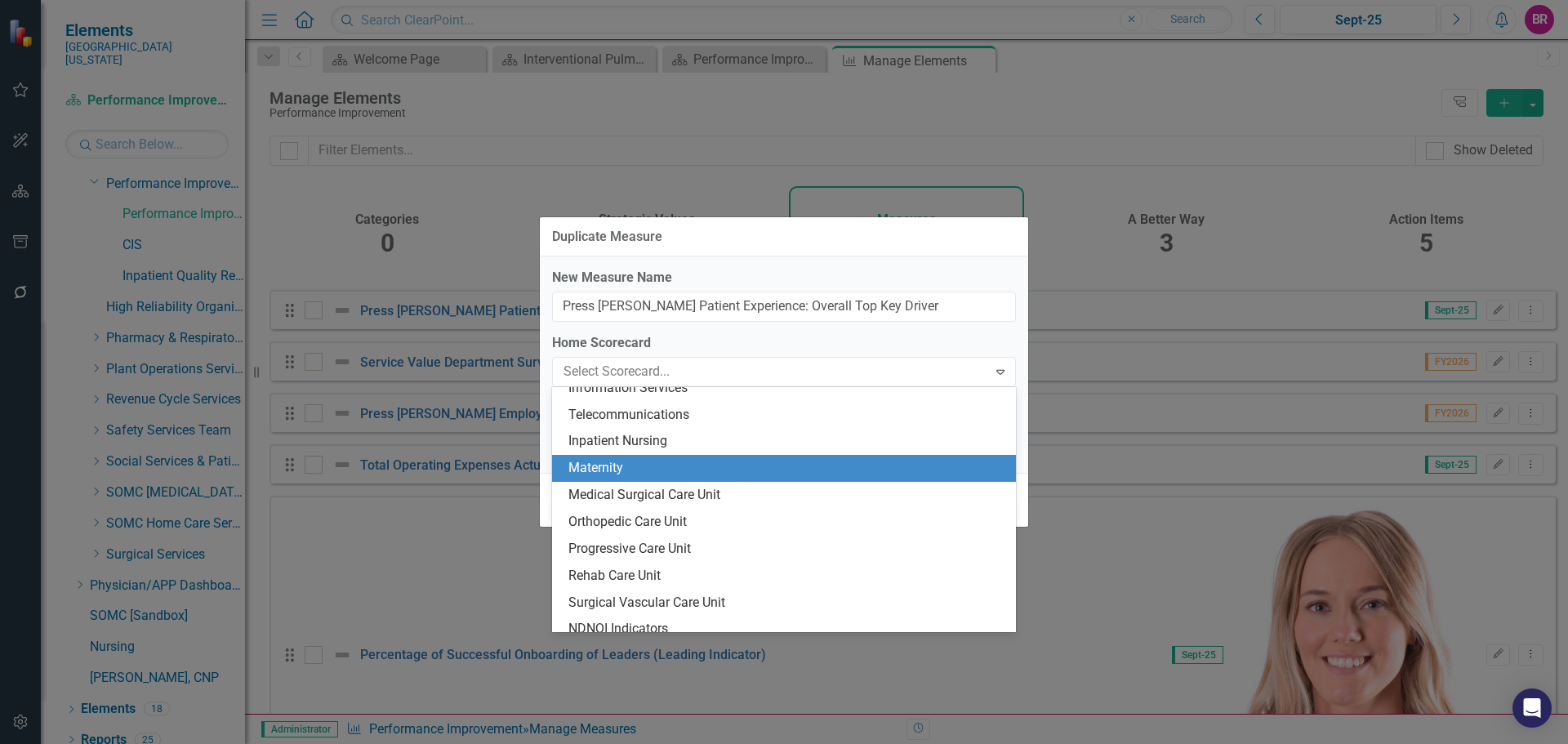
click at [787, 476] on div "Maternity" at bounding box center [787, 468] width 438 height 19
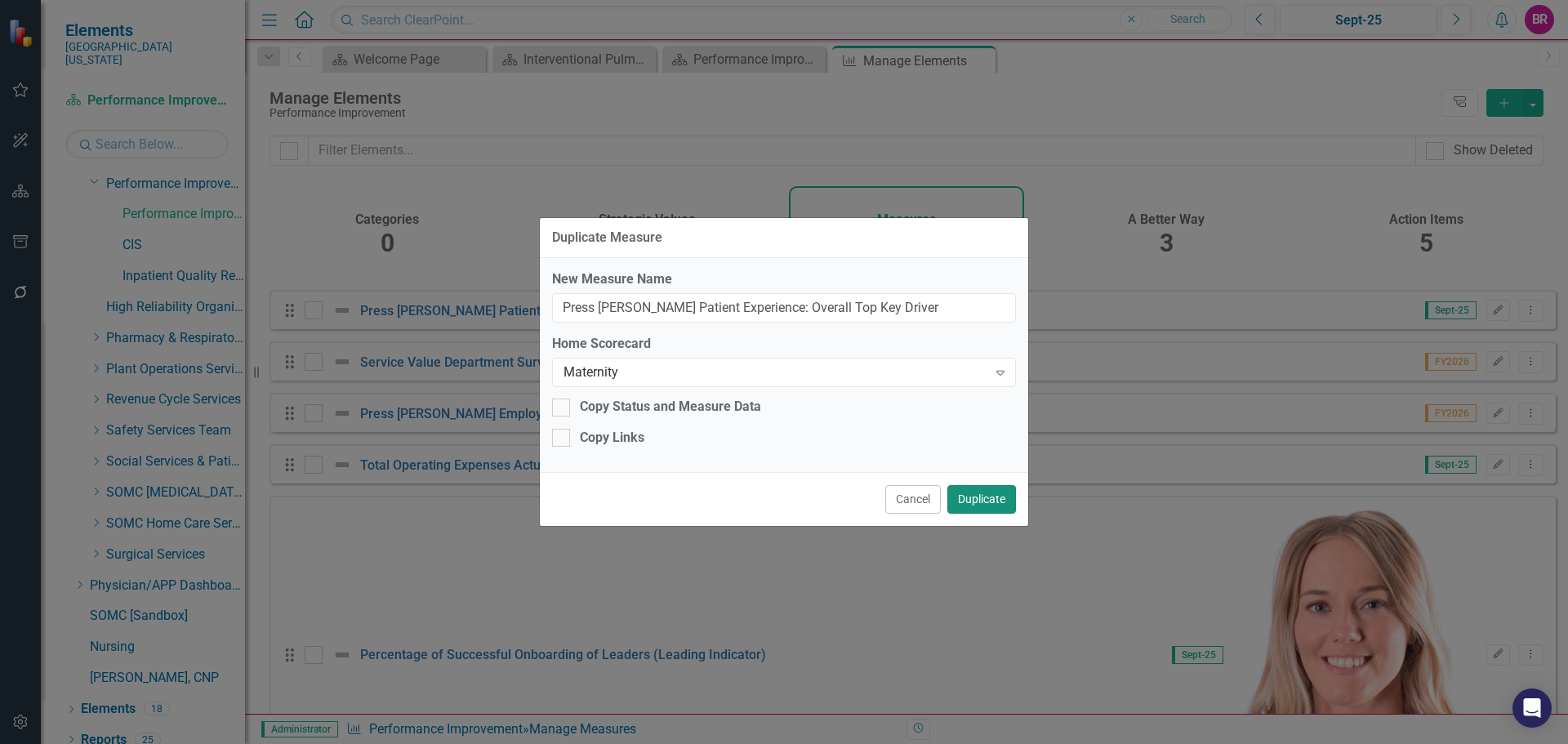
click at [986, 499] on button "Duplicate" at bounding box center [982, 498] width 69 height 29
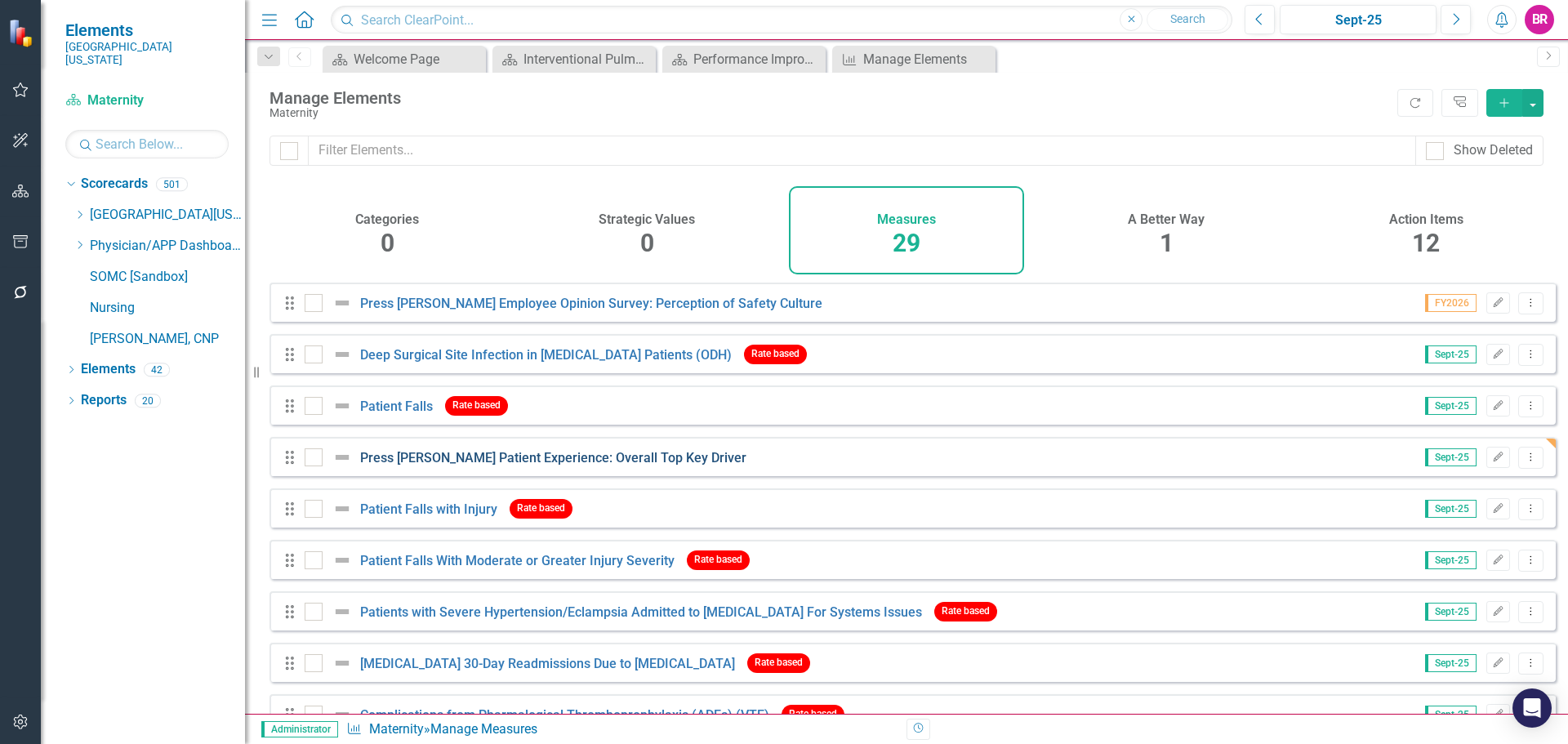
click at [444, 466] on link "Press [PERSON_NAME] Patient Experience: Overall Top Key Driver" at bounding box center [553, 457] width 386 height 16
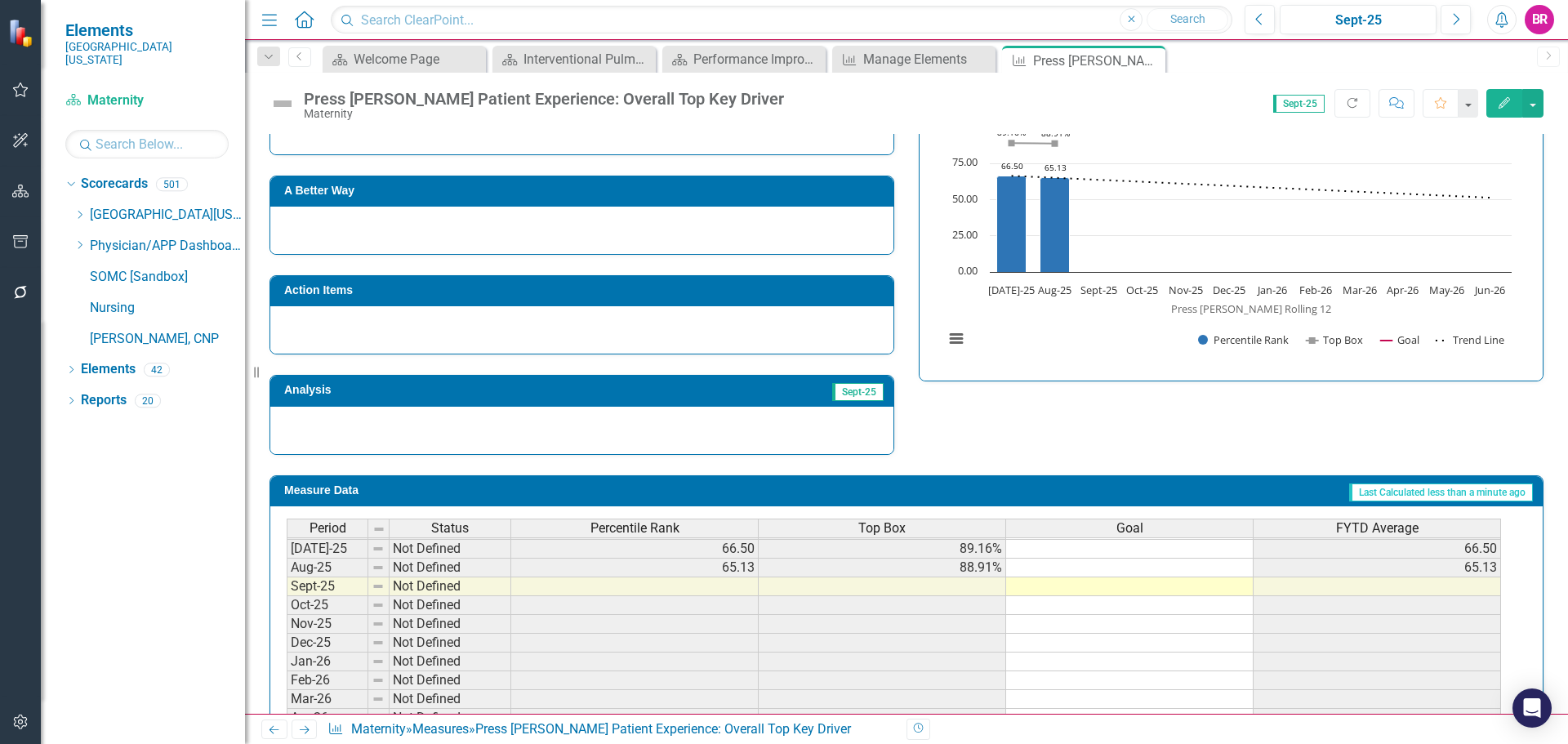
scroll to position [408, 0]
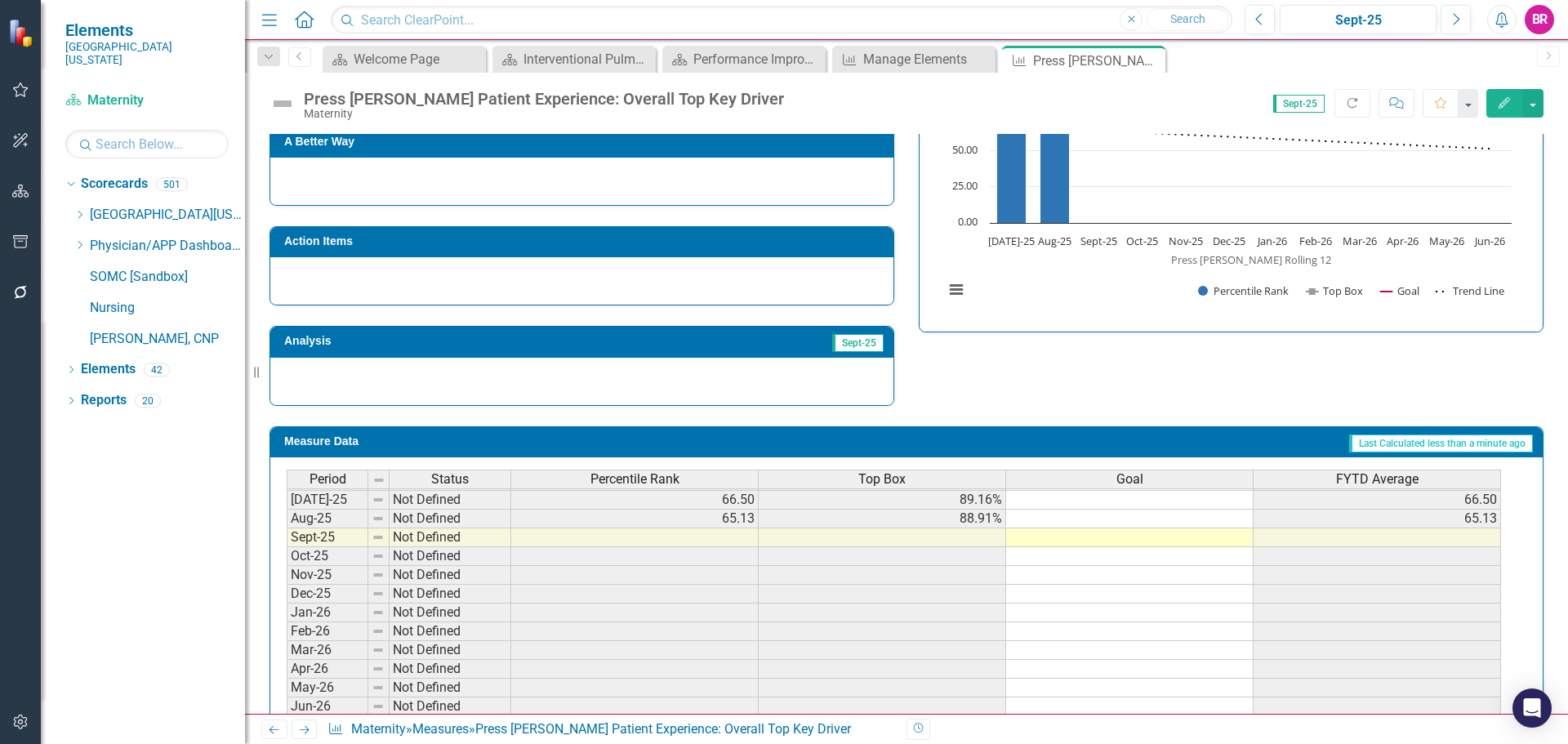
click at [1098, 498] on tbody "Nov-23 Not Defined Dec-23 Not Defined Jan-24 Not Defined Feb-24 Not Defined Mar…" at bounding box center [894, 415] width 1214 height 602
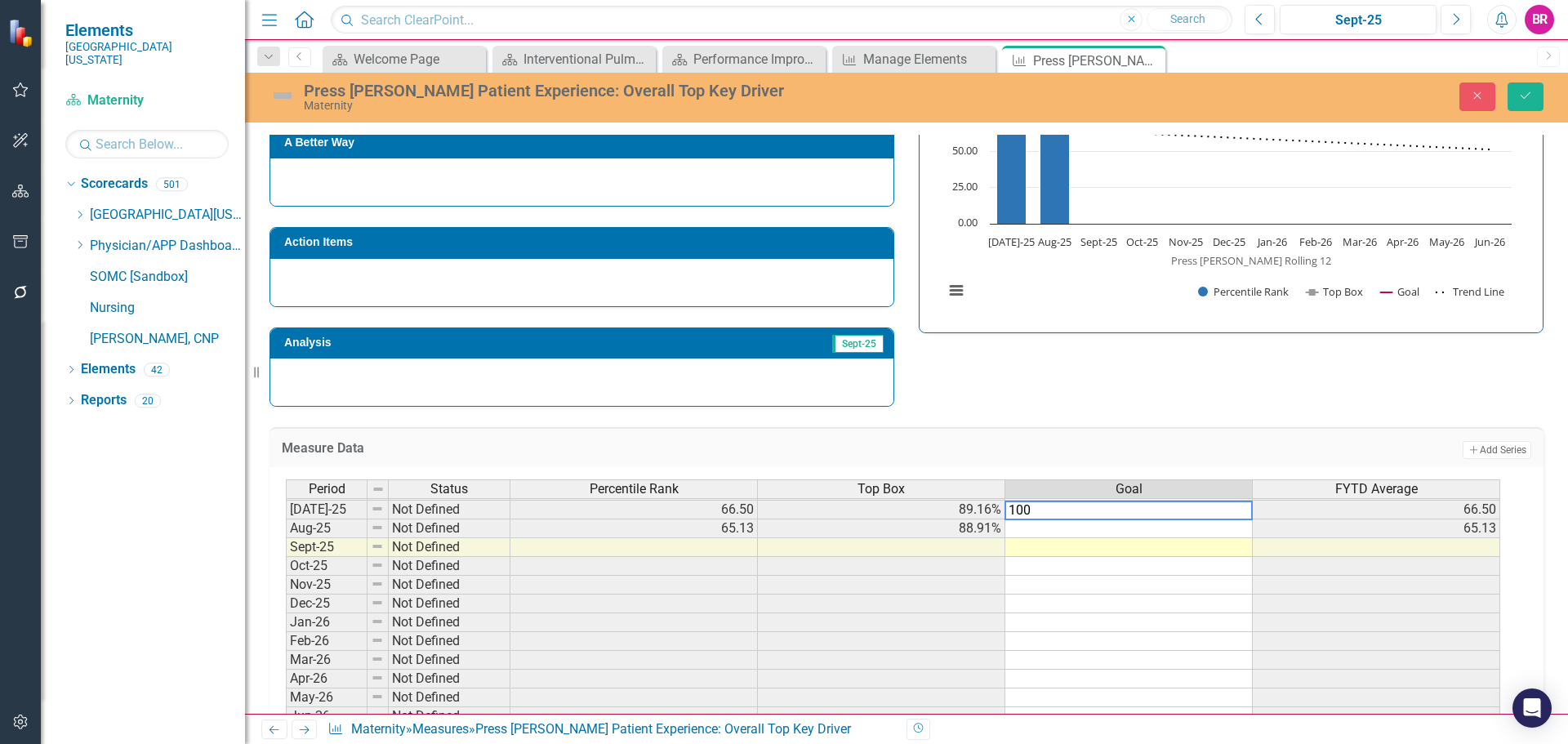
type textarea "100"
click at [1166, 401] on div "Strategic Values A Better Way Action Items Analysis Sept-25 Press [PERSON_NAME]…" at bounding box center [906, 207] width 1299 height 400
click at [1228, 512] on td "100.00" at bounding box center [1129, 509] width 247 height 19
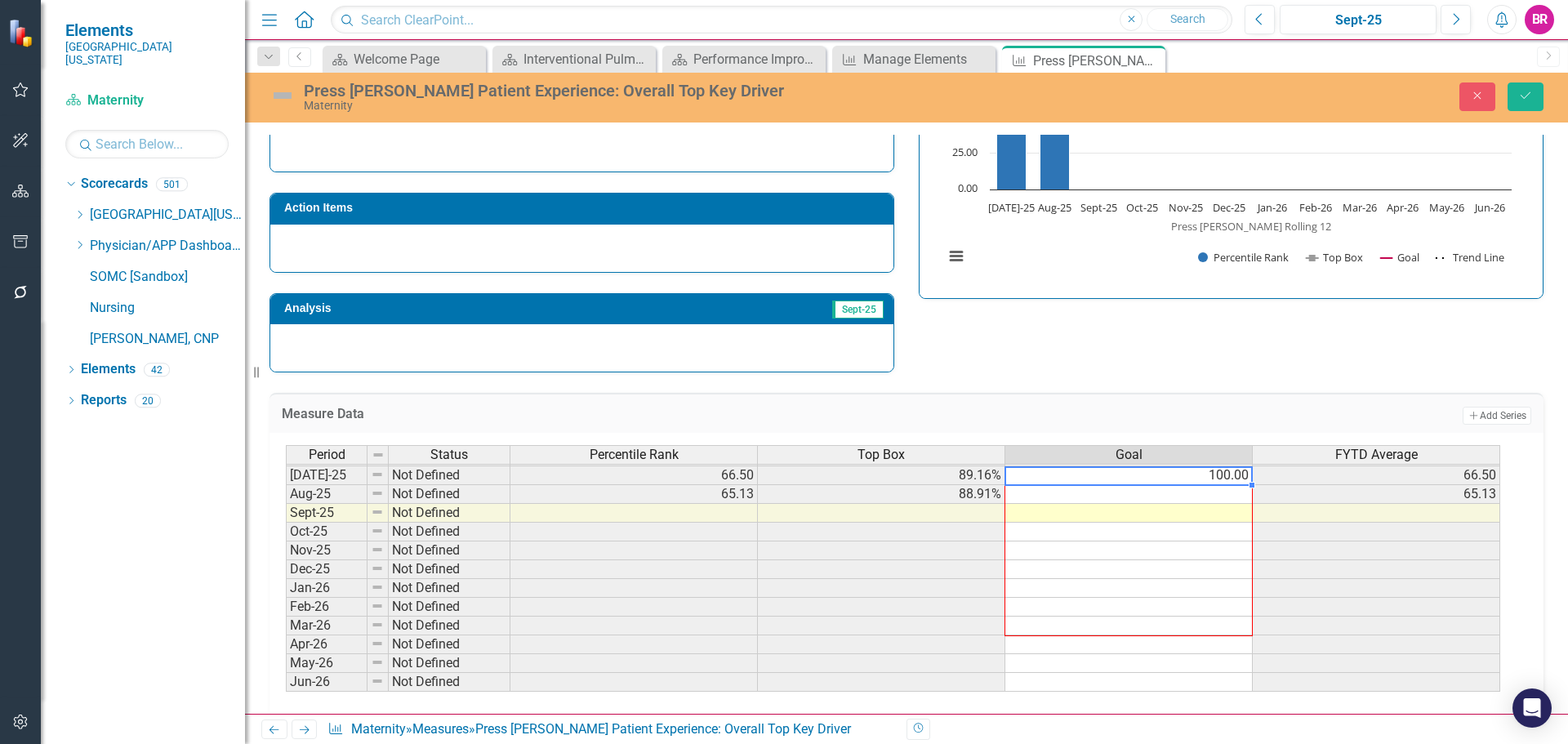
scroll to position [461, 0]
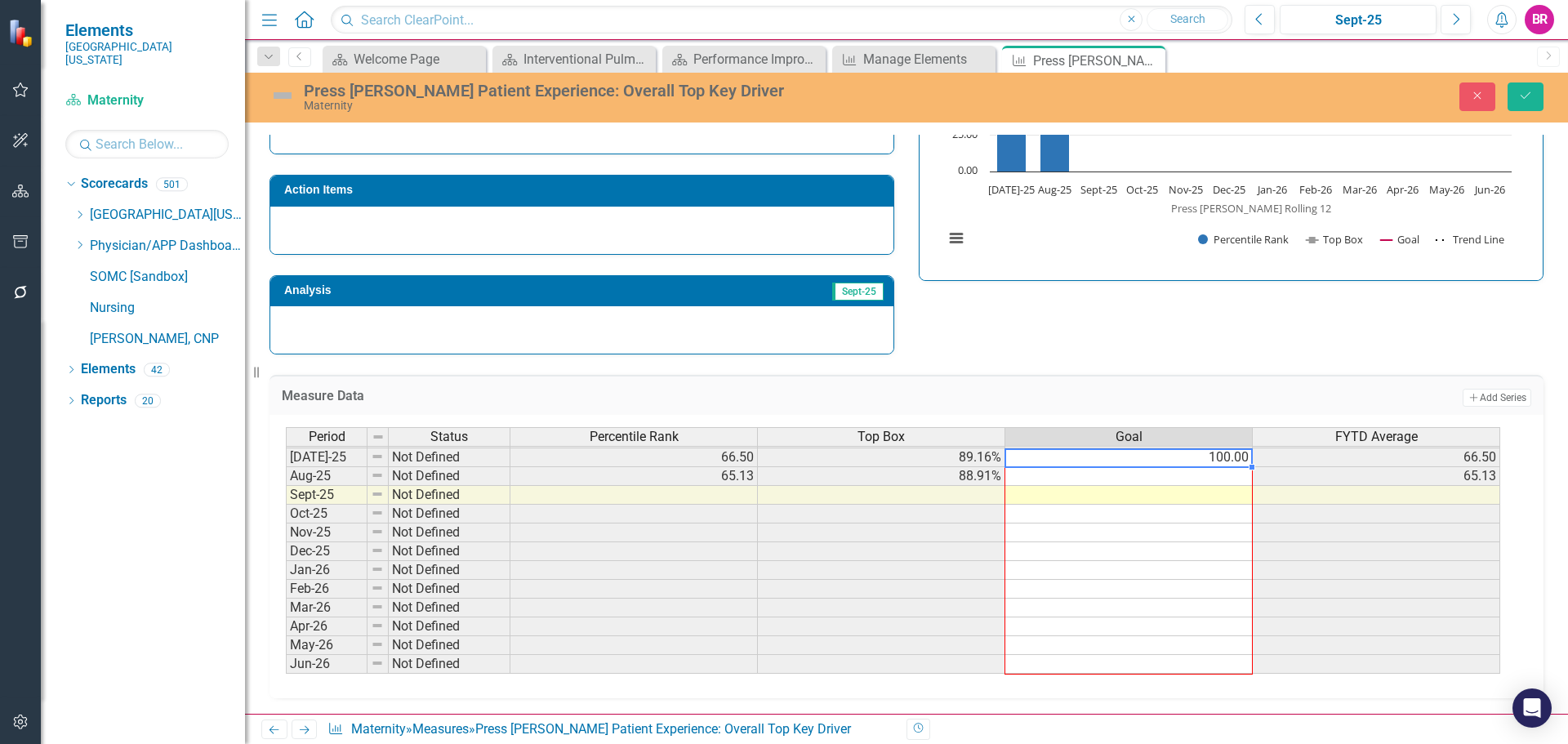
drag, startPoint x: 1253, startPoint y: 518, endPoint x: 1224, endPoint y: 652, distance: 137.1
click at [286, 656] on div "Period Status Percentile Rank Top Box Goal FYTD Average Jun-24 Not Defined [DAT…" at bounding box center [286, 429] width 0 height 489
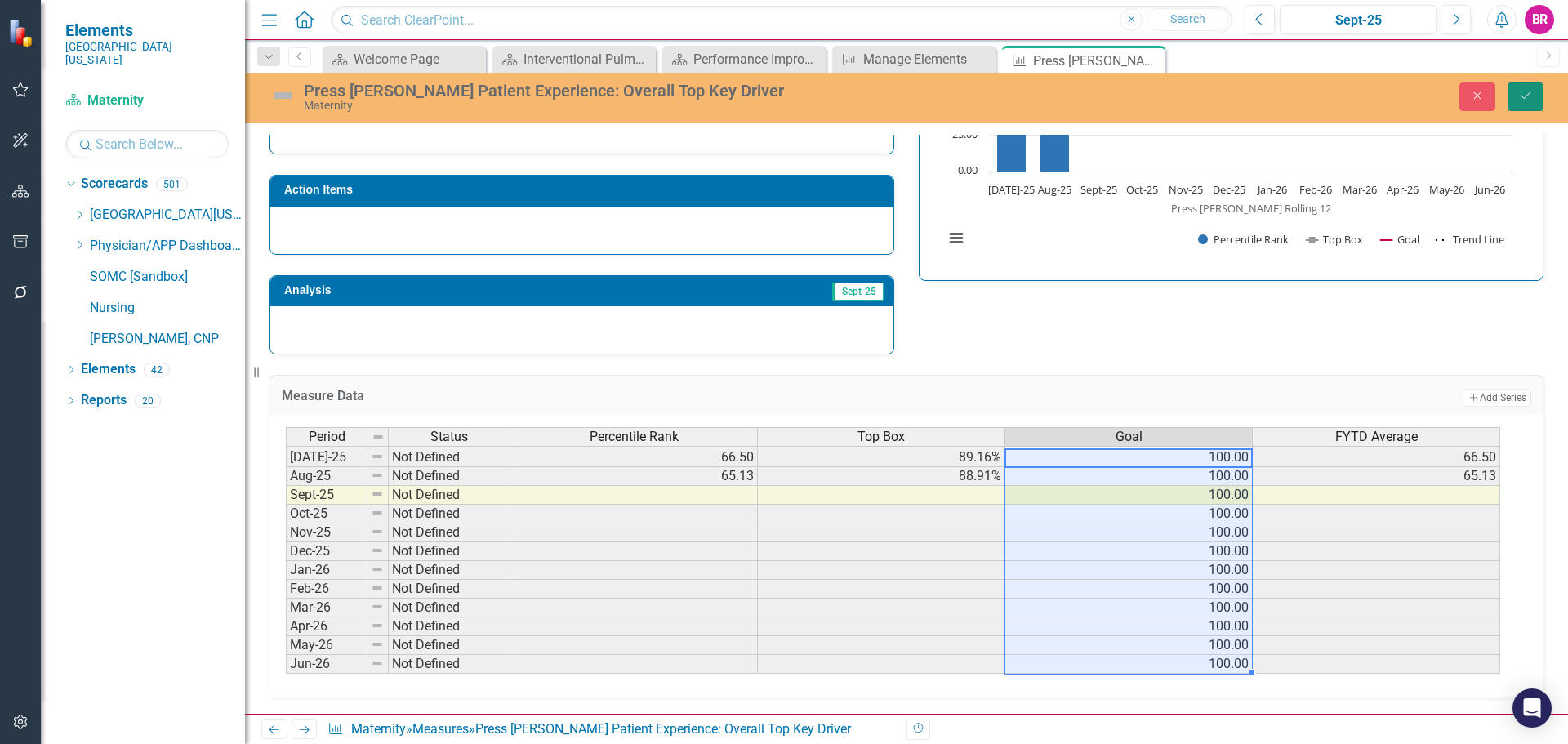
click at [1519, 85] on button "Save" at bounding box center [1525, 96] width 36 height 29
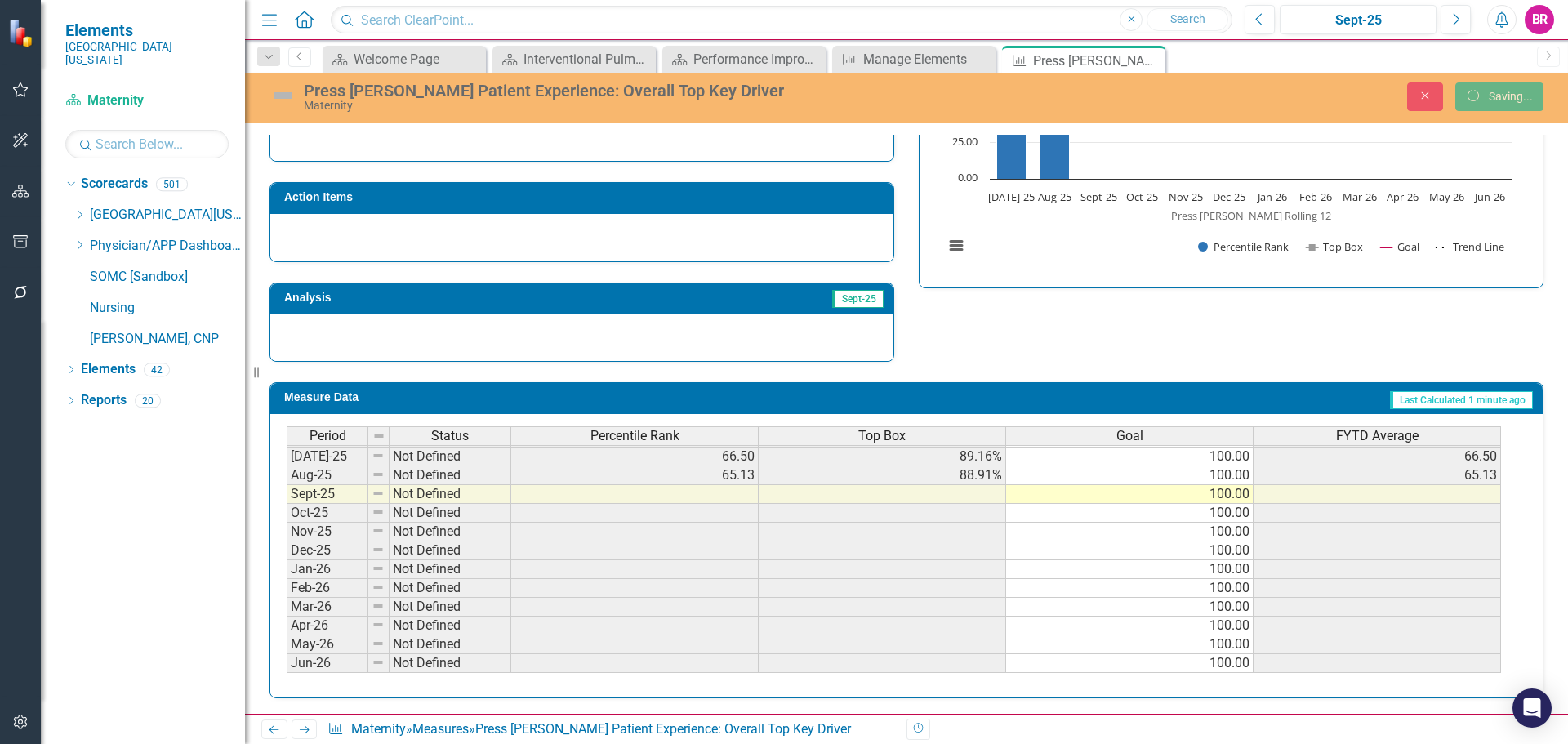
scroll to position [453, 0]
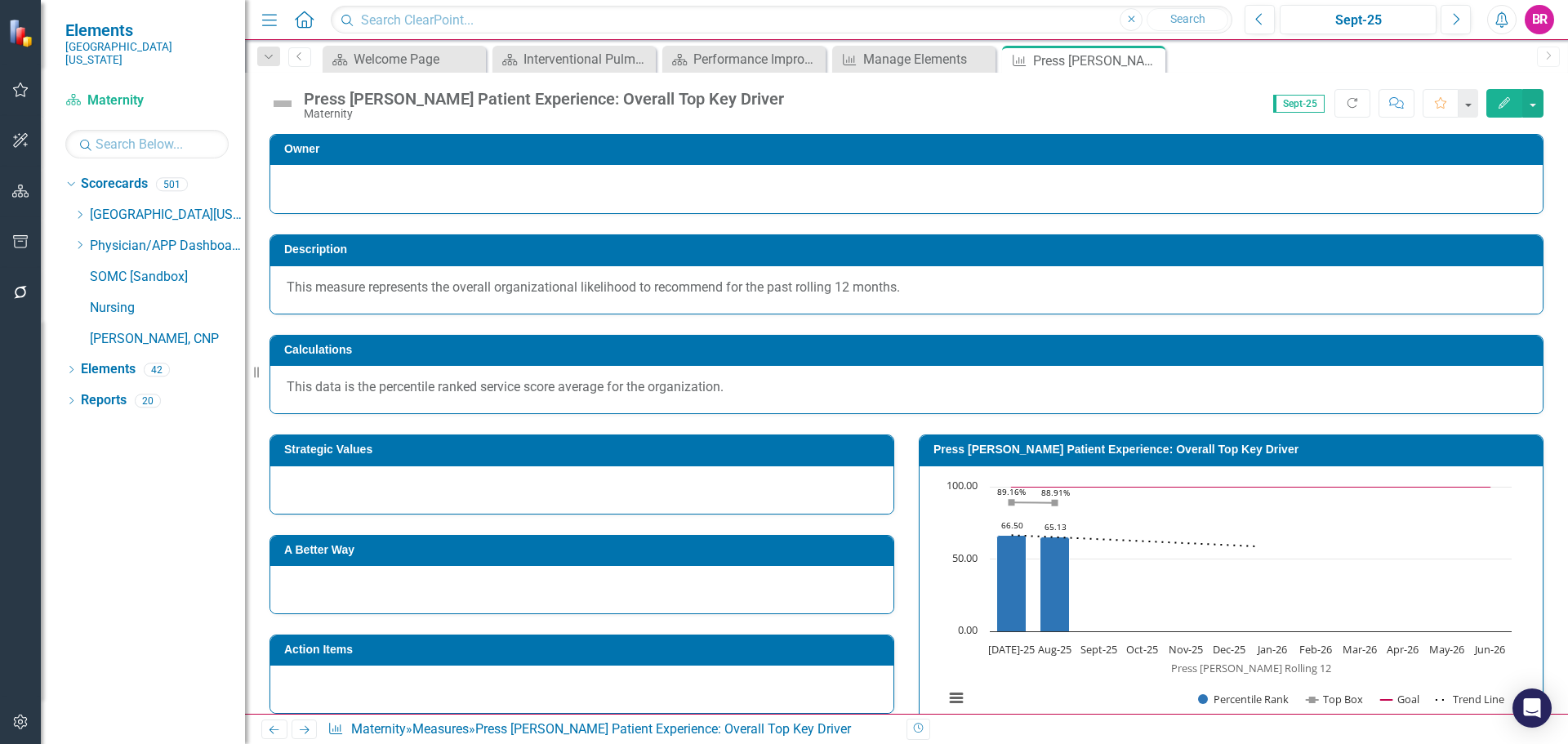
click at [571, 449] on h3 "Strategic Values" at bounding box center [585, 449] width 601 height 12
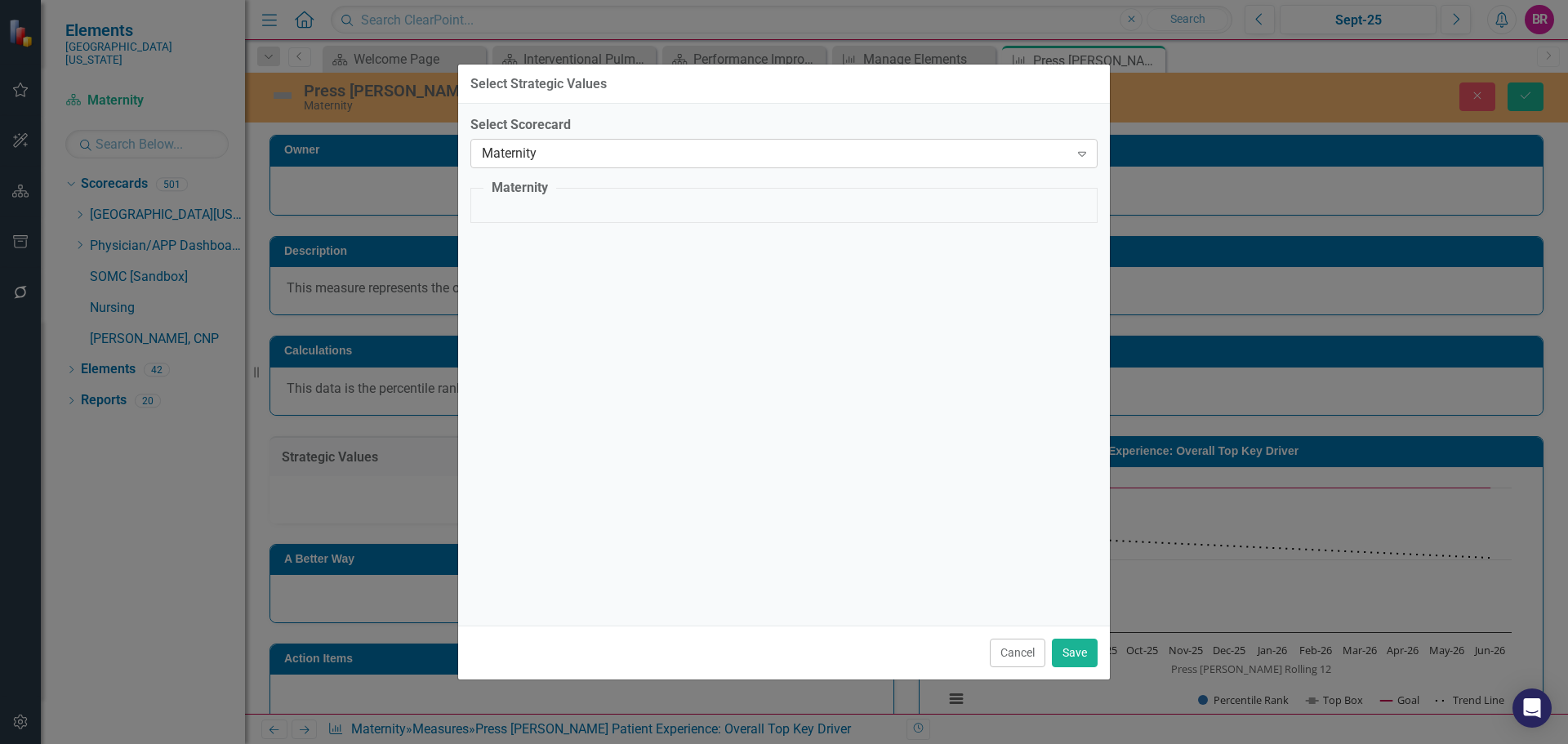
click at [590, 153] on div "Maternity" at bounding box center [775, 154] width 587 height 19
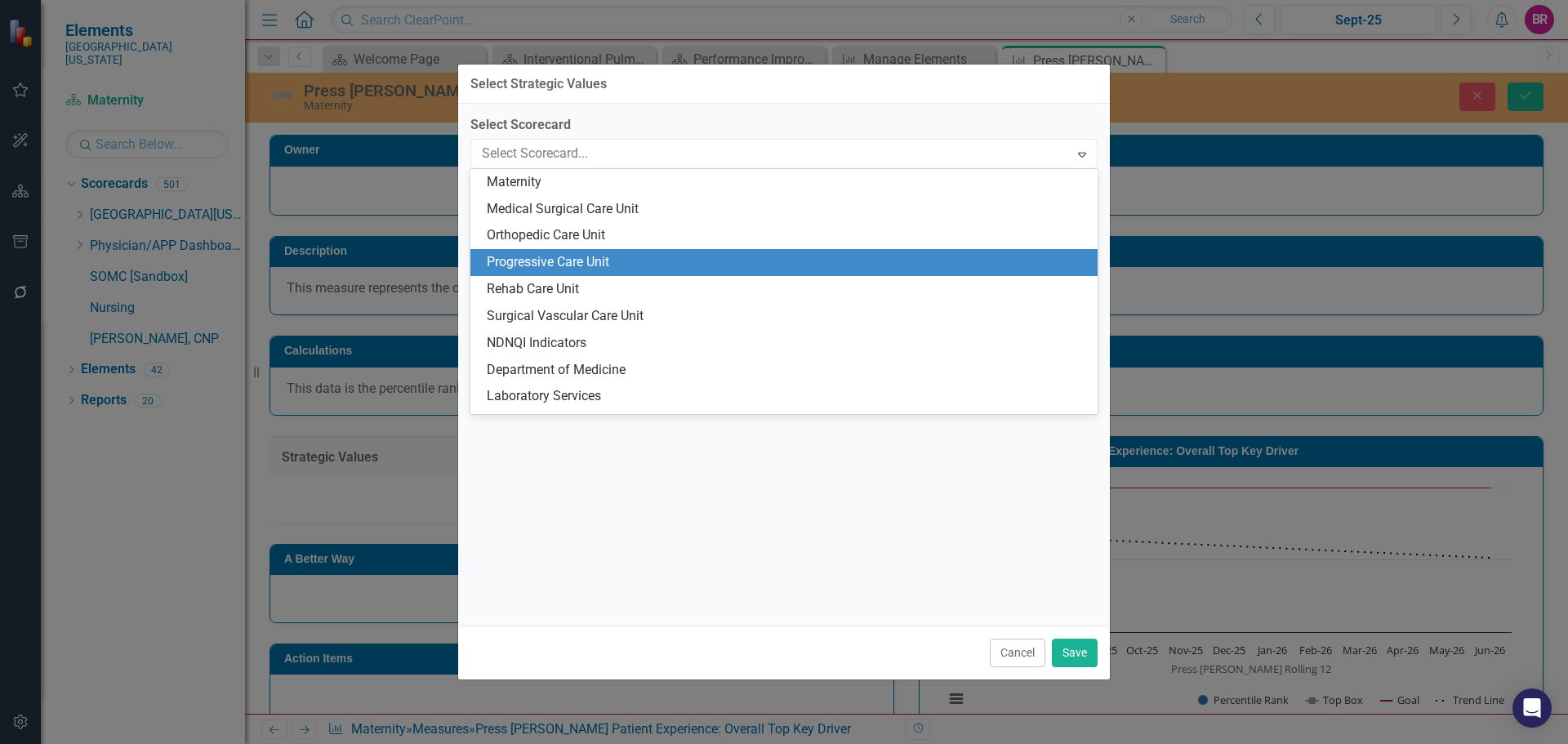
scroll to position [1178, 0]
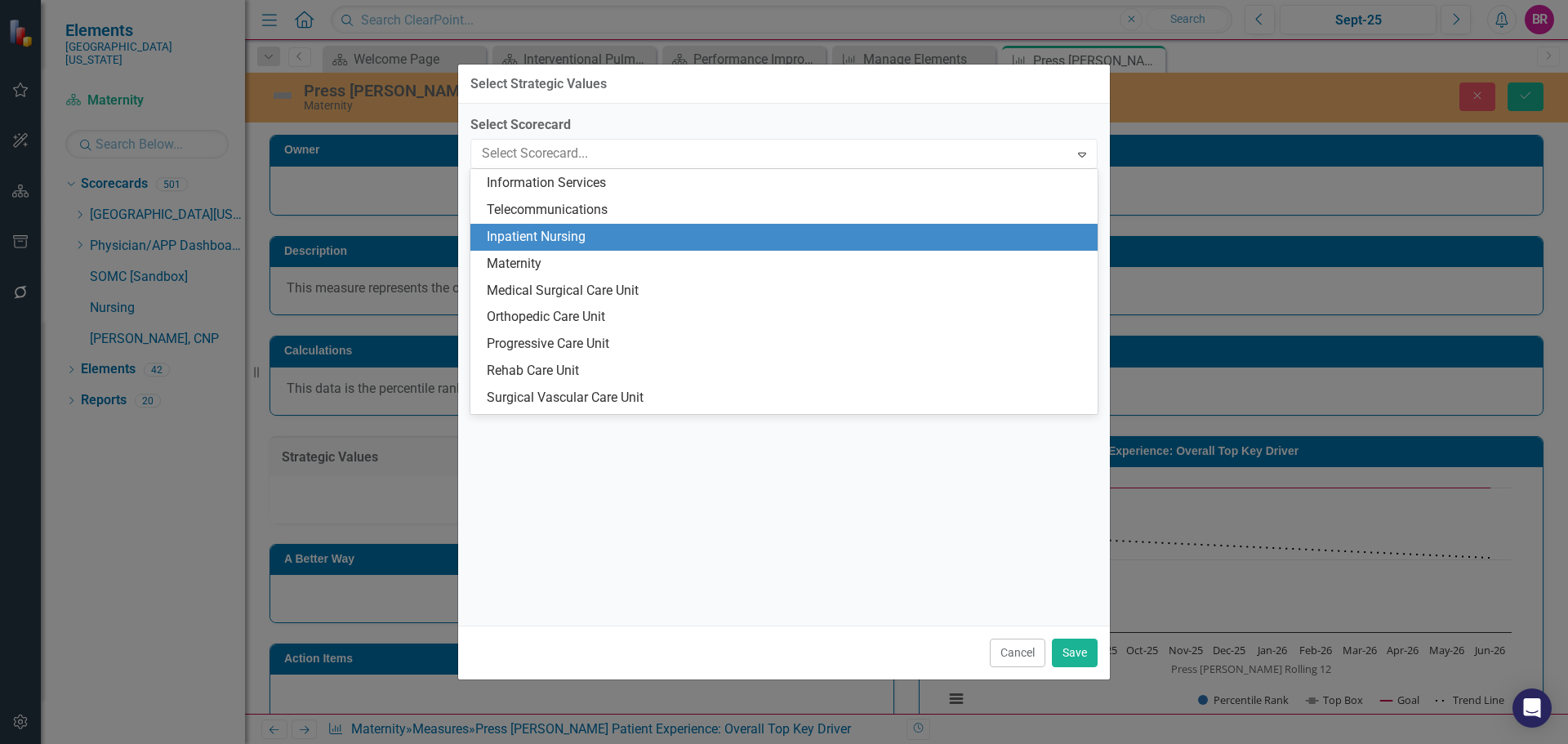
click at [626, 238] on div "Inpatient Nursing" at bounding box center [787, 237] width 601 height 19
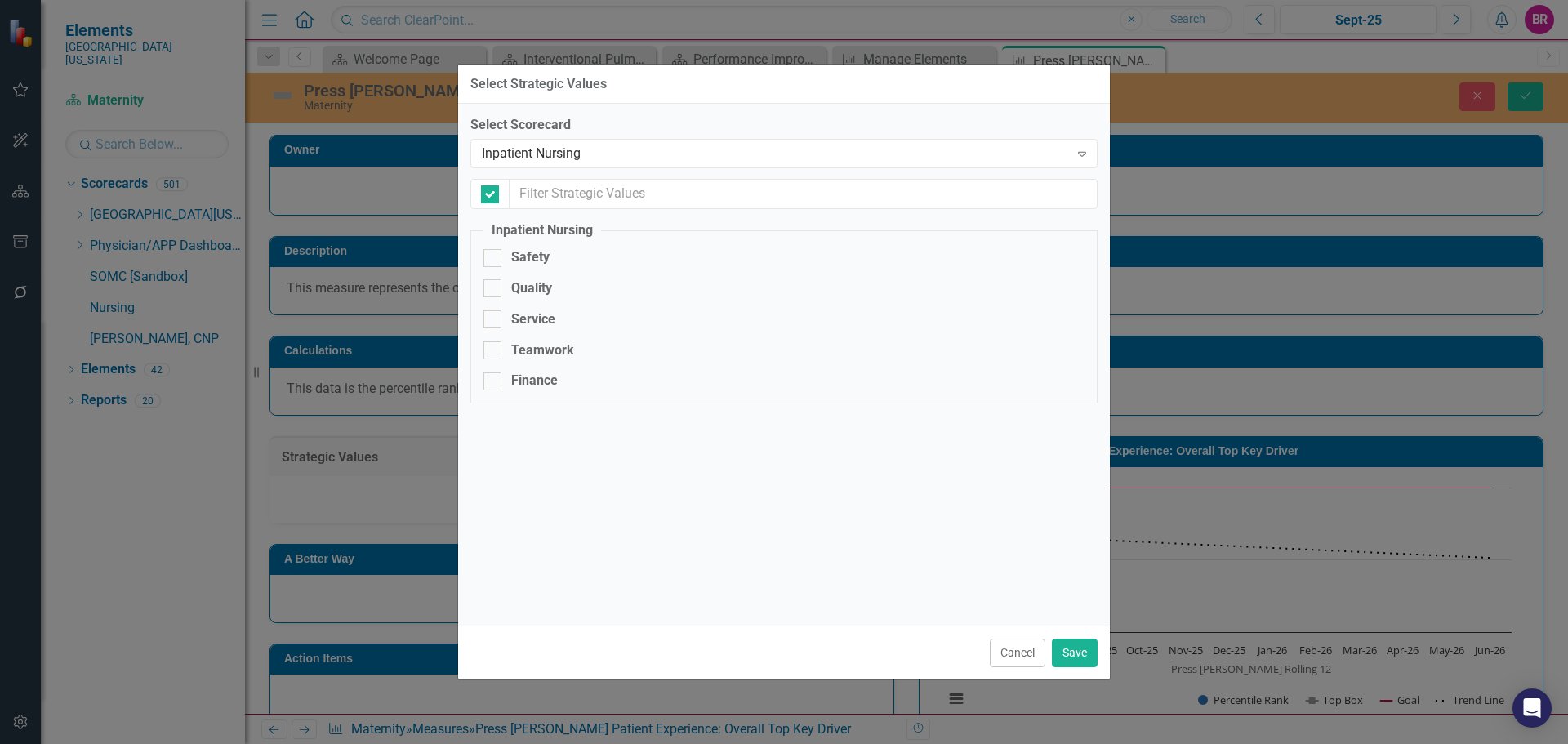
checkbox input "false"
click at [539, 321] on div "Service" at bounding box center [533, 319] width 44 height 19
click at [494, 321] on input "Service" at bounding box center [489, 315] width 11 height 11
checkbox input "true"
click at [1067, 657] on button "Save" at bounding box center [1074, 652] width 46 height 29
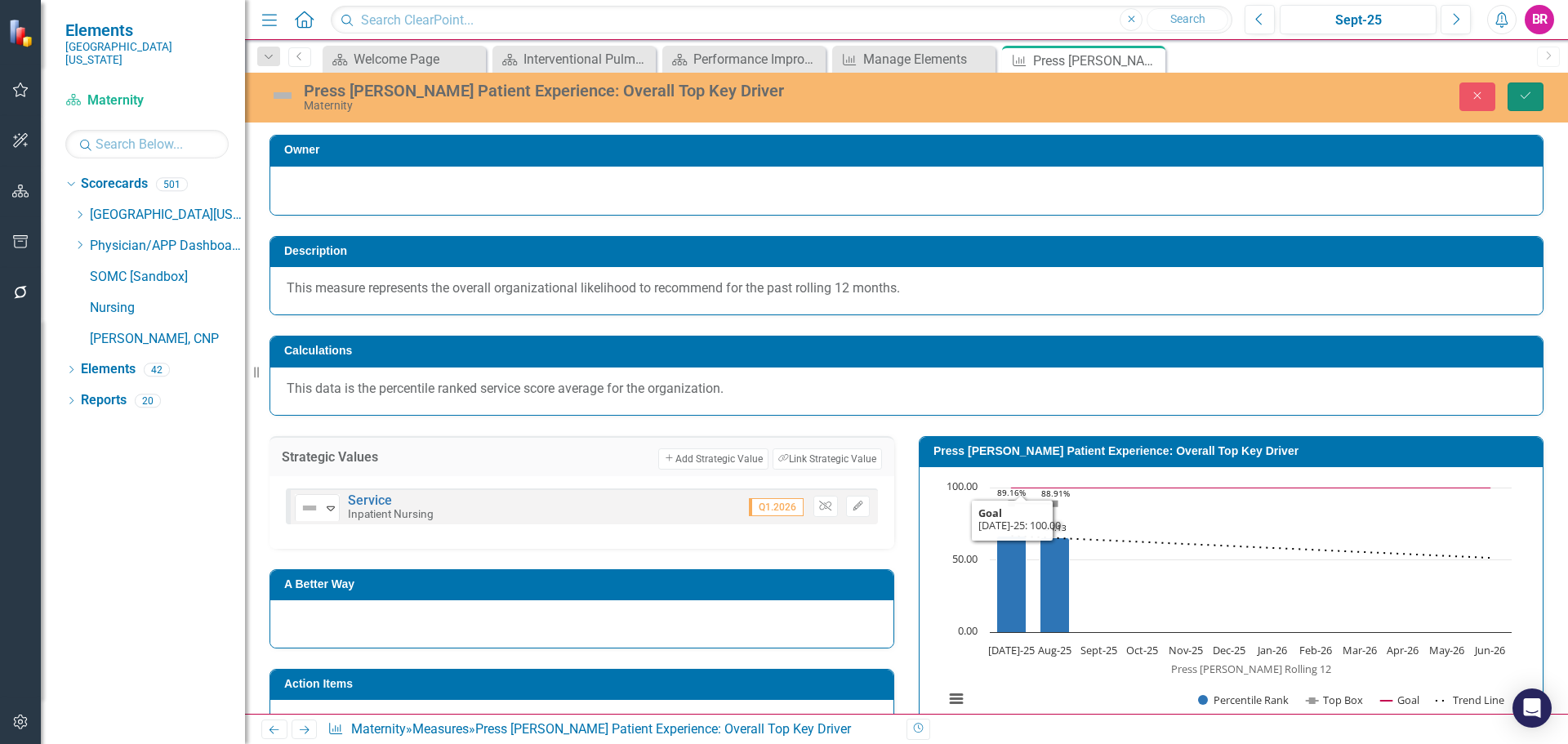
click at [1526, 94] on icon "Save" at bounding box center [1525, 95] width 15 height 11
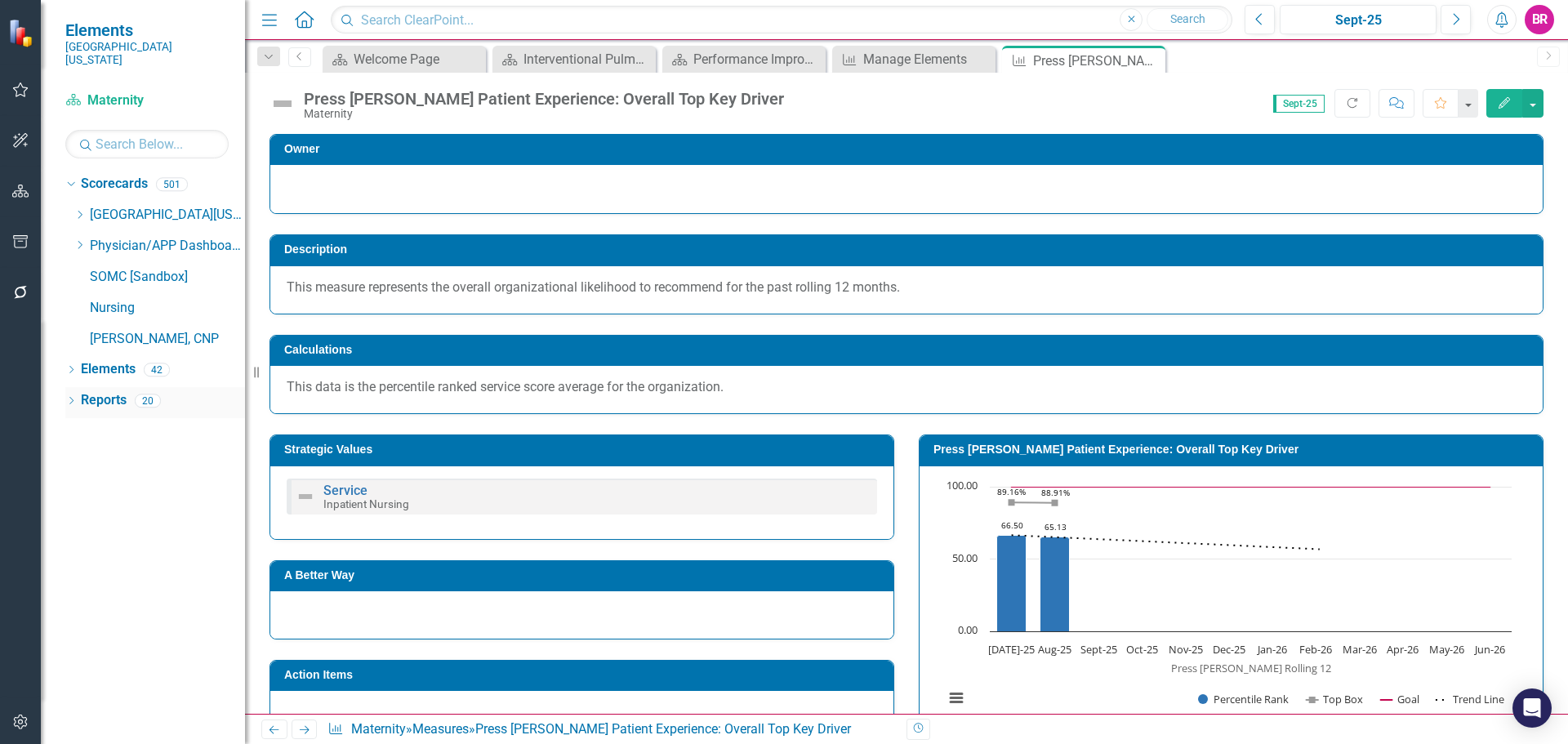
click at [90, 391] on link "Reports" at bounding box center [103, 400] width 46 height 19
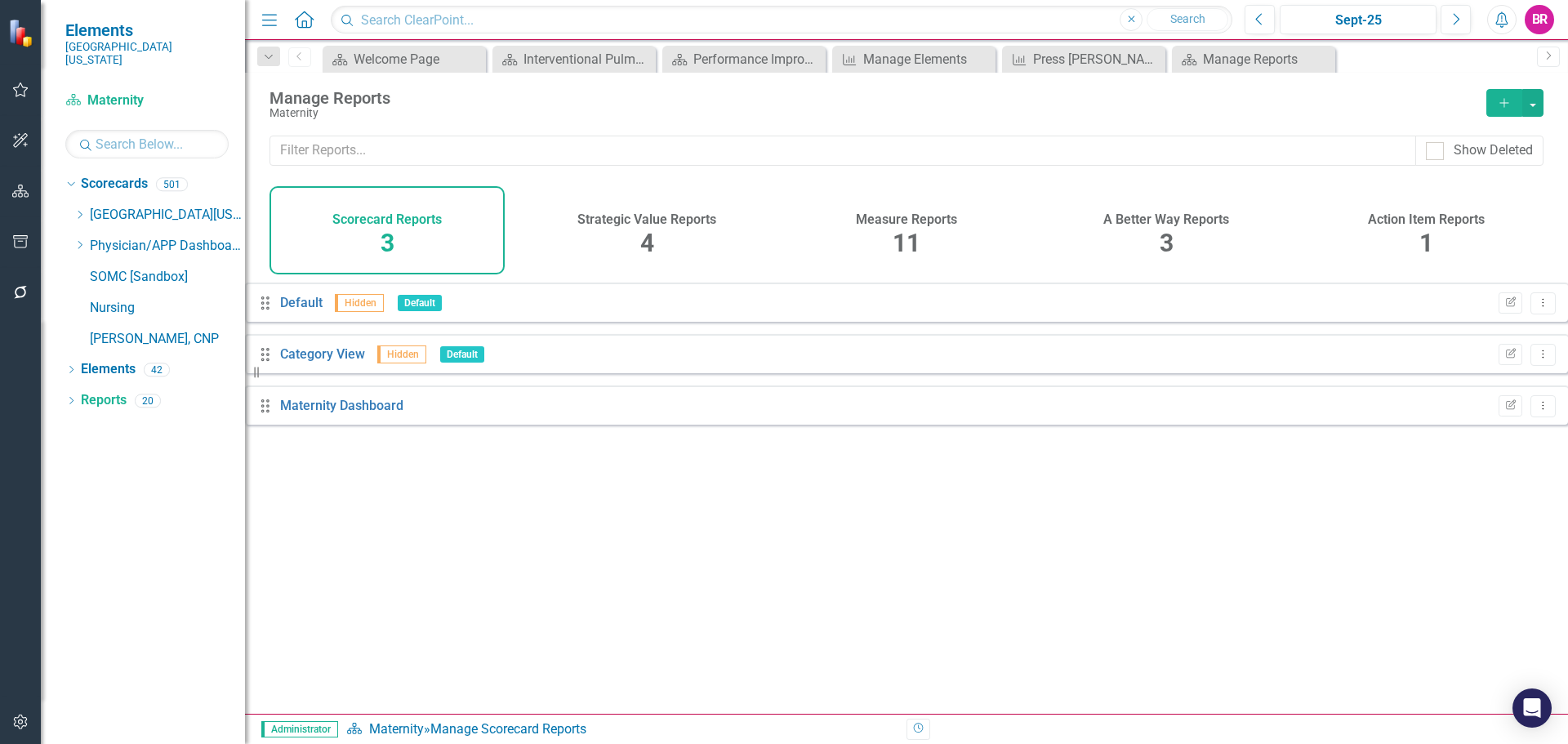
click at [890, 205] on div "Measure Reports 11" at bounding box center [906, 230] width 235 height 88
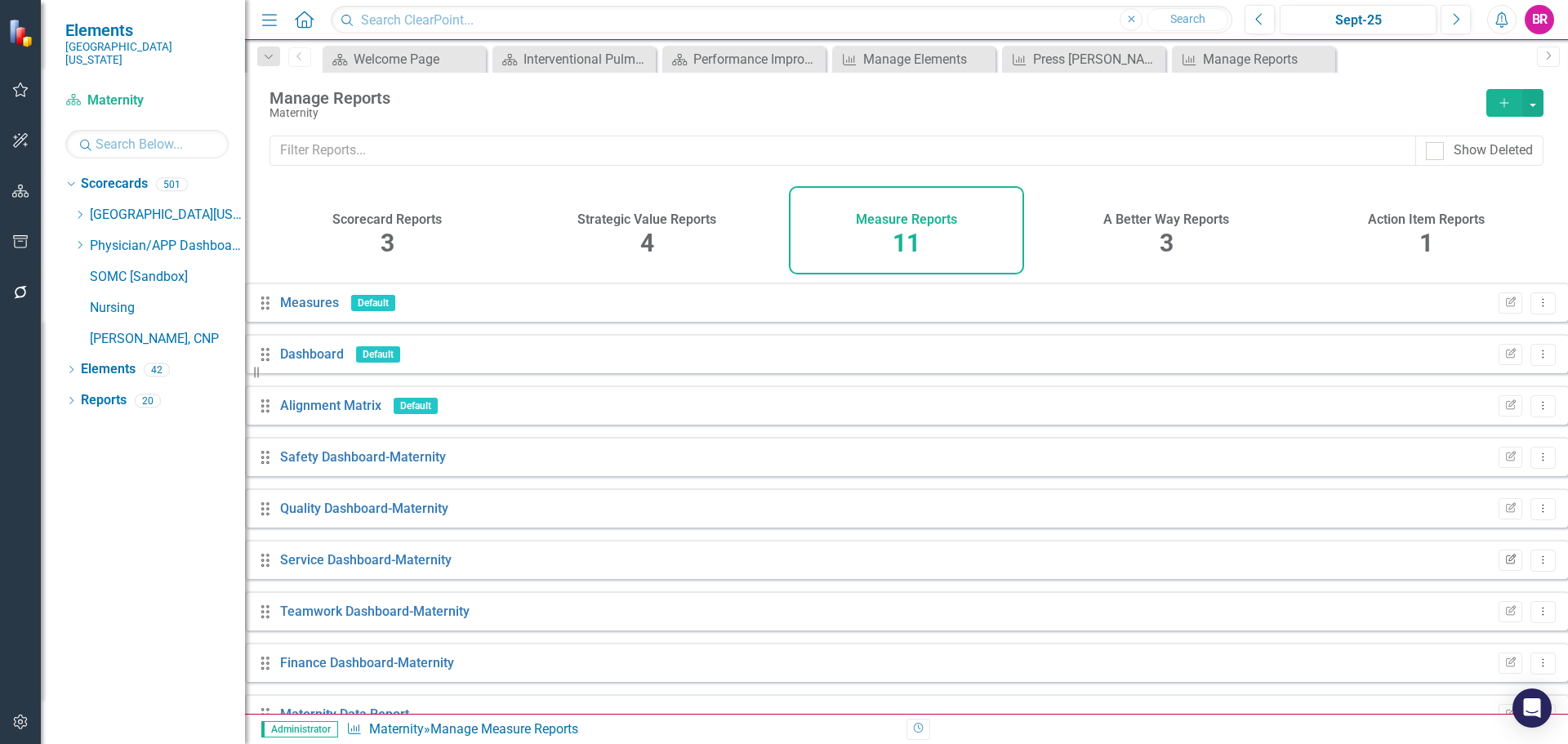
click at [1504, 565] on icon "Edit Report" at bounding box center [1510, 560] width 12 height 10
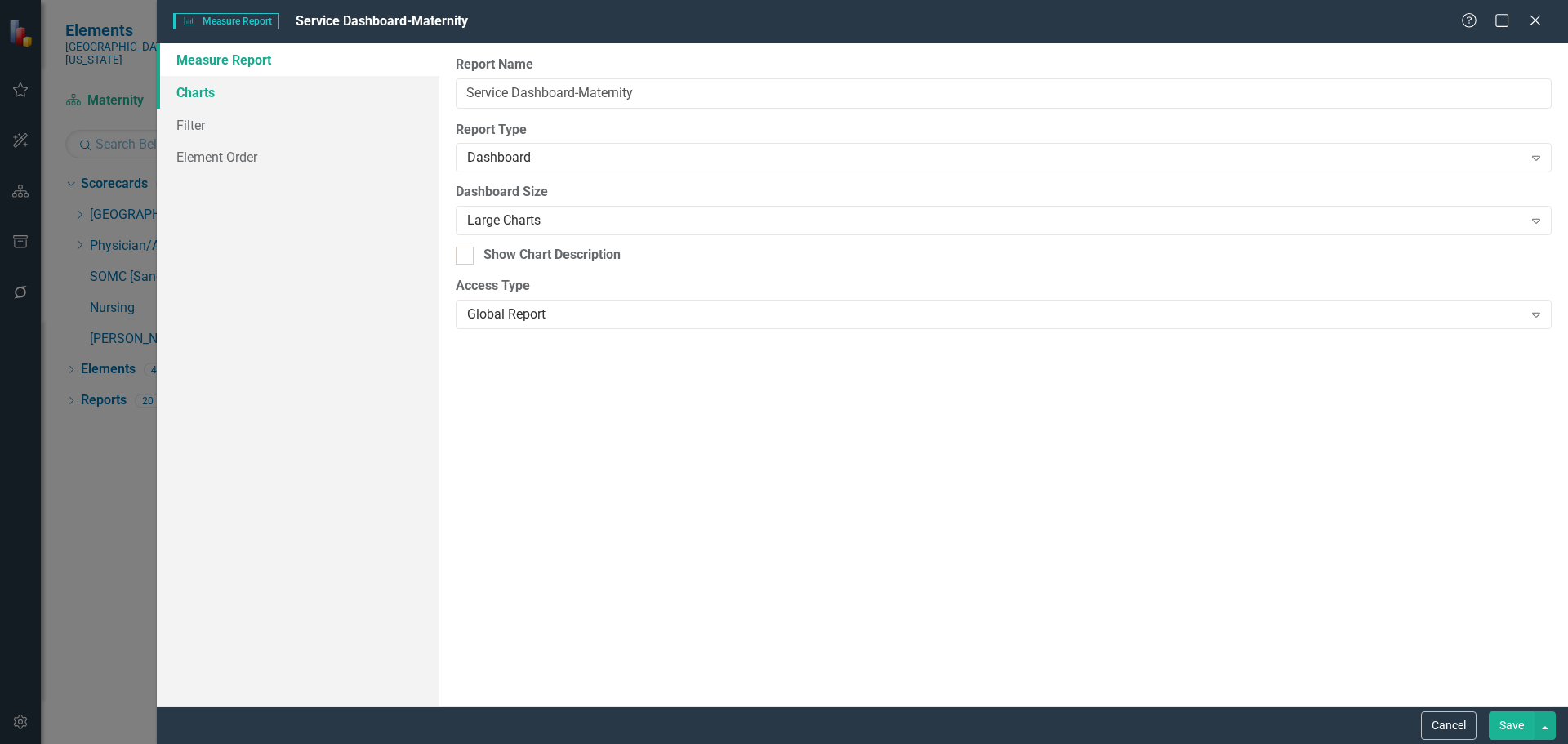
click at [215, 92] on link "Charts" at bounding box center [298, 92] width 283 height 33
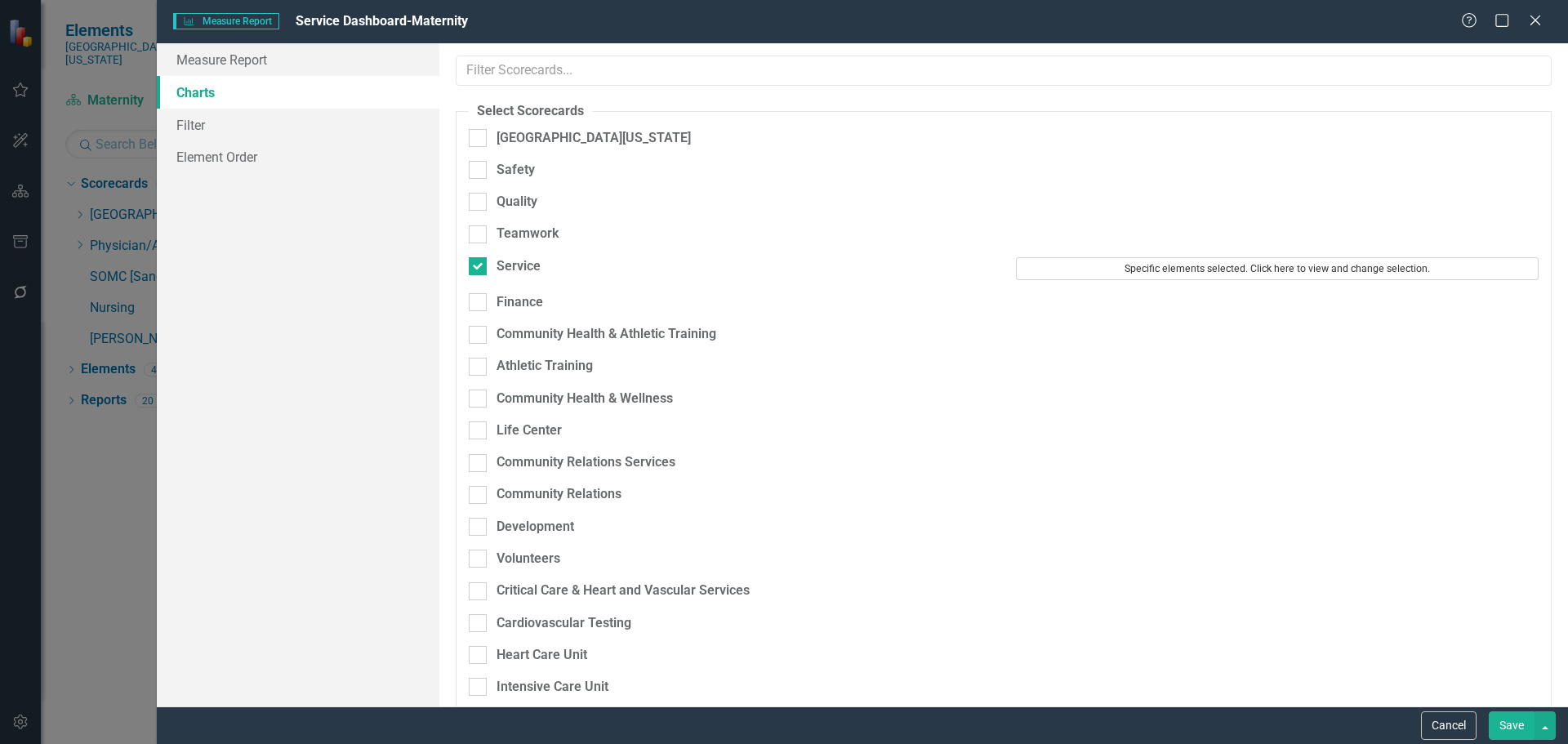
click at [1210, 259] on button "Specific elements selected. Click here to view and change selection." at bounding box center [1277, 269] width 522 height 23
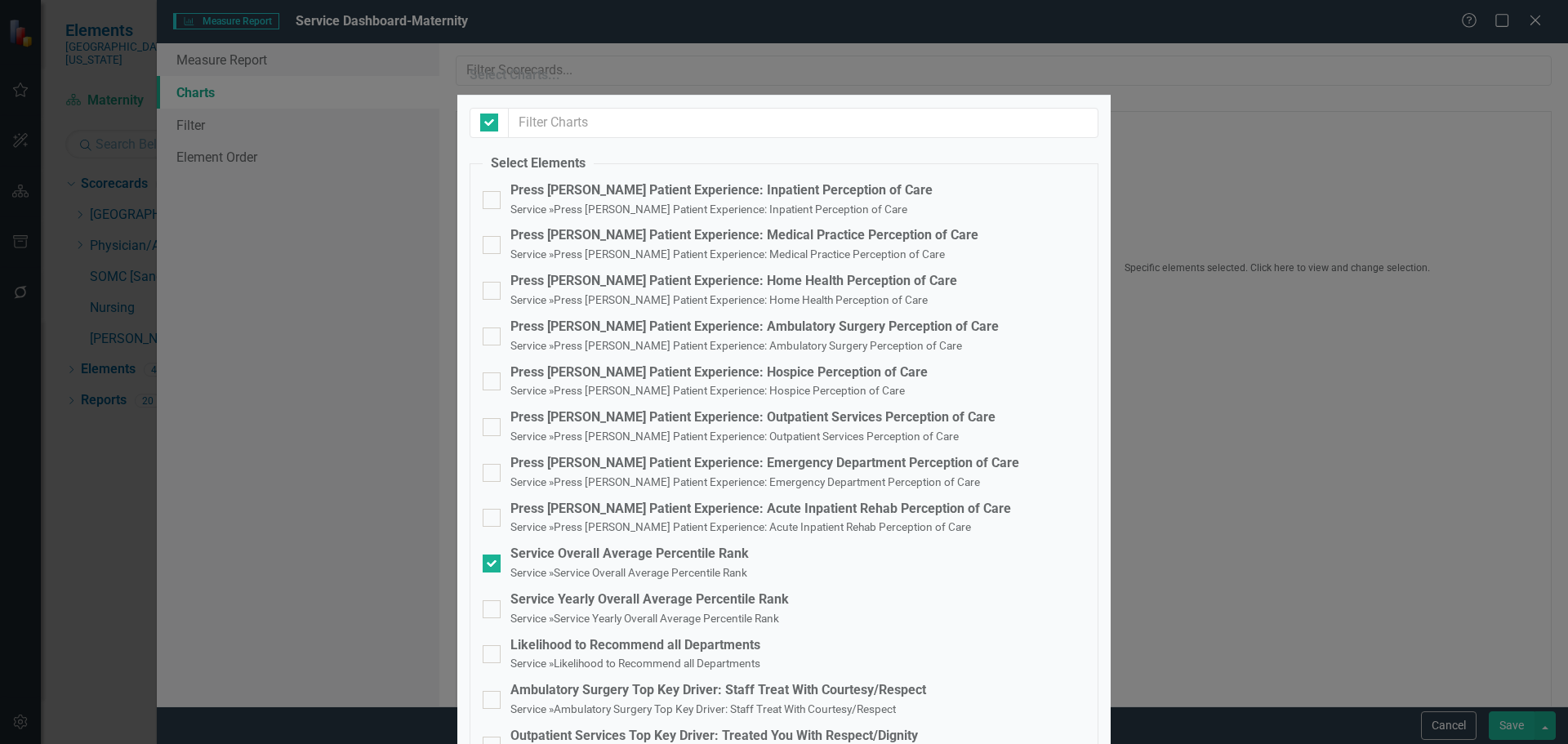
checkbox input "true"
checkbox input "false"
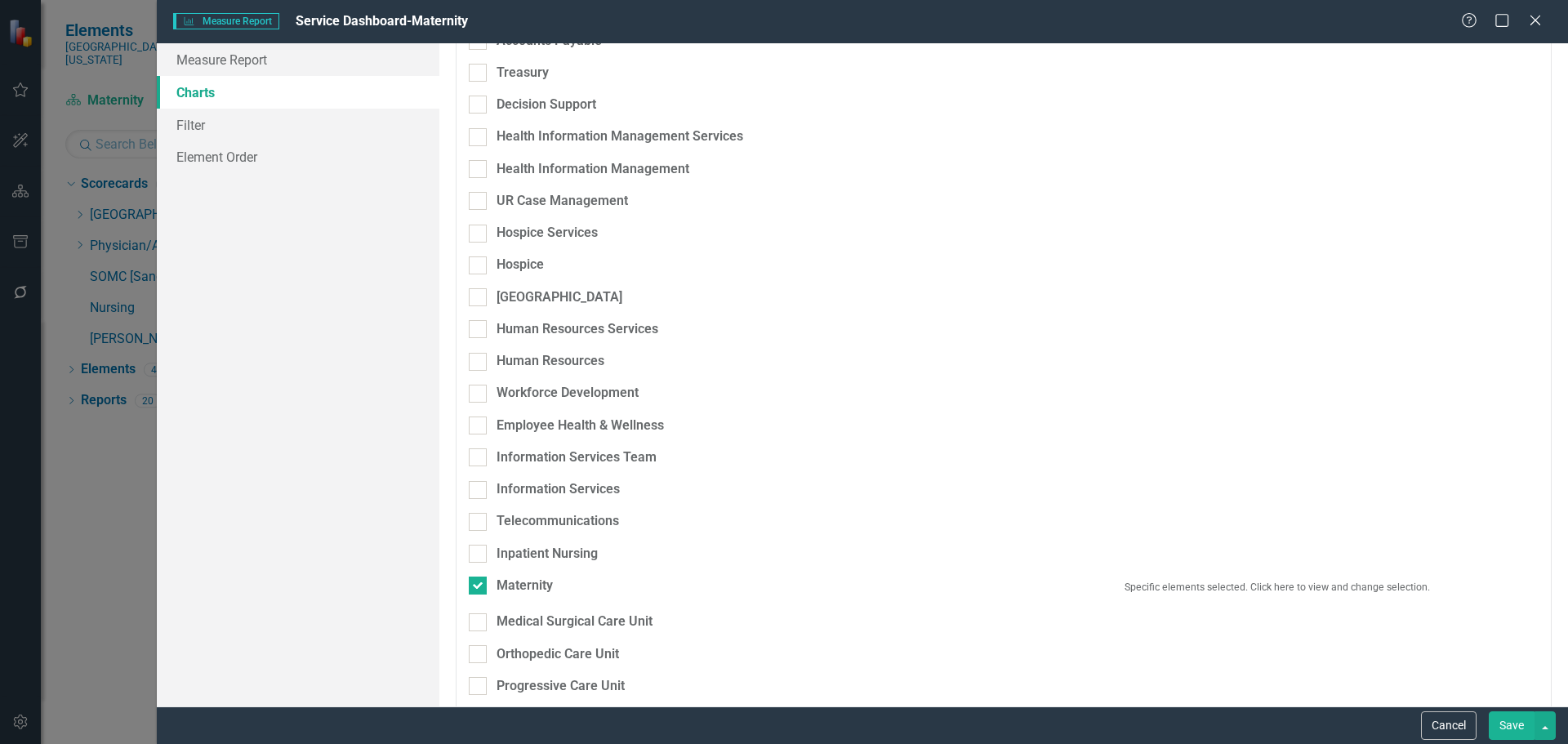
scroll to position [1061, 0]
click at [1136, 578] on button "Specific elements selected. Click here to view and change selection." at bounding box center [1277, 590] width 522 height 23
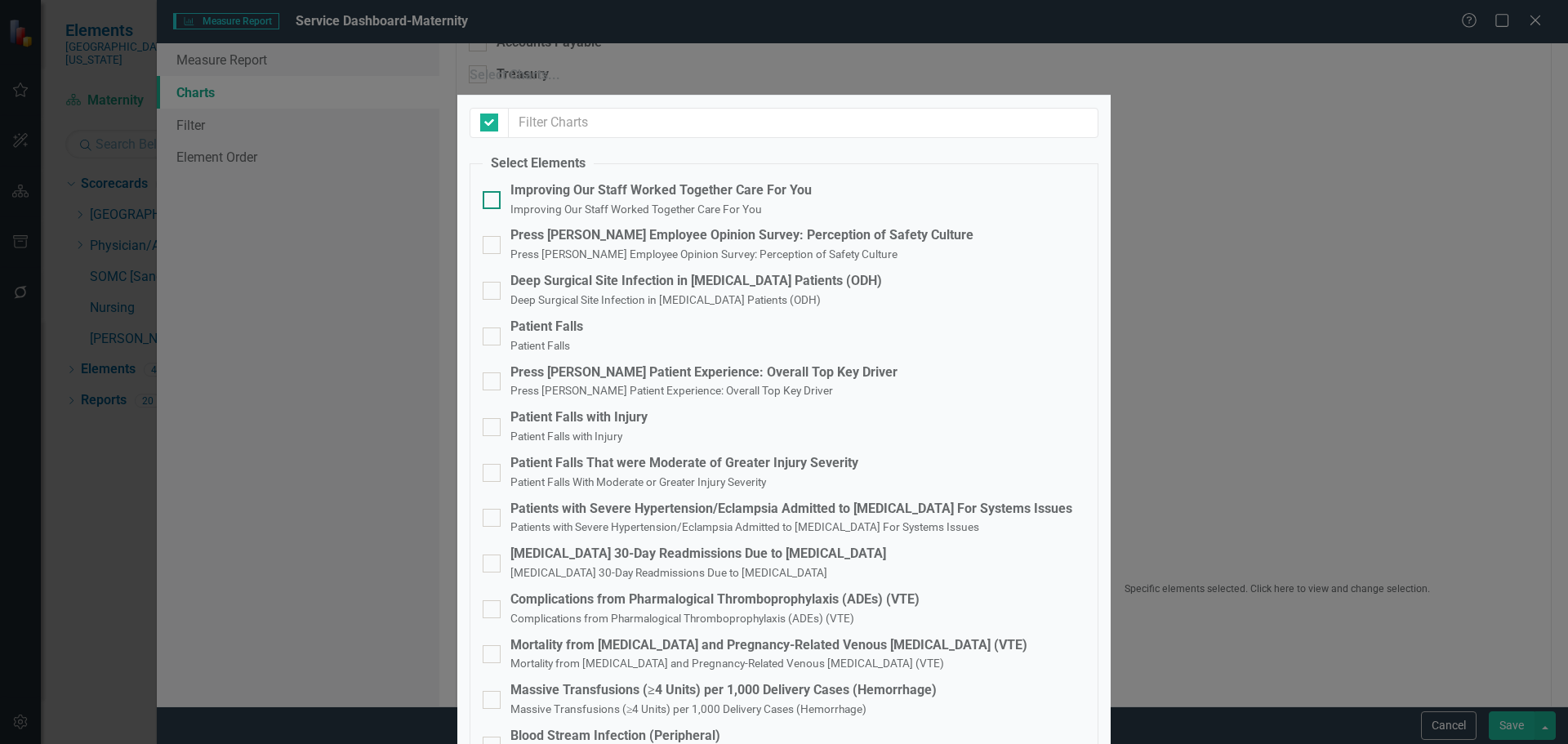
checkbox input "true"
checkbox input "false"
click at [698, 378] on div "Press [PERSON_NAME] Patient Experience: Overall Top Key Driver" at bounding box center [703, 372] width 387 height 19
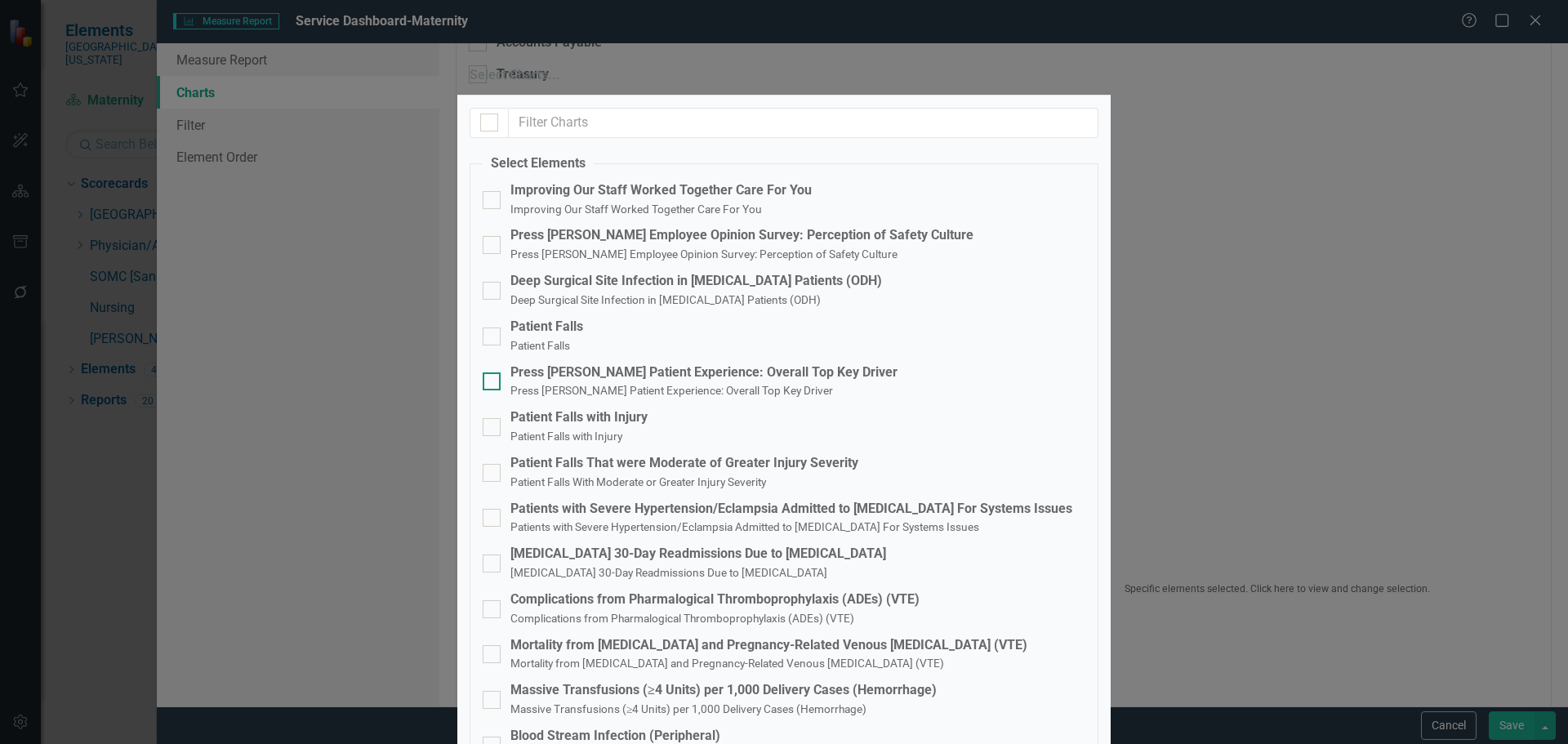
click at [493, 378] on input "Press [PERSON_NAME] Patient Experience: Overall Top Key Driver Press [PERSON_NA…" at bounding box center [488, 377] width 11 height 11
checkbox input "true"
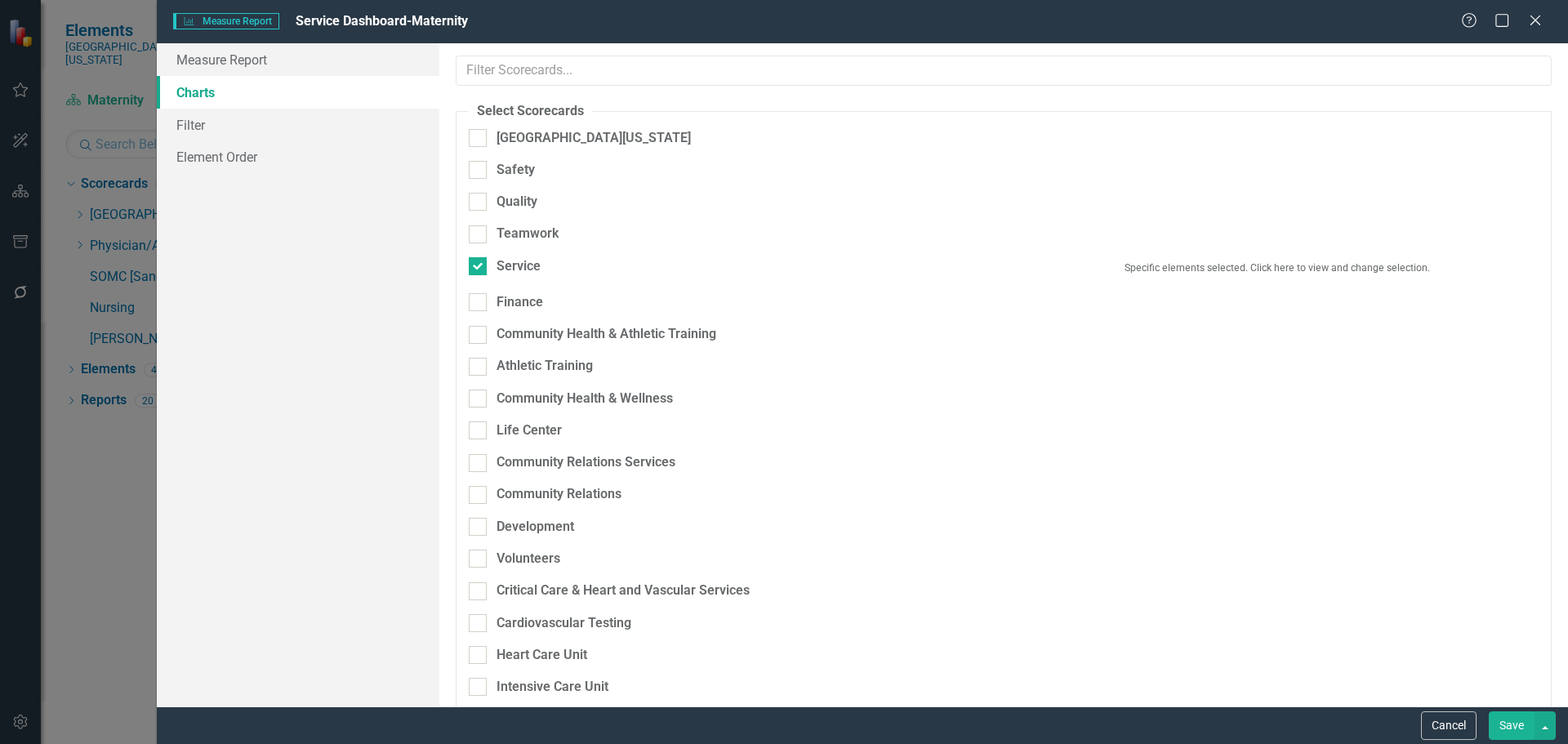
click at [1038, 237] on div "Teamwork" at bounding box center [1004, 240] width 1094 height 32
click at [1057, 260] on button "Specific elements selected. Click here to view and change selection." at bounding box center [1277, 269] width 522 height 23
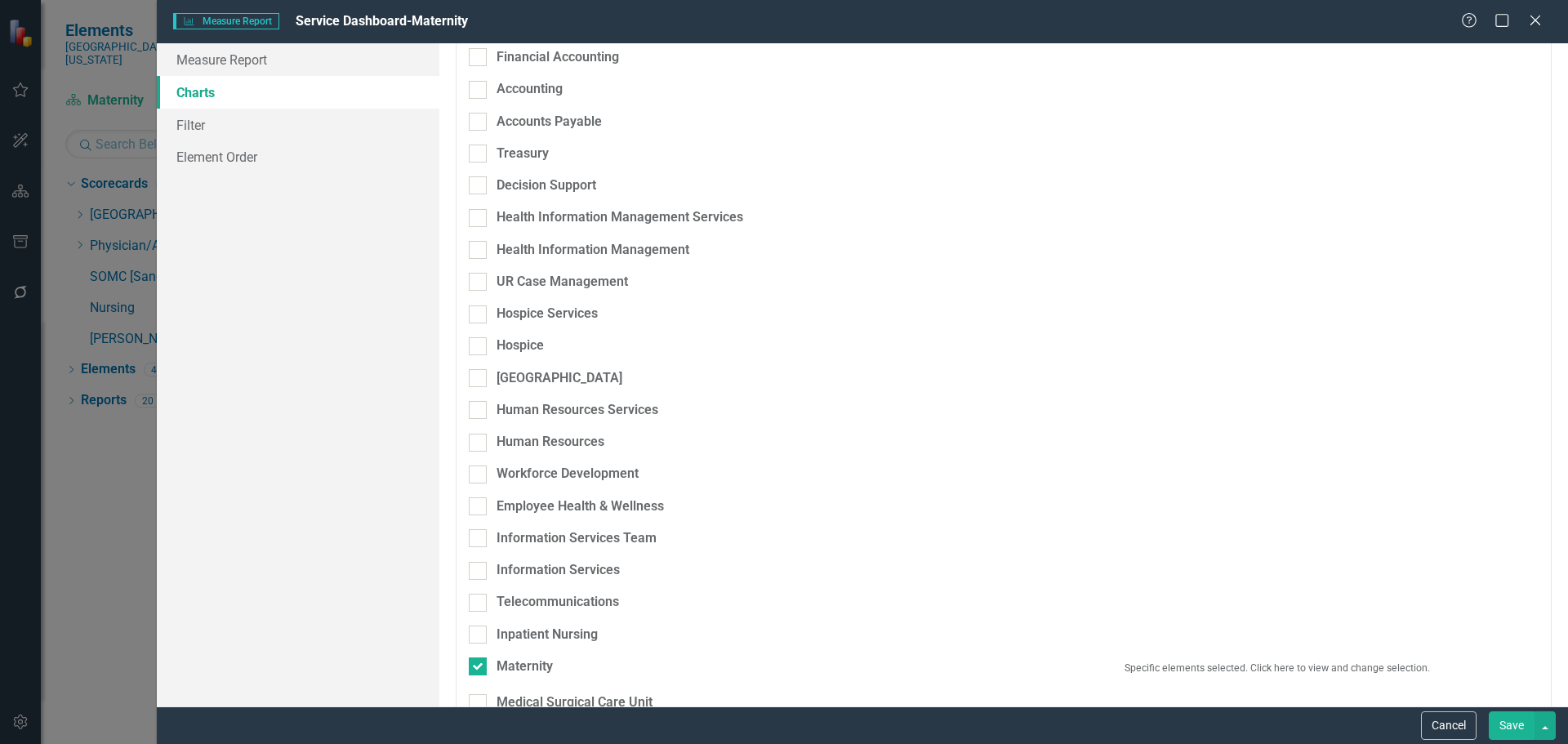
scroll to position [1224, 0]
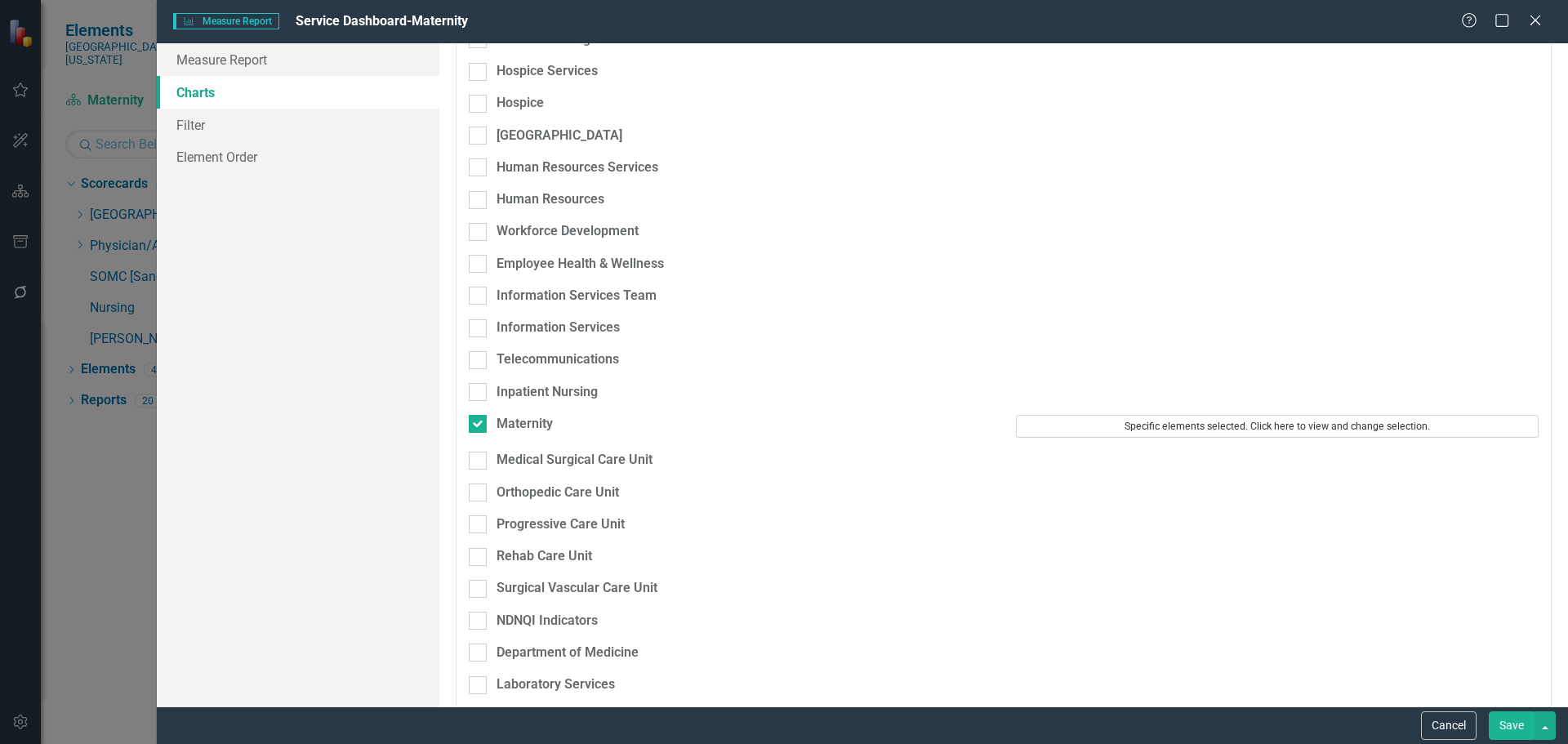
click at [1202, 415] on button "Specific elements selected. Click here to view and change selection." at bounding box center [1277, 426] width 522 height 23
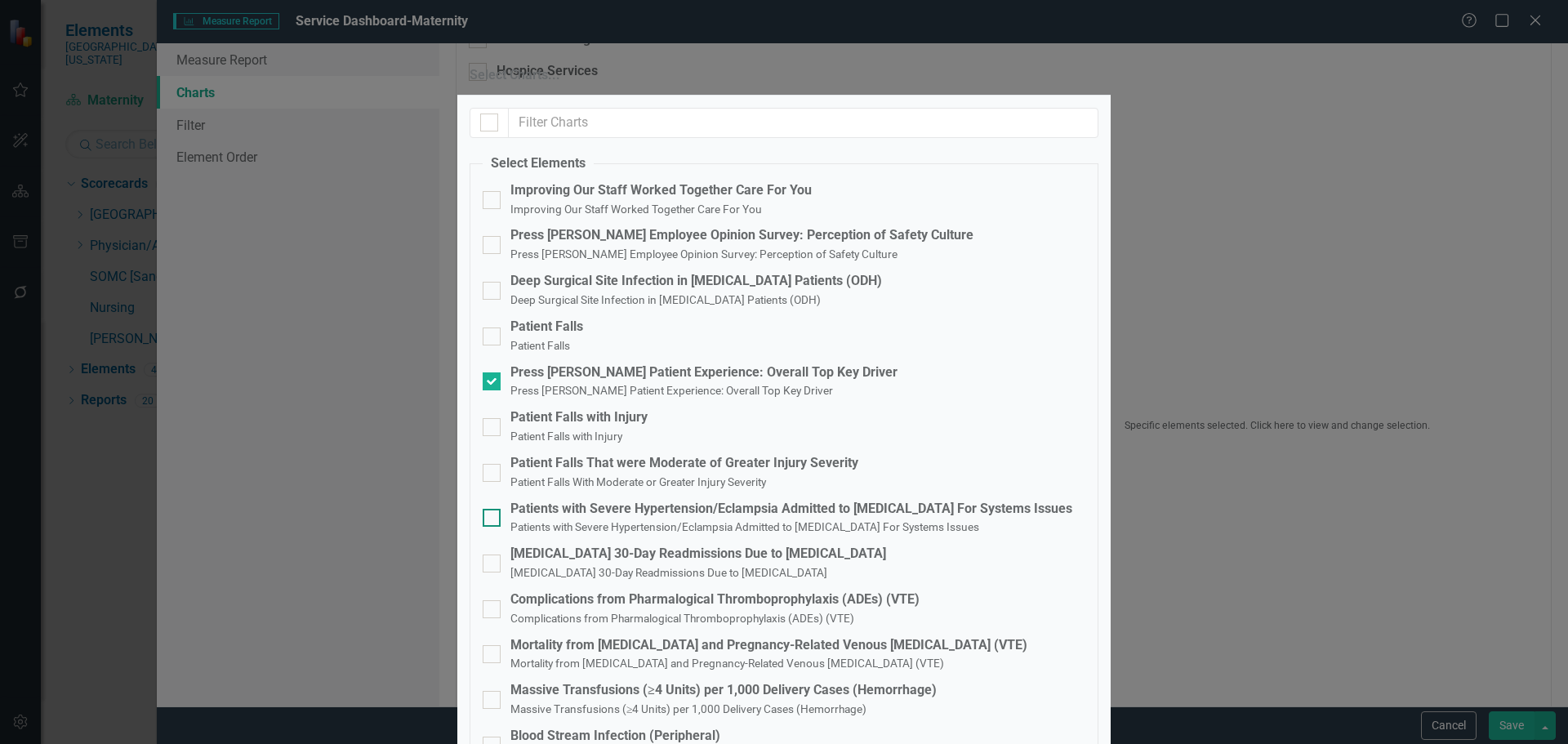
scroll to position [0, 0]
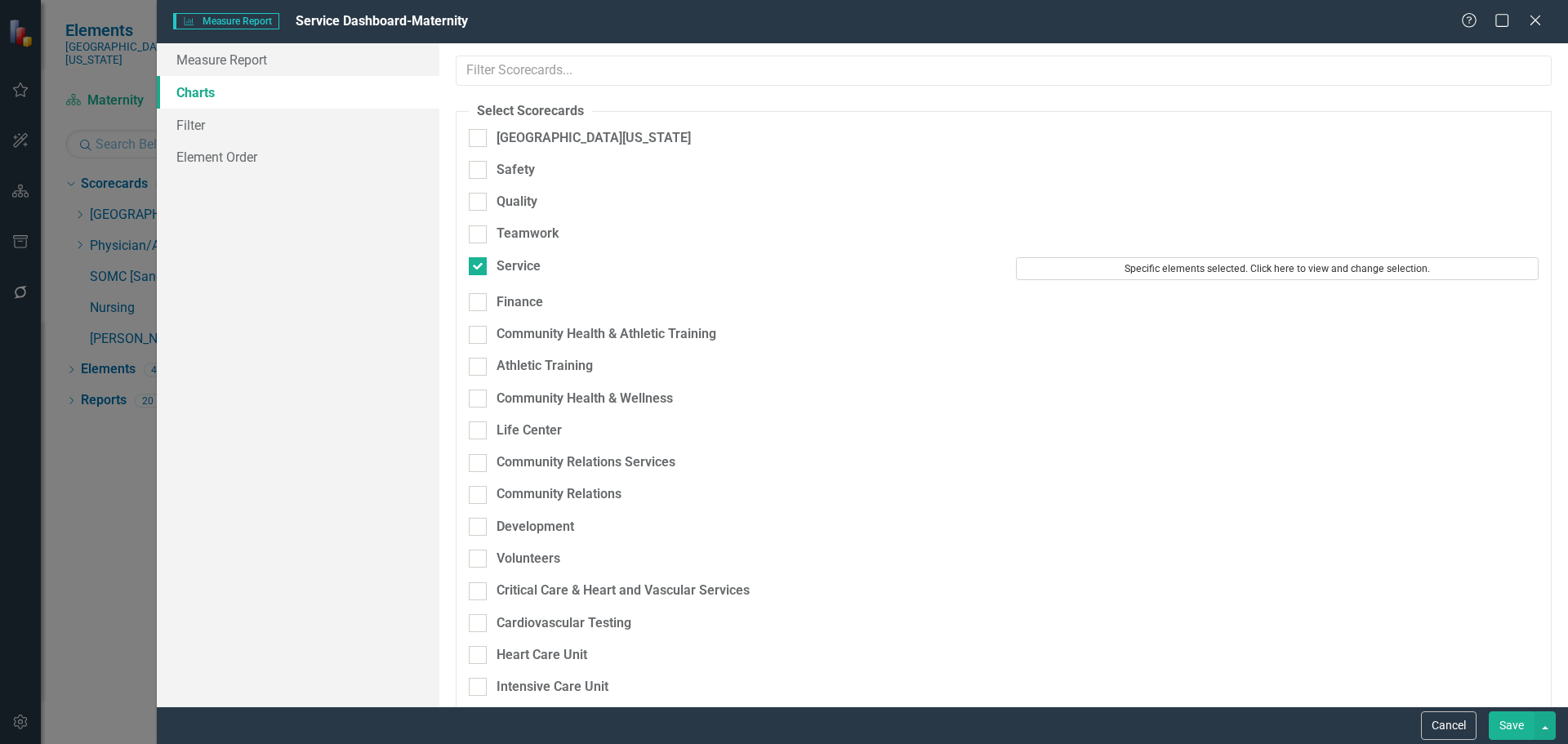
click at [1101, 262] on button "Specific elements selected. Click here to view and change selection." at bounding box center [1277, 269] width 522 height 23
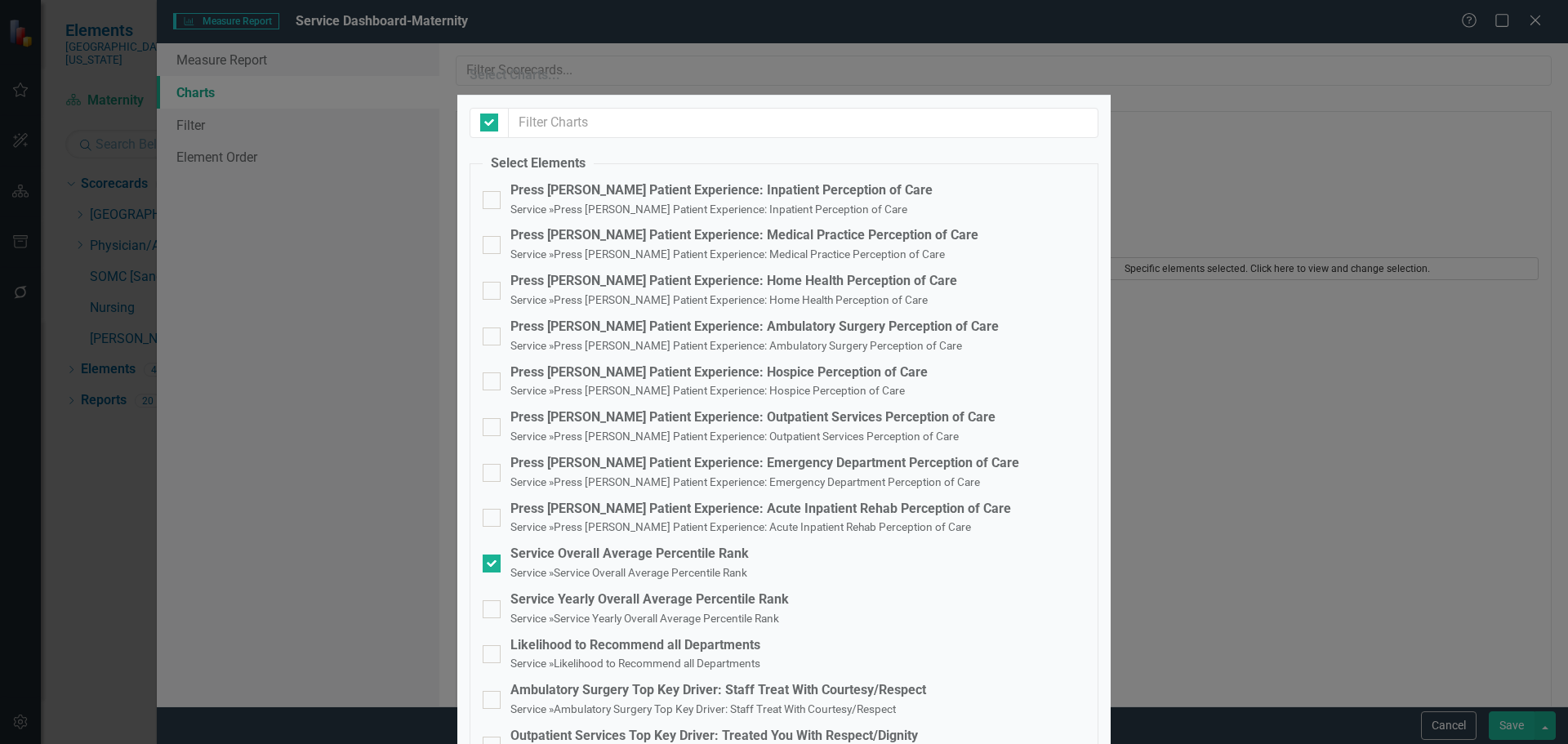
checkbox input "false"
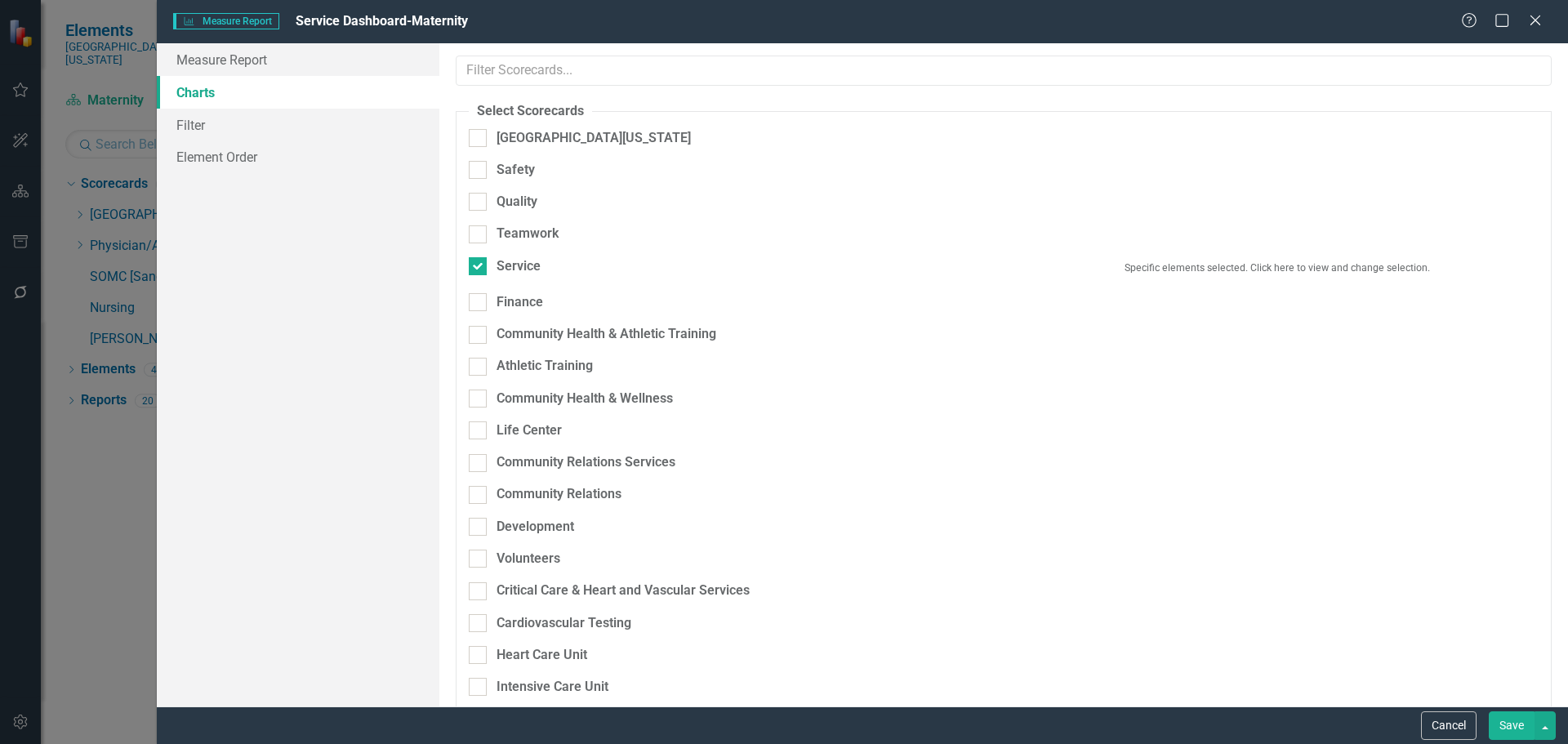
click at [1115, 273] on div "Specific elements selected. Click here to view and change selection." at bounding box center [1277, 268] width 547 height 21
click at [1119, 264] on button "Specific elements selected. Click here to view and change selection." at bounding box center [1277, 269] width 522 height 23
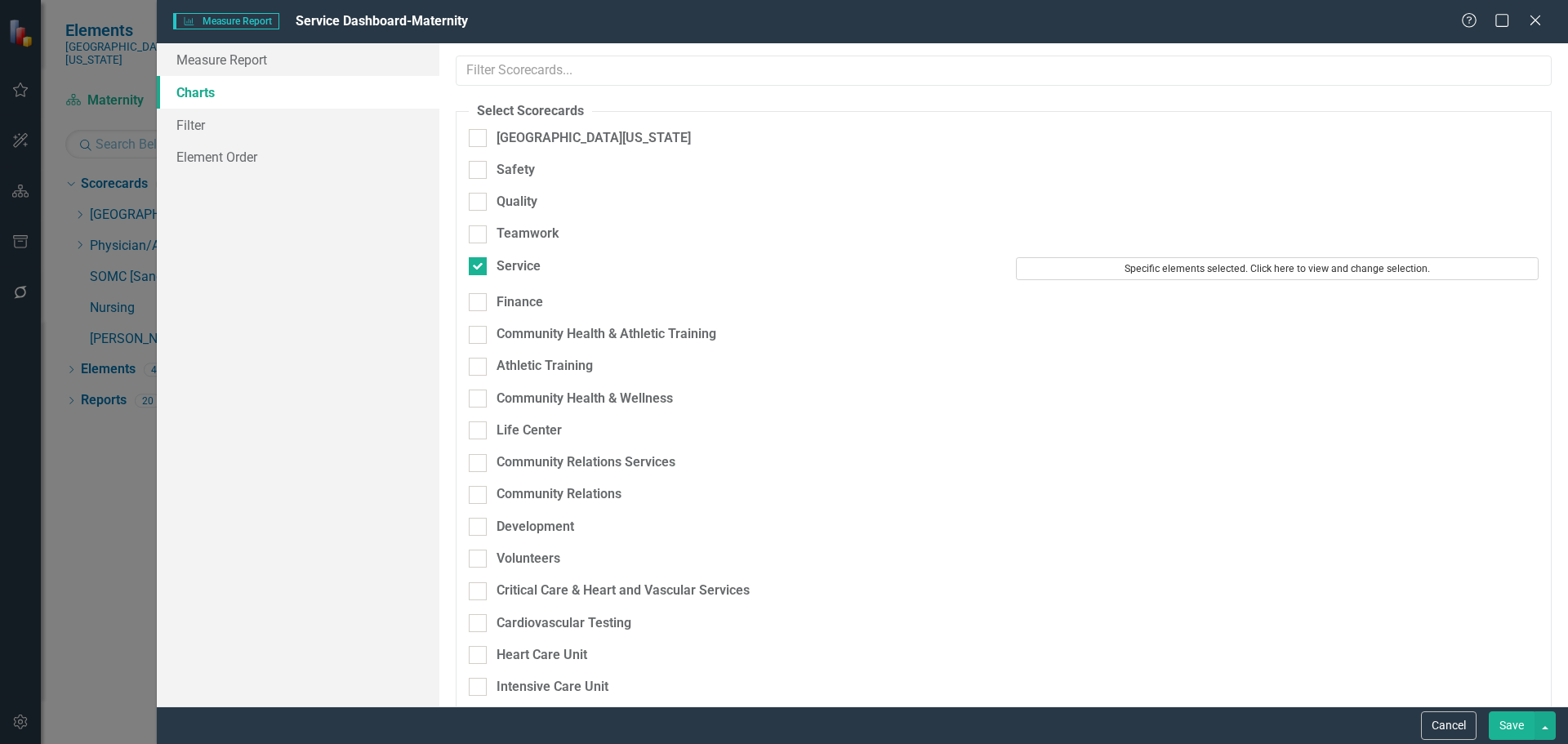
click at [1303, 257] on button "Specific elements selected. Click here to view and change selection." at bounding box center [1277, 269] width 522 height 23
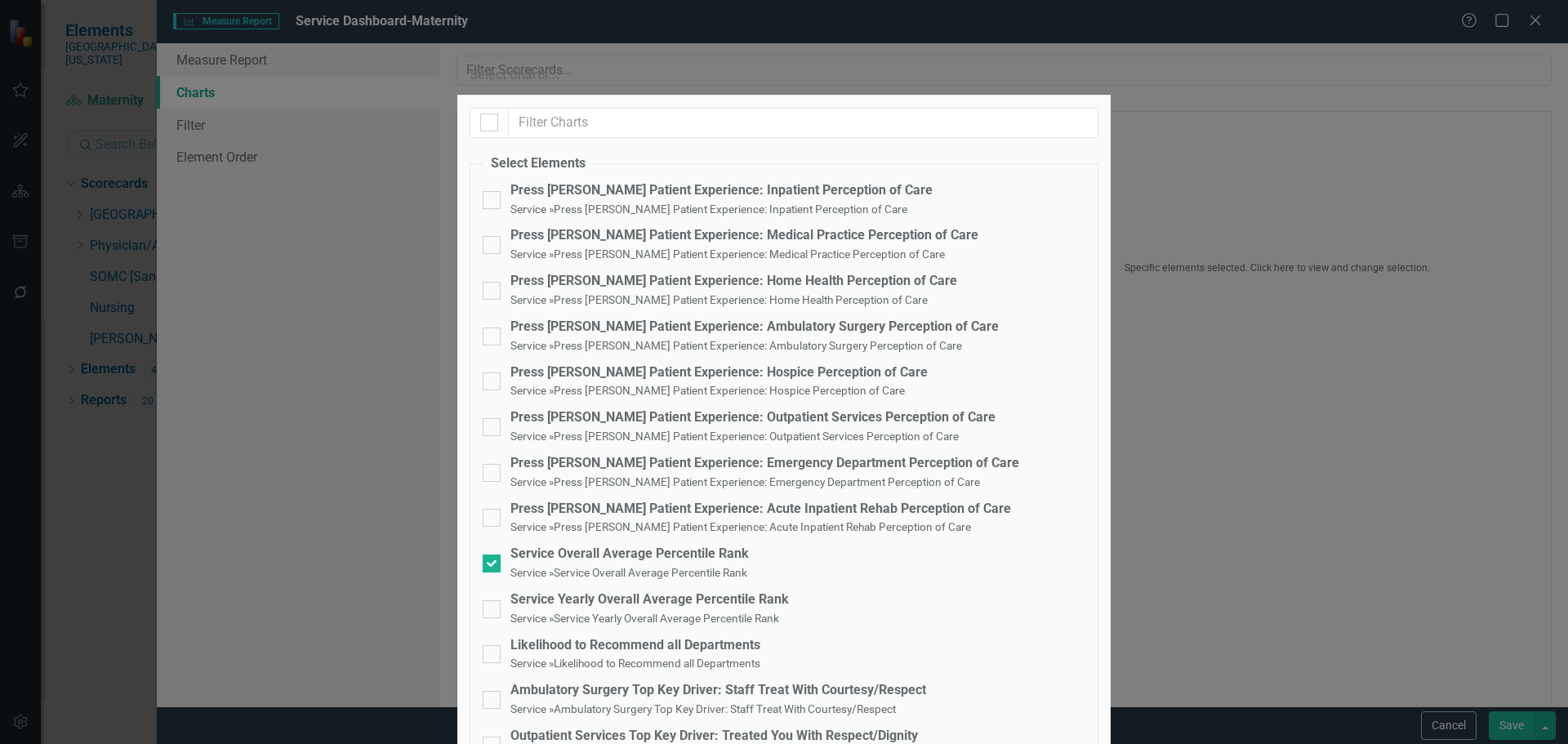
drag, startPoint x: 972, startPoint y: 616, endPoint x: 984, endPoint y: 618, distance: 12.2
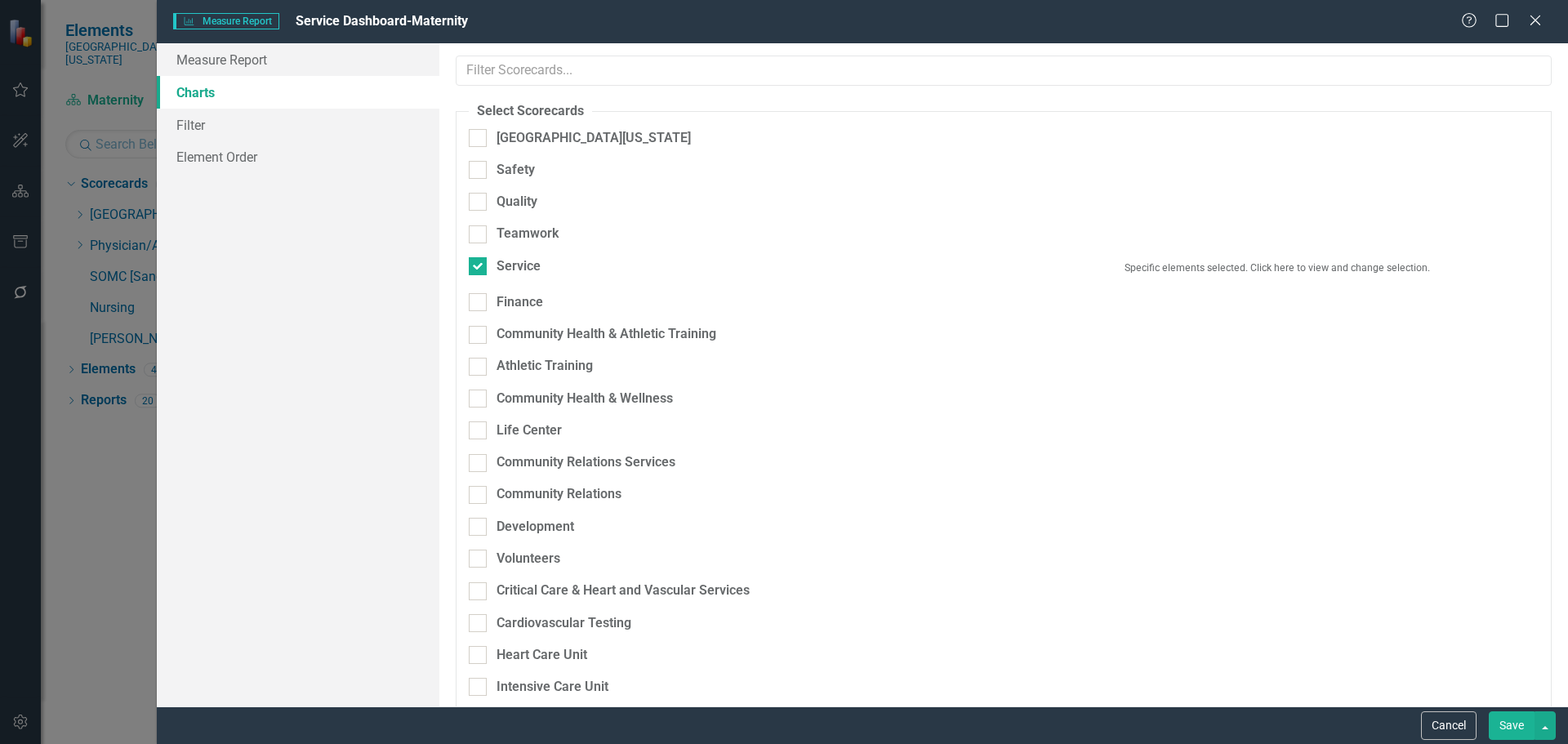
drag, startPoint x: 1426, startPoint y: 728, endPoint x: 1409, endPoint y: 724, distance: 17.5
click at [1427, 728] on button "Cancel" at bounding box center [1449, 725] width 56 height 29
